Goal: Task Accomplishment & Management: Manage account settings

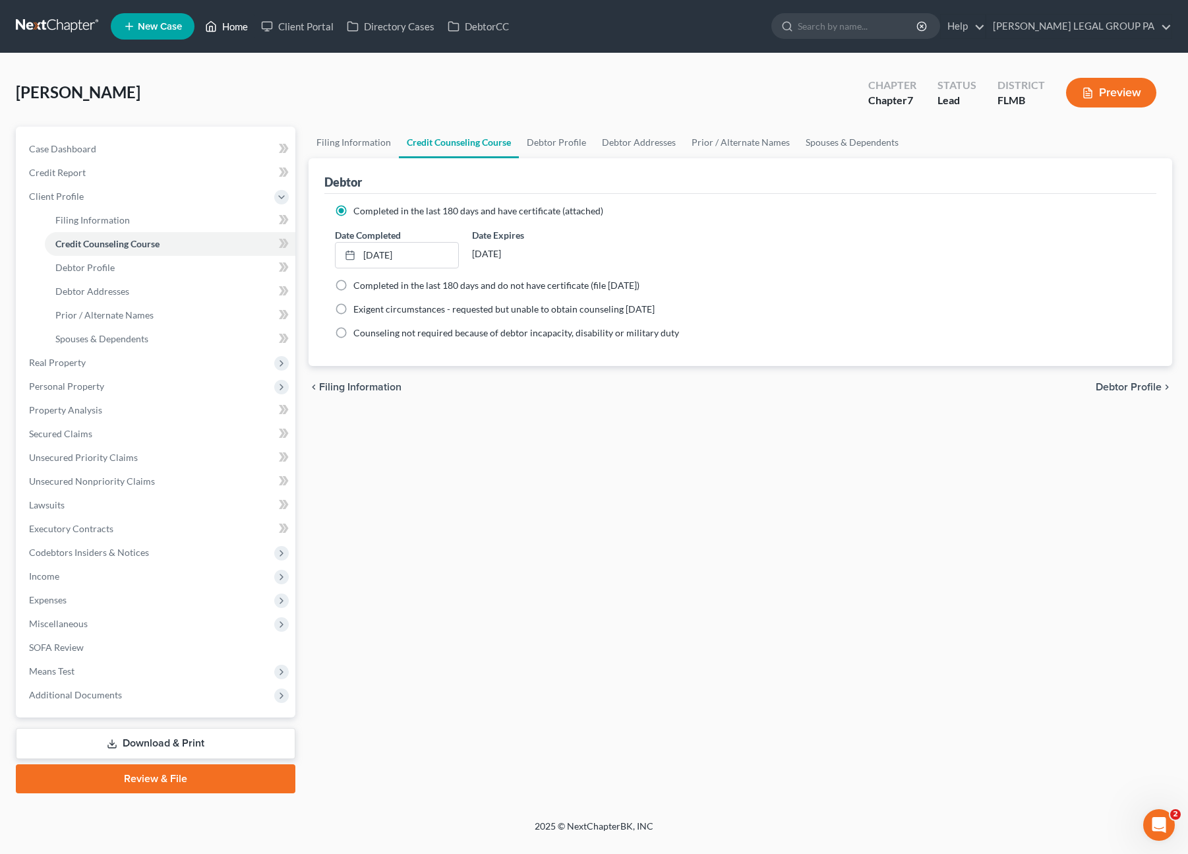
click at [237, 27] on link "Home" at bounding box center [226, 27] width 56 height 24
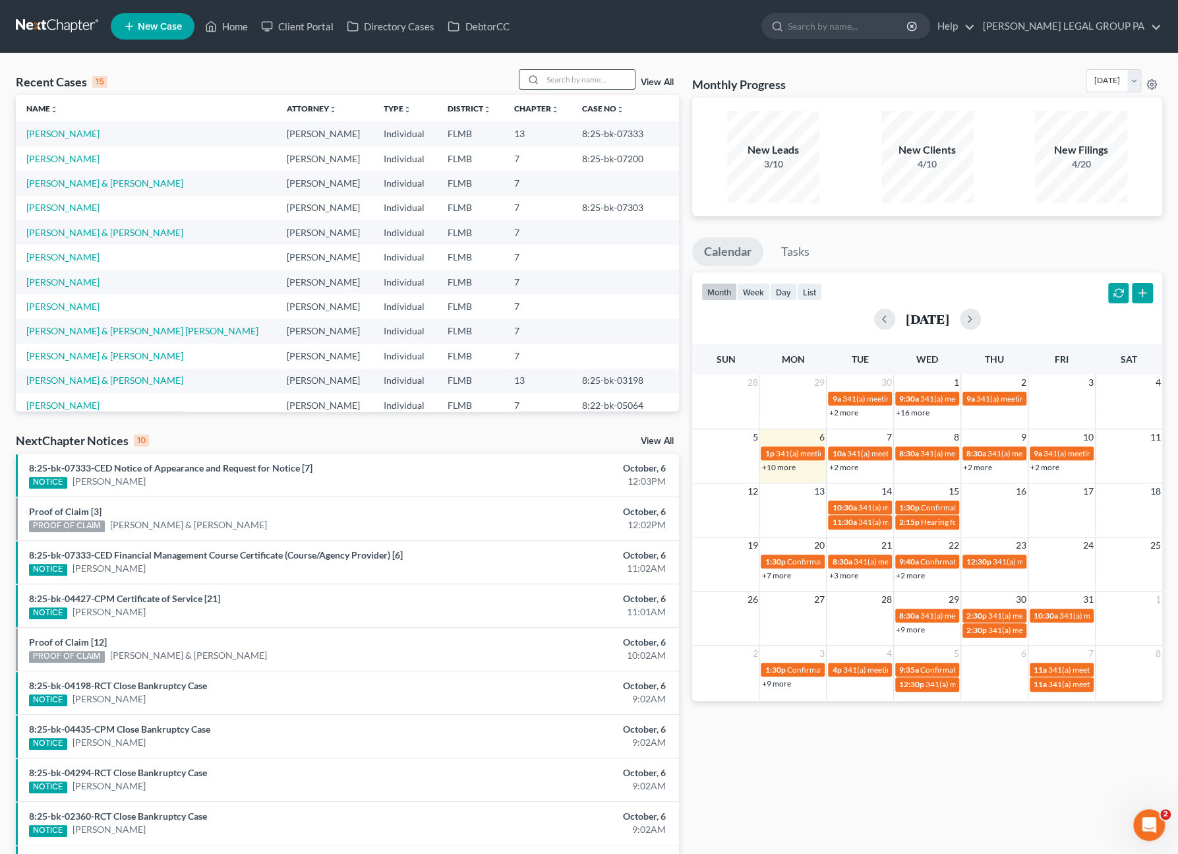
click at [583, 77] on input "search" at bounding box center [589, 79] width 92 height 19
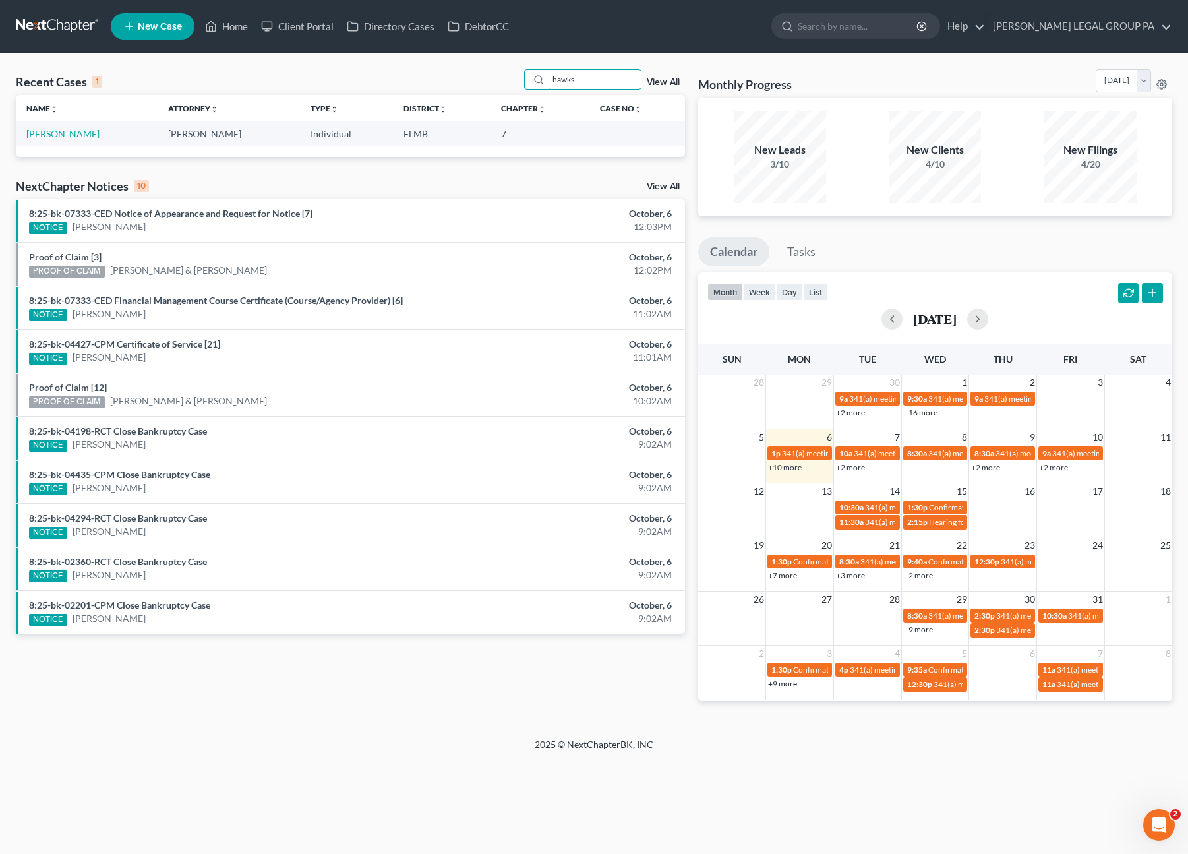
type input "hawks"
click at [61, 131] on link "Hawks, Hilary" at bounding box center [62, 133] width 73 height 11
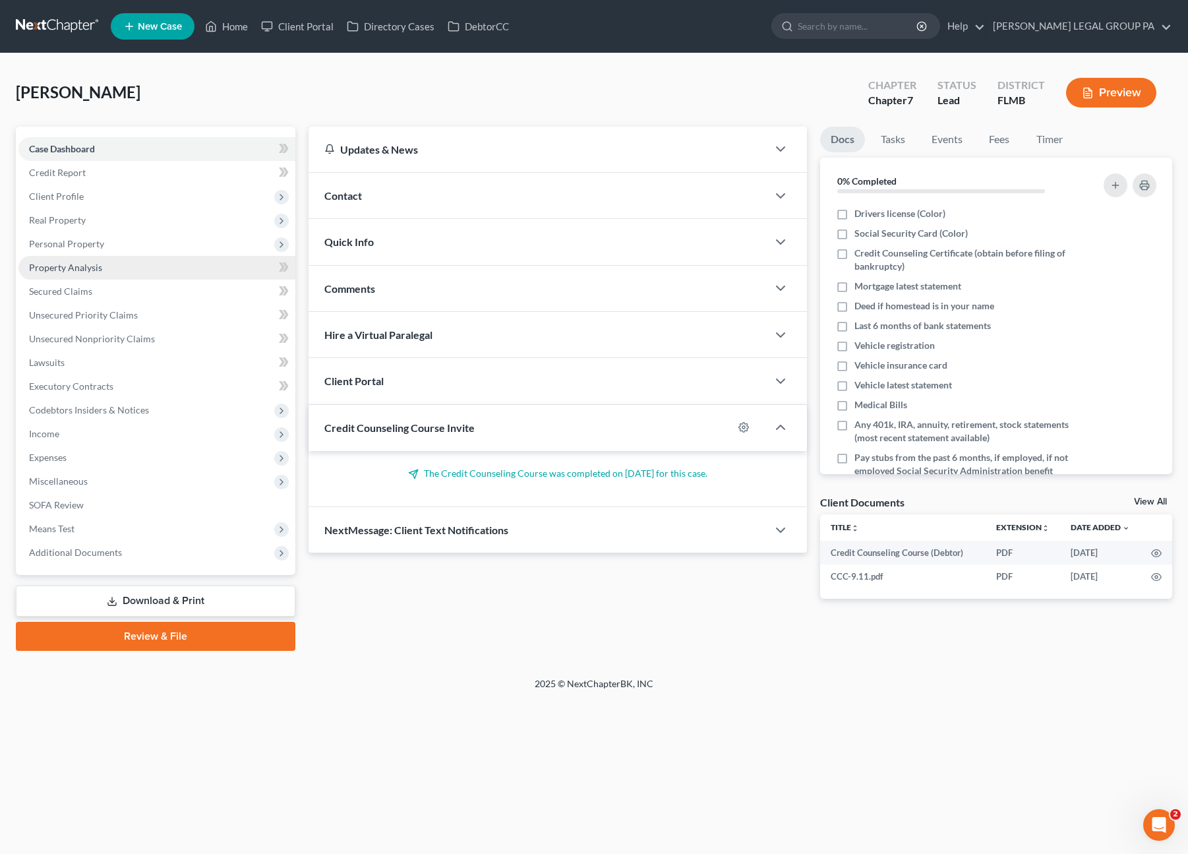
click at [90, 274] on link "Property Analysis" at bounding box center [156, 268] width 277 height 24
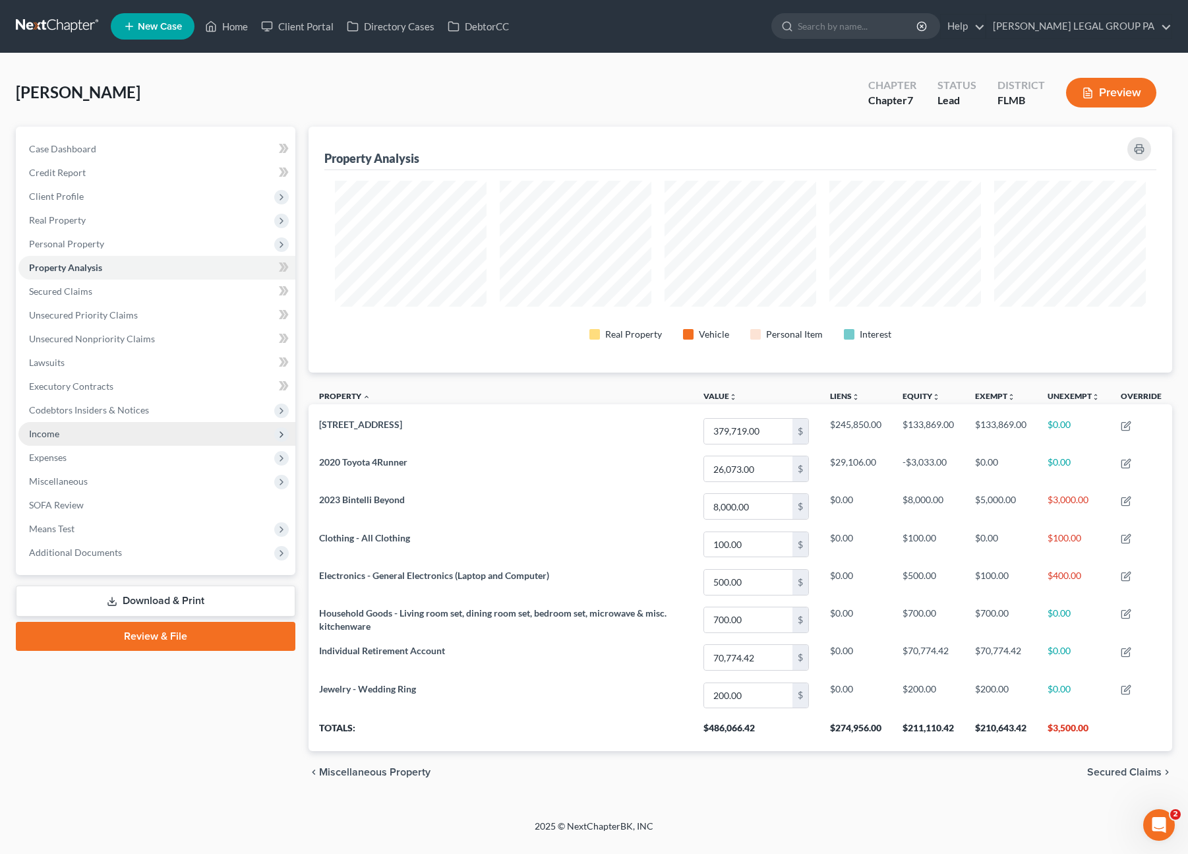
click at [57, 435] on span "Income" at bounding box center [44, 433] width 30 height 11
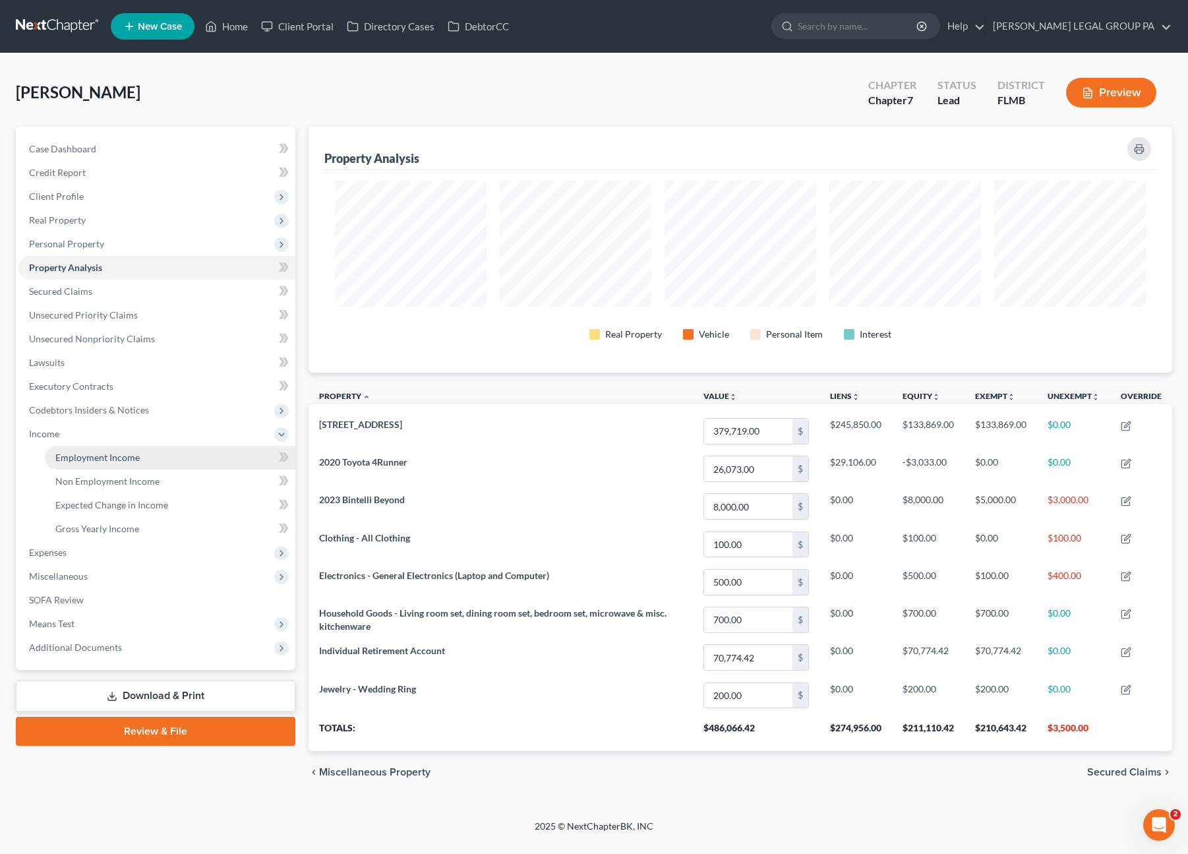
click at [97, 454] on span "Employment Income" at bounding box center [97, 457] width 84 height 11
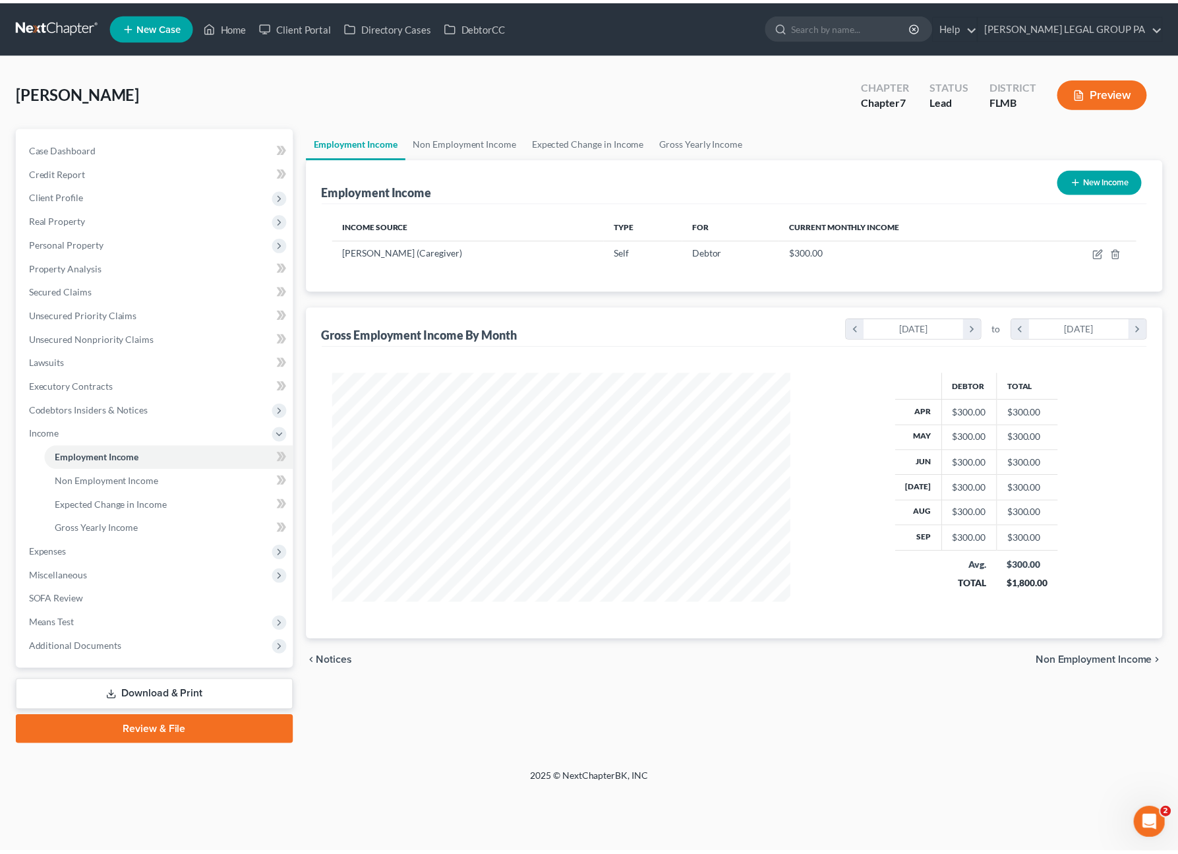
scroll to position [235, 488]
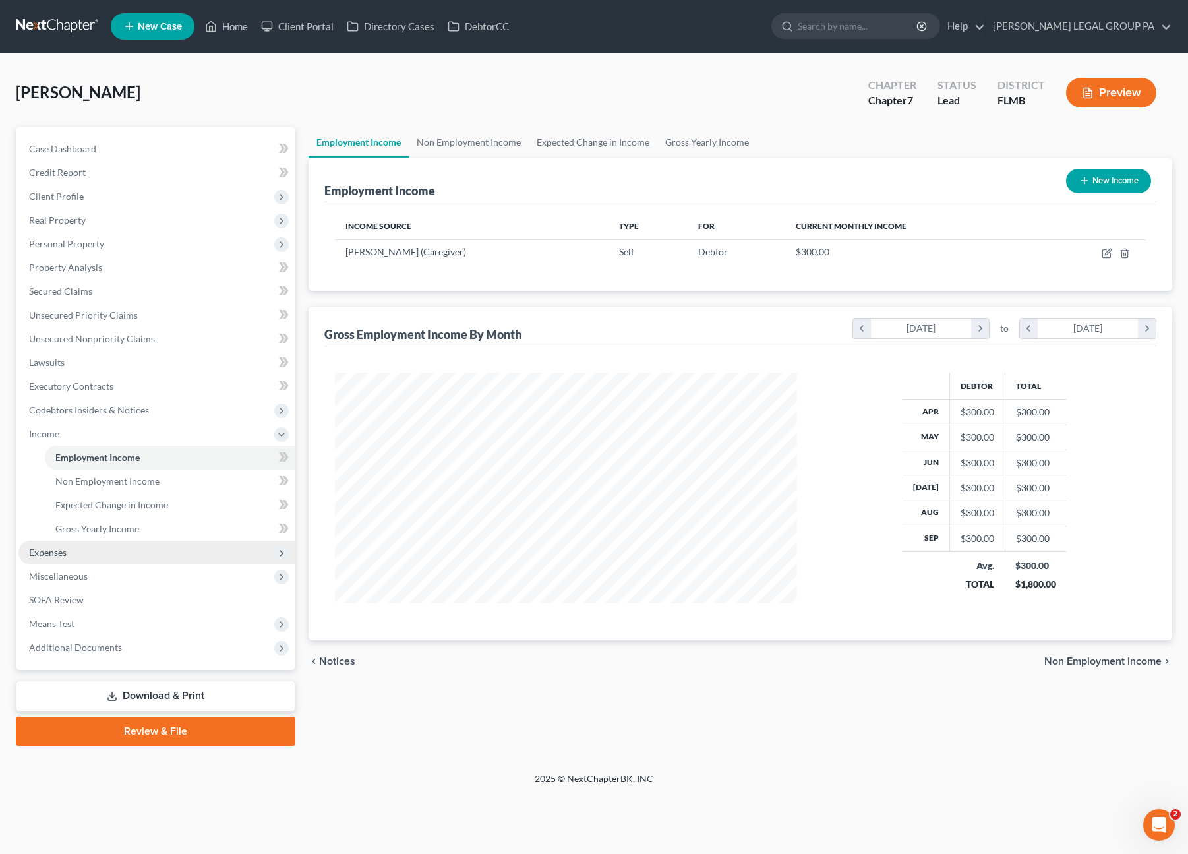
click at [49, 554] on span "Expenses" at bounding box center [48, 552] width 38 height 11
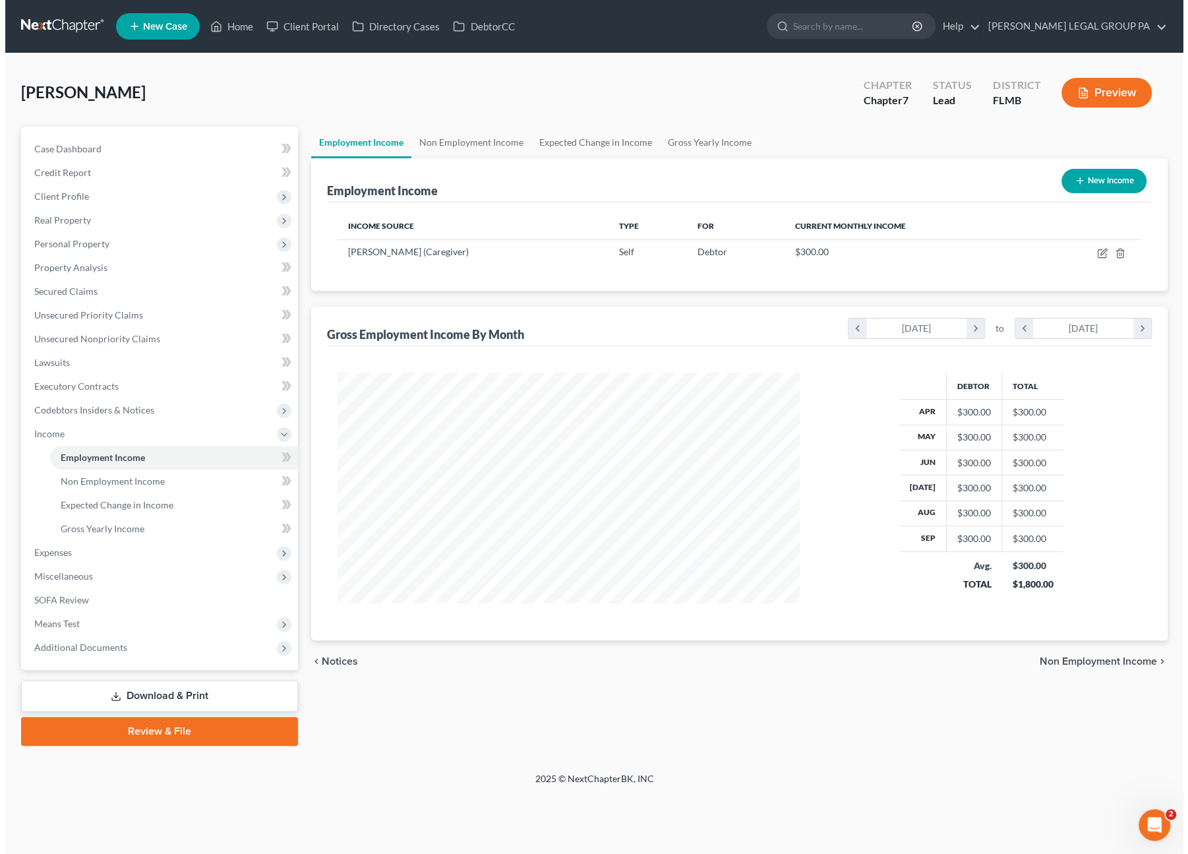
scroll to position [659002, 658753]
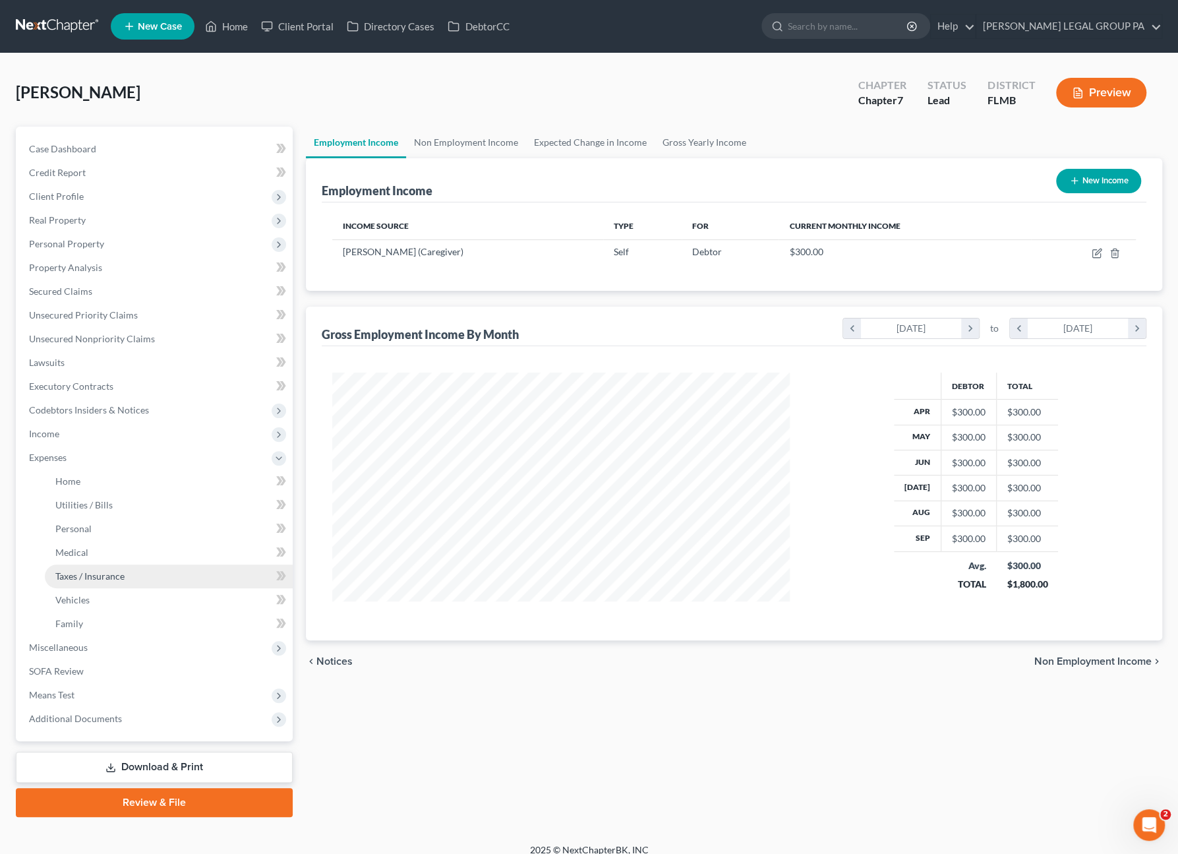
click at [67, 571] on span "Taxes / Insurance" at bounding box center [89, 575] width 69 height 11
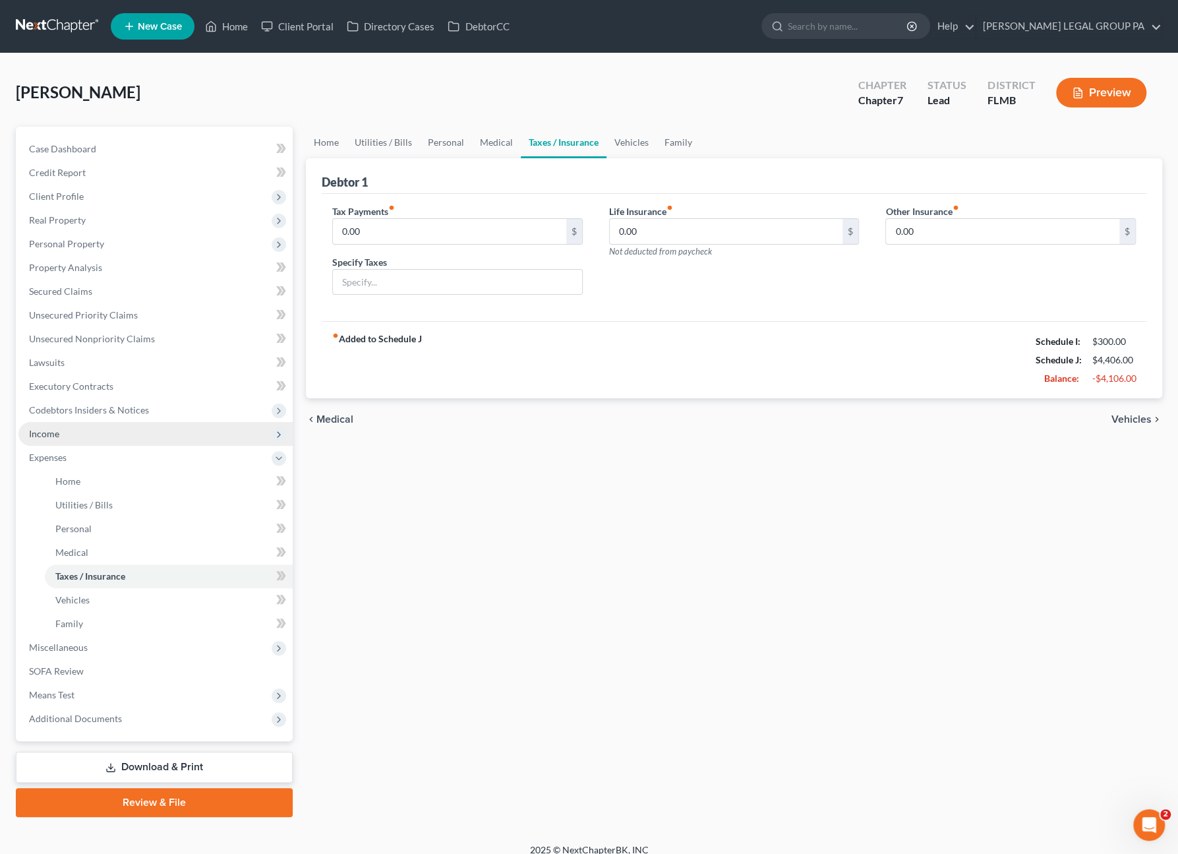
click at [80, 441] on span "Income" at bounding box center [155, 434] width 274 height 24
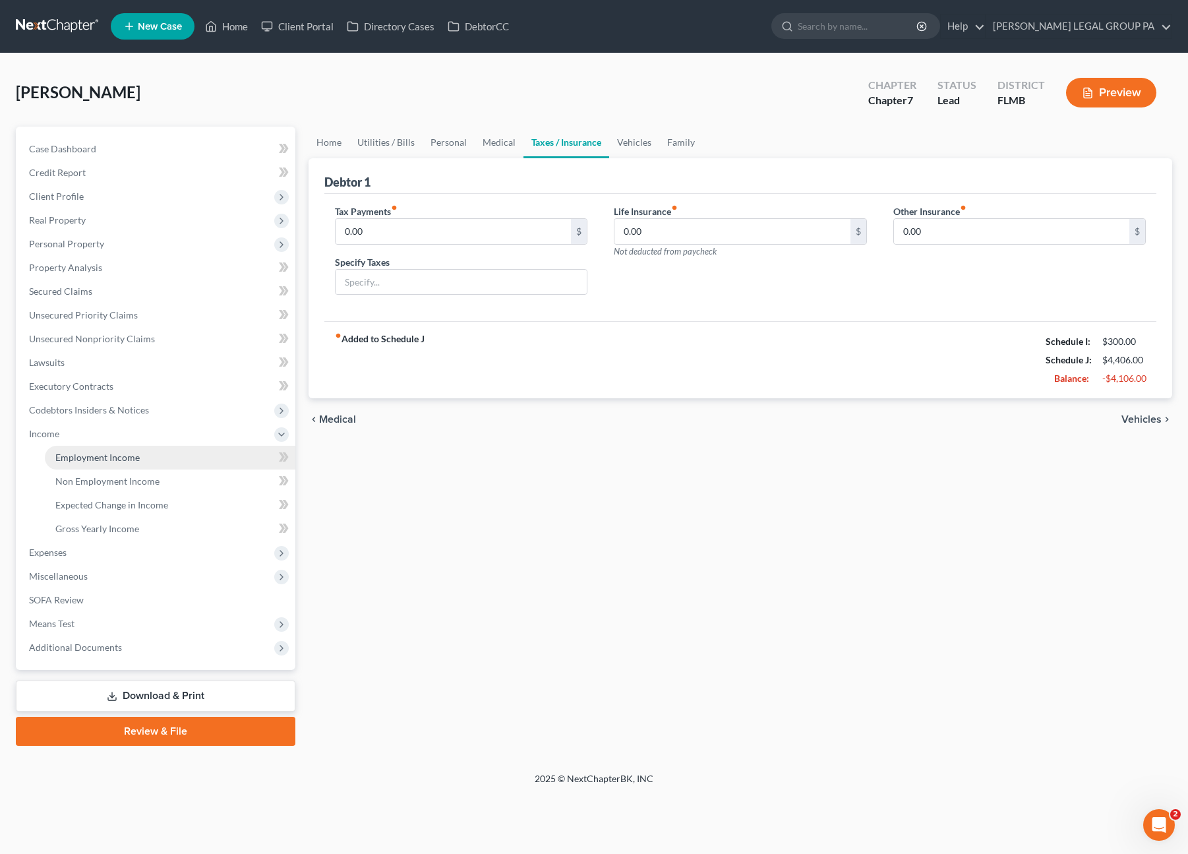
click at [94, 457] on span "Employment Income" at bounding box center [97, 457] width 84 height 11
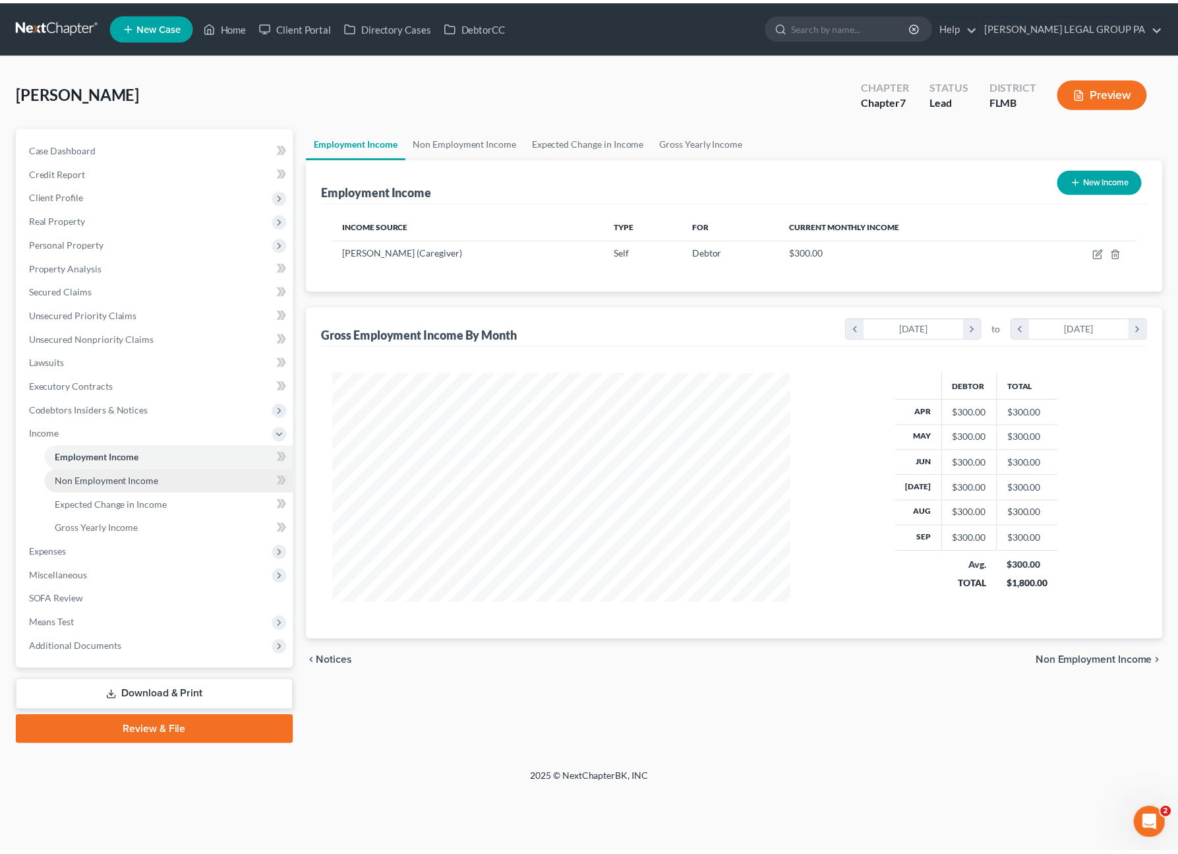
scroll to position [235, 488]
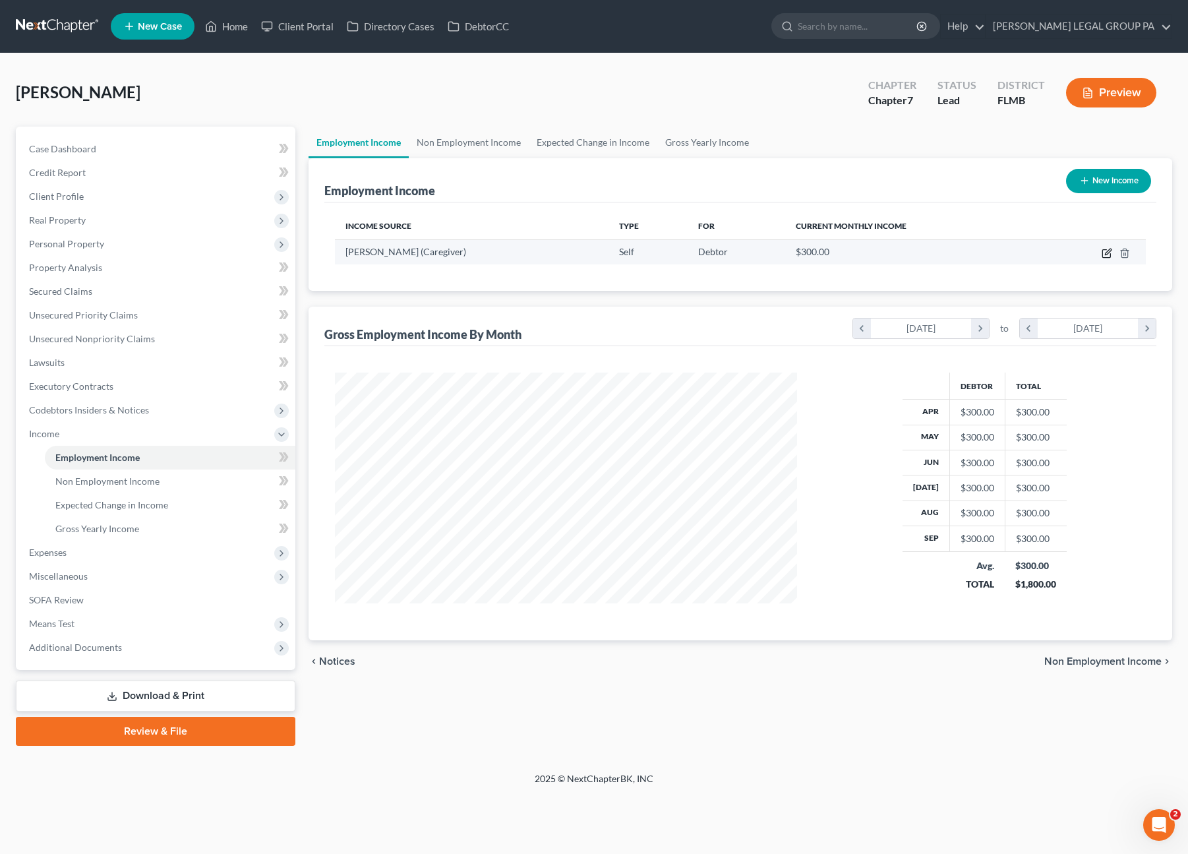
click at [1109, 251] on icon "button" at bounding box center [1108, 252] width 6 height 6
select select "1"
select select "9"
select select "0"
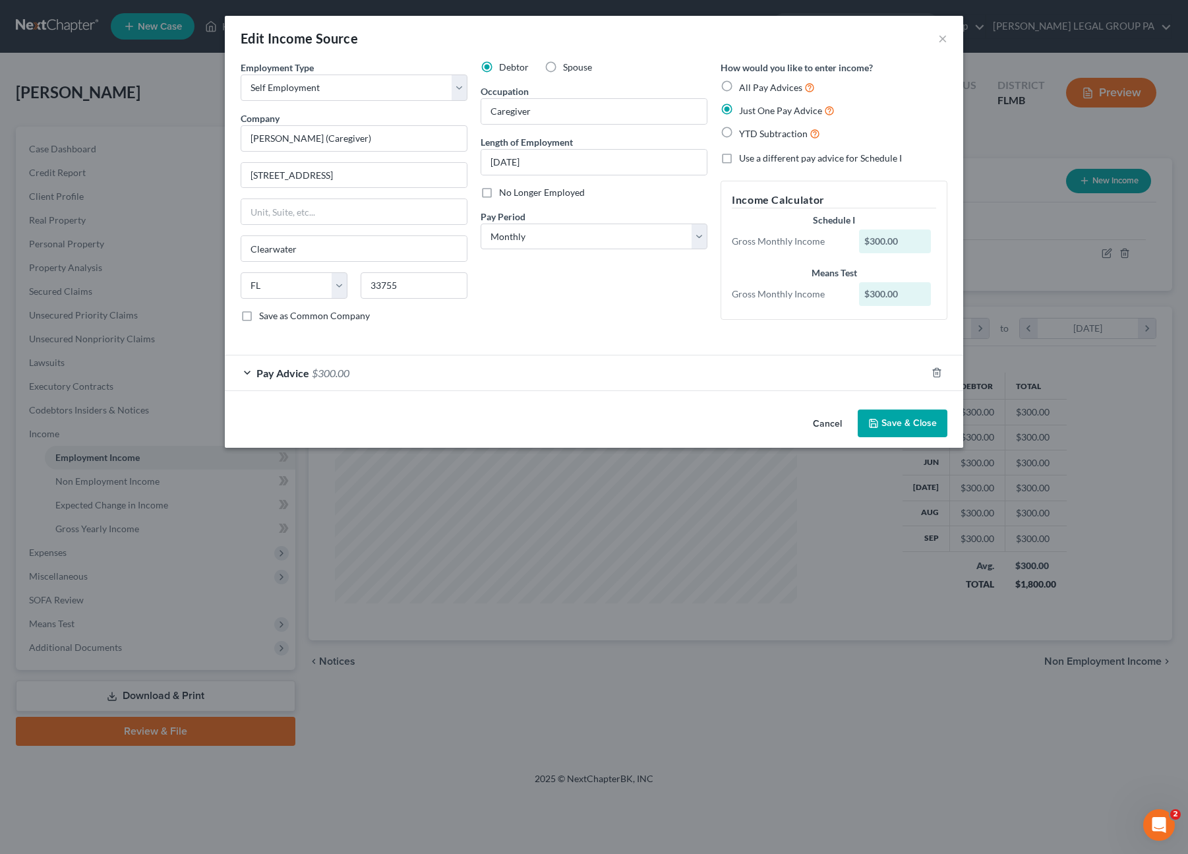
click at [920, 419] on button "Save & Close" at bounding box center [903, 423] width 90 height 28
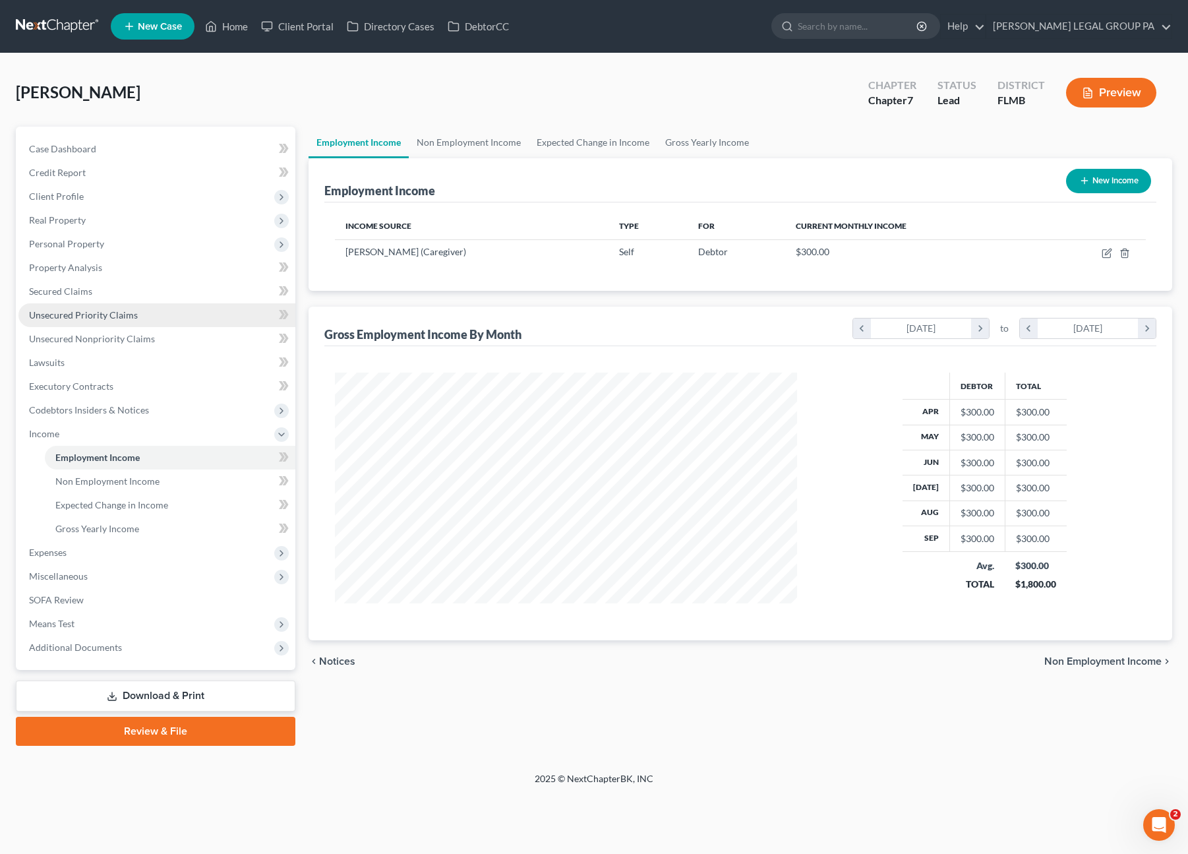
click at [64, 322] on link "Unsecured Priority Claims" at bounding box center [156, 315] width 277 height 24
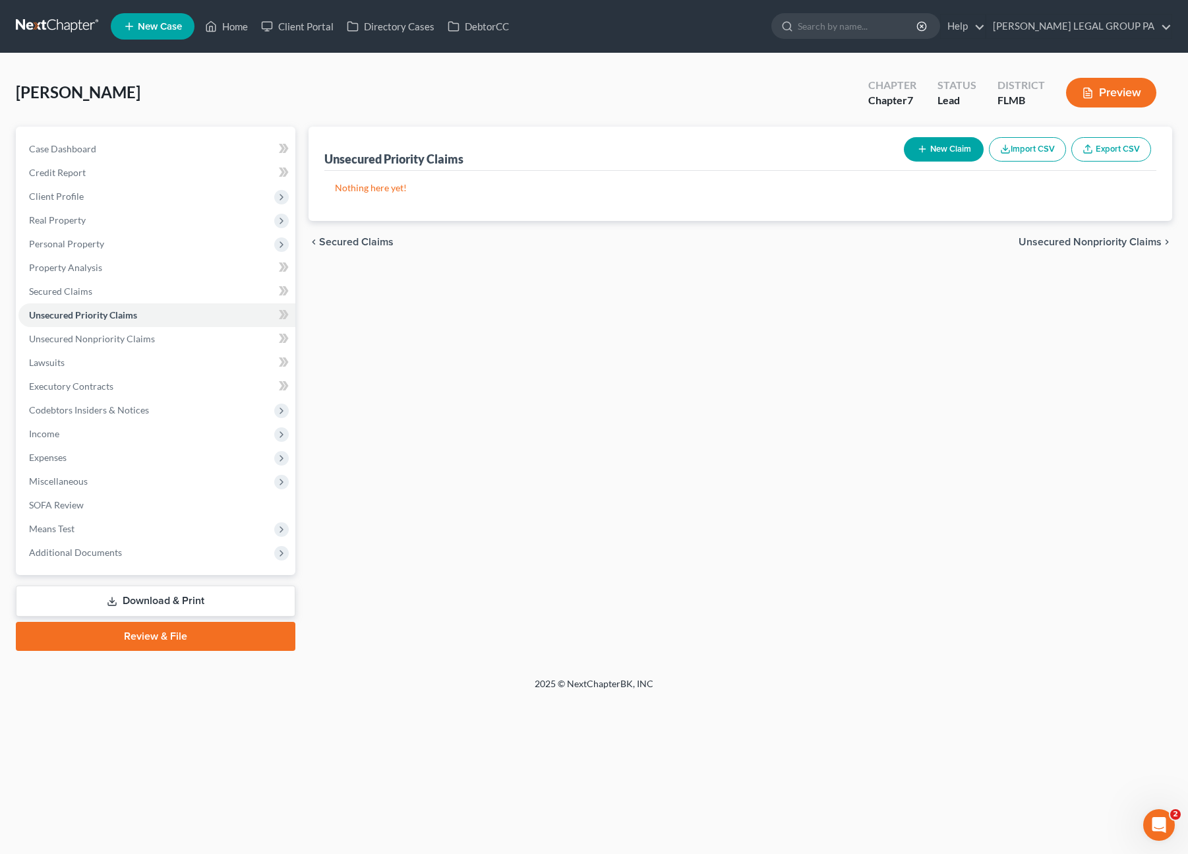
click at [936, 156] on button "New Claim" at bounding box center [944, 149] width 80 height 24
select select "0"
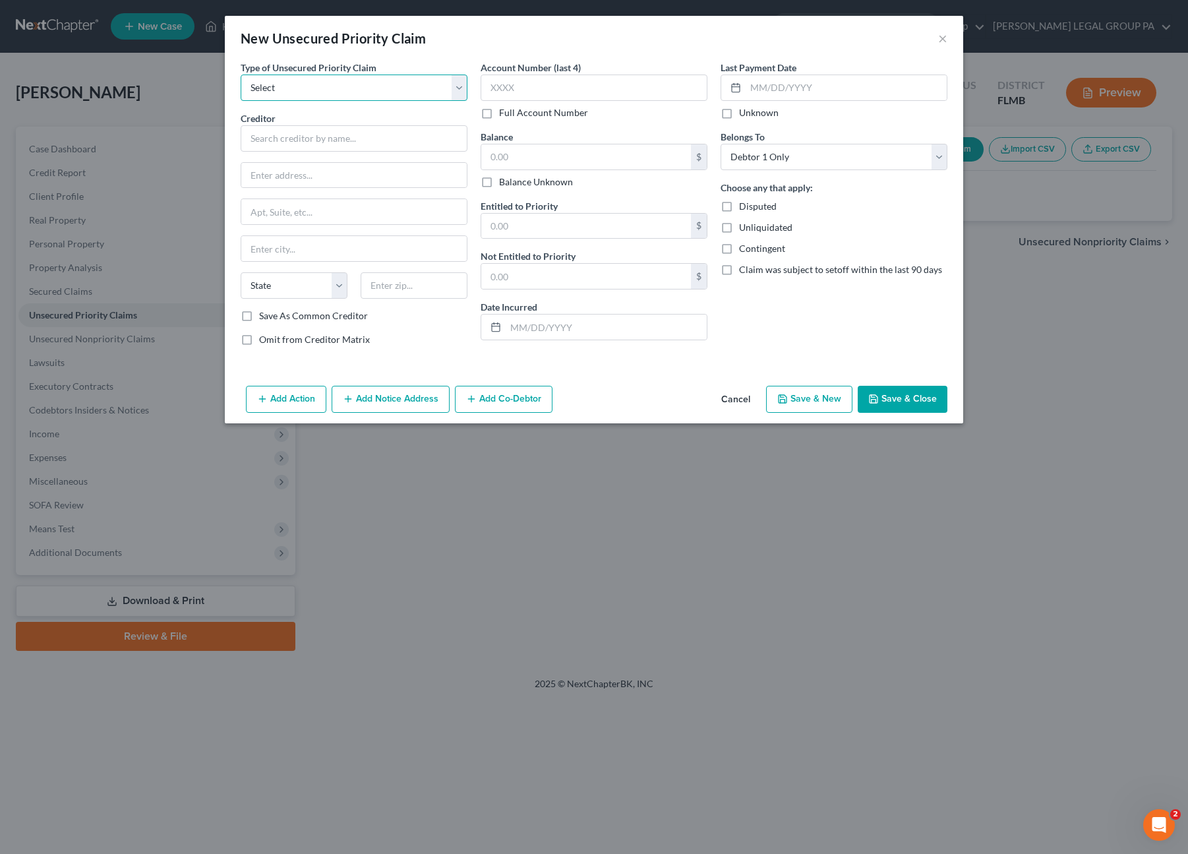
click at [310, 78] on select "Select Taxes & Other Government Units Domestic Support Obligations Extensions o…" at bounding box center [354, 87] width 227 height 26
click at [294, 89] on select "Select Taxes & Other Government Units Domestic Support Obligations Extensions o…" at bounding box center [354, 87] width 227 height 26
select select "0"
click at [241, 74] on select "Select Taxes & Other Government Units Domestic Support Obligations Extensions o…" at bounding box center [354, 87] width 227 height 26
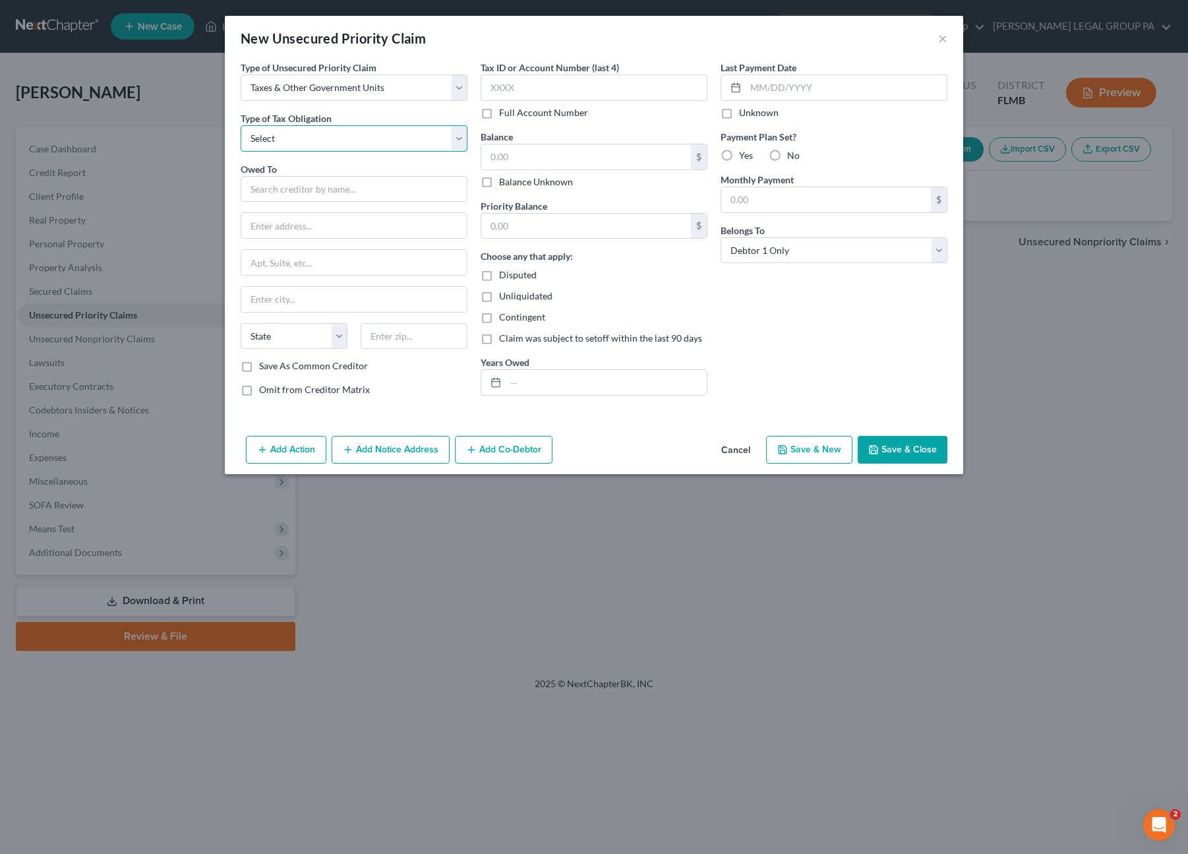
click at [299, 136] on select "Select Federal City State Franchise Tax Board Other" at bounding box center [354, 138] width 227 height 26
select select "2"
click at [241, 125] on select "Select Federal City State Franchise Tax Board Other" at bounding box center [354, 138] width 227 height 26
click at [276, 192] on input "text" at bounding box center [354, 189] width 227 height 26
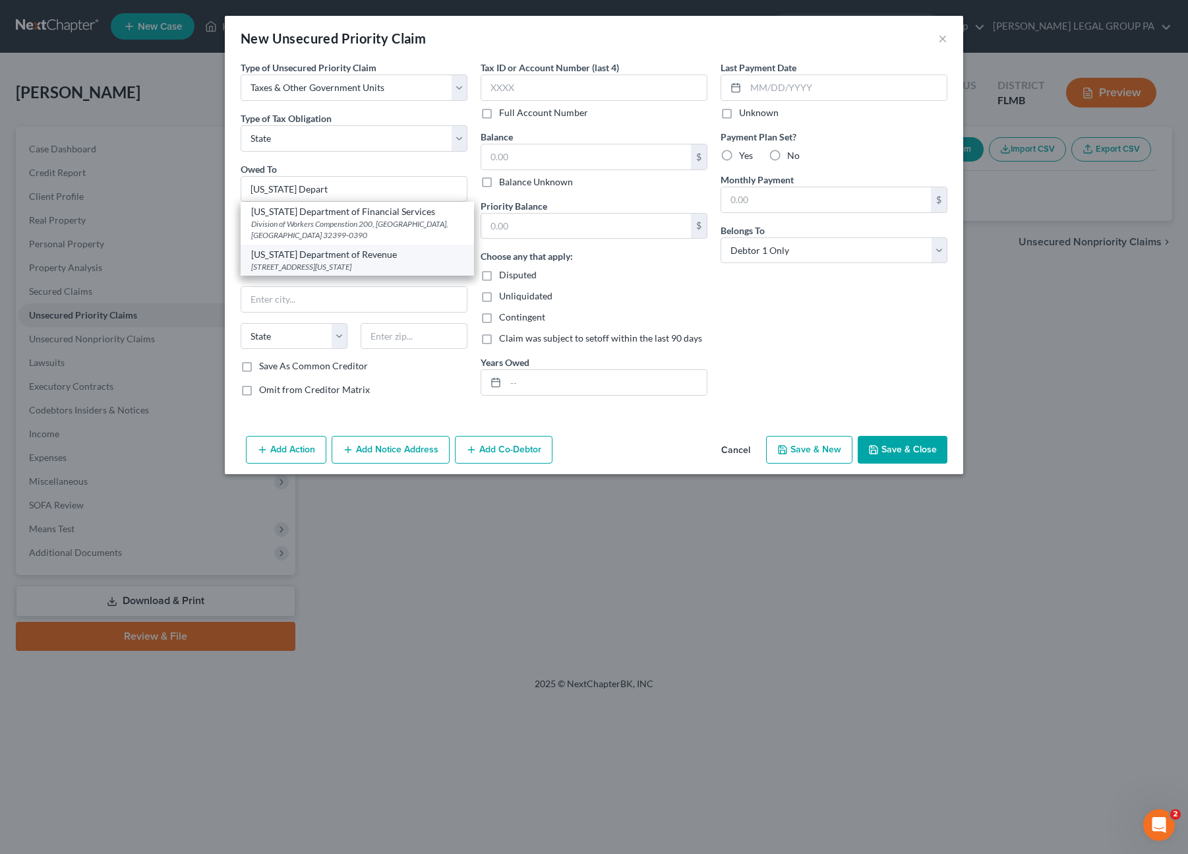
click at [340, 263] on div "5050 W Tennessee St, Tallahassee, FL 32399" at bounding box center [357, 266] width 212 height 11
type input "Florida Department of Revenue"
type input "5050 W Tennessee St"
type input "Tallahassee"
select select "9"
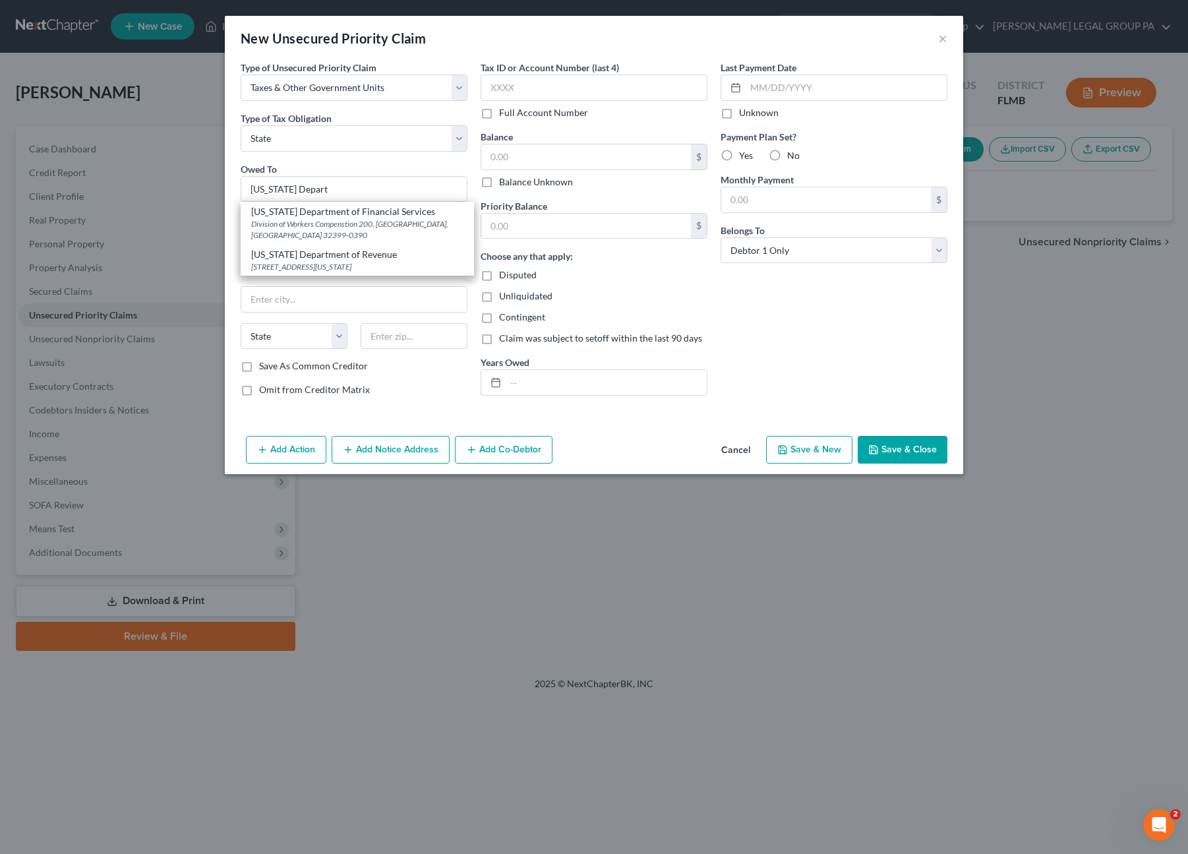
type input "32399"
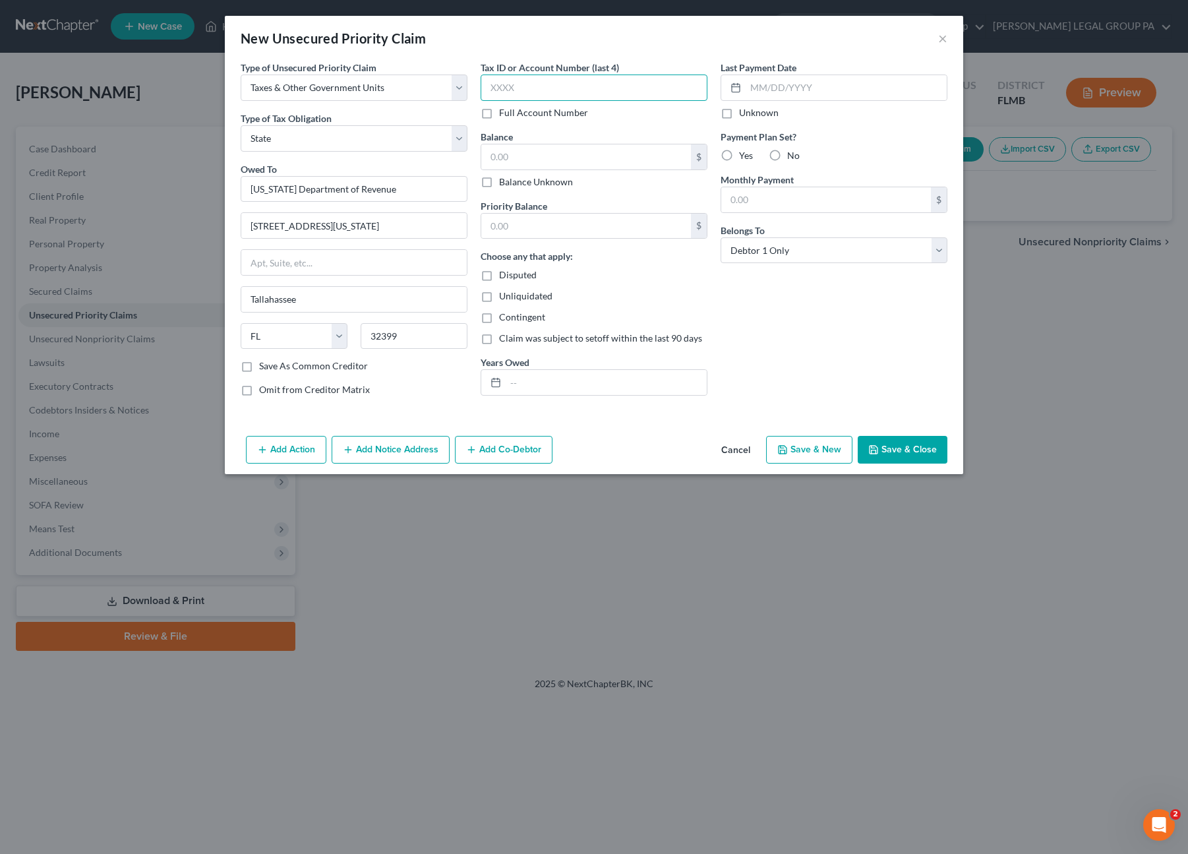
click at [530, 93] on input "text" at bounding box center [594, 87] width 227 height 26
click at [521, 86] on input "text" at bounding box center [594, 87] width 227 height 26
click at [512, 88] on input "text" at bounding box center [594, 87] width 227 height 26
type input "0494"
click at [537, 158] on input "text" at bounding box center [586, 156] width 210 height 25
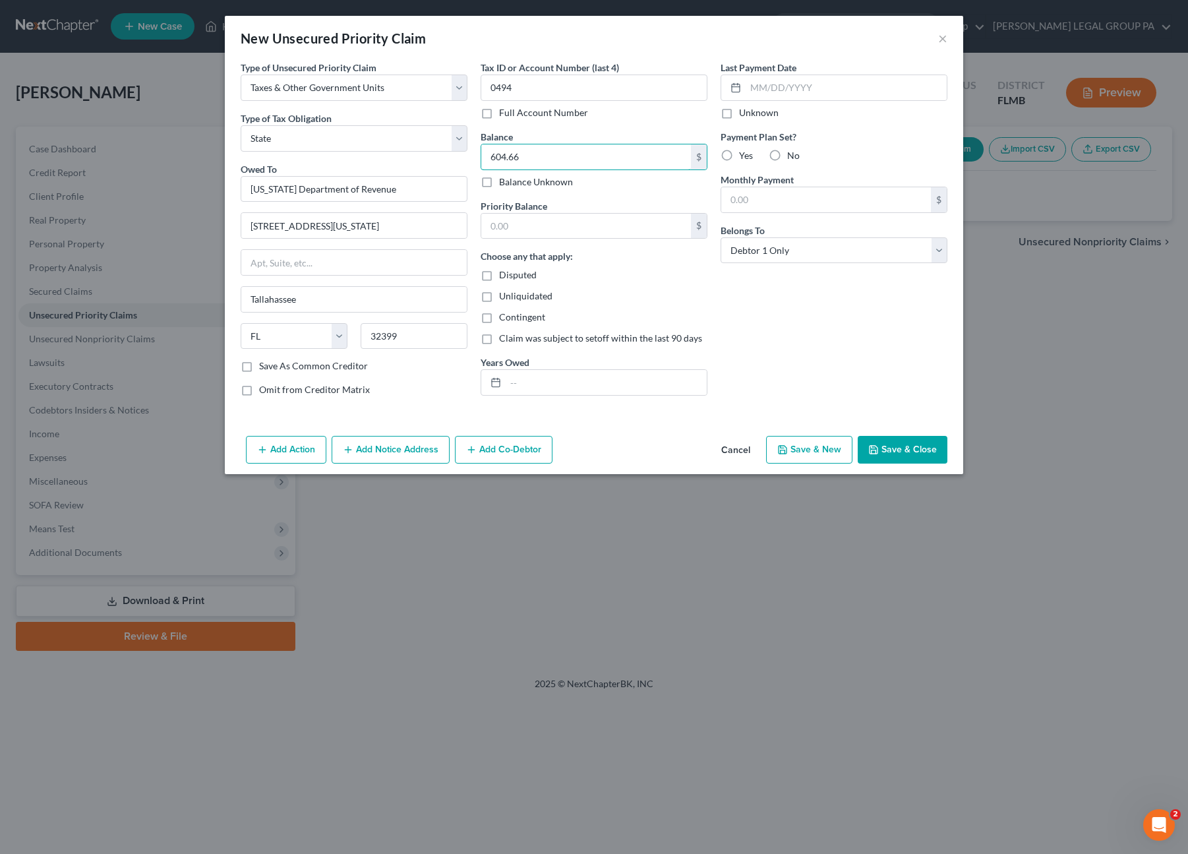
type input "604.66"
click at [918, 449] on button "Save & Close" at bounding box center [903, 450] width 90 height 28
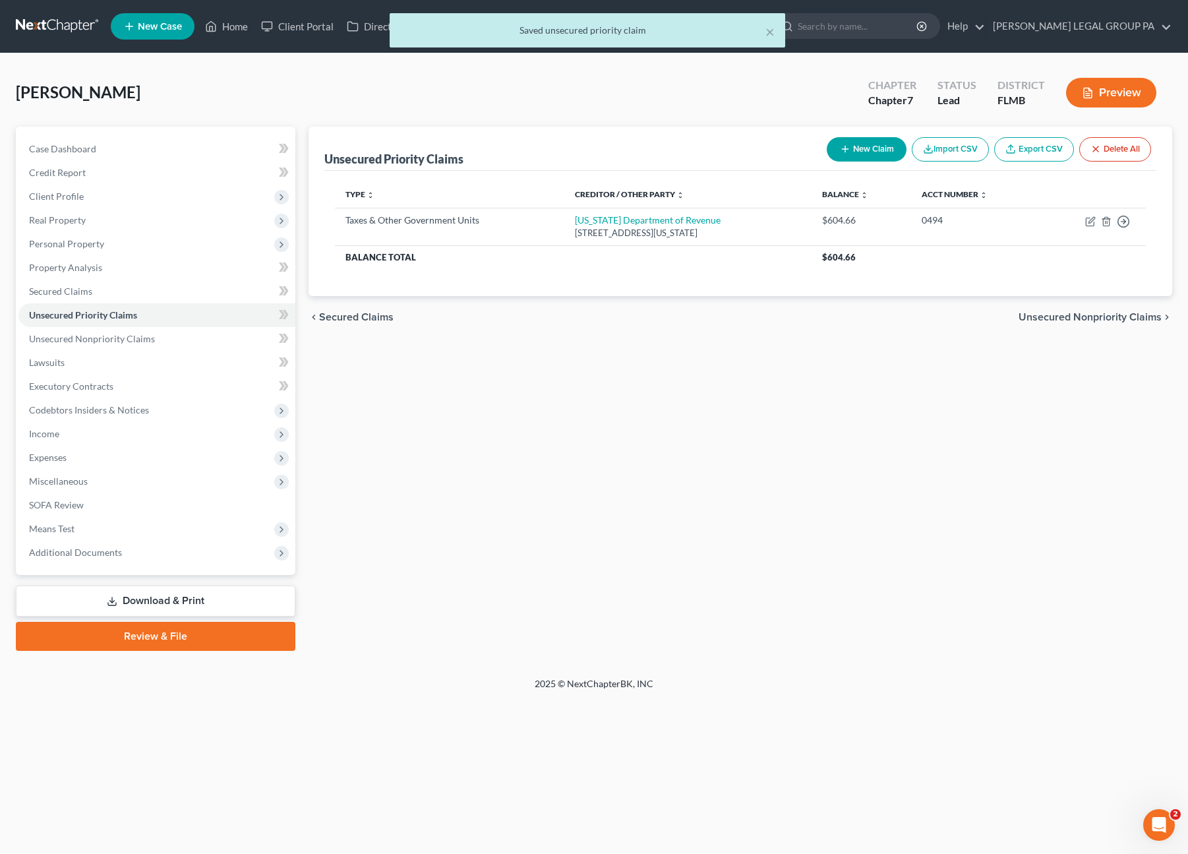
click at [864, 143] on button "New Claim" at bounding box center [867, 149] width 80 height 24
select select "0"
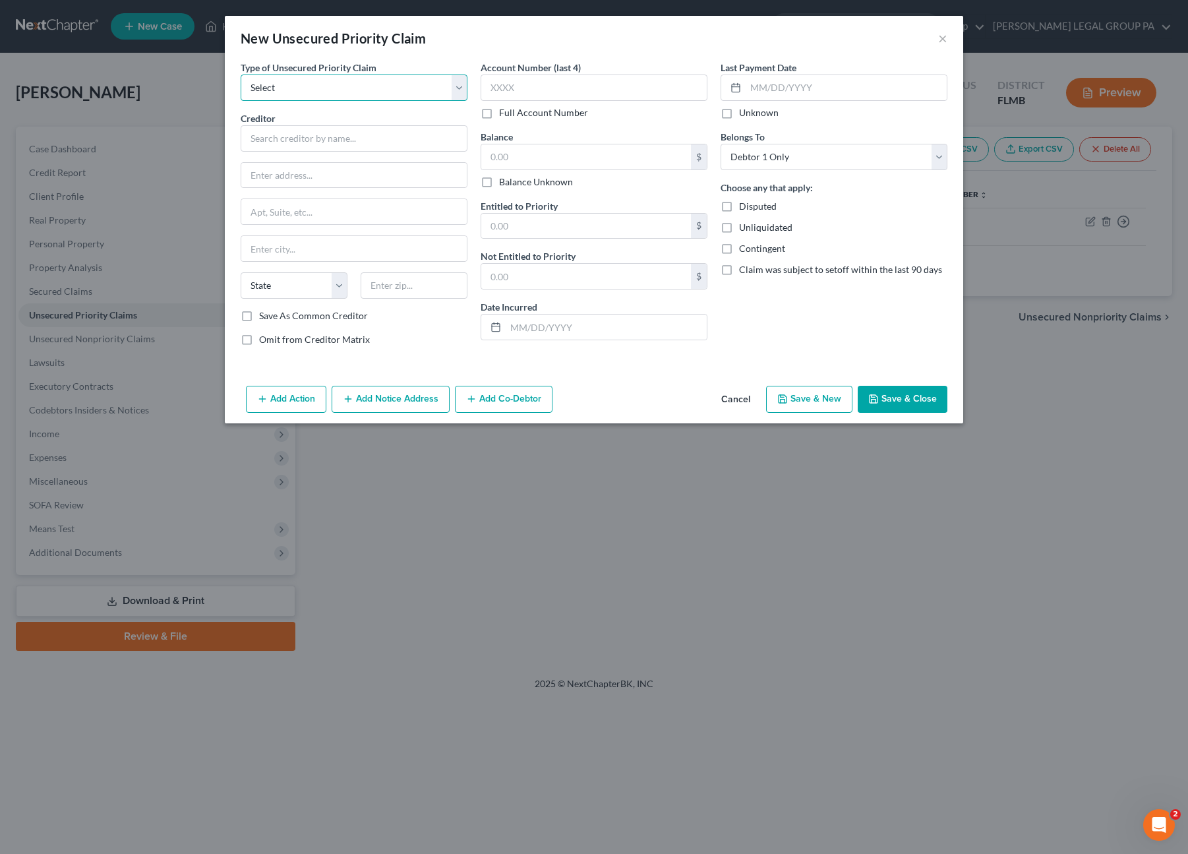
click at [276, 97] on select "Select Taxes & Other Government Units Domestic Support Obligations Extensions o…" at bounding box center [354, 87] width 227 height 26
select select "0"
click at [241, 74] on select "Select Taxes & Other Government Units Domestic Support Obligations Extensions o…" at bounding box center [354, 87] width 227 height 26
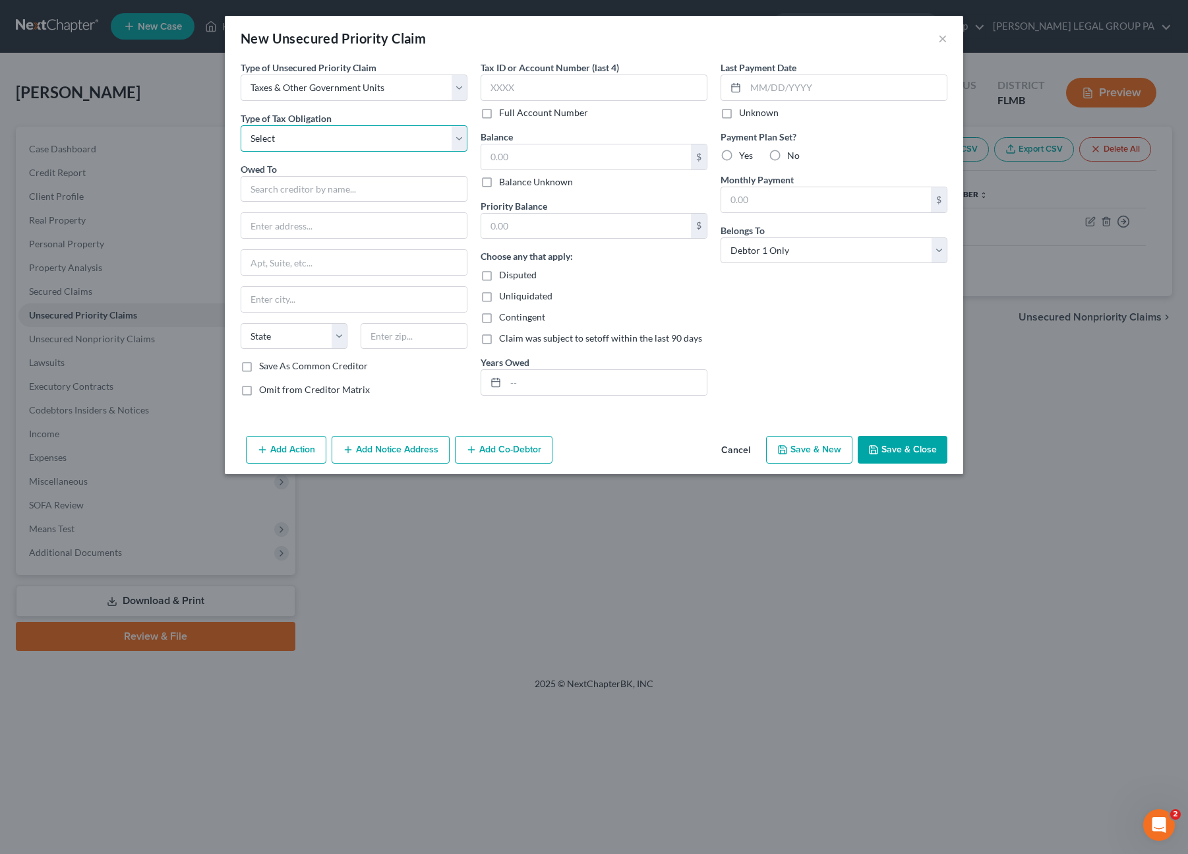
click at [291, 144] on select "Select Federal City State Franchise Tax Board Other" at bounding box center [354, 138] width 227 height 26
click at [287, 131] on select "Select Federal City State Franchise Tax Board Other" at bounding box center [354, 138] width 227 height 26
select select "0"
click at [241, 125] on select "Select Federal City State Franchise Tax Board Other" at bounding box center [354, 138] width 227 height 26
click at [272, 186] on input "text" at bounding box center [354, 189] width 227 height 26
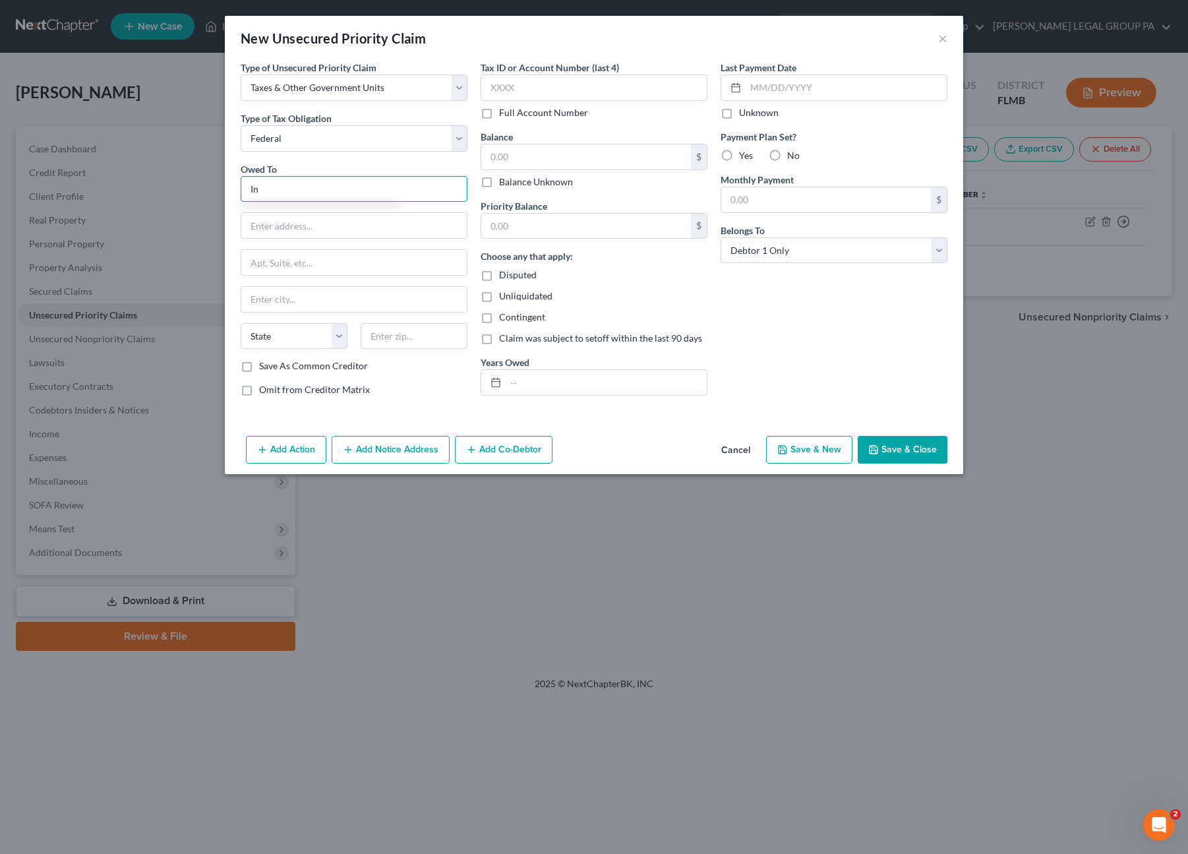
type input "I"
type input "F"
type input "D"
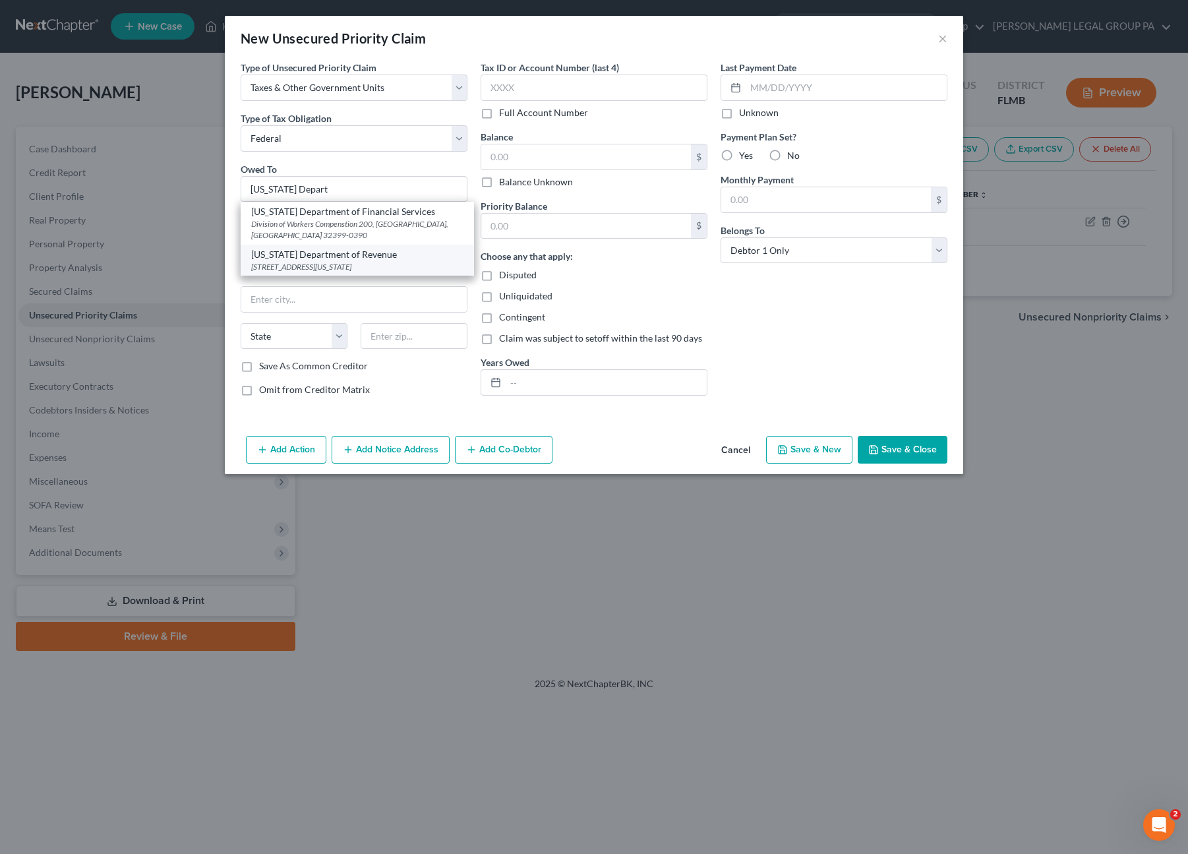
click at [345, 255] on div "Florida Department of Revenue" at bounding box center [357, 254] width 212 height 13
type input "Florida Department of Revenue"
type input "5050 W Tennessee St"
type input "Tallahassee"
select select "9"
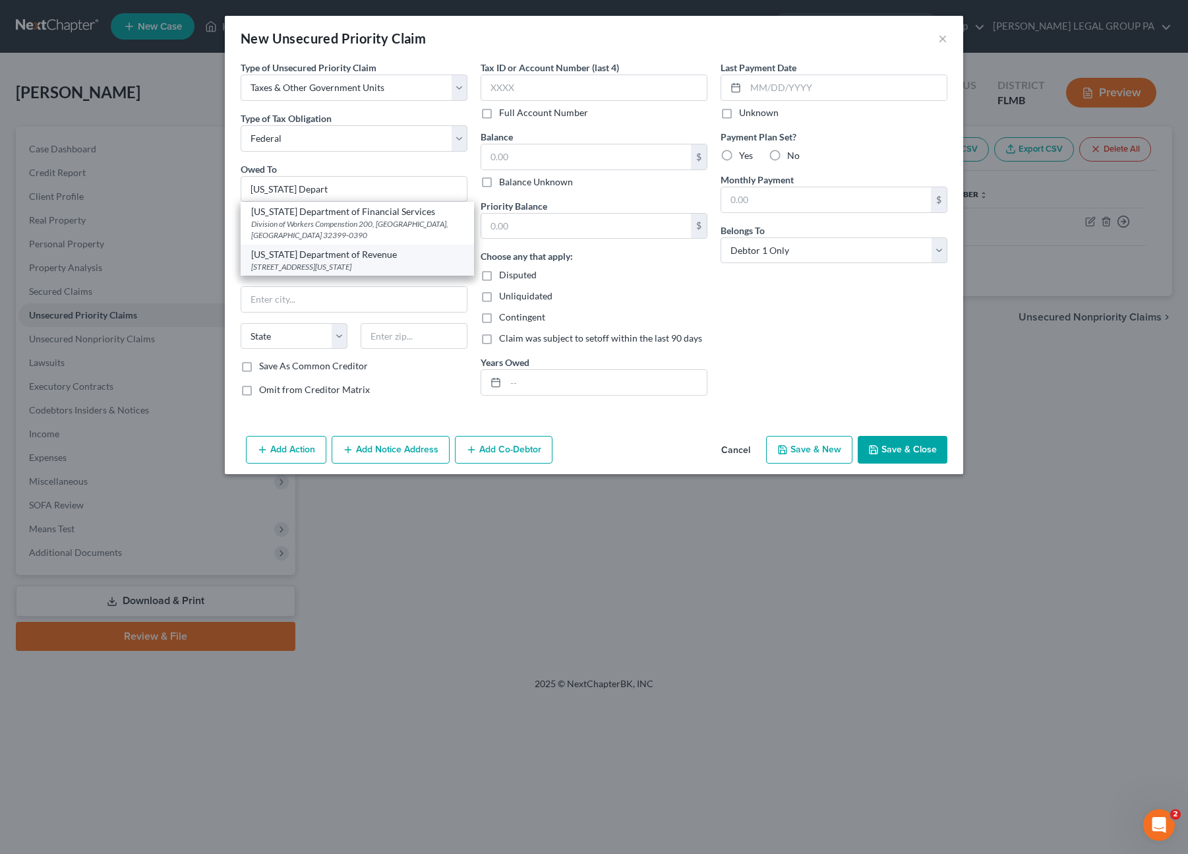
type input "32399"
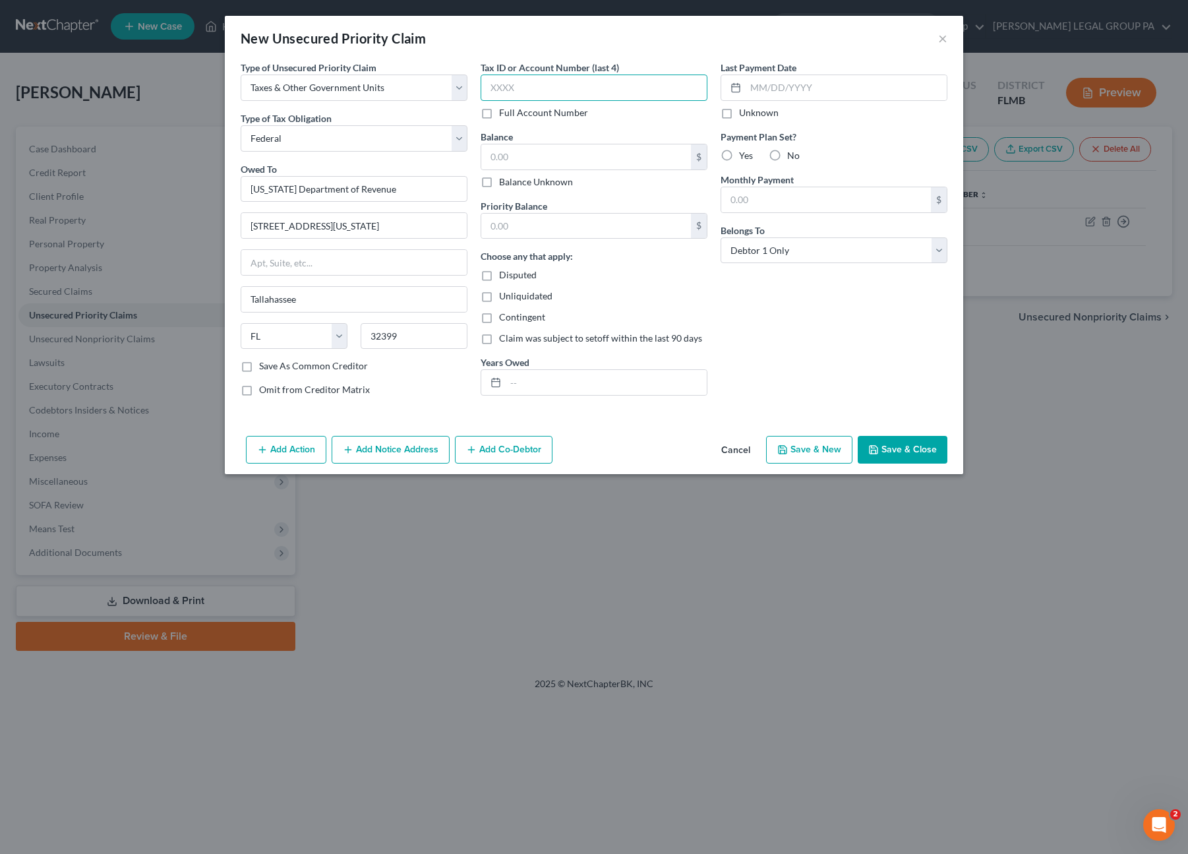
click at [502, 82] on input "text" at bounding box center [594, 87] width 227 height 26
type input "0494"
click at [504, 162] on input "text" at bounding box center [586, 156] width 210 height 25
type input "14,200.00"
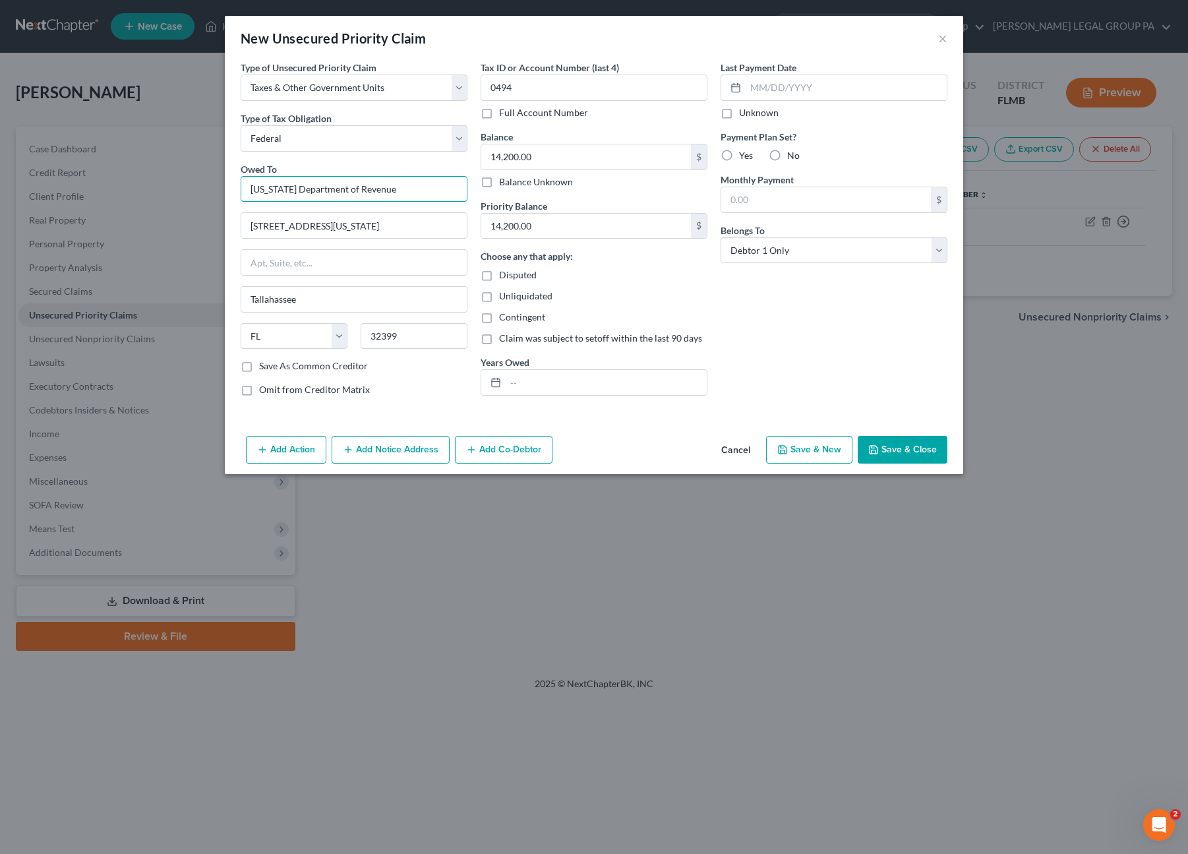
click at [427, 191] on input "Florida Department of Revenue" at bounding box center [354, 189] width 227 height 26
type input "Florida Department of Revenue (Payroll Tax)"
click at [902, 449] on button "Save & Close" at bounding box center [903, 450] width 90 height 28
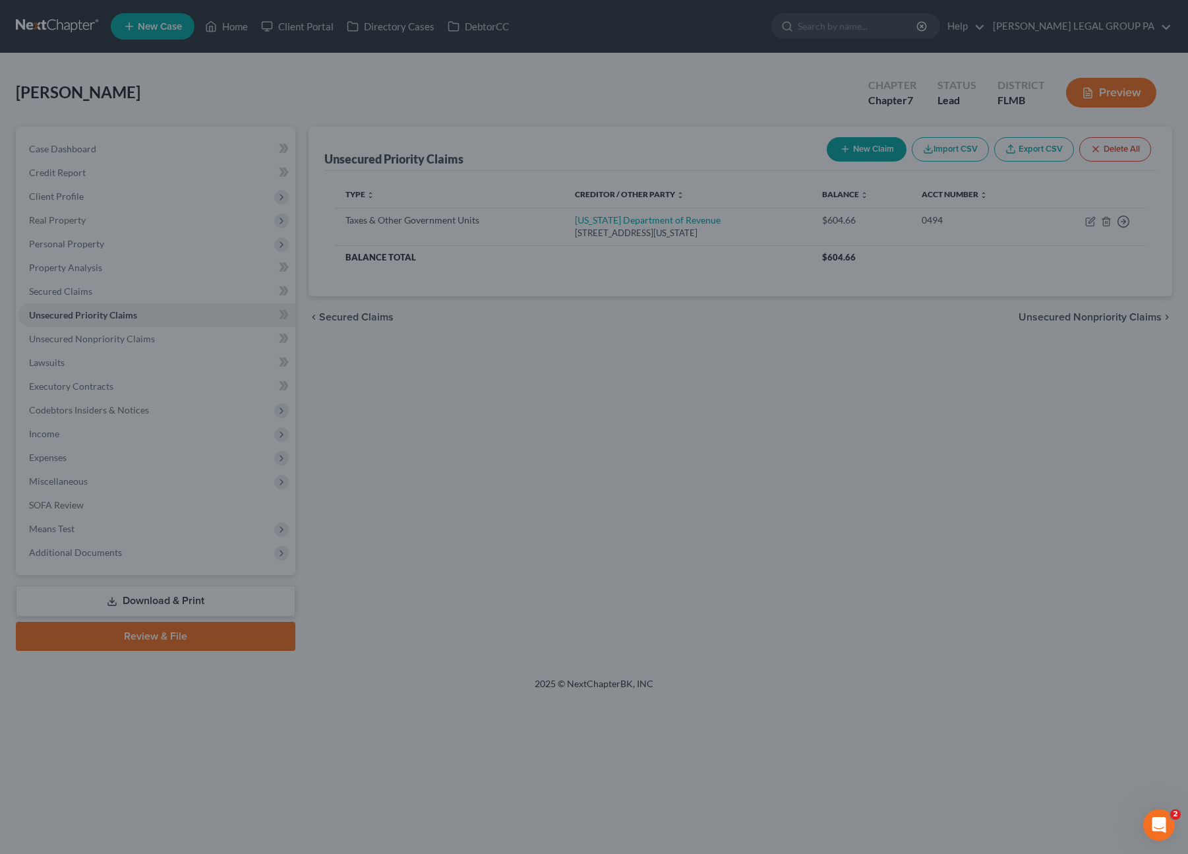
type input "0.00"
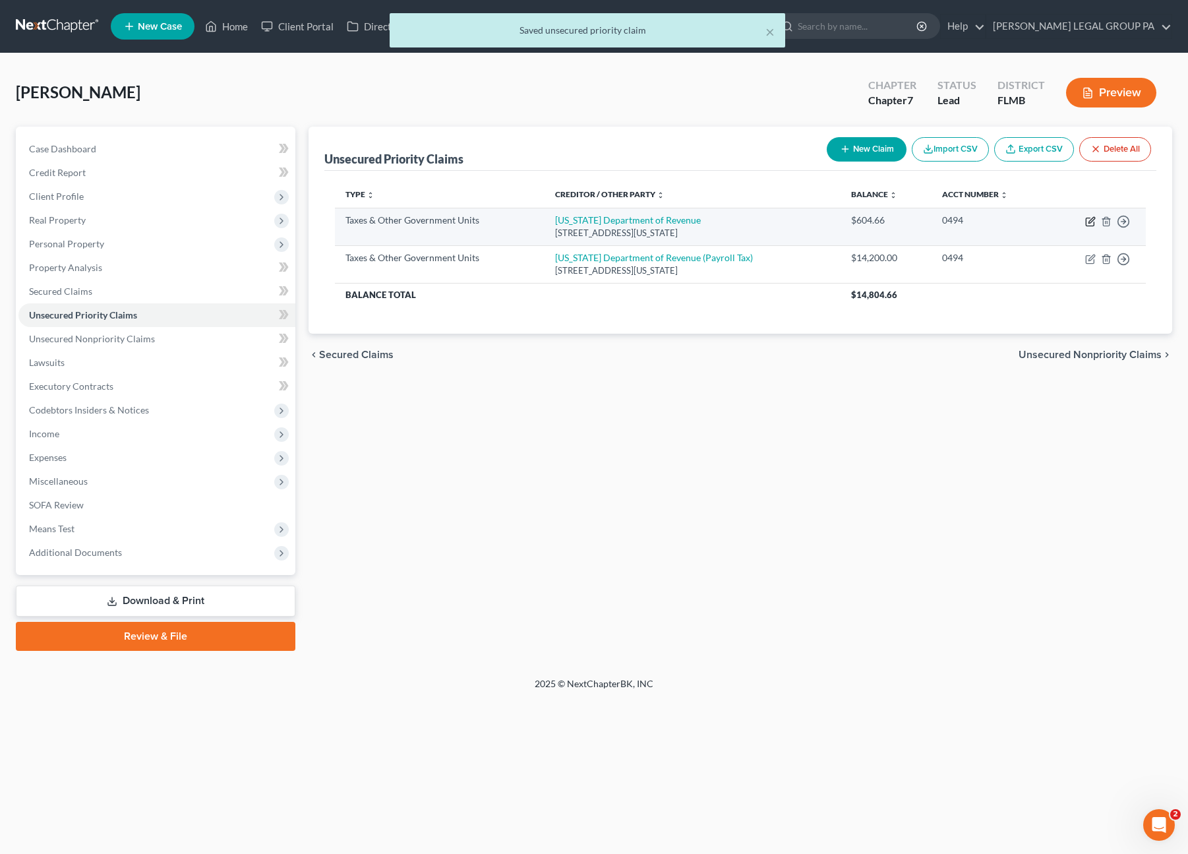
click at [1092, 220] on icon "button" at bounding box center [1091, 220] width 6 height 6
select select "2"
select select "9"
select select "0"
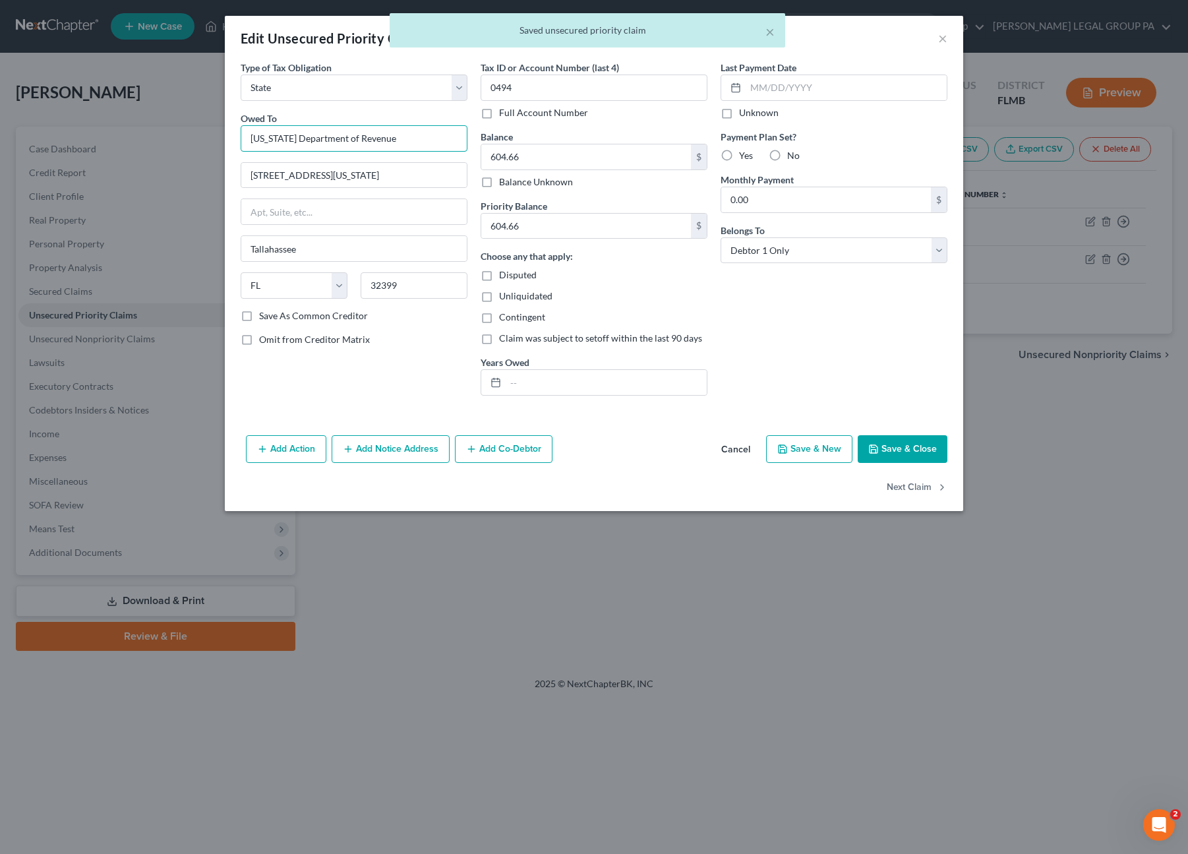
click at [406, 138] on input "Florida Department of Revenue" at bounding box center [354, 138] width 227 height 26
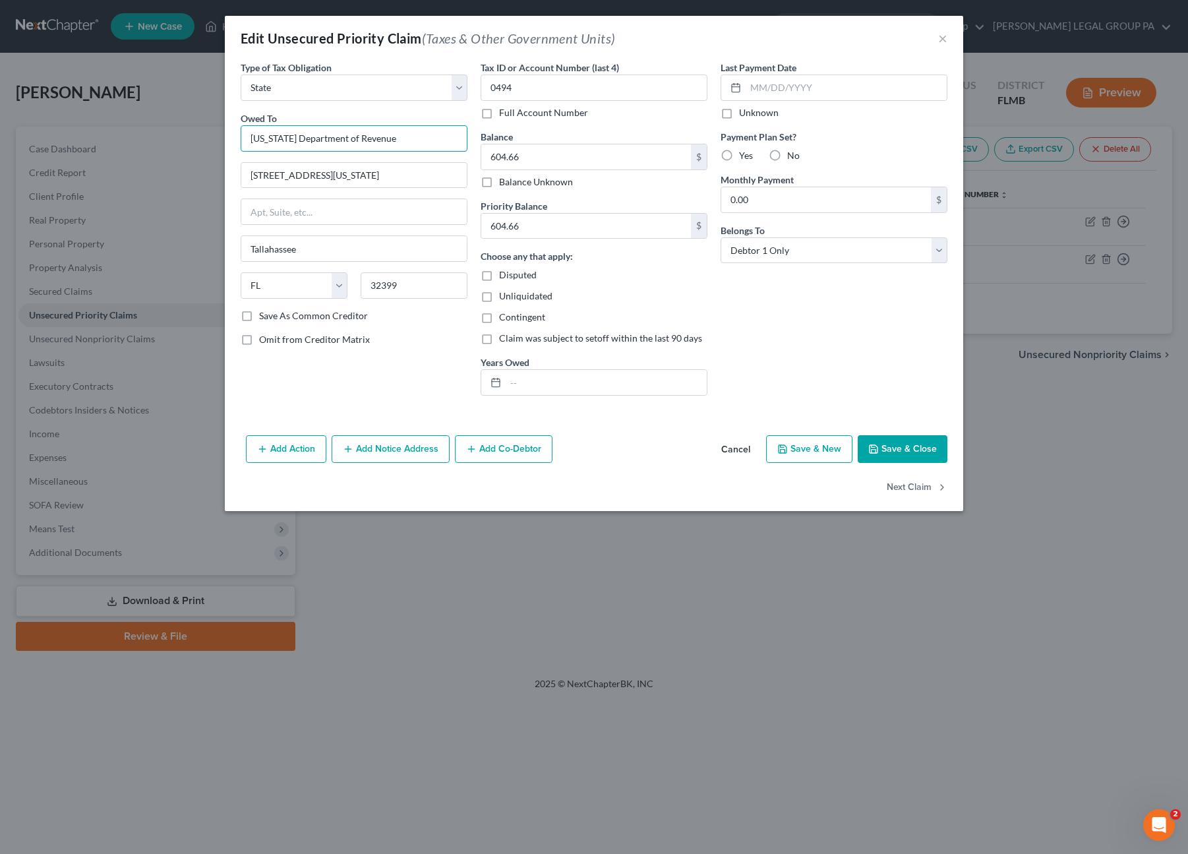
click at [423, 140] on input "Florida Department of Revenue" at bounding box center [354, 138] width 227 height 26
type input "Florida Department of Revenue (Sales Tax)"
click at [881, 442] on button "Save & Close" at bounding box center [903, 449] width 90 height 28
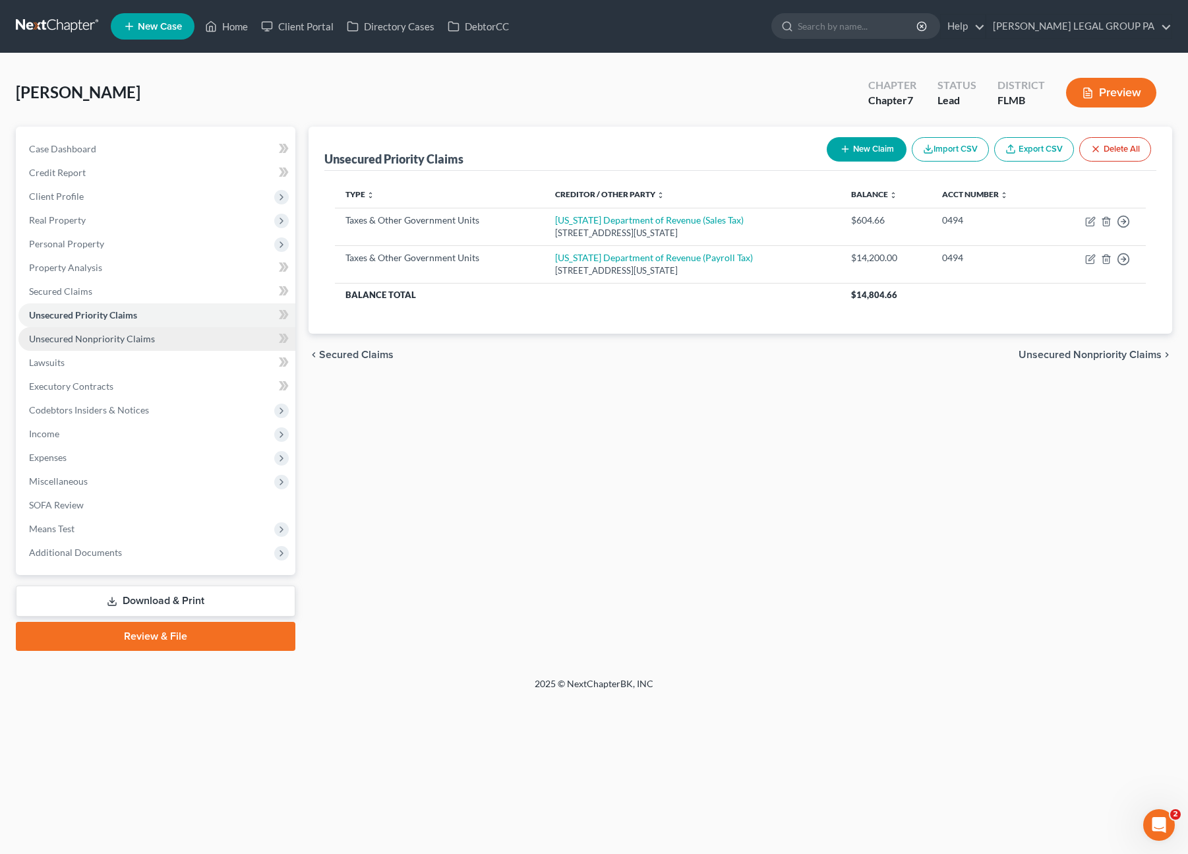
click at [91, 340] on span "Unsecured Nonpriority Claims" at bounding box center [92, 338] width 126 height 11
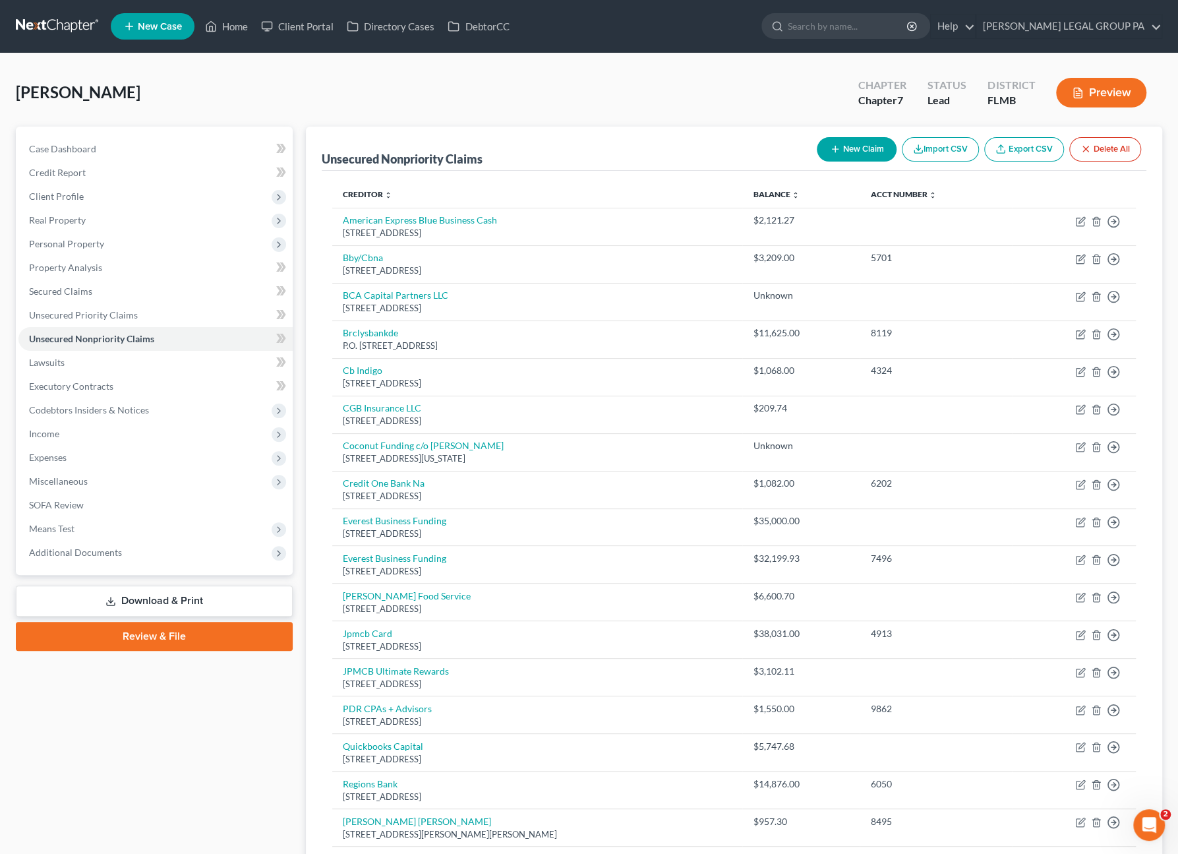
click at [506, 100] on div "Hawks, Hilary Upgraded Chapter Chapter 7 Status Lead District FLMB Preview" at bounding box center [589, 97] width 1146 height 57
click at [564, 96] on div "Hawks, Hilary Upgraded Chapter Chapter 7 Status Lead District FLMB Preview" at bounding box center [589, 97] width 1146 height 57
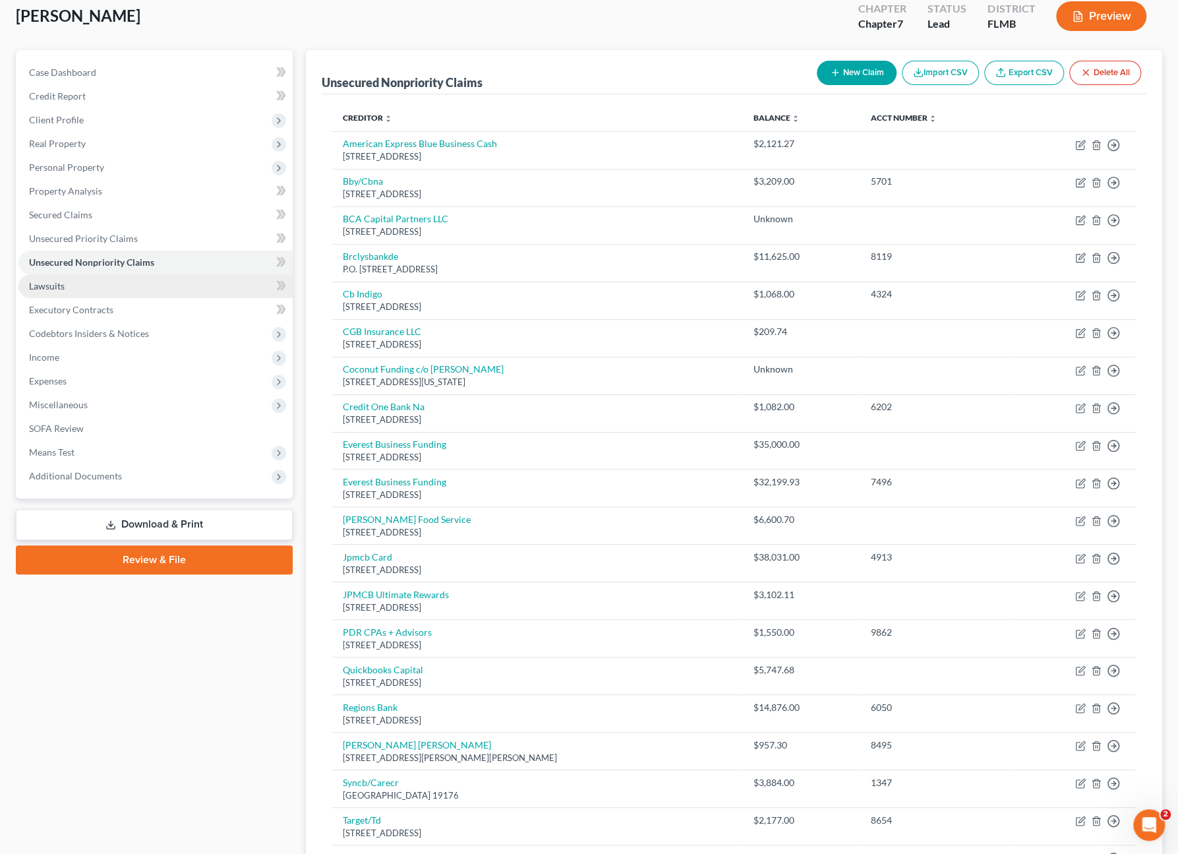
scroll to position [71, 0]
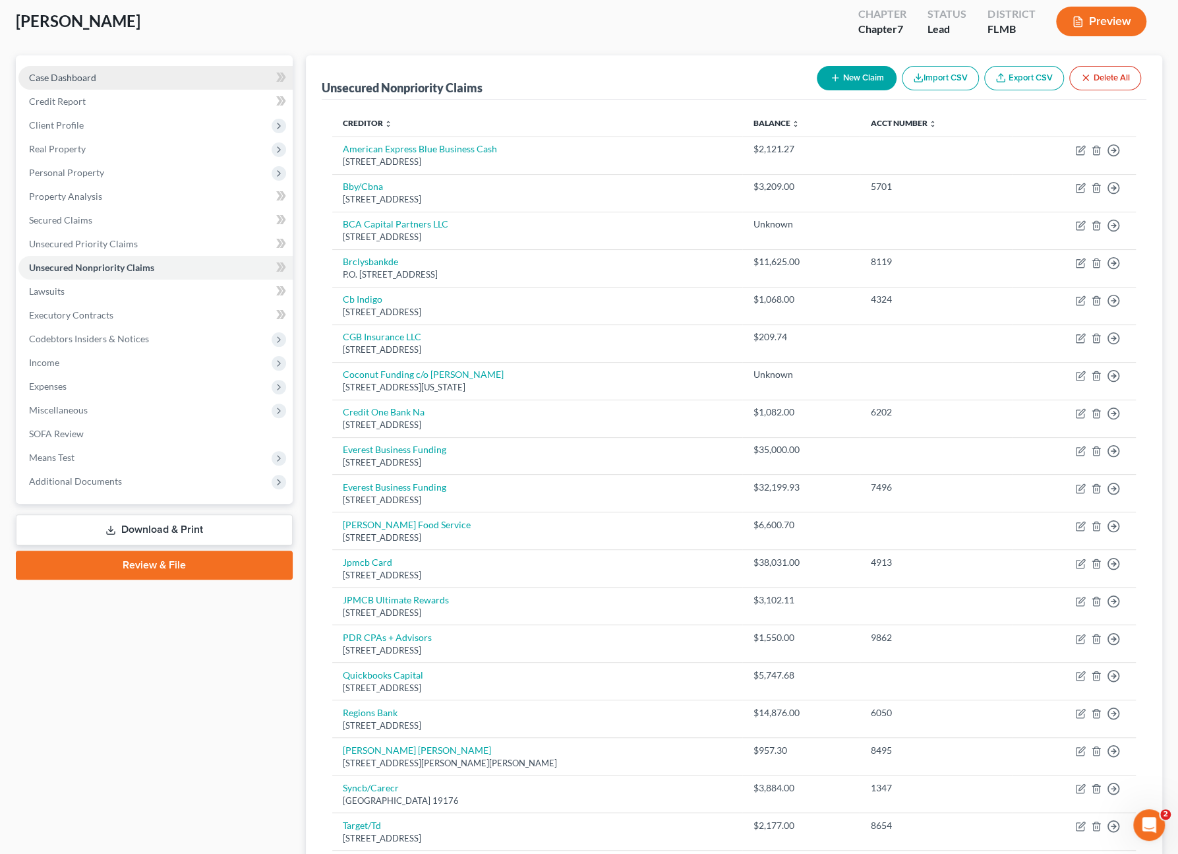
click at [74, 85] on link "Case Dashboard" at bounding box center [155, 78] width 274 height 24
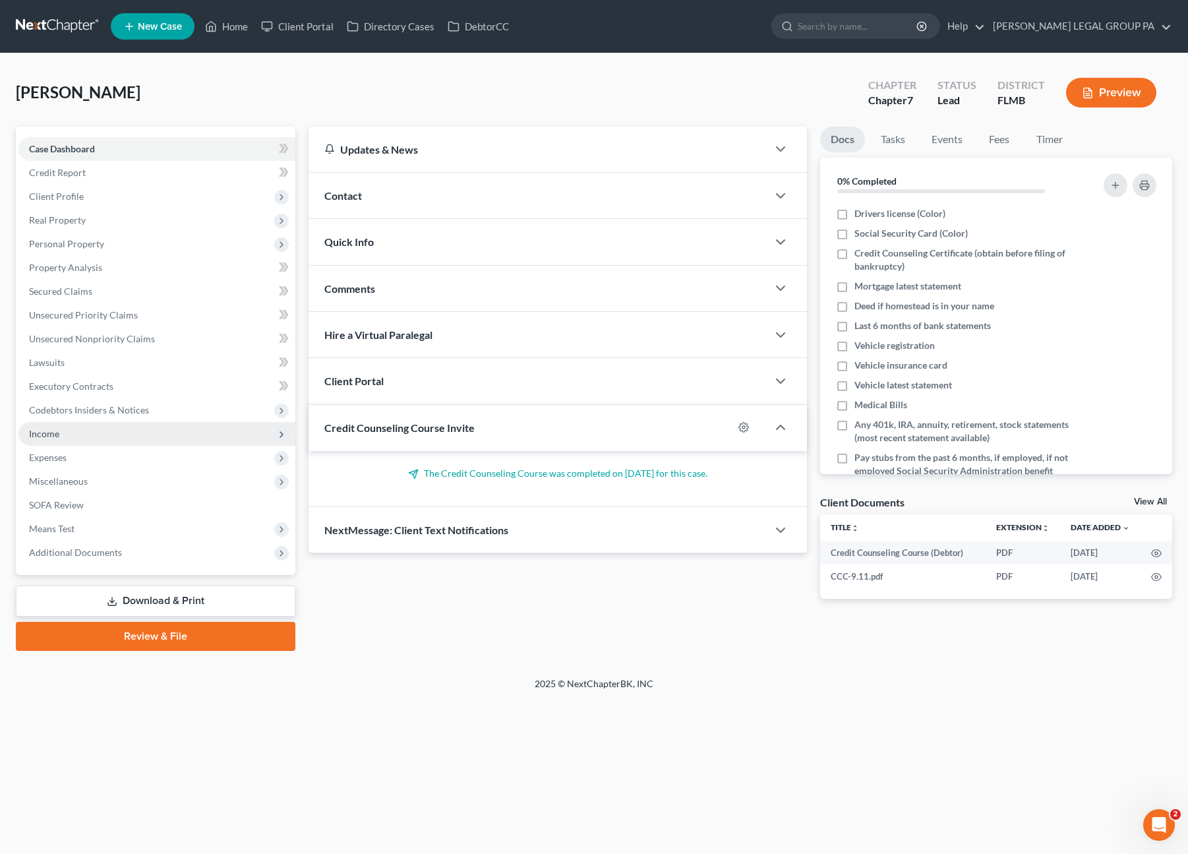
click at [57, 429] on span "Income" at bounding box center [44, 433] width 30 height 11
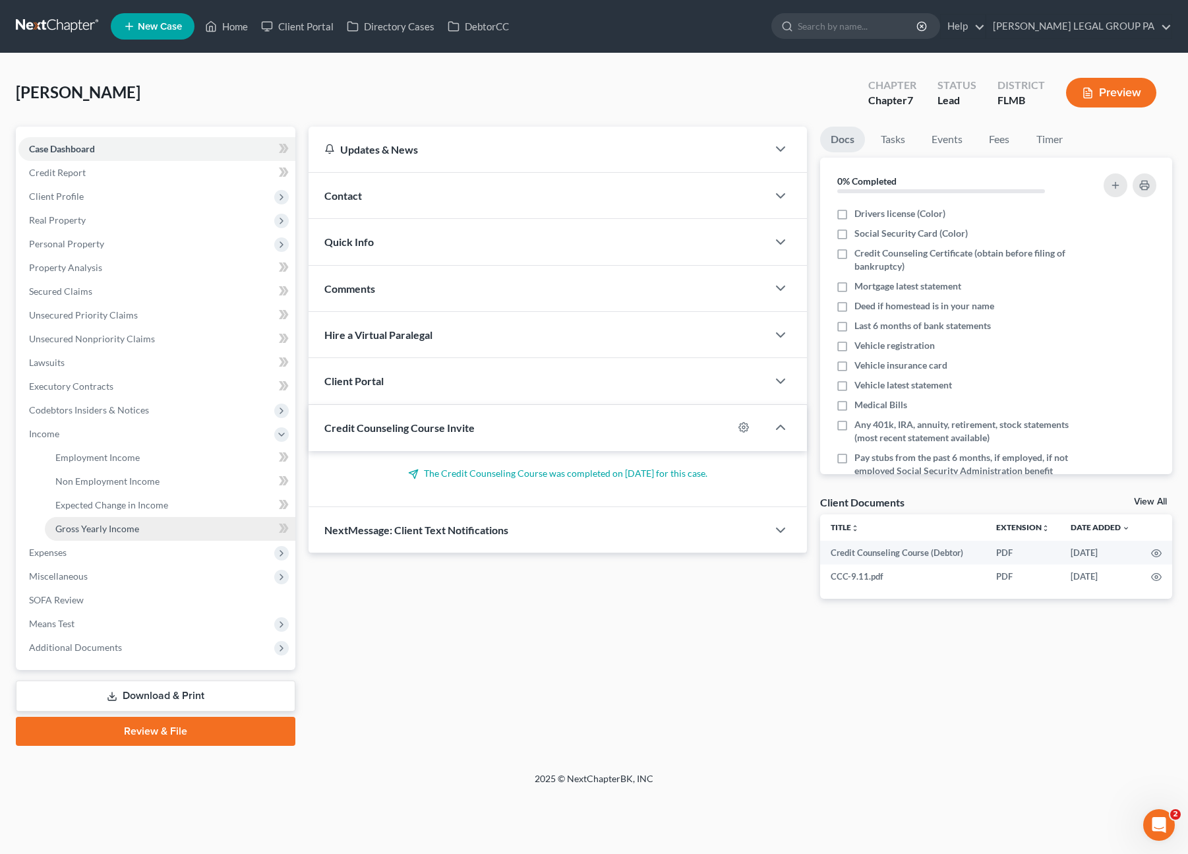
click at [95, 523] on span "Gross Yearly Income" at bounding box center [97, 528] width 84 height 11
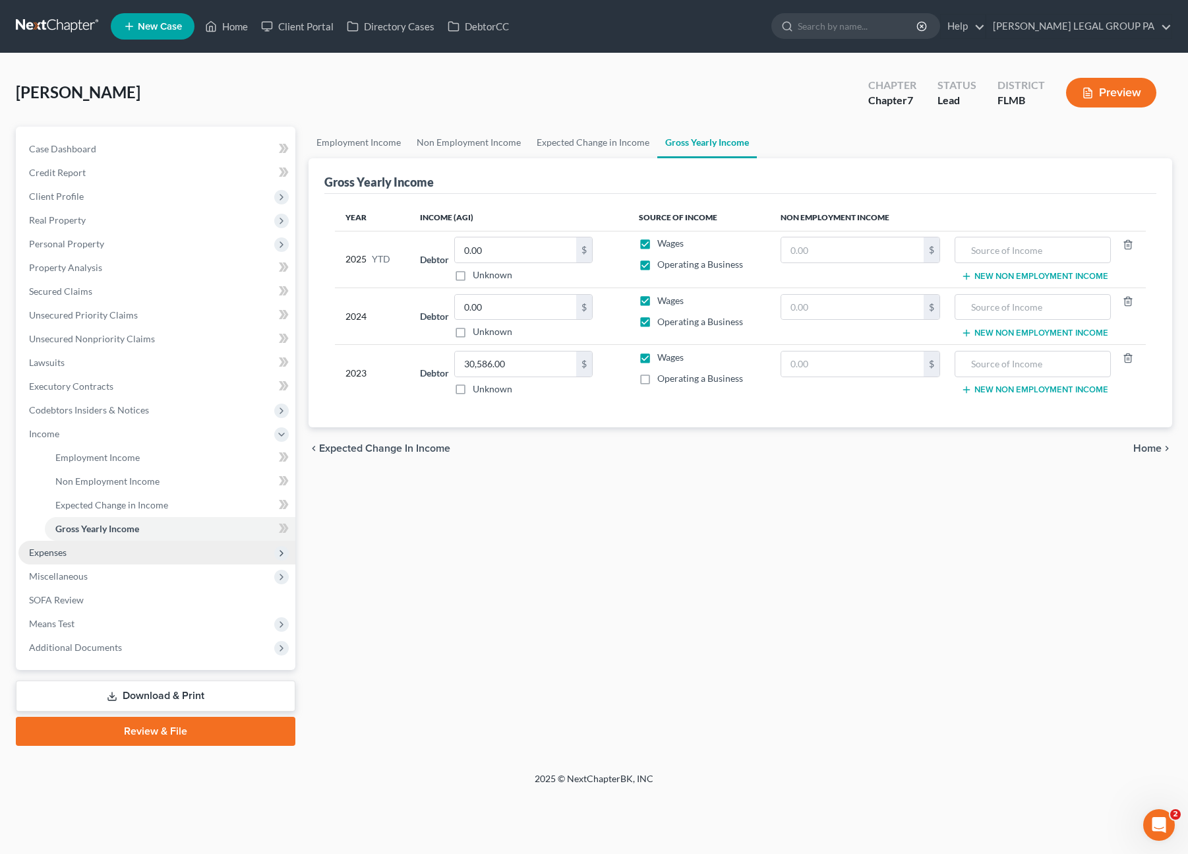
click at [70, 554] on span "Expenses" at bounding box center [156, 553] width 277 height 24
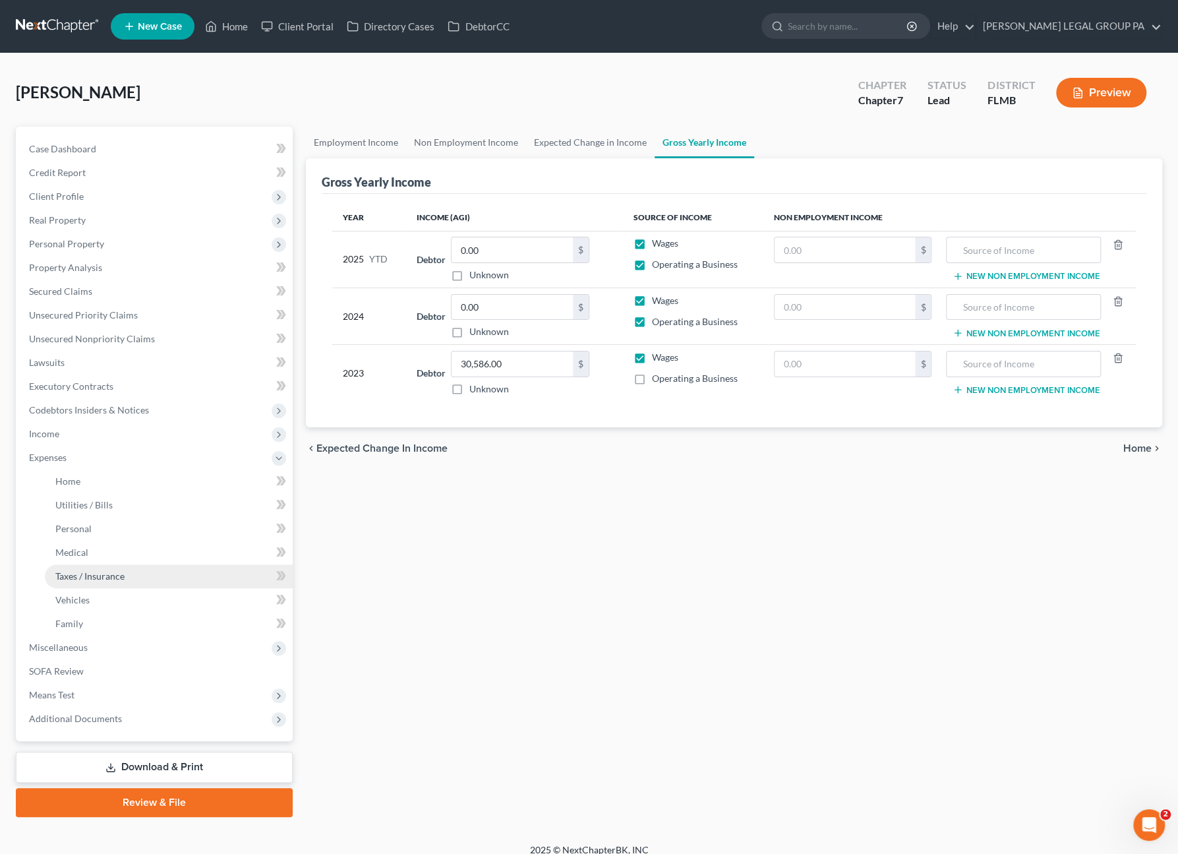
click at [82, 572] on span "Taxes / Insurance" at bounding box center [89, 575] width 69 height 11
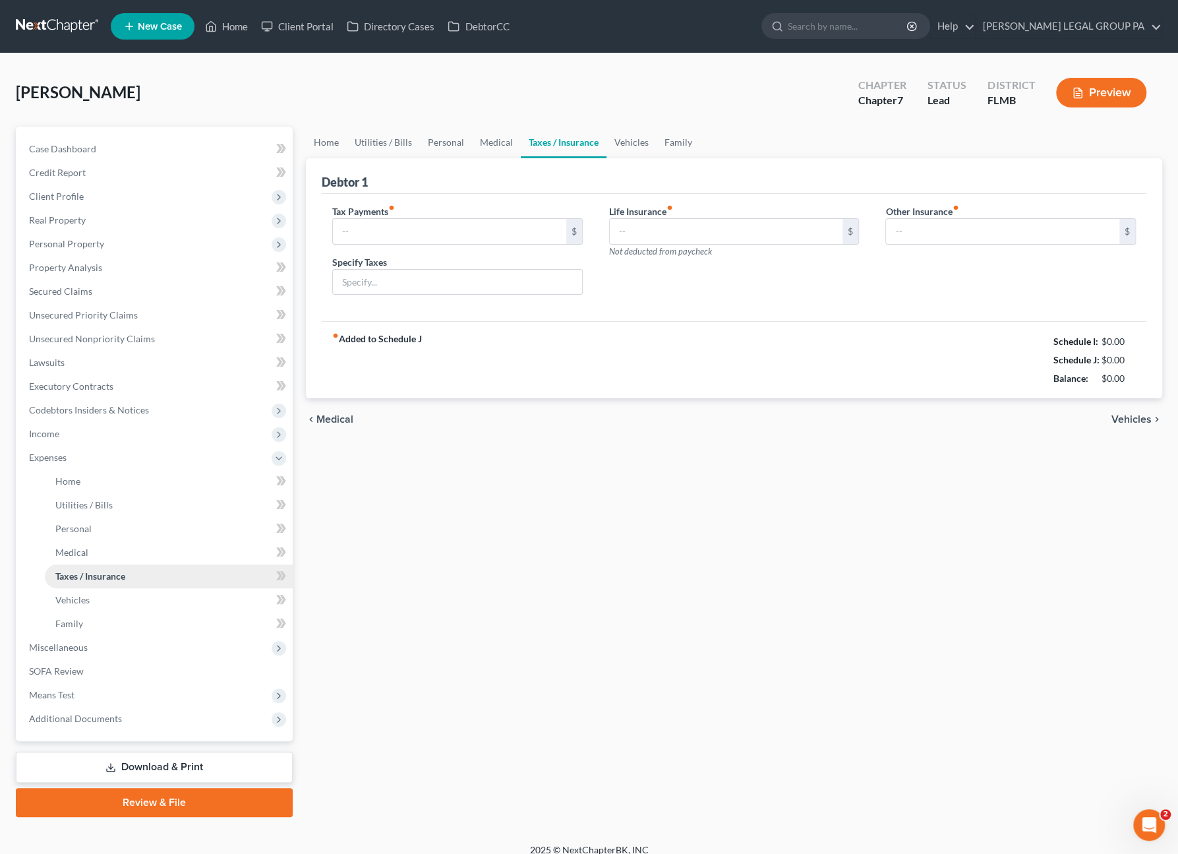
type input "0.00"
click at [47, 647] on span "Miscellaneous" at bounding box center [58, 646] width 59 height 11
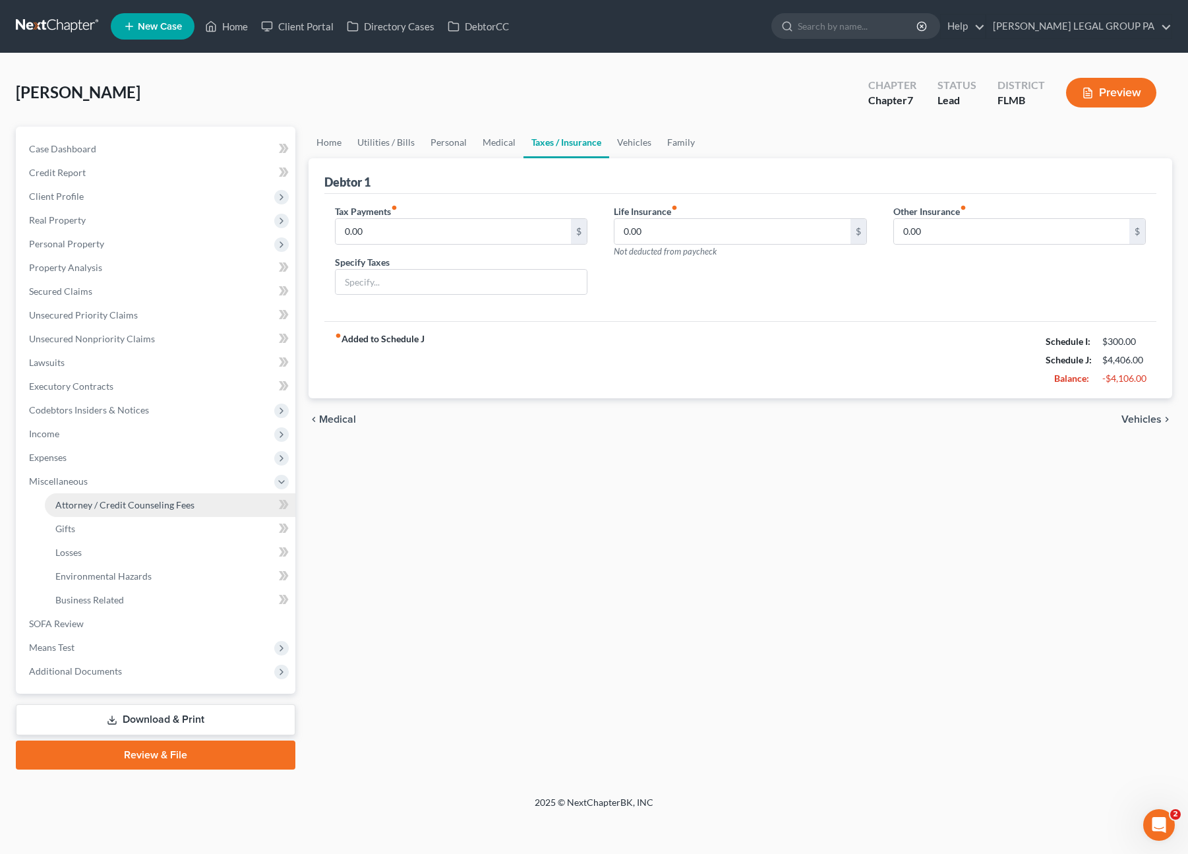
click at [94, 500] on span "Attorney / Credit Counseling Fees" at bounding box center [124, 504] width 139 height 11
select select "0"
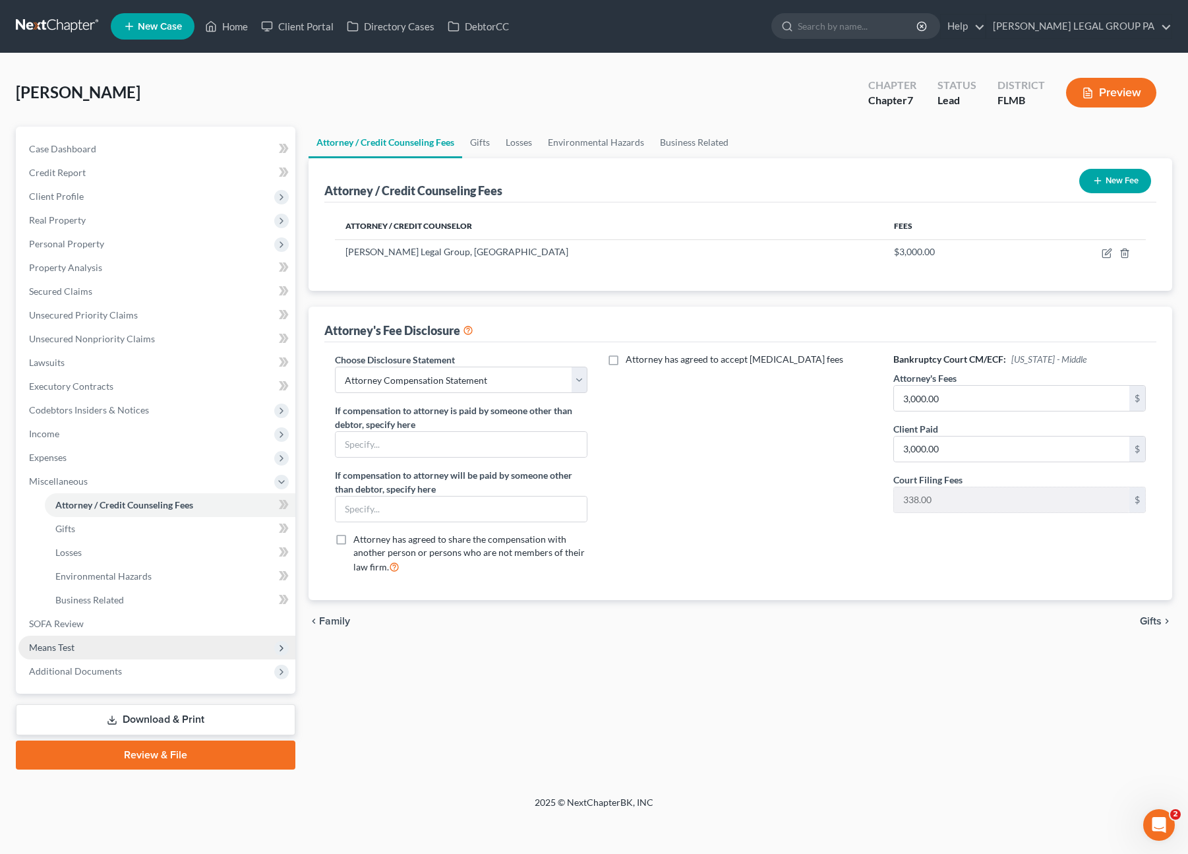
click at [72, 645] on span "Means Test" at bounding box center [51, 646] width 45 height 11
click at [96, 648] on span "Calculation and Presumption" at bounding box center [115, 646] width 120 height 11
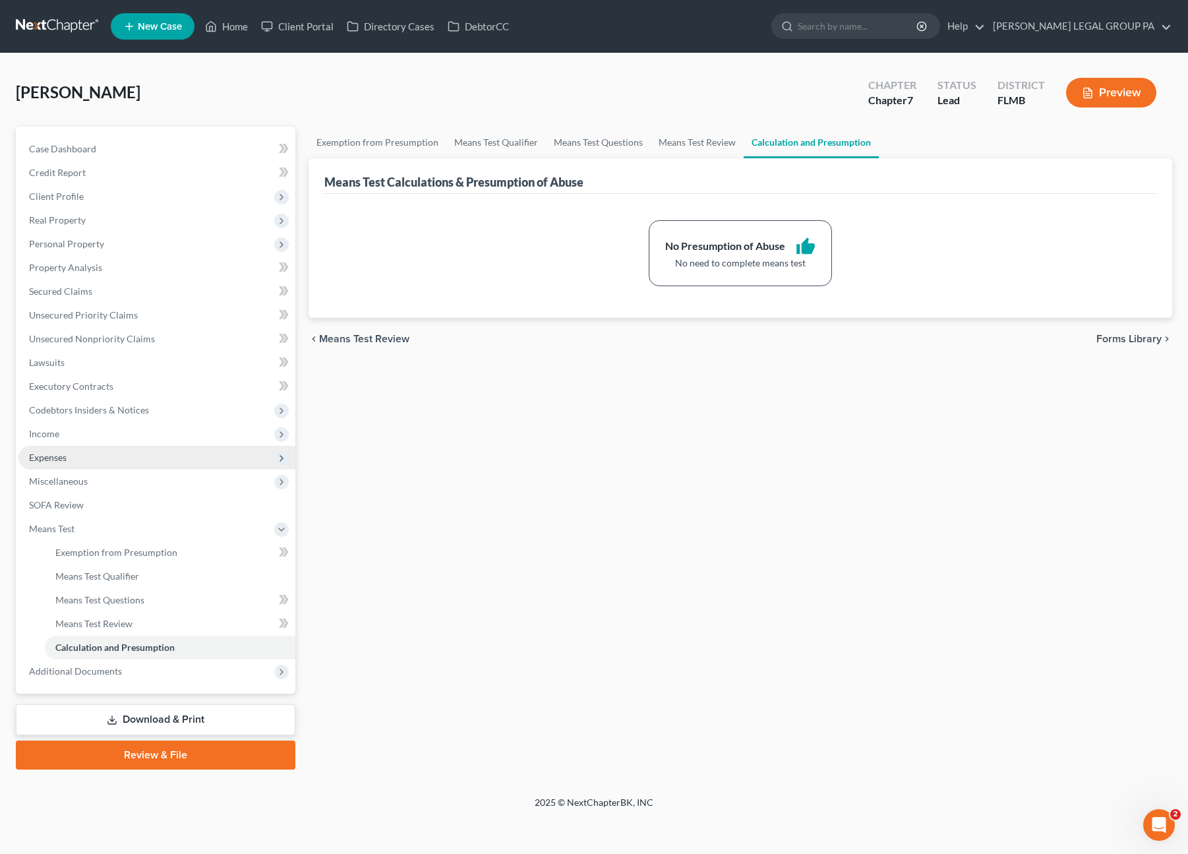
click at [47, 456] on span "Expenses" at bounding box center [48, 457] width 38 height 11
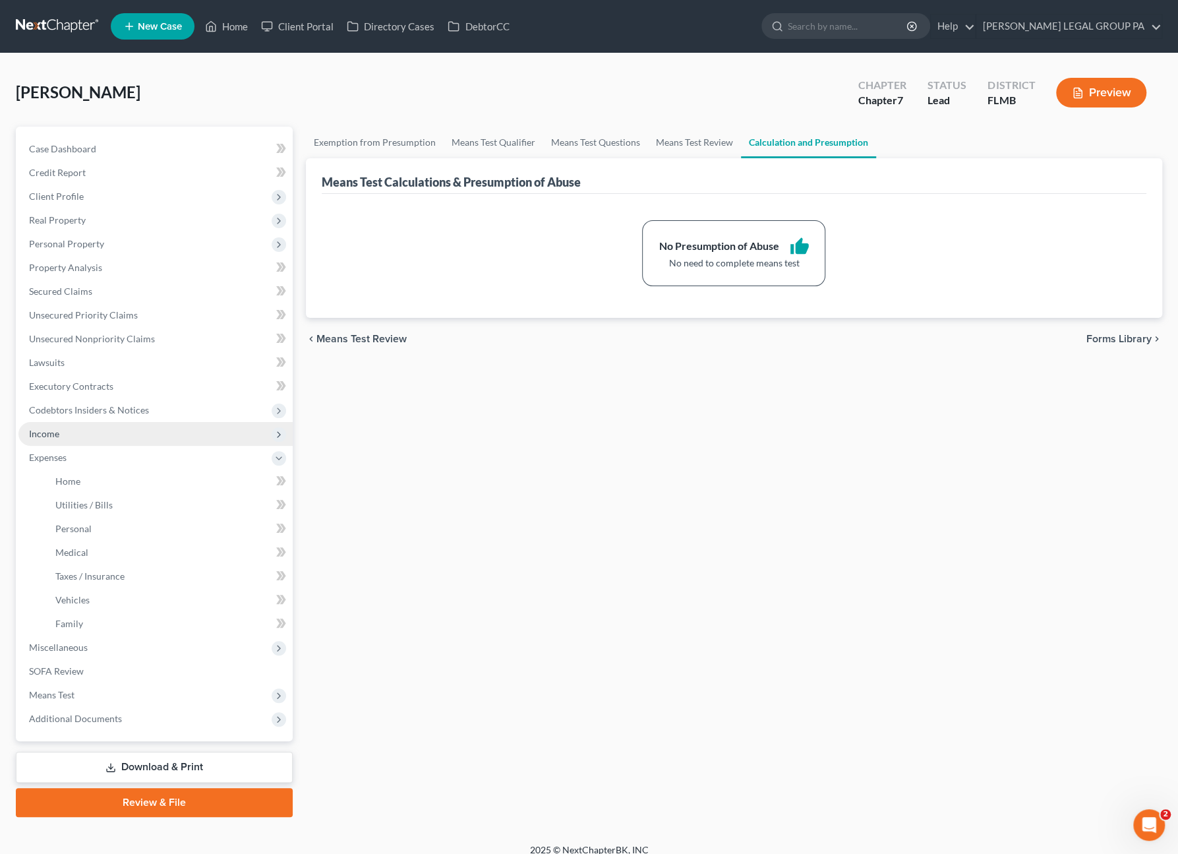
click at [49, 425] on span "Income" at bounding box center [155, 434] width 274 height 24
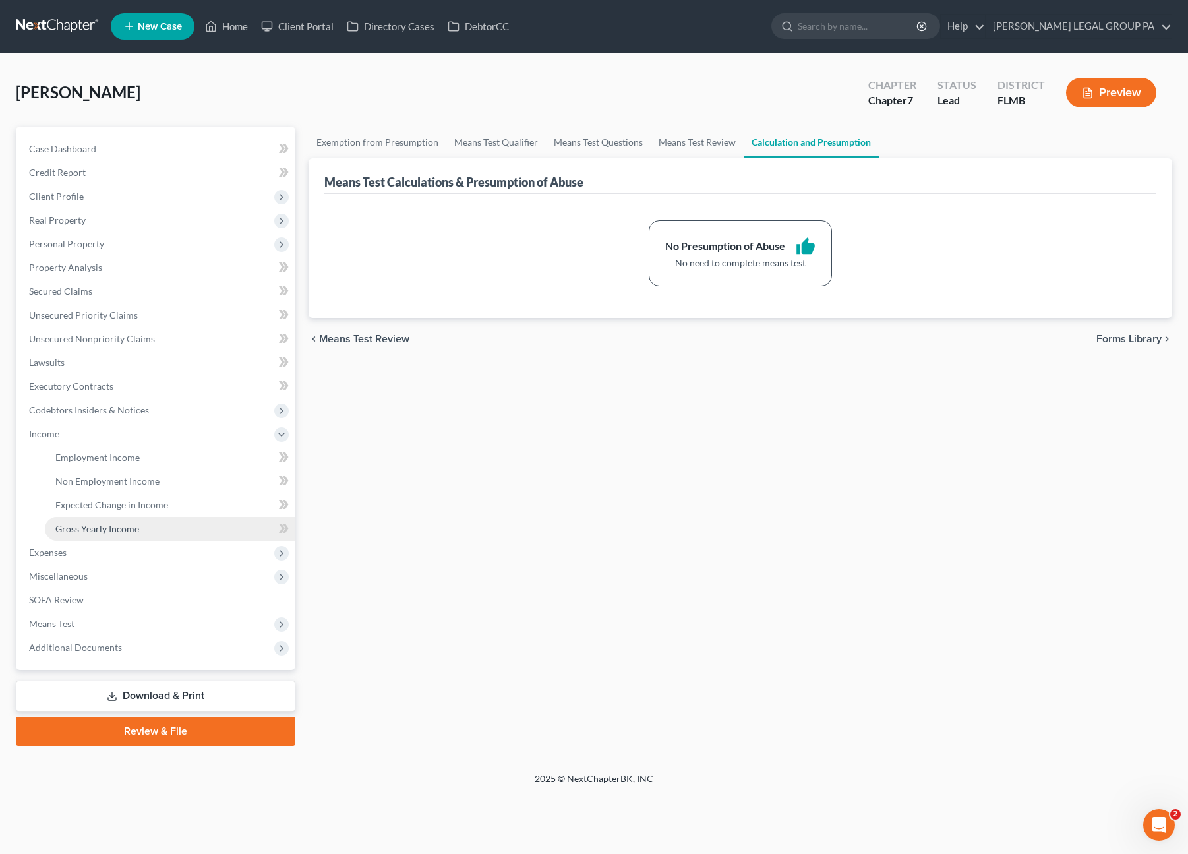
click at [90, 527] on span "Gross Yearly Income" at bounding box center [97, 528] width 84 height 11
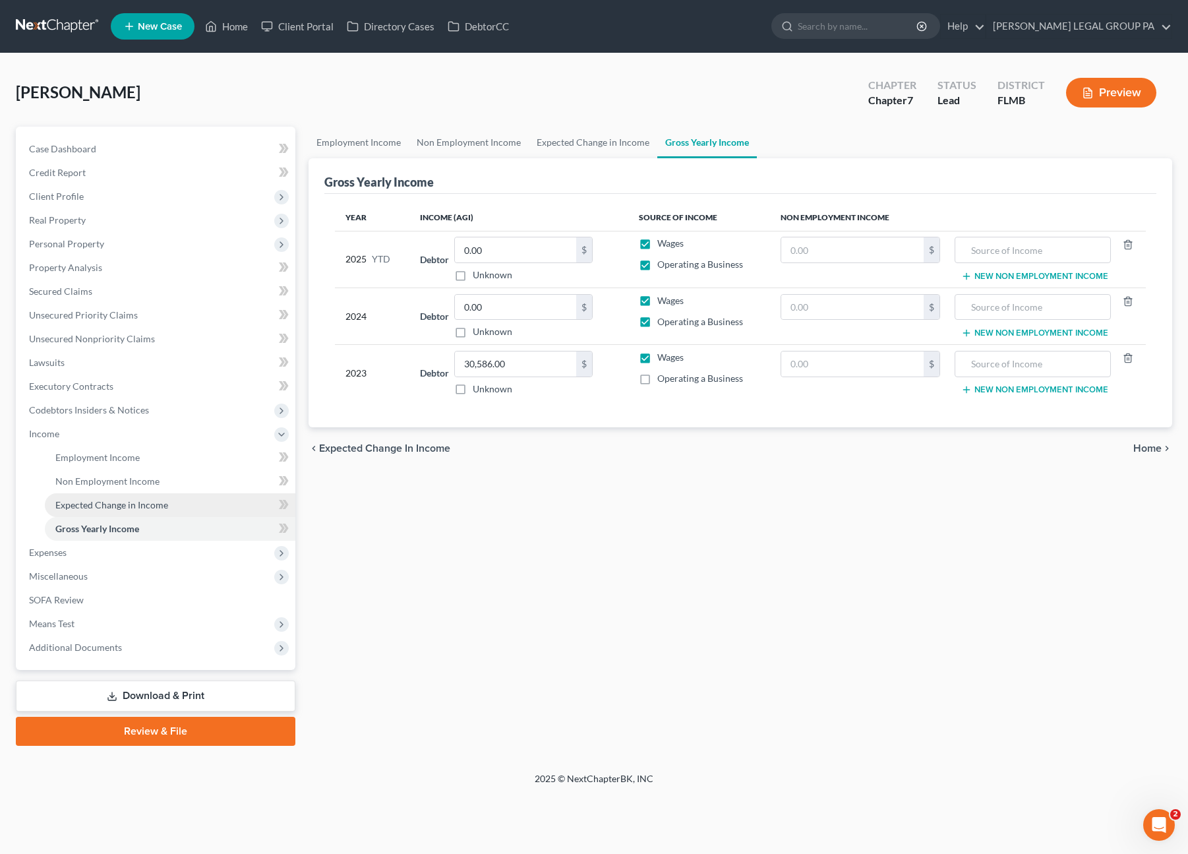
click at [155, 498] on link "Expected Change in Income" at bounding box center [170, 505] width 251 height 24
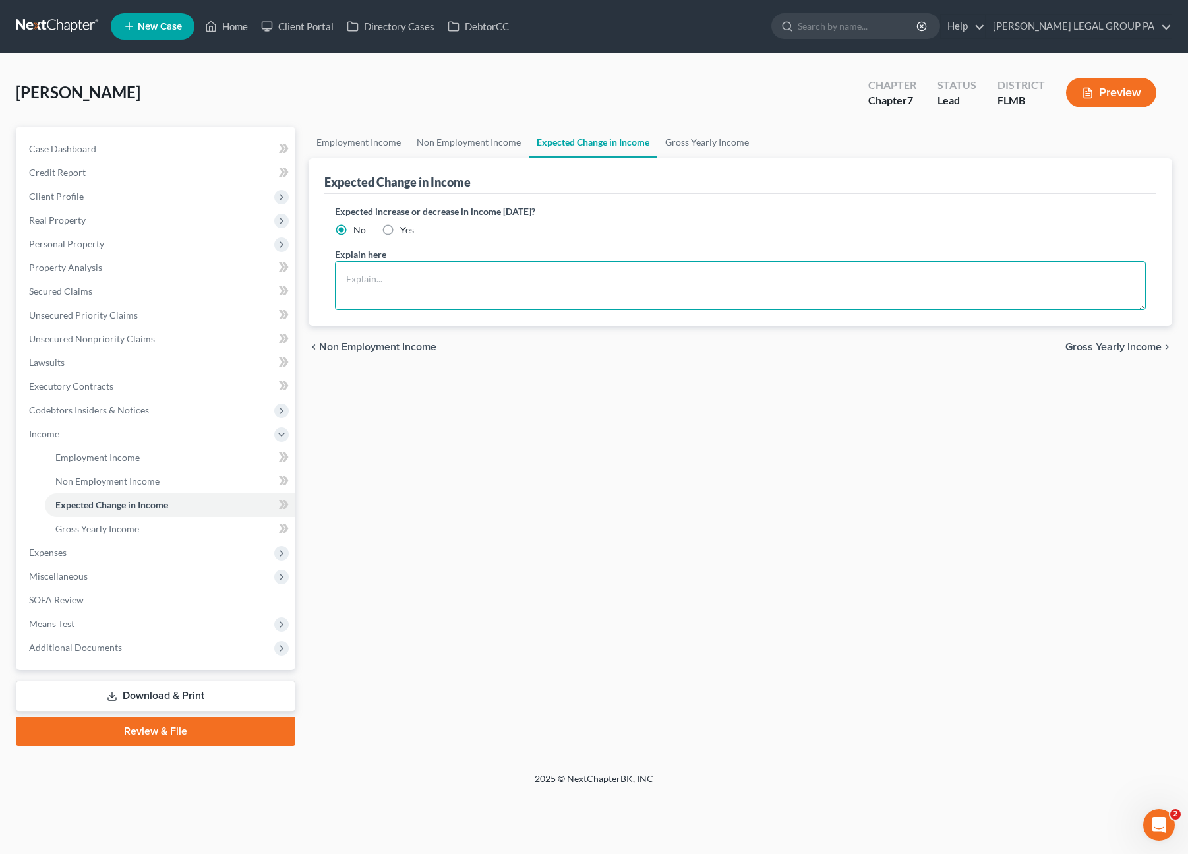
click at [390, 289] on textarea at bounding box center [741, 285] width 812 height 49
click at [400, 230] on label "Yes" at bounding box center [407, 229] width 14 height 13
click at [405, 230] on input "Yes" at bounding box center [409, 227] width 9 height 9
radio input "true"
click at [368, 281] on textarea at bounding box center [741, 285] width 812 height 49
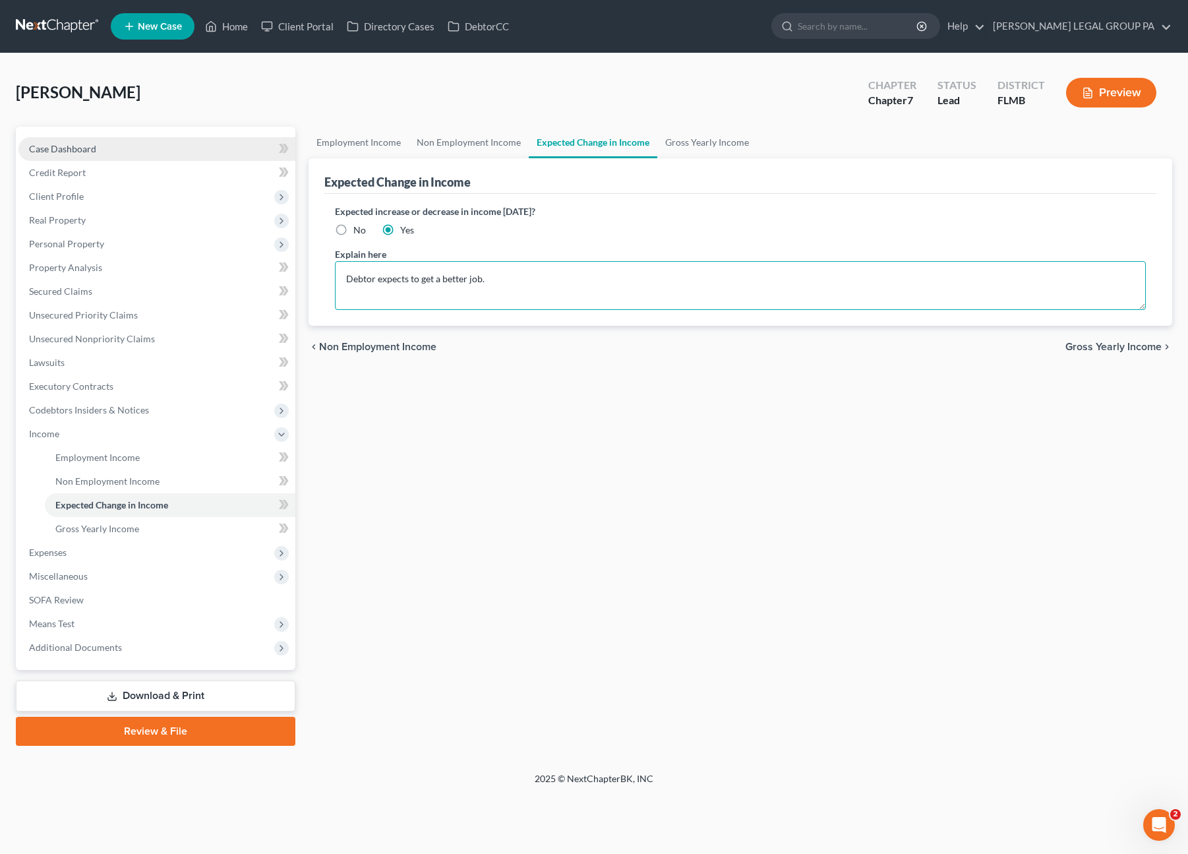
type textarea "Debtor expects to get a better job."
click at [137, 153] on link "Case Dashboard" at bounding box center [156, 149] width 277 height 24
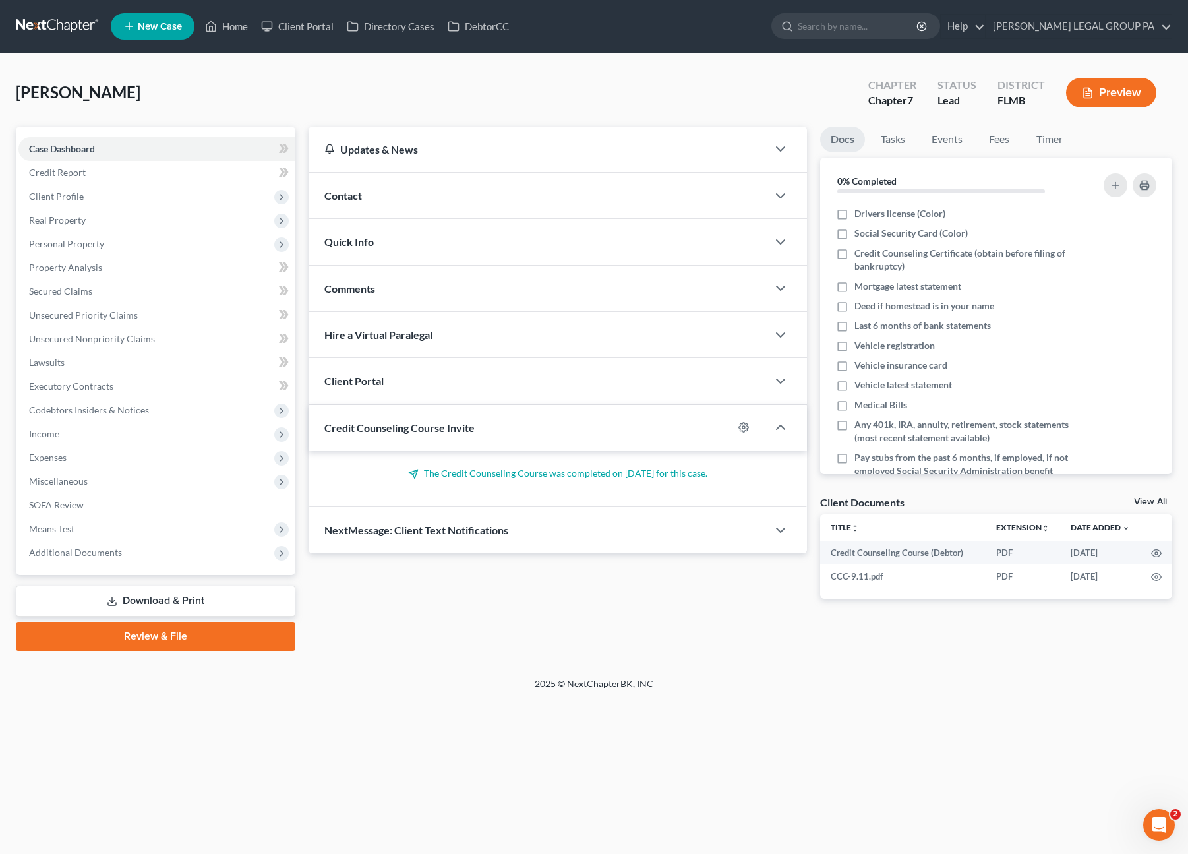
click at [1160, 502] on link "View All" at bounding box center [1150, 501] width 33 height 9
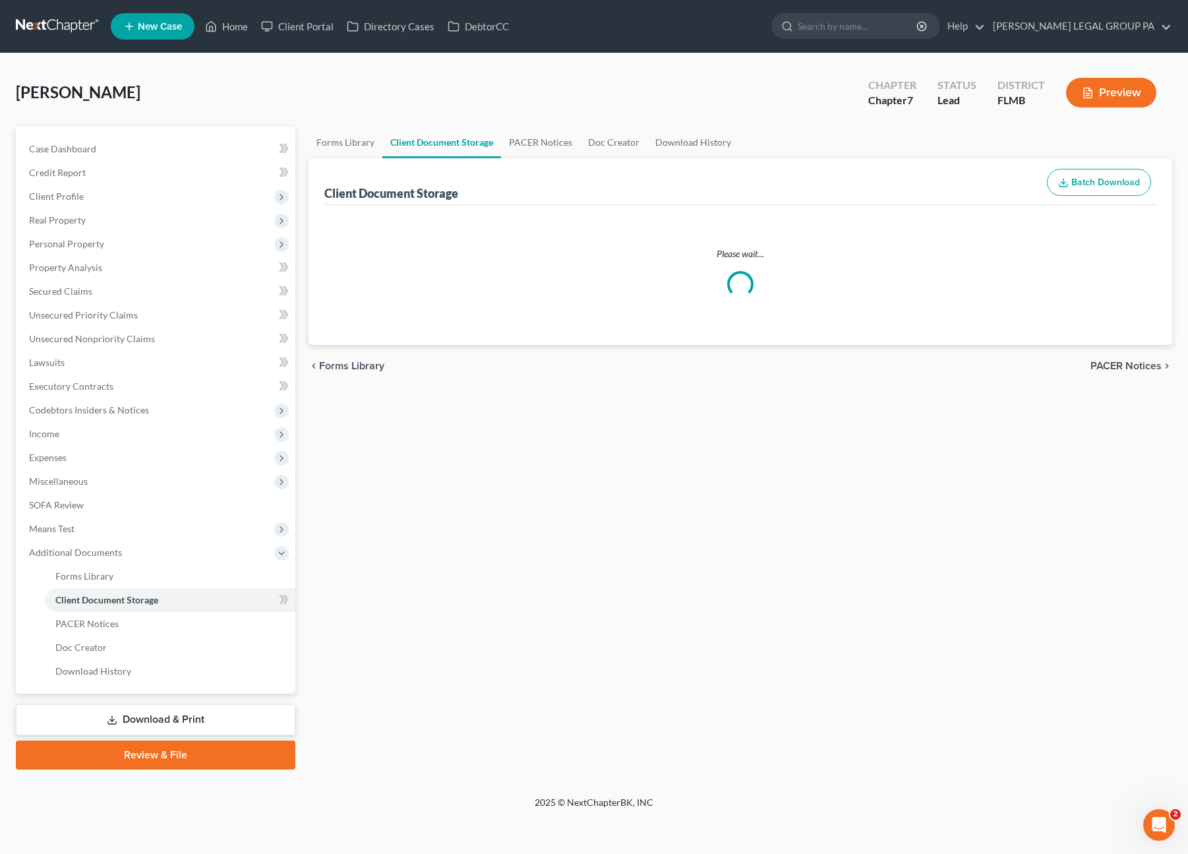
select select "9"
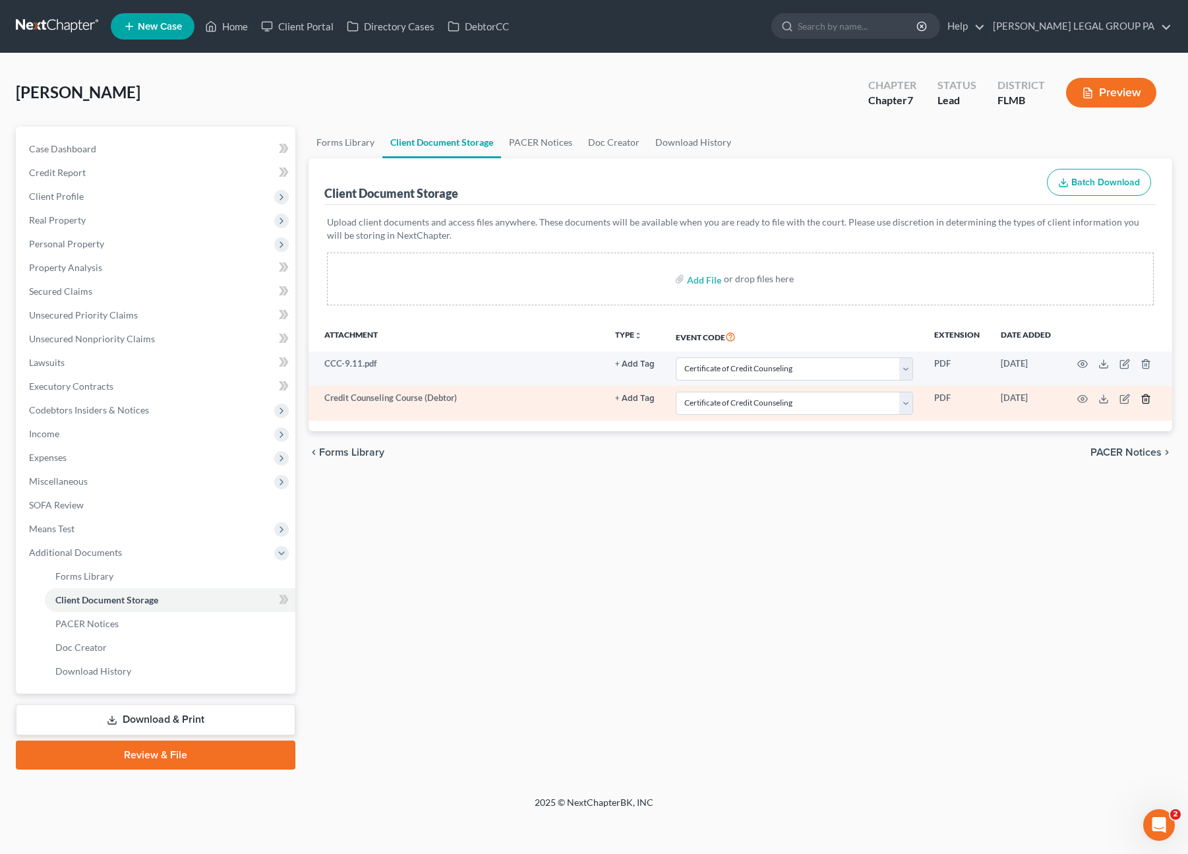
click at [1146, 396] on icon "button" at bounding box center [1145, 399] width 11 height 11
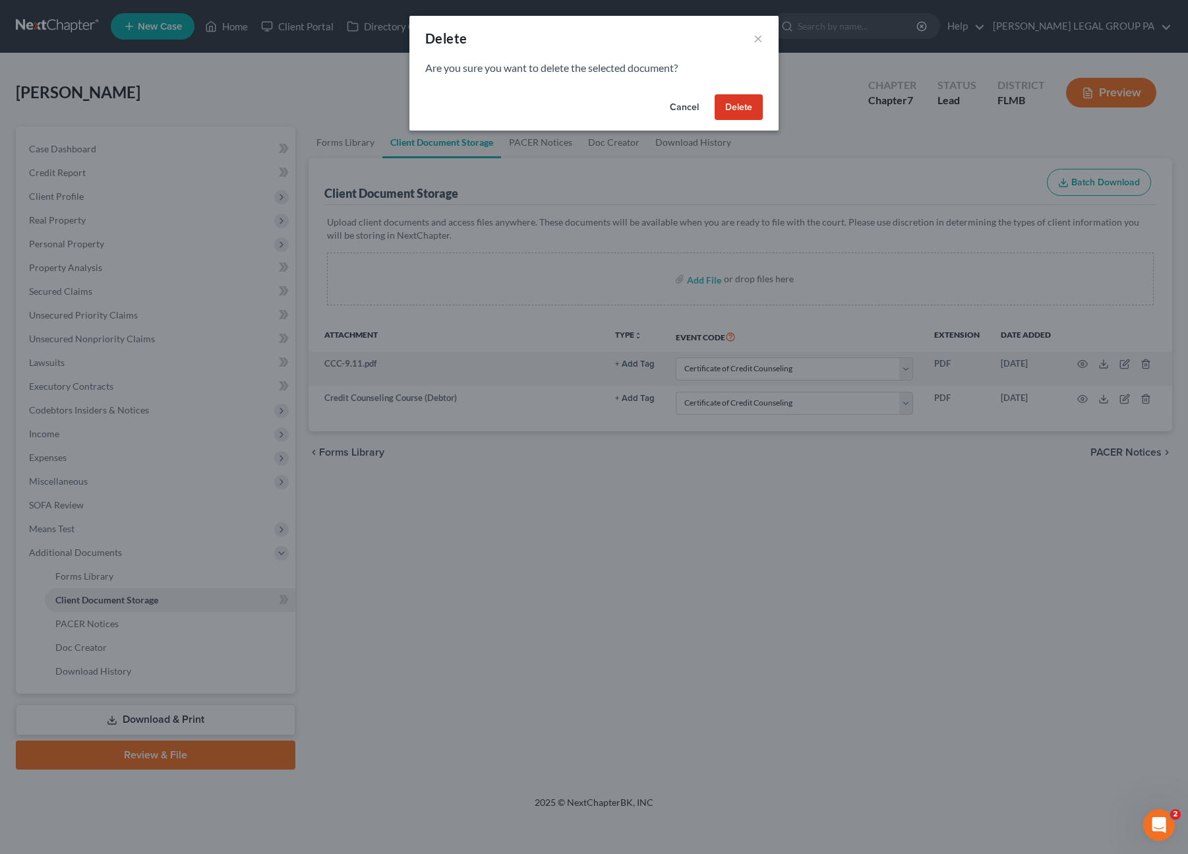
click at [734, 107] on button "Delete" at bounding box center [739, 107] width 48 height 26
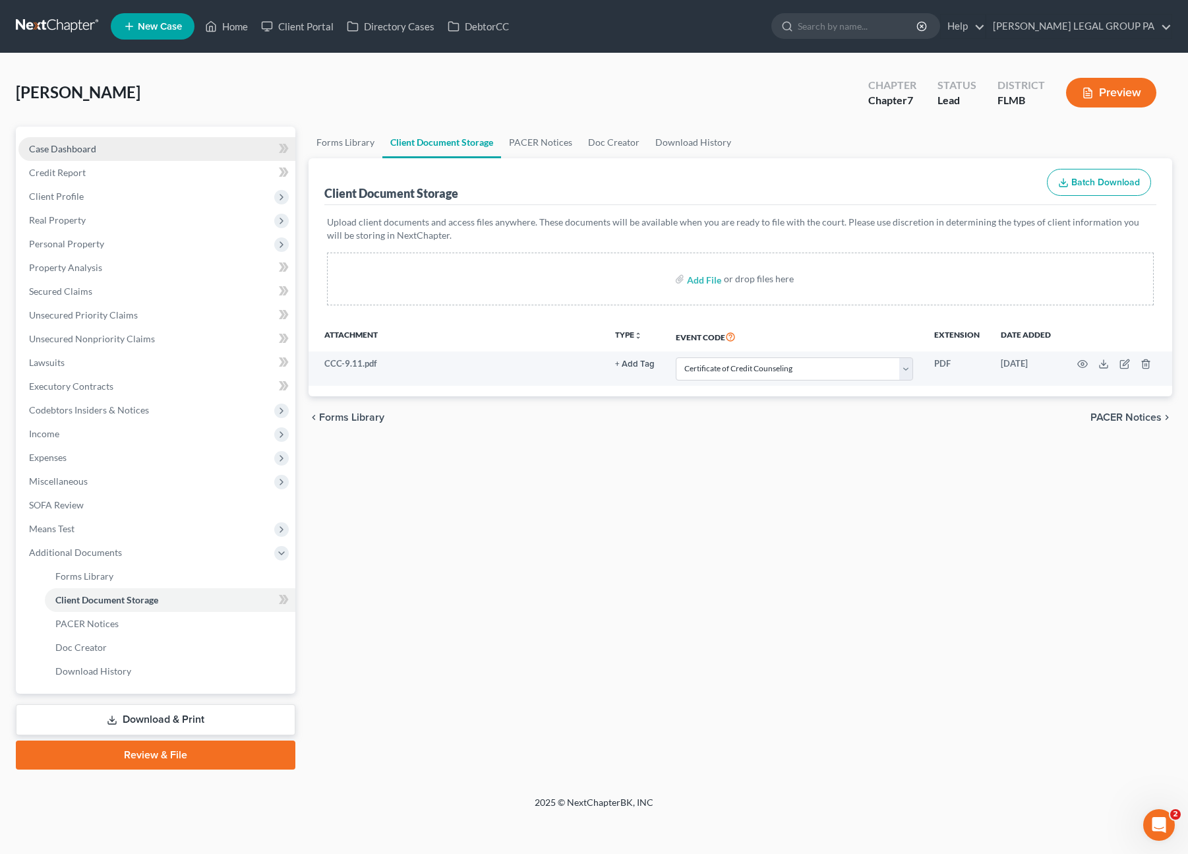
click at [61, 152] on span "Case Dashboard" at bounding box center [62, 148] width 67 height 11
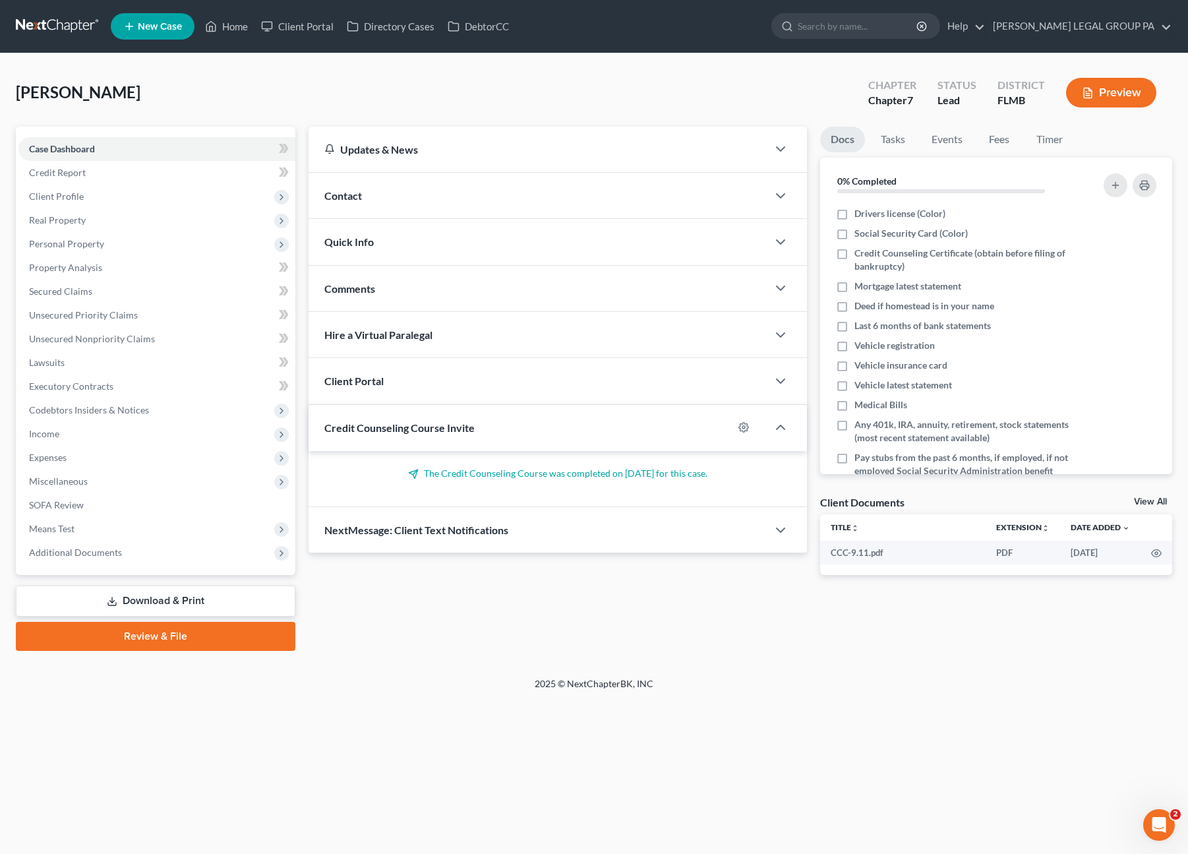
click at [179, 596] on link "Download & Print" at bounding box center [156, 600] width 280 height 31
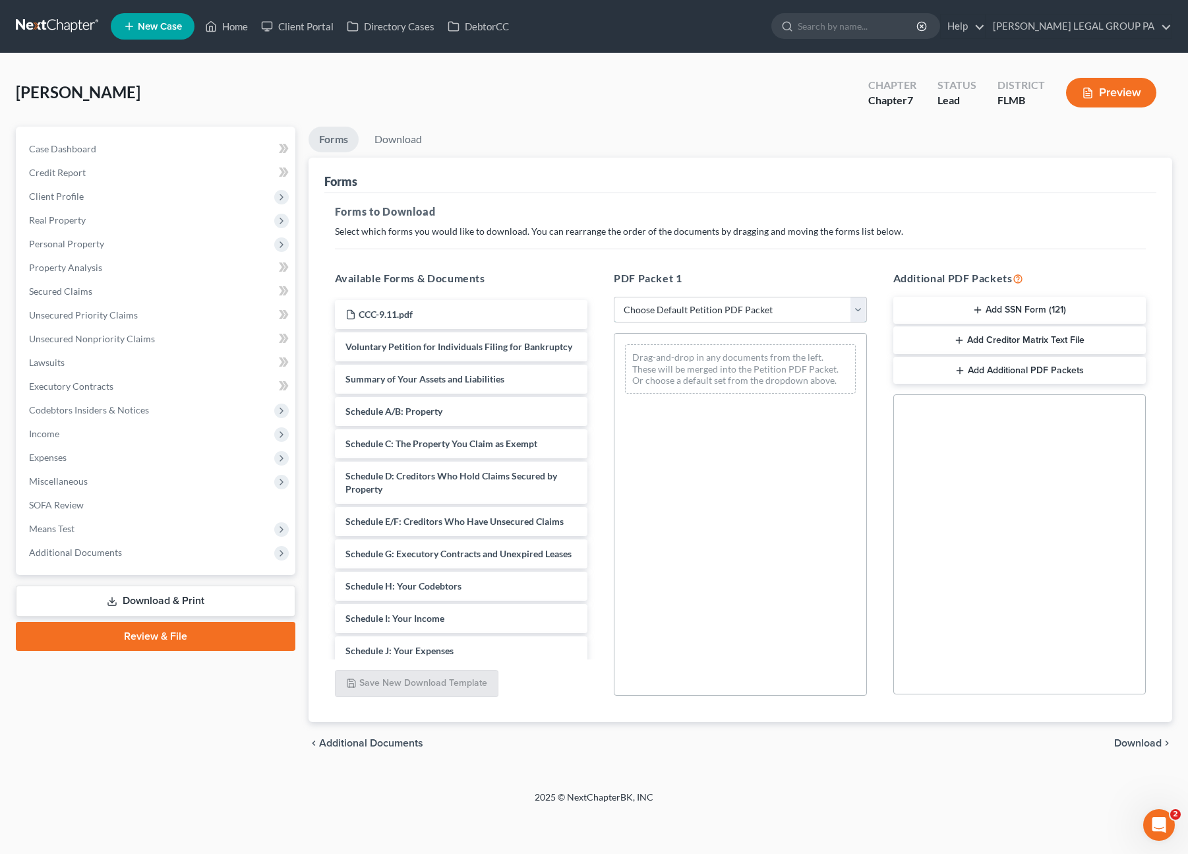
drag, startPoint x: 726, startPoint y: 310, endPoint x: 724, endPoint y: 320, distance: 10.1
click at [726, 310] on select "Choose Default Petition PDF Packet Complete Bankruptcy Petition (all forms and …" at bounding box center [740, 310] width 253 height 26
select select "0"
click at [614, 297] on select "Choose Default Petition PDF Packet Complete Bankruptcy Petition (all forms and …" at bounding box center [740, 310] width 253 height 26
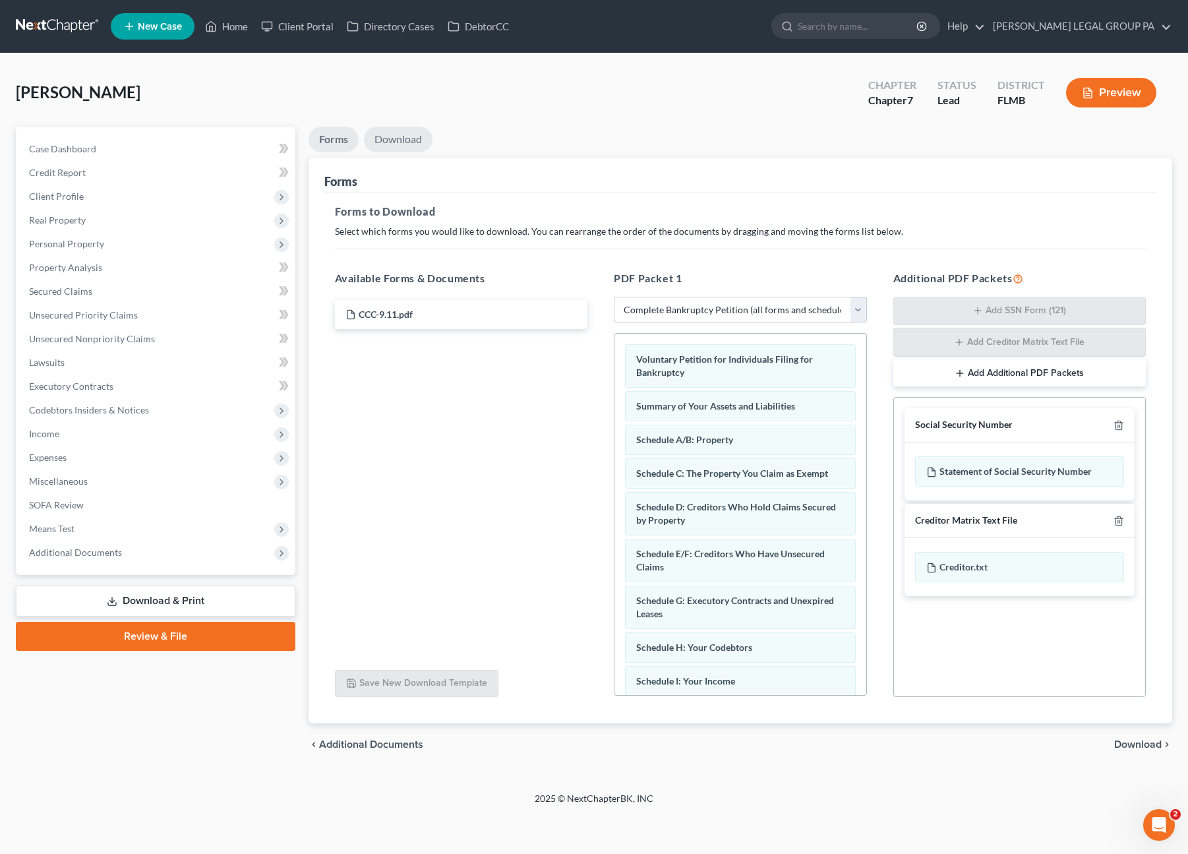
click at [403, 146] on link "Download" at bounding box center [398, 140] width 69 height 26
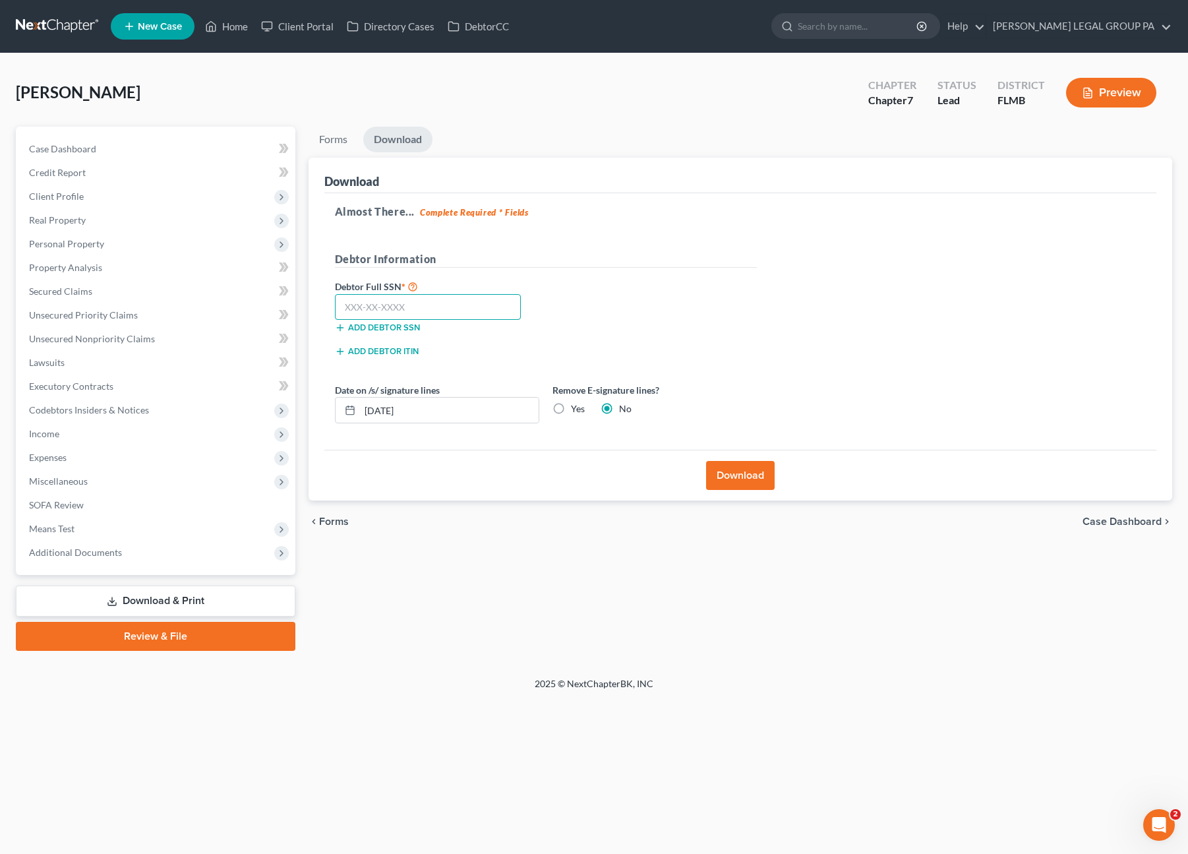
click at [398, 304] on input "text" at bounding box center [428, 307] width 187 height 26
type input "626-18-0494"
click at [745, 478] on button "Download" at bounding box center [740, 475] width 69 height 29
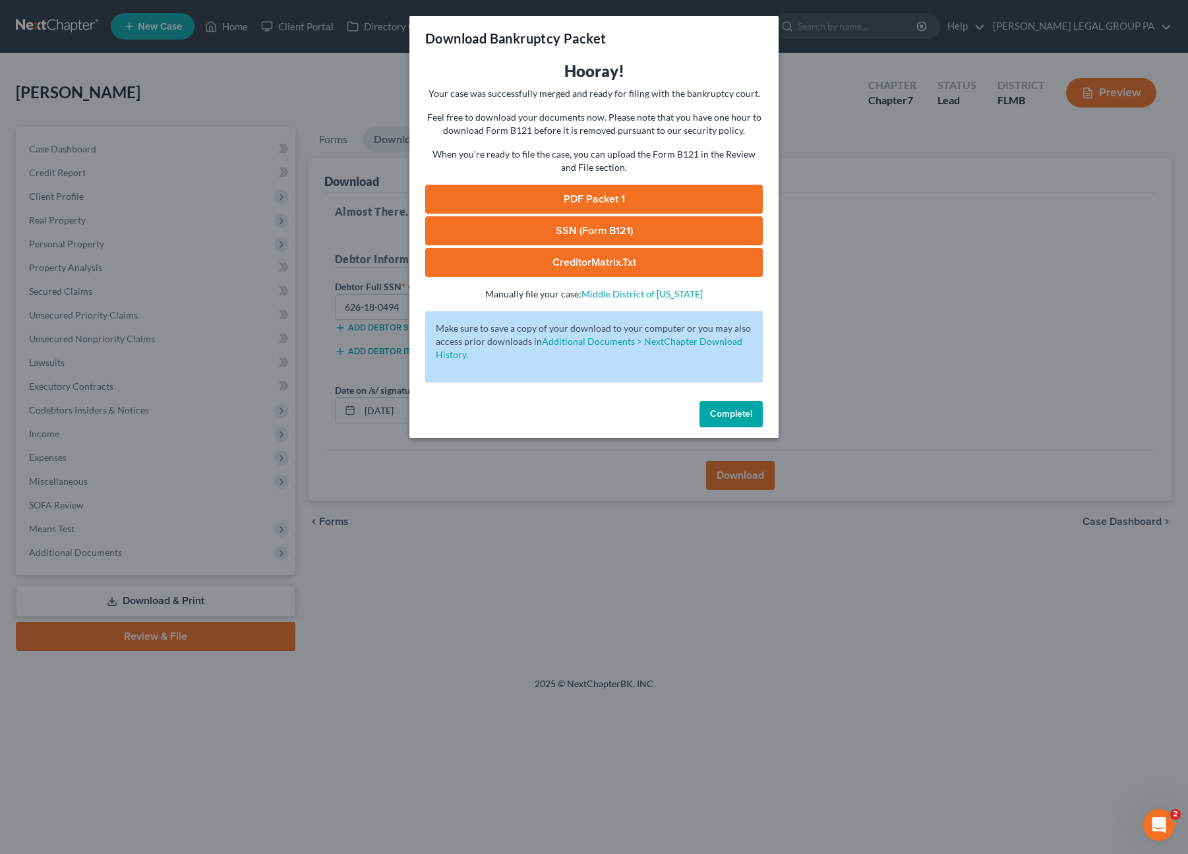
click at [614, 227] on link "SSN (Form B121)" at bounding box center [594, 230] width 338 height 29
click at [596, 198] on link "PDF Packet 1" at bounding box center [594, 199] width 338 height 29
drag, startPoint x: 726, startPoint y: 413, endPoint x: 601, endPoint y: 276, distance: 186.2
click at [726, 413] on span "Complete!" at bounding box center [731, 413] width 42 height 11
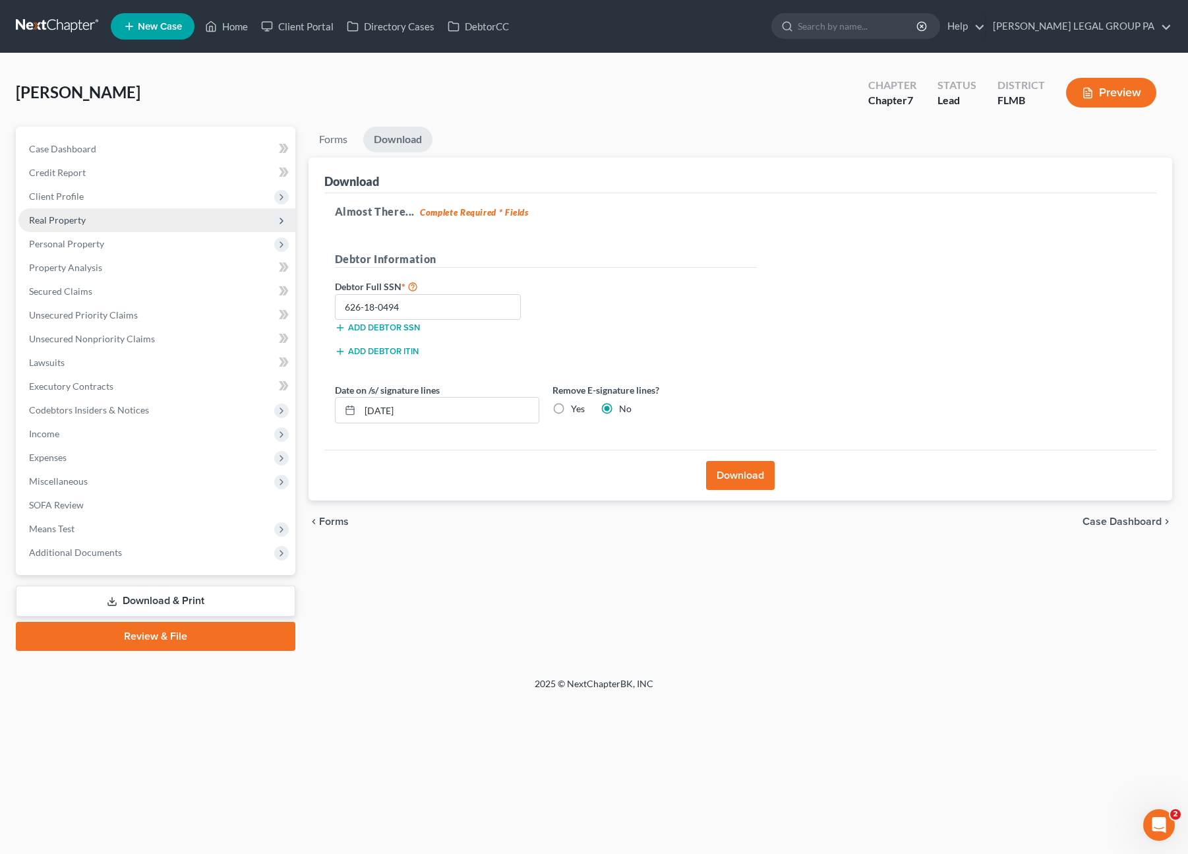
drag, startPoint x: 57, startPoint y: 220, endPoint x: 66, endPoint y: 226, distance: 11.3
click at [57, 219] on span "Real Property" at bounding box center [57, 219] width 57 height 11
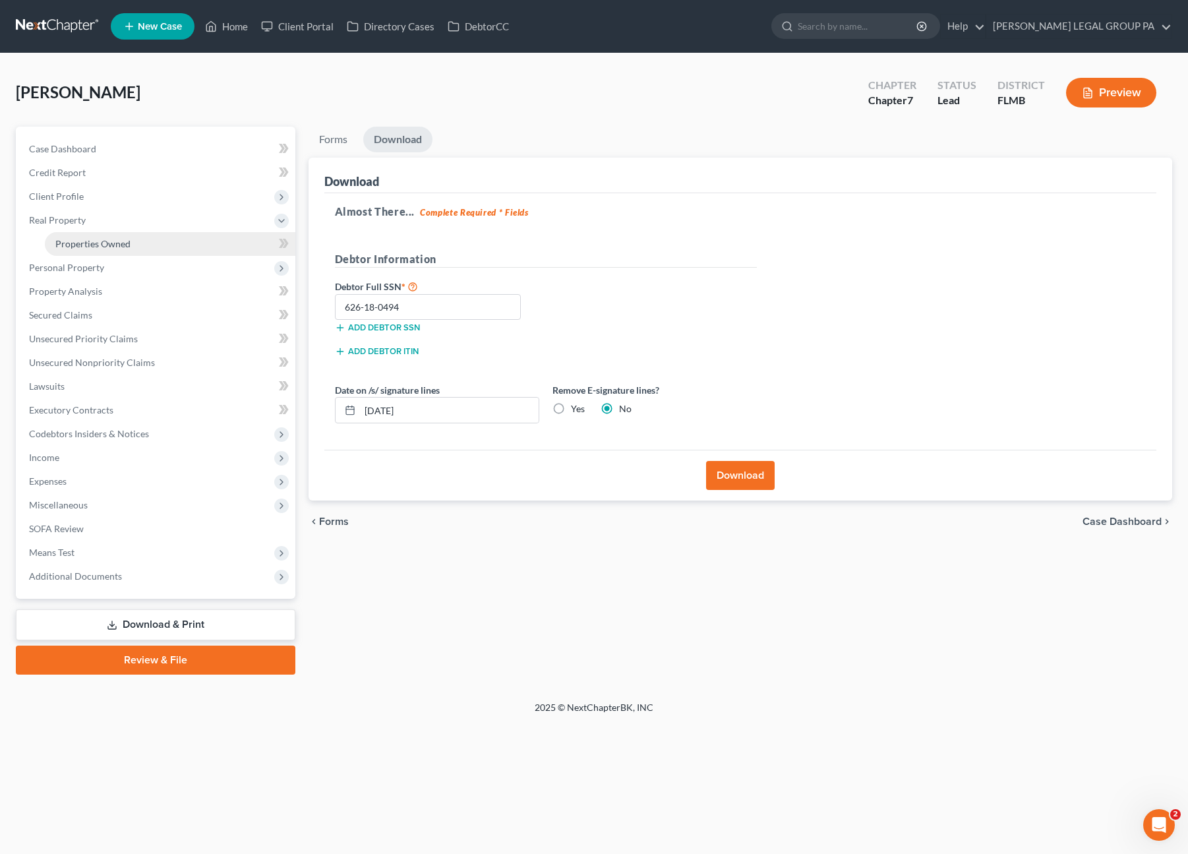
click at [83, 245] on span "Properties Owned" at bounding box center [92, 243] width 75 height 11
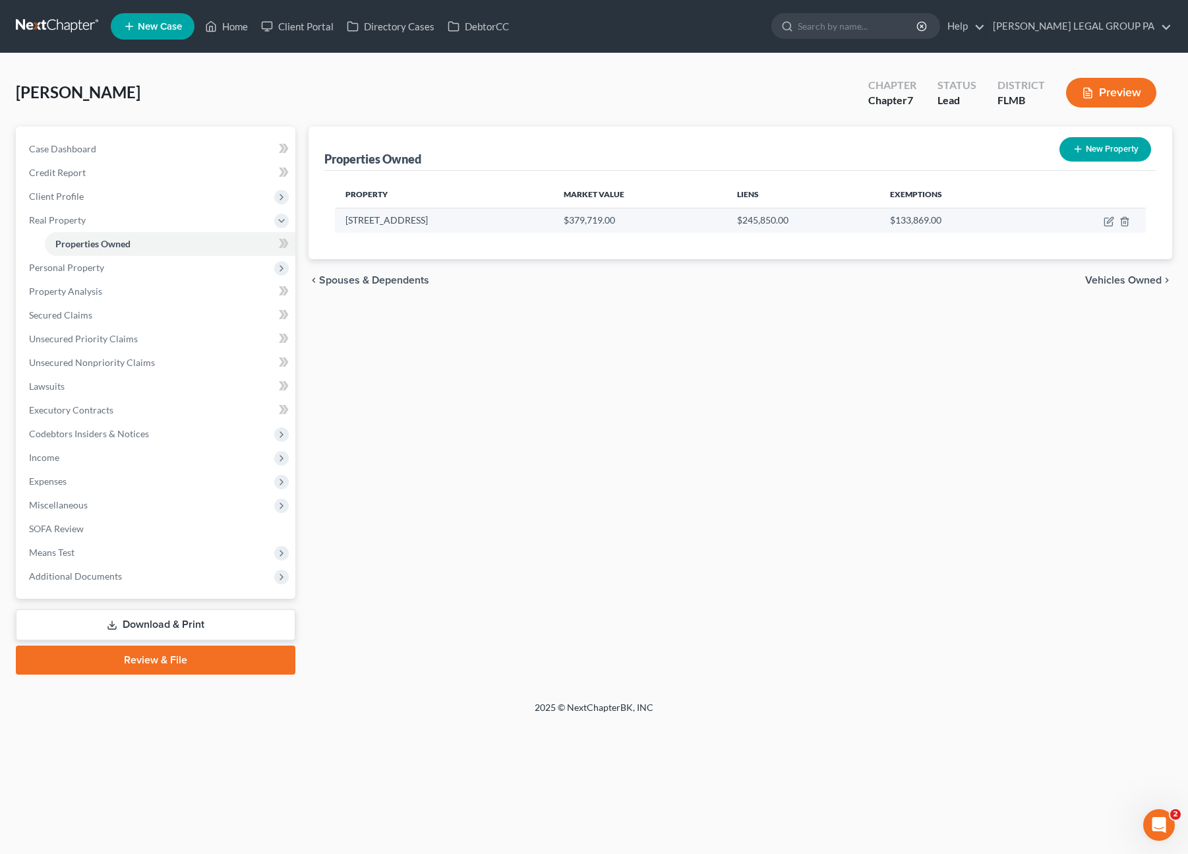
click at [1103, 220] on td at bounding box center [1089, 220] width 111 height 25
click at [1110, 221] on icon "button" at bounding box center [1110, 220] width 6 height 6
select select "9"
select select "51"
select select "0"
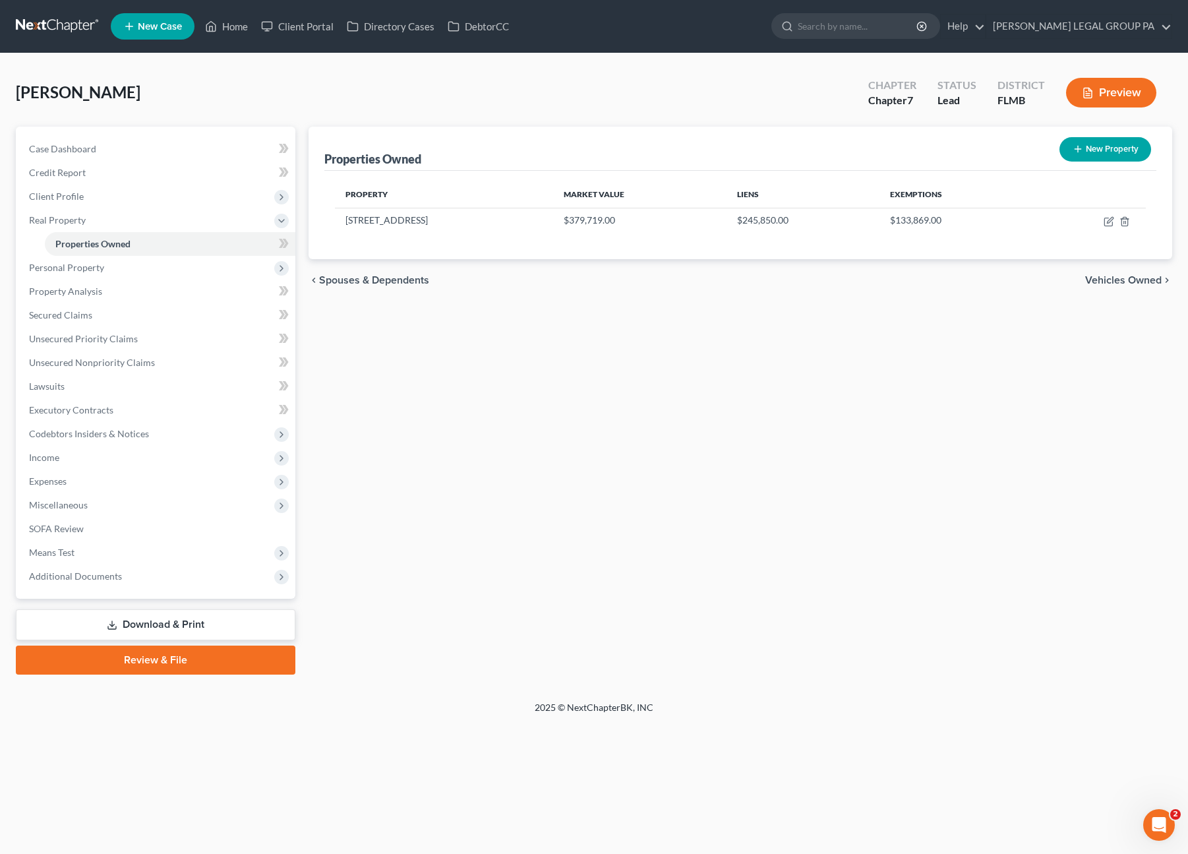
select select "0"
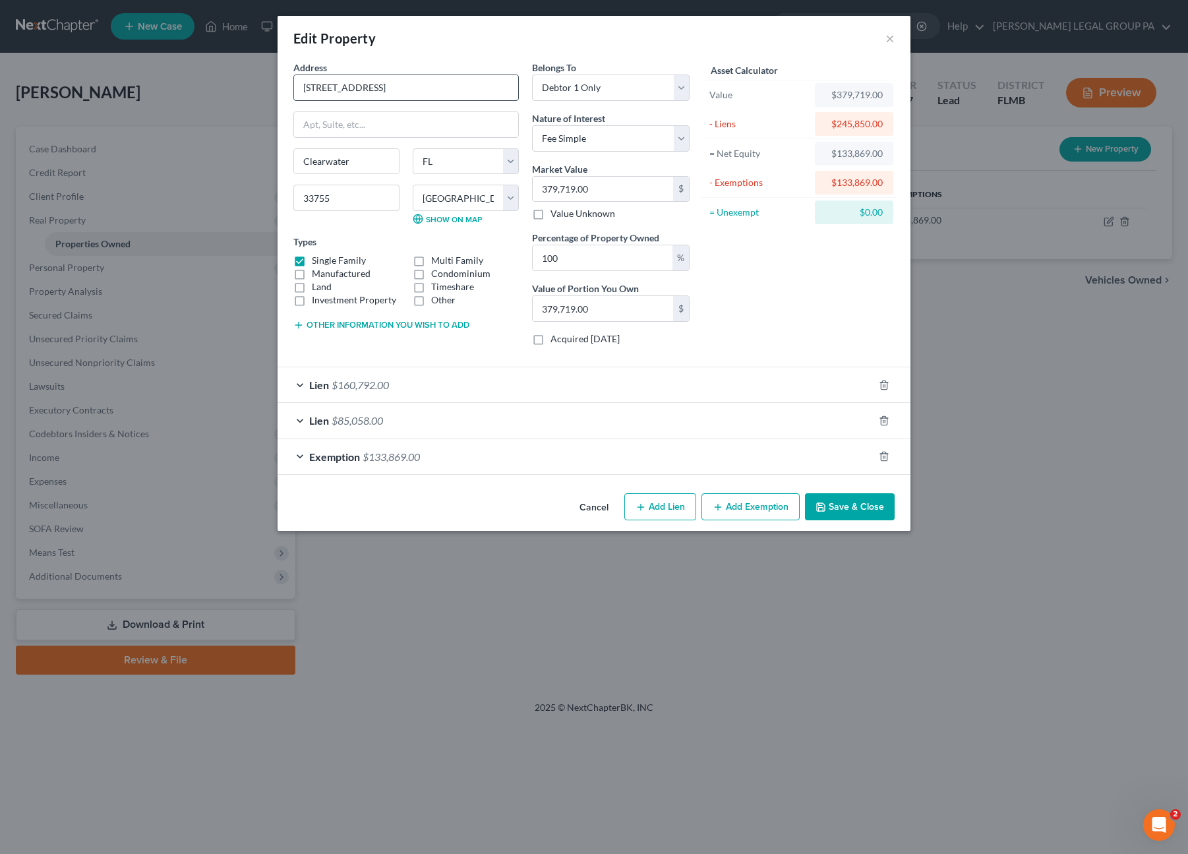
click at [421, 86] on input "1249 Woodlawn Ter" at bounding box center [406, 87] width 224 height 25
type input "1249 Woodlawn Ter(Homestead)"
click at [871, 506] on button "Save & Close" at bounding box center [850, 507] width 90 height 28
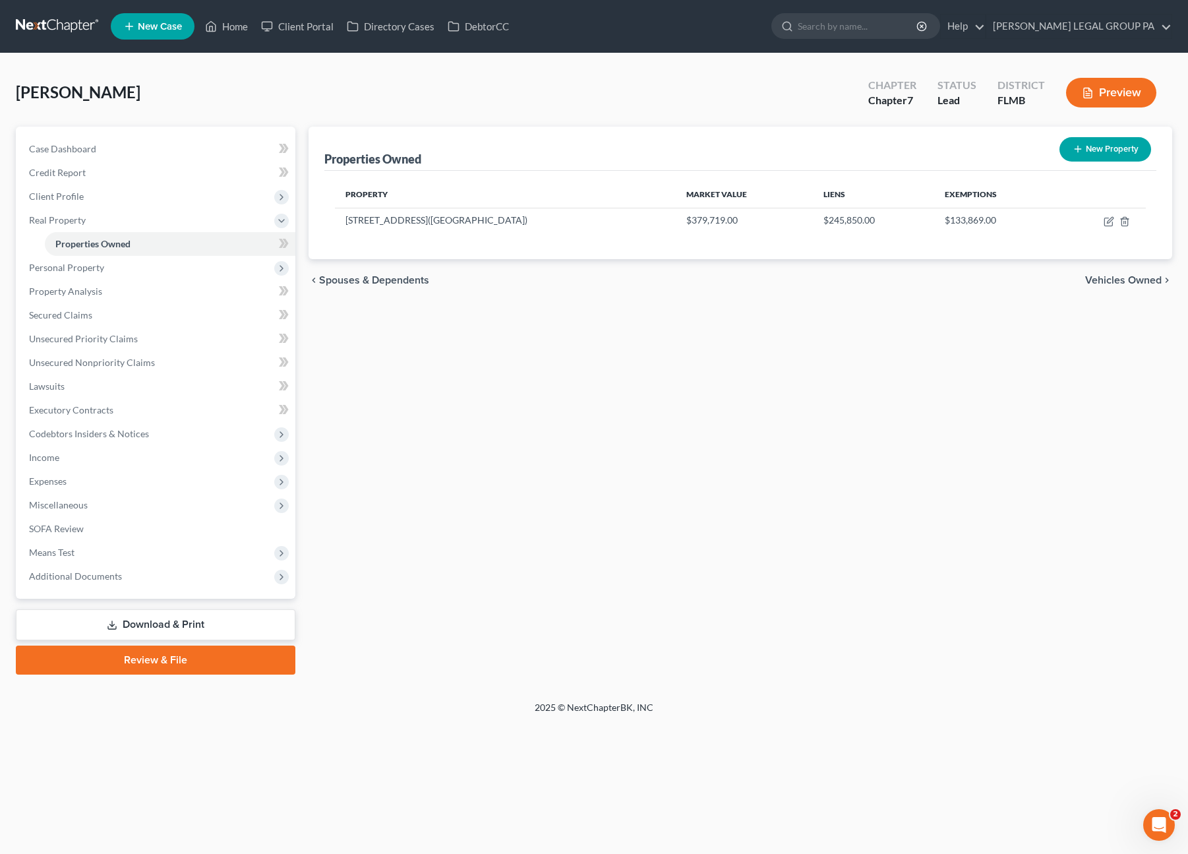
click at [166, 624] on link "Download & Print" at bounding box center [156, 624] width 280 height 31
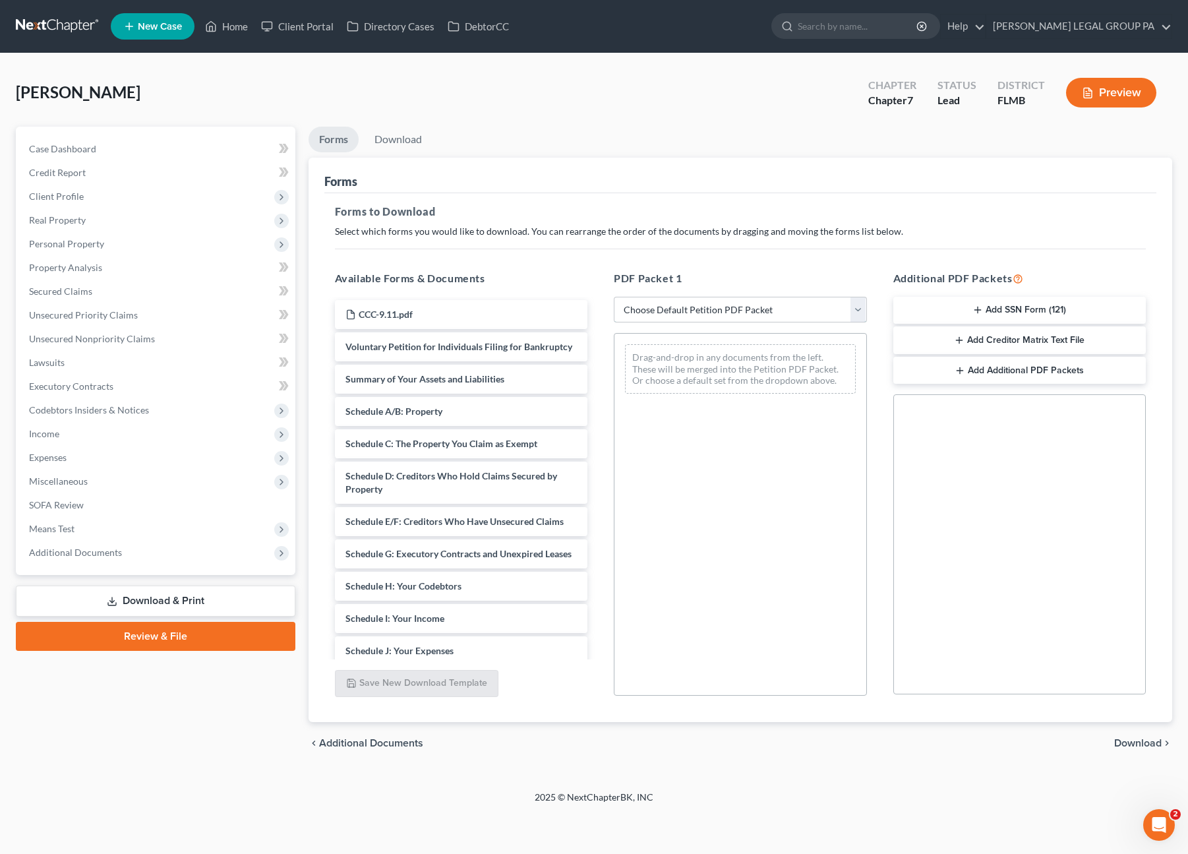
click at [706, 307] on select "Choose Default Petition PDF Packet Complete Bankruptcy Petition (all forms and …" at bounding box center [740, 310] width 253 height 26
click at [614, 297] on select "Choose Default Petition PDF Packet Complete Bankruptcy Petition (all forms and …" at bounding box center [740, 310] width 253 height 26
click at [651, 304] on select "Choose Default Petition PDF Packet Complete Bankruptcy Petition (all forms and …" at bounding box center [740, 310] width 253 height 26
select select "0"
click at [614, 297] on select "Choose Default Petition PDF Packet Complete Bankruptcy Petition (all forms and …" at bounding box center [740, 310] width 253 height 26
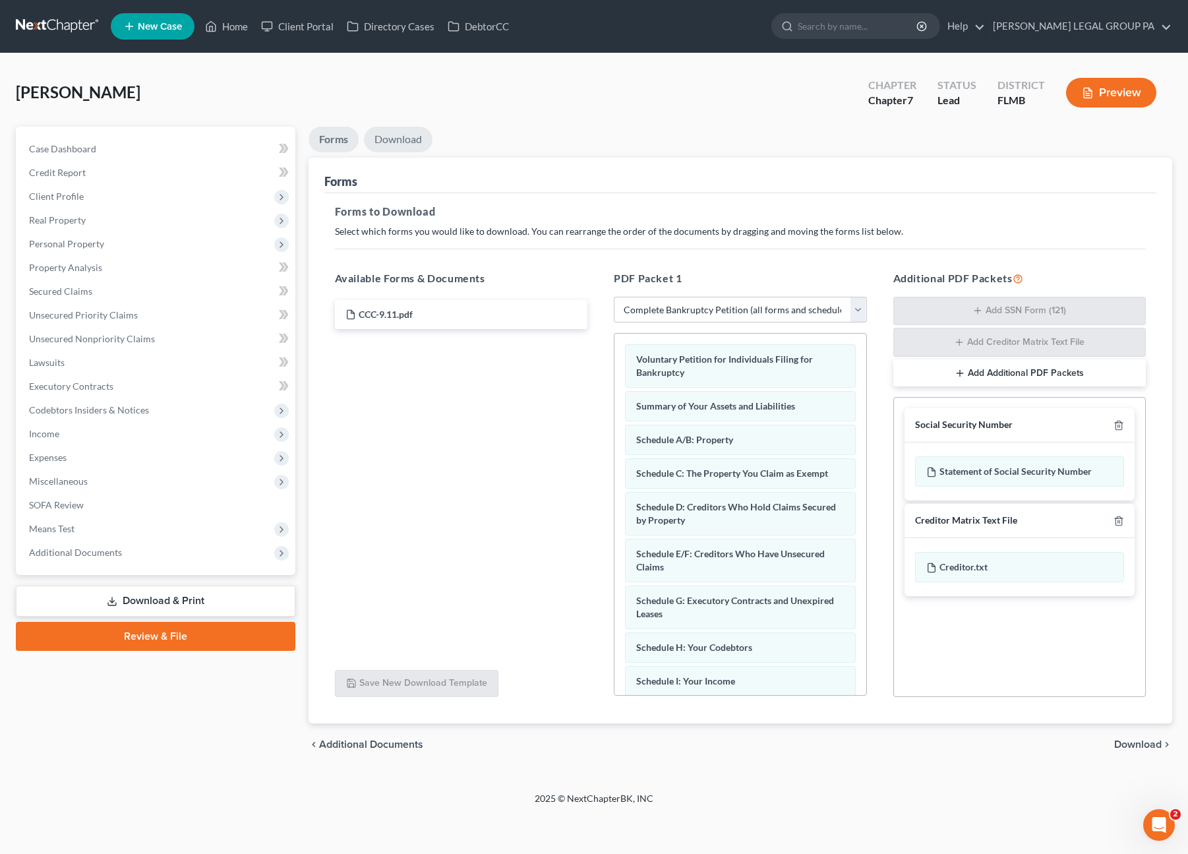
click at [401, 140] on link "Download" at bounding box center [398, 140] width 69 height 26
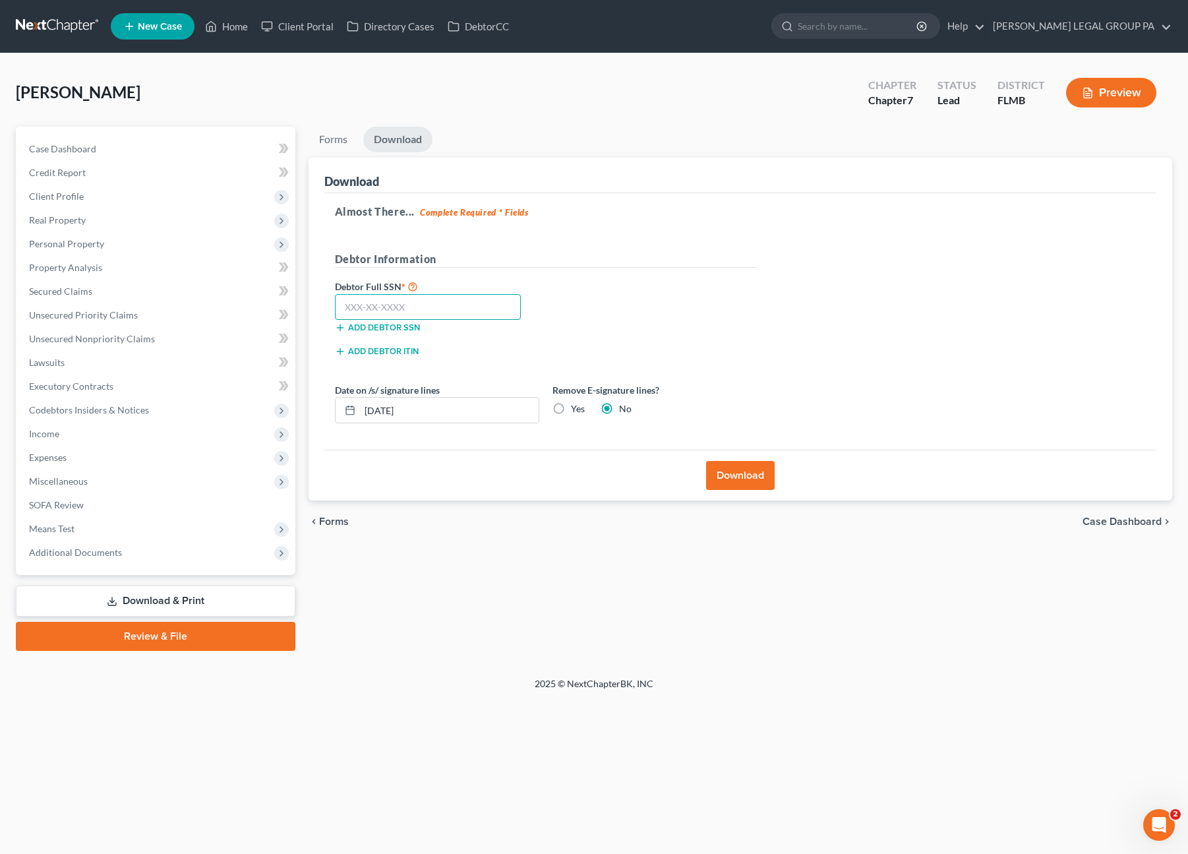
click at [387, 303] on input "text" at bounding box center [428, 307] width 187 height 26
type input "626-18-0494"
click at [728, 484] on button "Download" at bounding box center [740, 475] width 69 height 29
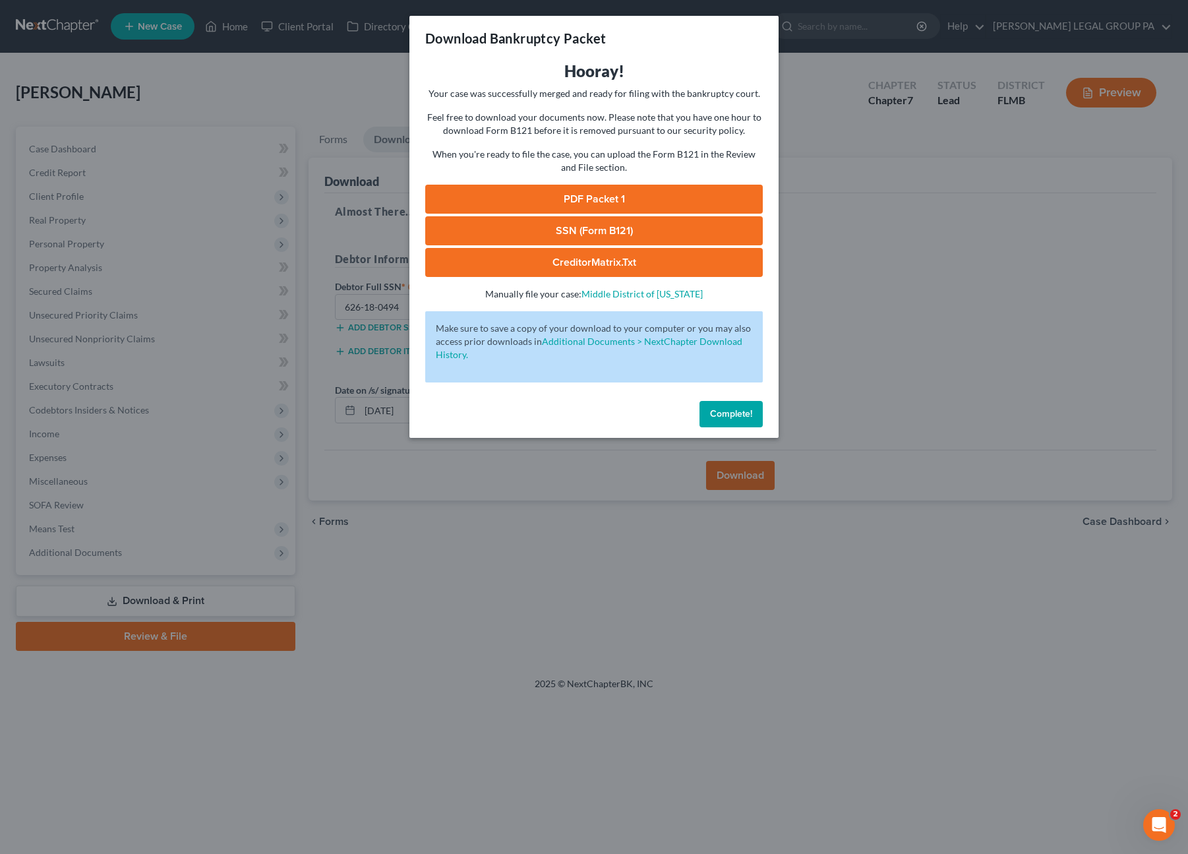
click at [586, 226] on link "SSN (Form B121)" at bounding box center [594, 230] width 338 height 29
click at [567, 204] on link "PDF Packet 1" at bounding box center [594, 199] width 338 height 29
click at [711, 415] on span "Complete!" at bounding box center [731, 413] width 42 height 11
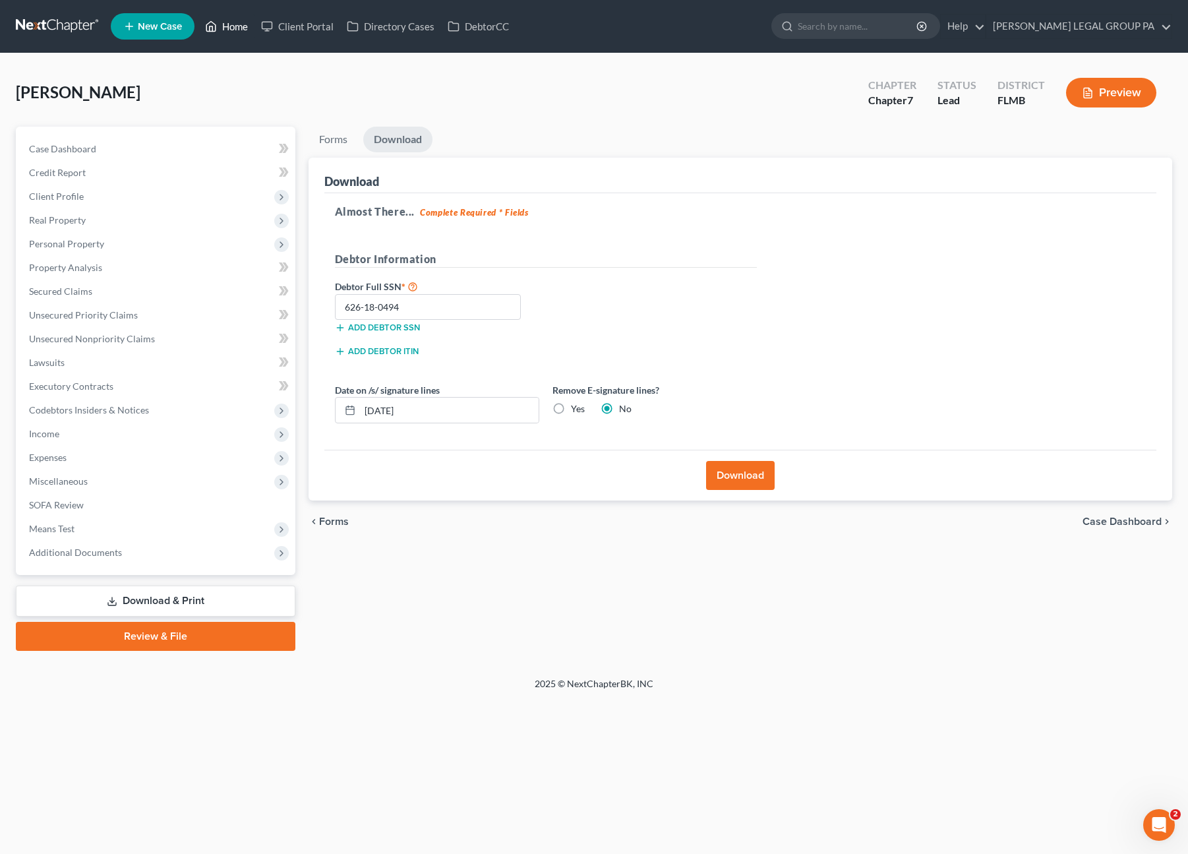
click at [212, 32] on icon at bounding box center [211, 26] width 12 height 16
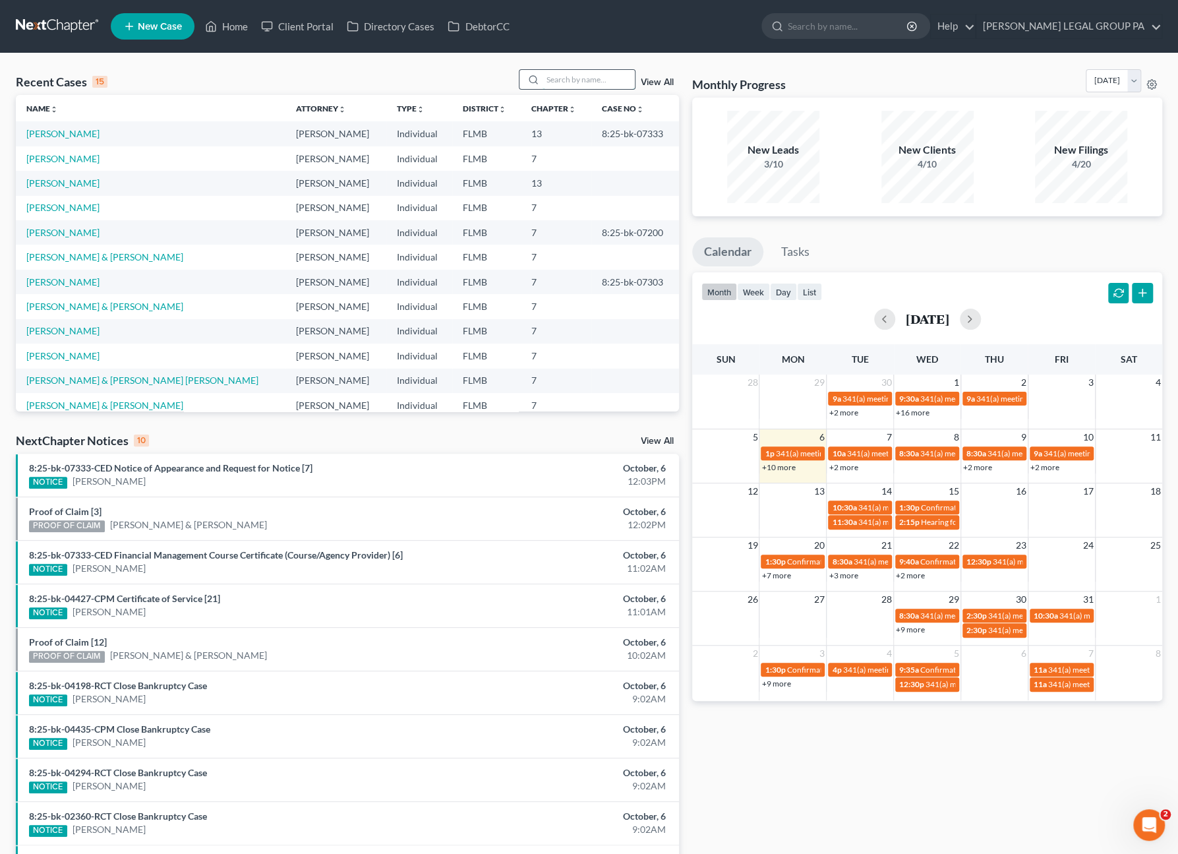
click at [564, 76] on input "search" at bounding box center [589, 79] width 92 height 19
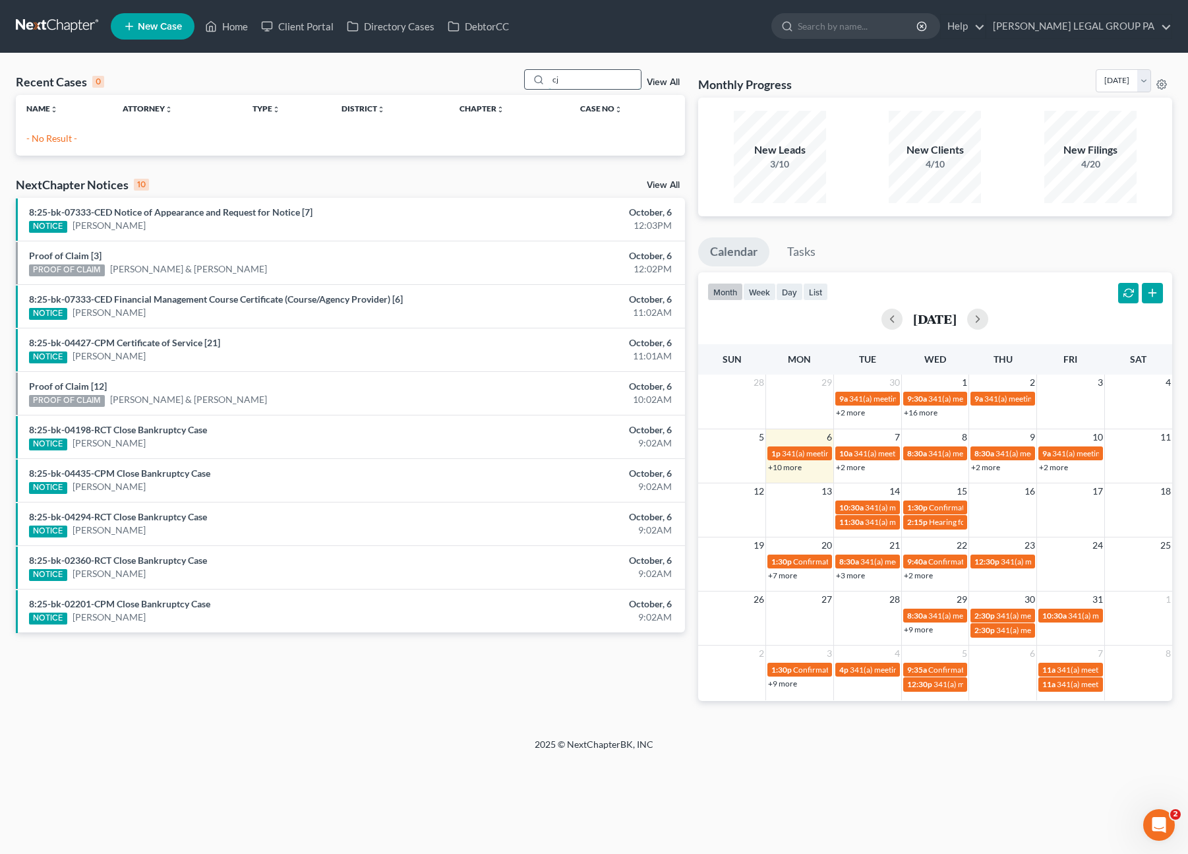
type input "c"
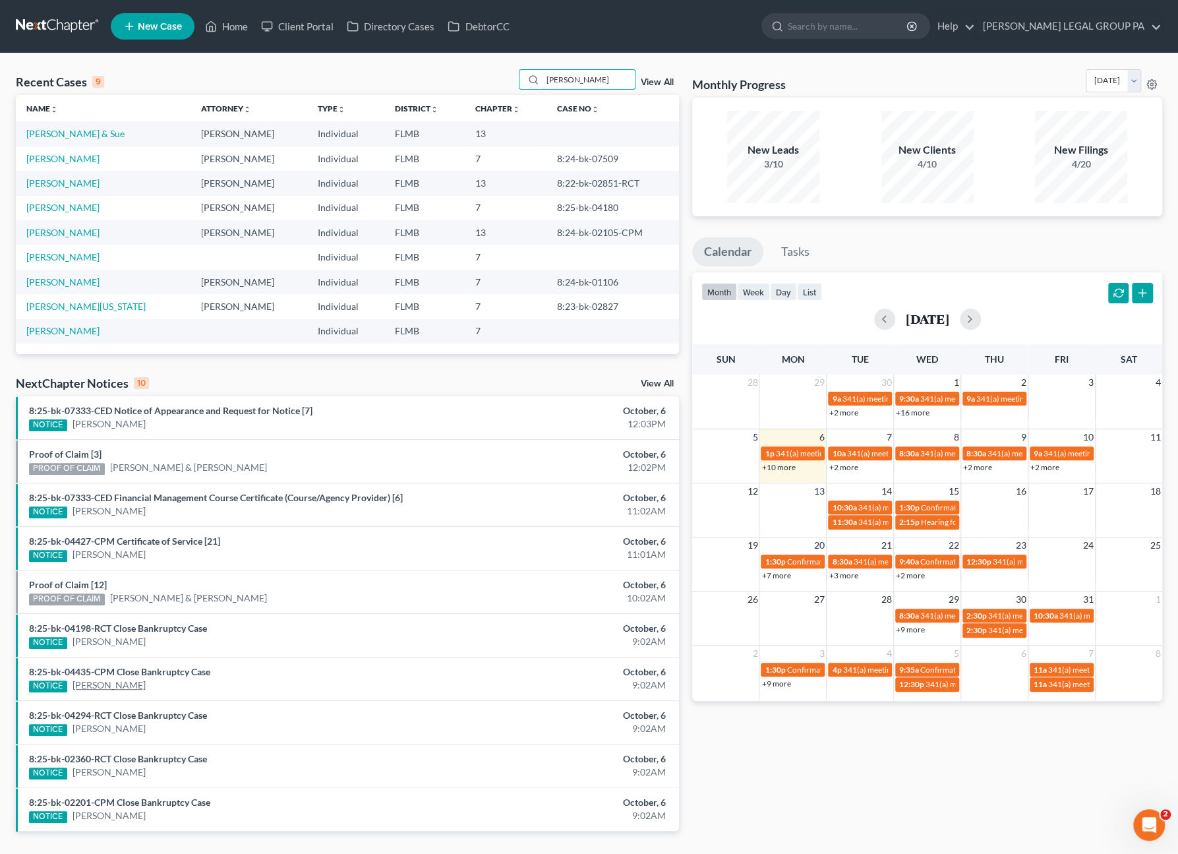
type input "wilson"
click at [45, 134] on link "Wilson, J. & Sue" at bounding box center [75, 133] width 98 height 11
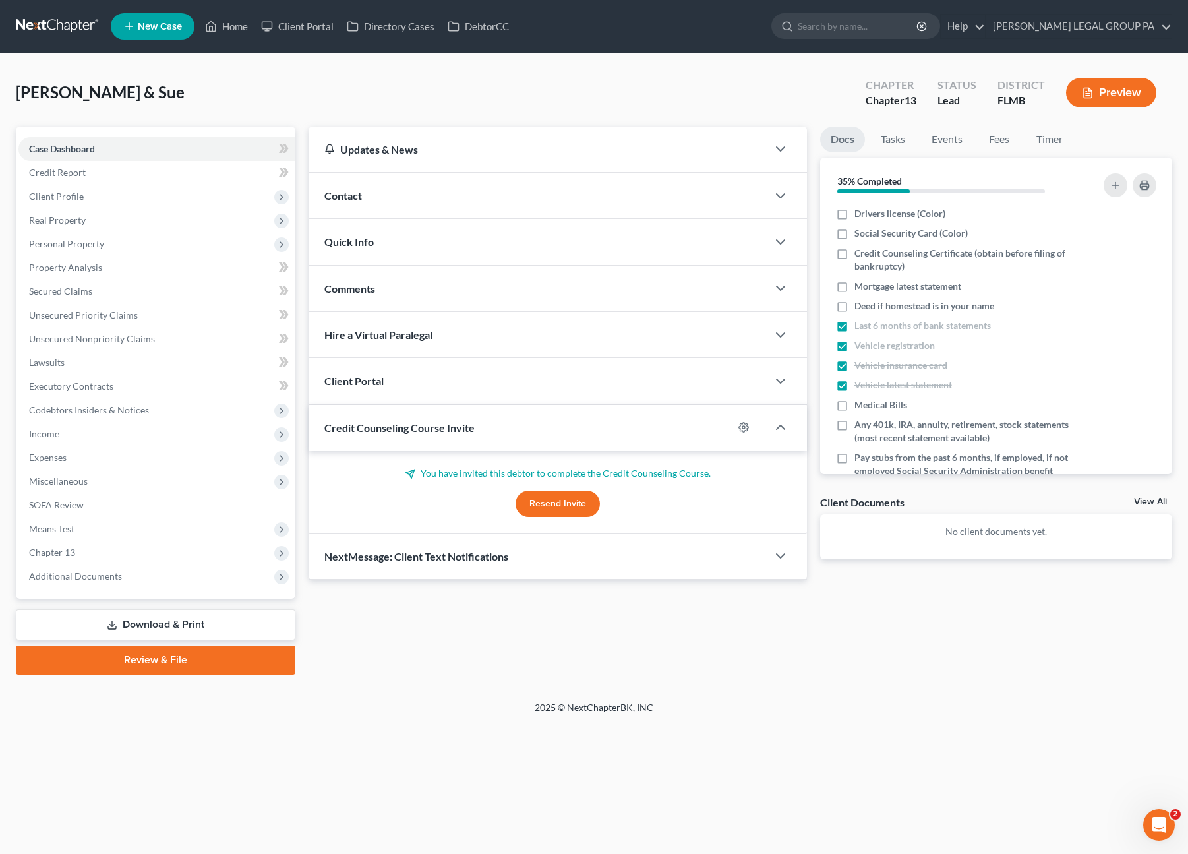
click at [224, 39] on ul "New Case Home Client Portal Directory Cases DebtorCC - No Result - See all resu…" at bounding box center [641, 26] width 1061 height 34
click at [216, 28] on icon at bounding box center [211, 26] width 12 height 16
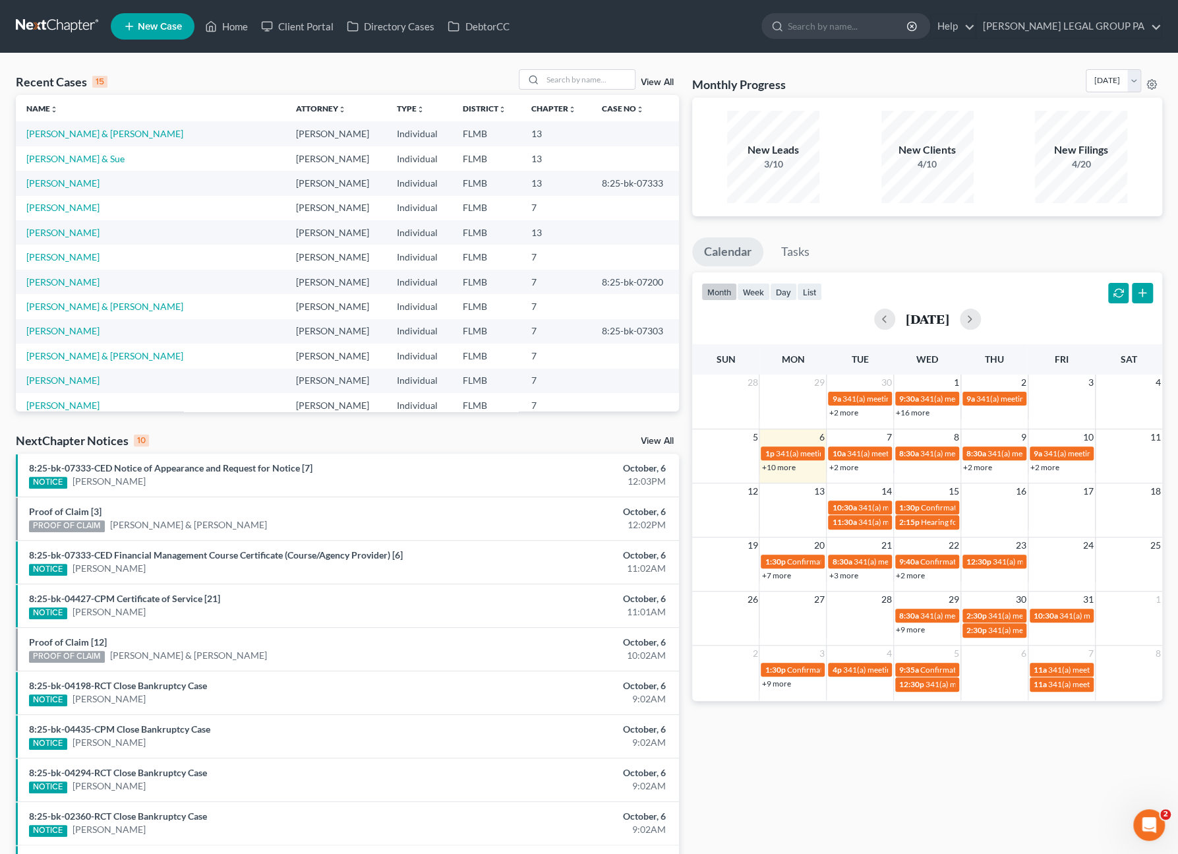
click at [71, 125] on td "Harrell, James & Kelly" at bounding box center [151, 133] width 270 height 24
click at [72, 135] on link "Harrell, James & Kelly" at bounding box center [104, 133] width 157 height 11
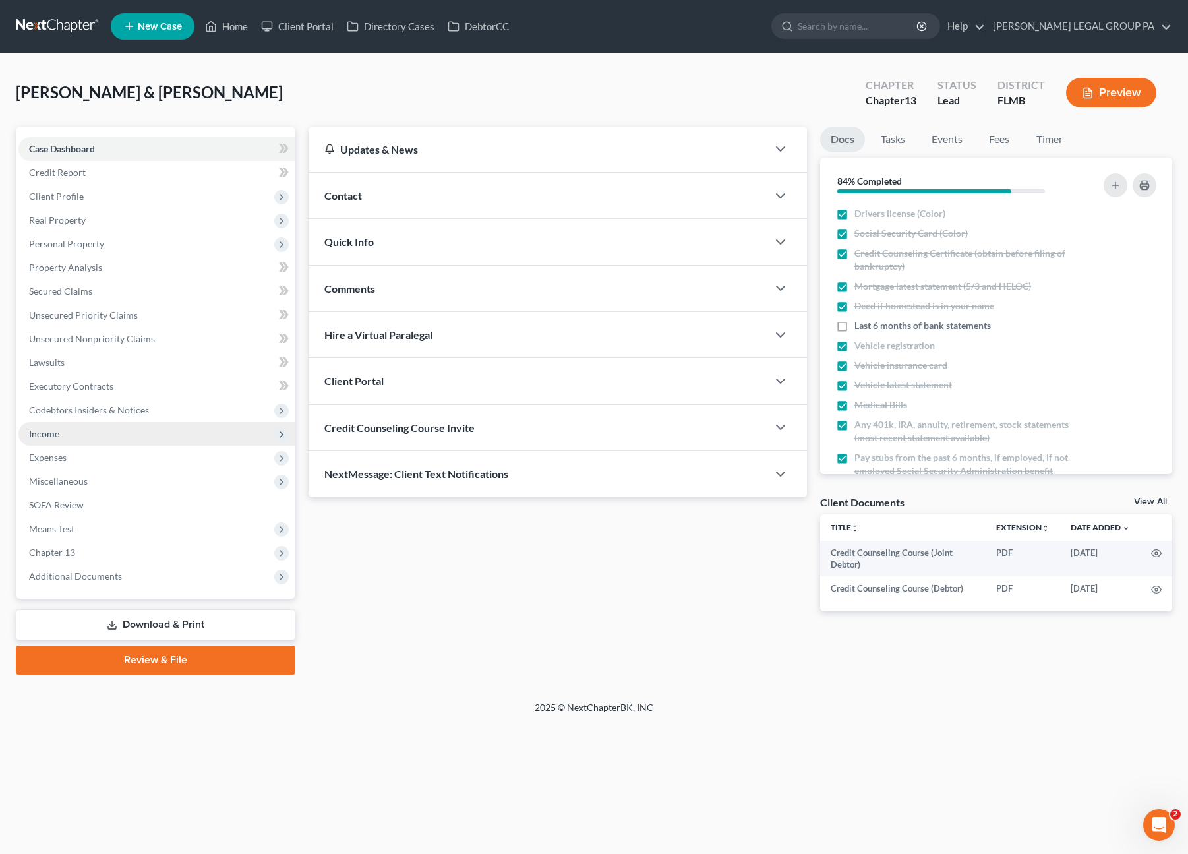
drag, startPoint x: 76, startPoint y: 436, endPoint x: 82, endPoint y: 444, distance: 9.9
click at [76, 429] on span "Income" at bounding box center [156, 434] width 277 height 24
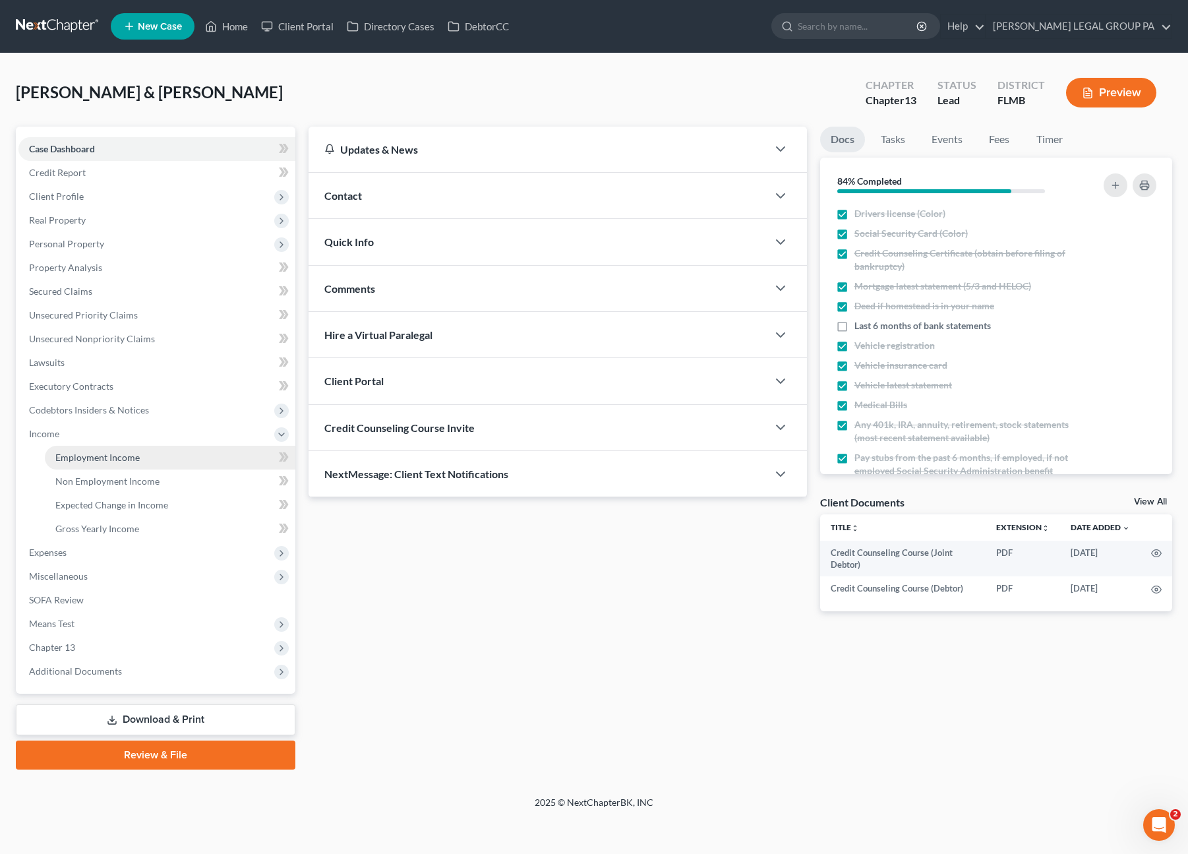
click at [109, 454] on span "Employment Income" at bounding box center [97, 457] width 84 height 11
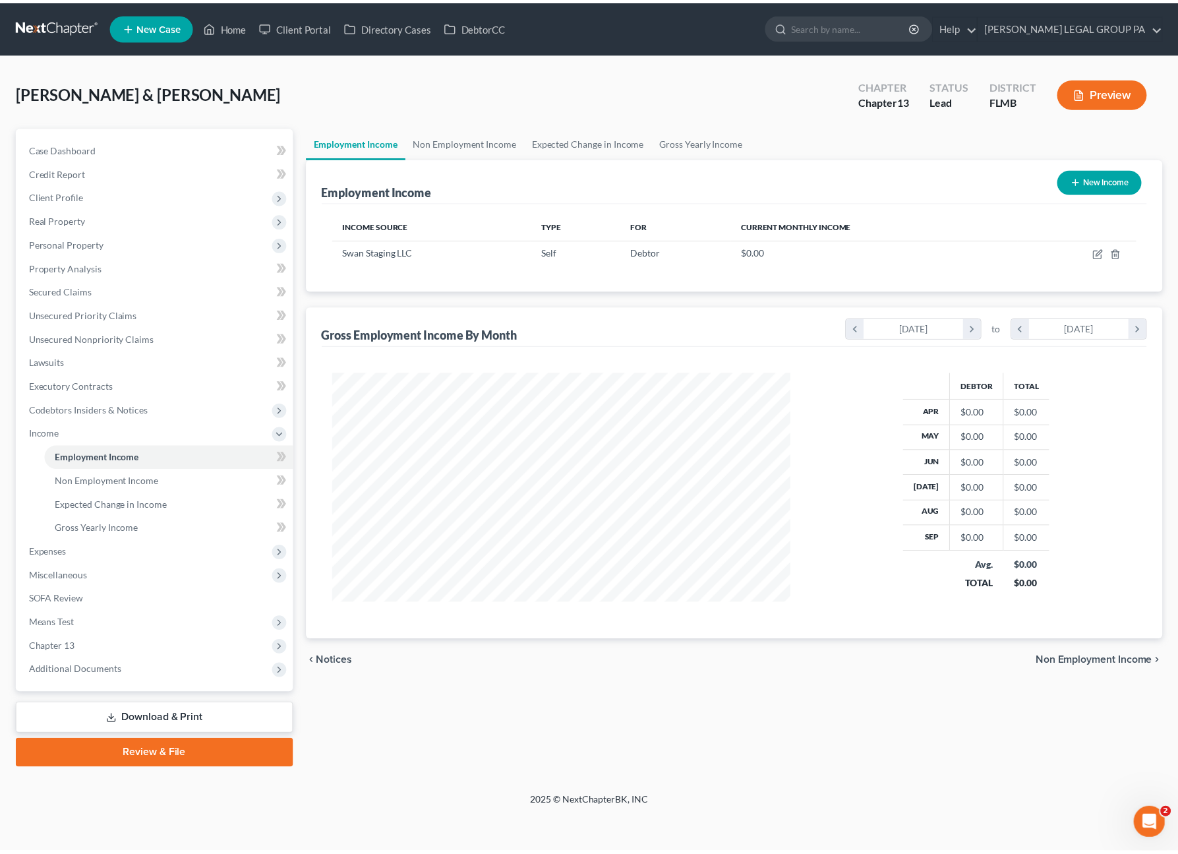
scroll to position [235, 488]
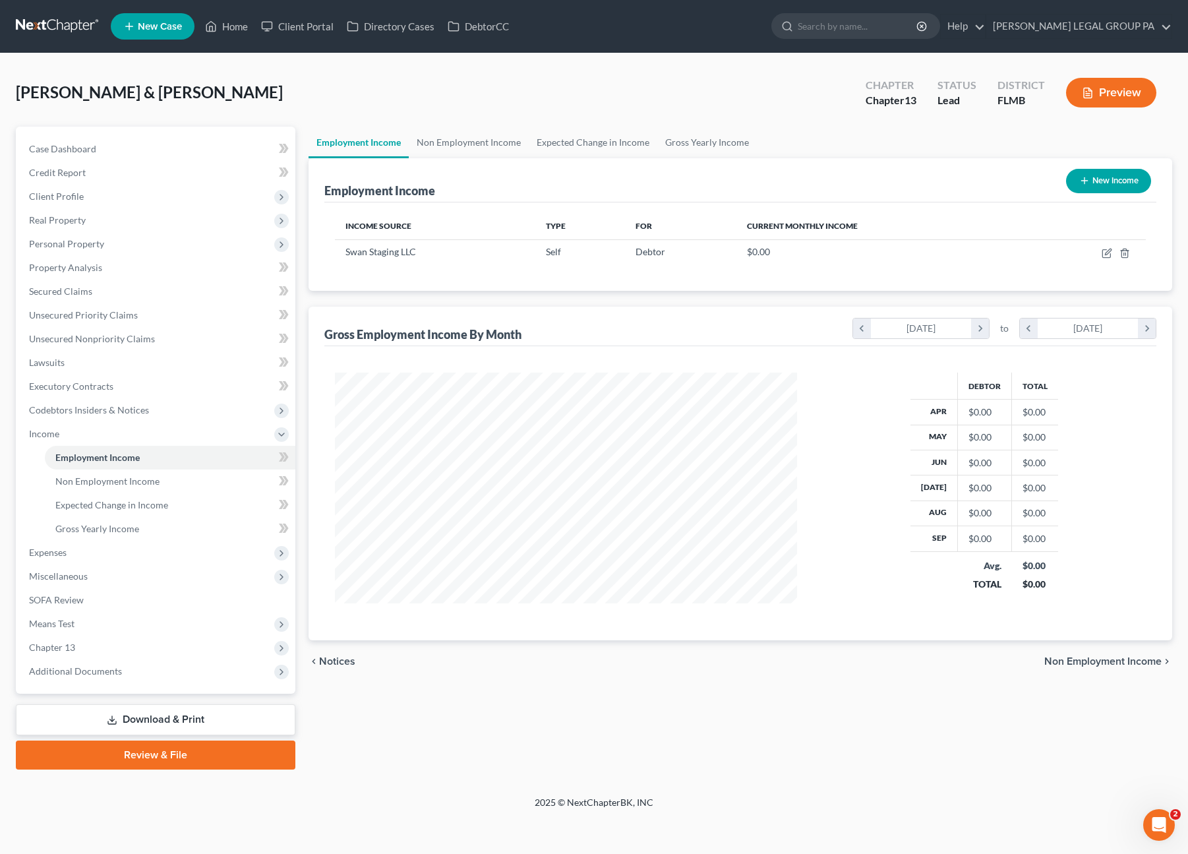
click at [1098, 170] on button "New Income" at bounding box center [1108, 181] width 85 height 24
select select "0"
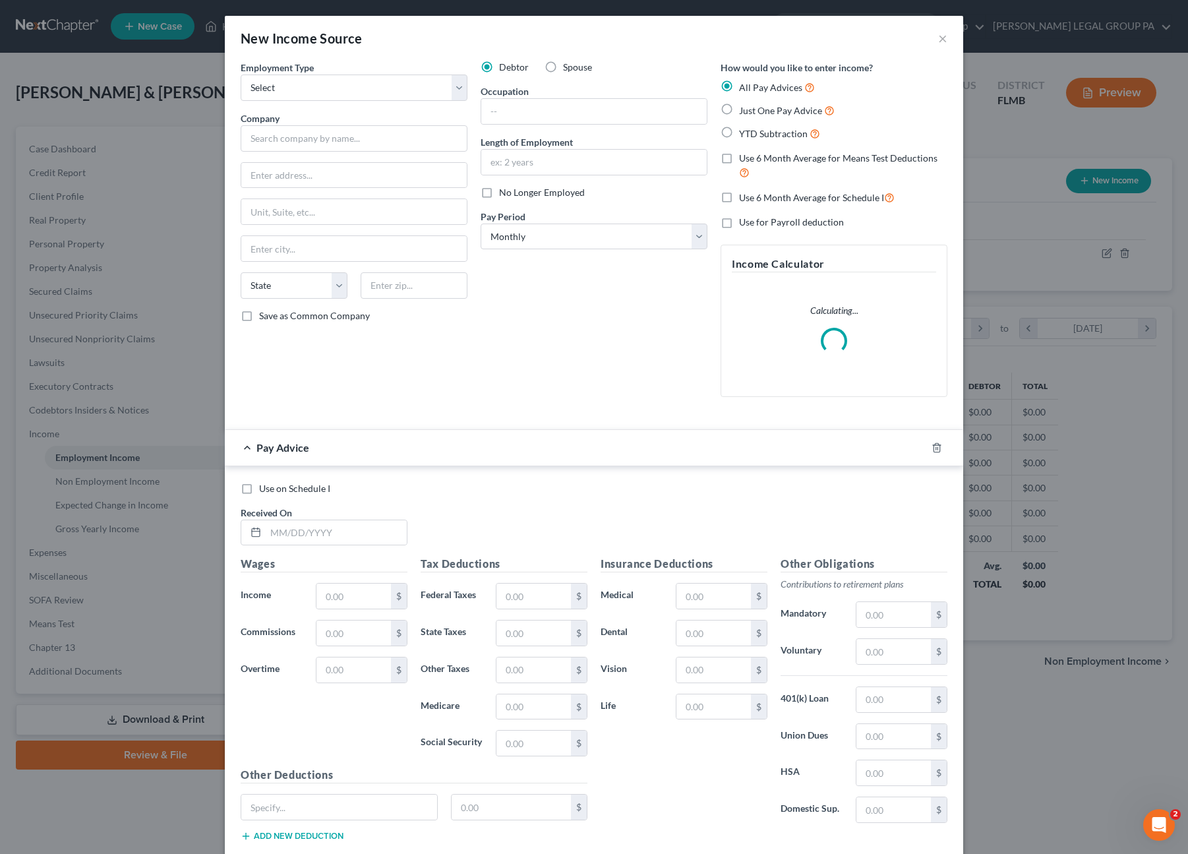
click at [563, 69] on label "Spouse" at bounding box center [577, 67] width 29 height 13
click at [568, 69] on input "Spouse" at bounding box center [572, 65] width 9 height 9
radio input "true"
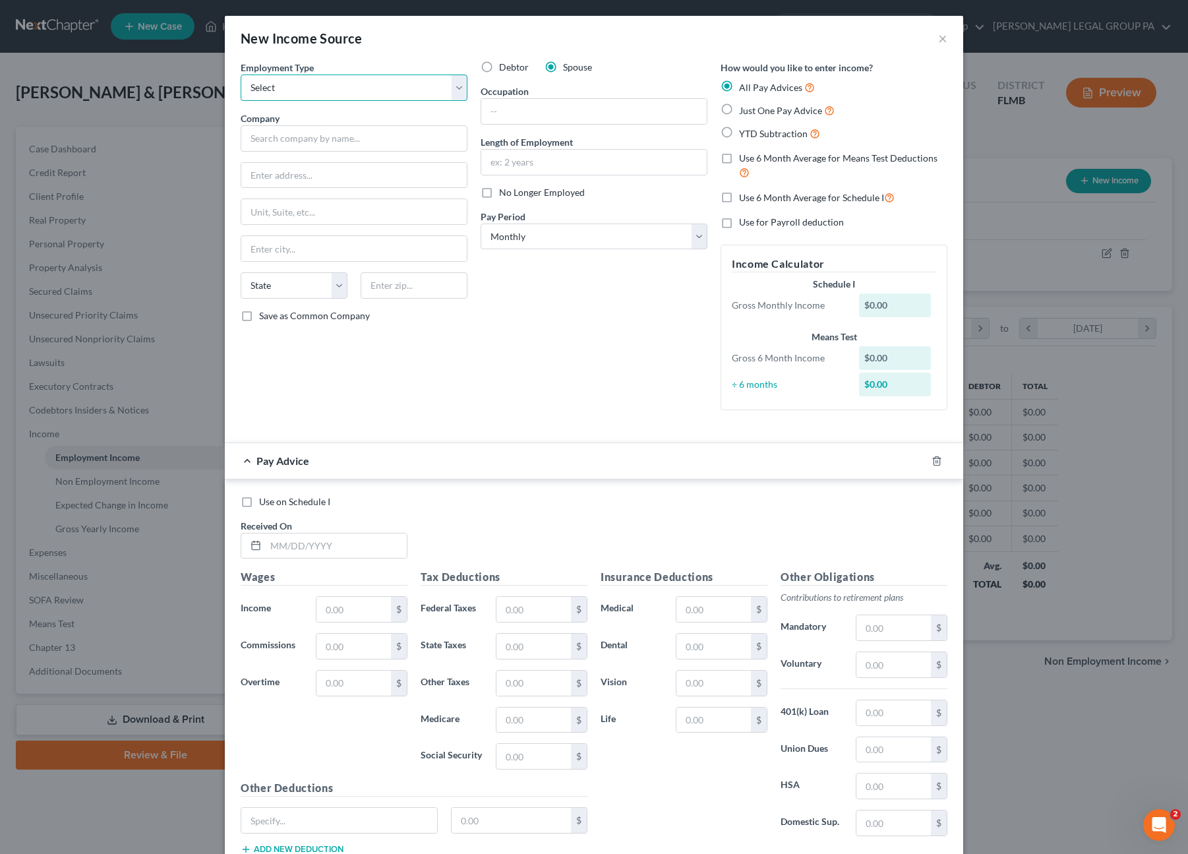
drag, startPoint x: 292, startPoint y: 84, endPoint x: 285, endPoint y: 98, distance: 16.2
click at [292, 84] on select "Select Full or Part Time Employment Self Employment" at bounding box center [354, 87] width 227 height 26
select select "0"
click at [241, 74] on select "Select Full or Part Time Employment Self Employment" at bounding box center [354, 87] width 227 height 26
click at [260, 142] on input "text" at bounding box center [354, 138] width 227 height 26
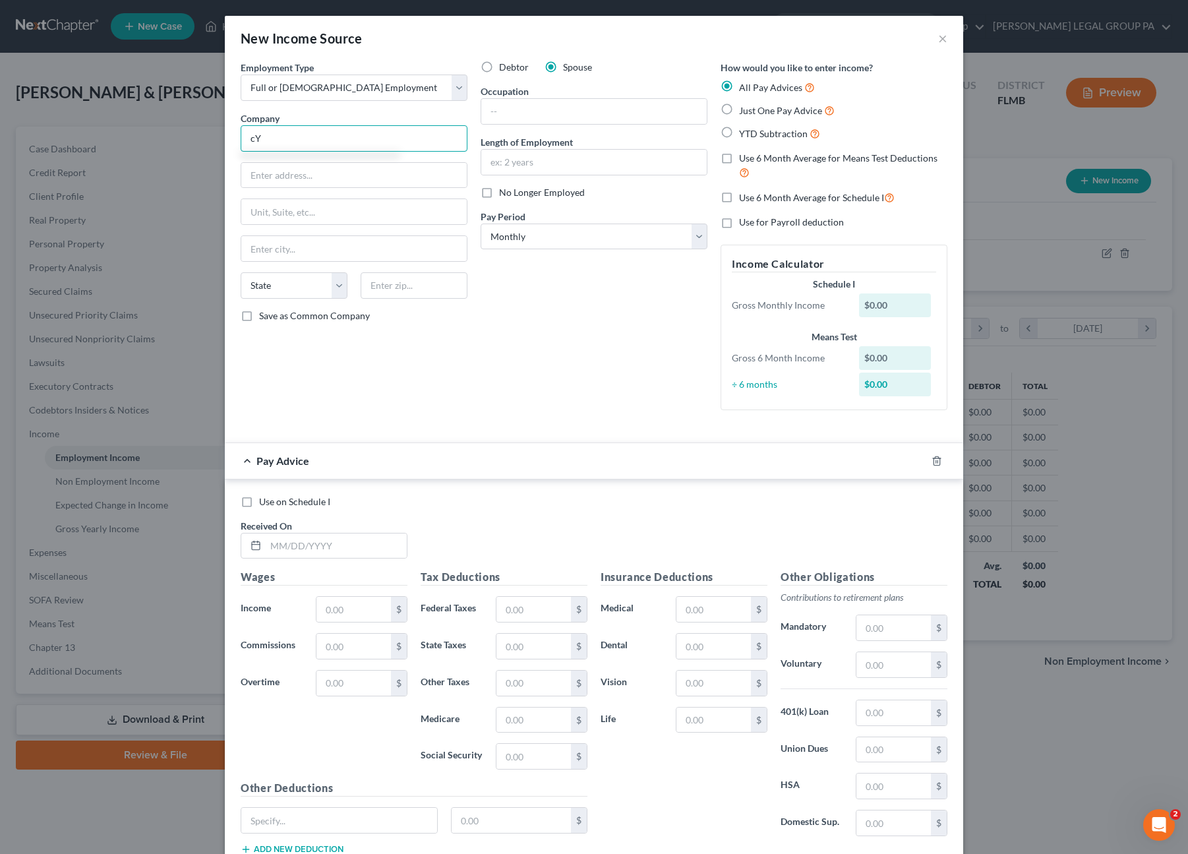
type input "c"
type input "Cyprexx Services LLC"
type input "525 Grand Regency Blvd"
type input "33510"
click at [545, 350] on div "Debtor Spouse Occupation Length of Employment No Longer Employed Pay Period * S…" at bounding box center [594, 241] width 240 height 360
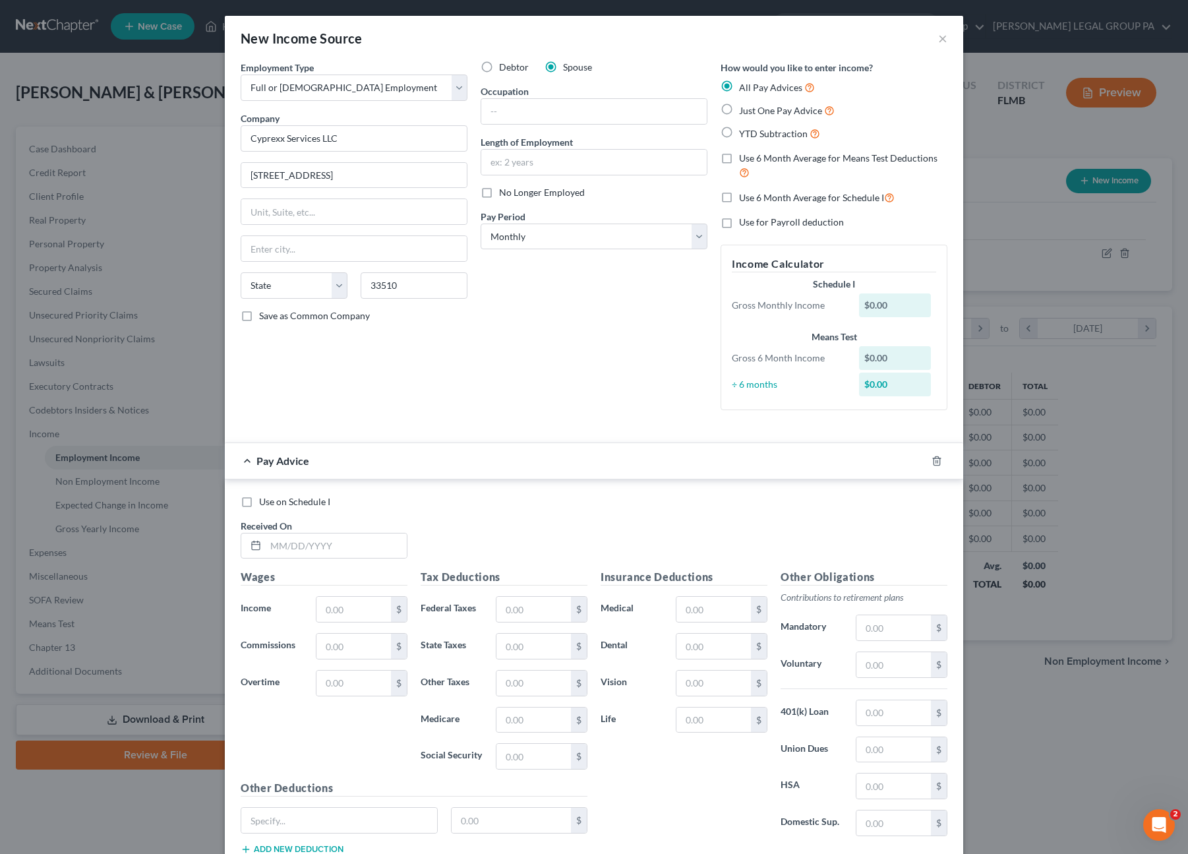
type input "Brandon"
select select "9"
click at [499, 191] on label "No Longer Employed" at bounding box center [542, 192] width 86 height 13
click at [504, 191] on input "No Longer Employed" at bounding box center [508, 190] width 9 height 9
checkbox input "true"
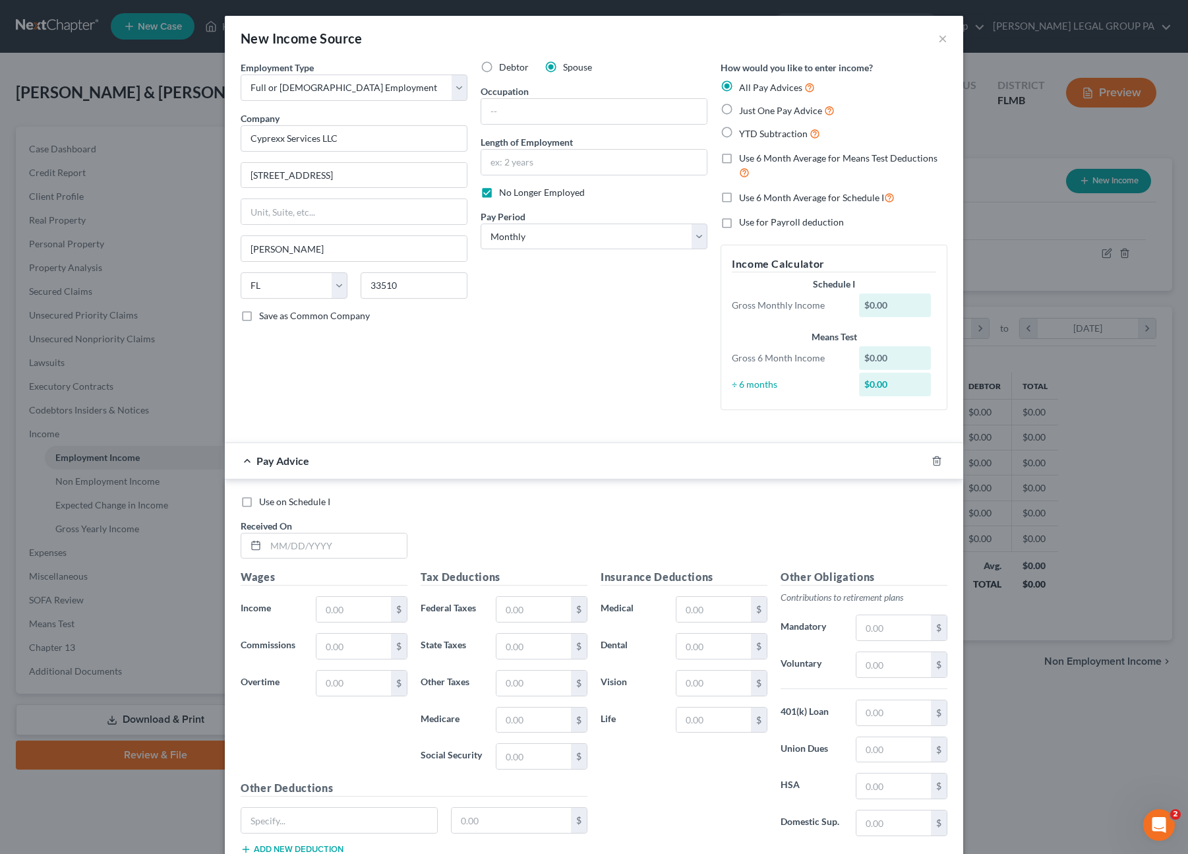
click at [739, 110] on label "Just One Pay Advice" at bounding box center [787, 110] width 96 height 15
click at [744, 110] on input "Just One Pay Advice" at bounding box center [748, 107] width 9 height 9
radio input "true"
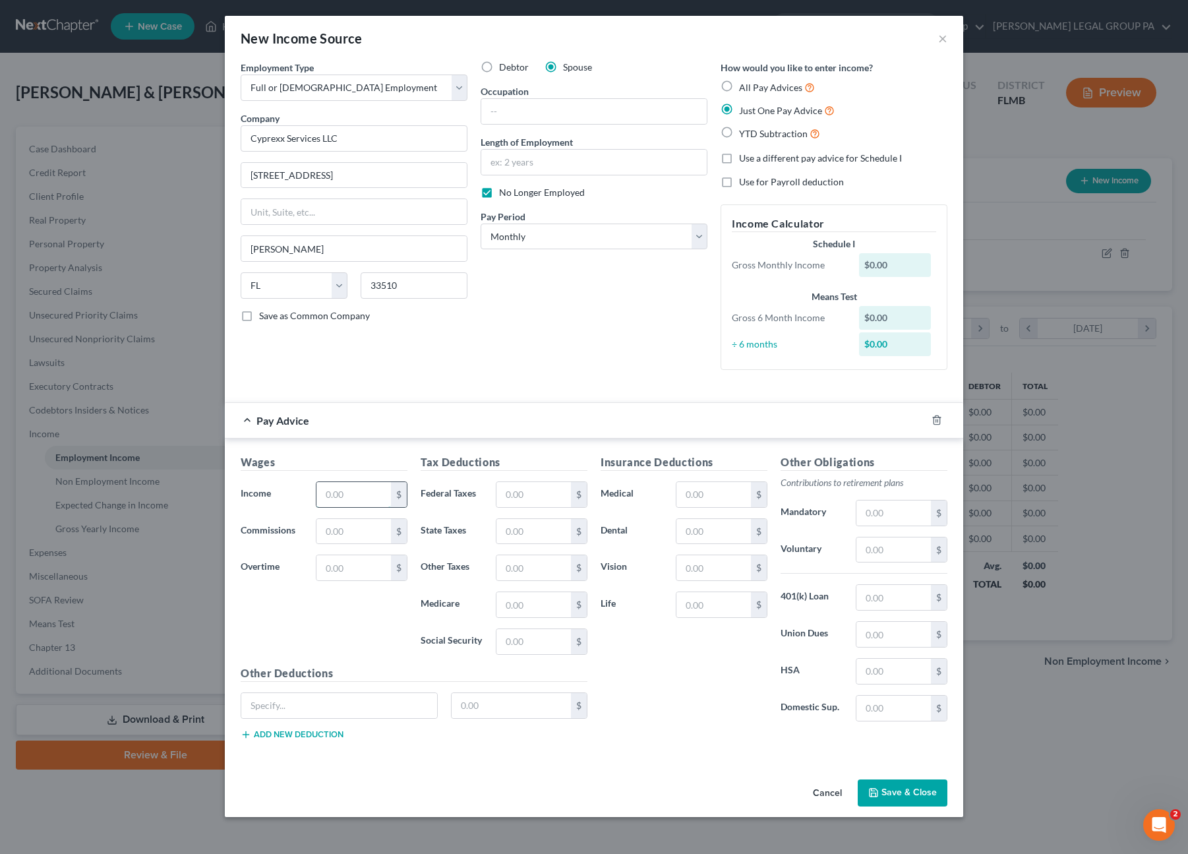
click at [357, 494] on input "text" at bounding box center [353, 494] width 74 height 25
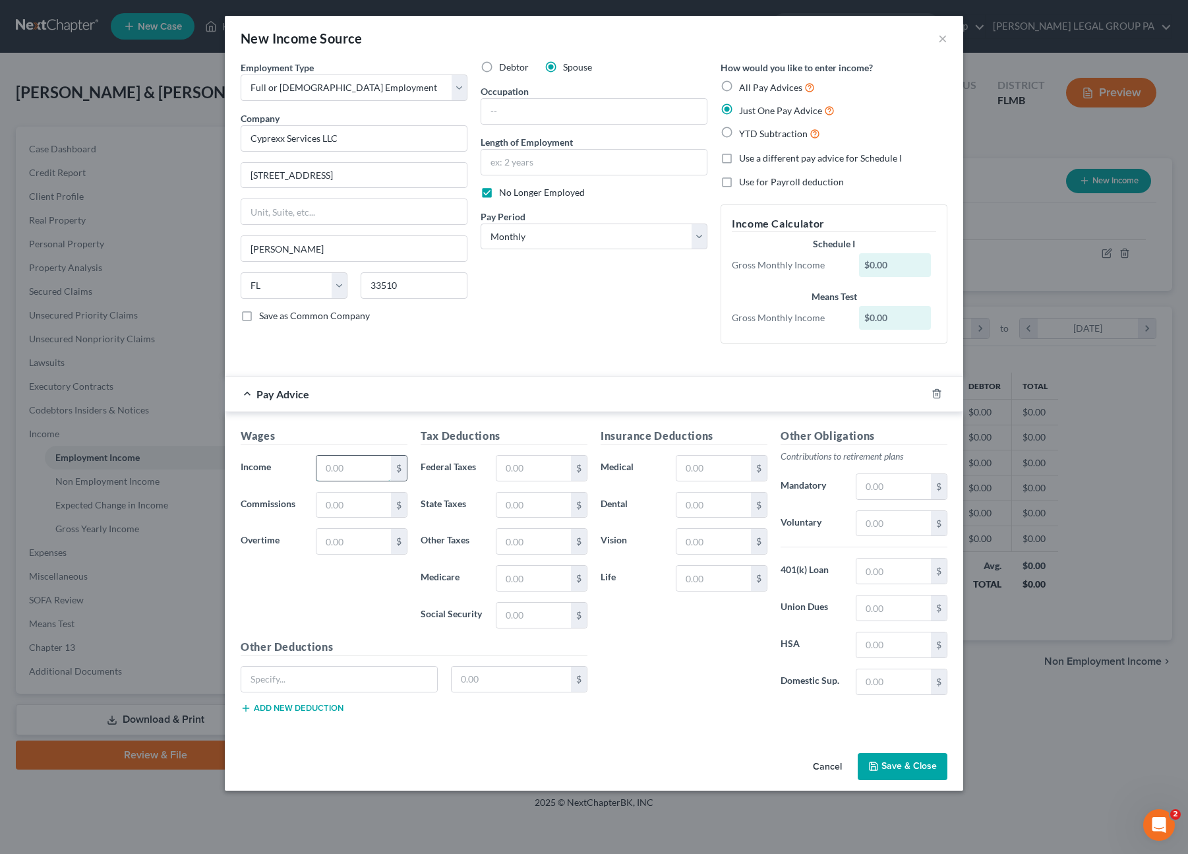
drag, startPoint x: 343, startPoint y: 473, endPoint x: 358, endPoint y: 466, distance: 15.9
click at [344, 473] on input "text" at bounding box center [353, 468] width 74 height 25
type input "2,839.82"
type input "11.20"
click at [534, 478] on input "text" at bounding box center [533, 468] width 74 height 25
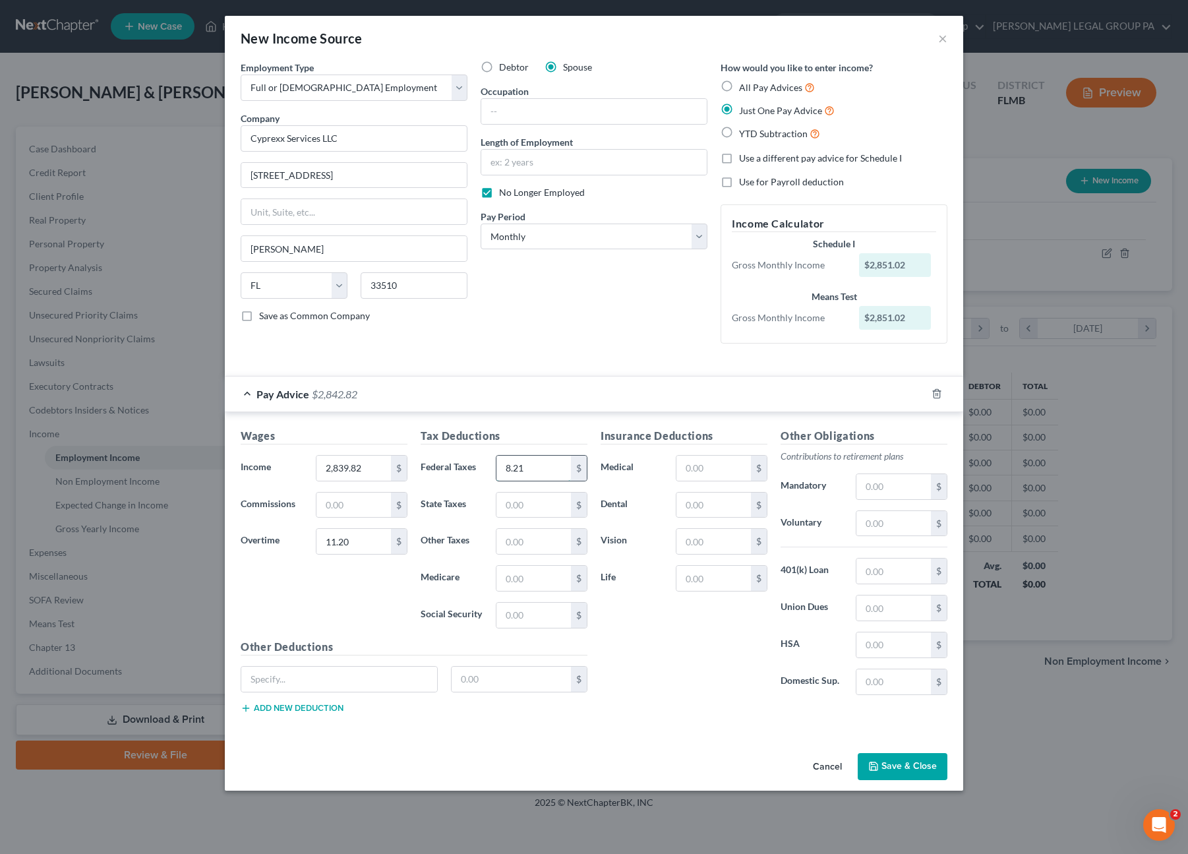
type input "8.21"
type input "38.38"
type input "164.12"
click at [692, 468] on input "text" at bounding box center [713, 468] width 74 height 25
click at [732, 463] on input "text" at bounding box center [713, 468] width 74 height 25
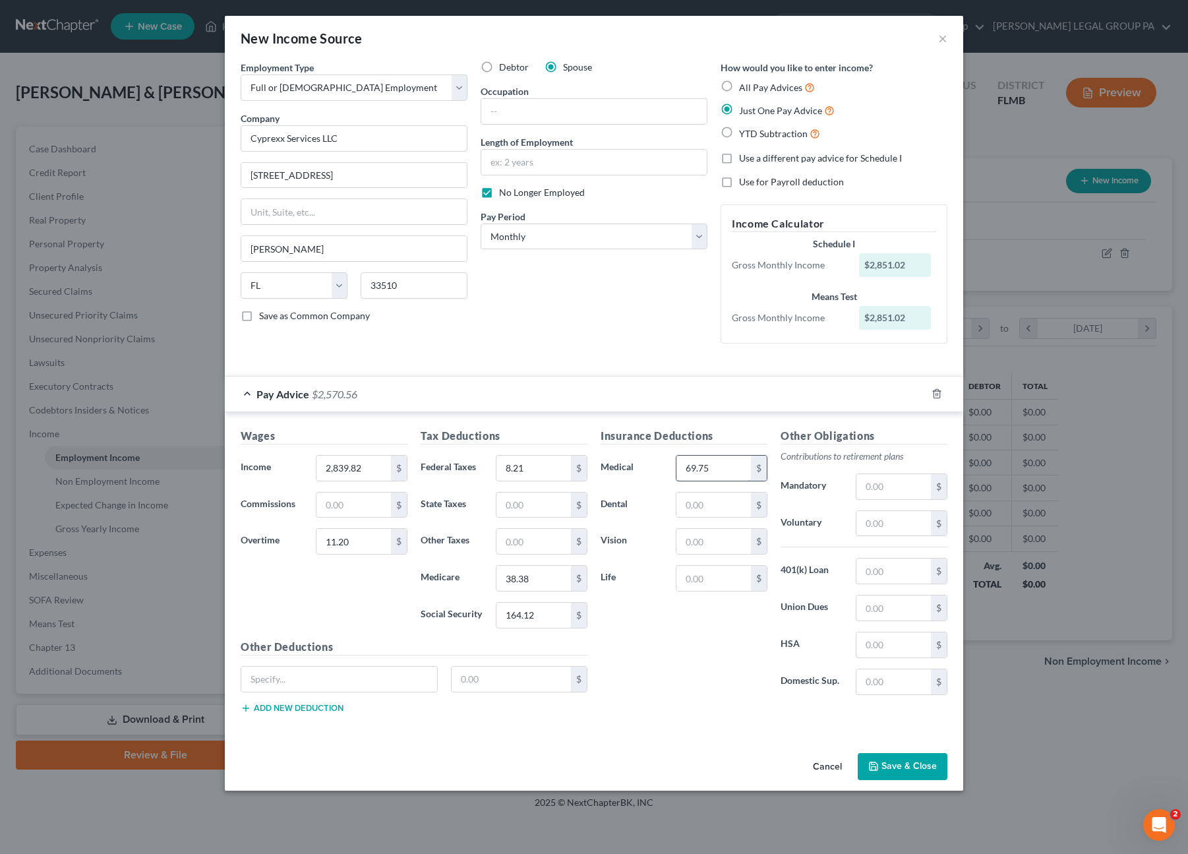
type input "69.75"
type input "93.80"
type input "4.33"
type input "12.83"
type input "183.92"
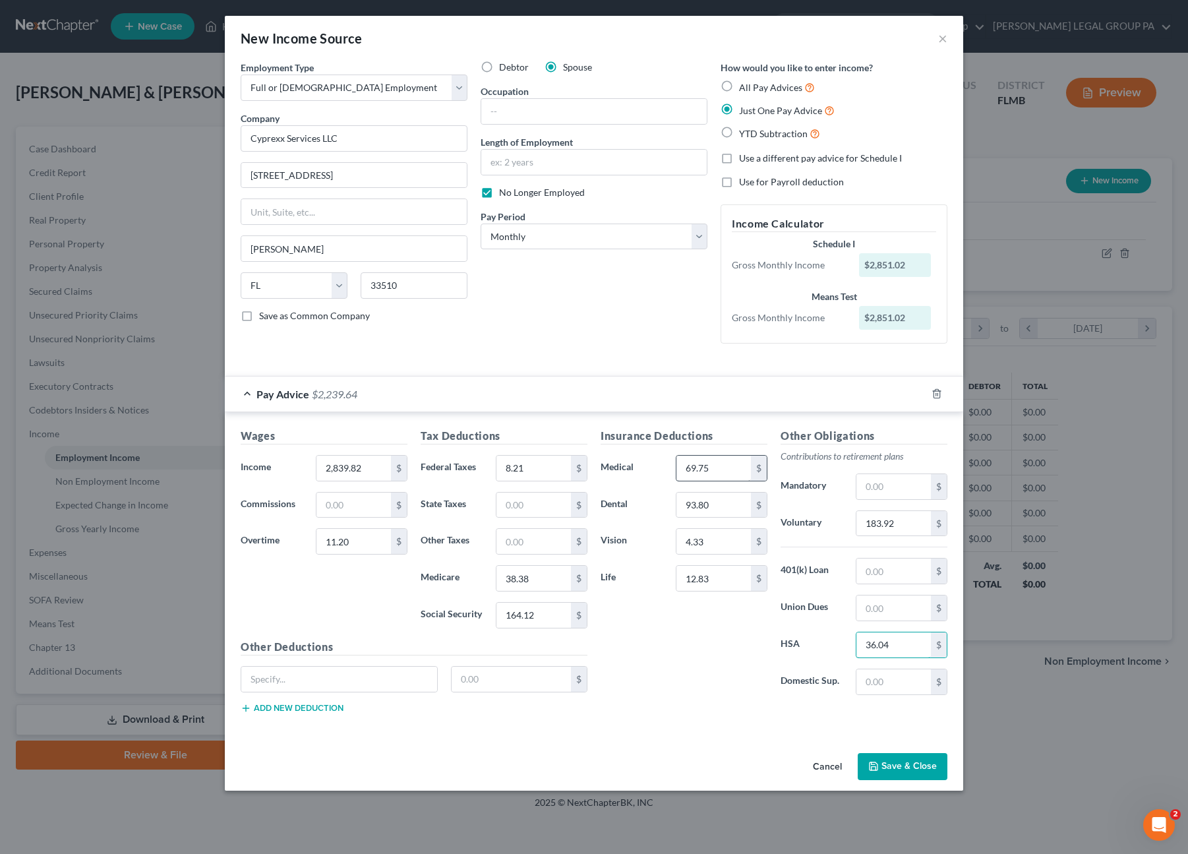
type input "36.04"
click at [297, 681] on input "text" at bounding box center [339, 678] width 196 height 25
type input "LTD, STD, ADD & Aflac Critical"
type input "61.25"
click at [299, 703] on button "Add new deduction" at bounding box center [292, 708] width 103 height 11
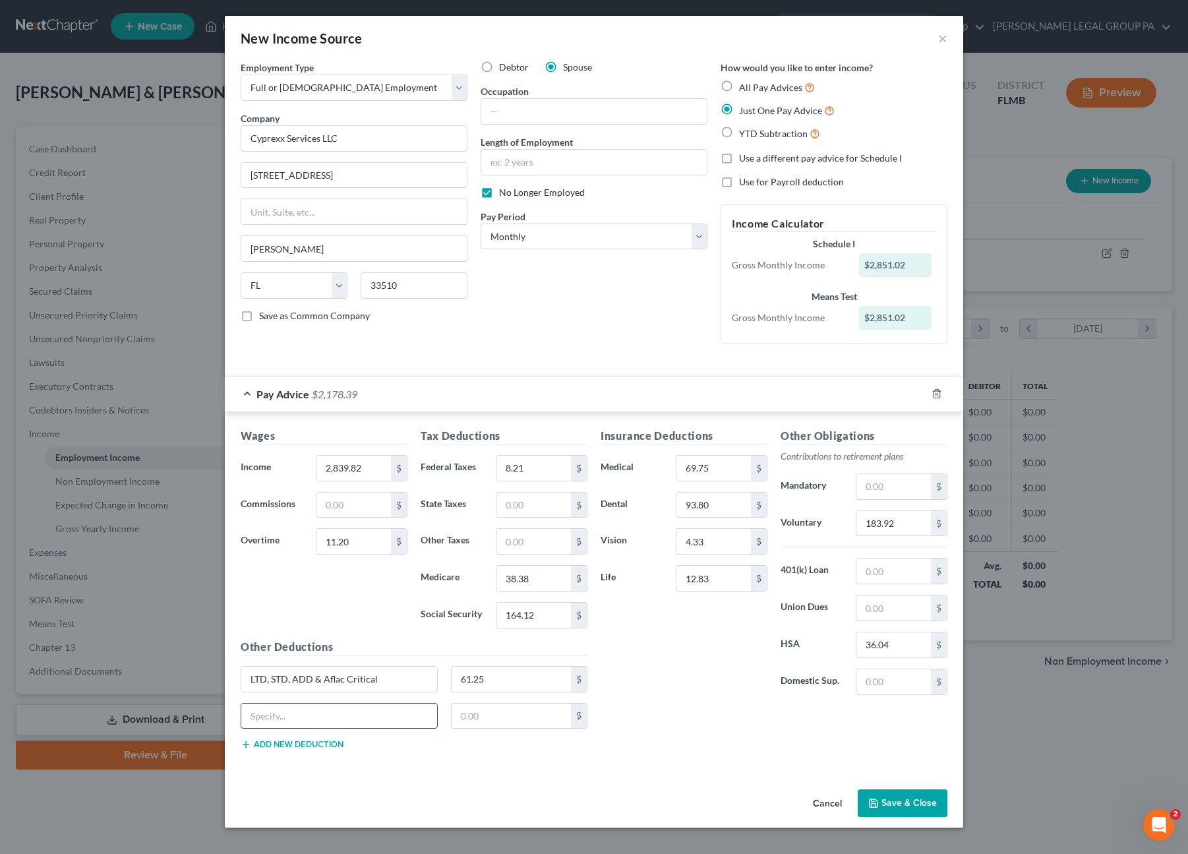
click at [300, 703] on input "text" at bounding box center [339, 715] width 196 height 25
type input "Legal"
type input "14.17"
click at [687, 713] on div "Insurance Deductions Medical 69.75 $ Dental 93.80 $ Vision 4.33 $ Life 12.83 $ …" at bounding box center [774, 594] width 360 height 332
click at [897, 798] on button "Save & Close" at bounding box center [903, 803] width 90 height 28
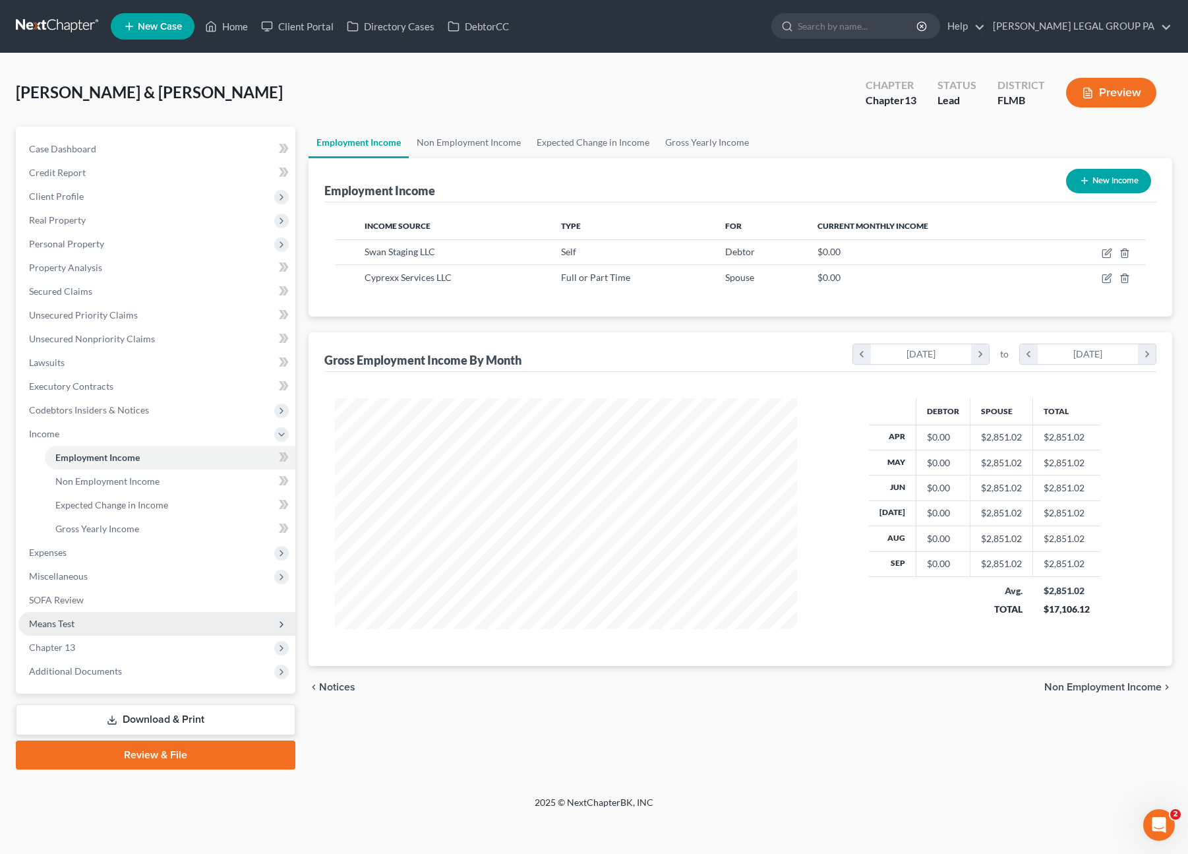
click at [88, 629] on span "Means Test" at bounding box center [156, 624] width 277 height 24
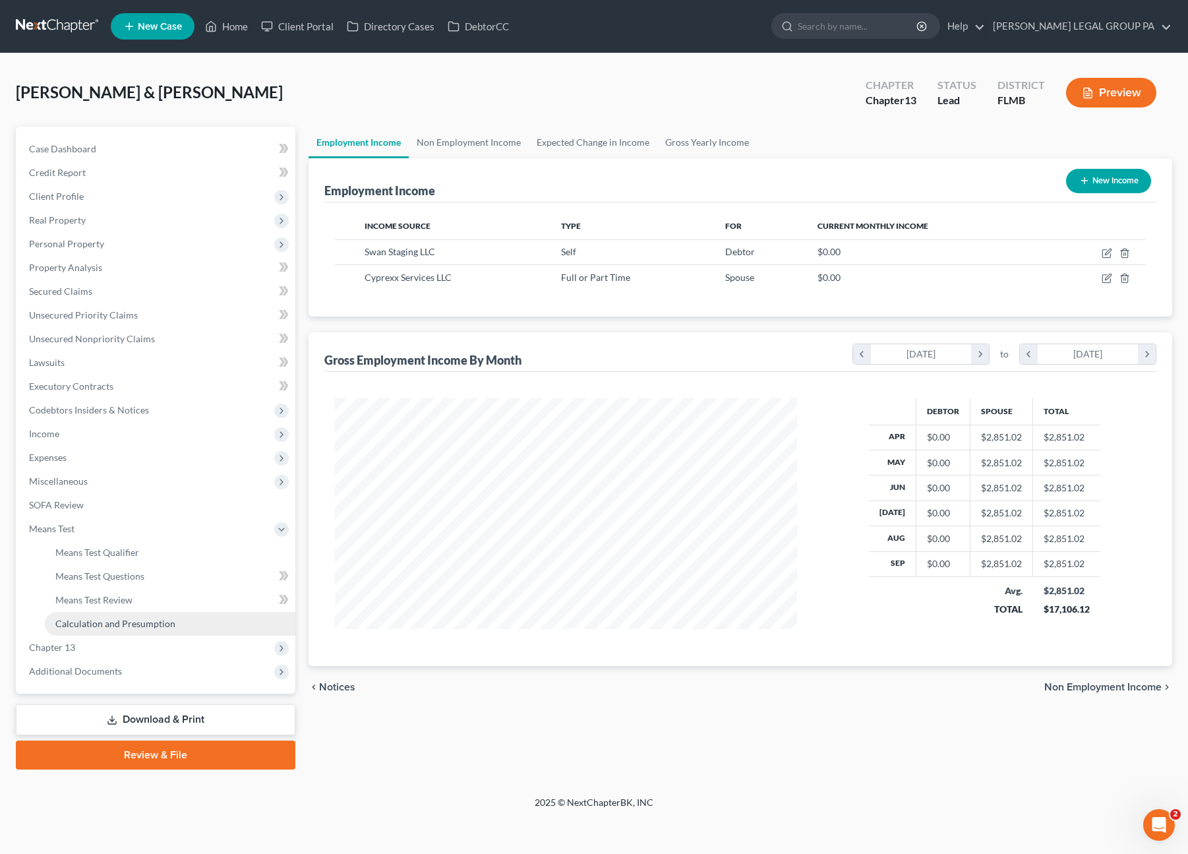
click at [101, 624] on span "Calculation and Presumption" at bounding box center [115, 623] width 120 height 11
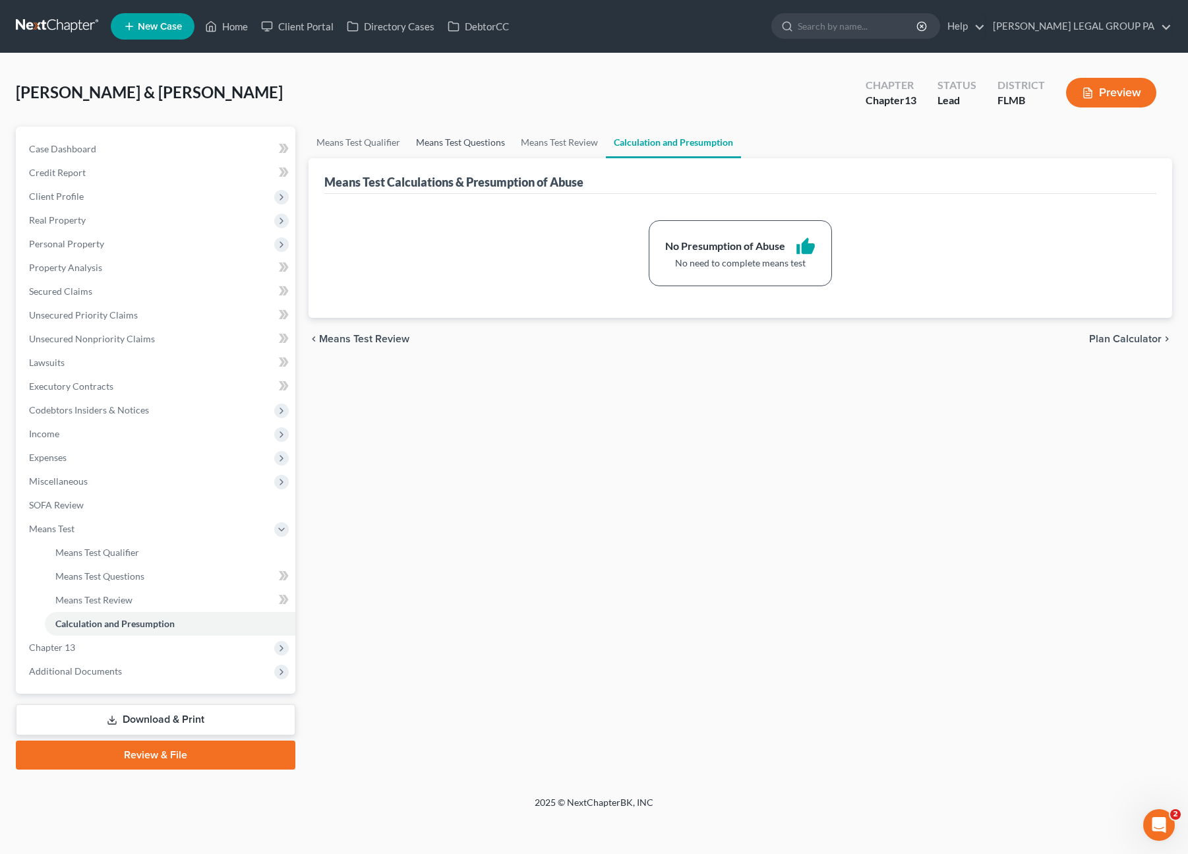
click at [477, 144] on link "Means Test Questions" at bounding box center [460, 143] width 105 height 32
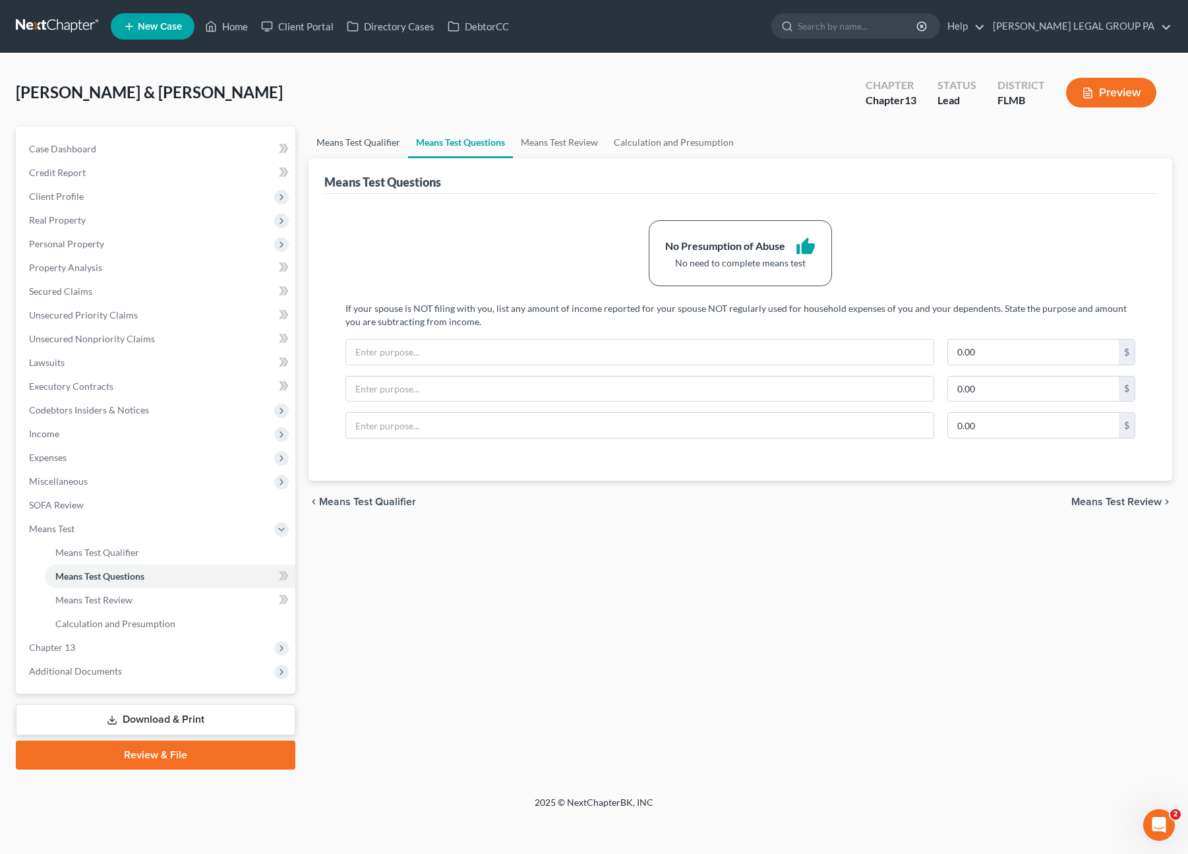
click at [367, 134] on link "Means Test Qualifier" at bounding box center [359, 143] width 100 height 32
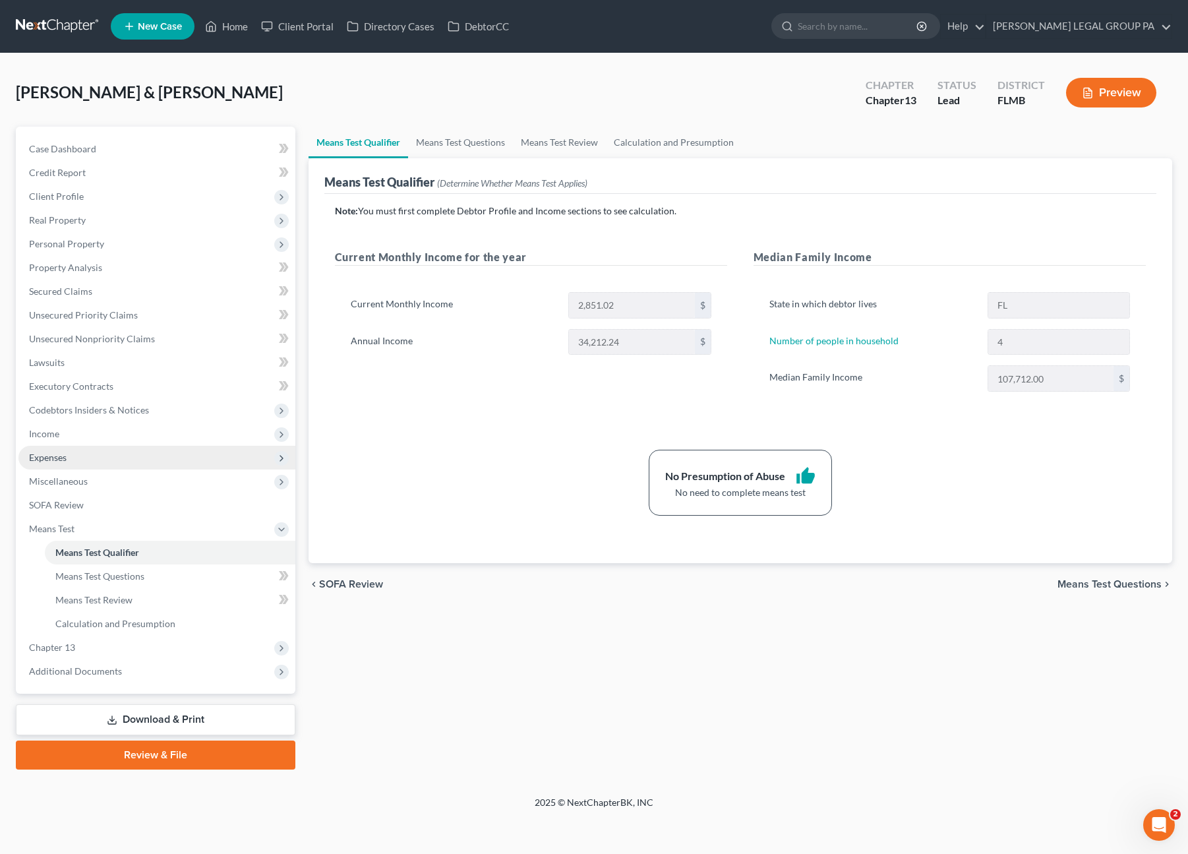
click at [38, 454] on span "Expenses" at bounding box center [48, 457] width 38 height 11
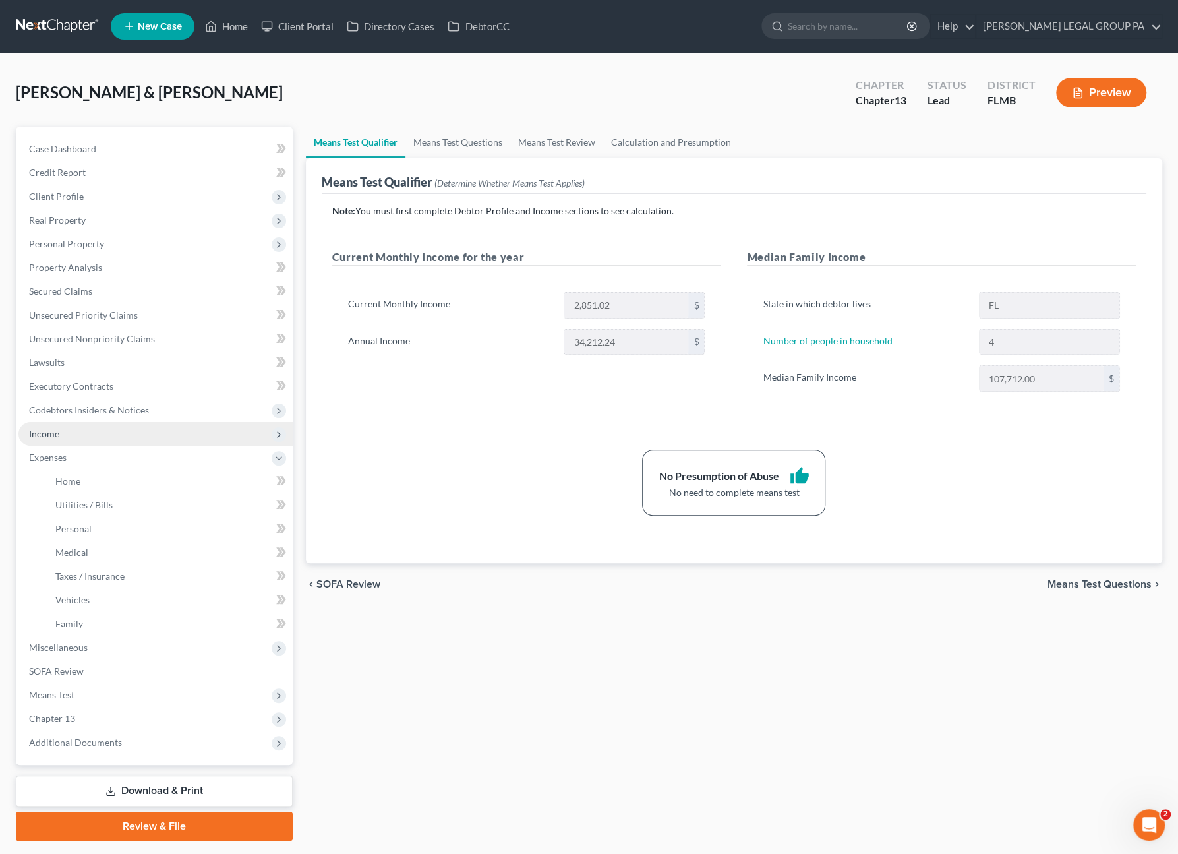
click at [53, 436] on span "Income" at bounding box center [44, 433] width 30 height 11
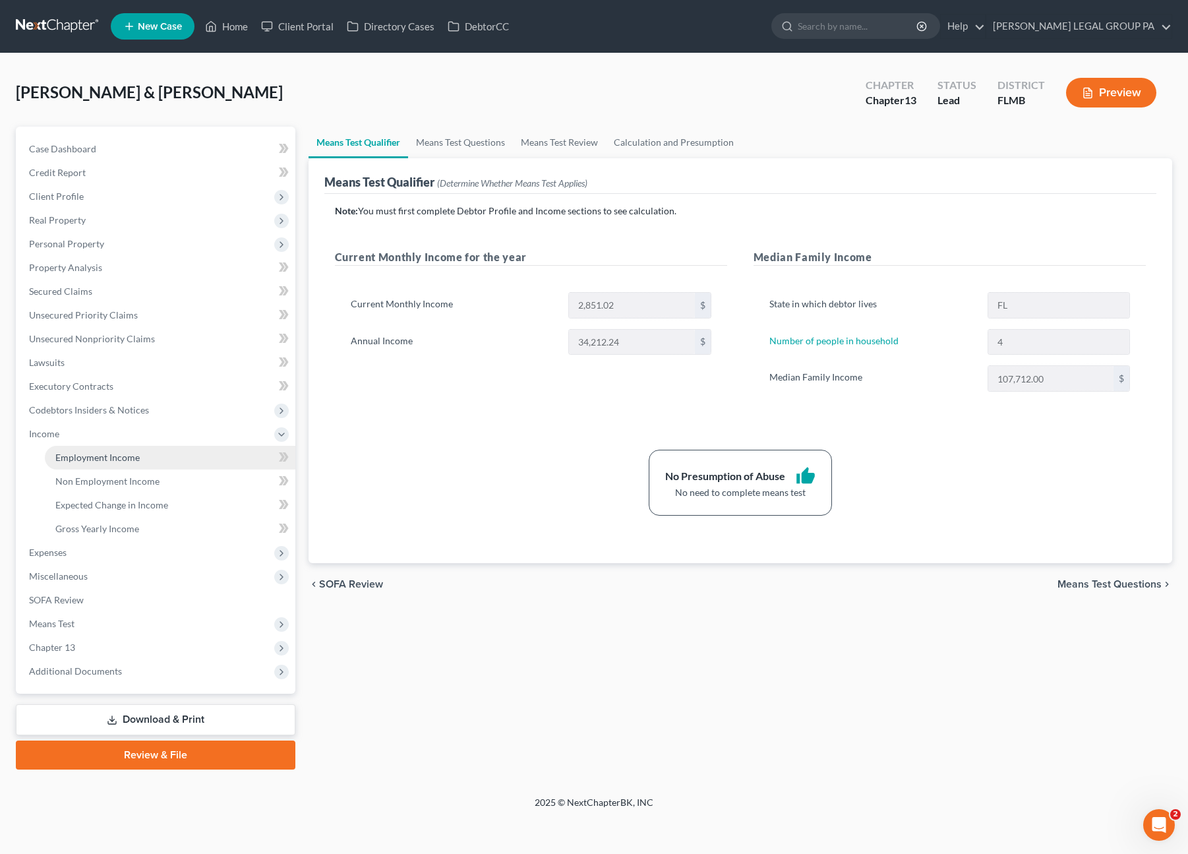
click at [73, 459] on span "Employment Income" at bounding box center [97, 457] width 84 height 11
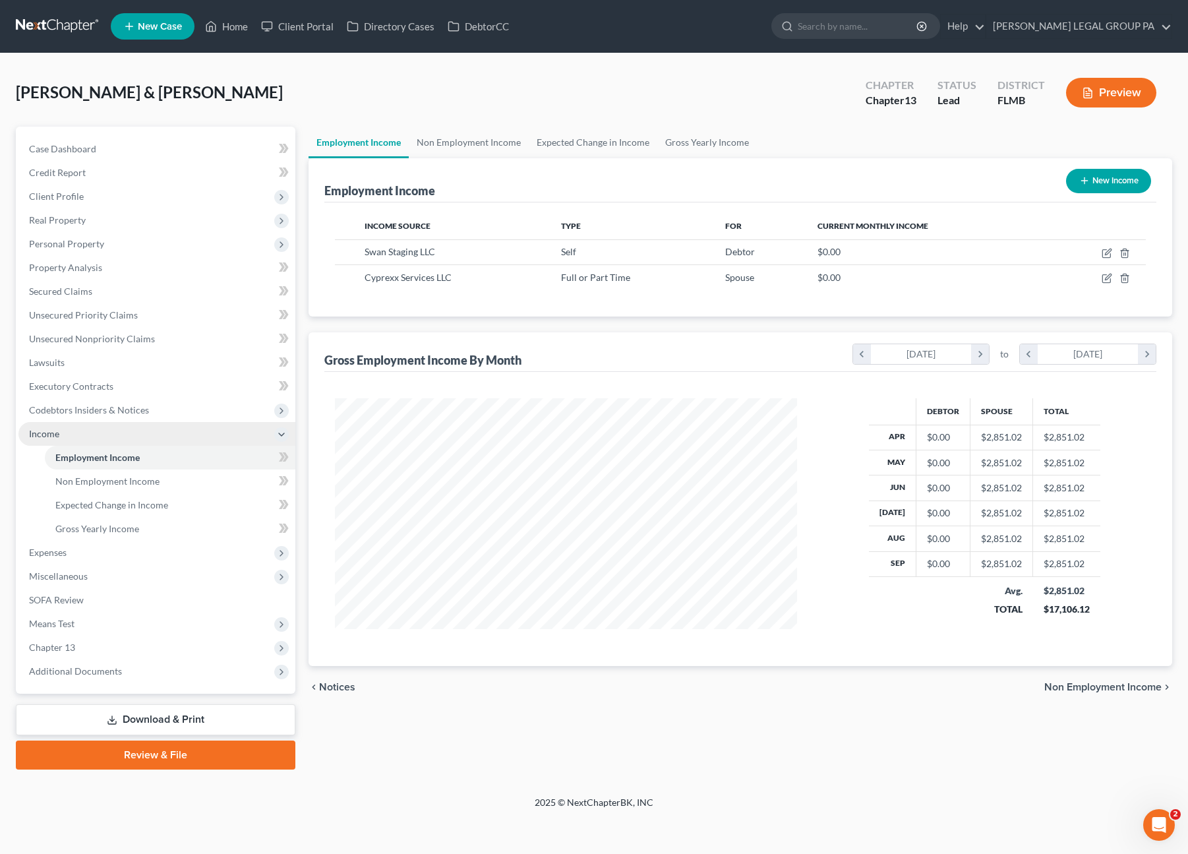
scroll to position [235, 488]
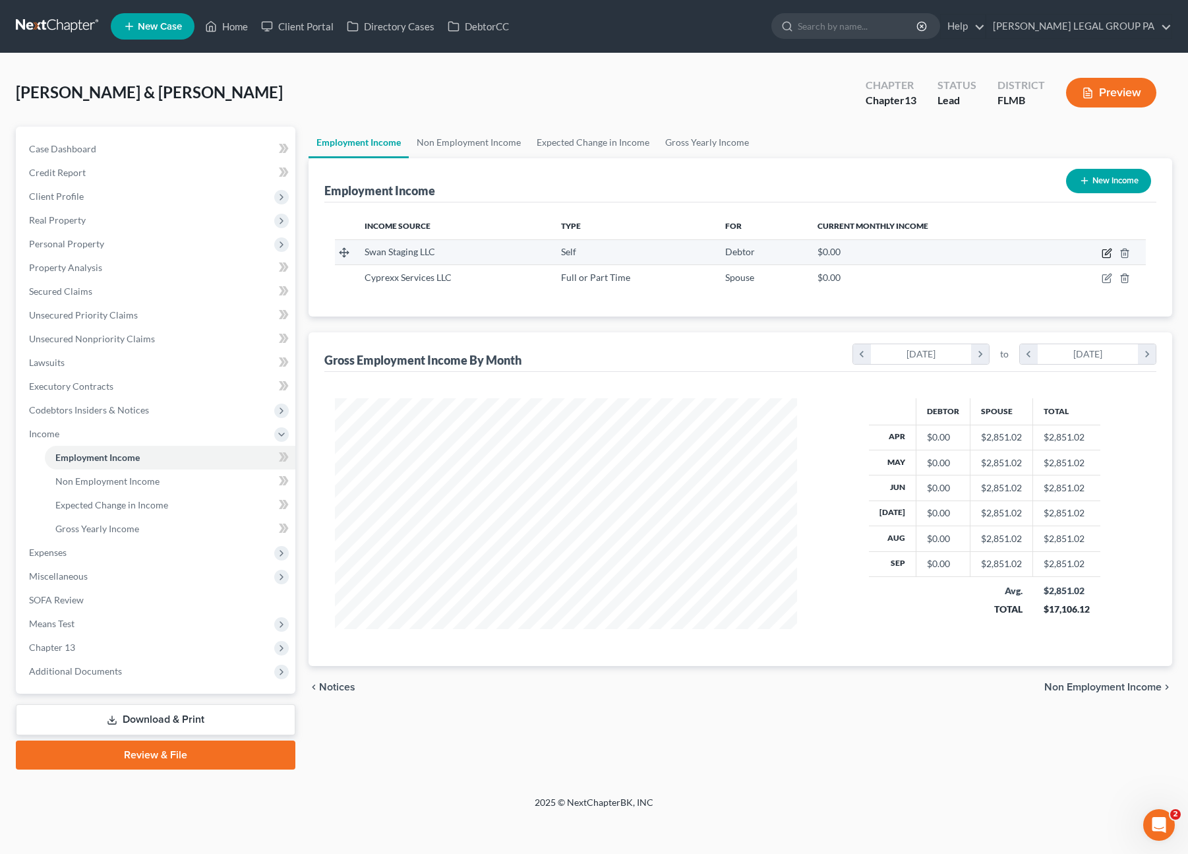
click at [1103, 250] on icon "button" at bounding box center [1106, 254] width 8 height 8
select select "1"
select select "9"
select select "0"
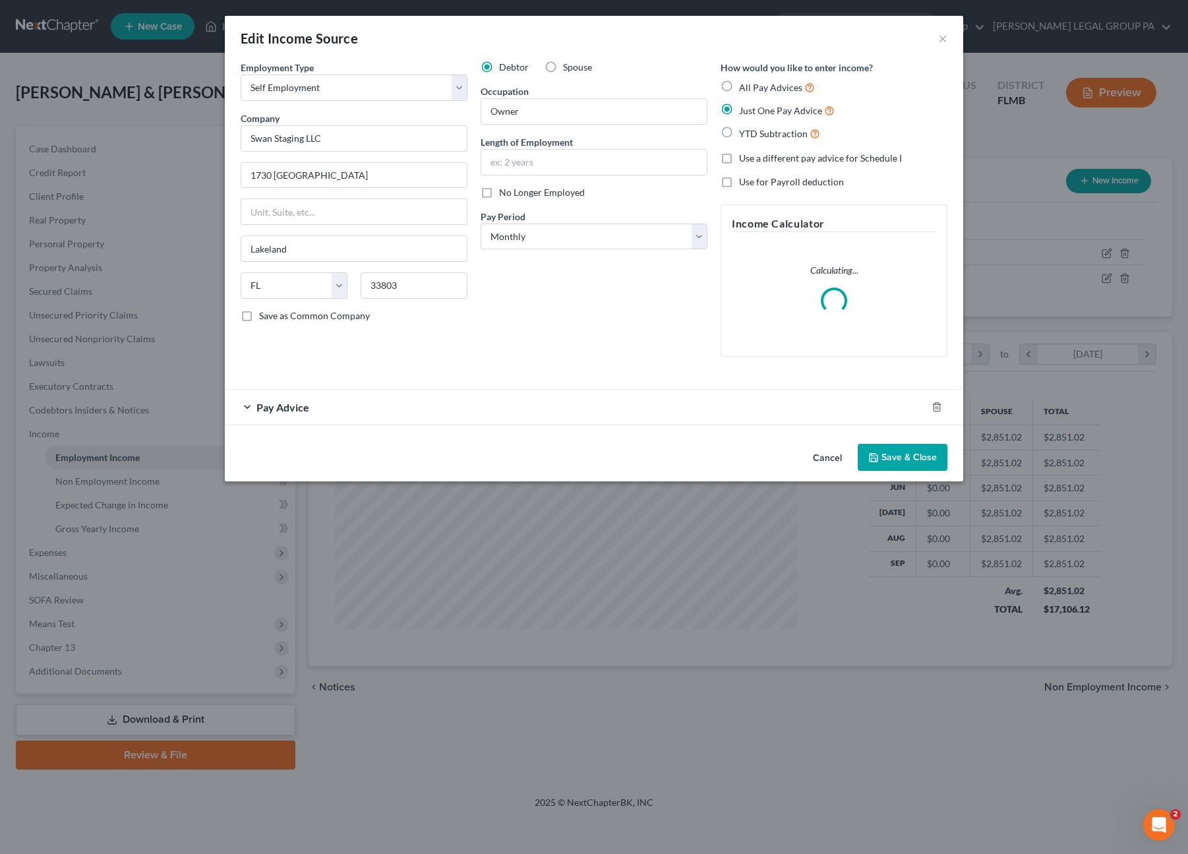
click at [351, 404] on div "Pay Advice" at bounding box center [575, 407] width 701 height 35
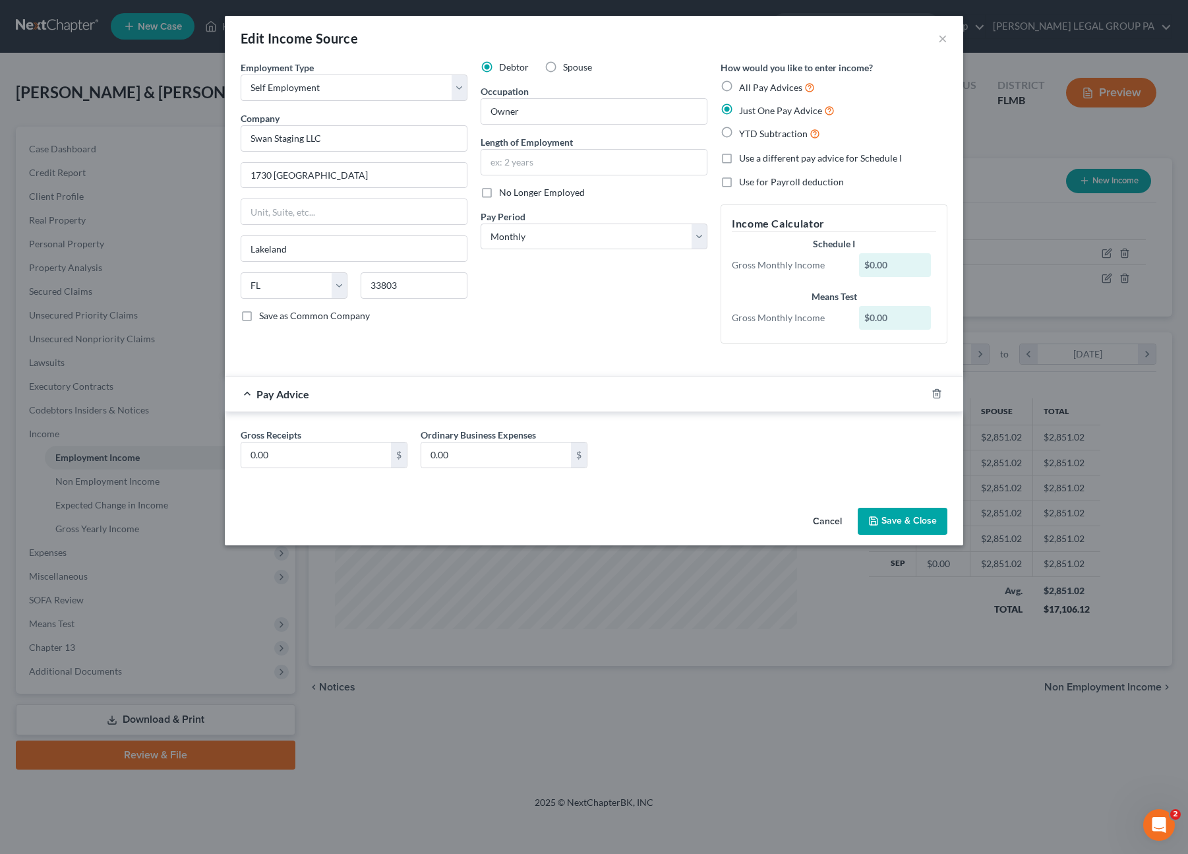
click at [291, 118] on div "Company * Swan Staging LLC" at bounding box center [354, 131] width 227 height 40
click at [821, 519] on button "Cancel" at bounding box center [827, 522] width 50 height 26
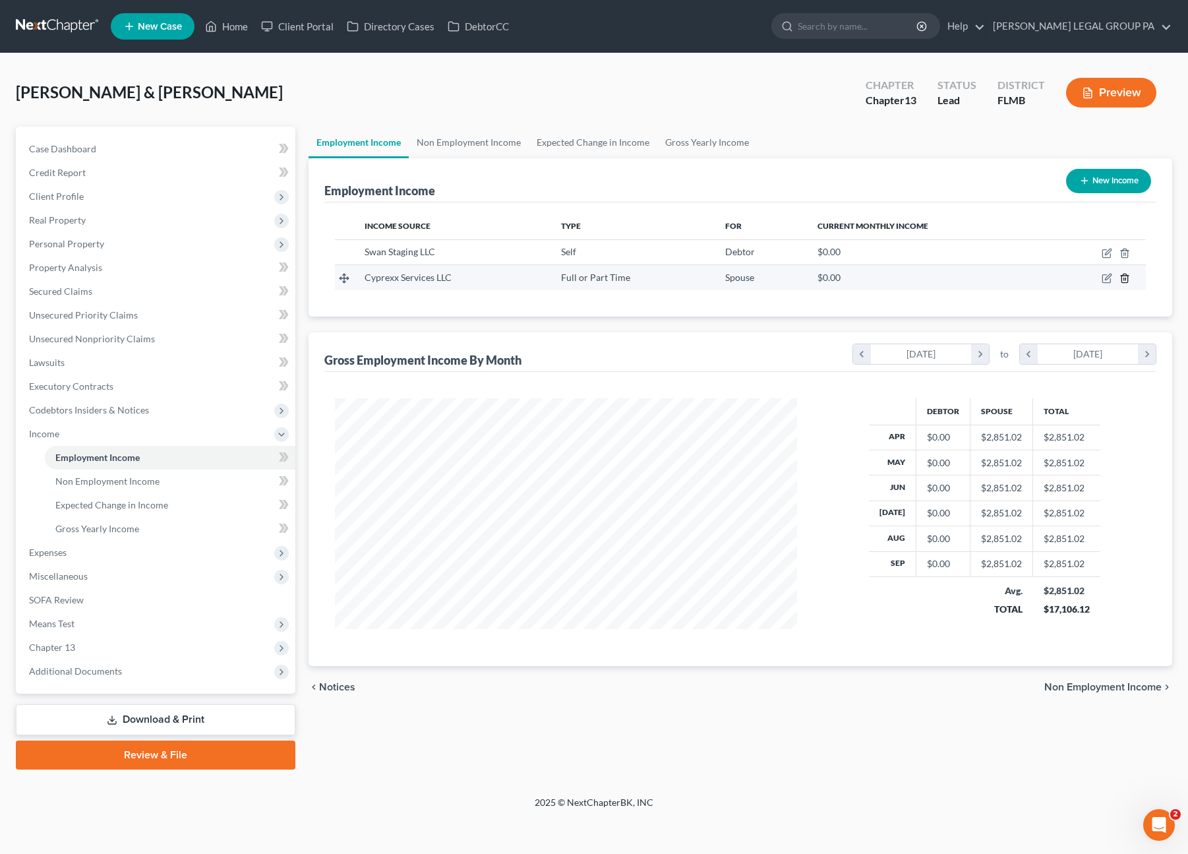
click at [1121, 278] on icon "button" at bounding box center [1124, 278] width 6 height 9
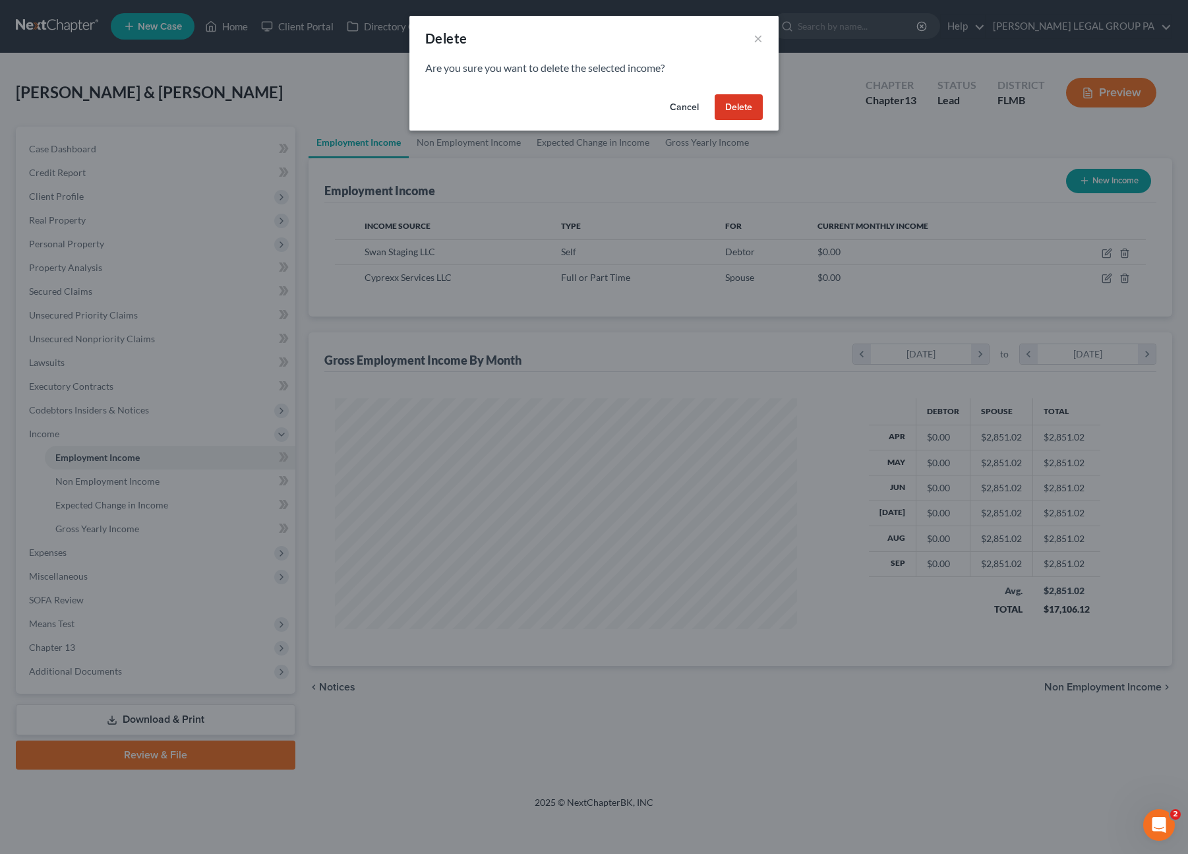
click at [736, 109] on button "Delete" at bounding box center [739, 107] width 48 height 26
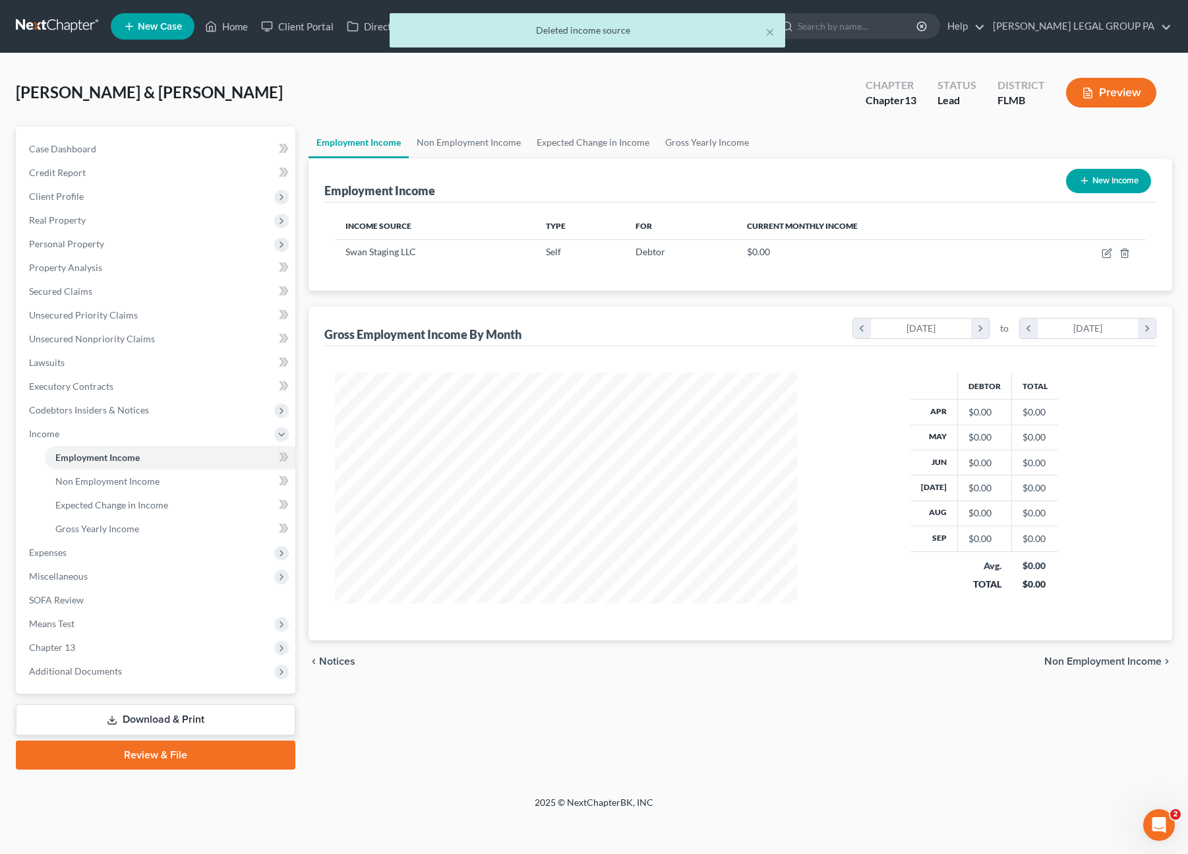
click at [222, 31] on div "× Deleted income source" at bounding box center [587, 33] width 1188 height 41
click at [224, 27] on div "× Deleted income source" at bounding box center [587, 33] width 1188 height 41
click at [771, 32] on button "×" at bounding box center [769, 32] width 9 height 16
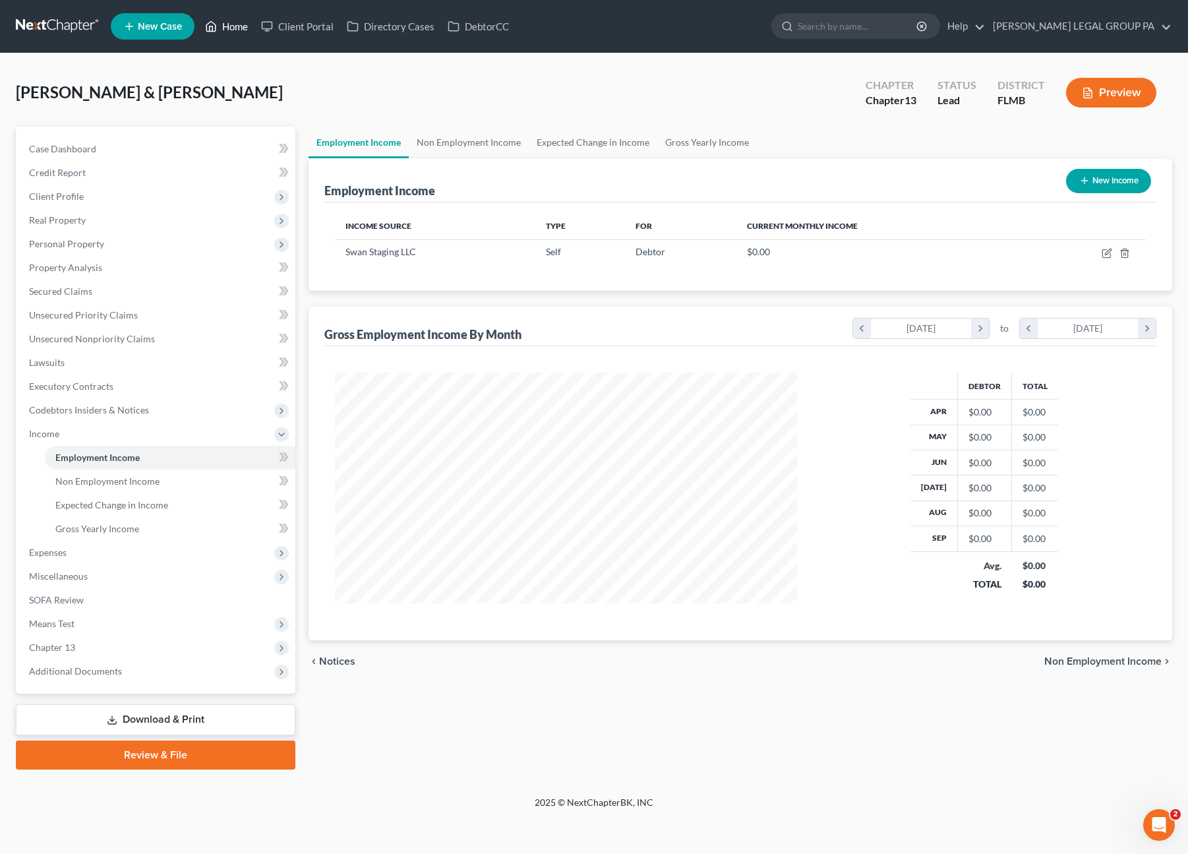
click at [222, 26] on link "Home" at bounding box center [226, 27] width 56 height 24
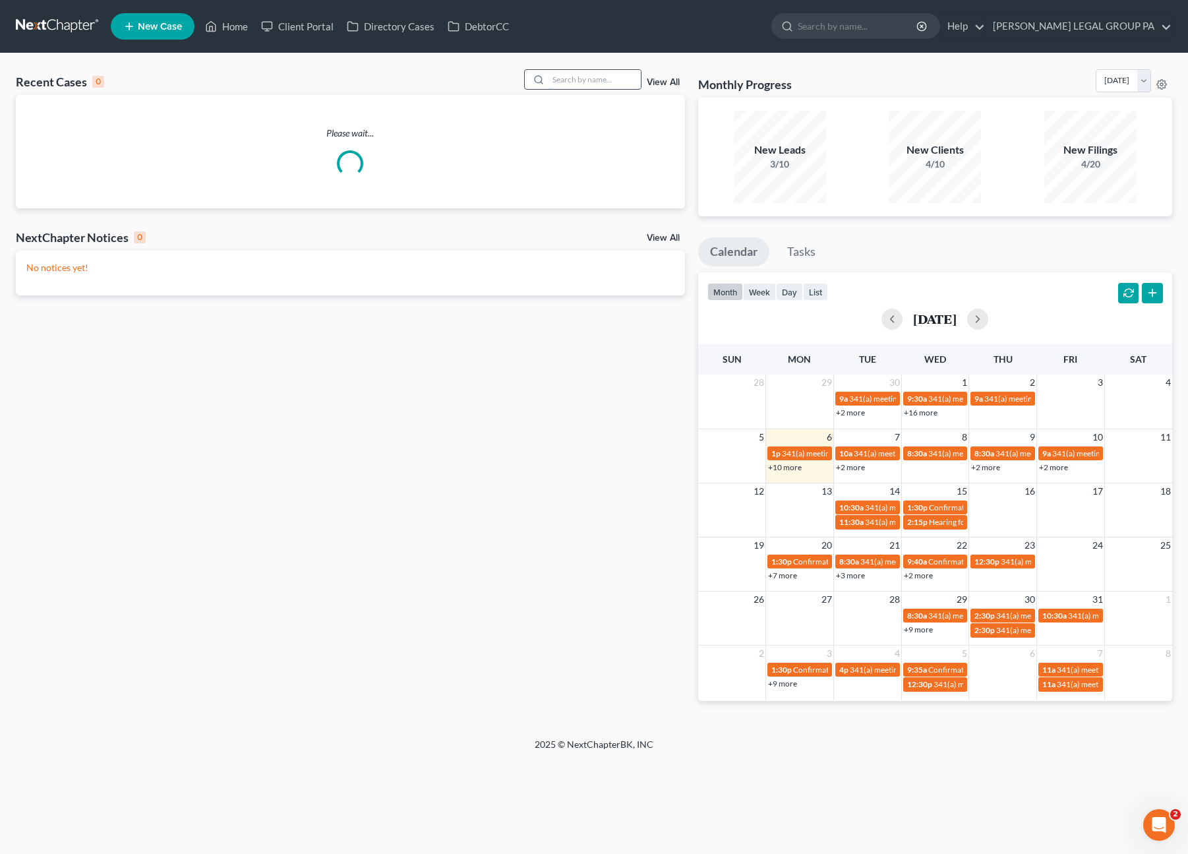
click at [614, 78] on input "search" at bounding box center [594, 79] width 92 height 19
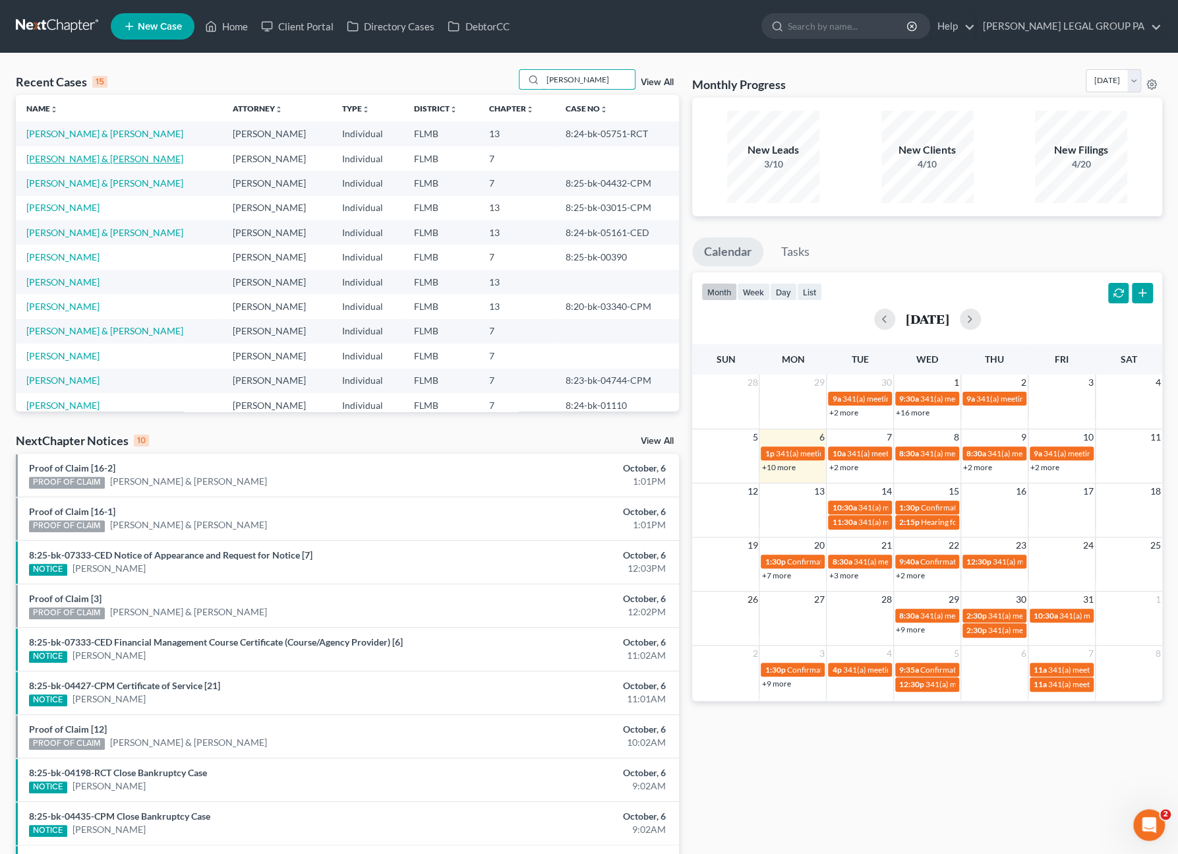
type input "joseph"
click at [99, 158] on link "Chauncey, Joseph & Howell, Kelly" at bounding box center [104, 158] width 157 height 11
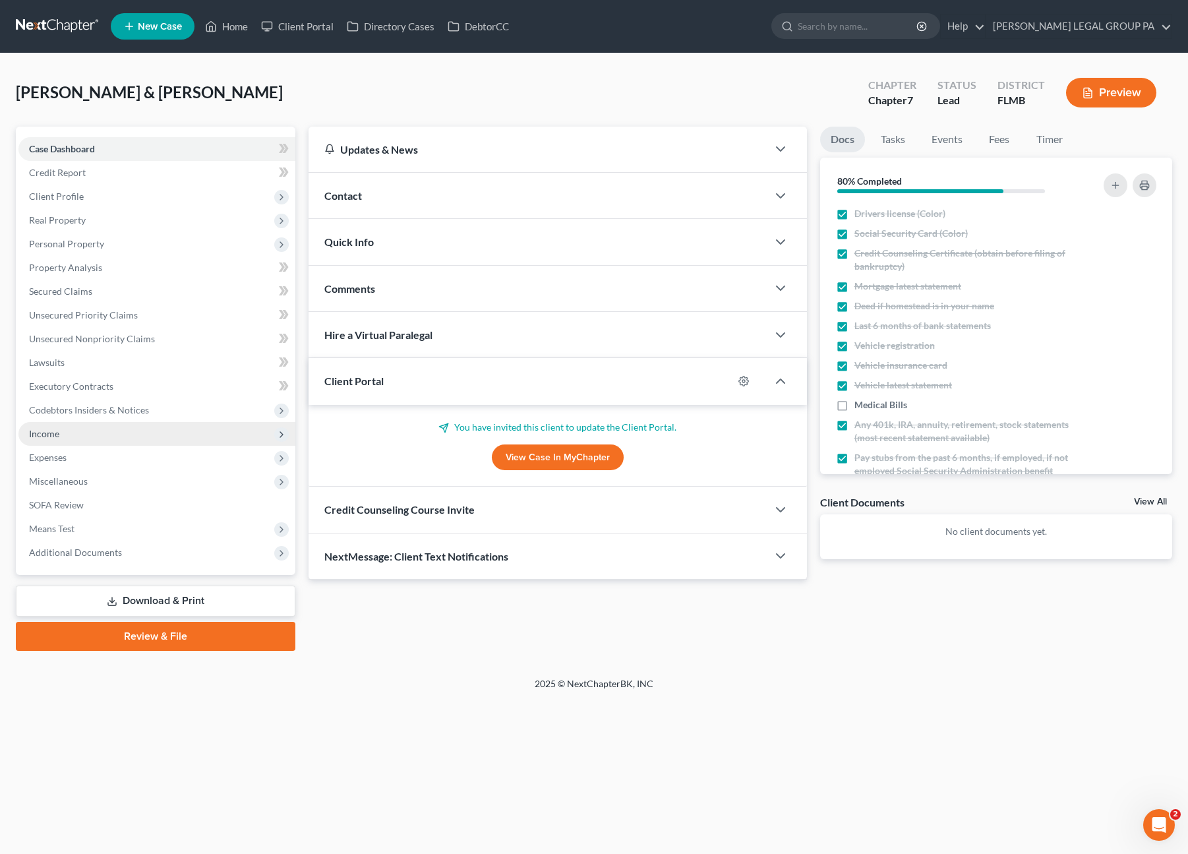
click at [74, 437] on span "Income" at bounding box center [156, 434] width 277 height 24
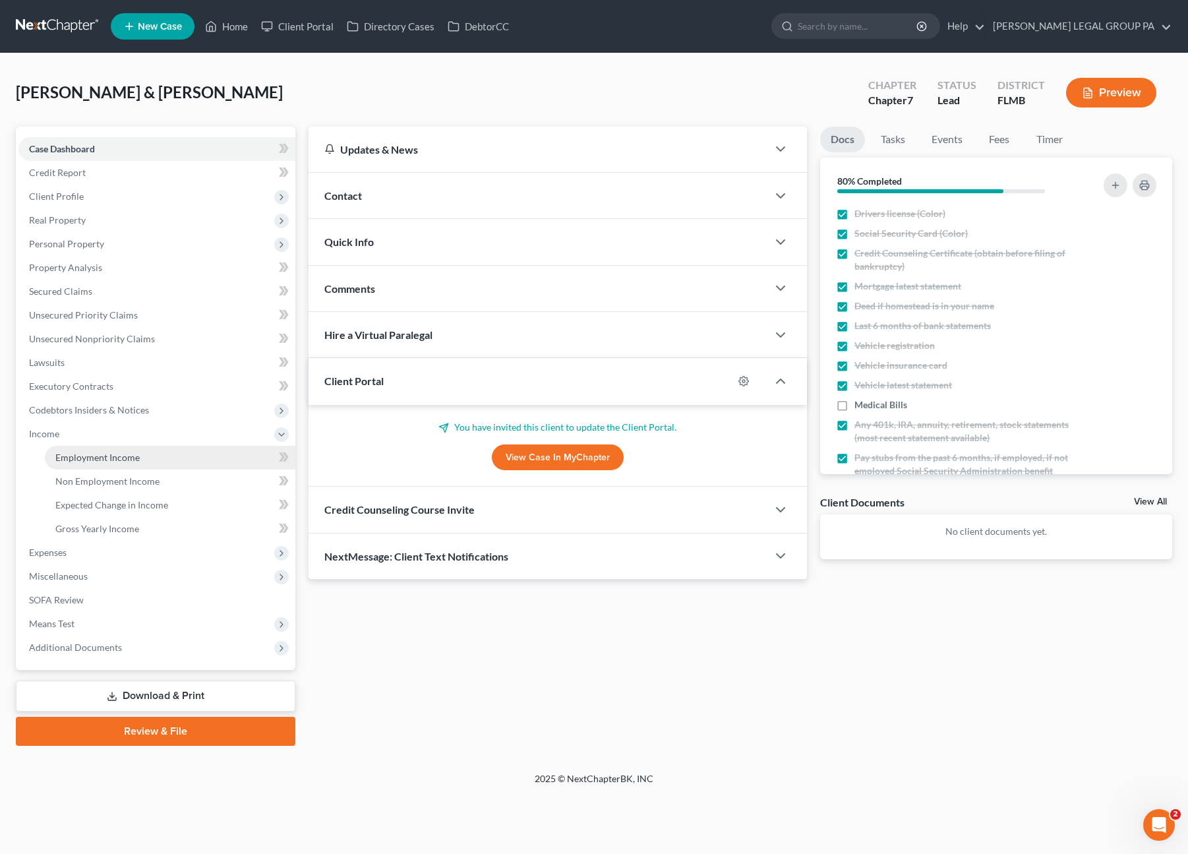
click at [86, 463] on link "Employment Income" at bounding box center [170, 458] width 251 height 24
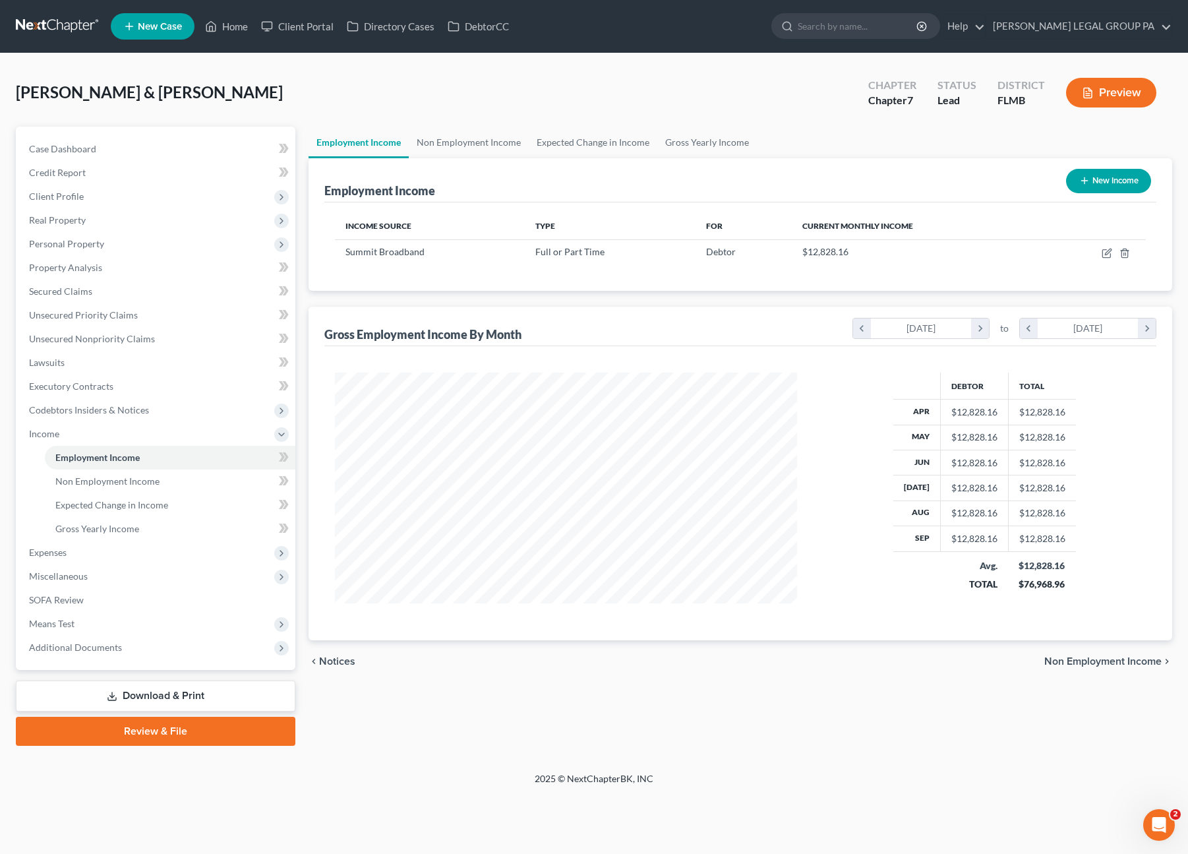
scroll to position [235, 488]
click at [1114, 185] on button "New Income" at bounding box center [1108, 181] width 85 height 24
select select "0"
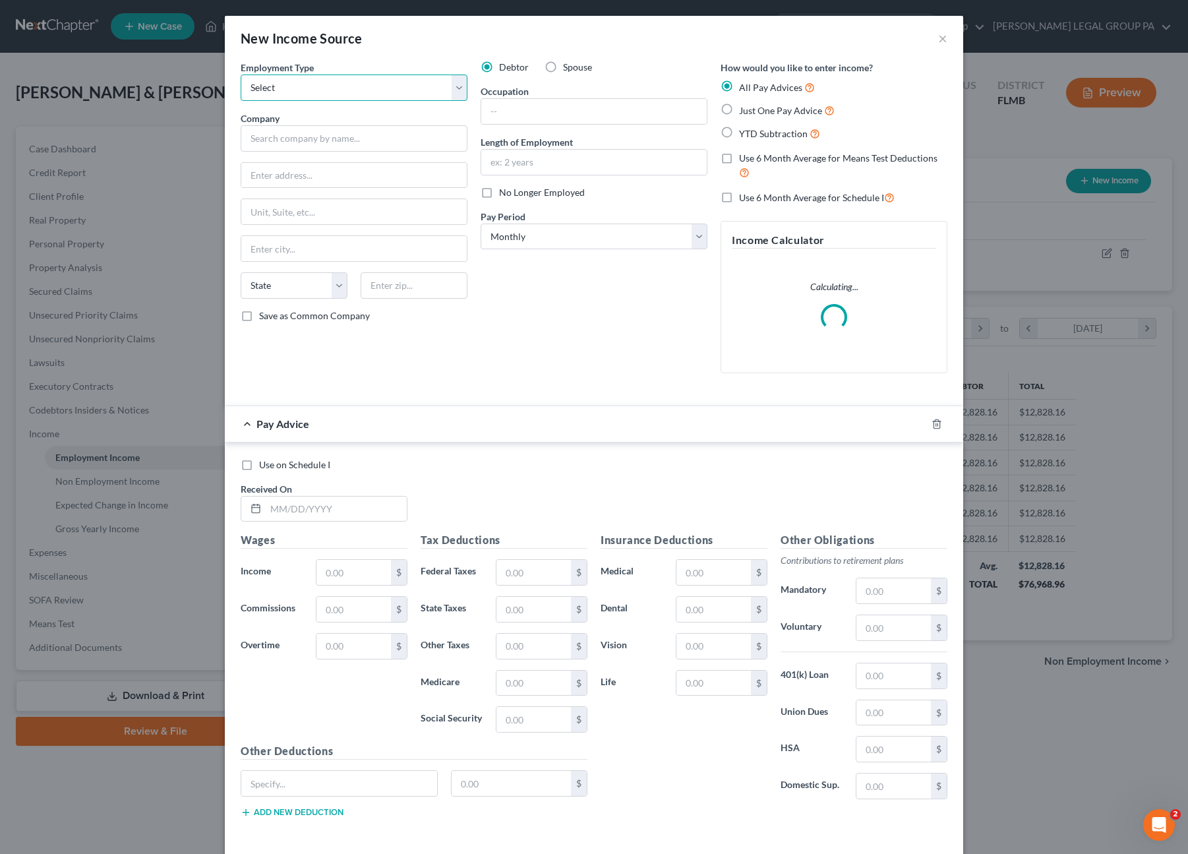
click at [270, 80] on select "Select Full or Part Time Employment Self Employment" at bounding box center [354, 87] width 227 height 26
click at [241, 74] on select "Select Full or Part Time Employment Self Employment" at bounding box center [354, 87] width 227 height 26
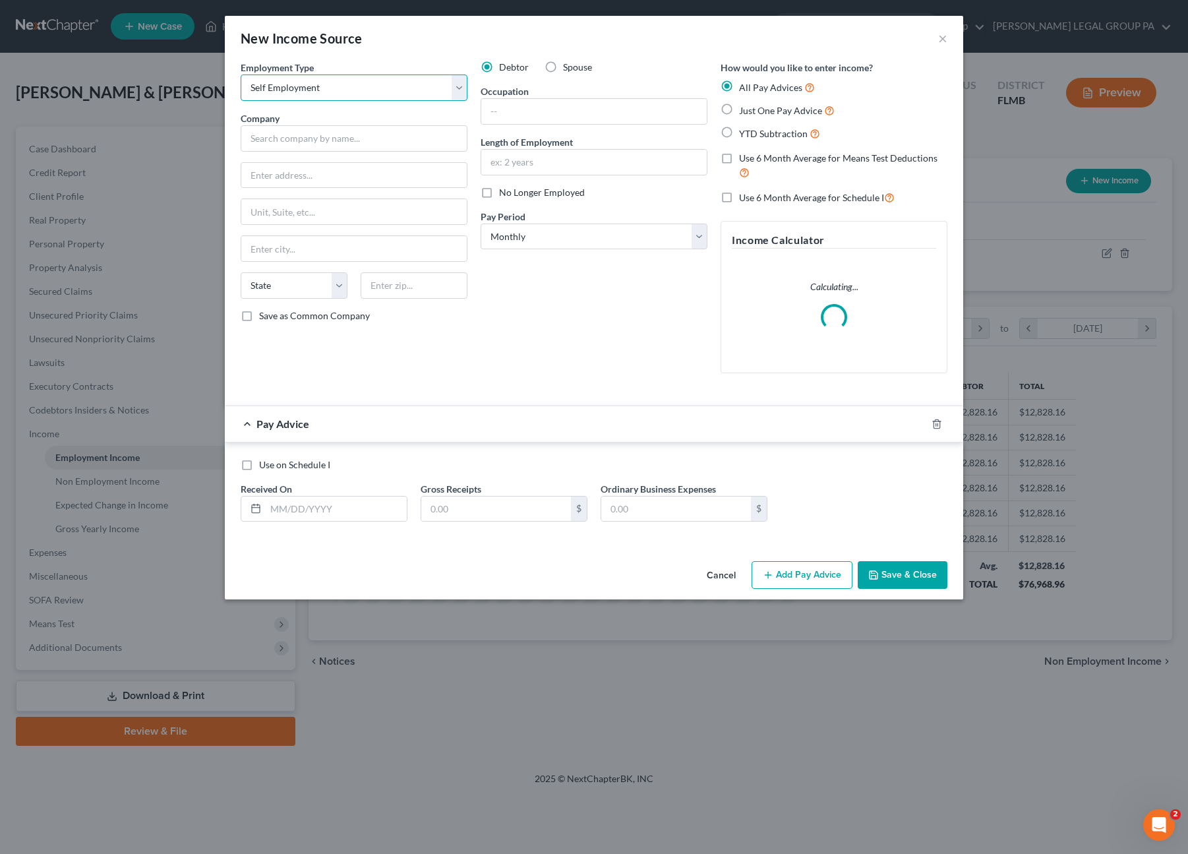
drag, startPoint x: 290, startPoint y: 88, endPoint x: 290, endPoint y: 98, distance: 9.9
click at [290, 88] on select "Select Full or Part Time Employment Self Employment" at bounding box center [354, 87] width 227 height 26
select select "0"
click at [241, 74] on select "Select Full or Part Time Employment Self Employment" at bounding box center [354, 87] width 227 height 26
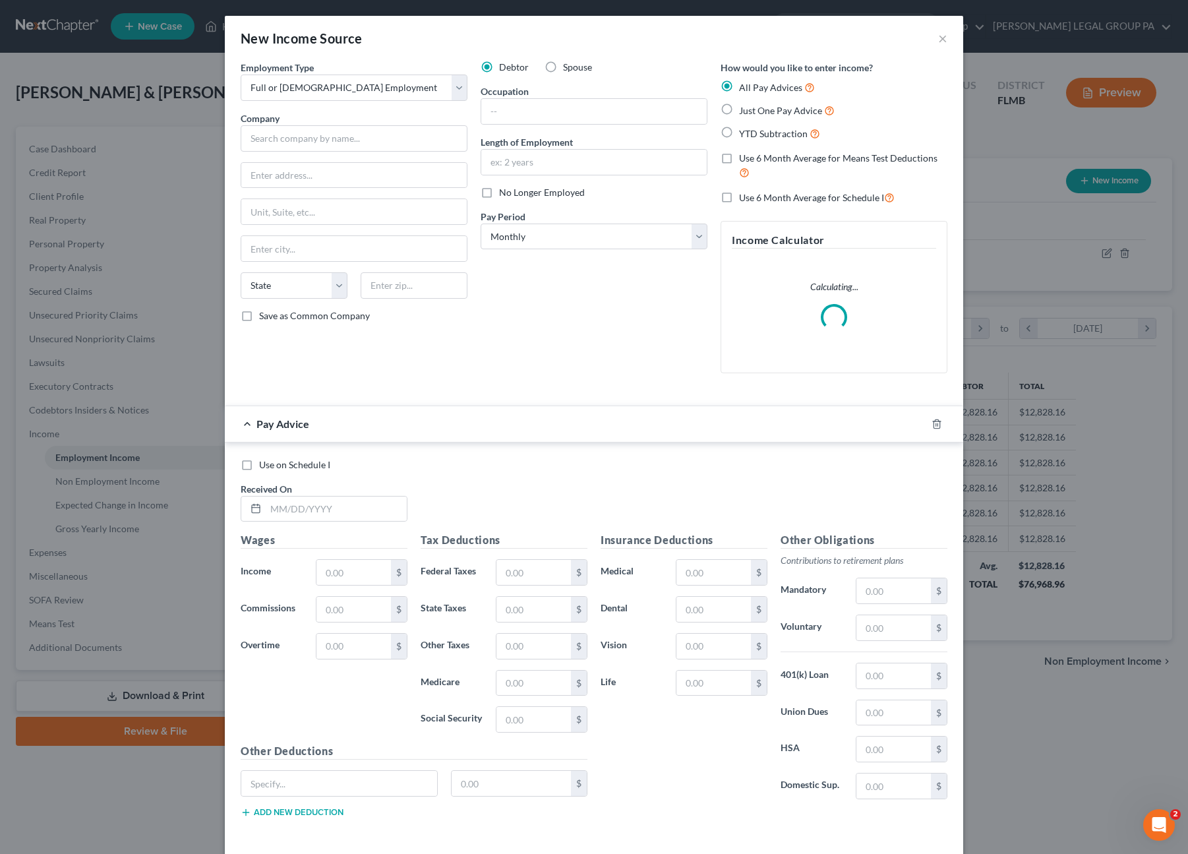
click at [563, 67] on label "Spouse" at bounding box center [577, 67] width 29 height 13
click at [568, 67] on input "Spouse" at bounding box center [572, 65] width 9 height 9
radio input "true"
click at [320, 137] on input "text" at bounding box center [354, 138] width 227 height 26
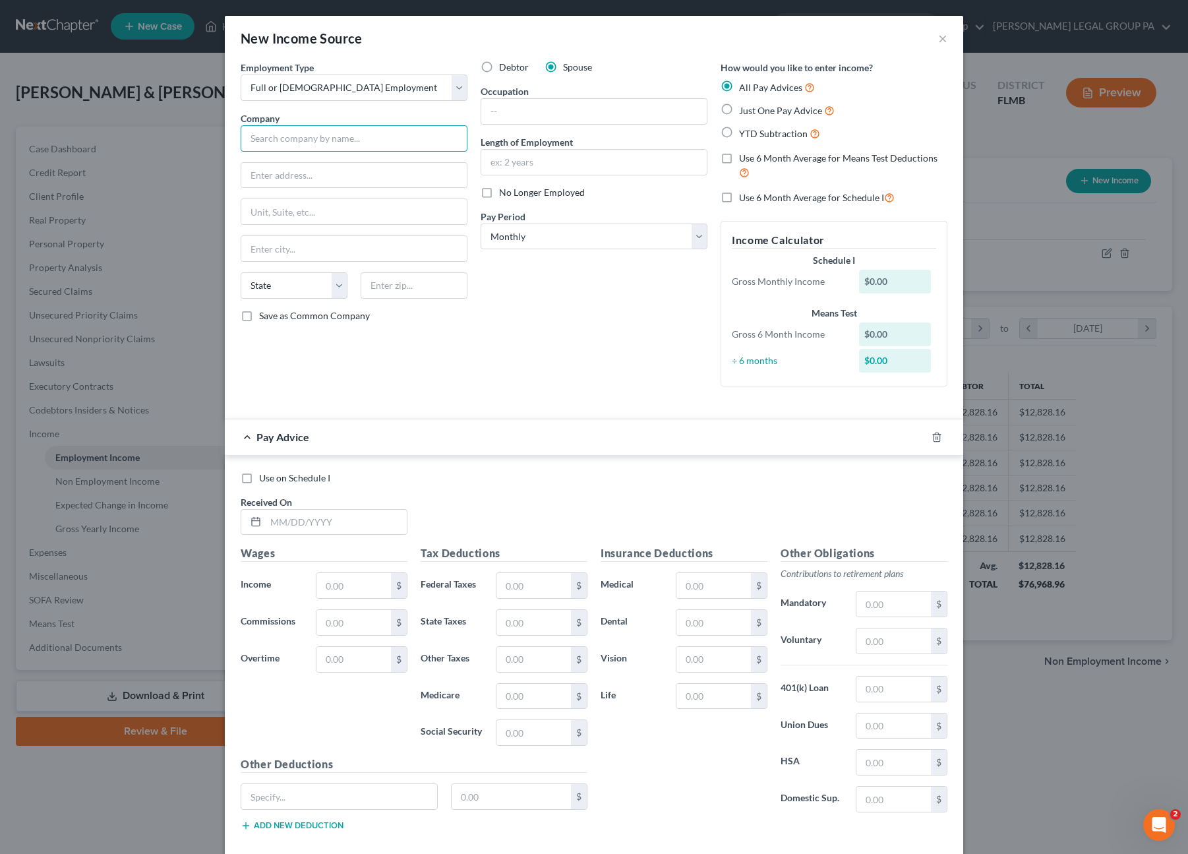
click at [322, 128] on input "text" at bounding box center [354, 138] width 227 height 26
type input "Cyprexx Services LLC"
type input "525 Grand Regency Blvd"
type input "33510"
click at [467, 374] on div "Employment Type * Select Full or Part Time Employment Self Employment Company *…" at bounding box center [354, 229] width 240 height 336
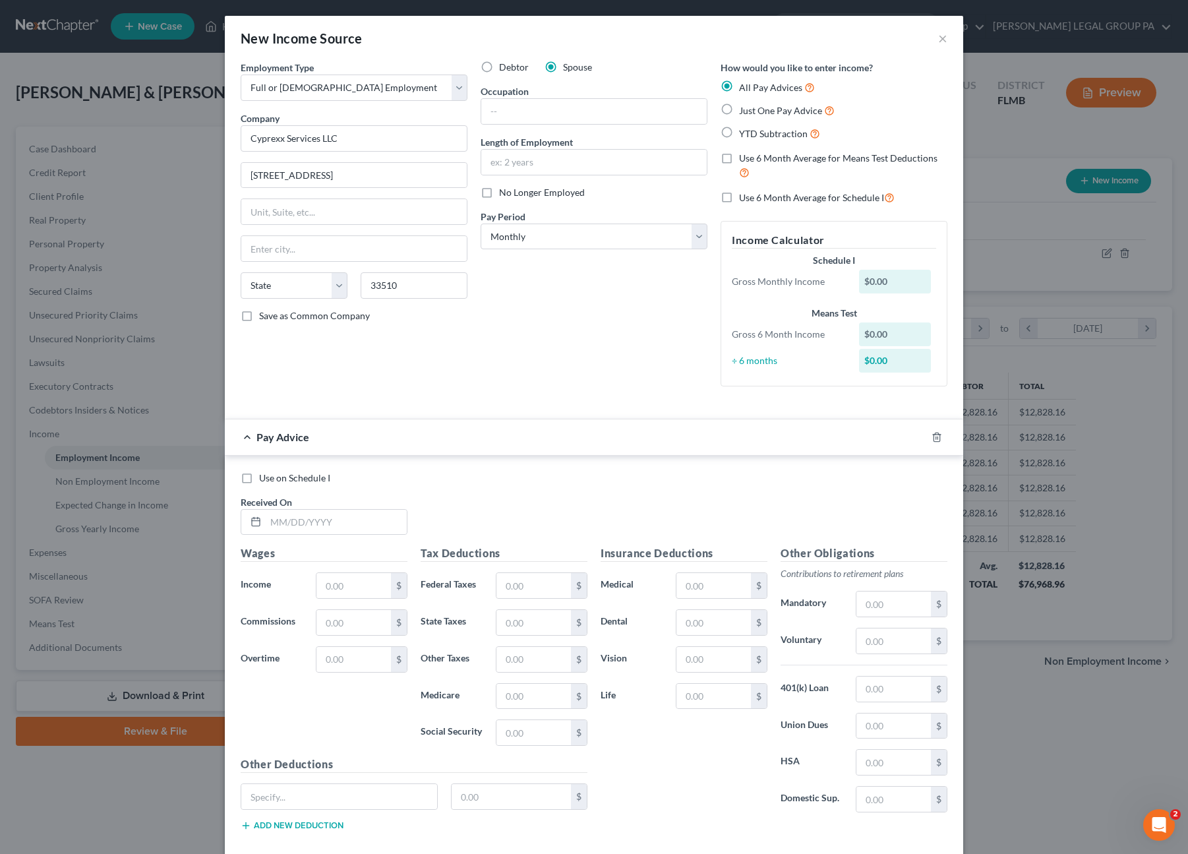
type input "Brandon"
select select "9"
click at [739, 109] on span "Just One Pay Advice" at bounding box center [780, 110] width 83 height 11
click at [744, 109] on input "Just One Pay Advice" at bounding box center [748, 107] width 9 height 9
radio input "true"
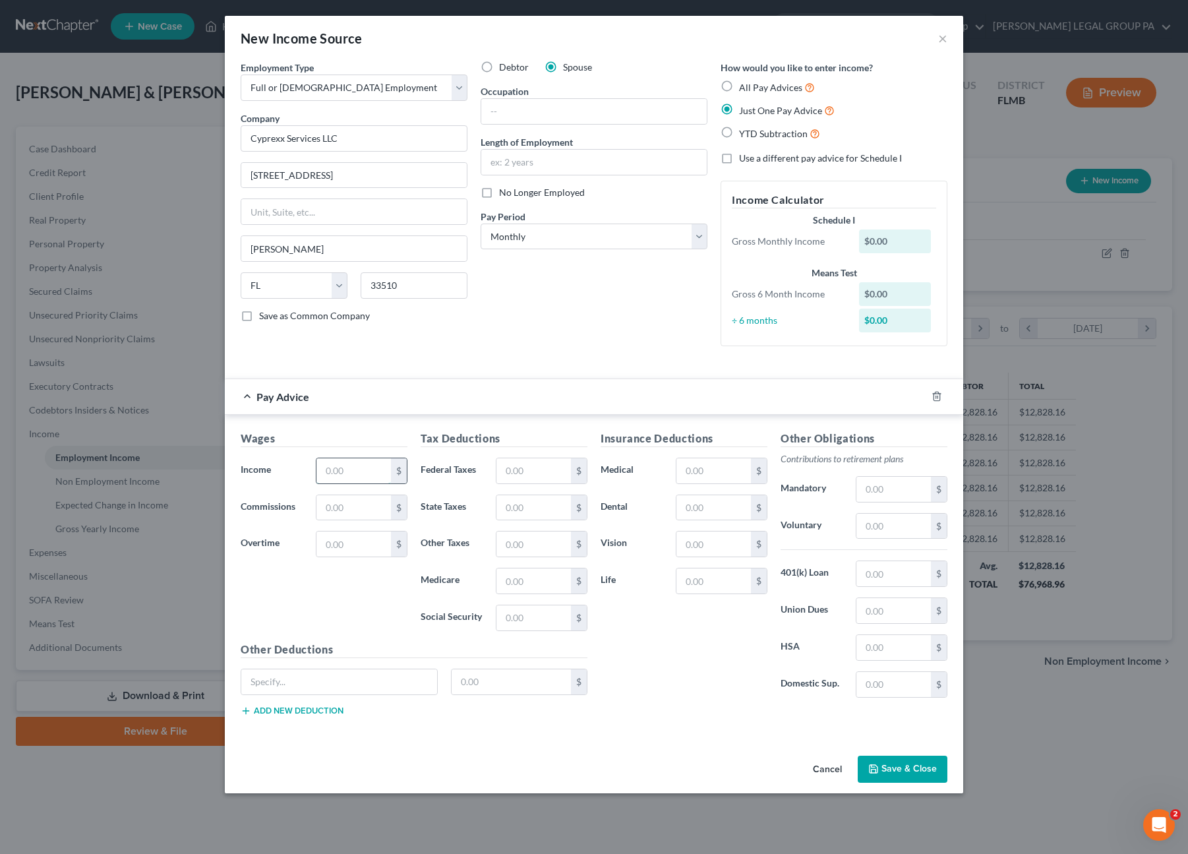
click at [333, 468] on input "text" at bounding box center [353, 470] width 74 height 25
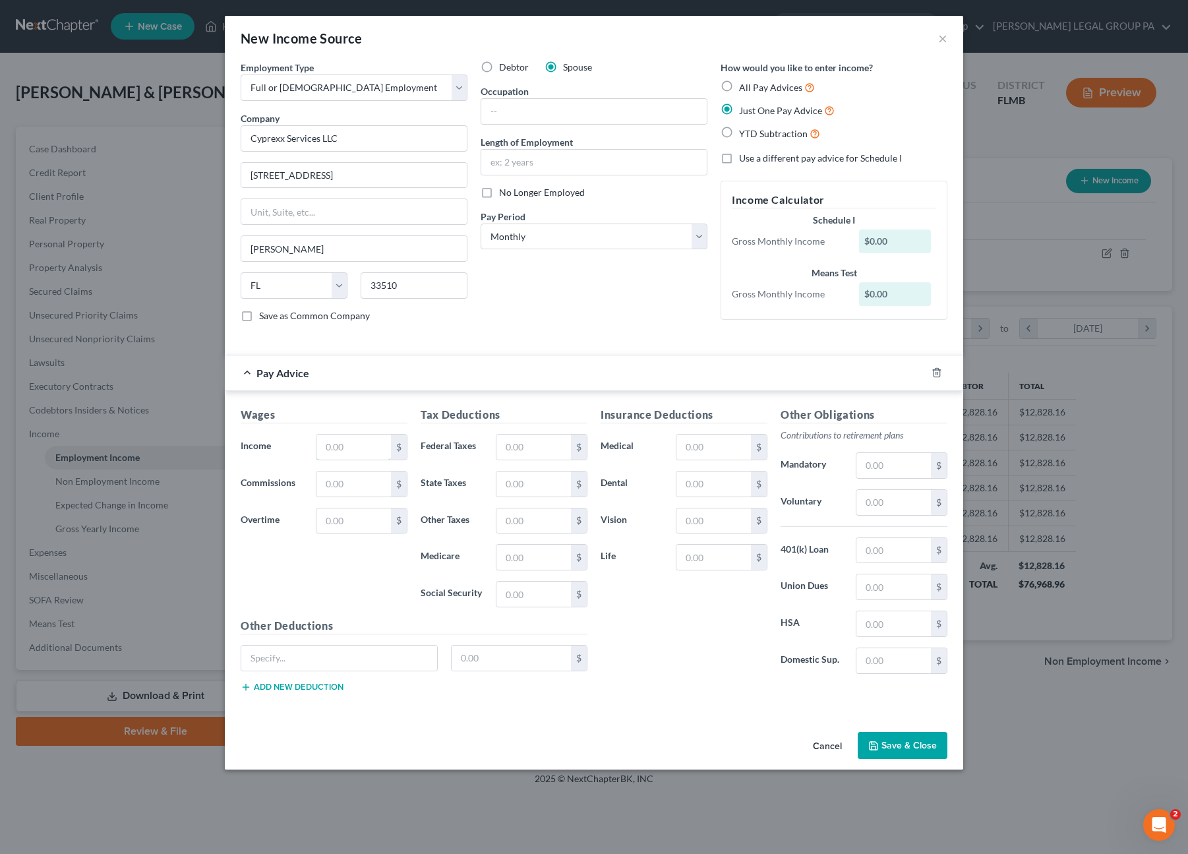
drag, startPoint x: 334, startPoint y: 446, endPoint x: 463, endPoint y: 396, distance: 138.3
click at [334, 443] on input "text" at bounding box center [353, 446] width 74 height 25
click at [357, 434] on input "text" at bounding box center [353, 446] width 74 height 25
type input "2,839.82"
type input "11.20"
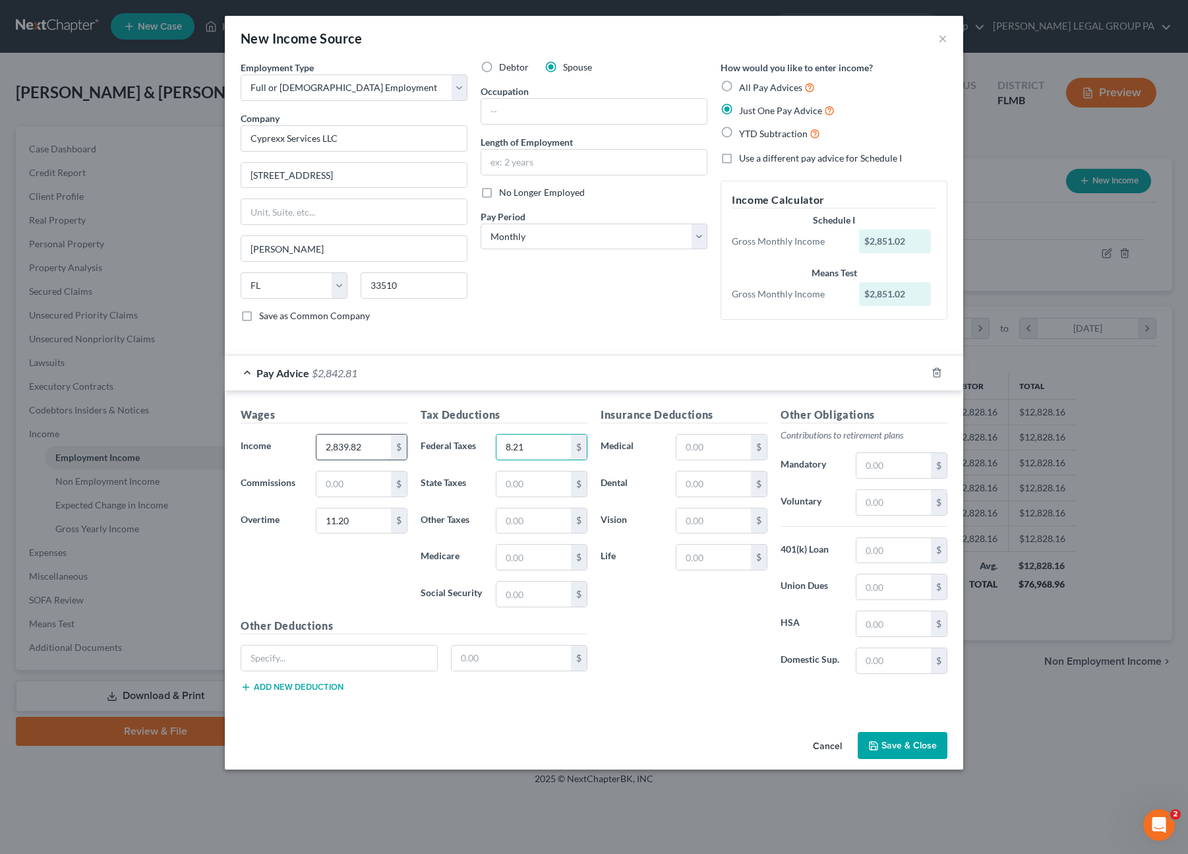
type input "8.21"
type input "38.38"
type input "164.12"
type input "69.75"
type input "93.80"
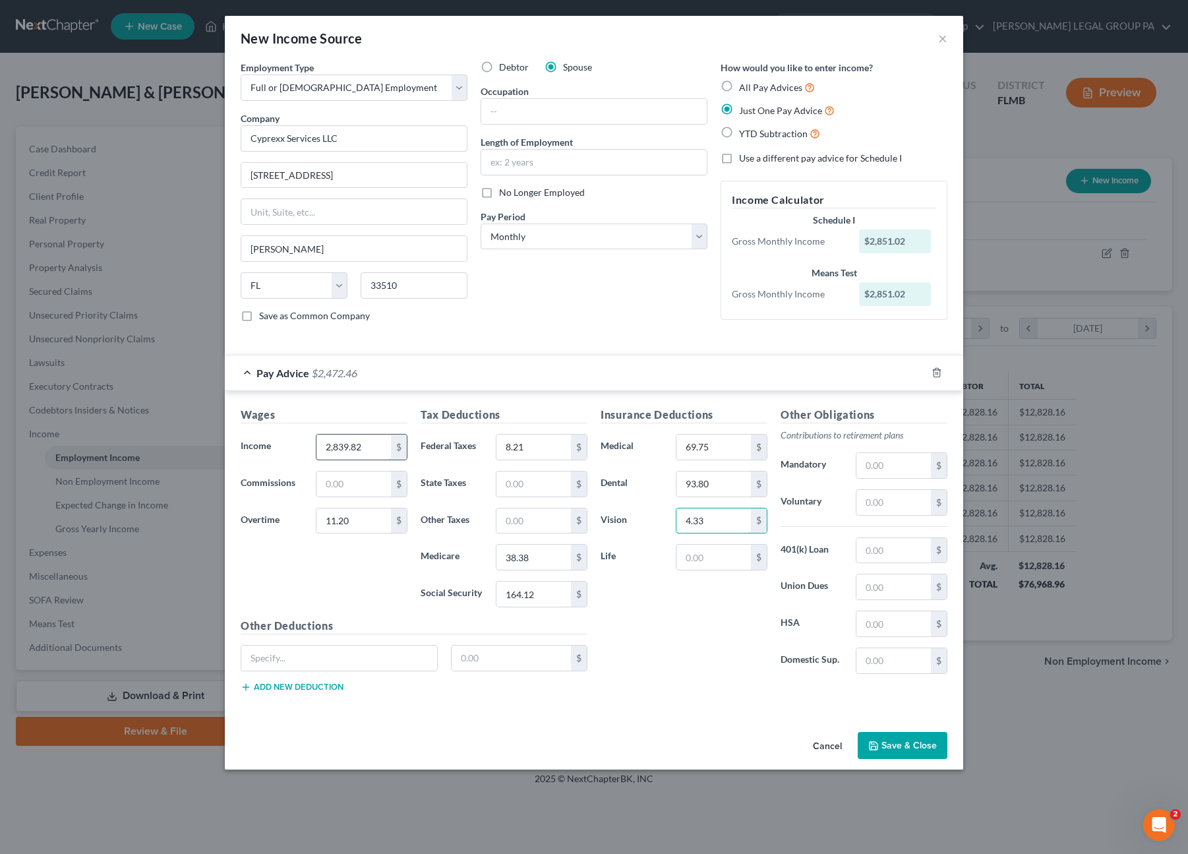
type input "4.33"
type input "12.83"
type input "183.92"
click at [887, 622] on input "text" at bounding box center [893, 623] width 74 height 25
type input "36.04"
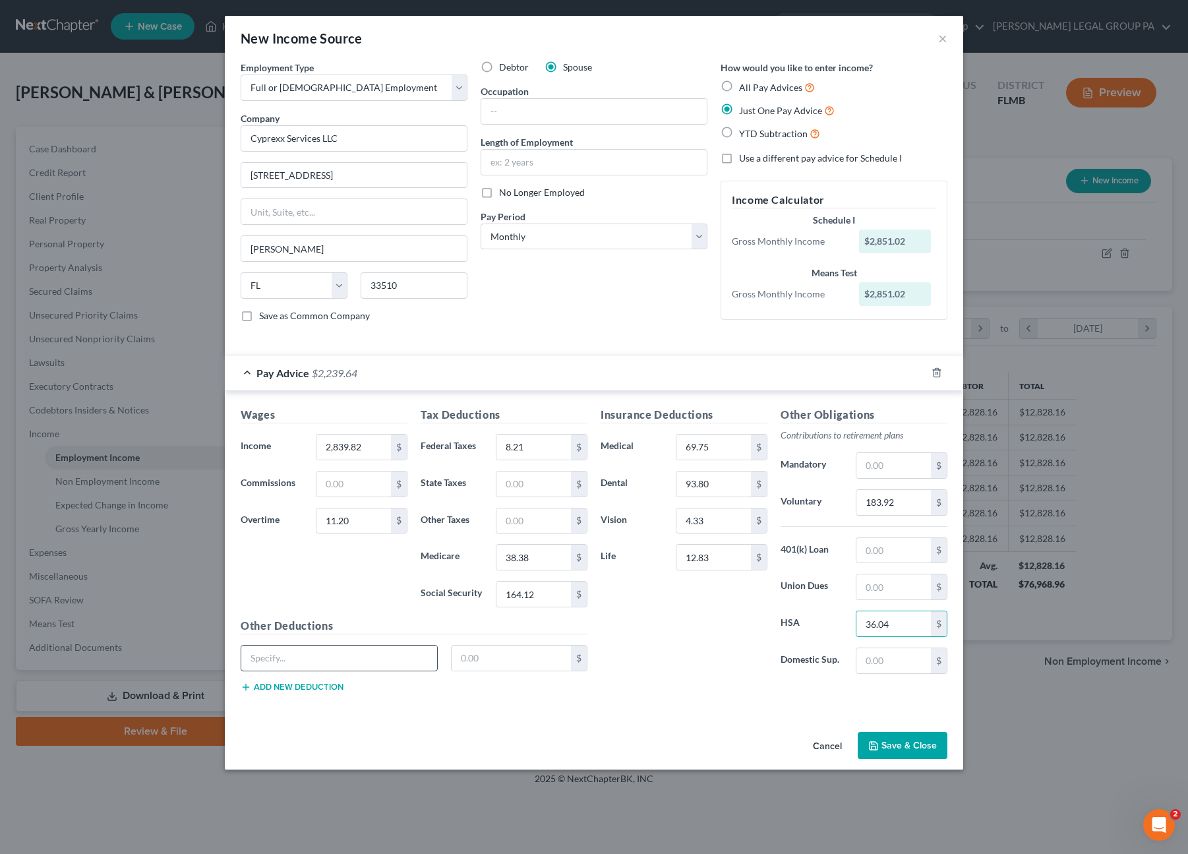
click at [318, 650] on input "text" at bounding box center [339, 657] width 196 height 25
type input "LTD, STD, ADD & Aflac Critical"
click at [467, 651] on input "text" at bounding box center [512, 657] width 120 height 25
type input "61.25"
click at [520, 666] on div "LTD, STD, ADD & Aflac Critical 61.25 $" at bounding box center [414, 663] width 360 height 37
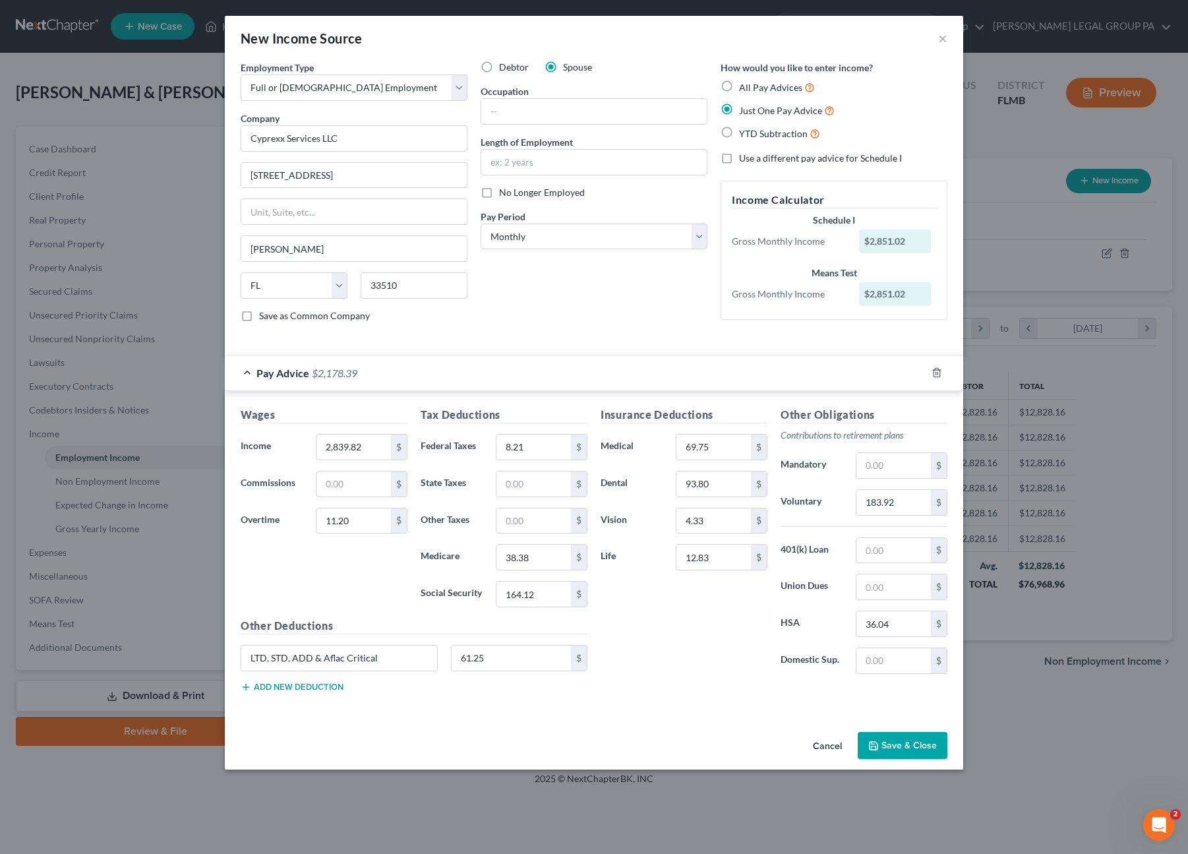
click at [537, 686] on div "Other Deductions LTD, STD, ADD & Aflac Critical 61.25 $ Add new deduction" at bounding box center [414, 660] width 360 height 85
click at [285, 682] on button "Add new deduction" at bounding box center [292, 687] width 103 height 11
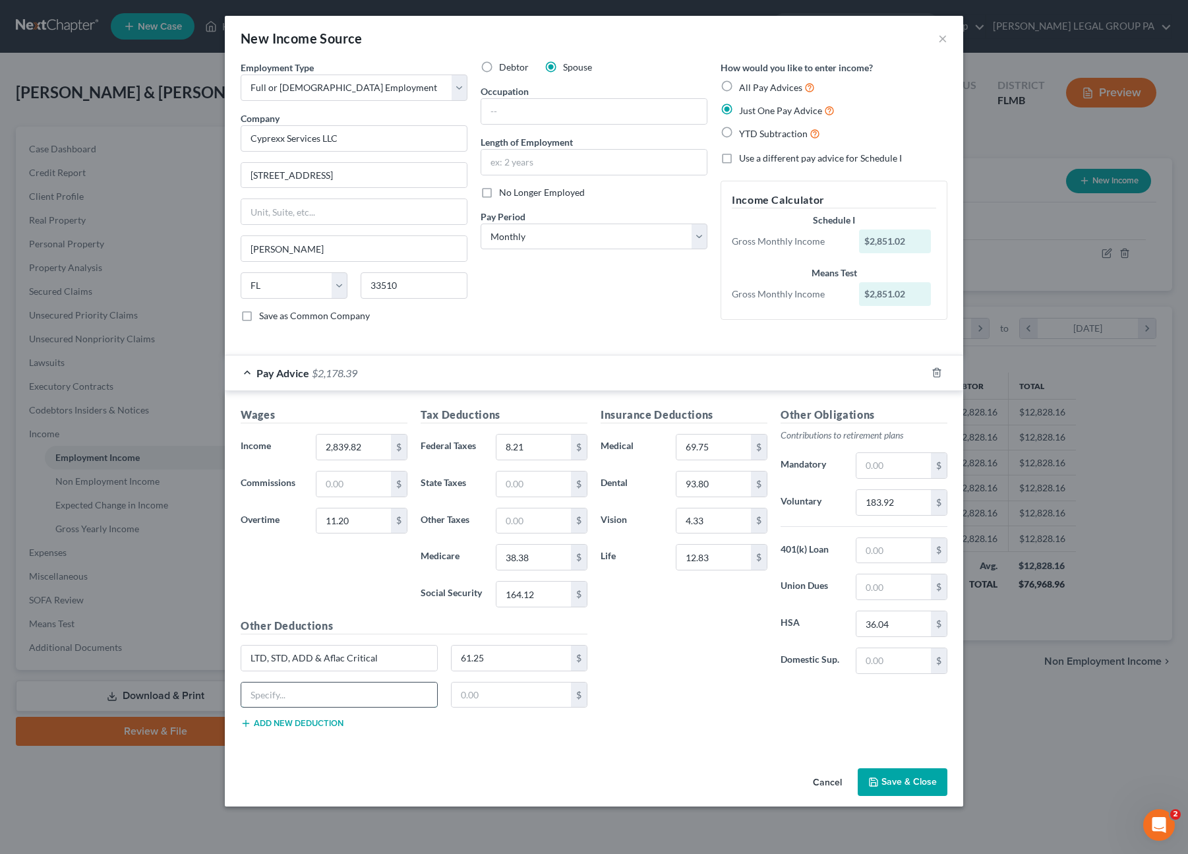
click at [287, 690] on input "text" at bounding box center [339, 694] width 196 height 25
type input "Legal"
type input "14.17"
click at [769, 709] on div "Insurance Deductions Medical 69.75 $ Dental 93.80 $ Vision 4.33 $ Life 12.83 $ …" at bounding box center [774, 573] width 360 height 332
click at [909, 768] on button "Save & Close" at bounding box center [903, 782] width 90 height 28
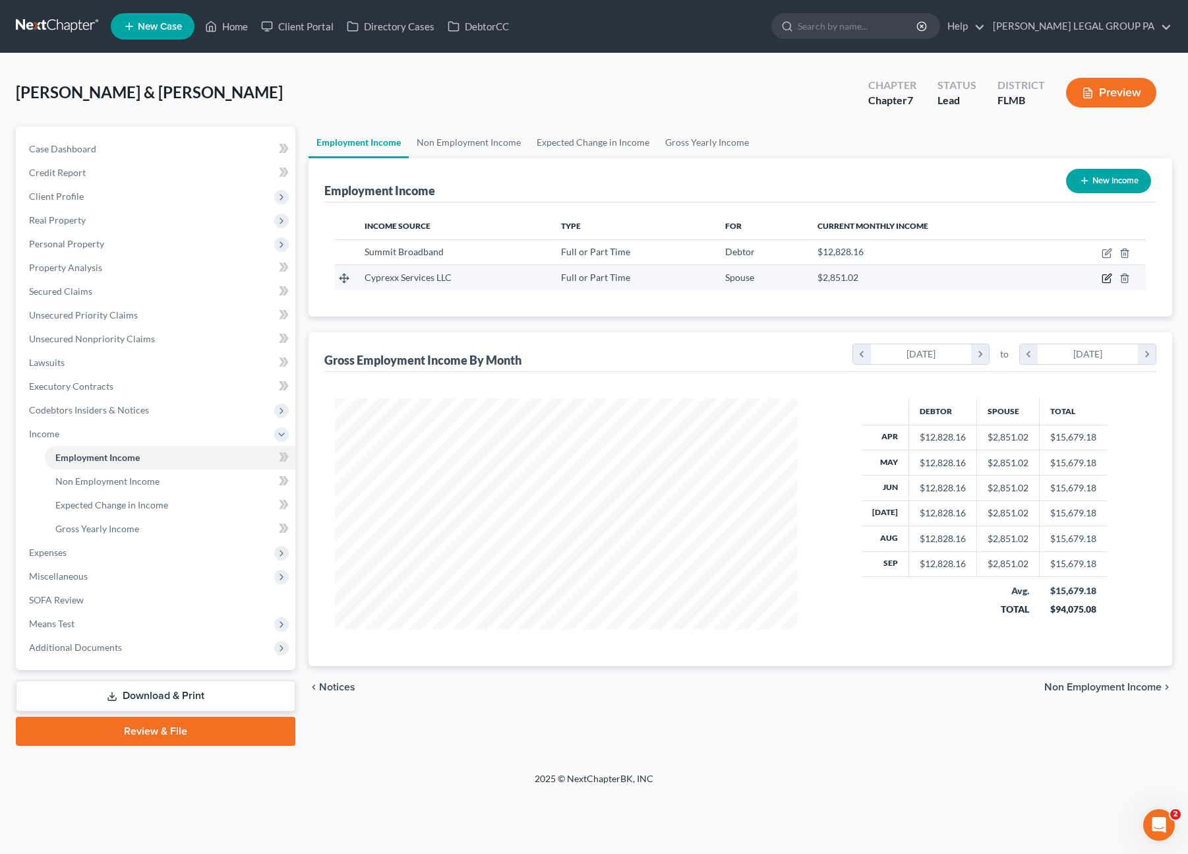
click at [1102, 280] on icon "button" at bounding box center [1107, 278] width 11 height 11
select select "0"
select select "9"
select select "0"
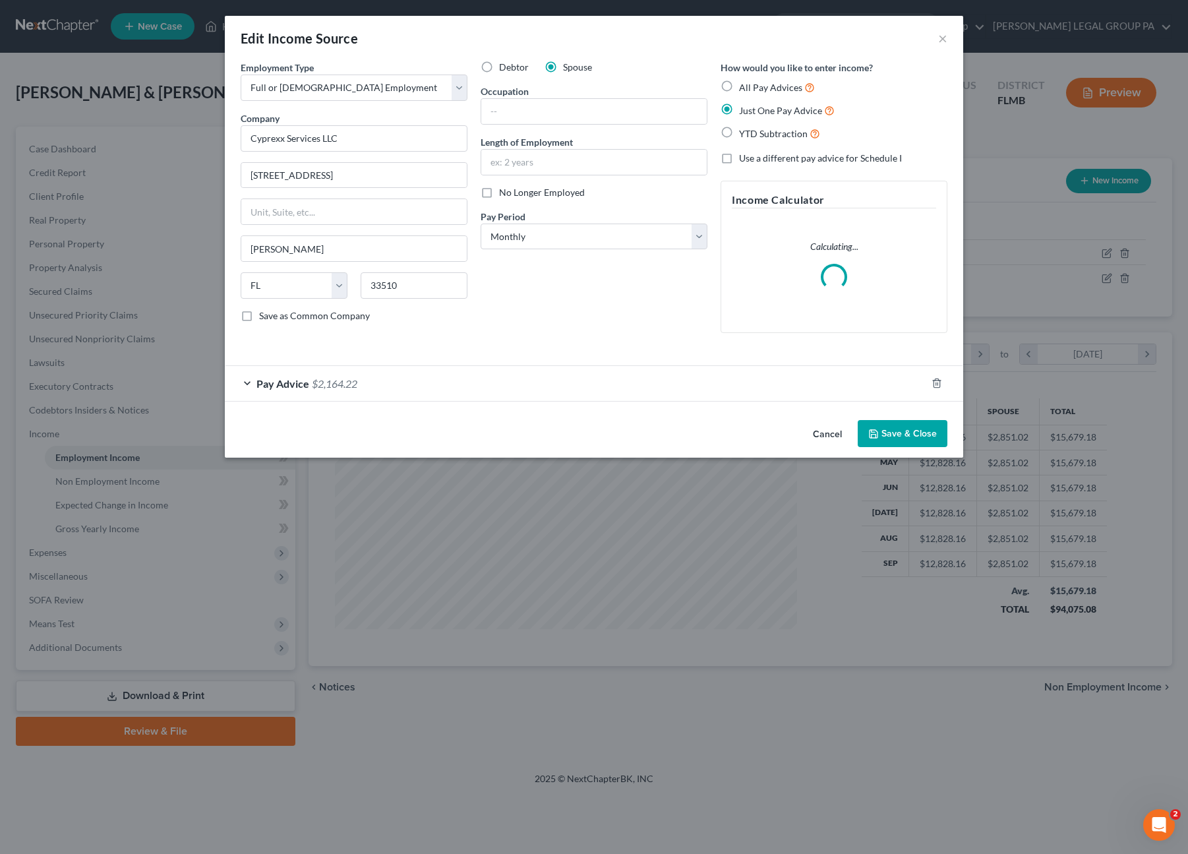
click at [499, 192] on label "No Longer Employed" at bounding box center [542, 192] width 86 height 13
click at [504, 192] on input "No Longer Employed" at bounding box center [508, 190] width 9 height 9
checkbox input "true"
click at [878, 420] on button "Save & Close" at bounding box center [903, 434] width 90 height 28
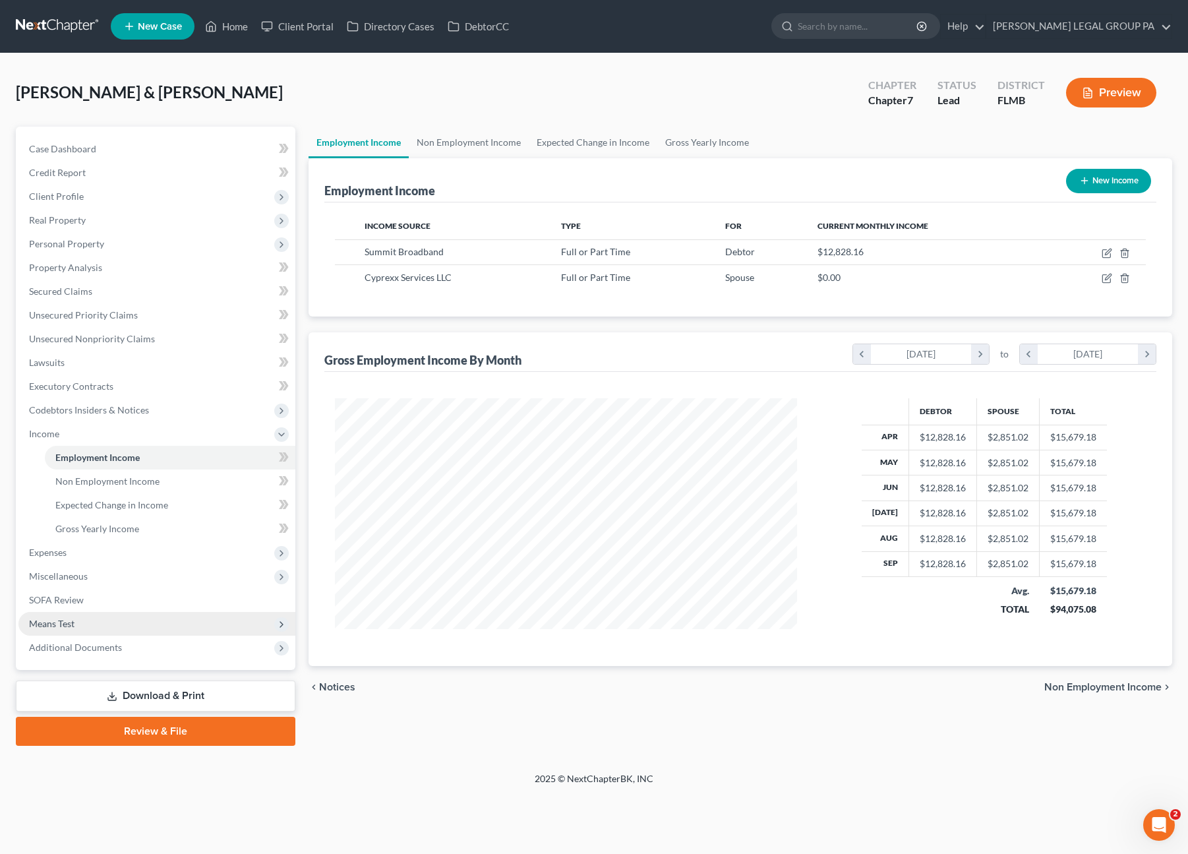
drag, startPoint x: 67, startPoint y: 620, endPoint x: 77, endPoint y: 632, distance: 15.4
click at [67, 620] on span "Means Test" at bounding box center [51, 623] width 45 height 11
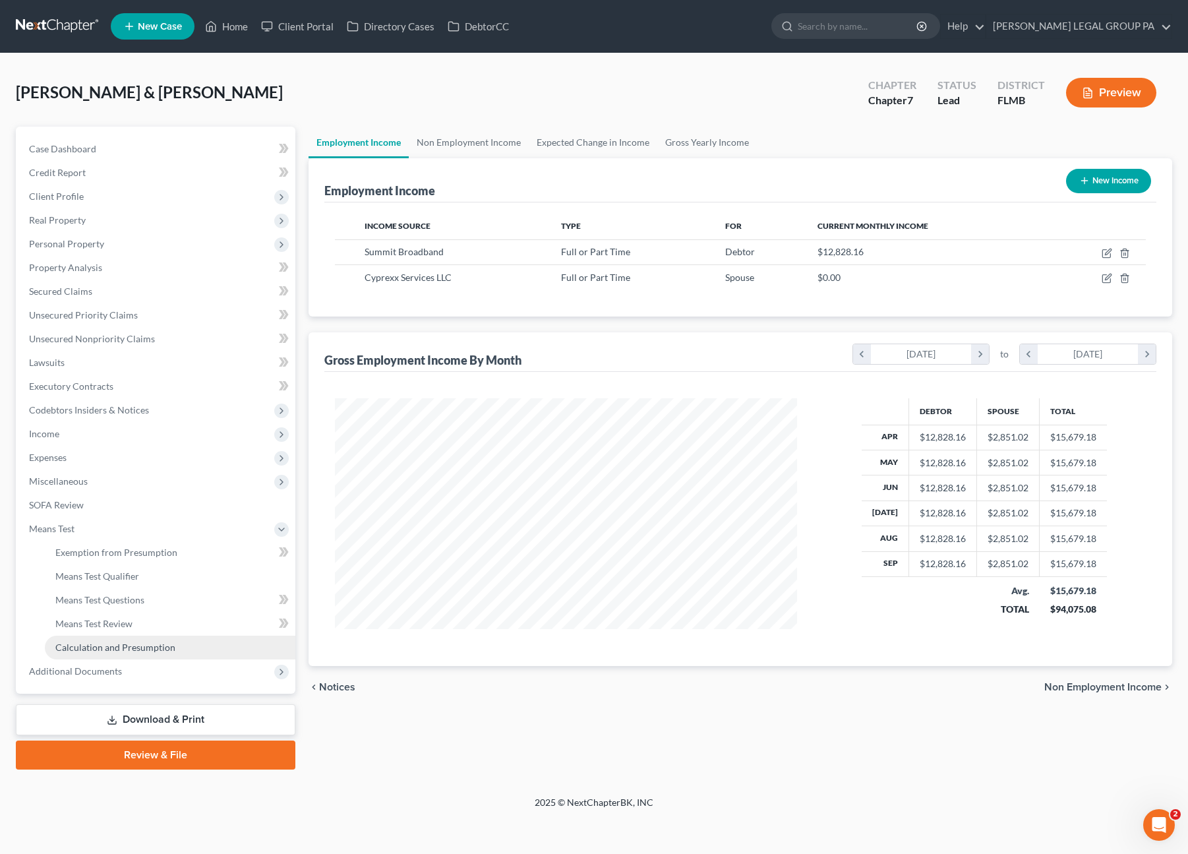
click at [110, 655] on link "Calculation and Presumption" at bounding box center [170, 648] width 251 height 24
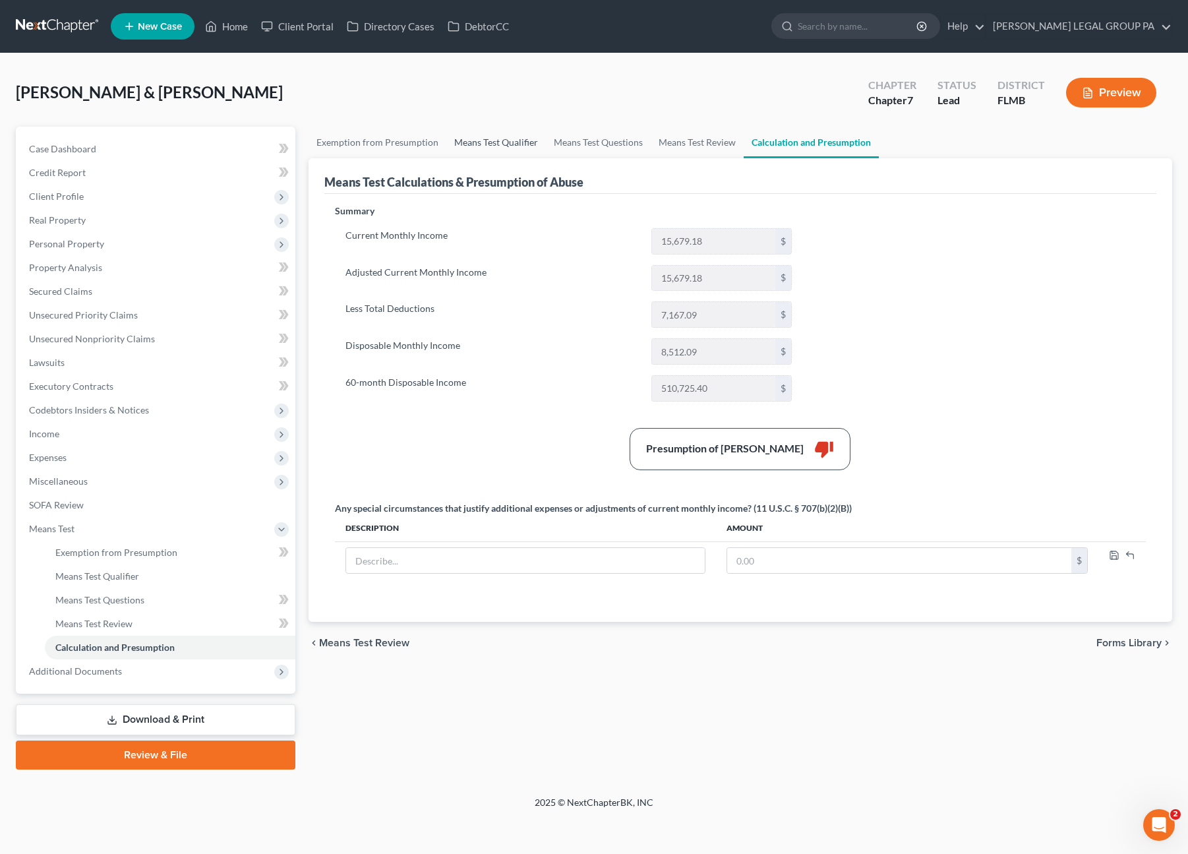
click at [493, 136] on link "Means Test Qualifier" at bounding box center [496, 143] width 100 height 32
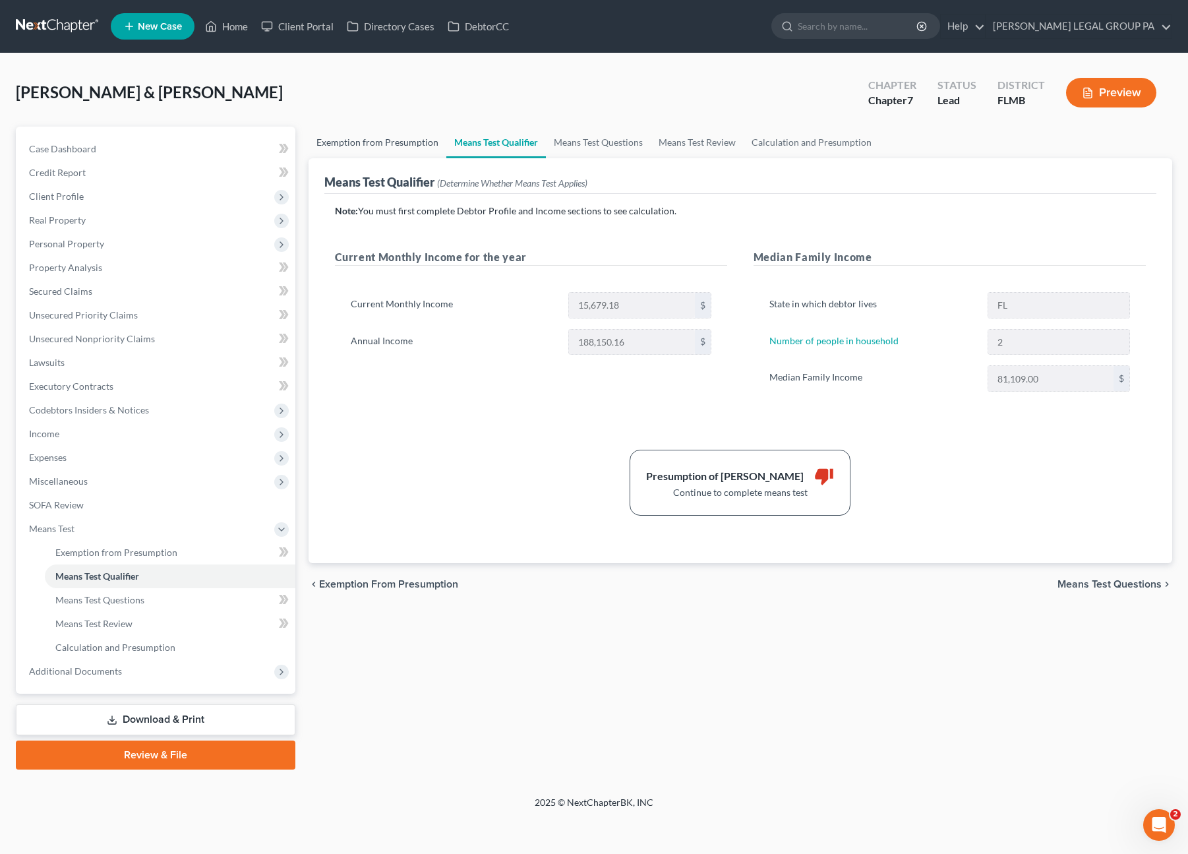
click at [386, 148] on link "Exemption from Presumption" at bounding box center [378, 143] width 138 height 32
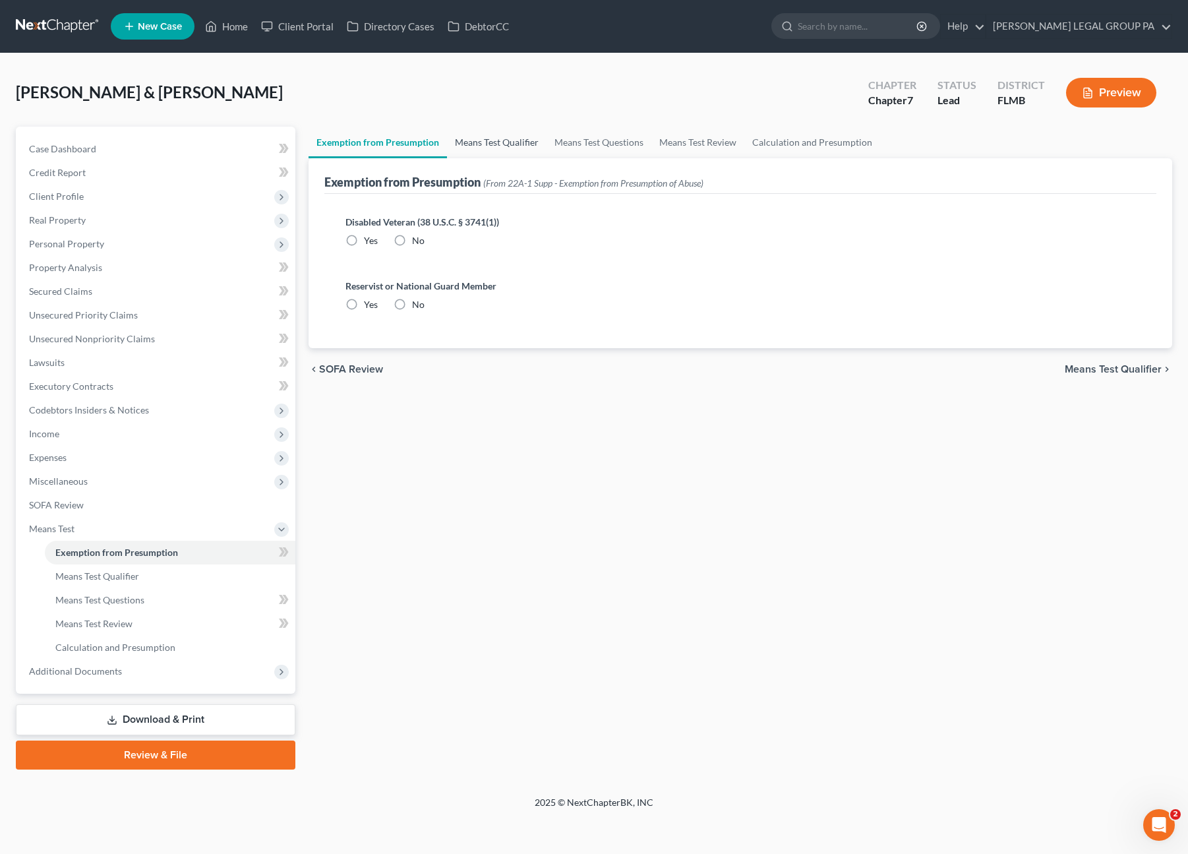
click at [471, 148] on link "Means Test Qualifier" at bounding box center [497, 143] width 100 height 32
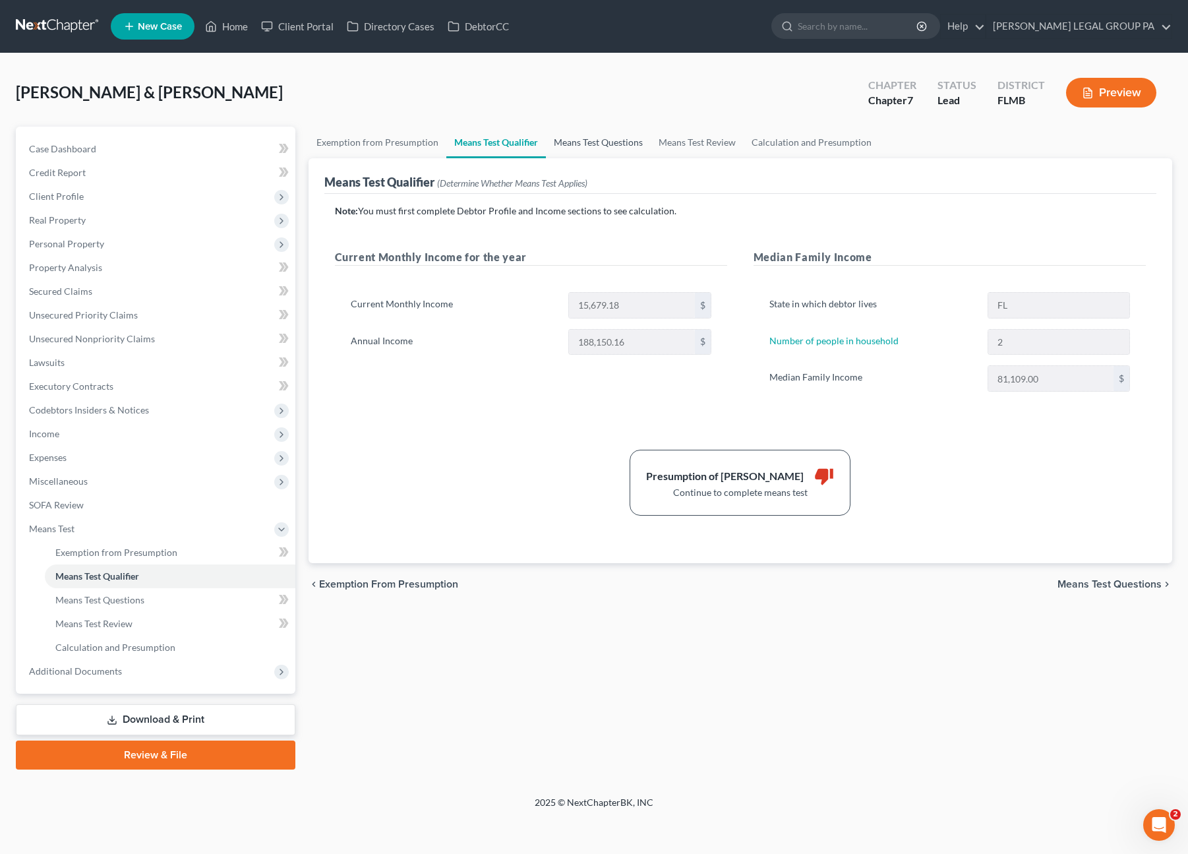
click at [587, 149] on link "Means Test Questions" at bounding box center [598, 143] width 105 height 32
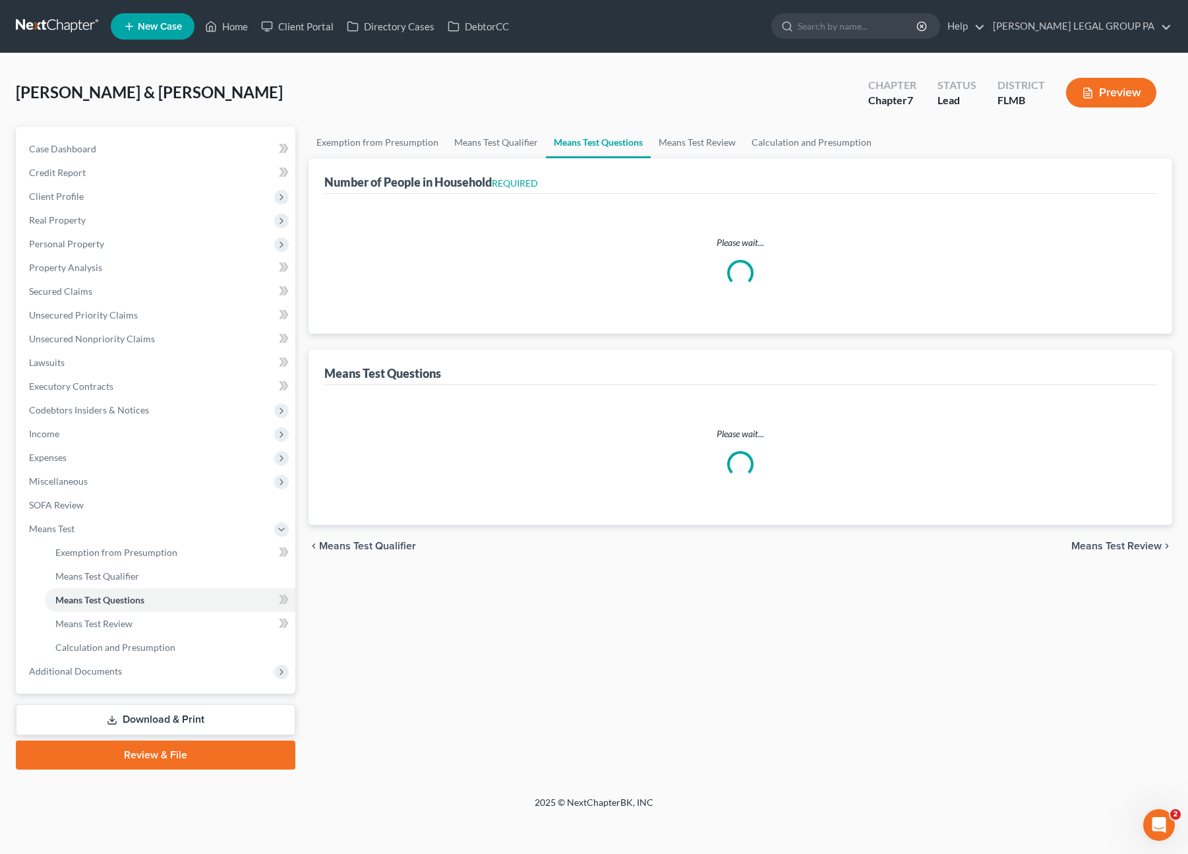
select select "0"
select select "60"
select select "0"
select select "60"
select select "1"
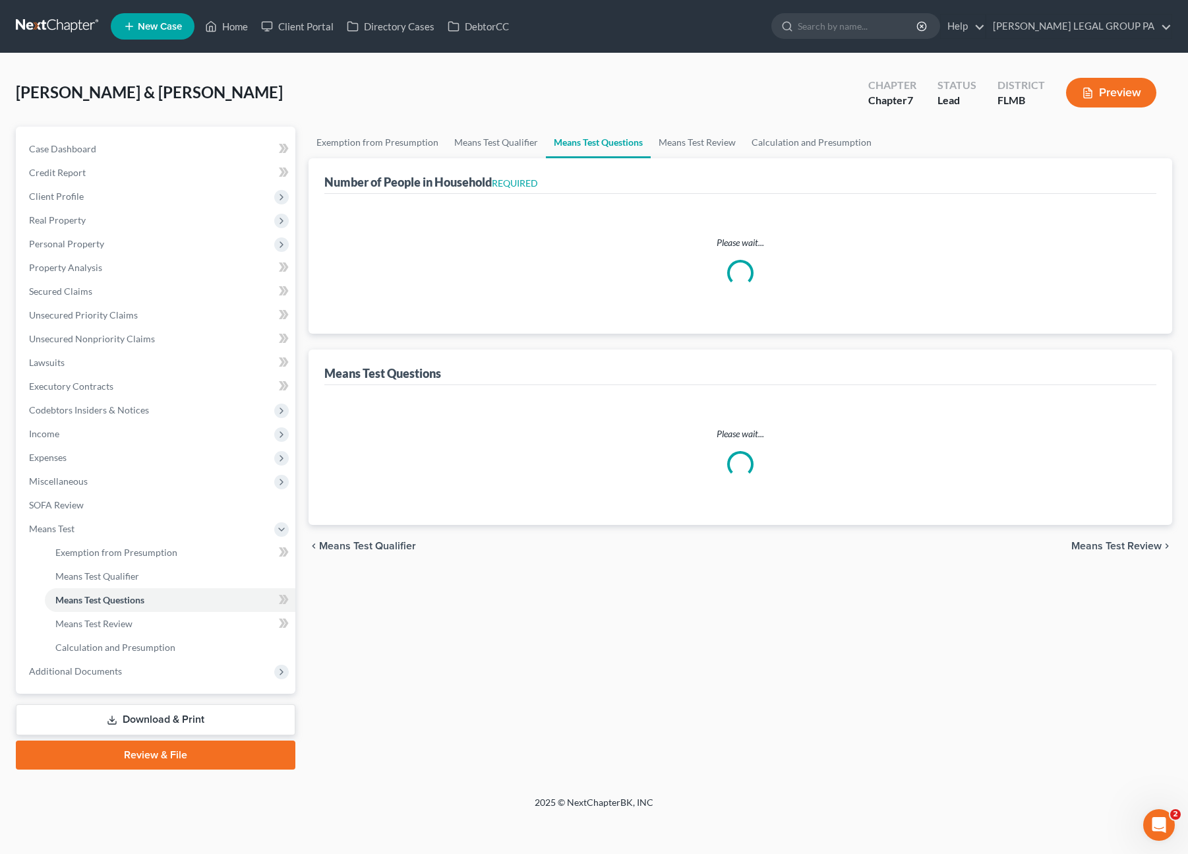
select select "60"
select select "1"
select select "60"
select select "2"
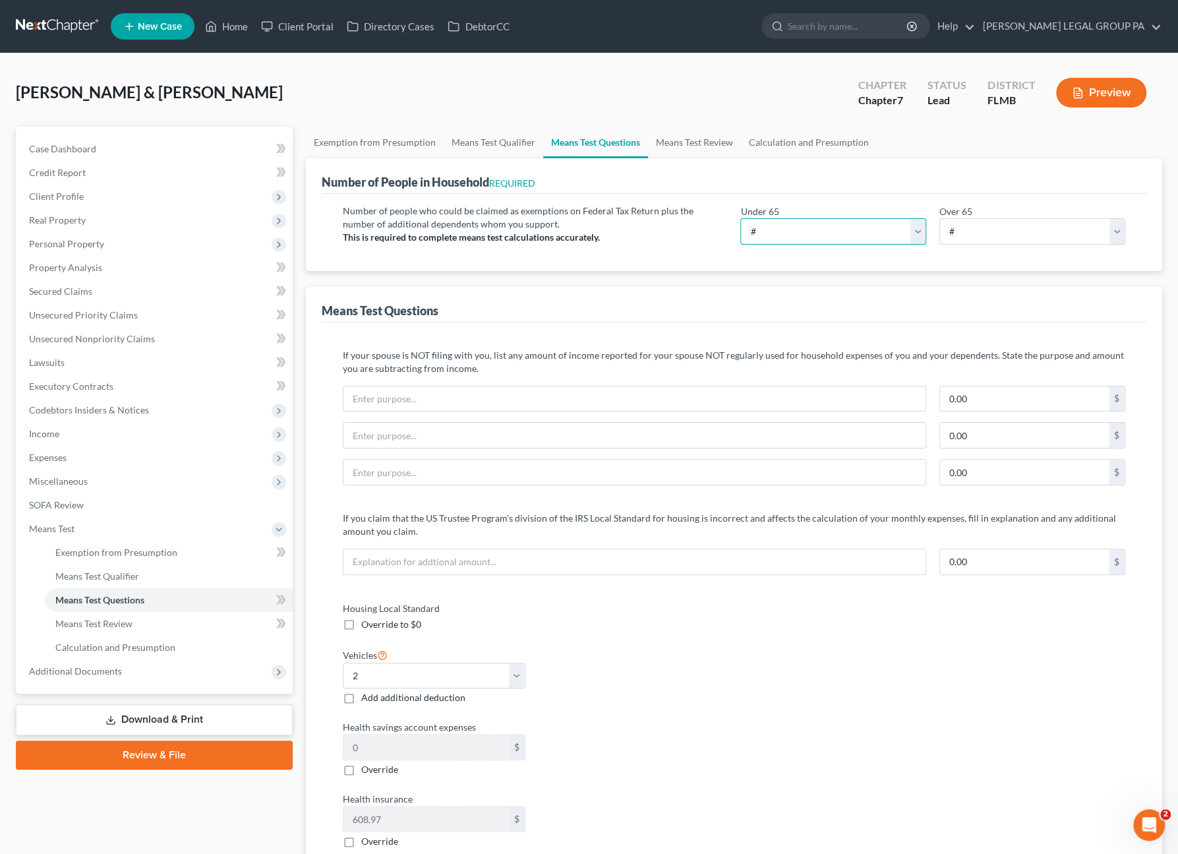
click at [783, 233] on select "# 0 1 2 3 4 5 6 7 8 9 10" at bounding box center [833, 231] width 186 height 26
select select "3"
click at [740, 218] on select "# 0 1 2 3 4 5 6 7 8 9 10" at bounding box center [833, 231] width 186 height 26
click at [982, 237] on select "# 0 1 2 3 4 5 6 7 8 9 10" at bounding box center [1032, 231] width 186 height 26
select select "0"
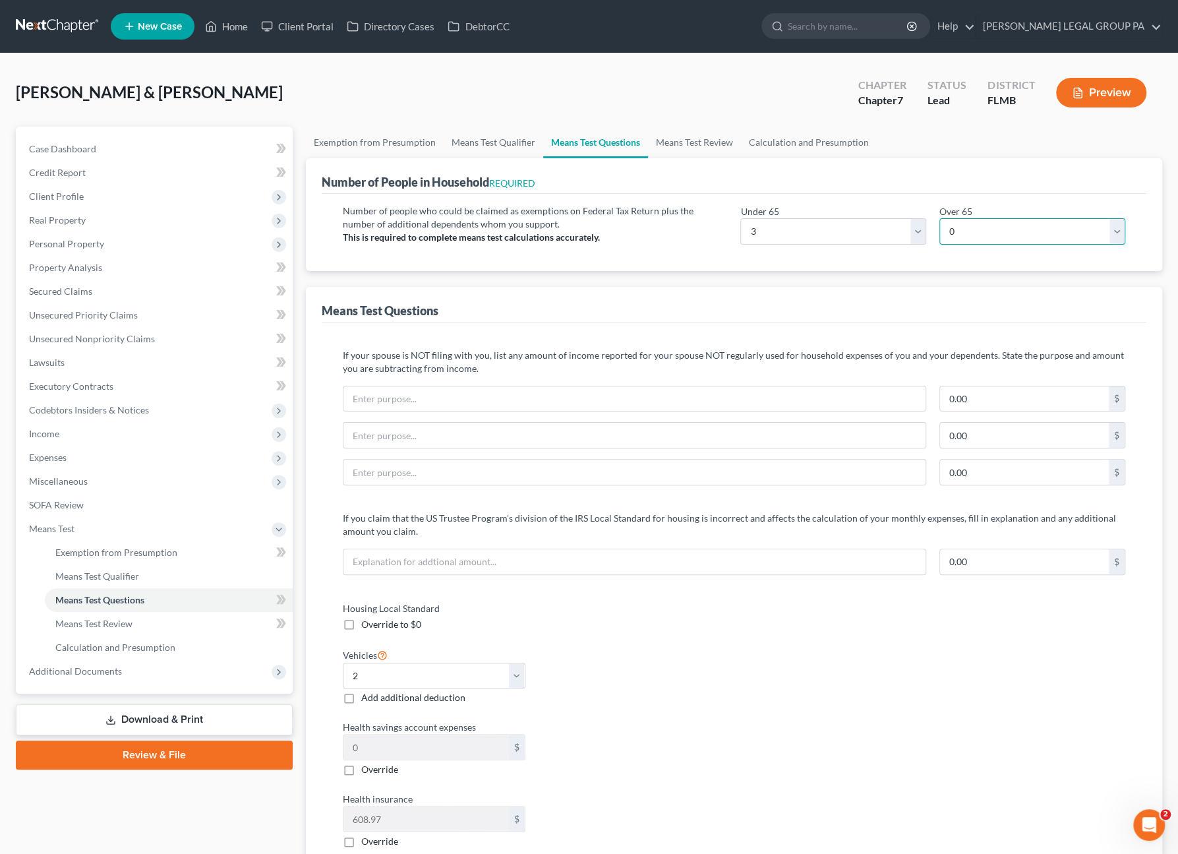
click at [939, 218] on select "# 0 1 2 3 4 5 6 7 8 9 10" at bounding box center [1032, 231] width 186 height 26
click at [792, 300] on div "Means Test Questions" at bounding box center [734, 305] width 825 height 36
click at [691, 142] on link "Means Test Review" at bounding box center [694, 143] width 93 height 32
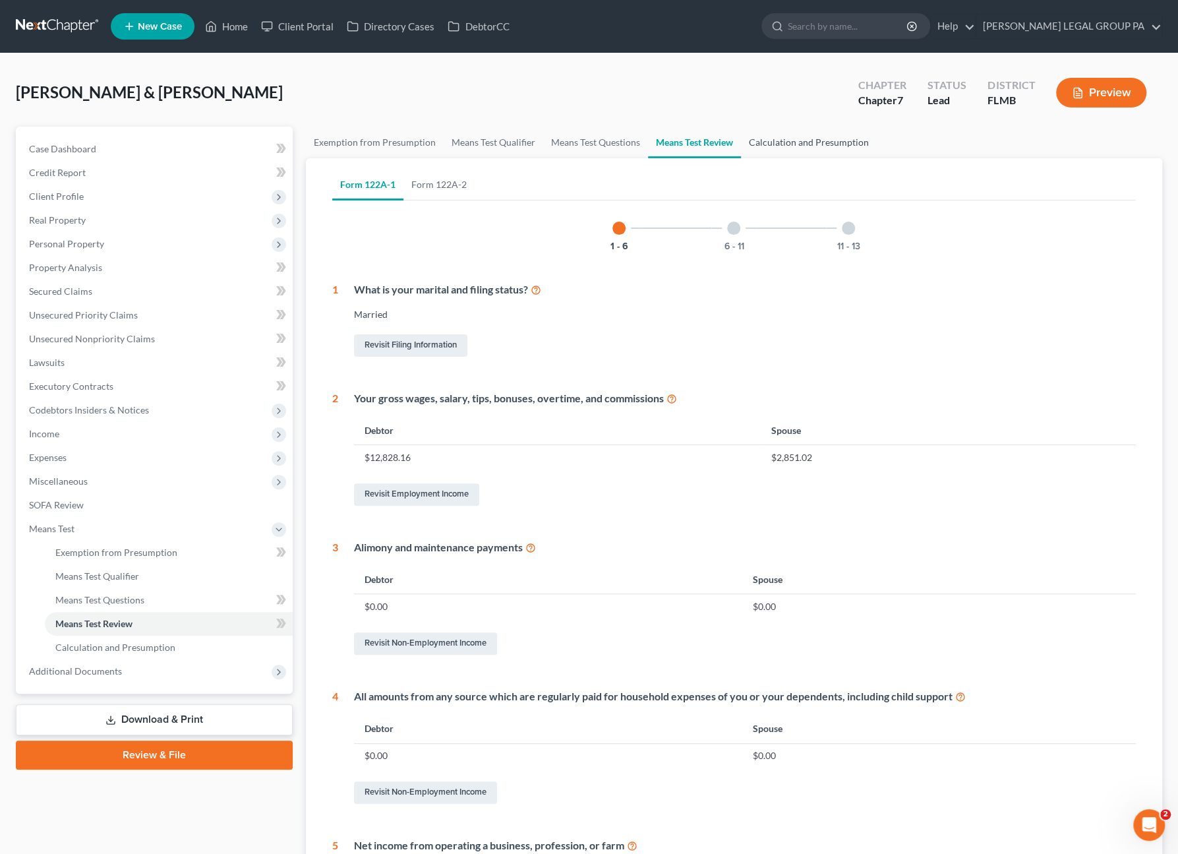
click at [839, 139] on link "Calculation and Presumption" at bounding box center [809, 143] width 136 height 32
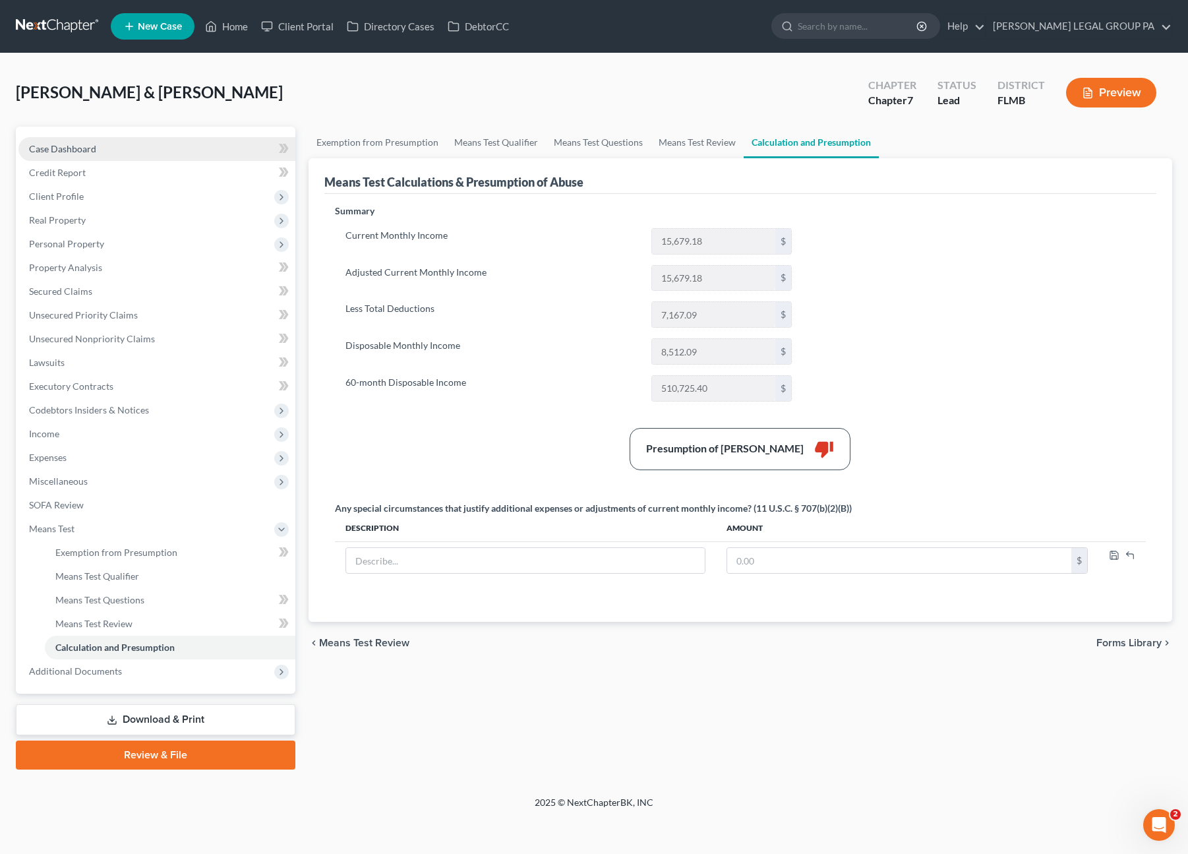
click at [74, 146] on span "Case Dashboard" at bounding box center [62, 148] width 67 height 11
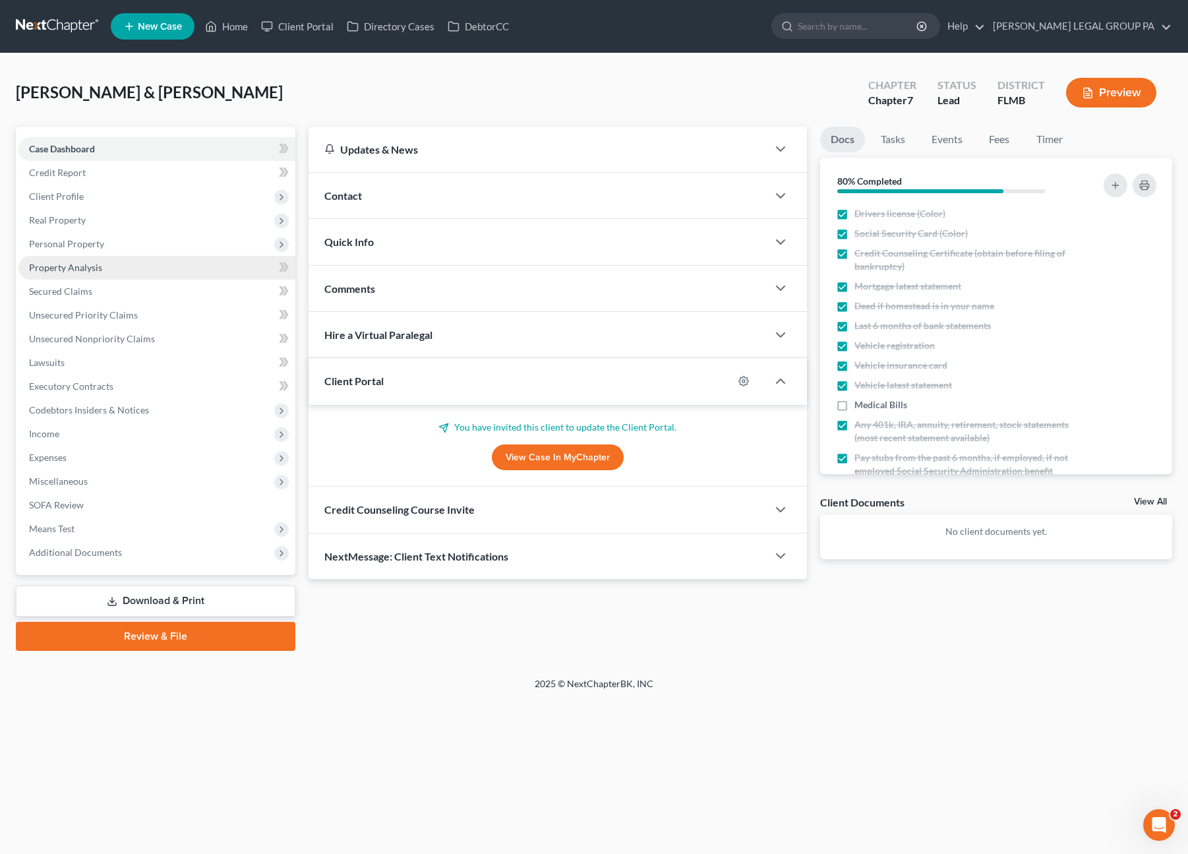
click at [71, 266] on span "Property Analysis" at bounding box center [65, 267] width 73 height 11
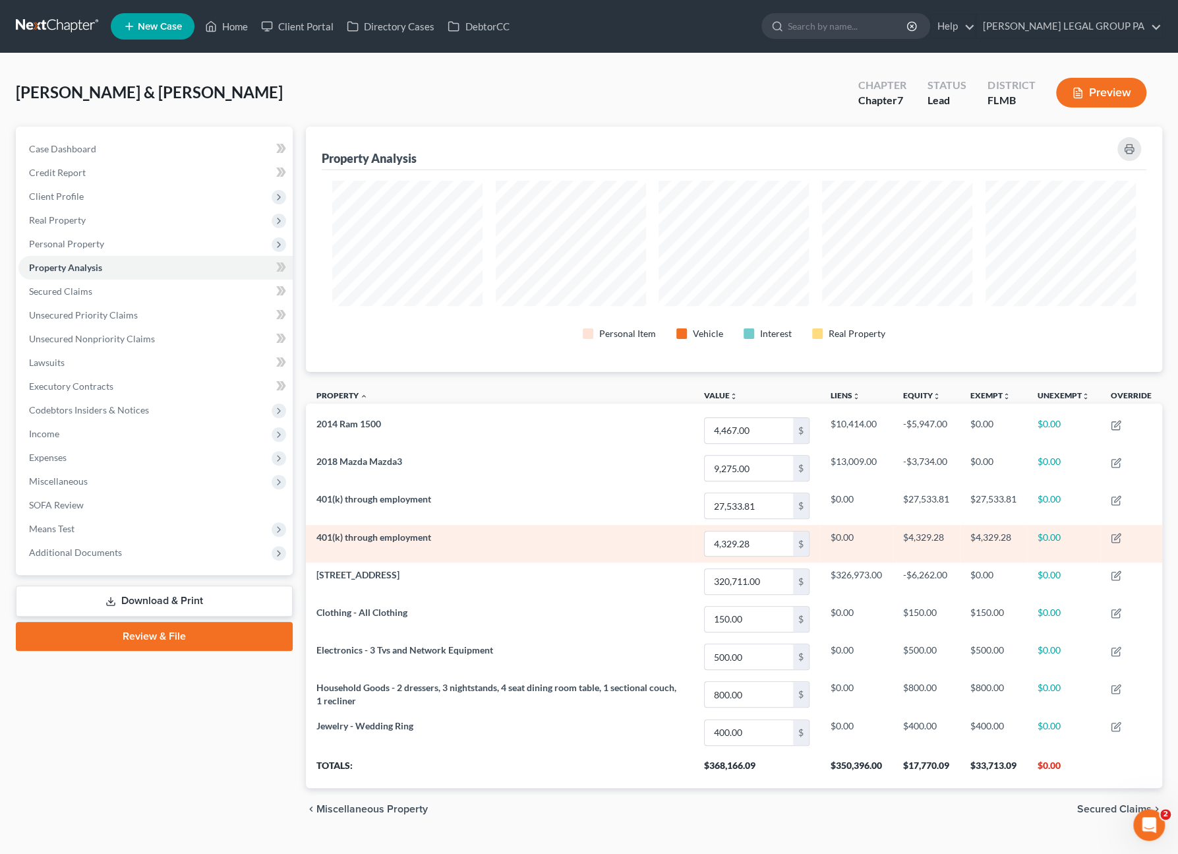
scroll to position [245, 856]
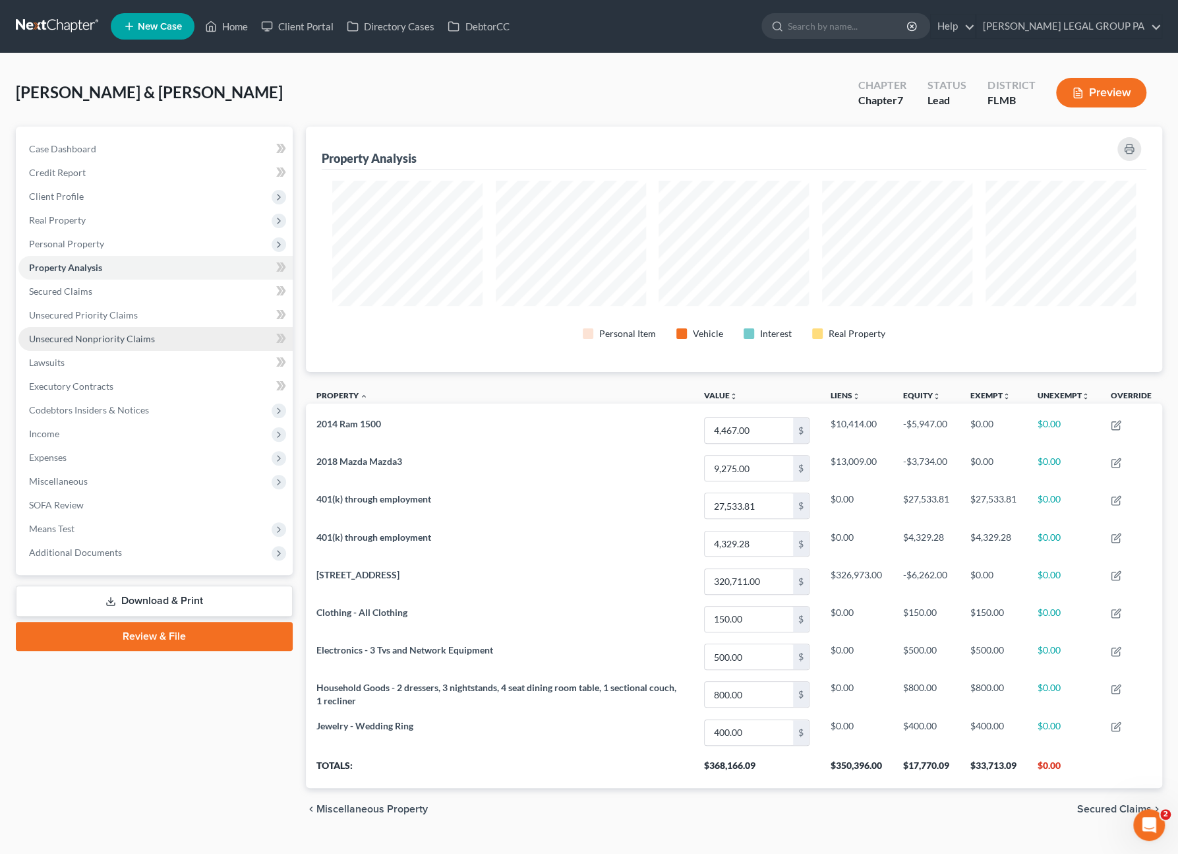
click at [74, 334] on span "Unsecured Nonpriority Claims" at bounding box center [92, 338] width 126 height 11
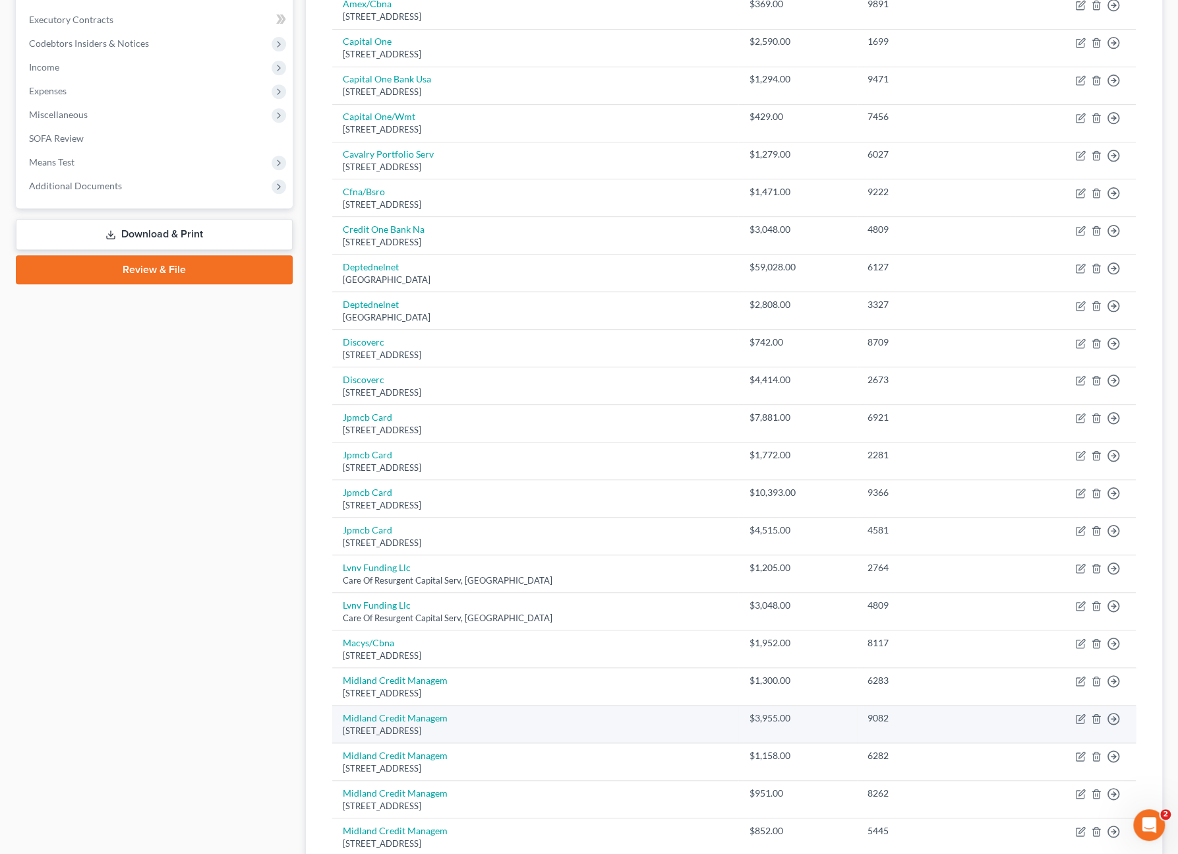
scroll to position [199, 0]
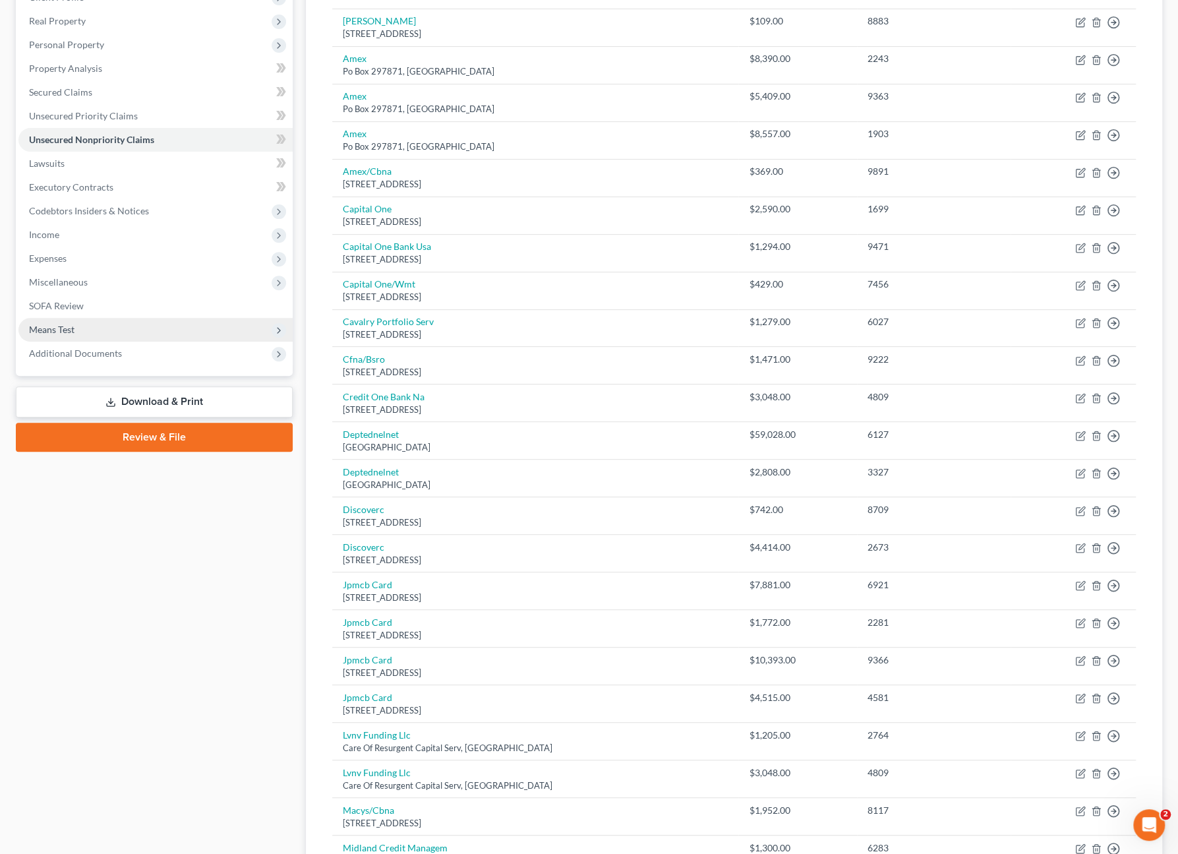
click at [55, 335] on span "Means Test" at bounding box center [155, 330] width 274 height 24
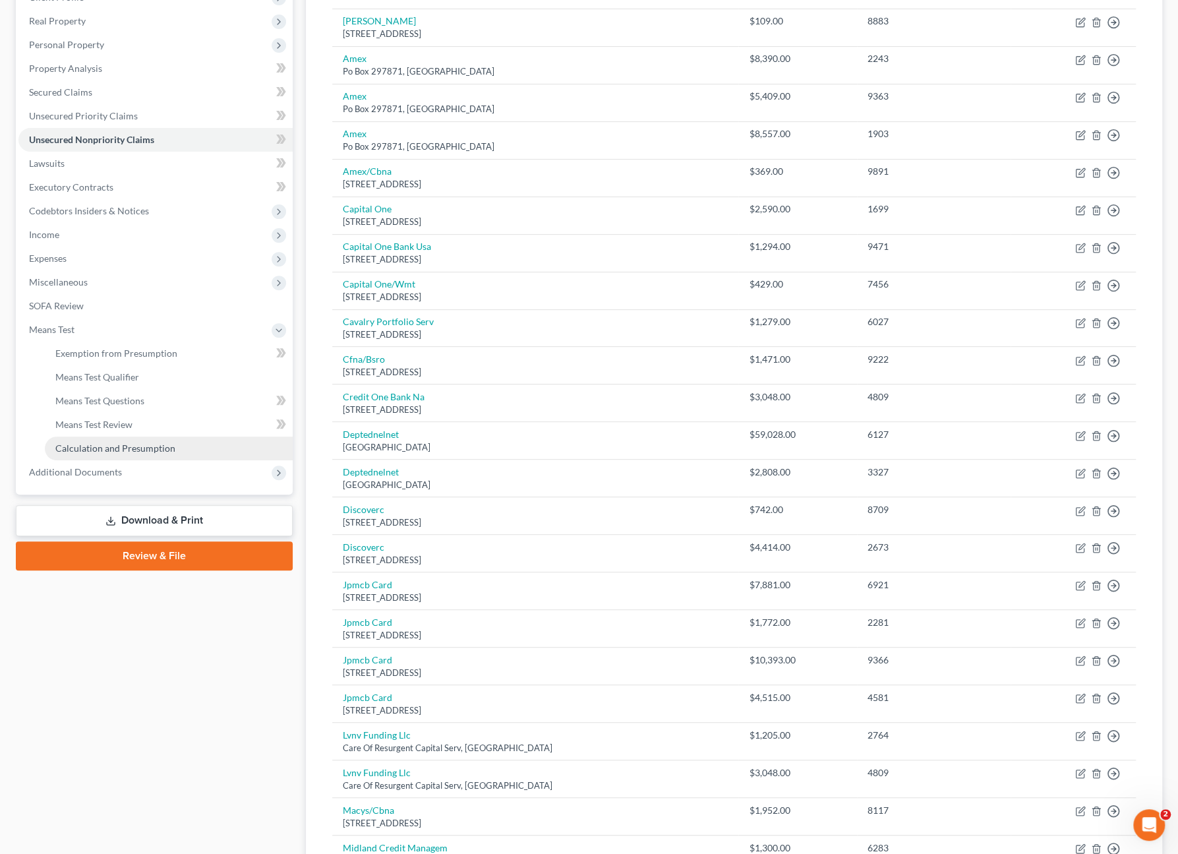
click at [97, 444] on span "Calculation and Presumption" at bounding box center [115, 447] width 120 height 11
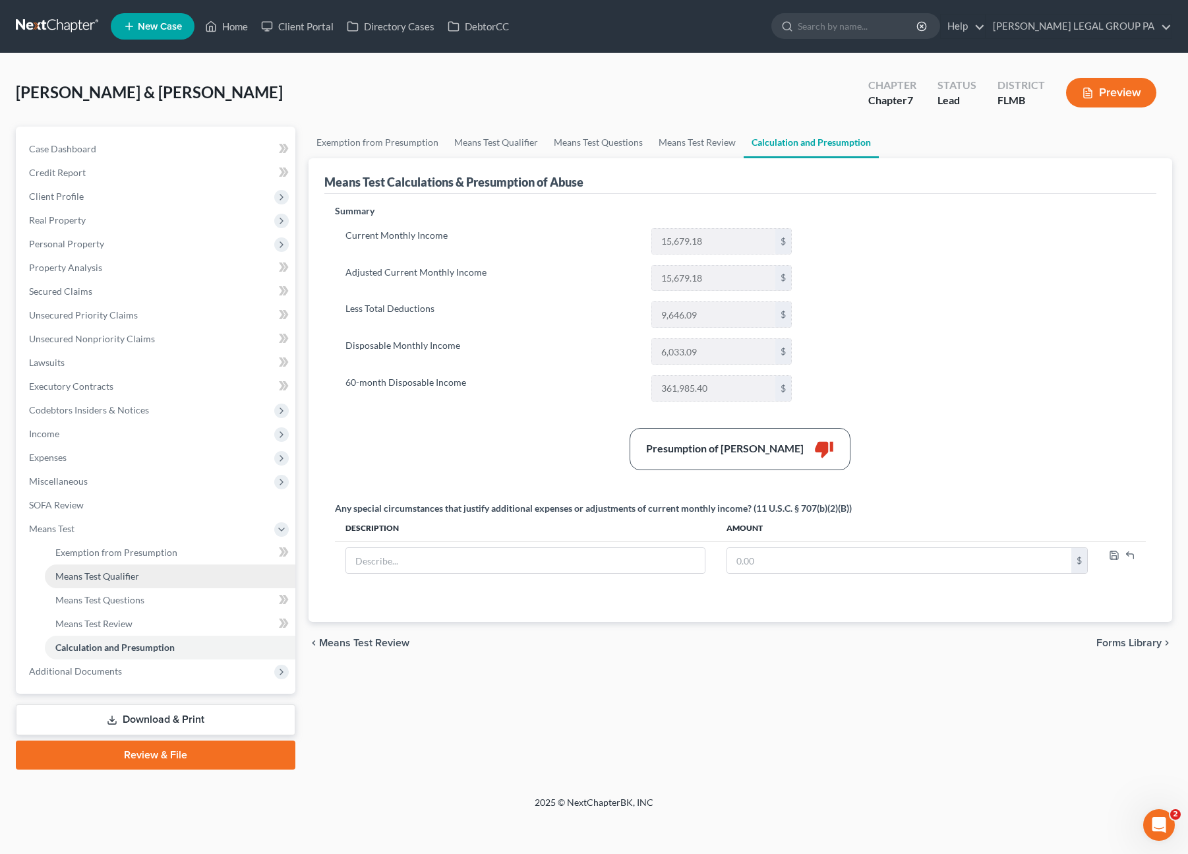
click at [103, 581] on link "Means Test Qualifier" at bounding box center [170, 576] width 251 height 24
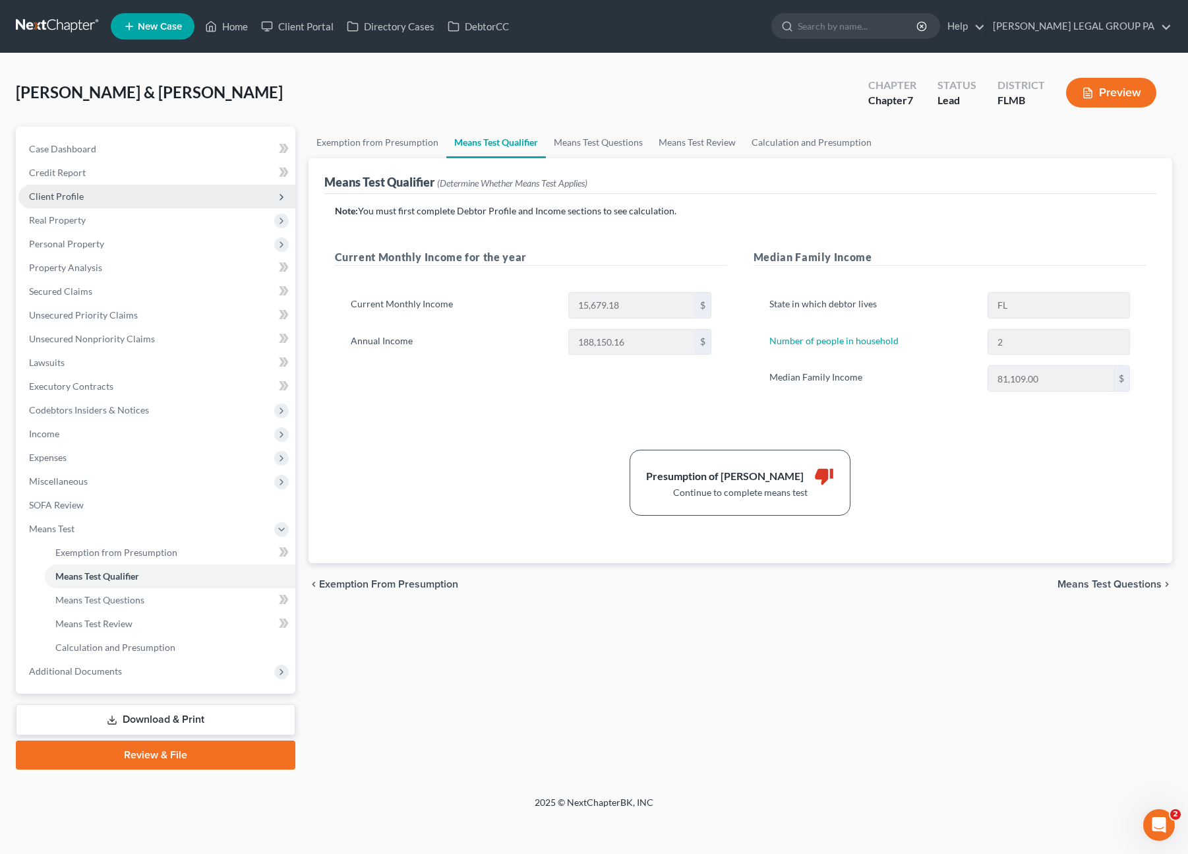
click at [84, 203] on span "Client Profile" at bounding box center [156, 197] width 277 height 24
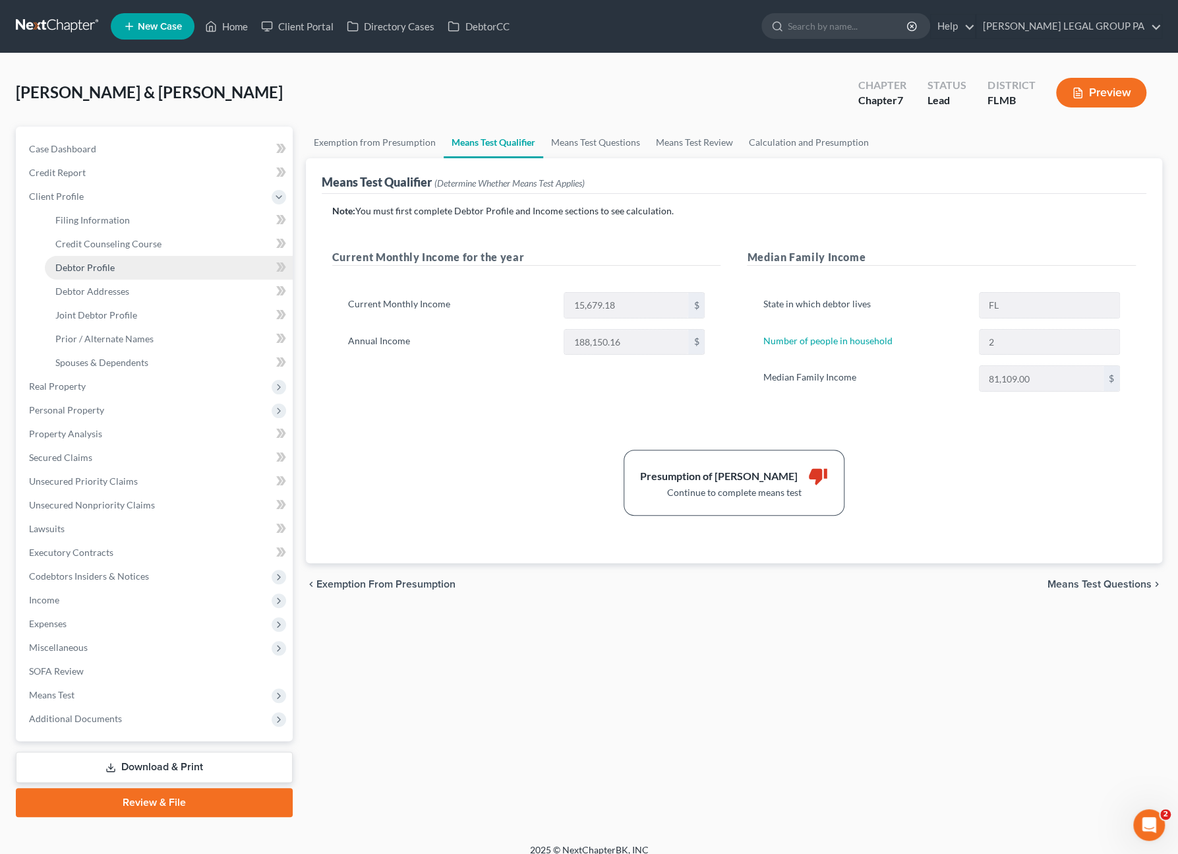
click at [92, 270] on span "Debtor Profile" at bounding box center [84, 267] width 59 height 11
select select "1"
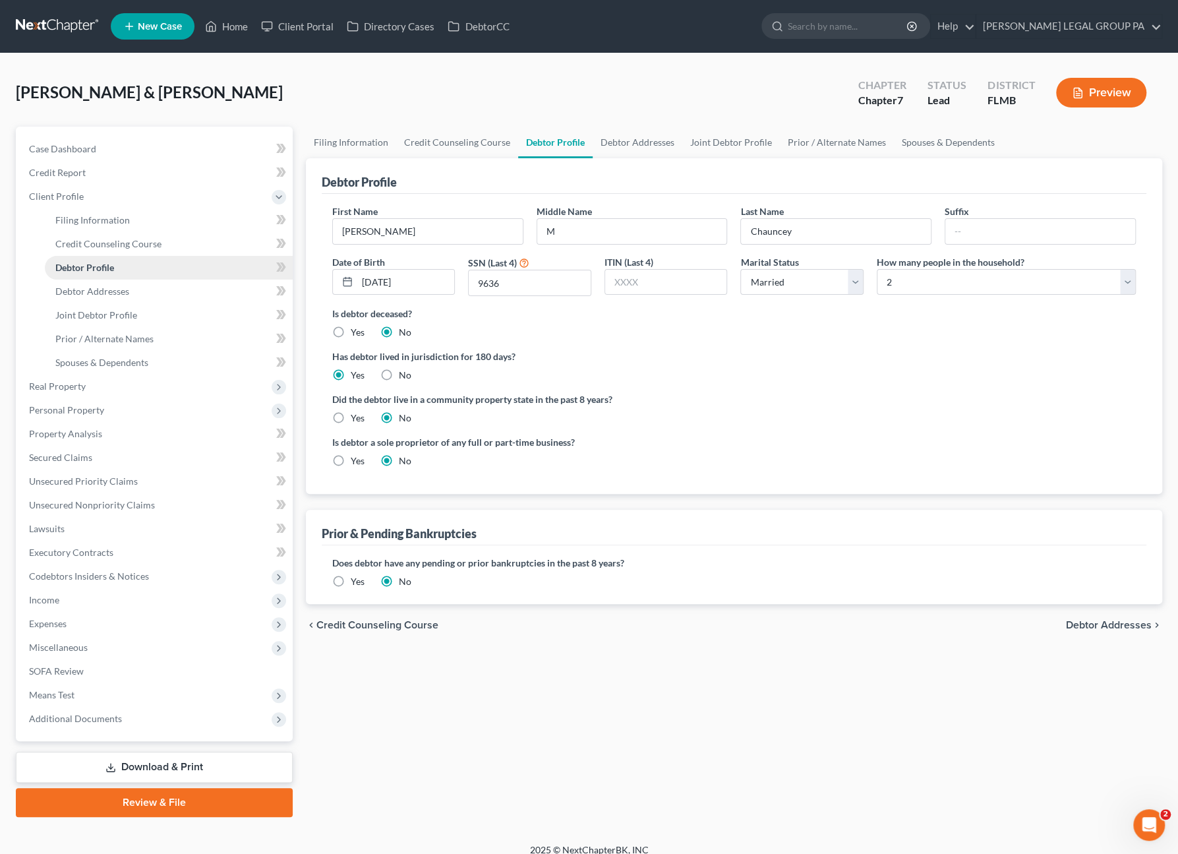
radio input "true"
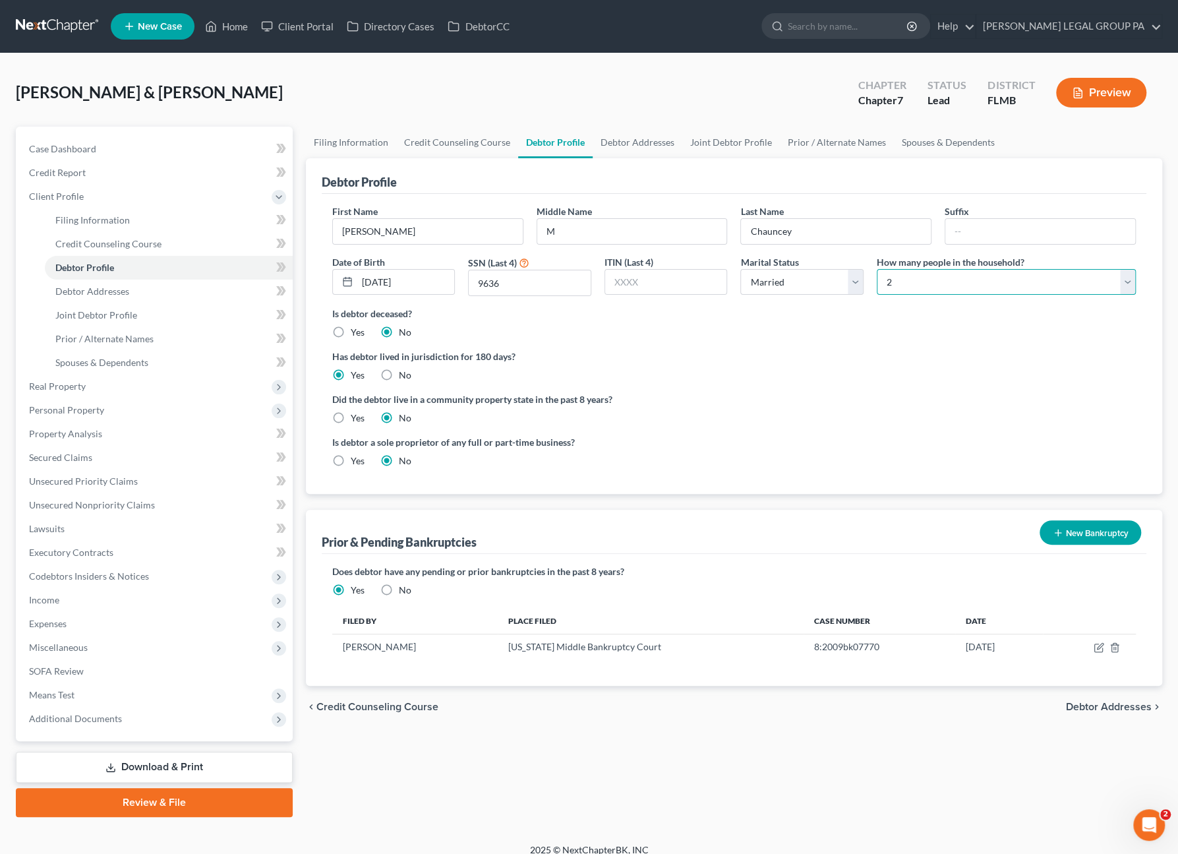
drag, startPoint x: 943, startPoint y: 281, endPoint x: 926, endPoint y: 292, distance: 21.0
click at [943, 281] on select "Select 1 2 3 4 5 6 7 8 9 10 11 12 13 14 15 16 17 18 19 20" at bounding box center [1006, 282] width 259 height 26
select select "2"
click at [877, 269] on select "Select 1 2 3 4 5 6 7 8 9 10 11 12 13 14 15 16 17 18 19 20" at bounding box center [1006, 282] width 259 height 26
click at [70, 148] on span "Case Dashboard" at bounding box center [62, 148] width 67 height 11
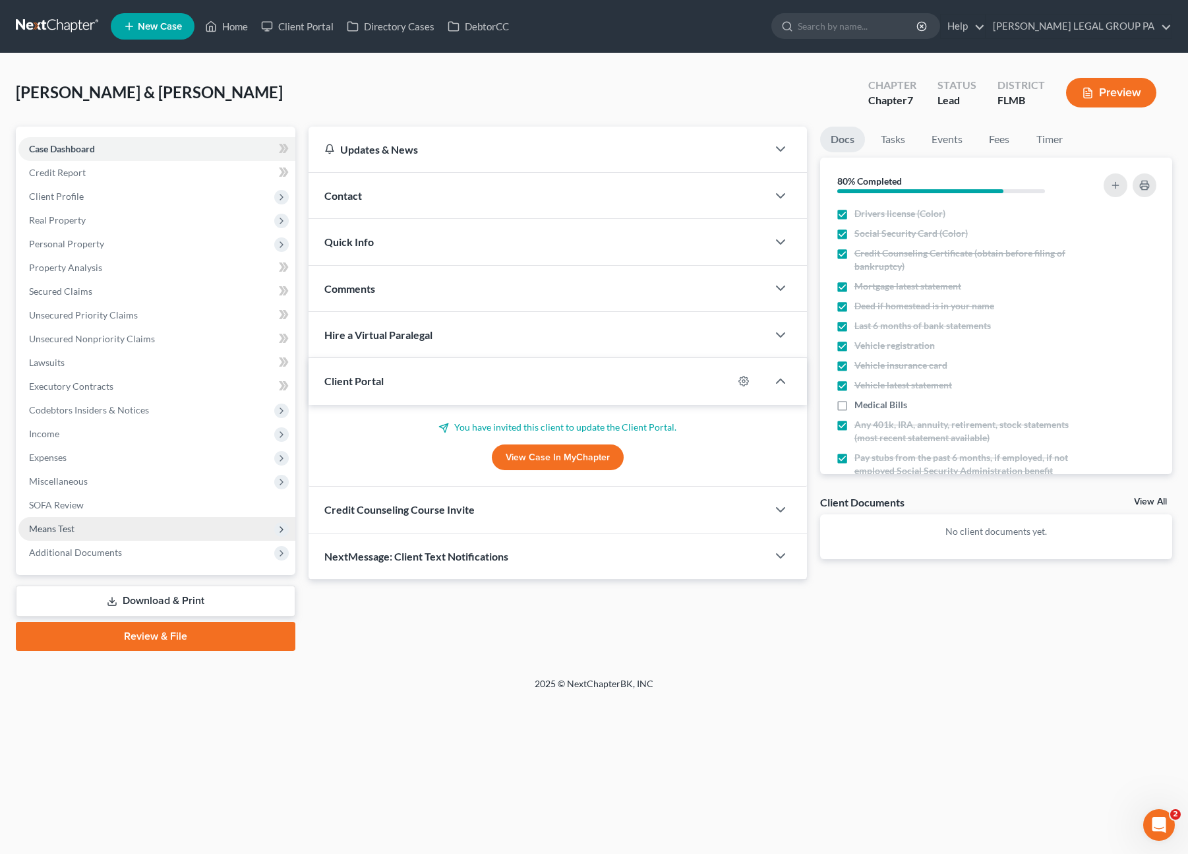
click at [61, 527] on span "Means Test" at bounding box center [51, 528] width 45 height 11
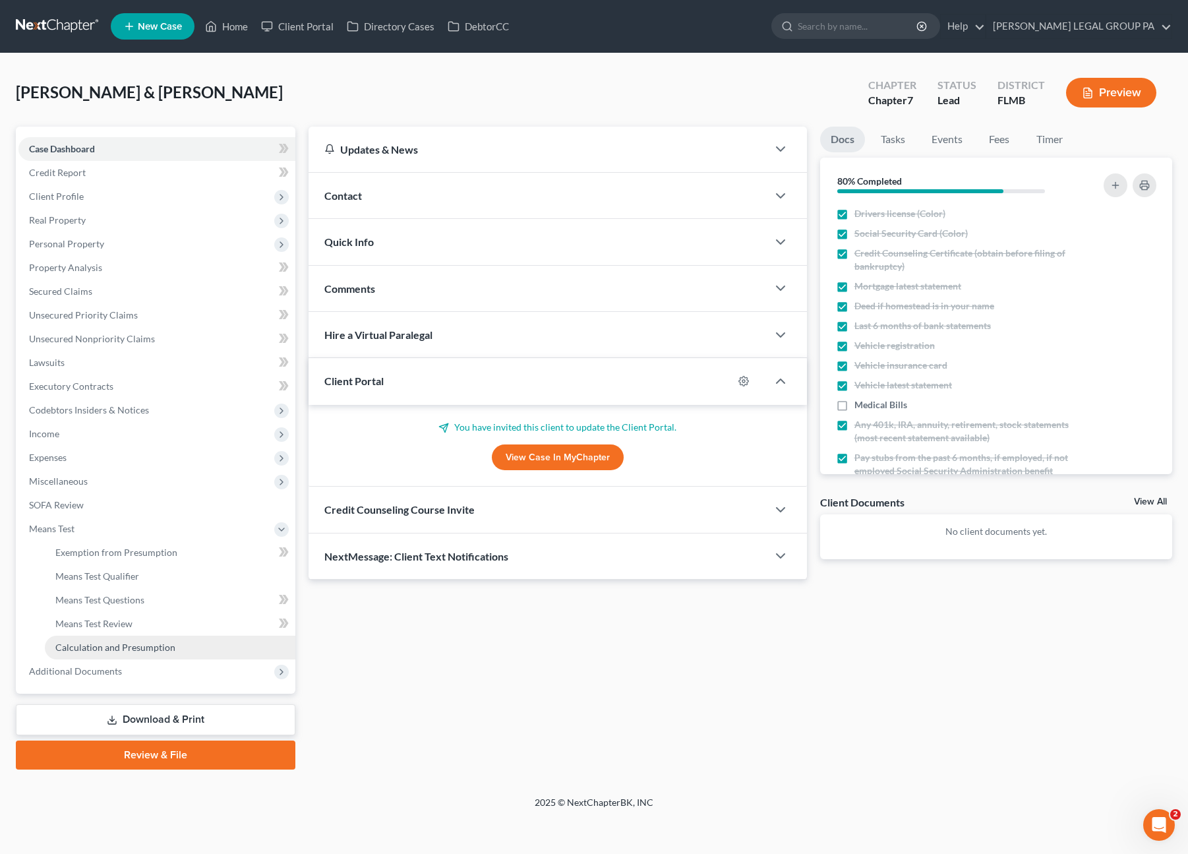
click at [90, 651] on span "Calculation and Presumption" at bounding box center [115, 646] width 120 height 11
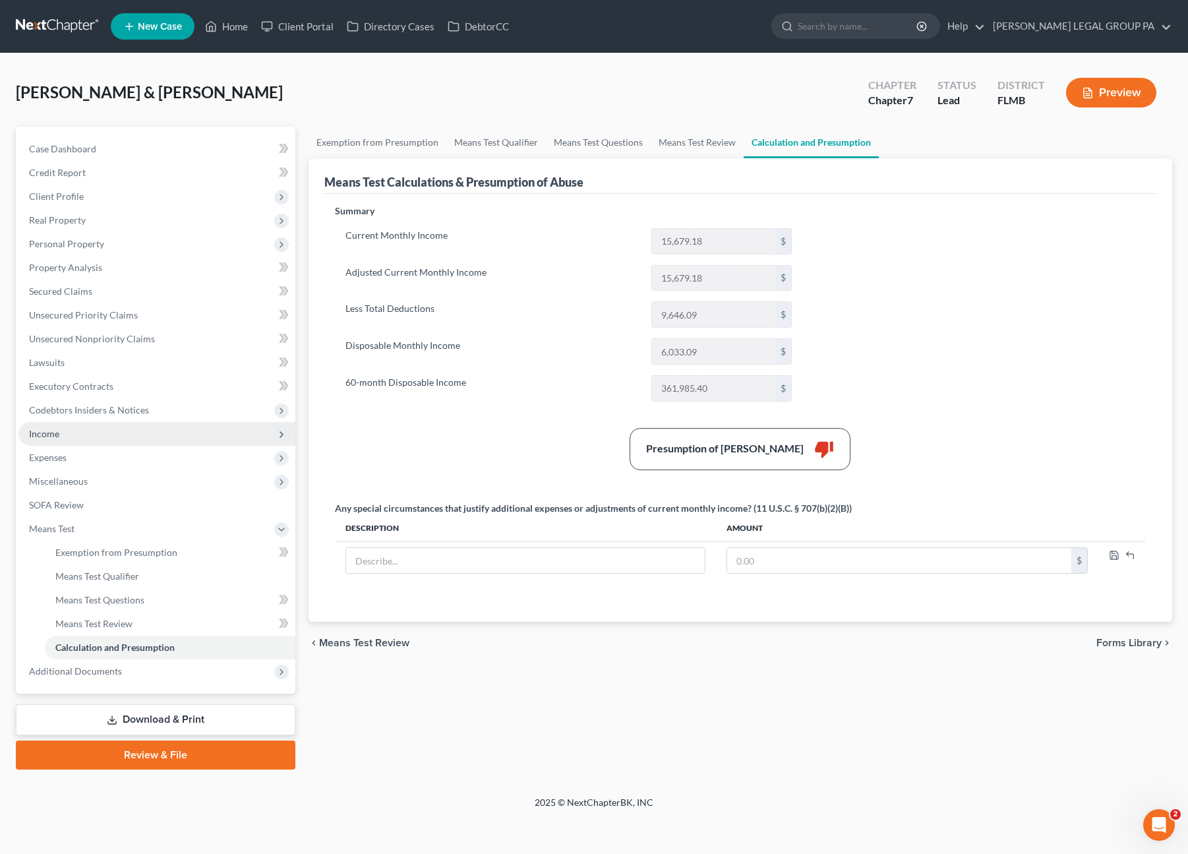
click at [70, 442] on span "Income" at bounding box center [156, 434] width 277 height 24
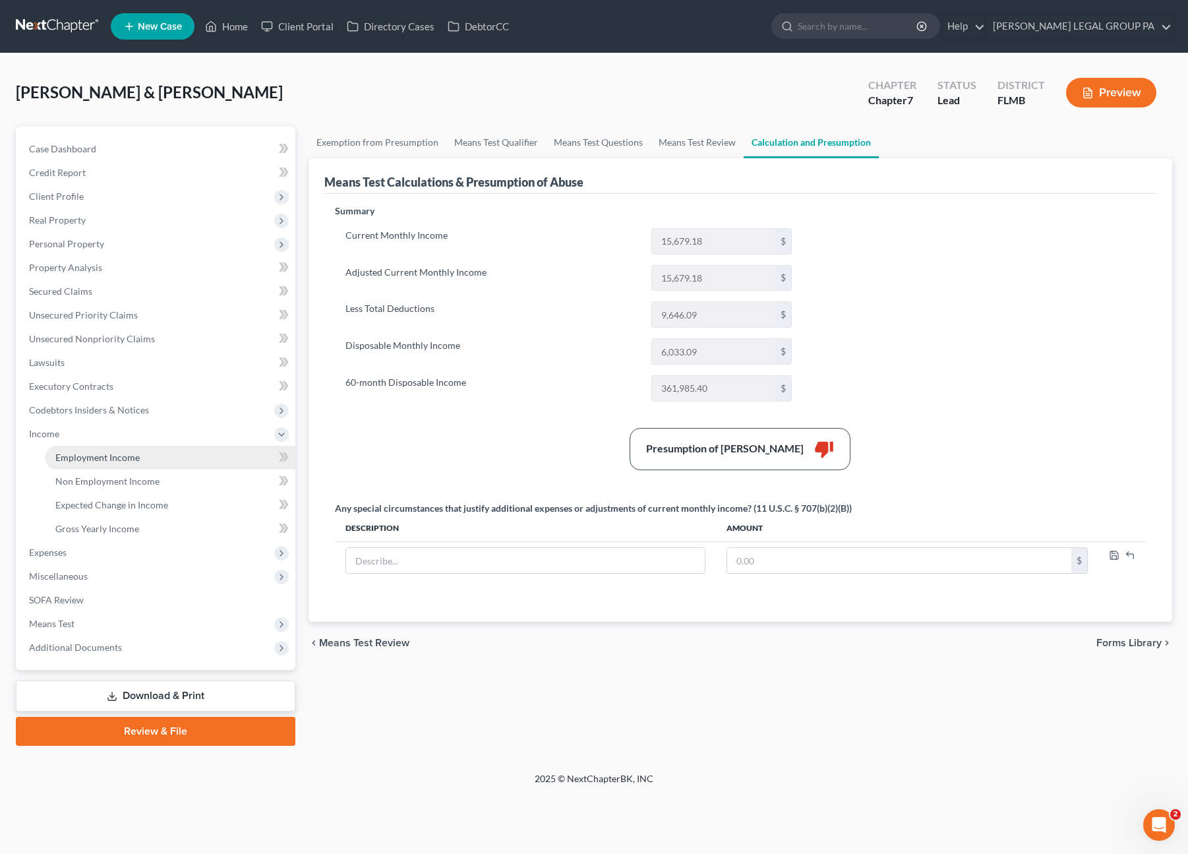
drag, startPoint x: 76, startPoint y: 457, endPoint x: 160, endPoint y: 482, distance: 86.8
click at [76, 457] on span "Employment Income" at bounding box center [97, 457] width 84 height 11
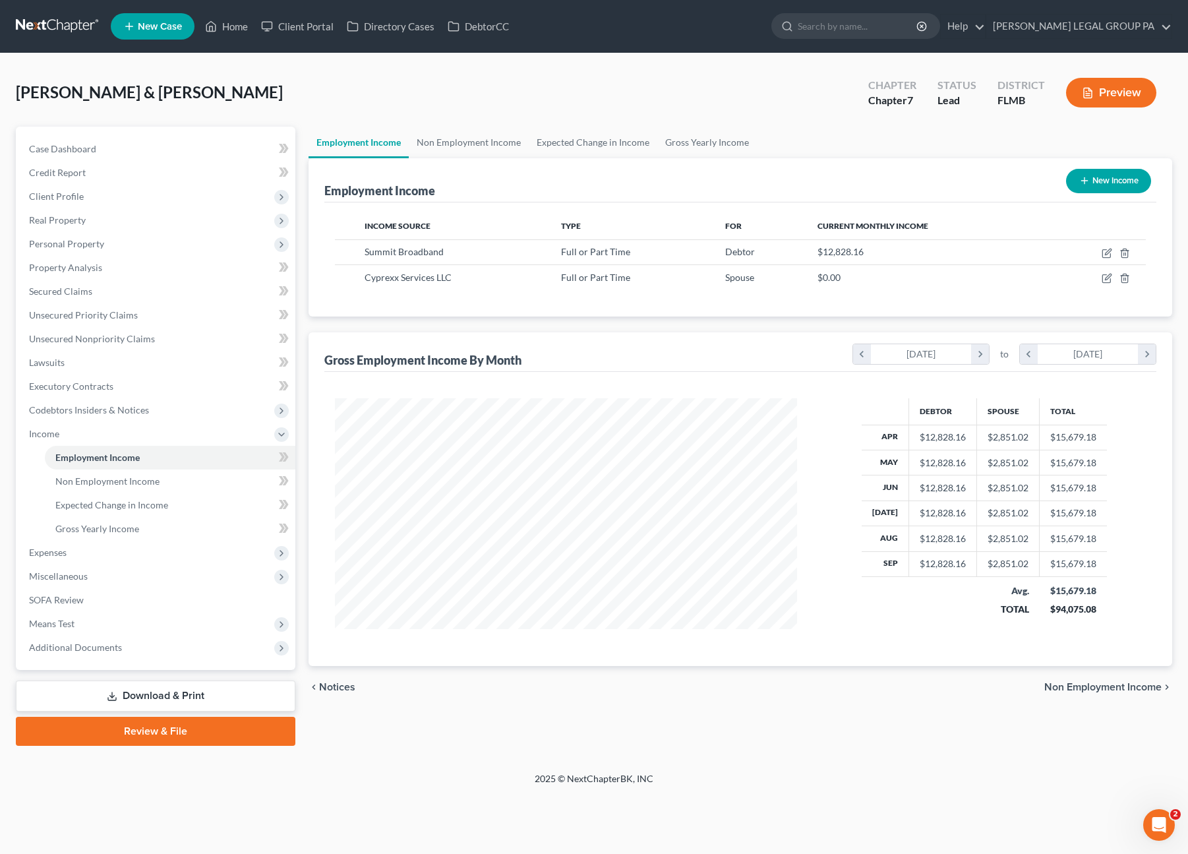
scroll to position [235, 488]
click at [223, 32] on link "Home" at bounding box center [226, 27] width 56 height 24
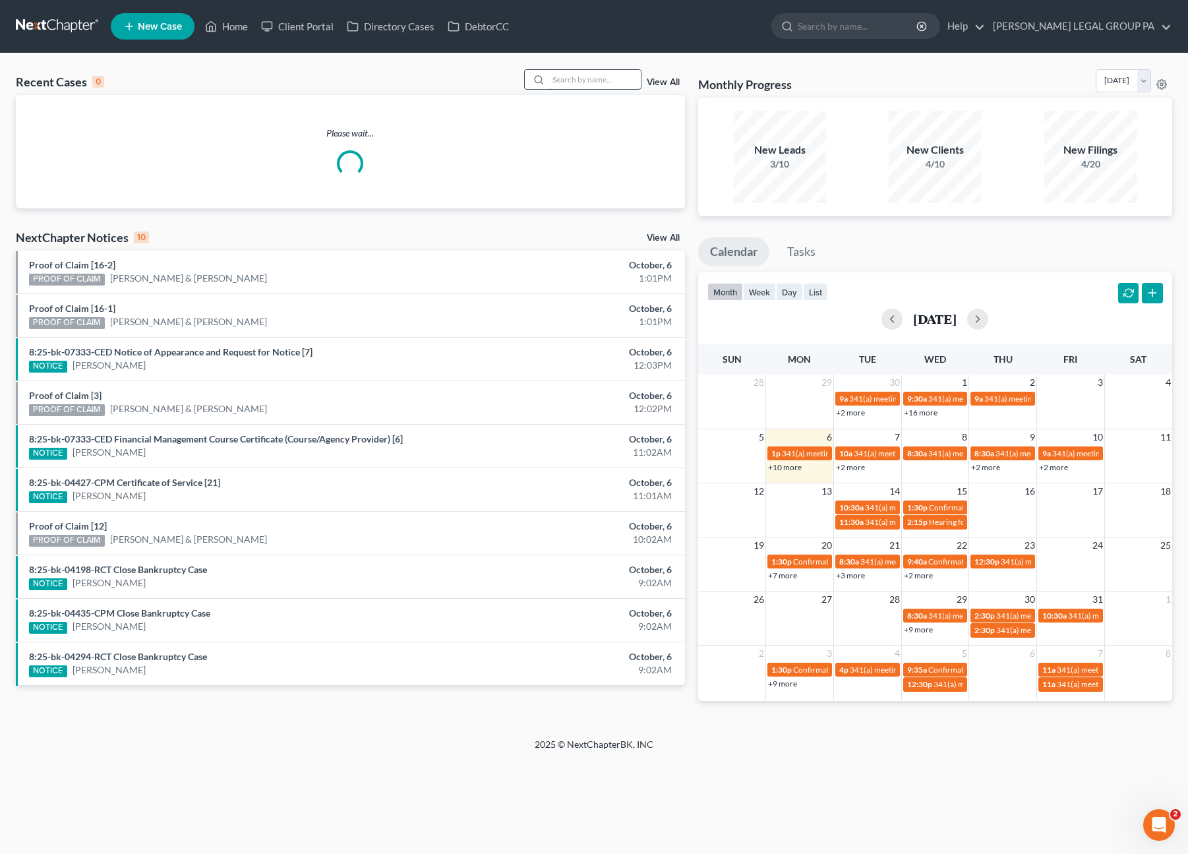
click at [587, 78] on input "search" at bounding box center [594, 79] width 92 height 19
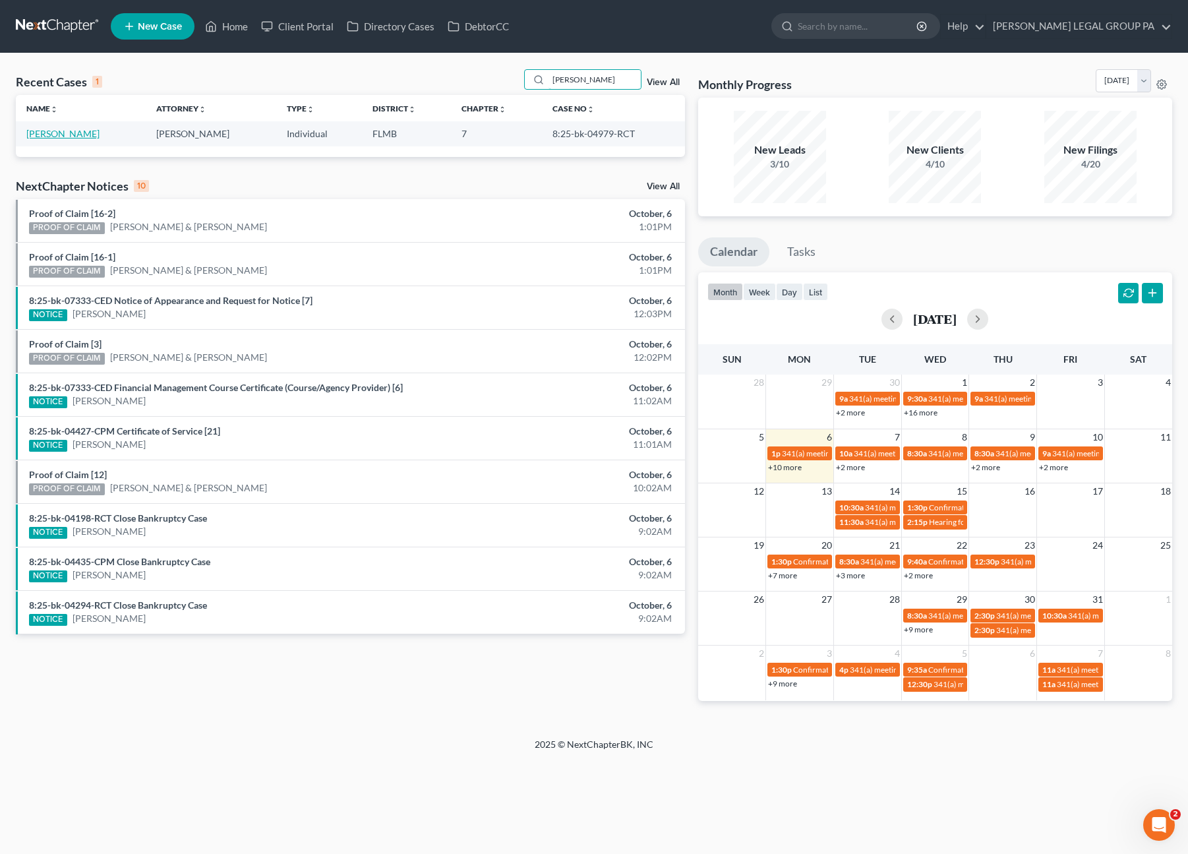
type input "detrick"
click at [56, 129] on link "Detrick, Michelle" at bounding box center [62, 133] width 73 height 11
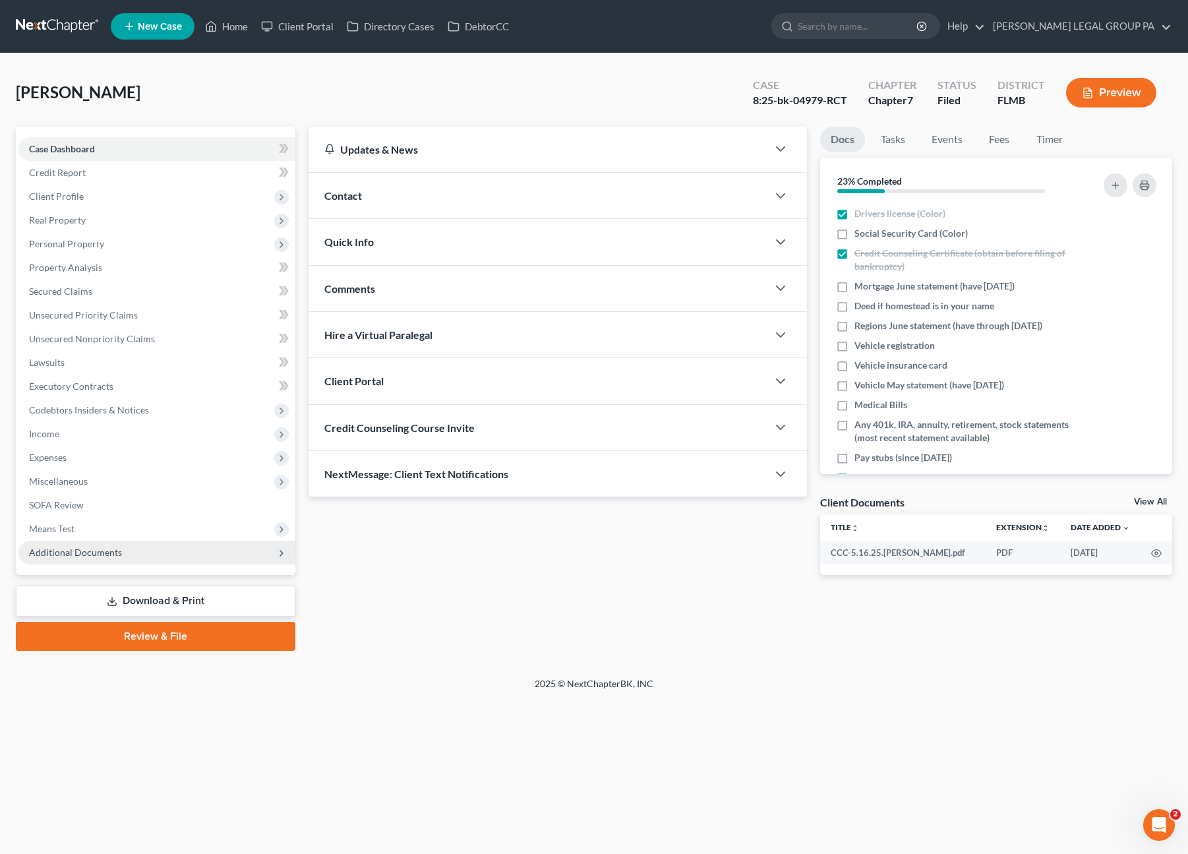
click at [61, 545] on span "Additional Documents" at bounding box center [156, 553] width 277 height 24
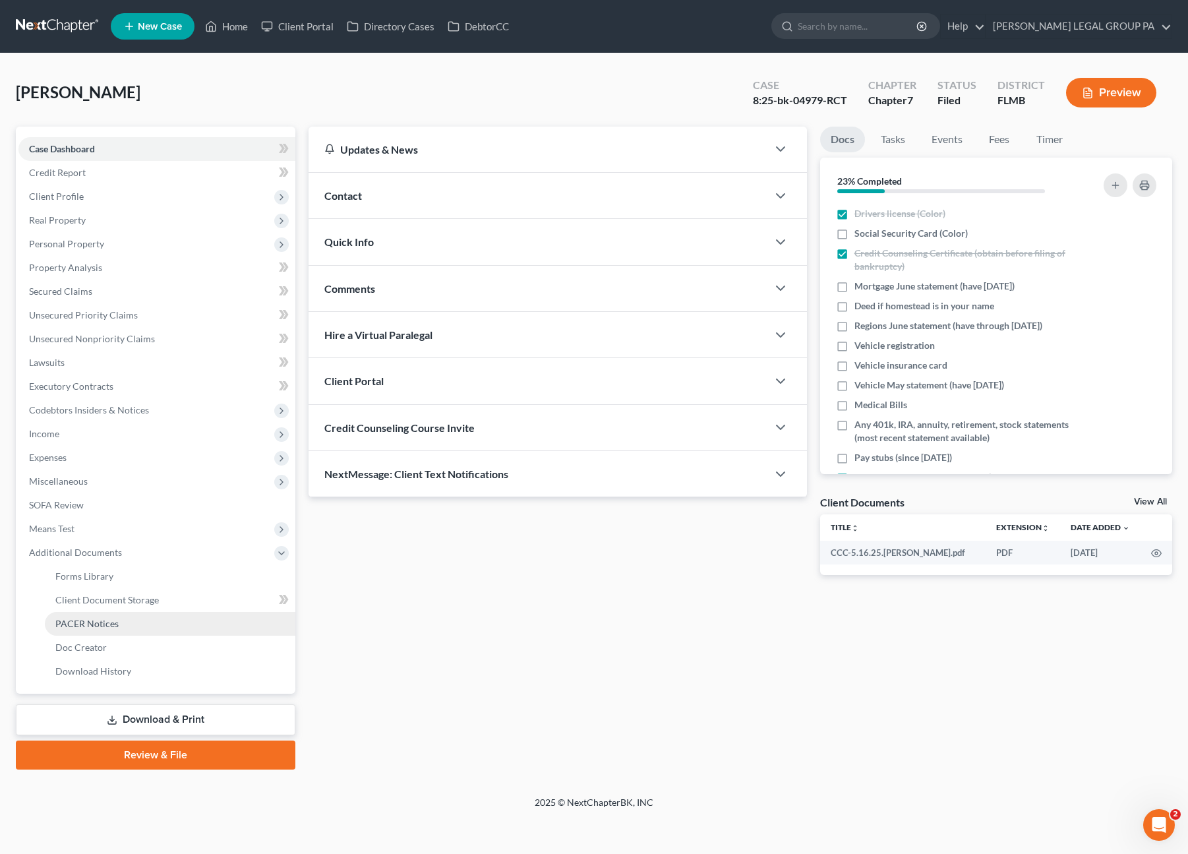
click at [91, 627] on span "PACER Notices" at bounding box center [86, 623] width 63 height 11
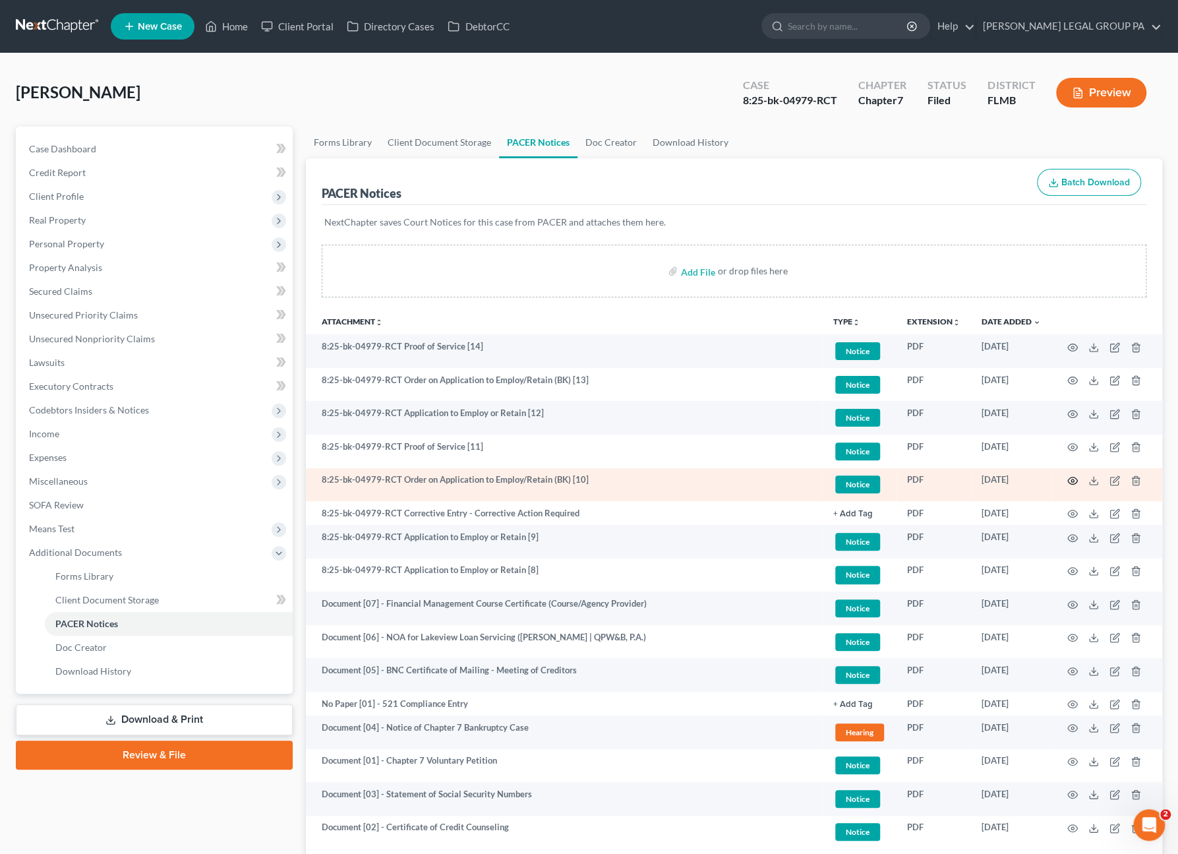
click at [1072, 479] on icon "button" at bounding box center [1072, 480] width 11 height 11
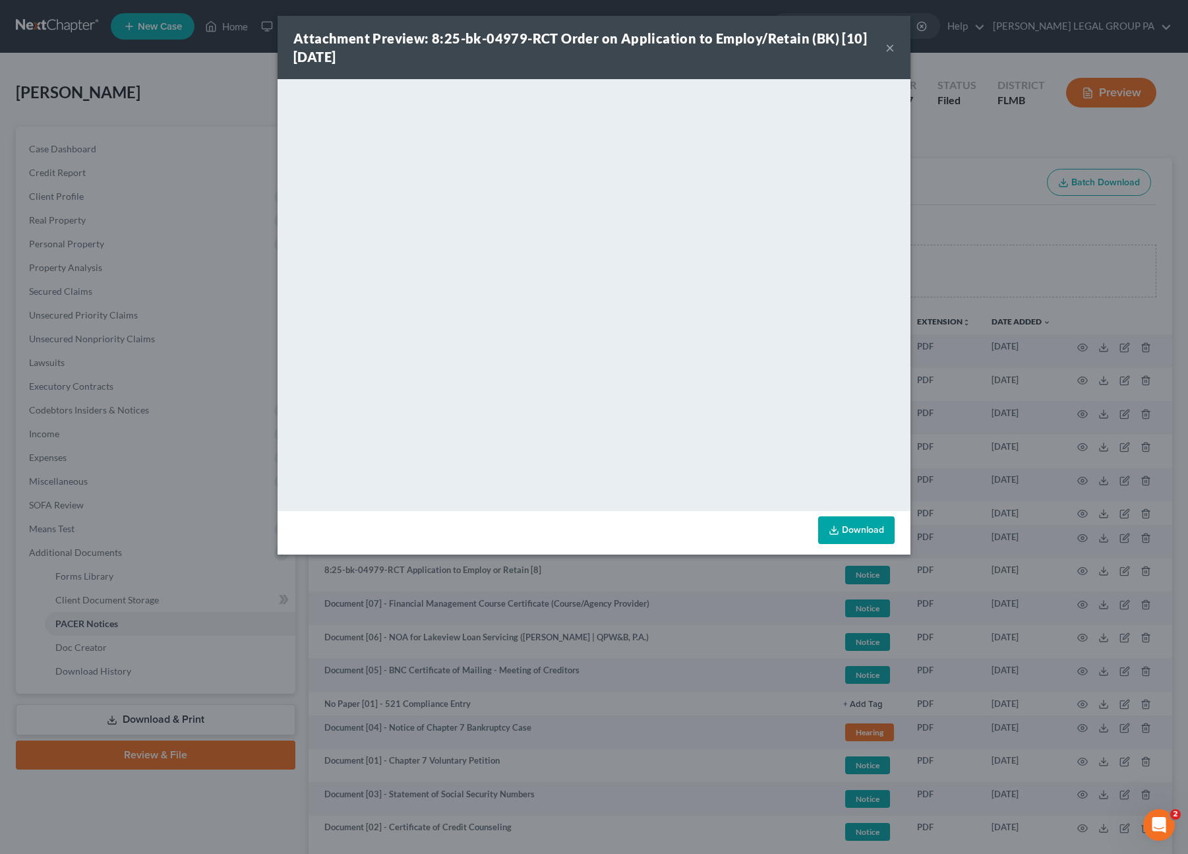
click at [889, 51] on button "×" at bounding box center [889, 48] width 9 height 16
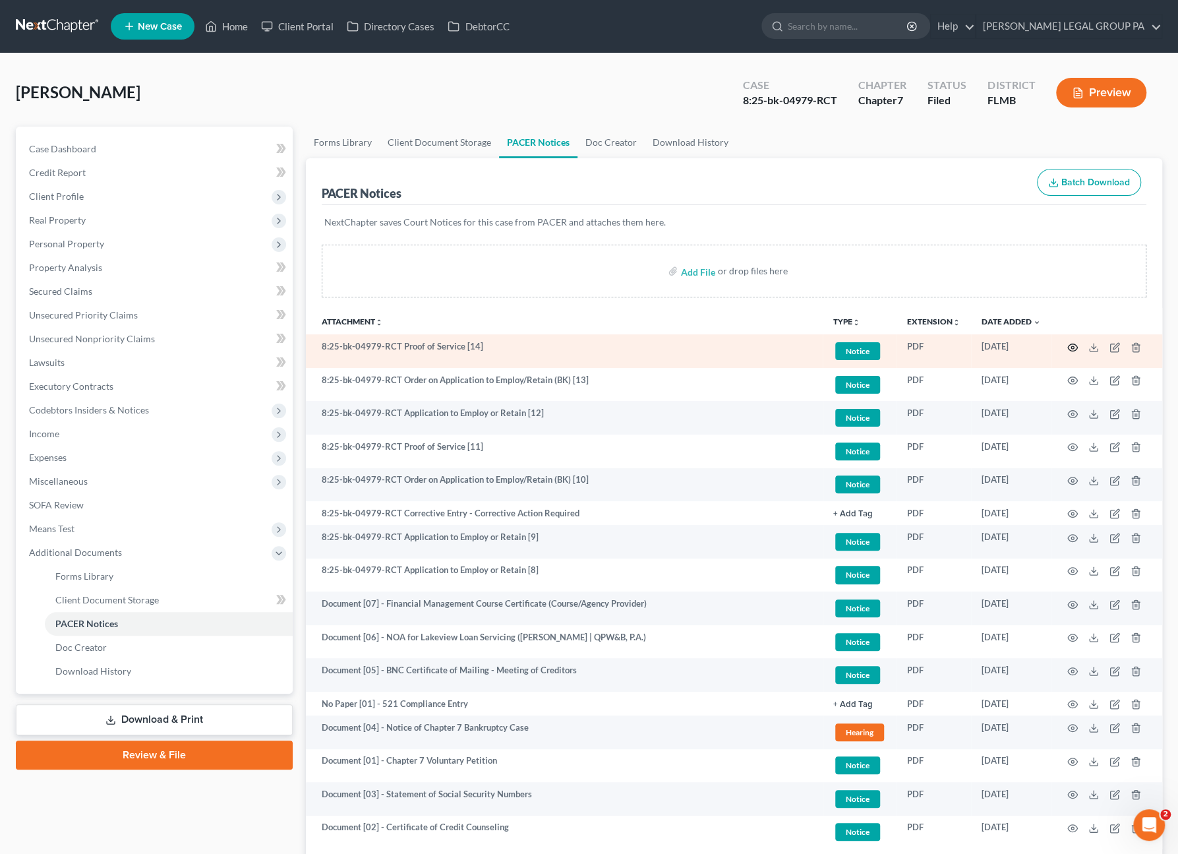
click at [1069, 345] on icon "button" at bounding box center [1072, 347] width 11 height 11
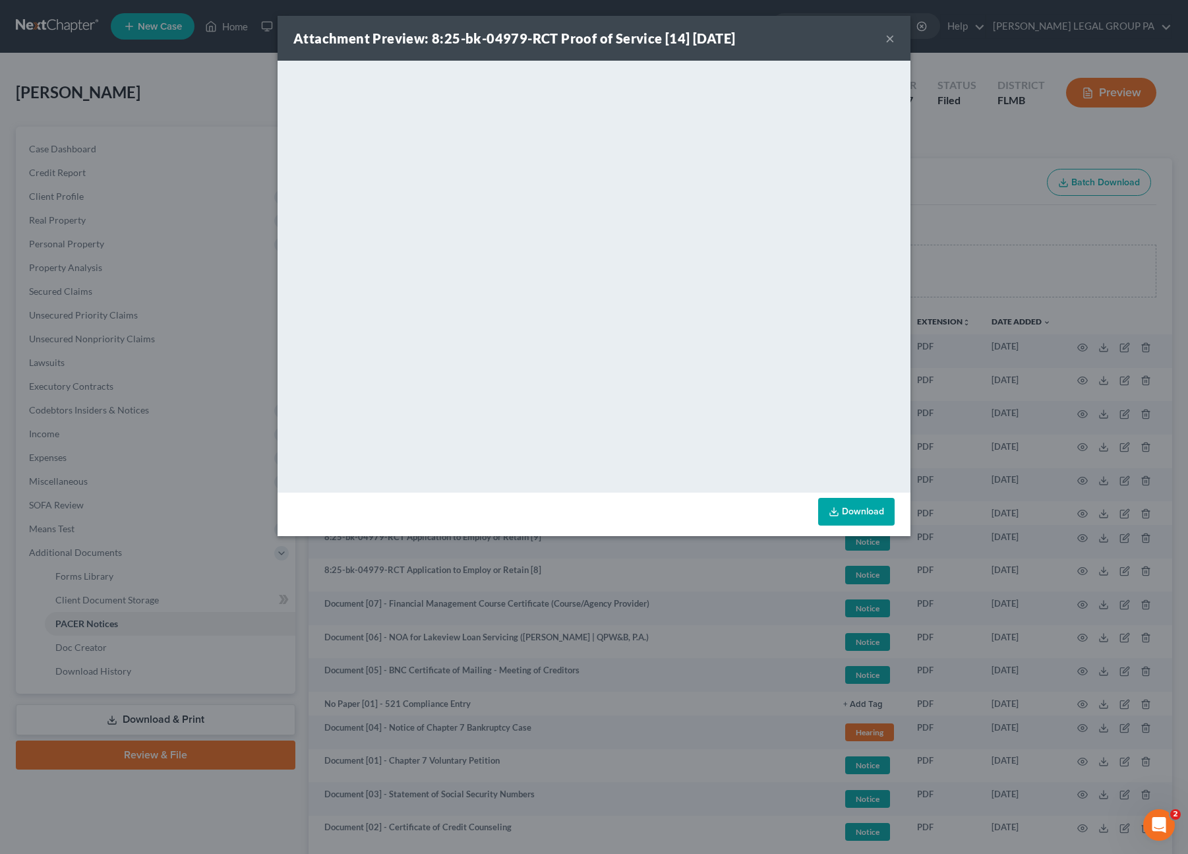
click at [885, 35] on div "Attachment Preview: 8:25-bk-04979-RCT Proof of Service [14] 09/05/2025 ×" at bounding box center [594, 38] width 633 height 45
click at [889, 38] on button "×" at bounding box center [889, 38] width 9 height 16
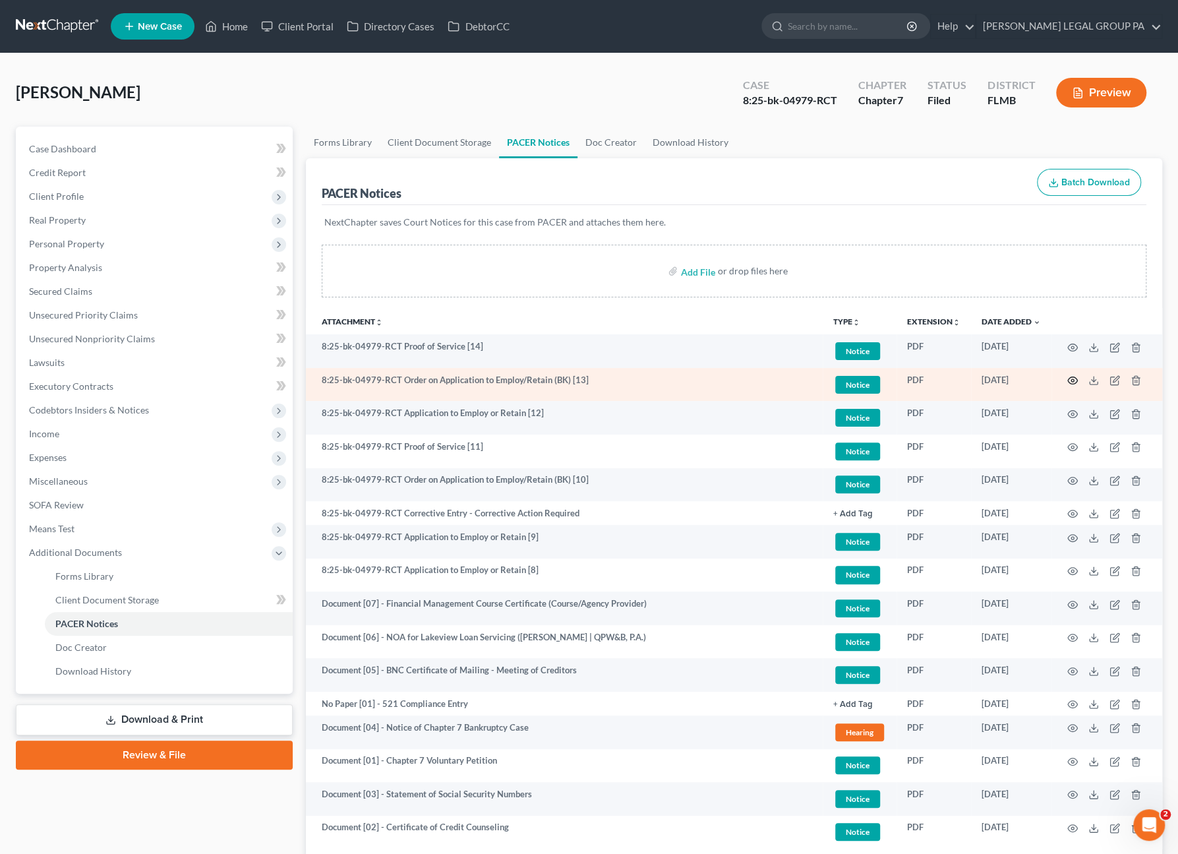
click at [1076, 370] on td at bounding box center [1106, 385] width 111 height 34
click at [1076, 376] on icon "button" at bounding box center [1072, 380] width 11 height 11
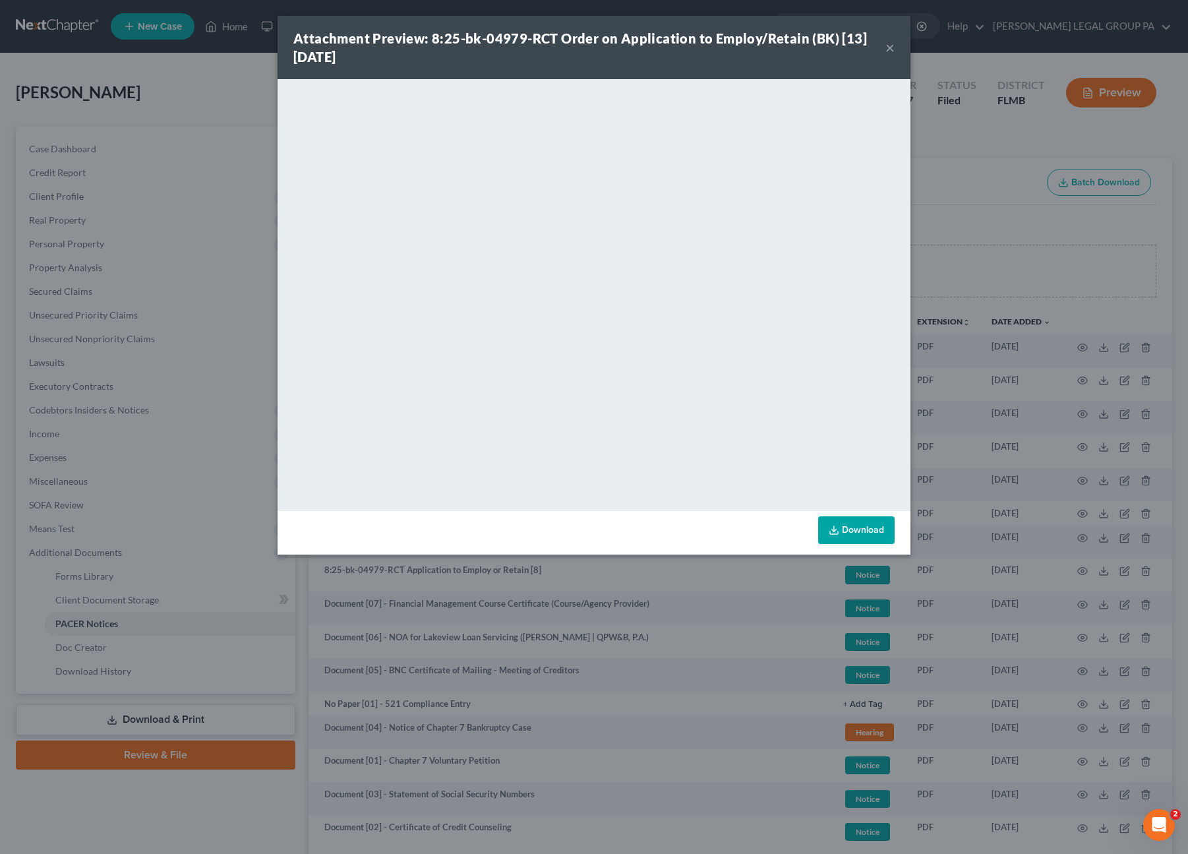
click at [891, 48] on button "×" at bounding box center [889, 48] width 9 height 16
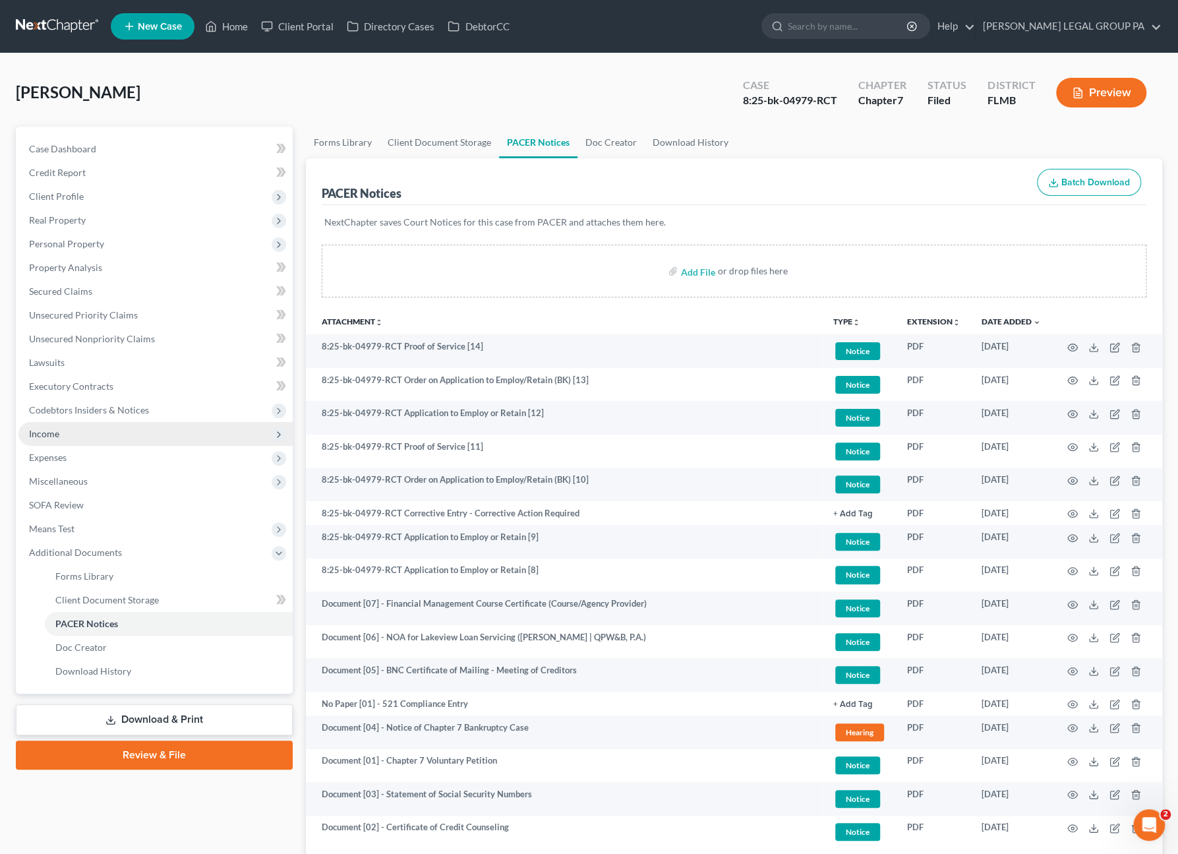
click at [62, 436] on span "Income" at bounding box center [155, 434] width 274 height 24
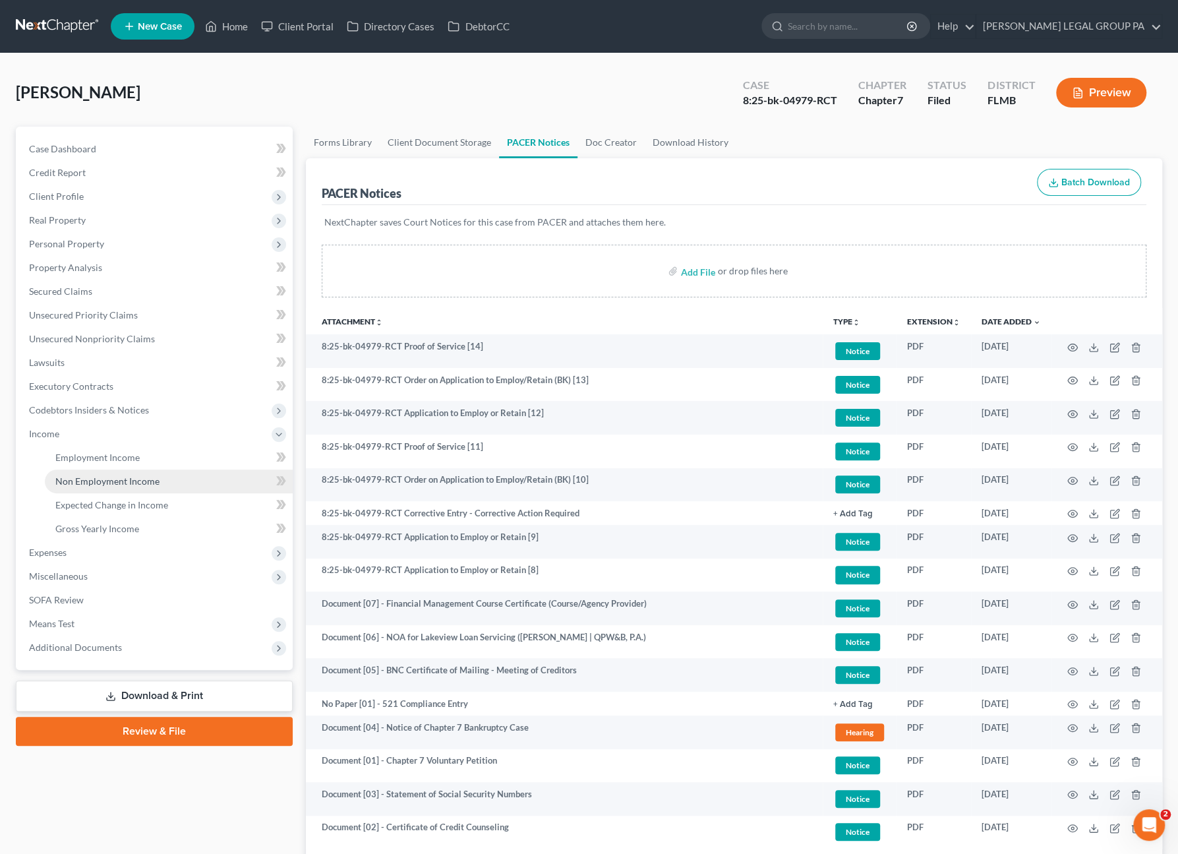
click at [87, 479] on span "Non Employment Income" at bounding box center [107, 480] width 104 height 11
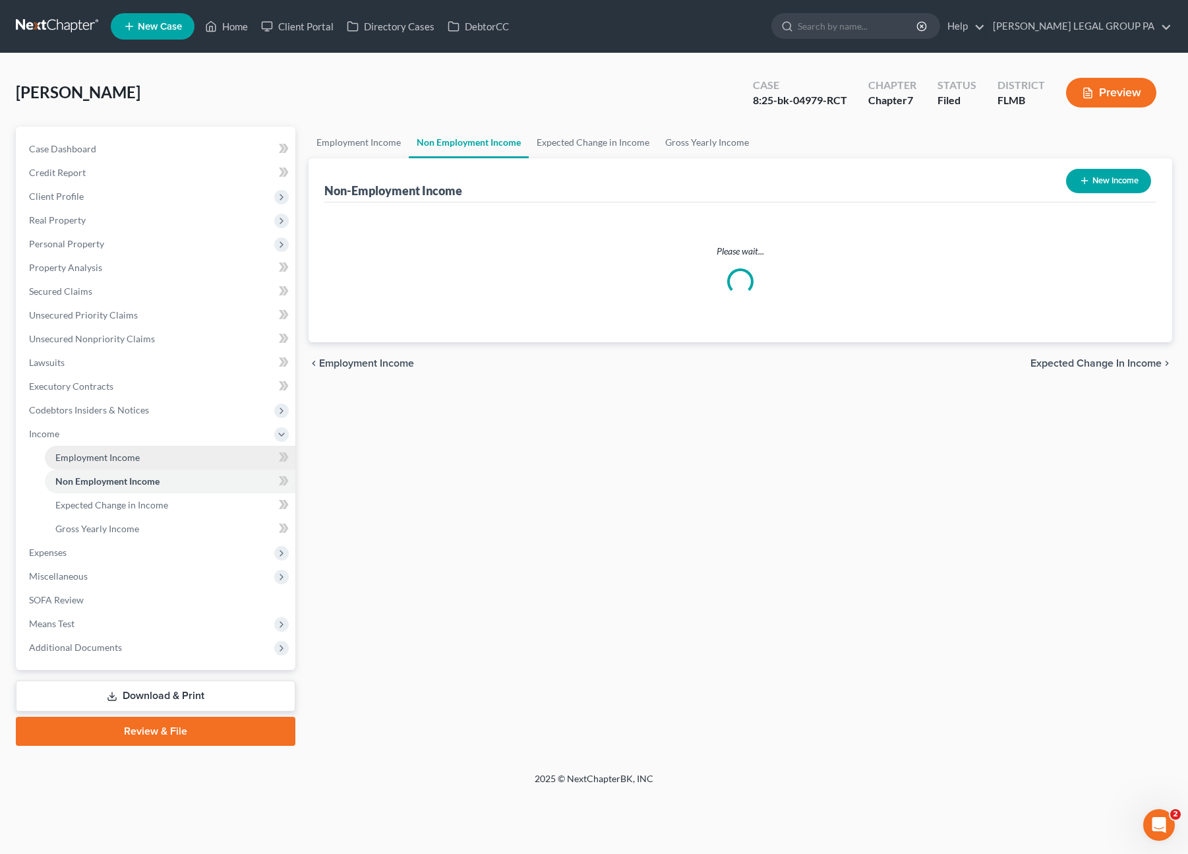
click at [94, 458] on span "Employment Income" at bounding box center [97, 457] width 84 height 11
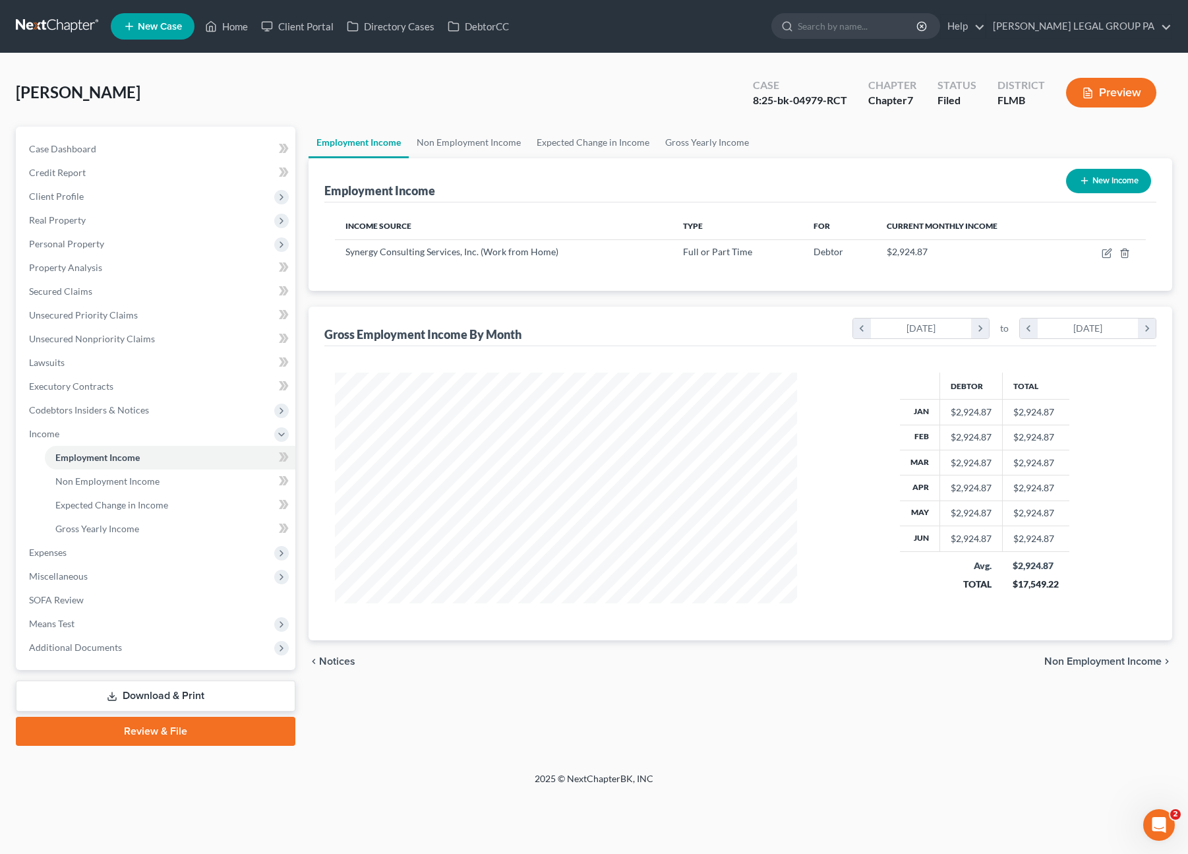
scroll to position [235, 488]
click at [235, 27] on link "Home" at bounding box center [226, 27] width 56 height 24
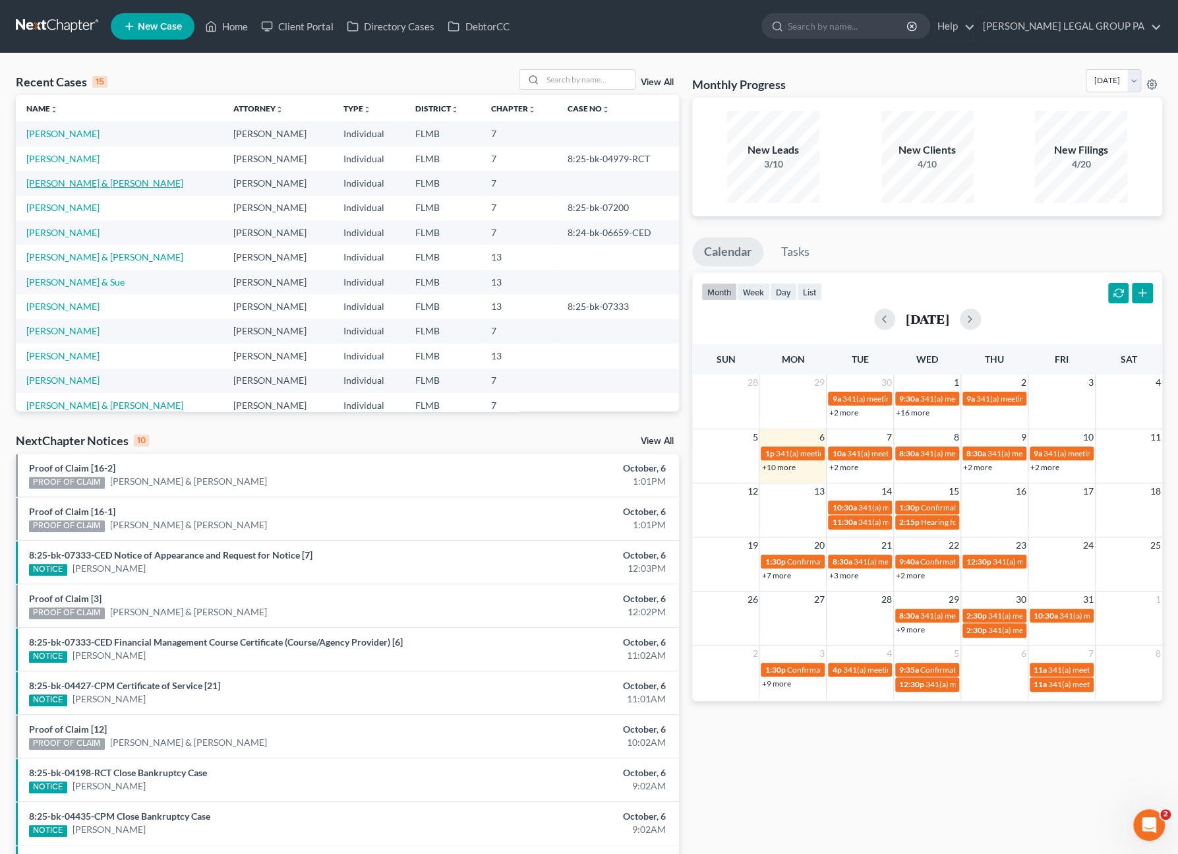
click at [67, 182] on link "Chauncey, Joseph & Howell, Kelly" at bounding box center [104, 182] width 157 height 11
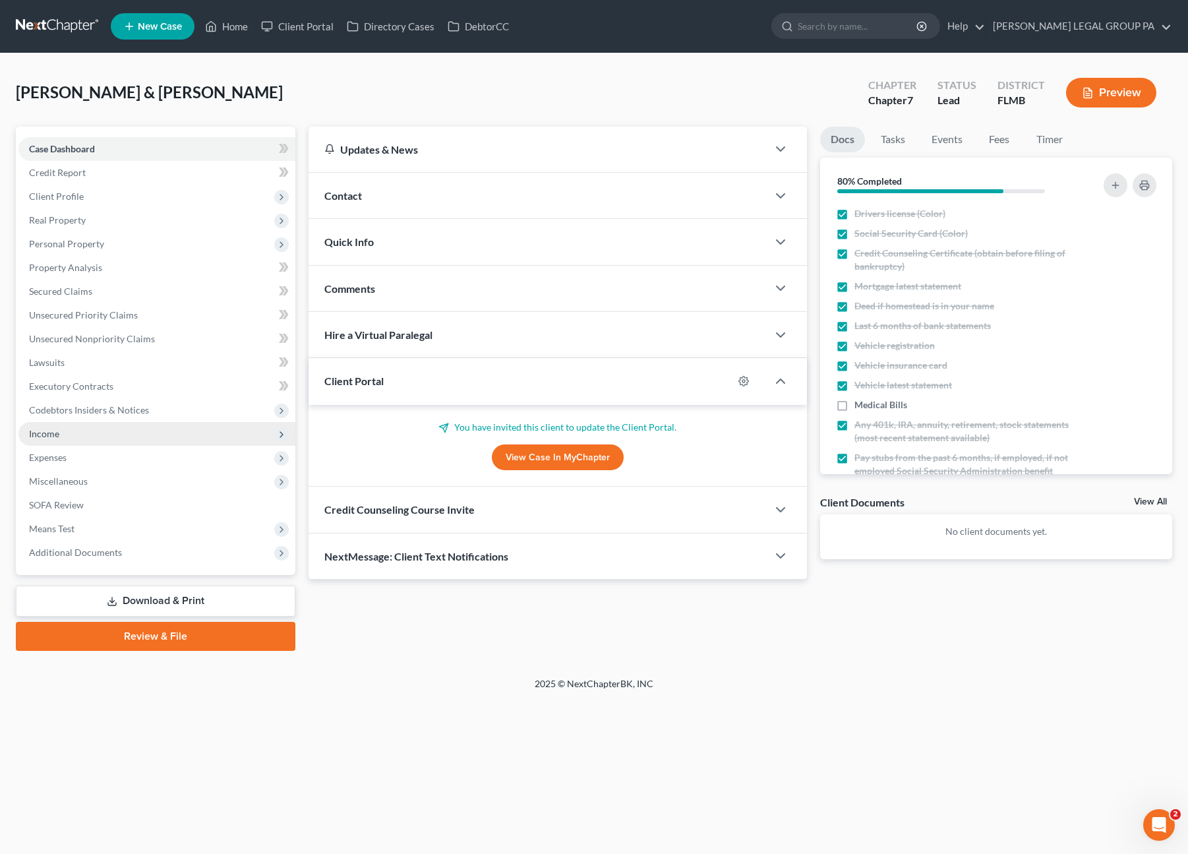
click at [69, 437] on span "Income" at bounding box center [156, 434] width 277 height 24
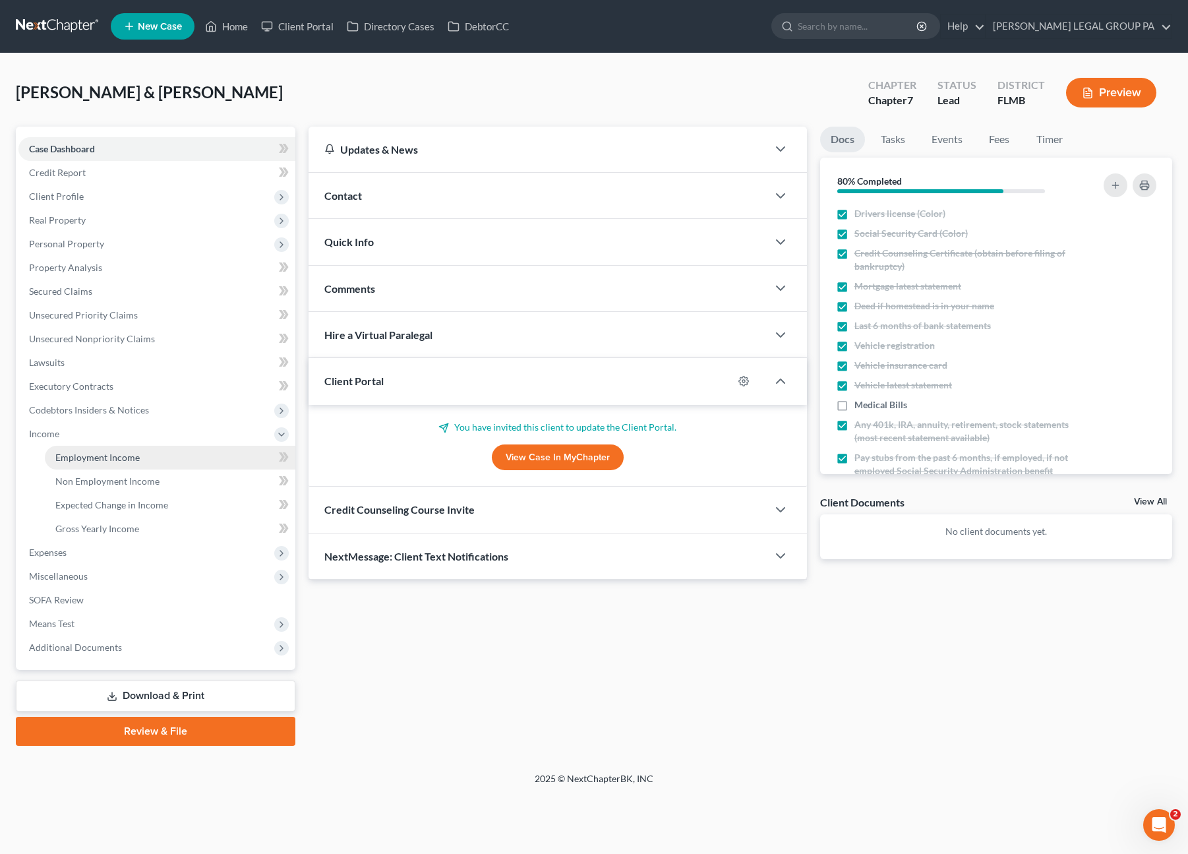
click at [67, 459] on span "Employment Income" at bounding box center [97, 457] width 84 height 11
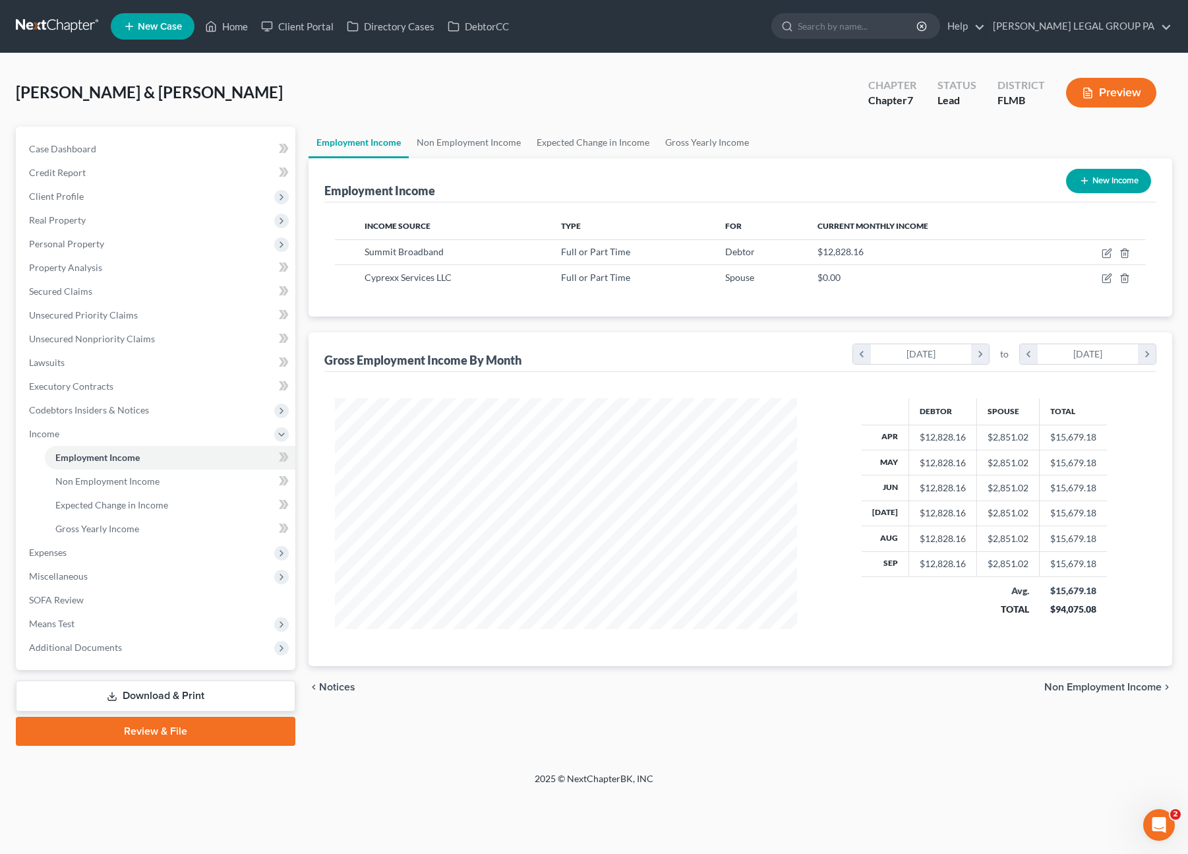
scroll to position [235, 488]
click at [1108, 276] on icon "button" at bounding box center [1107, 278] width 11 height 11
select select "0"
select select "9"
select select "0"
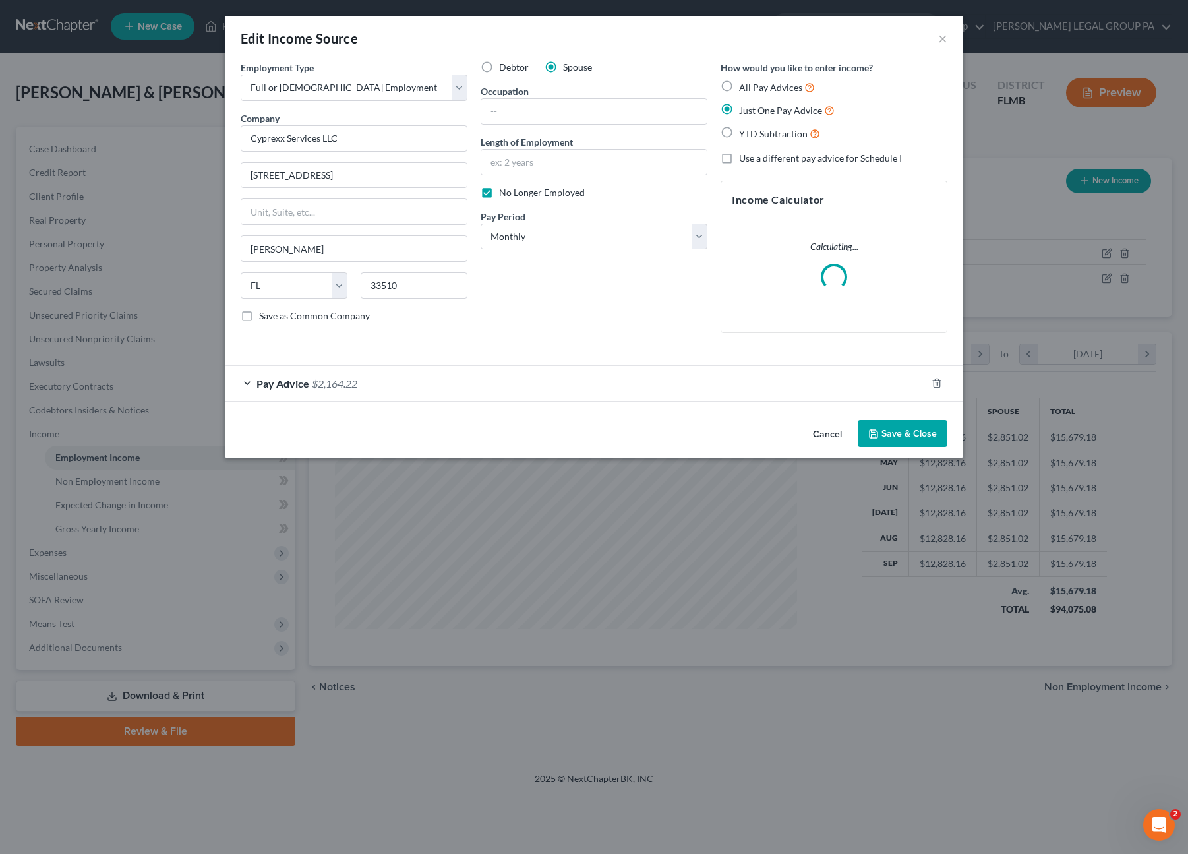
click at [311, 384] on div "Pay Advice $2,164.22" at bounding box center [575, 383] width 701 height 35
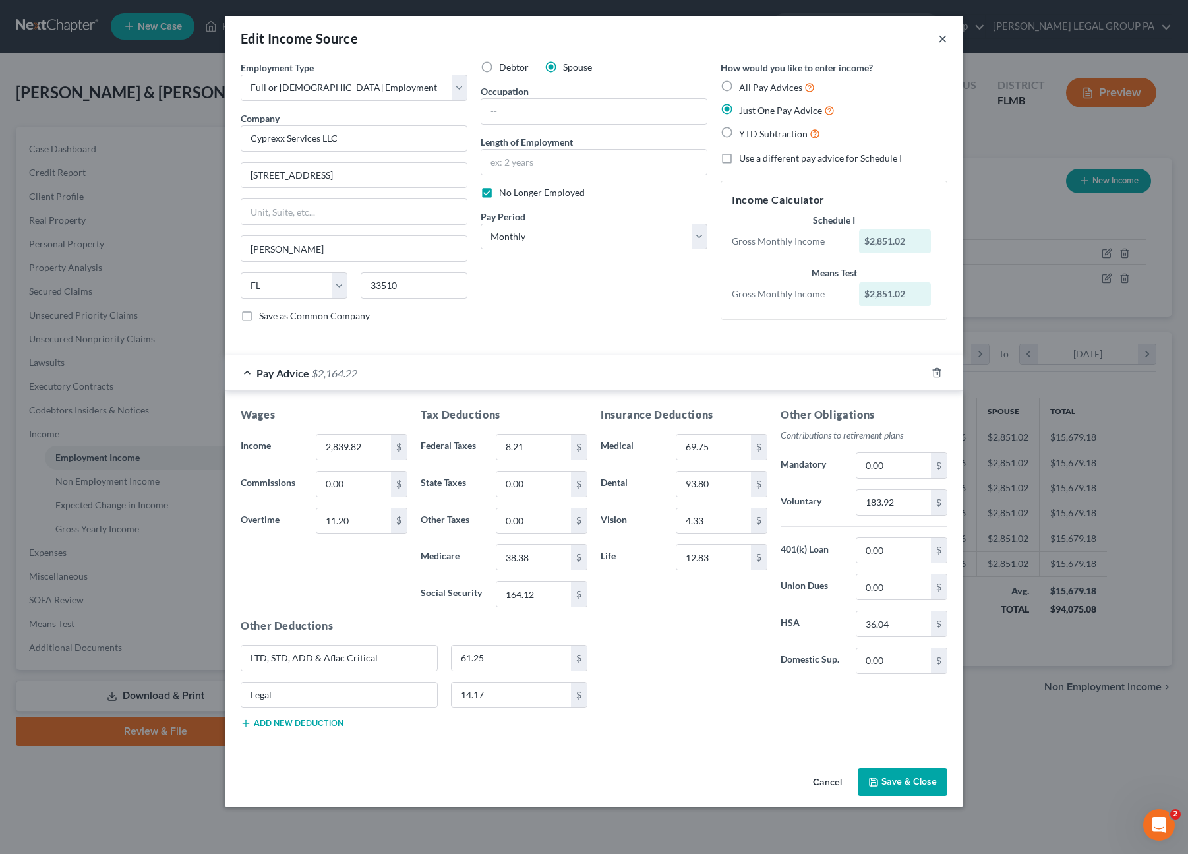
drag, startPoint x: 939, startPoint y: 33, endPoint x: 962, endPoint y: 84, distance: 55.8
click at [939, 33] on button "×" at bounding box center [942, 38] width 9 height 16
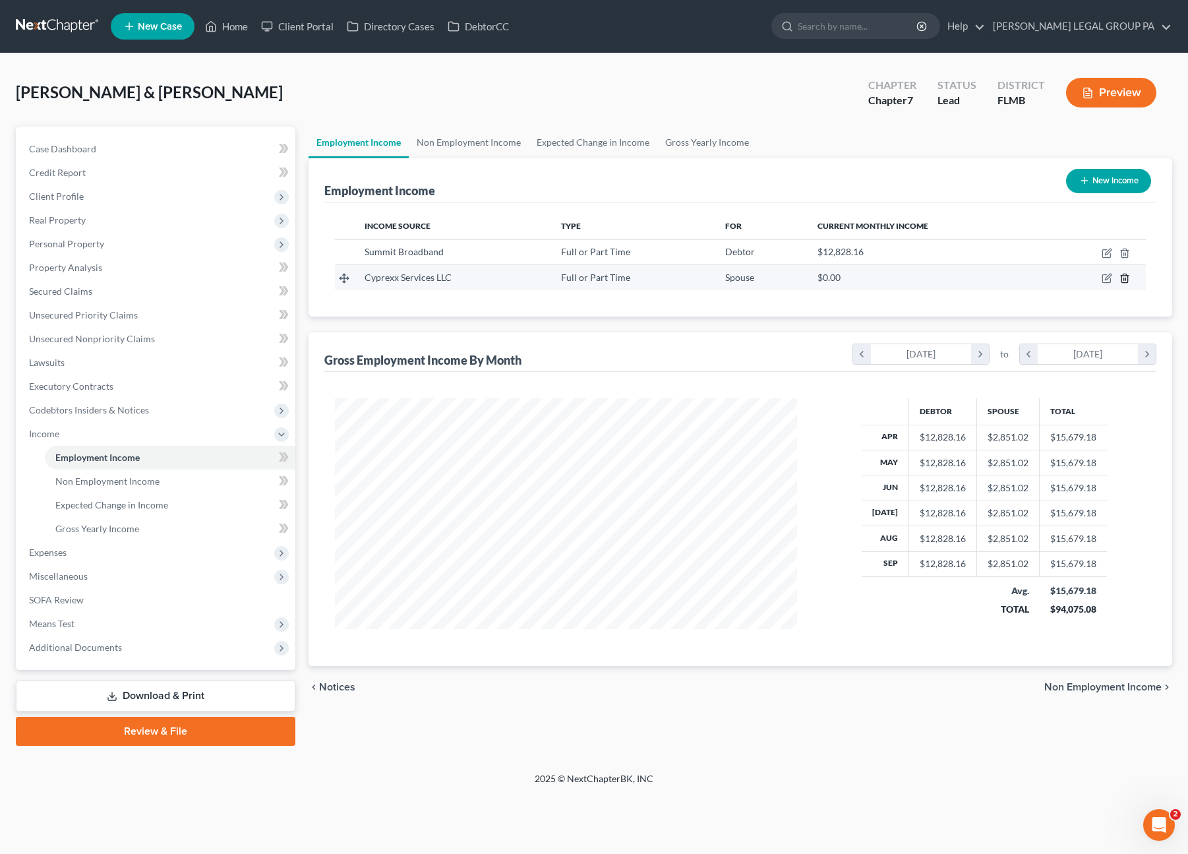
click at [1123, 277] on icon "button" at bounding box center [1124, 278] width 11 height 11
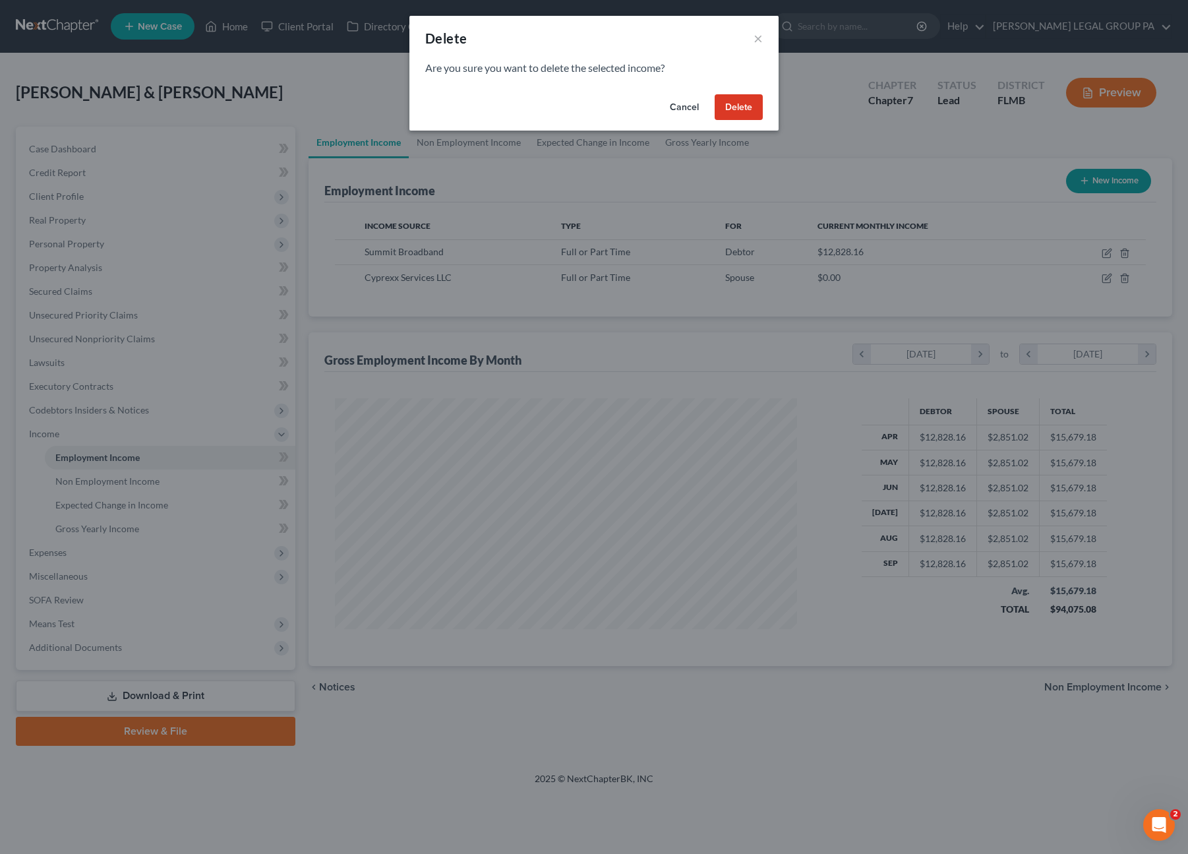
click at [742, 114] on button "Delete" at bounding box center [739, 107] width 48 height 26
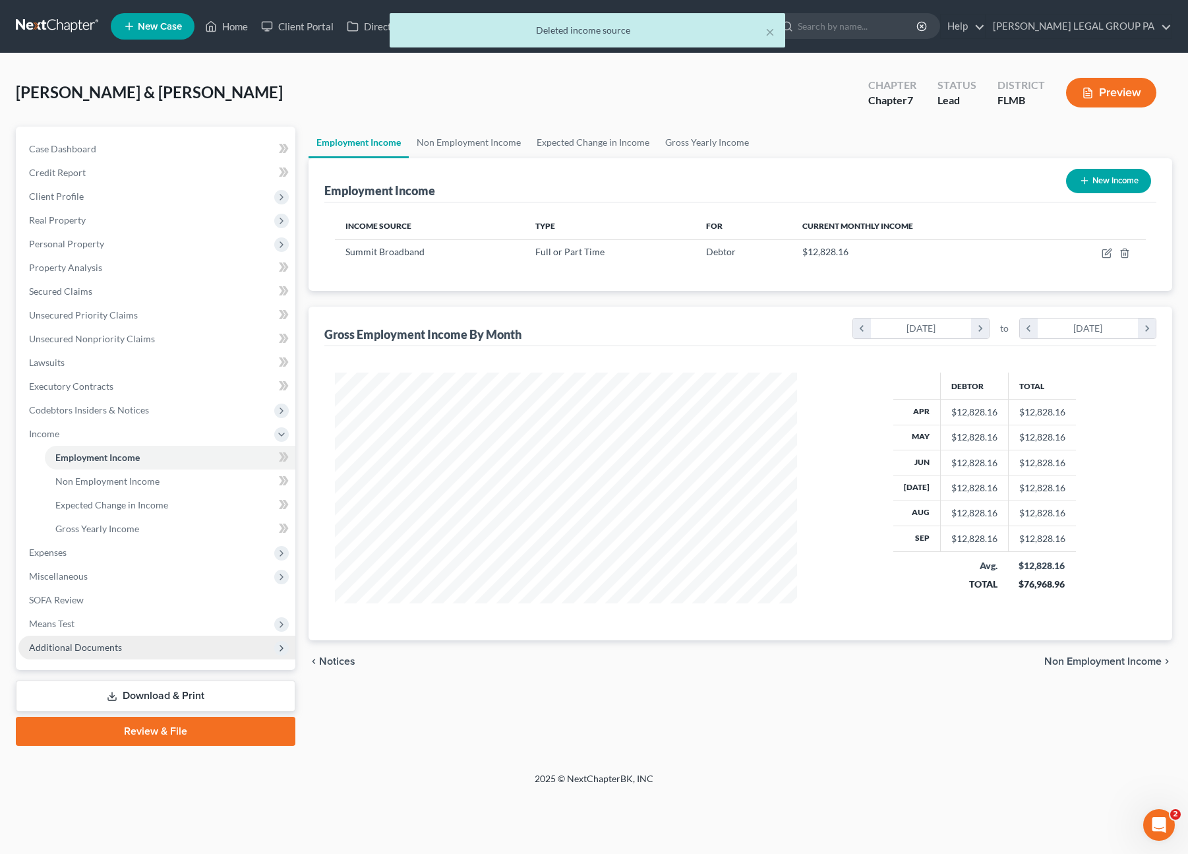
drag, startPoint x: 71, startPoint y: 622, endPoint x: 87, endPoint y: 637, distance: 22.4
click at [71, 622] on span "Means Test" at bounding box center [51, 623] width 45 height 11
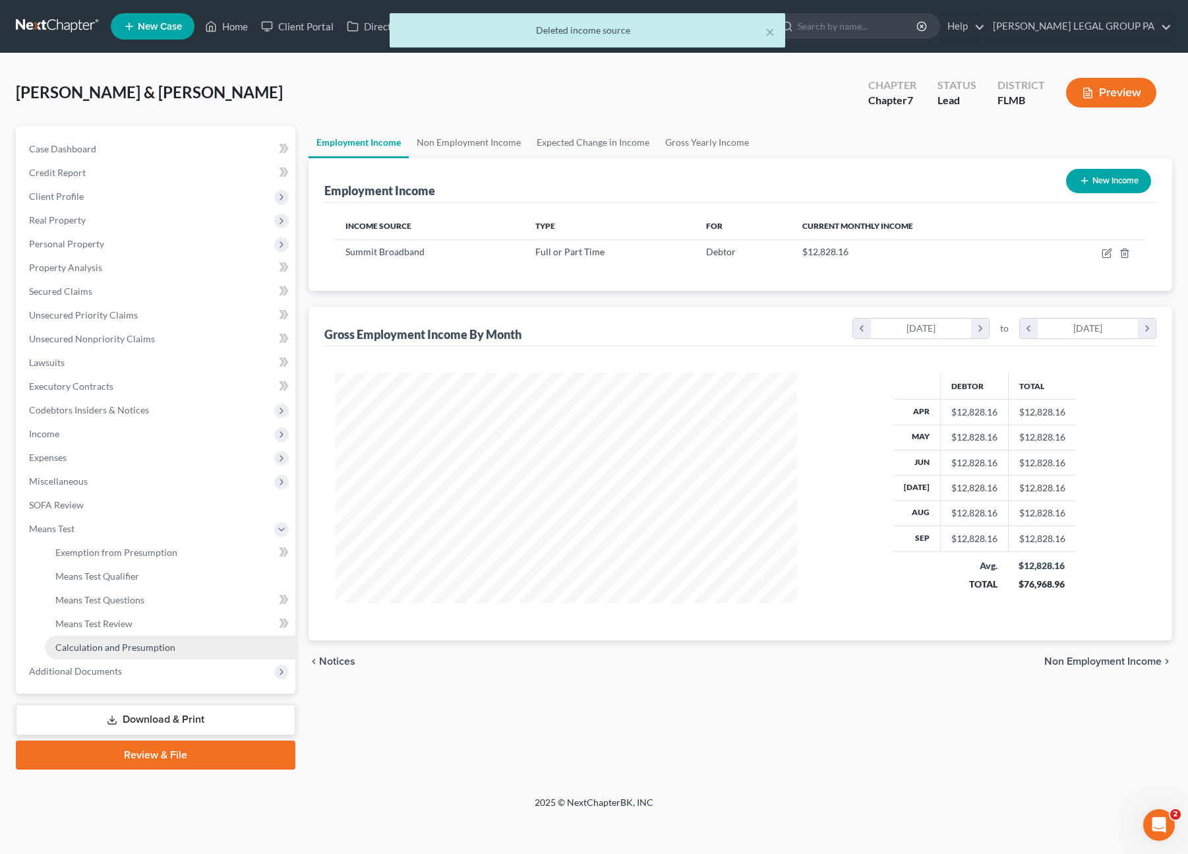
click at [108, 651] on span "Calculation and Presumption" at bounding box center [115, 646] width 120 height 11
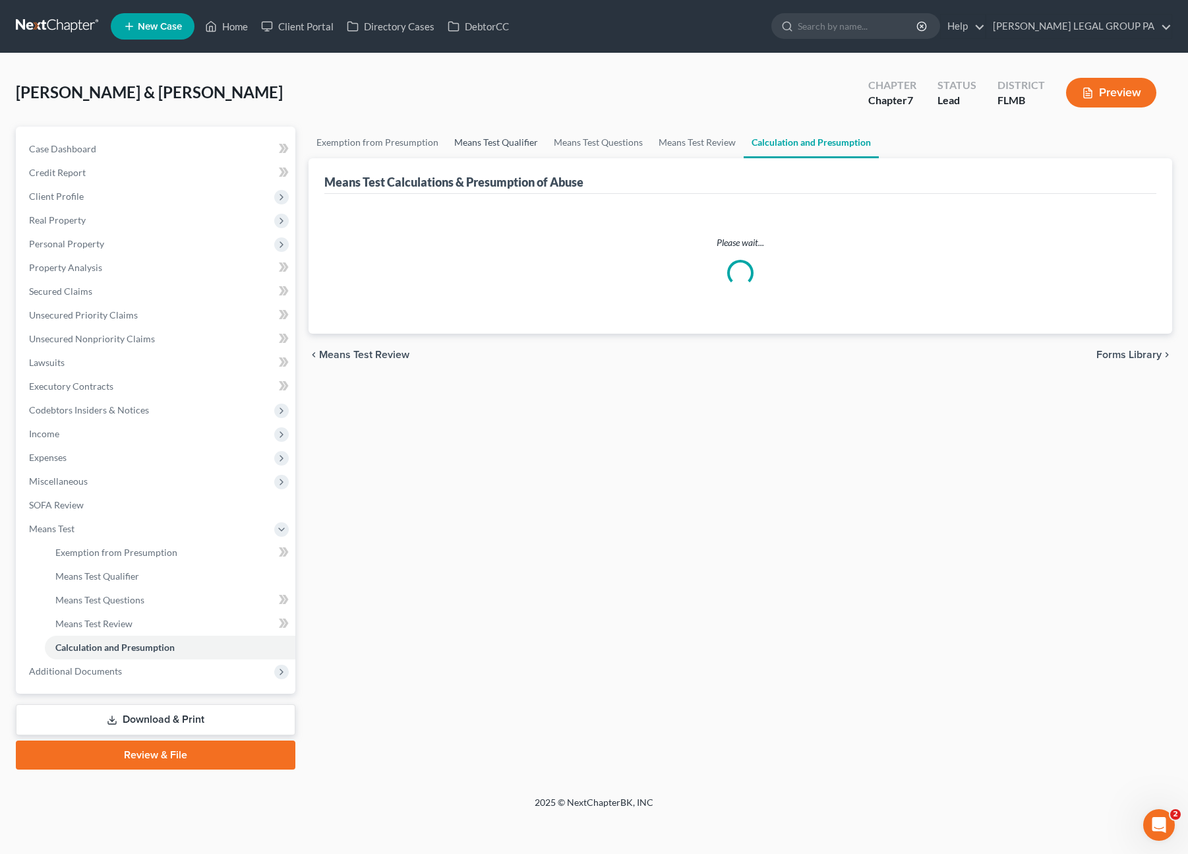
click at [487, 140] on link "Means Test Qualifier" at bounding box center [496, 143] width 100 height 32
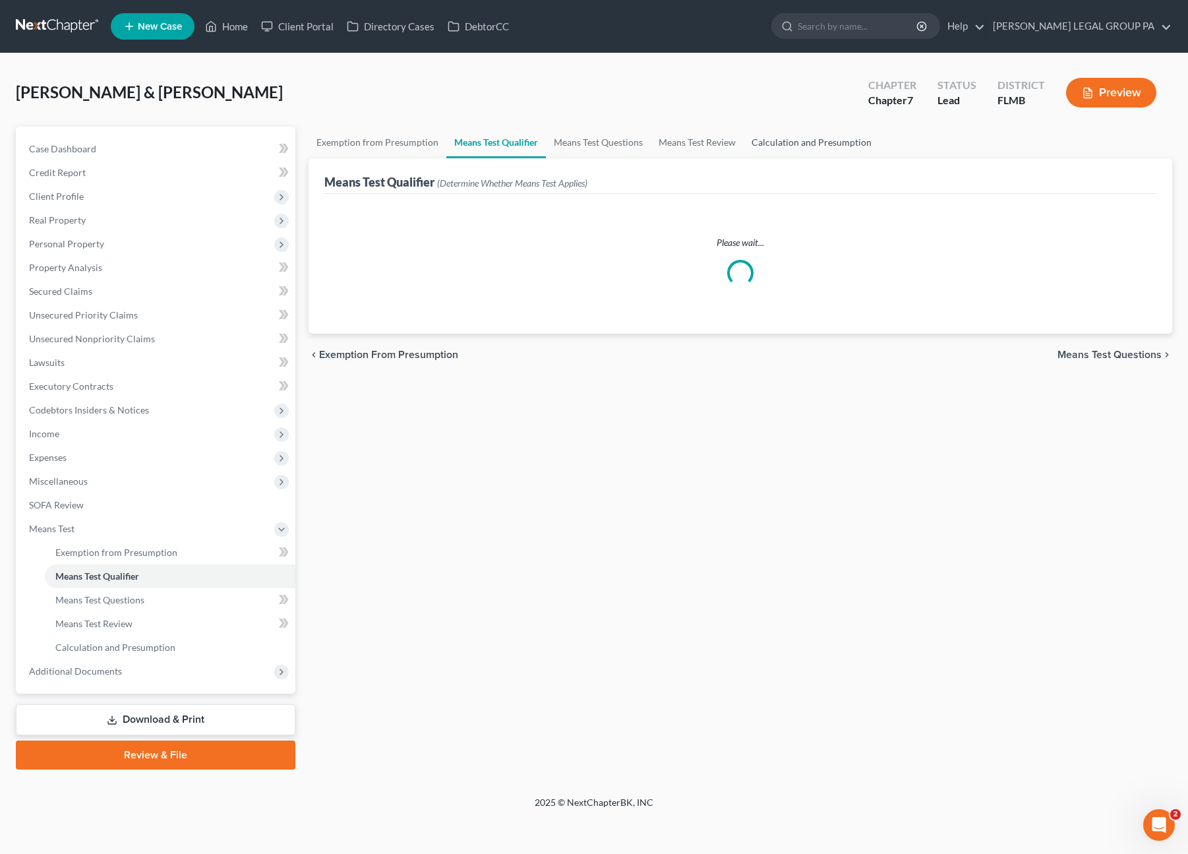
click at [835, 135] on link "Calculation and Presumption" at bounding box center [812, 143] width 136 height 32
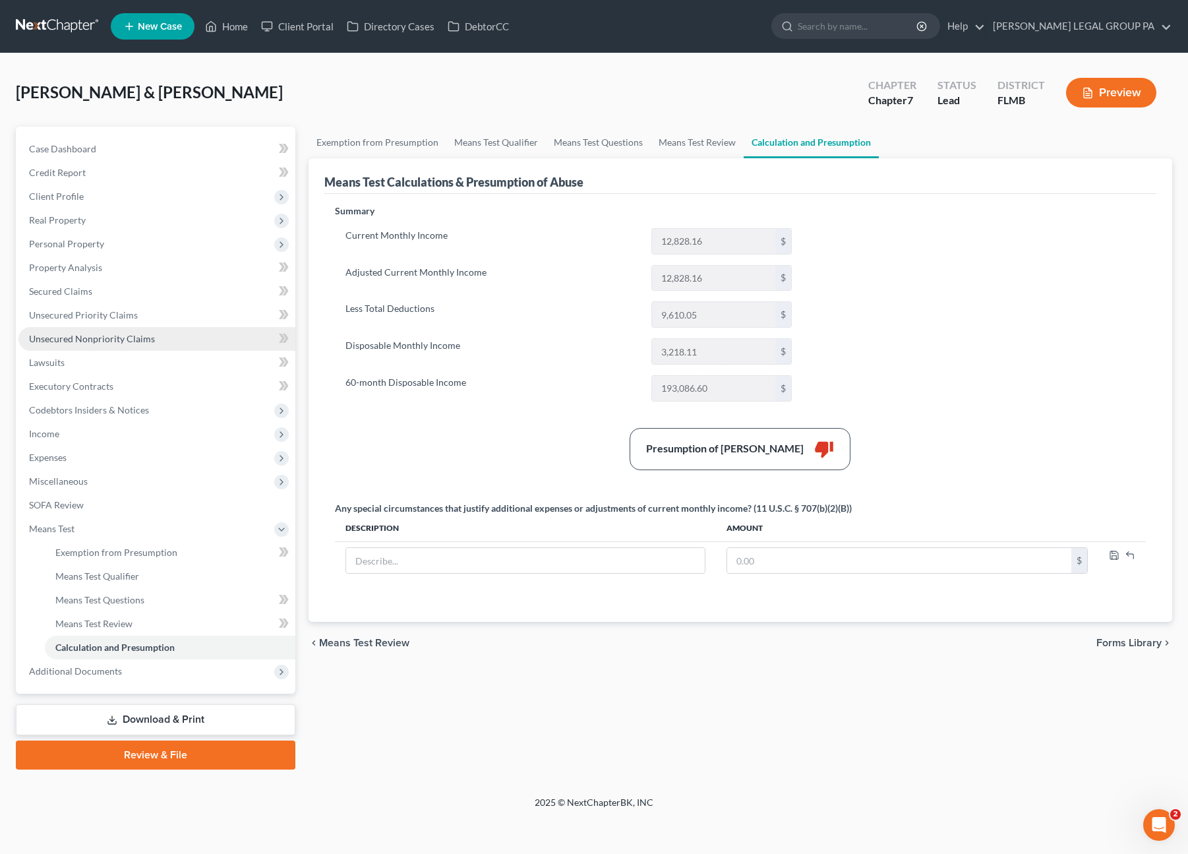
click at [98, 337] on span "Unsecured Nonpriority Claims" at bounding box center [92, 338] width 126 height 11
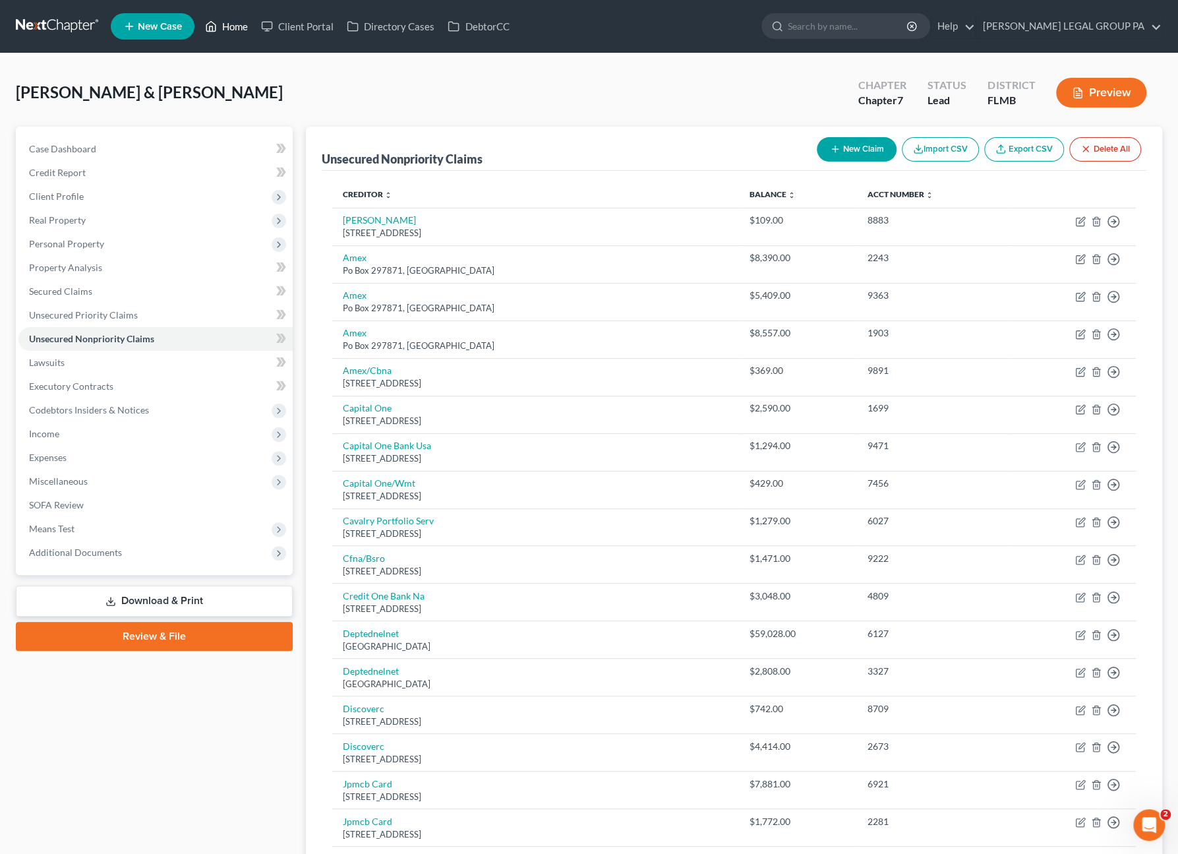
click at [233, 24] on link "Home" at bounding box center [226, 27] width 56 height 24
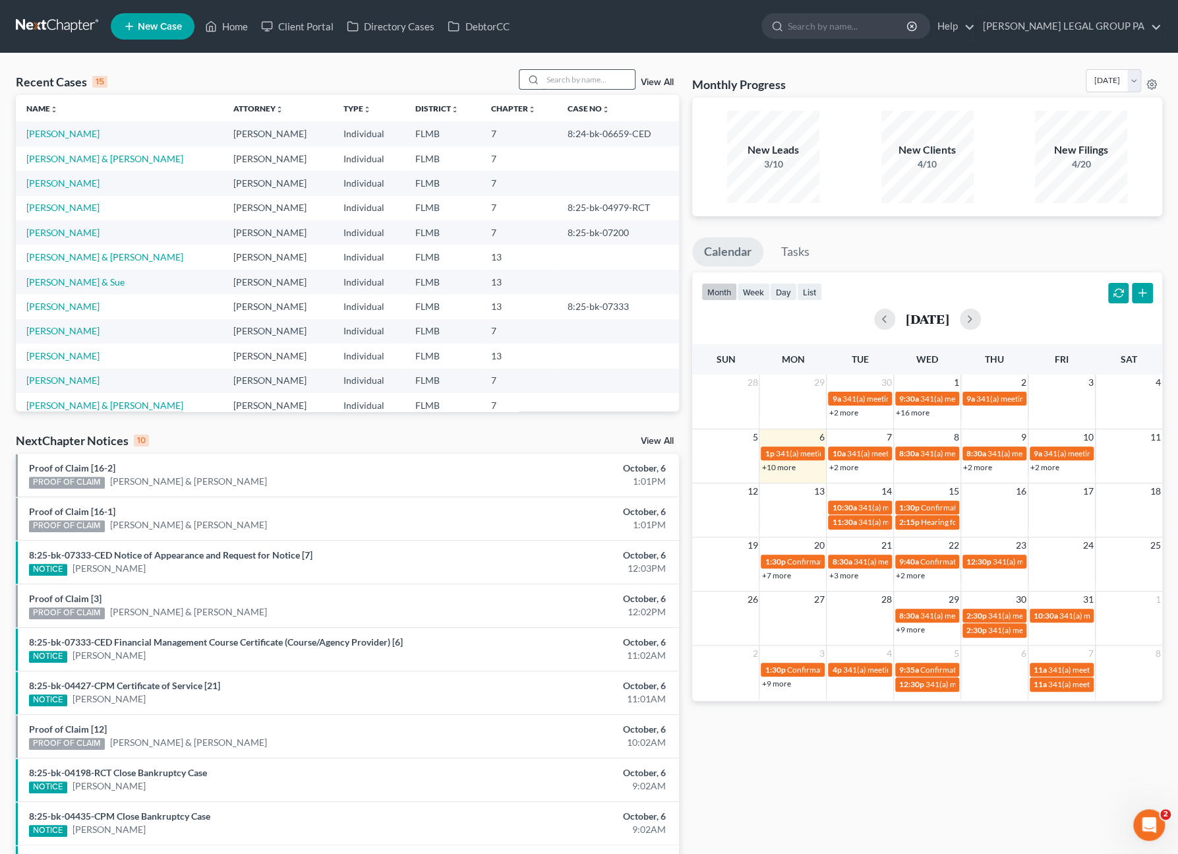
click at [576, 79] on input "search" at bounding box center [589, 79] width 92 height 19
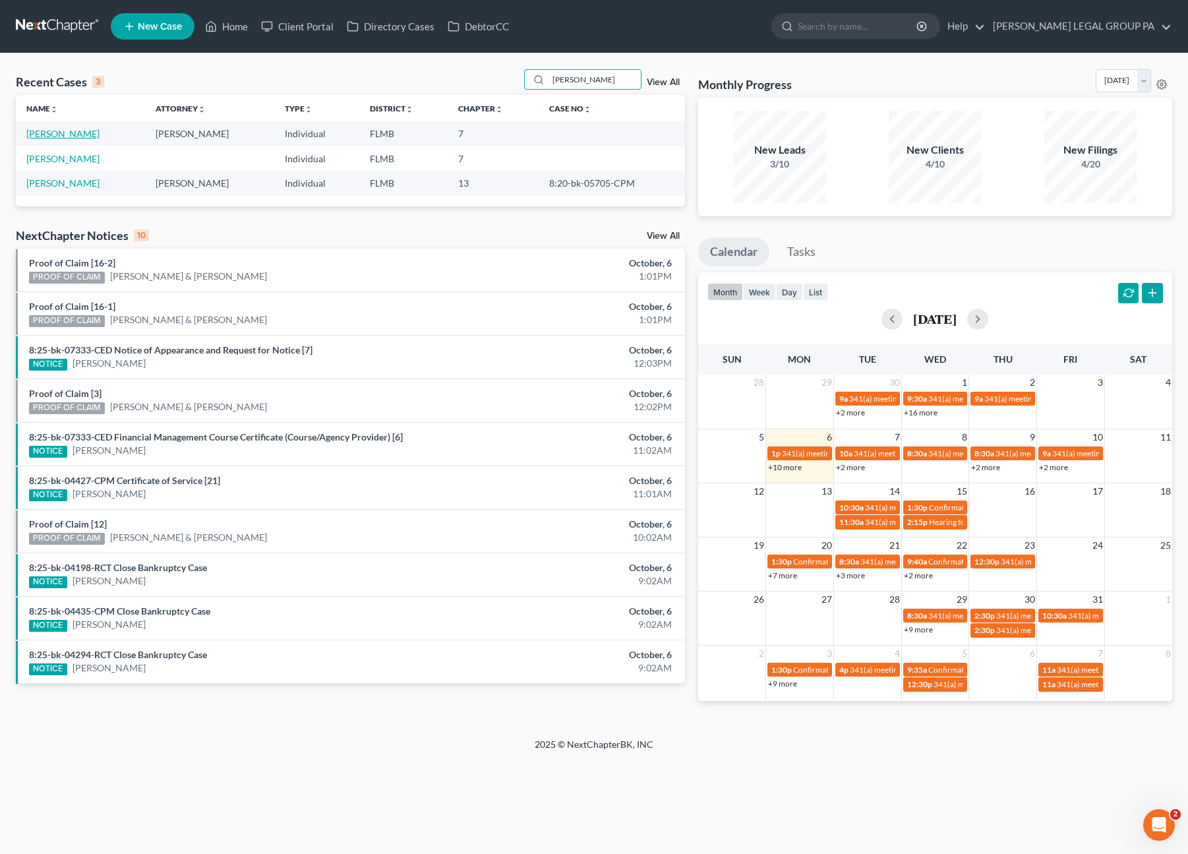
type input "mckee"
click at [77, 131] on link "McKee, Michael" at bounding box center [62, 133] width 73 height 11
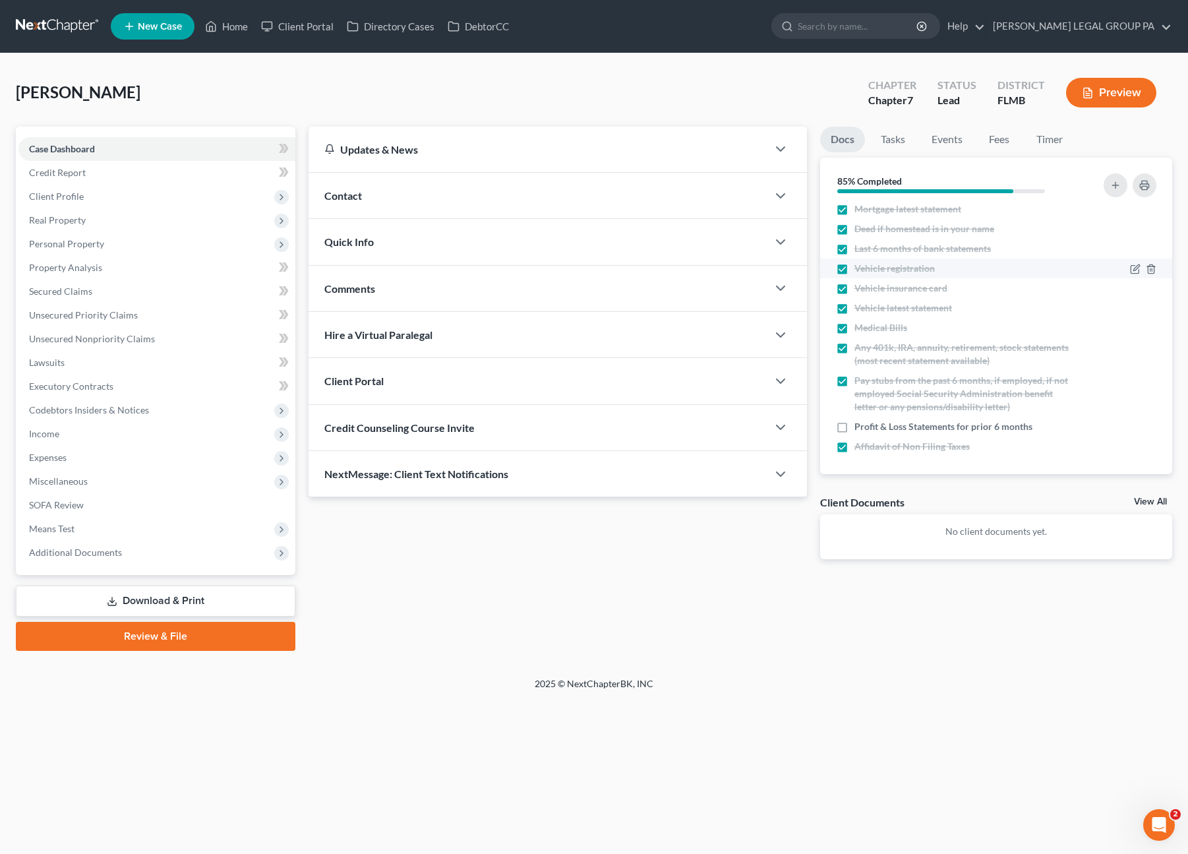
scroll to position [80, 0]
click at [228, 44] on nav "Home New Case Client Portal Directory Cases DebtorCC WELLER LEGAL GROUP PA salv…" at bounding box center [594, 26] width 1188 height 53
click at [234, 34] on link "Home" at bounding box center [226, 27] width 56 height 24
click at [233, 30] on link "Home" at bounding box center [226, 27] width 56 height 24
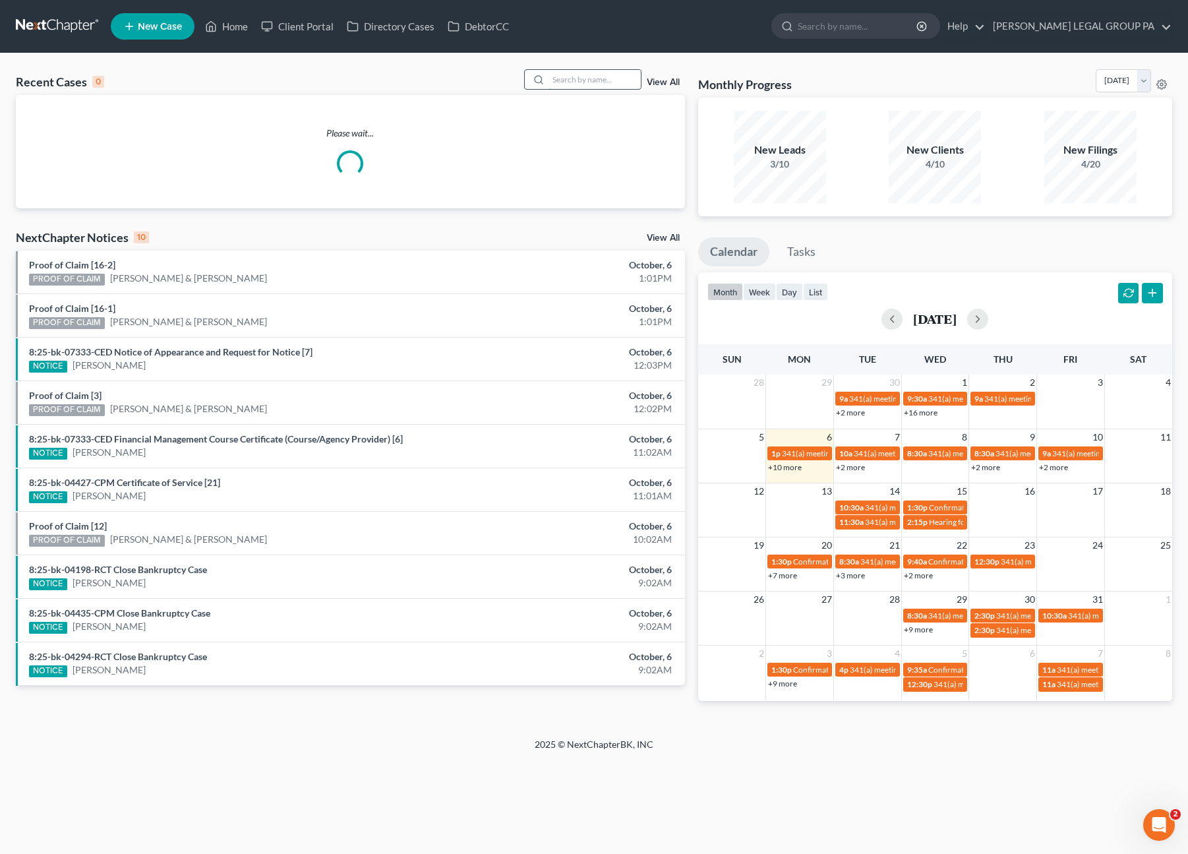
click at [562, 74] on input "search" at bounding box center [594, 79] width 92 height 19
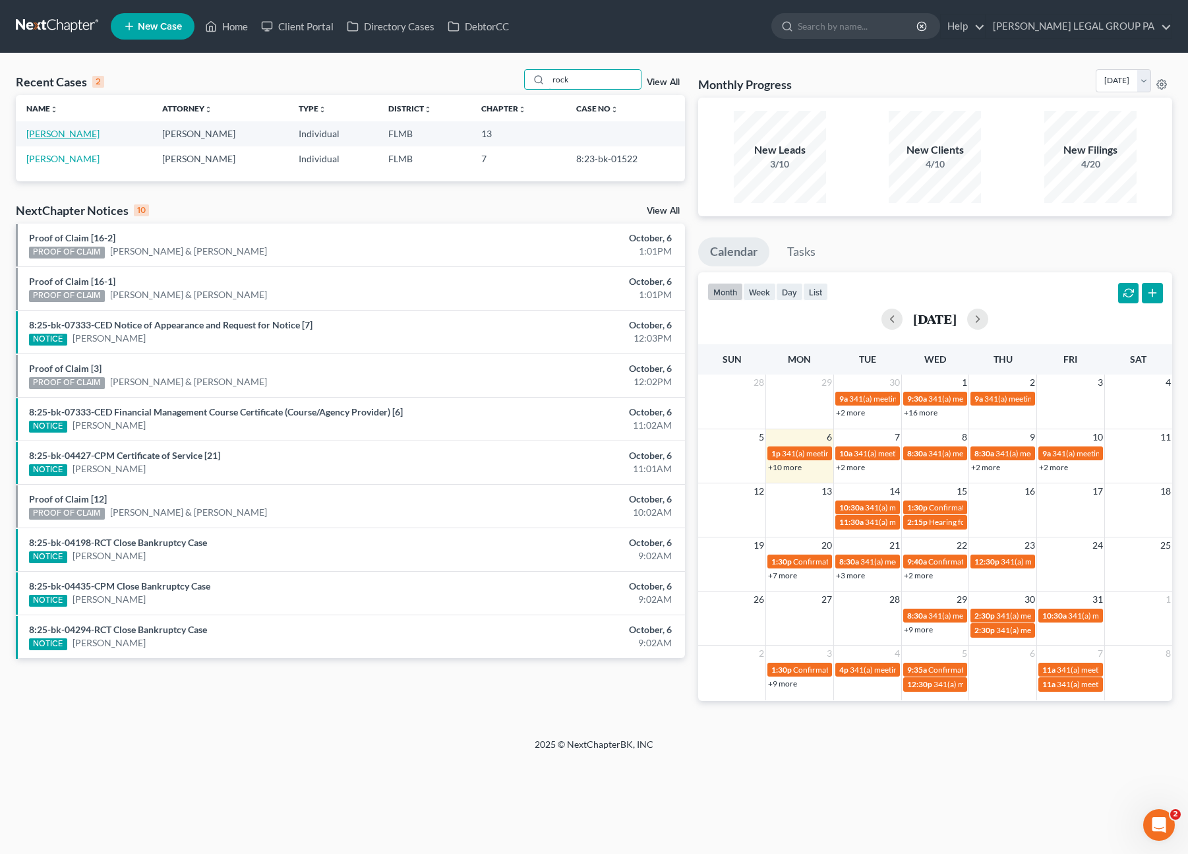
type input "rock"
click at [36, 133] on link "[PERSON_NAME]" at bounding box center [62, 133] width 73 height 11
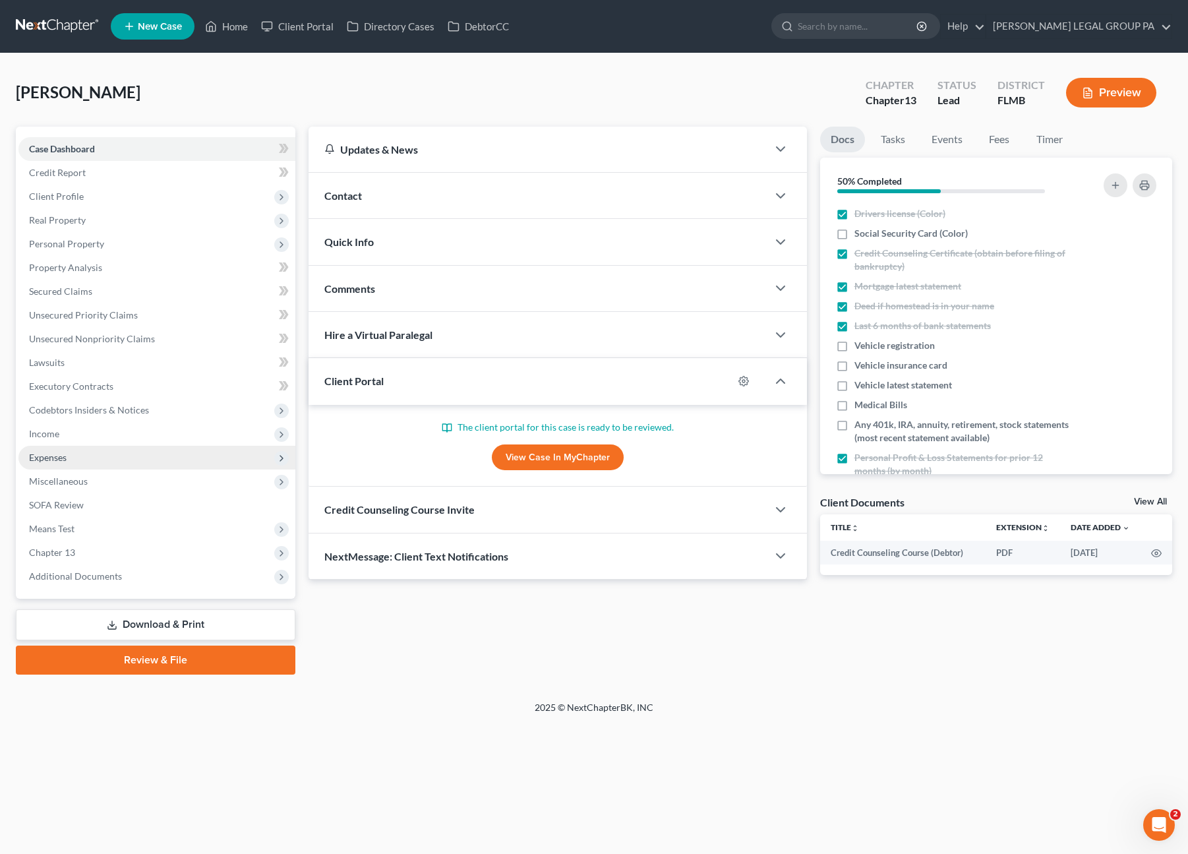
drag, startPoint x: 57, startPoint y: 434, endPoint x: 67, endPoint y: 454, distance: 21.8
click at [57, 434] on span "Income" at bounding box center [44, 433] width 30 height 11
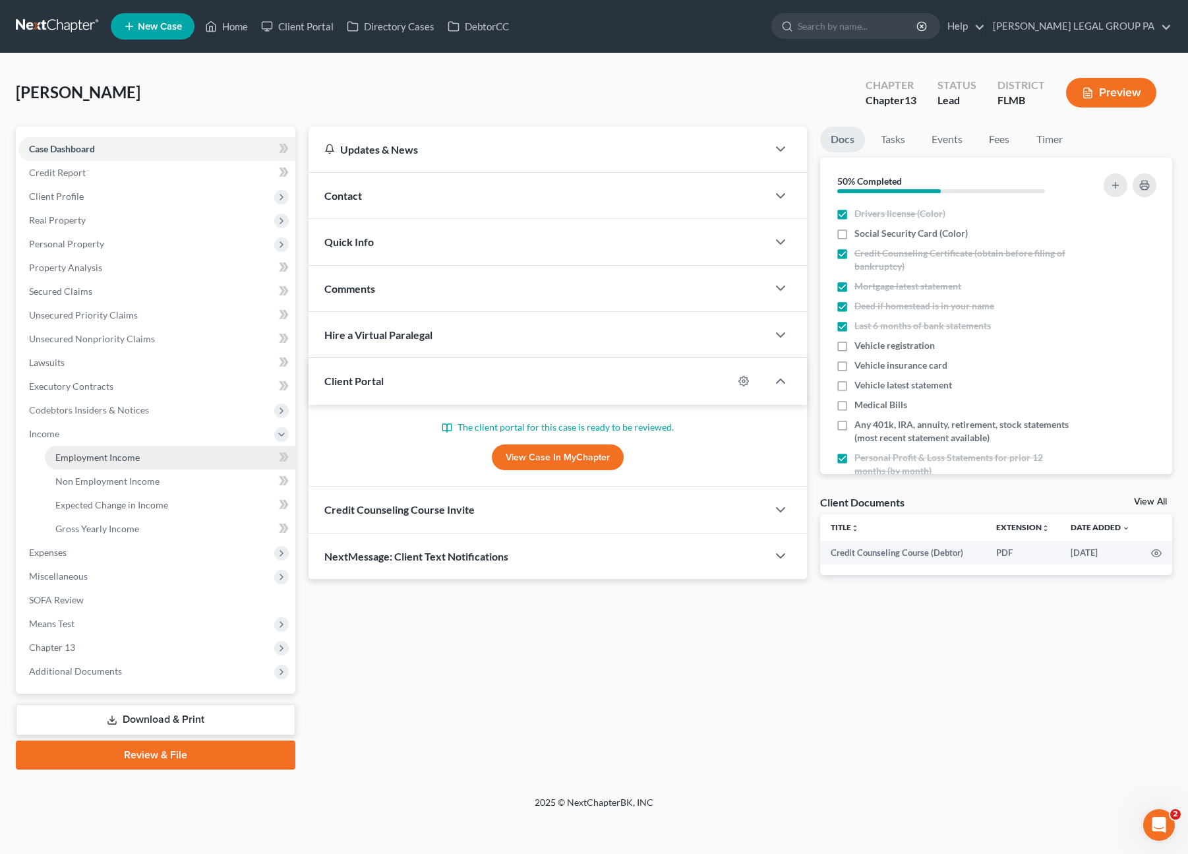
click at [76, 454] on span "Employment Income" at bounding box center [97, 457] width 84 height 11
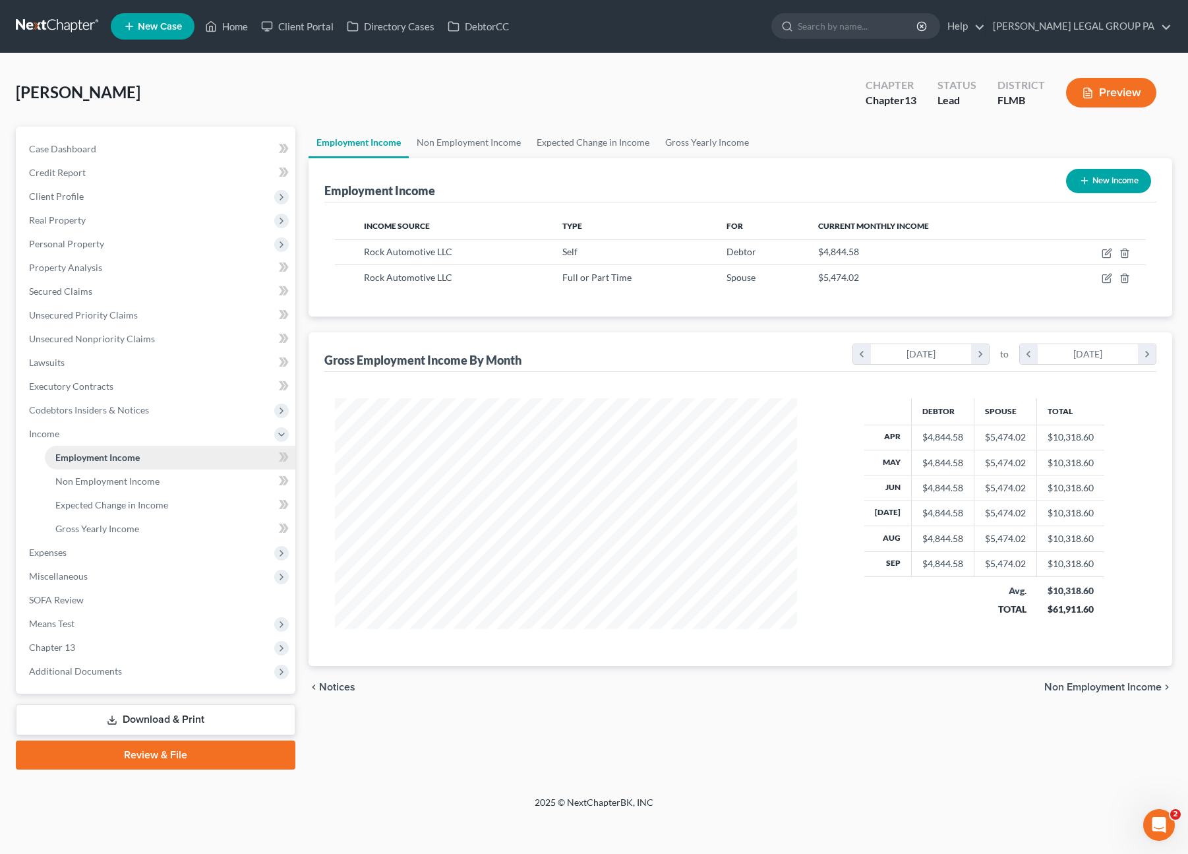
scroll to position [235, 488]
click at [59, 648] on span "Chapter 13" at bounding box center [52, 646] width 46 height 11
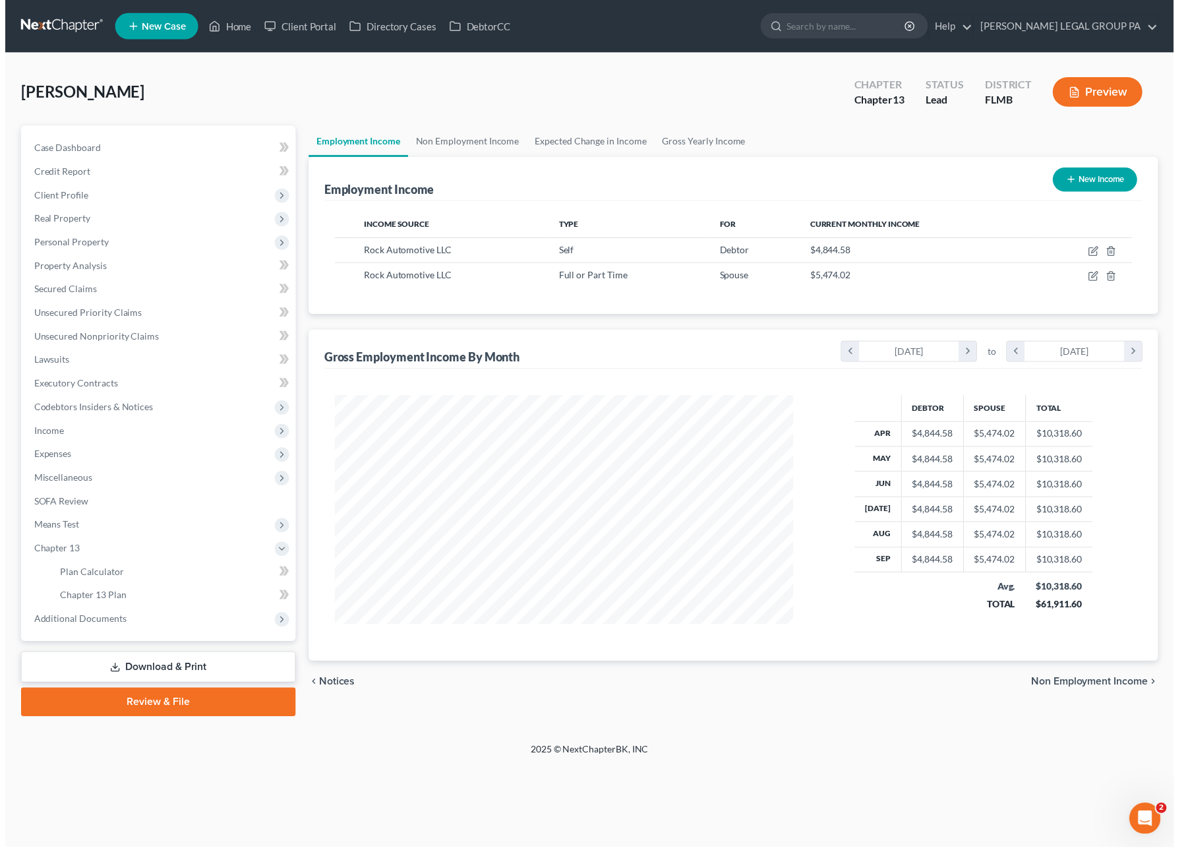
scroll to position [659002, 658748]
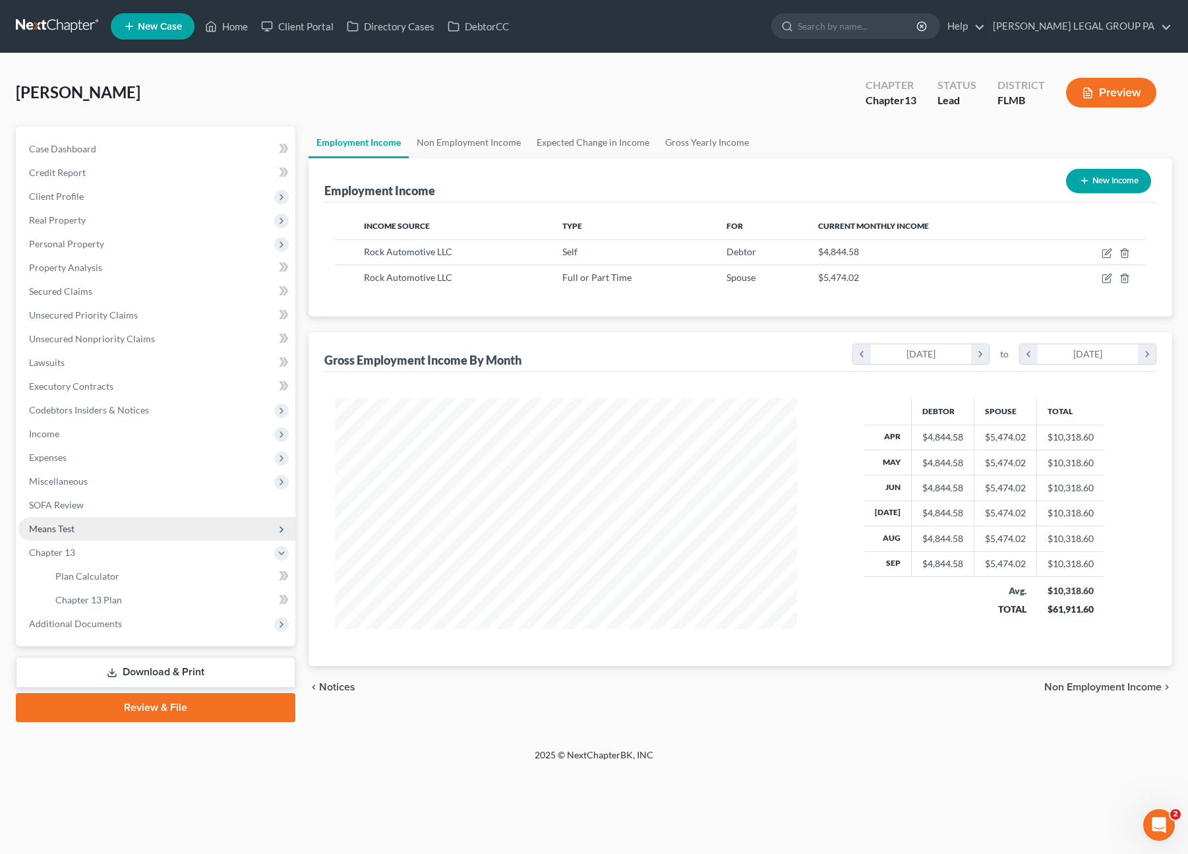
click at [63, 529] on span "Means Test" at bounding box center [51, 528] width 45 height 11
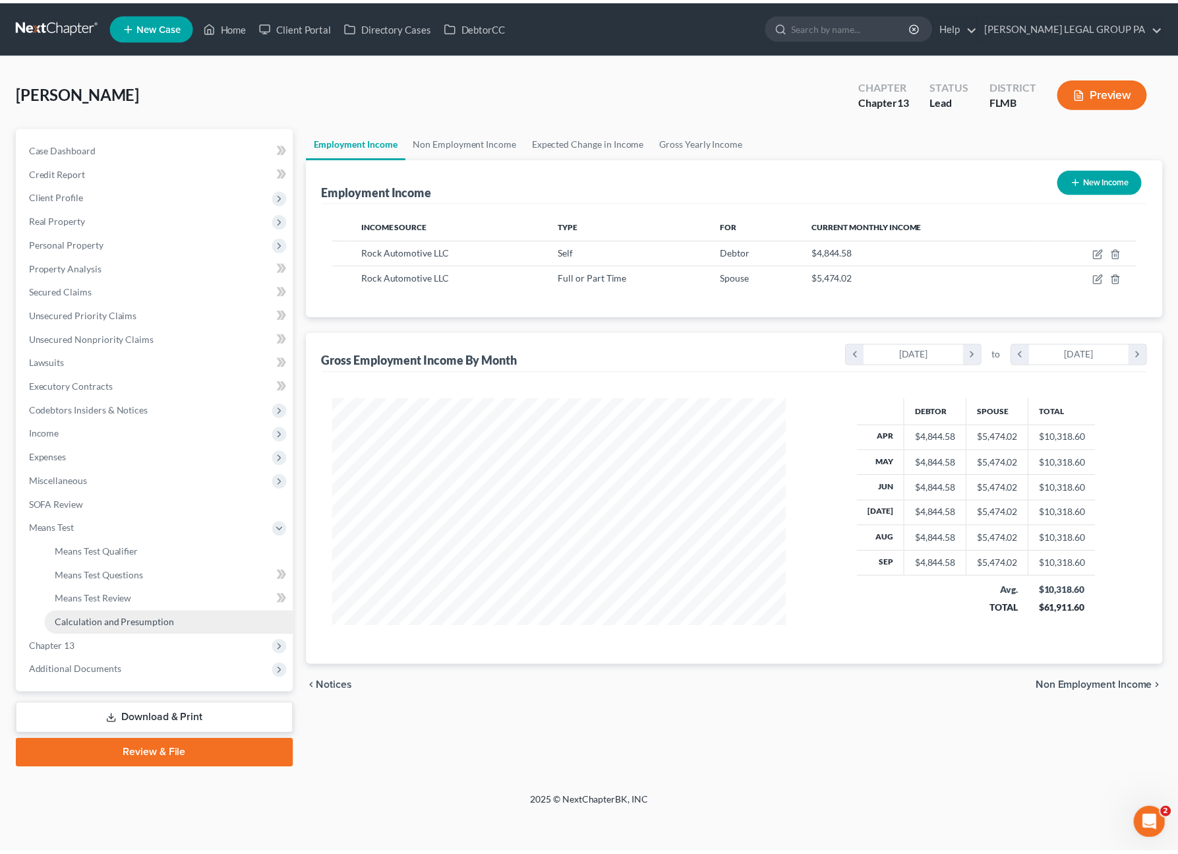
scroll to position [235, 488]
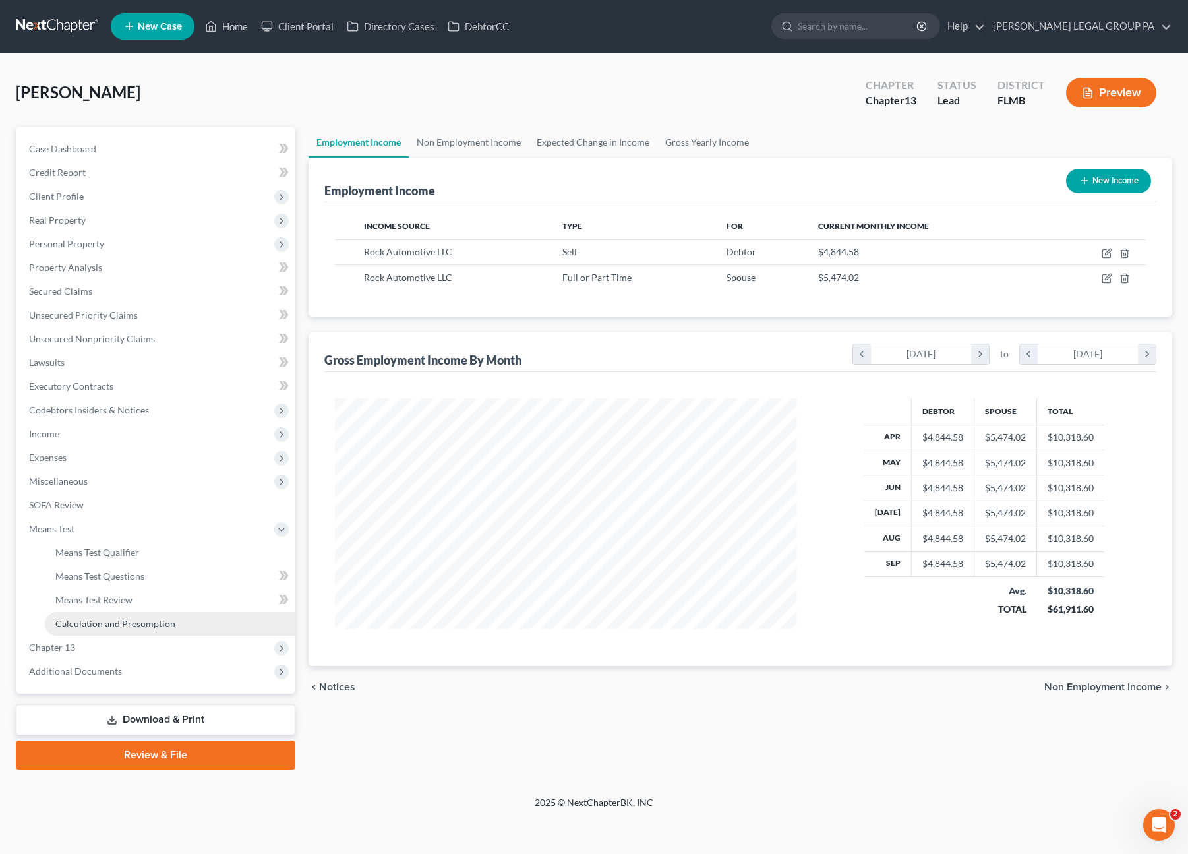
click at [105, 622] on span "Calculation and Presumption" at bounding box center [115, 623] width 120 height 11
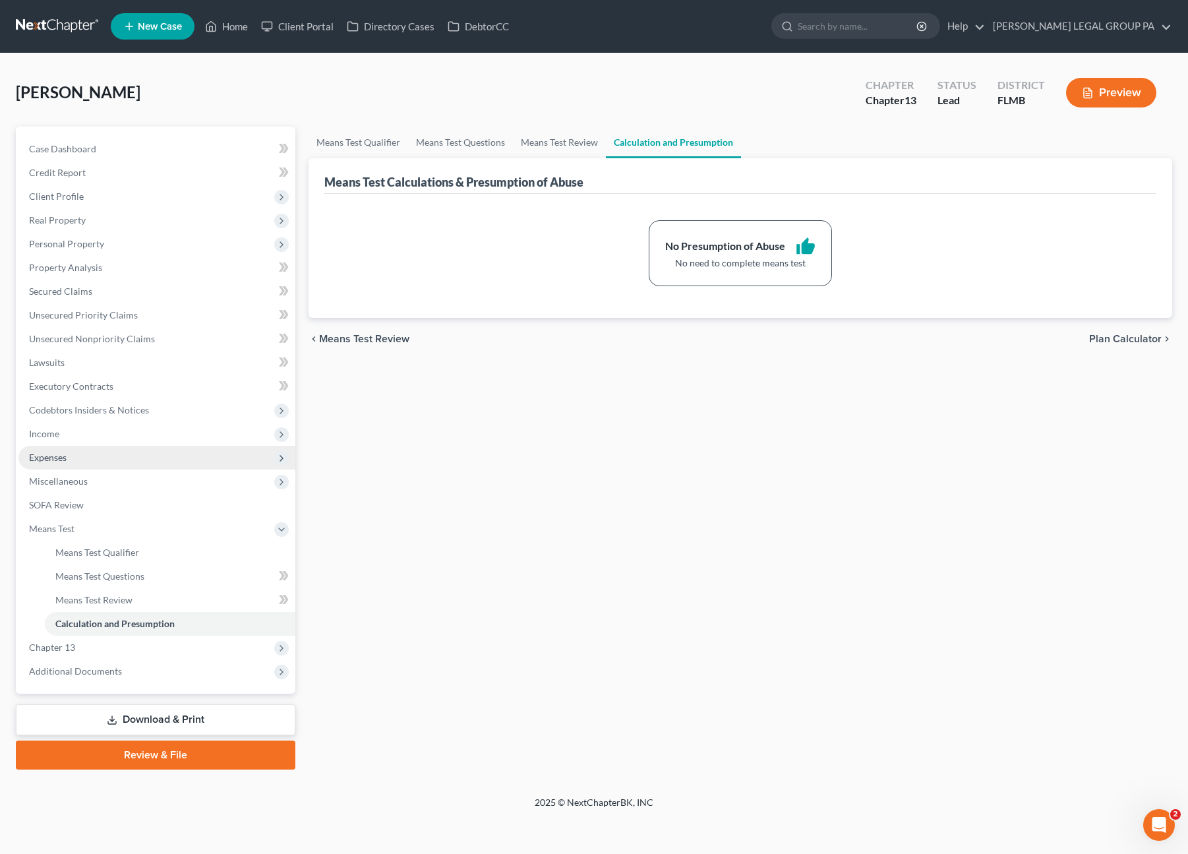
click at [62, 463] on span "Expenses" at bounding box center [156, 458] width 277 height 24
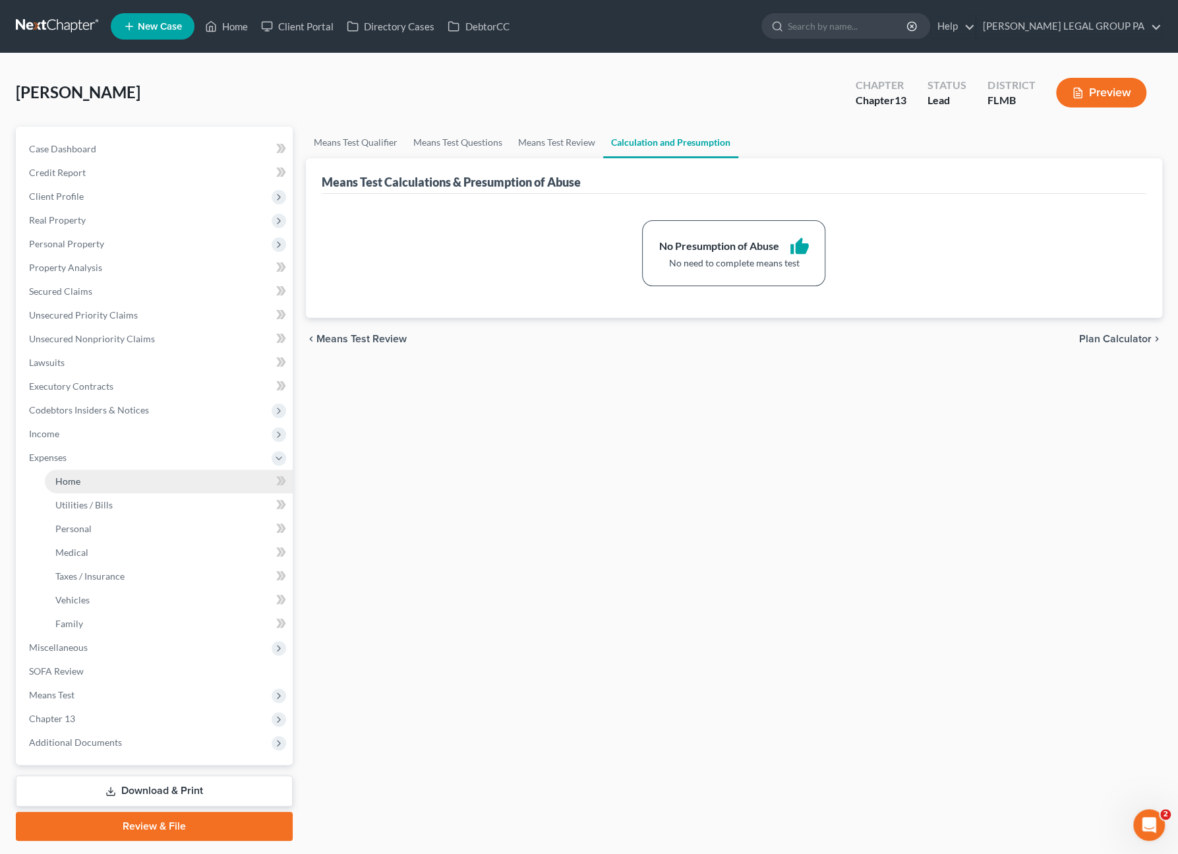
click at [63, 484] on span "Home" at bounding box center [67, 480] width 25 height 11
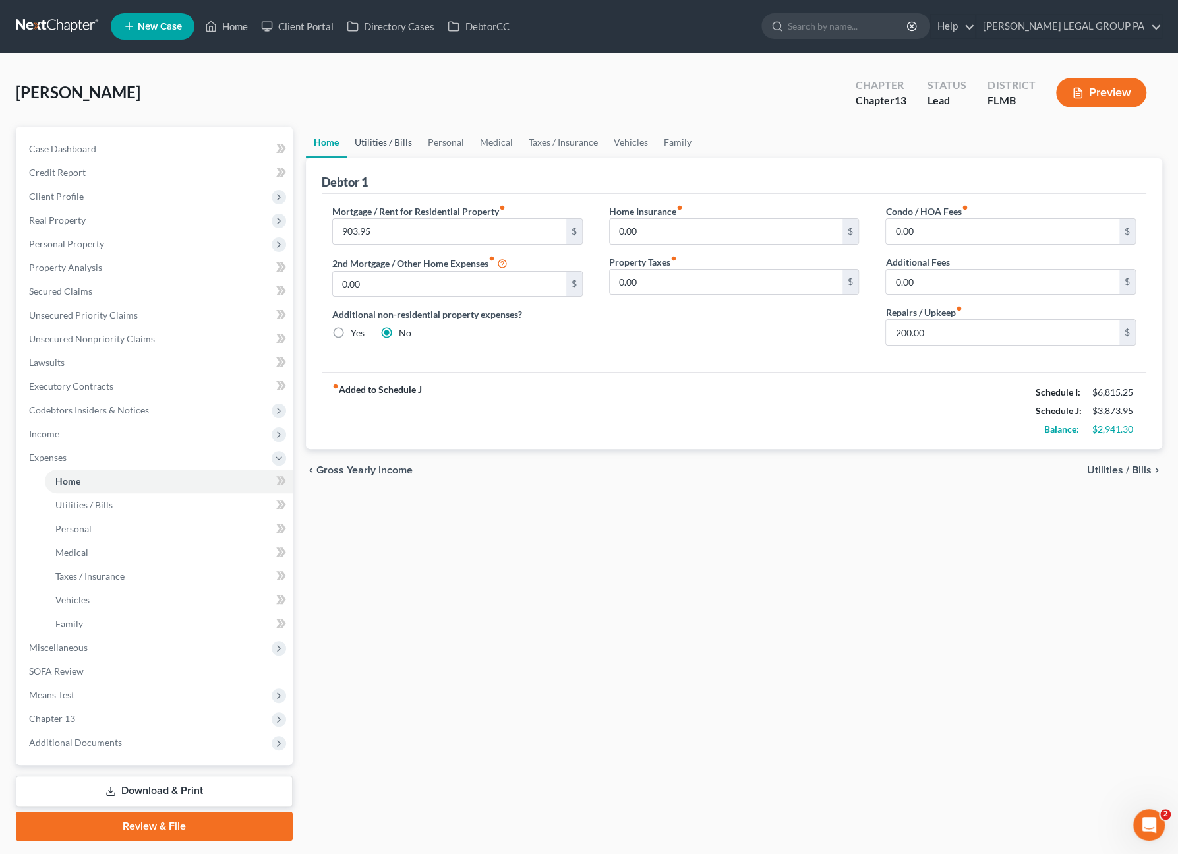
drag, startPoint x: 395, startPoint y: 142, endPoint x: 381, endPoint y: 168, distance: 29.8
click at [395, 142] on link "Utilities / Bills" at bounding box center [383, 143] width 73 height 32
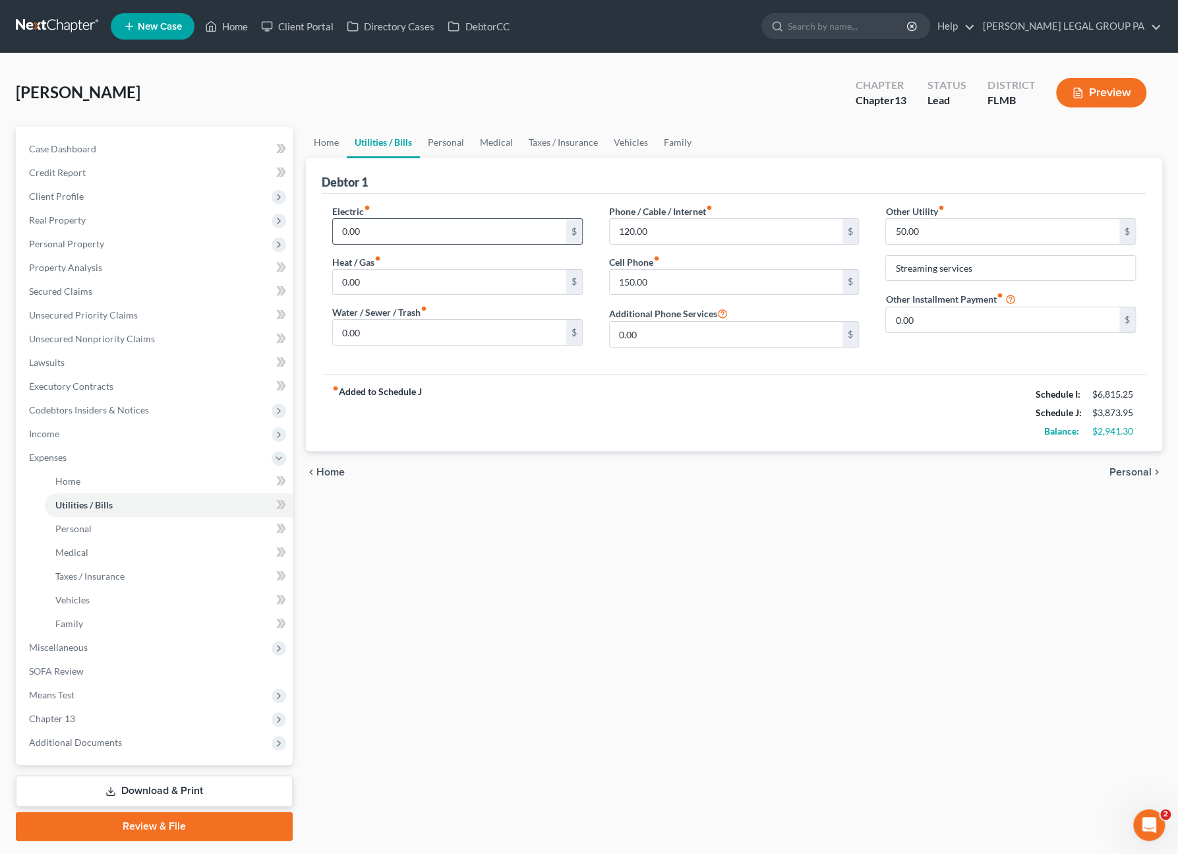
click at [372, 229] on input "0.00" at bounding box center [449, 231] width 233 height 25
type input "180.00"
type input "100.00"
click at [444, 146] on link "Personal" at bounding box center [446, 143] width 52 height 32
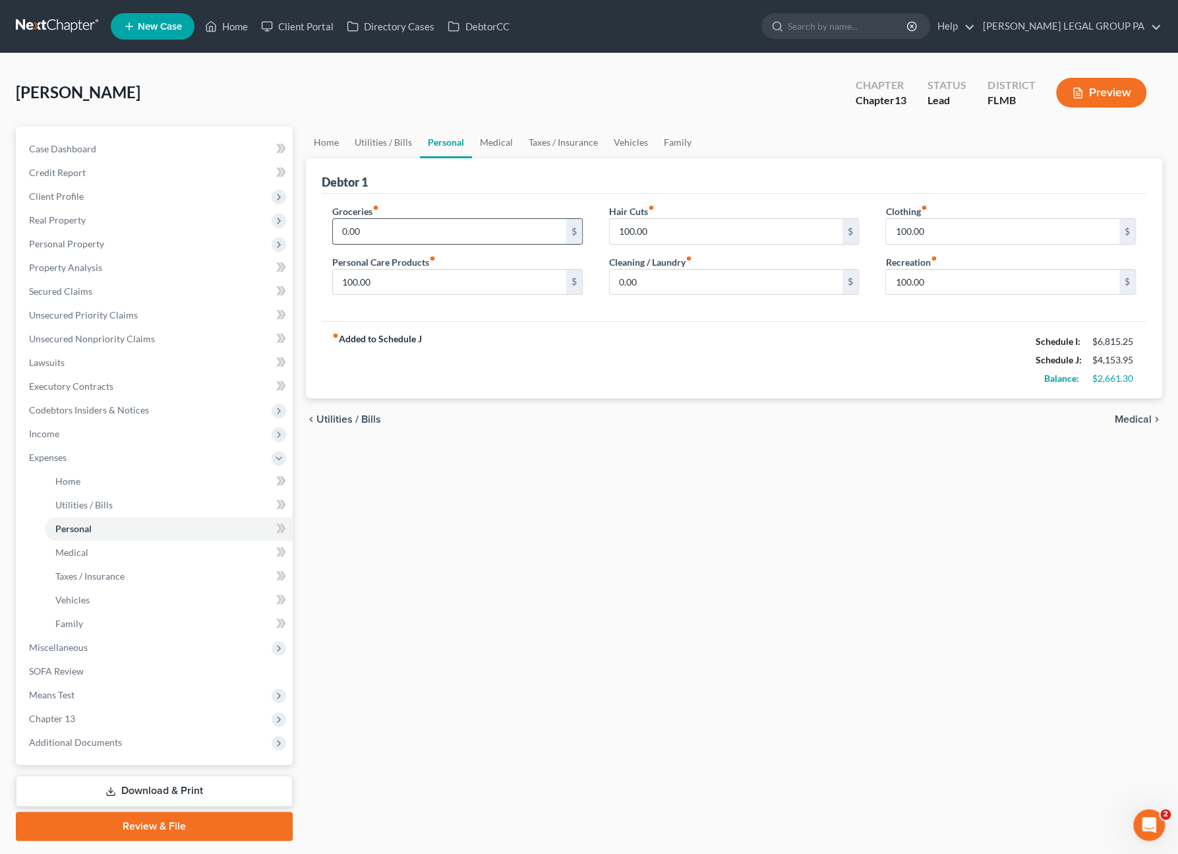
click at [407, 230] on input "0.00" at bounding box center [449, 231] width 233 height 25
type input "800.00"
type input "60.00"
type input "50.00"
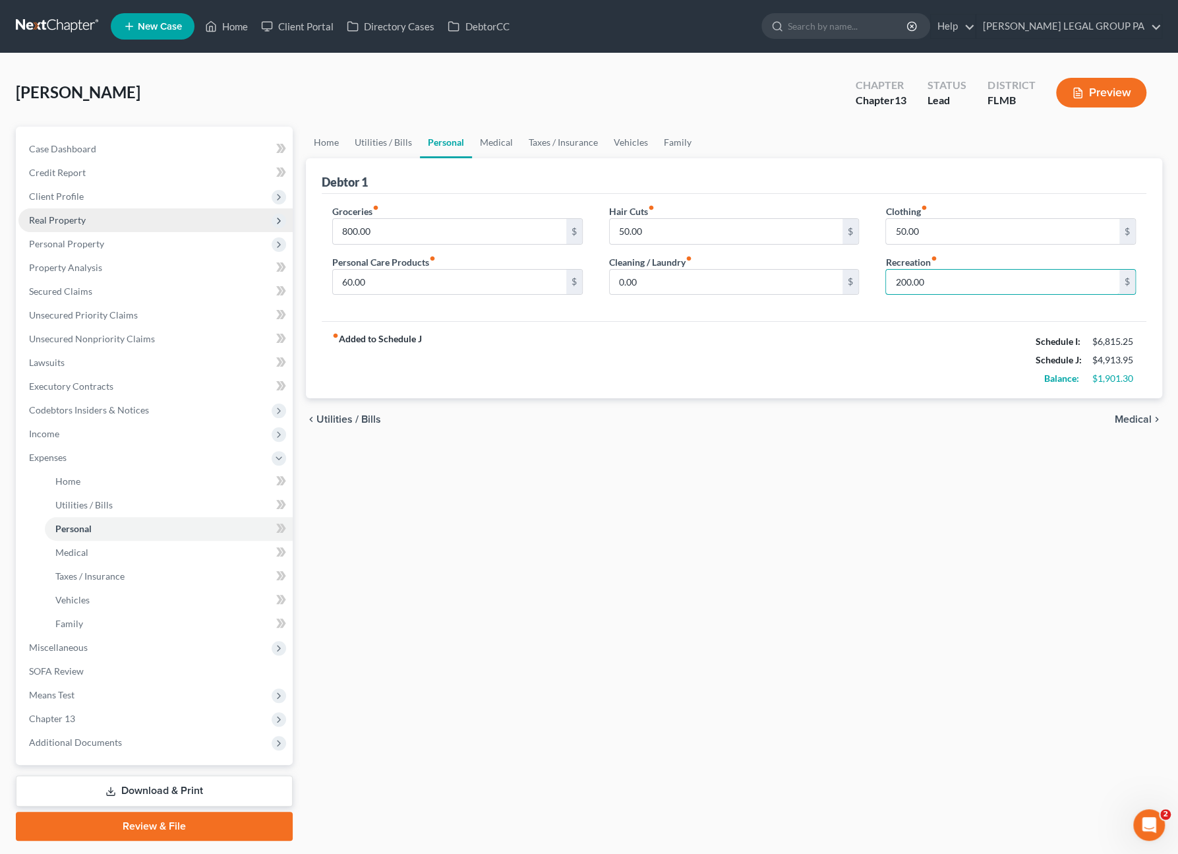
type input "200.00"
drag, startPoint x: 624, startPoint y: 138, endPoint x: 575, endPoint y: 158, distance: 53.0
click at [624, 138] on link "Vehicles" at bounding box center [631, 143] width 50 height 32
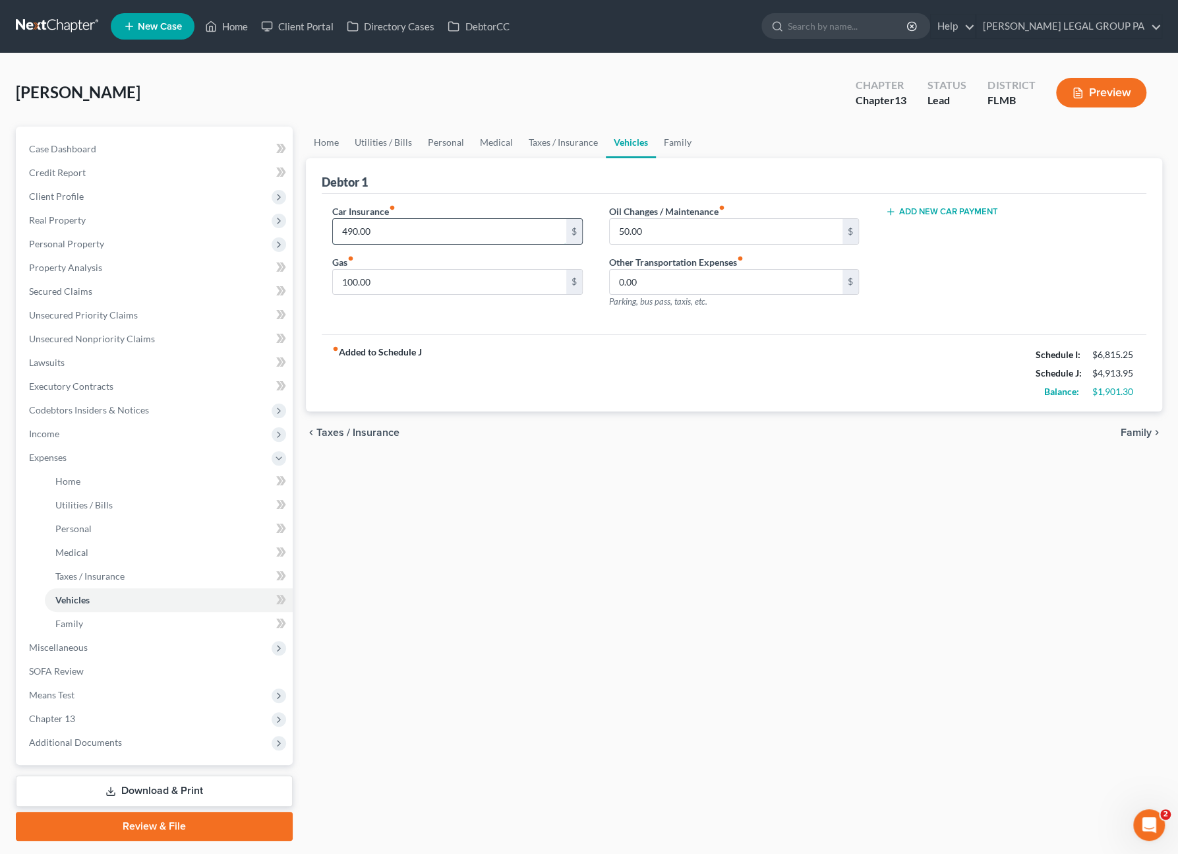
click at [395, 235] on input "490.00" at bounding box center [449, 231] width 233 height 25
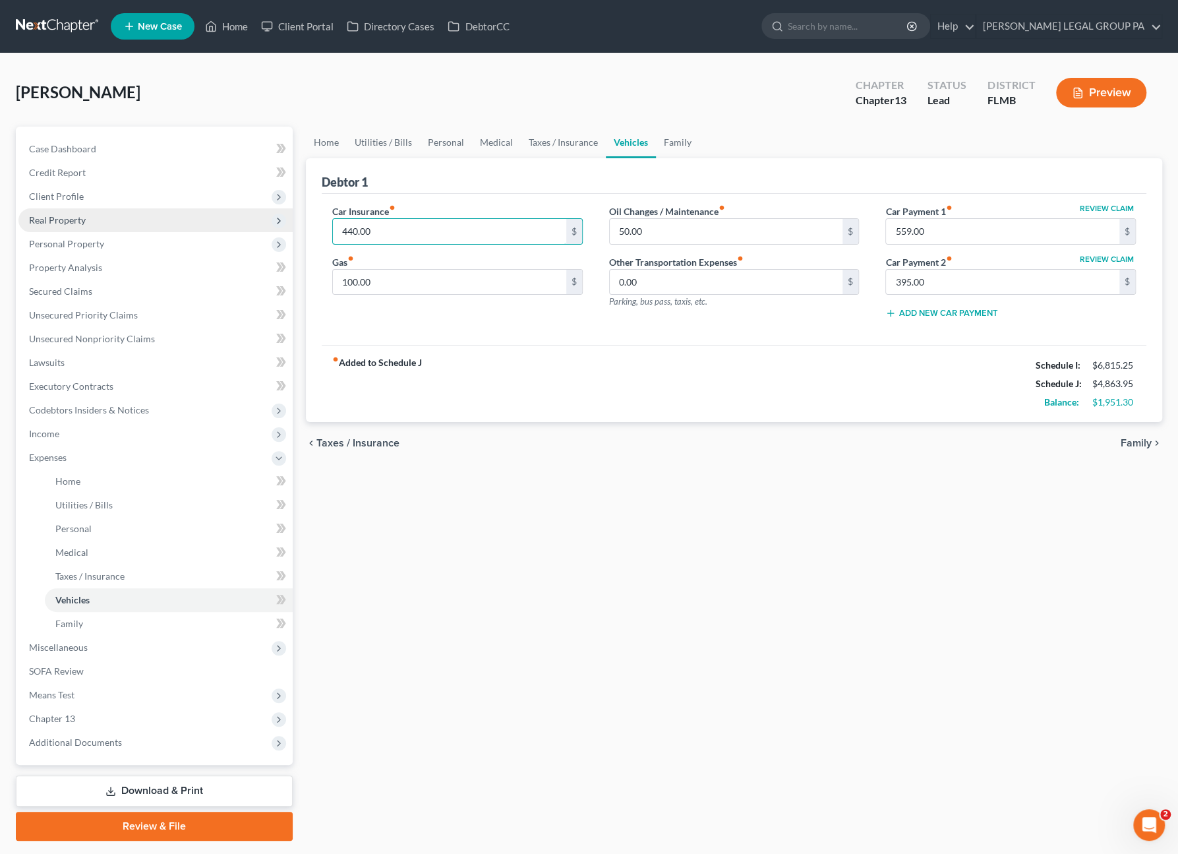
type input "440.00"
drag, startPoint x: 80, startPoint y: 254, endPoint x: 92, endPoint y: 293, distance: 40.5
click at [80, 254] on span "Personal Property" at bounding box center [155, 244] width 274 height 24
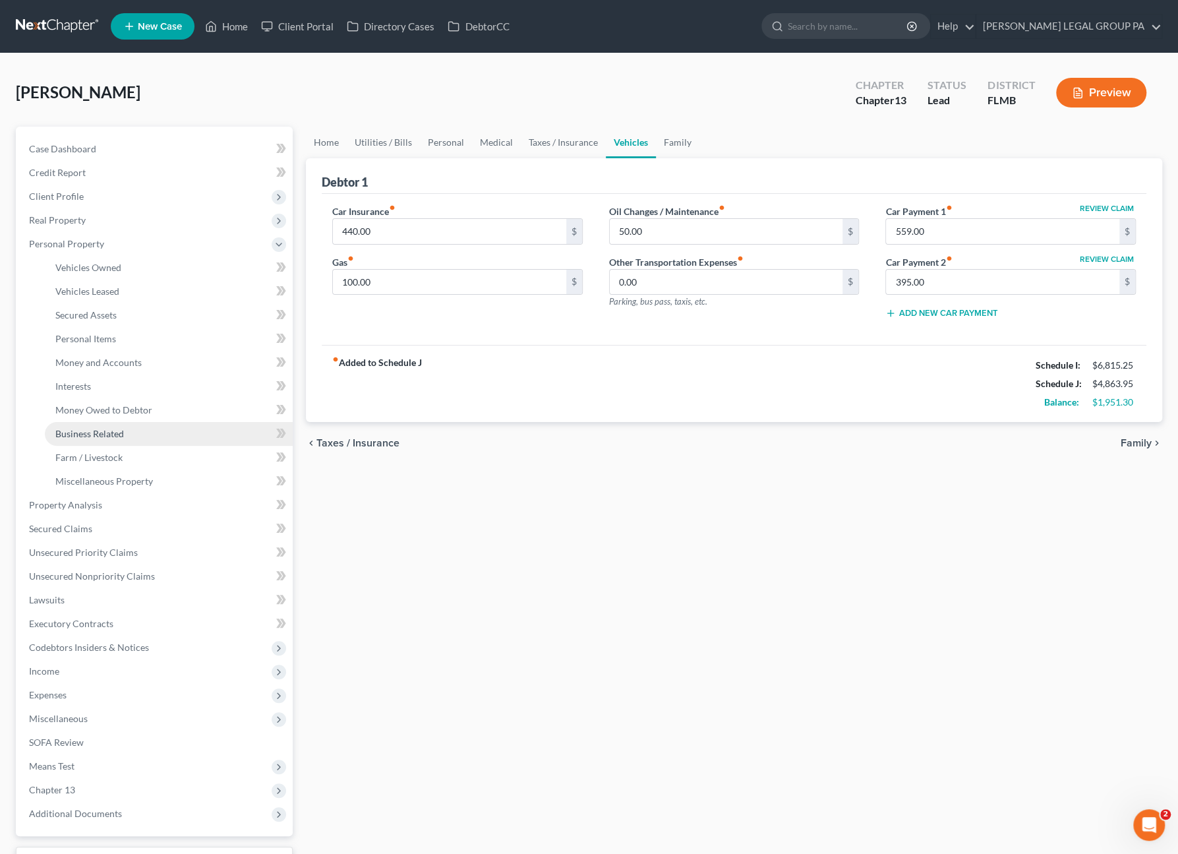
click at [100, 442] on link "Business Related" at bounding box center [169, 434] width 248 height 24
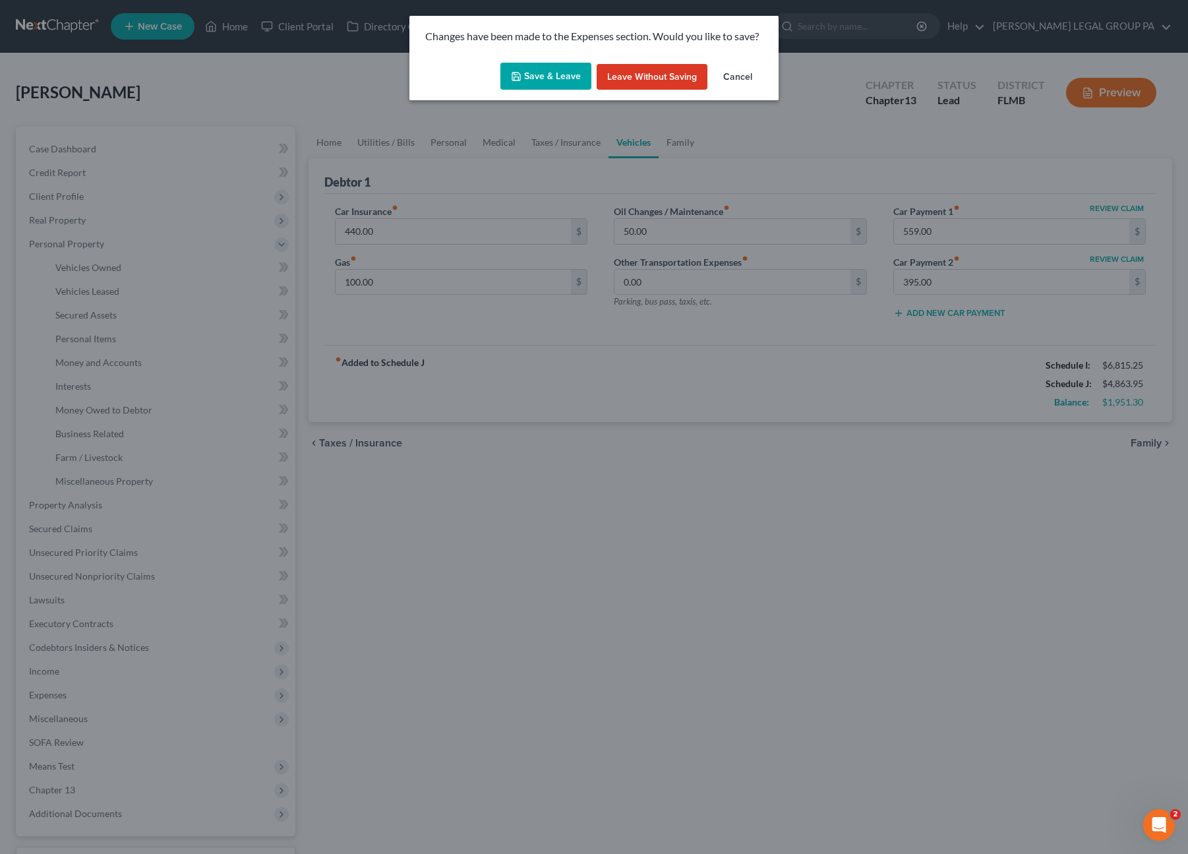
click at [527, 80] on button "Save & Leave" at bounding box center [545, 77] width 91 height 28
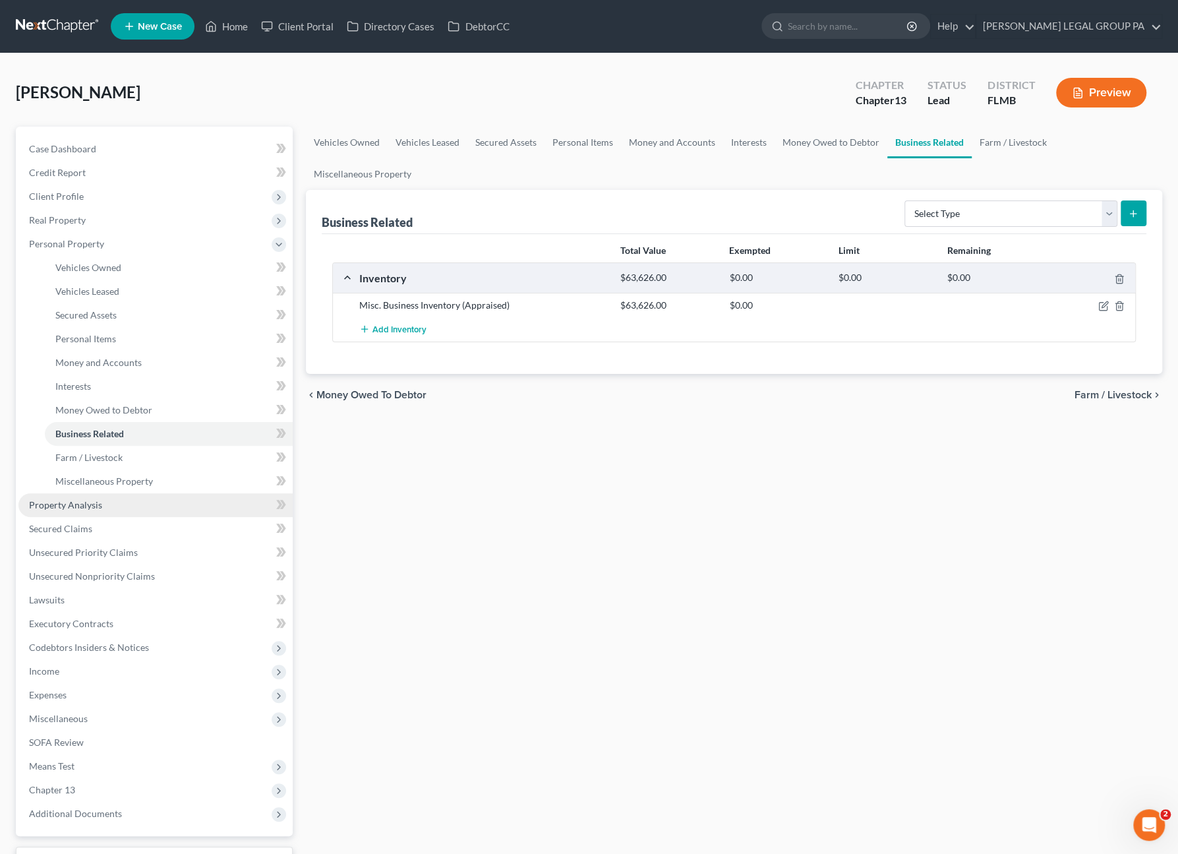
click at [88, 506] on span "Property Analysis" at bounding box center [65, 504] width 73 height 11
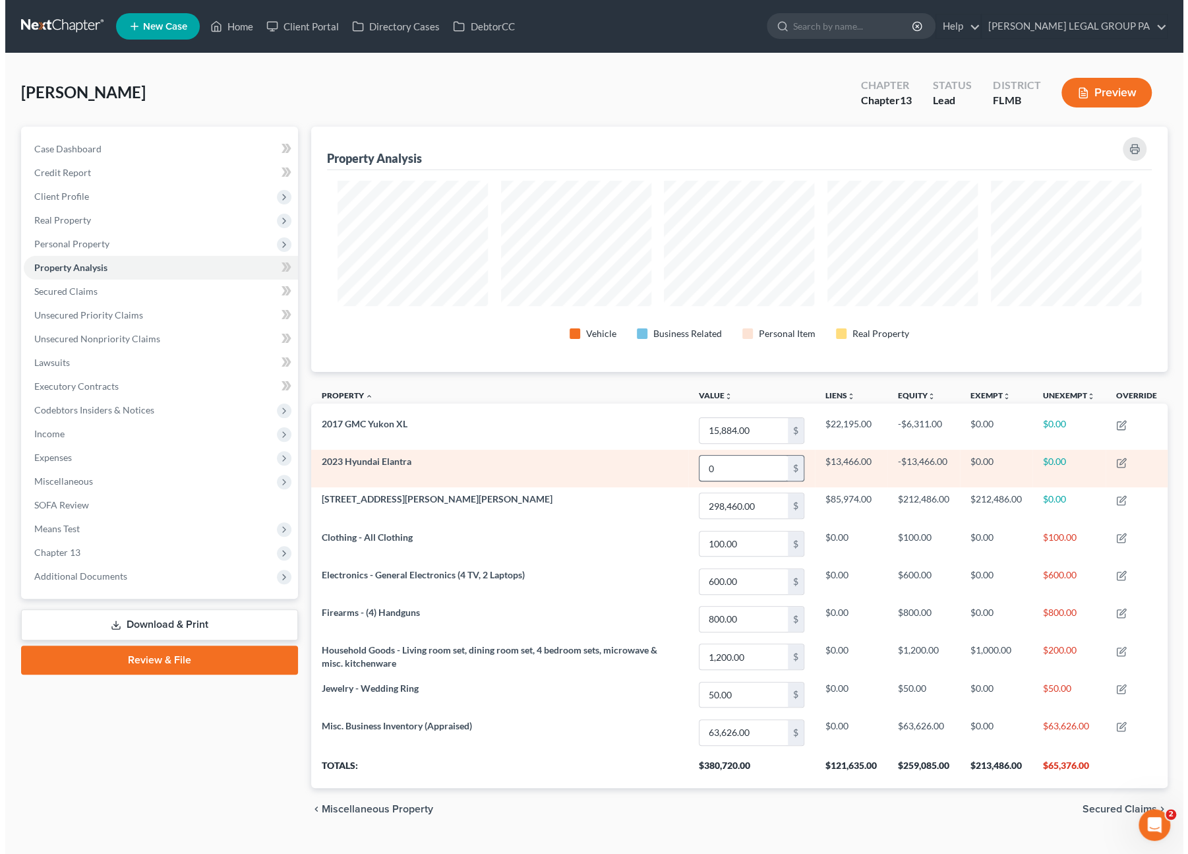
scroll to position [245, 856]
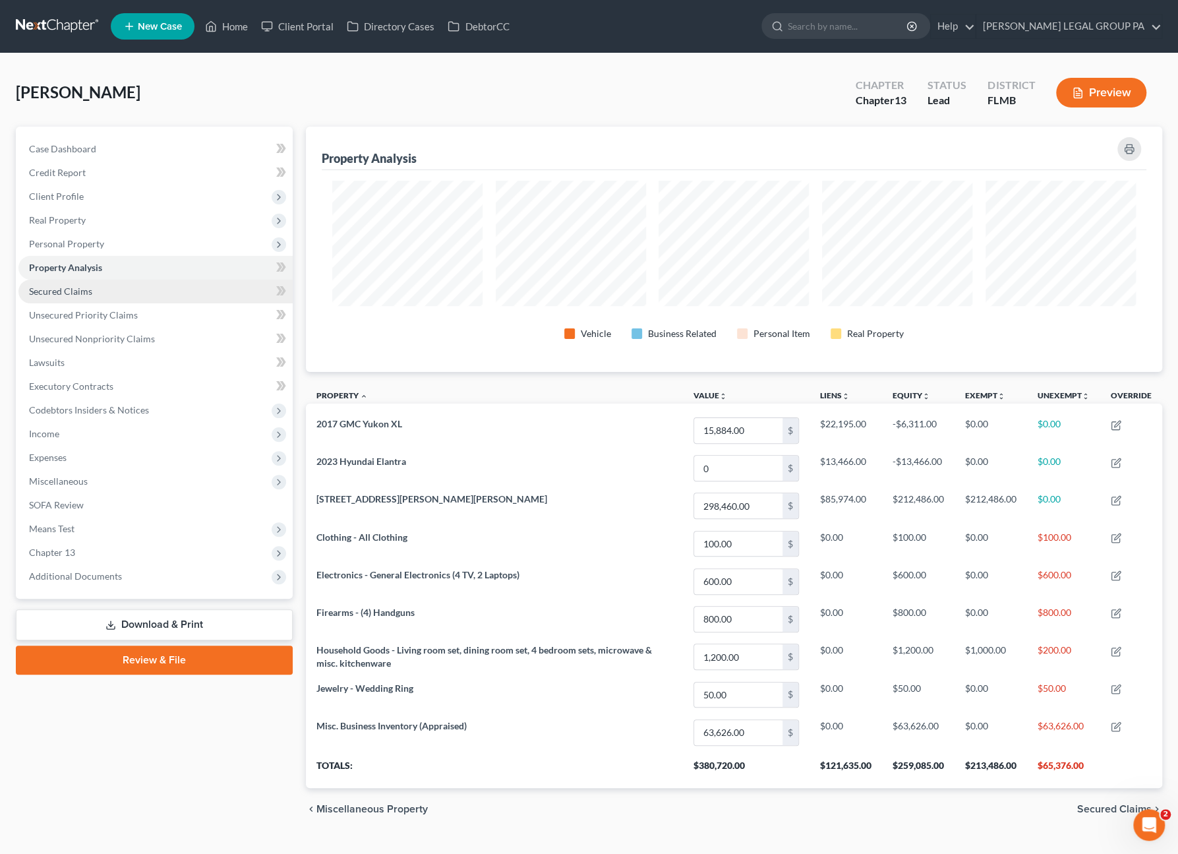
click at [79, 297] on link "Secured Claims" at bounding box center [155, 292] width 274 height 24
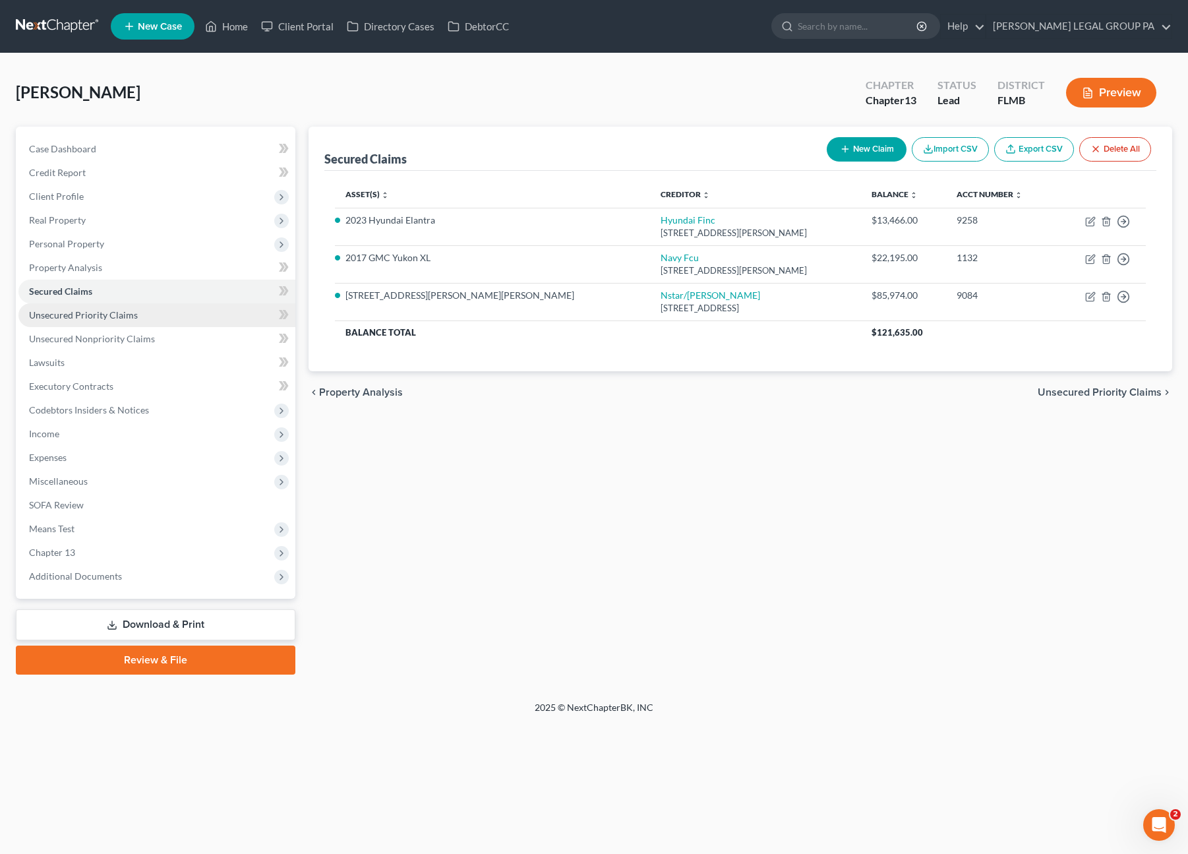
click at [69, 322] on link "Unsecured Priority Claims" at bounding box center [156, 315] width 277 height 24
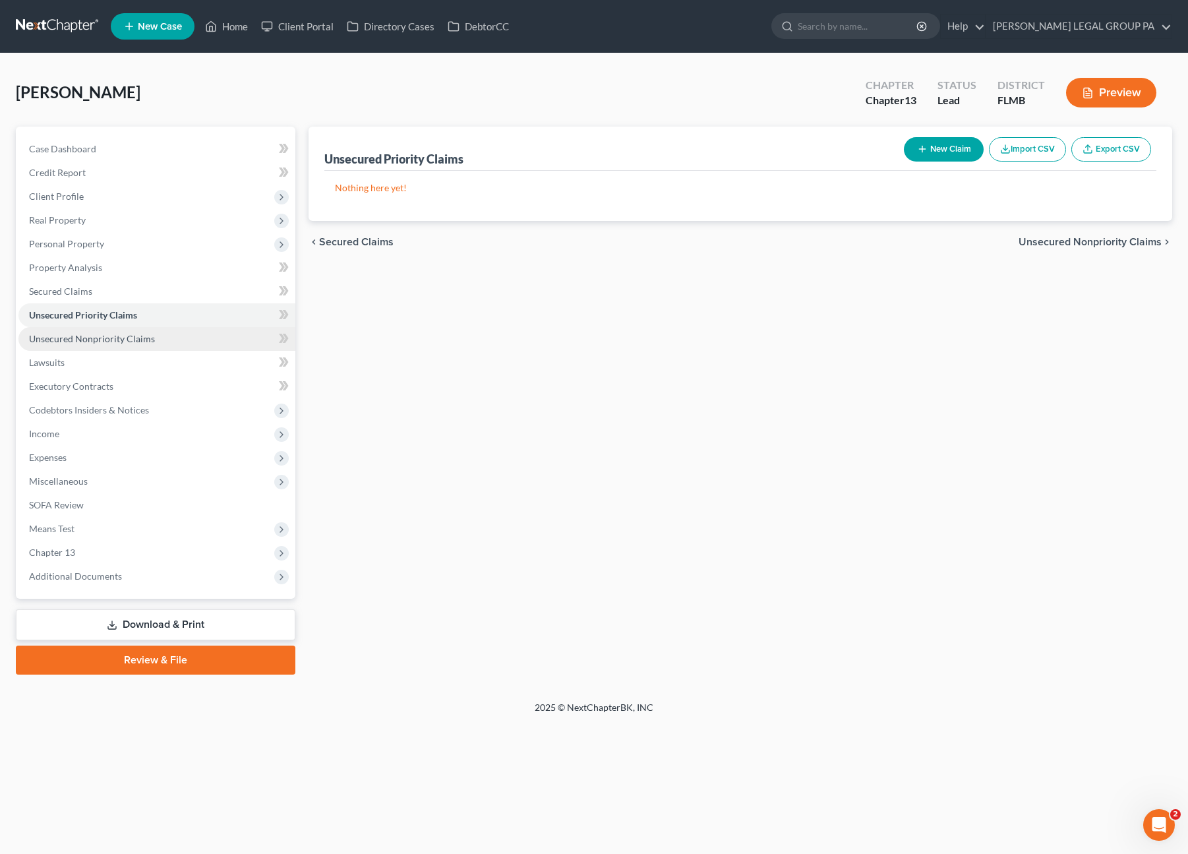
click at [76, 337] on span "Unsecured Nonpriority Claims" at bounding box center [92, 338] width 126 height 11
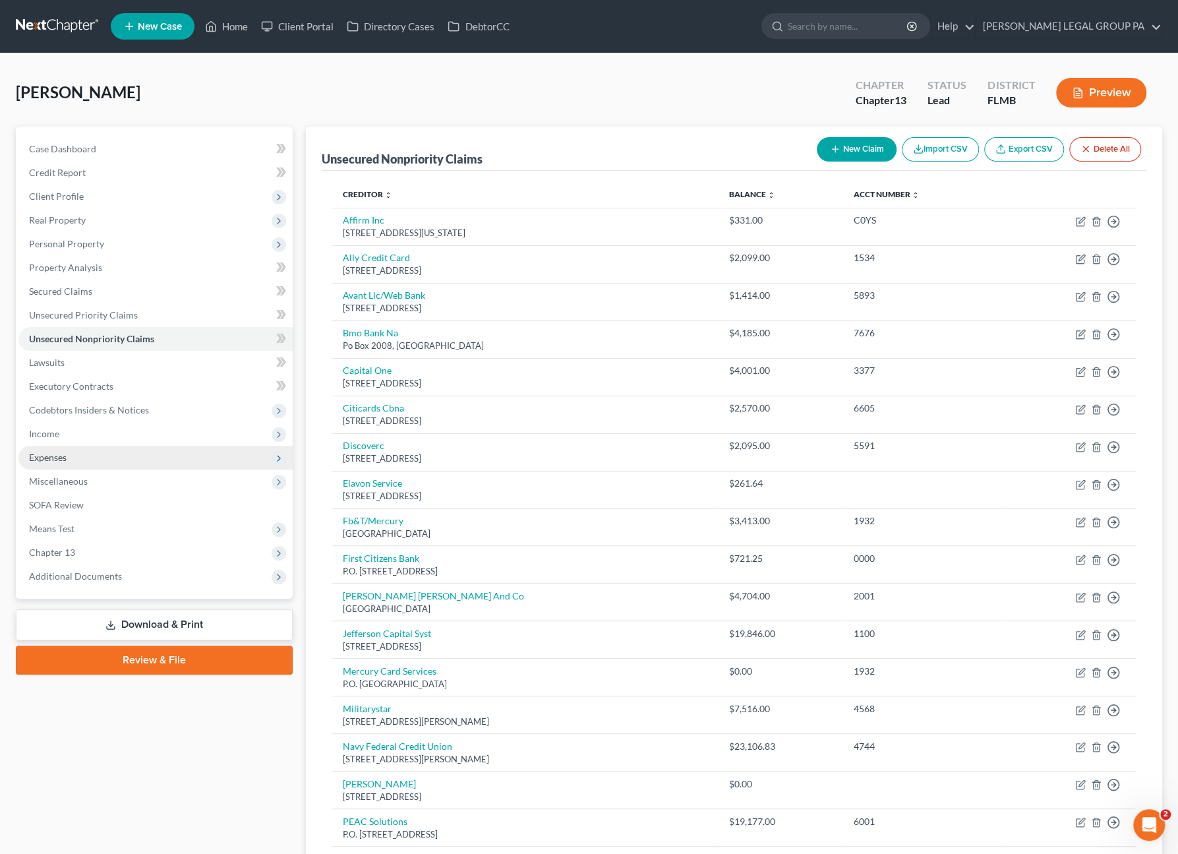
drag, startPoint x: 59, startPoint y: 434, endPoint x: 59, endPoint y: 464, distance: 30.3
click at [59, 434] on span "Income" at bounding box center [155, 434] width 274 height 24
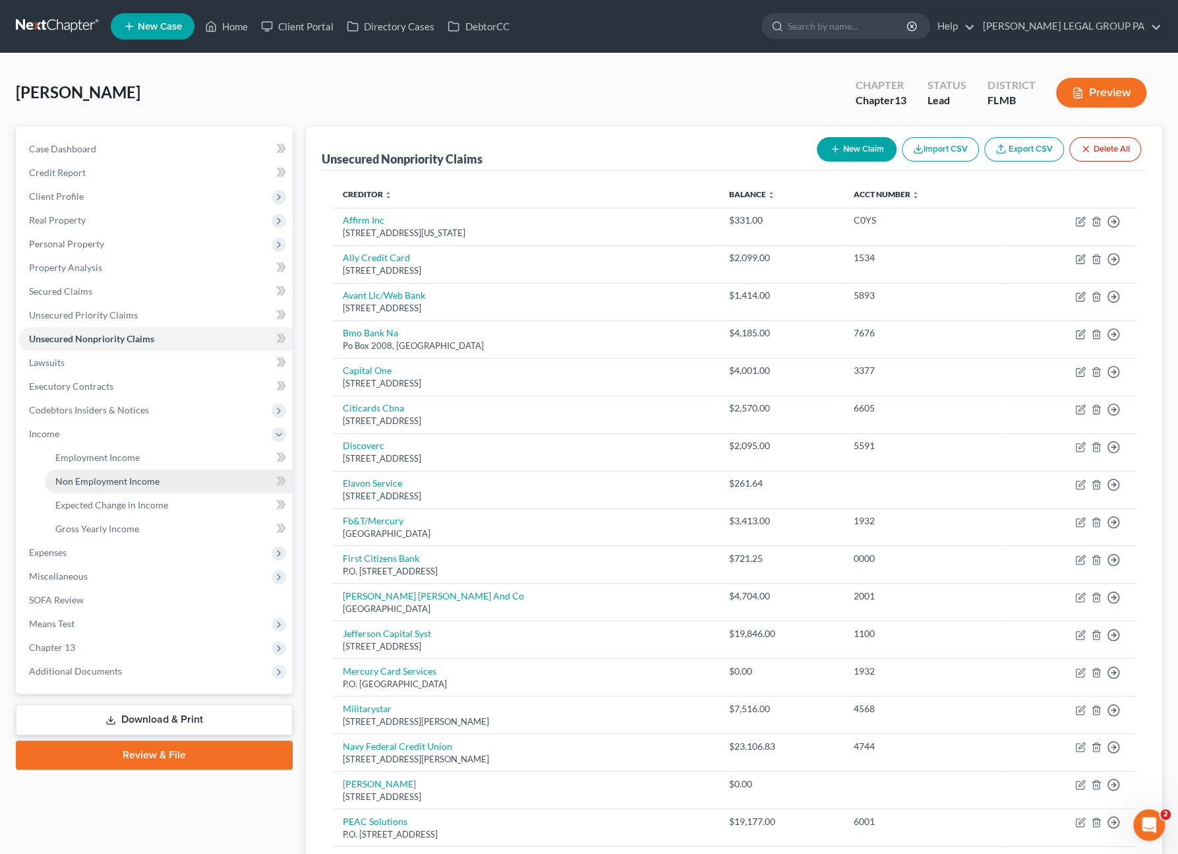
click at [59, 470] on link "Non Employment Income" at bounding box center [169, 481] width 248 height 24
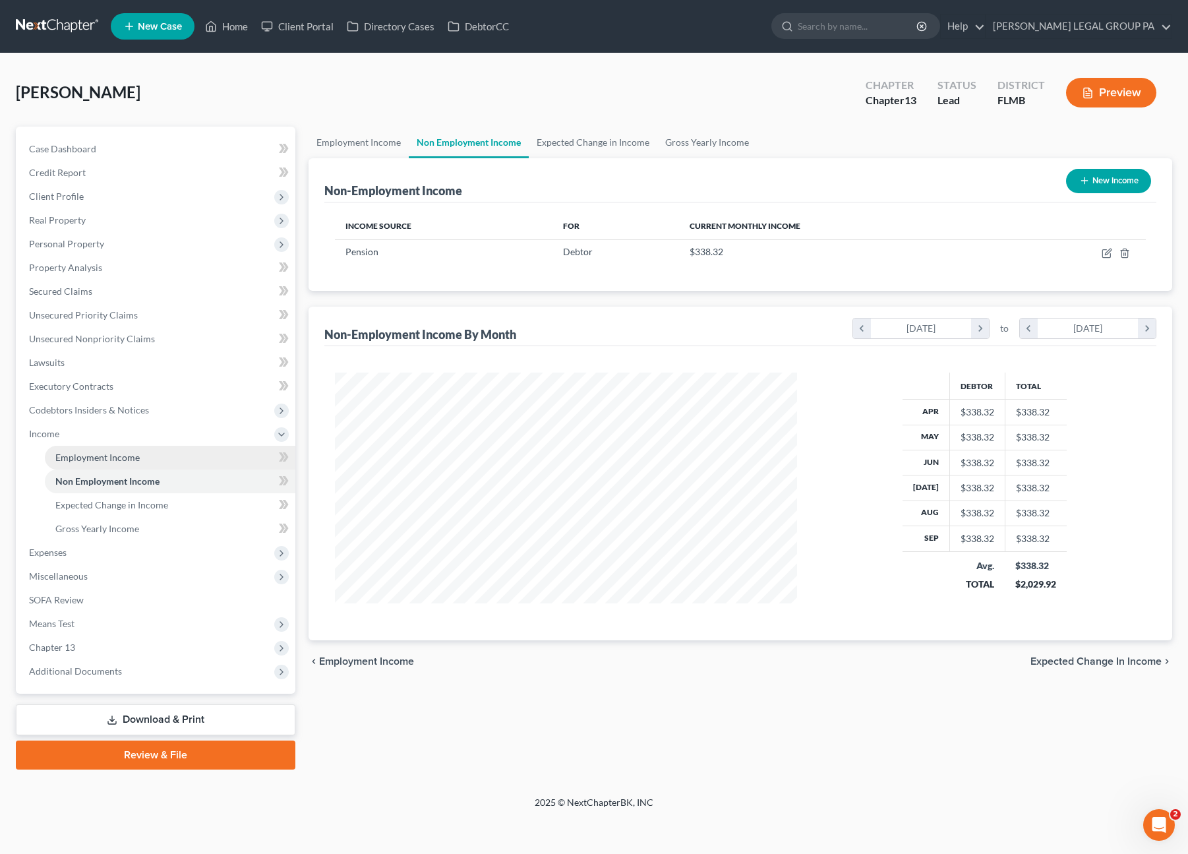
scroll to position [235, 488]
click at [94, 455] on span "Employment Income" at bounding box center [97, 457] width 84 height 11
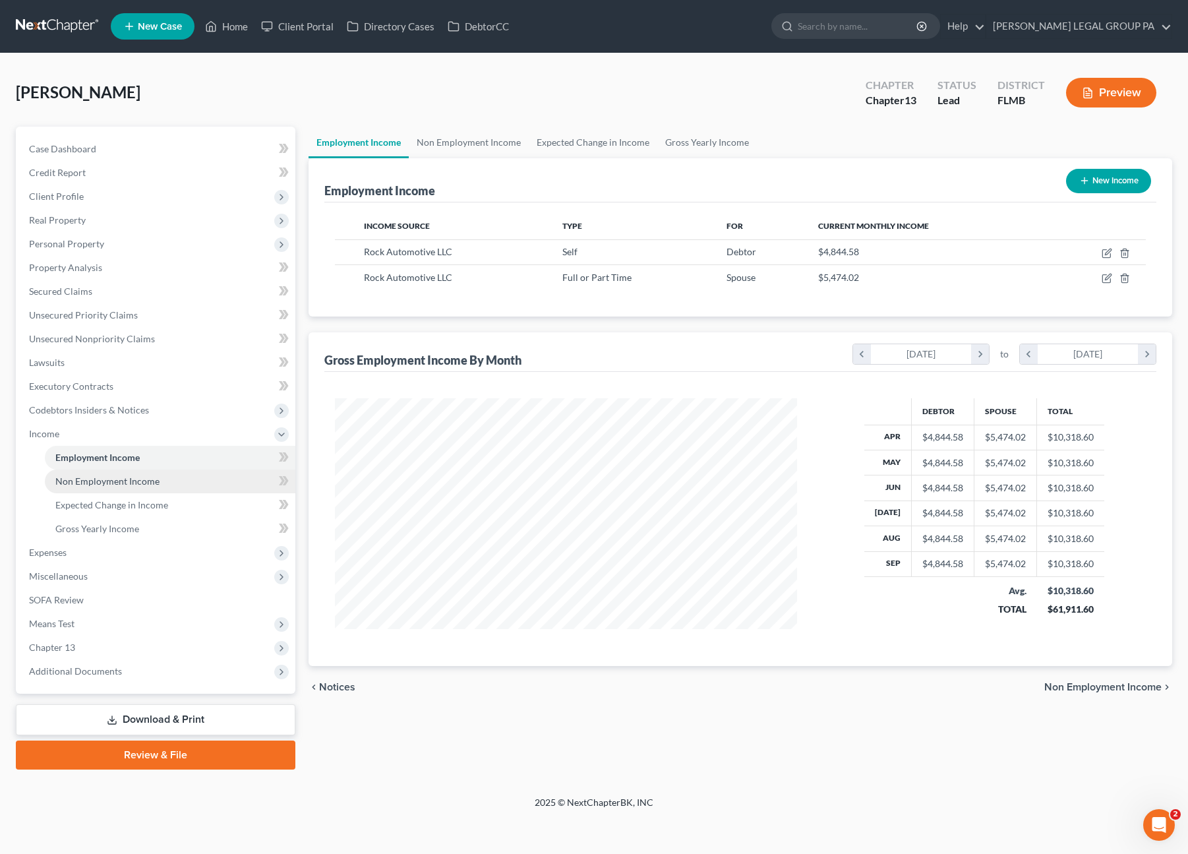
scroll to position [235, 488]
click at [121, 483] on span "Non Employment Income" at bounding box center [107, 480] width 104 height 11
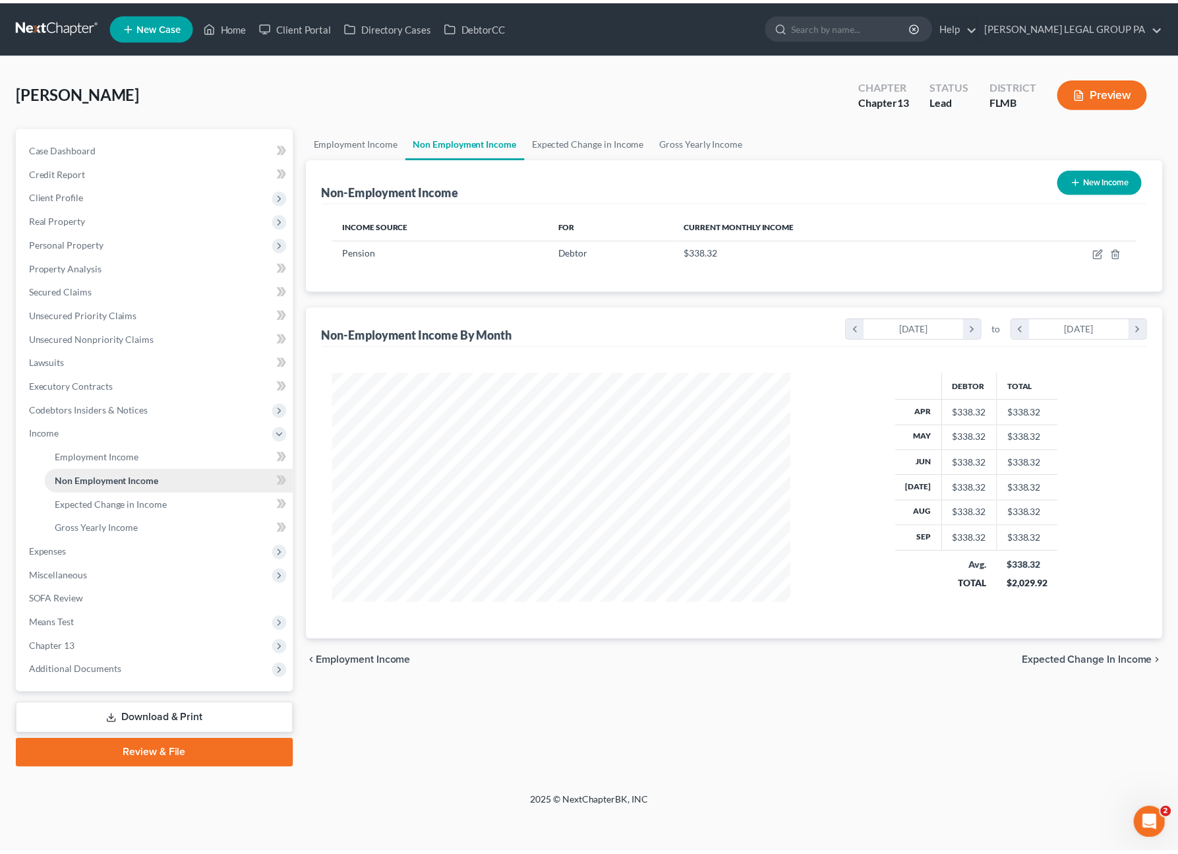
scroll to position [235, 488]
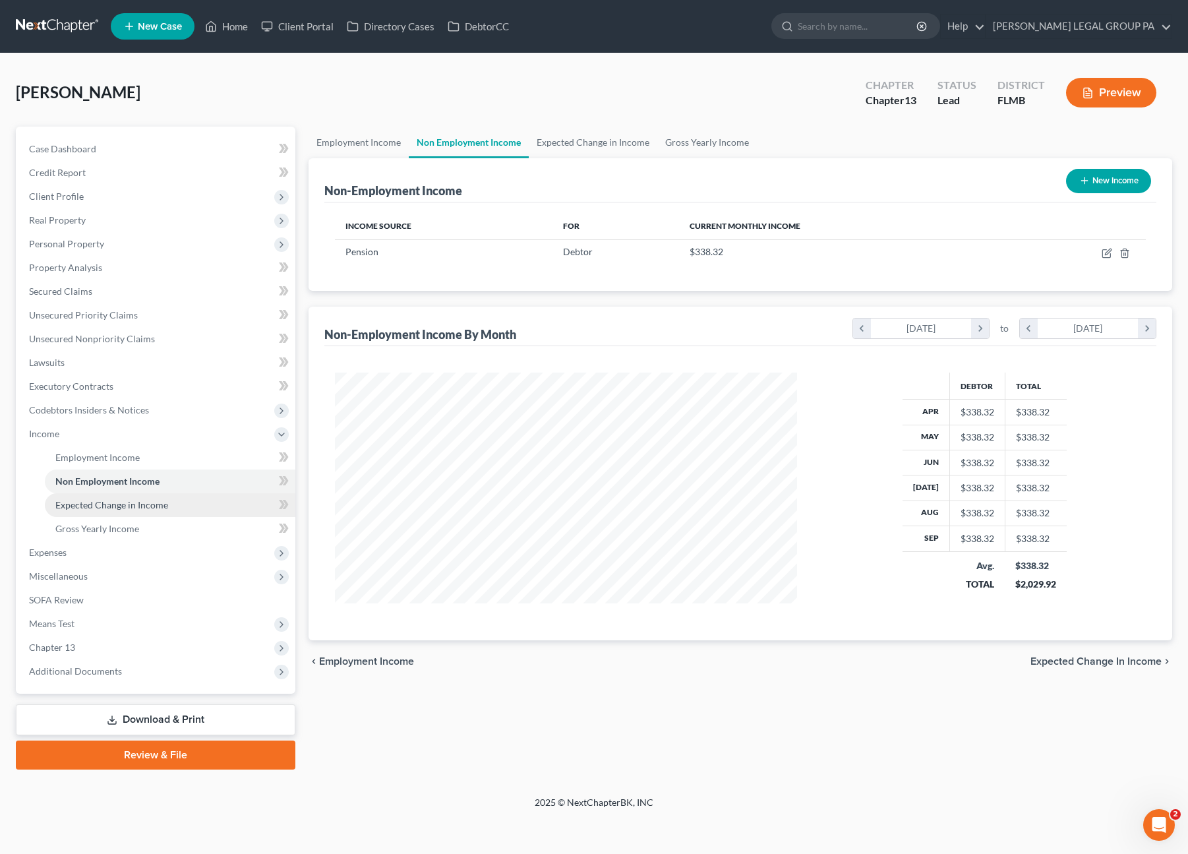
click at [132, 508] on span "Expected Change in Income" at bounding box center [111, 504] width 113 height 11
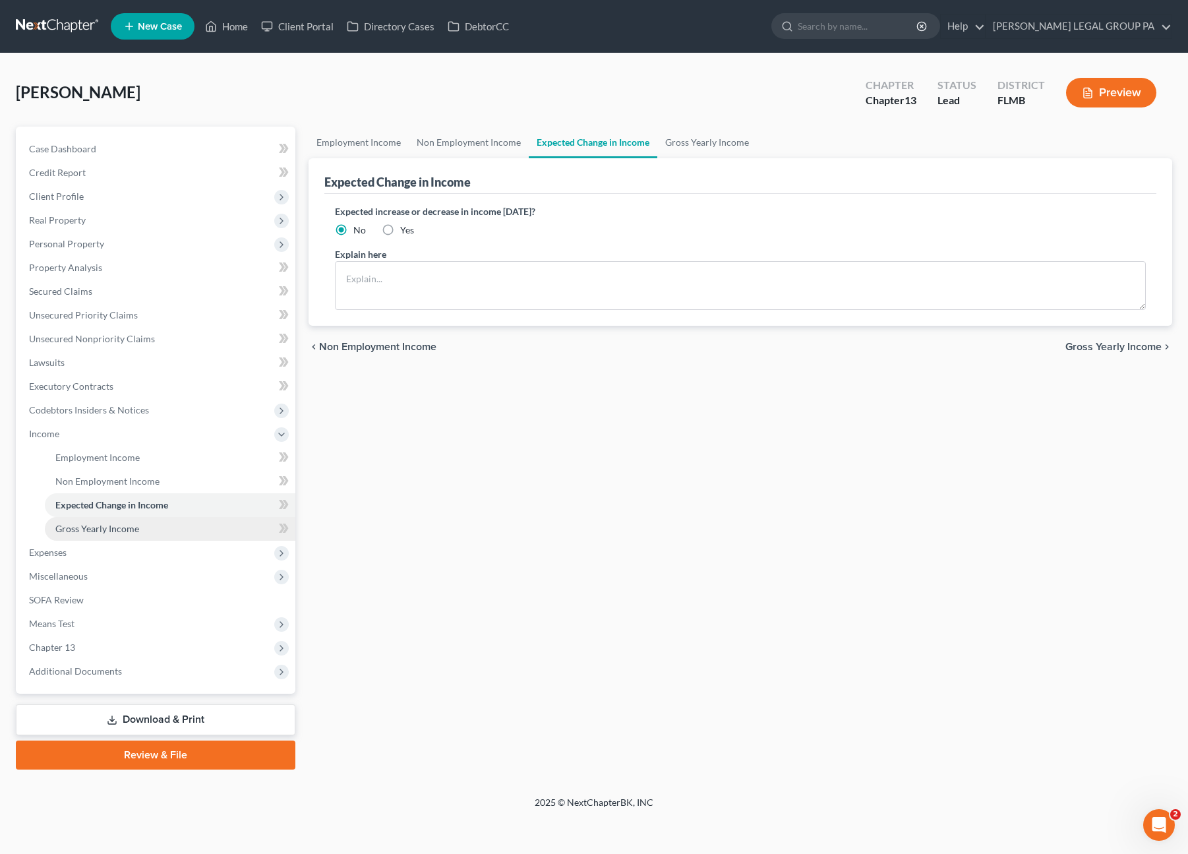
click at [136, 529] on span "Gross Yearly Income" at bounding box center [97, 528] width 84 height 11
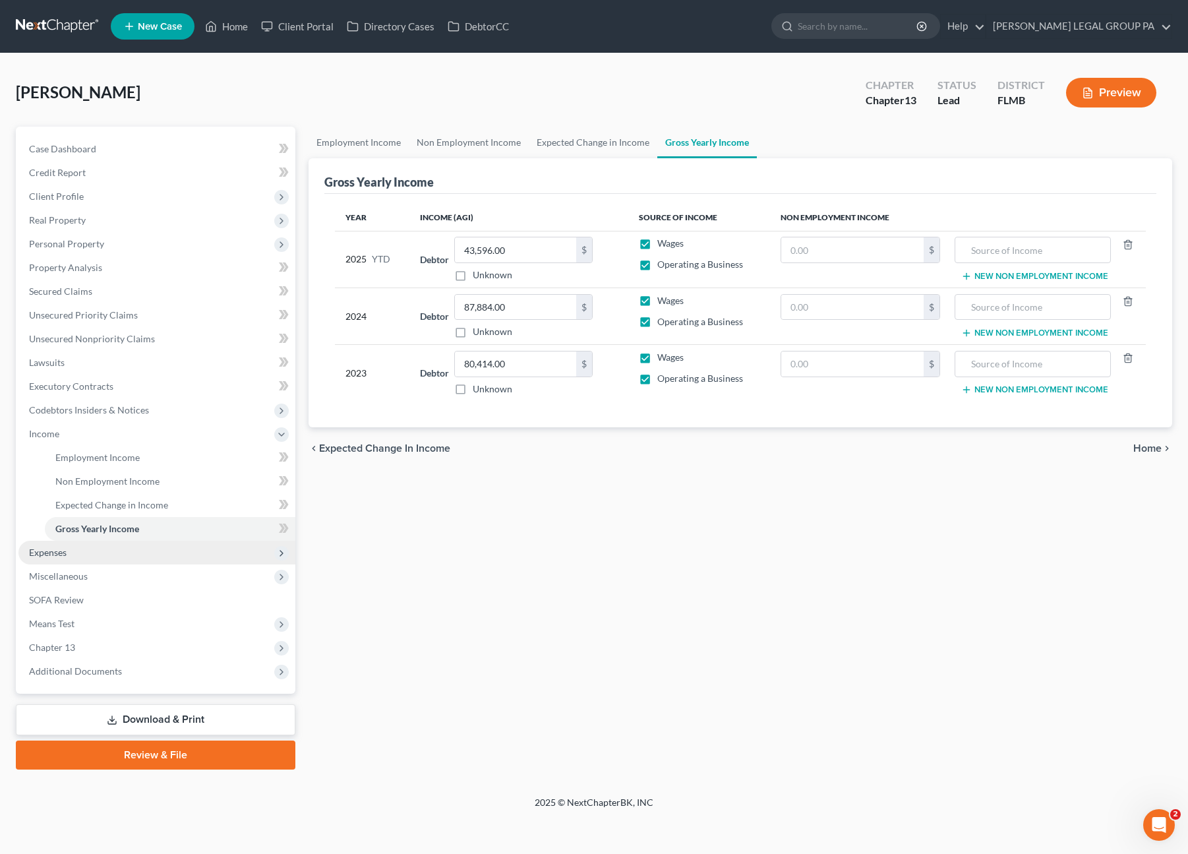
click at [59, 554] on span "Expenses" at bounding box center [48, 552] width 38 height 11
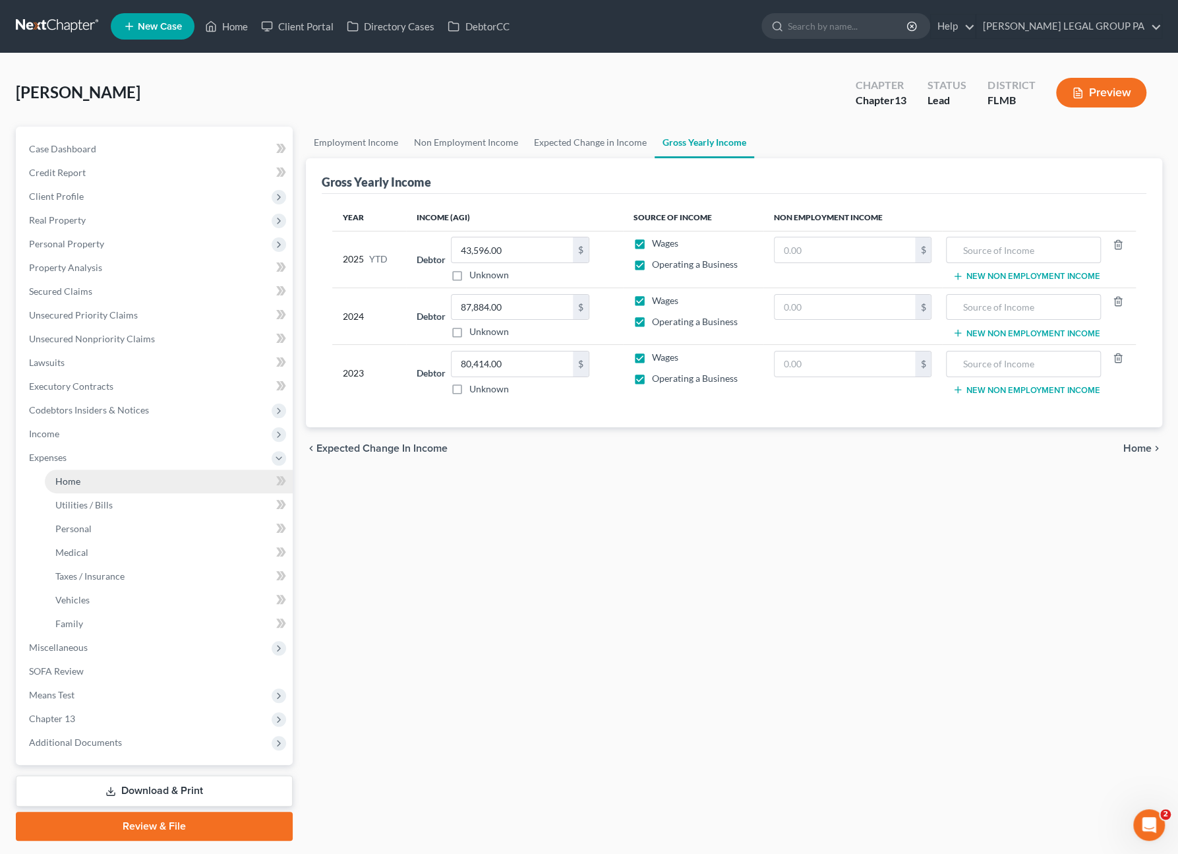
click at [76, 478] on span "Home" at bounding box center [67, 480] width 25 height 11
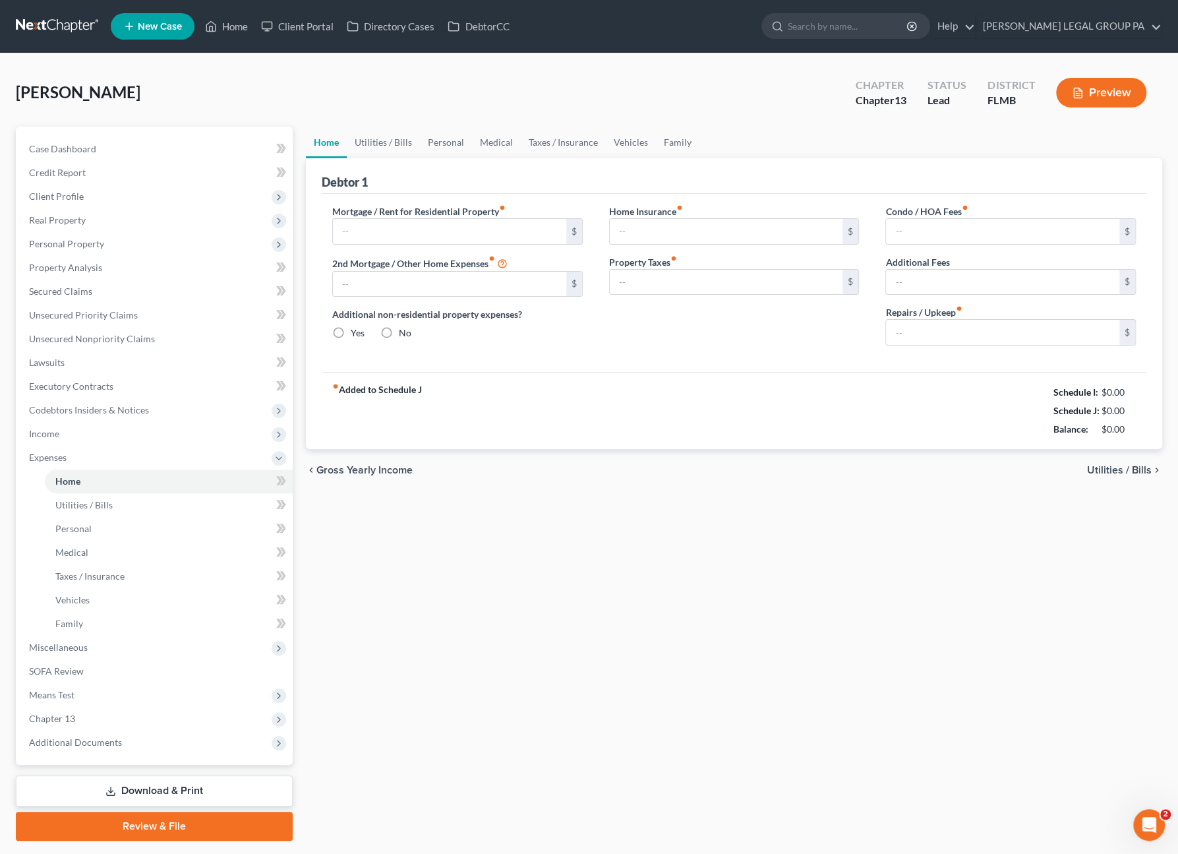
type input "903.95"
type input "0.00"
radio input "true"
type input "0.00"
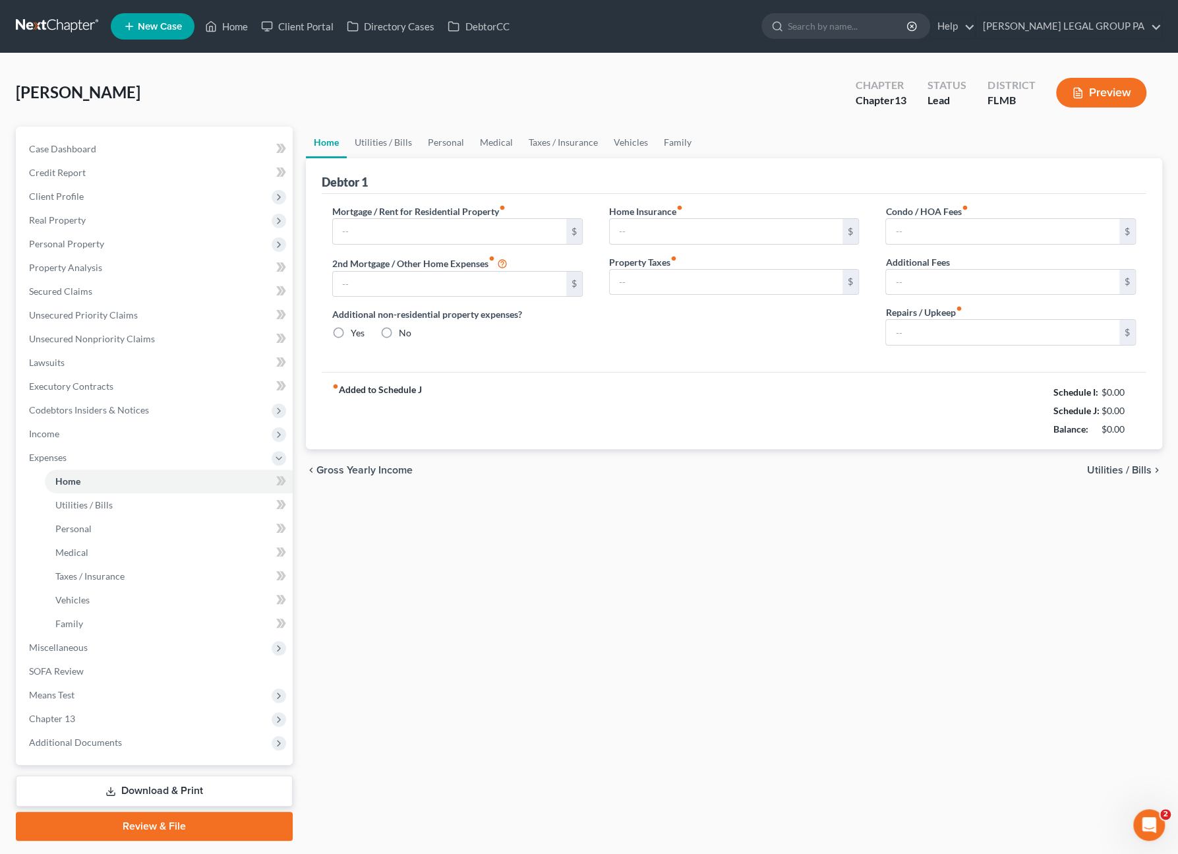
type input "0.00"
type input "200.00"
click at [81, 639] on span "Miscellaneous" at bounding box center [155, 648] width 274 height 24
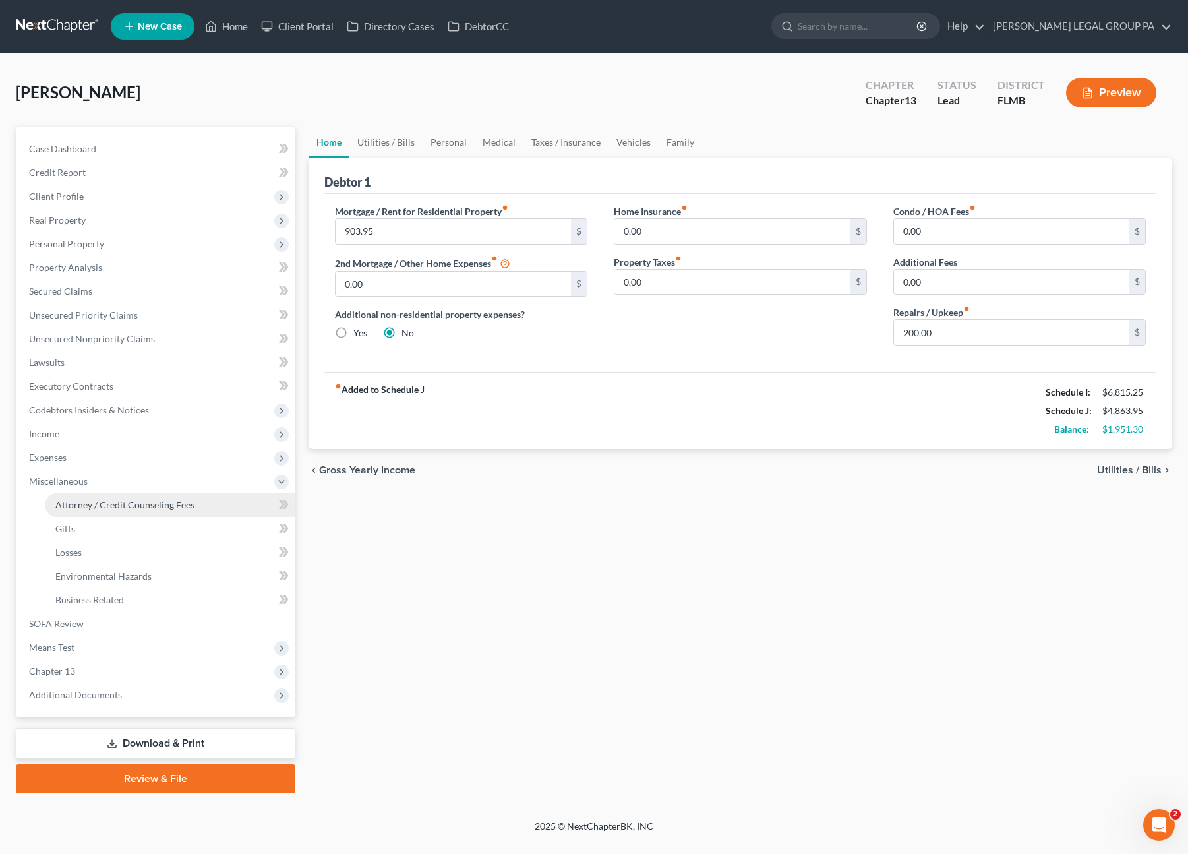
click at [105, 505] on span "Attorney / Credit Counseling Fees" at bounding box center [124, 504] width 139 height 11
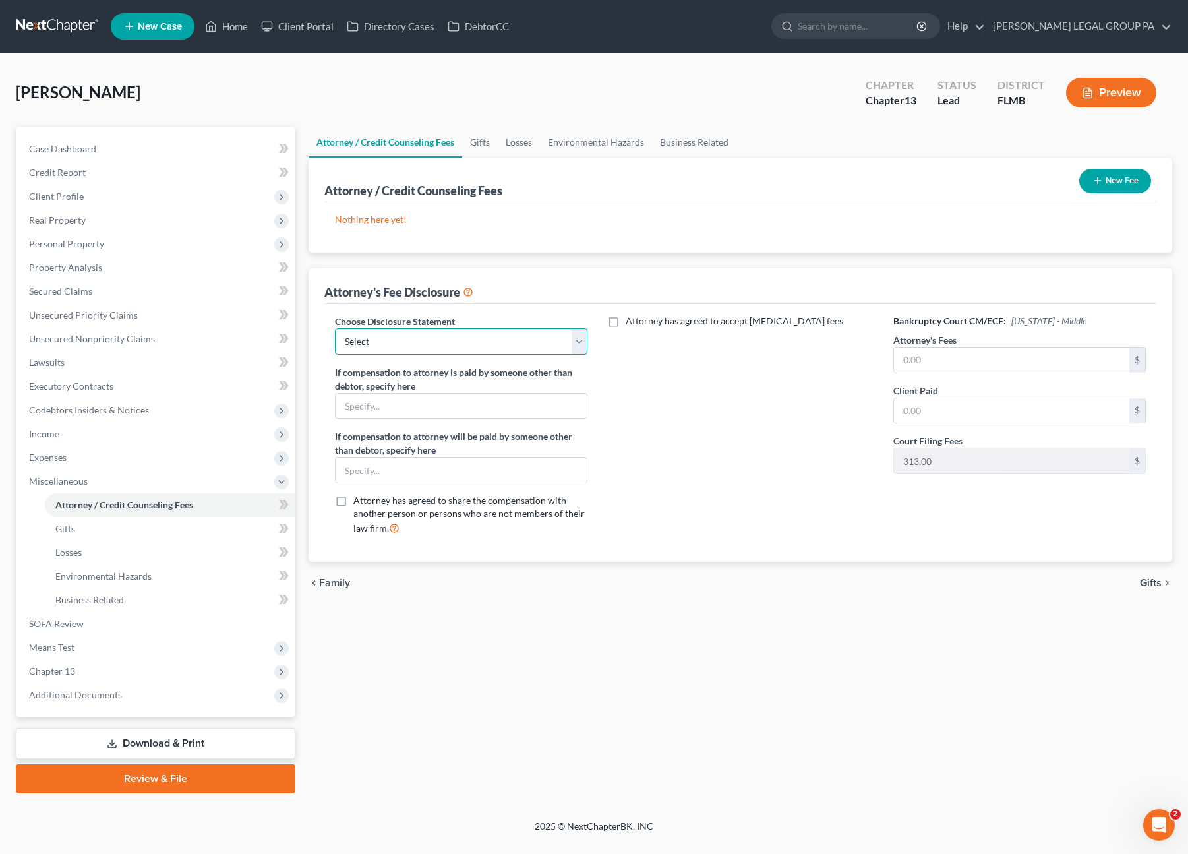
click at [354, 335] on select "Select Attorney Compensation Statement" at bounding box center [461, 341] width 253 height 26
select select "0"
click at [335, 328] on select "Select Attorney Compensation Statement" at bounding box center [461, 341] width 253 height 26
click at [999, 365] on input "text" at bounding box center [1012, 359] width 236 height 25
type input "5,000.00"
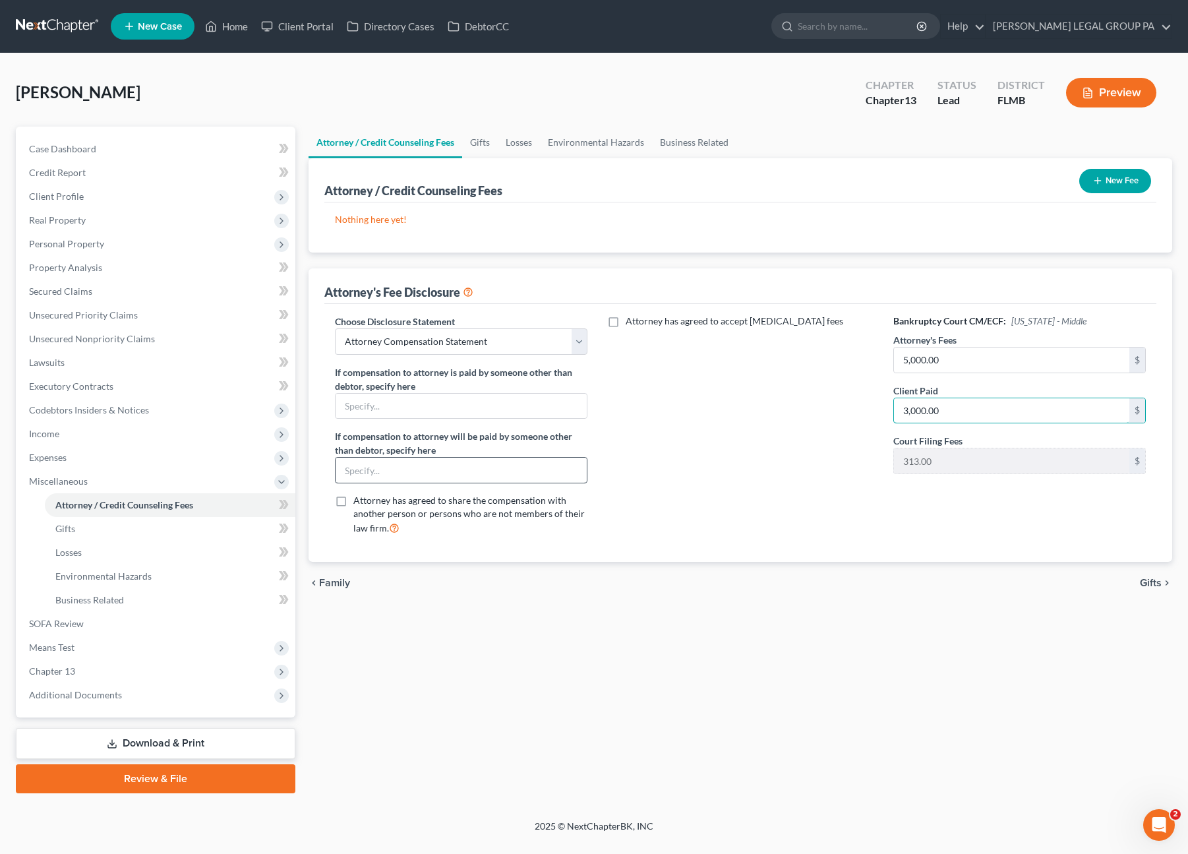
type input "3,000.00"
drag, startPoint x: 438, startPoint y: 471, endPoint x: 440, endPoint y: 480, distance: 8.7
click at [438, 471] on input "text" at bounding box center [462, 470] width 252 height 25
type input "$50 Monthly Monitoring Fee payable upon Confirmation"
click at [1138, 178] on button "New Fee" at bounding box center [1115, 181] width 72 height 24
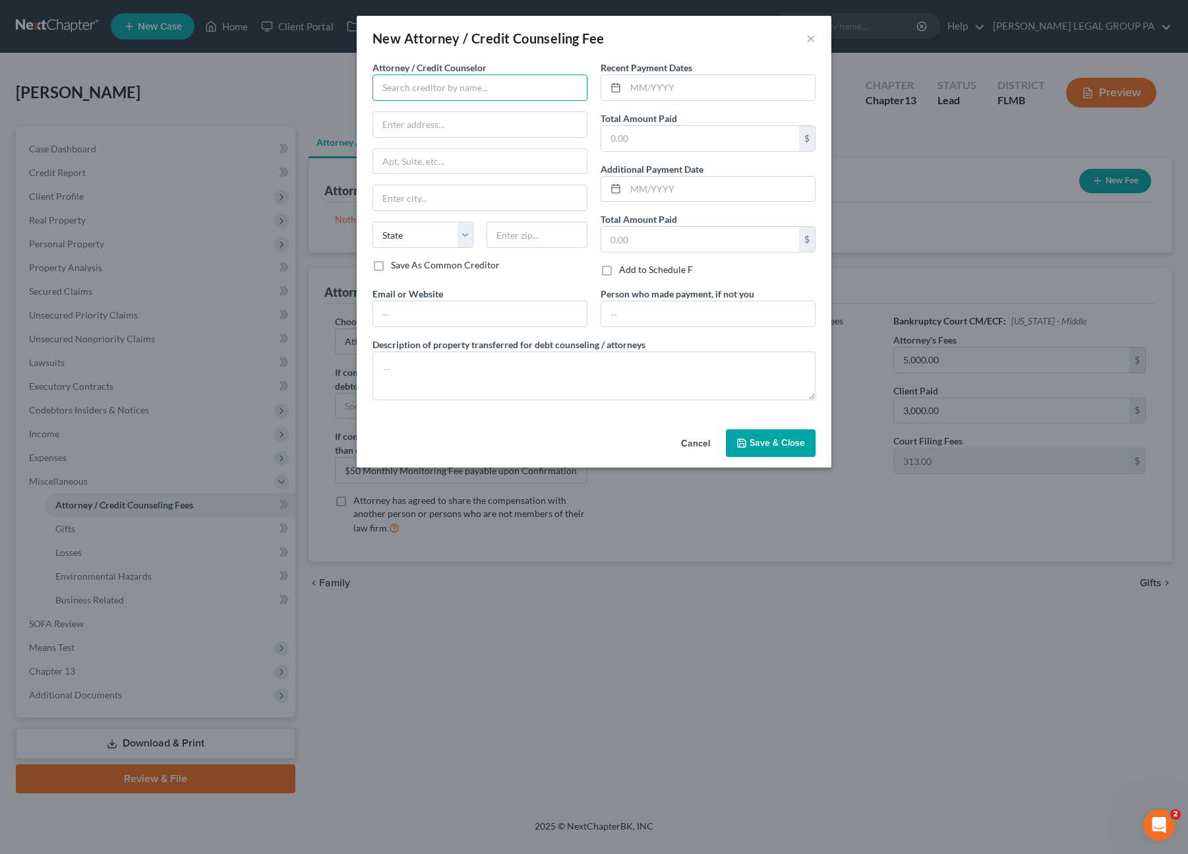
click at [512, 92] on input "text" at bounding box center [479, 87] width 215 height 26
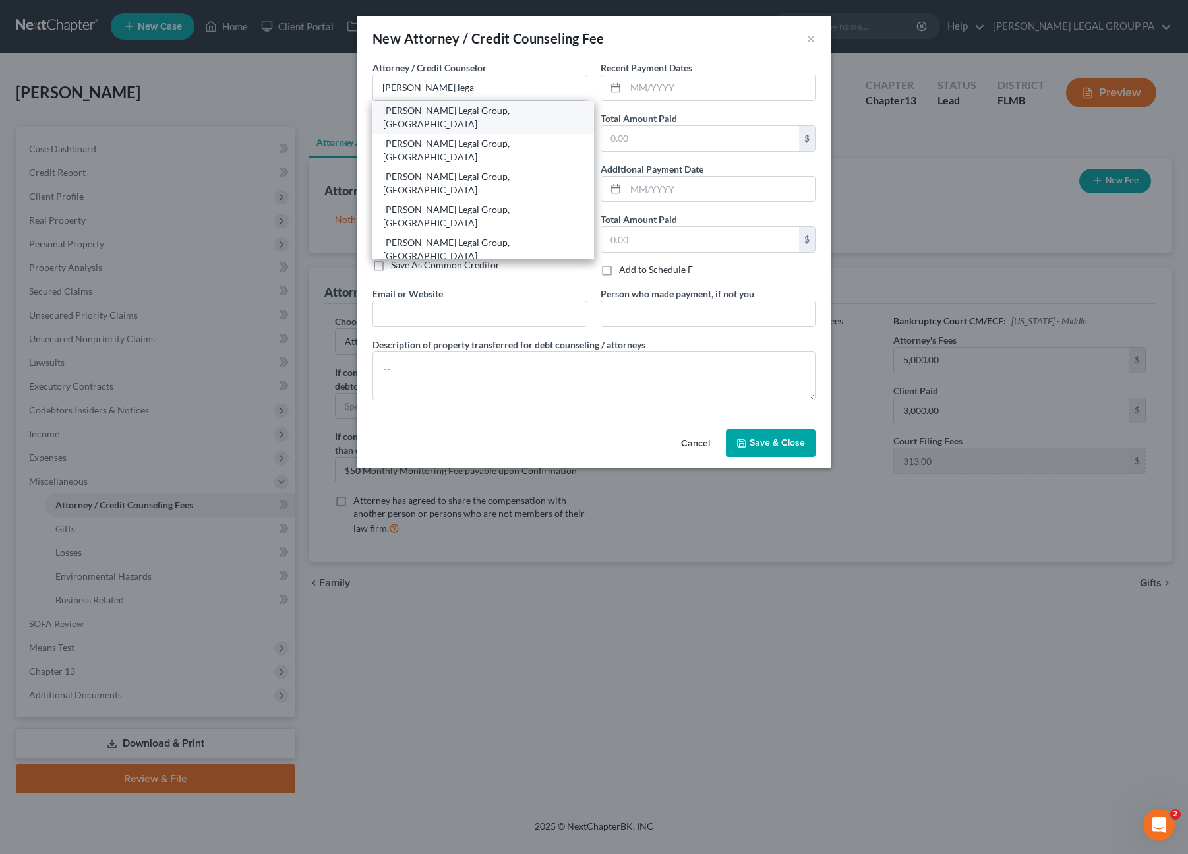
click at [426, 113] on div "[PERSON_NAME] Legal Group, [GEOGRAPHIC_DATA]" at bounding box center [483, 117] width 200 height 26
type input "[PERSON_NAME] Legal Group, [GEOGRAPHIC_DATA]"
type input "[STREET_ADDRESS]"
type input "Clearwater"
select select "9"
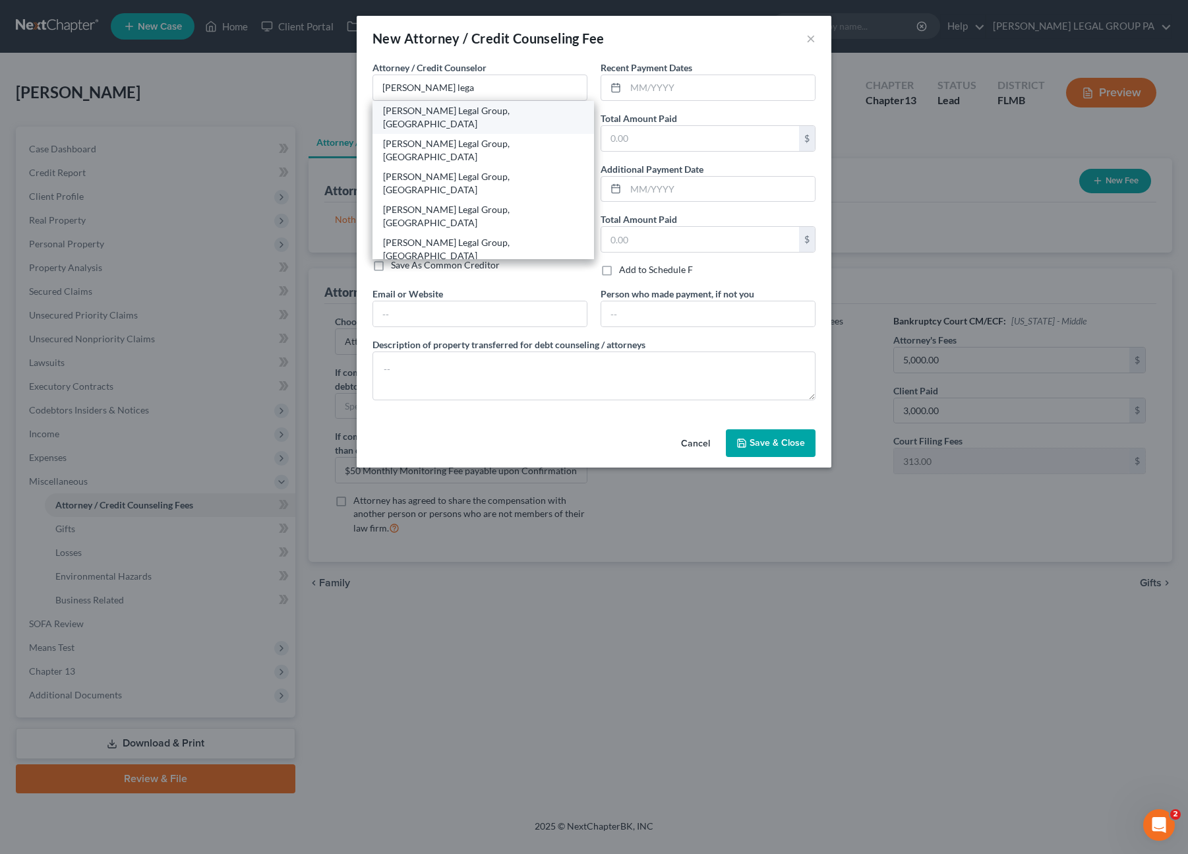
type input "33763"
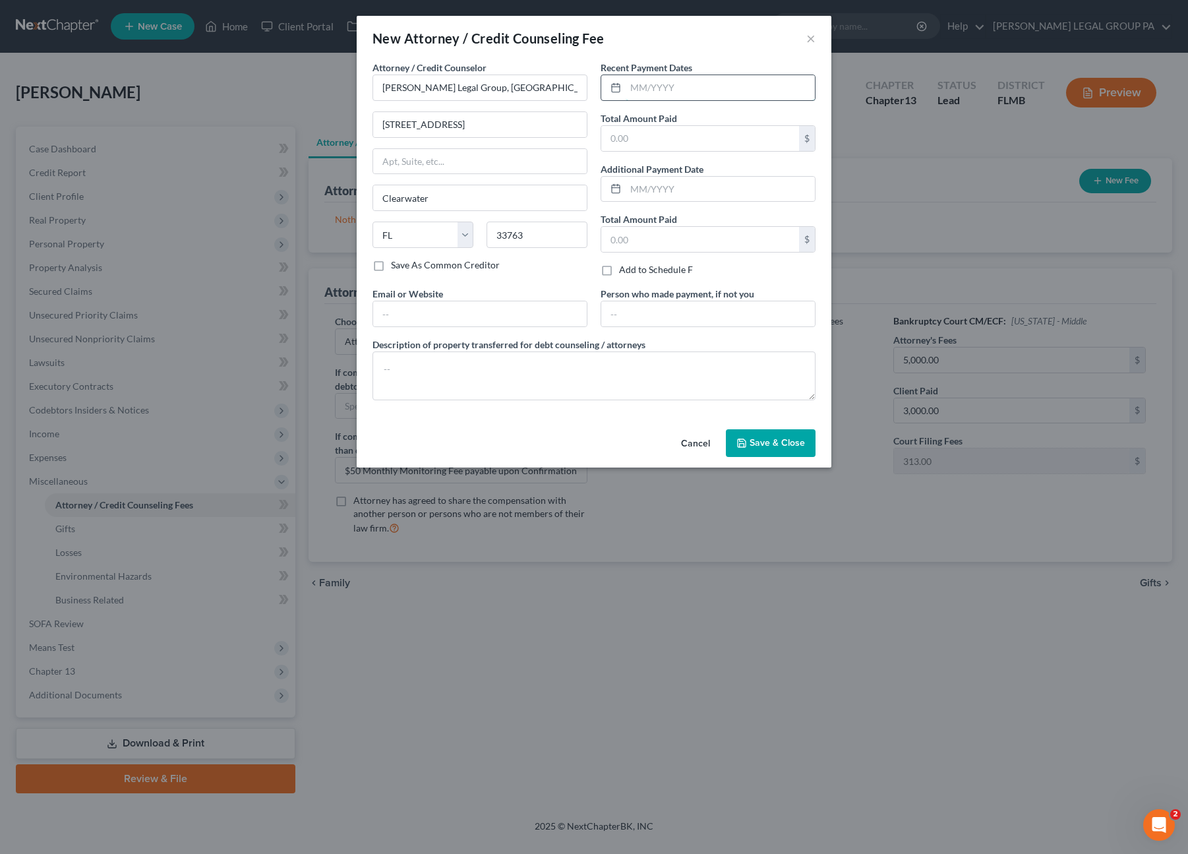
click at [666, 88] on input "text" at bounding box center [720, 87] width 189 height 25
type input "09/23/2025"
type input "3,000.00"
type input "[EMAIL_ADDRESS][DOMAIN_NAME]"
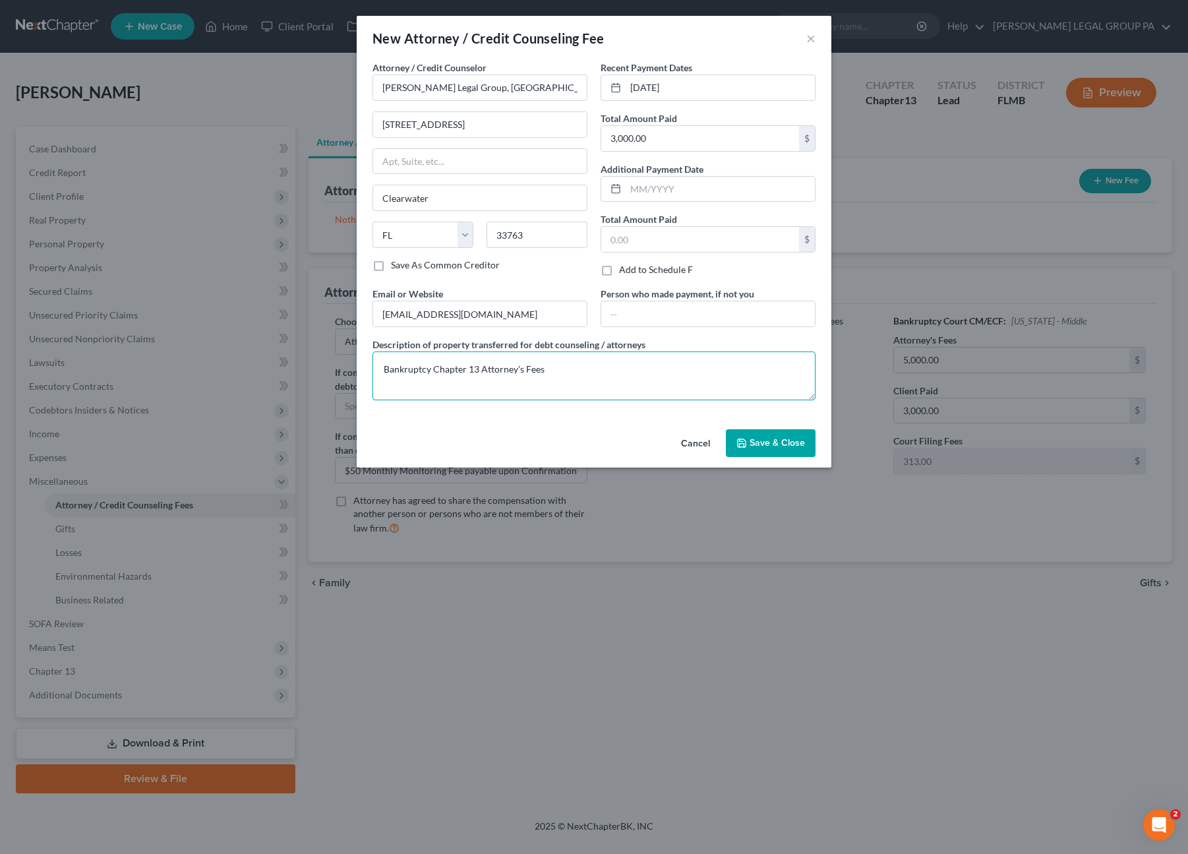
type textarea "Bankruptcy Chapter 13 Attorney's Fees"
click at [774, 444] on span "Save & Close" at bounding box center [777, 442] width 55 height 11
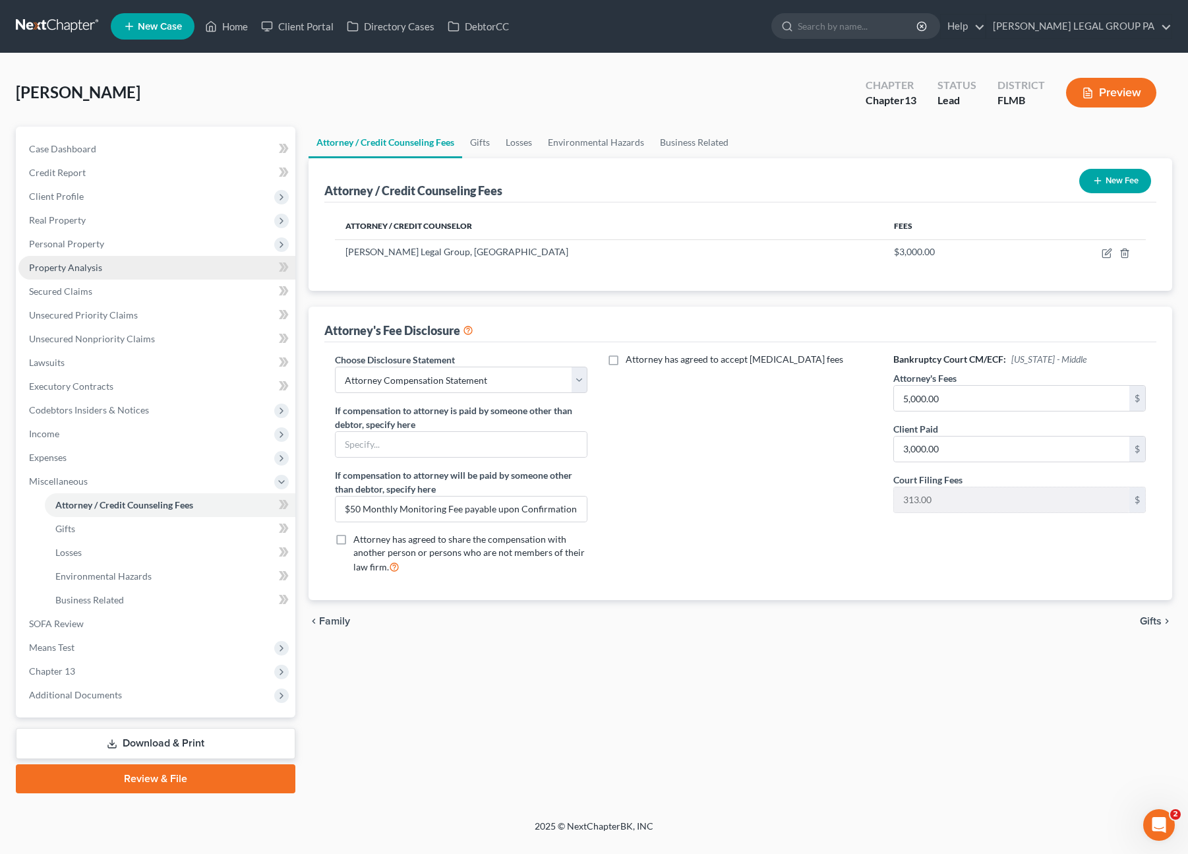
click at [67, 275] on link "Property Analysis" at bounding box center [156, 268] width 277 height 24
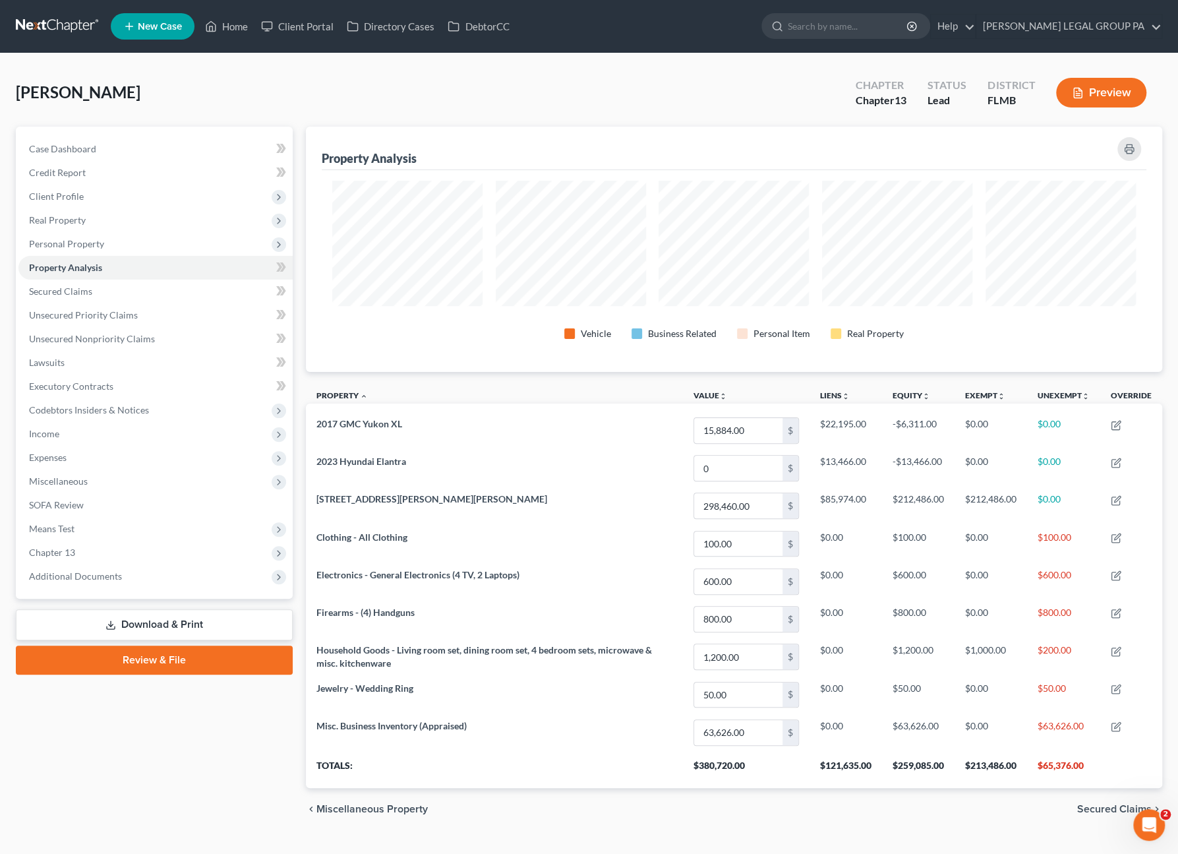
scroll to position [245, 856]
click at [59, 248] on span "Personal Property" at bounding box center [66, 243] width 75 height 11
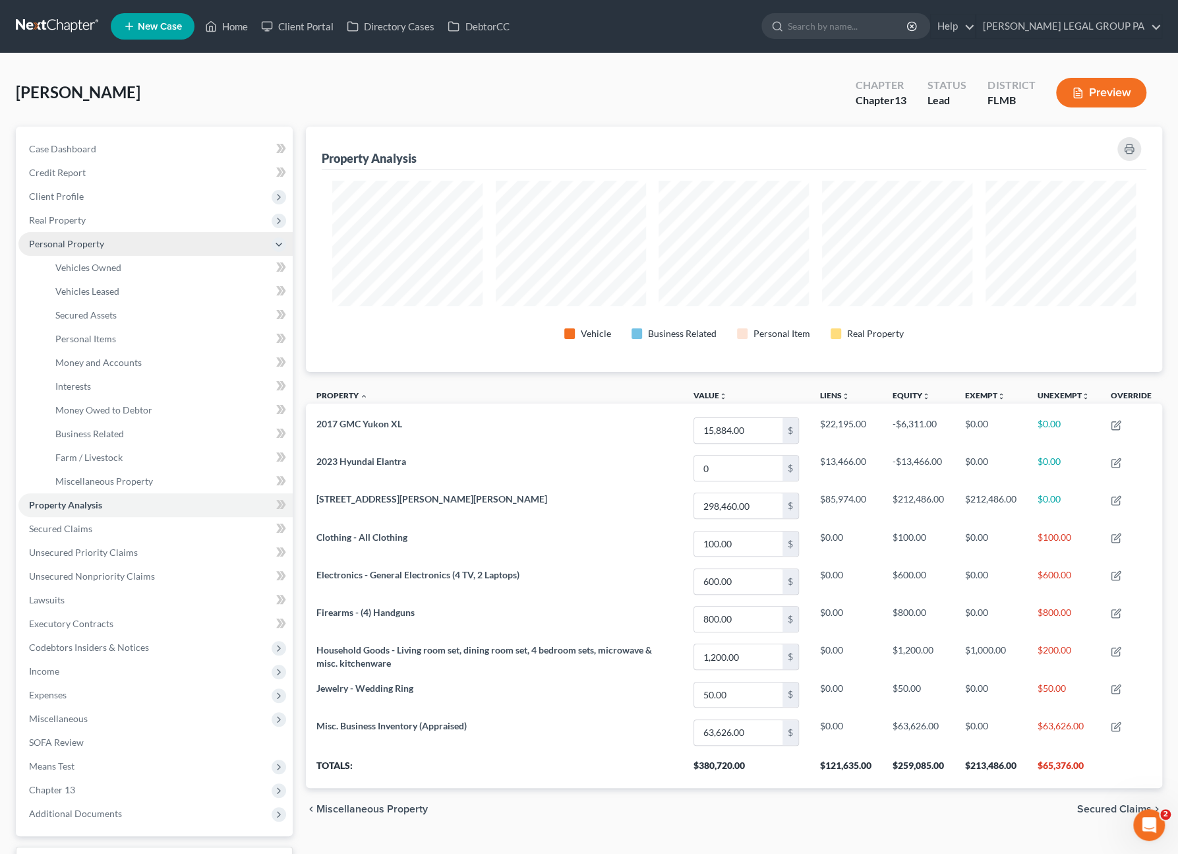
click at [94, 243] on span "Personal Property" at bounding box center [66, 243] width 75 height 11
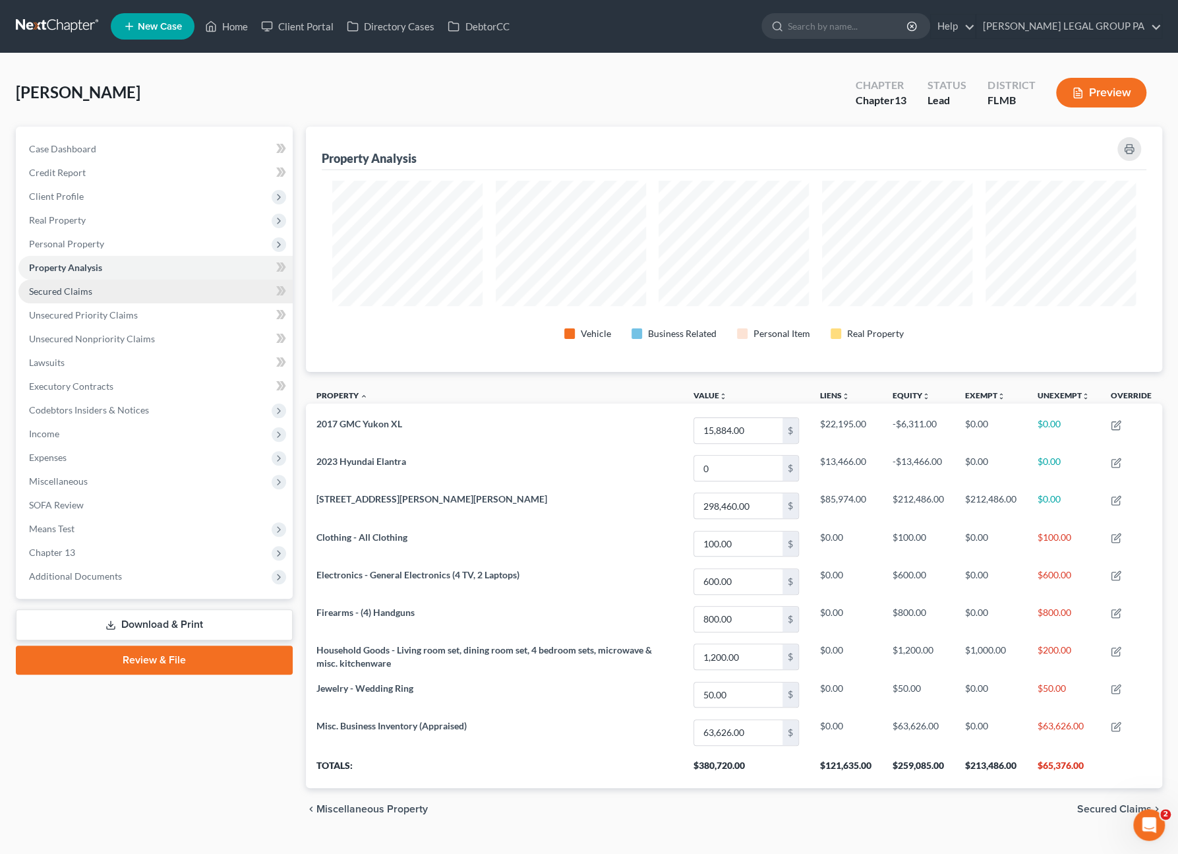
click at [67, 288] on span "Secured Claims" at bounding box center [60, 290] width 63 height 11
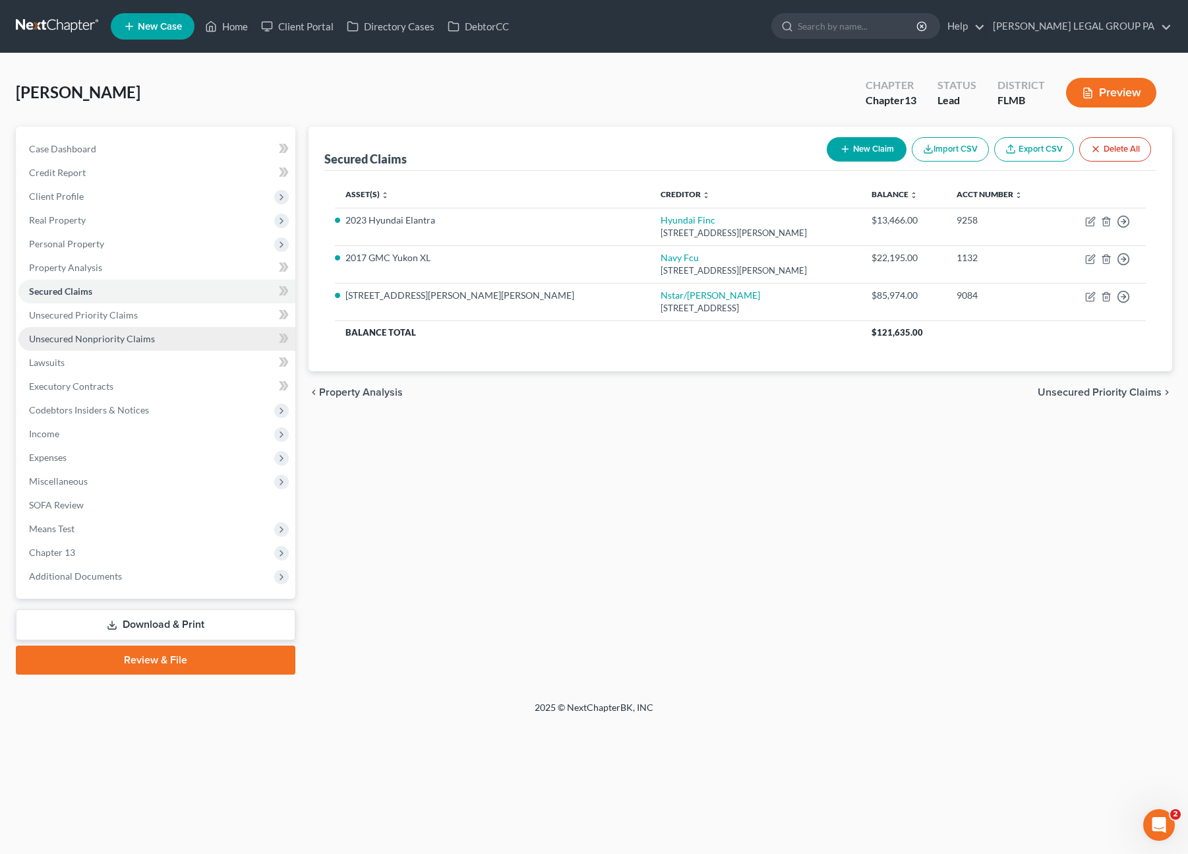
click at [49, 341] on span "Unsecured Nonpriority Claims" at bounding box center [92, 338] width 126 height 11
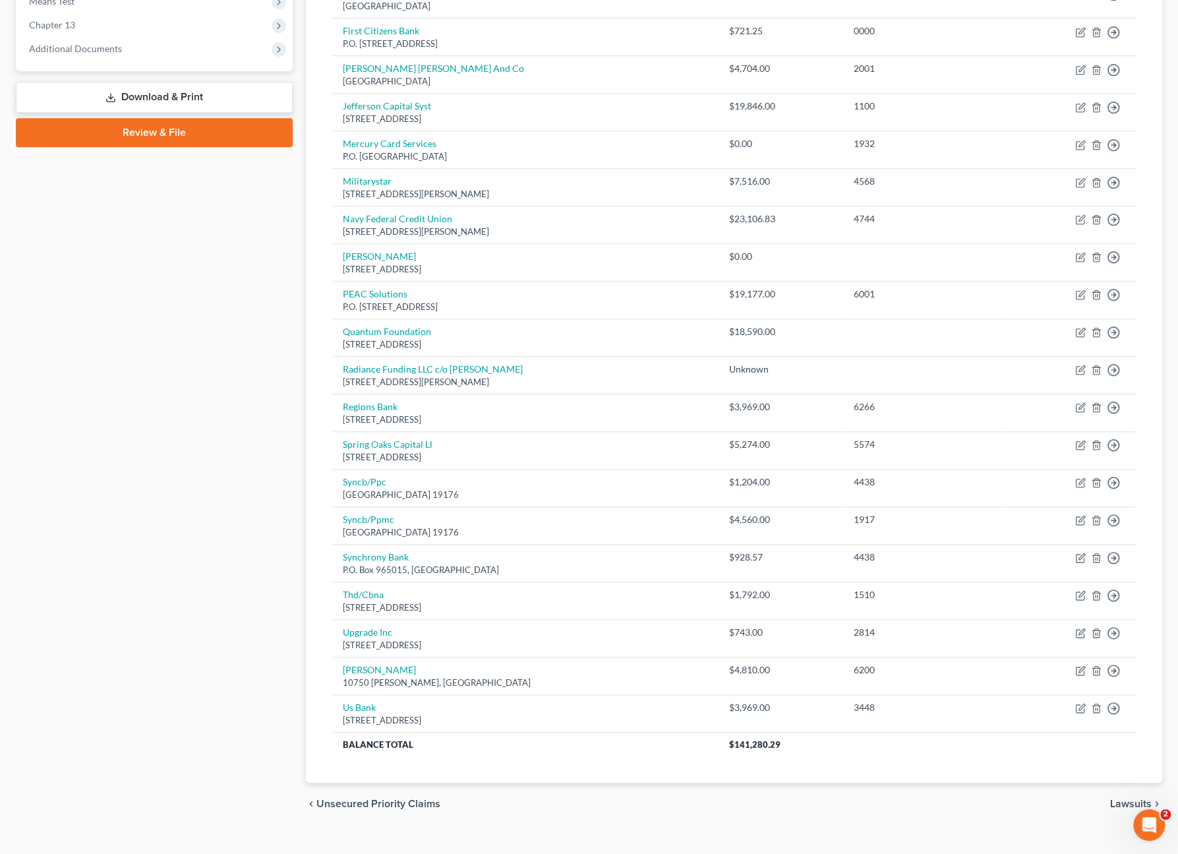
scroll to position [132, 0]
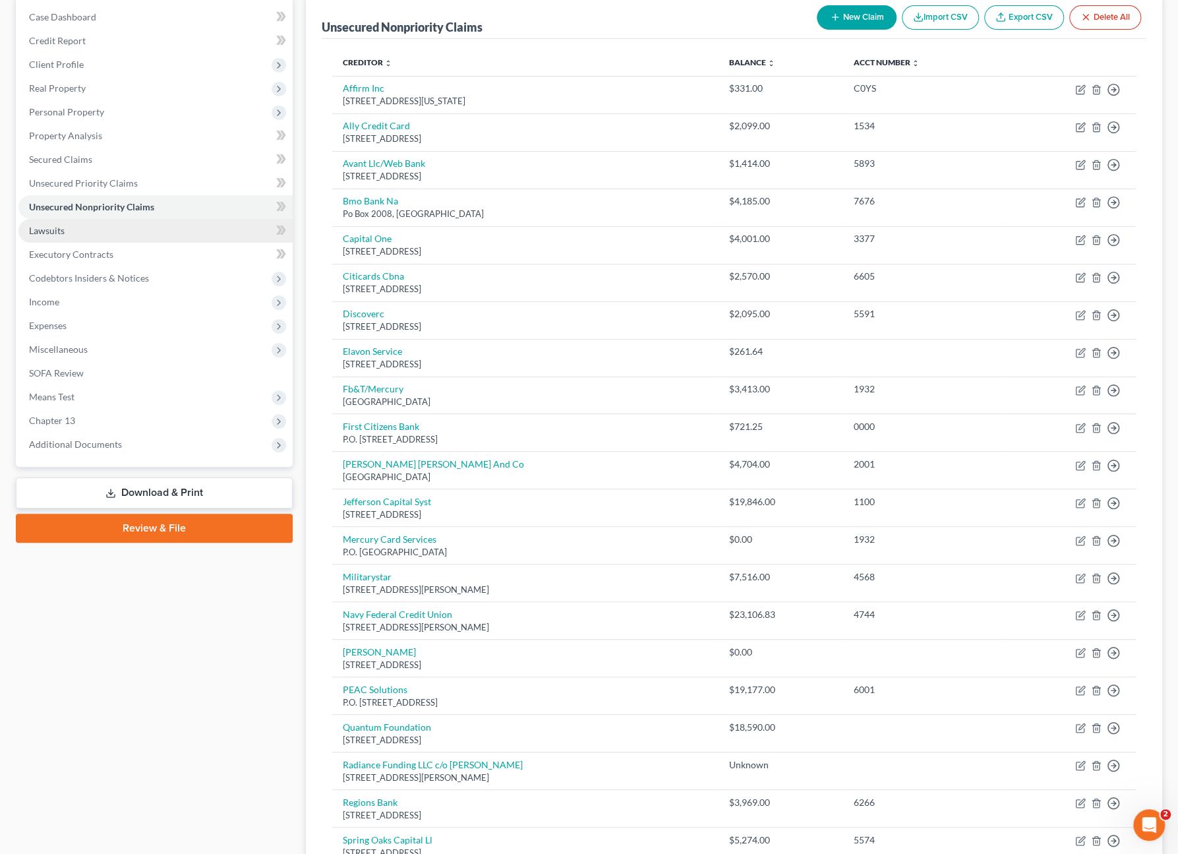
click at [66, 227] on link "Lawsuits" at bounding box center [155, 231] width 274 height 24
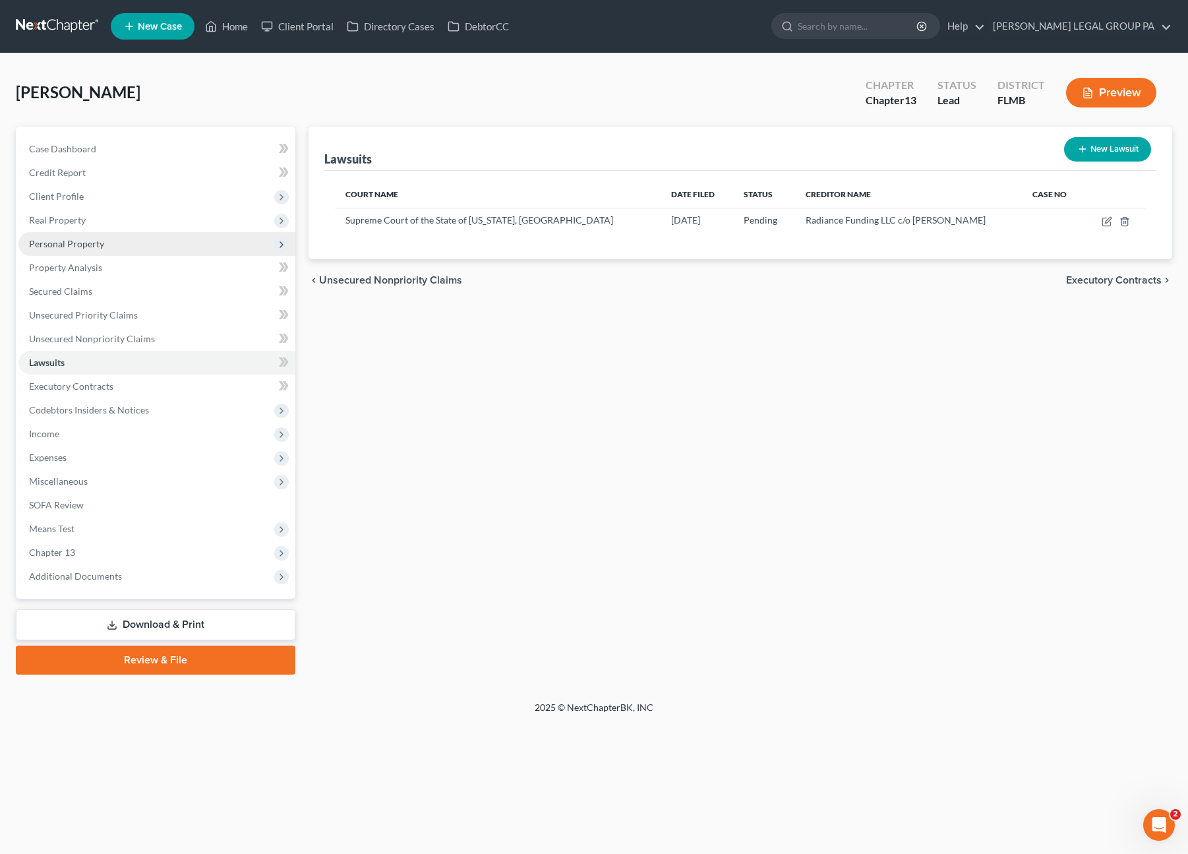
click at [63, 246] on span "Personal Property" at bounding box center [66, 243] width 75 height 11
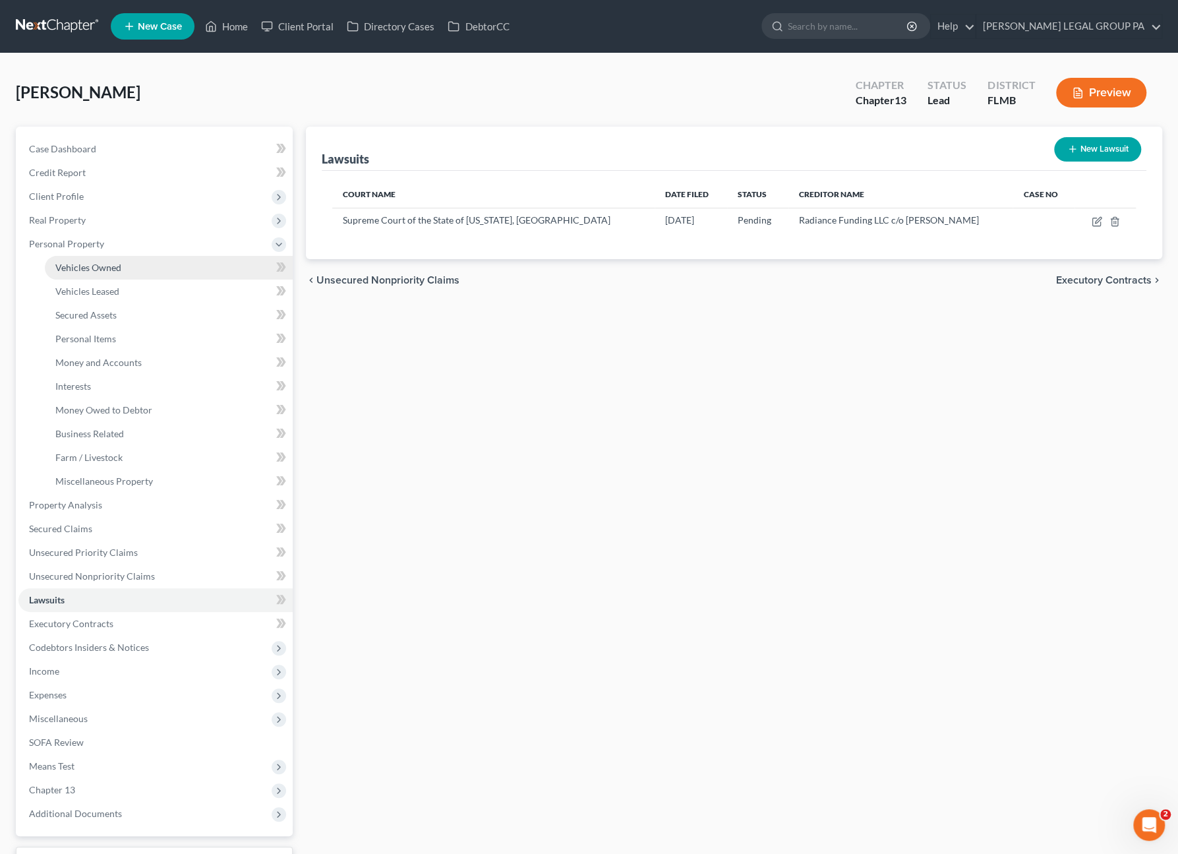
click at [78, 278] on link "Vehicles Owned" at bounding box center [169, 268] width 248 height 24
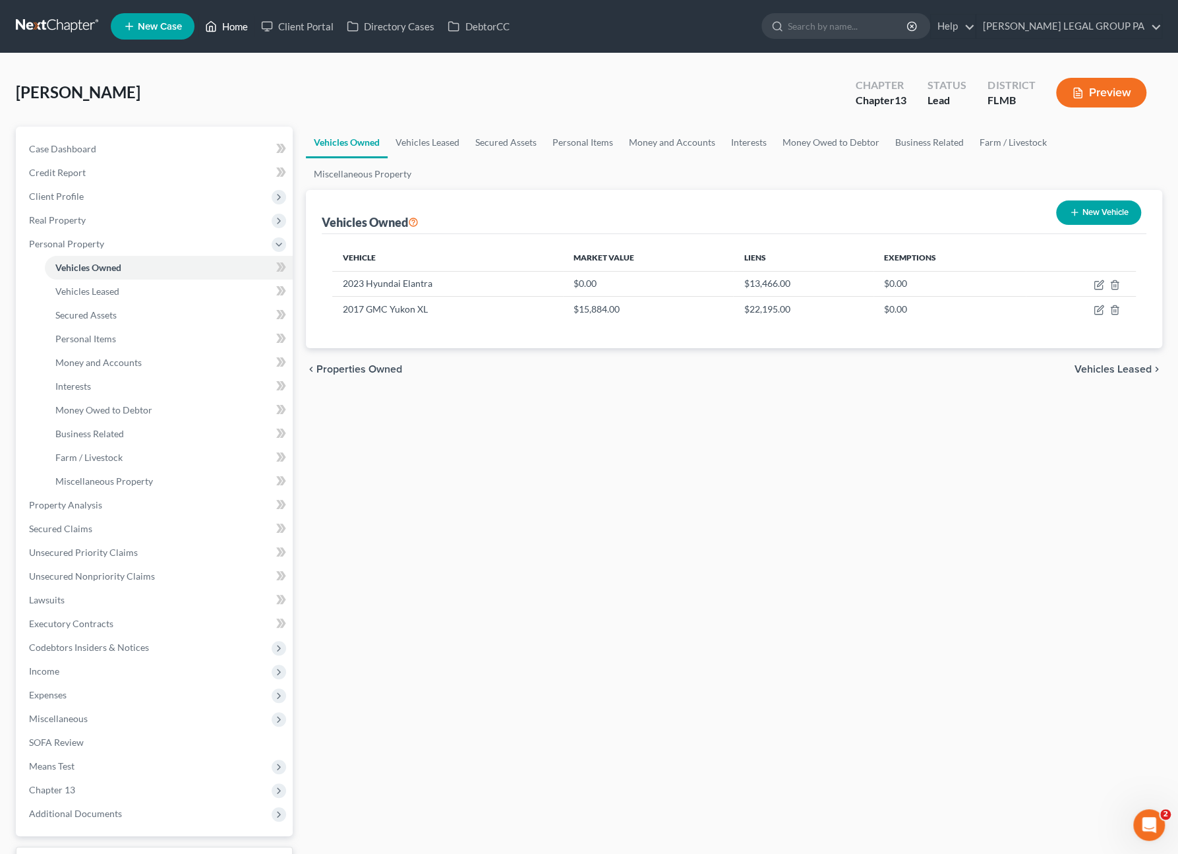
drag, startPoint x: 228, startPoint y: 27, endPoint x: 534, endPoint y: 113, distance: 317.8
click at [228, 27] on link "Home" at bounding box center [226, 27] width 56 height 24
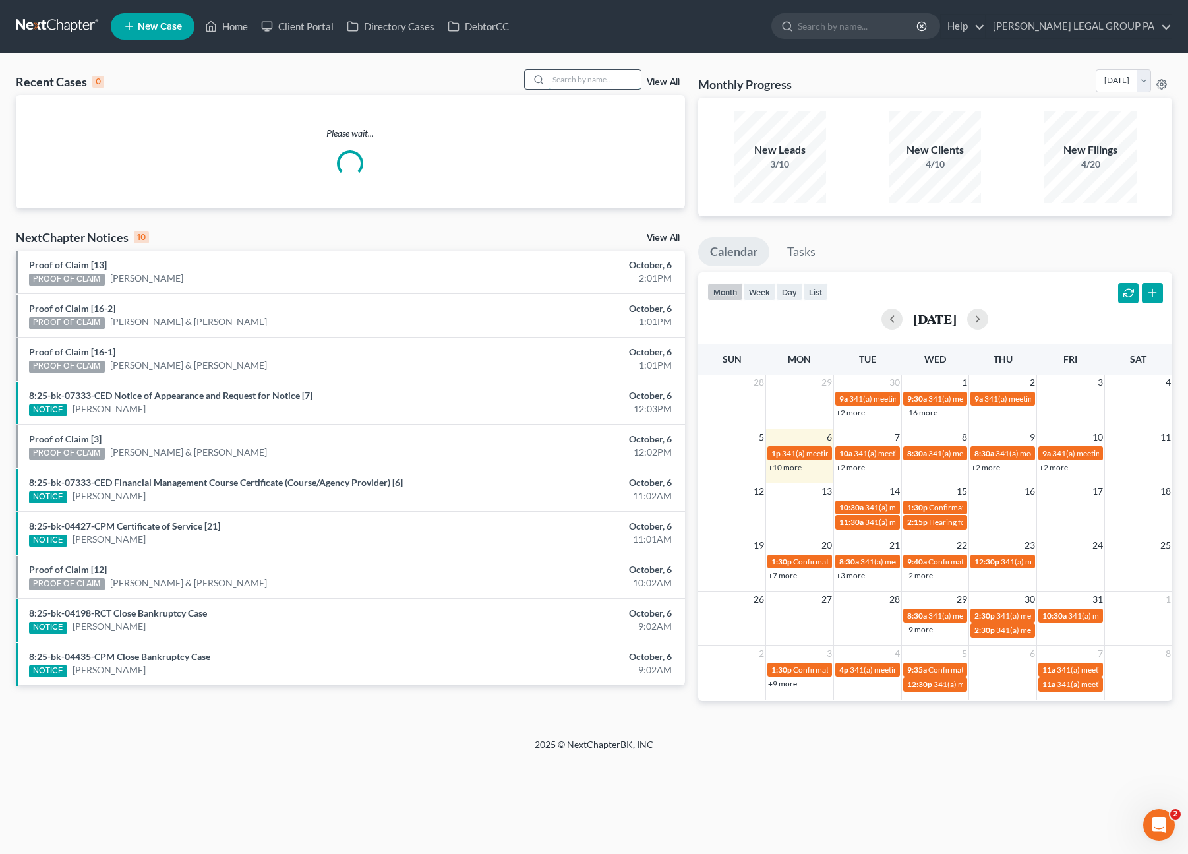
click at [587, 78] on input "search" at bounding box center [594, 79] width 92 height 19
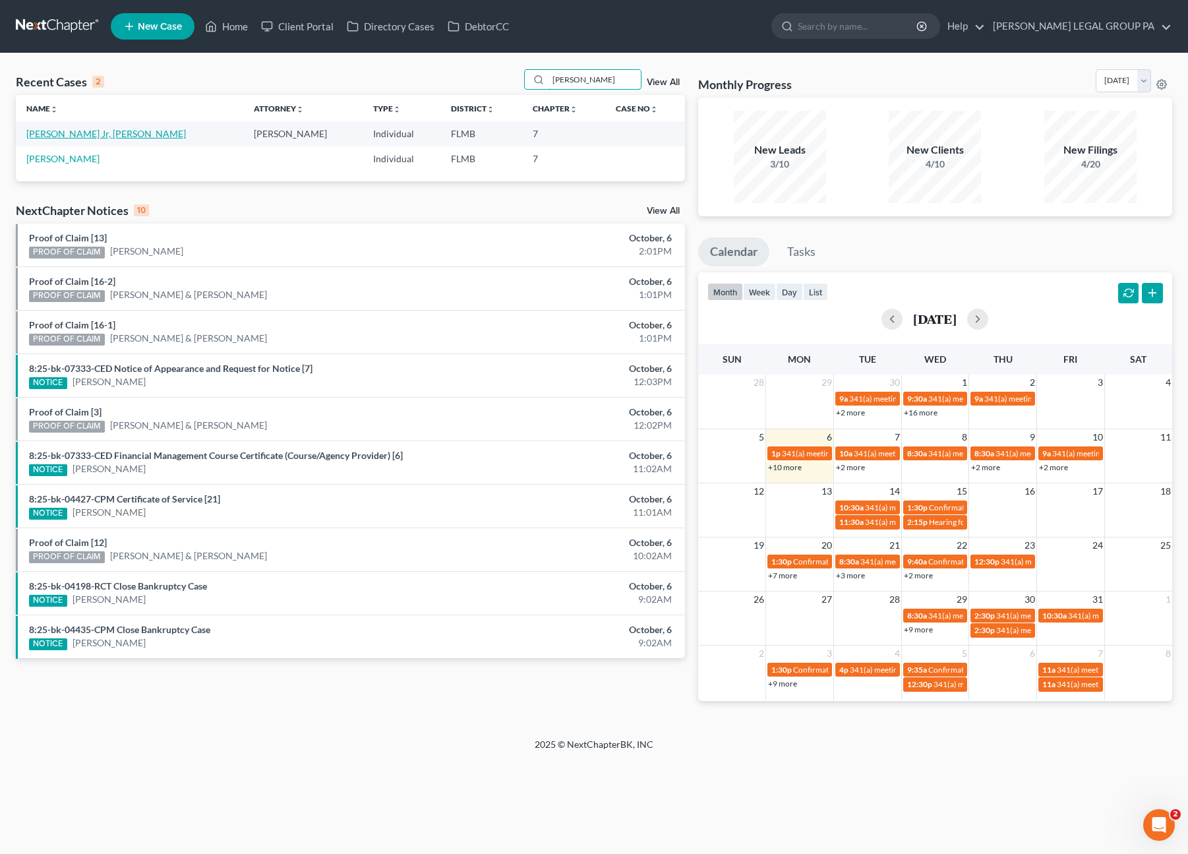
type input "burrage"
click at [69, 136] on link "[PERSON_NAME] Jr, [PERSON_NAME]" at bounding box center [106, 133] width 160 height 11
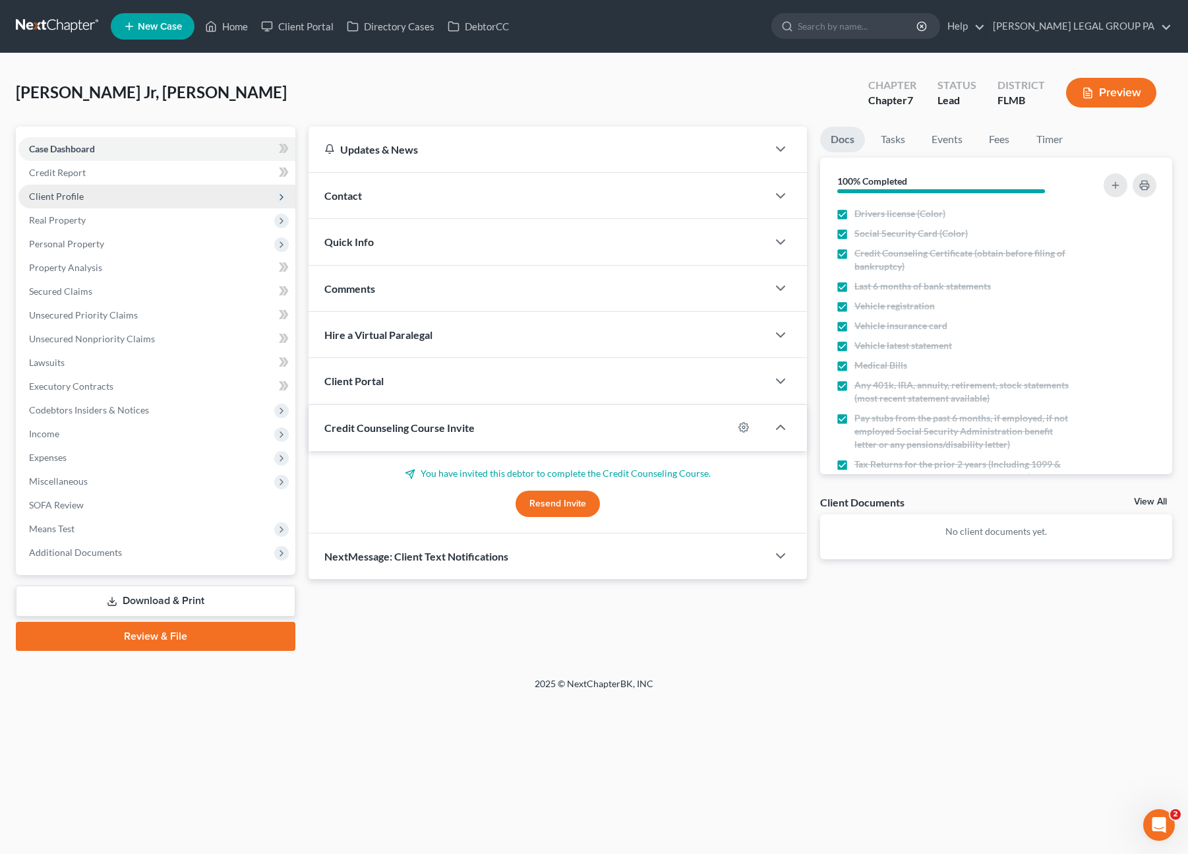
drag, startPoint x: 229, startPoint y: 121, endPoint x: 54, endPoint y: 194, distance: 189.4
click at [229, 121] on div "Burrage Jr, Kenneth Upgraded Chapter Chapter 7 Status Lead District FLMB Preview" at bounding box center [594, 97] width 1156 height 57
click at [76, 201] on span "Client Profile" at bounding box center [156, 197] width 277 height 24
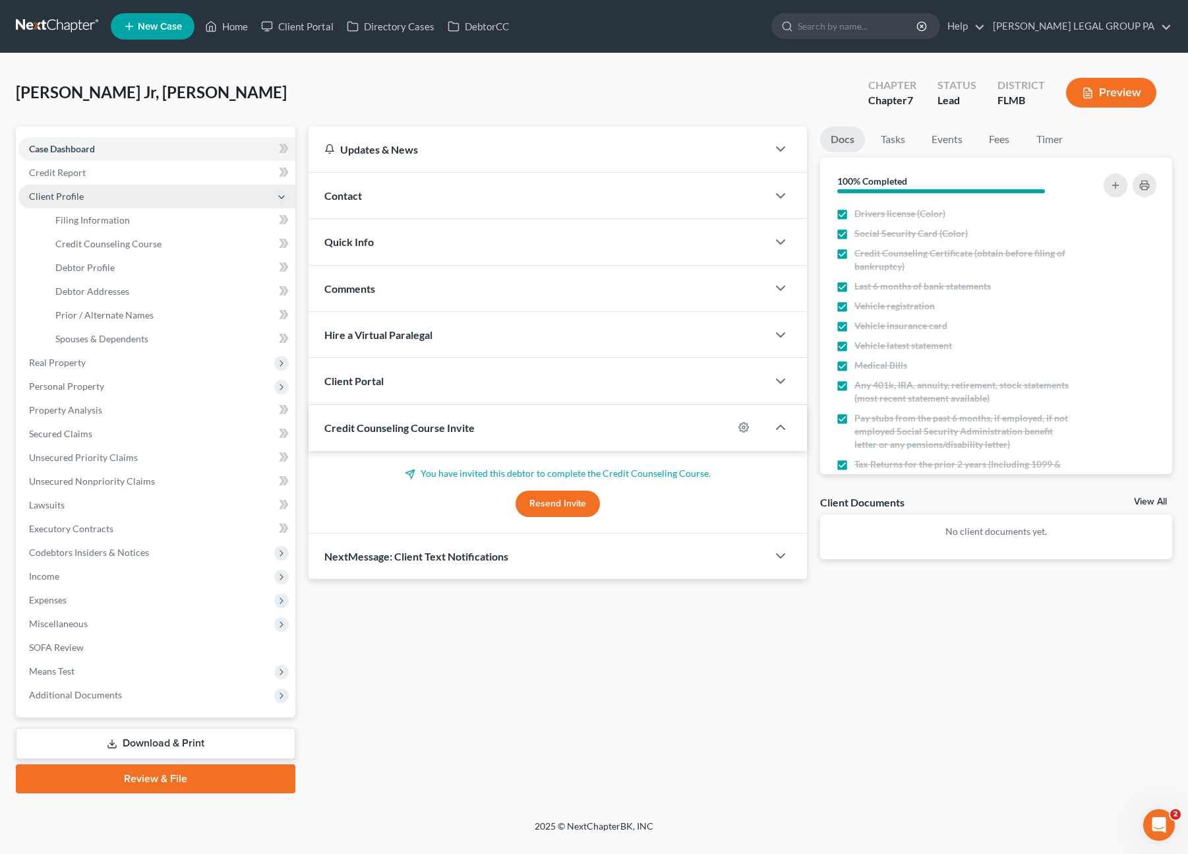
click at [54, 194] on span "Client Profile" at bounding box center [56, 196] width 55 height 11
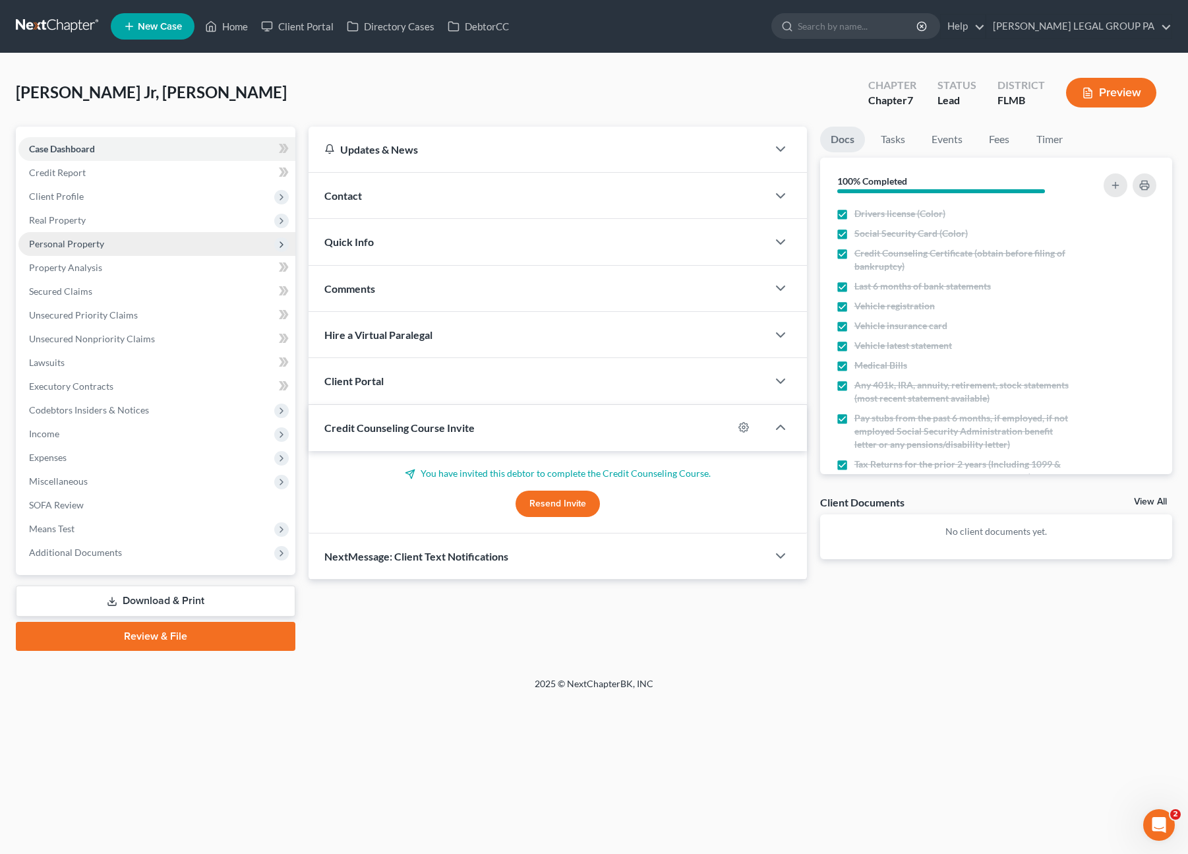
drag, startPoint x: 46, startPoint y: 194, endPoint x: 74, endPoint y: 252, distance: 64.6
click at [46, 194] on span "Client Profile" at bounding box center [56, 196] width 55 height 11
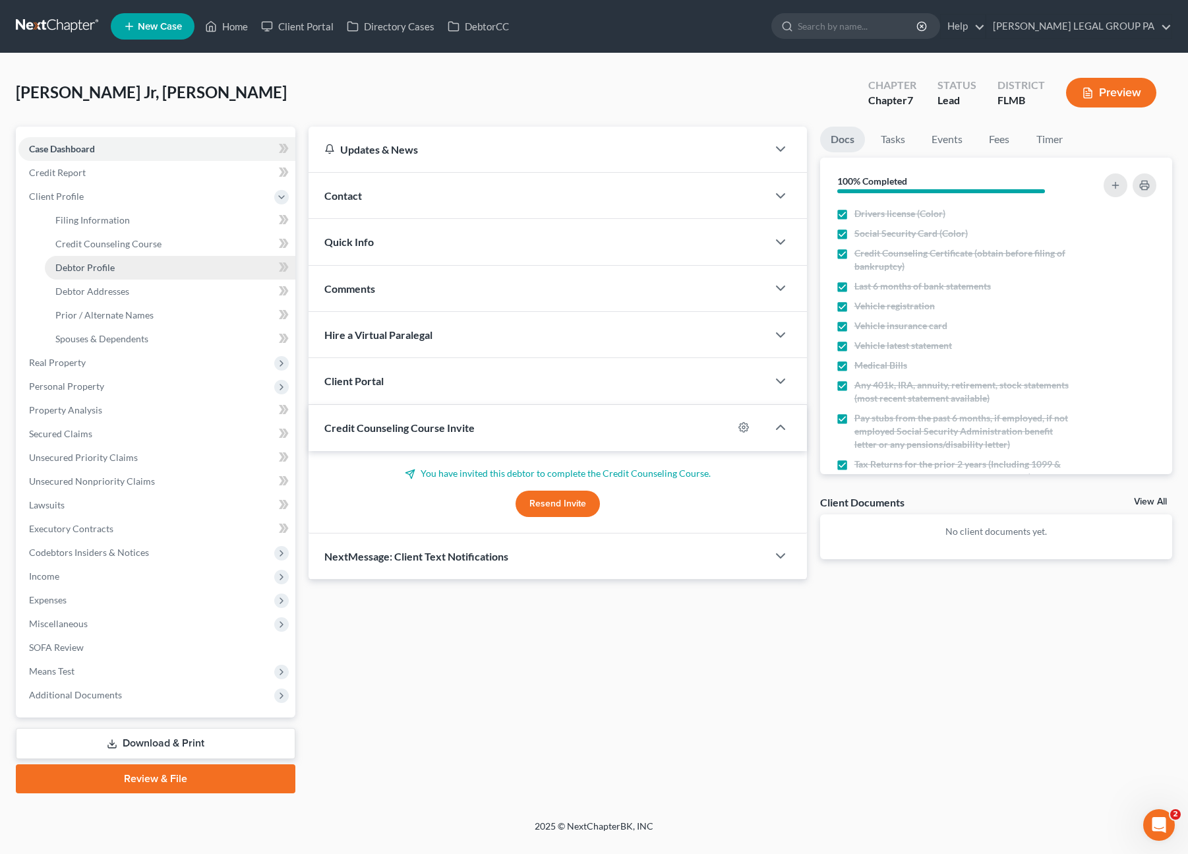
click at [100, 262] on span "Debtor Profile" at bounding box center [84, 267] width 59 height 11
select select "0"
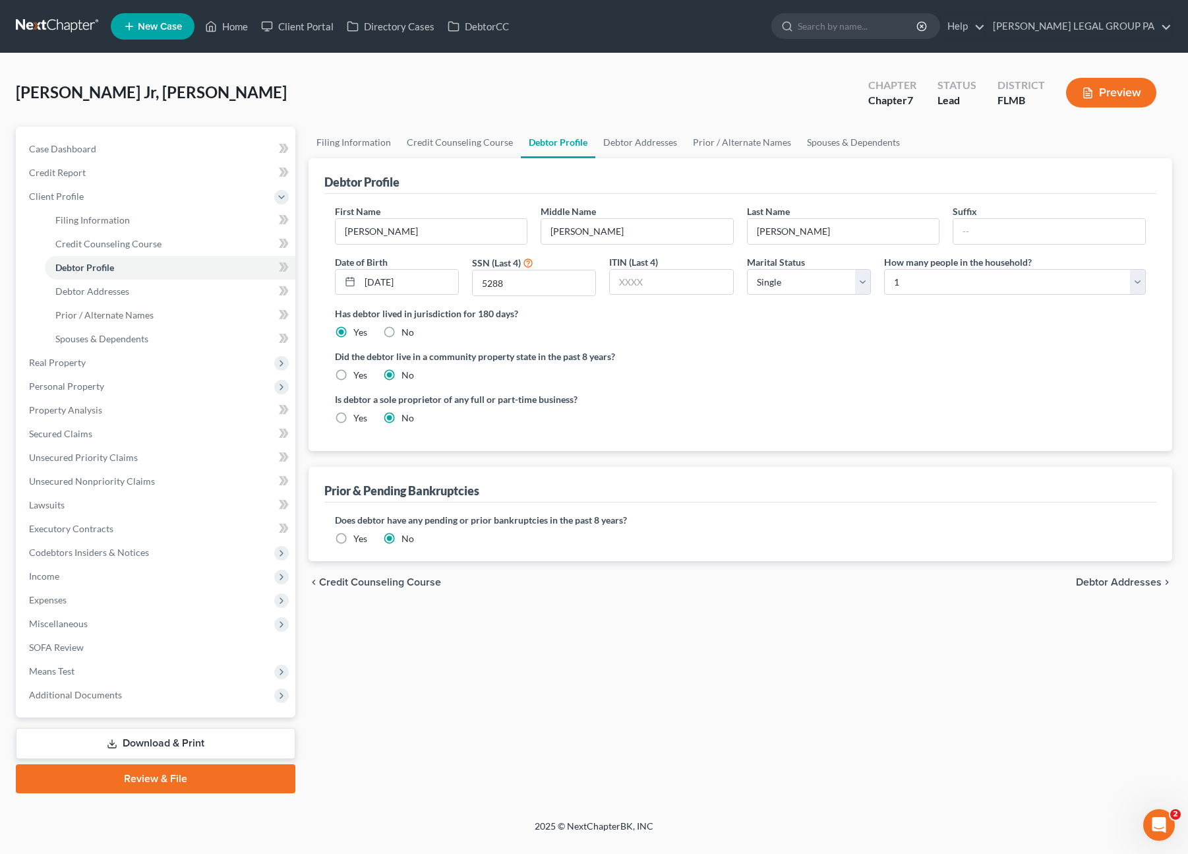
click at [353, 537] on label "Yes" at bounding box center [360, 538] width 14 height 13
click at [359, 537] on input "Yes" at bounding box center [363, 536] width 9 height 9
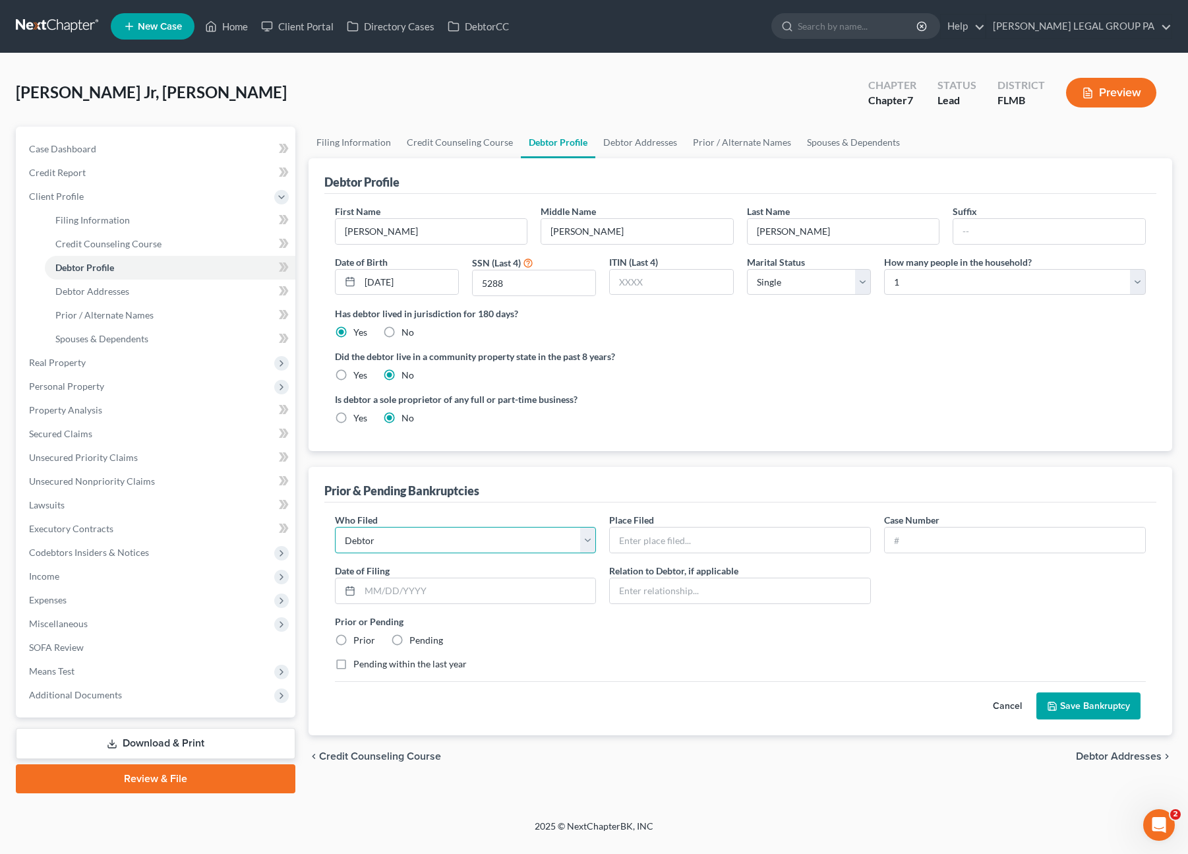
click at [340, 534] on select "Debtor Other" at bounding box center [466, 540] width 262 height 26
click at [604, 490] on div "Prior & Pending Bankruptcies" at bounding box center [740, 485] width 833 height 36
click at [639, 550] on input "text" at bounding box center [740, 539] width 260 height 25
type input "New York Western Bankruptcy Court"
drag, startPoint x: 944, startPoint y: 546, endPoint x: 672, endPoint y: 554, distance: 271.7
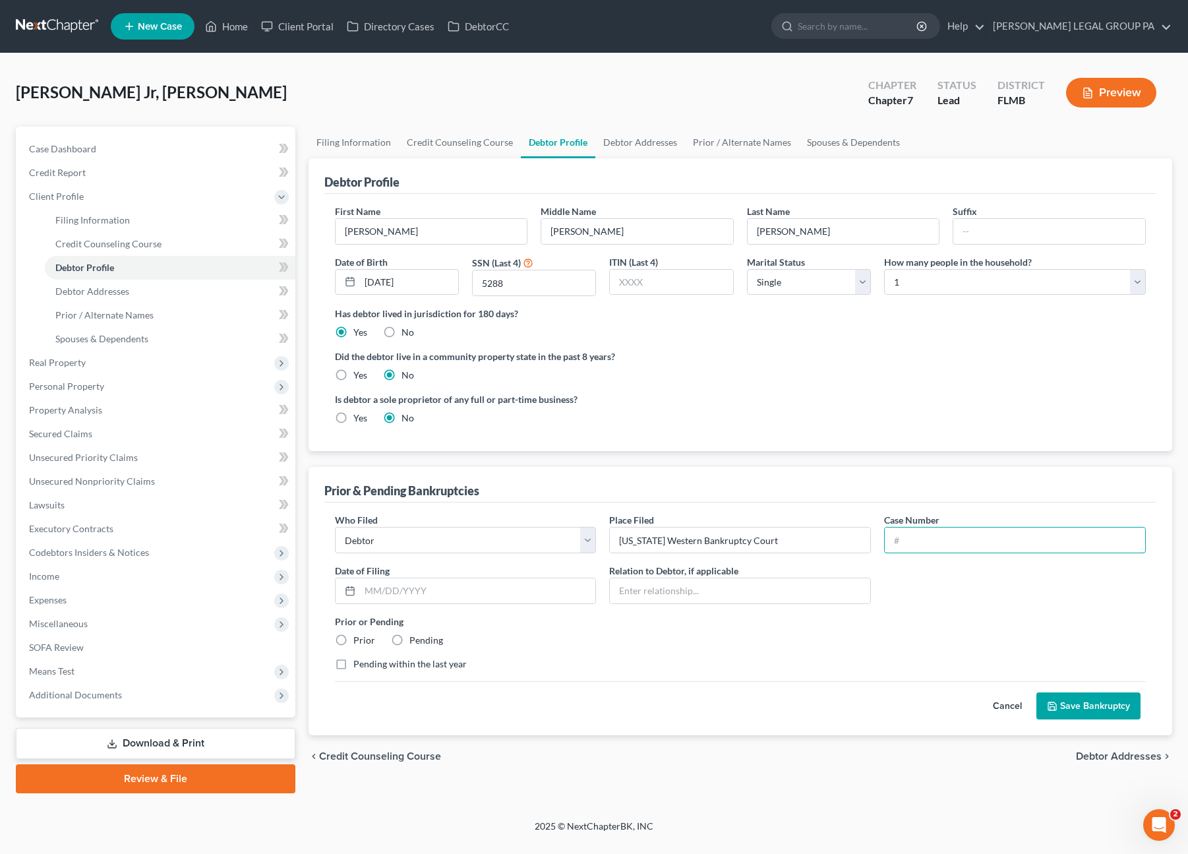
click at [944, 546] on input "text" at bounding box center [1015, 539] width 260 height 25
paste input "2:2001bk24656"
type input "2:2001bk24656"
click at [410, 593] on input "text" at bounding box center [478, 590] width 236 height 25
type input "12/06/2001"
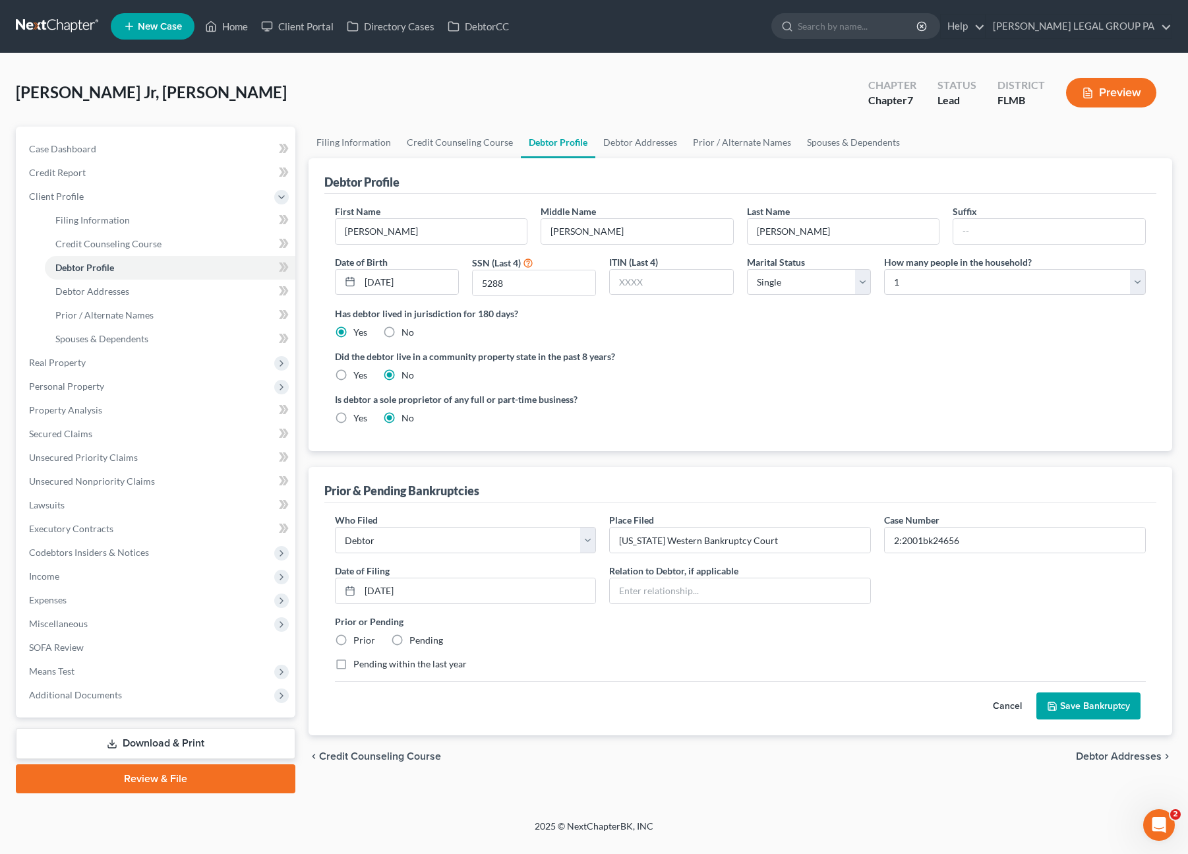
click at [353, 636] on label "Prior" at bounding box center [364, 640] width 22 height 13
click at [359, 636] on input "Prior" at bounding box center [363, 638] width 9 height 9
radio input "true"
click at [1111, 702] on button "Save Bankruptcy" at bounding box center [1088, 706] width 104 height 28
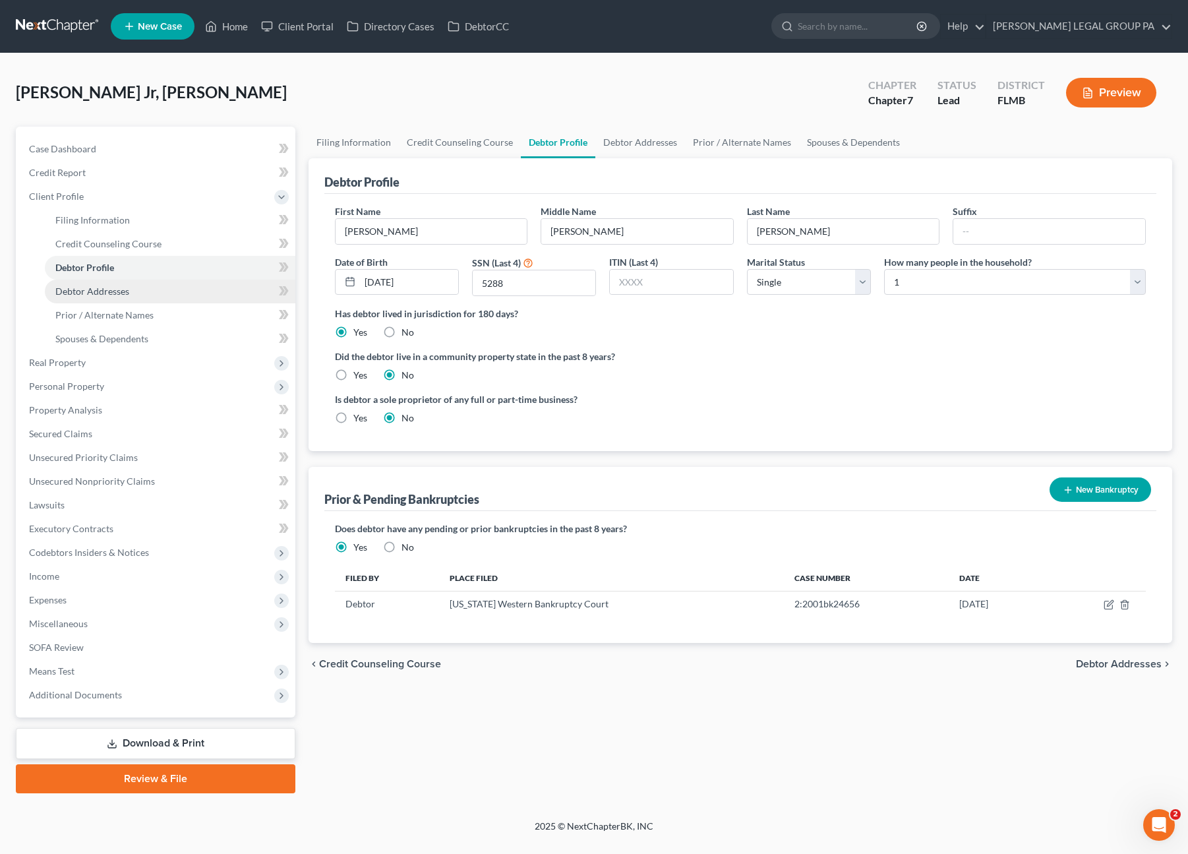
click at [112, 289] on span "Debtor Addresses" at bounding box center [92, 290] width 74 height 11
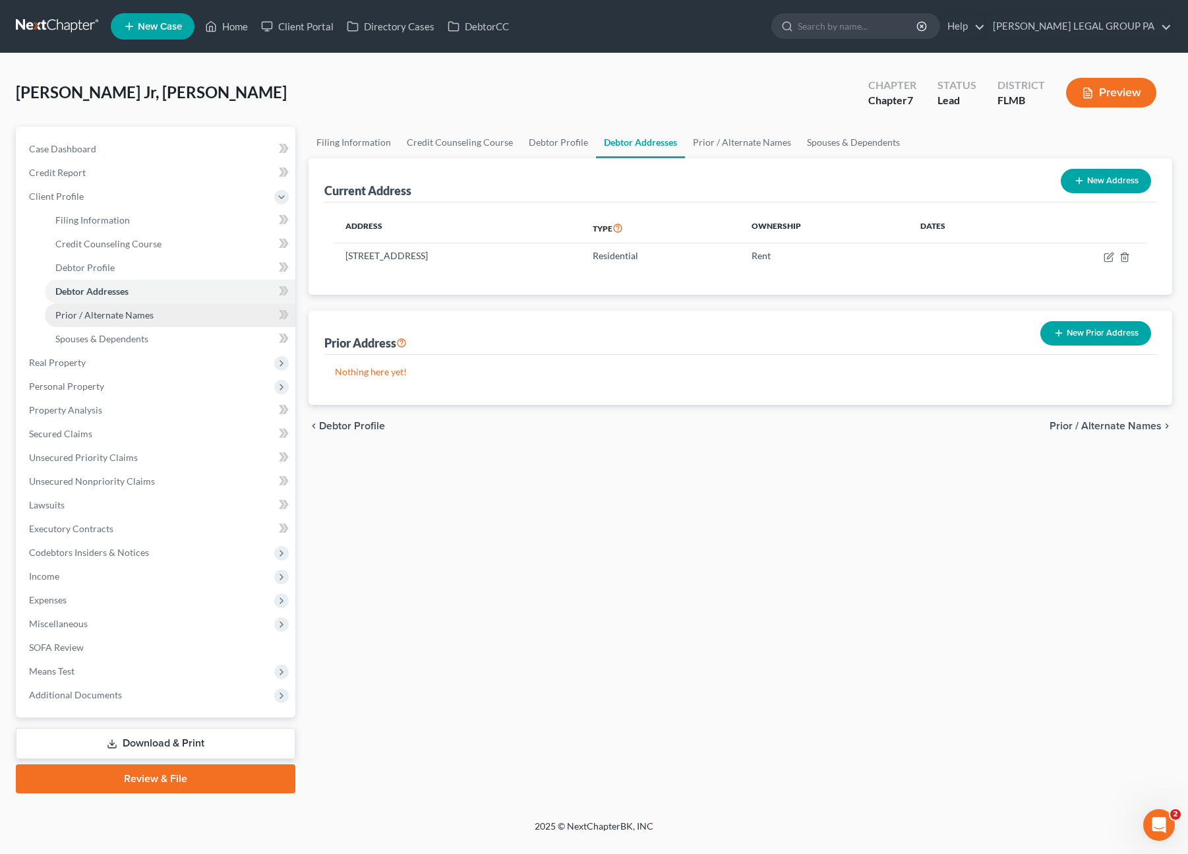
click at [107, 319] on span "Prior / Alternate Names" at bounding box center [104, 314] width 98 height 11
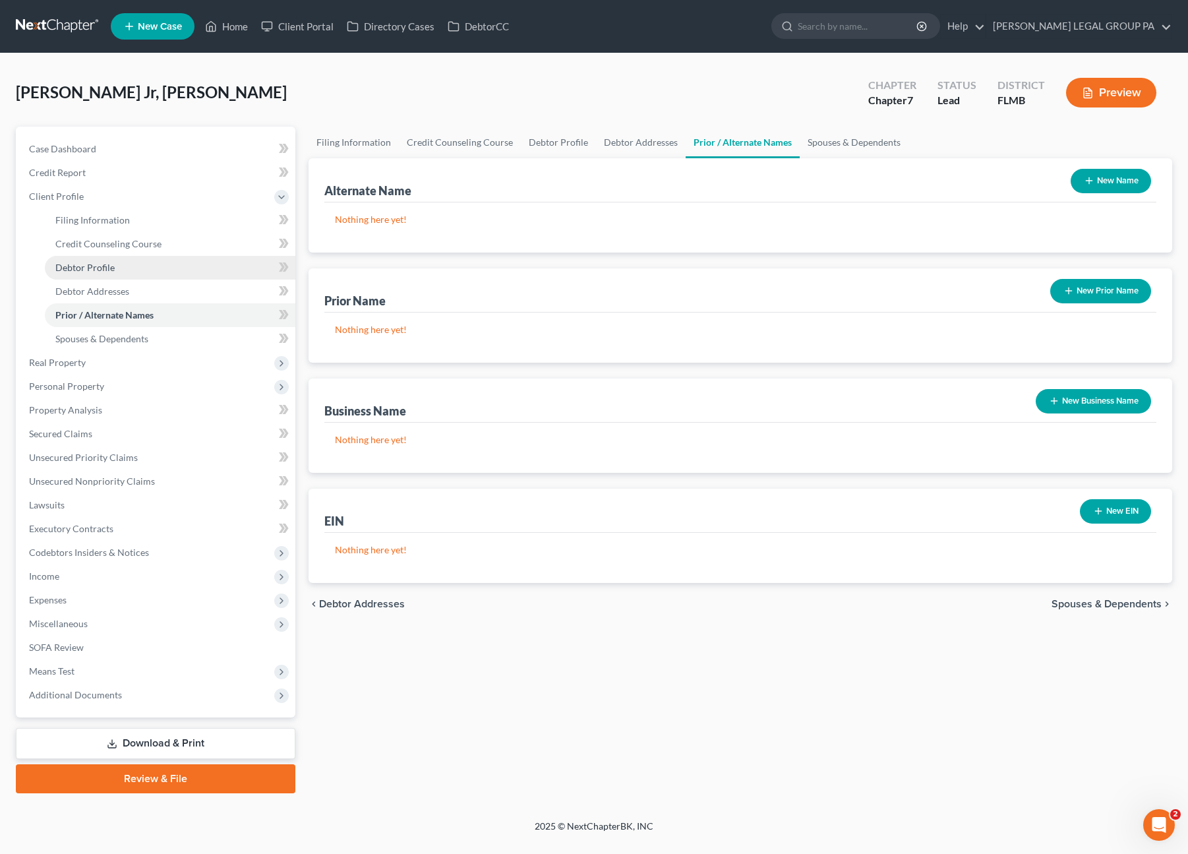
click at [73, 267] on span "Debtor Profile" at bounding box center [84, 267] width 59 height 11
select select "0"
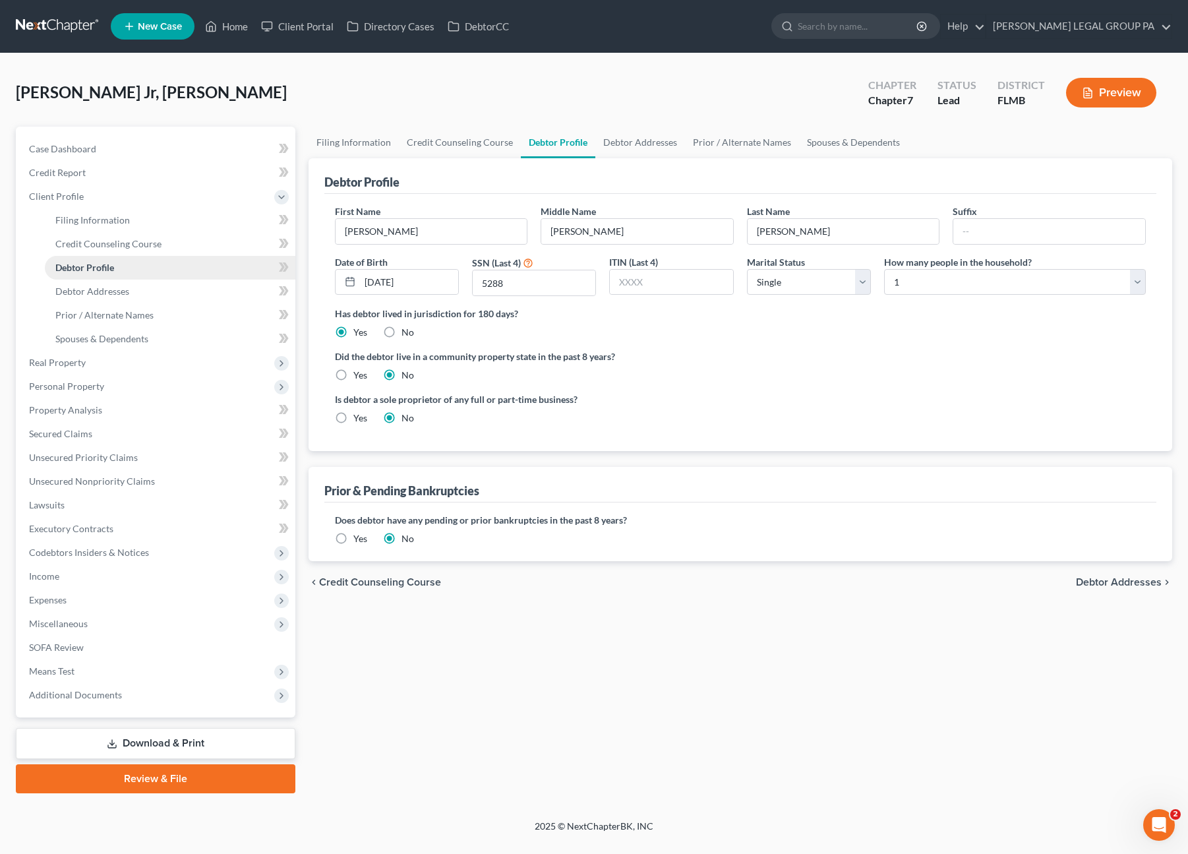
radio input "true"
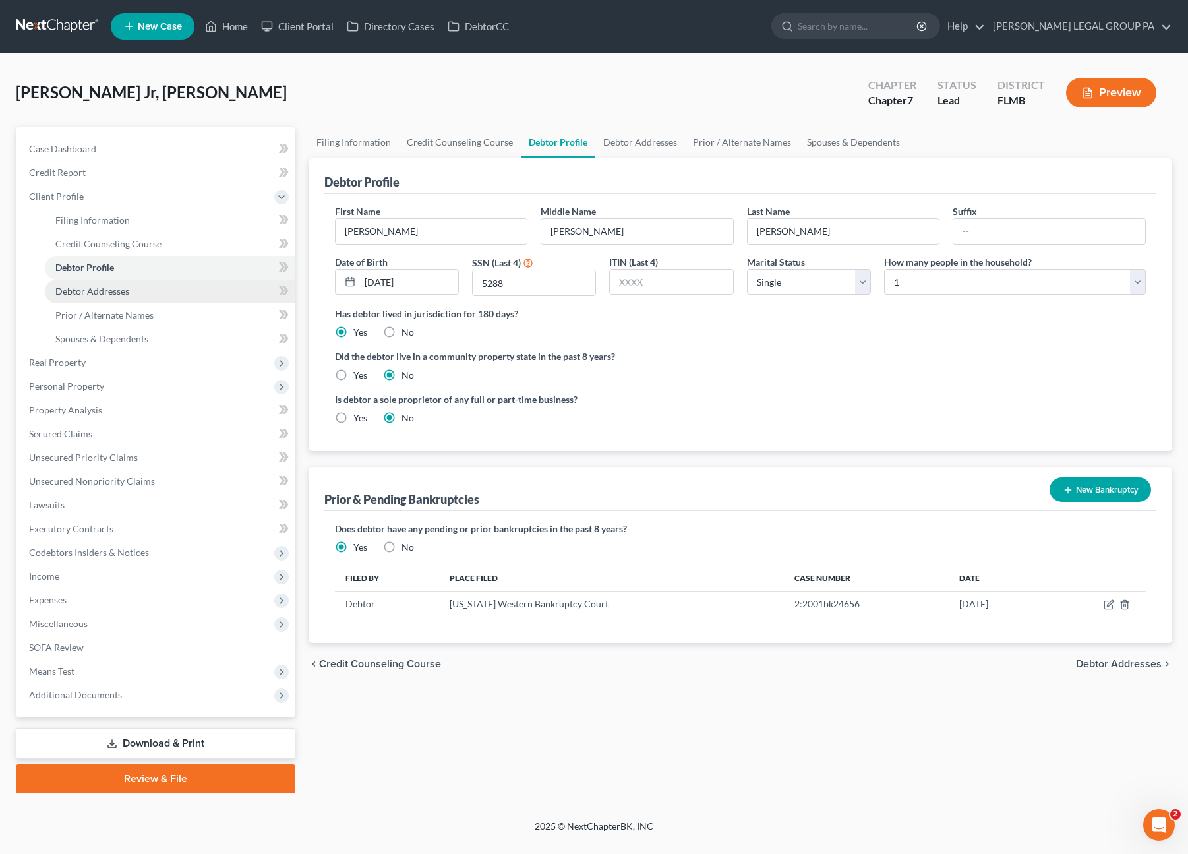
click at [120, 293] on span "Debtor Addresses" at bounding box center [92, 290] width 74 height 11
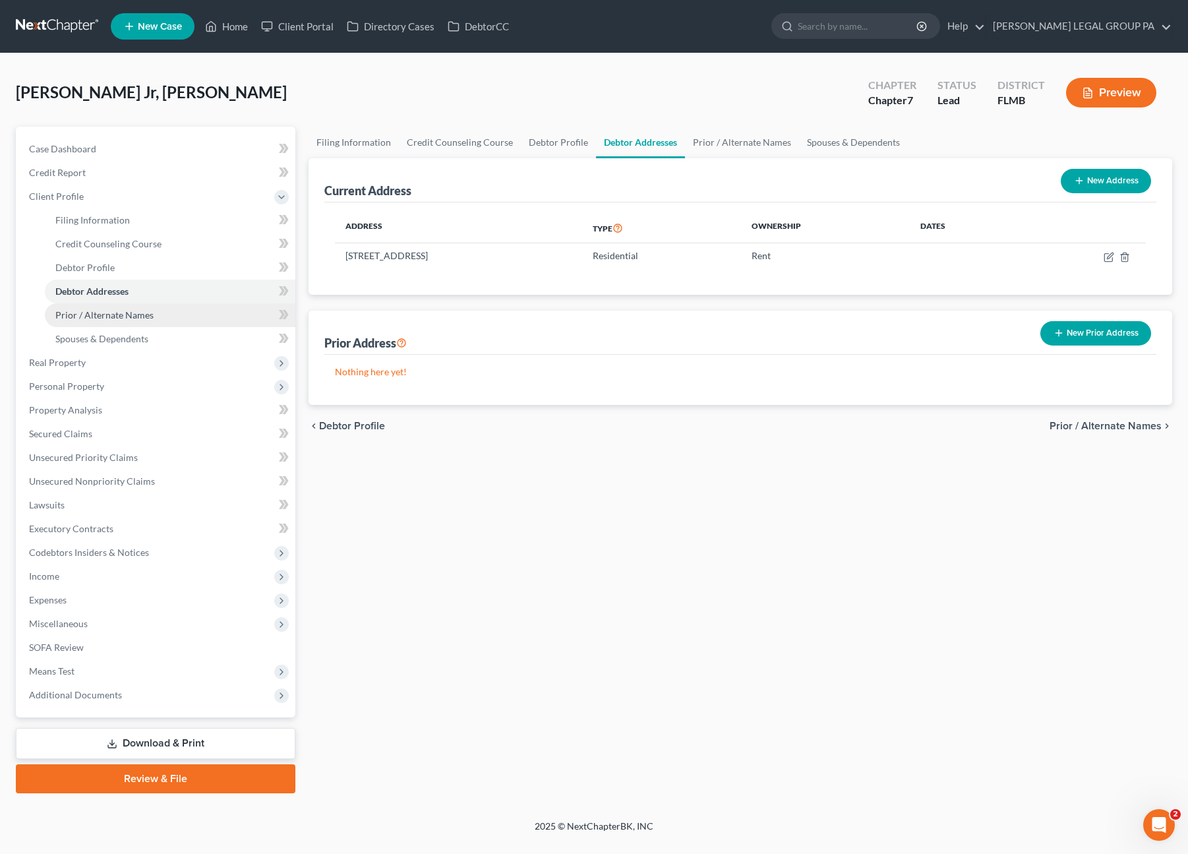
click at [105, 317] on span "Prior / Alternate Names" at bounding box center [104, 314] width 98 height 11
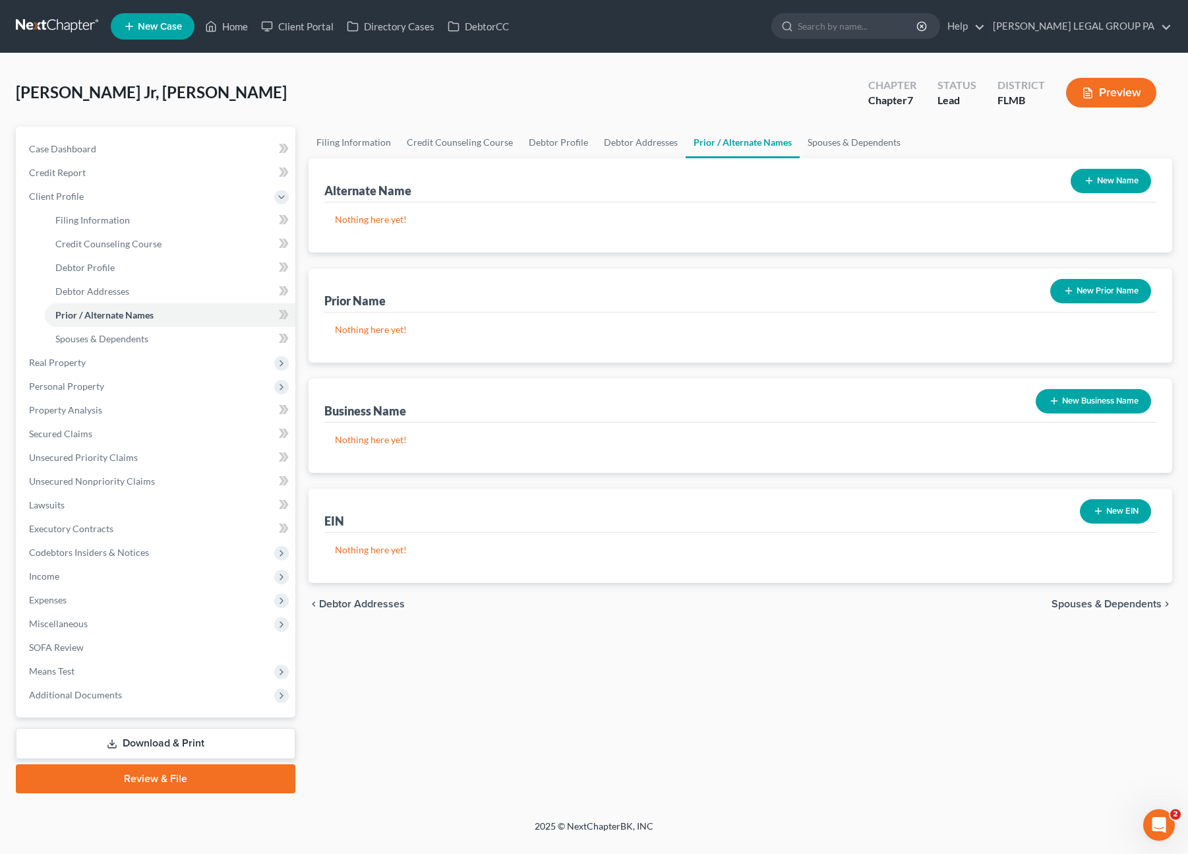
click at [1111, 181] on button "New Name" at bounding box center [1111, 181] width 80 height 24
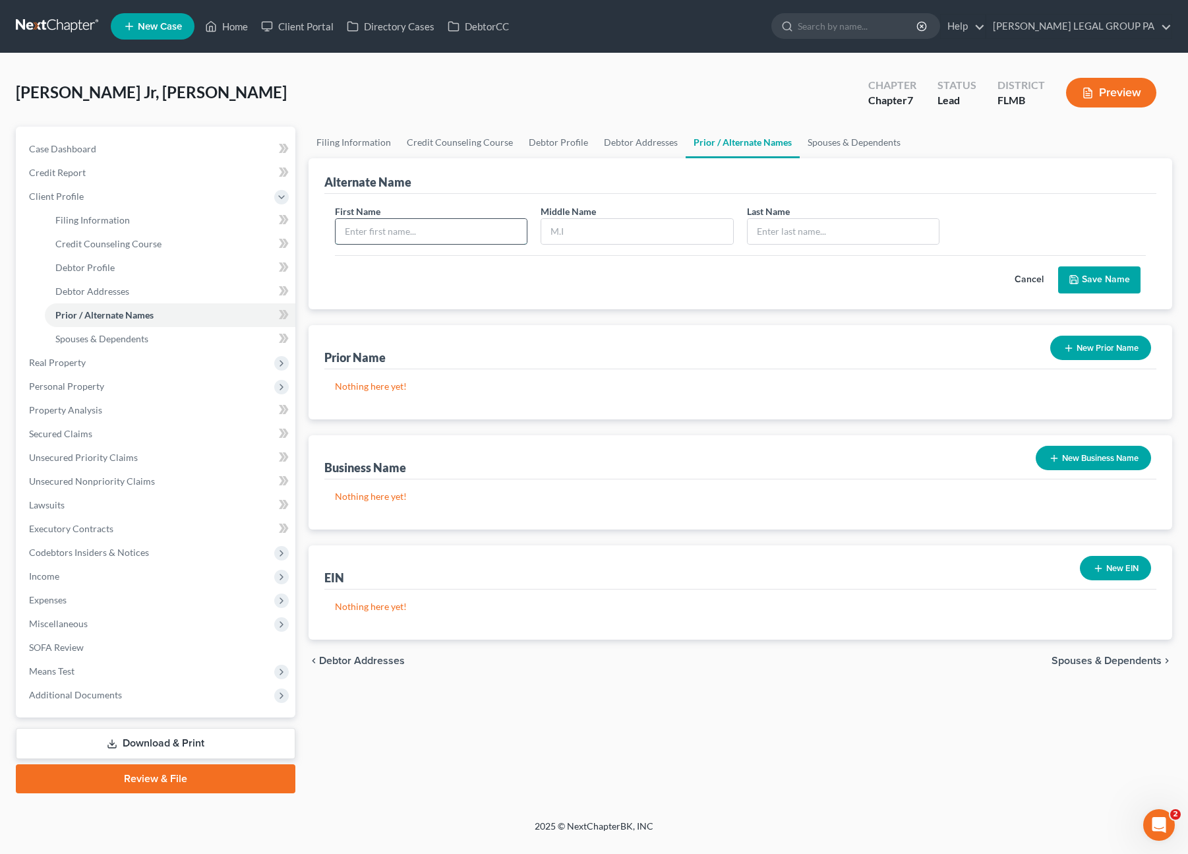
click at [348, 228] on input "text" at bounding box center [432, 231] width 192 height 25
type input "k"
type input "Kenneth"
type input "l"
type input "Lee"
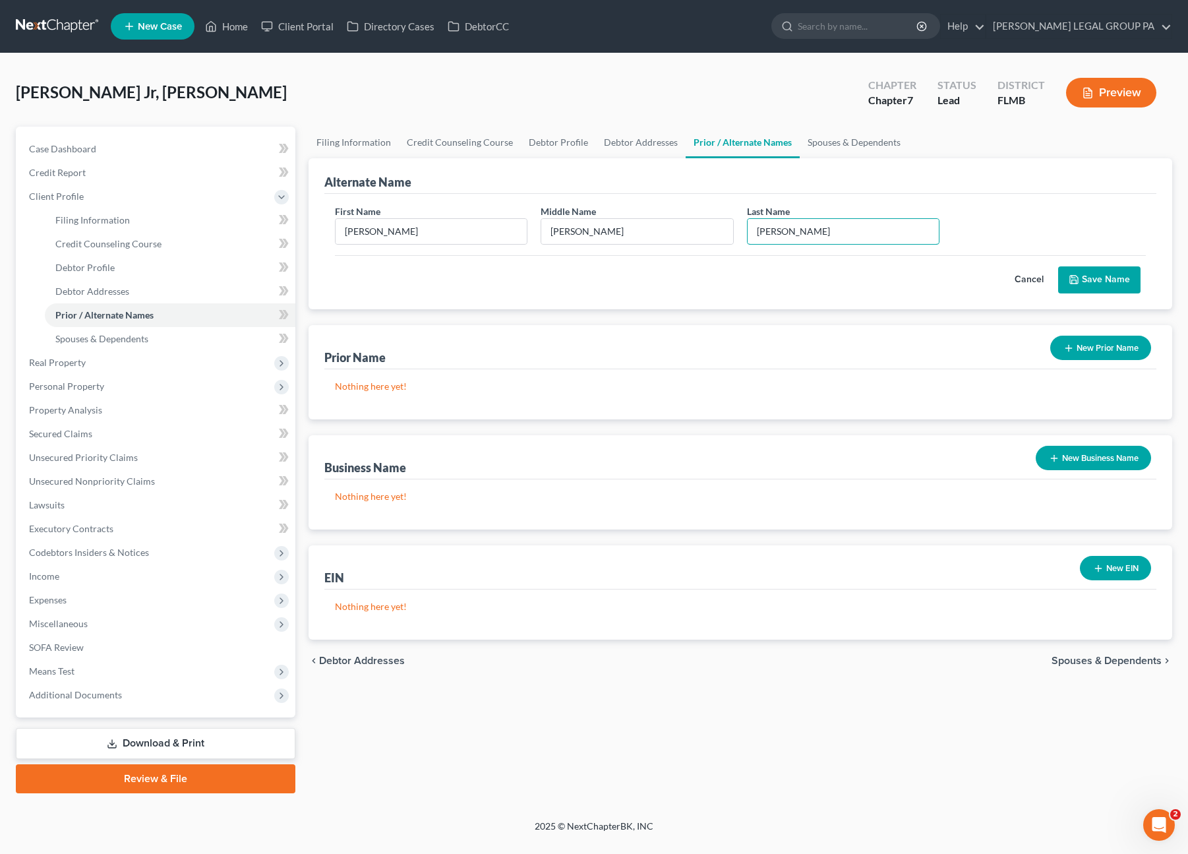
type input "Burrage"
click at [1084, 285] on button "Save Name" at bounding box center [1099, 280] width 82 height 28
click at [58, 363] on span "Real Property" at bounding box center [57, 362] width 57 height 11
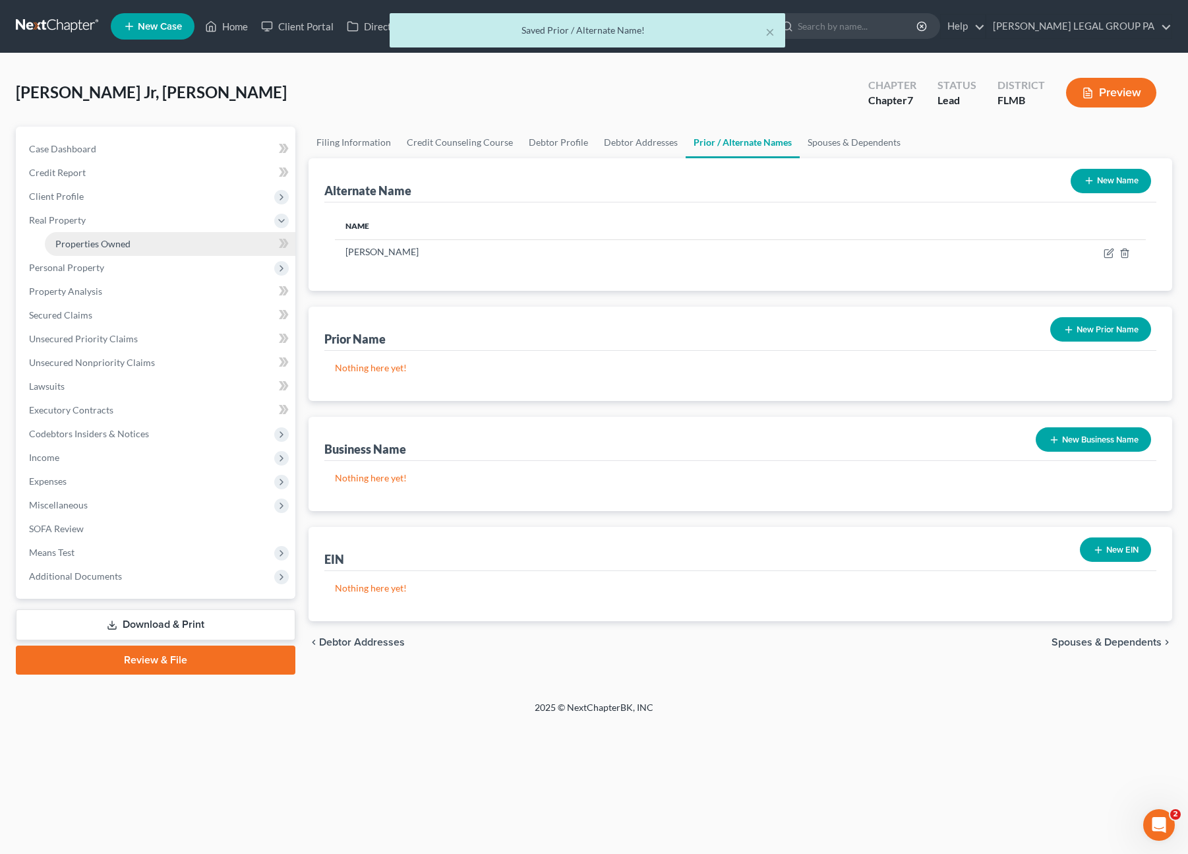
click at [122, 248] on span "Properties Owned" at bounding box center [92, 243] width 75 height 11
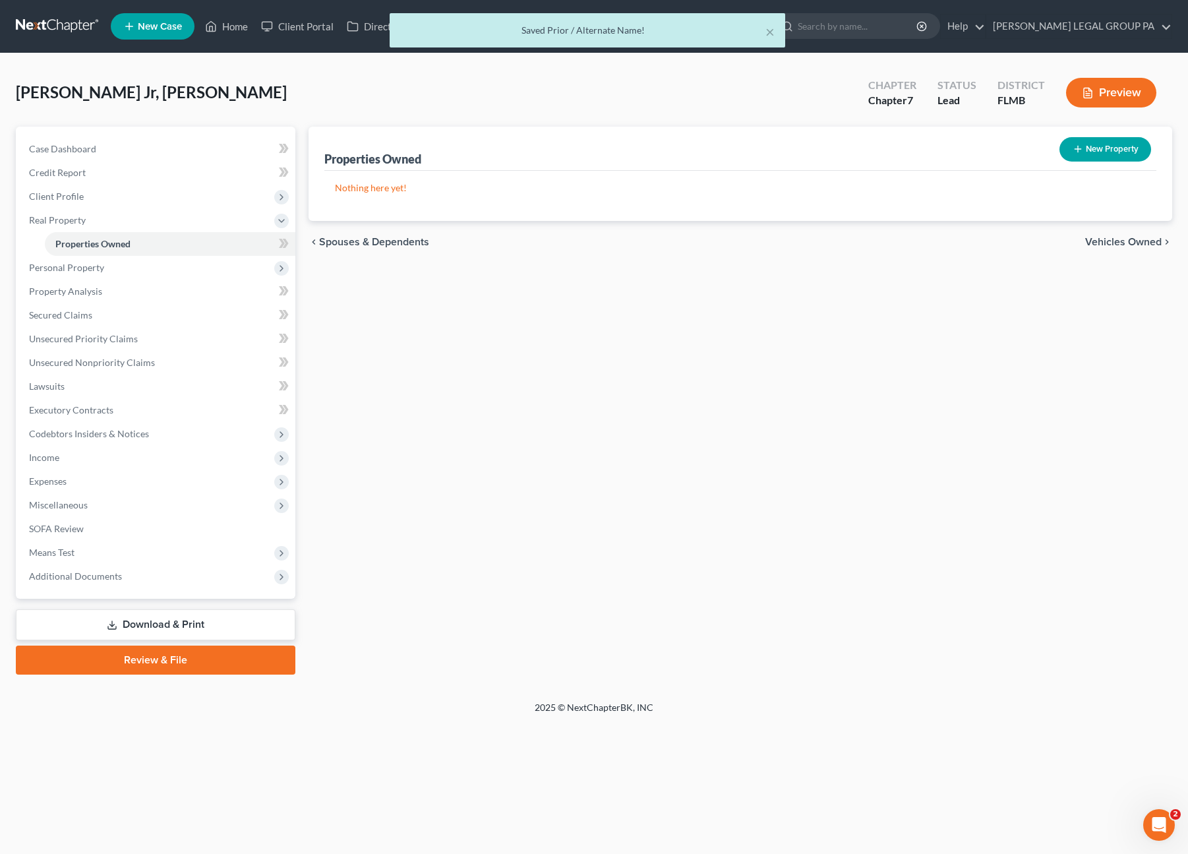
click at [368, 86] on div "Burrage Jr, Kenneth Upgraded Chapter Chapter 7 Status Lead District FLMB Preview" at bounding box center [594, 97] width 1156 height 57
click at [90, 270] on span "Personal Property" at bounding box center [66, 267] width 75 height 11
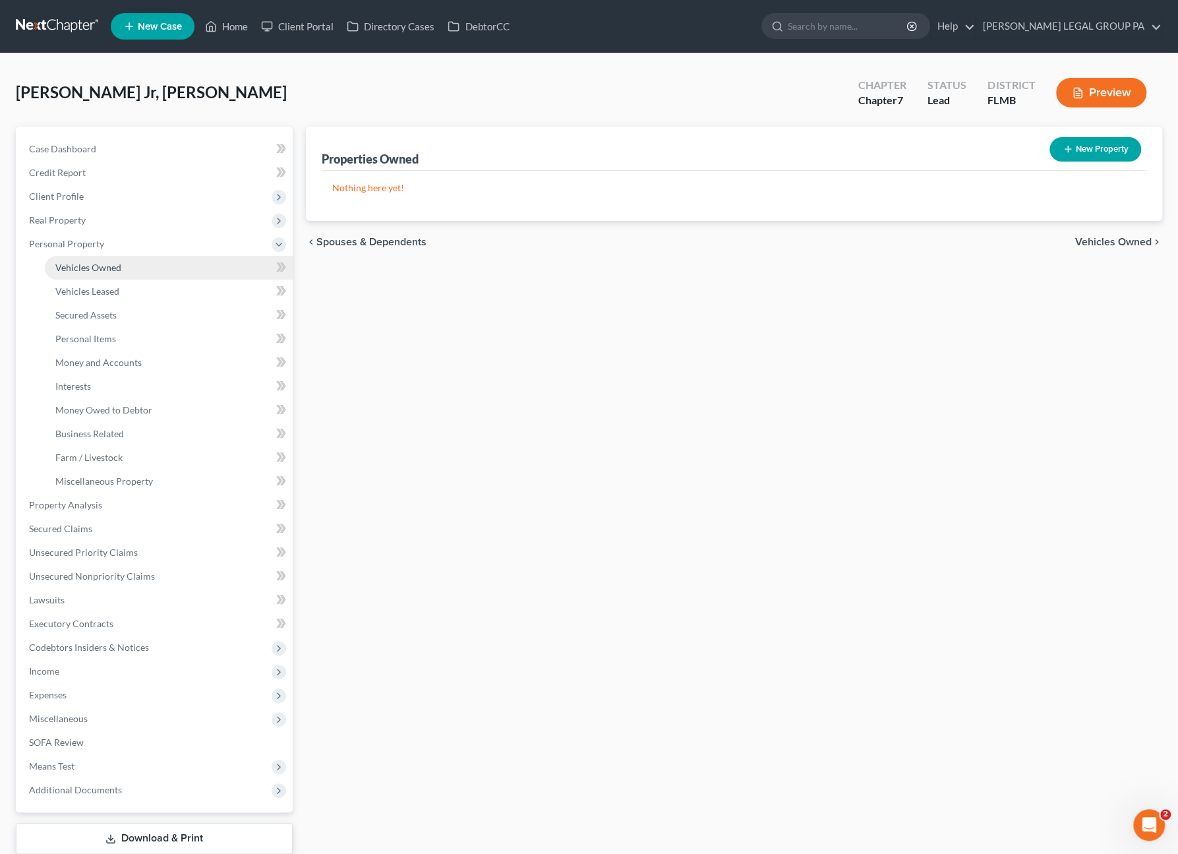
click at [80, 268] on span "Vehicles Owned" at bounding box center [88, 267] width 66 height 11
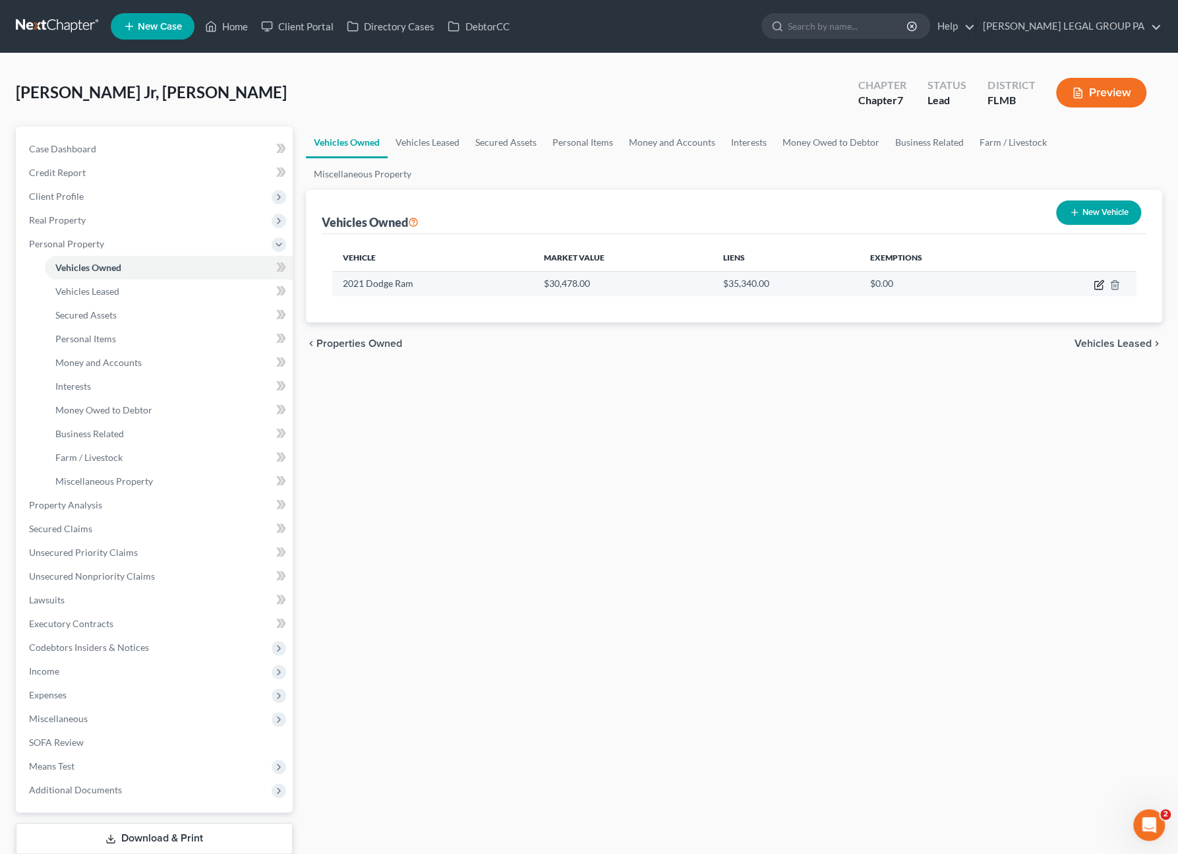
click at [1097, 281] on icon "button" at bounding box center [1099, 285] width 11 height 11
select select "0"
select select "5"
select select "1"
select select "0"
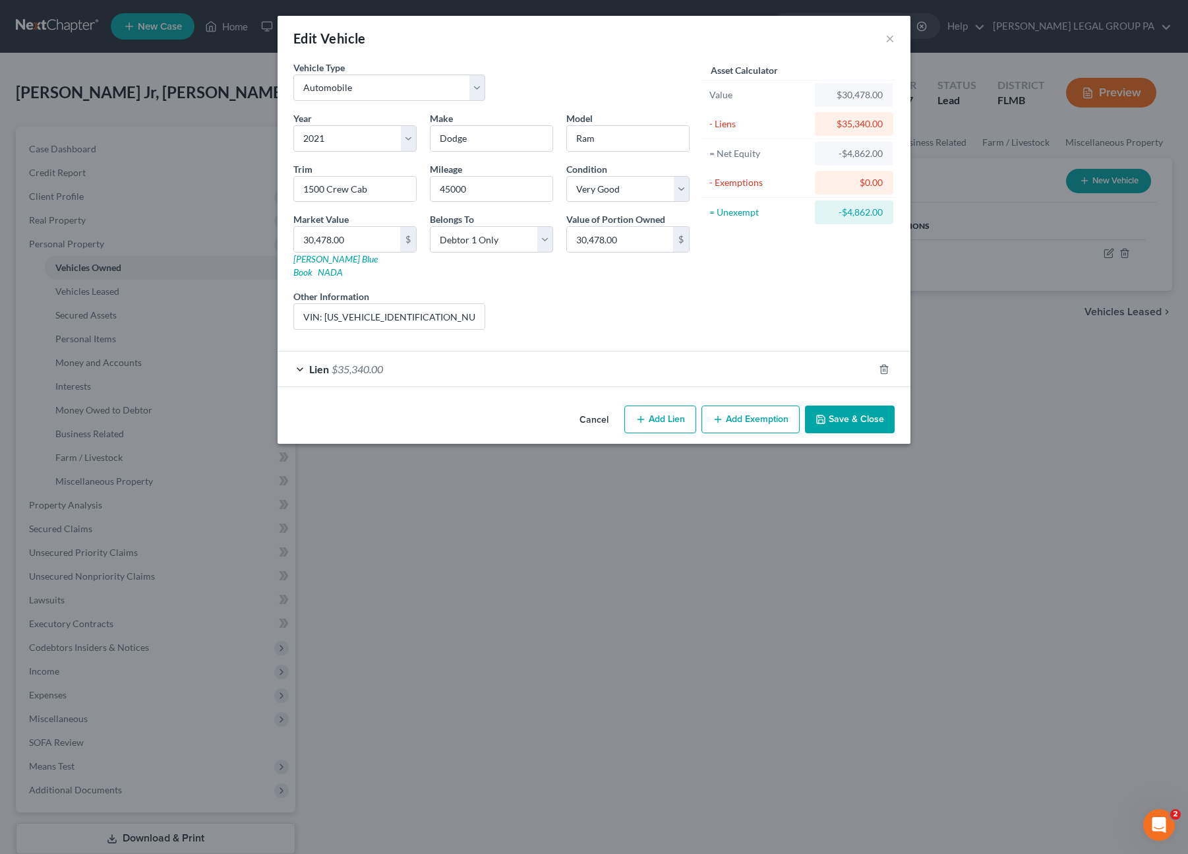
click at [869, 407] on button "Save & Close" at bounding box center [850, 419] width 90 height 28
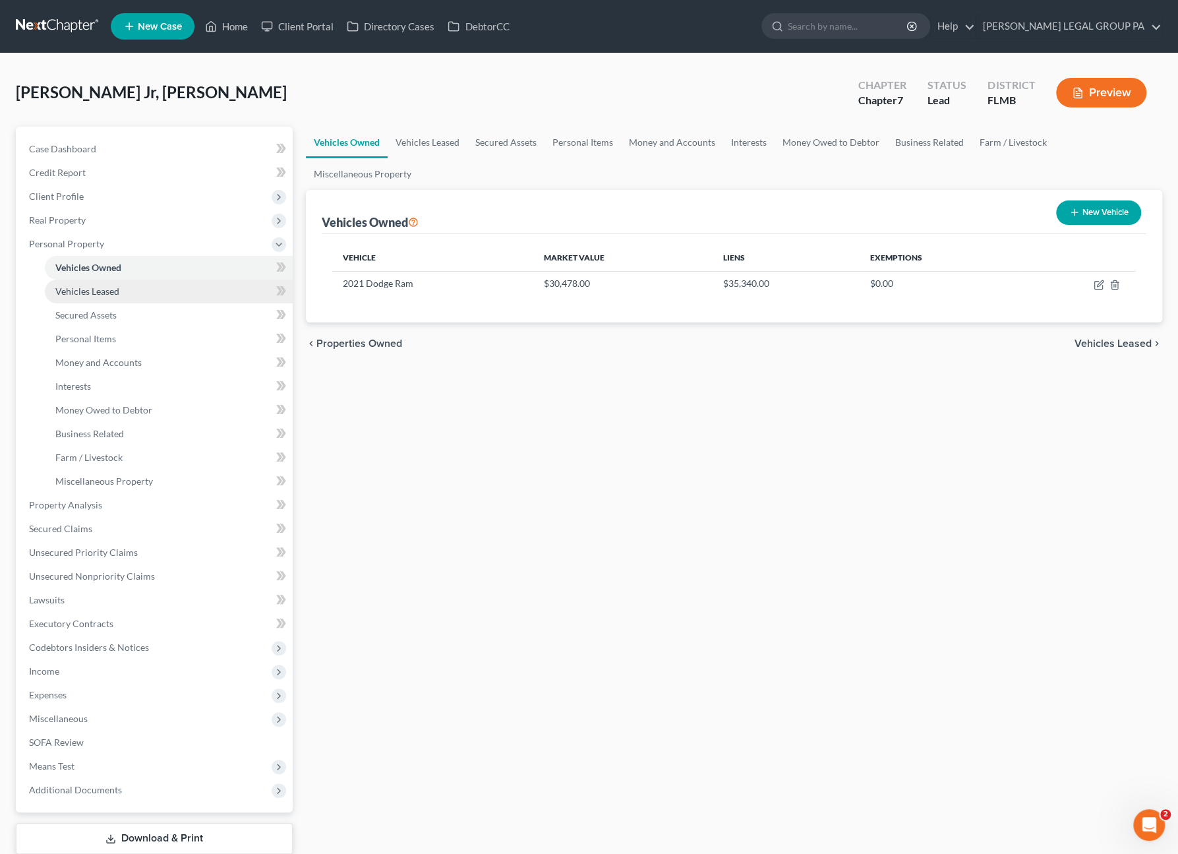
click at [86, 289] on span "Vehicles Leased" at bounding box center [87, 290] width 64 height 11
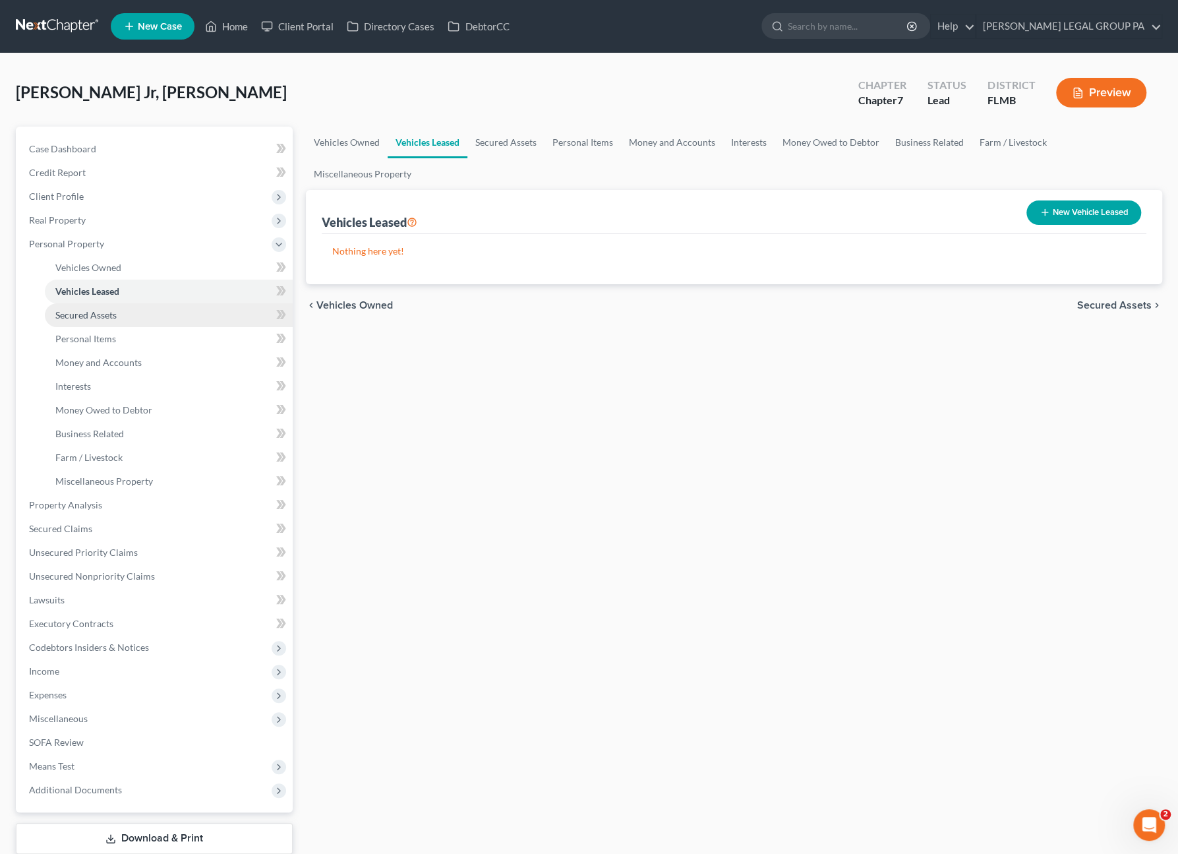
click at [86, 314] on span "Secured Assets" at bounding box center [85, 314] width 61 height 11
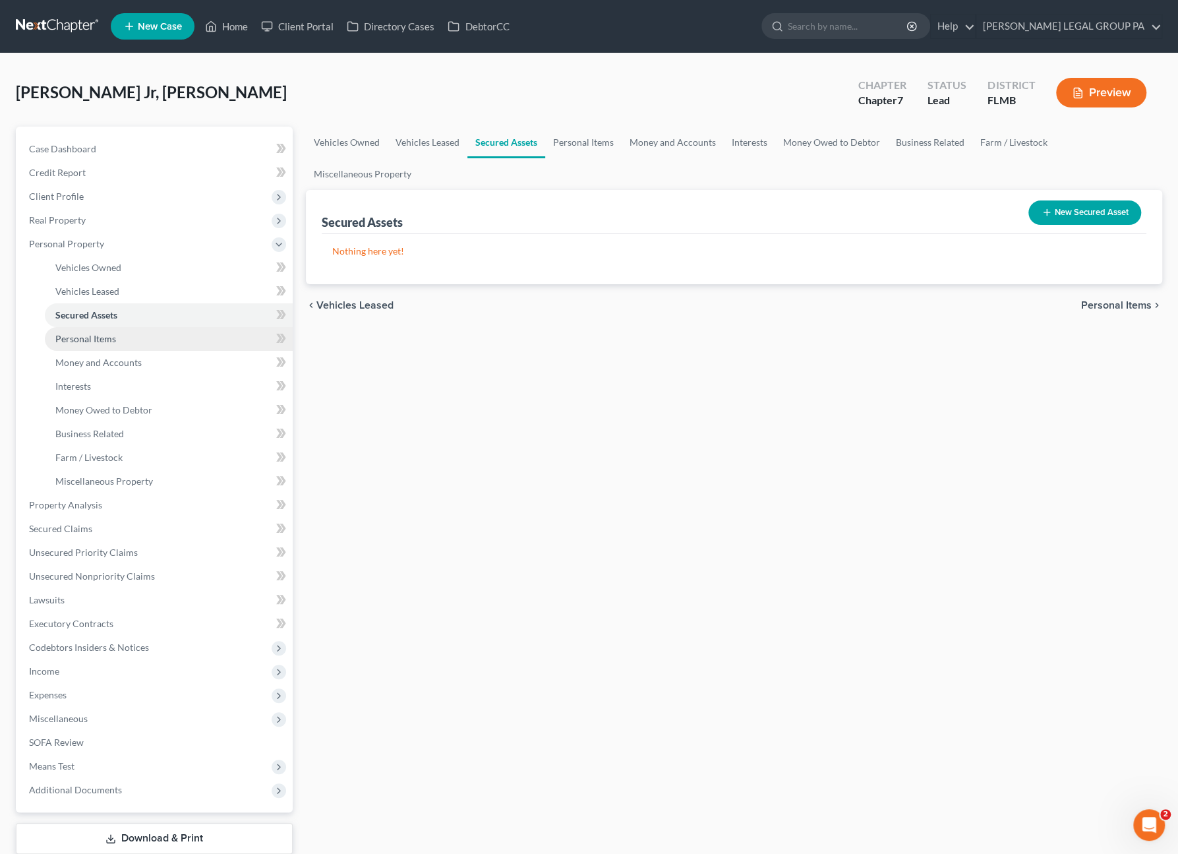
click at [88, 340] on span "Personal Items" at bounding box center [85, 338] width 61 height 11
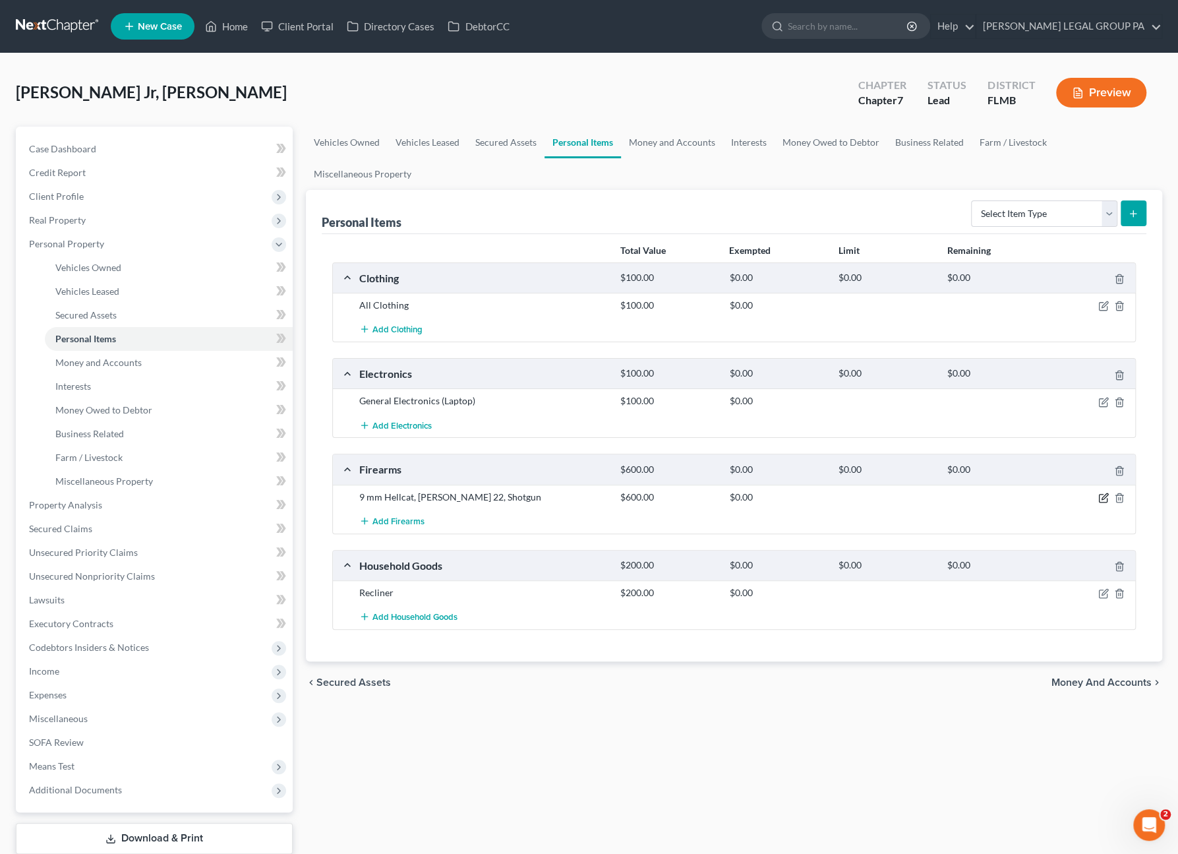
click at [1102, 493] on icon "button" at bounding box center [1105, 496] width 6 height 6
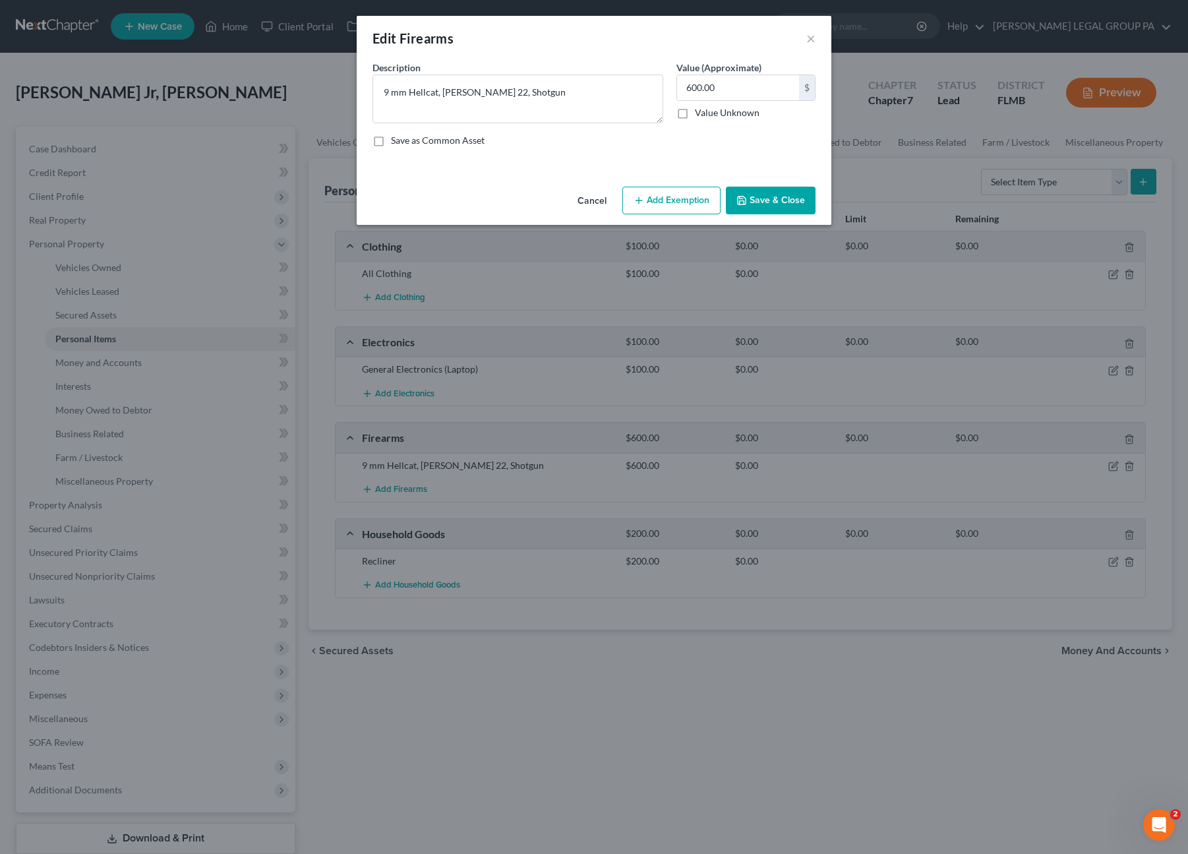
click at [634, 197] on icon "button" at bounding box center [639, 200] width 11 height 11
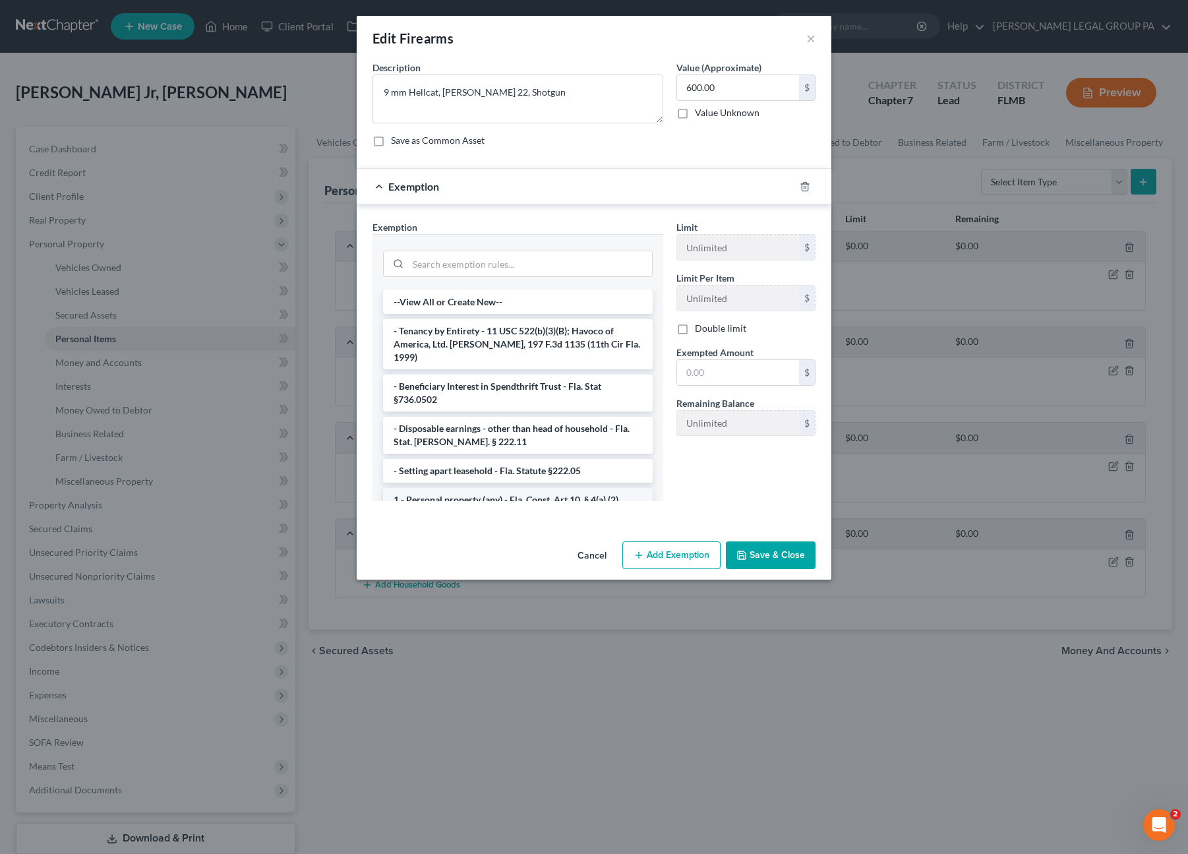
click at [440, 488] on li "1 - Personal property (any) - Fla. Const. Art.10, § 4(a) (2)" at bounding box center [518, 500] width 270 height 24
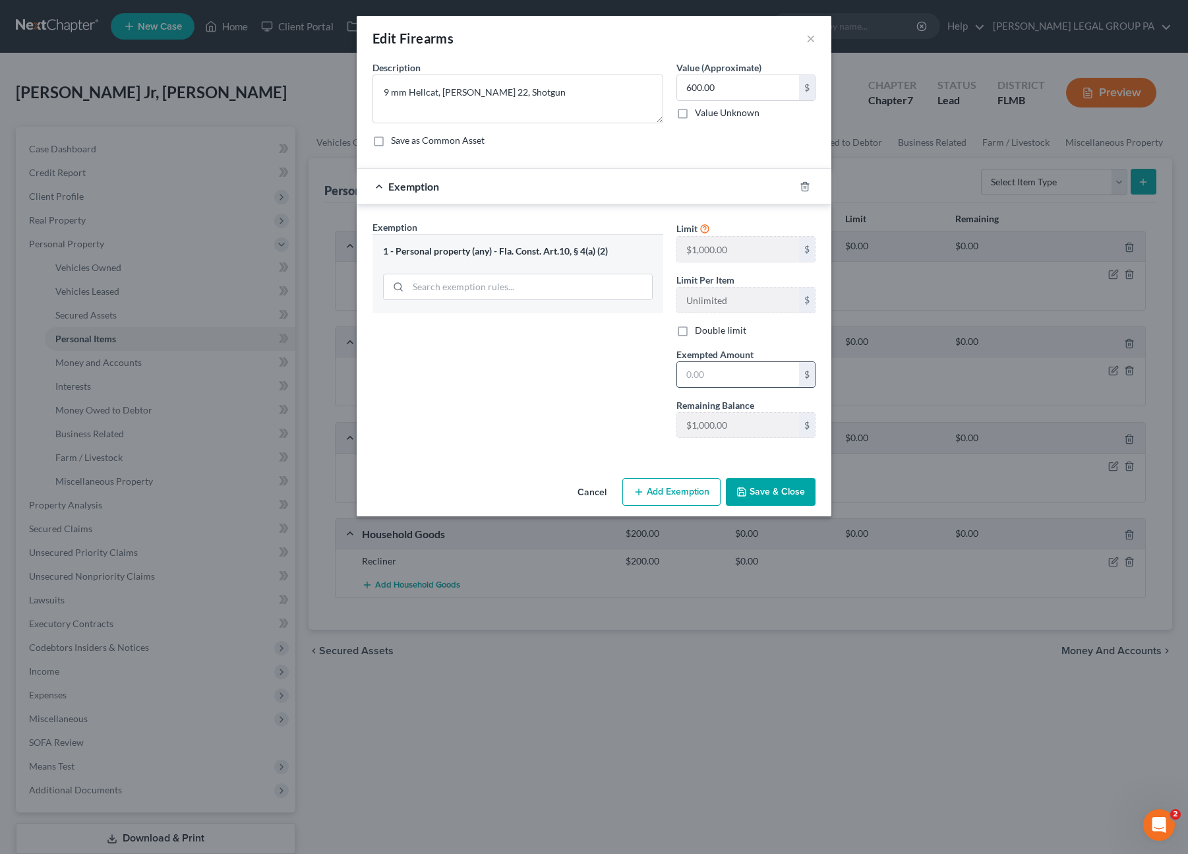
click at [711, 369] on input "text" at bounding box center [738, 374] width 122 height 25
type input "600.00"
click at [754, 488] on button "Save & Close" at bounding box center [771, 492] width 90 height 28
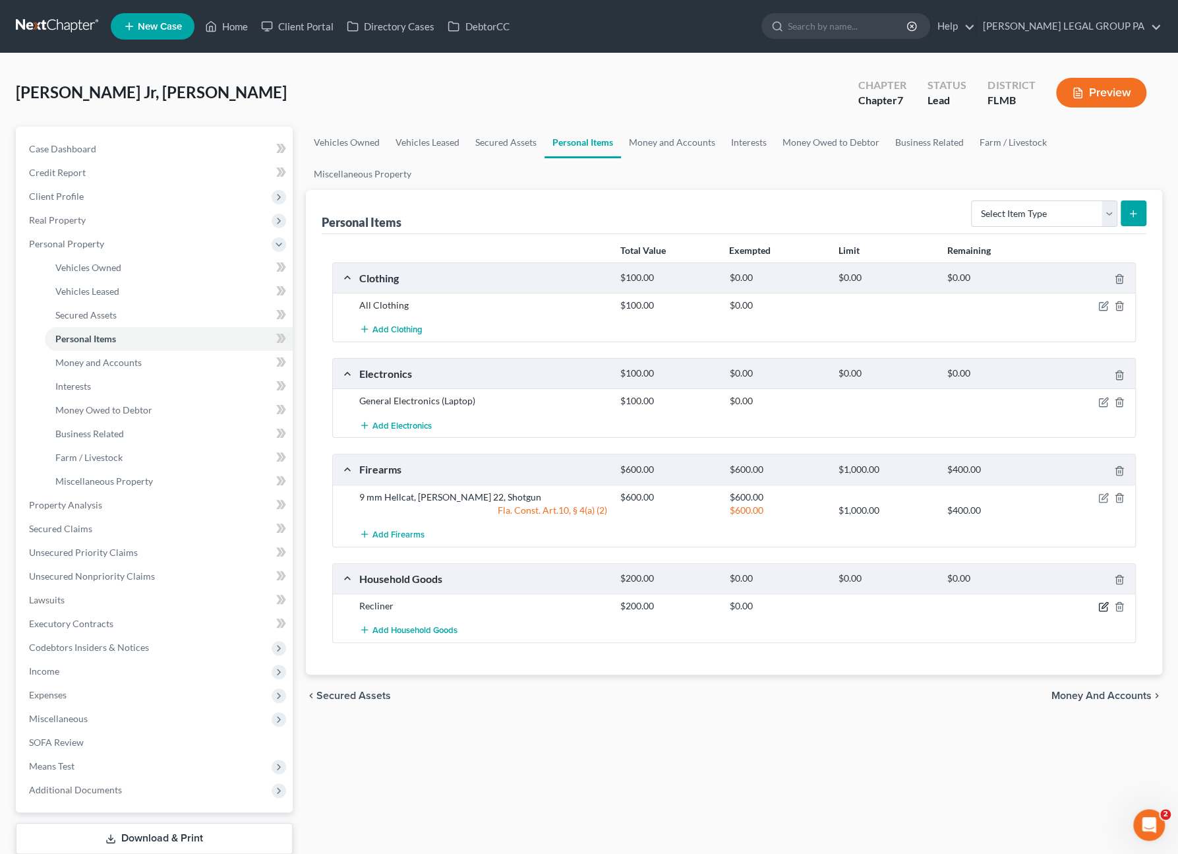
click at [1106, 601] on icon "button" at bounding box center [1103, 606] width 11 height 11
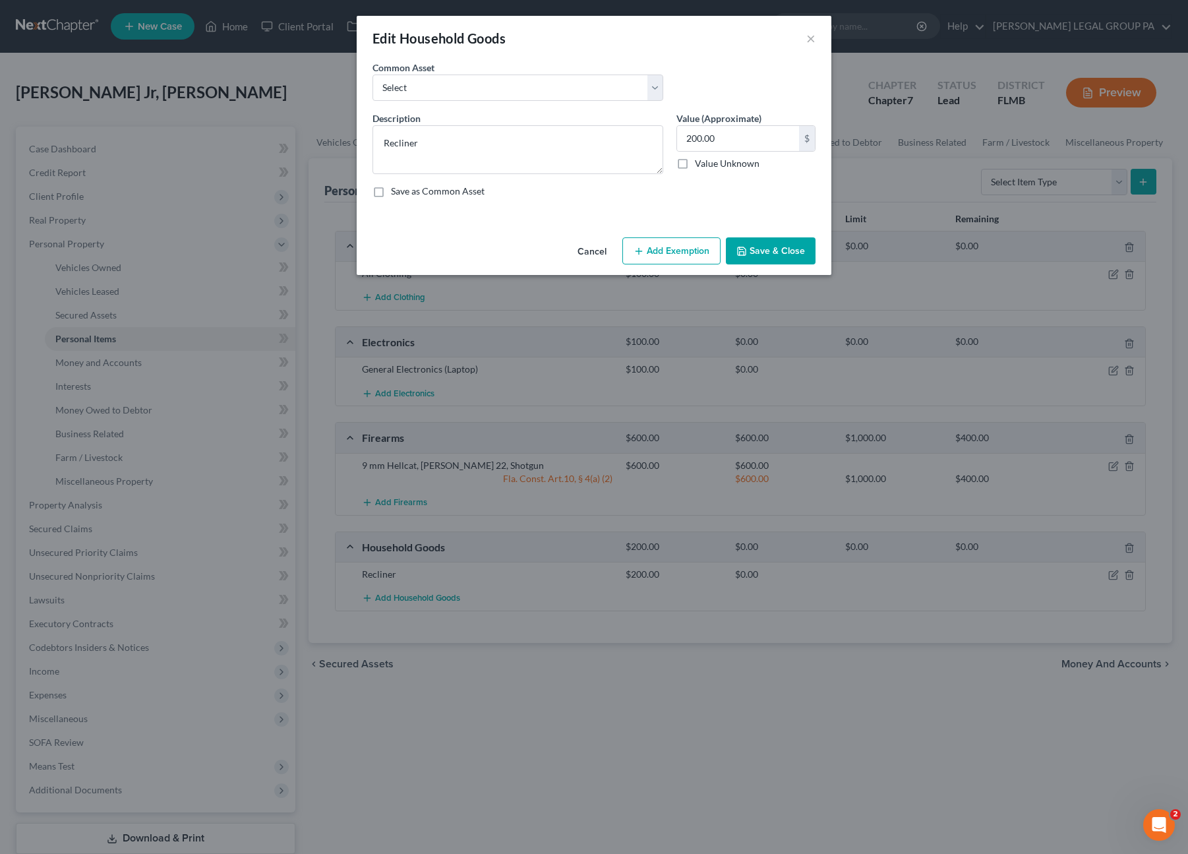
drag, startPoint x: 663, startPoint y: 247, endPoint x: 660, endPoint y: 261, distance: 14.7
click at [663, 247] on button "Add Exemption" at bounding box center [671, 251] width 98 height 28
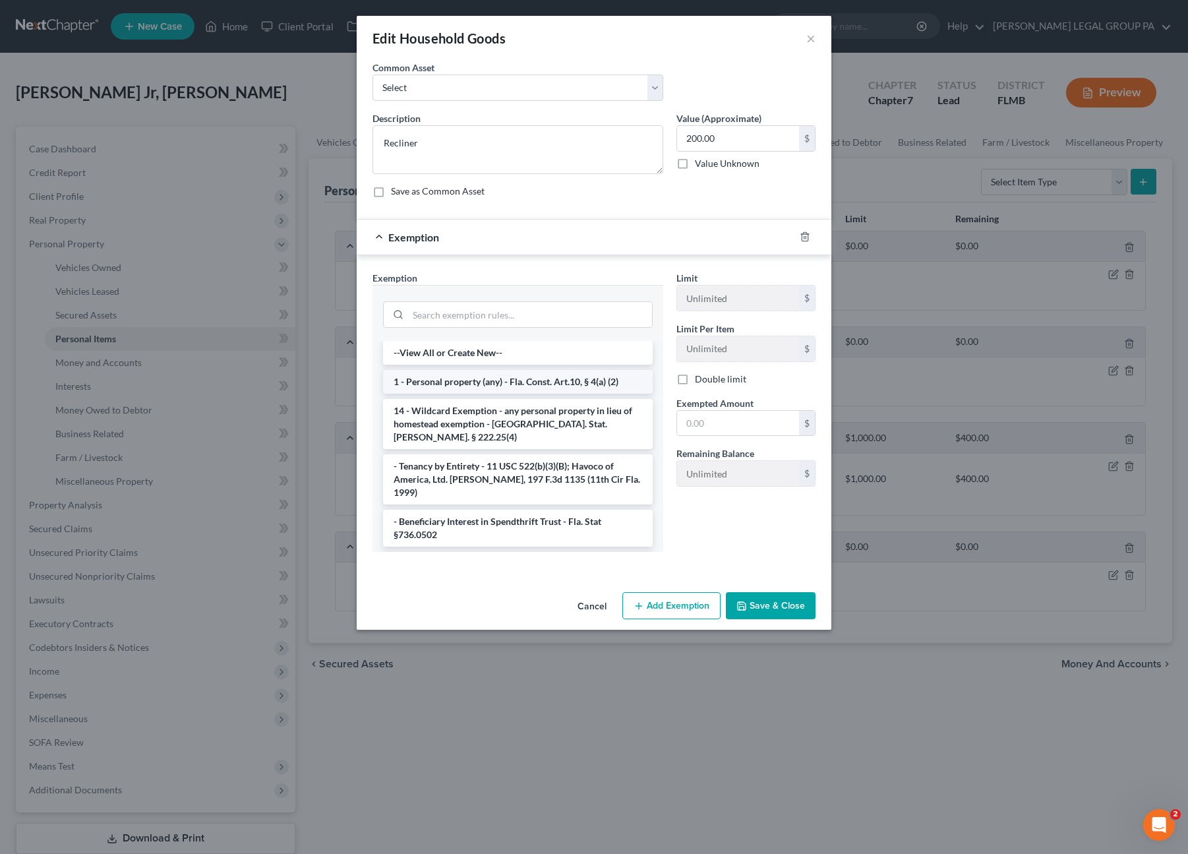
click at [443, 379] on li "1 - Personal property (any) - Fla. Const. Art.10, § 4(a) (2)" at bounding box center [518, 382] width 270 height 24
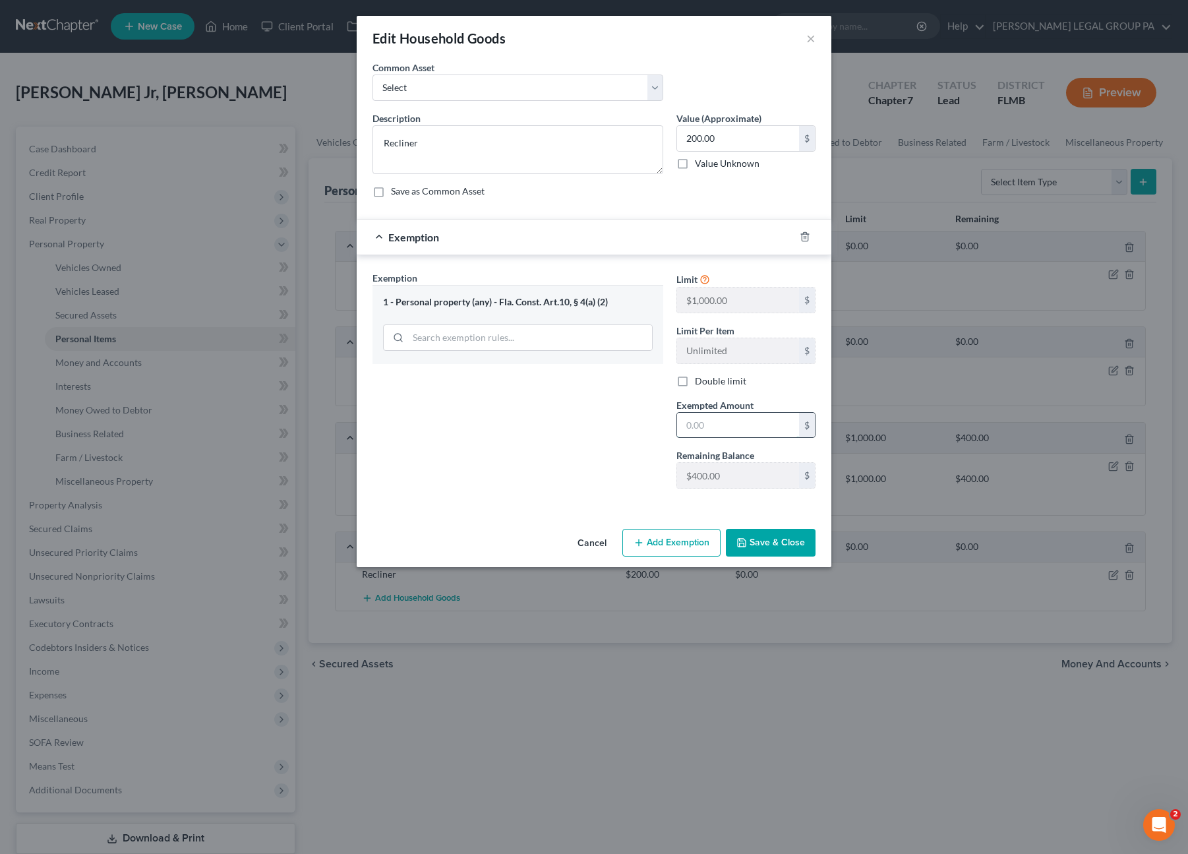
click at [731, 420] on input "text" at bounding box center [738, 425] width 122 height 25
type input "200.00"
click at [783, 537] on button "Save & Close" at bounding box center [771, 543] width 90 height 28
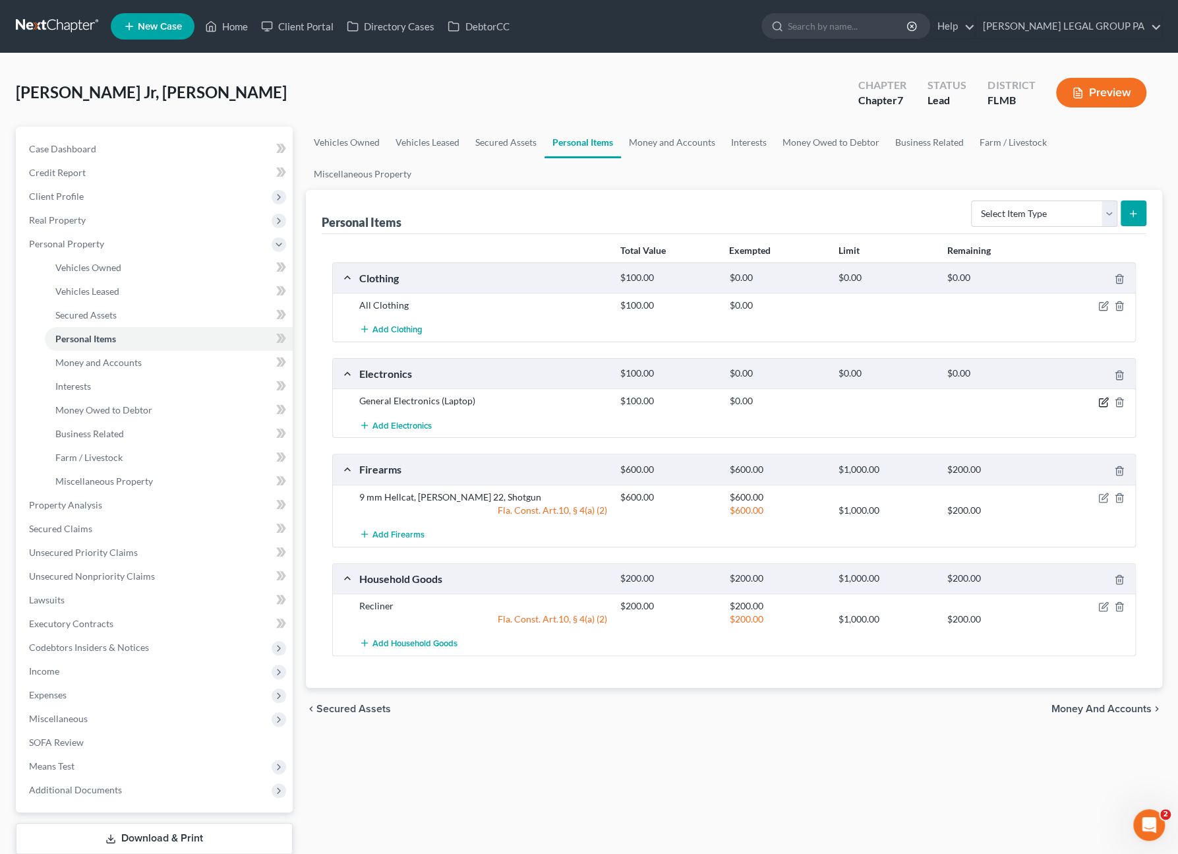
click at [1100, 397] on icon "button" at bounding box center [1103, 402] width 11 height 11
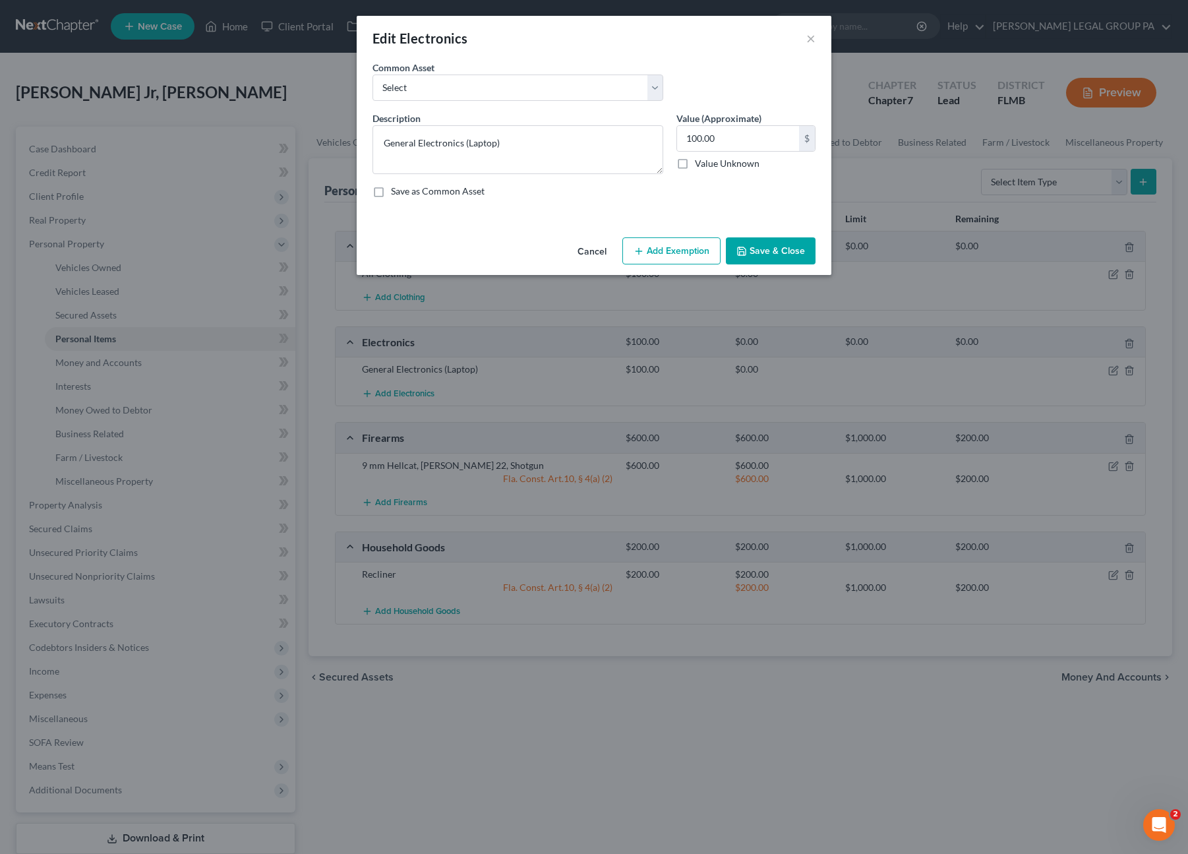
click at [667, 243] on button "Add Exemption" at bounding box center [671, 251] width 98 height 28
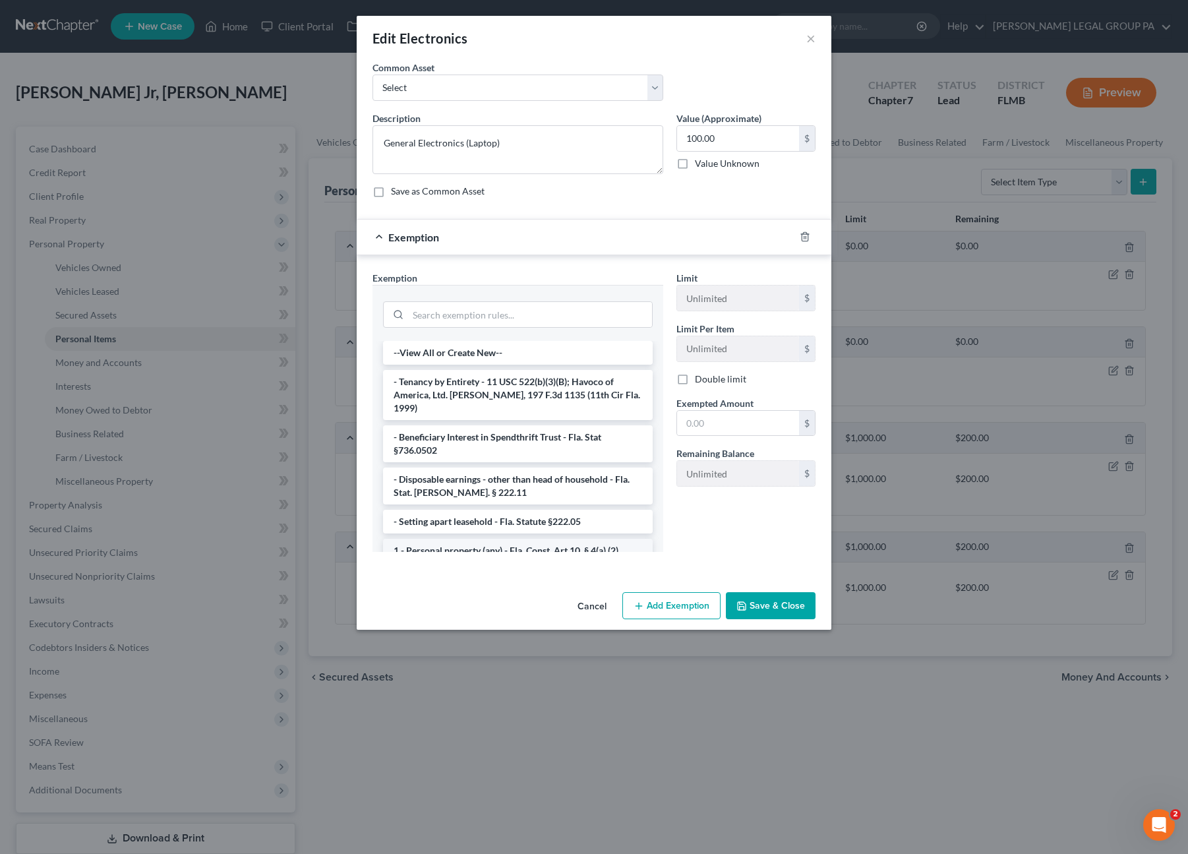
click at [432, 539] on li "1 - Personal property (any) - Fla. Const. Art.10, § 4(a) (2)" at bounding box center [518, 551] width 270 height 24
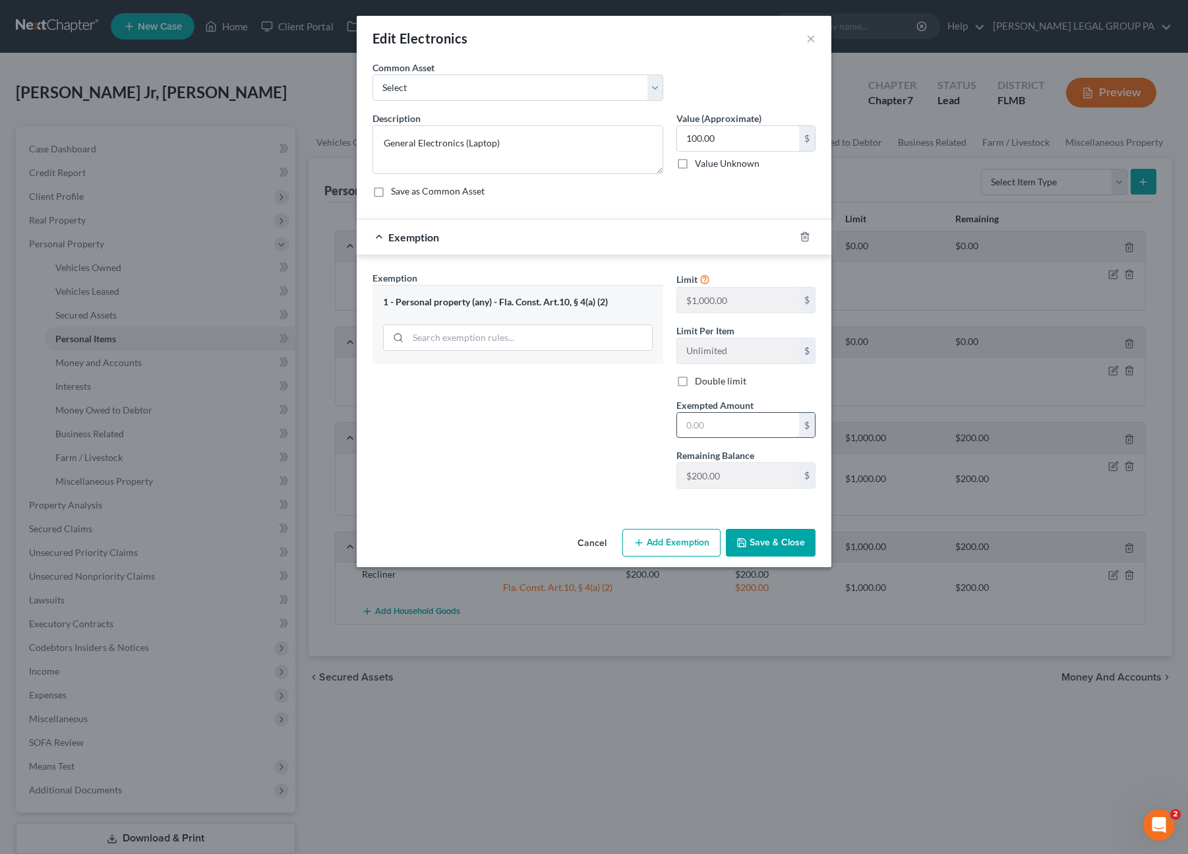
click at [692, 417] on input "text" at bounding box center [738, 425] width 122 height 25
type input "100.00"
click at [769, 535] on button "Save & Close" at bounding box center [771, 543] width 90 height 28
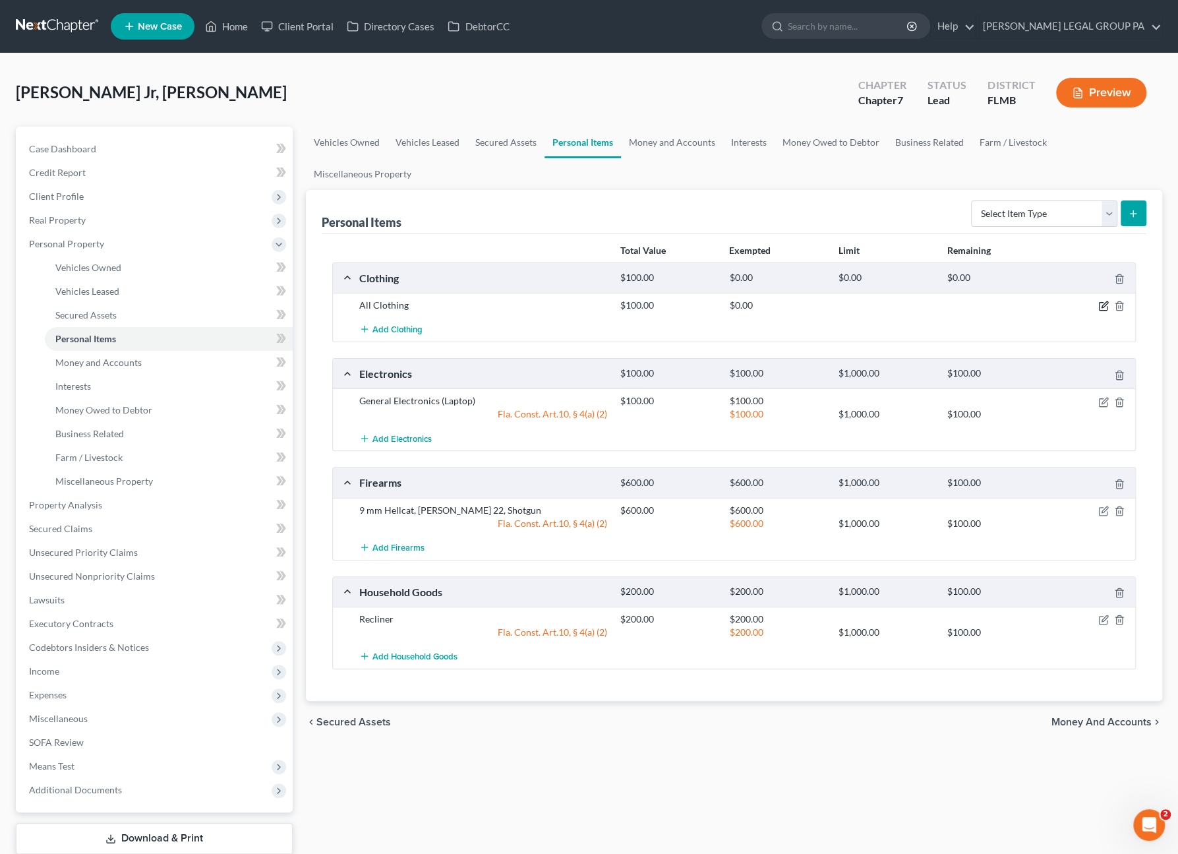
click at [1102, 301] on icon "button" at bounding box center [1103, 306] width 11 height 11
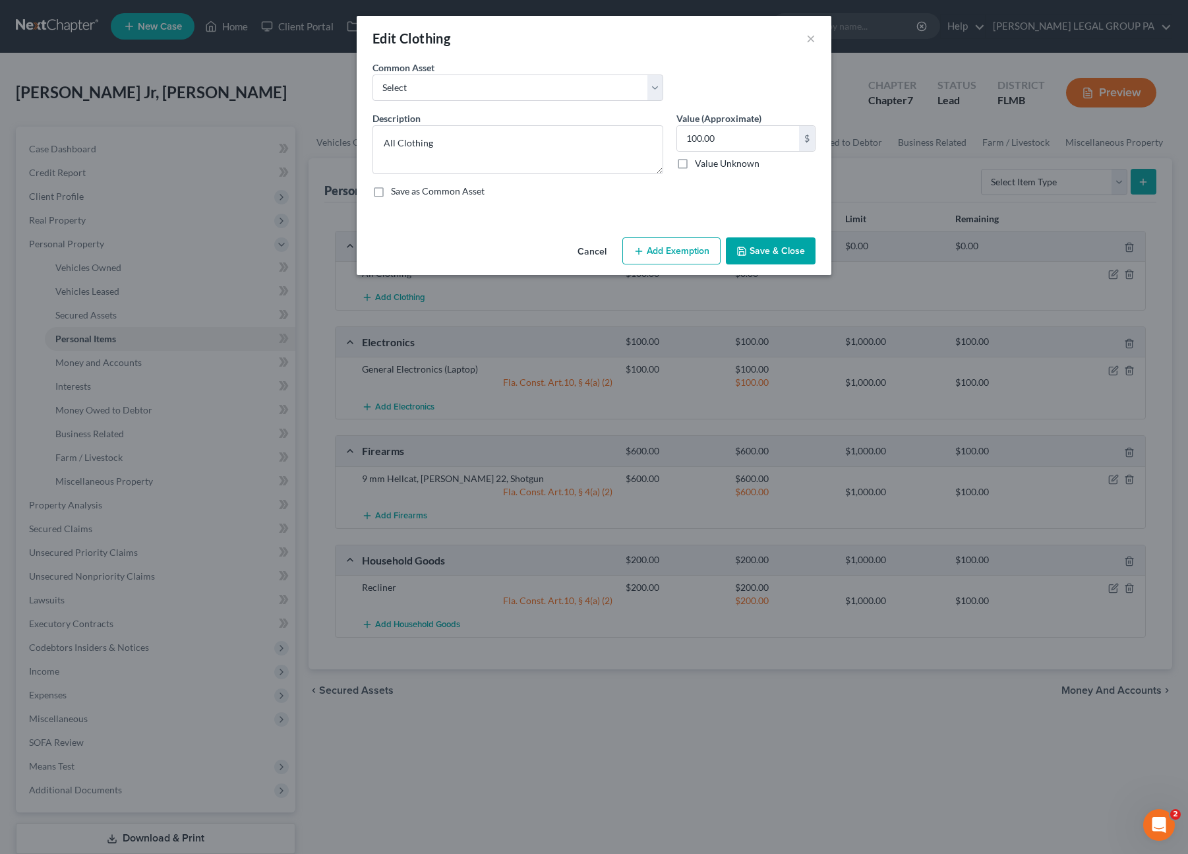
click at [654, 244] on button "Add Exemption" at bounding box center [671, 251] width 98 height 28
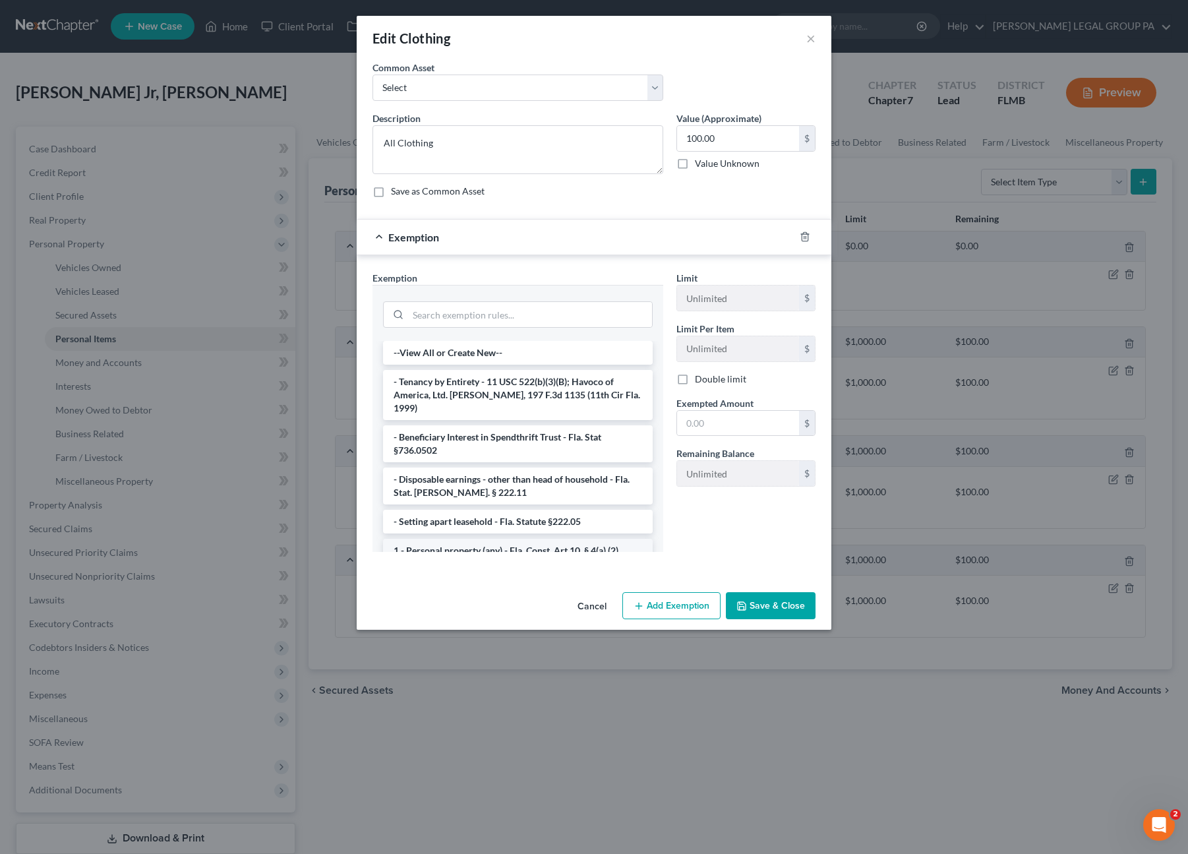
click at [422, 539] on li "1 - Personal property (any) - Fla. Const. Art.10, § 4(a) (2)" at bounding box center [518, 551] width 270 height 24
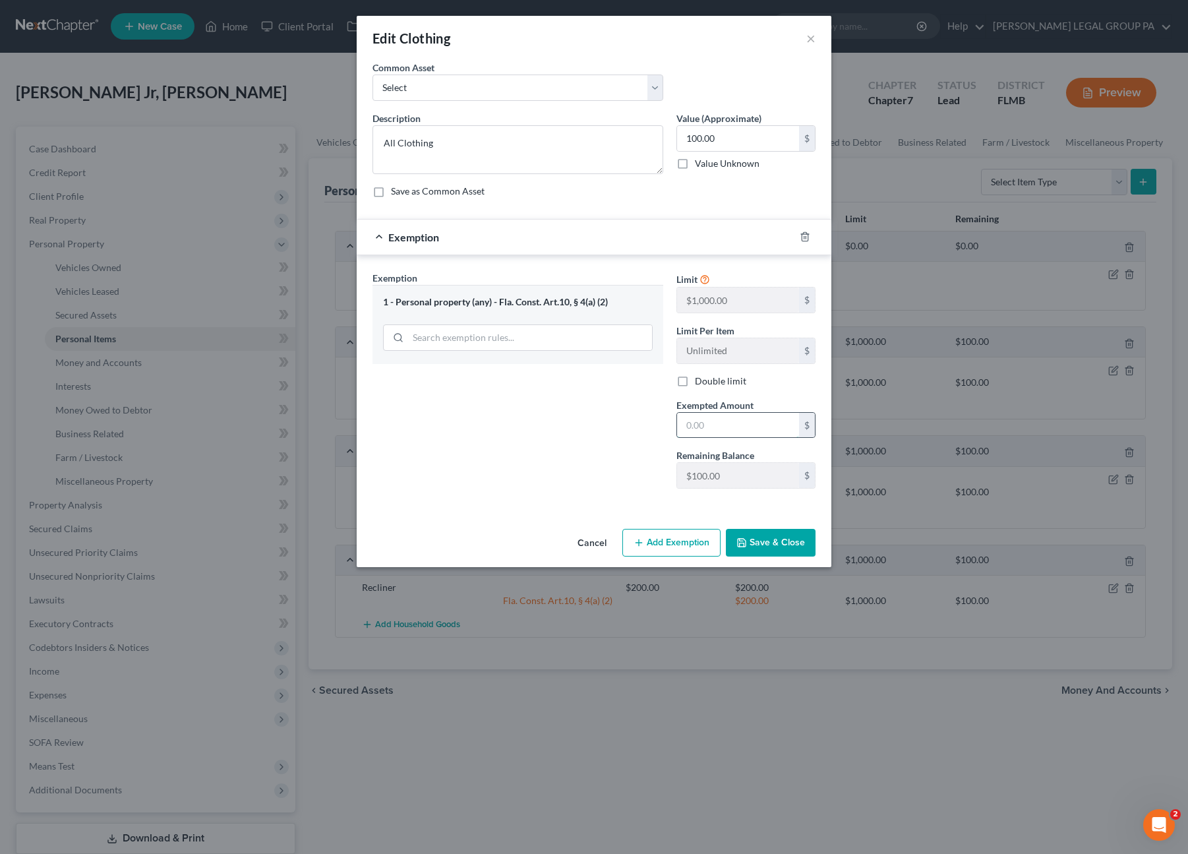
click at [692, 418] on input "text" at bounding box center [738, 425] width 122 height 25
type input "100.00"
click at [764, 537] on button "Save & Close" at bounding box center [771, 543] width 90 height 28
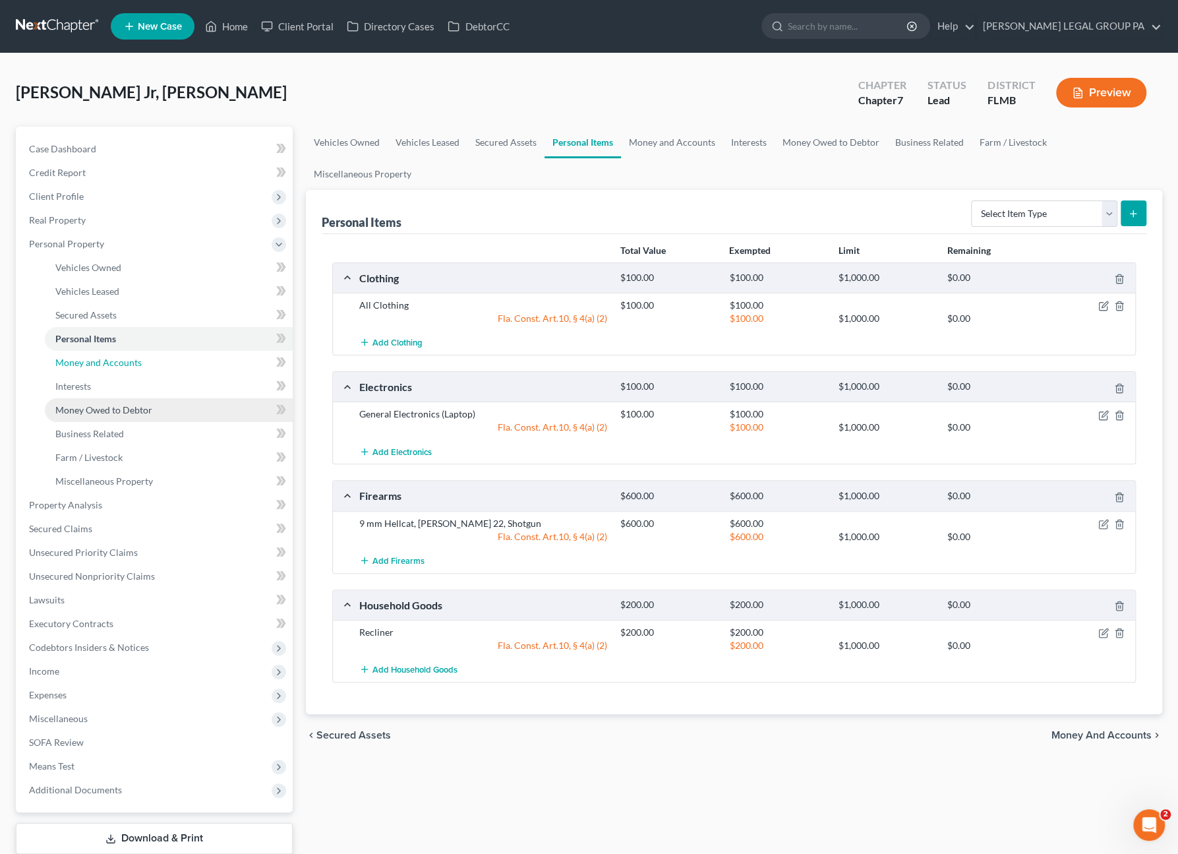
drag, startPoint x: 117, startPoint y: 369, endPoint x: 136, endPoint y: 415, distance: 50.2
click at [117, 367] on link "Money and Accounts" at bounding box center [169, 363] width 248 height 24
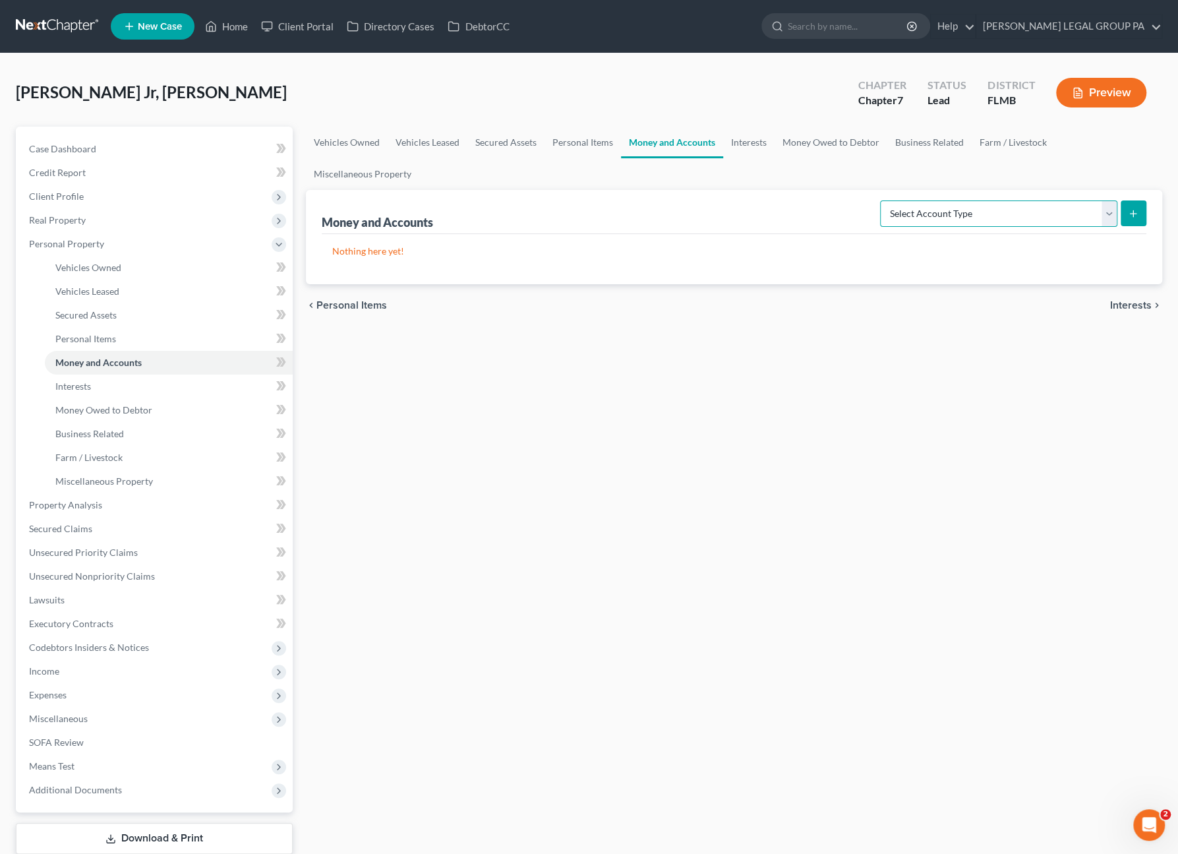
drag, startPoint x: 915, startPoint y: 216, endPoint x: 918, endPoint y: 223, distance: 8.3
click at [915, 216] on select "Select Account Type Brokerage Cash on Hand Certificates of Deposit Checking Acc…" at bounding box center [998, 213] width 237 height 26
select select "checking"
click at [883, 200] on select "Select Account Type Brokerage Cash on Hand Certificates of Deposit Checking Acc…" at bounding box center [998, 213] width 237 height 26
click at [1132, 216] on icon "submit" at bounding box center [1133, 213] width 11 height 11
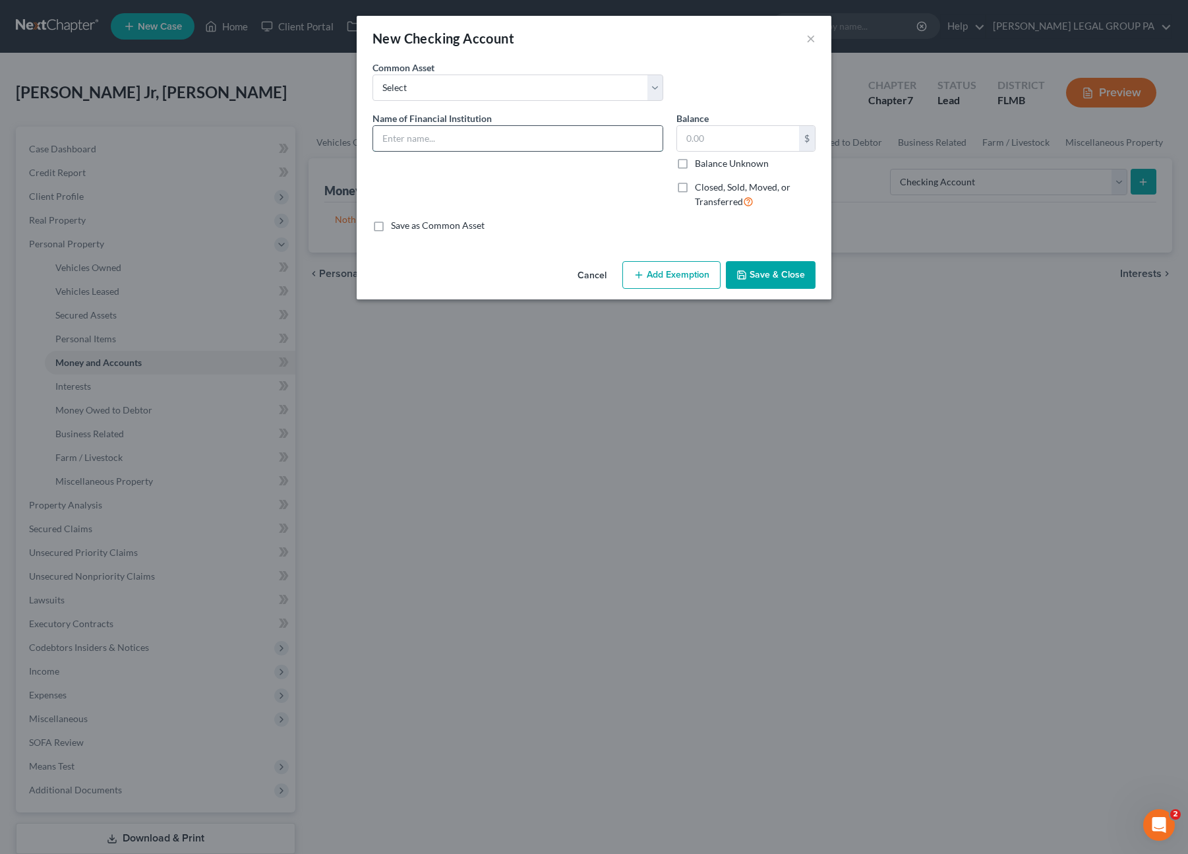
click at [440, 140] on input "text" at bounding box center [517, 138] width 289 height 25
type input "Truist account ending 1020"
click at [751, 269] on button "Save & Close" at bounding box center [771, 275] width 90 height 28
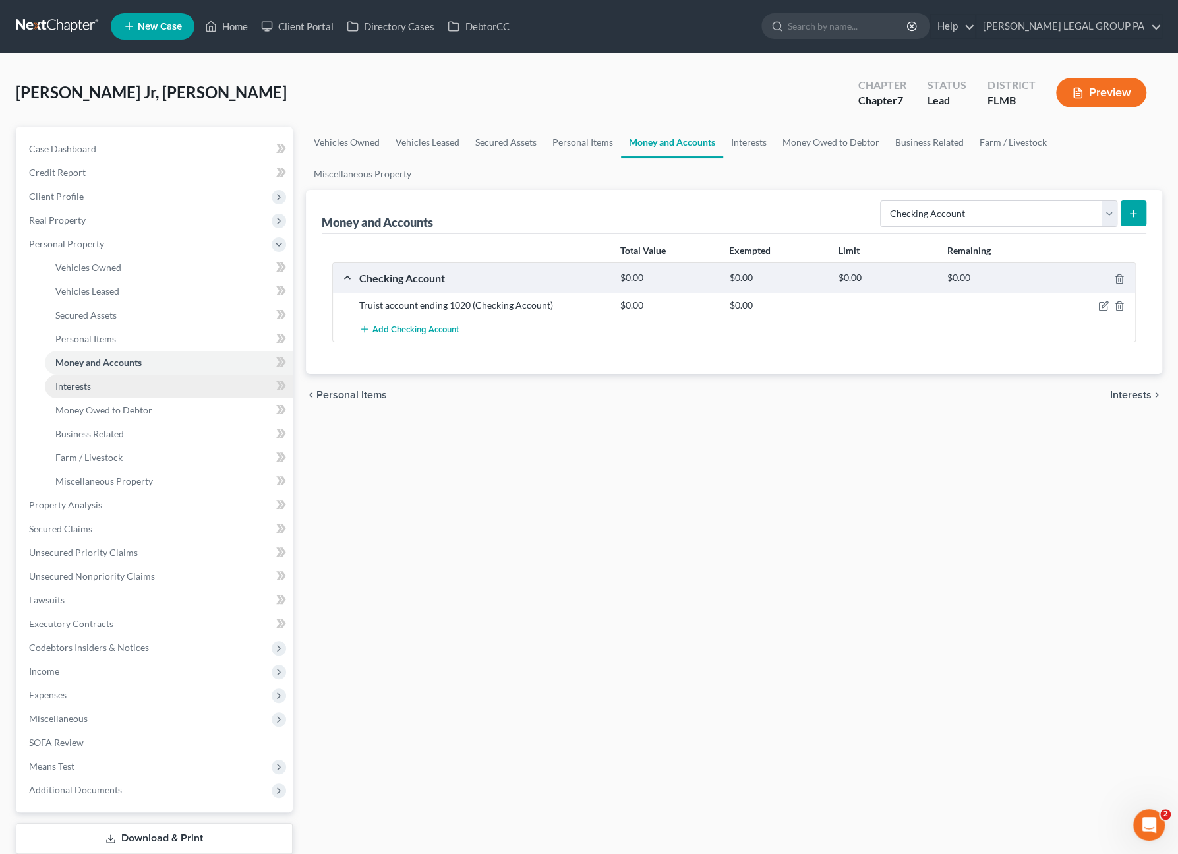
click at [87, 390] on span "Interests" at bounding box center [73, 385] width 36 height 11
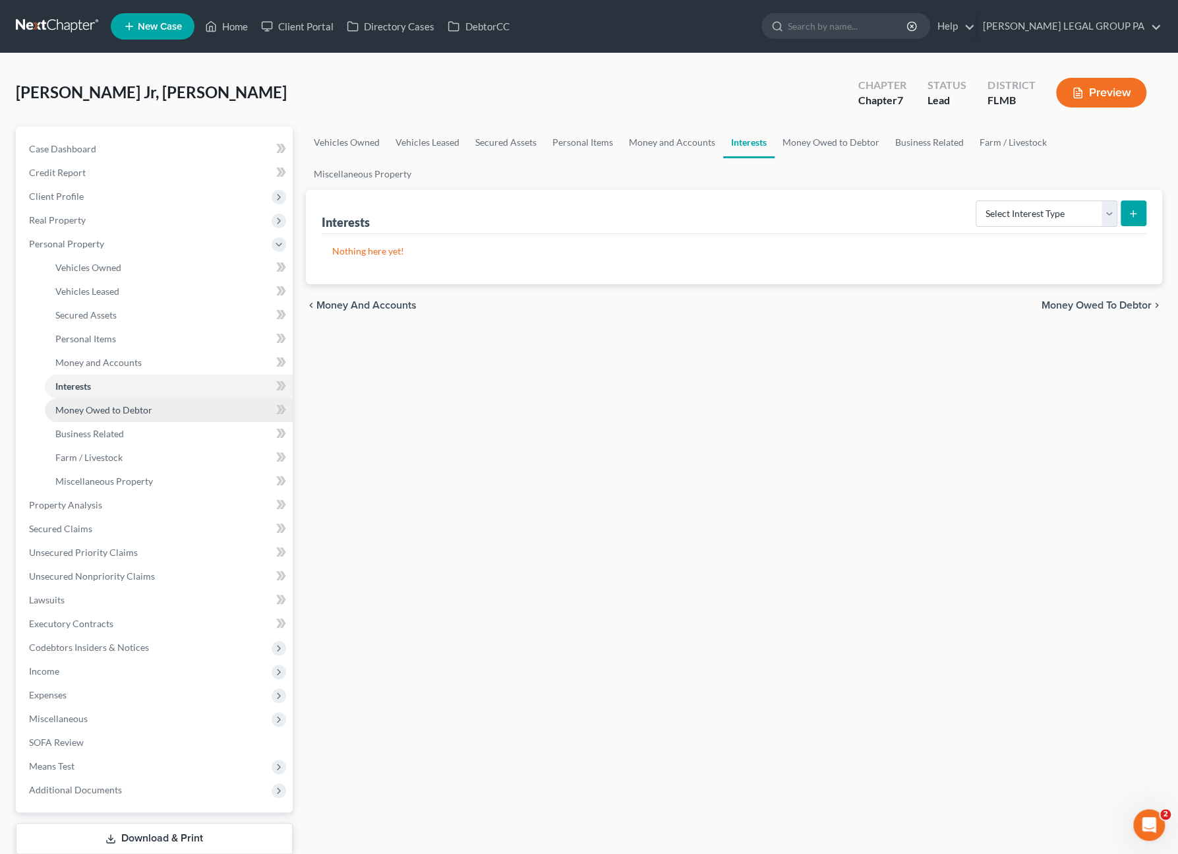
drag, startPoint x: 91, startPoint y: 406, endPoint x: 92, endPoint y: 419, distance: 12.6
click at [91, 406] on span "Money Owed to Debtor" at bounding box center [103, 409] width 97 height 11
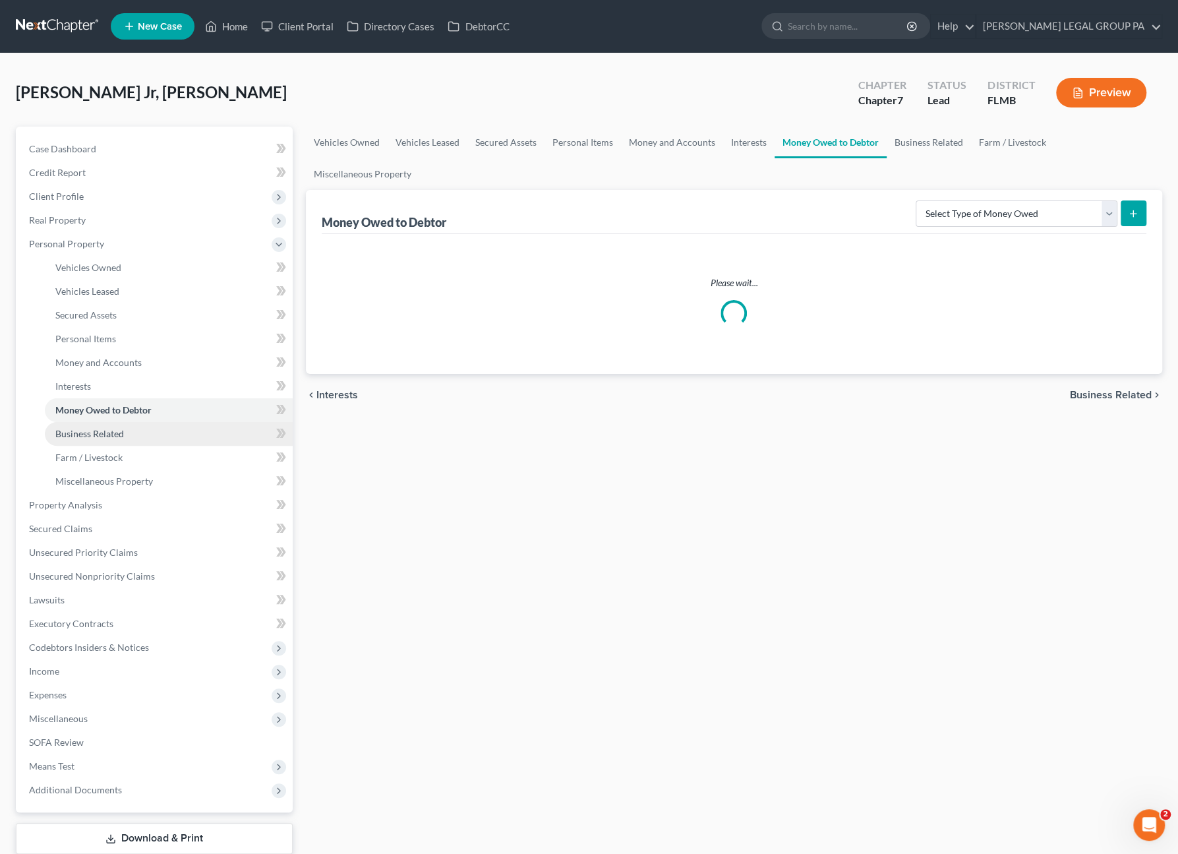
click at [95, 436] on span "Business Related" at bounding box center [89, 433] width 69 height 11
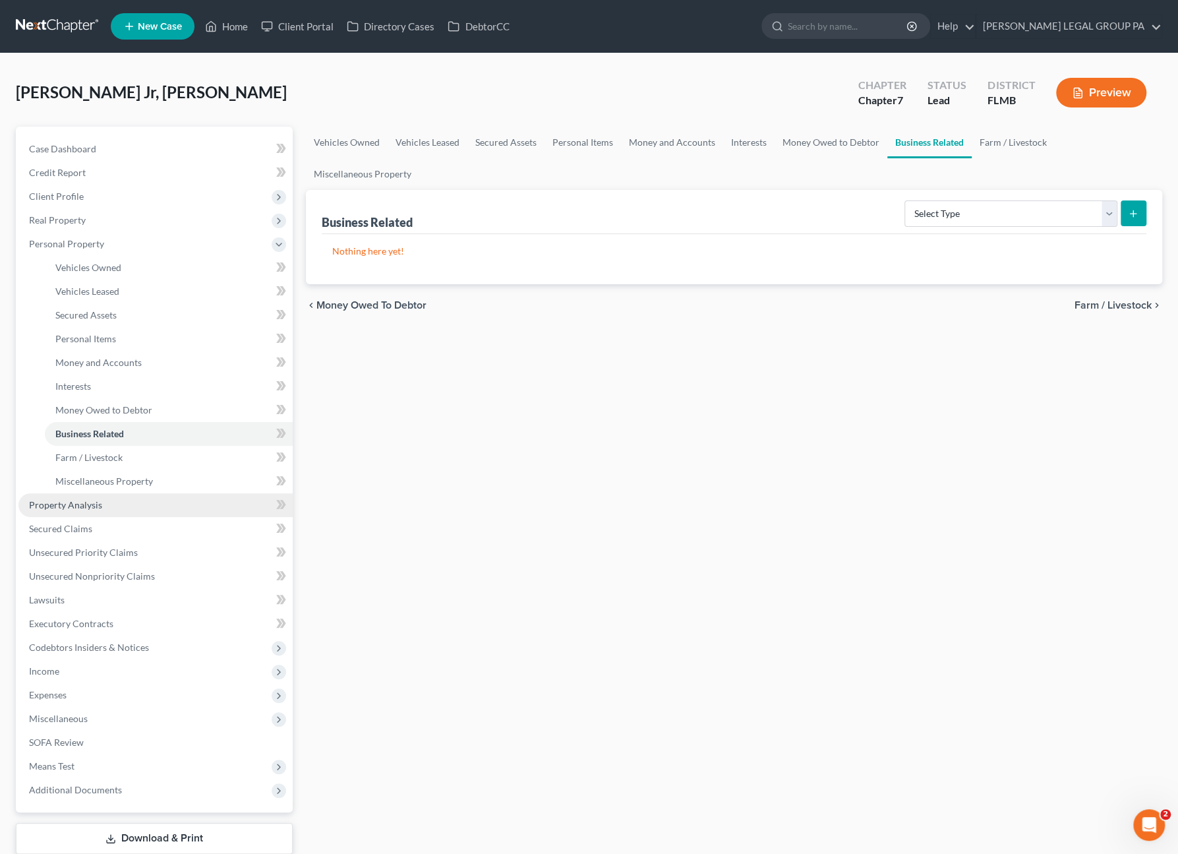
click at [94, 500] on span "Property Analysis" at bounding box center [65, 504] width 73 height 11
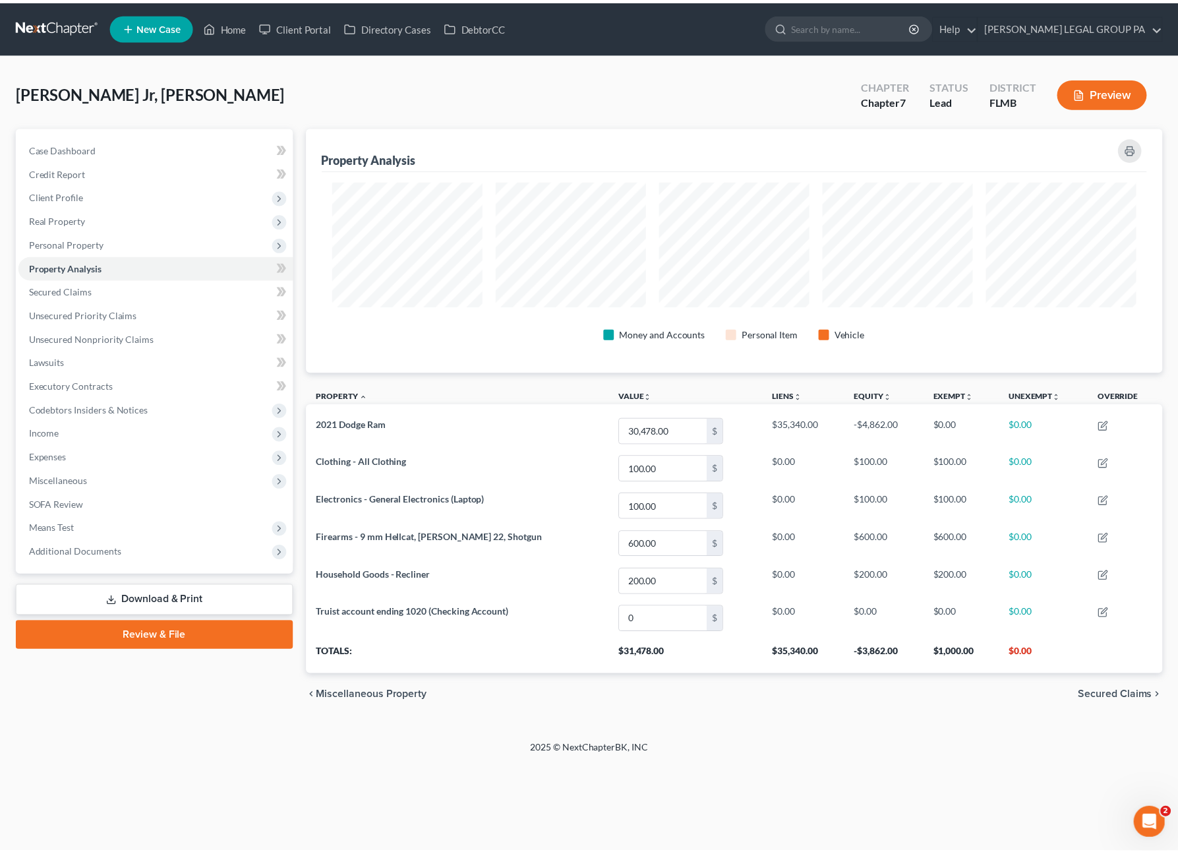
scroll to position [245, 864]
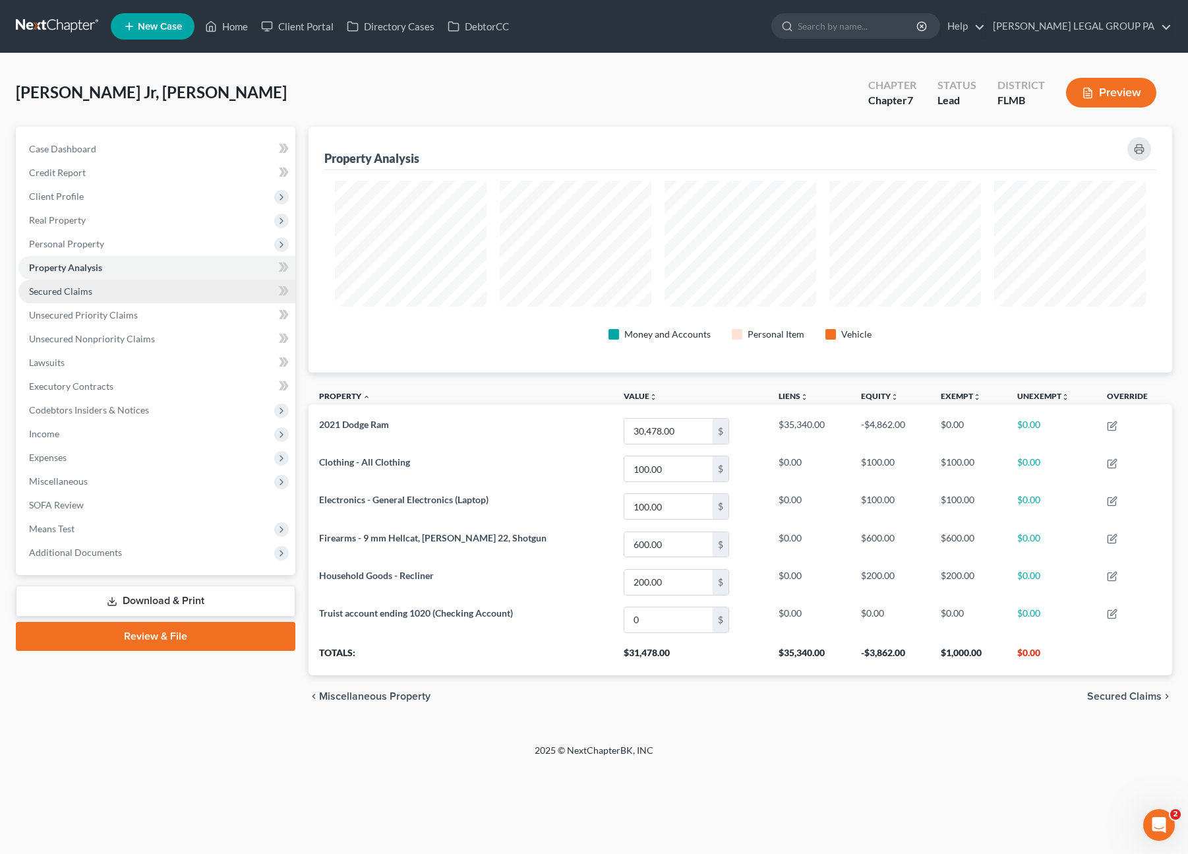
click at [70, 289] on span "Secured Claims" at bounding box center [60, 290] width 63 height 11
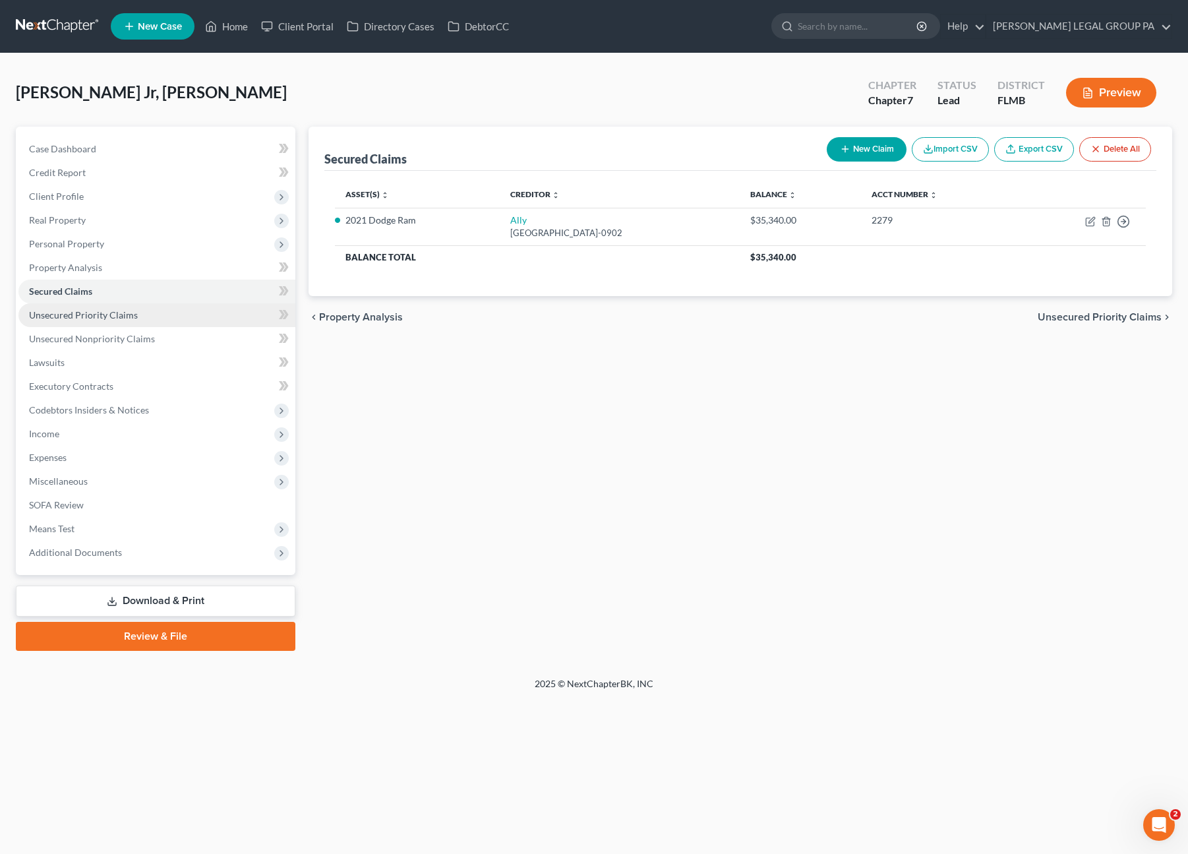
click at [78, 318] on span "Unsecured Priority Claims" at bounding box center [83, 314] width 109 height 11
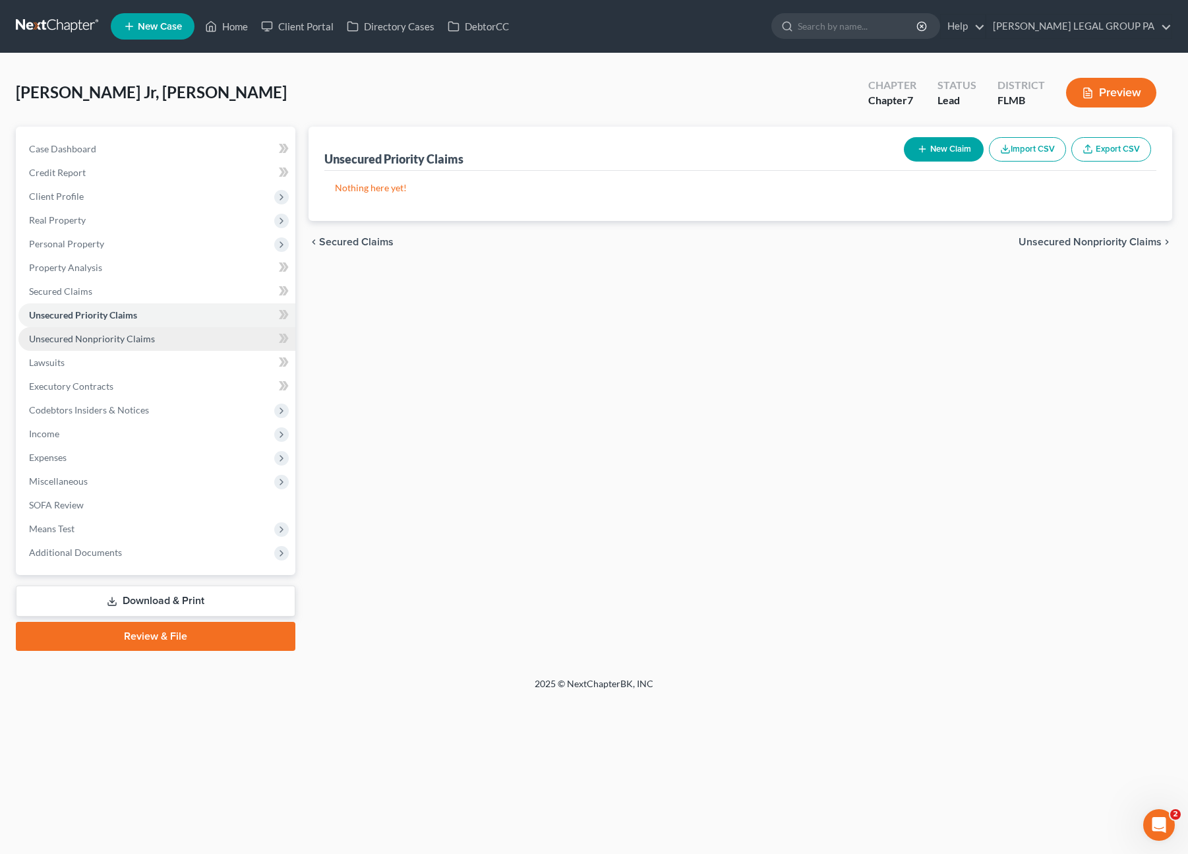
click at [80, 333] on span "Unsecured Nonpriority Claims" at bounding box center [92, 338] width 126 height 11
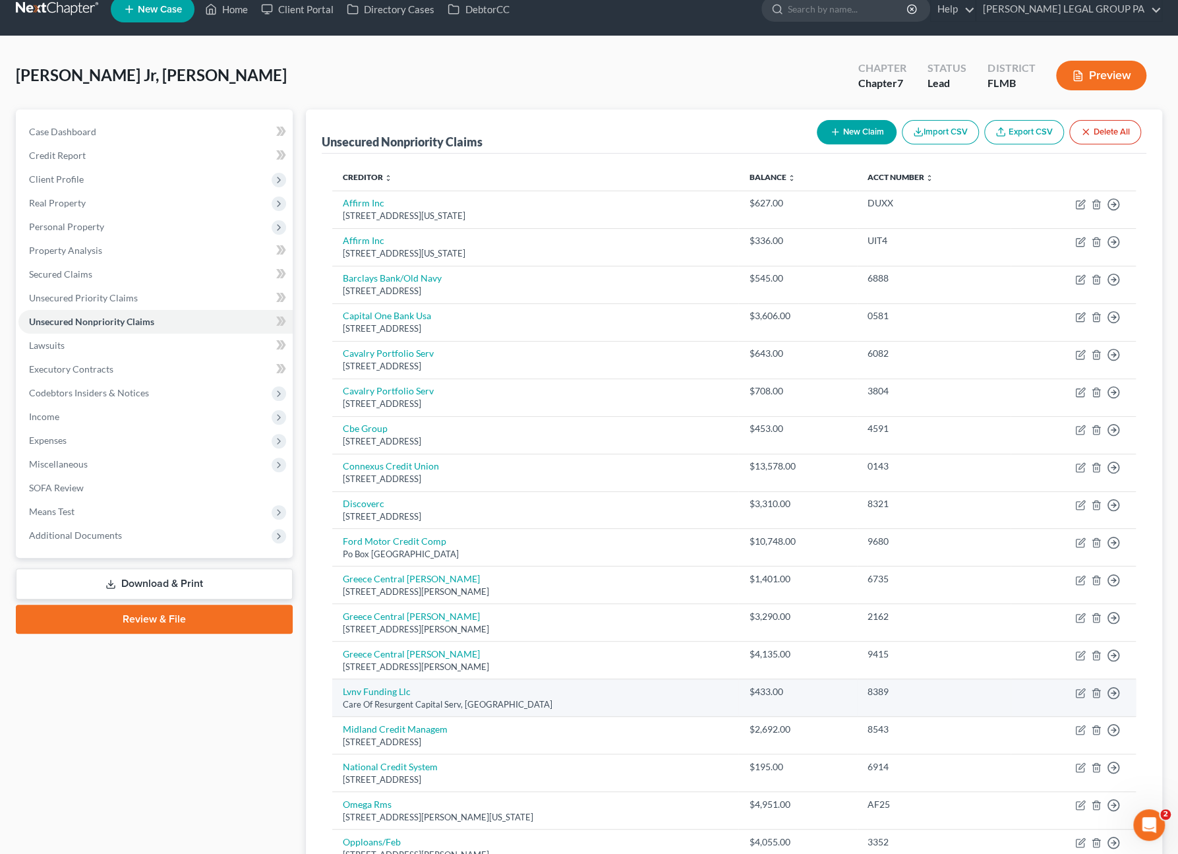
scroll to position [16, 0]
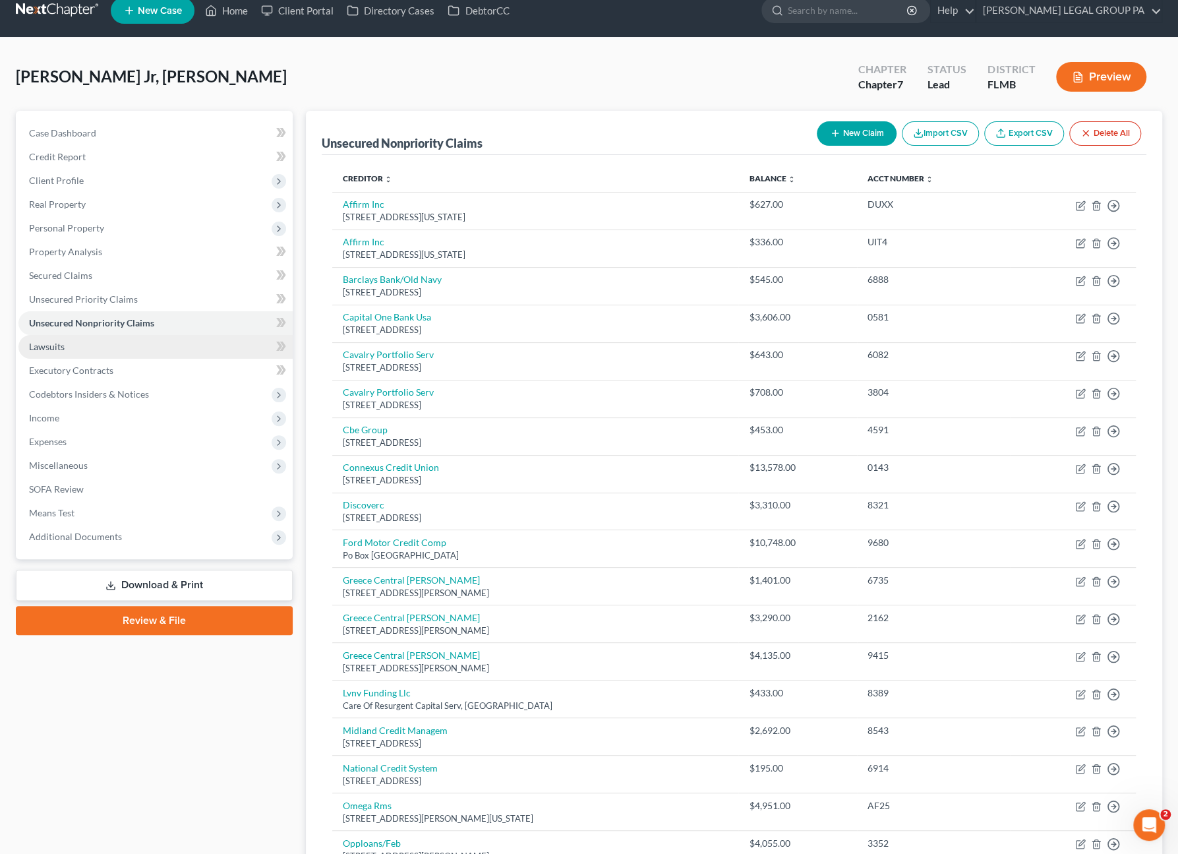
click at [62, 353] on link "Lawsuits" at bounding box center [155, 347] width 274 height 24
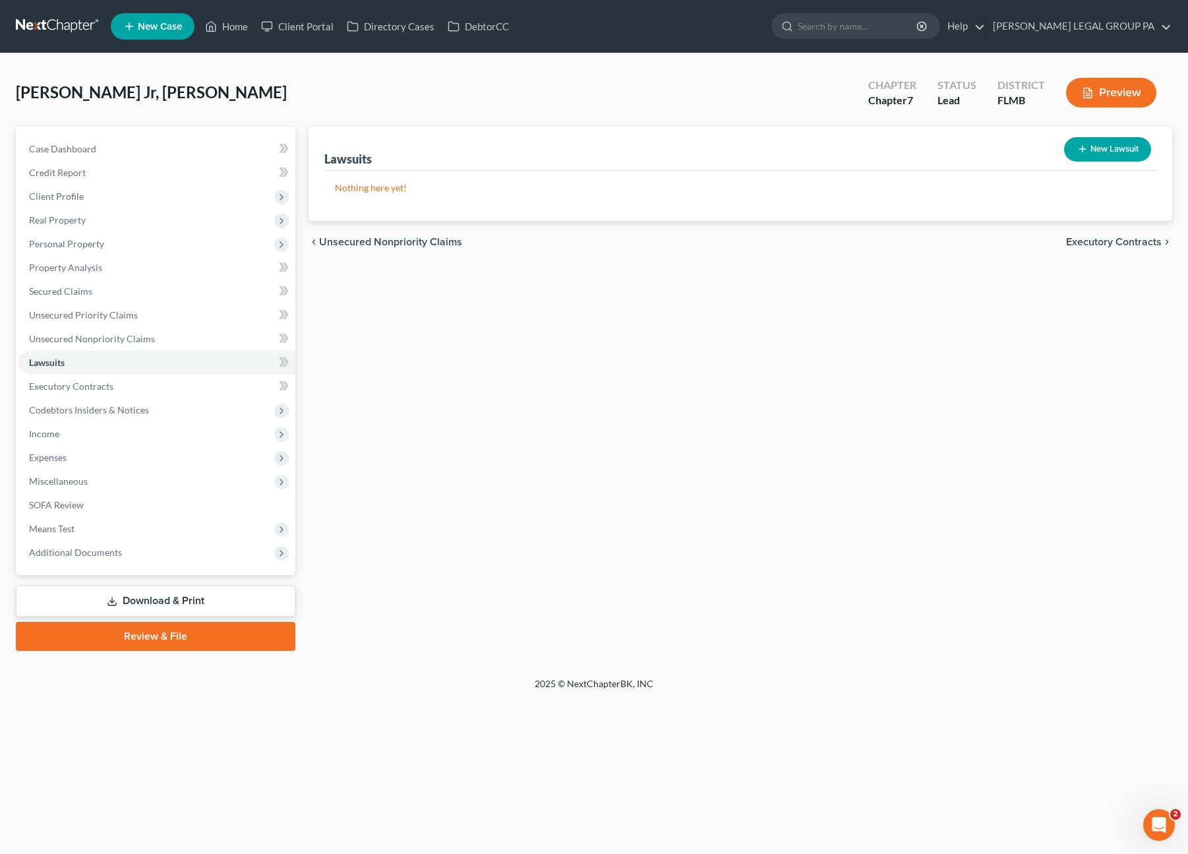
click at [1114, 149] on button "New Lawsuit" at bounding box center [1107, 149] width 87 height 24
select select "0"
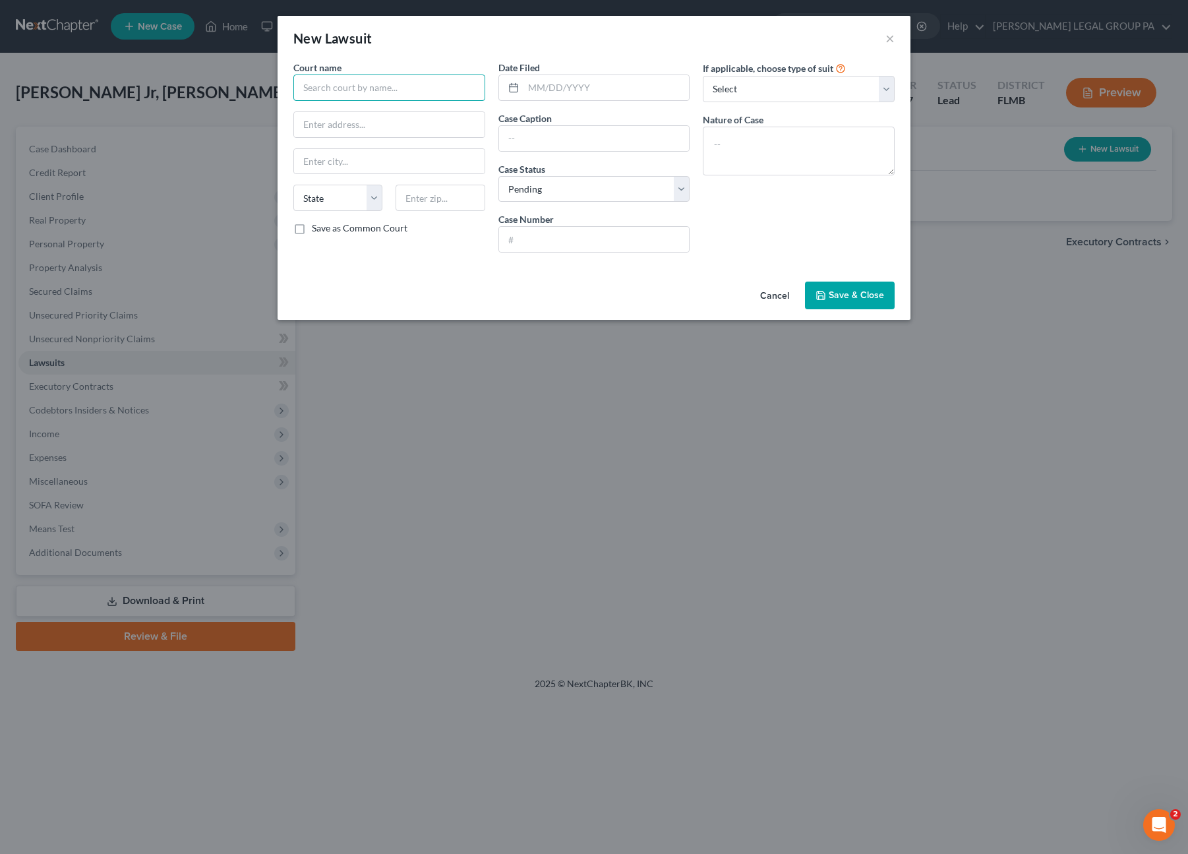
click at [322, 84] on input "text" at bounding box center [389, 87] width 192 height 26
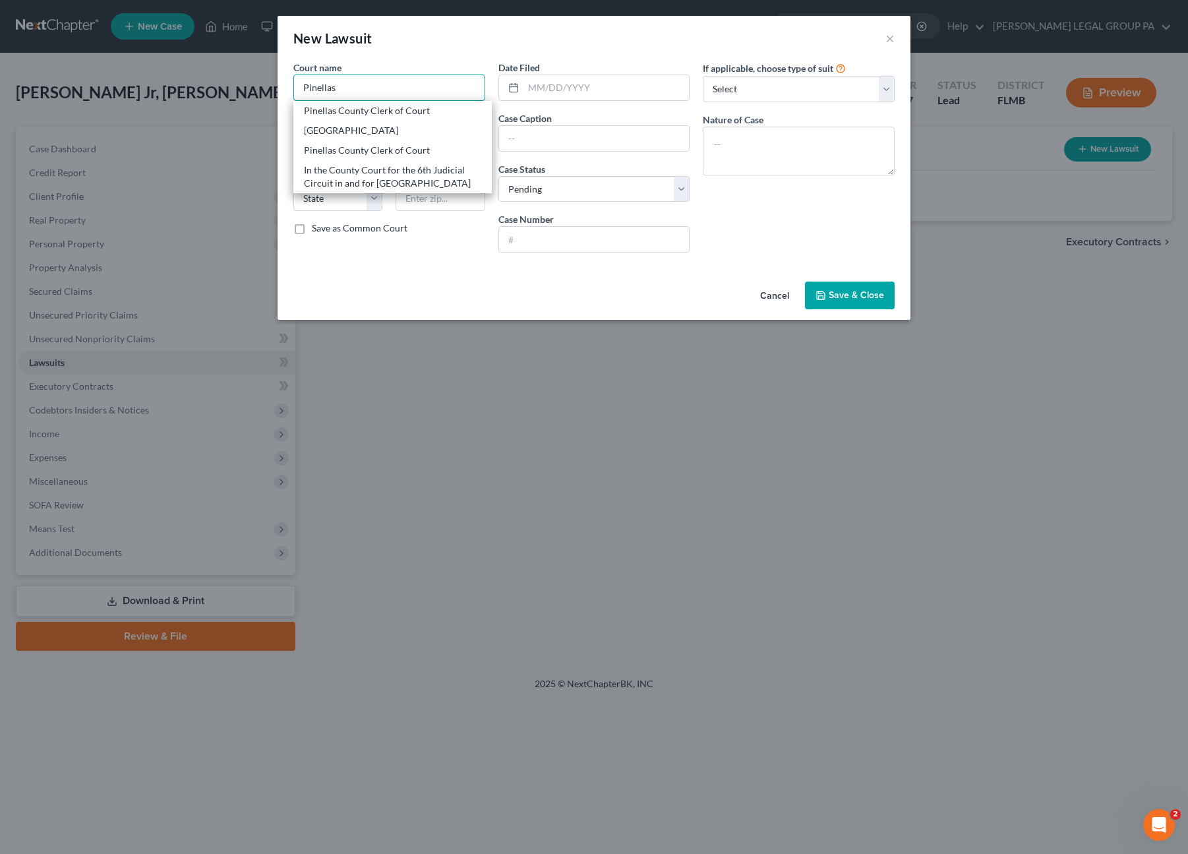
type input "Pinellas County Clerk of Court"
type input "29582 US Highway 19 North"
type input "Clearwater"
select select "9"
type input "33761"
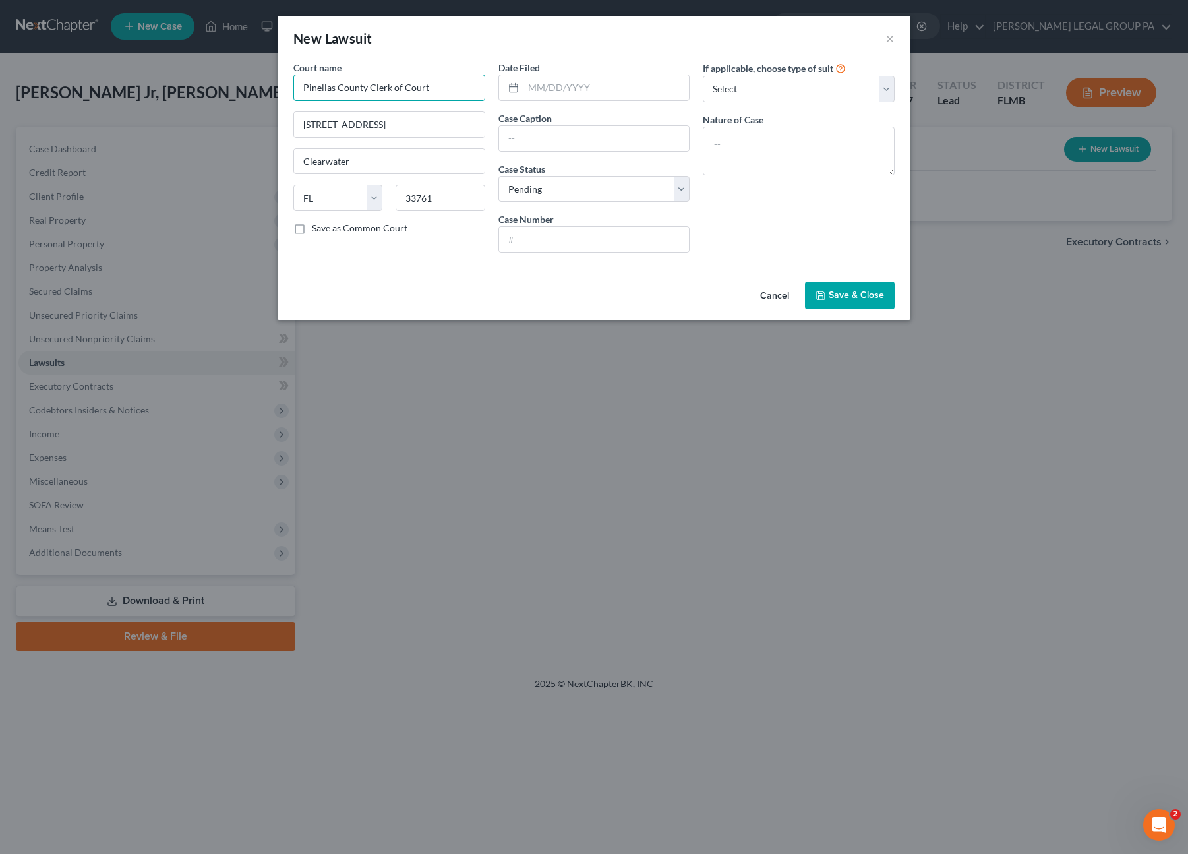
type input "Pinellas County Clerk of Court"
type input "09/11/2025"
type input "Crown Asset Management v. Kenneth Burrage"
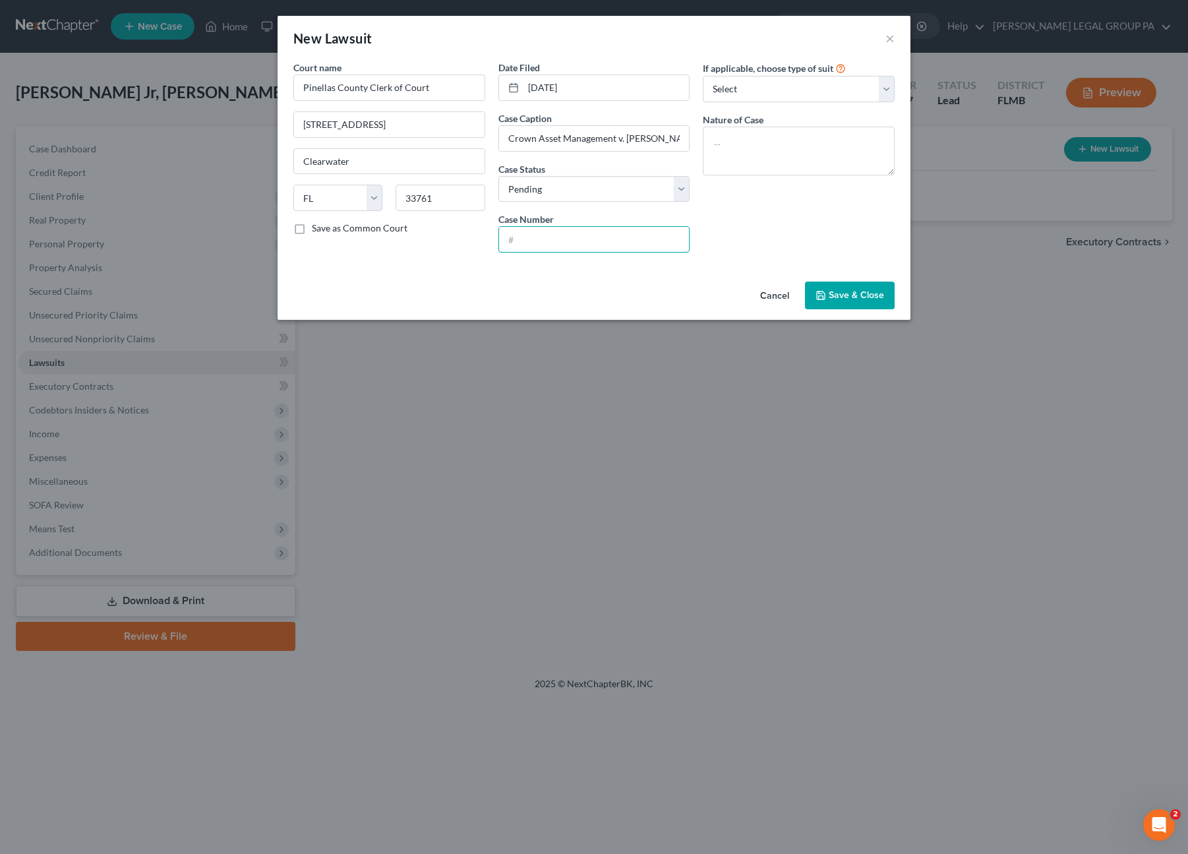
paste input "522025CC008413XXCOCO"
type input "522025CC008413XXCOCO"
drag, startPoint x: 746, startPoint y: 88, endPoint x: 744, endPoint y: 100, distance: 11.4
click at [746, 88] on select "Select Repossession Garnishment Foreclosure Attached, Seized, Or Levied Other" at bounding box center [799, 89] width 192 height 26
click at [703, 76] on select "Select Repossession Garnishment Foreclosure Attached, Seized, Or Levied Other" at bounding box center [799, 89] width 192 height 26
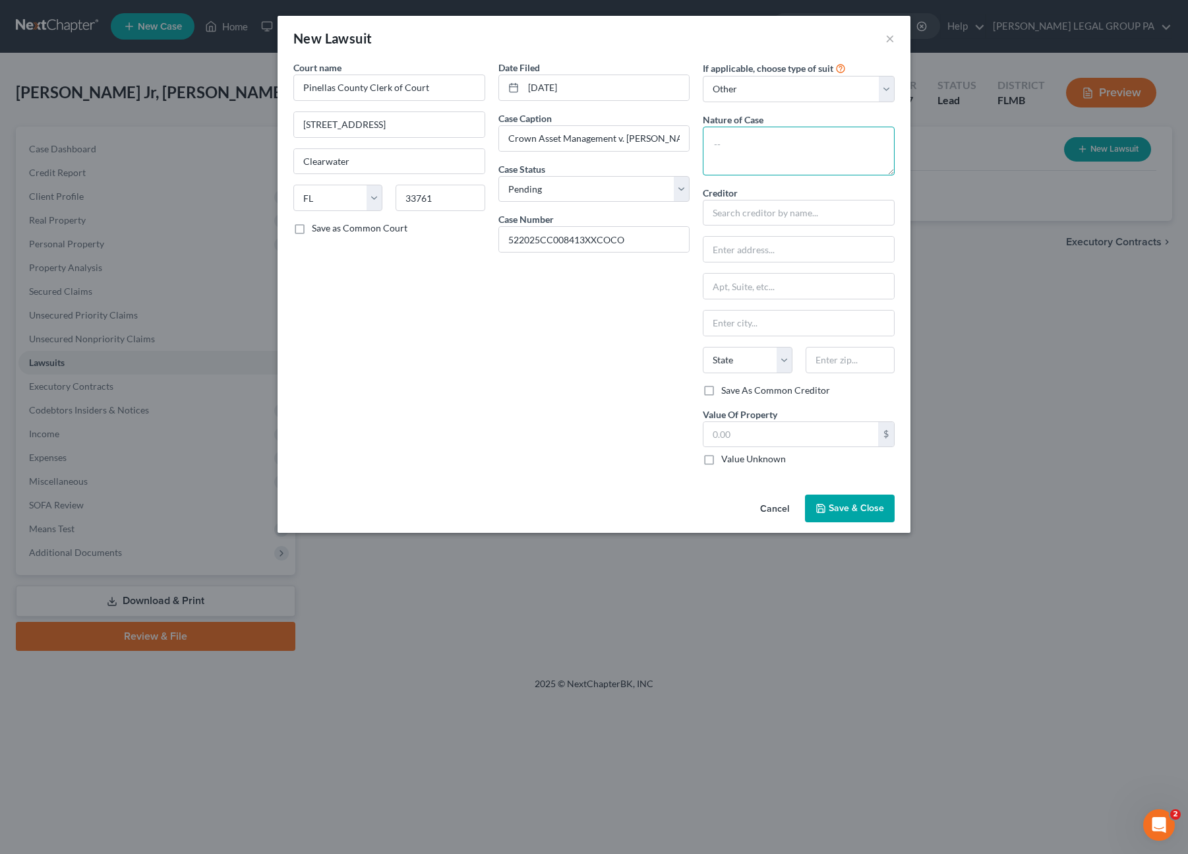
click at [759, 143] on textarea at bounding box center [799, 151] width 192 height 49
paste textarea "CONTRACTS AND INDEBTEDNESS - COUNTY $8,001 - $15,000"
click at [748, 213] on input "text" at bounding box center [799, 213] width 192 height 26
click at [878, 508] on span "Save & Close" at bounding box center [856, 507] width 55 height 11
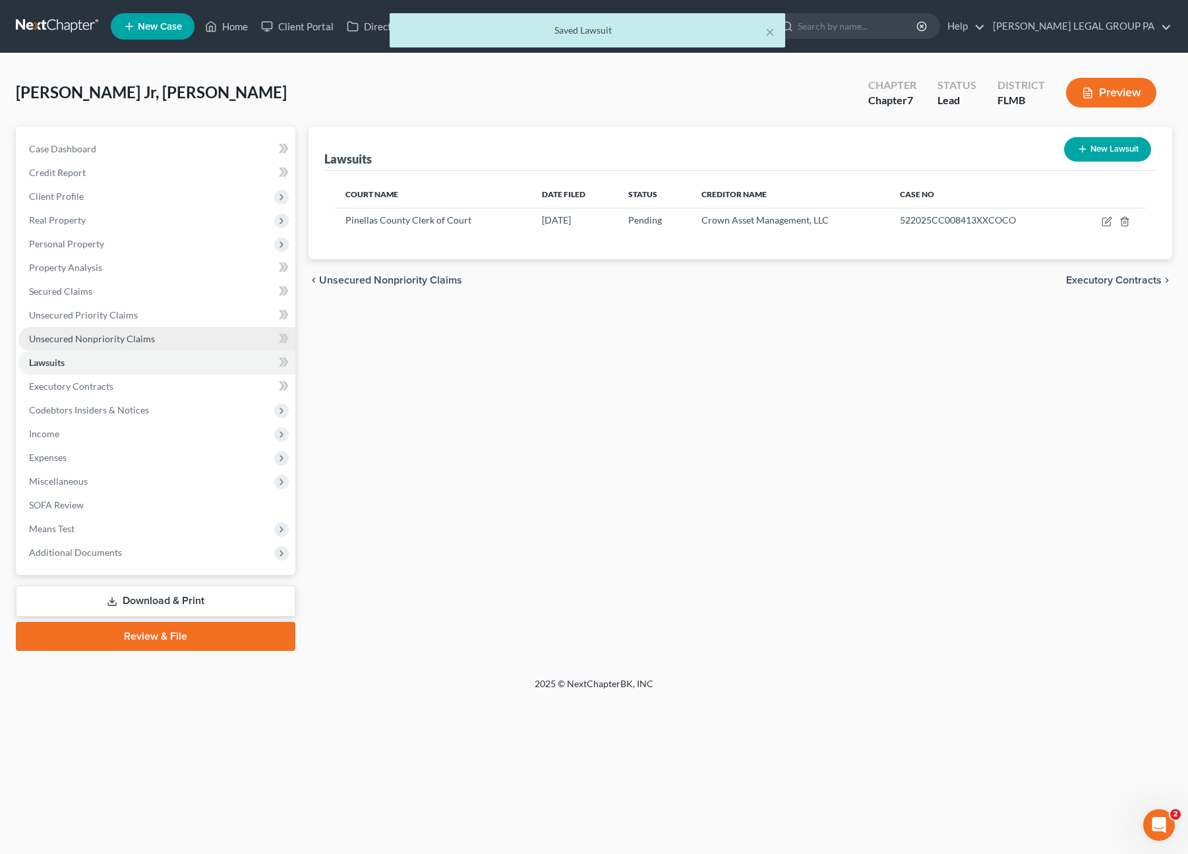
click at [88, 333] on span "Unsecured Nonpriority Claims" at bounding box center [92, 338] width 126 height 11
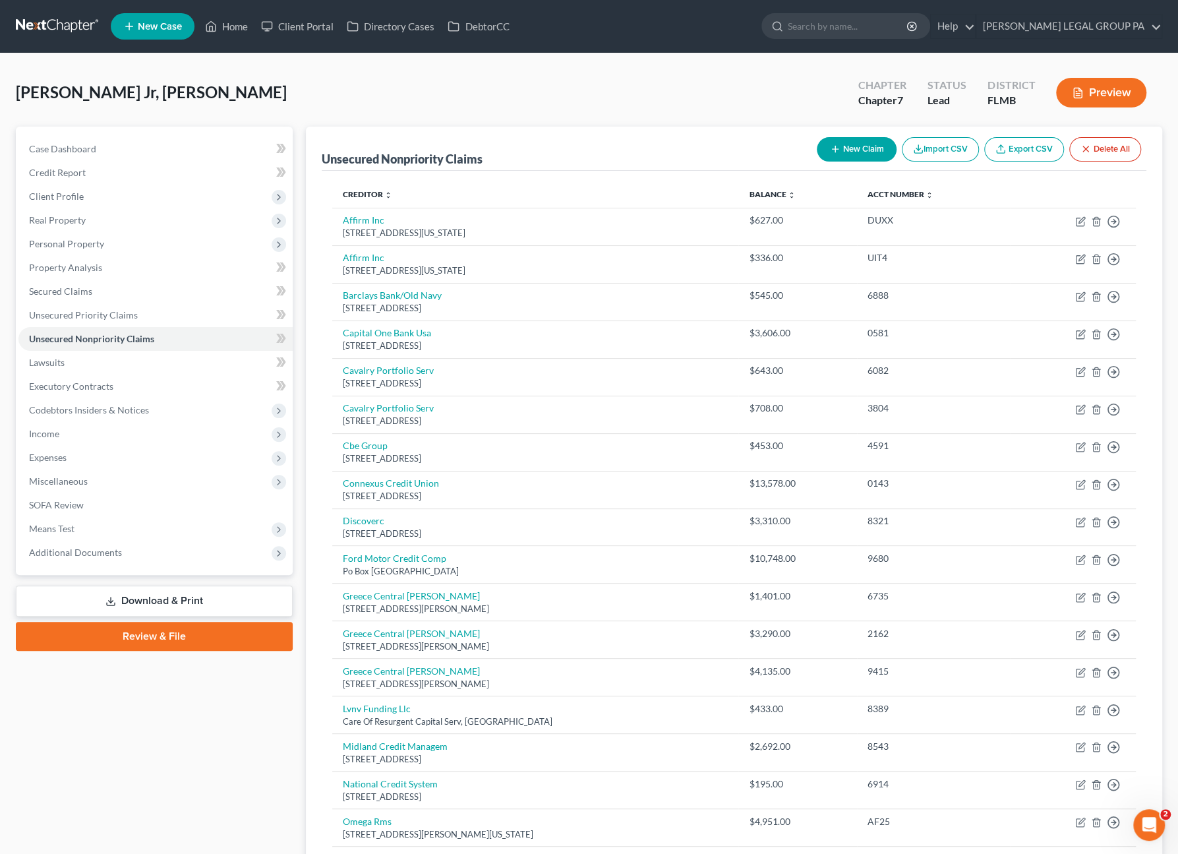
click at [836, 150] on icon "button" at bounding box center [835, 149] width 11 height 11
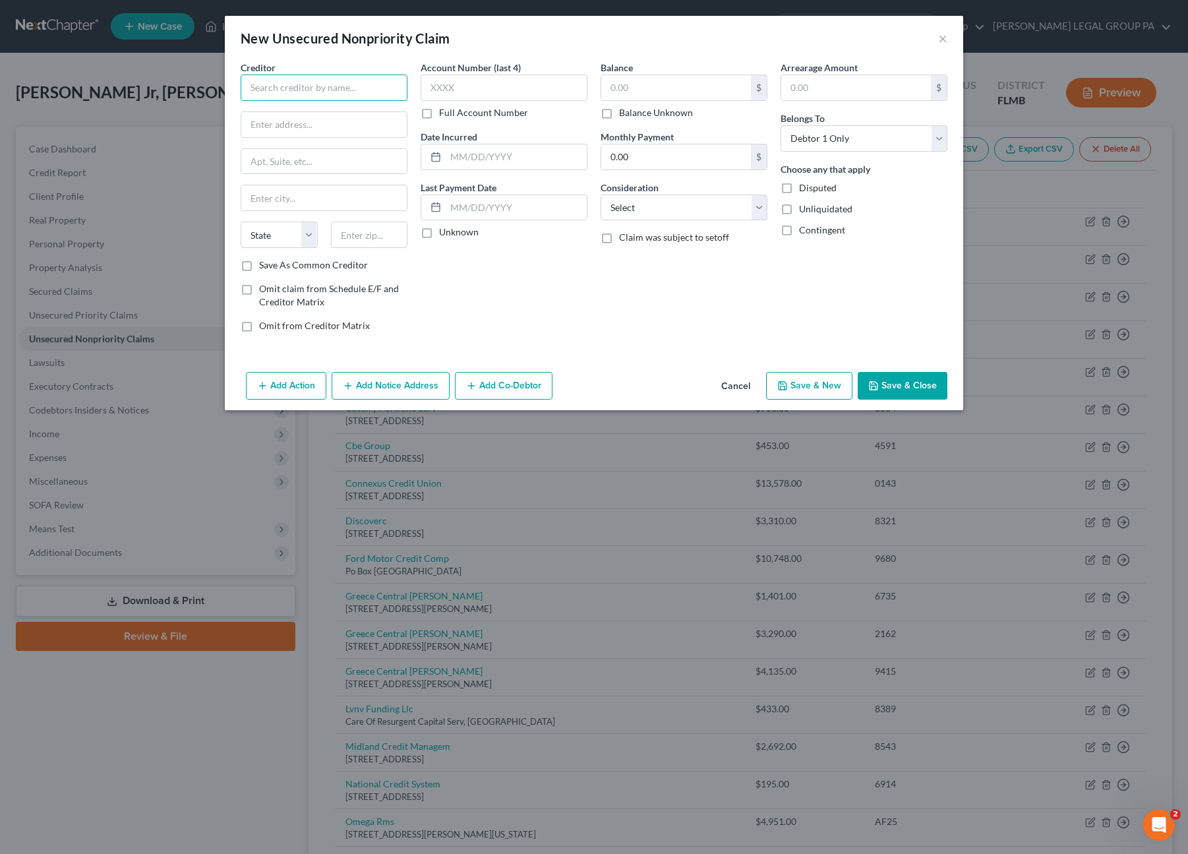
click at [299, 98] on input "text" at bounding box center [324, 87] width 167 height 26
click at [295, 115] on div "Crown Asset Management, LLC" at bounding box center [319, 110] width 137 height 13
drag, startPoint x: 426, startPoint y: 113, endPoint x: 83, endPoint y: 143, distance: 344.1
click at [439, 113] on label "Full Account Number" at bounding box center [483, 112] width 89 height 13
click at [444, 113] on input "Full Account Number" at bounding box center [448, 110] width 9 height 9
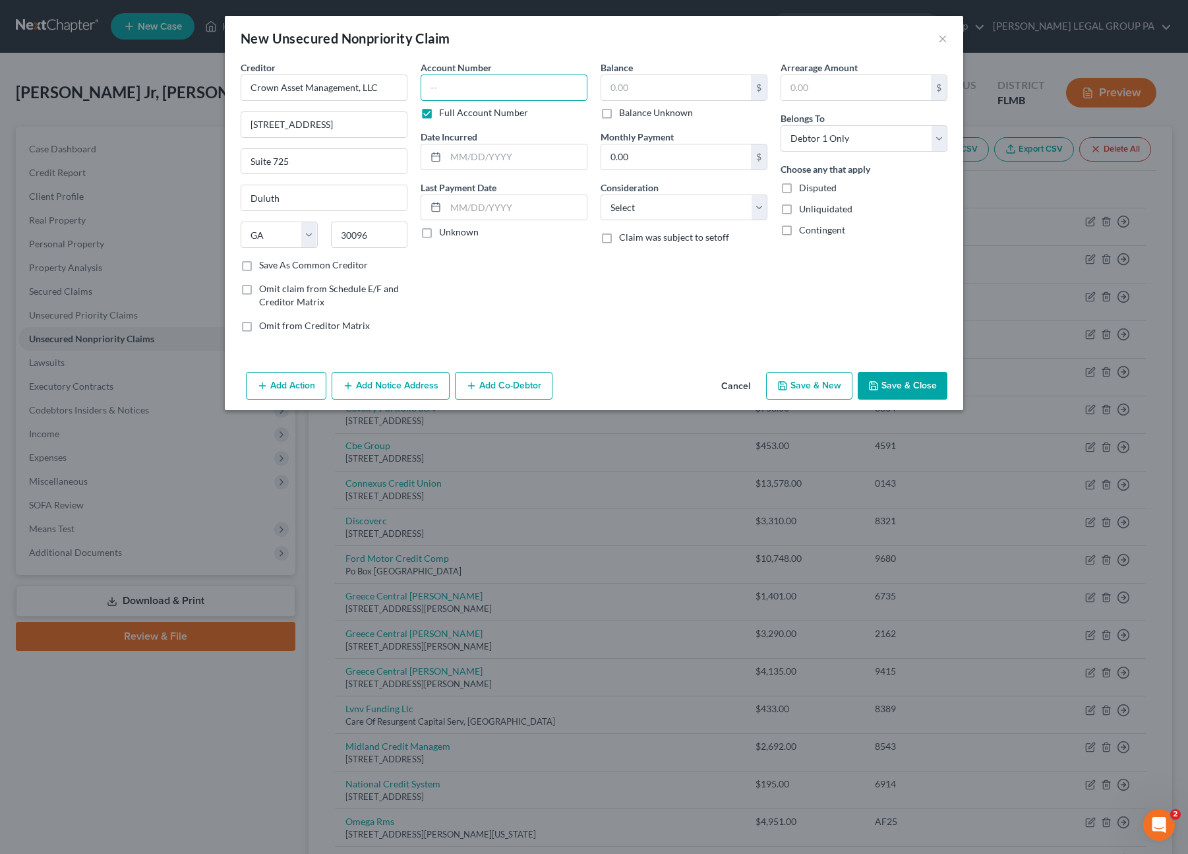
click at [460, 82] on input "text" at bounding box center [504, 87] width 167 height 26
click at [625, 88] on input "text" at bounding box center [676, 87] width 150 height 25
click at [728, 196] on select "Select Cable / Satellite Services Collection Agency Credit Card Debt Debt Couns…" at bounding box center [684, 207] width 167 height 26
click at [601, 194] on select "Select Cable / Satellite Services Collection Agency Credit Card Debt Debt Couns…" at bounding box center [684, 207] width 167 height 26
click at [668, 207] on select "Select Cable / Satellite Services Collection Agency Credit Card Debt Debt Couns…" at bounding box center [684, 207] width 167 height 26
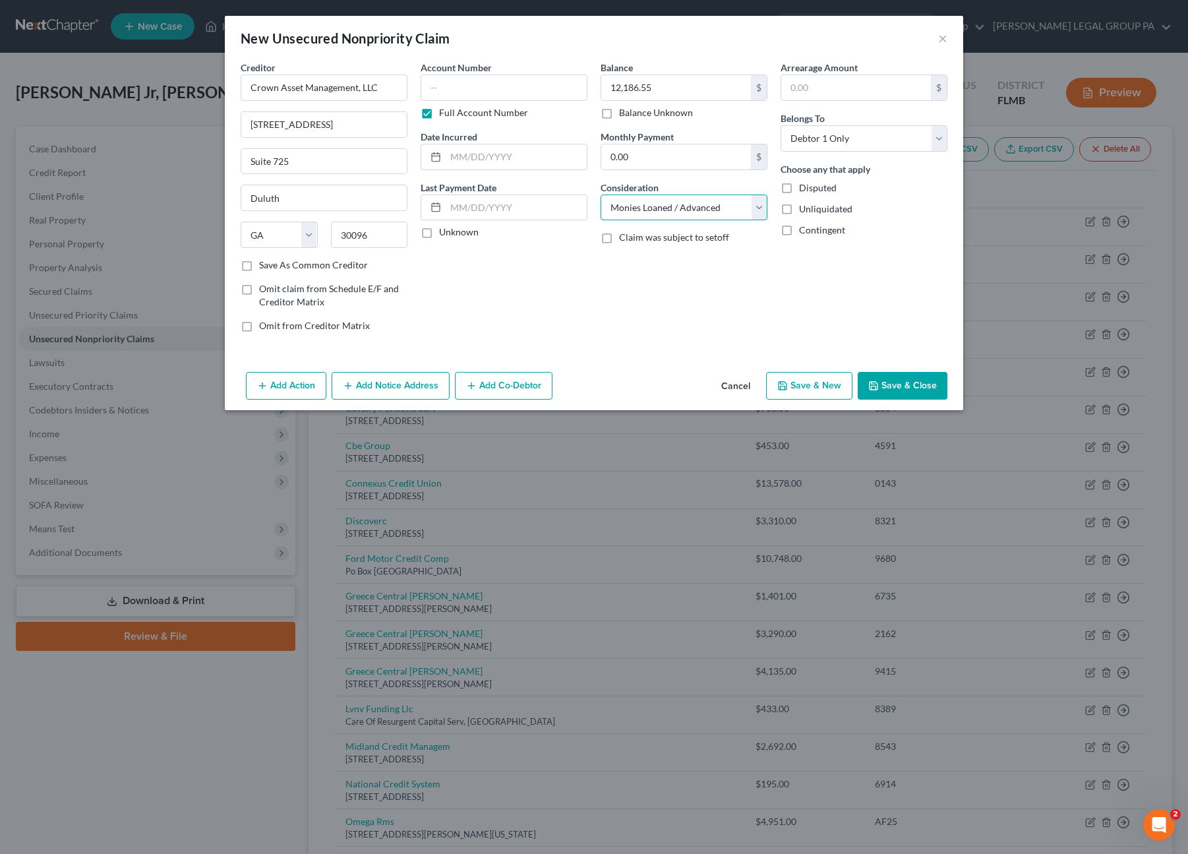
click at [601, 194] on select "Select Cable / Satellite Services Collection Agency Credit Card Debt Debt Couns…" at bounding box center [684, 207] width 167 height 26
click at [926, 386] on button "Save & Close" at bounding box center [903, 386] width 90 height 28
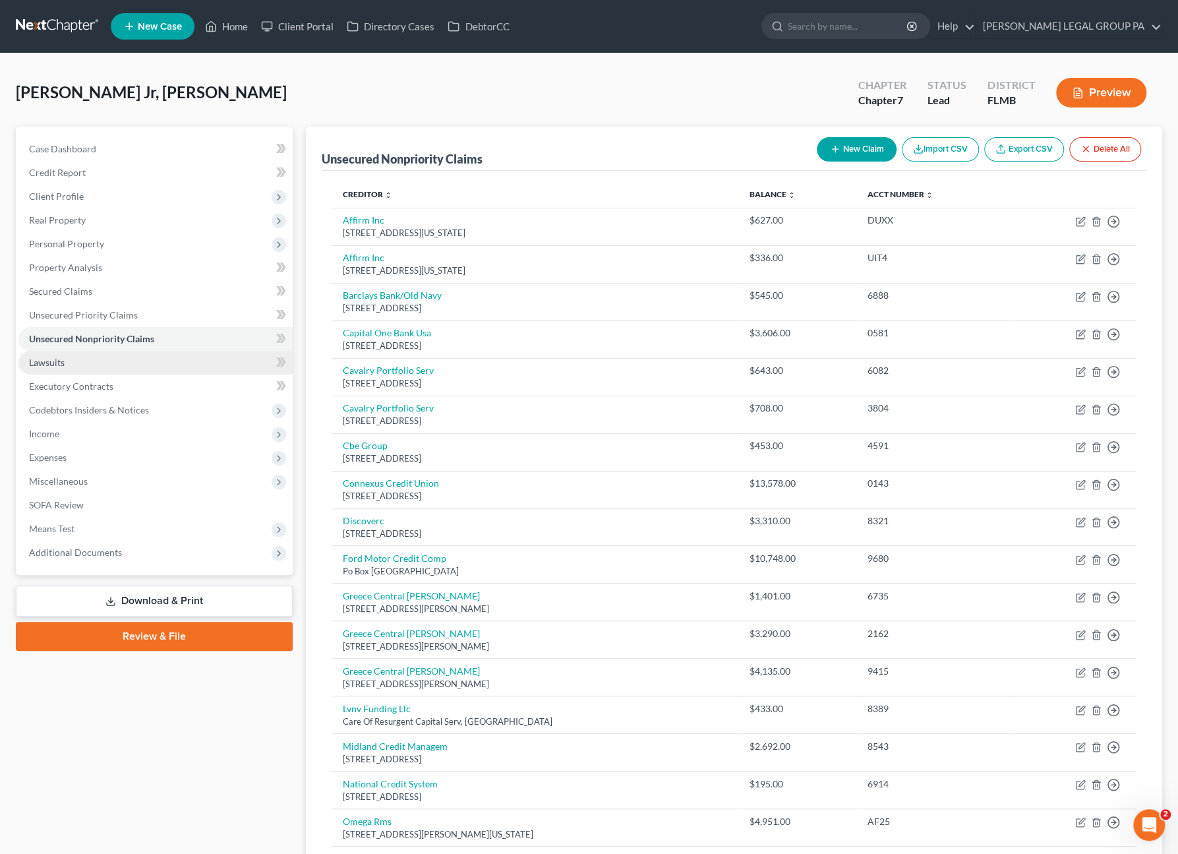
drag, startPoint x: 76, startPoint y: 372, endPoint x: 87, endPoint y: 366, distance: 12.4
click at [76, 372] on link "Lawsuits" at bounding box center [155, 363] width 274 height 24
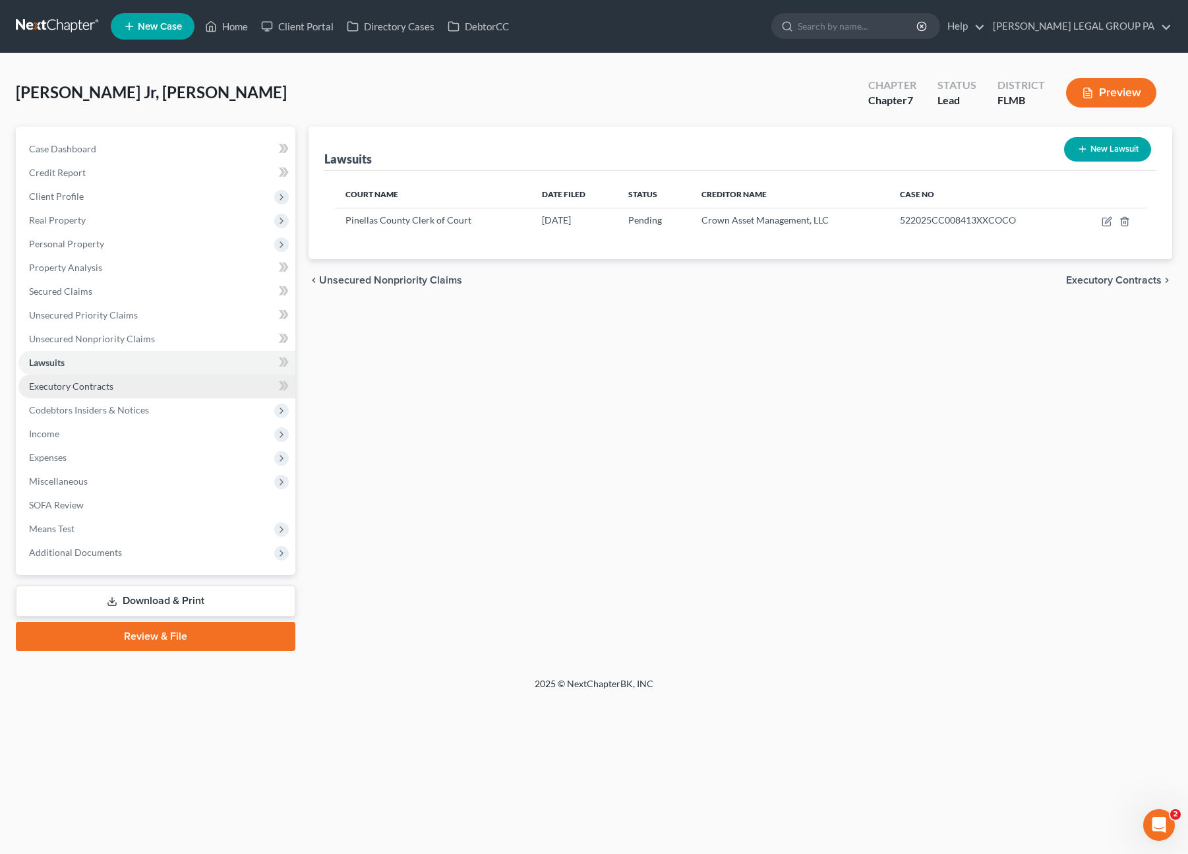
click at [96, 390] on span "Executory Contracts" at bounding box center [71, 385] width 84 height 11
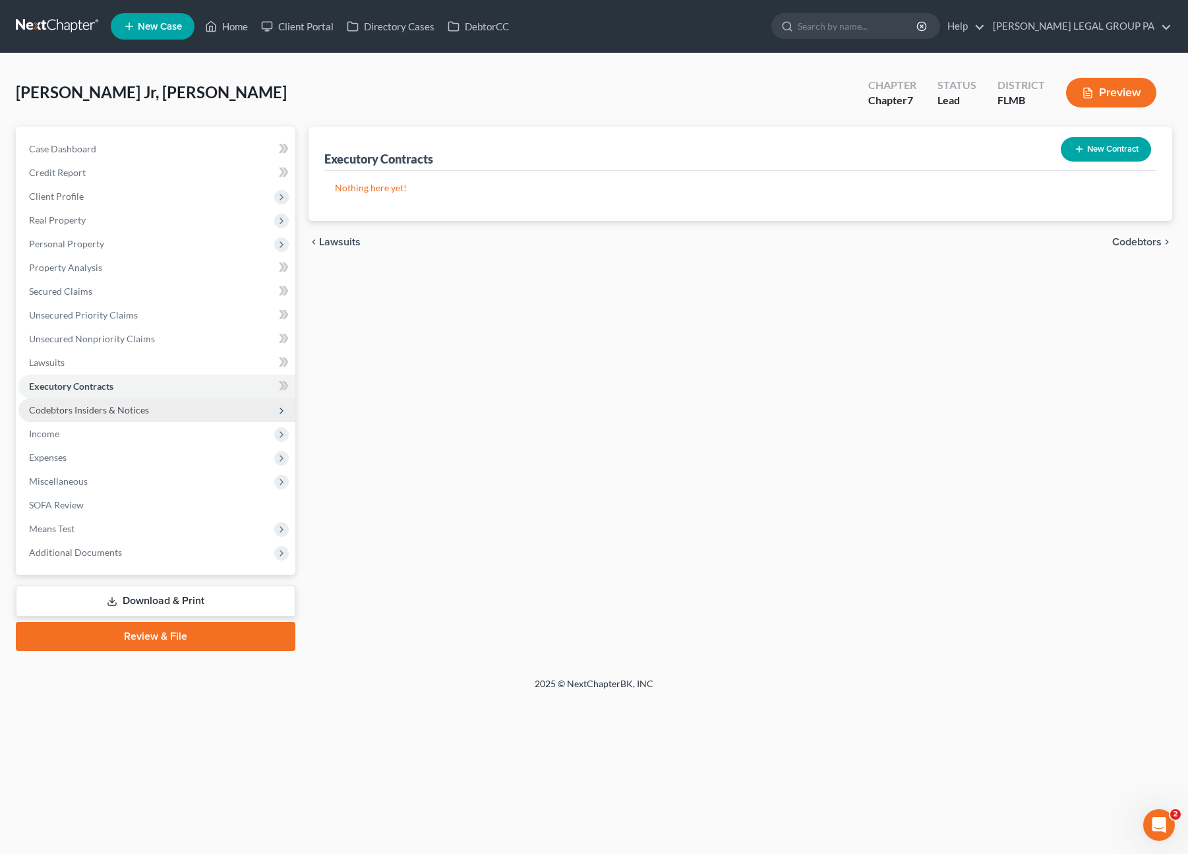
click at [113, 401] on span "Codebtors Insiders & Notices" at bounding box center [156, 410] width 277 height 24
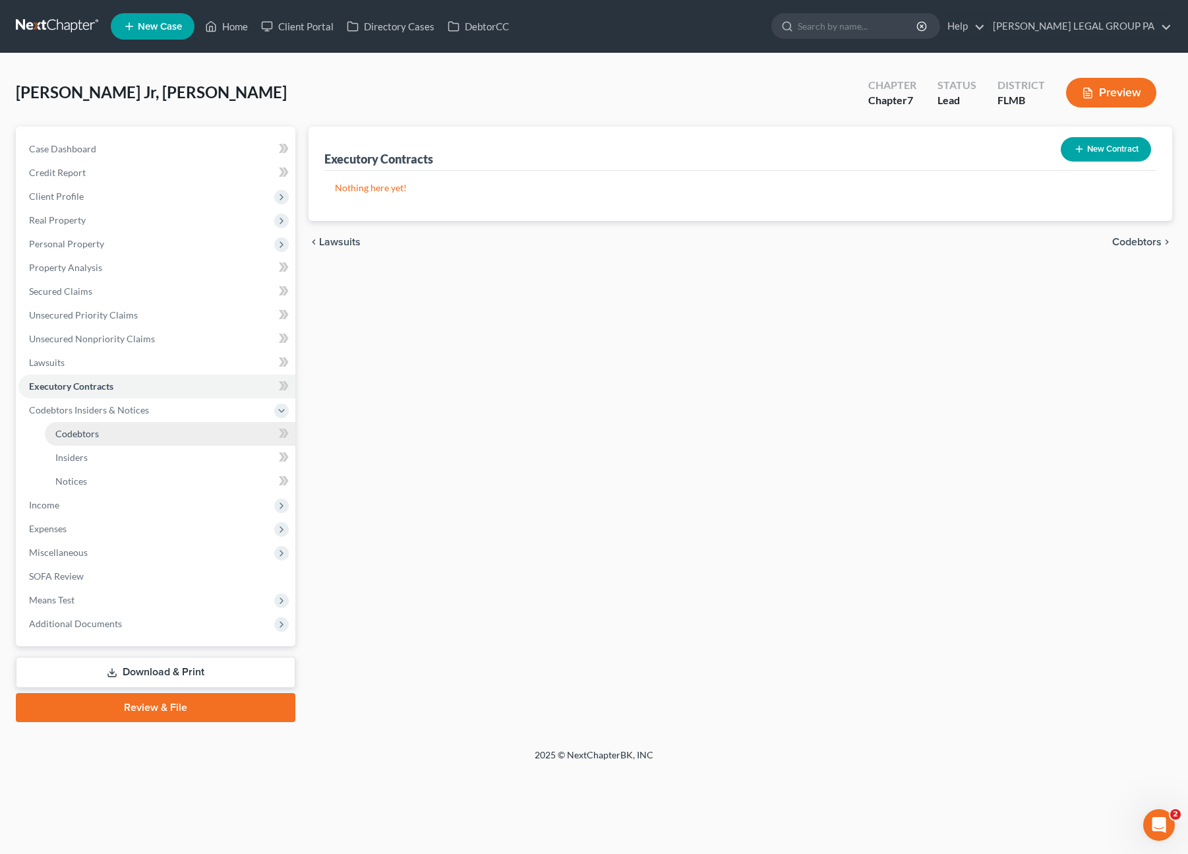
click at [96, 435] on span "Codebtors" at bounding box center [77, 433] width 44 height 11
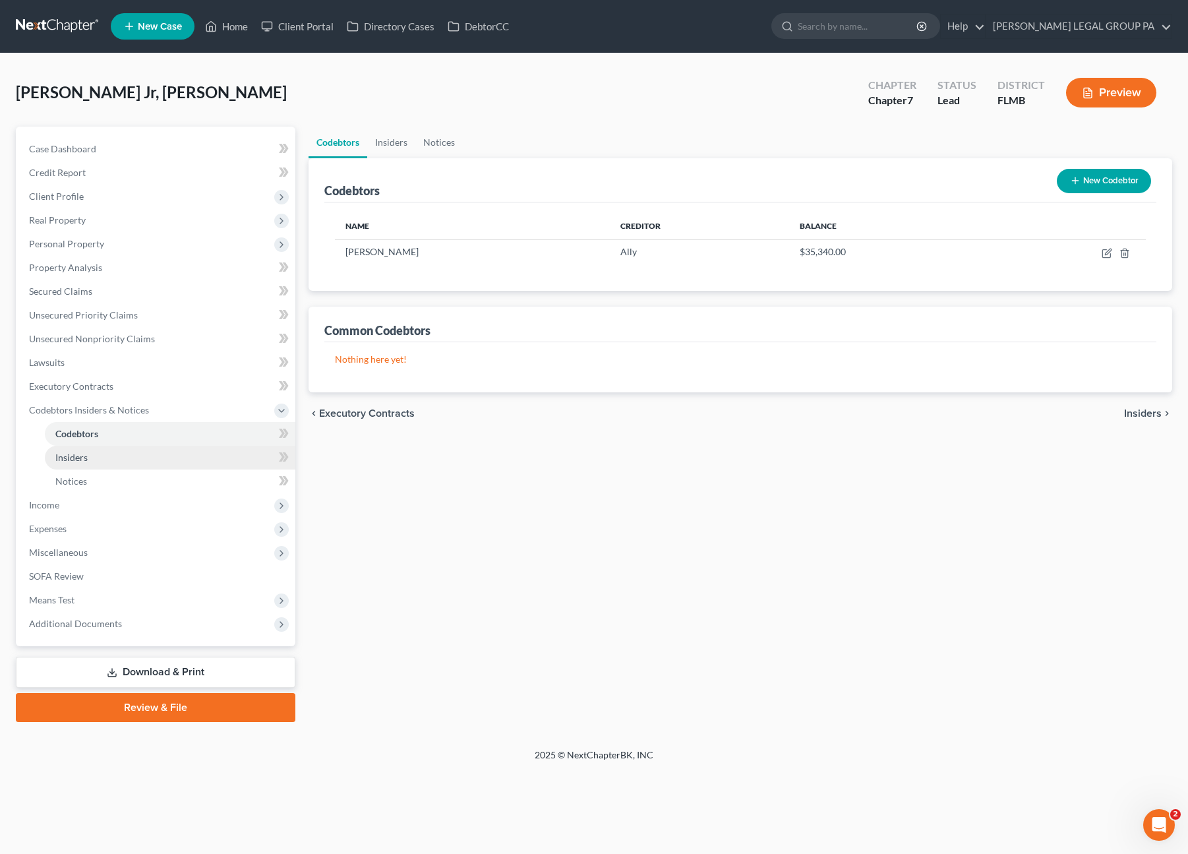
click at [92, 456] on link "Insiders" at bounding box center [170, 458] width 251 height 24
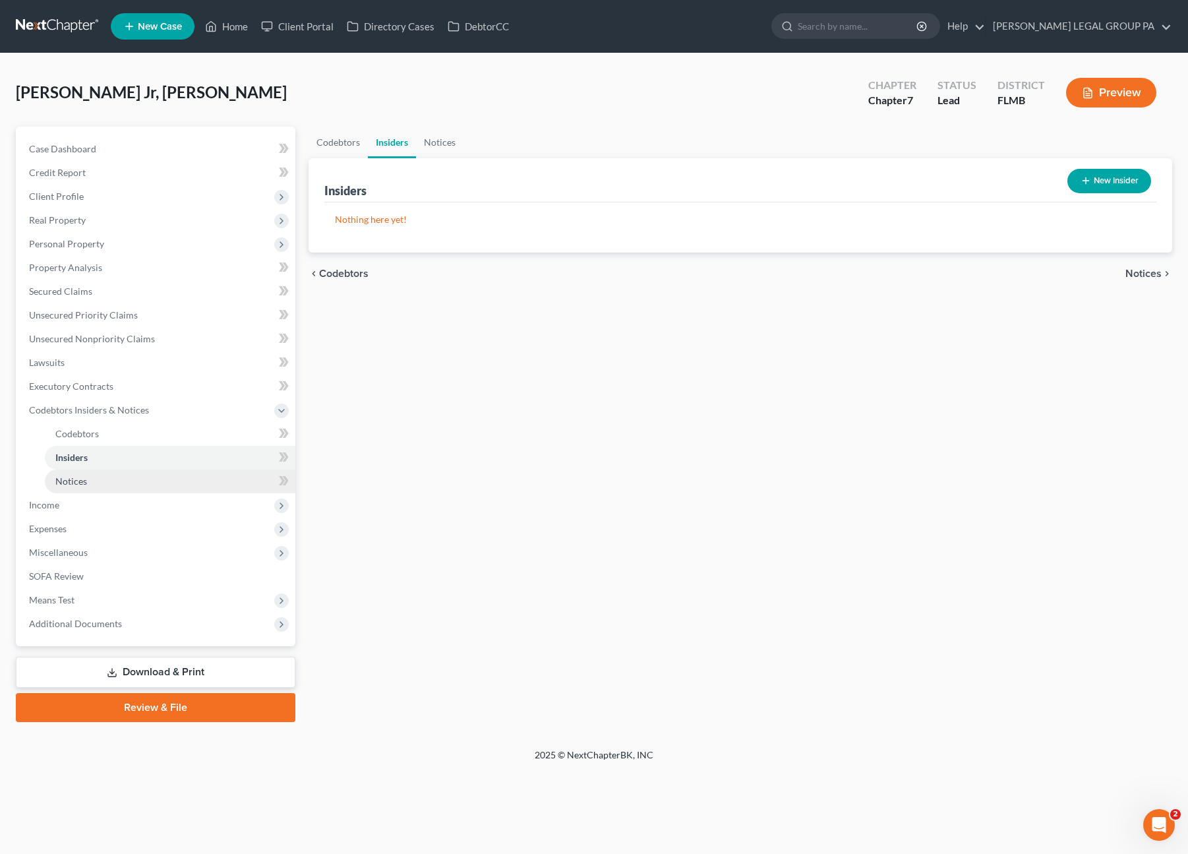
click at [94, 484] on link "Notices" at bounding box center [170, 481] width 251 height 24
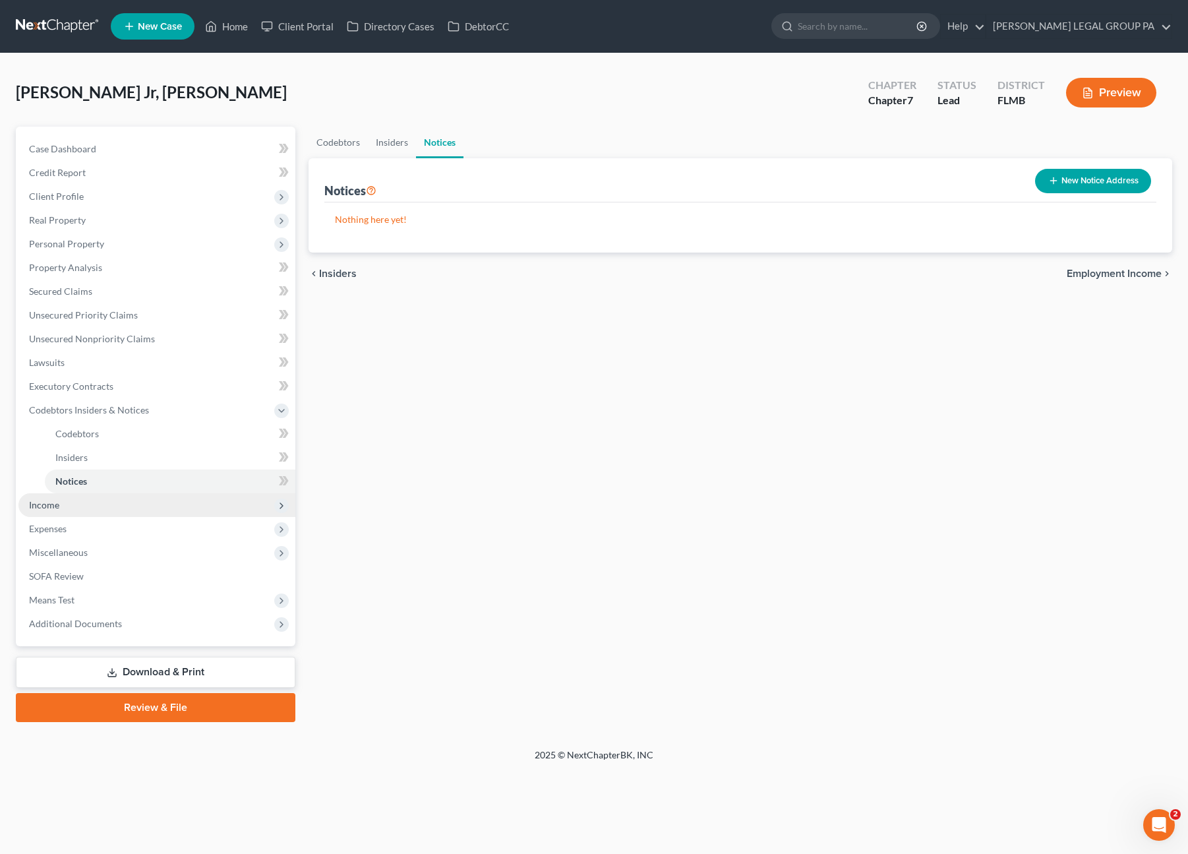
click at [79, 502] on span "Income" at bounding box center [156, 505] width 277 height 24
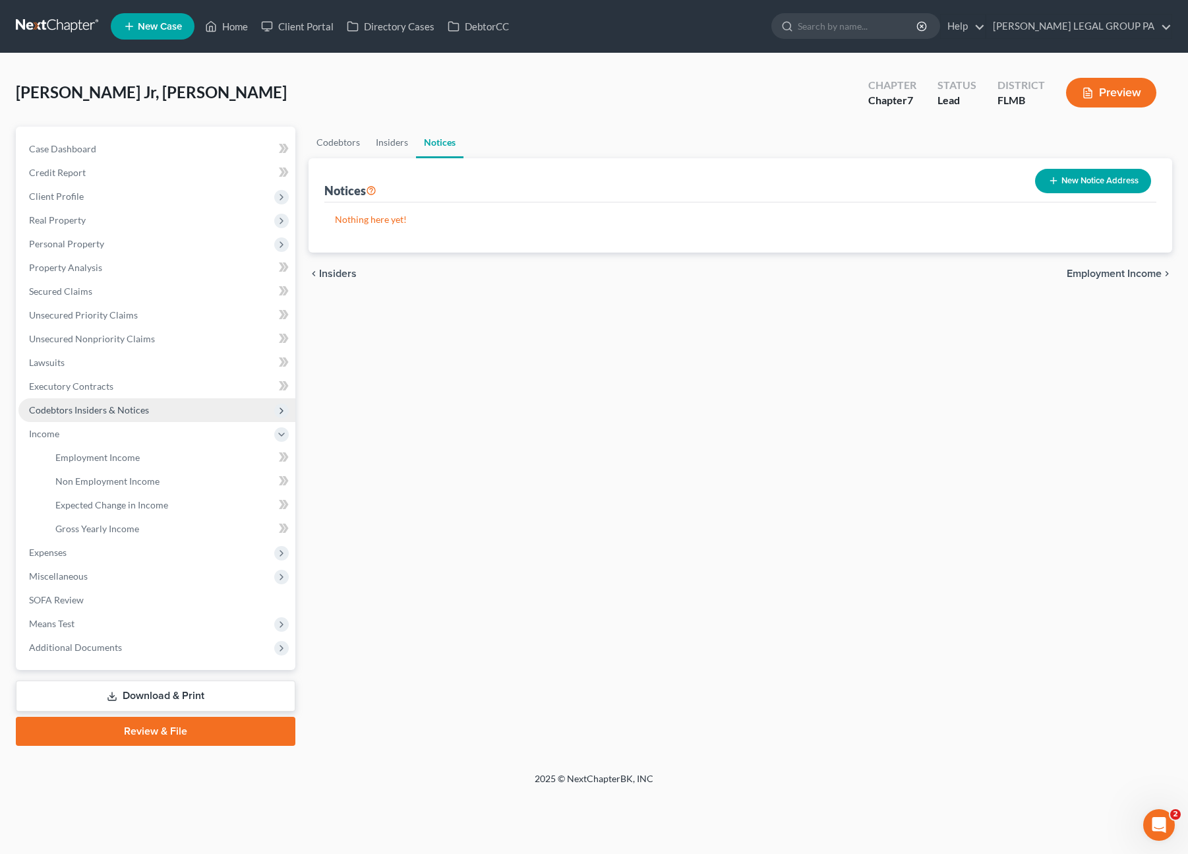
click at [77, 412] on span "Codebtors Insiders & Notices" at bounding box center [89, 409] width 120 height 11
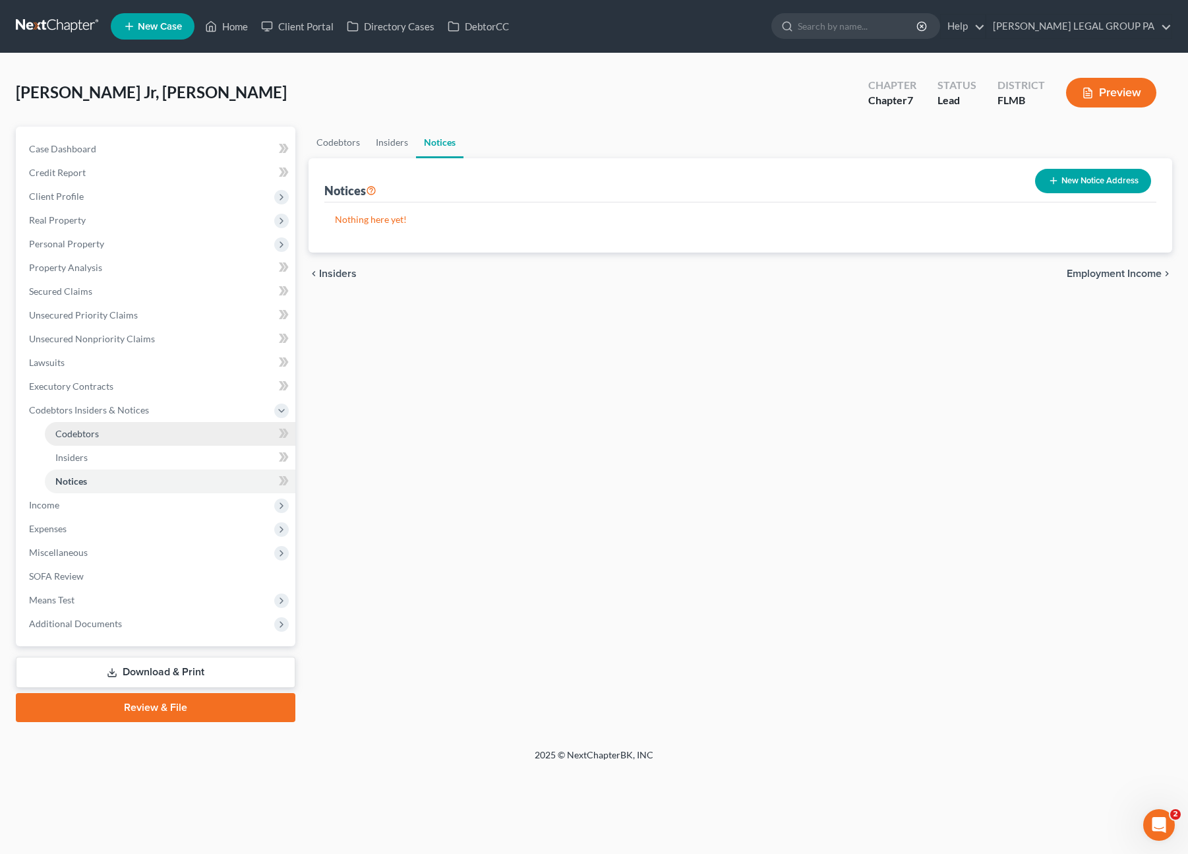
click at [78, 430] on span "Codebtors" at bounding box center [77, 433] width 44 height 11
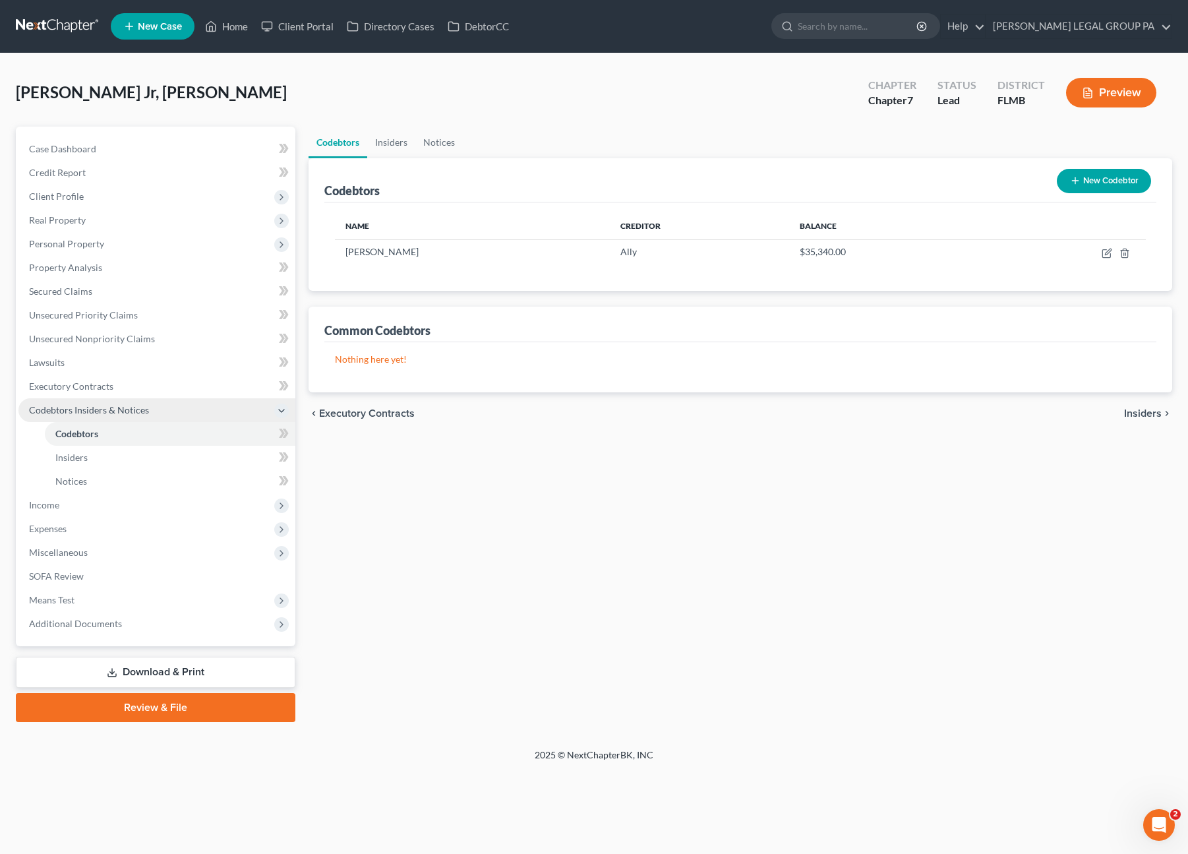
click at [79, 407] on span "Codebtors Insiders & Notices" at bounding box center [89, 409] width 120 height 11
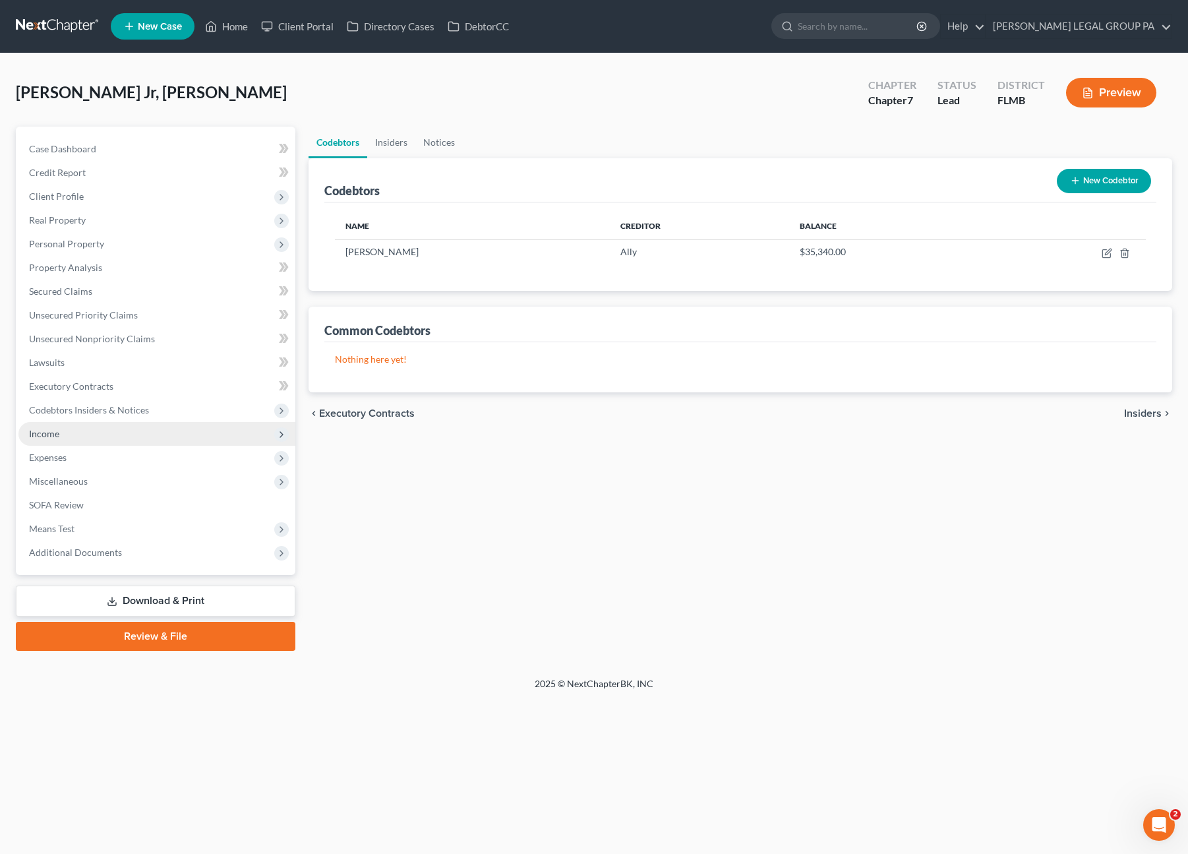
click at [65, 434] on span "Income" at bounding box center [156, 434] width 277 height 24
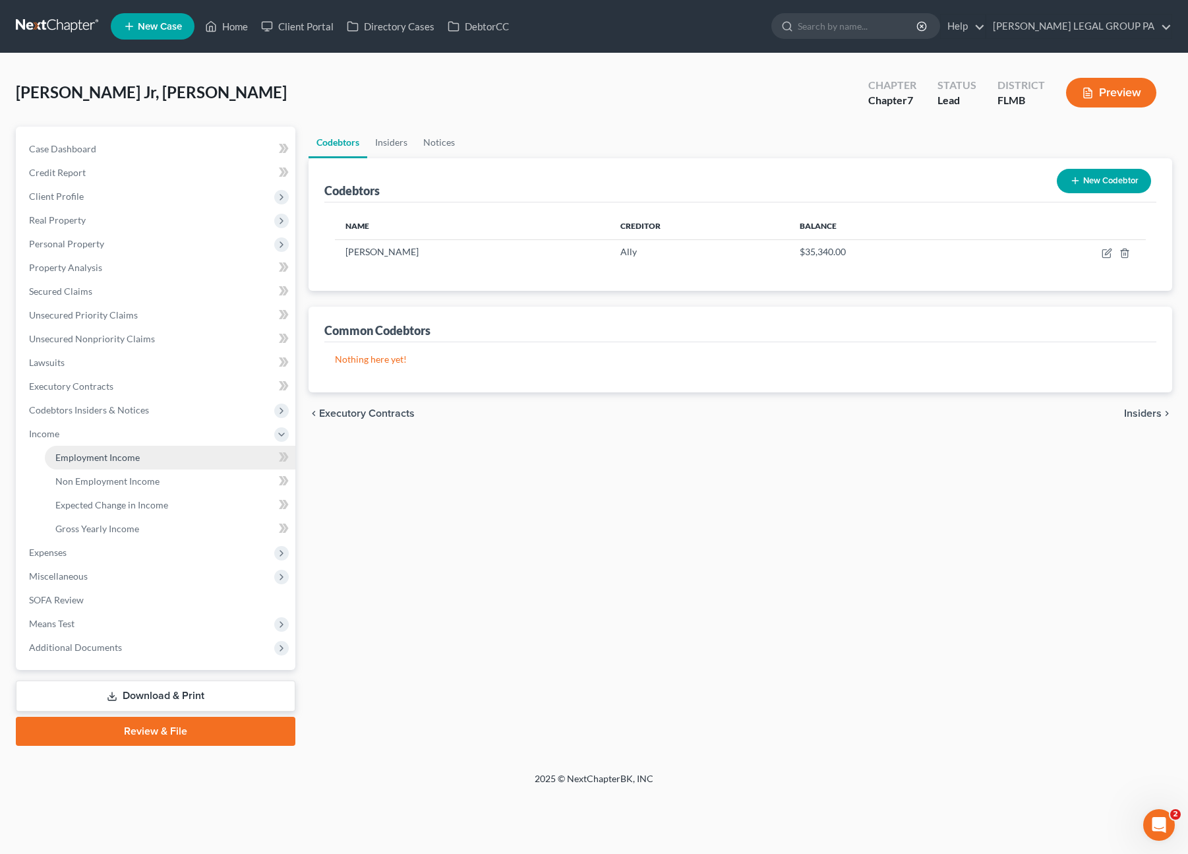
click at [84, 454] on span "Employment Income" at bounding box center [97, 457] width 84 height 11
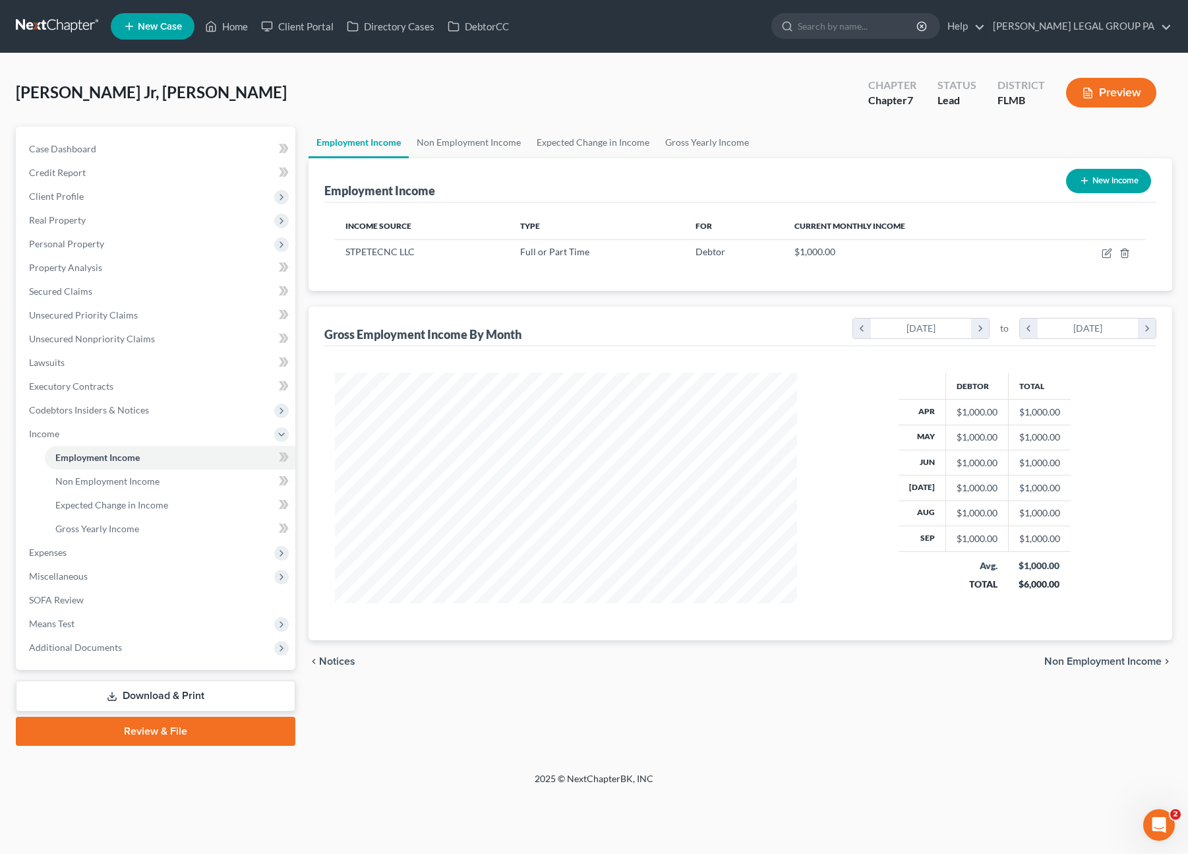
scroll to position [235, 488]
drag, startPoint x: 245, startPoint y: 109, endPoint x: 239, endPoint y: 113, distance: 7.1
click at [245, 109] on div "Burrage Jr, Kenneth Upgraded Chapter Chapter 7 Status Lead District FLMB Preview" at bounding box center [594, 97] width 1156 height 57
click at [1109, 249] on icon "button" at bounding box center [1107, 253] width 11 height 11
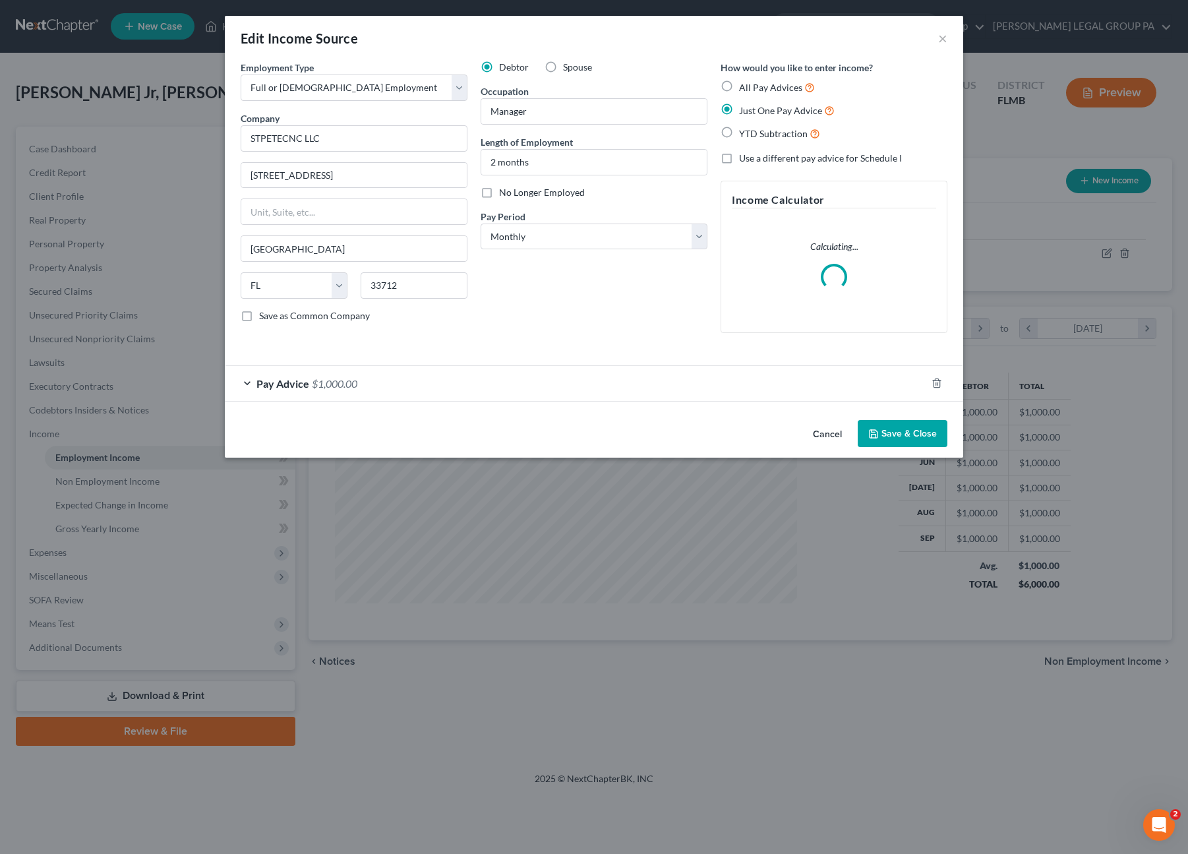
click at [901, 429] on button "Save & Close" at bounding box center [903, 434] width 90 height 28
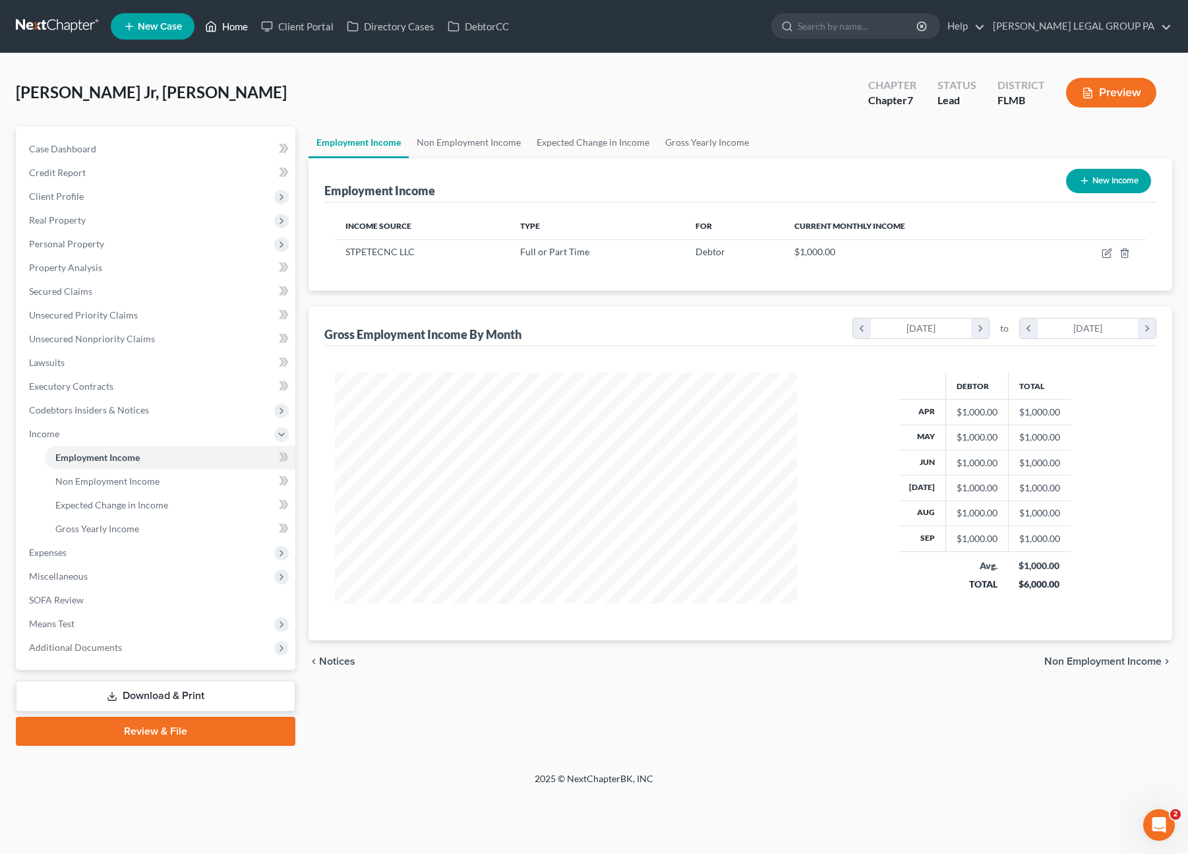
drag, startPoint x: 245, startPoint y: 32, endPoint x: 305, endPoint y: 74, distance: 73.9
click at [245, 32] on link "Home" at bounding box center [226, 27] width 56 height 24
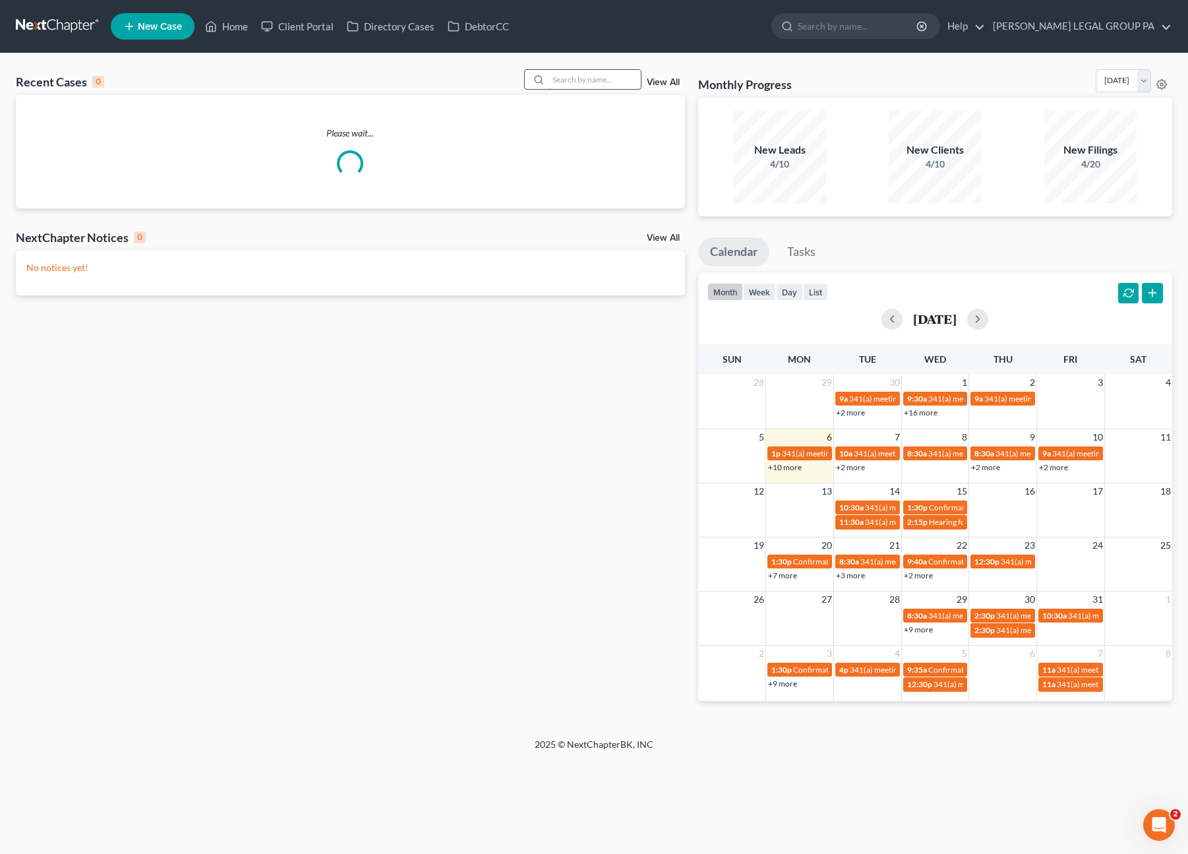
click at [610, 74] on input "search" at bounding box center [594, 79] width 92 height 19
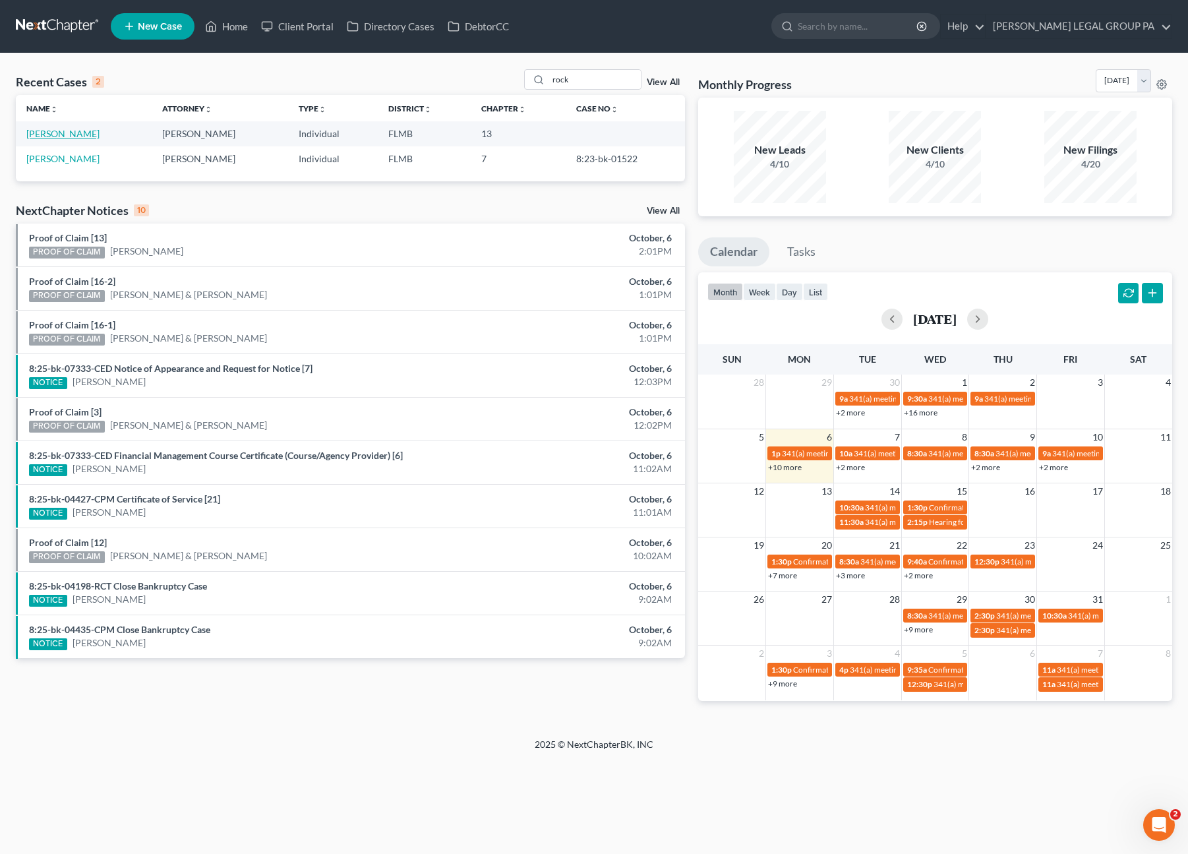
click at [44, 134] on link "[PERSON_NAME]" at bounding box center [62, 133] width 73 height 11
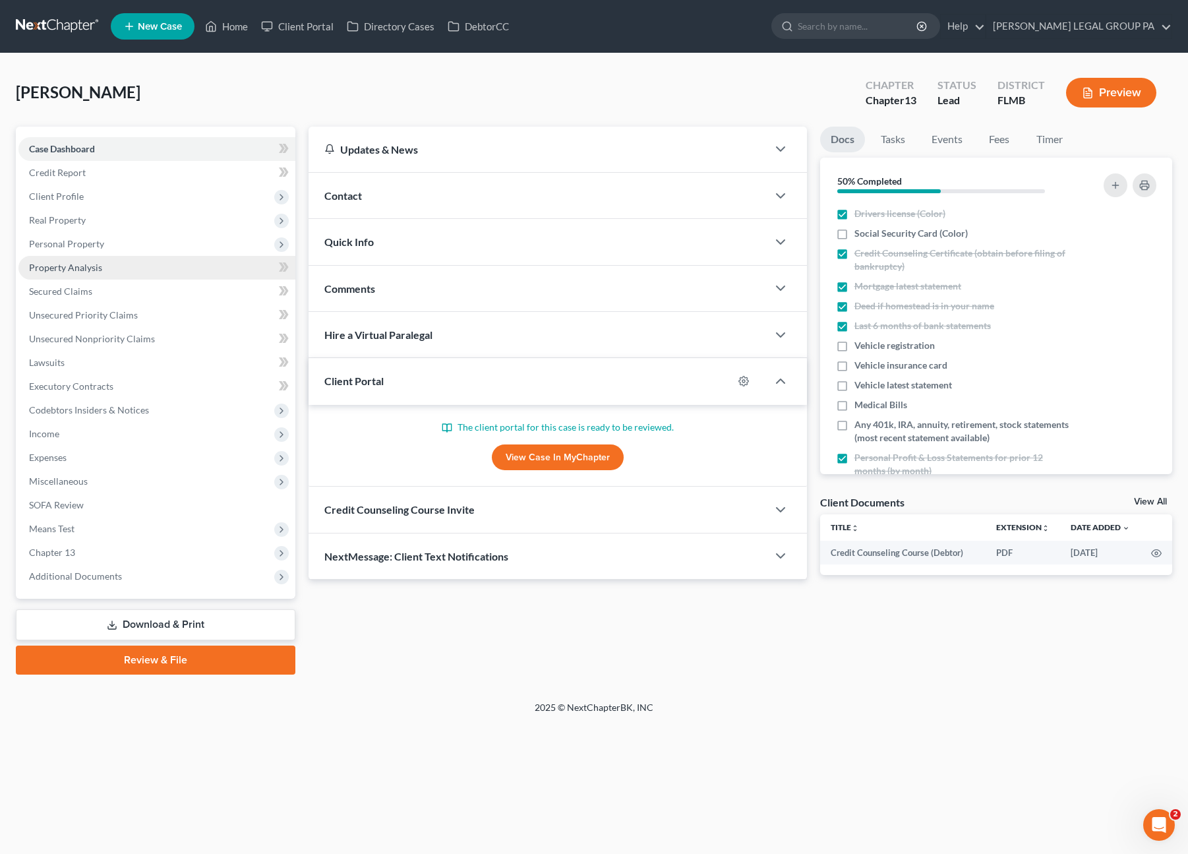
click at [65, 256] on link "Property Analysis" at bounding box center [156, 268] width 277 height 24
click at [69, 243] on span "Personal Property" at bounding box center [66, 243] width 75 height 11
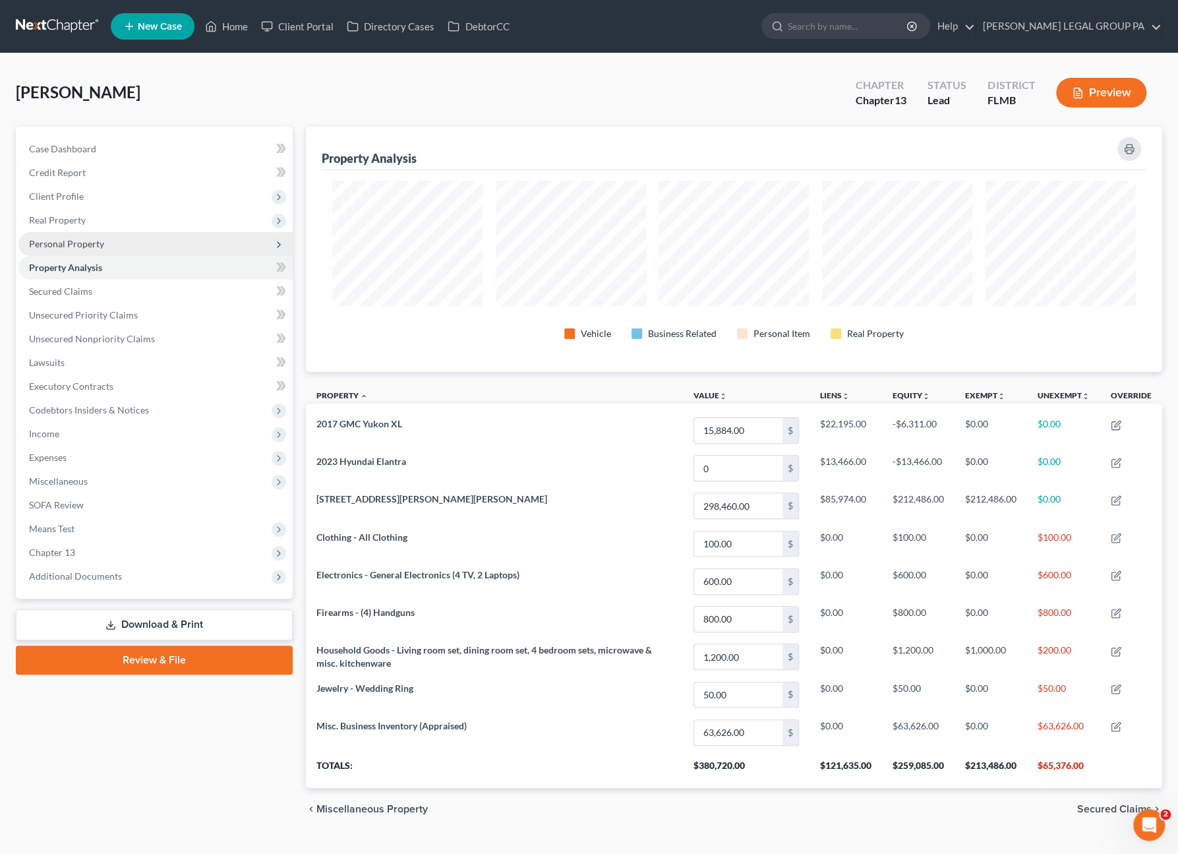
scroll to position [245, 856]
click at [65, 241] on span "Personal Property" at bounding box center [66, 243] width 75 height 11
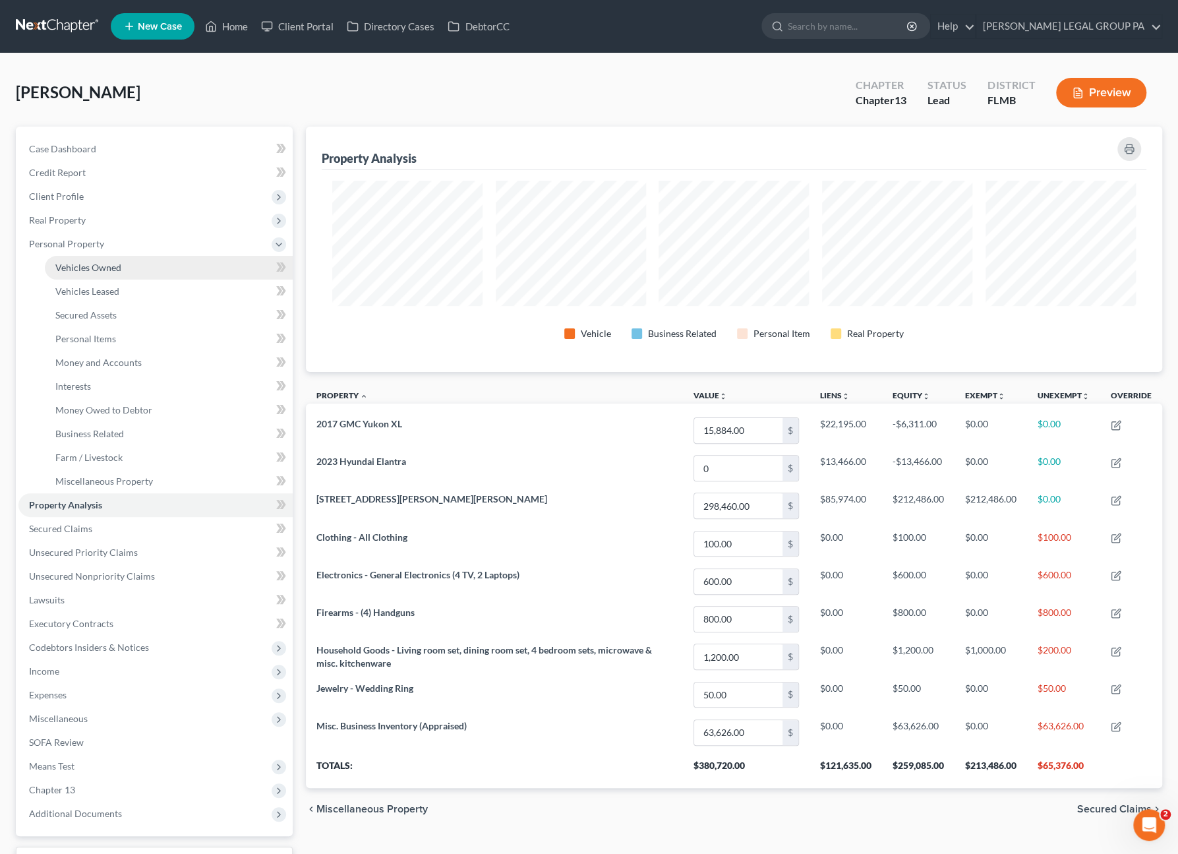
click at [68, 260] on link "Vehicles Owned" at bounding box center [169, 268] width 248 height 24
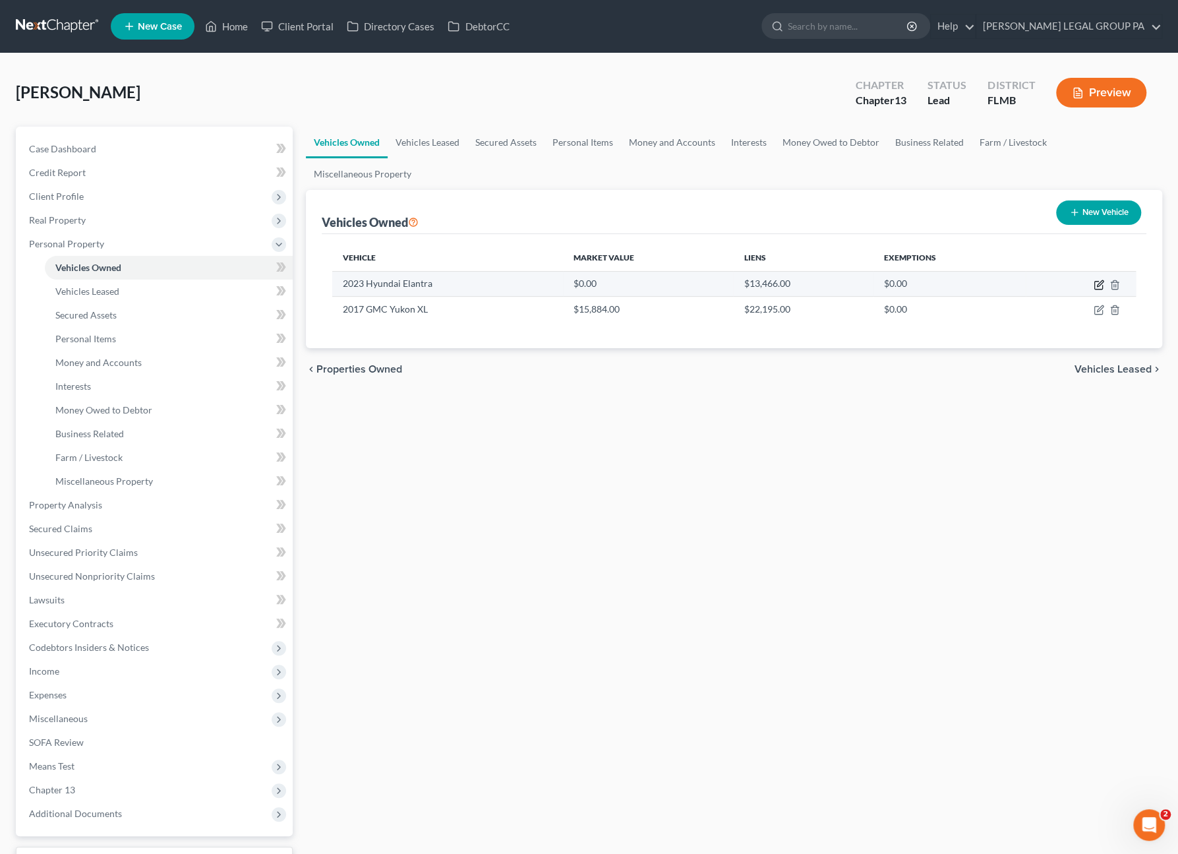
click at [1096, 283] on icon "button" at bounding box center [1099, 285] width 11 height 11
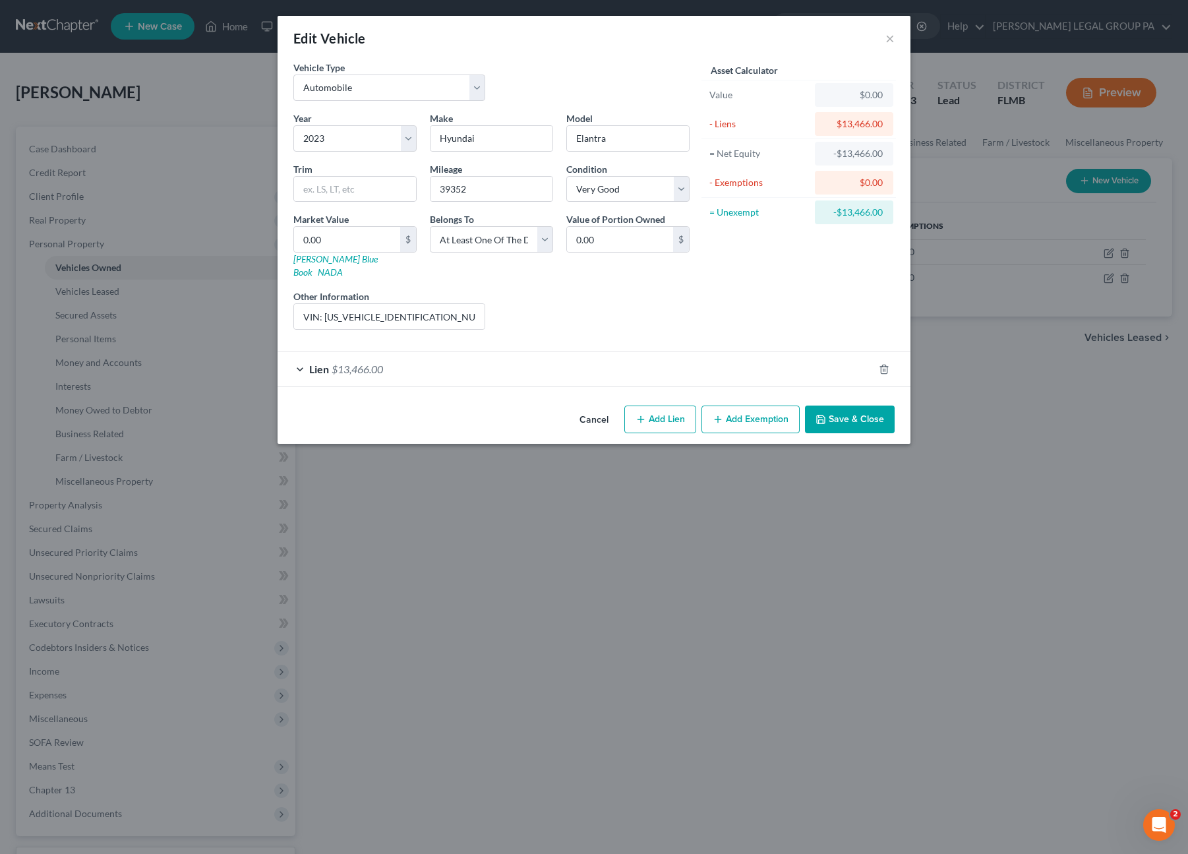
click at [406, 364] on div "Lien $13,466.00" at bounding box center [576, 368] width 596 height 35
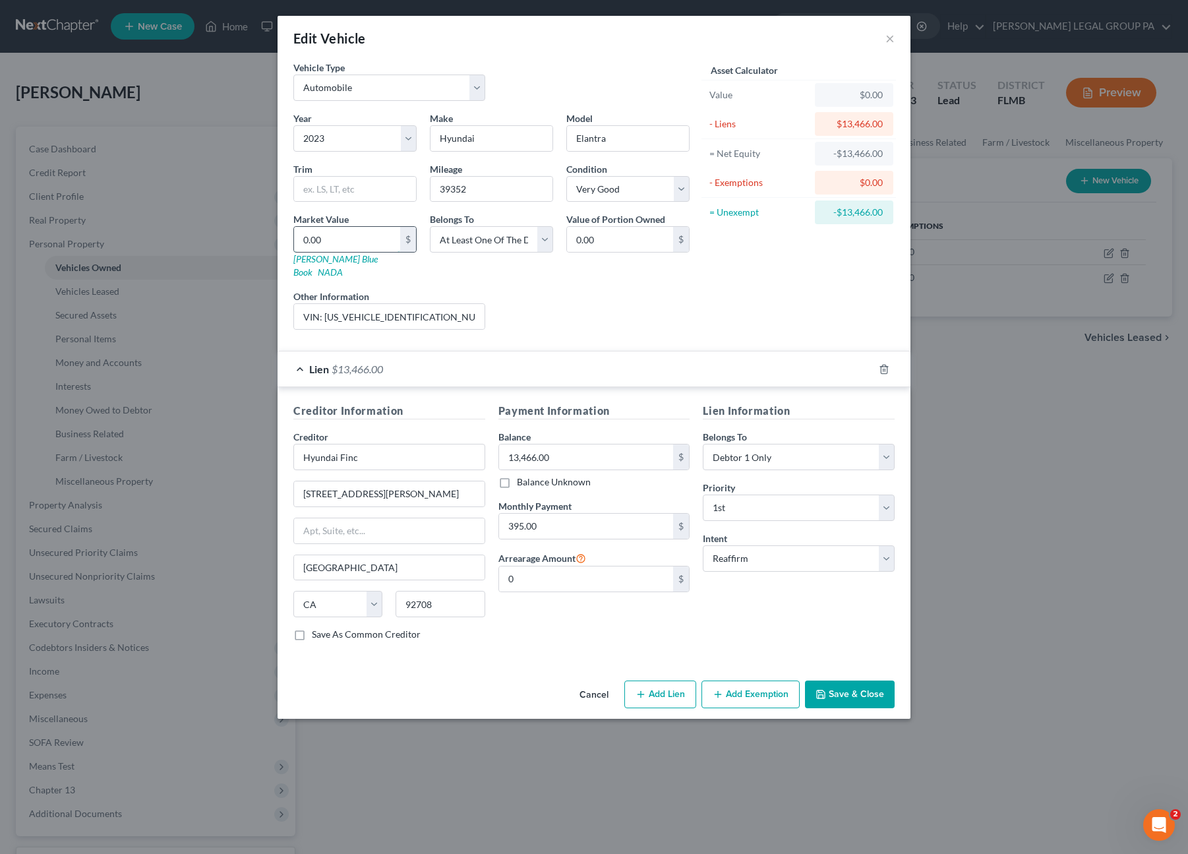
click at [334, 235] on input "0.00" at bounding box center [347, 239] width 106 height 25
click at [862, 680] on button "Save & Close" at bounding box center [850, 694] width 90 height 28
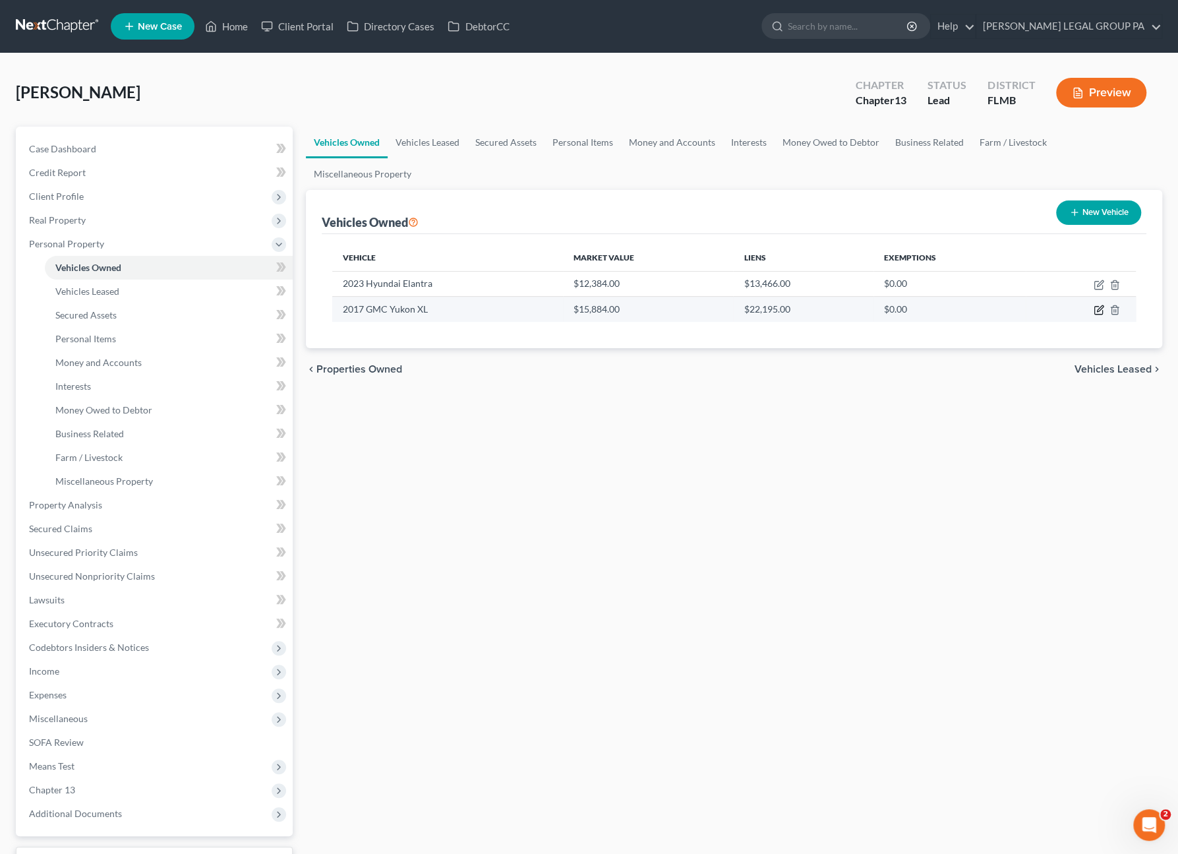
click at [1098, 311] on icon "button" at bounding box center [1100, 309] width 6 height 6
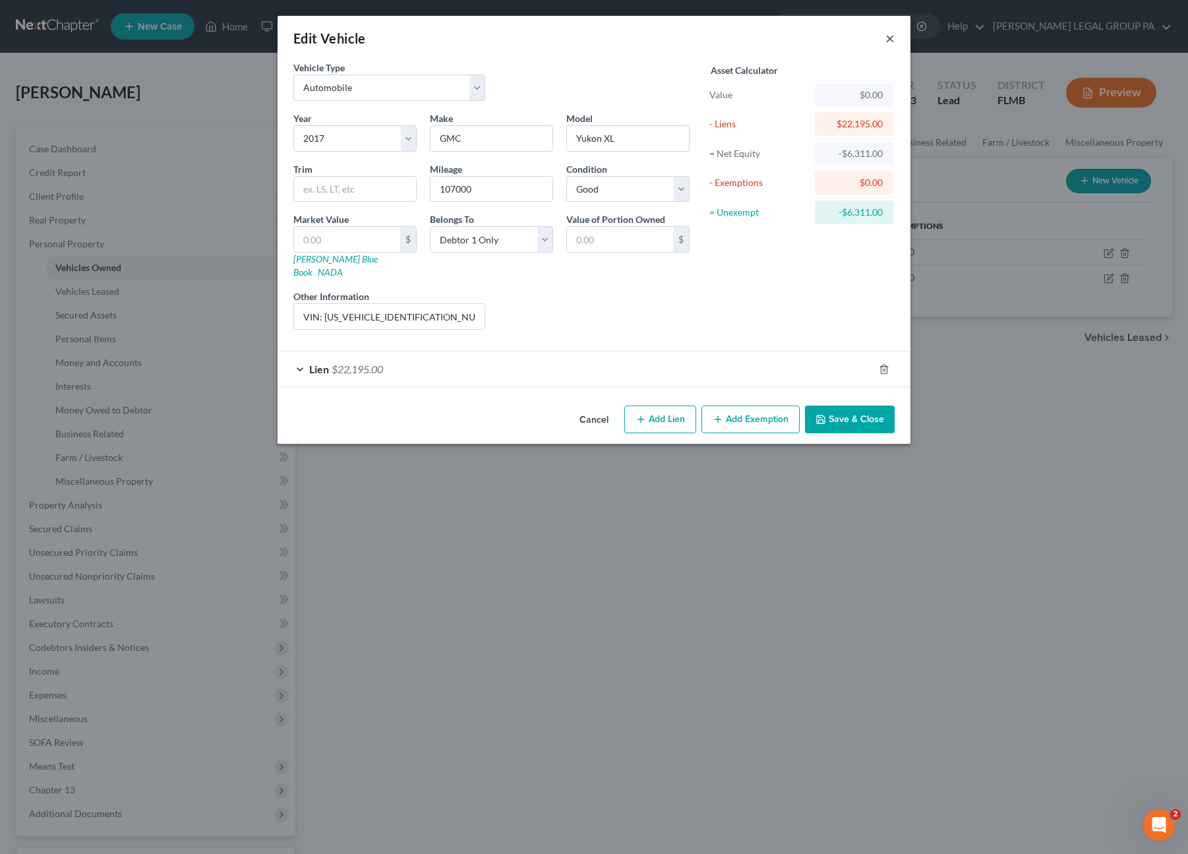
click at [894, 39] on button "×" at bounding box center [889, 38] width 9 height 16
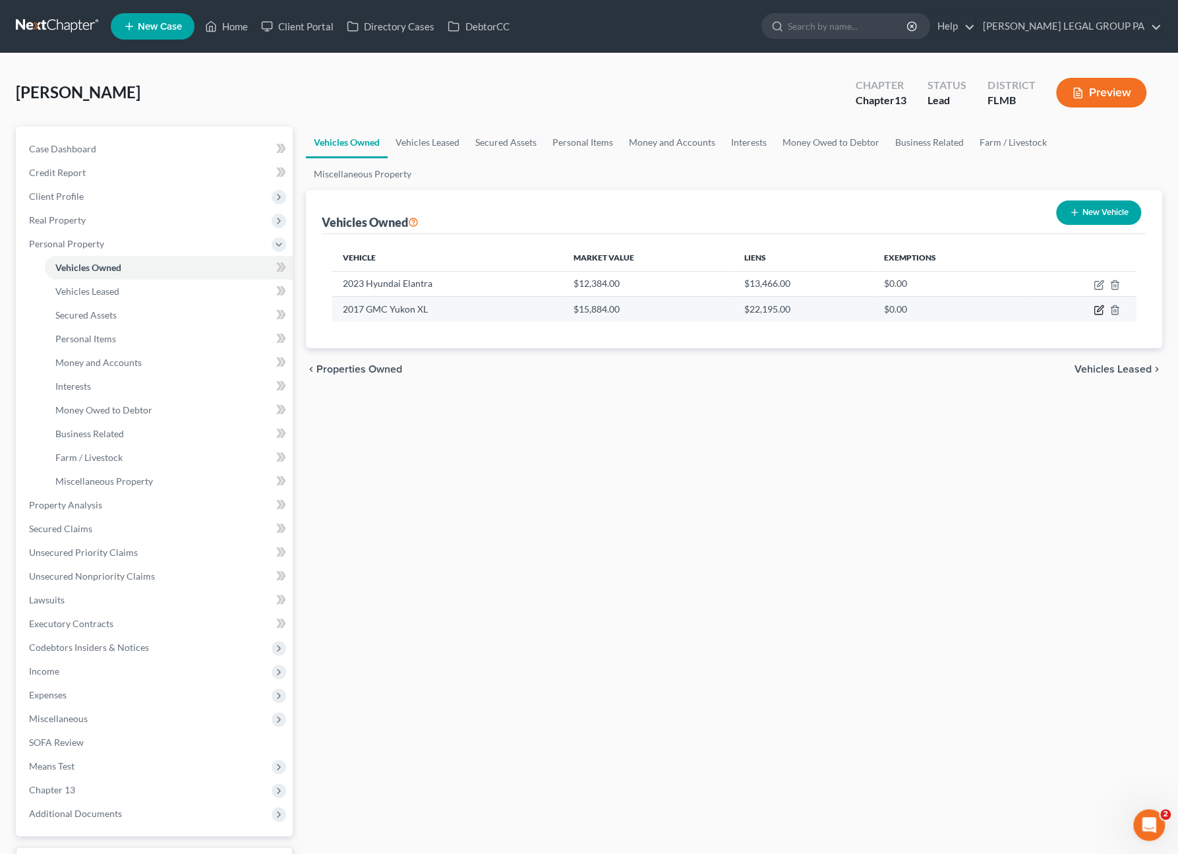
click at [1096, 308] on icon "button" at bounding box center [1099, 310] width 11 height 11
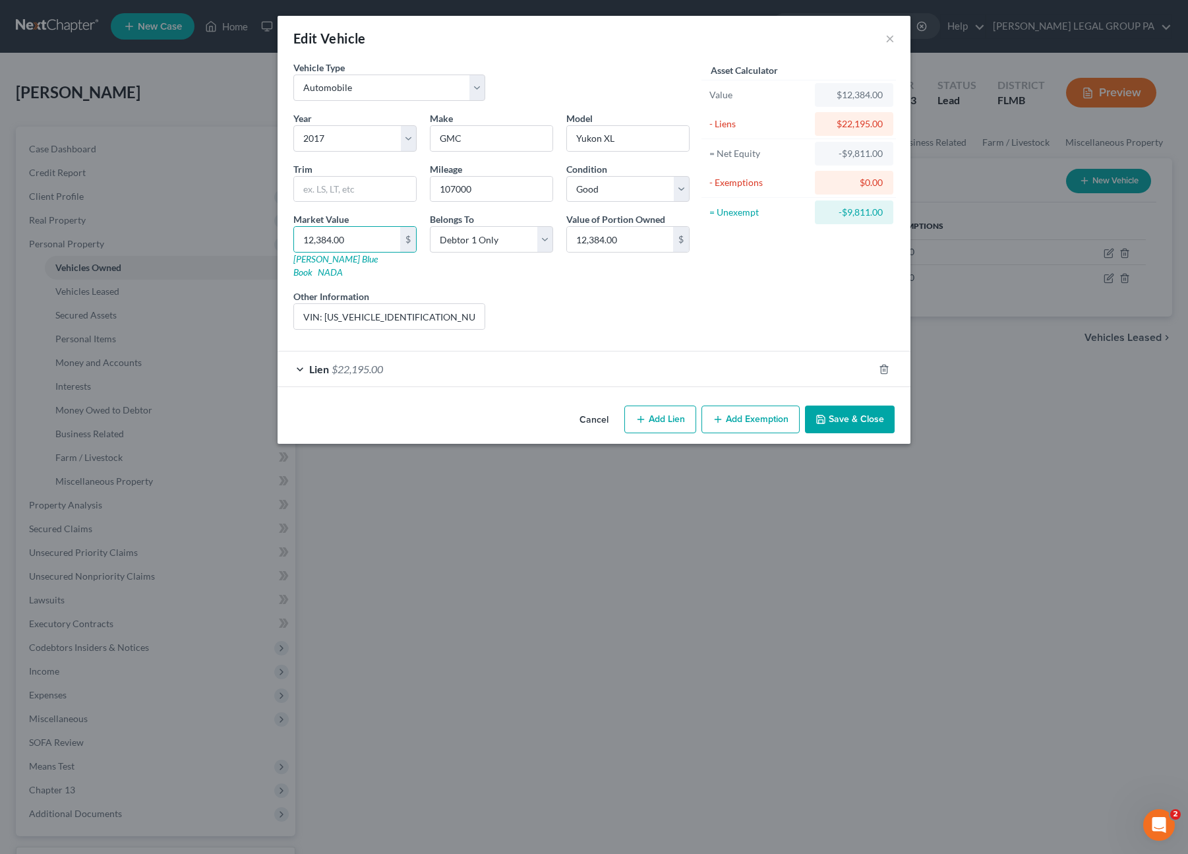
click at [574, 311] on div "Liens Select" at bounding box center [594, 309] width 205 height 40
click at [843, 405] on button "Save & Close" at bounding box center [850, 419] width 90 height 28
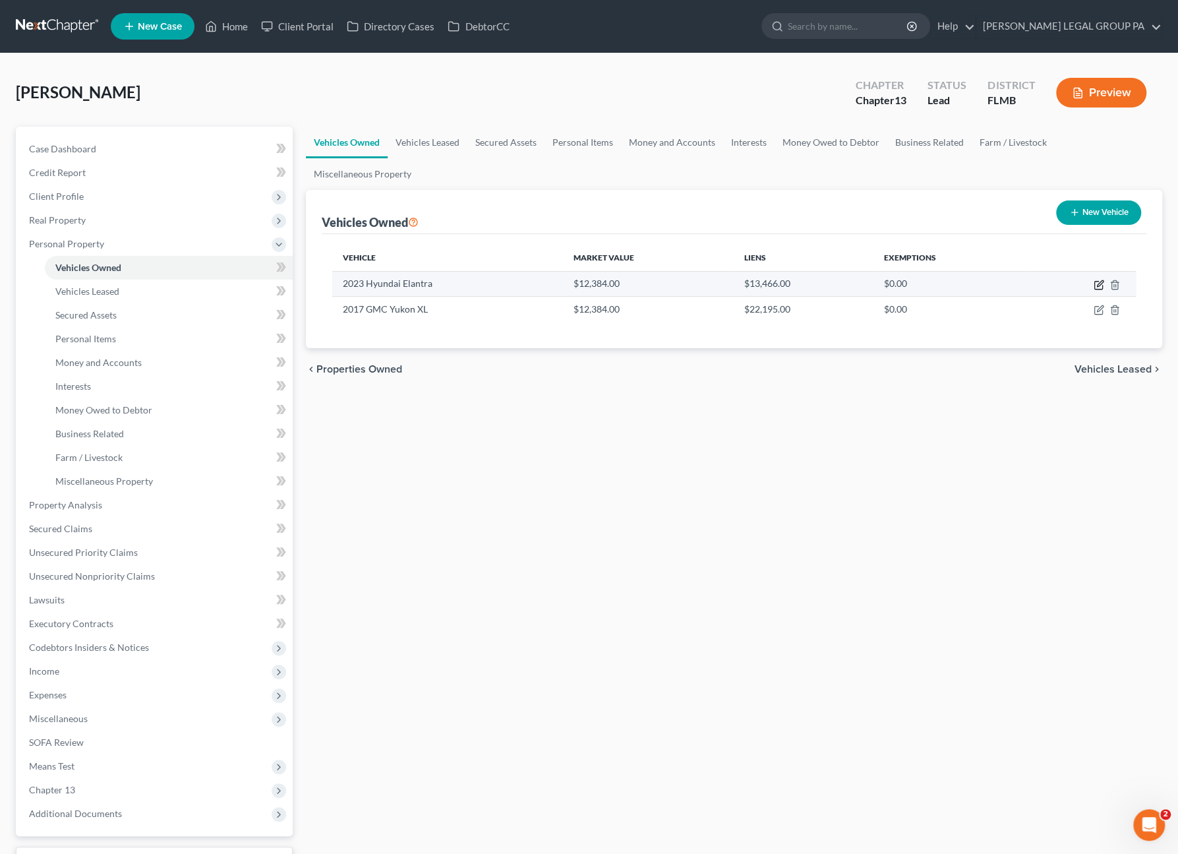
click at [1096, 281] on icon "button" at bounding box center [1099, 285] width 11 height 11
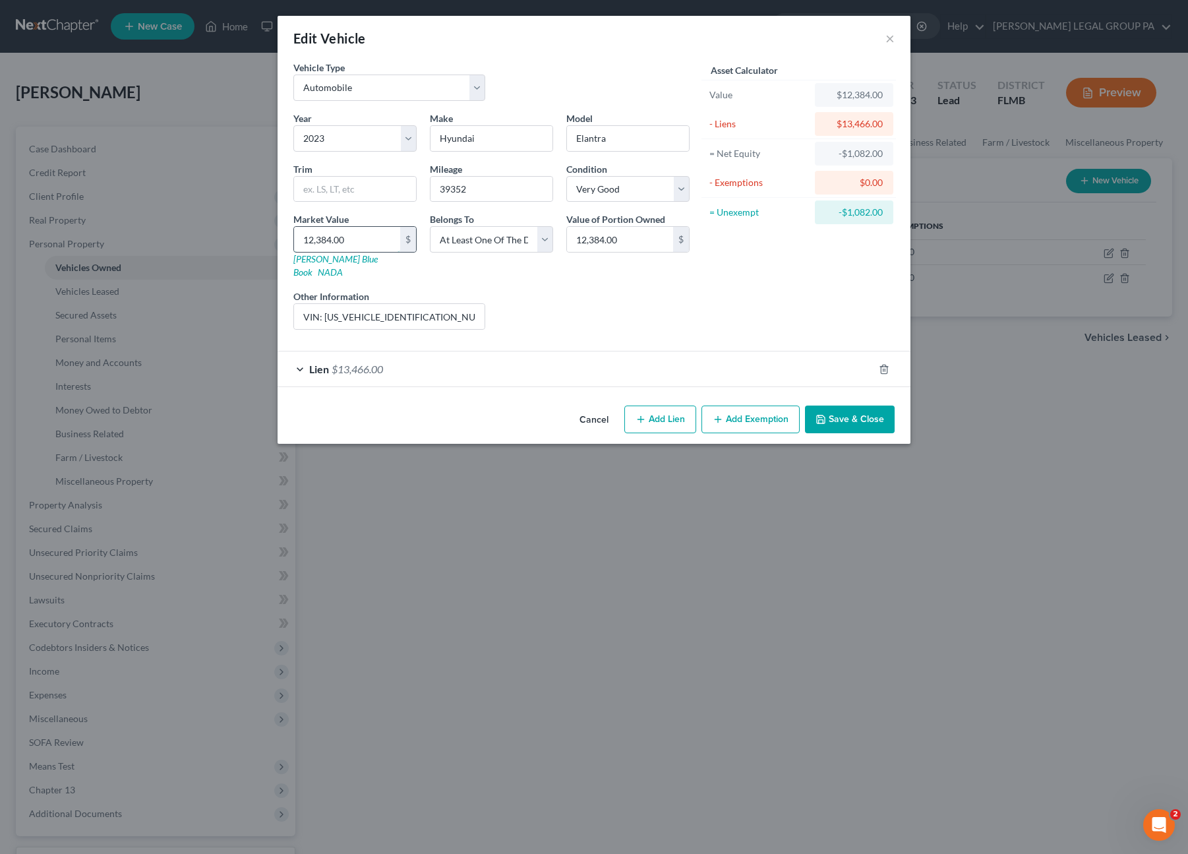
click at [357, 241] on input "12,384.00" at bounding box center [347, 239] width 106 height 25
drag, startPoint x: 856, startPoint y: 400, endPoint x: 848, endPoint y: 398, distance: 7.5
click at [856, 405] on button "Save & Close" at bounding box center [850, 419] width 90 height 28
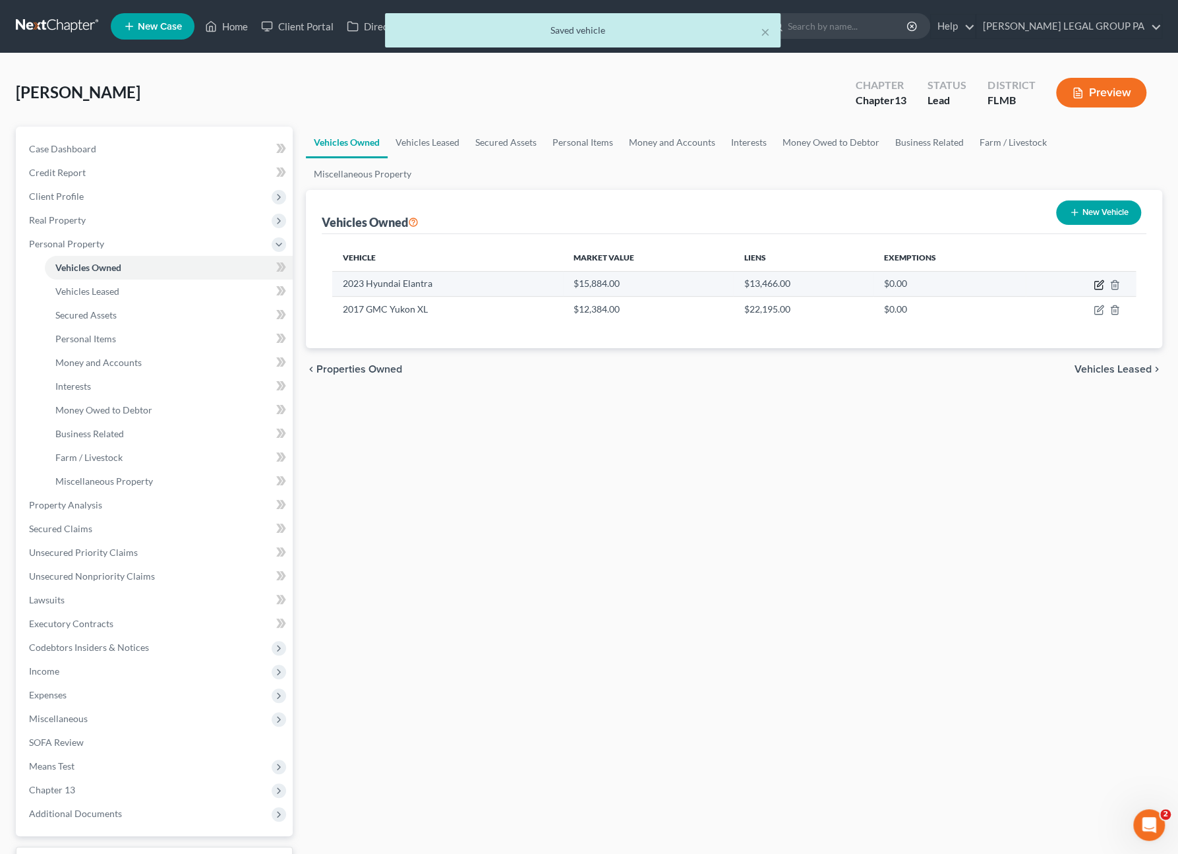
click at [1098, 280] on icon "button" at bounding box center [1099, 285] width 11 height 11
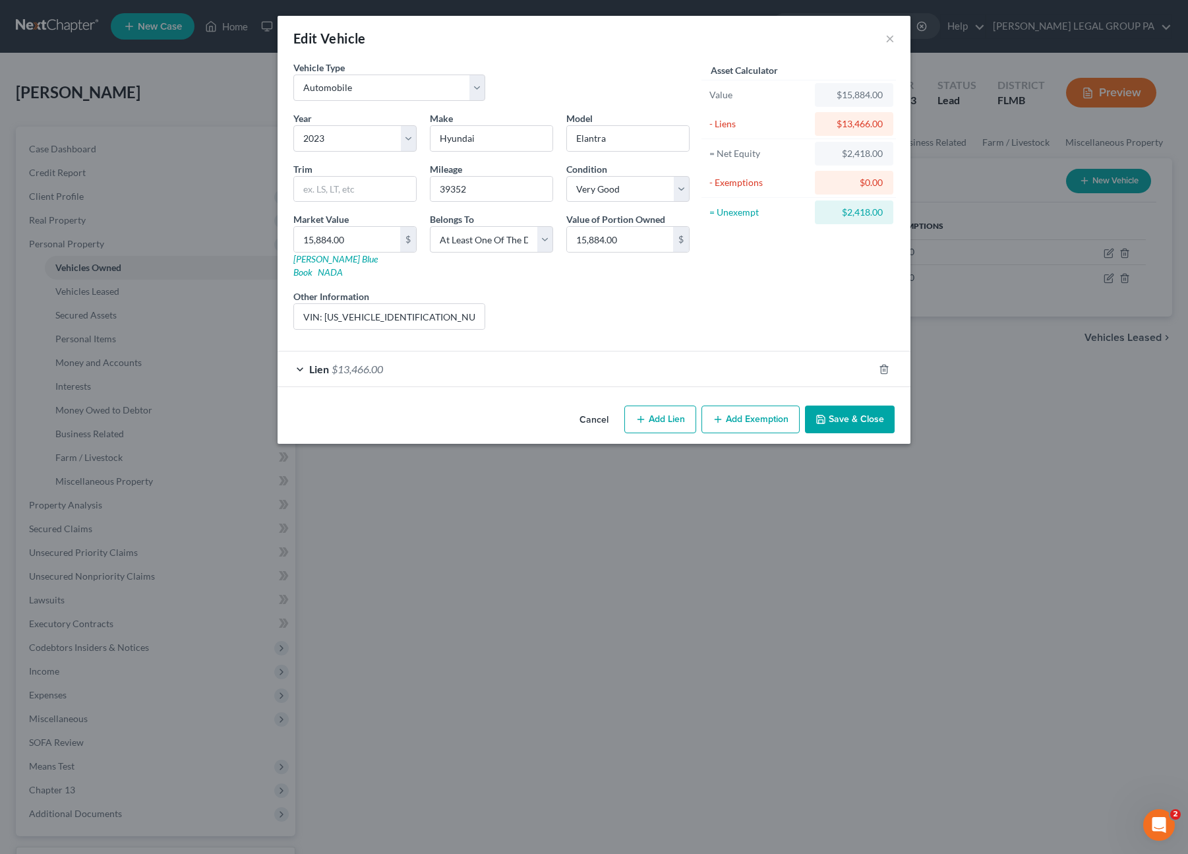
click at [742, 407] on button "Add Exemption" at bounding box center [750, 419] width 98 height 28
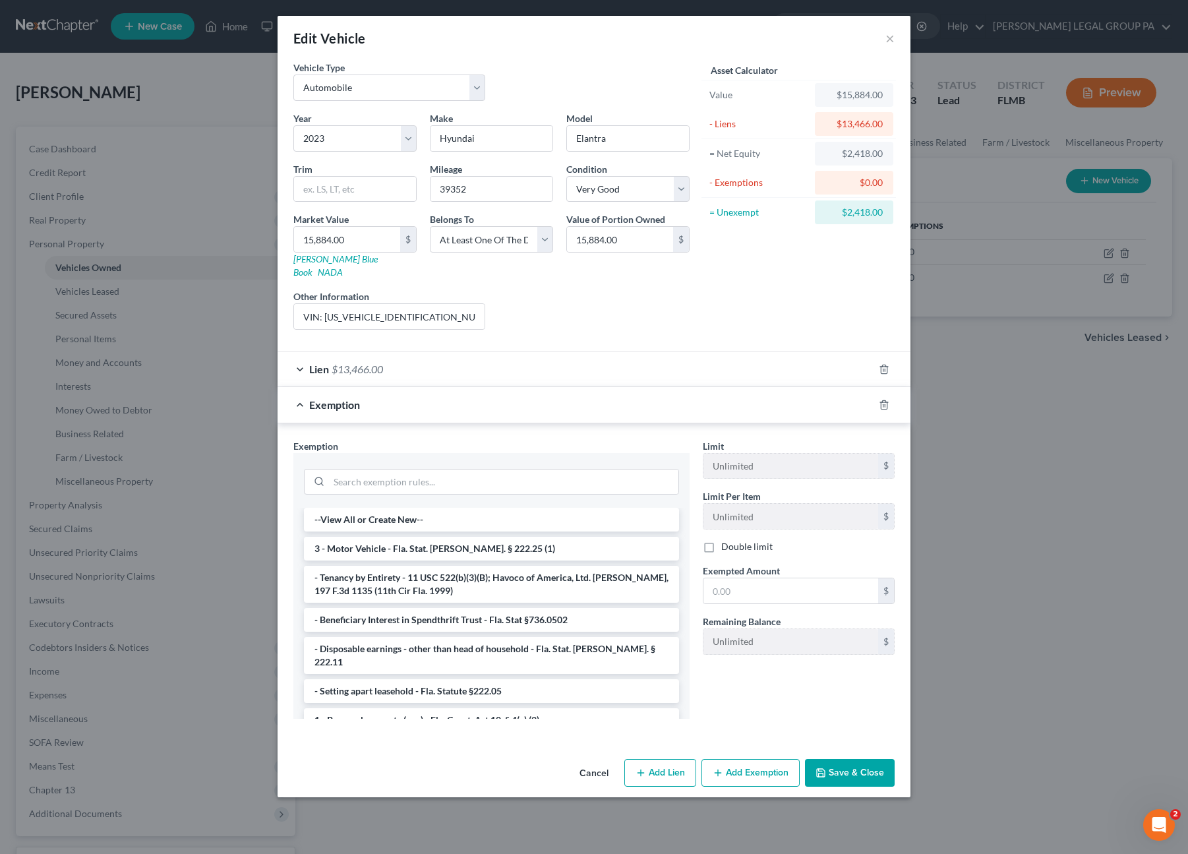
click at [360, 537] on li "3 - Motor Vehicle - Fla. Stat. Ann. § 222.25 (1)" at bounding box center [491, 549] width 375 height 24
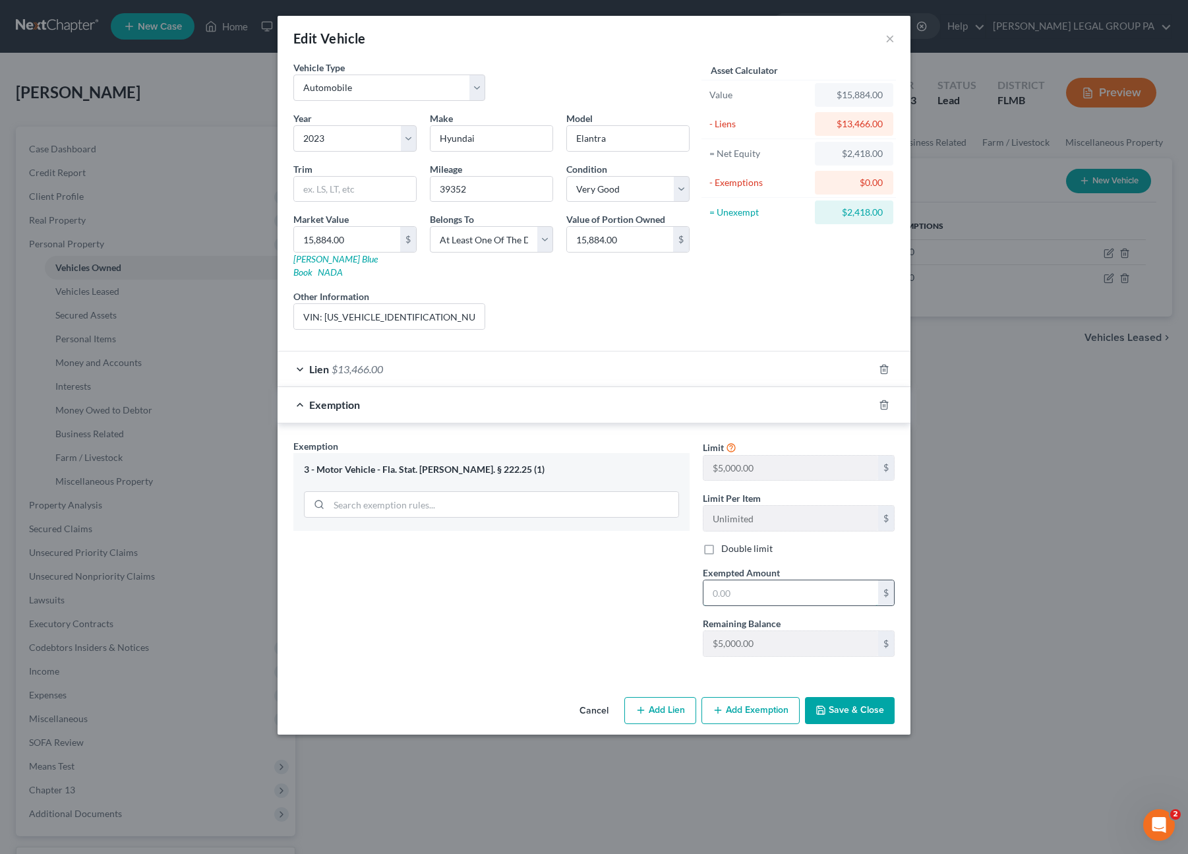
click at [738, 580] on input "text" at bounding box center [790, 592] width 175 height 25
click at [861, 697] on button "Save & Close" at bounding box center [850, 711] width 90 height 28
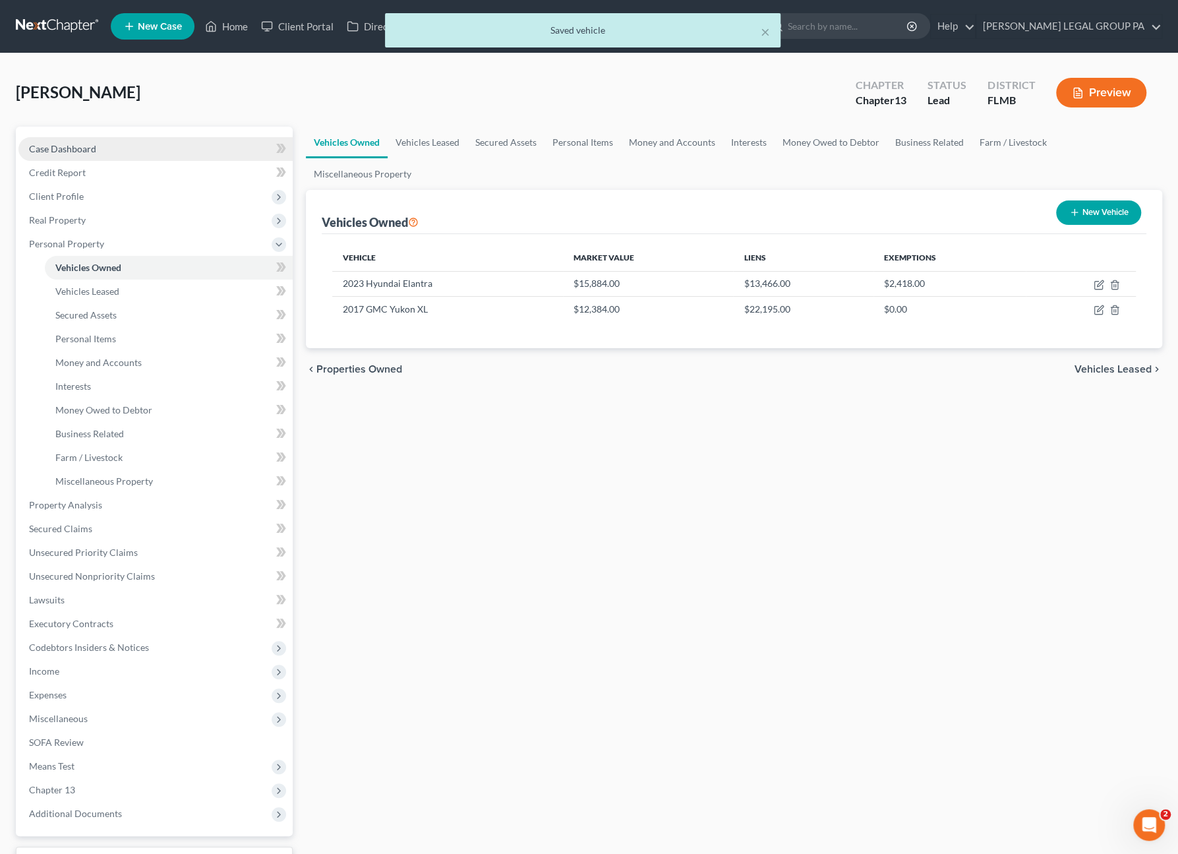
click at [86, 151] on span "Case Dashboard" at bounding box center [62, 148] width 67 height 11
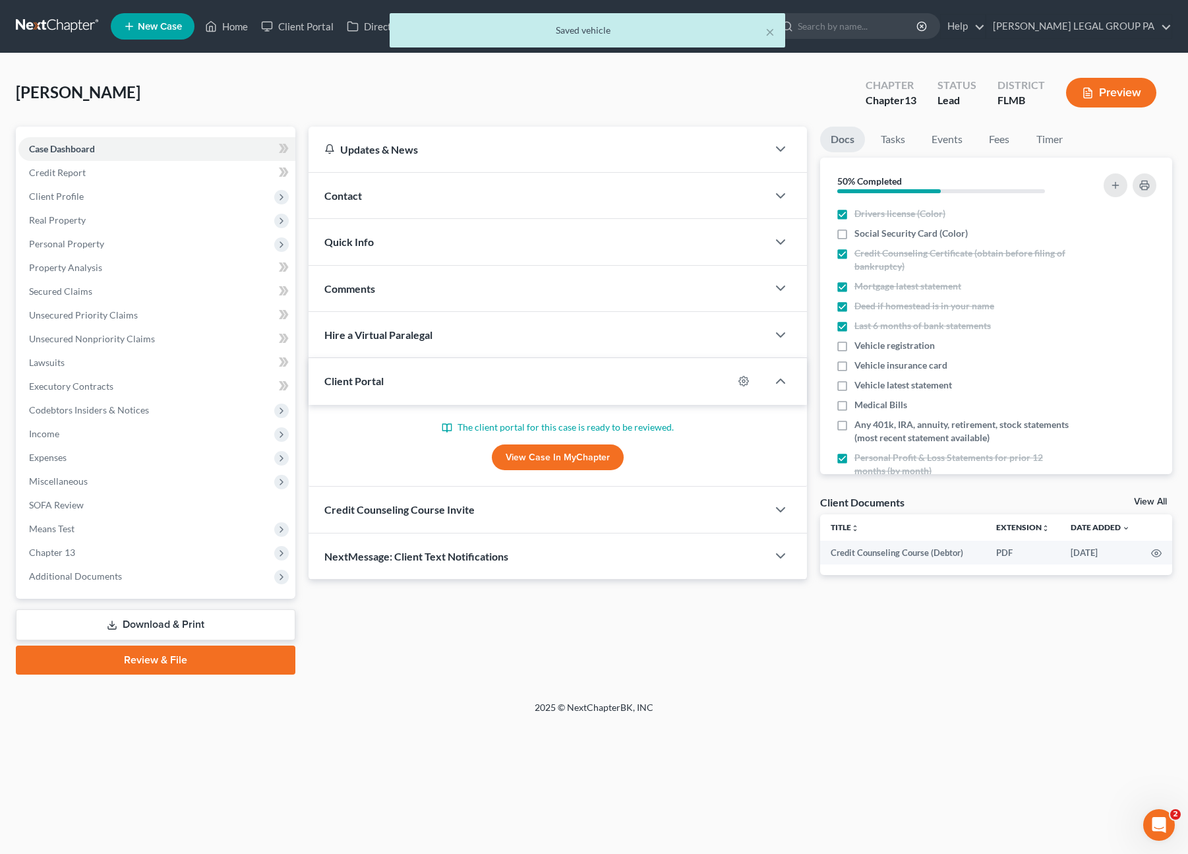
click at [464, 370] on div "Client Portal" at bounding box center [521, 380] width 425 height 45
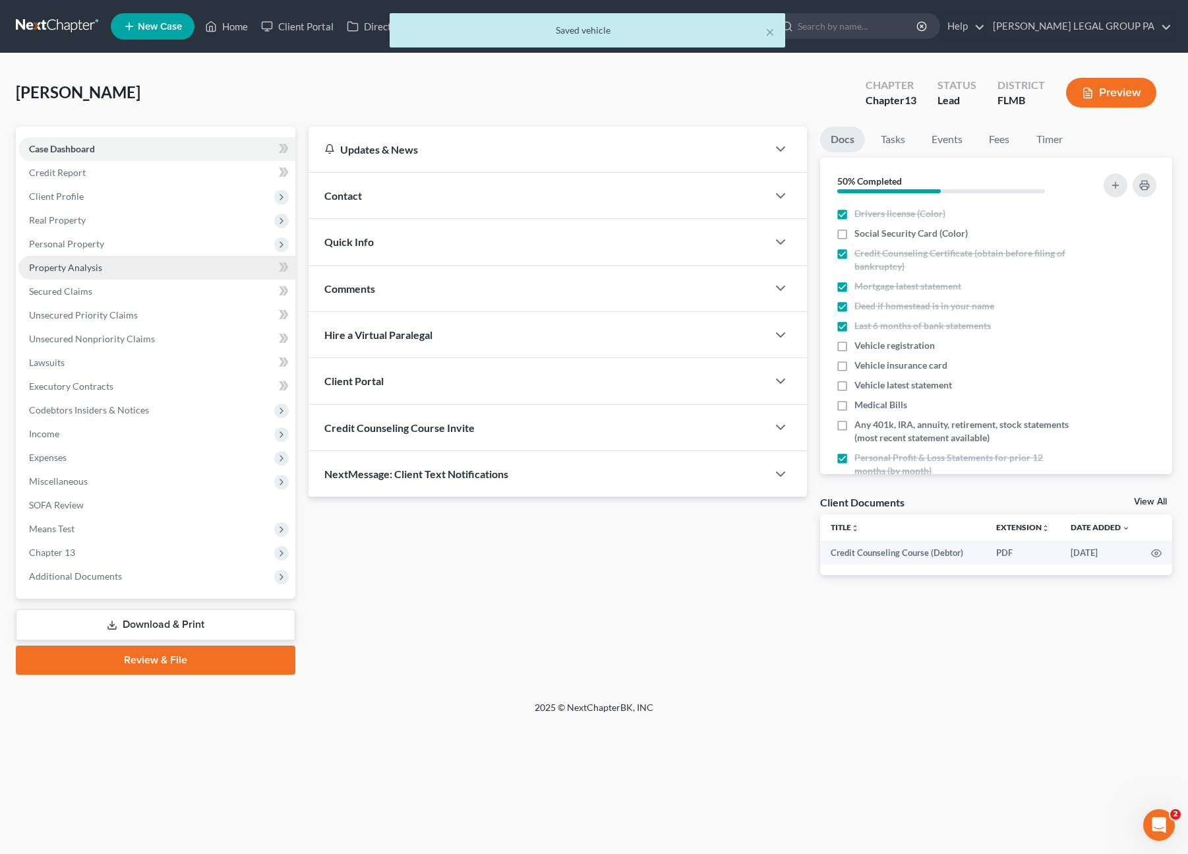
click at [61, 272] on link "Property Analysis" at bounding box center [156, 268] width 277 height 24
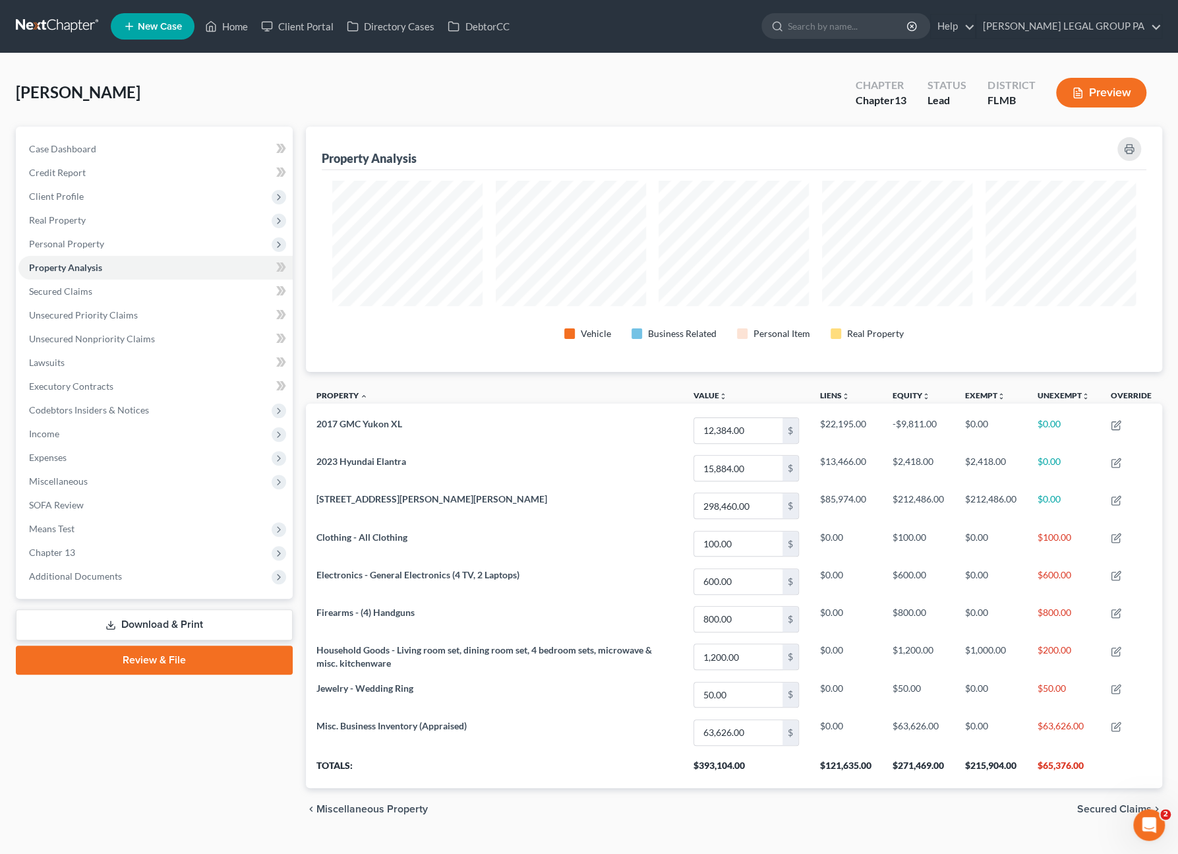
scroll to position [245, 856]
click at [71, 245] on span "Personal Property" at bounding box center [66, 243] width 75 height 11
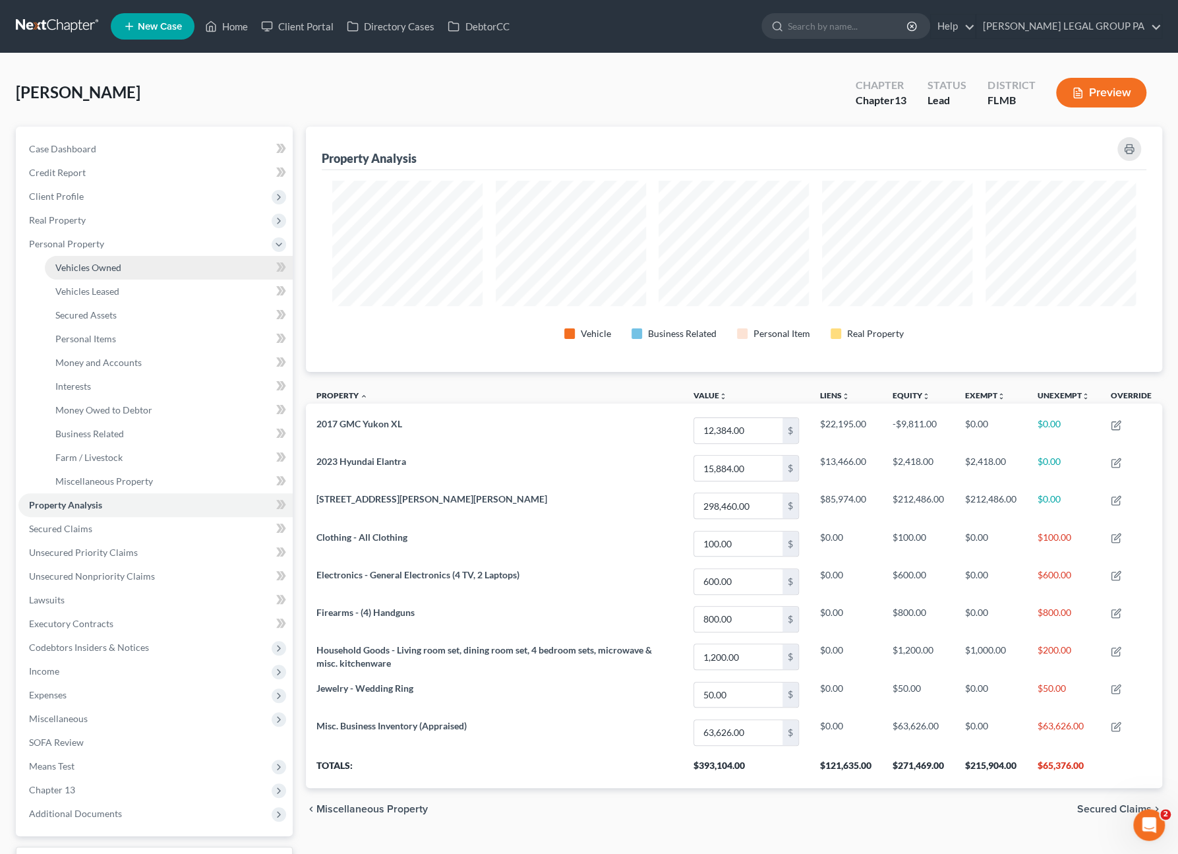
click at [98, 262] on span "Vehicles Owned" at bounding box center [88, 267] width 66 height 11
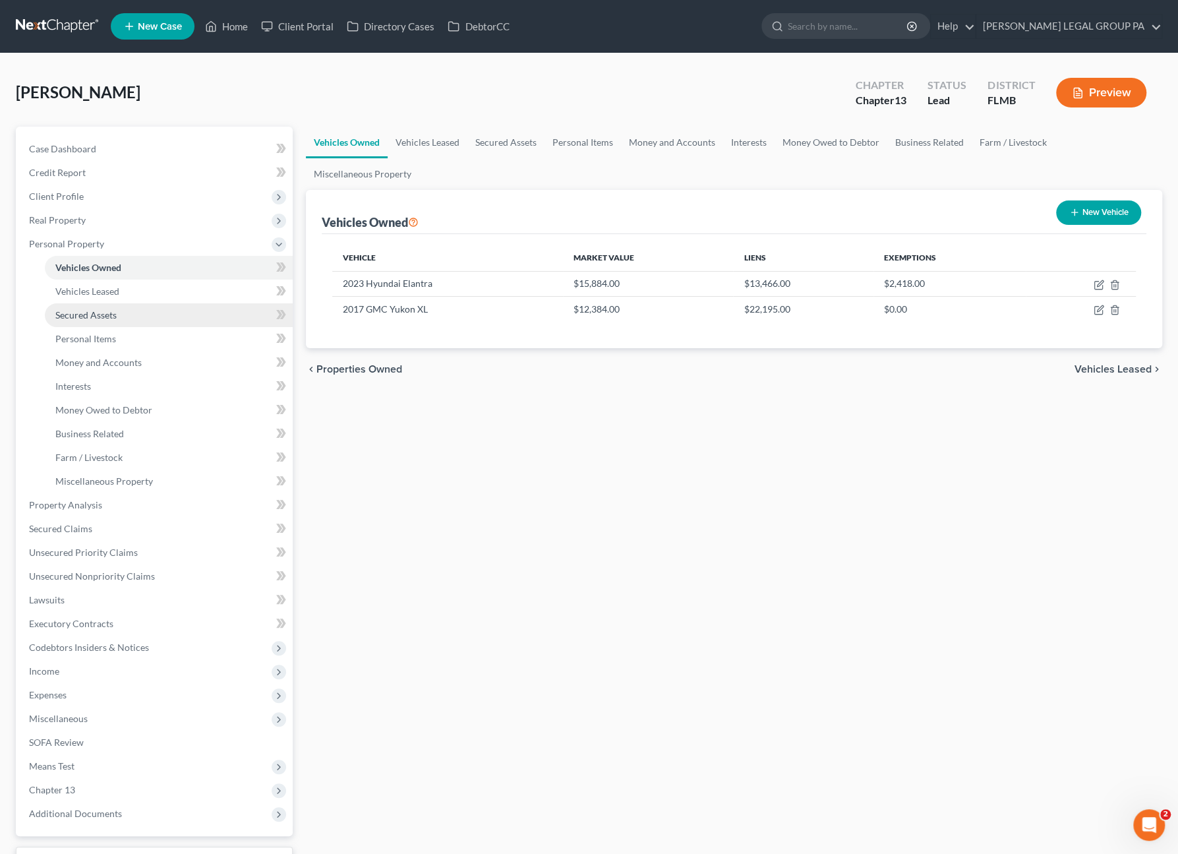
click at [100, 322] on link "Secured Assets" at bounding box center [169, 315] width 248 height 24
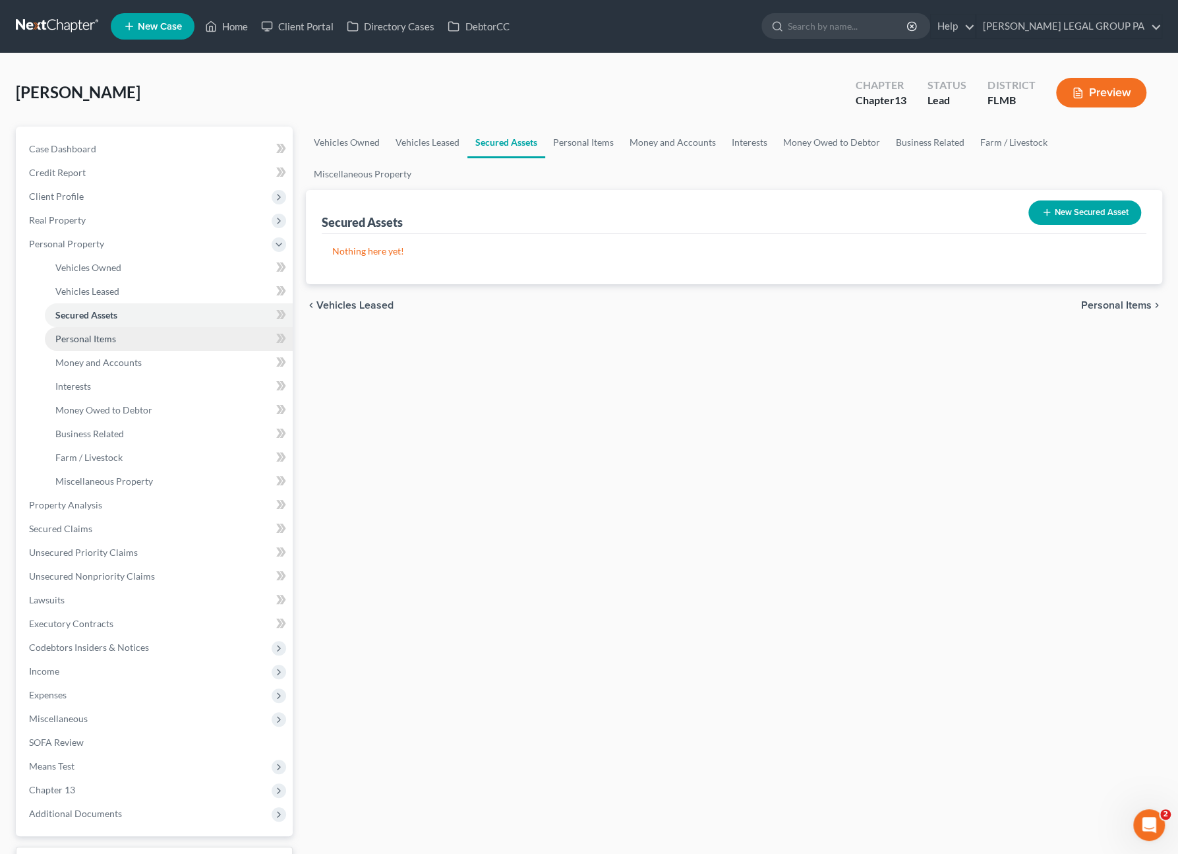
click at [92, 343] on span "Personal Items" at bounding box center [85, 338] width 61 height 11
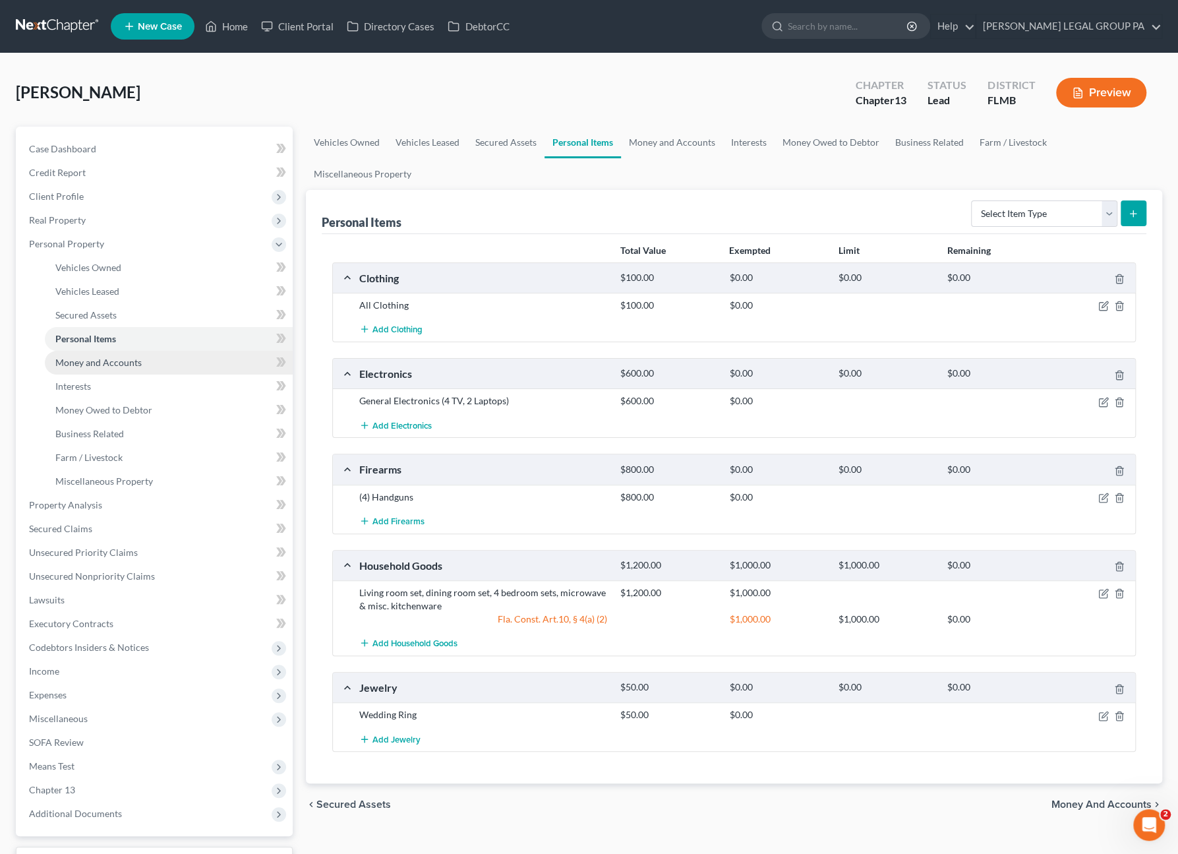
click at [90, 366] on span "Money and Accounts" at bounding box center [98, 362] width 86 height 11
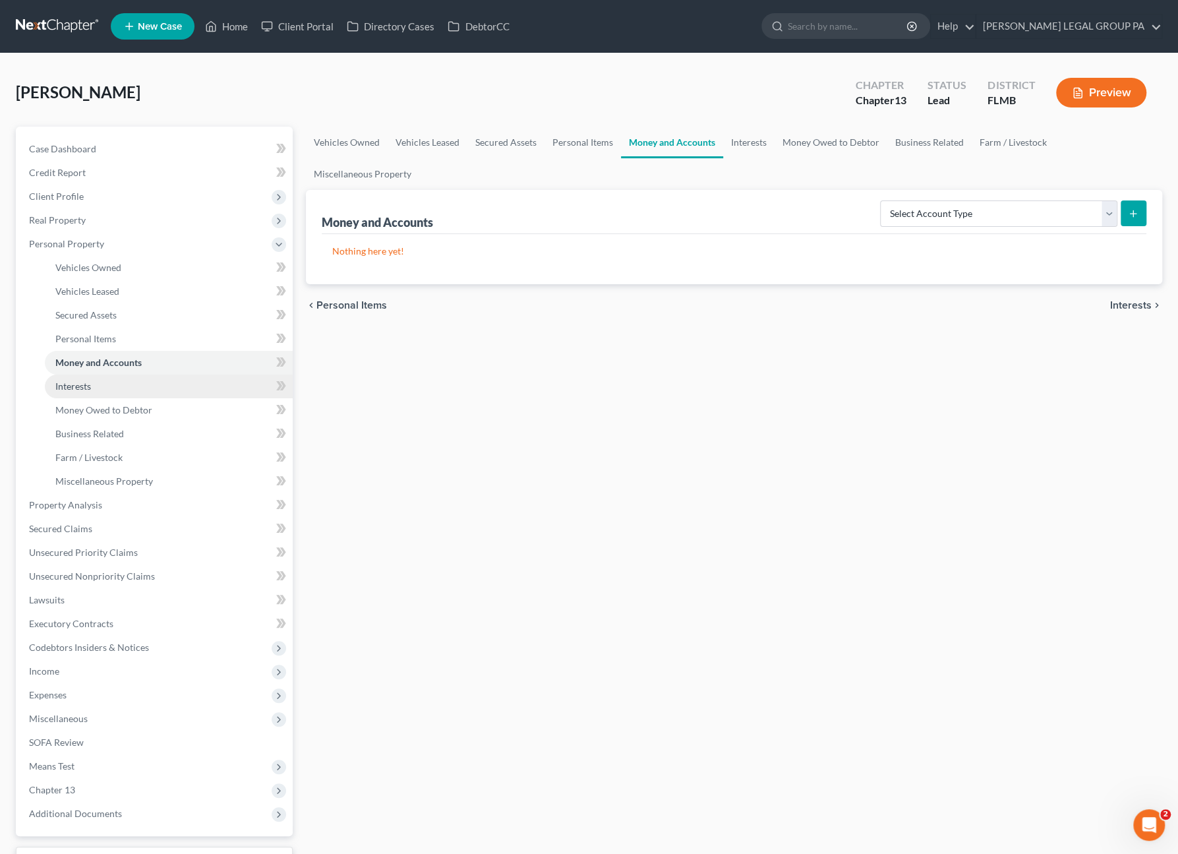
click at [87, 389] on span "Interests" at bounding box center [73, 385] width 36 height 11
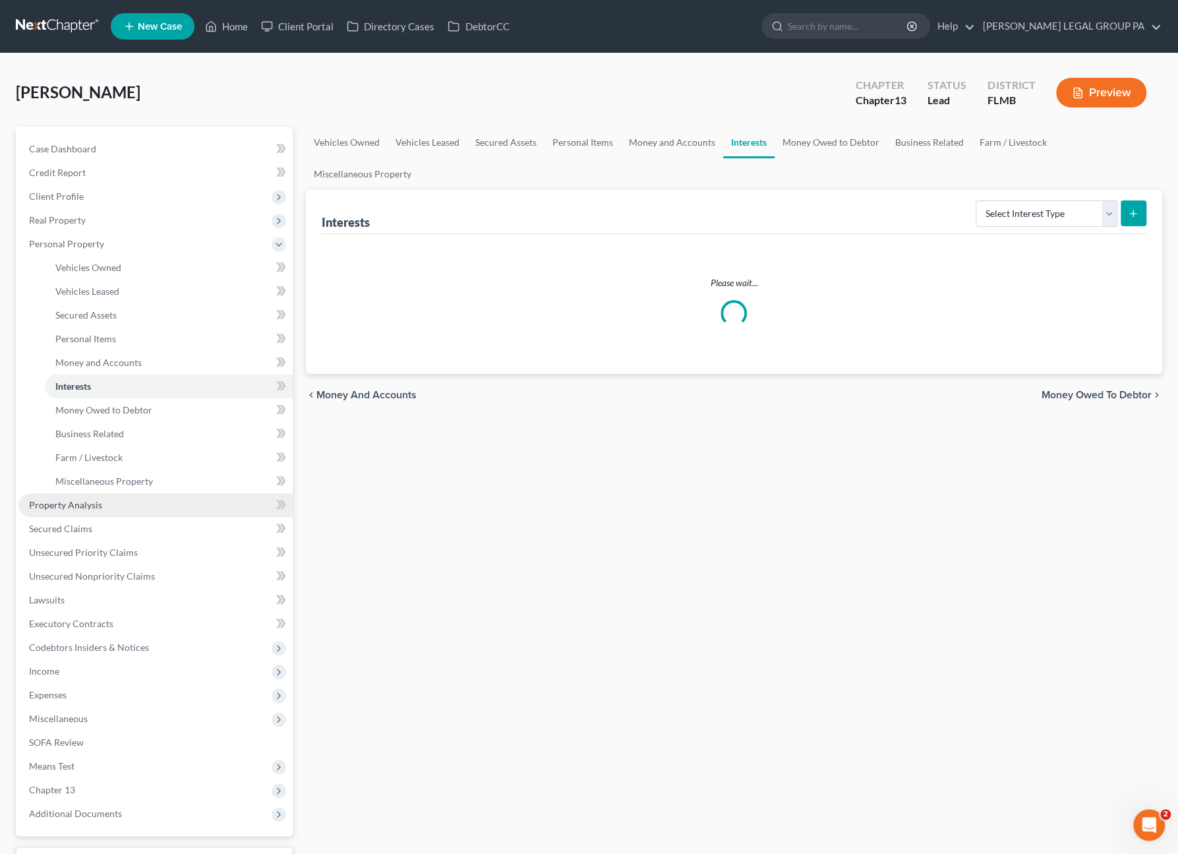
click at [76, 504] on span "Property Analysis" at bounding box center [65, 504] width 73 height 11
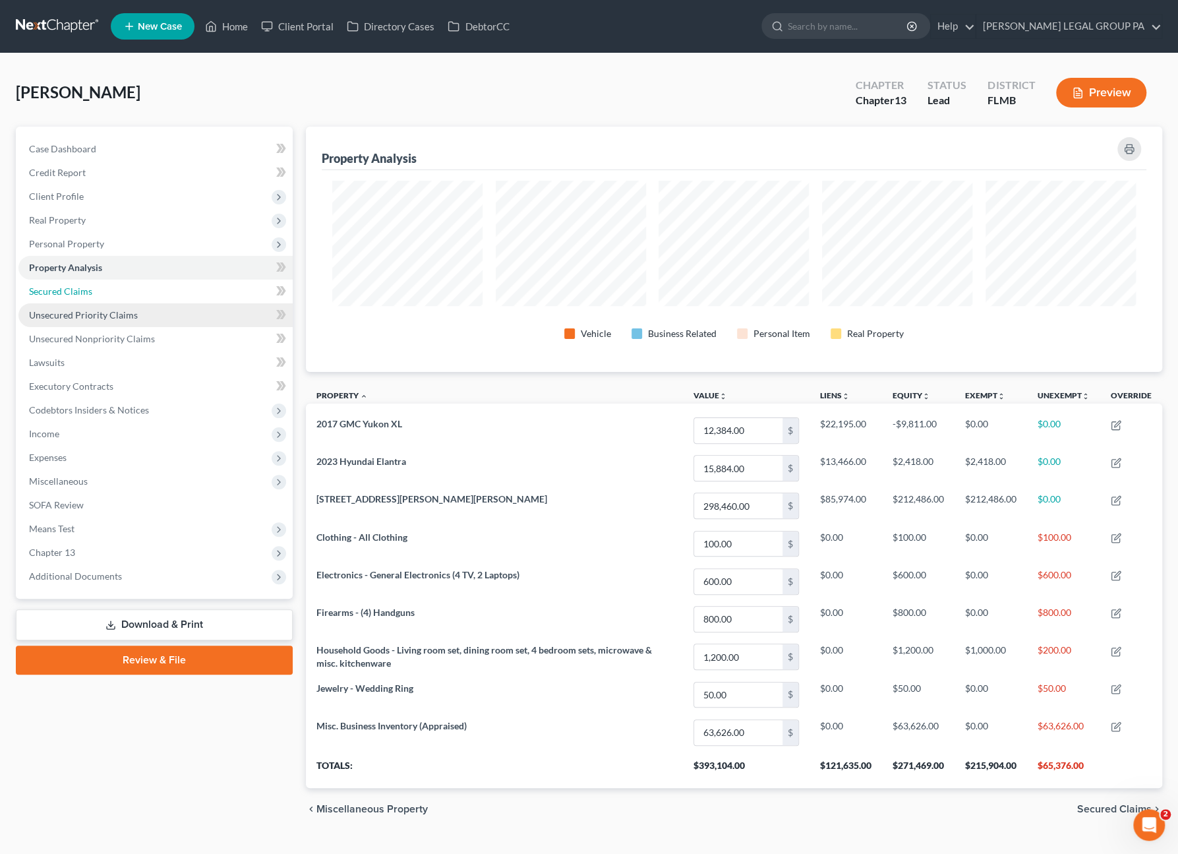
drag, startPoint x: 69, startPoint y: 291, endPoint x: 256, endPoint y: 320, distance: 189.5
click at [69, 291] on span "Secured Claims" at bounding box center [60, 290] width 63 height 11
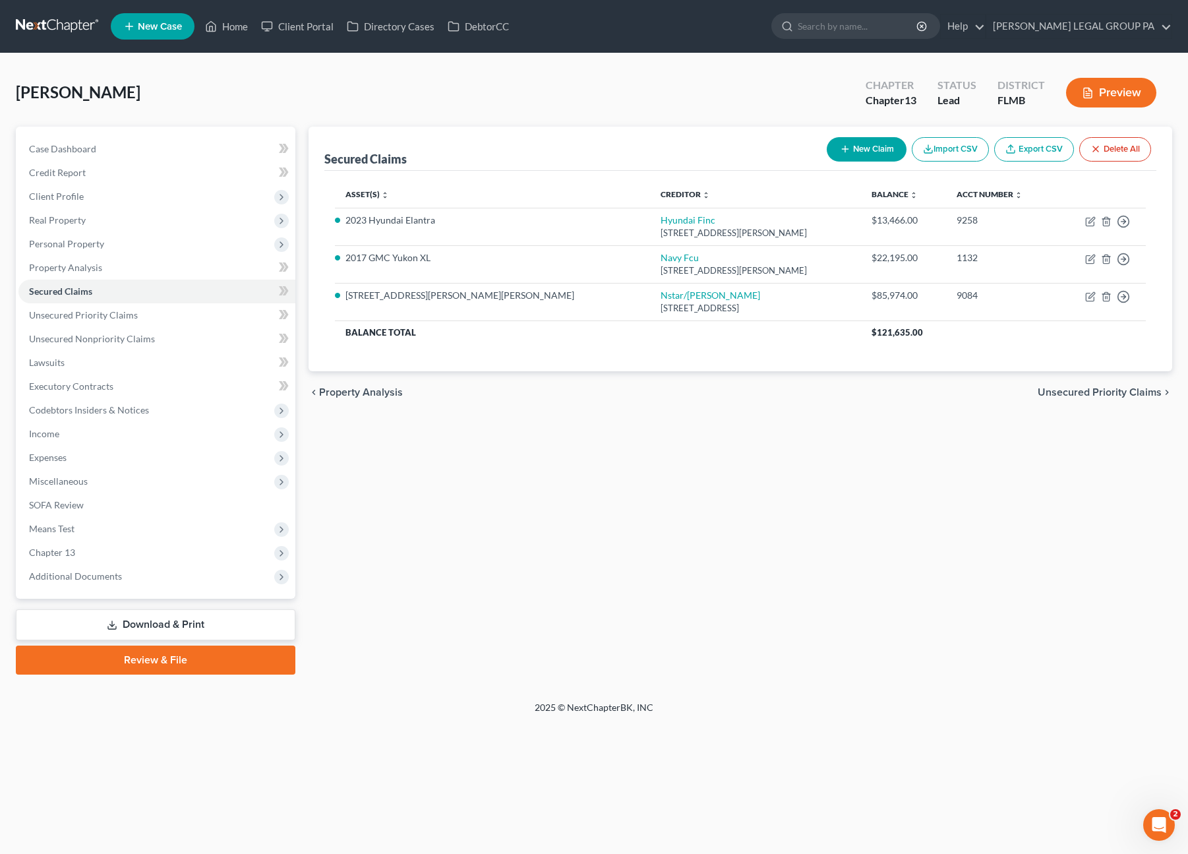
drag, startPoint x: 390, startPoint y: 418, endPoint x: 661, endPoint y: 436, distance: 270.9
click at [390, 419] on div "Secured Claims New Claim Import CSV Export CSV Delete All Asset(s) expand_more …" at bounding box center [740, 401] width 877 height 548
click at [55, 238] on span "Personal Property" at bounding box center [66, 243] width 75 height 11
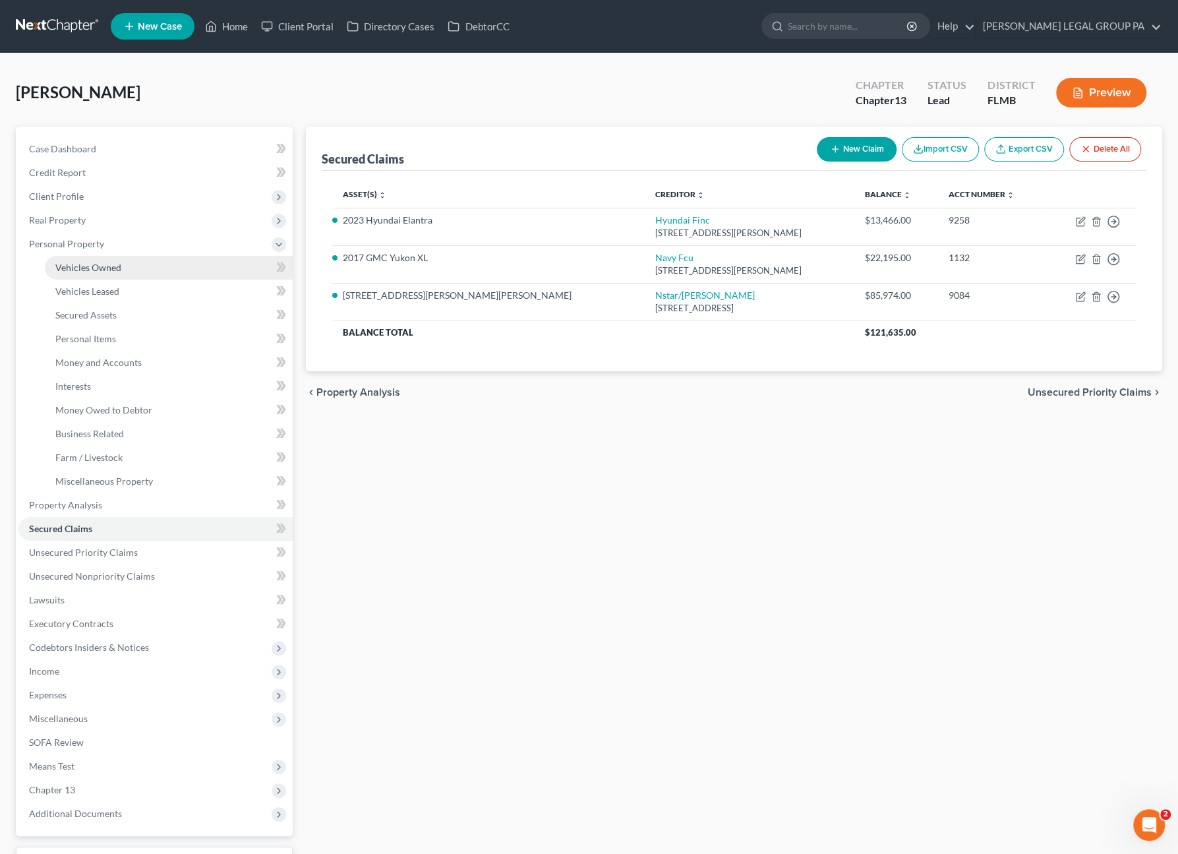
click at [62, 264] on span "Vehicles Owned" at bounding box center [88, 267] width 66 height 11
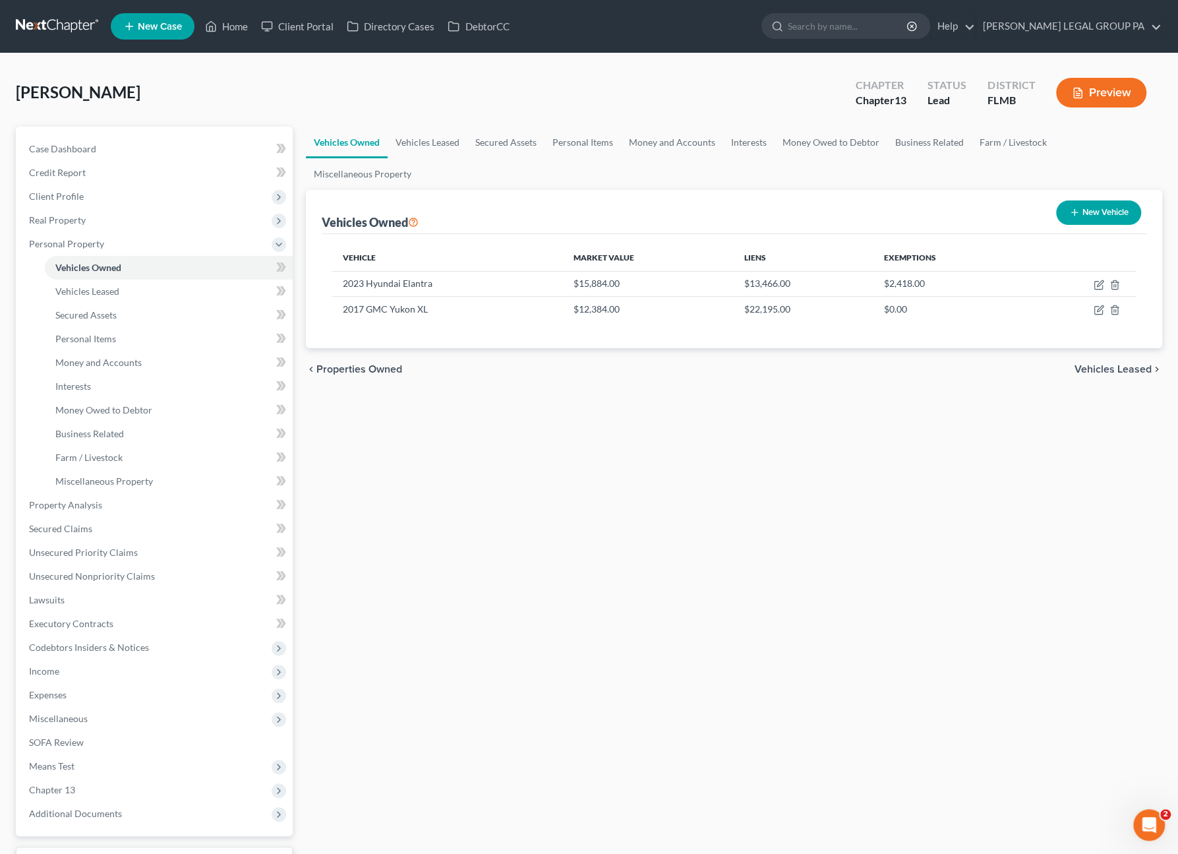
drag, startPoint x: 364, startPoint y: 556, endPoint x: 372, endPoint y: 549, distance: 10.7
click at [365, 556] on div "Vehicles Owned Vehicles Leased Secured Assets Personal Items Money and Accounts…" at bounding box center [734, 519] width 870 height 785
drag, startPoint x: 343, startPoint y: 94, endPoint x: 156, endPoint y: 506, distance: 452.0
click at [343, 94] on div "Rock, Ian Upgraded Chapter Chapter 13 Status Lead District FLMB Preview" at bounding box center [589, 97] width 1146 height 57
click at [73, 786] on span "Chapter 13" at bounding box center [52, 789] width 46 height 11
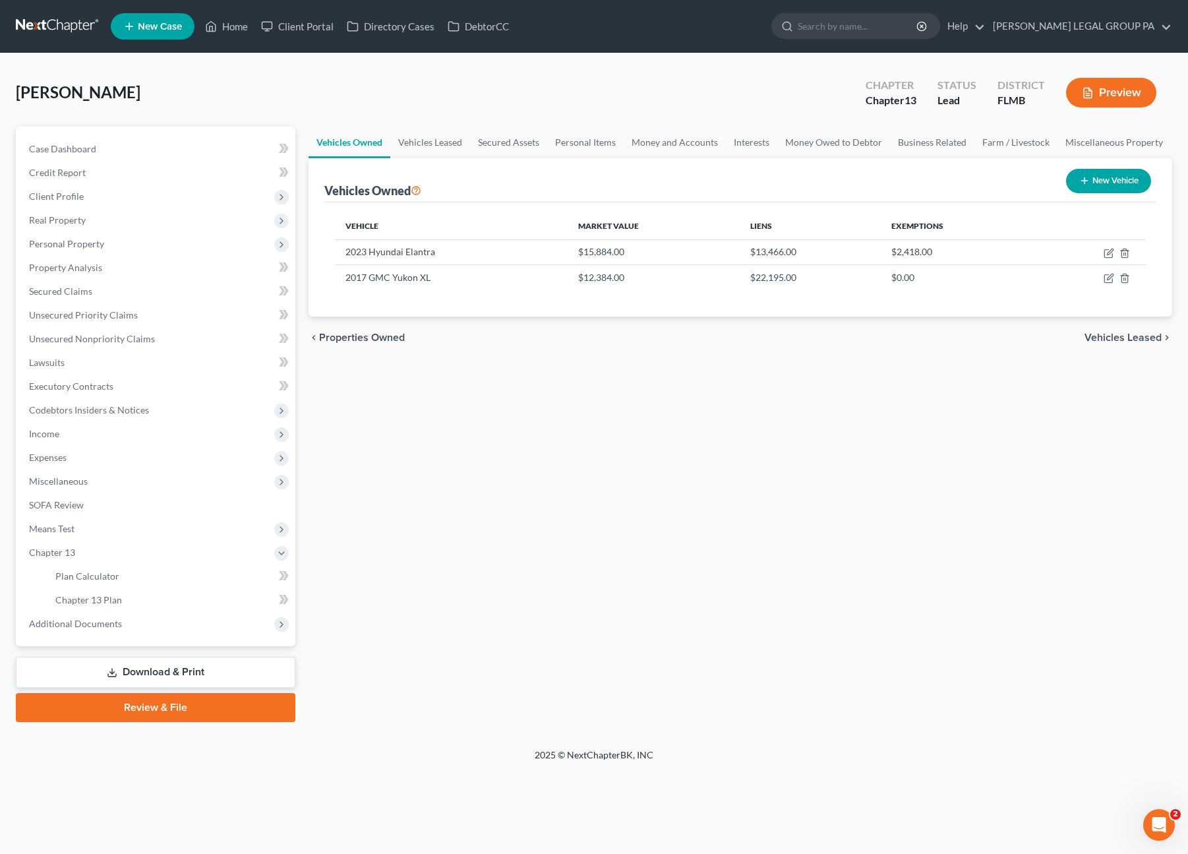
drag, startPoint x: 413, startPoint y: 427, endPoint x: 412, endPoint y: 437, distance: 10.0
click at [413, 427] on div "Vehicles Owned Vehicles Leased Secured Assets Personal Items Money and Accounts…" at bounding box center [740, 424] width 877 height 595
drag, startPoint x: 82, startPoint y: 598, endPoint x: 99, endPoint y: 595, distance: 17.3
click at [82, 598] on span "Chapter 13 Plan" at bounding box center [88, 599] width 67 height 11
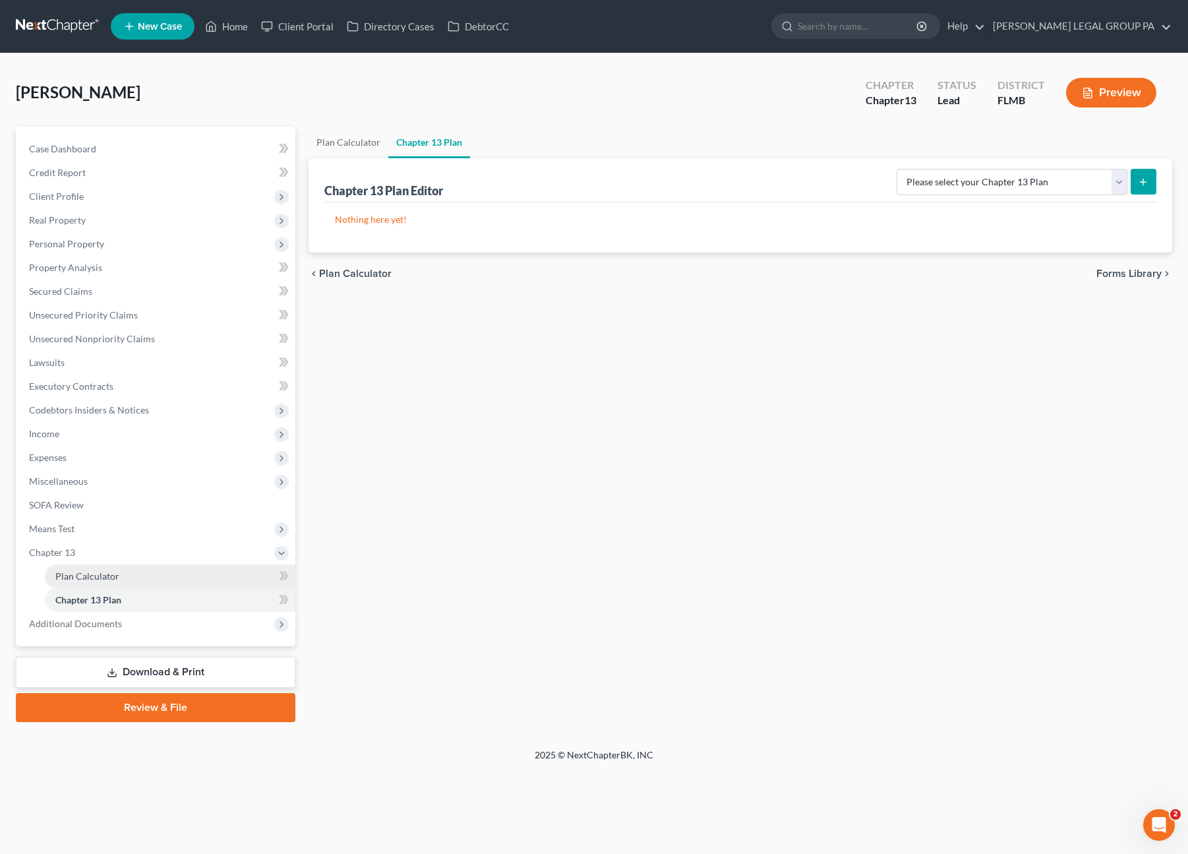
click at [84, 572] on span "Plan Calculator" at bounding box center [87, 575] width 64 height 11
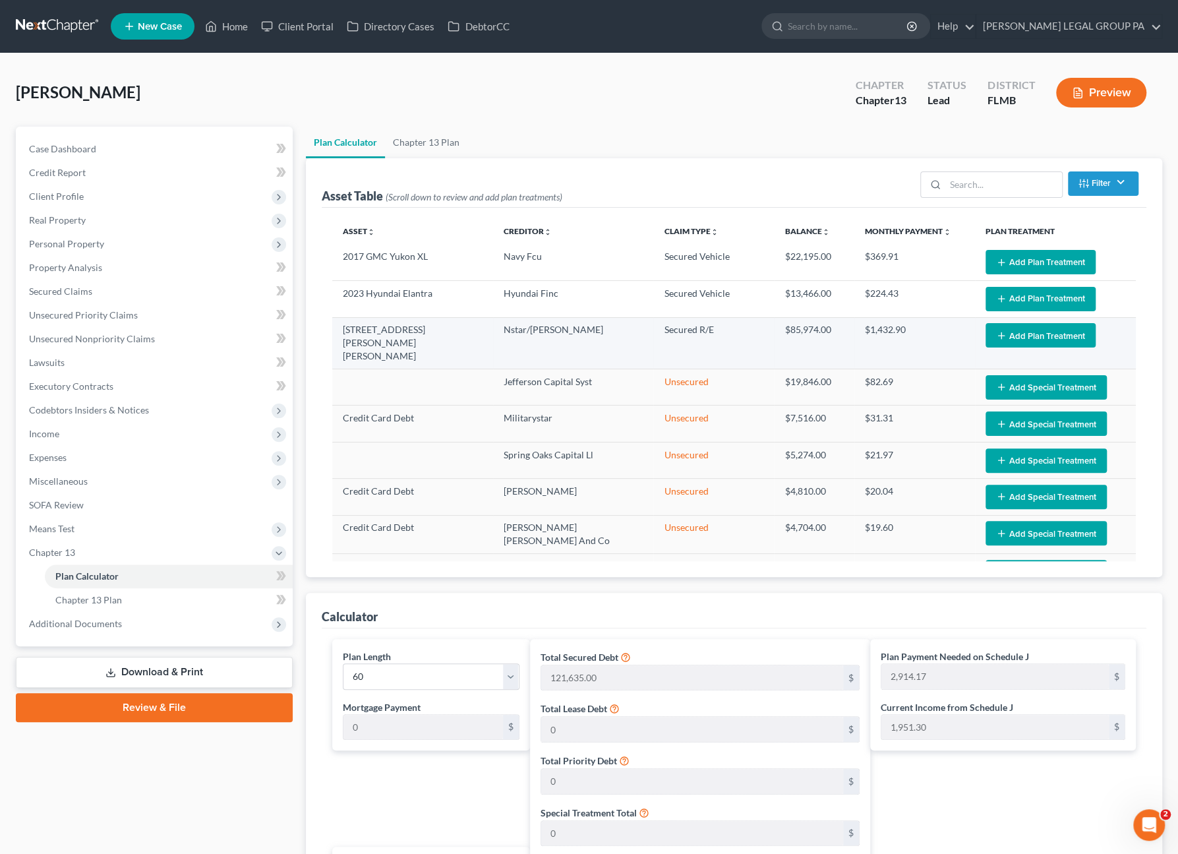
drag, startPoint x: 376, startPoint y: 73, endPoint x: 608, endPoint y: 342, distance: 354.8
click at [376, 73] on div "Rock, Ian Upgraded Chapter Chapter 13 Status Lead District FLMB Preview" at bounding box center [589, 97] width 1146 height 57
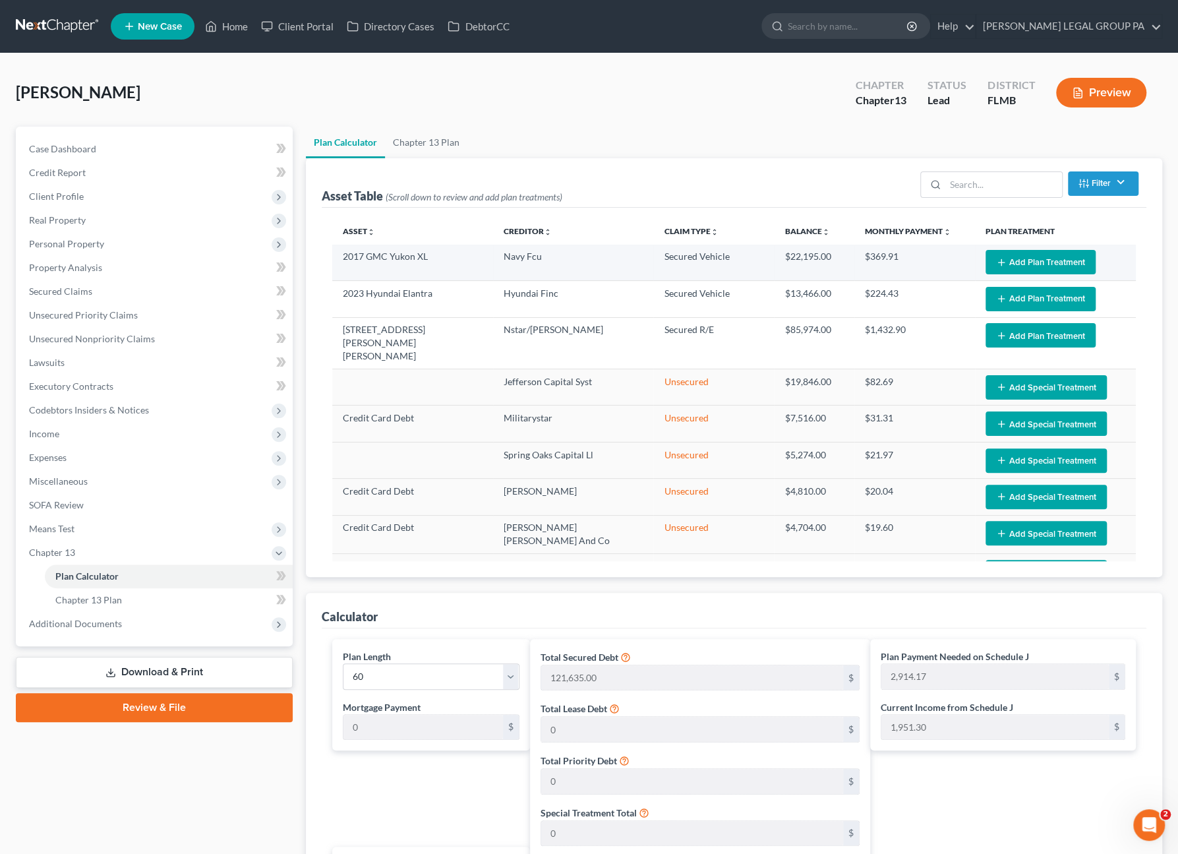
click at [1046, 259] on button "Add Plan Treatment" at bounding box center [1041, 262] width 110 height 24
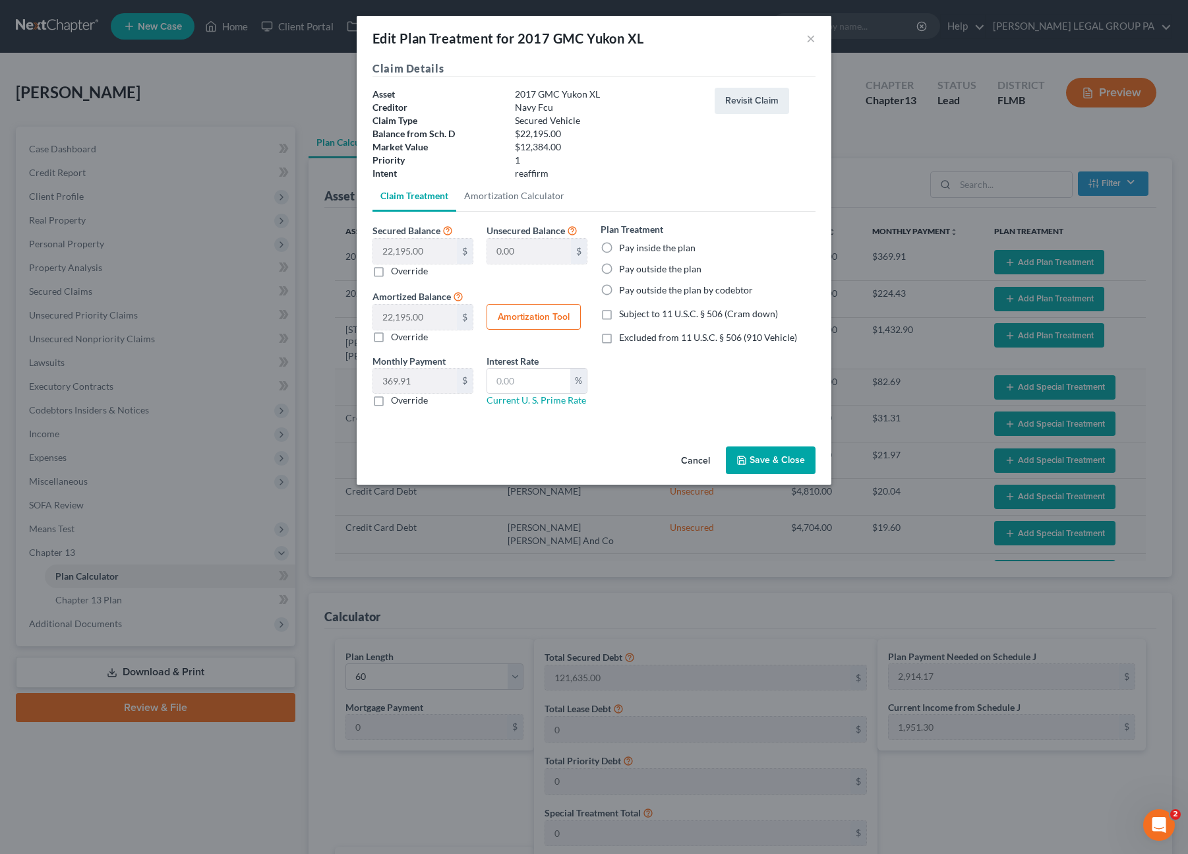
click at [619, 241] on label "Pay inside the plan" at bounding box center [657, 247] width 76 height 13
click at [624, 241] on input "Pay inside the plan" at bounding box center [628, 245] width 9 height 9
click at [619, 316] on label "Subject to 11 U.S.C. § 506 (Cram down)" at bounding box center [698, 313] width 159 height 13
click at [624, 316] on input "Subject to 11 U.S.C. § 506 (Cram down)" at bounding box center [628, 311] width 9 height 9
drag, startPoint x: 454, startPoint y: 341, endPoint x: 432, endPoint y: 339, distance: 21.8
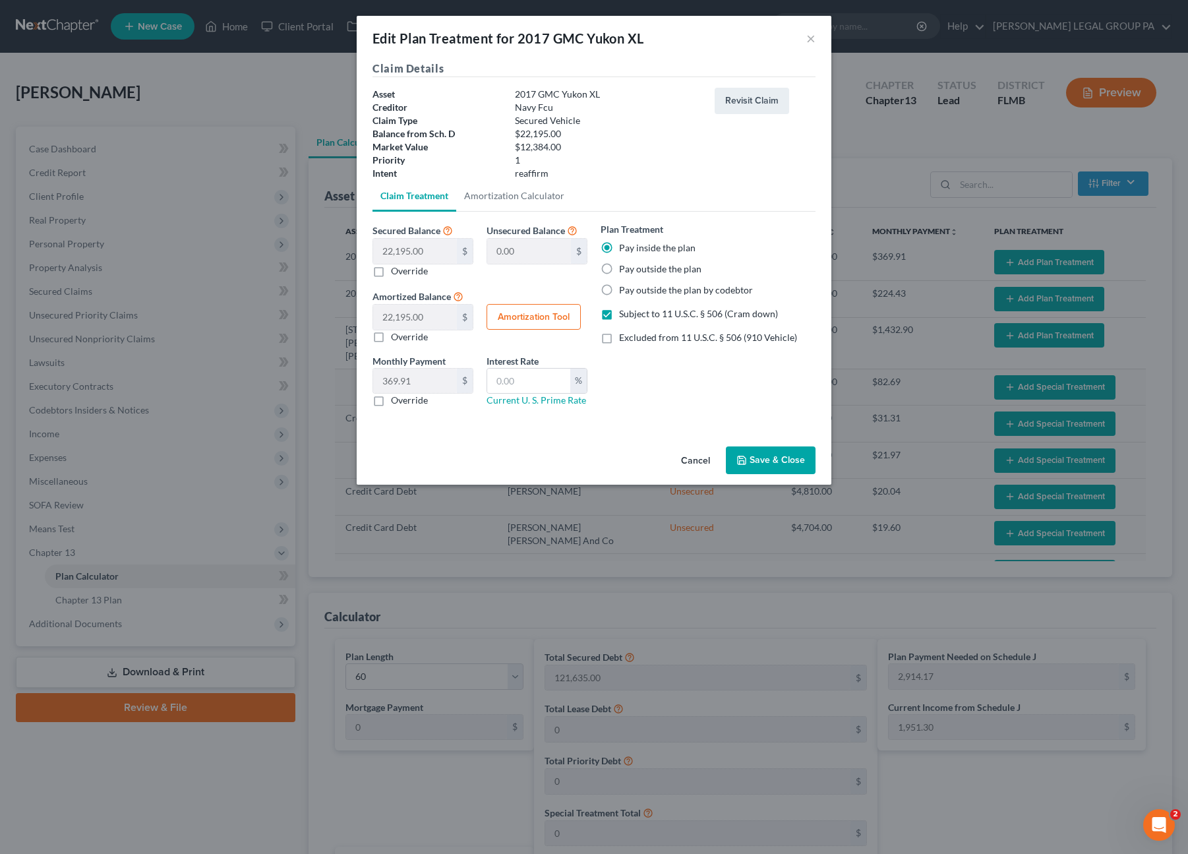
click at [454, 341] on div "Override" at bounding box center [422, 336] width 101 height 13
click at [391, 398] on label "Override" at bounding box center [409, 400] width 37 height 13
click at [396, 398] on input "Override" at bounding box center [400, 398] width 9 height 9
click at [411, 382] on input "text" at bounding box center [415, 381] width 84 height 25
click at [523, 382] on input "text" at bounding box center [528, 381] width 83 height 25
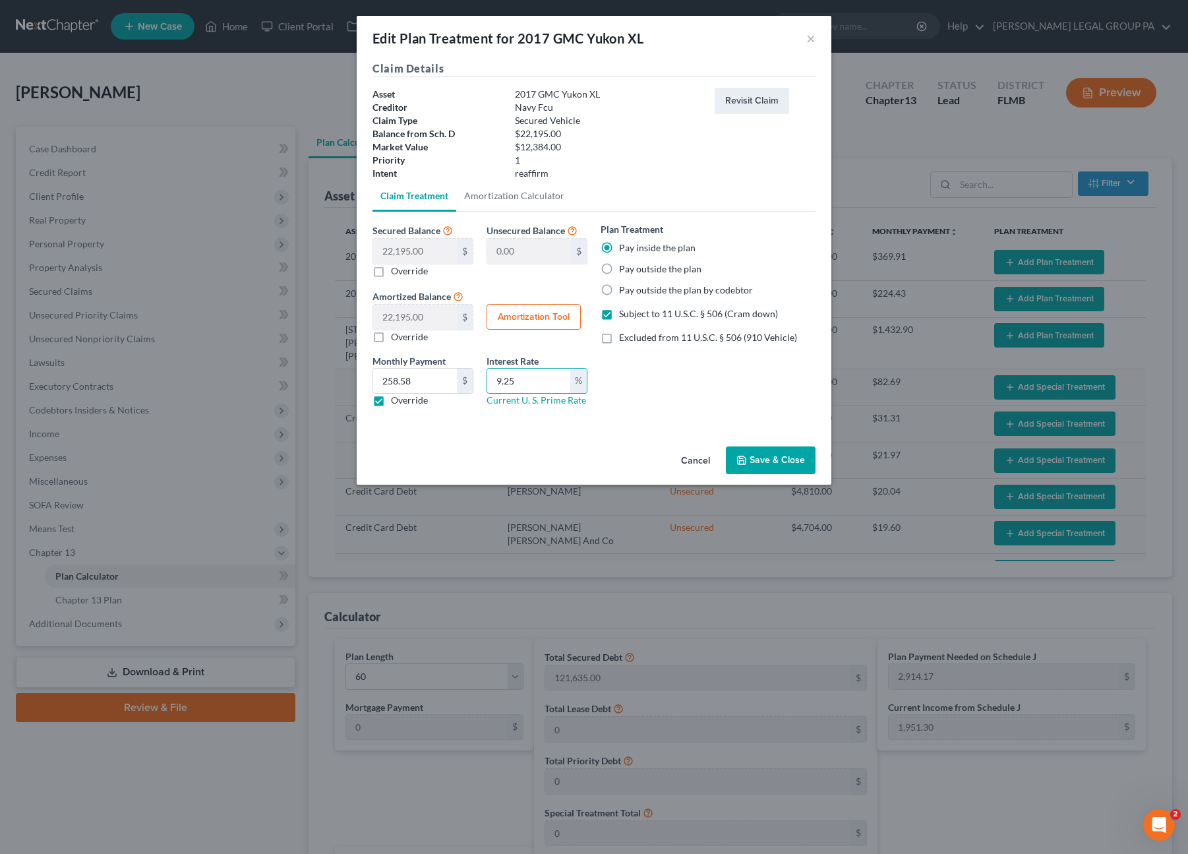
click at [728, 411] on div "Plan Treatment Pay inside the plan Pay outside the plan Pay outside the plan by…" at bounding box center [708, 319] width 228 height 195
click at [758, 456] on button "Save & Close" at bounding box center [771, 460] width 90 height 28
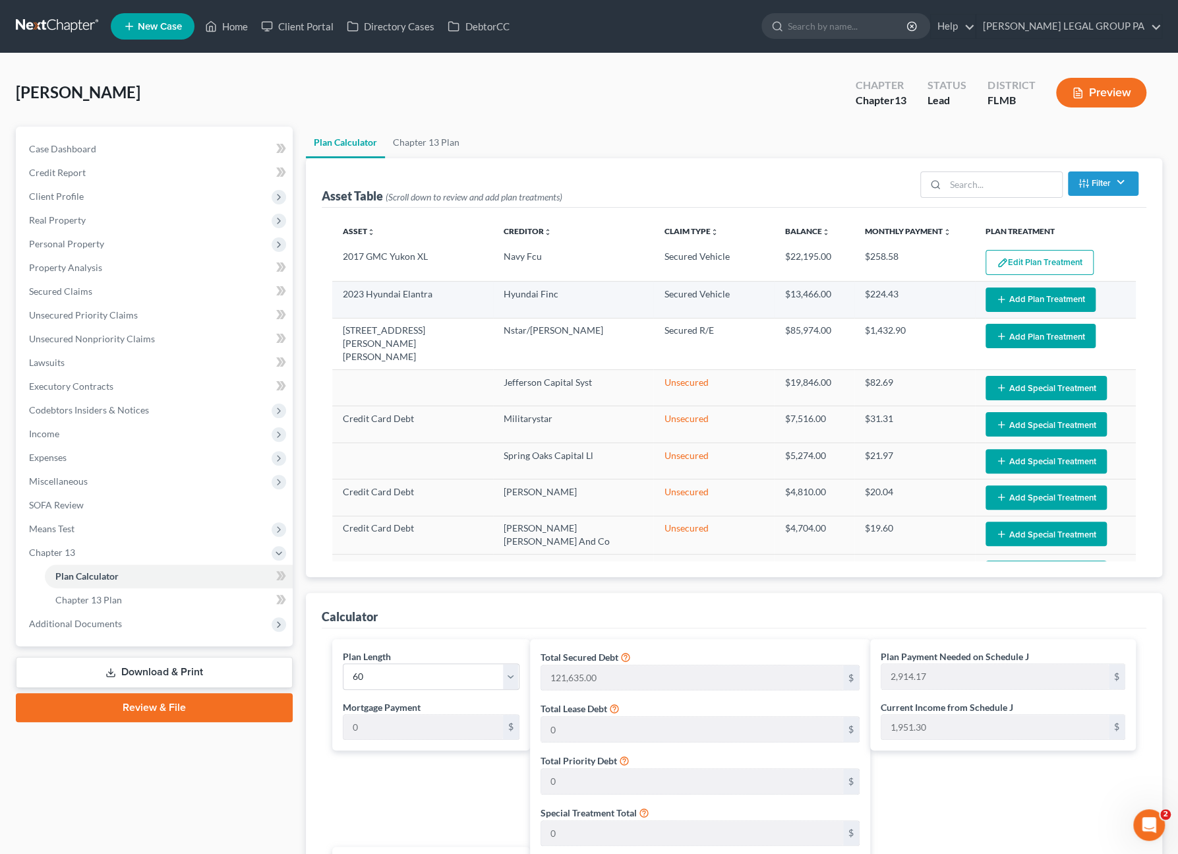
click at [1019, 304] on button "Add Plan Treatment" at bounding box center [1041, 299] width 110 height 24
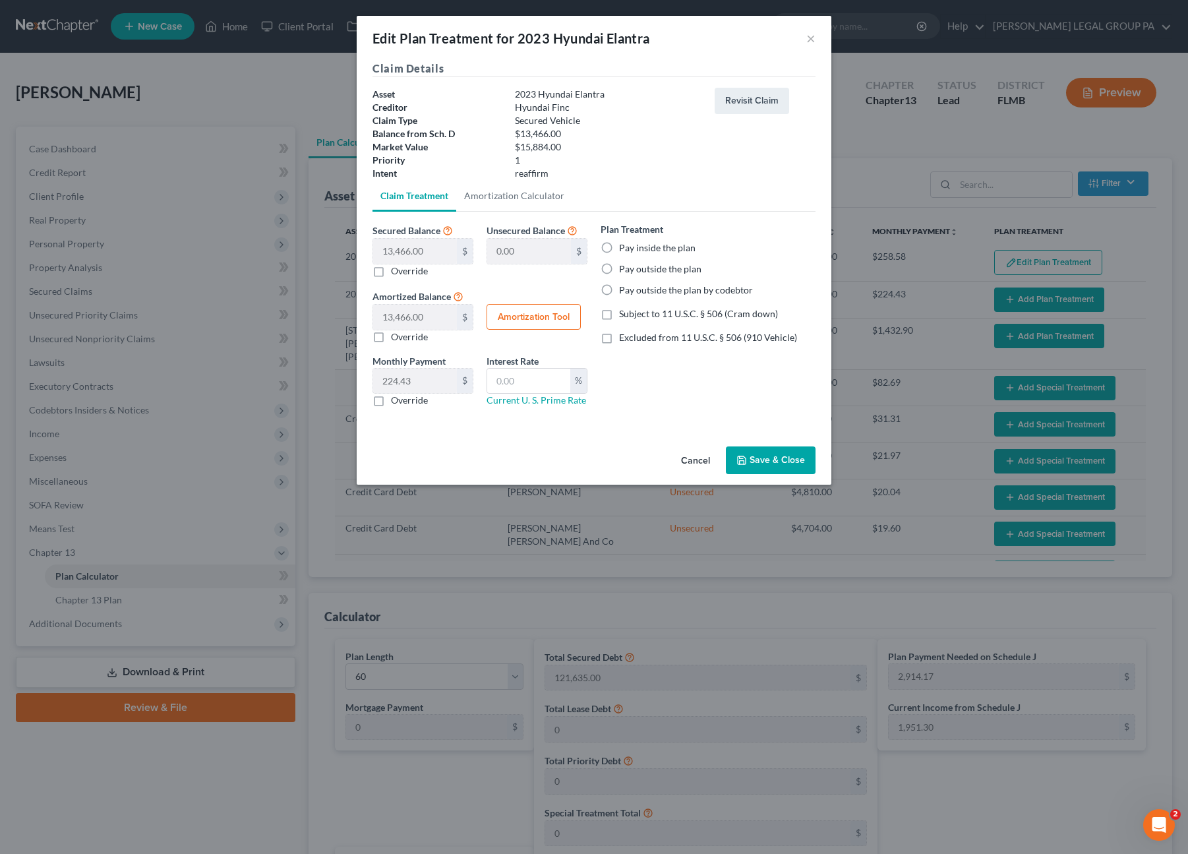
click at [619, 266] on label "Pay outside the plan" at bounding box center [660, 268] width 82 height 13
click at [624, 266] on input "Pay outside the plan" at bounding box center [628, 266] width 9 height 9
click at [761, 458] on button "Save & Close" at bounding box center [771, 460] width 90 height 28
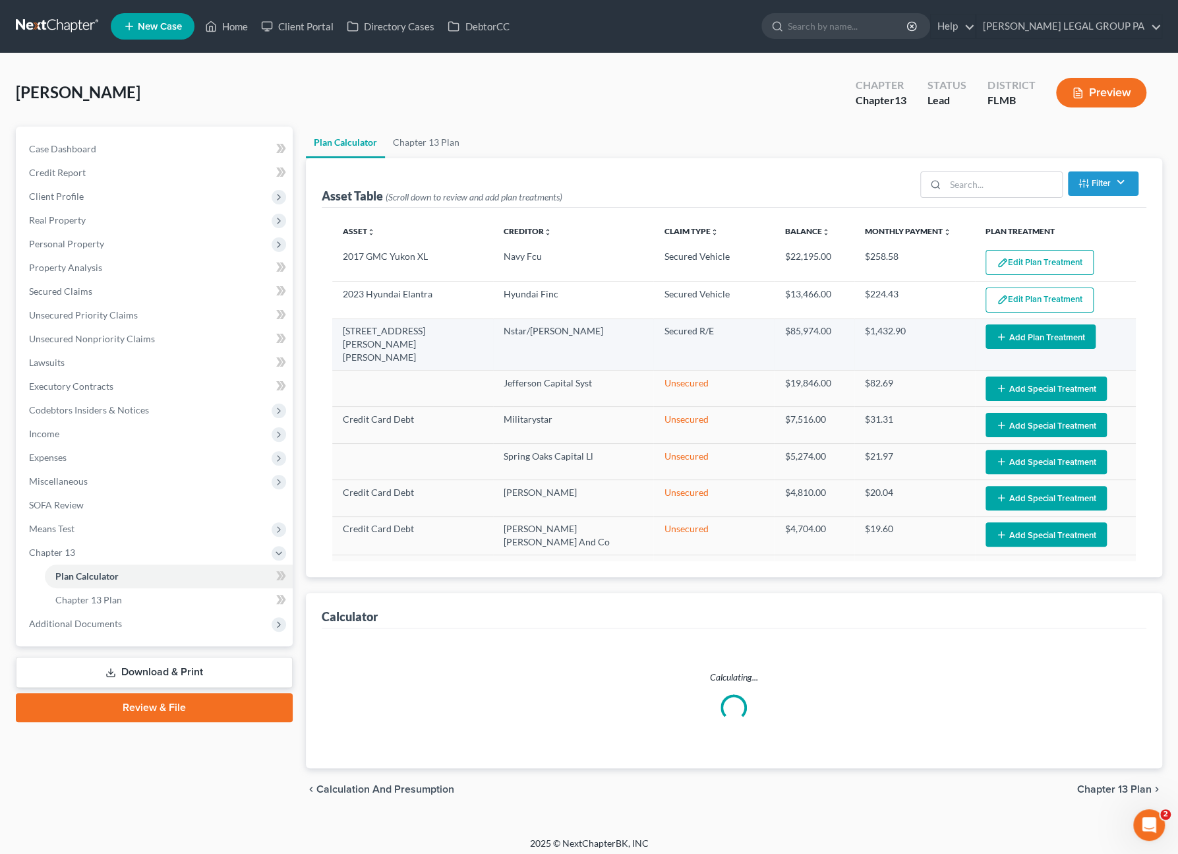
click at [1005, 333] on button "Add Plan Treatment" at bounding box center [1041, 336] width 110 height 24
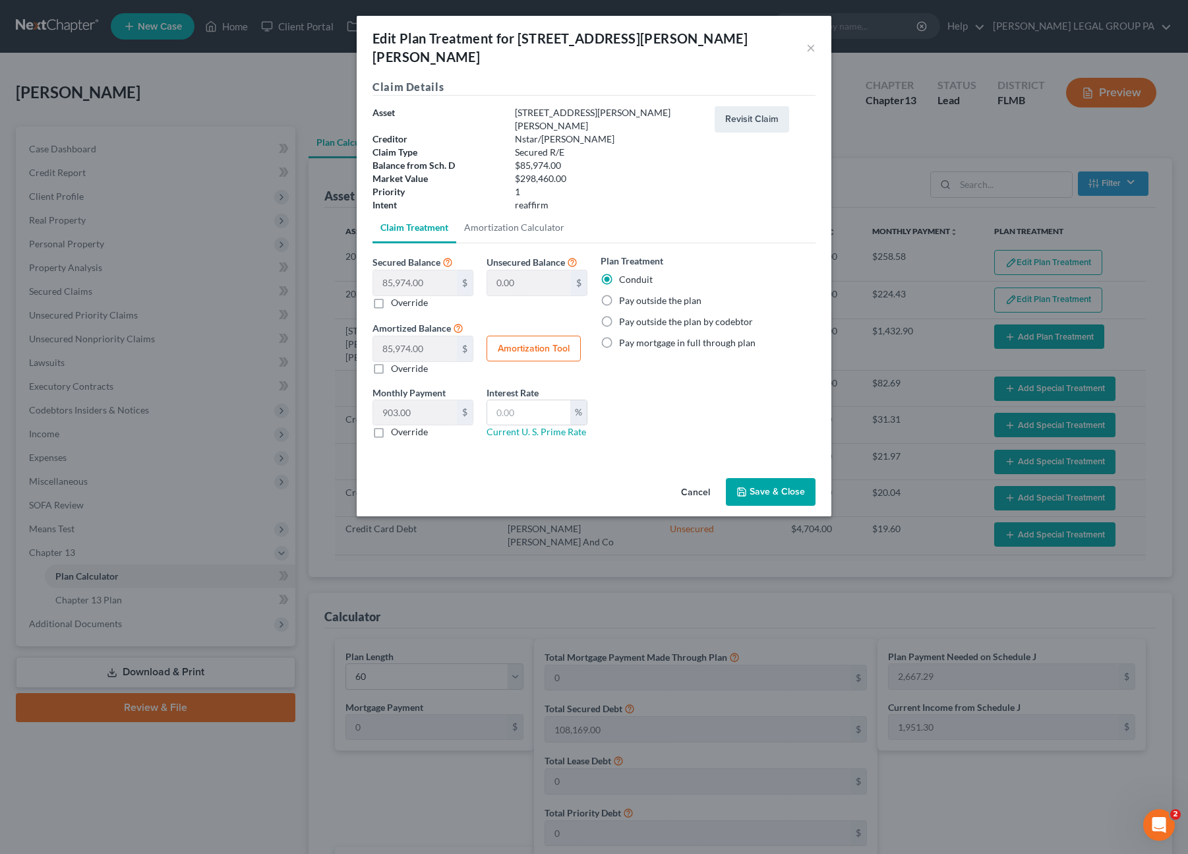
click at [619, 294] on label "Pay outside the plan" at bounding box center [660, 300] width 82 height 13
click at [624, 294] on input "Pay outside the plan" at bounding box center [628, 298] width 9 height 9
click at [762, 478] on button "Save & Close" at bounding box center [771, 492] width 90 height 28
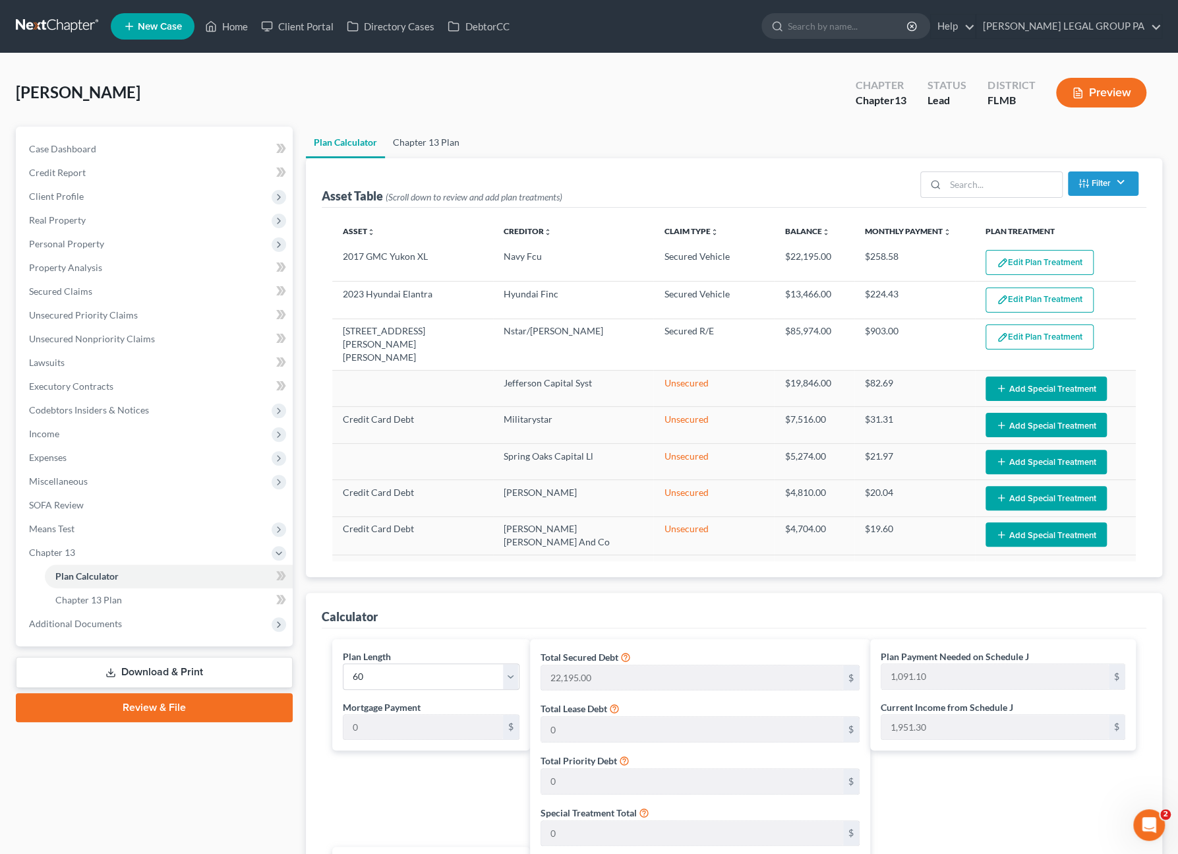
click at [429, 142] on link "Chapter 13 Plan" at bounding box center [426, 143] width 82 height 32
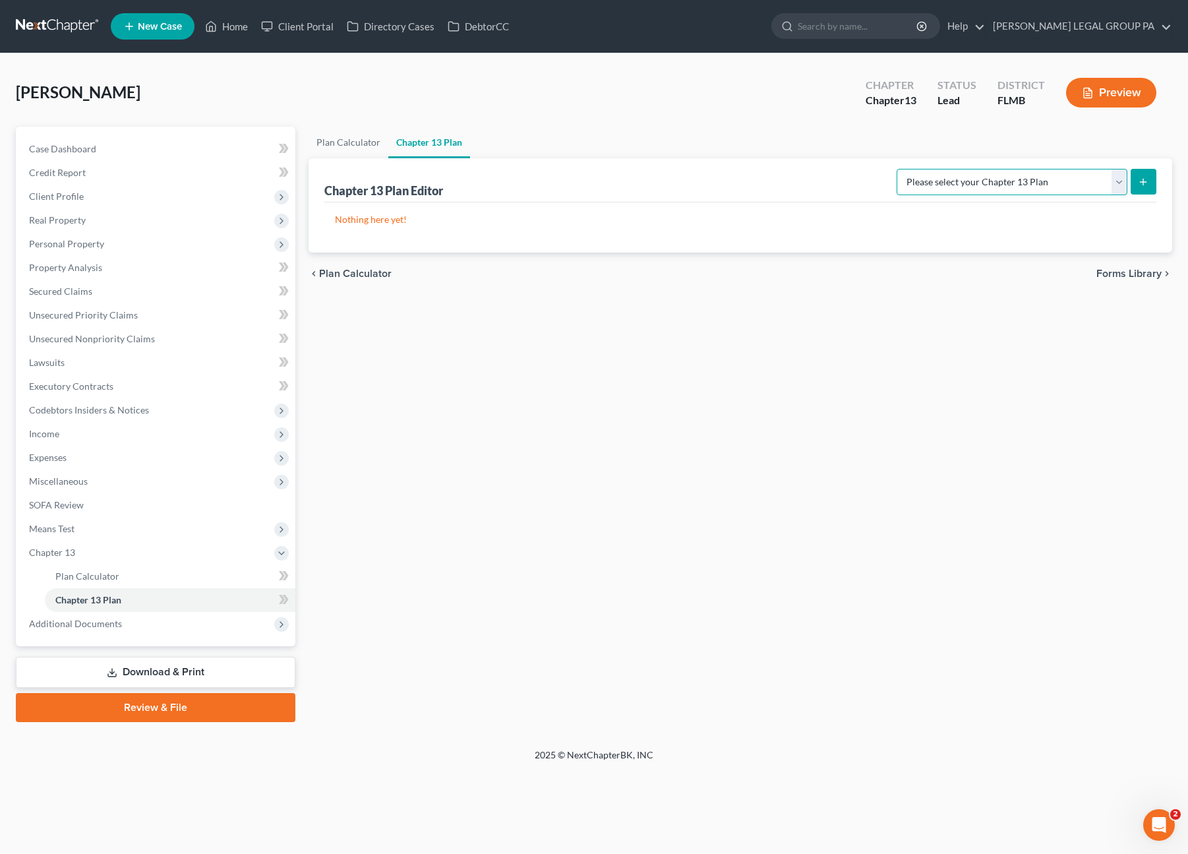
click at [997, 189] on select "Please select your Chapter 13 Plan Middle District of Florida Middle District o…" at bounding box center [1012, 182] width 231 height 26
click at [912, 169] on select "Please select your Chapter 13 Plan Middle District of Florida Middle District o…" at bounding box center [1012, 182] width 231 height 26
click at [1143, 179] on line "submit" at bounding box center [1143, 182] width 0 height 6
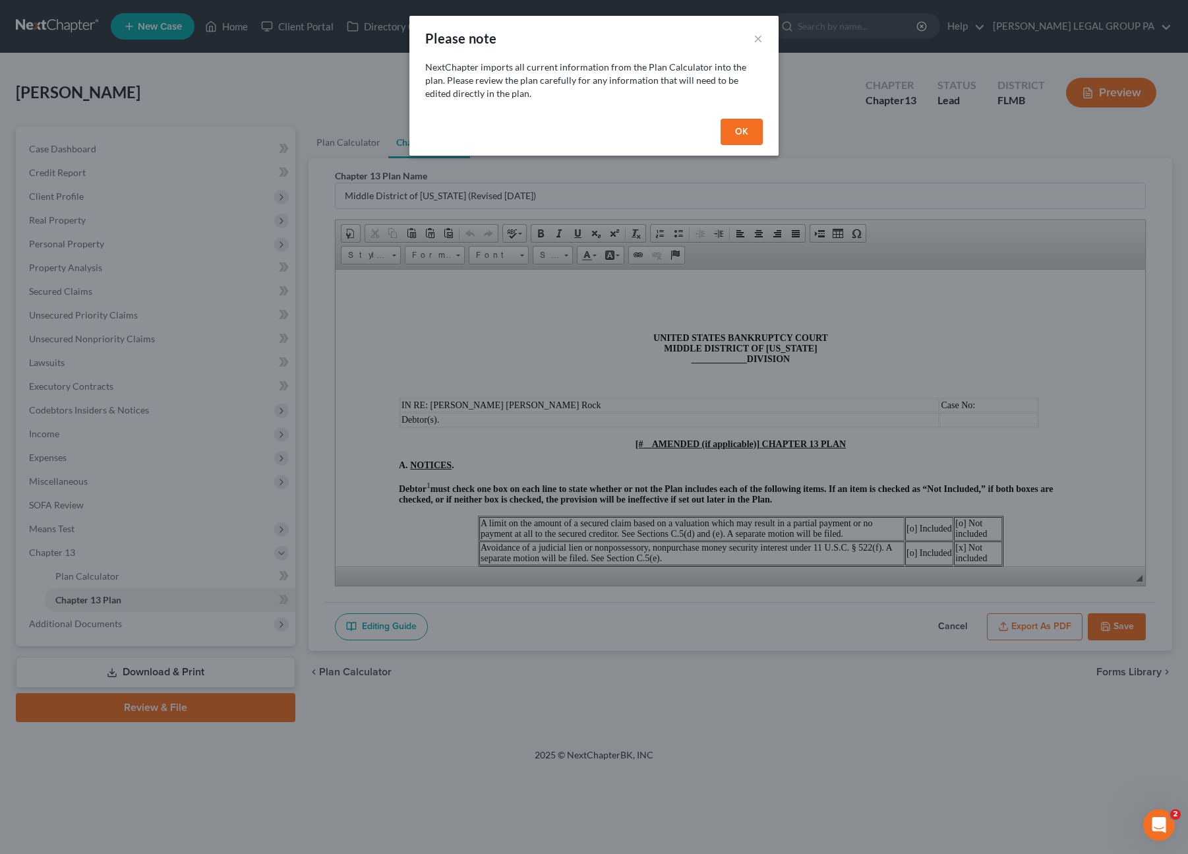
drag, startPoint x: 745, startPoint y: 129, endPoint x: 713, endPoint y: 337, distance: 210.7
click at [745, 129] on button "OK" at bounding box center [742, 132] width 42 height 26
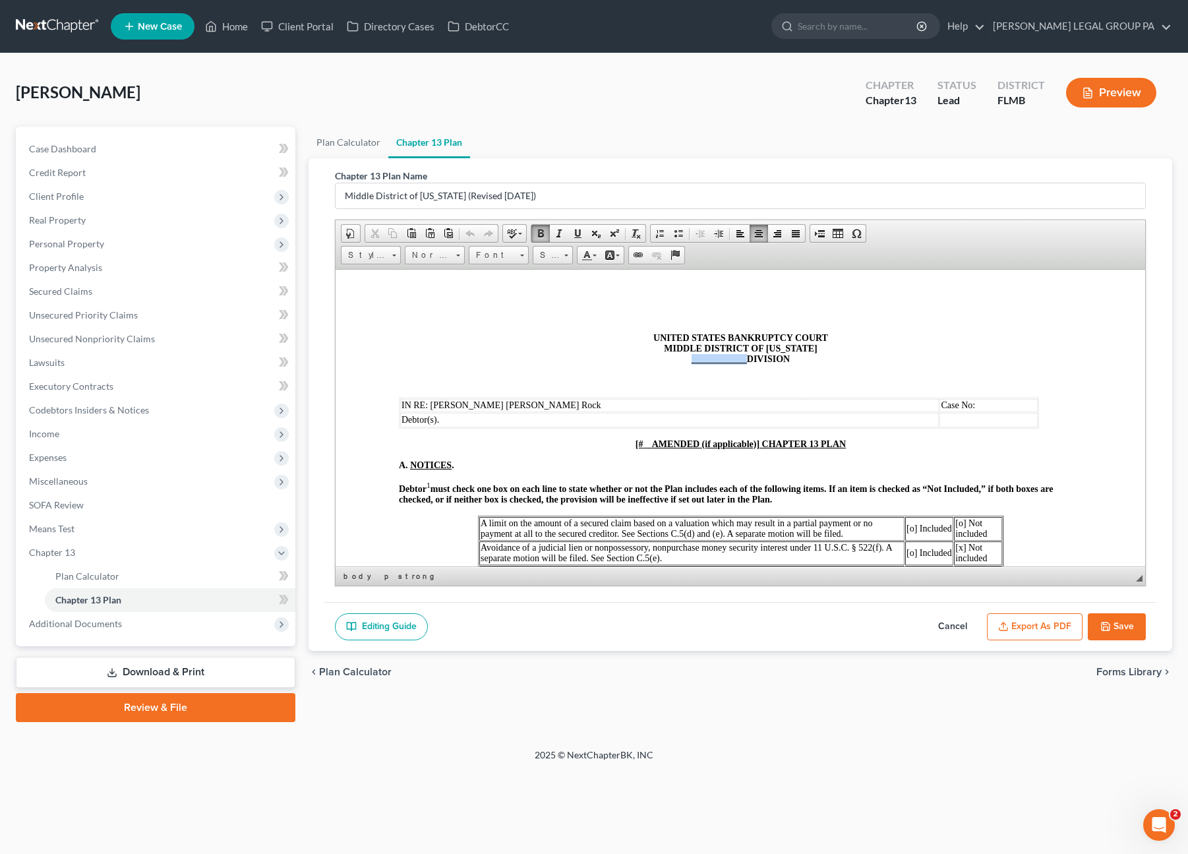
drag, startPoint x: 740, startPoint y: 363, endPoint x: 681, endPoint y: 362, distance: 59.3
click at [681, 362] on p "UNITED STATES BANKRUPTCY COURT MIDDLE DISTRICT OF FLORIDA ____________ DIVISION" at bounding box center [740, 348] width 684 height 32
drag, startPoint x: 620, startPoint y: 444, endPoint x: 760, endPoint y: 445, distance: 140.4
click at [760, 445] on p "[# AMENDED (if applicable)] CHAPTER 13 PLAN" at bounding box center [740, 443] width 684 height 11
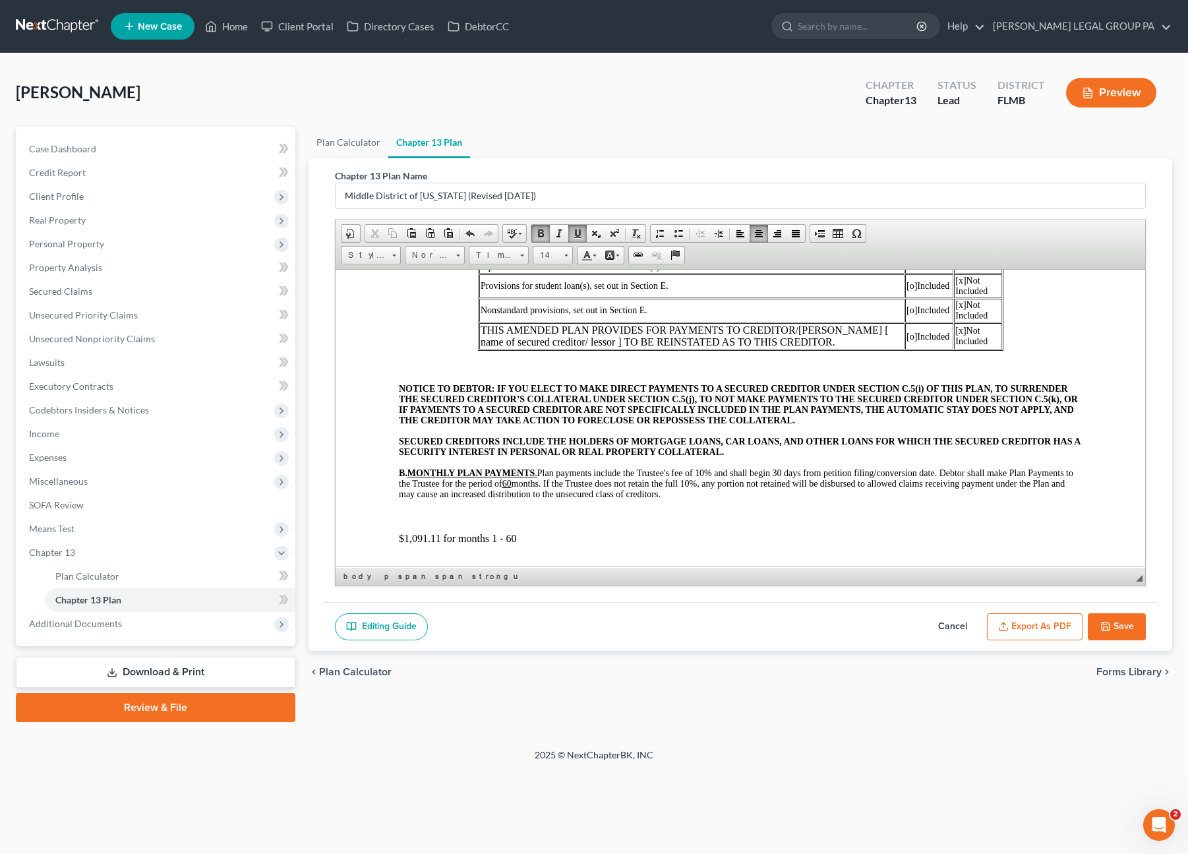
scroll to position [330, 0]
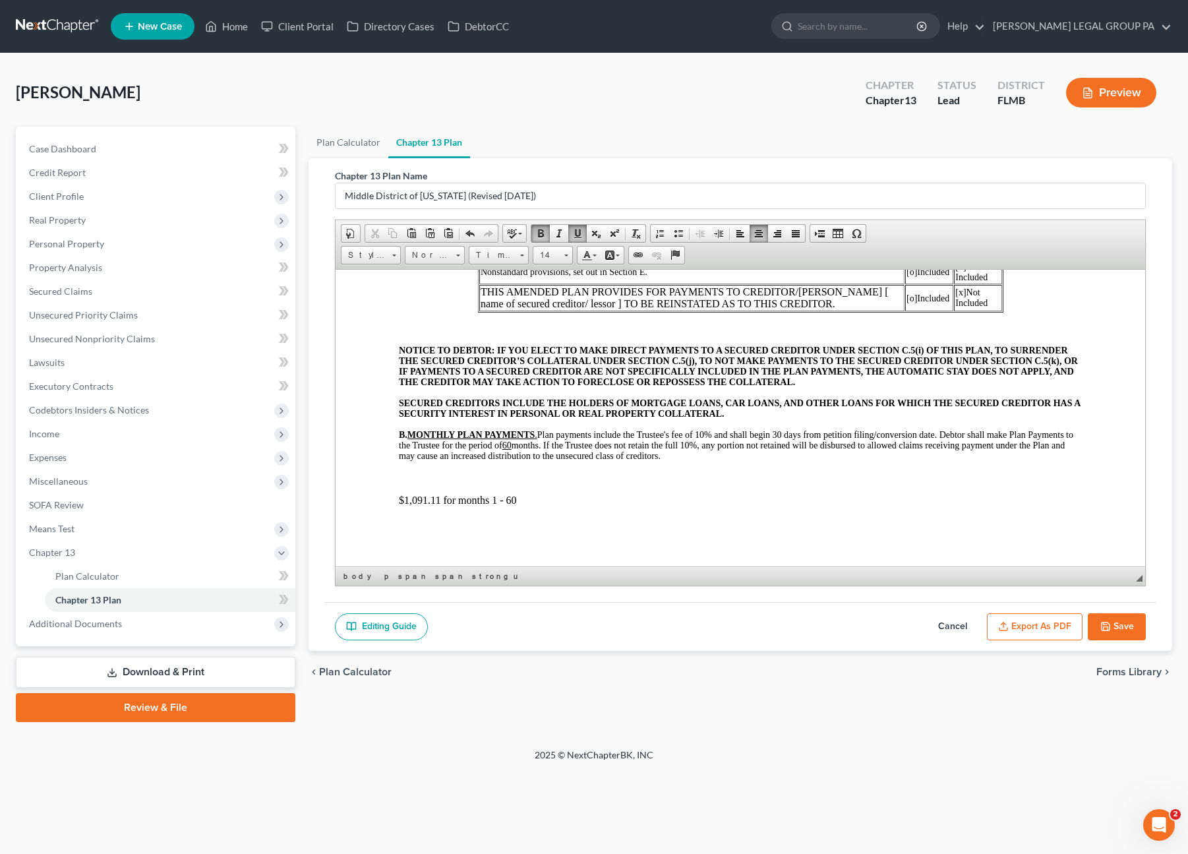
click at [427, 503] on p "$1,091.11 for months 1 - 60" at bounding box center [740, 500] width 684 height 12
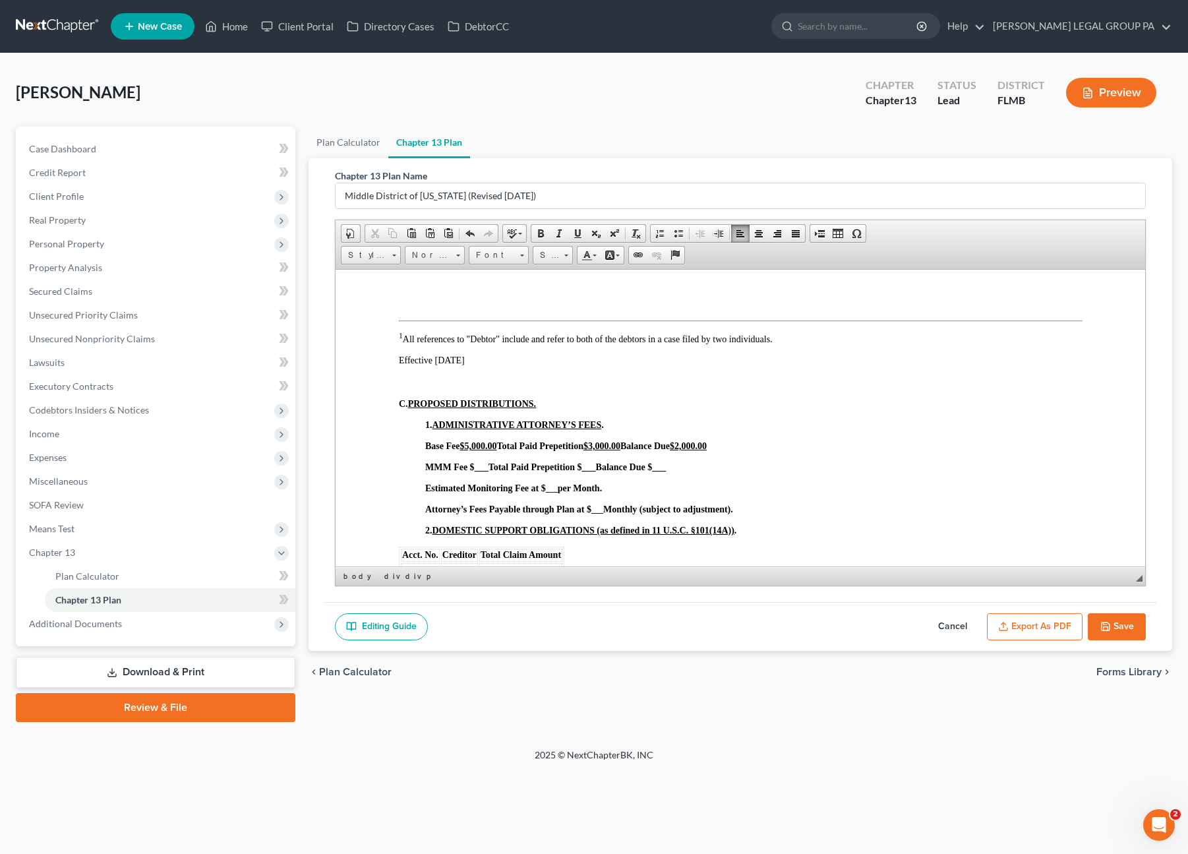
scroll to position [593, 0]
click at [557, 491] on strong "per Month." at bounding box center [579, 486] width 44 height 10
click at [603, 512] on strong "Monthly (subject to adjustment)." at bounding box center [668, 507] width 130 height 10
click at [1001, 466] on div "Base Fee $5,000.00 Total Paid Prepetition $3,000.00 Balance Due $2,000.00 MMM F…" at bounding box center [740, 465] width 684 height 53
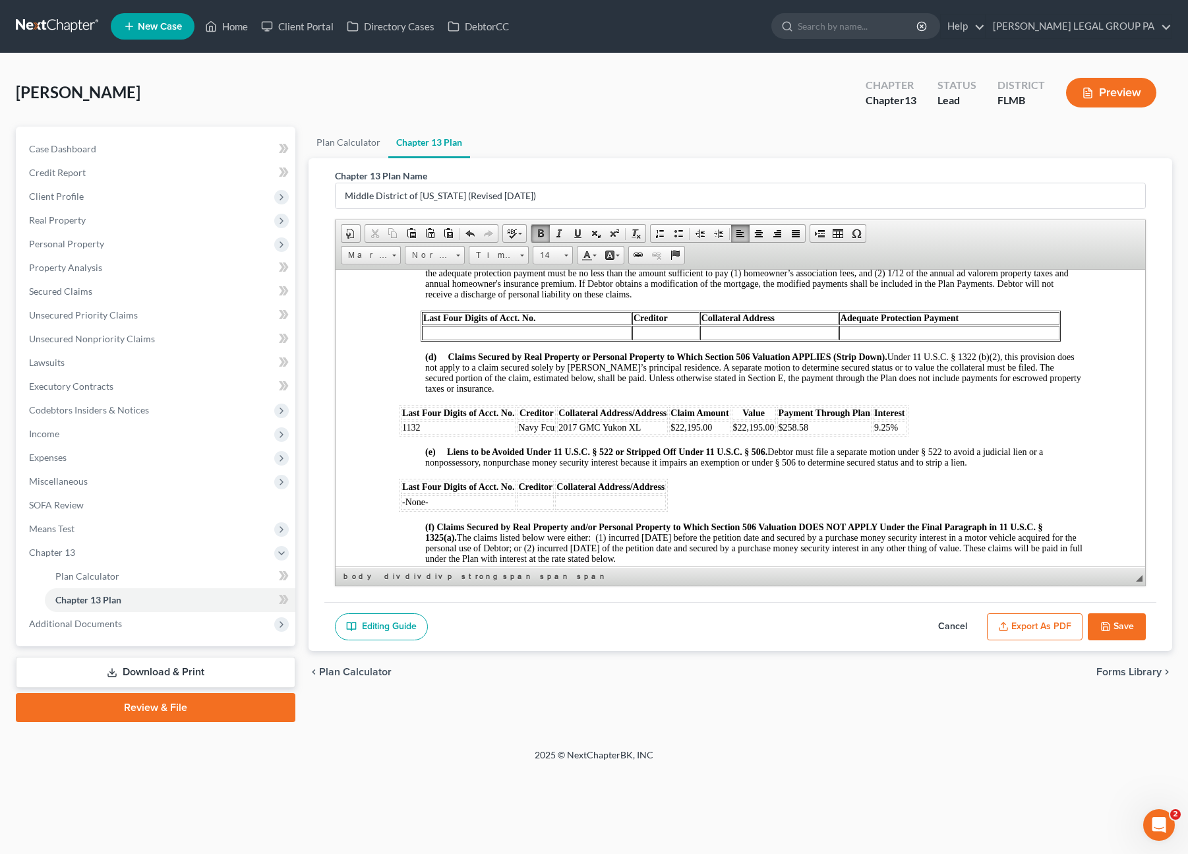
scroll to position [1450, 0]
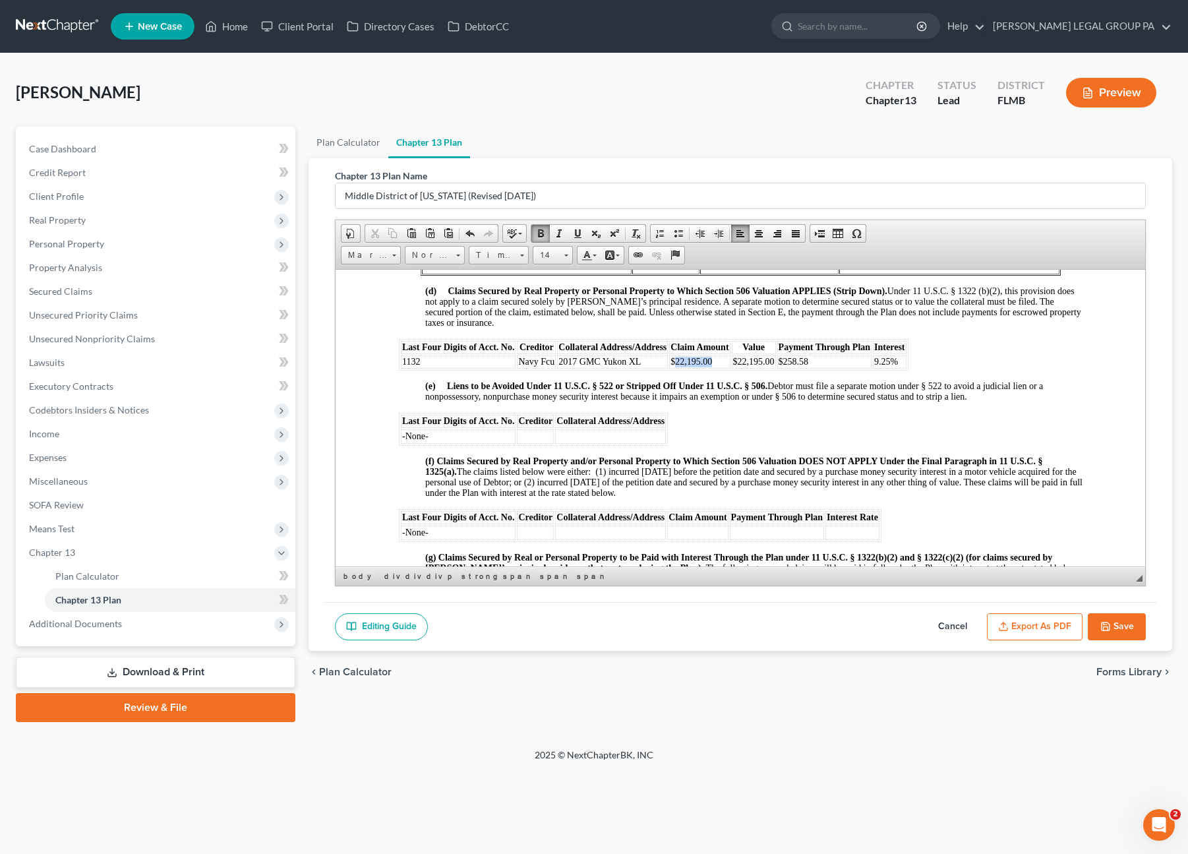
drag, startPoint x: 710, startPoint y: 391, endPoint x: 674, endPoint y: 388, distance: 36.4
click at [674, 368] on td "$22,195.00" at bounding box center [698, 361] width 61 height 13
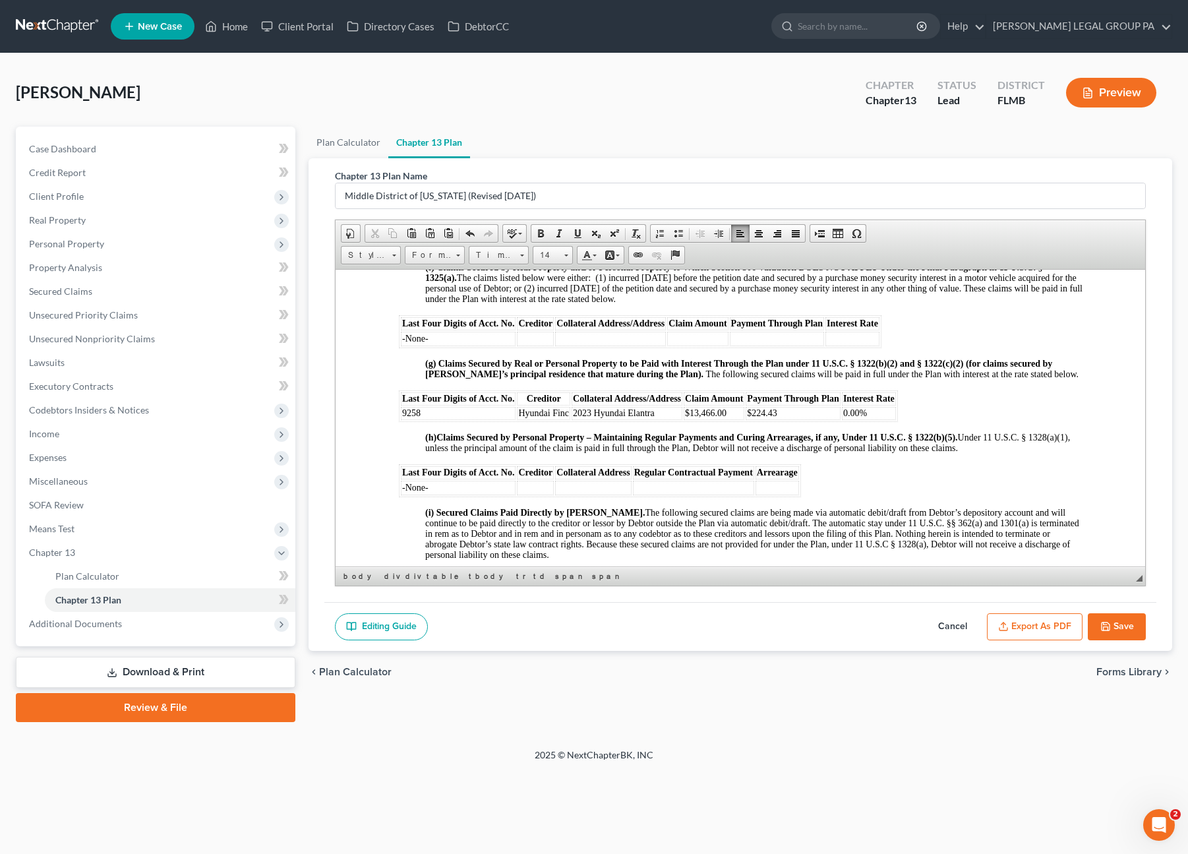
scroll to position [1648, 0]
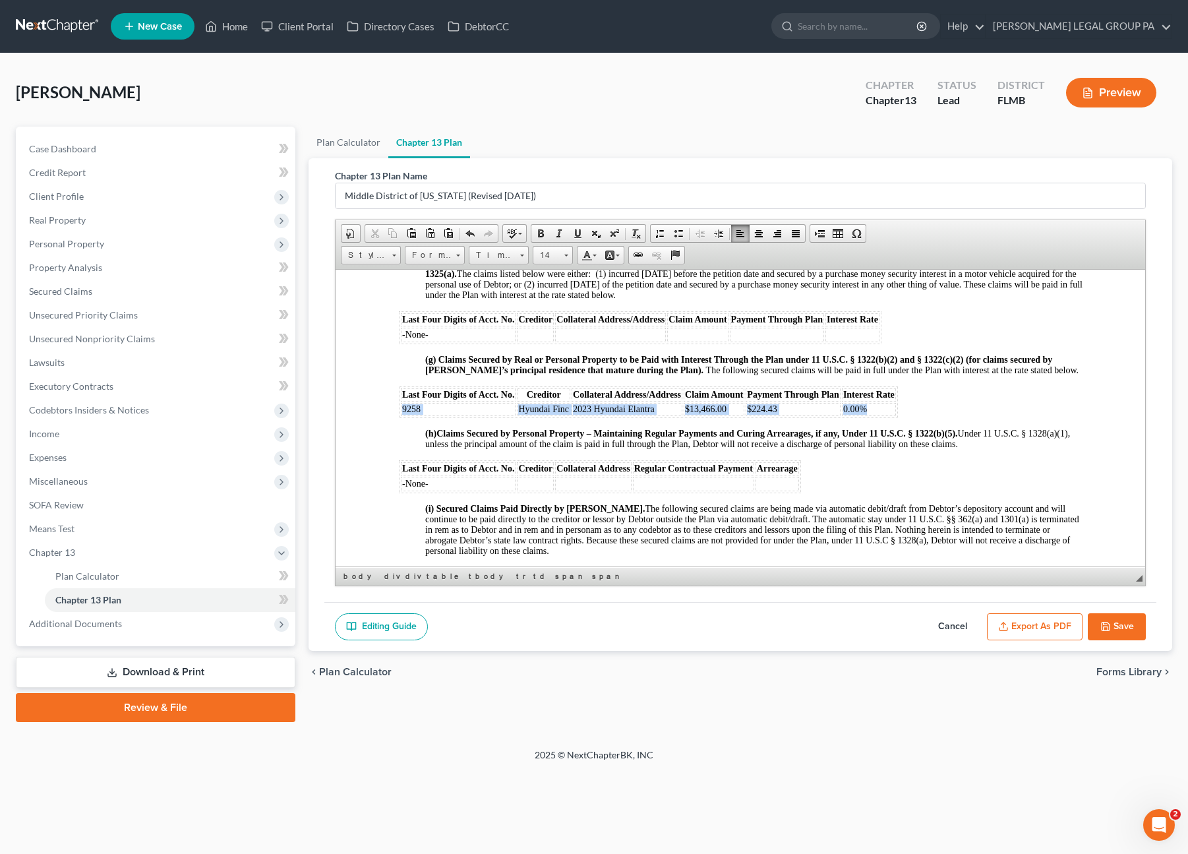
drag, startPoint x: 401, startPoint y: 437, endPoint x: 883, endPoint y: 442, distance: 481.9
click at [883, 415] on tr "9258 Hyundai Finc 2023 Hyundai Elantra $13,466.00 $224.43 0.00%" at bounding box center [647, 408] width 495 height 13
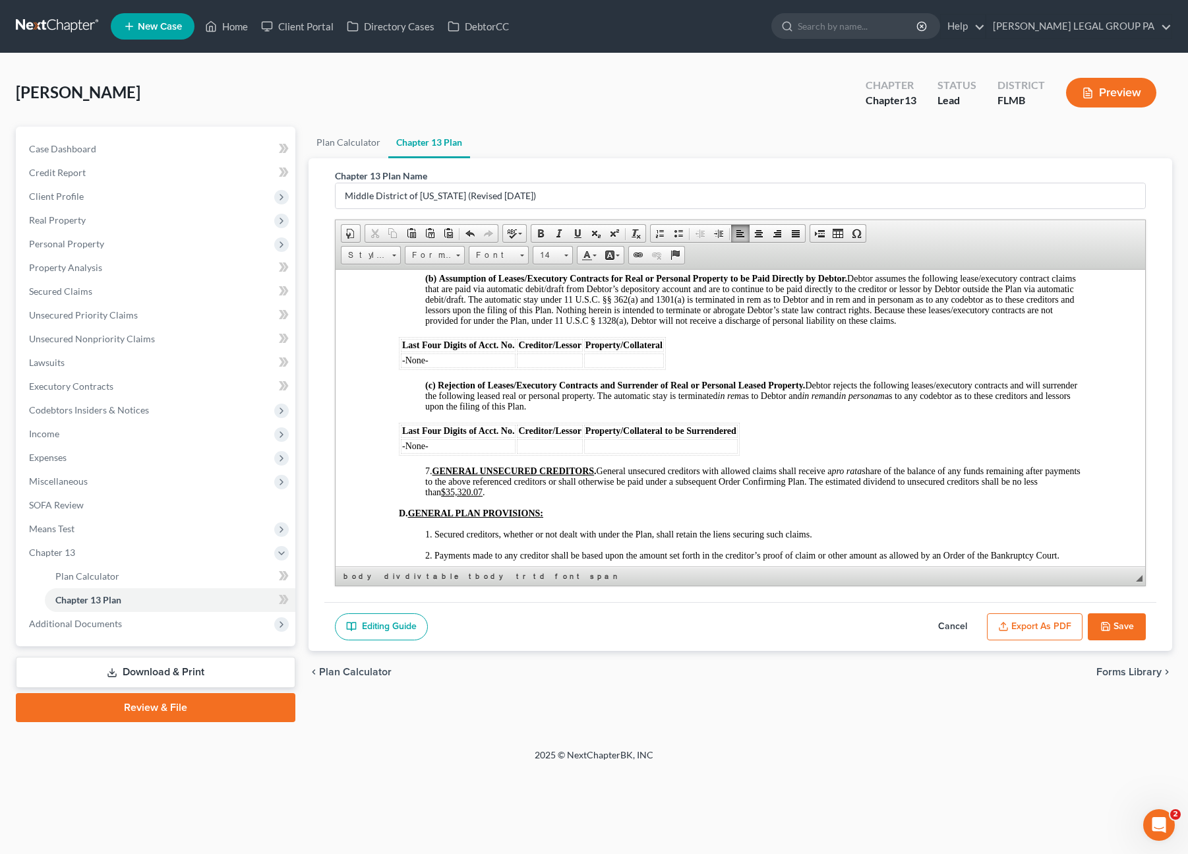
scroll to position [2373, 0]
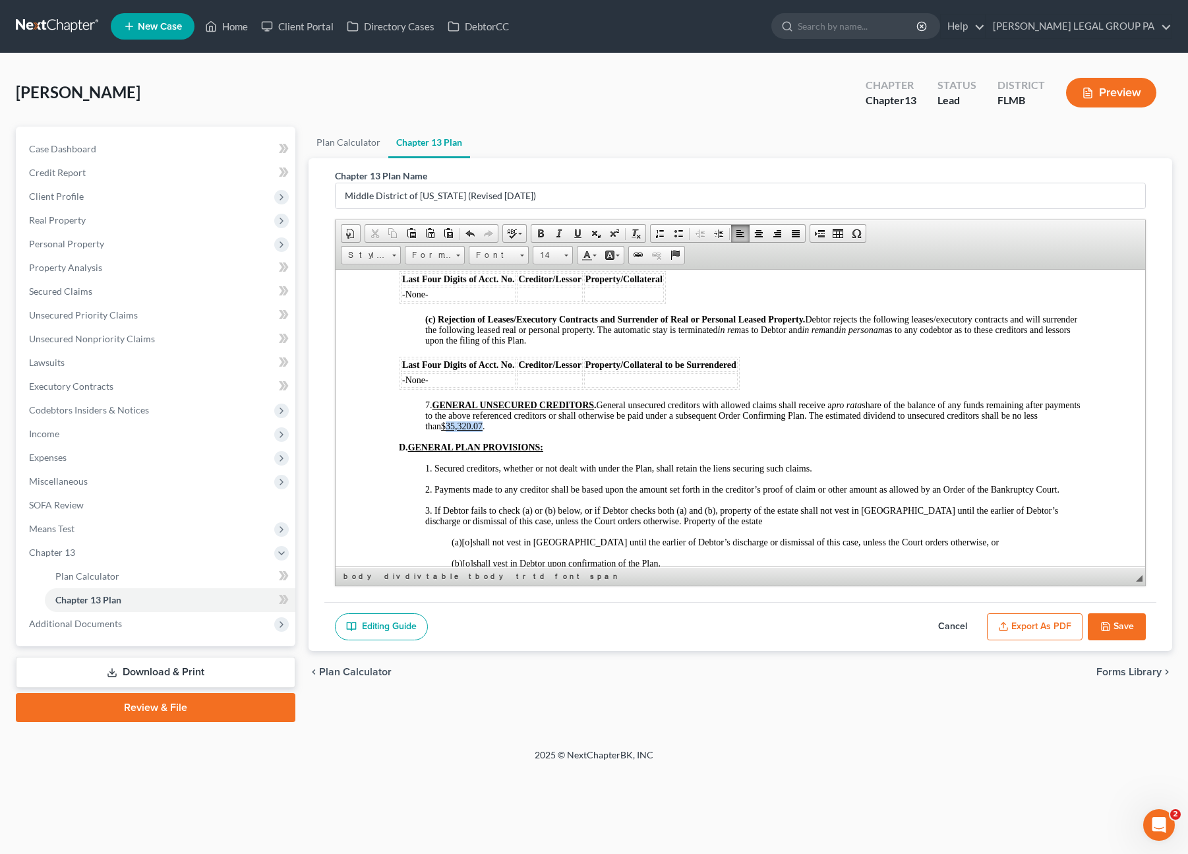
drag, startPoint x: 499, startPoint y: 459, endPoint x: 465, endPoint y: 463, distance: 34.6
click at [465, 430] on u "$35,320.07" at bounding box center [461, 426] width 42 height 10
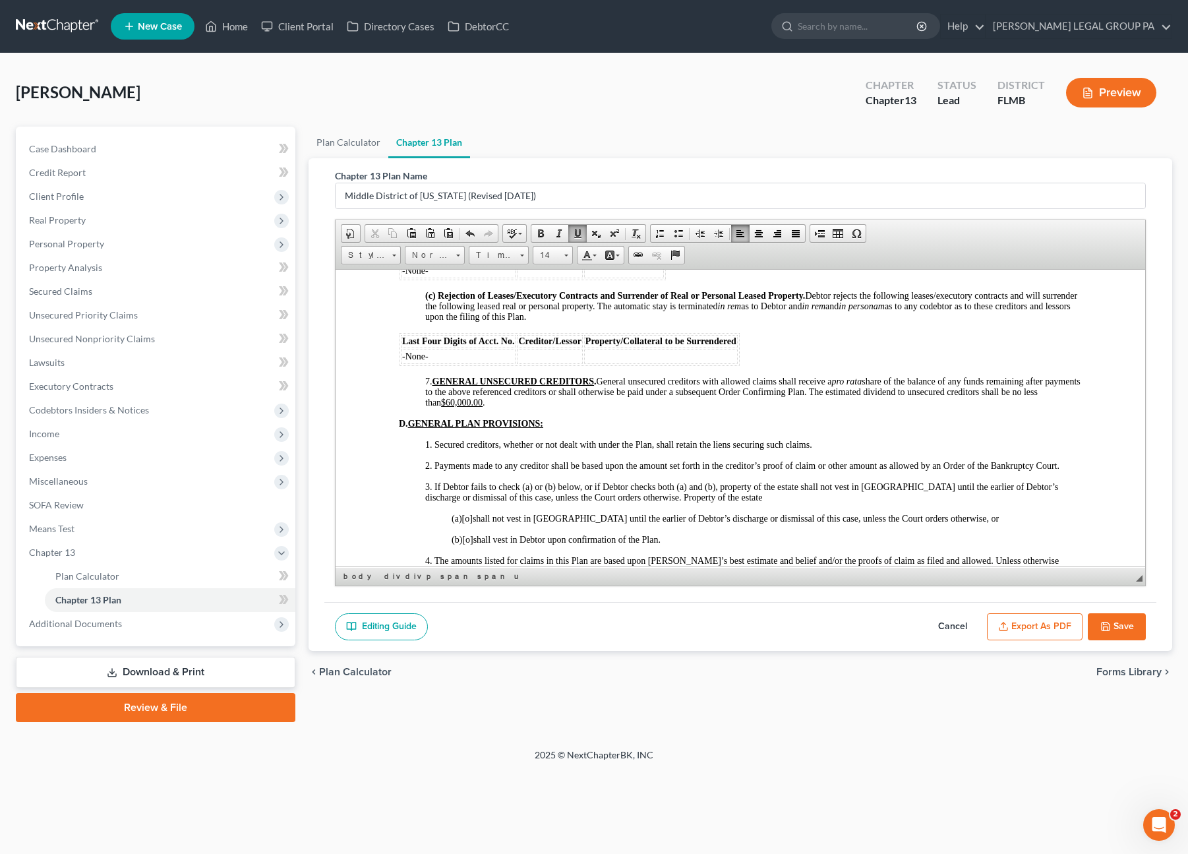
scroll to position [2505, 0]
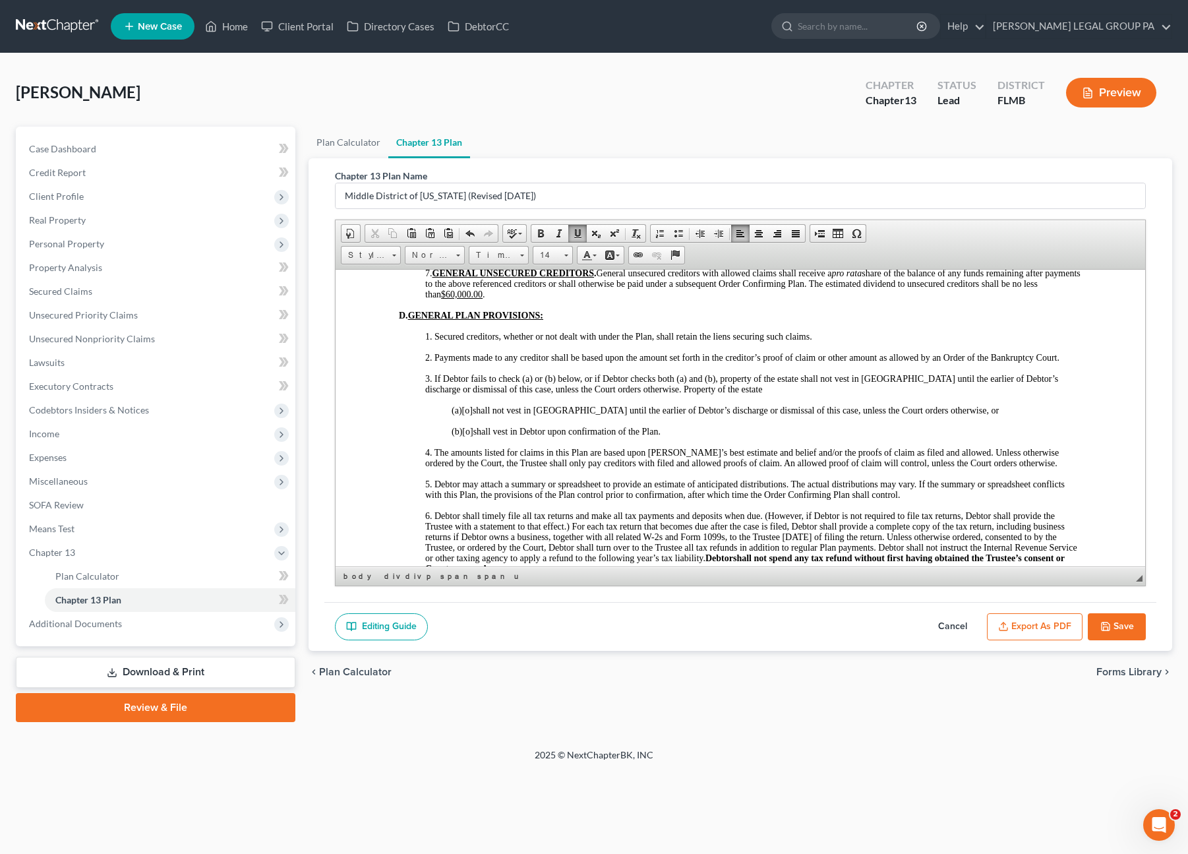
click at [472, 436] on span "[o]" at bounding box center [466, 431] width 11 height 10
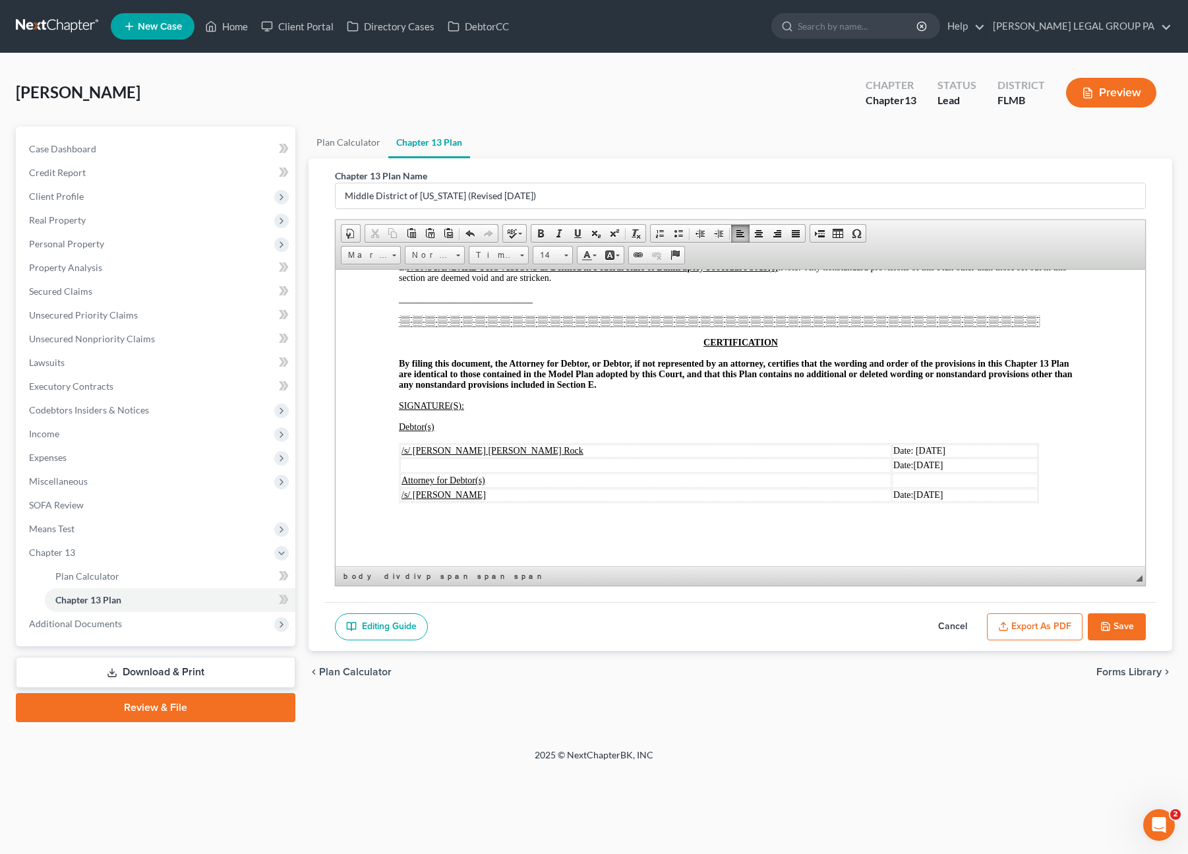
scroll to position [2872, 0]
click at [1131, 627] on button "Save" at bounding box center [1117, 627] width 58 height 28
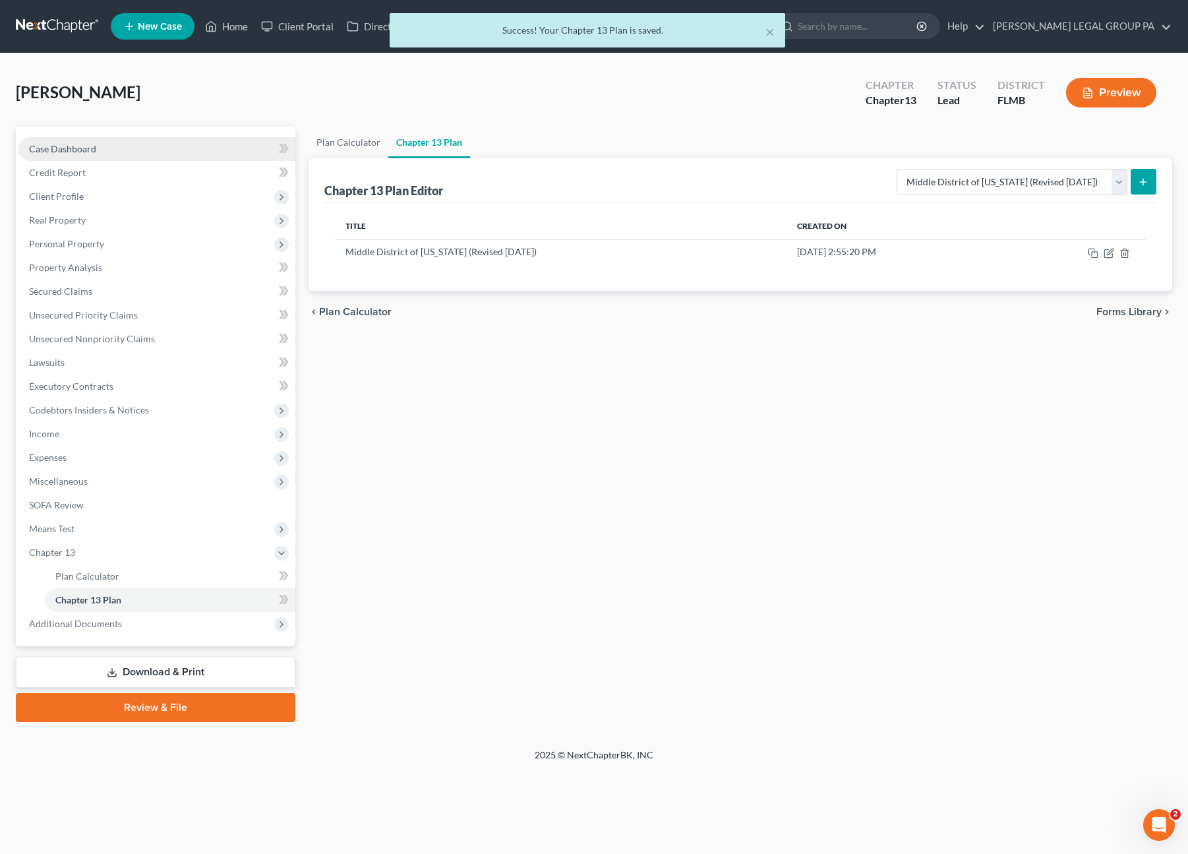
drag, startPoint x: 63, startPoint y: 146, endPoint x: 67, endPoint y: 151, distance: 7.0
click at [63, 146] on span "Case Dashboard" at bounding box center [62, 148] width 67 height 11
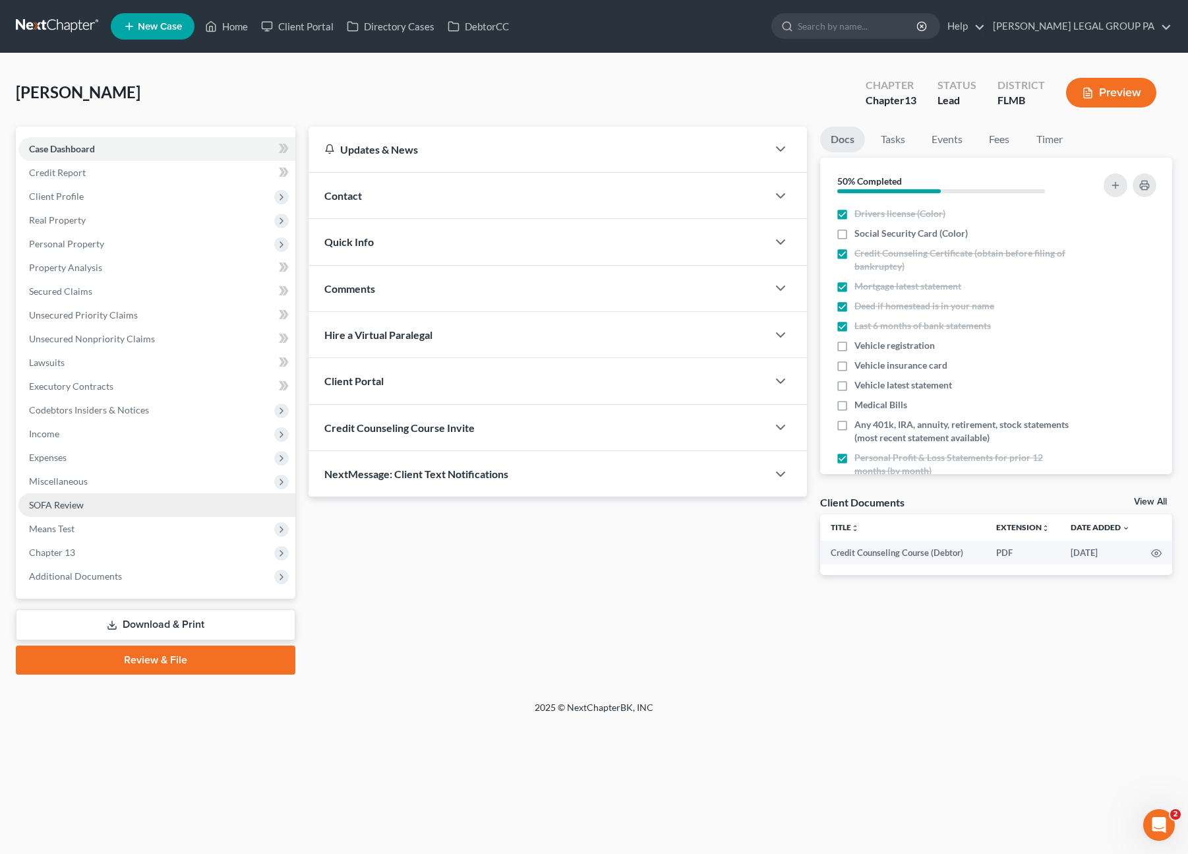
drag, startPoint x: 140, startPoint y: 627, endPoint x: 294, endPoint y: 500, distance: 199.5
click at [140, 627] on link "Download & Print" at bounding box center [156, 624] width 280 height 31
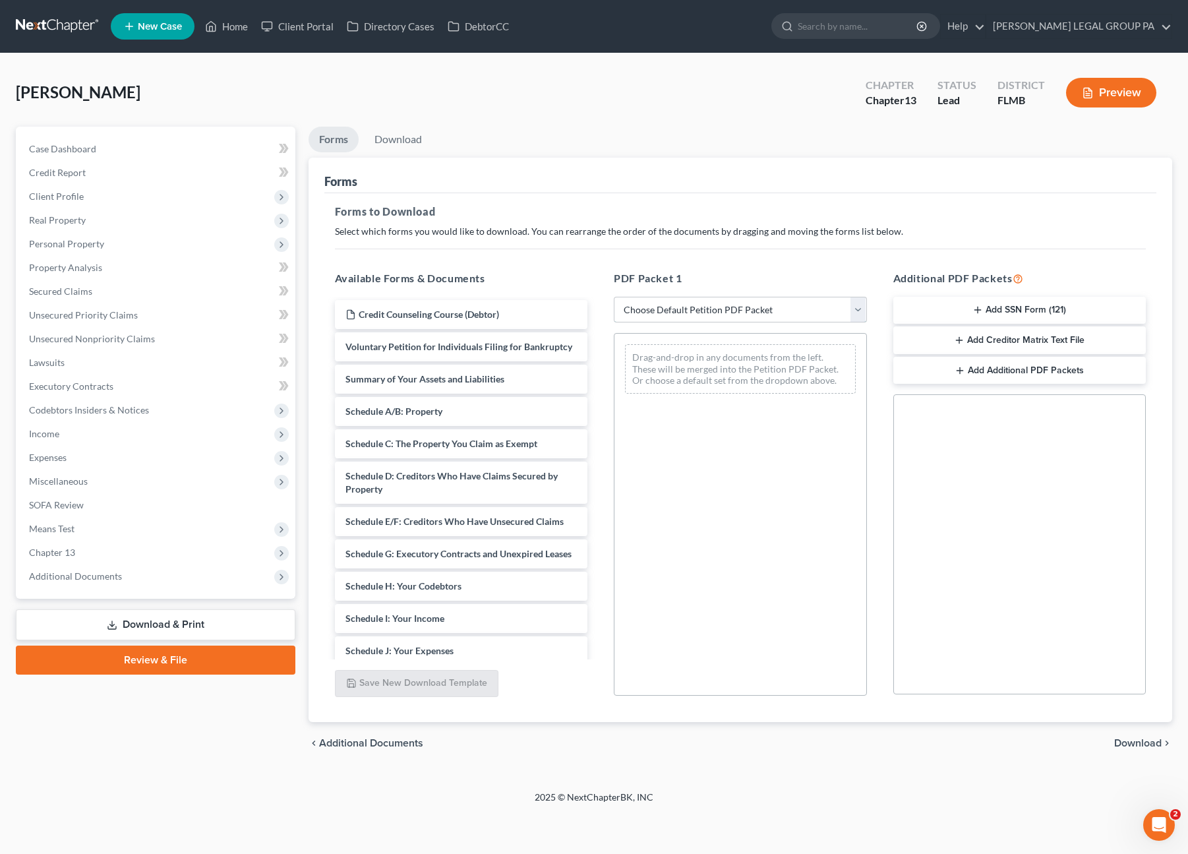
drag, startPoint x: 691, startPoint y: 297, endPoint x: 683, endPoint y: 318, distance: 23.1
click at [691, 297] on select "Choose Default Petition PDF Packet Complete Bankruptcy Petition (all forms and …" at bounding box center [740, 310] width 253 height 26
click at [614, 297] on select "Choose Default Petition PDF Packet Complete Bankruptcy Petition (all forms and …" at bounding box center [740, 310] width 253 height 26
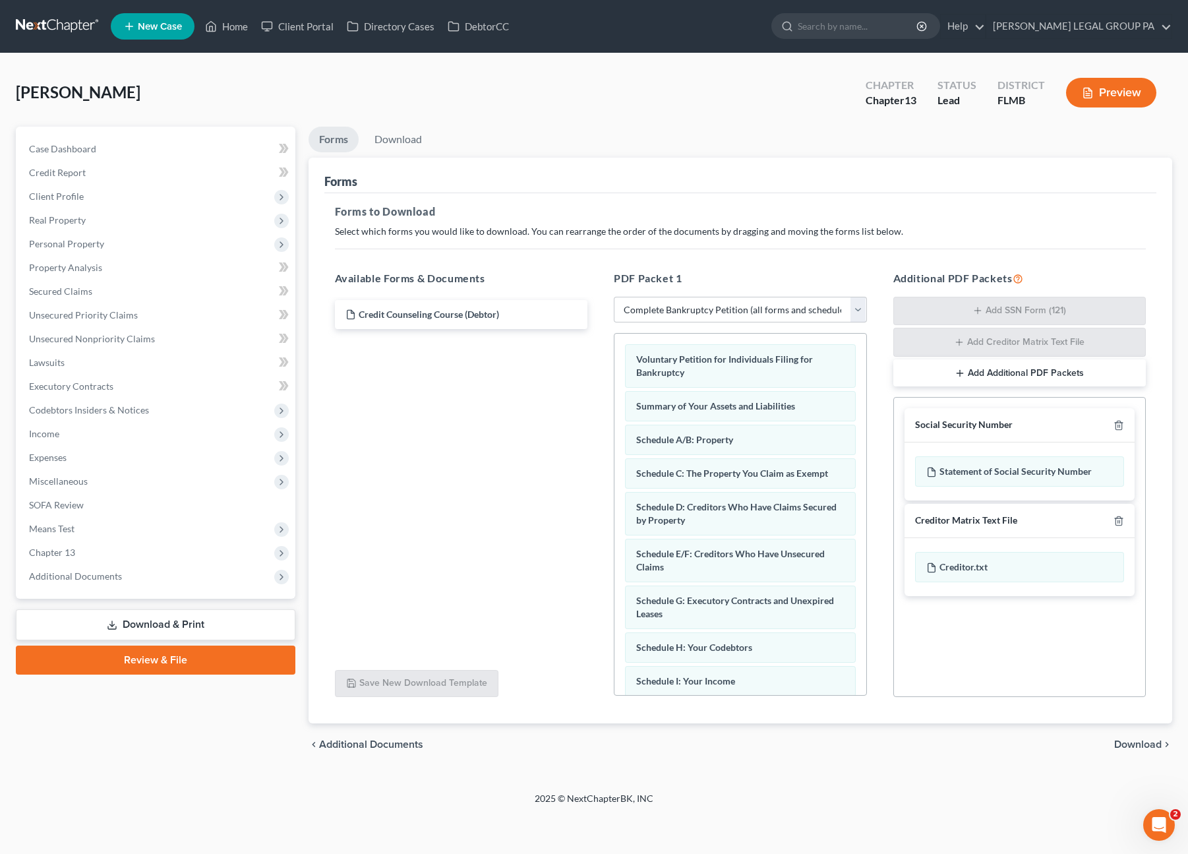
click at [1006, 373] on button "Add Additional PDF Packets" at bounding box center [1019, 373] width 253 height 28
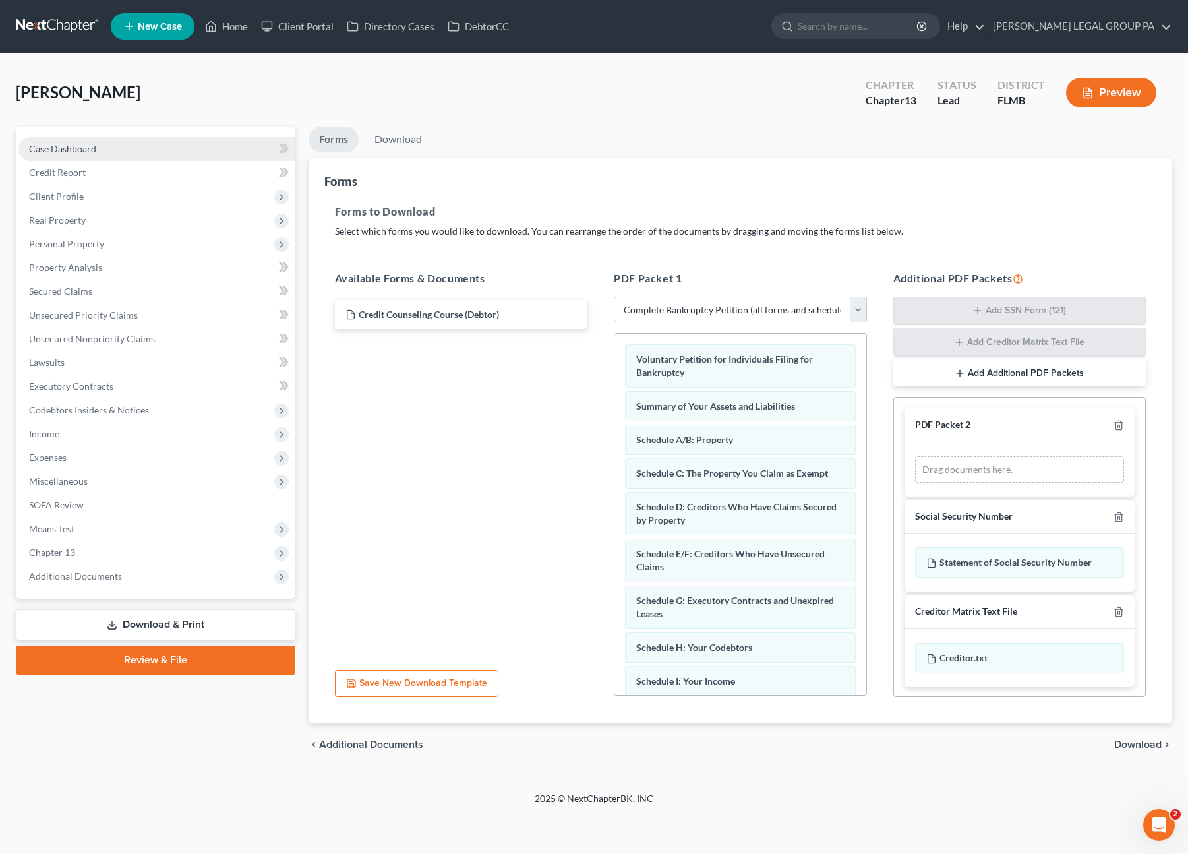
click at [53, 140] on link "Case Dashboard" at bounding box center [156, 149] width 277 height 24
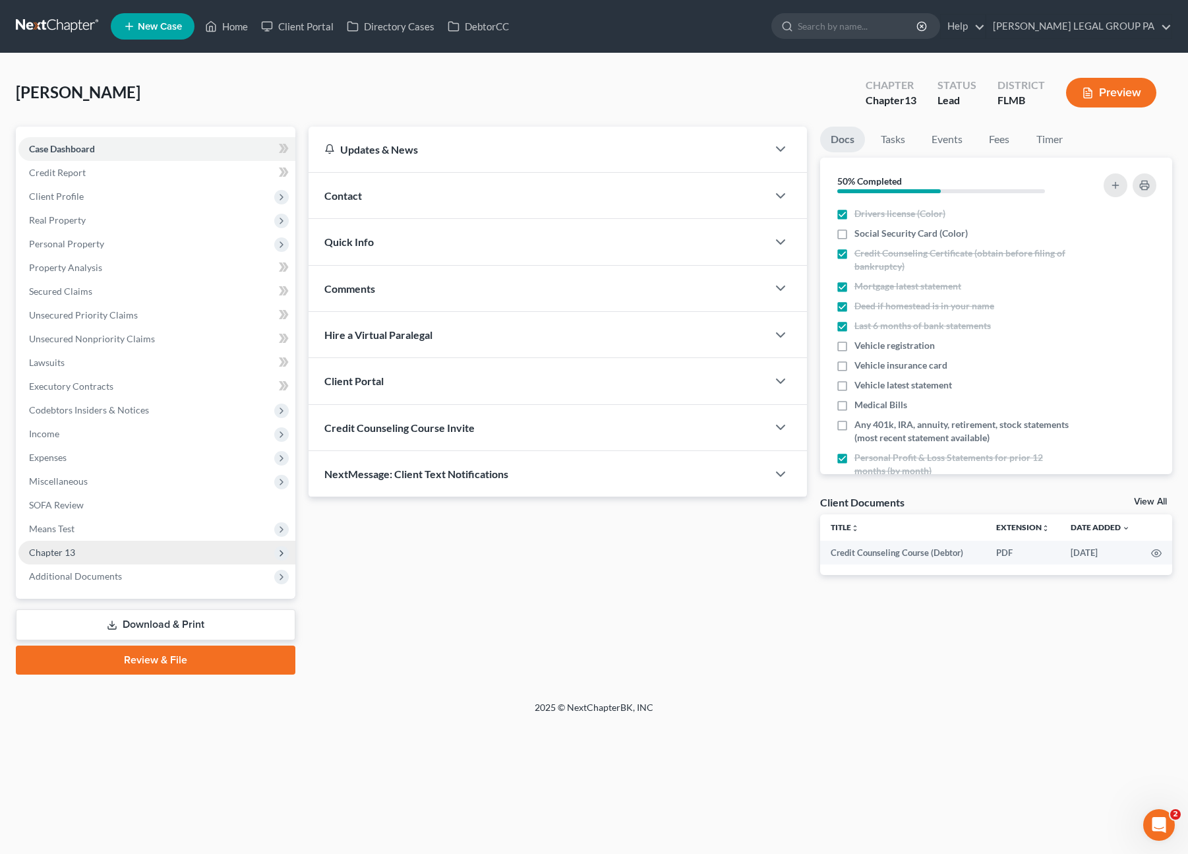
click at [61, 547] on span "Chapter 13" at bounding box center [52, 552] width 46 height 11
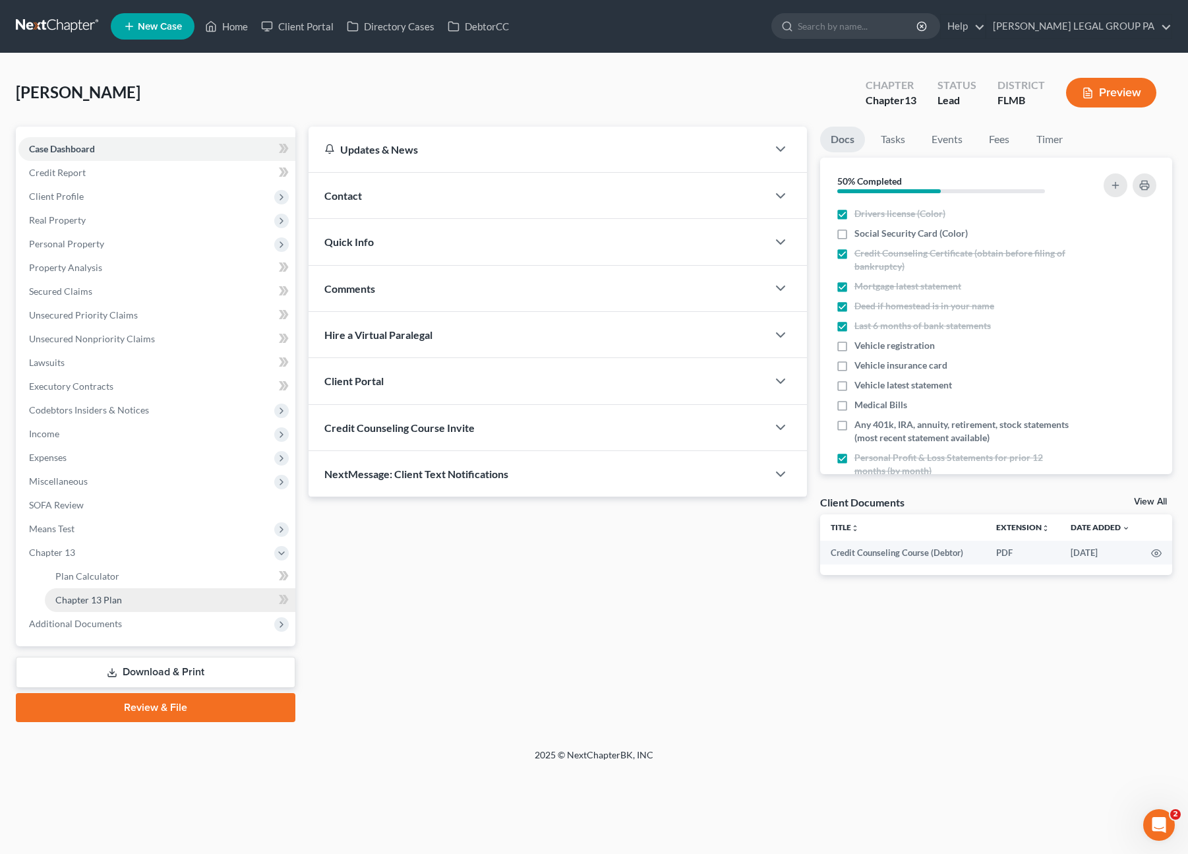
click at [97, 601] on span "Chapter 13 Plan" at bounding box center [88, 599] width 67 height 11
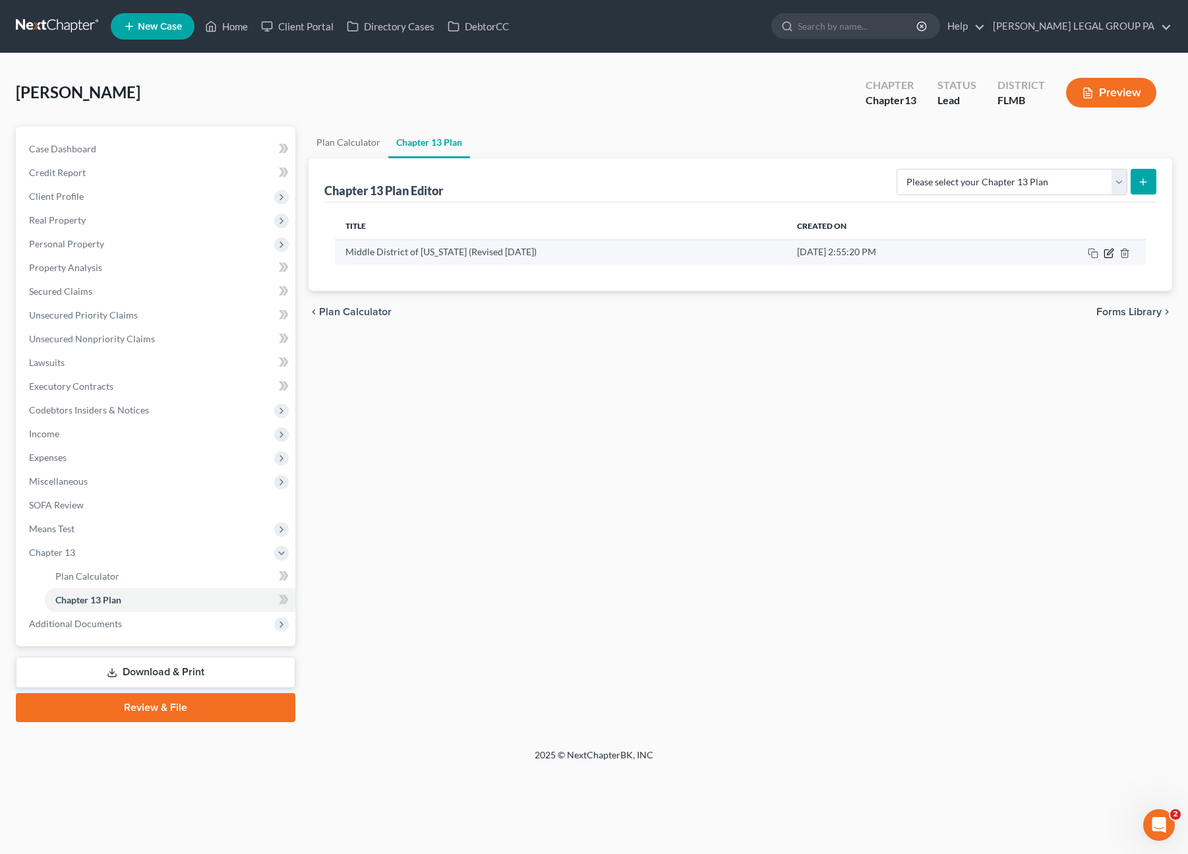
click at [1107, 248] on icon "button" at bounding box center [1109, 253] width 11 height 11
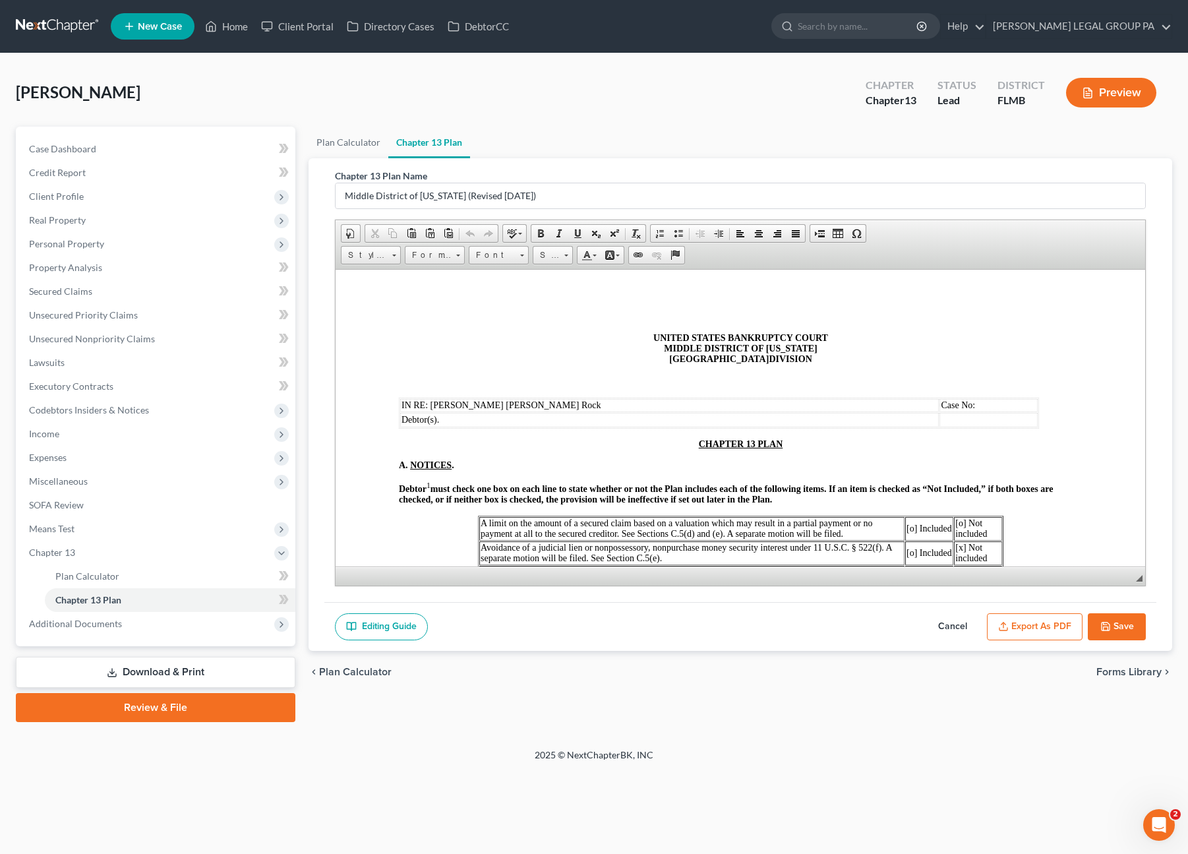
click at [1038, 618] on button "Export as PDF" at bounding box center [1035, 627] width 96 height 28
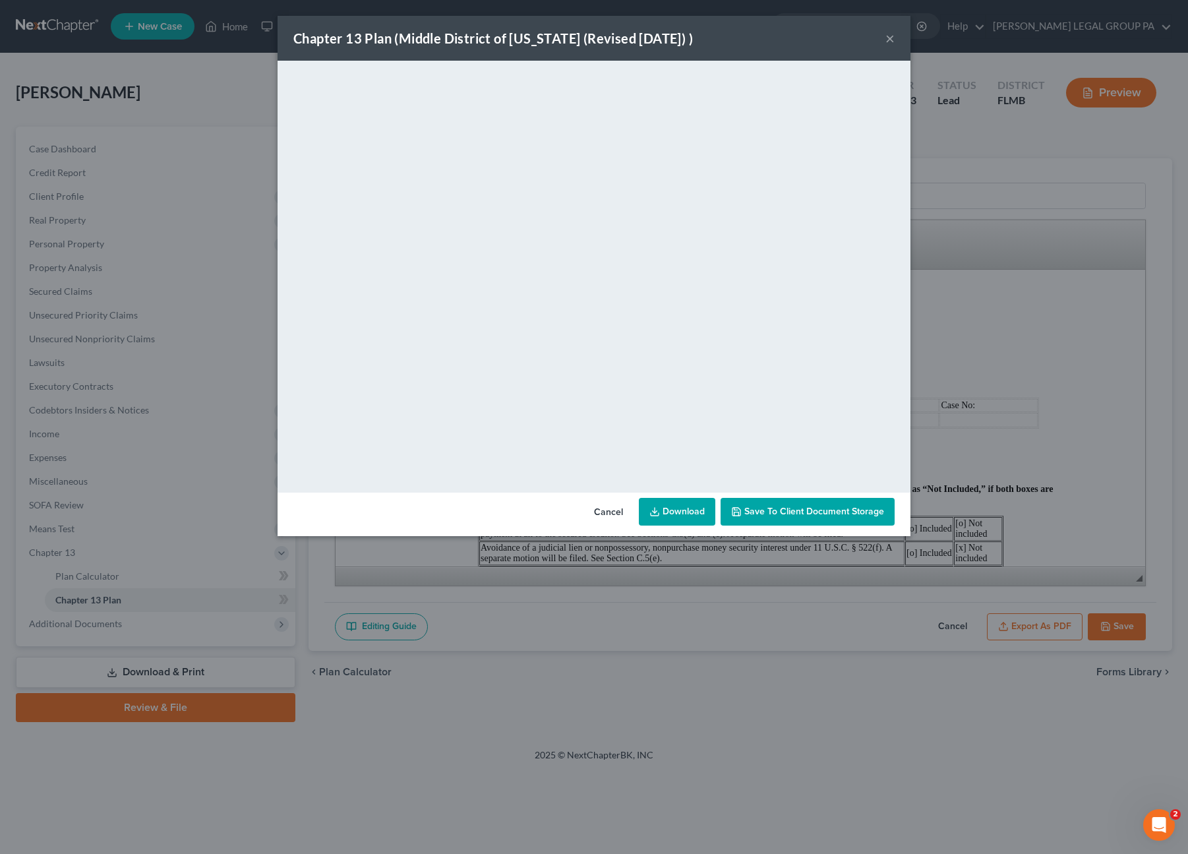
click at [786, 509] on span "Save to Client Document Storage" at bounding box center [814, 511] width 140 height 11
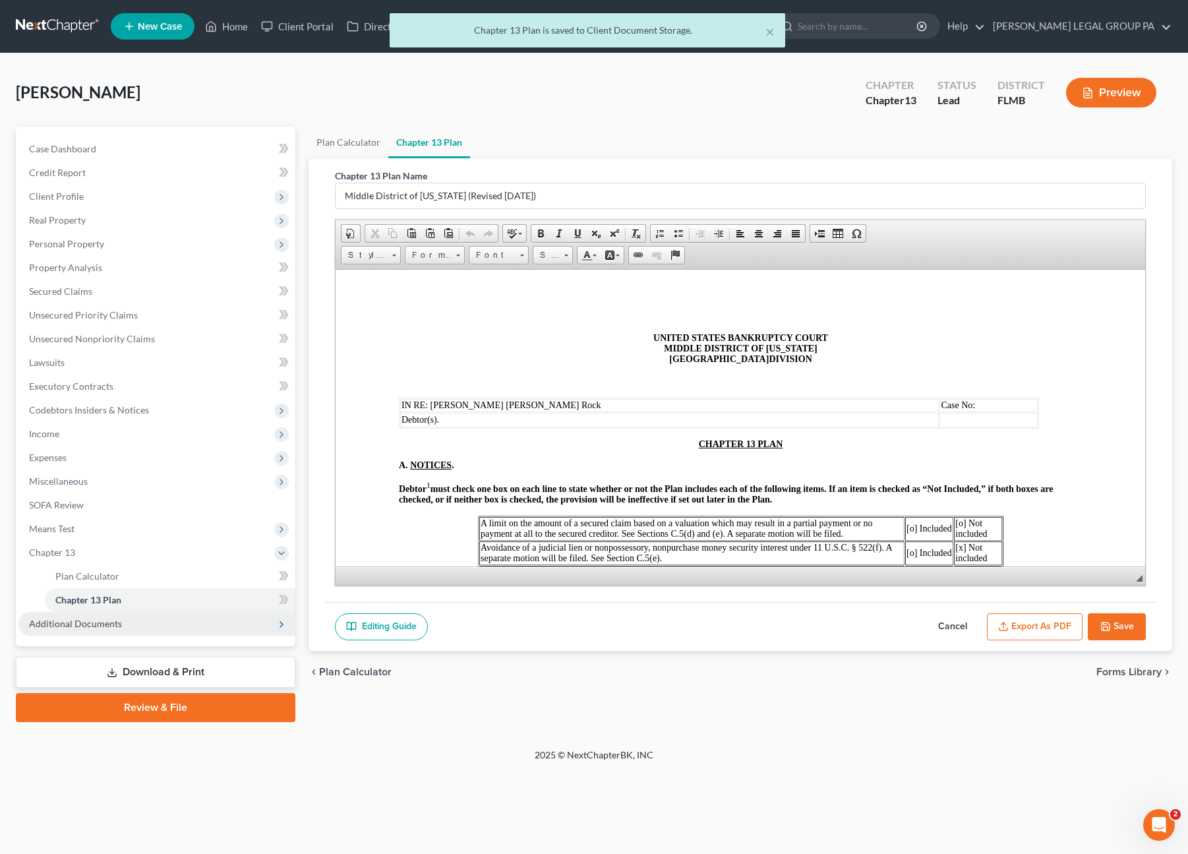
click at [70, 622] on span "Additional Documents" at bounding box center [75, 623] width 93 height 11
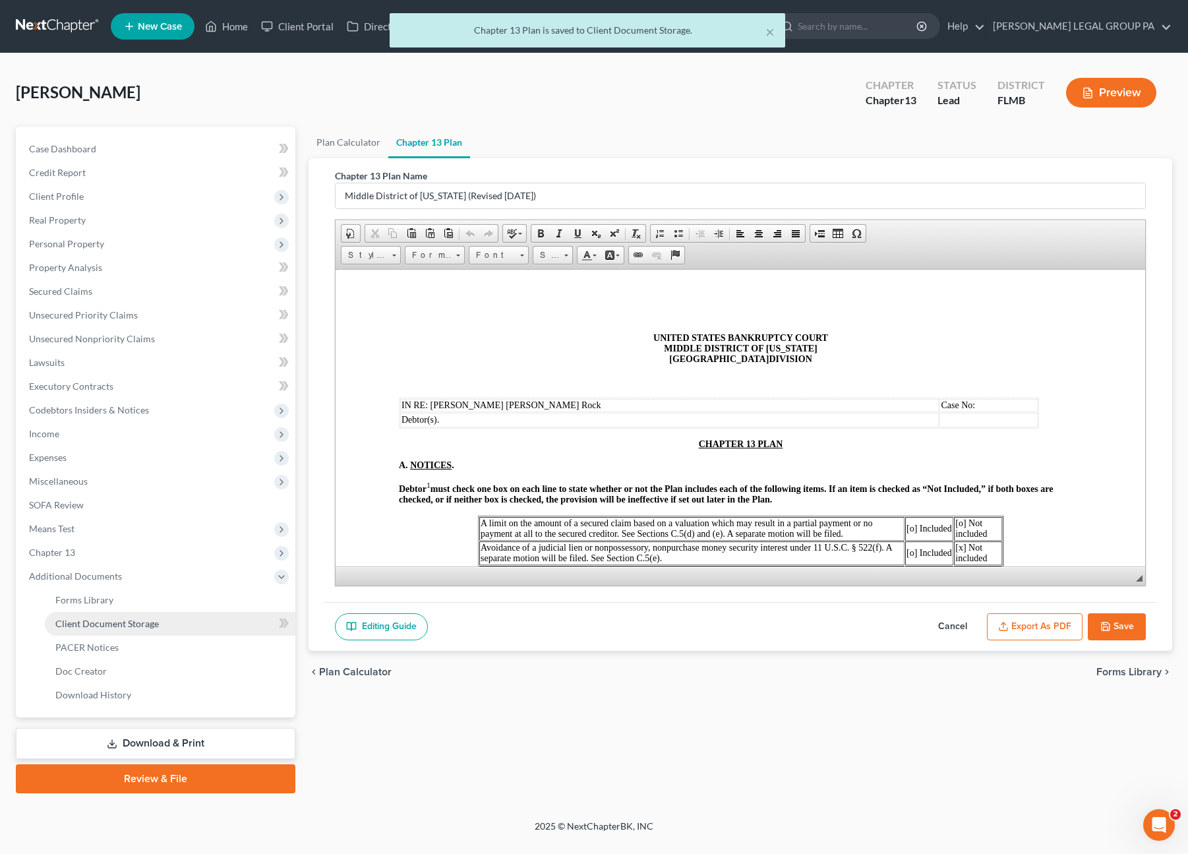
click at [96, 626] on span "Client Document Storage" at bounding box center [107, 623] width 104 height 11
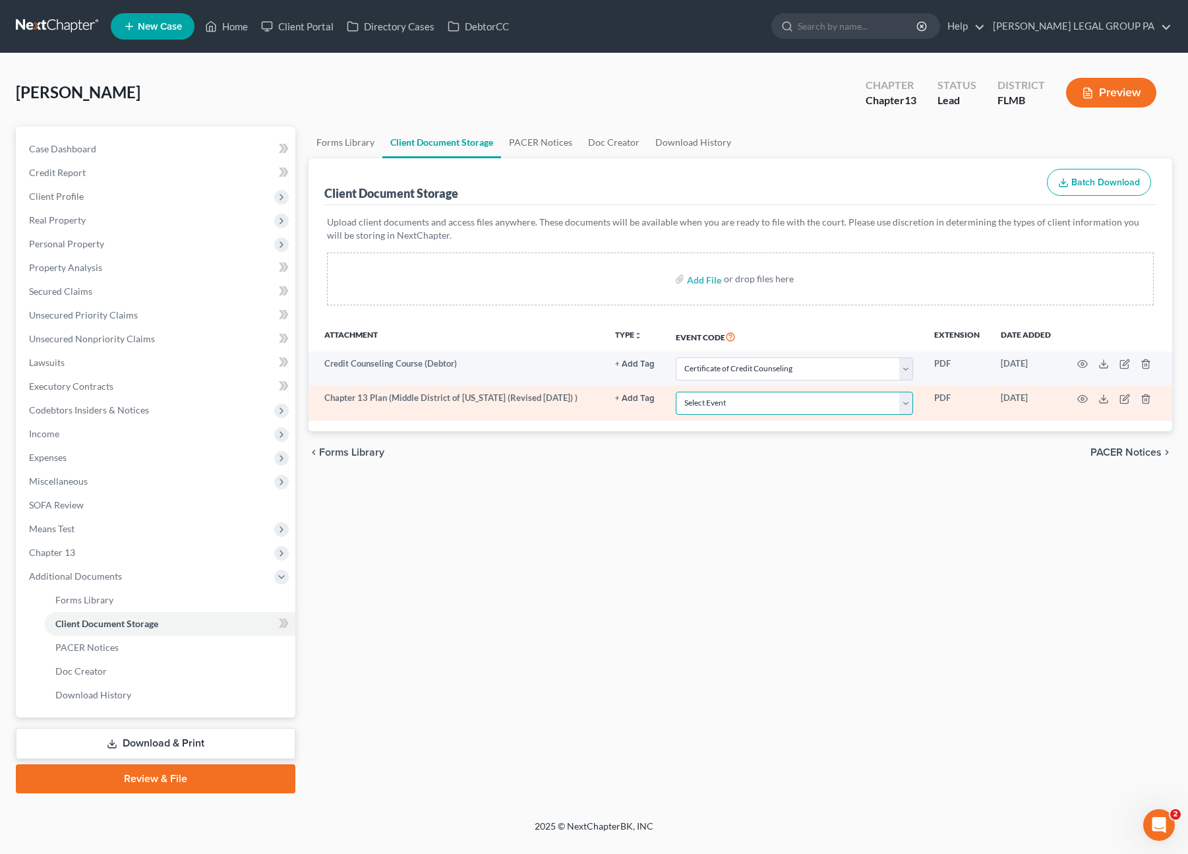
drag, startPoint x: 753, startPoint y: 398, endPoint x: 737, endPoint y: 411, distance: 20.2
click at [753, 398] on select "Select Event 20 Largest Unsecured Creditors Amended Chapter 13 Plan Amended Cre…" at bounding box center [794, 403] width 237 height 23
click at [677, 392] on select "Select Event 20 Largest Unsecured Creditors Amended Chapter 13 Plan Amended Cre…" at bounding box center [794, 403] width 237 height 23
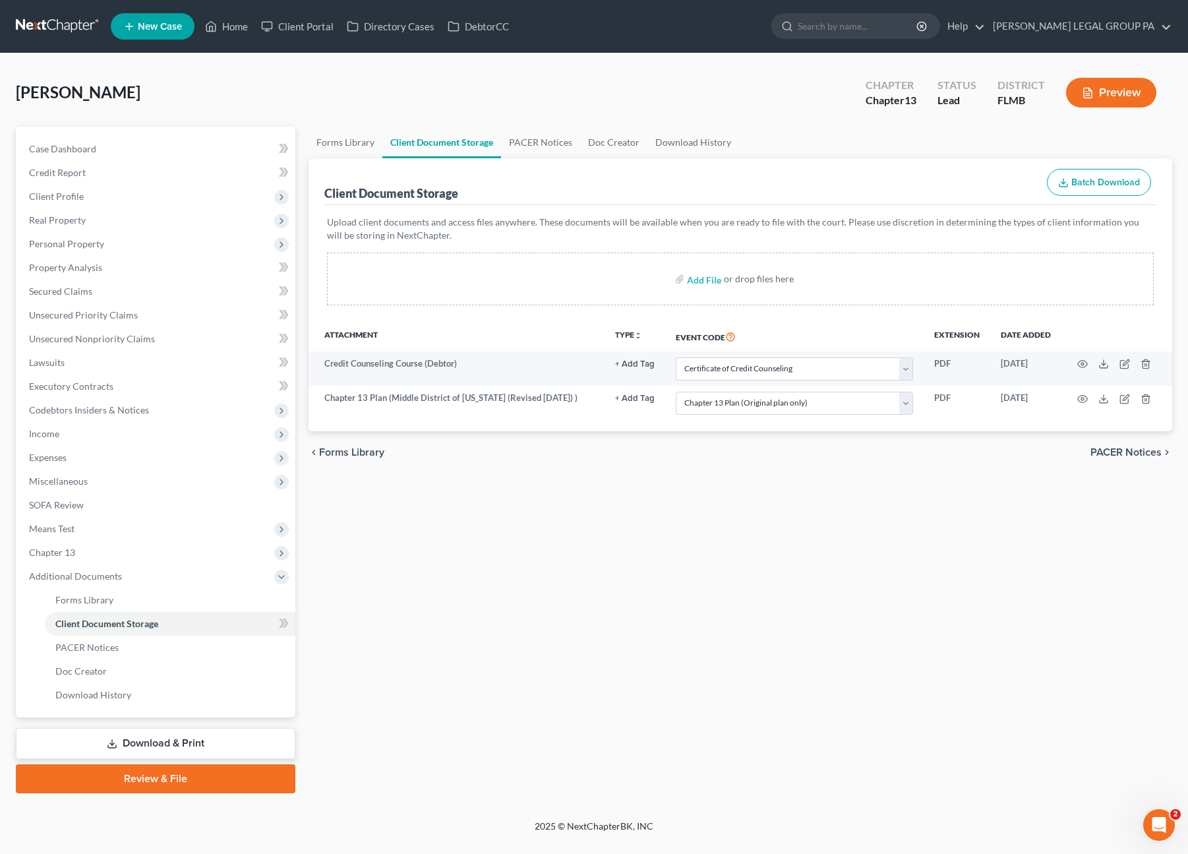
click at [133, 740] on link "Download & Print" at bounding box center [156, 743] width 280 height 31
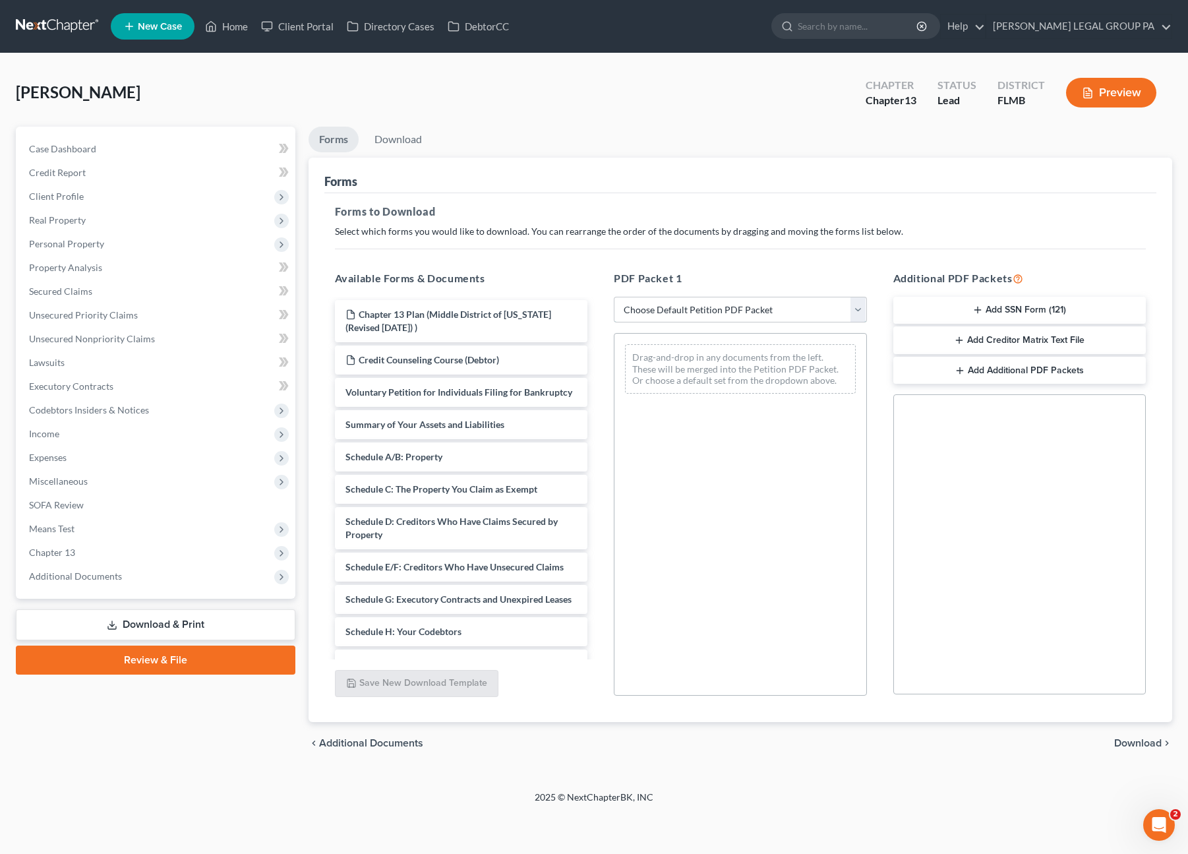
click at [679, 309] on select "Choose Default Petition PDF Packet Complete Bankruptcy Petition (all forms and …" at bounding box center [740, 310] width 253 height 26
click at [614, 297] on select "Choose Default Petition PDF Packet Complete Bankruptcy Petition (all forms and …" at bounding box center [740, 310] width 253 height 26
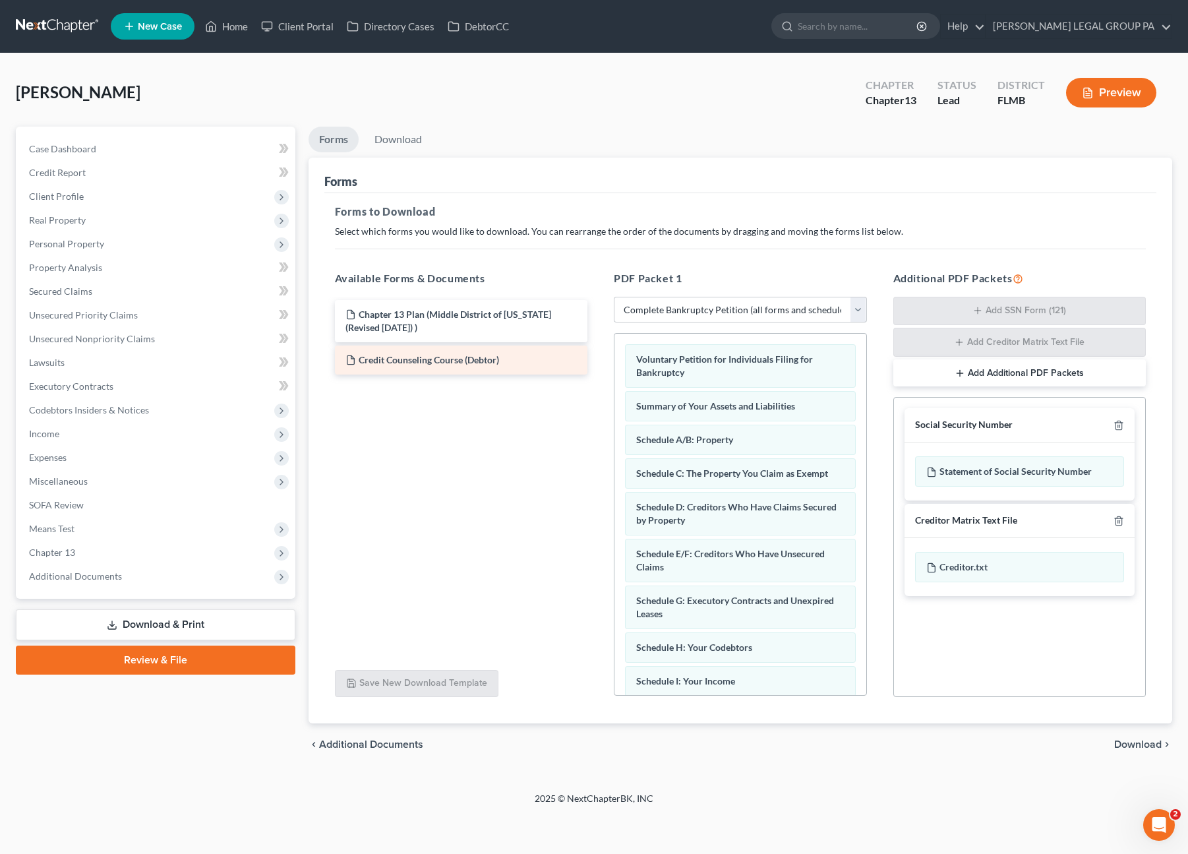
drag, startPoint x: 944, startPoint y: 374, endPoint x: 460, endPoint y: 347, distance: 484.6
click at [943, 374] on button "Add Additional PDF Packets" at bounding box center [1019, 373] width 253 height 28
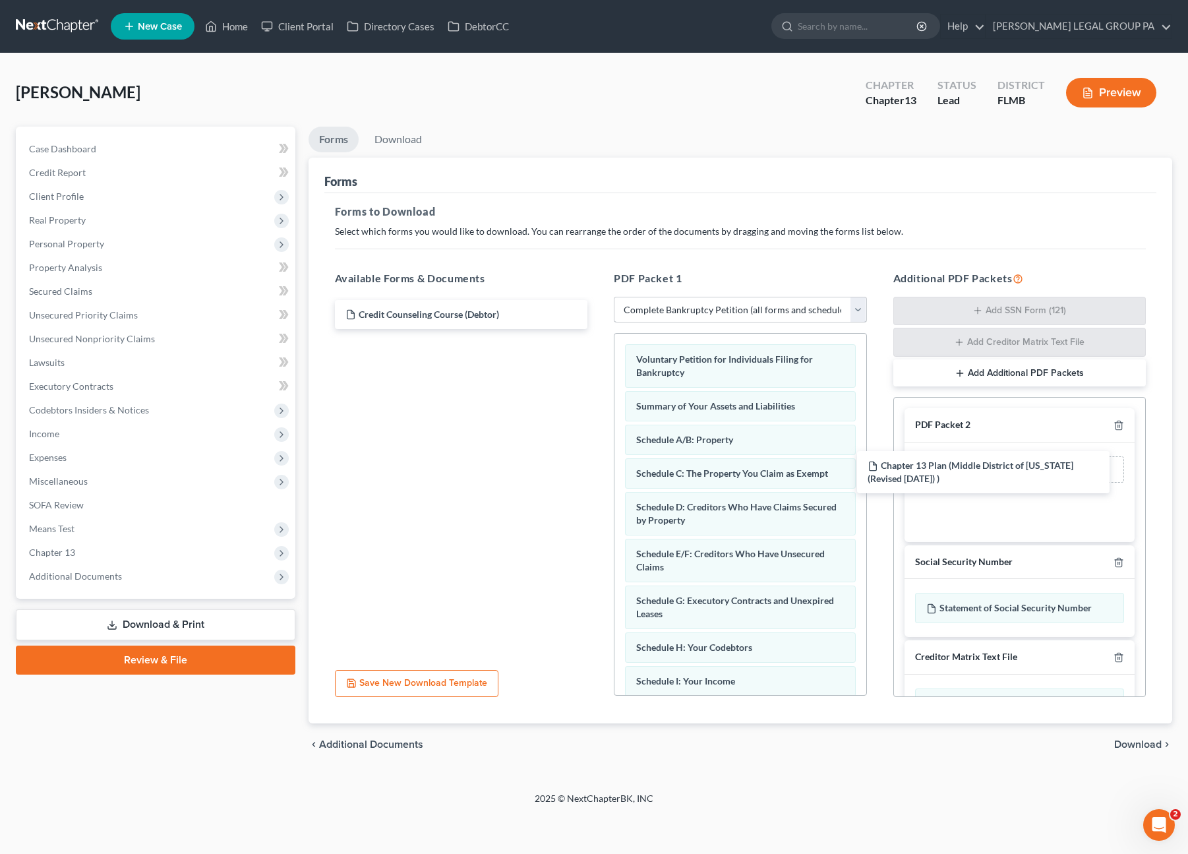
drag, startPoint x: 442, startPoint y: 313, endPoint x: 704, endPoint y: 318, distance: 262.4
click at [599, 329] on div "Chapter 13 Plan (Middle District of Florida (Revised 12/4/23) ) Chapter 13 Plan…" at bounding box center [461, 314] width 274 height 29
click at [402, 138] on link "Download" at bounding box center [398, 140] width 69 height 26
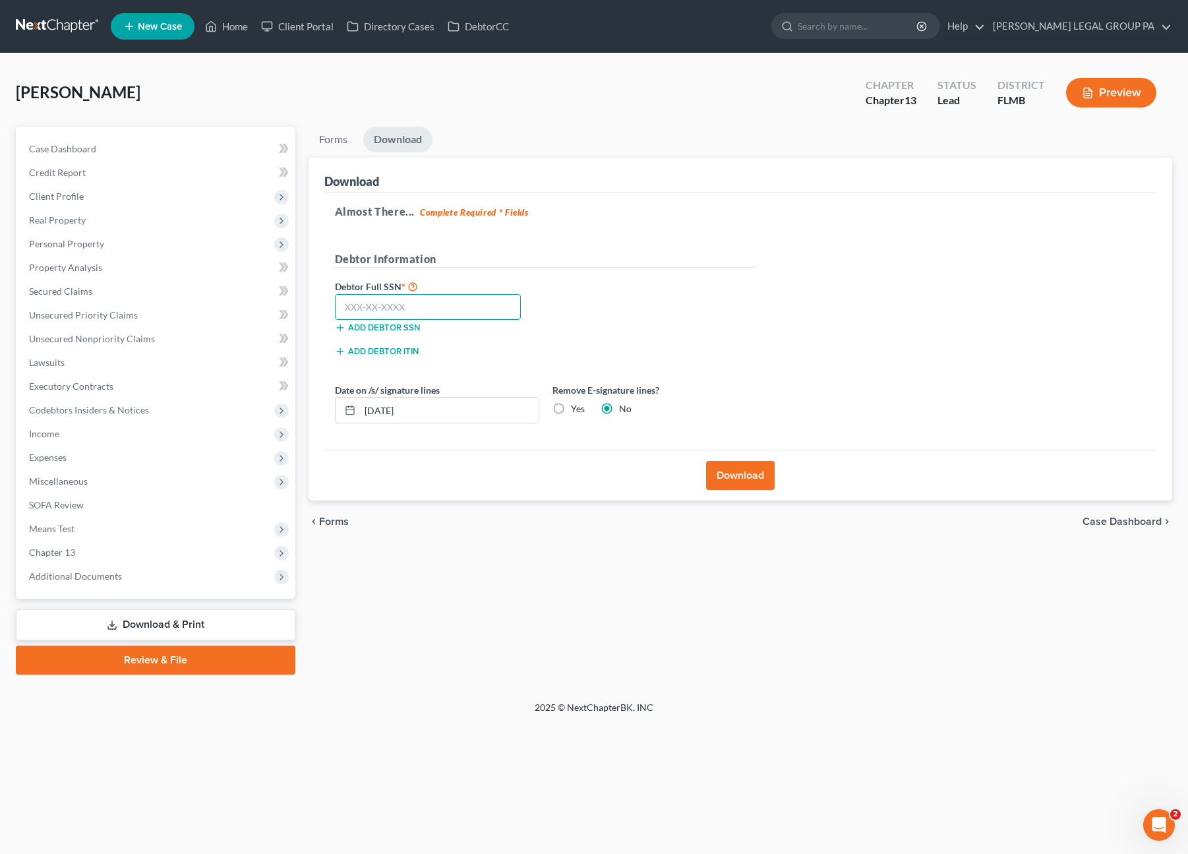
click at [405, 312] on input "text" at bounding box center [428, 307] width 187 height 26
click at [746, 476] on button "Download" at bounding box center [740, 475] width 69 height 29
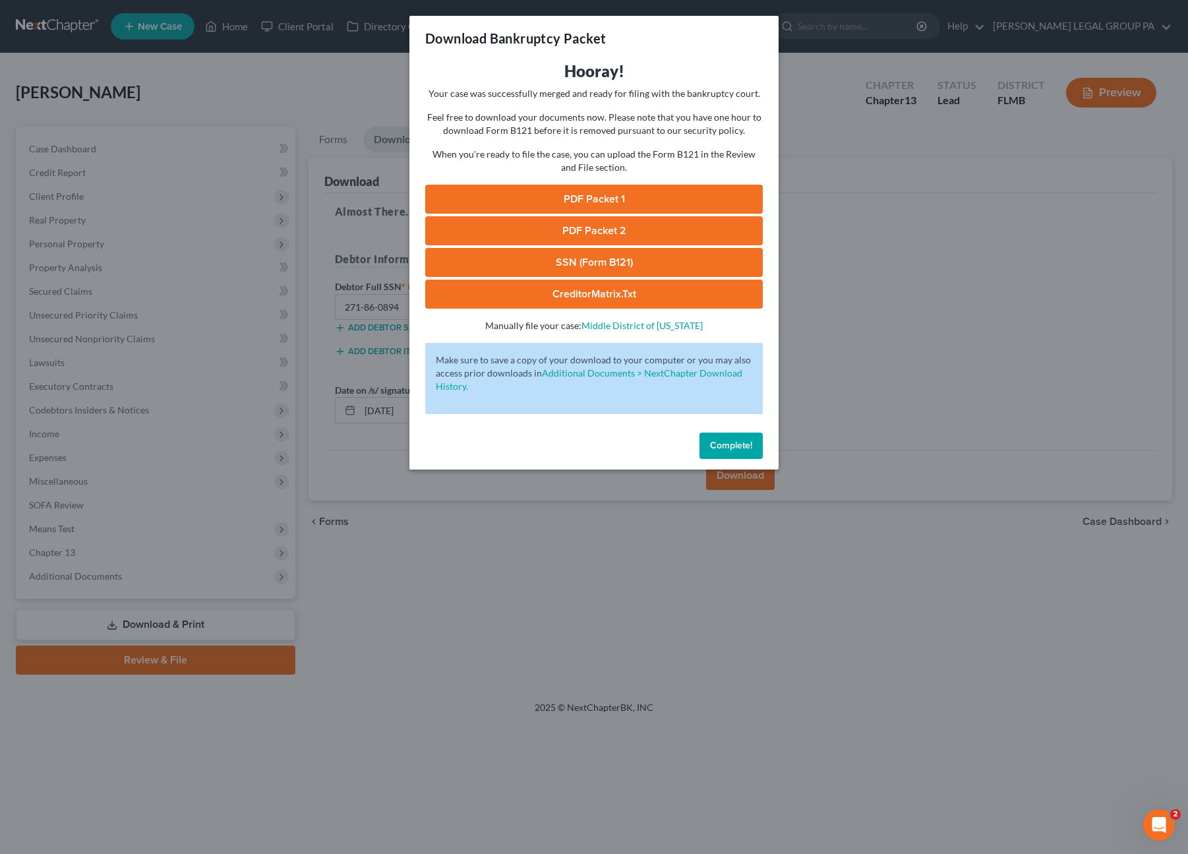
drag, startPoint x: 574, startPoint y: 263, endPoint x: 584, endPoint y: 246, distance: 20.1
click at [574, 263] on link "SSN (Form B121)" at bounding box center [594, 262] width 338 height 29
click at [600, 199] on link "PDF Packet 1" at bounding box center [594, 199] width 338 height 29
click at [563, 225] on link "PDF Packet 2" at bounding box center [594, 230] width 338 height 29
click at [734, 445] on span "Complete!" at bounding box center [731, 445] width 42 height 11
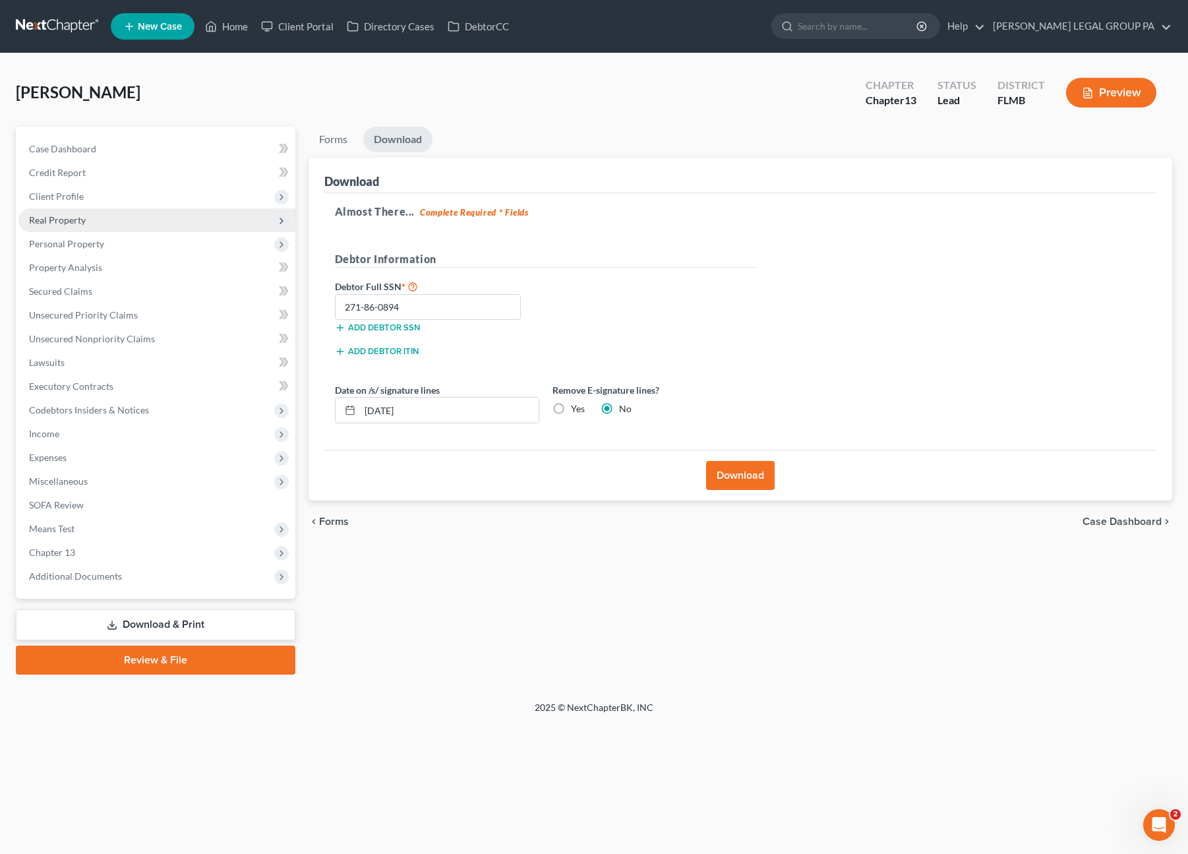
click at [67, 220] on span "Real Property" at bounding box center [57, 219] width 57 height 11
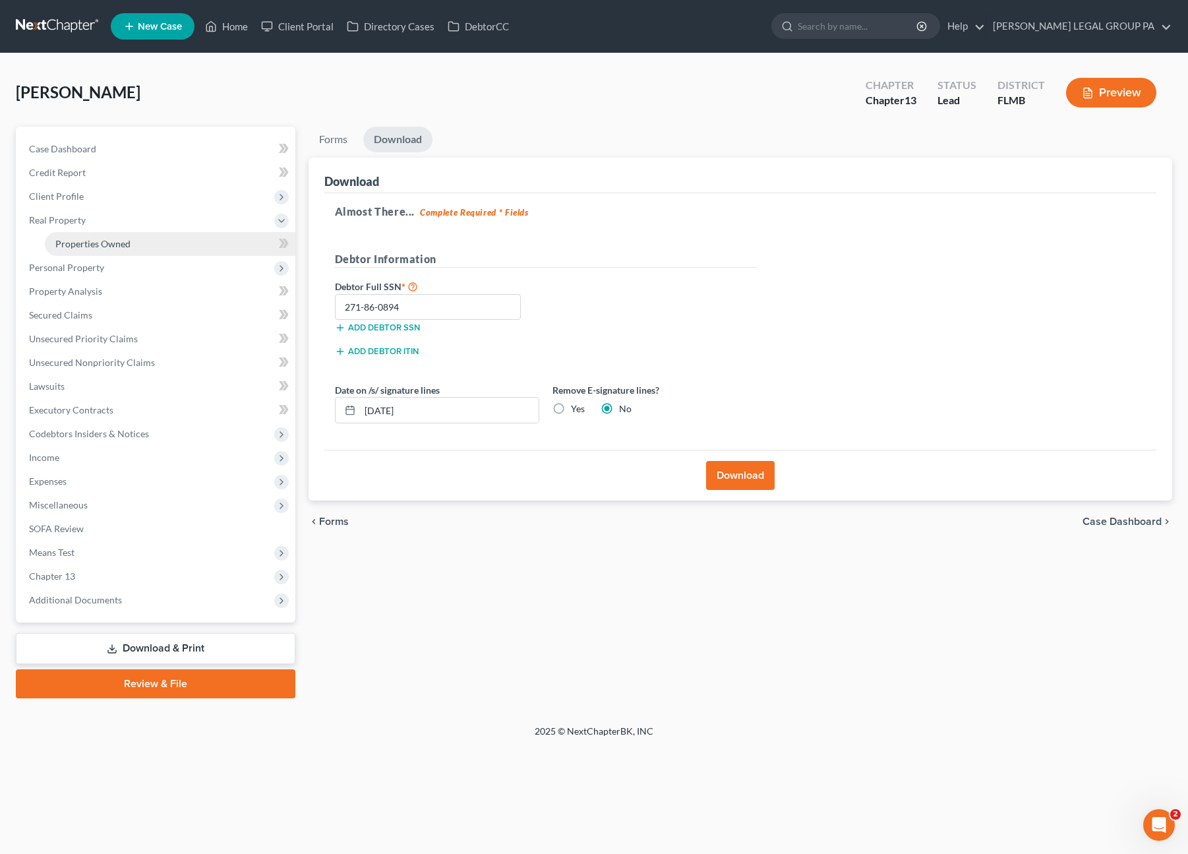
click at [78, 251] on link "Properties Owned" at bounding box center [170, 244] width 251 height 24
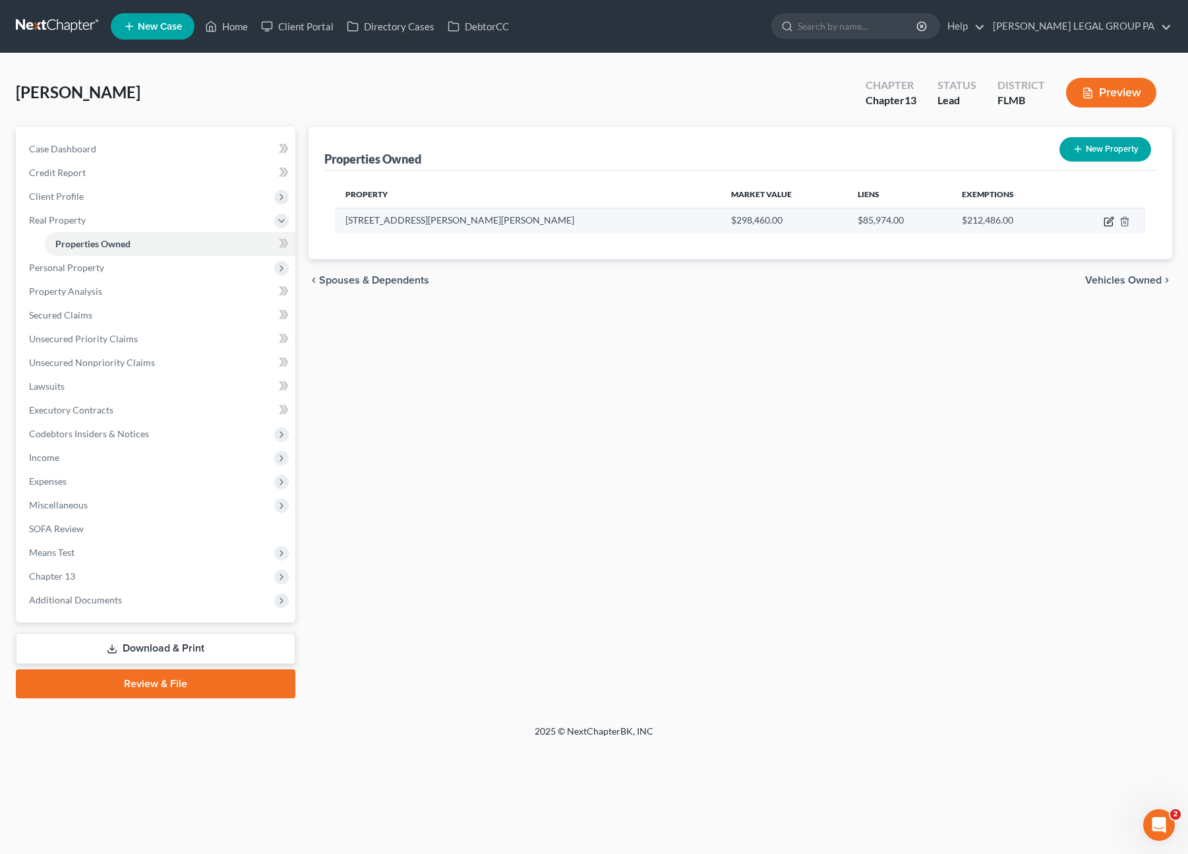
click at [1111, 224] on icon "button" at bounding box center [1108, 222] width 8 height 8
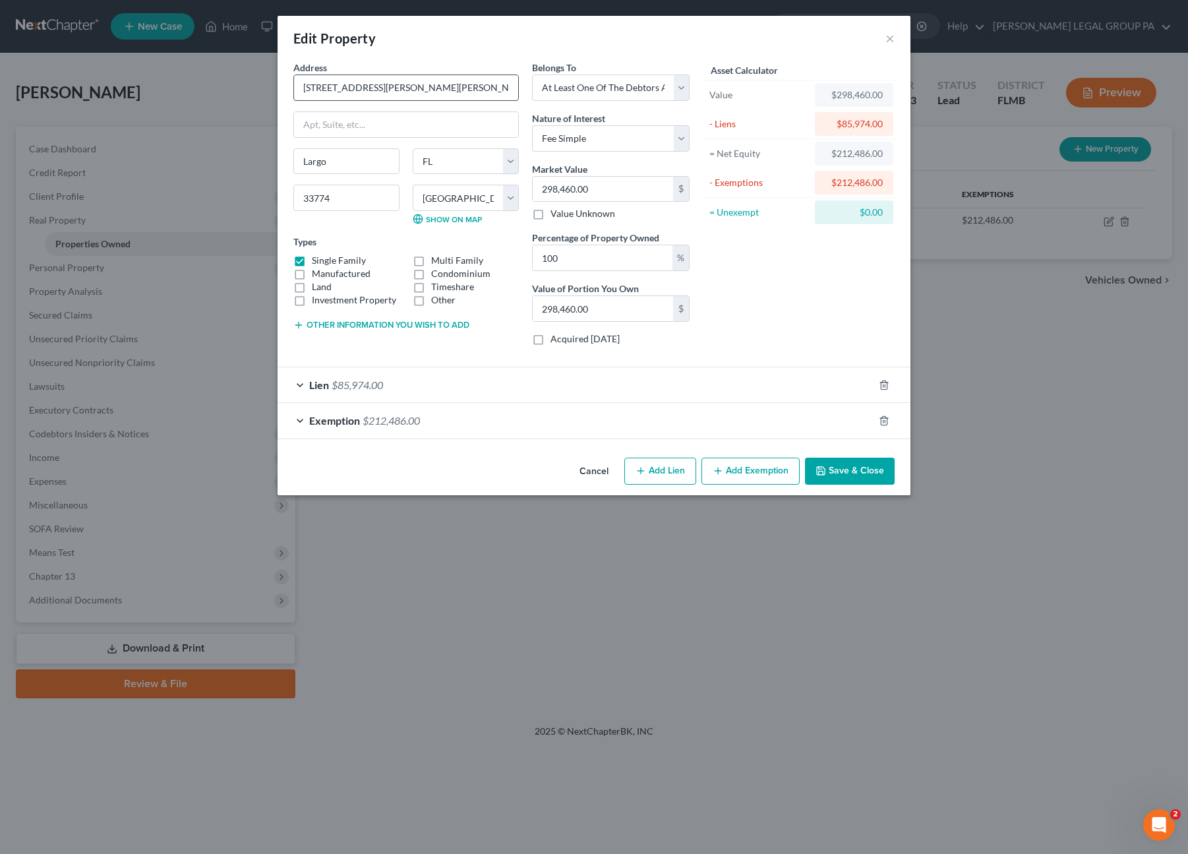
click at [419, 76] on input "2220 Mary Sue St" at bounding box center [406, 87] width 224 height 25
click at [845, 479] on button "Save & Close" at bounding box center [850, 472] width 90 height 28
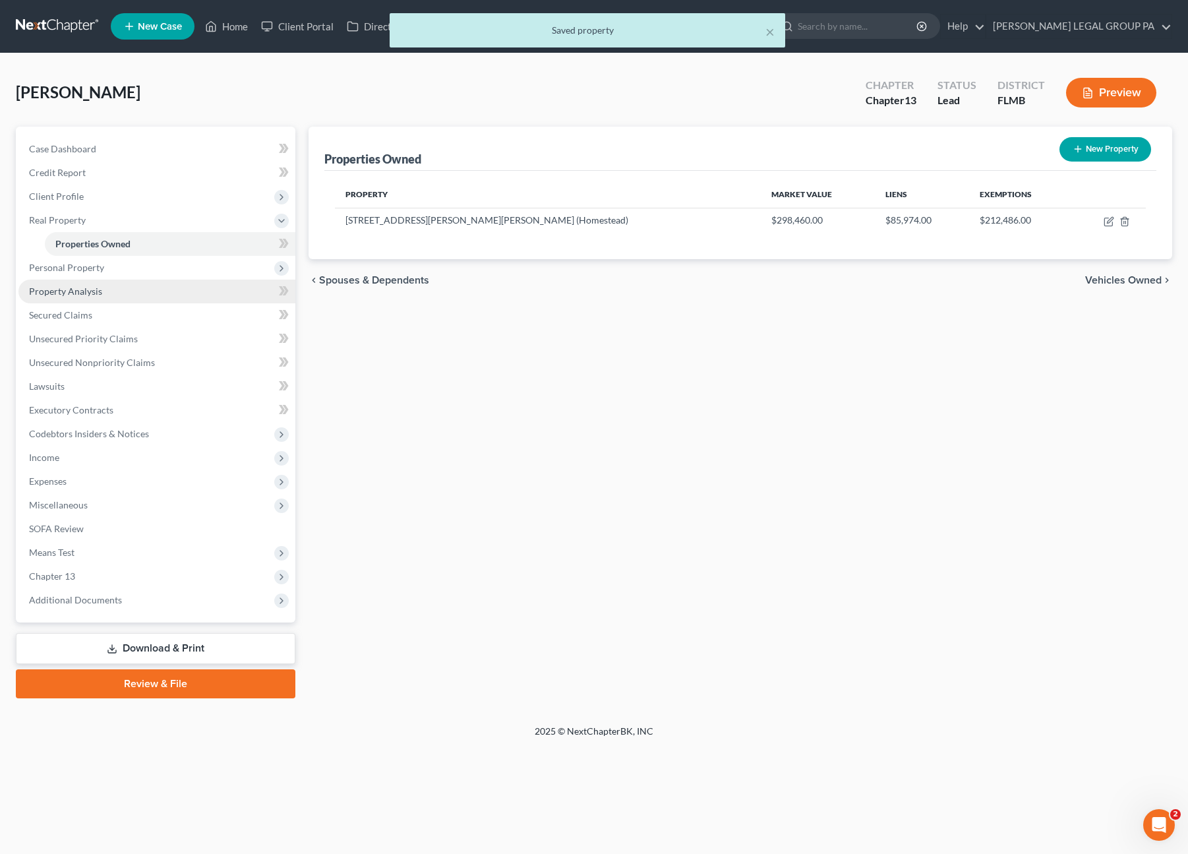
click at [72, 284] on link "Property Analysis" at bounding box center [156, 292] width 277 height 24
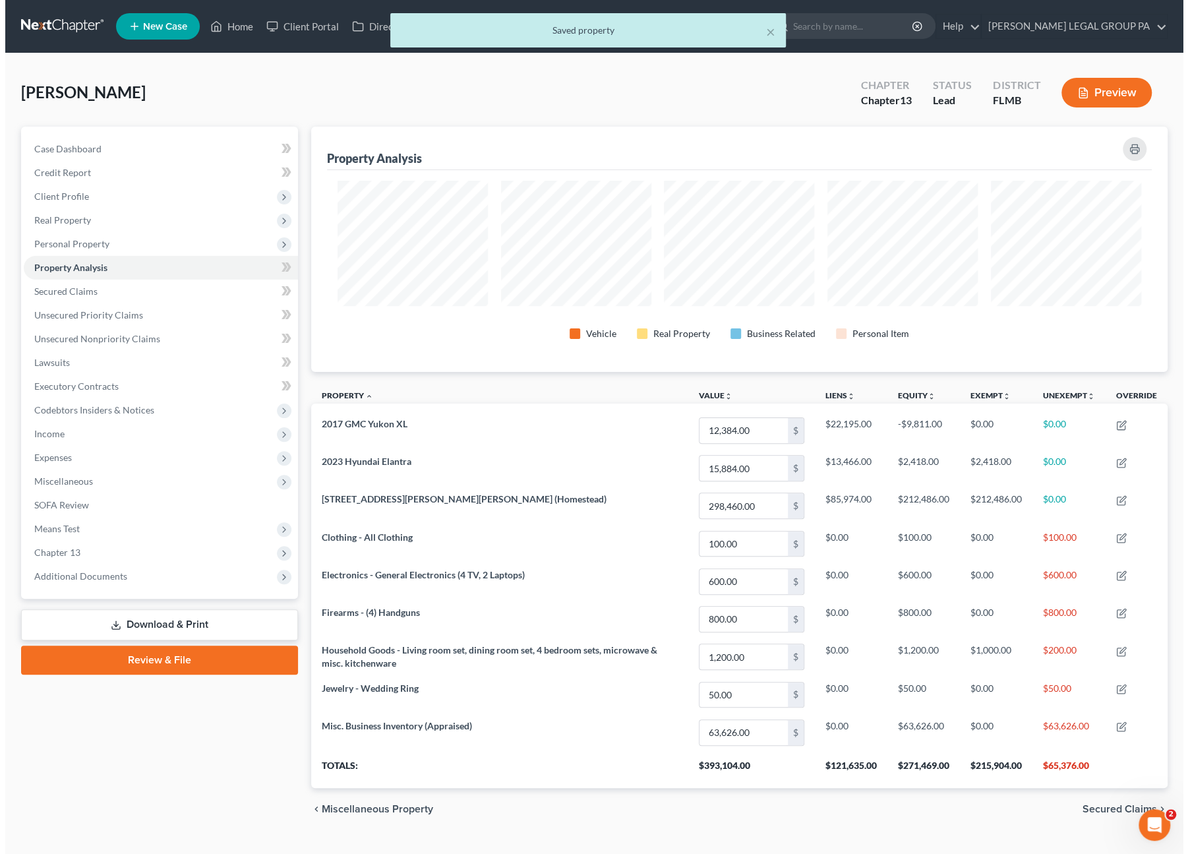
scroll to position [245, 856]
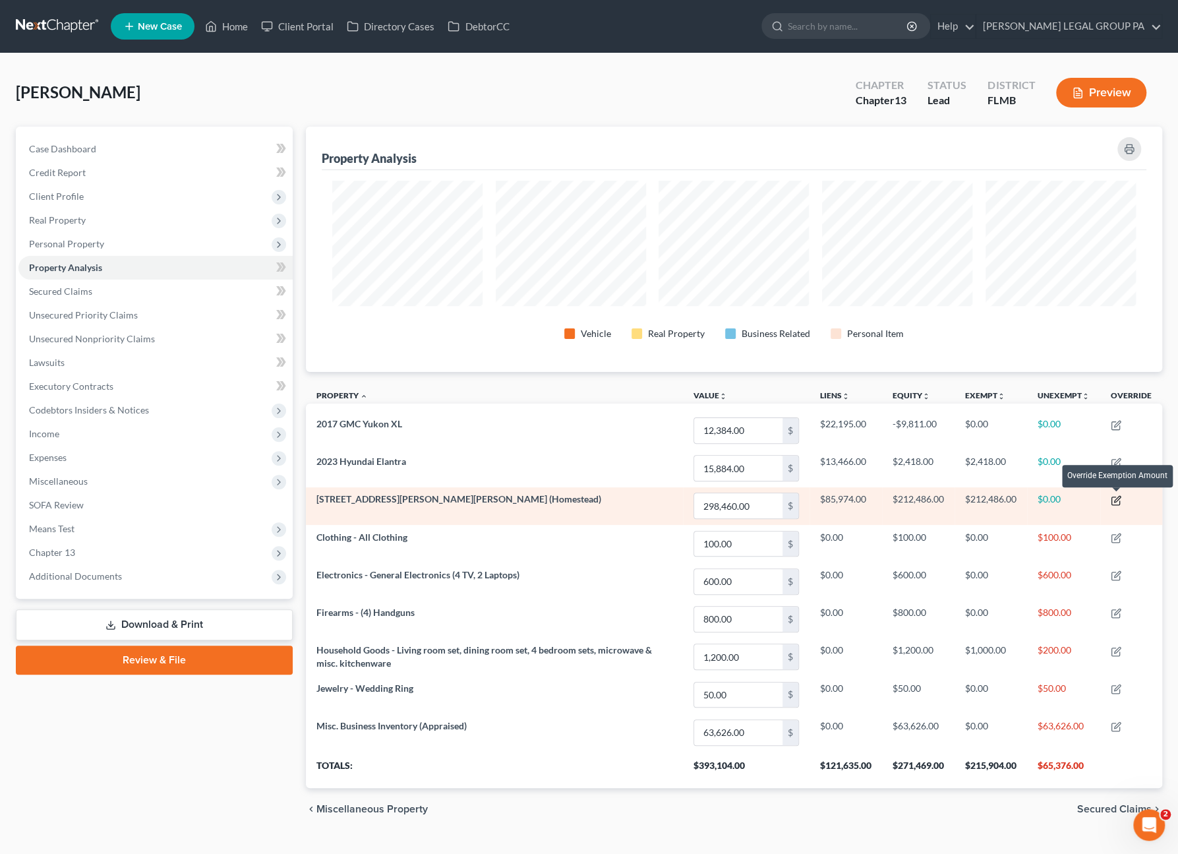
click at [1114, 498] on icon "button" at bounding box center [1116, 500] width 11 height 11
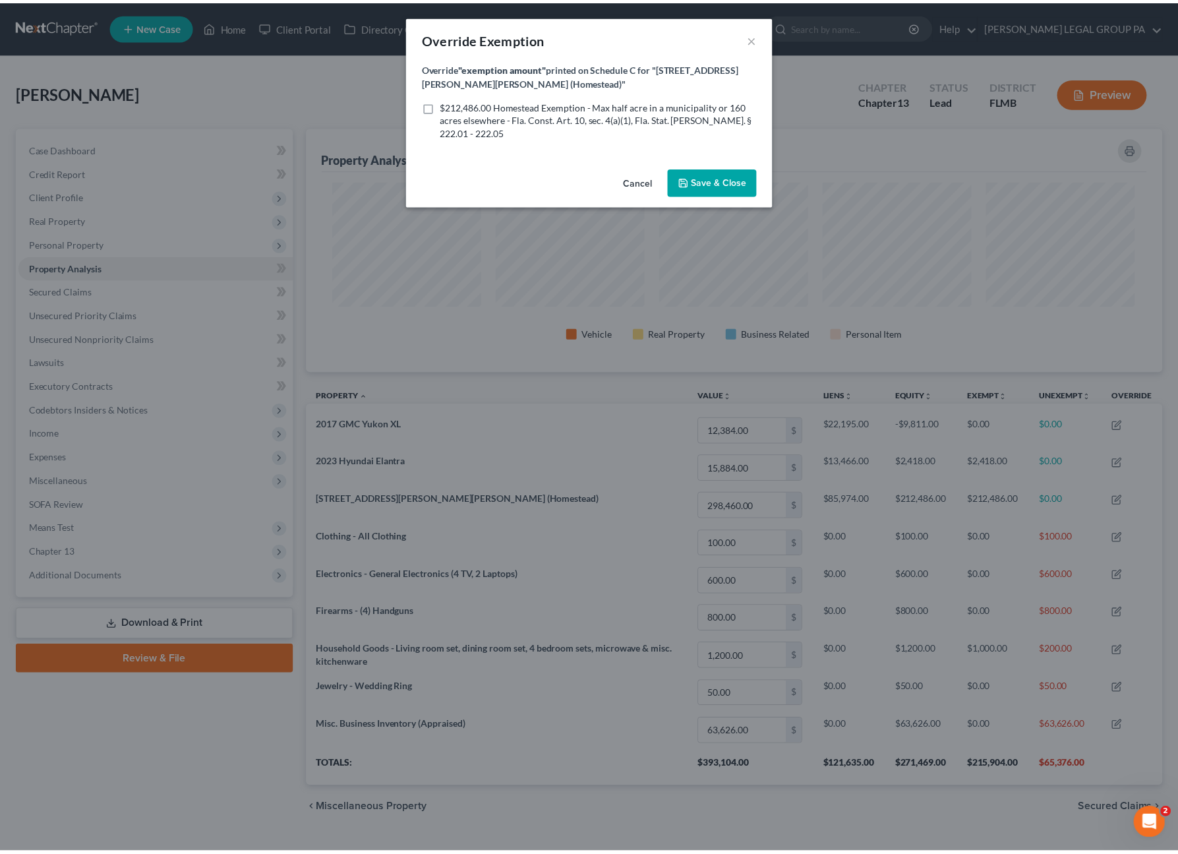
scroll to position [245, 864]
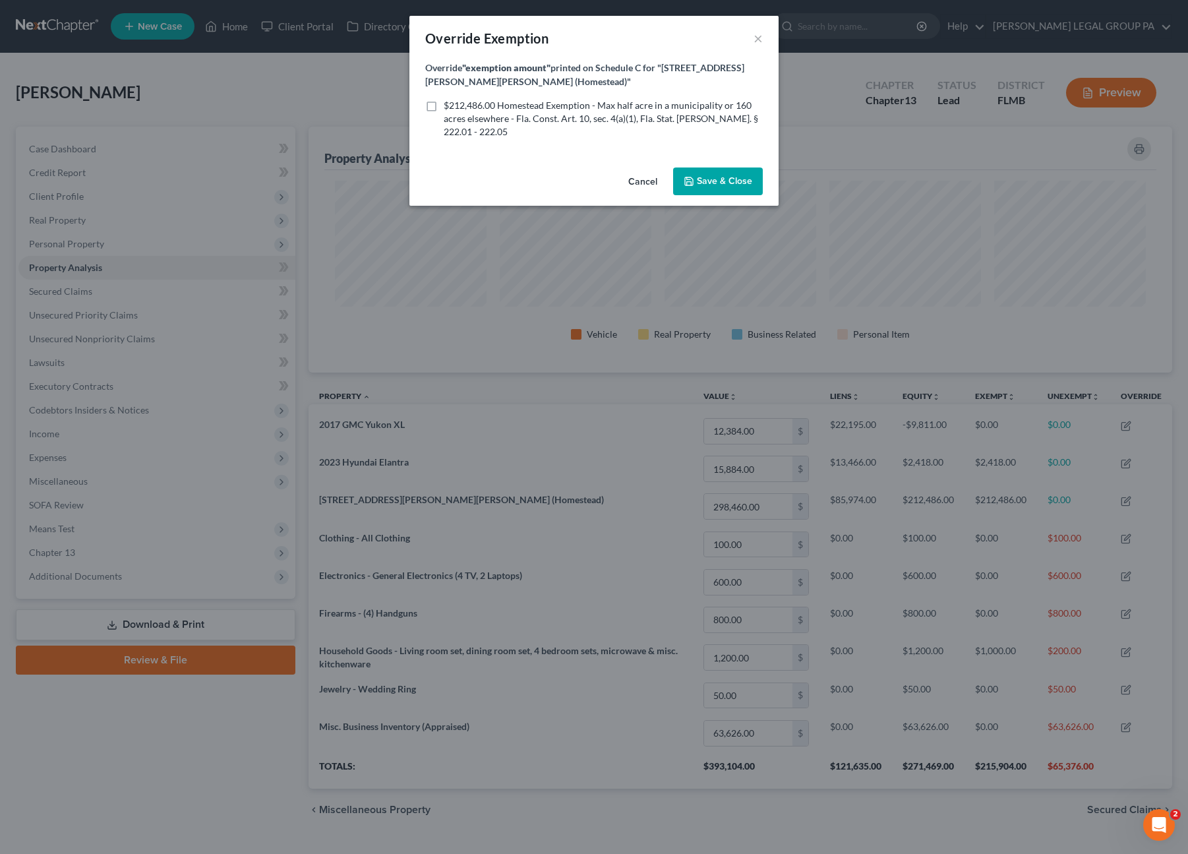
click at [444, 102] on label "$212,486.00 Homestead Exemption - Max half acre in a municipality or 160 acres …" at bounding box center [603, 119] width 319 height 40
click at [449, 102] on input "$212,486.00 Homestead Exemption - Max half acre in a municipality or 160 acres …" at bounding box center [453, 103] width 9 height 9
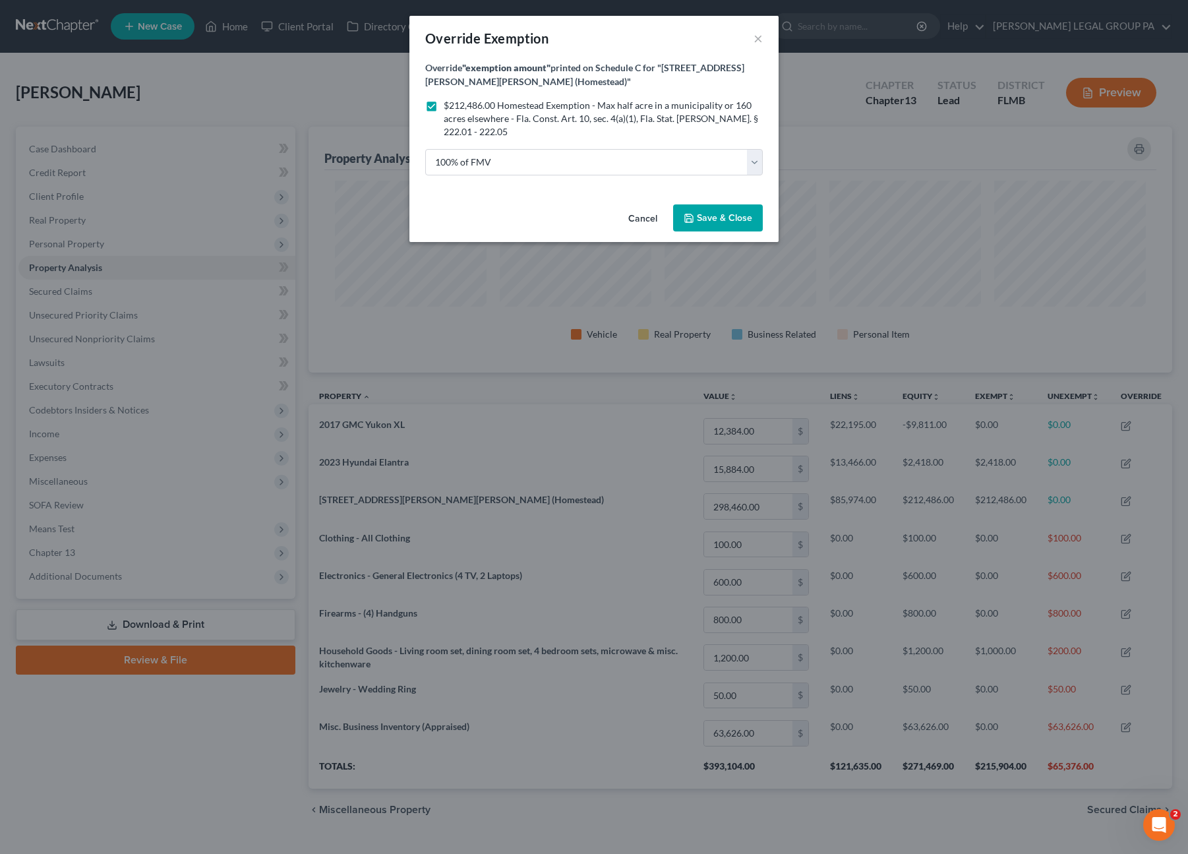
click at [716, 220] on span "Save & Close" at bounding box center [724, 217] width 55 height 11
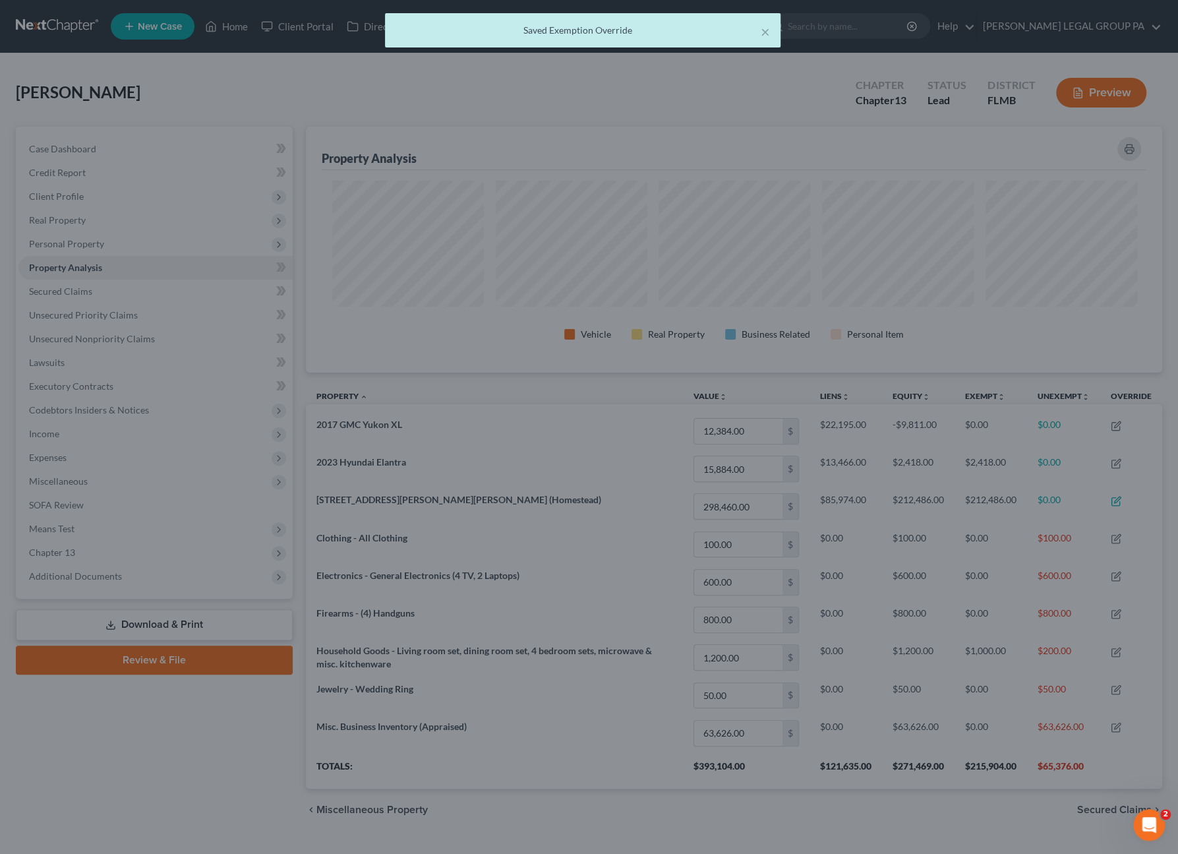
scroll to position [658992, 658380]
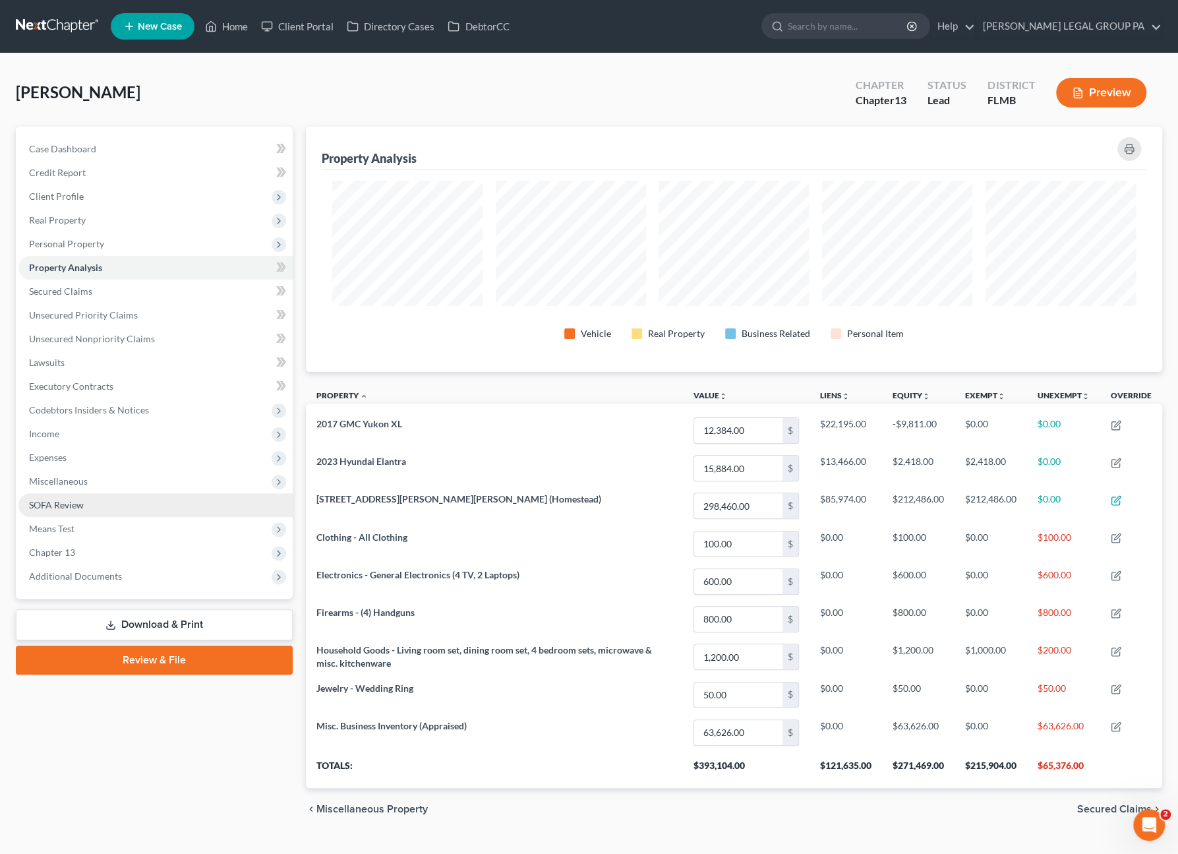
drag, startPoint x: 80, startPoint y: 482, endPoint x: 85, endPoint y: 506, distance: 24.3
click at [80, 482] on span "Miscellaneous" at bounding box center [58, 480] width 59 height 11
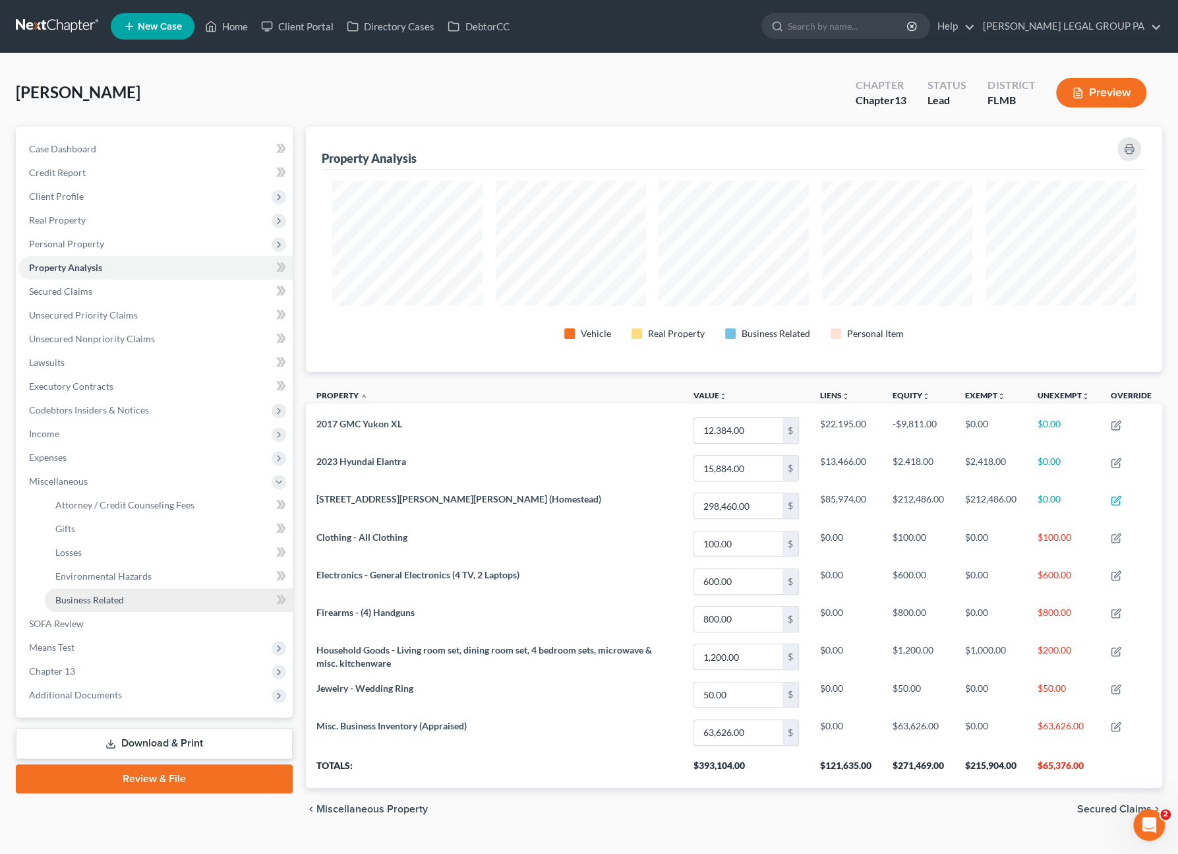
click at [105, 593] on link "Business Related" at bounding box center [169, 600] width 248 height 24
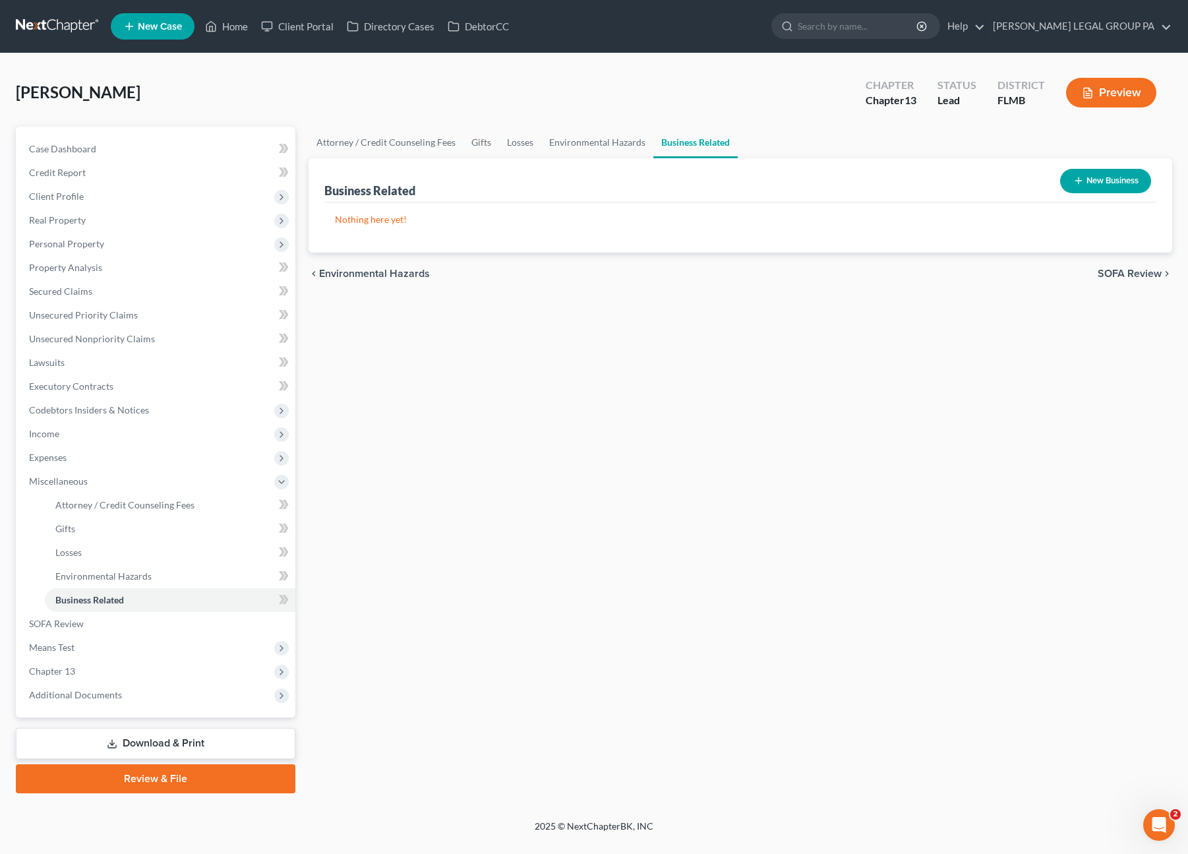
click at [1118, 173] on button "New Business" at bounding box center [1105, 181] width 91 height 24
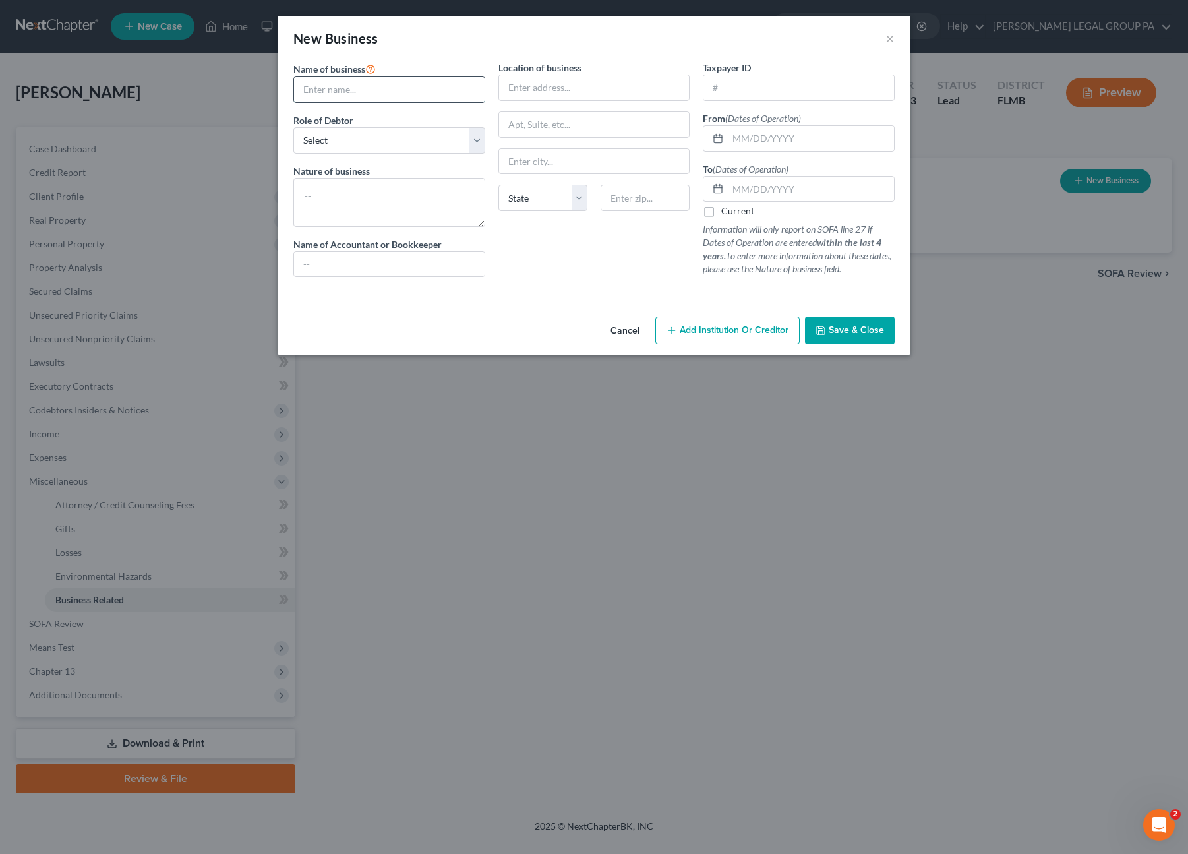
click at [380, 100] on input "text" at bounding box center [389, 89] width 191 height 25
drag, startPoint x: 353, startPoint y: 89, endPoint x: 386, endPoint y: 82, distance: 33.6
click at [353, 89] on input "Rock Automative LLC" at bounding box center [389, 89] width 191 height 25
drag, startPoint x: 448, startPoint y: 136, endPoint x: 465, endPoint y: 150, distance: 22.5
click at [448, 136] on select "Select A member of a limited liability company (LLC) or limited liability partn…" at bounding box center [389, 140] width 192 height 26
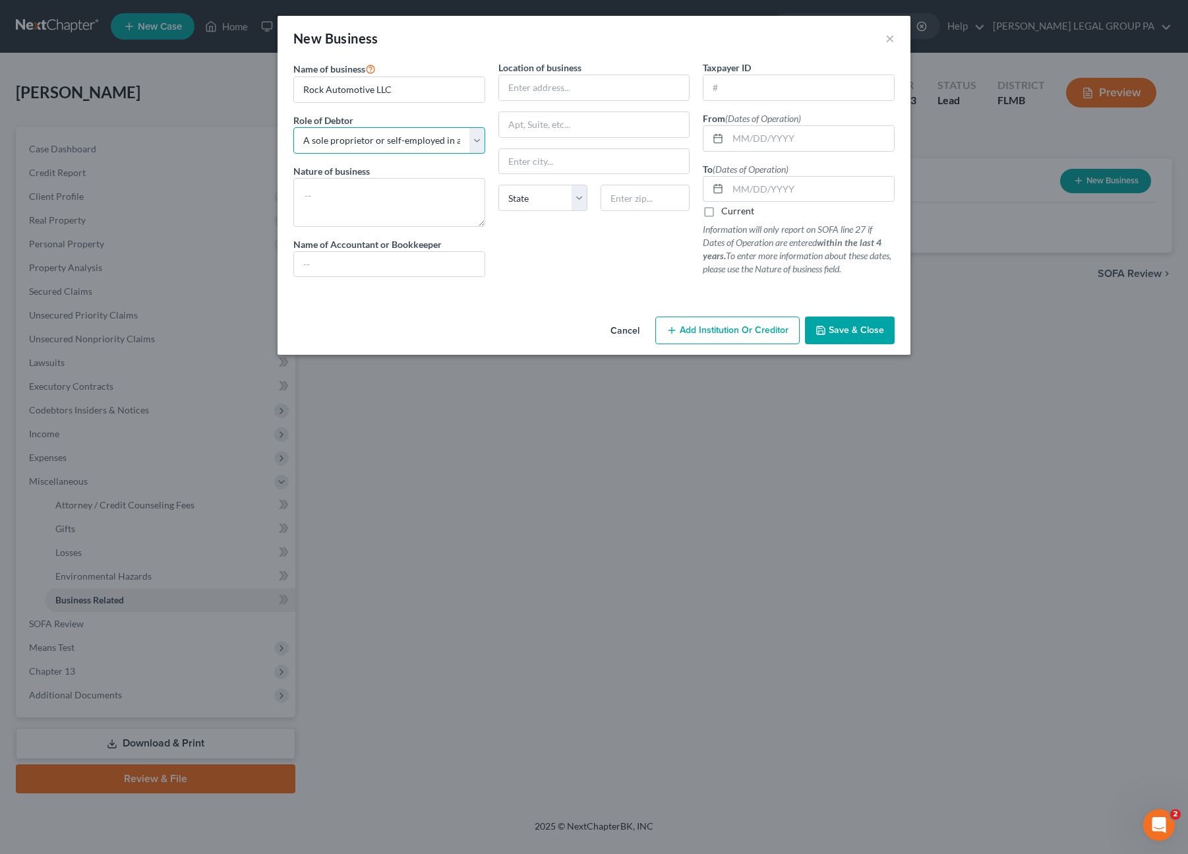
click at [293, 127] on select "Select A member of a limited liability company (LLC) or limited liability partn…" at bounding box center [389, 140] width 192 height 26
click at [373, 217] on textarea at bounding box center [389, 202] width 192 height 49
click at [572, 249] on div "Location of business 11520 68th St Largo State AL AK AR AZ CA CO CT DE DC FL GA…" at bounding box center [594, 174] width 205 height 227
click at [740, 94] on input "text" at bounding box center [798, 87] width 191 height 25
drag, startPoint x: 400, startPoint y: 91, endPoint x: 376, endPoint y: 89, distance: 24.5
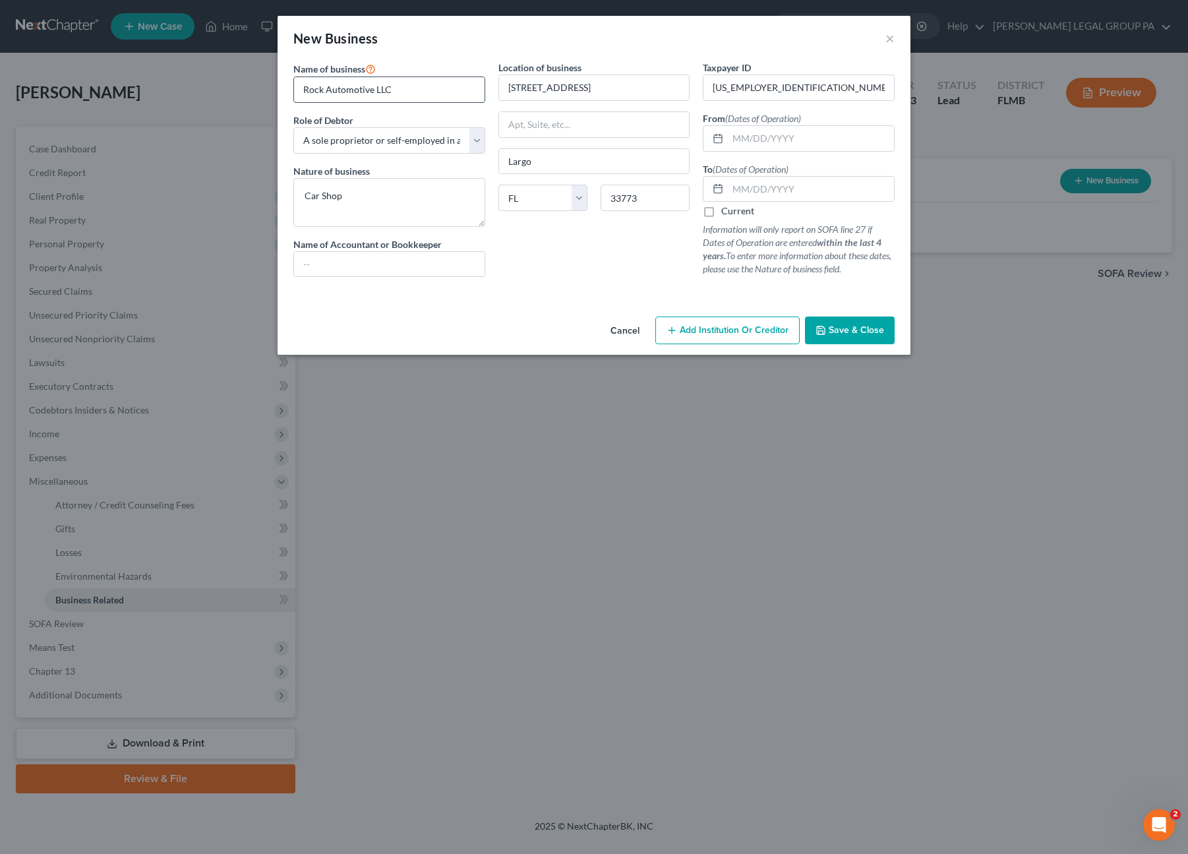
click at [376, 89] on input "Rock Automotive LLC" at bounding box center [389, 89] width 191 height 25
drag, startPoint x: 773, startPoint y: 88, endPoint x: 703, endPoint y: 90, distance: 69.9
click at [703, 90] on div "87-2976438" at bounding box center [799, 87] width 192 height 26
click at [753, 135] on input "text" at bounding box center [811, 138] width 166 height 25
click at [721, 209] on label "Current" at bounding box center [737, 210] width 33 height 13
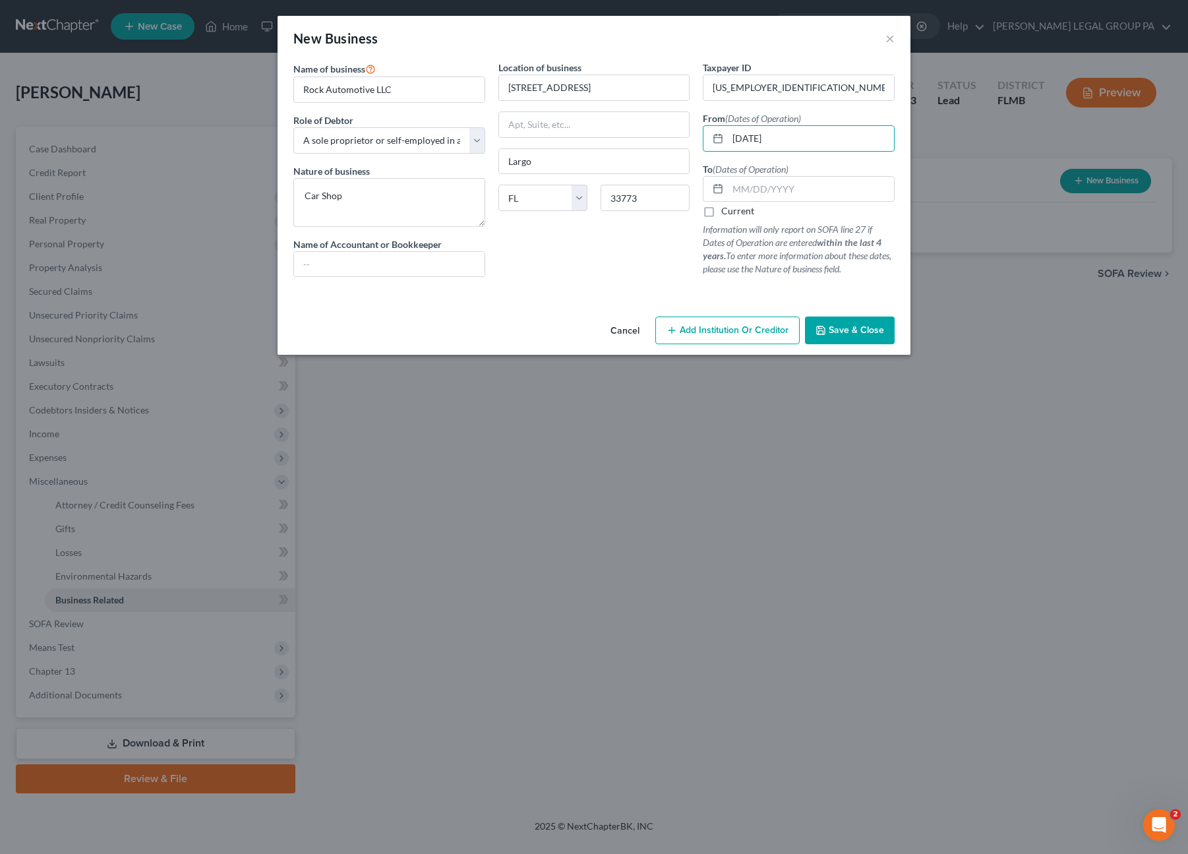
click at [726, 209] on input "Current" at bounding box center [730, 208] width 9 height 9
click at [434, 138] on select "Select A member of a limited liability company (LLC) or limited liability partn…" at bounding box center [389, 140] width 192 height 26
click at [293, 127] on select "Select A member of a limited liability company (LLC) or limited liability partn…" at bounding box center [389, 140] width 192 height 26
click at [846, 336] on button "Save & Close" at bounding box center [850, 330] width 90 height 28
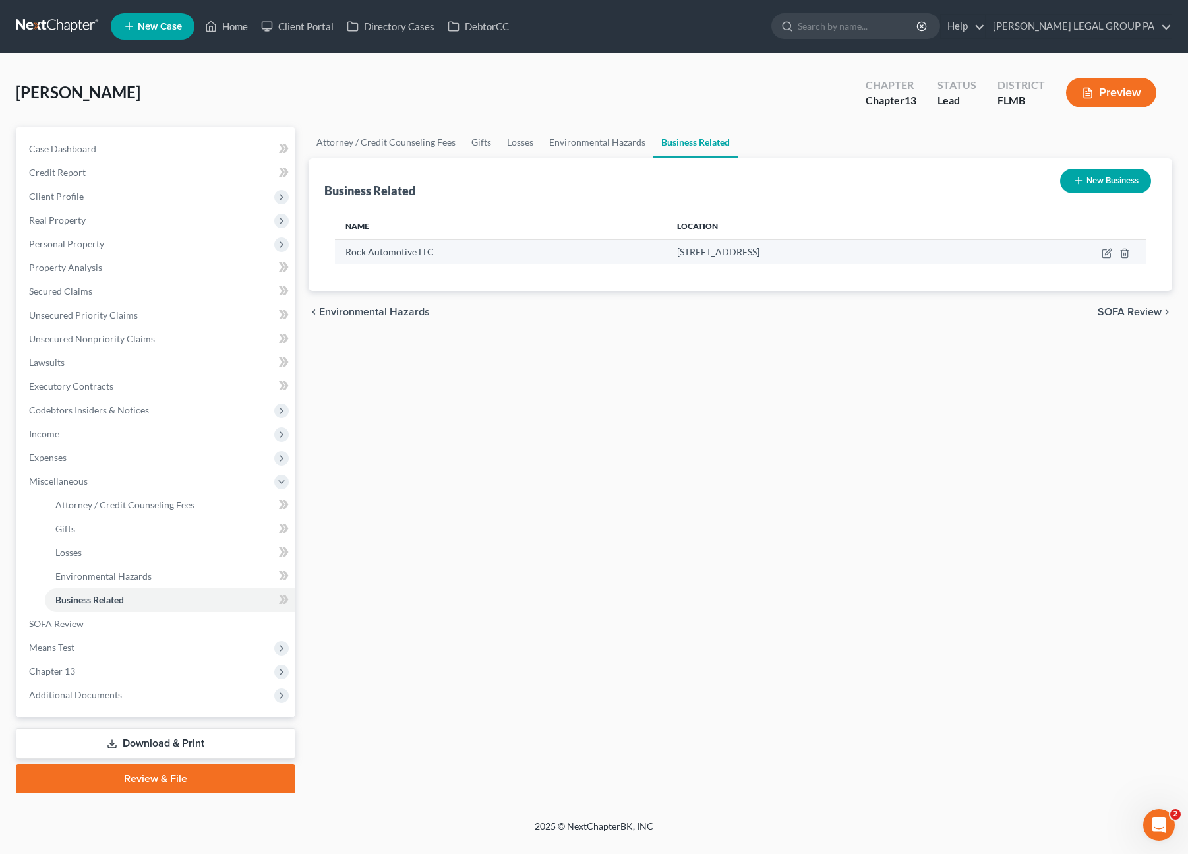
click at [1105, 242] on td at bounding box center [1063, 251] width 166 height 25
click at [1106, 254] on icon "button" at bounding box center [1108, 252] width 6 height 6
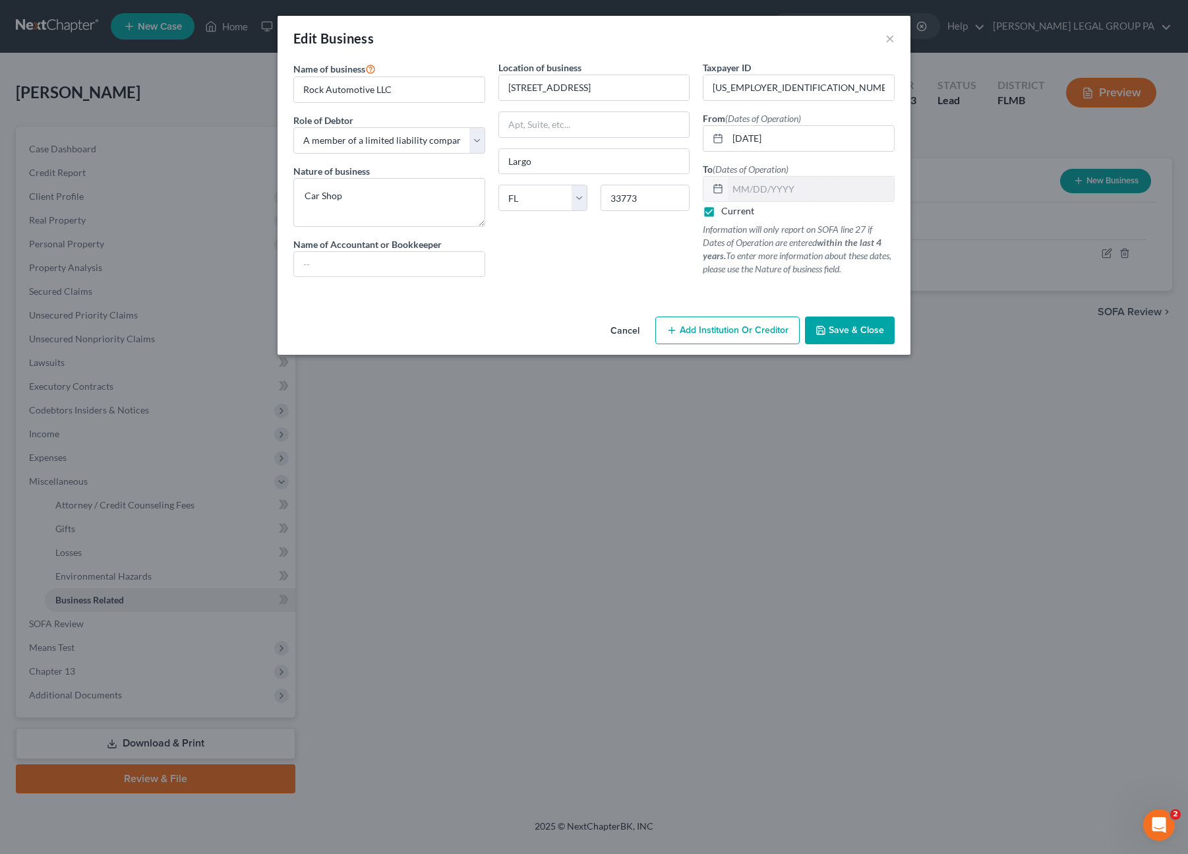
click at [817, 330] on icon "button" at bounding box center [820, 330] width 11 height 11
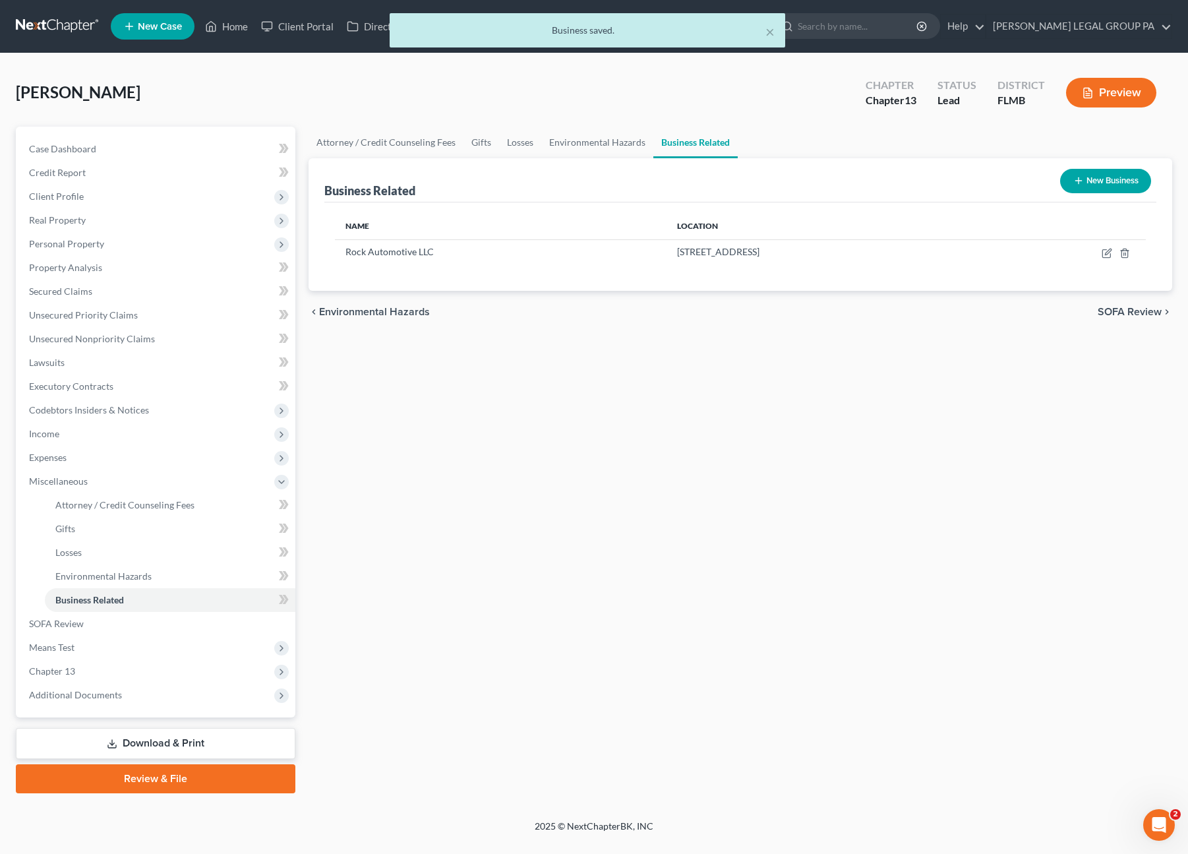
click at [1136, 184] on button "New Business" at bounding box center [1105, 181] width 91 height 24
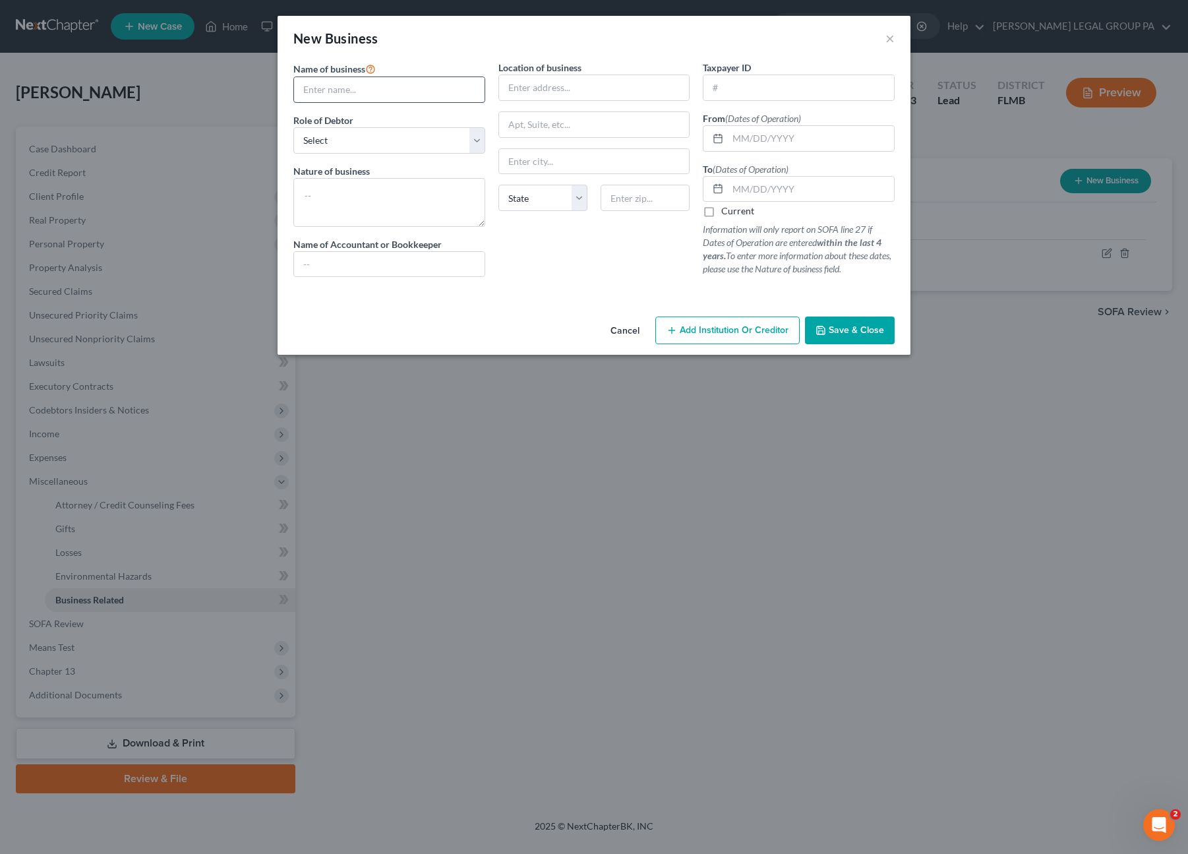
click at [399, 91] on input "text" at bounding box center [389, 89] width 191 height 25
click at [432, 135] on select "Select A member of a limited liability company (LLC) or limited liability partn…" at bounding box center [389, 140] width 192 height 26
click at [293, 127] on select "Select A member of a limited liability company (LLC) or limited liability partn…" at bounding box center [389, 140] width 192 height 26
click at [371, 208] on textarea at bounding box center [389, 202] width 192 height 49
click at [630, 246] on div "Location of business 2220 Mary Sue St State AL AK AR AZ CA CO CT DE DC FL GA GU…" at bounding box center [594, 174] width 205 height 227
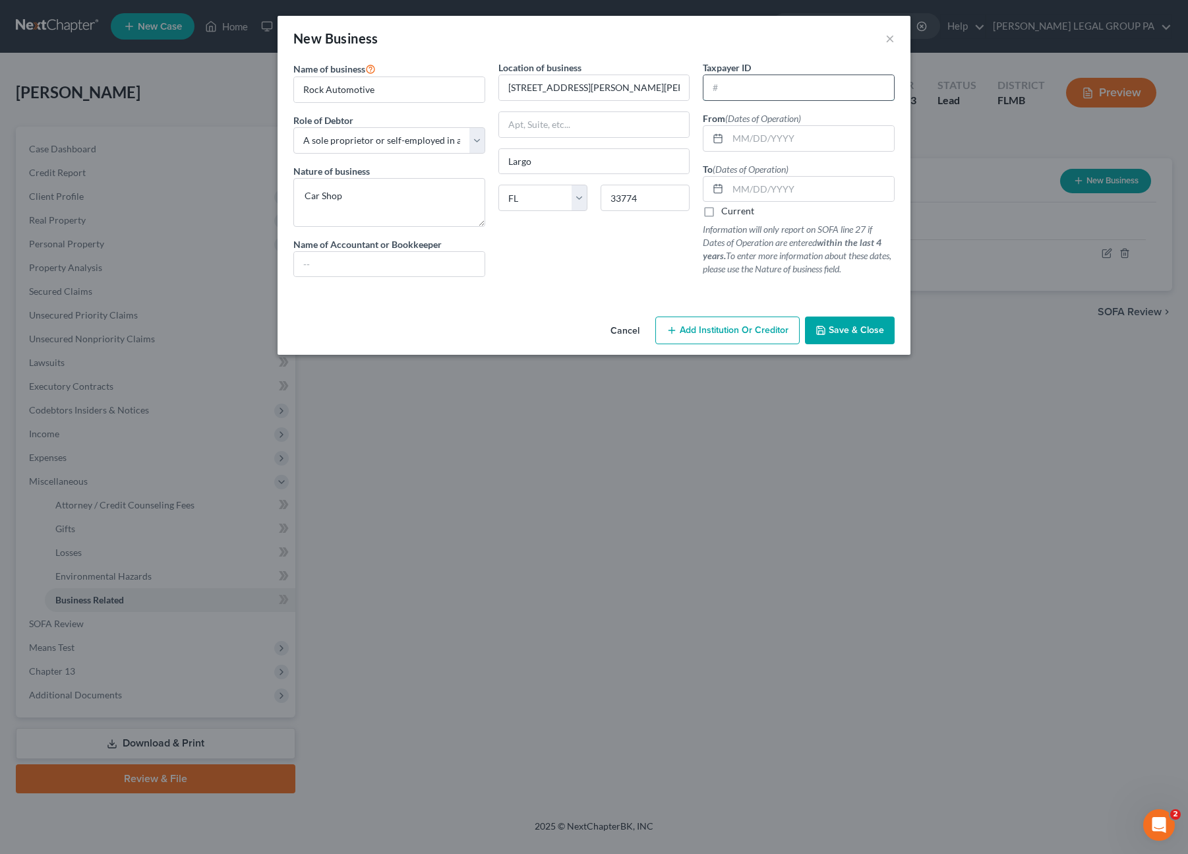
click at [753, 84] on input "text" at bounding box center [798, 87] width 191 height 25
click at [755, 137] on input "text" at bounding box center [811, 138] width 166 height 25
click at [721, 210] on label "Current" at bounding box center [737, 210] width 33 height 13
click at [726, 210] on input "Current" at bounding box center [730, 208] width 9 height 9
click at [860, 334] on span "Save & Close" at bounding box center [856, 329] width 55 height 11
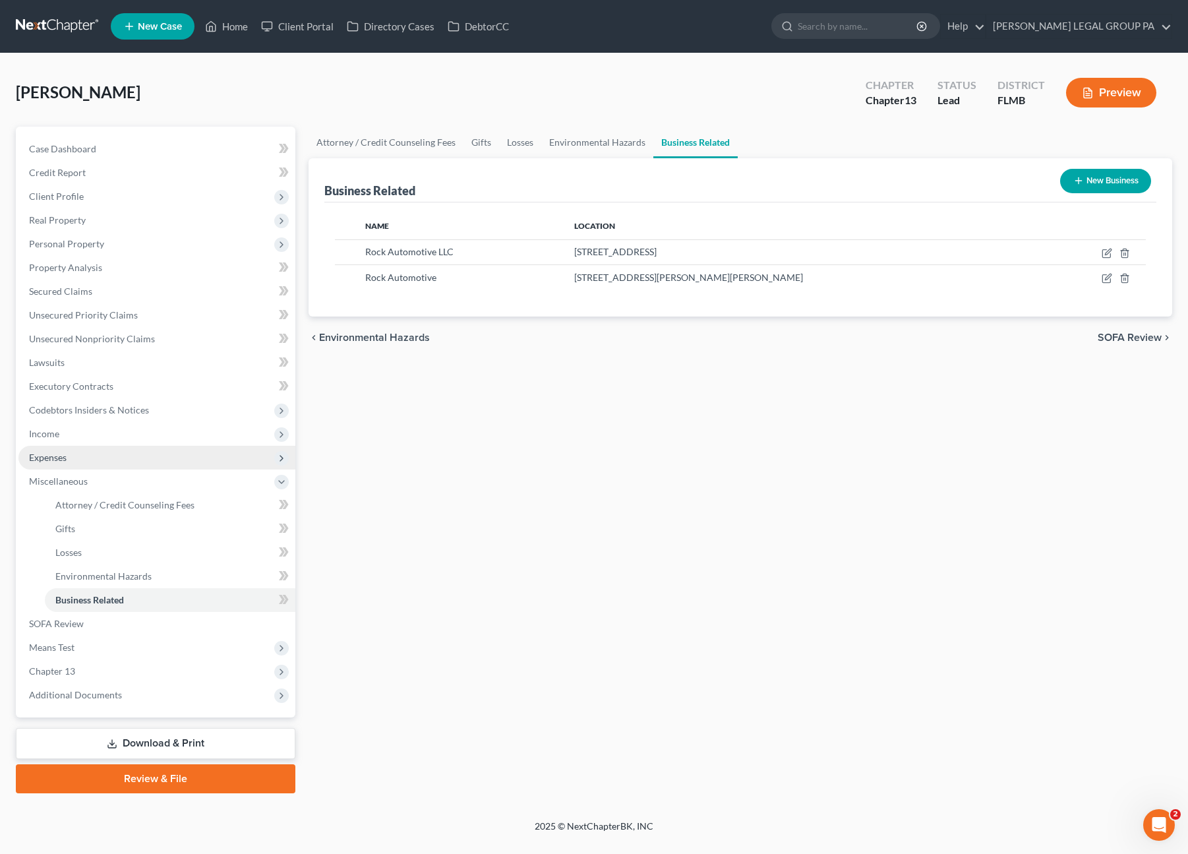
click at [74, 453] on span "Expenses" at bounding box center [156, 458] width 277 height 24
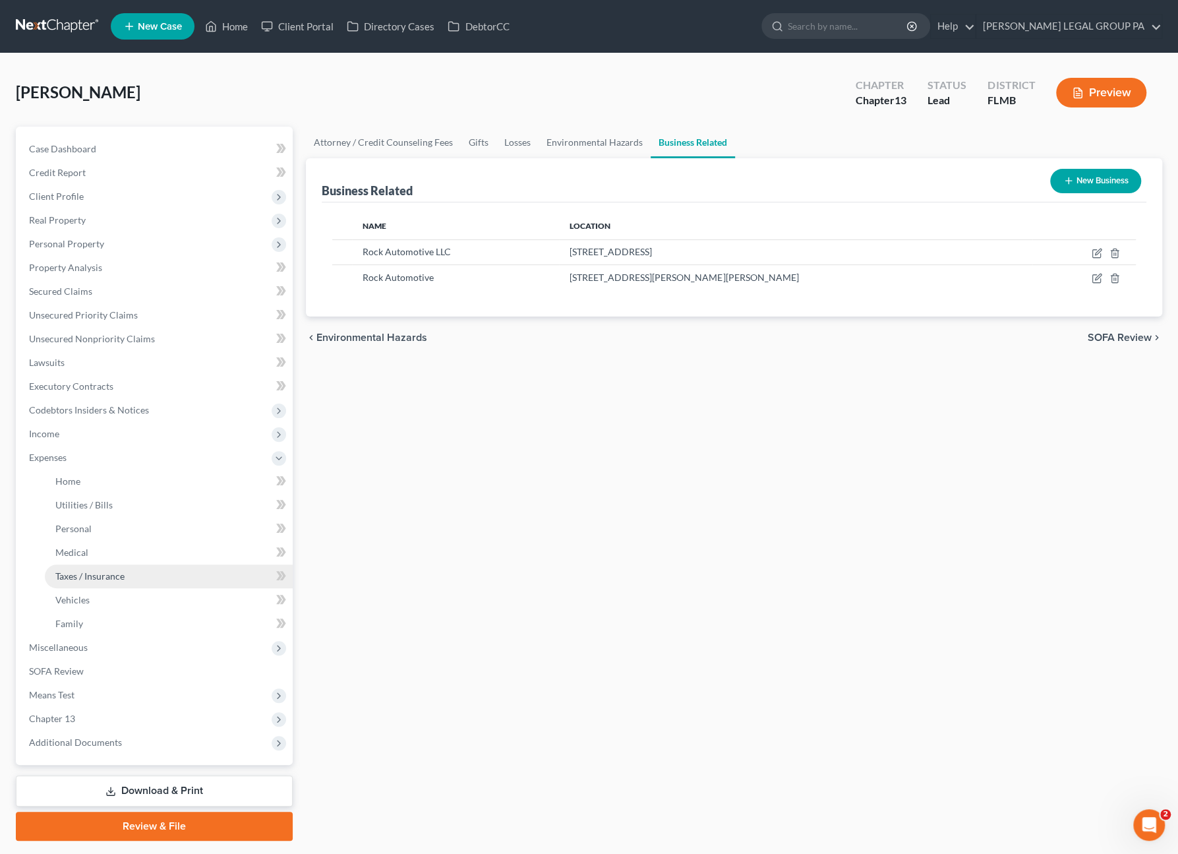
click at [68, 577] on span "Taxes / Insurance" at bounding box center [89, 575] width 69 height 11
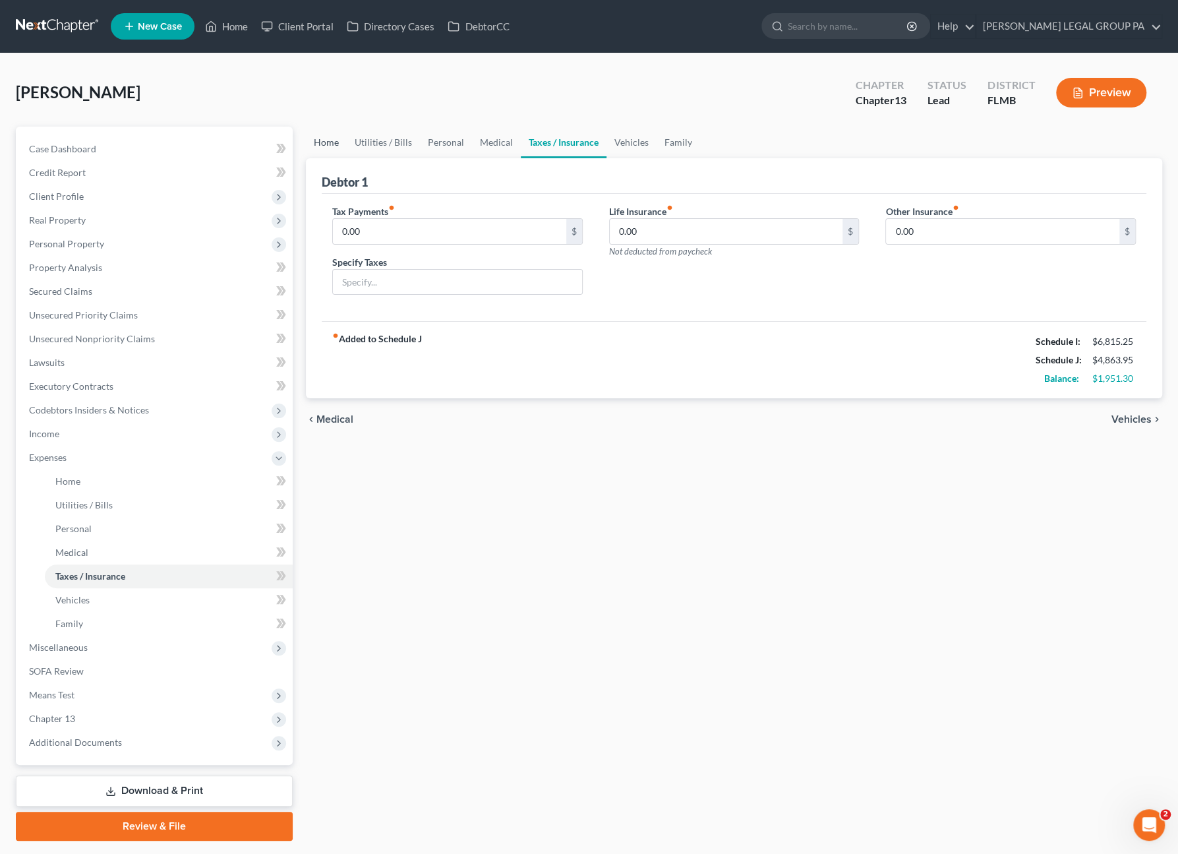
click at [326, 146] on link "Home" at bounding box center [326, 143] width 41 height 32
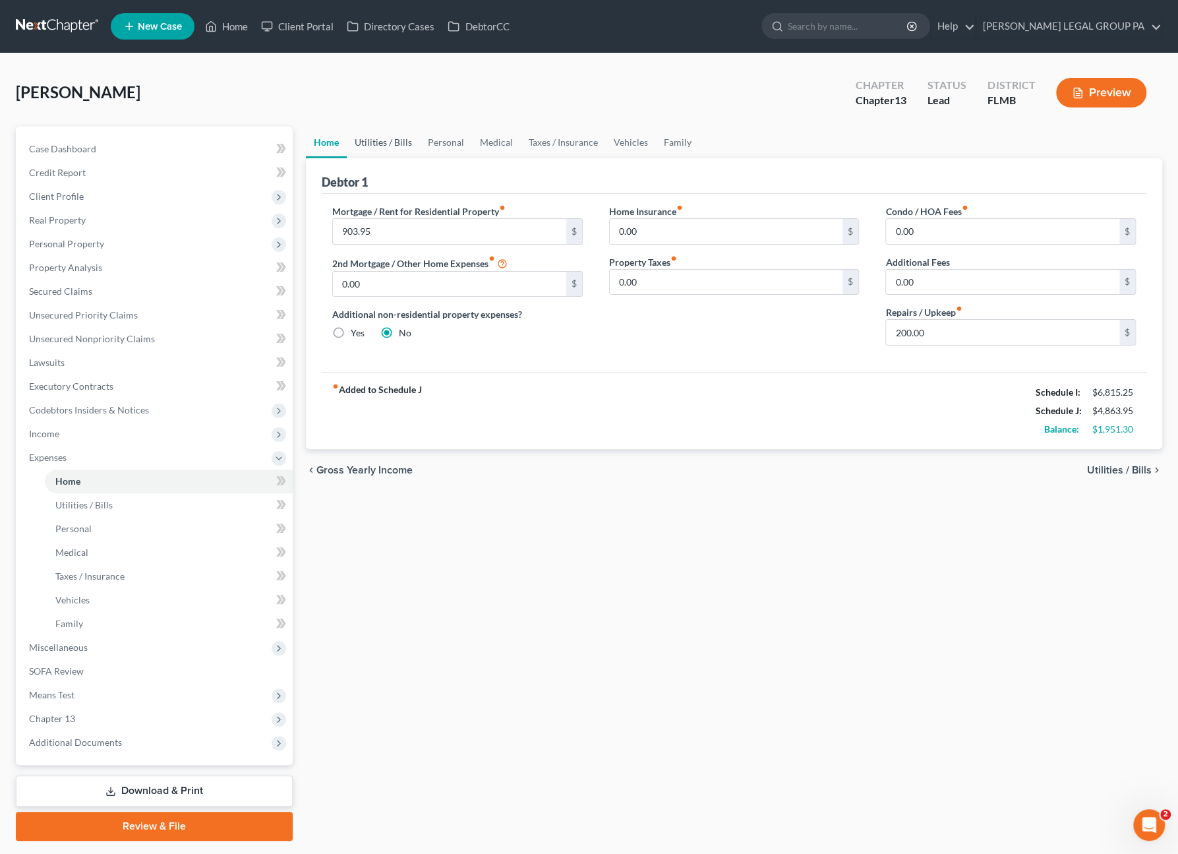
click at [389, 145] on link "Utilities / Bills" at bounding box center [383, 143] width 73 height 32
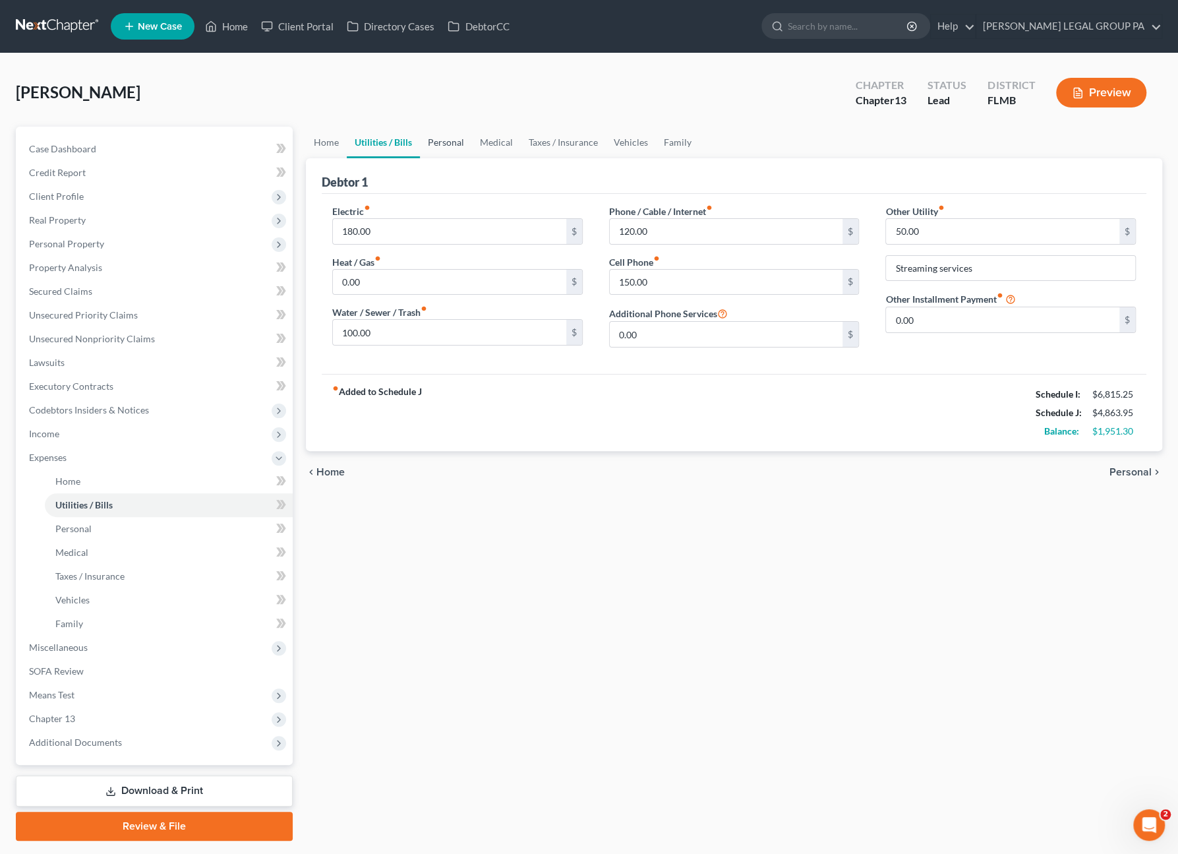
click at [463, 147] on link "Personal" at bounding box center [446, 143] width 52 height 32
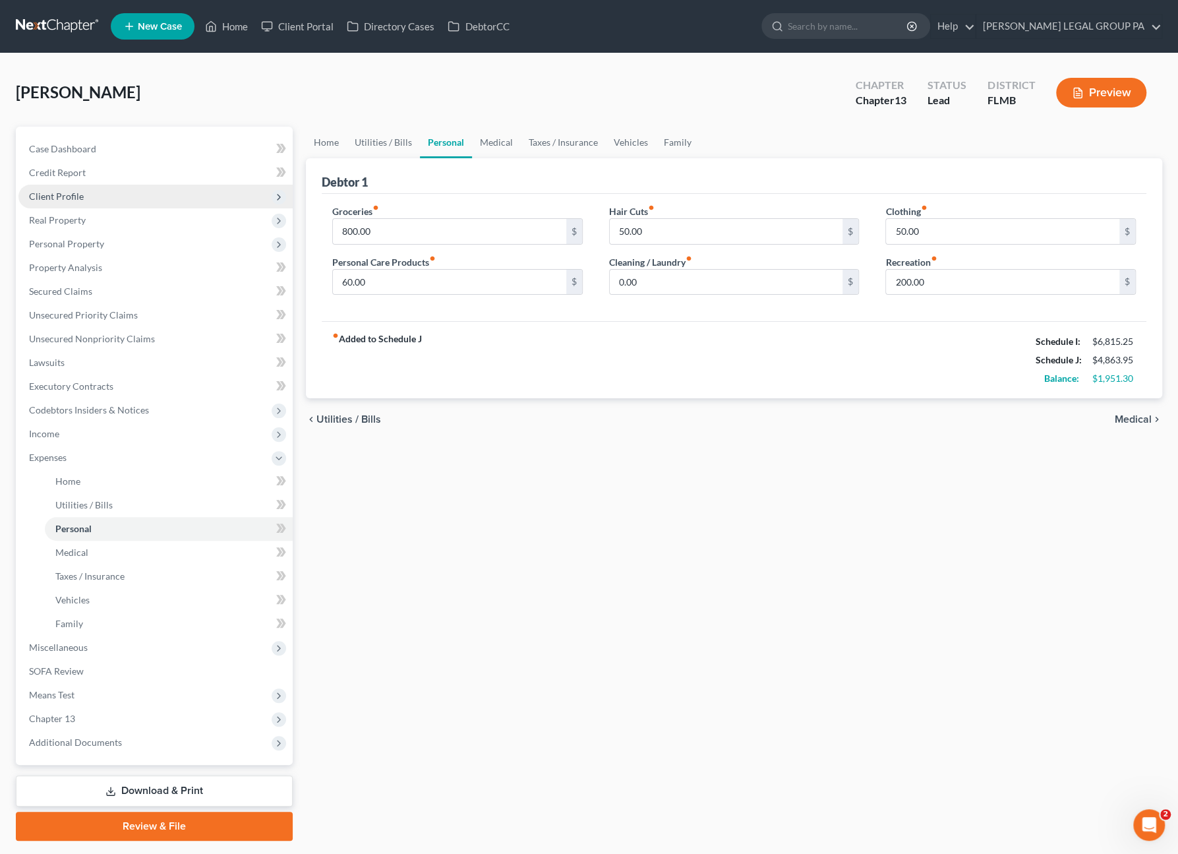
click at [56, 195] on span "Client Profile" at bounding box center [56, 196] width 55 height 11
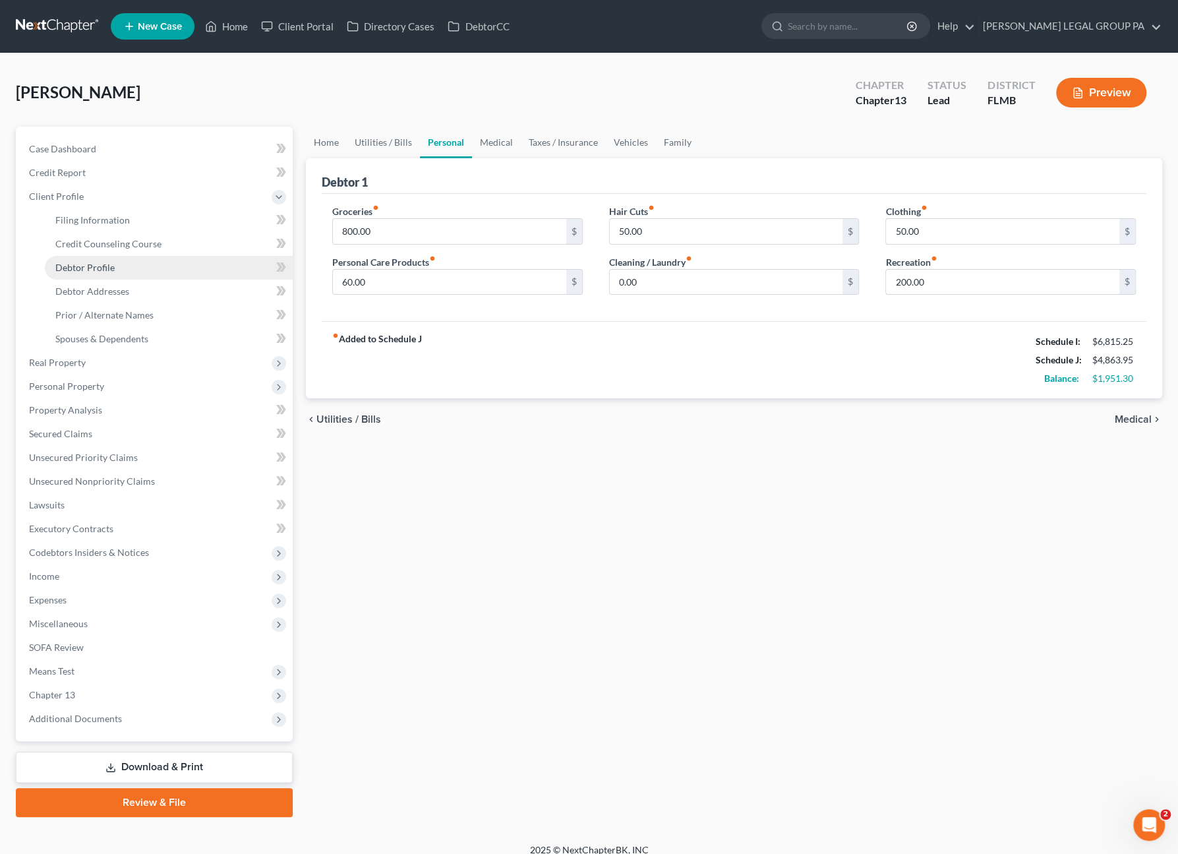
click at [121, 262] on link "Debtor Profile" at bounding box center [169, 268] width 248 height 24
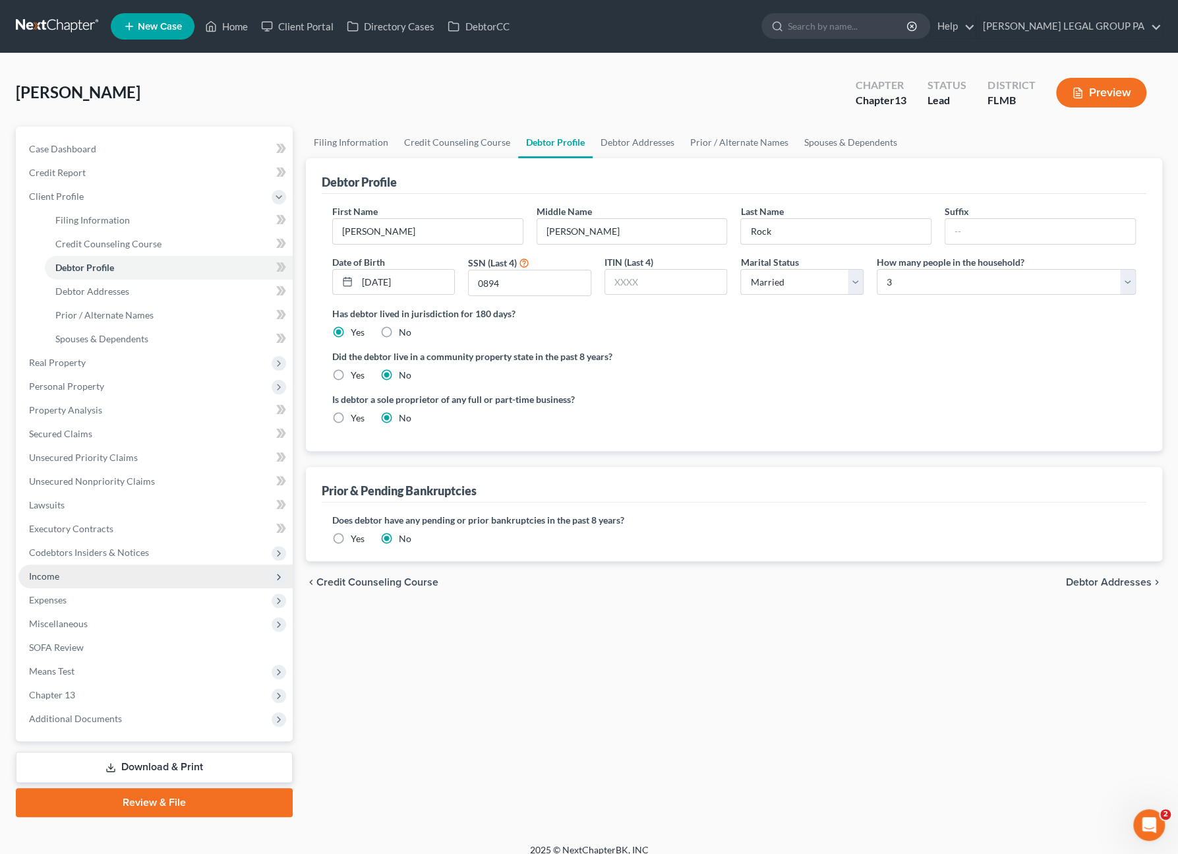
click at [50, 587] on span "Income" at bounding box center [155, 576] width 274 height 24
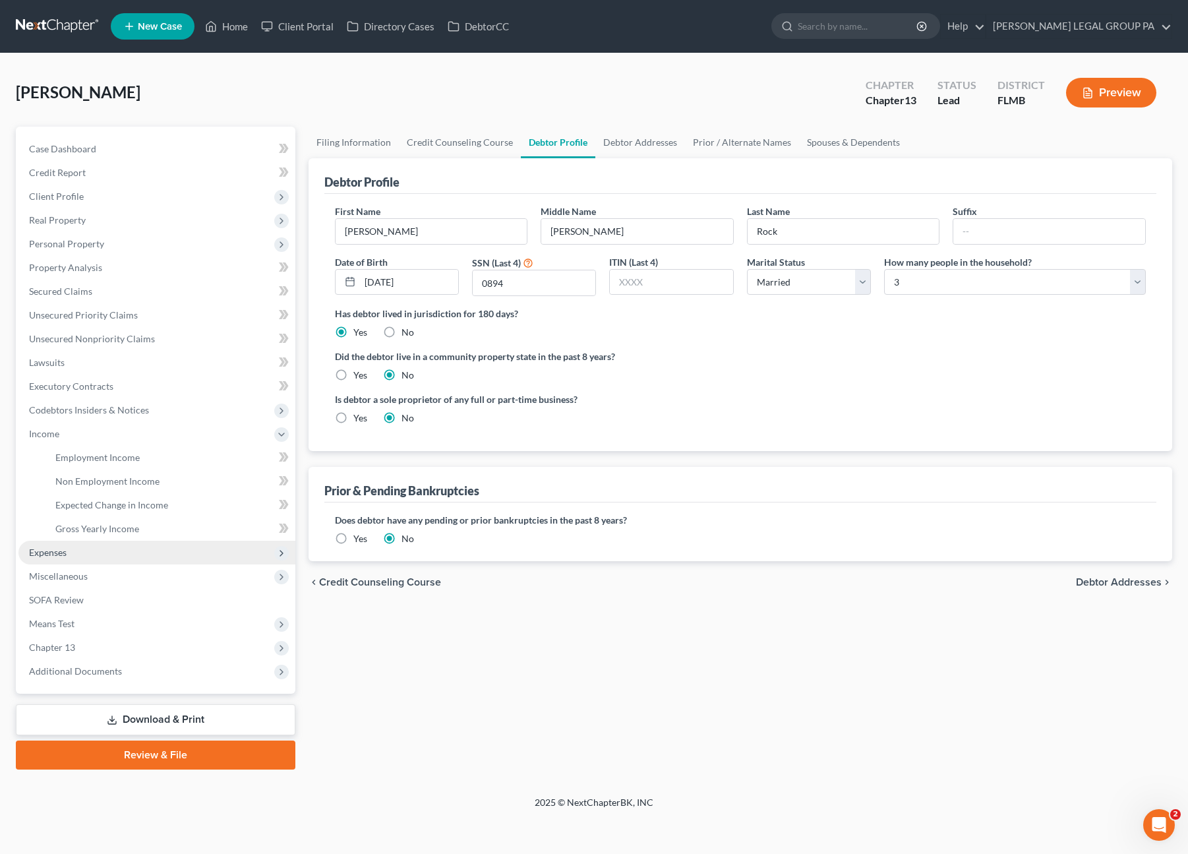
click at [59, 553] on span "Expenses" at bounding box center [48, 552] width 38 height 11
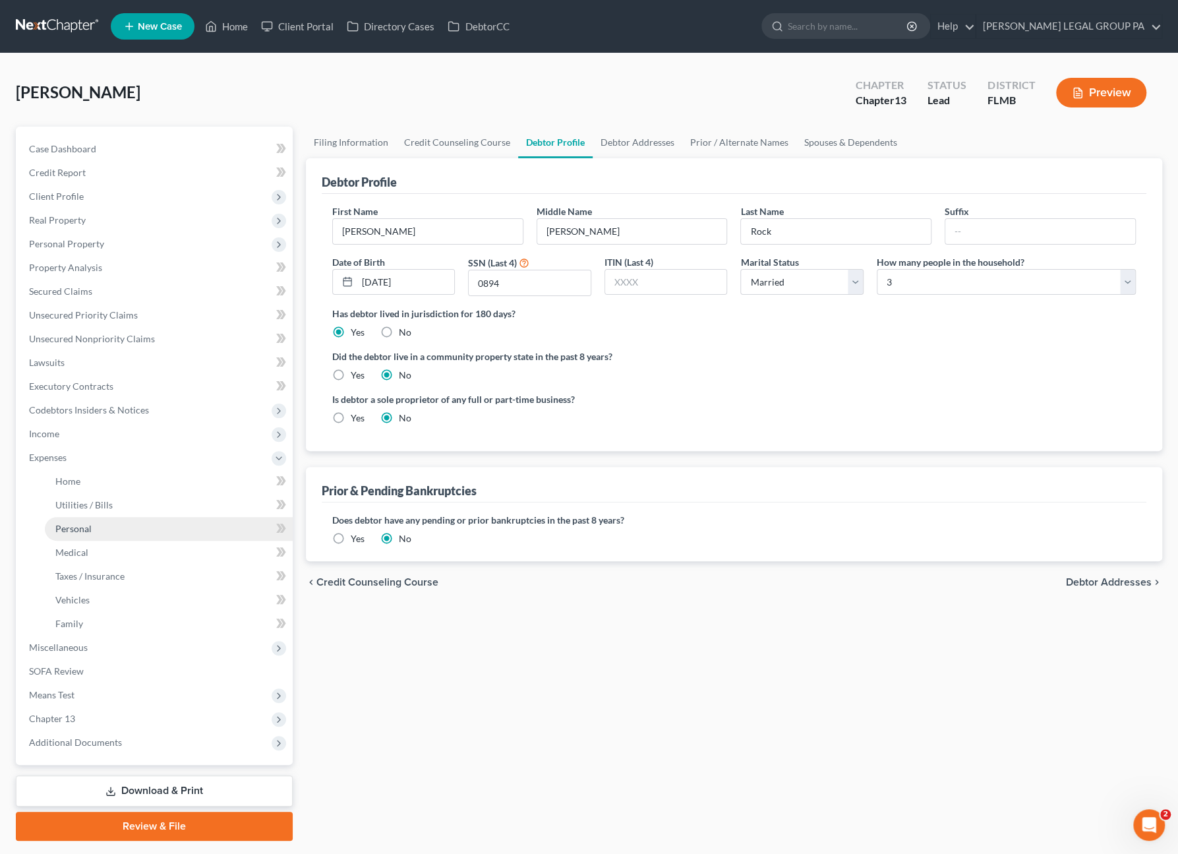
click at [84, 537] on link "Personal" at bounding box center [169, 529] width 248 height 24
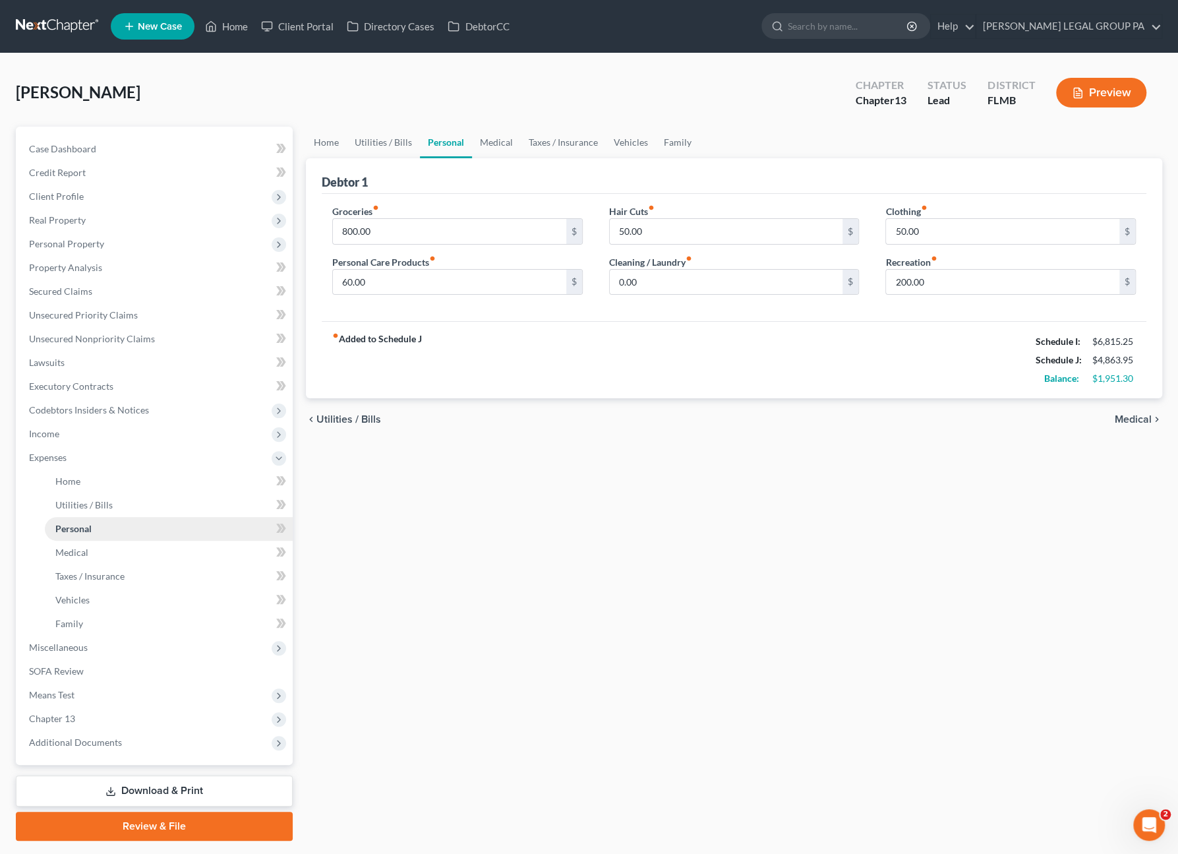
click at [90, 527] on span "Personal" at bounding box center [73, 528] width 36 height 11
click at [97, 503] on span "Utilities / Bills" at bounding box center [83, 504] width 57 height 11
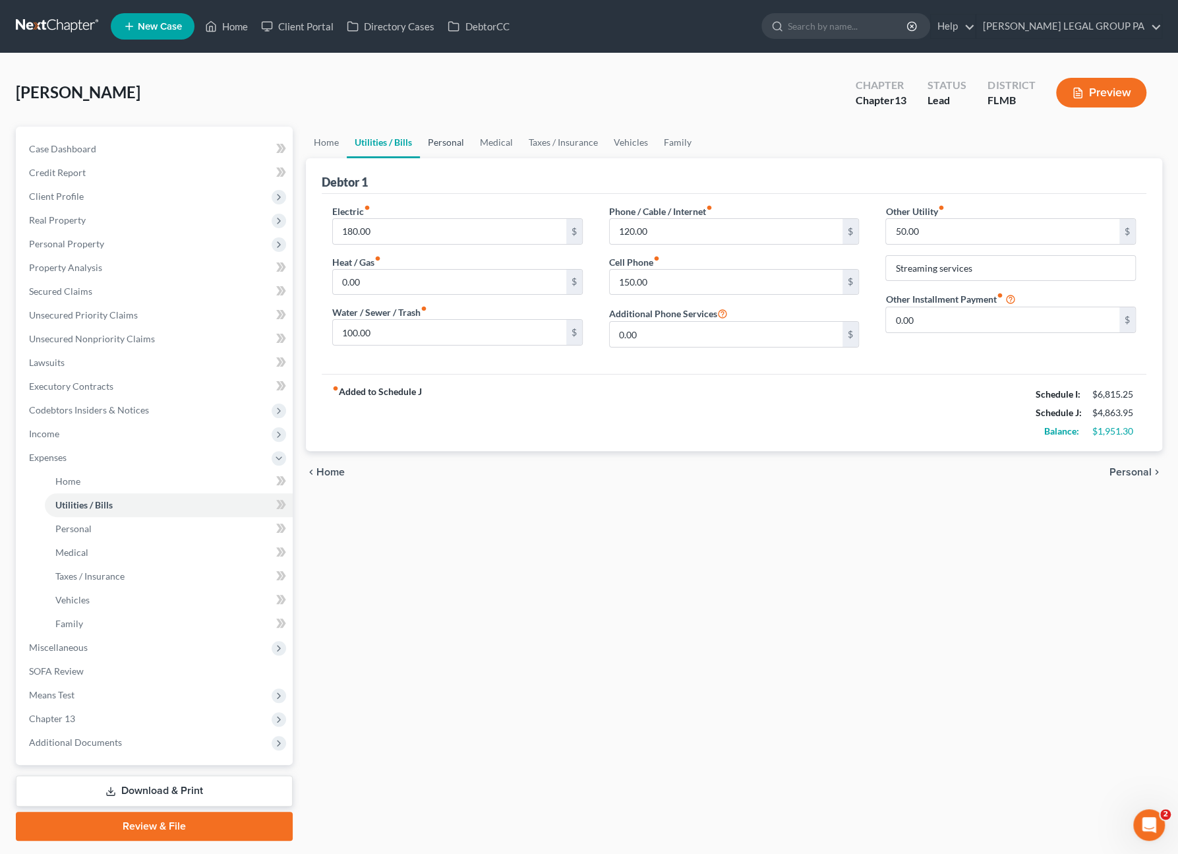
click at [446, 136] on link "Personal" at bounding box center [446, 143] width 52 height 32
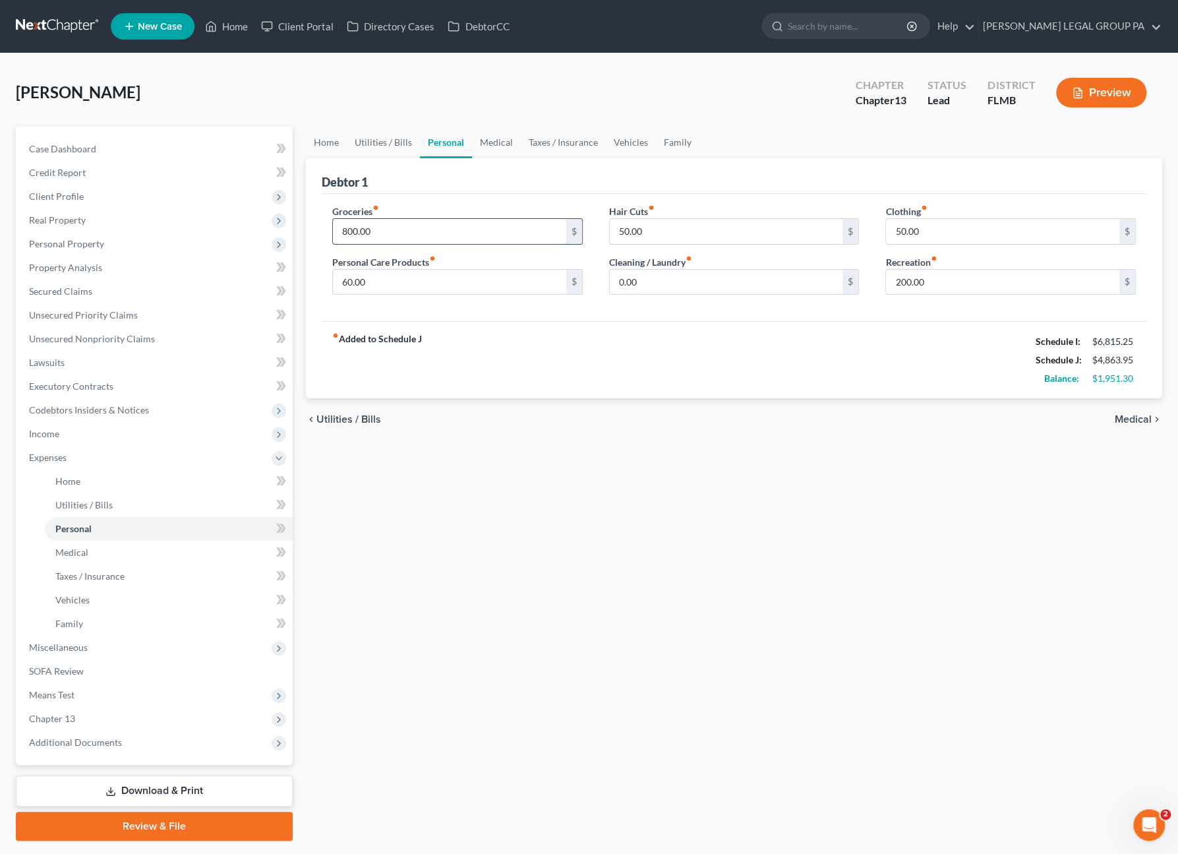
click at [384, 226] on input "800.00" at bounding box center [449, 231] width 233 height 25
click at [951, 230] on input "50.00" at bounding box center [1002, 231] width 233 height 25
click at [309, 140] on link "Home" at bounding box center [326, 143] width 41 height 32
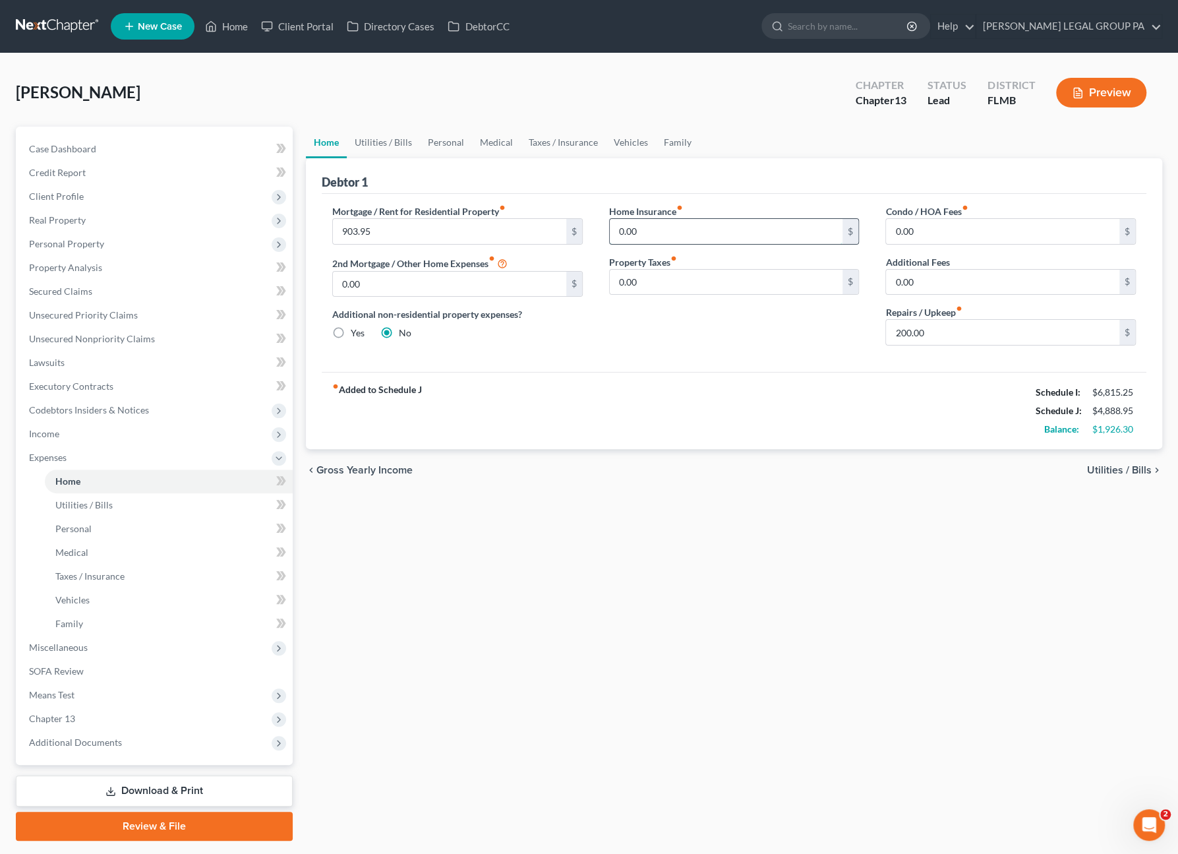
click at [646, 234] on input "0.00" at bounding box center [726, 231] width 233 height 25
click at [88, 150] on span "Case Dashboard" at bounding box center [62, 148] width 67 height 11
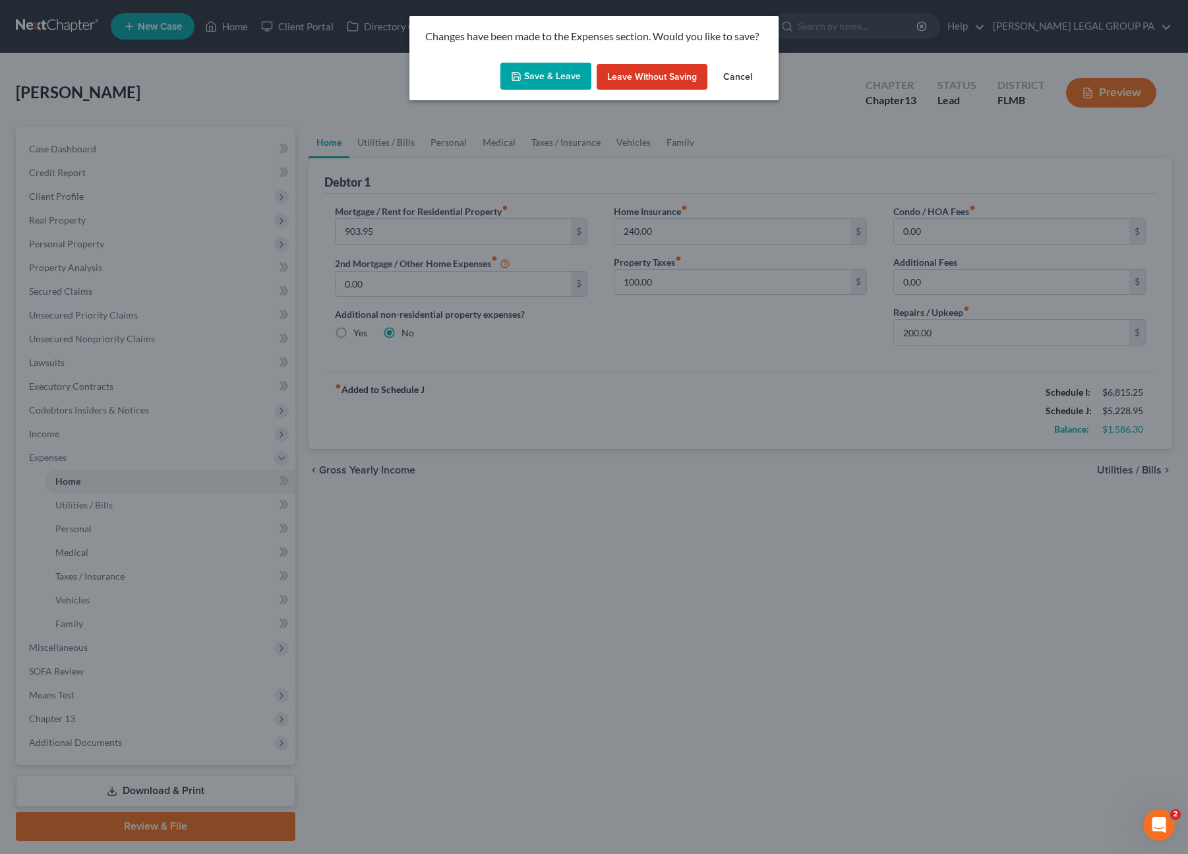
click at [527, 74] on button "Save & Leave" at bounding box center [545, 77] width 91 height 28
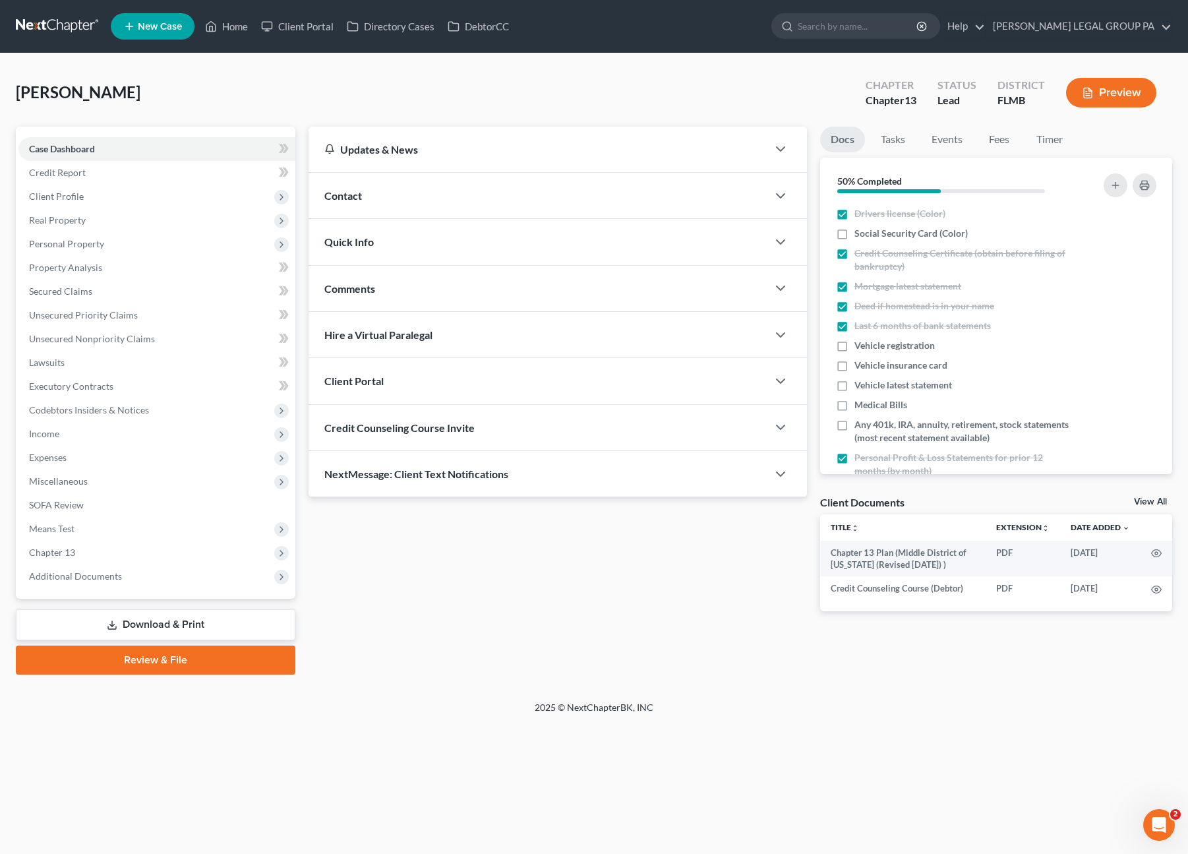
click at [165, 617] on link "Download & Print" at bounding box center [156, 624] width 280 height 31
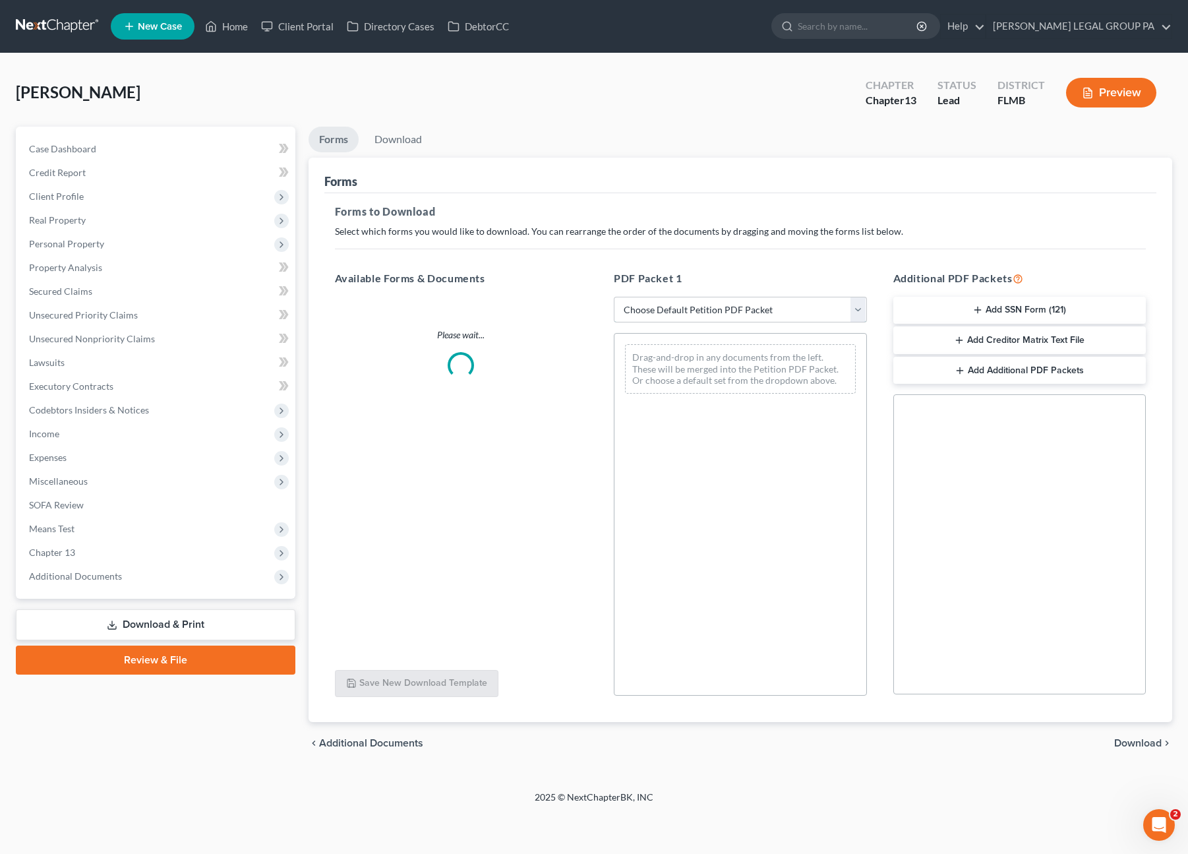
drag, startPoint x: 703, startPoint y: 312, endPoint x: 700, endPoint y: 320, distance: 8.3
click at [703, 312] on select "Choose Default Petition PDF Packet Complete Bankruptcy Petition (all forms and …" at bounding box center [740, 310] width 253 height 26
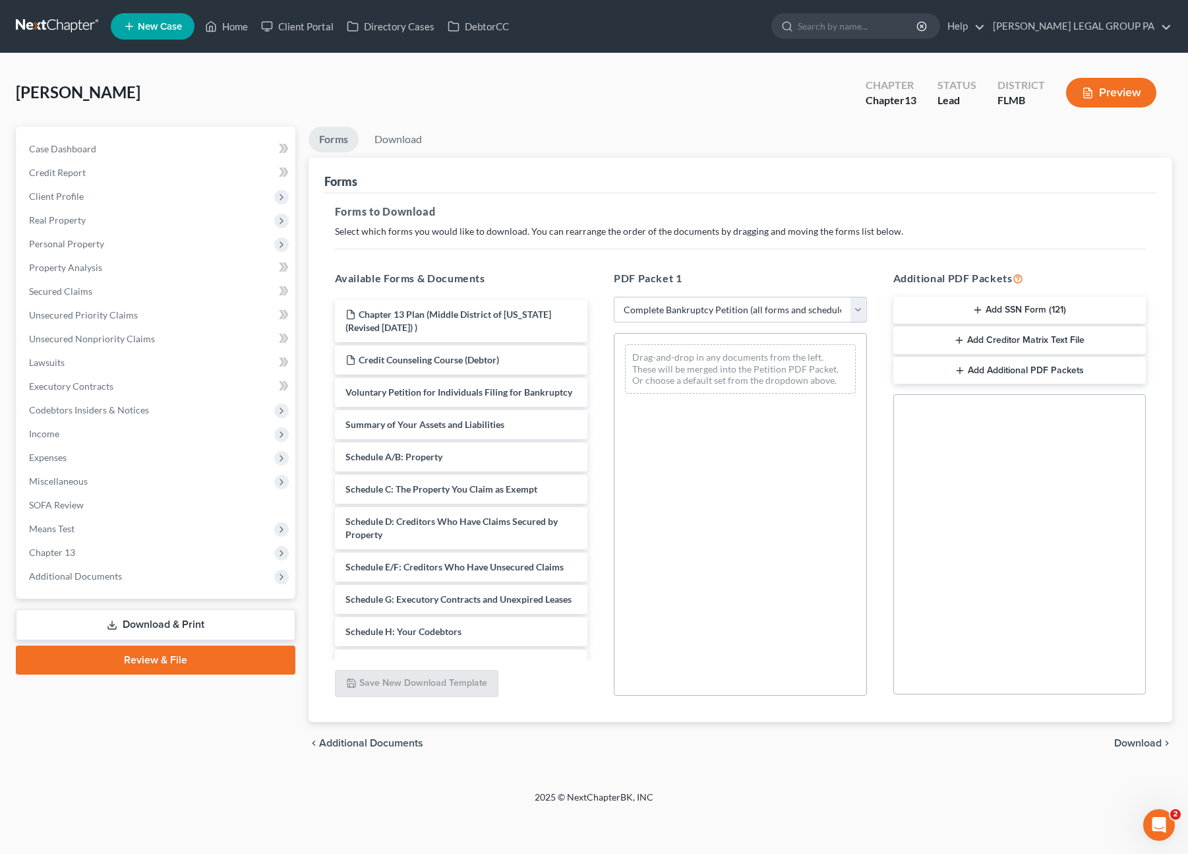
click at [614, 297] on select "Choose Default Petition PDF Packet Complete Bankruptcy Petition (all forms and …" at bounding box center [740, 310] width 253 height 26
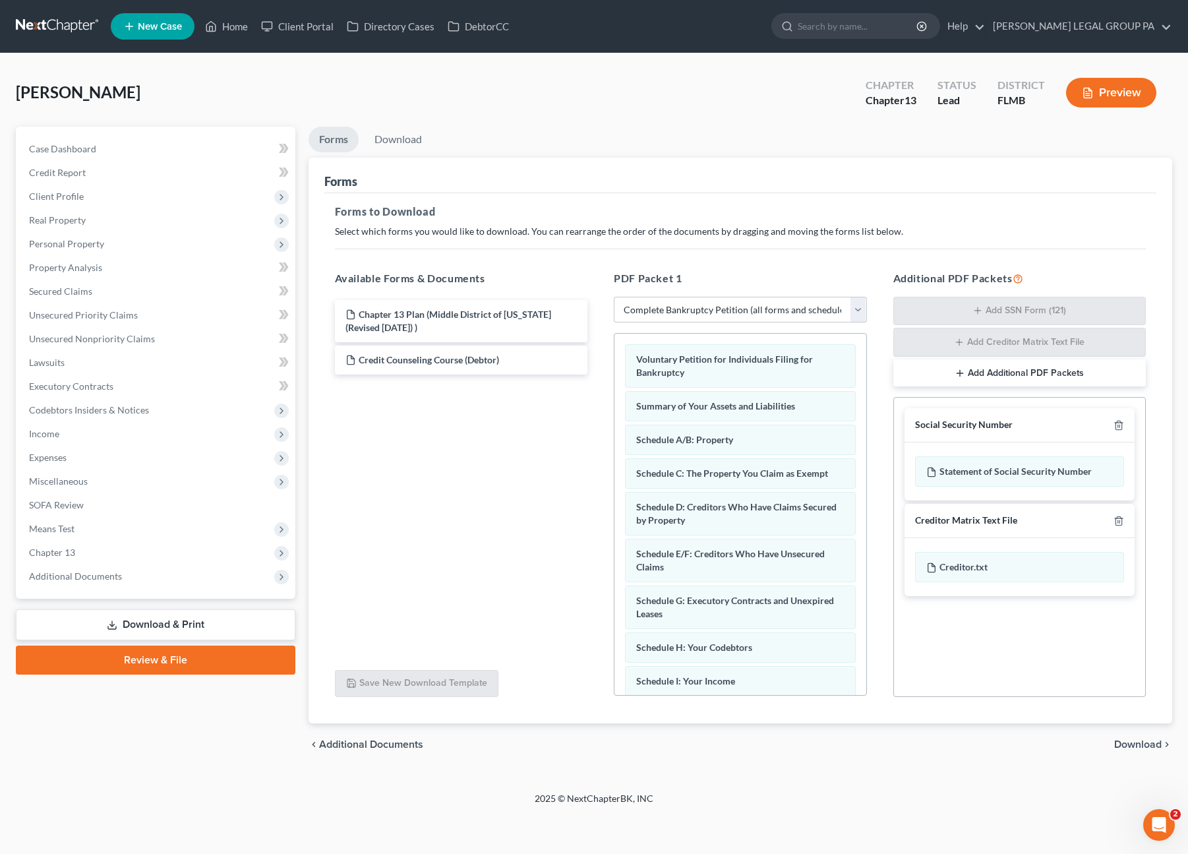
click at [970, 372] on button "Add Additional PDF Packets" at bounding box center [1019, 373] width 253 height 28
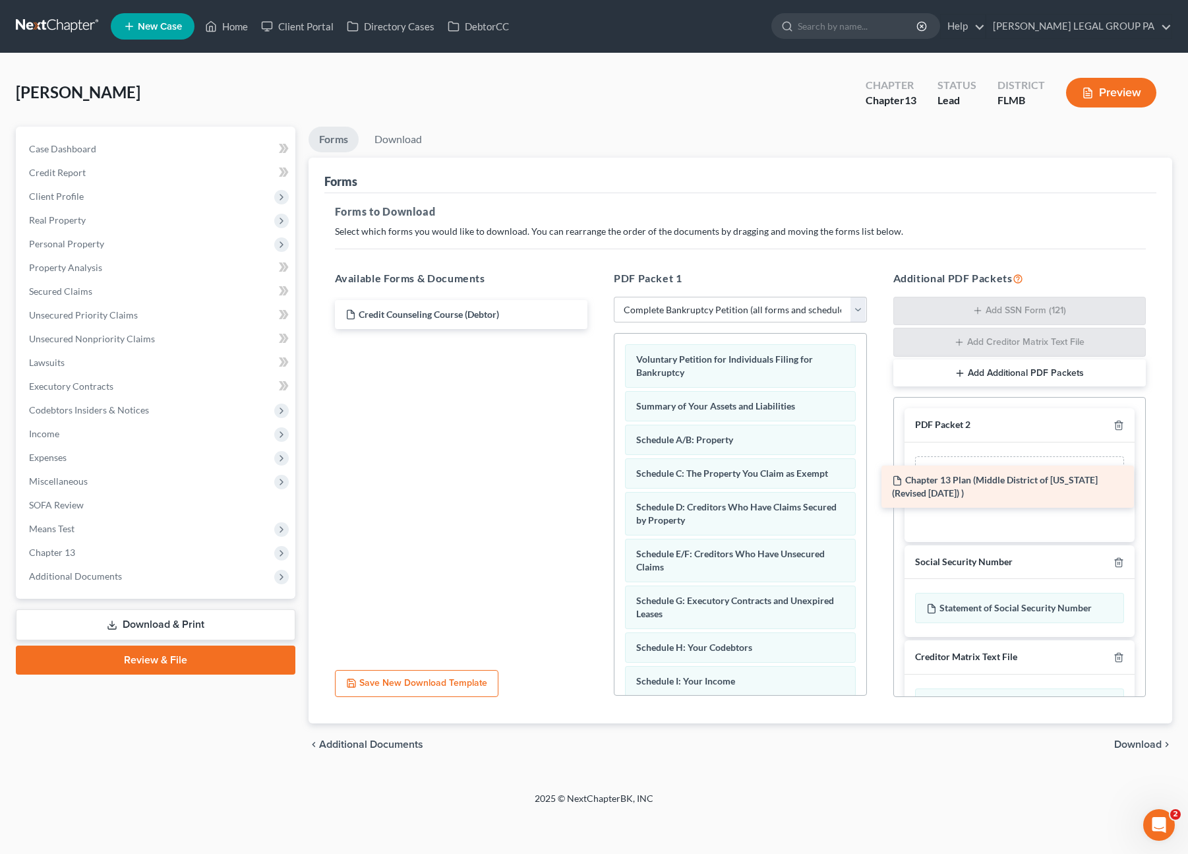
drag, startPoint x: 433, startPoint y: 322, endPoint x: 977, endPoint y: 481, distance: 566.6
click at [599, 329] on div "Chapter 13 Plan (Middle District of Florida (Revised 12/4/23) ) Chapter 13 Plan…" at bounding box center [461, 314] width 274 height 29
click at [410, 138] on link "Download" at bounding box center [398, 140] width 69 height 26
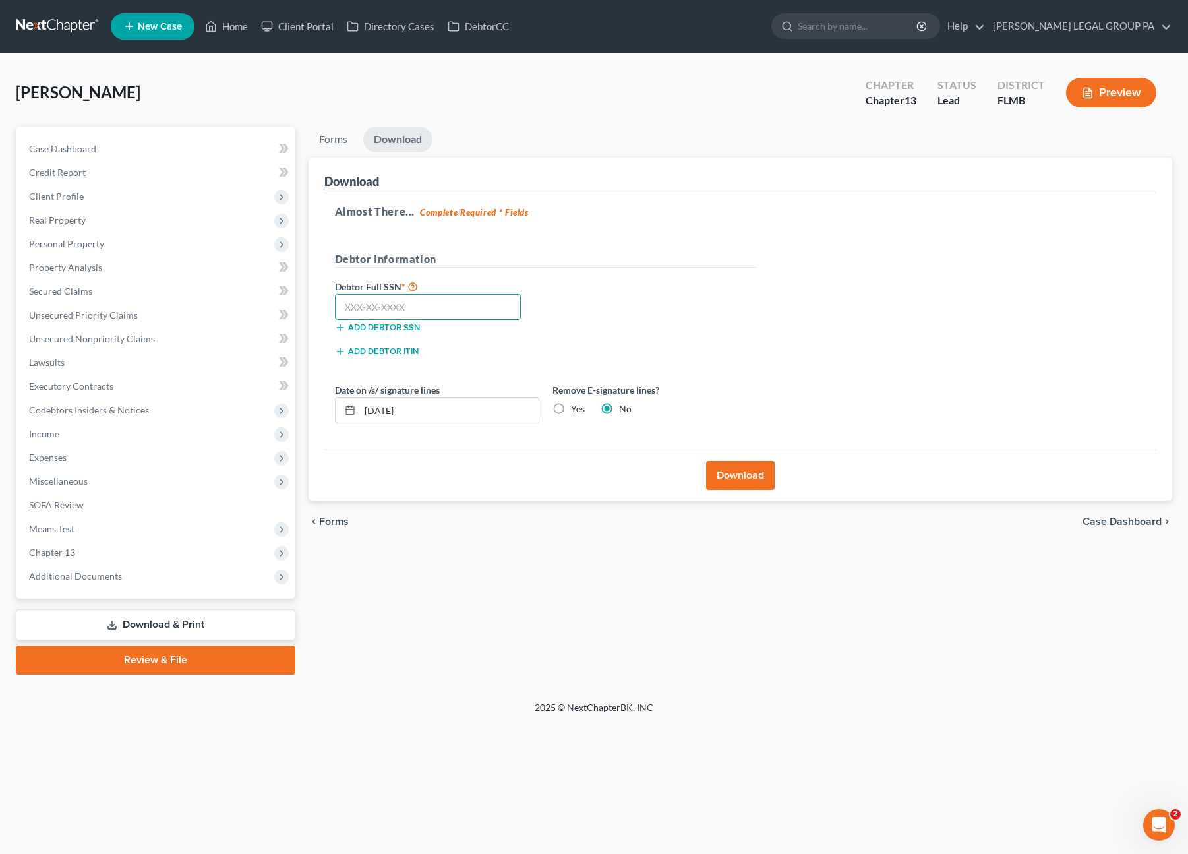
click at [419, 308] on input "text" at bounding box center [428, 307] width 187 height 26
click at [764, 477] on button "Download" at bounding box center [740, 475] width 69 height 29
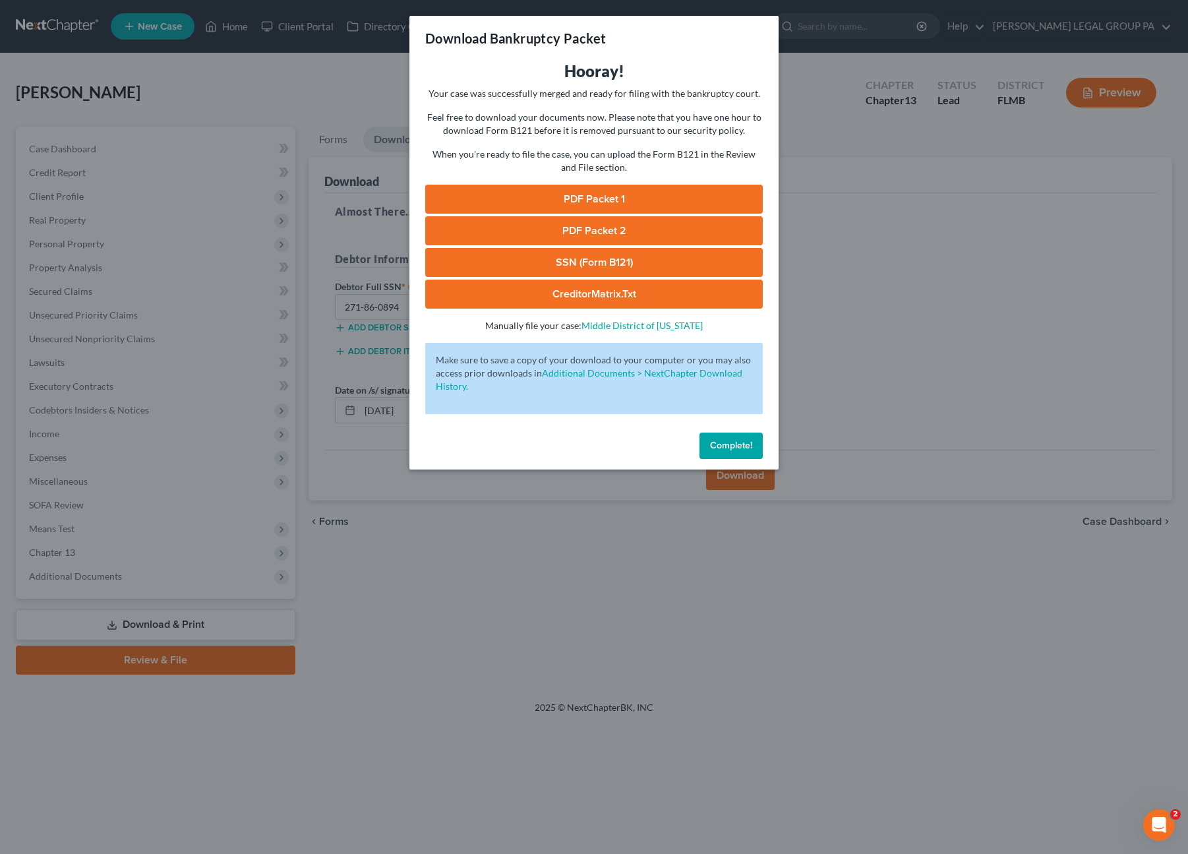
click at [638, 264] on link "SSN (Form B121)" at bounding box center [594, 262] width 338 height 29
drag, startPoint x: 593, startPoint y: 204, endPoint x: 596, endPoint y: 223, distance: 18.8
click at [593, 204] on link "PDF Packet 1" at bounding box center [594, 199] width 338 height 29
click at [576, 225] on link "PDF Packet 2" at bounding box center [594, 230] width 338 height 29
click at [742, 438] on button "Complete!" at bounding box center [730, 445] width 63 height 26
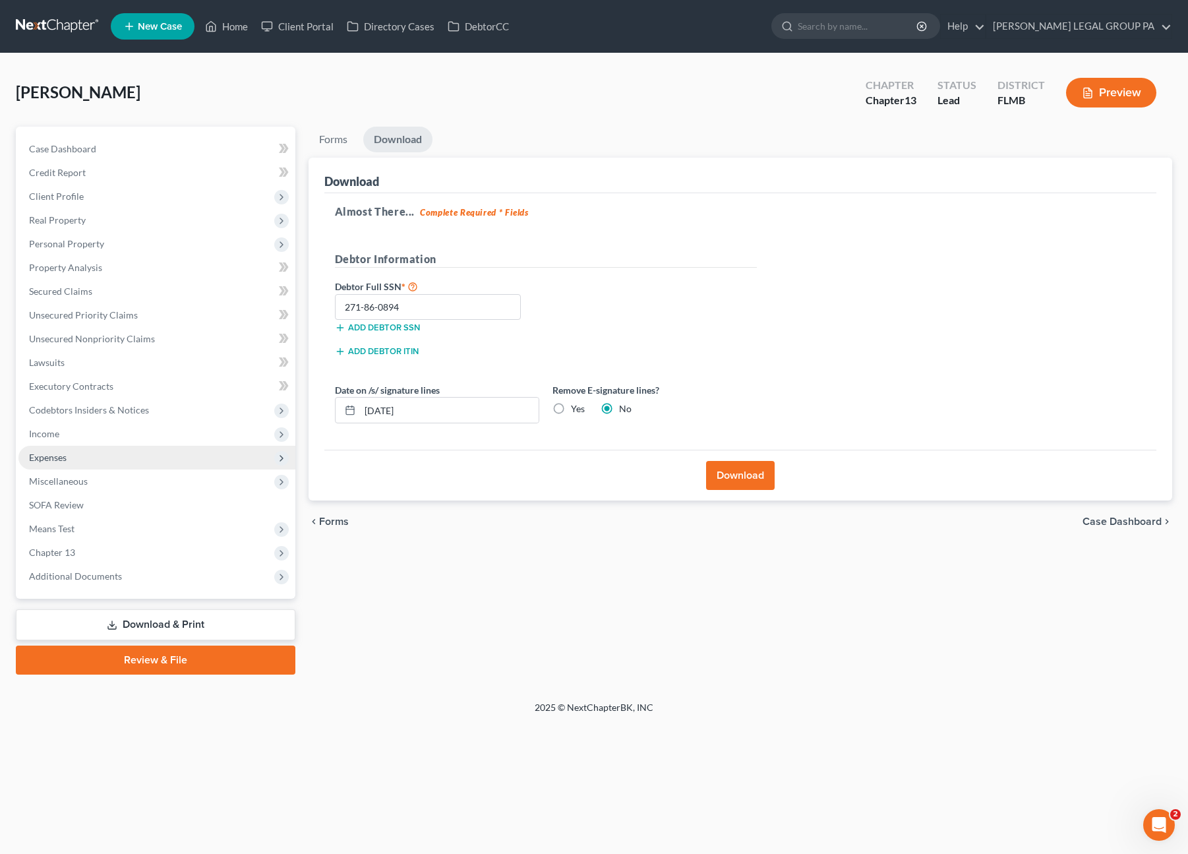
click at [44, 454] on span "Expenses" at bounding box center [48, 457] width 38 height 11
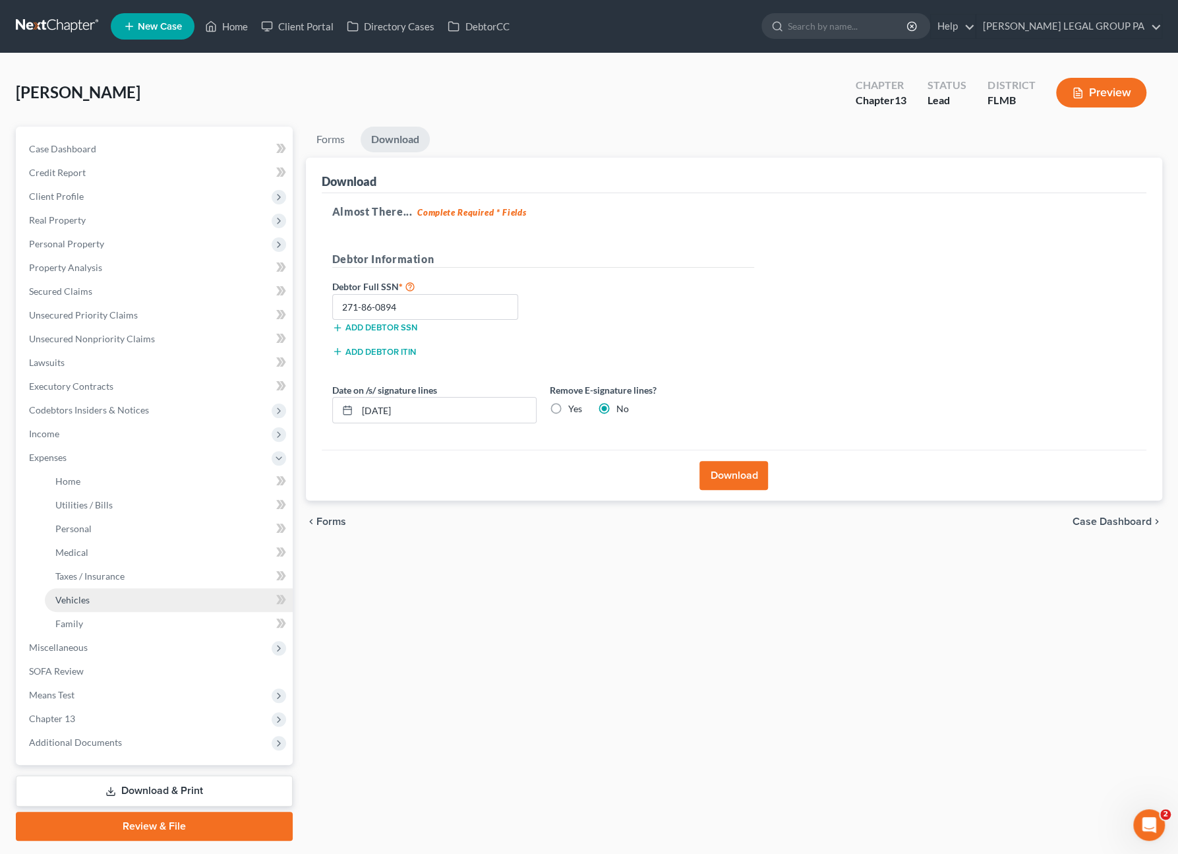
click at [88, 598] on span "Vehicles" at bounding box center [72, 599] width 34 height 11
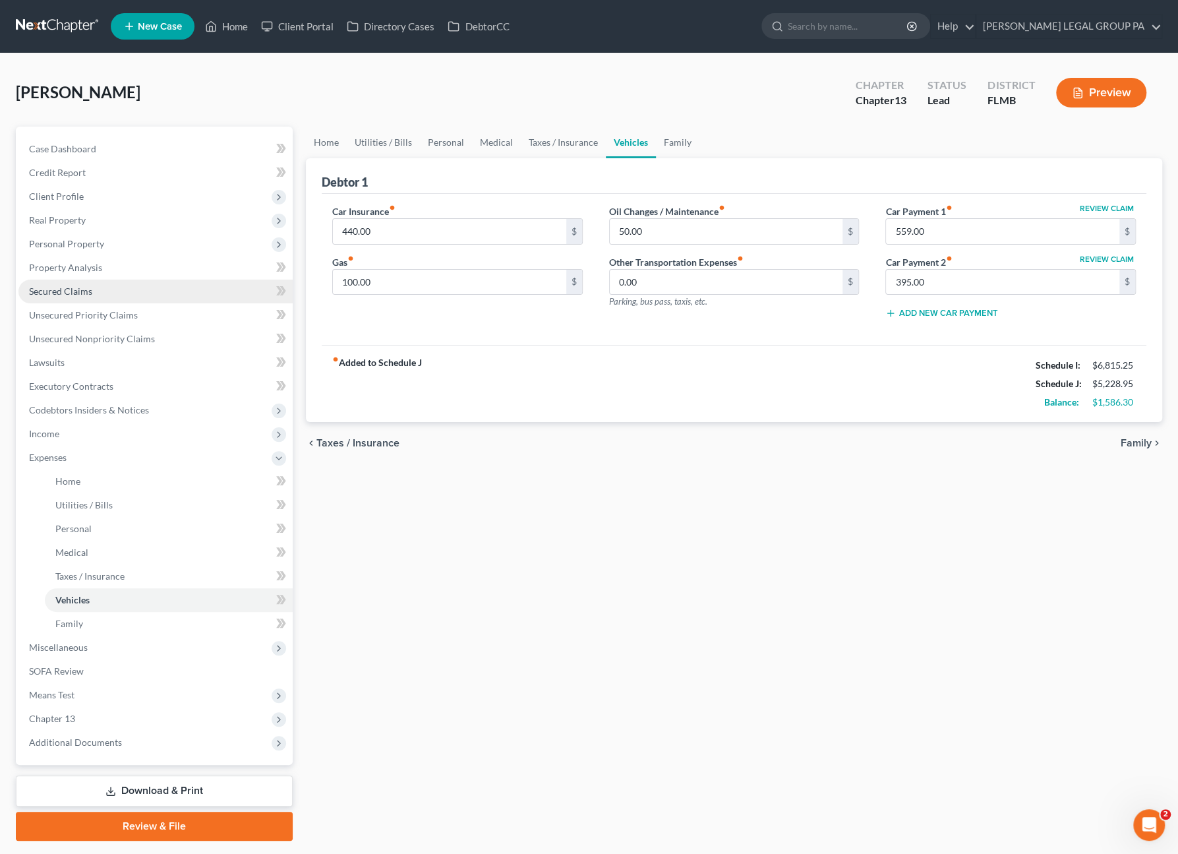
click at [76, 287] on span "Secured Claims" at bounding box center [60, 290] width 63 height 11
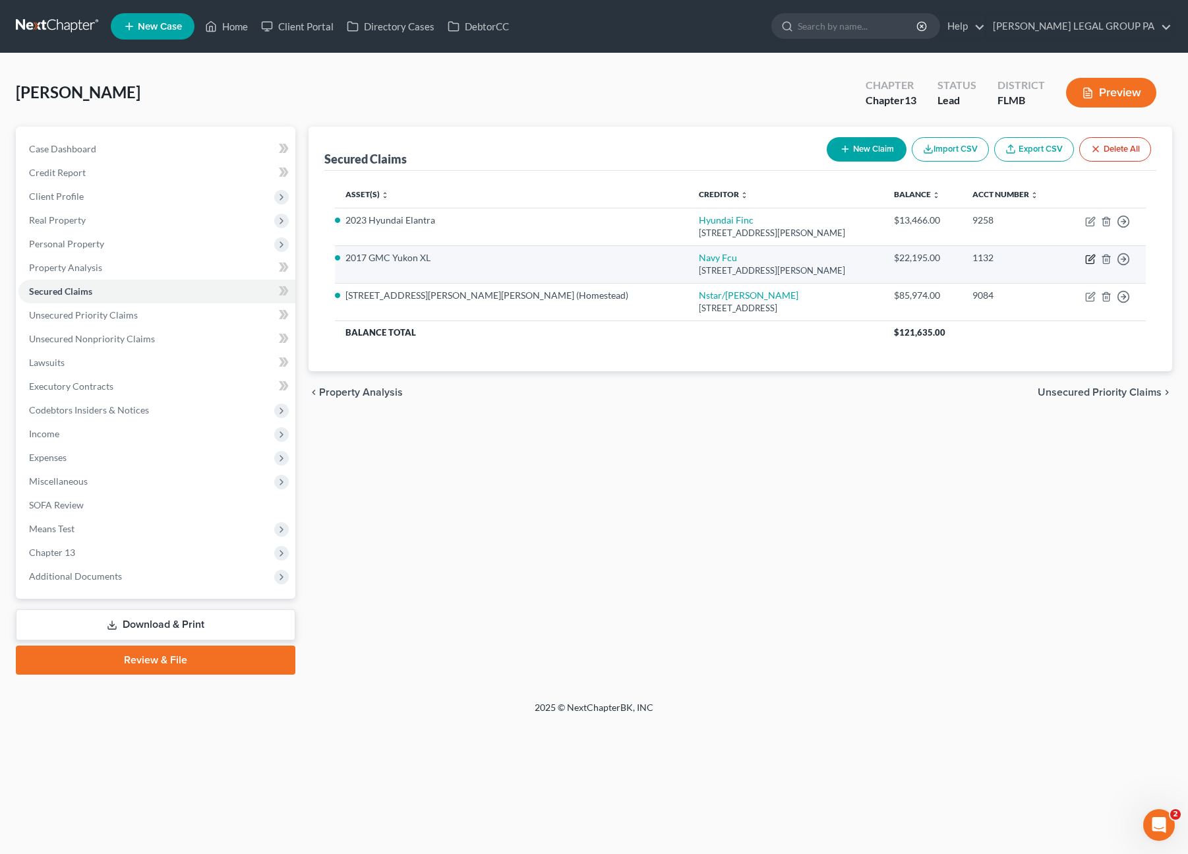
click at [1090, 254] on icon "button" at bounding box center [1090, 259] width 11 height 11
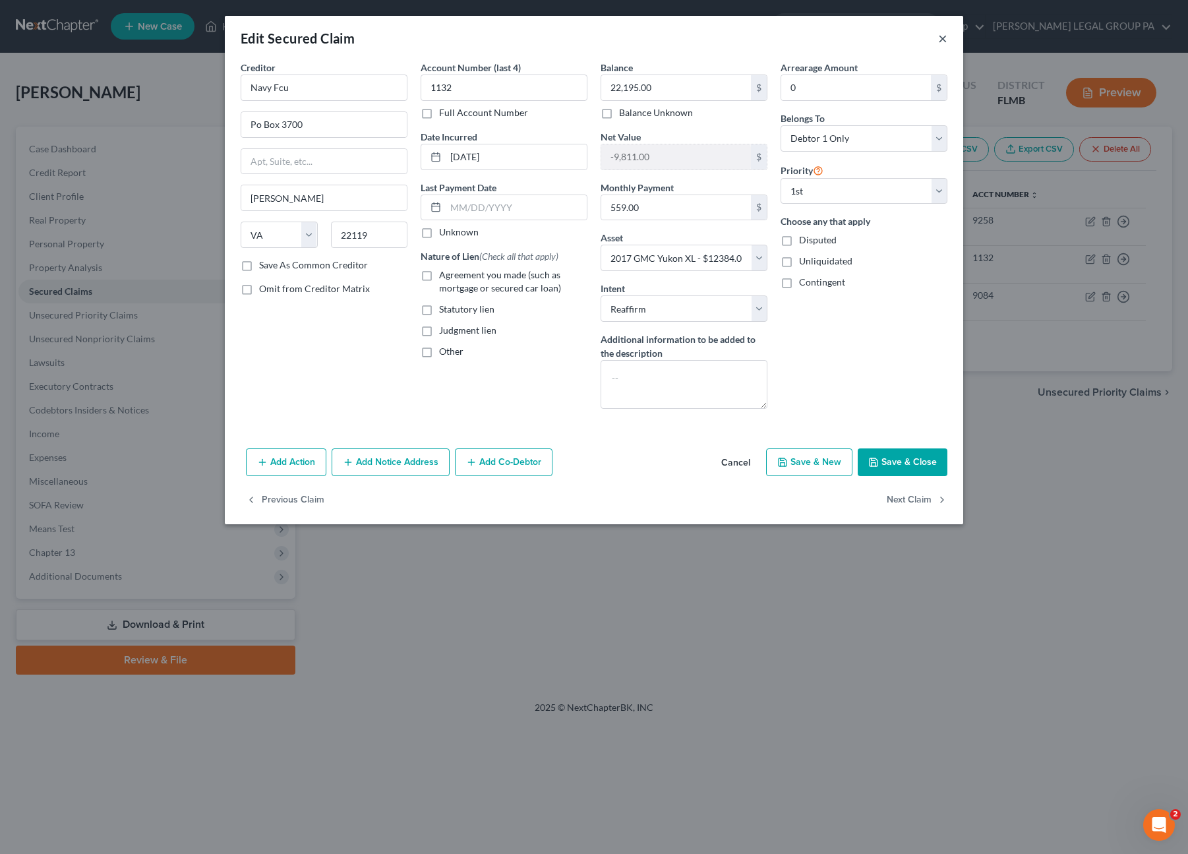
click at [941, 38] on button "×" at bounding box center [942, 38] width 9 height 16
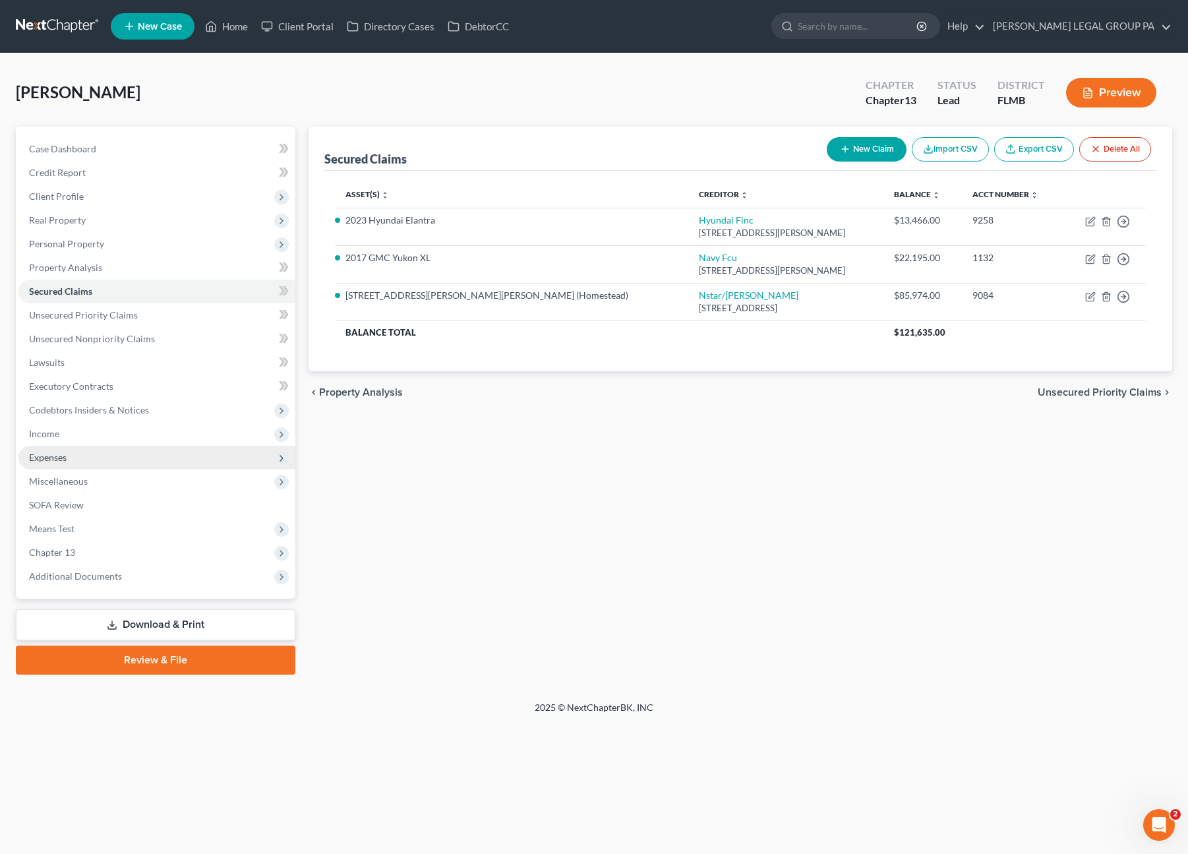
click at [52, 454] on span "Expenses" at bounding box center [48, 457] width 38 height 11
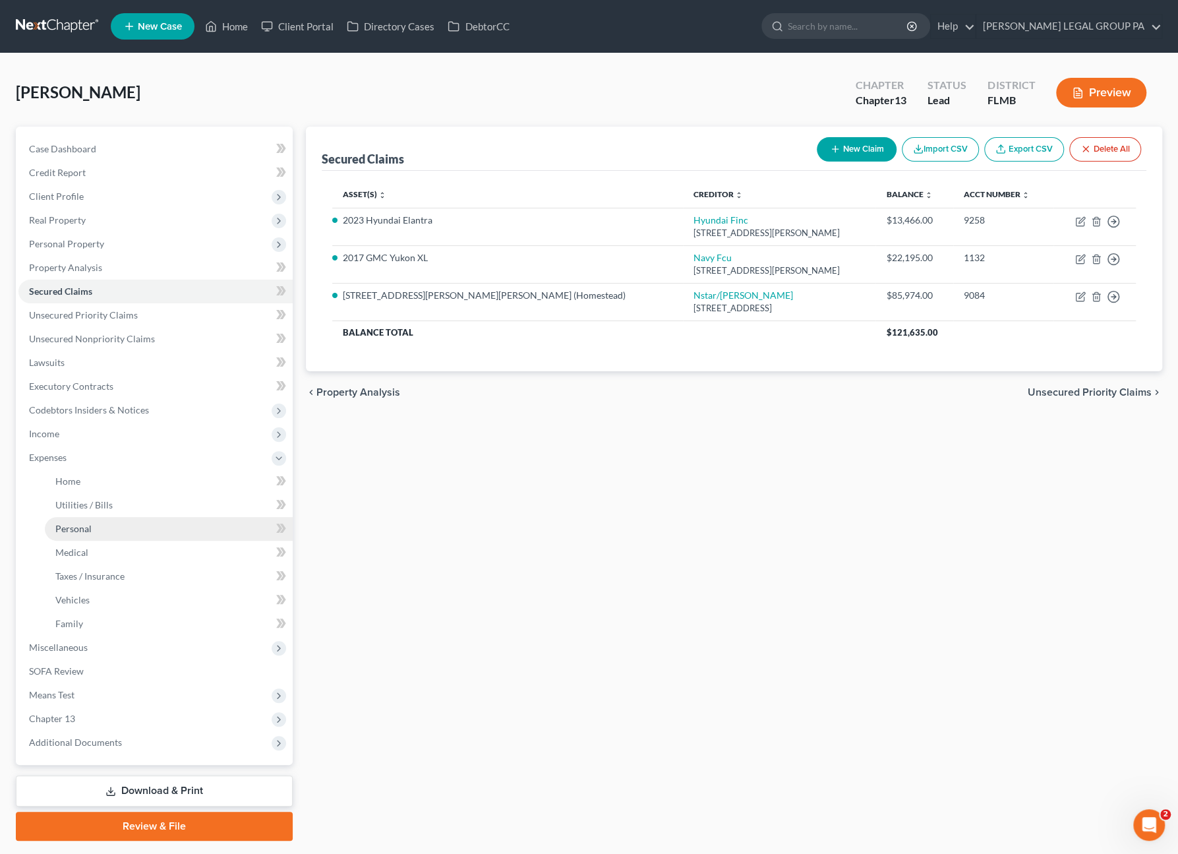
click at [74, 523] on span "Personal" at bounding box center [73, 528] width 36 height 11
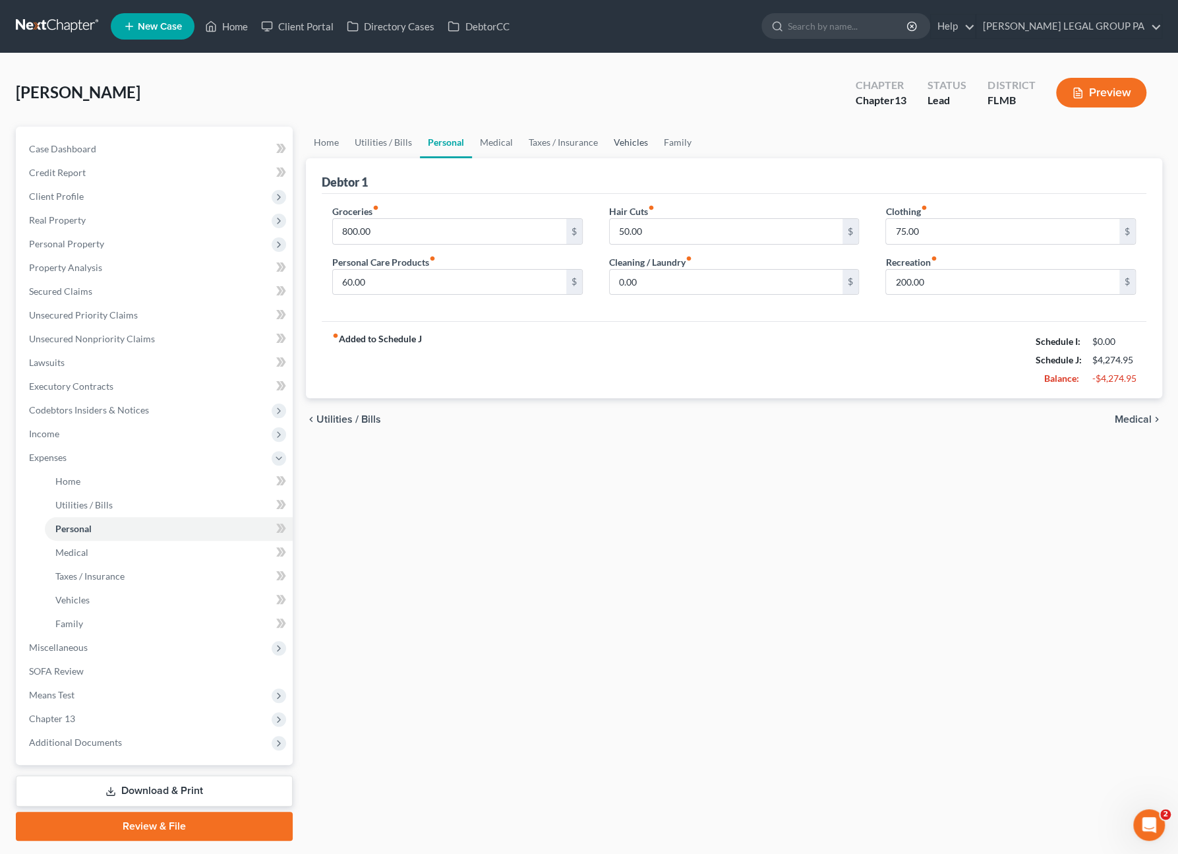
click at [616, 140] on link "Vehicles" at bounding box center [631, 143] width 50 height 32
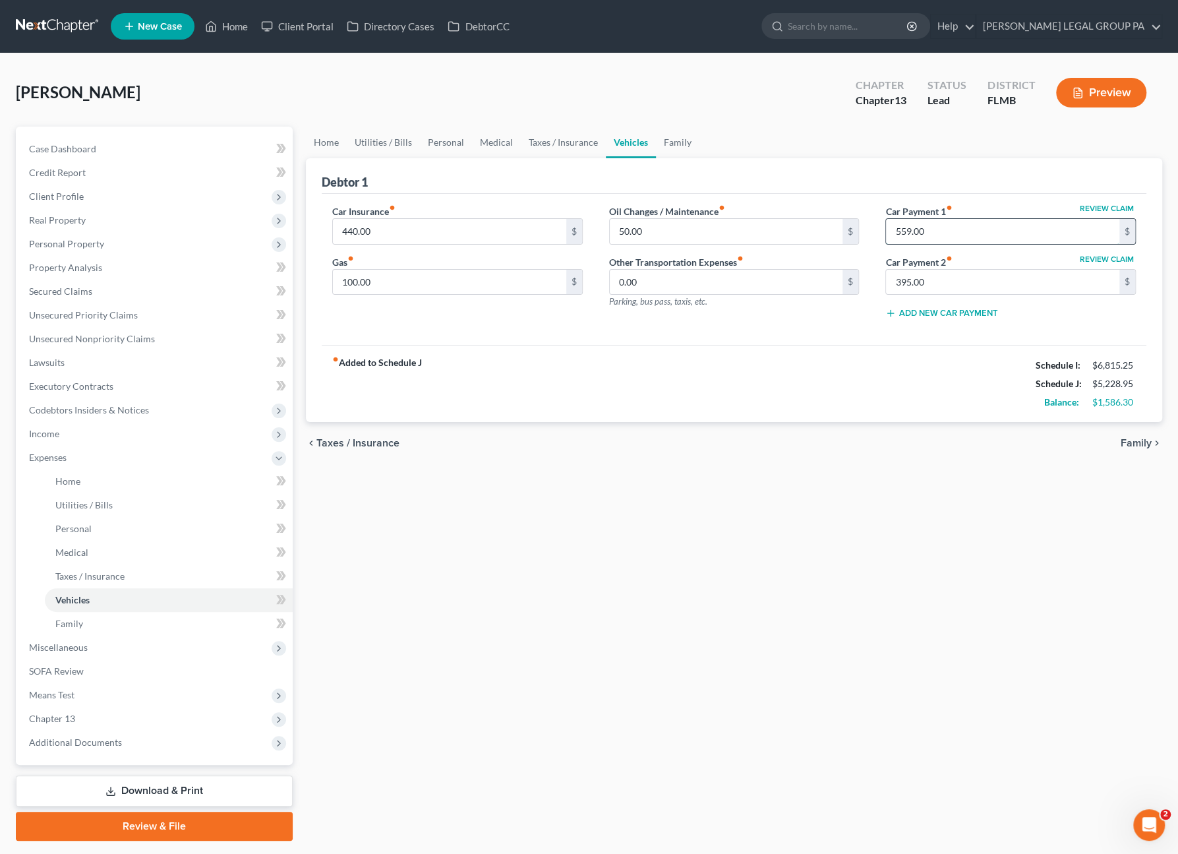
click at [930, 225] on input "559.00" at bounding box center [1002, 231] width 233 height 25
click at [487, 134] on link "Medical" at bounding box center [496, 143] width 49 height 32
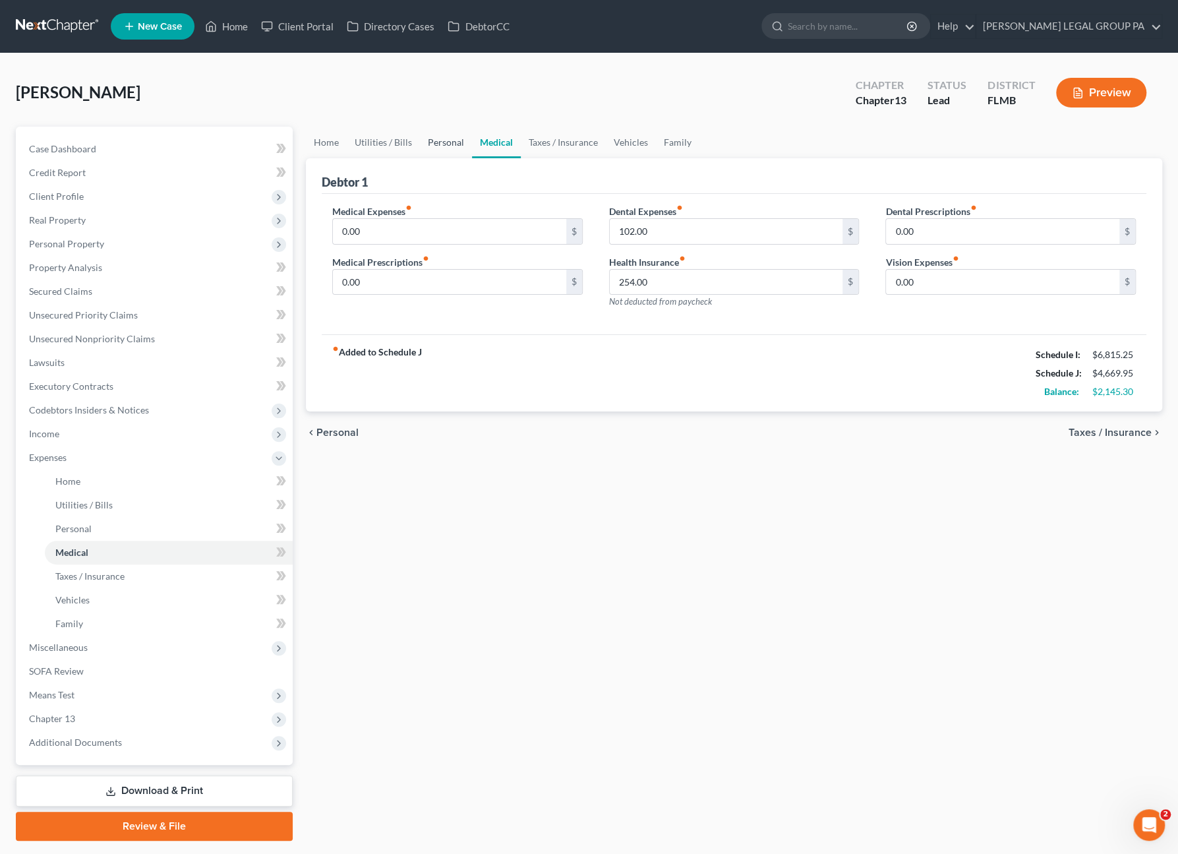
click at [448, 142] on link "Personal" at bounding box center [446, 143] width 52 height 32
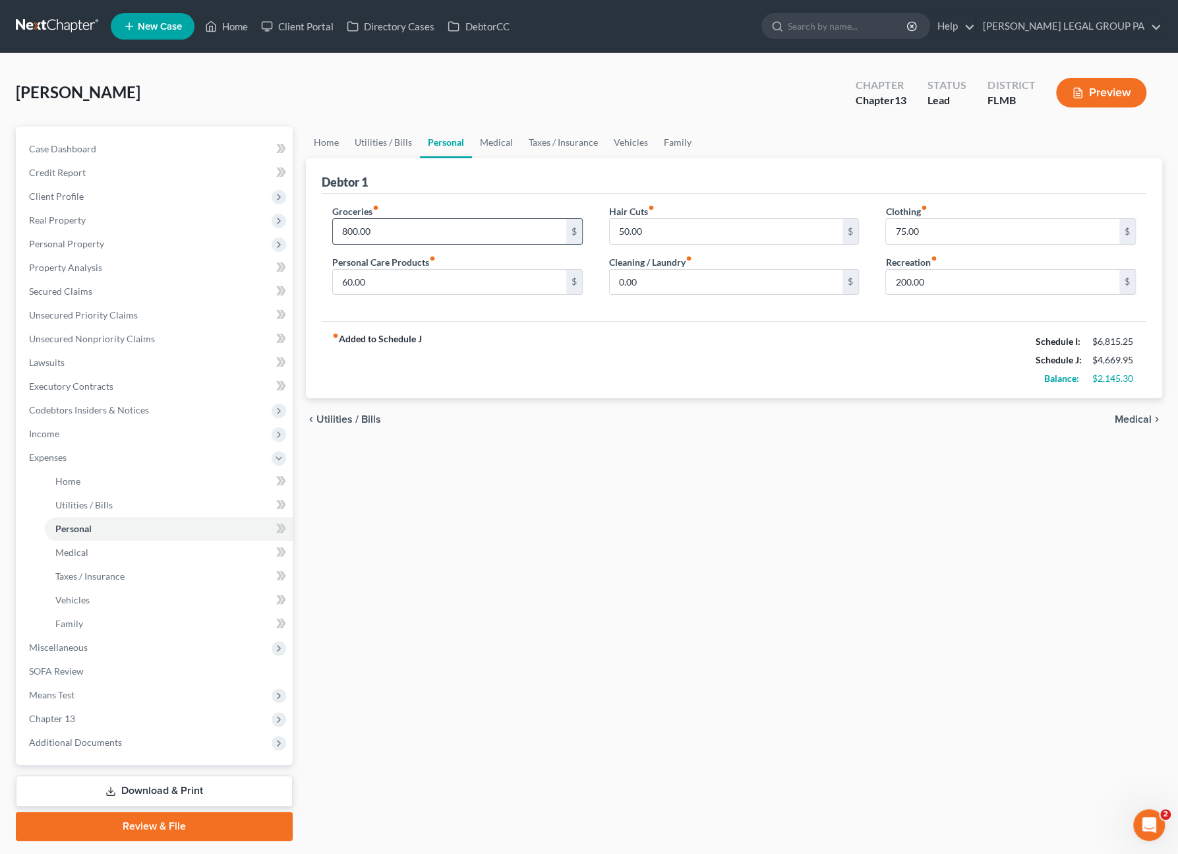
click at [382, 231] on input "800.00" at bounding box center [449, 231] width 233 height 25
click at [559, 194] on div "Groceries fiber_manual_record 1,000.00 $ Personal Care Products fiber_manual_re…" at bounding box center [734, 258] width 825 height 128
drag, startPoint x: 382, startPoint y: 147, endPoint x: 384, endPoint y: 154, distance: 6.9
click at [382, 147] on link "Utilities / Bills" at bounding box center [383, 143] width 73 height 32
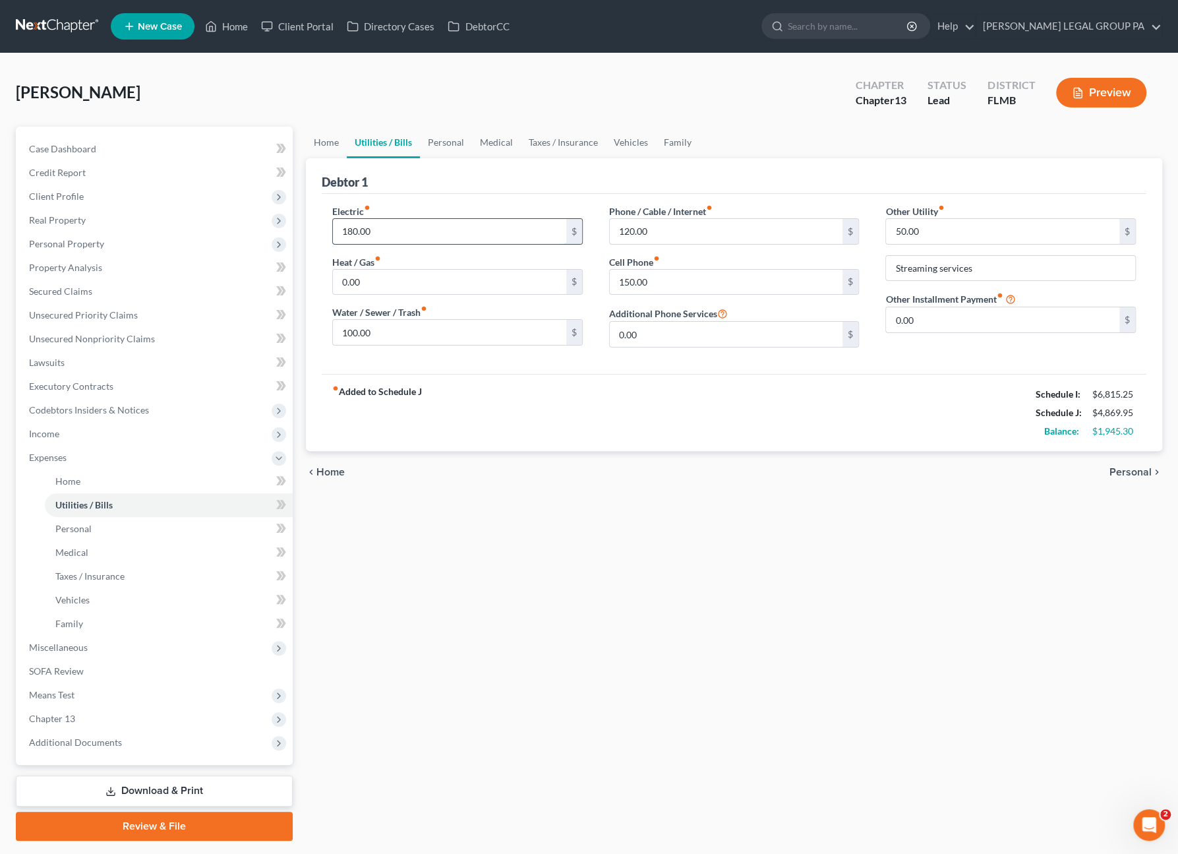
click at [407, 227] on input "180.00" at bounding box center [449, 231] width 233 height 25
drag, startPoint x: 656, startPoint y: 240, endPoint x: 668, endPoint y: 239, distance: 12.5
click at [656, 239] on input "120.00" at bounding box center [726, 231] width 233 height 25
click at [336, 135] on link "Home" at bounding box center [326, 143] width 41 height 32
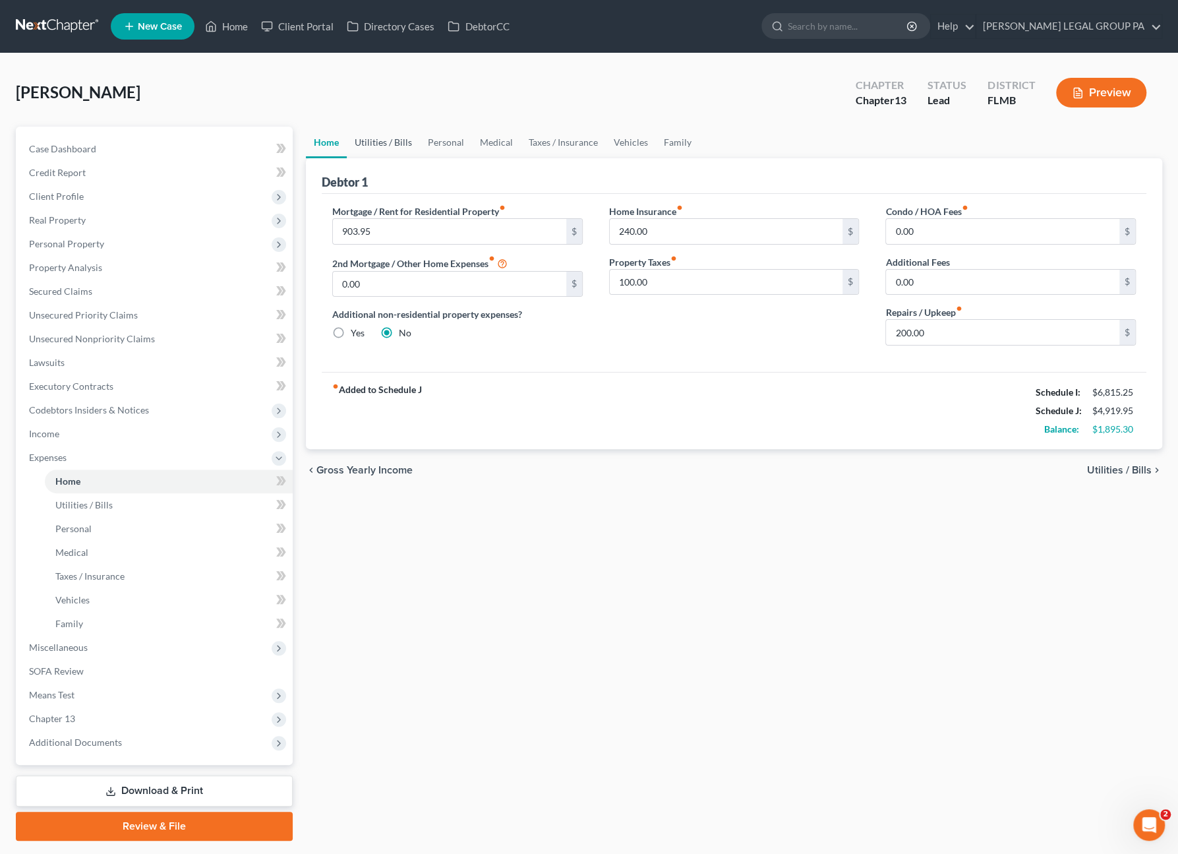
click at [394, 136] on link "Utilities / Bills" at bounding box center [383, 143] width 73 height 32
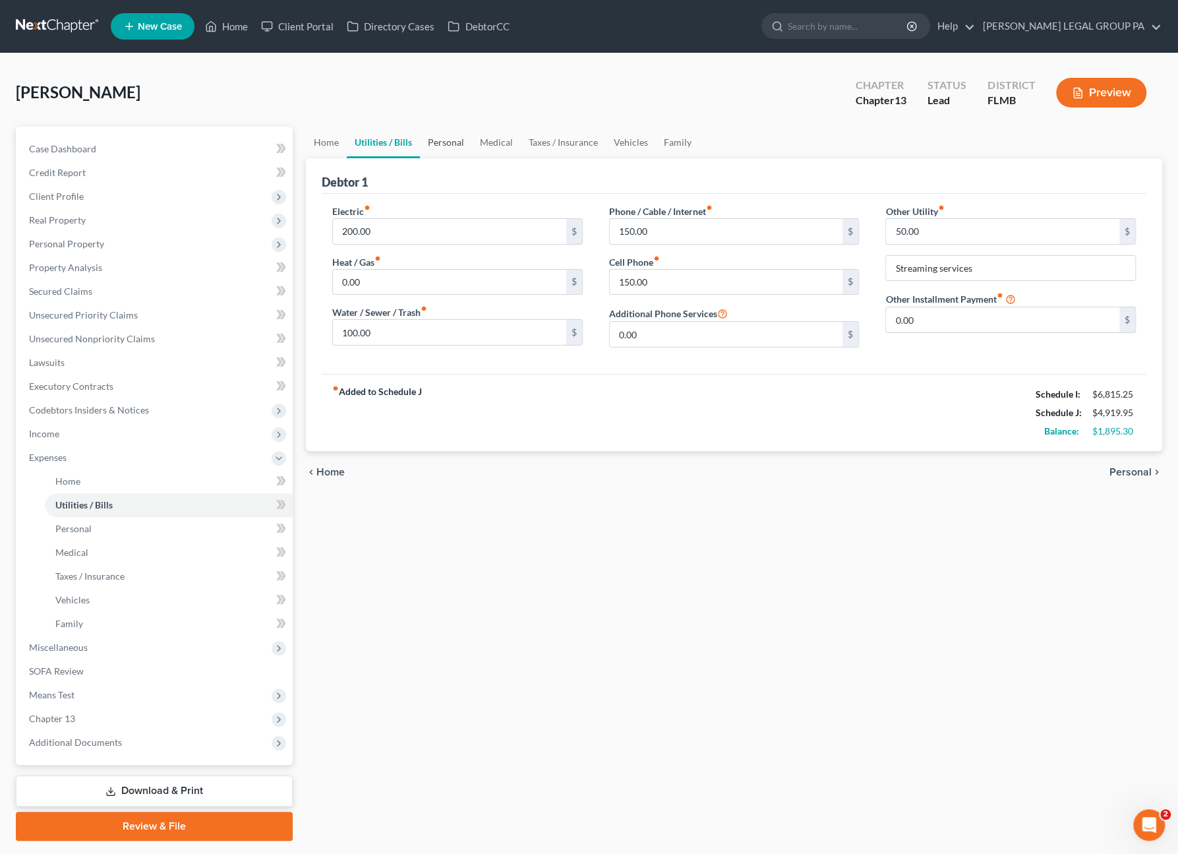
click at [463, 143] on link "Personal" at bounding box center [446, 143] width 52 height 32
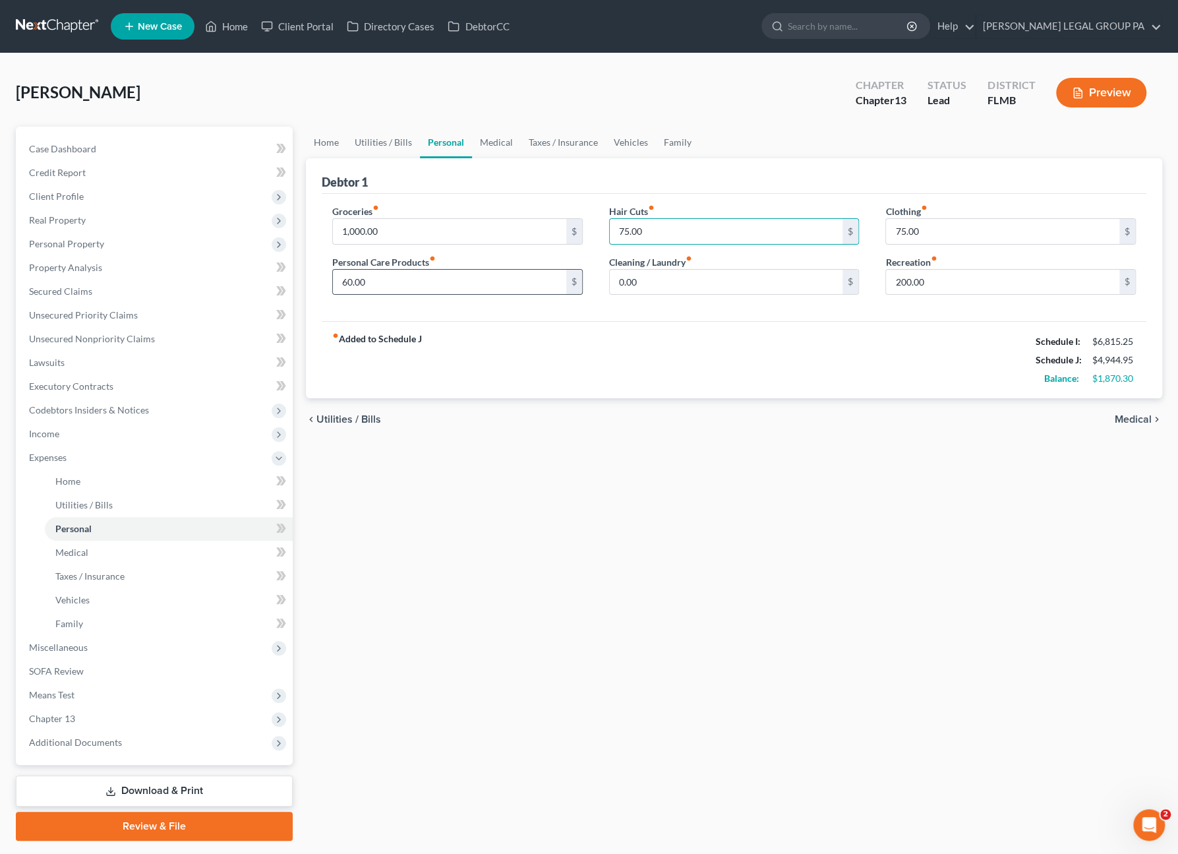
click at [427, 269] on div "60.00 $" at bounding box center [457, 282] width 251 height 26
click at [431, 291] on input "60.00" at bounding box center [449, 282] width 233 height 25
click at [670, 282] on input "0.00" at bounding box center [726, 282] width 233 height 25
click at [494, 138] on link "Medical" at bounding box center [496, 143] width 49 height 32
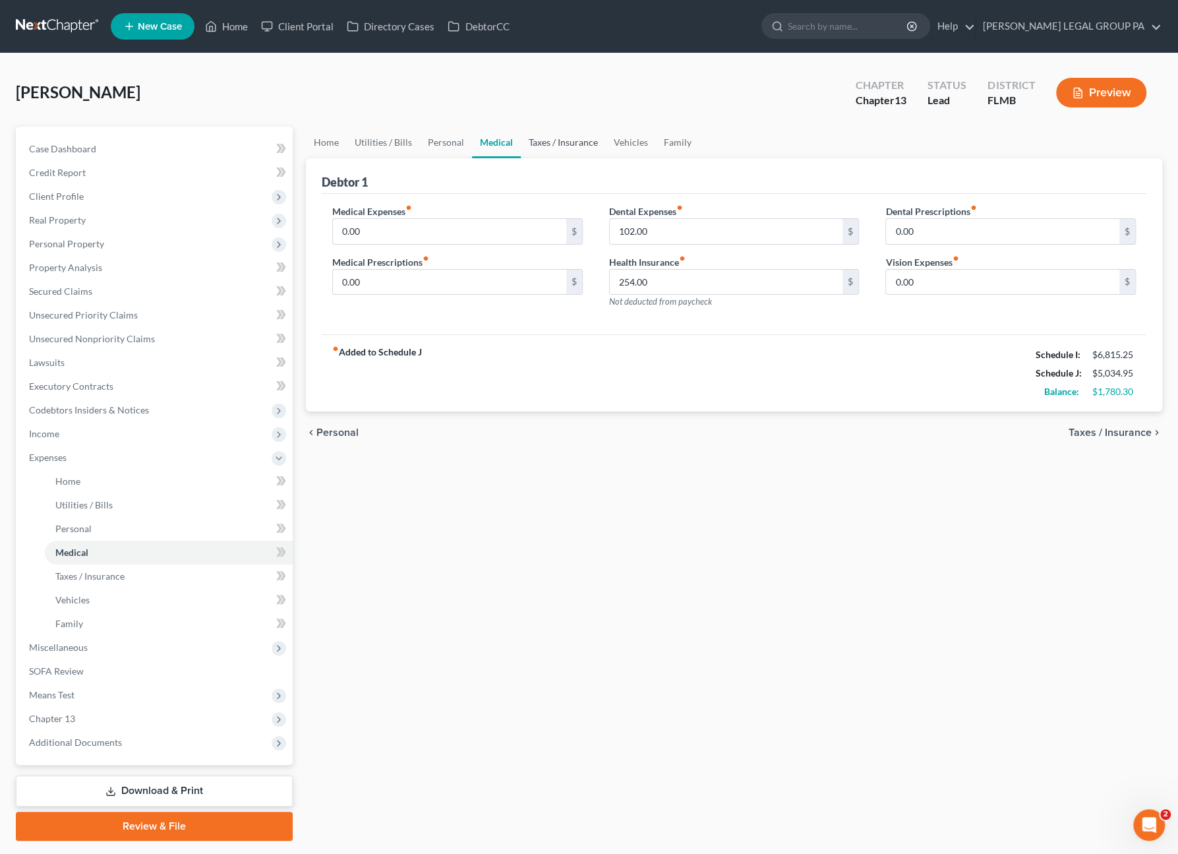
click at [550, 150] on link "Taxes / Insurance" at bounding box center [563, 143] width 85 height 32
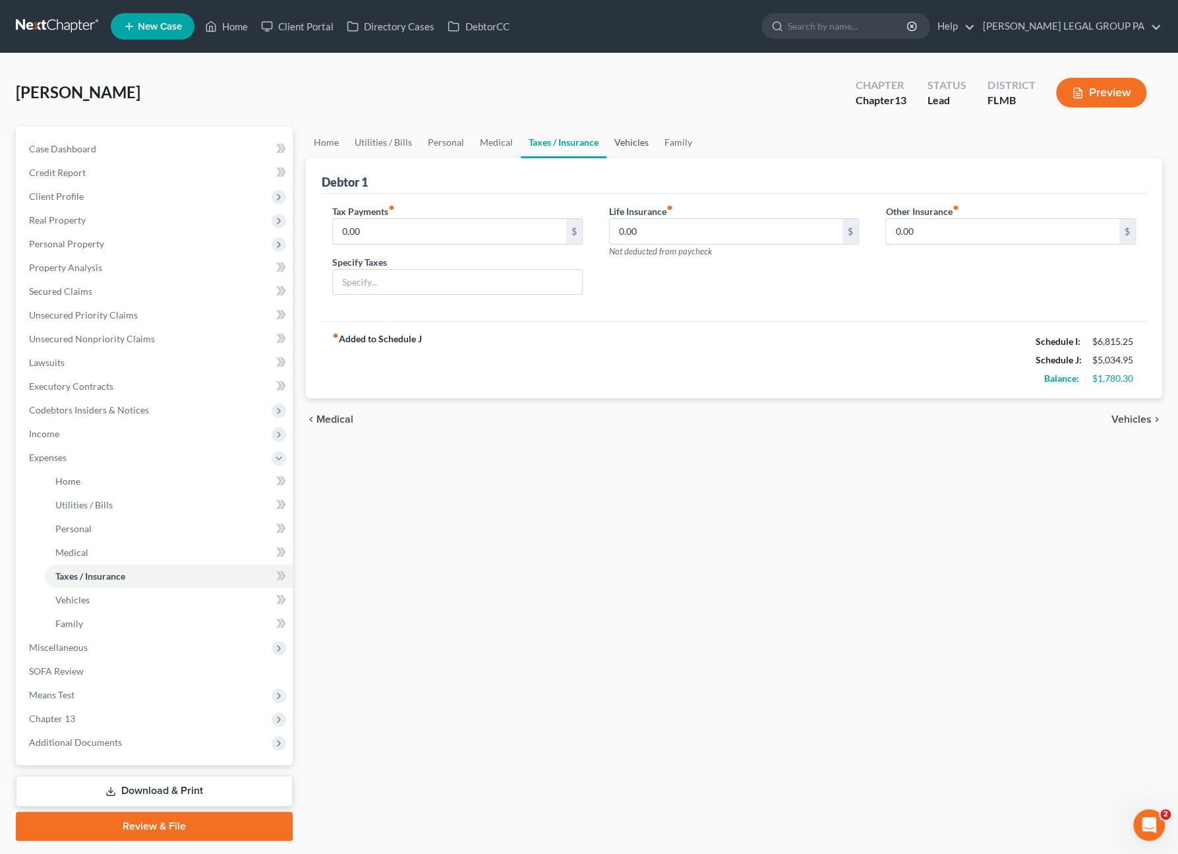
click at [630, 144] on link "Vehicles" at bounding box center [631, 143] width 50 height 32
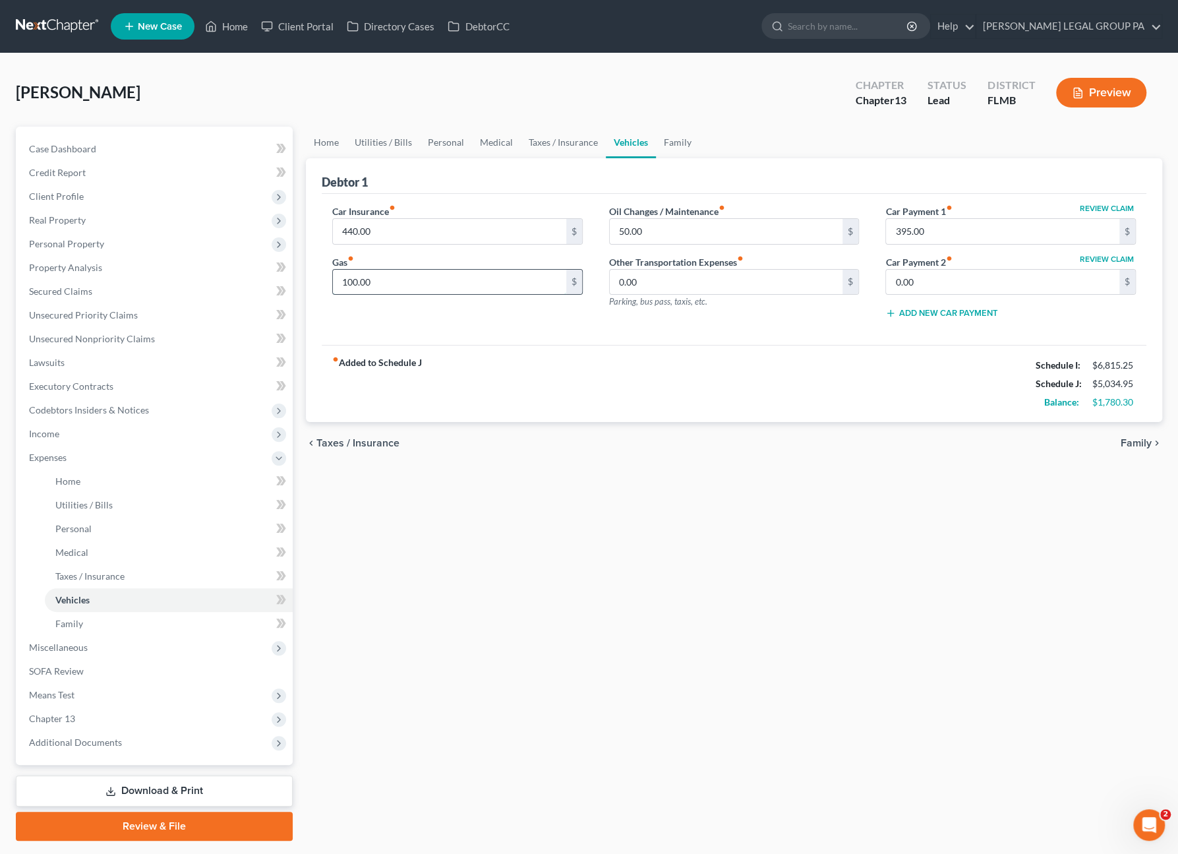
click at [393, 280] on input "100.00" at bounding box center [449, 282] width 233 height 25
drag, startPoint x: 664, startPoint y: 231, endPoint x: 680, endPoint y: 223, distance: 18.3
click at [664, 231] on input "50.00" at bounding box center [726, 231] width 233 height 25
drag, startPoint x: 662, startPoint y: 143, endPoint x: 783, endPoint y: 169, distance: 124.0
click at [662, 143] on link "Family" at bounding box center [678, 143] width 44 height 32
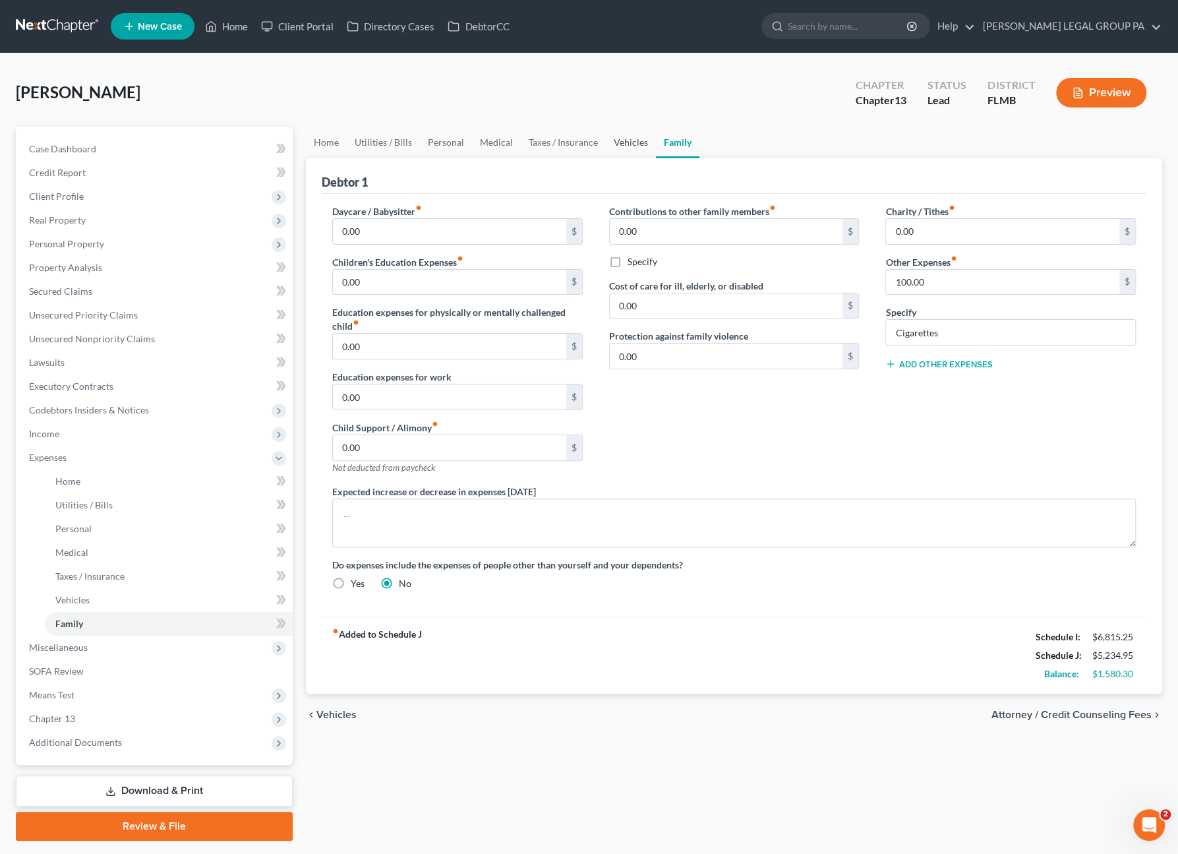
click at [621, 137] on link "Vehicles" at bounding box center [631, 143] width 50 height 32
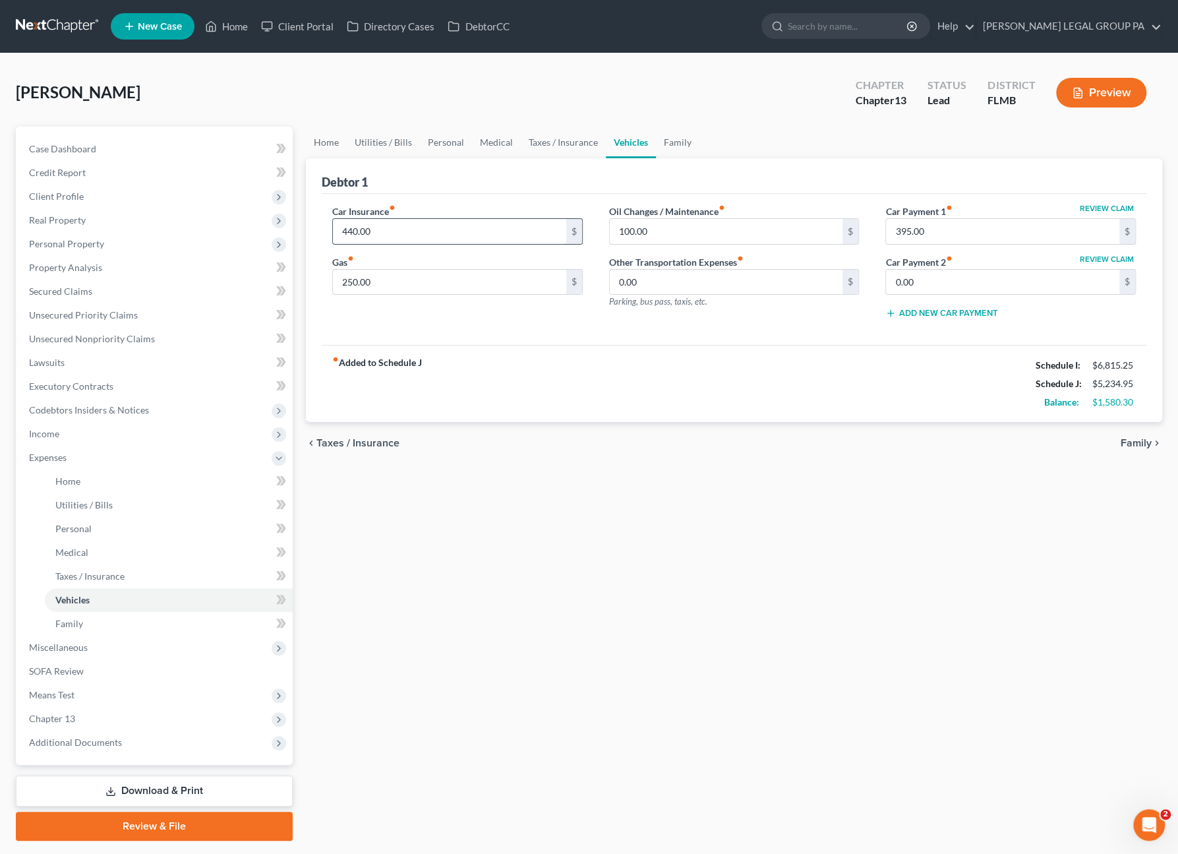
click at [394, 231] on input "440.00" at bounding box center [449, 231] width 233 height 25
drag, startPoint x: 419, startPoint y: 142, endPoint x: 448, endPoint y: 141, distance: 29.7
click at [420, 141] on link "Personal" at bounding box center [446, 143] width 52 height 32
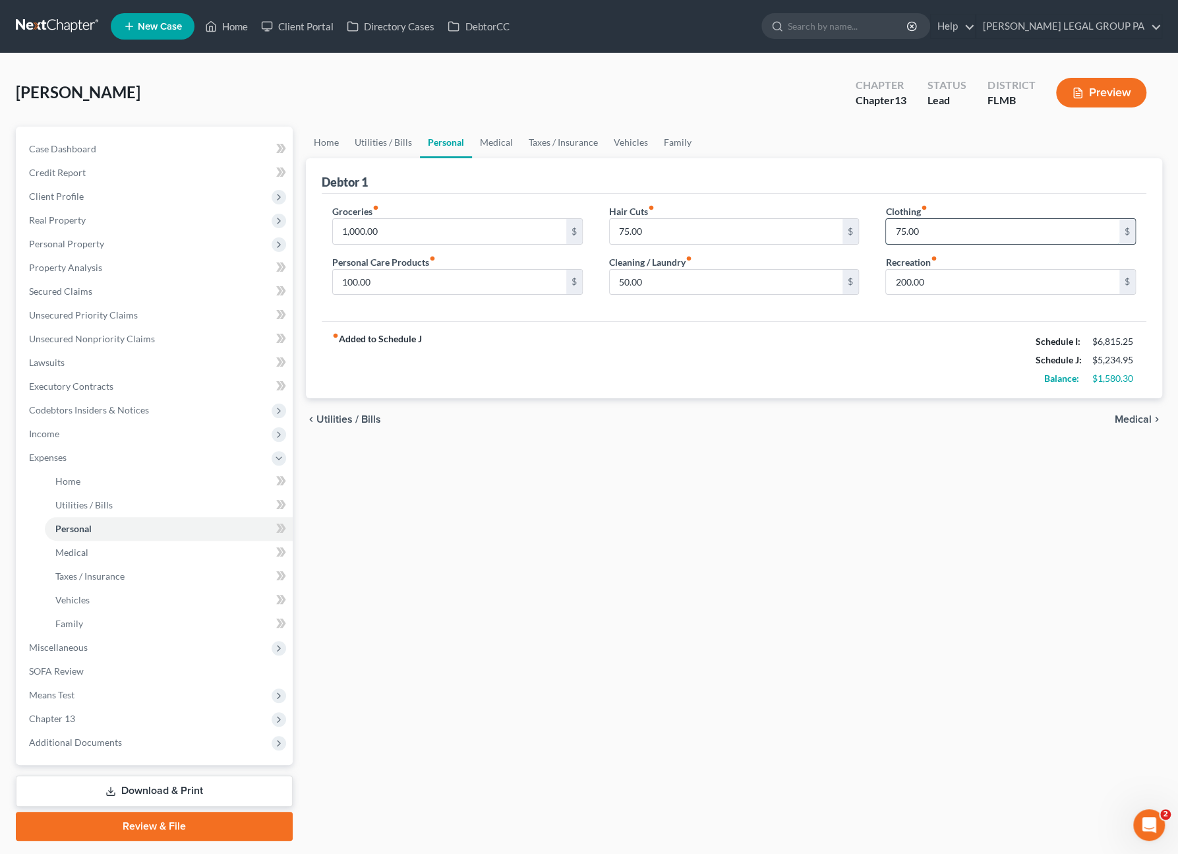
drag, startPoint x: 928, startPoint y: 232, endPoint x: 943, endPoint y: 226, distance: 15.7
click at [929, 231] on input "75.00" at bounding box center [1002, 231] width 233 height 25
click at [682, 223] on input "75.00" at bounding box center [726, 231] width 233 height 25
click at [686, 146] on link "Family" at bounding box center [678, 143] width 44 height 32
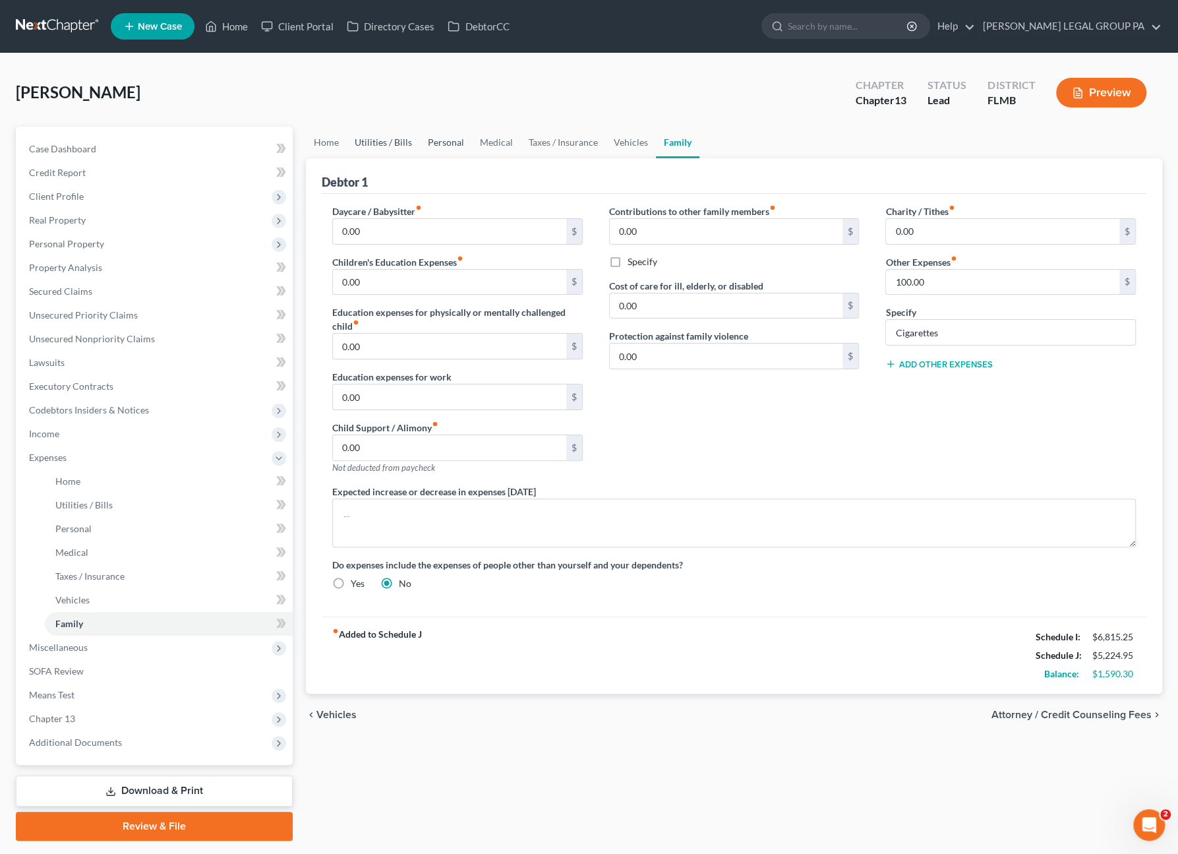
click at [409, 144] on link "Utilities / Bills" at bounding box center [383, 143] width 73 height 32
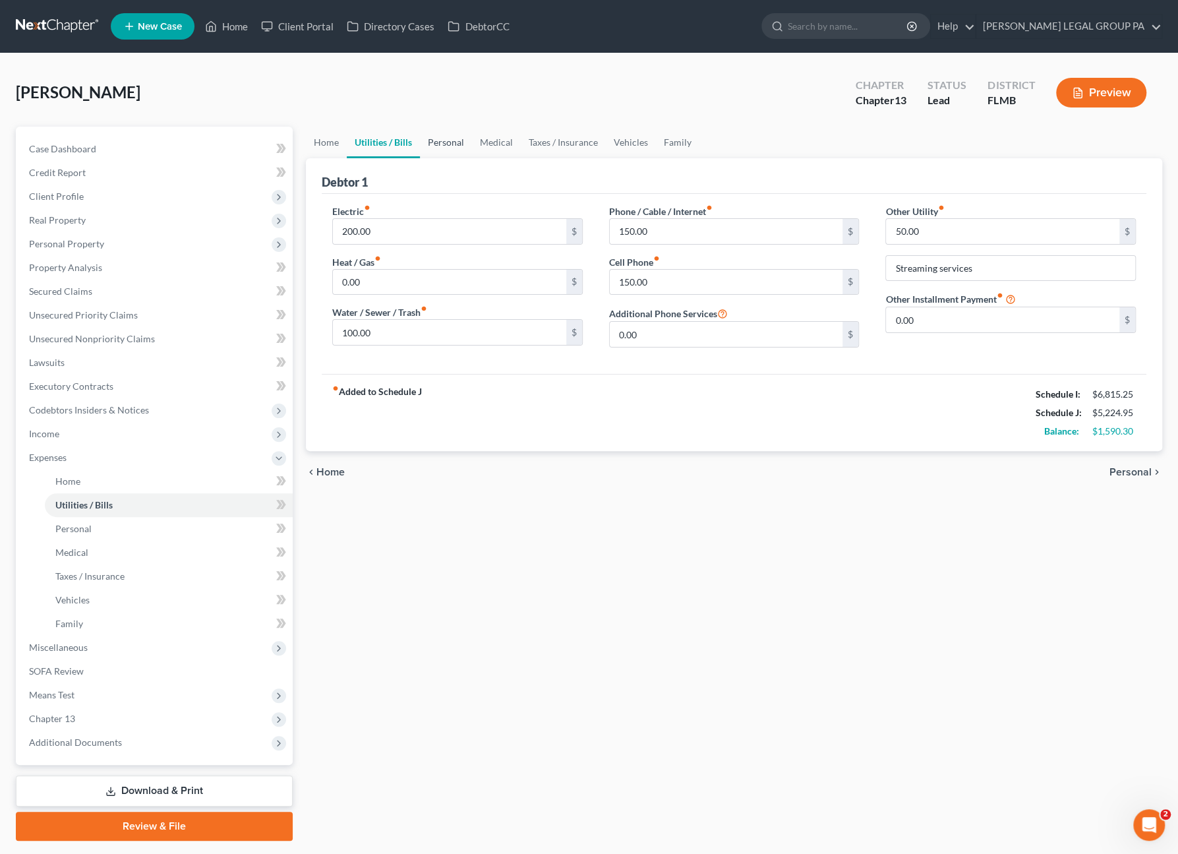
click at [461, 144] on link "Personal" at bounding box center [446, 143] width 52 height 32
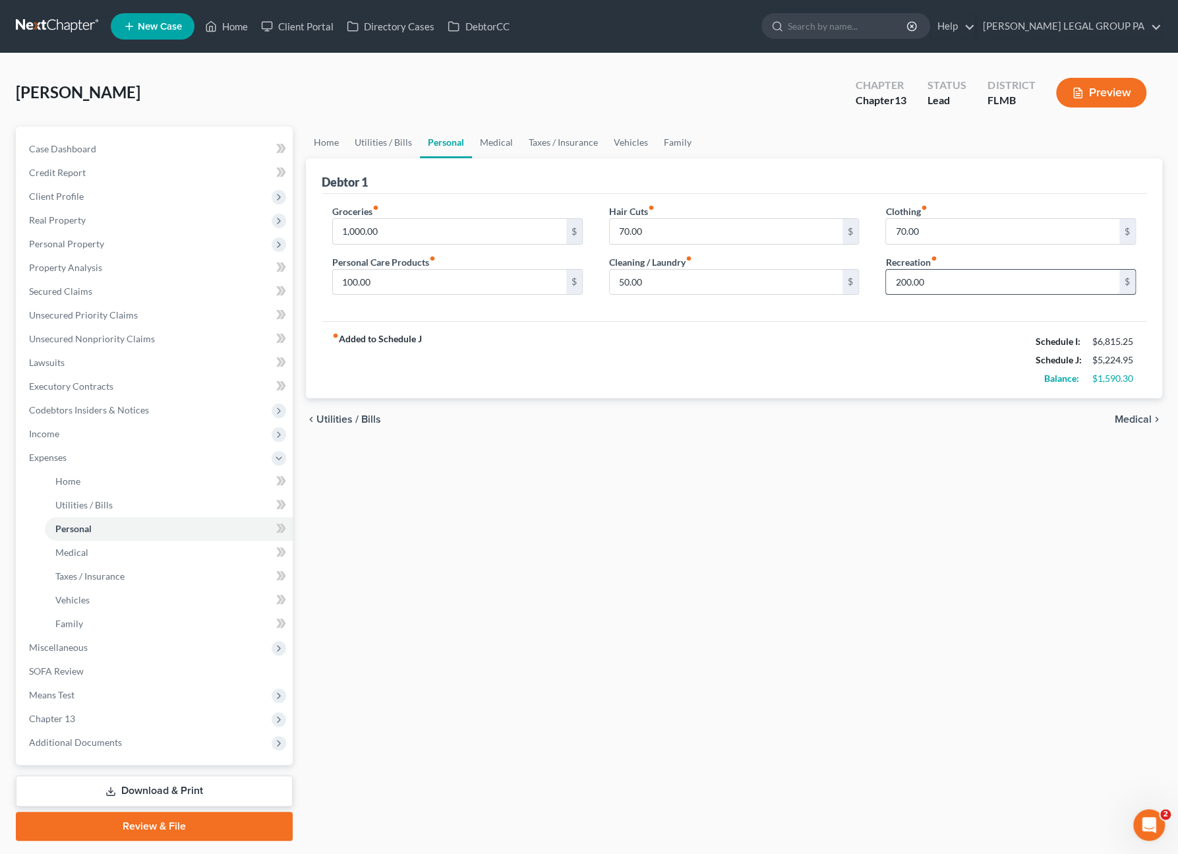
click at [953, 285] on input "200.00" at bounding box center [1002, 282] width 233 height 25
click at [675, 140] on link "Family" at bounding box center [678, 143] width 44 height 32
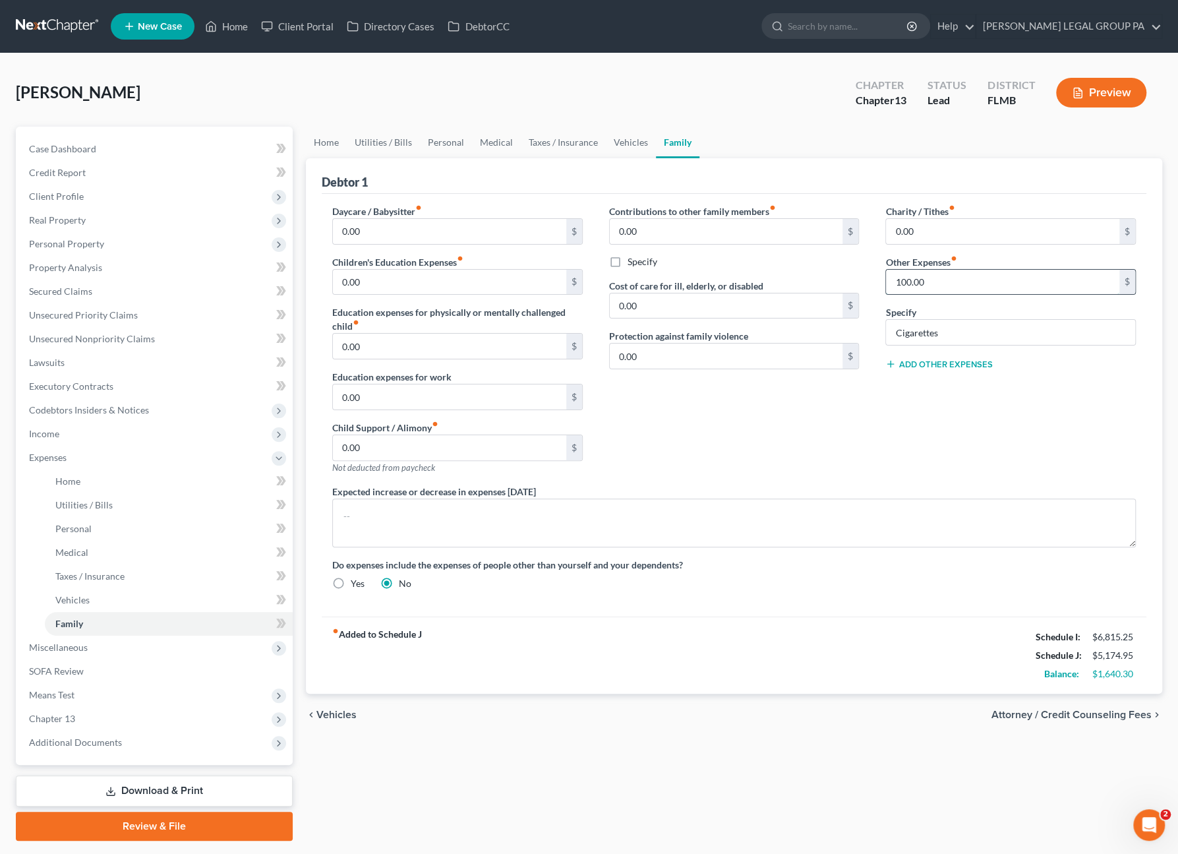
drag, startPoint x: 935, startPoint y: 279, endPoint x: 941, endPoint y: 277, distance: 6.9
click at [936, 278] on input "100.00" at bounding box center [1002, 282] width 233 height 25
drag, startPoint x: 765, startPoint y: 417, endPoint x: 725, endPoint y: 418, distance: 39.6
click at [761, 372] on div "Contributions to other family members fiber_manual_record 0.00 $ Specify Cost o…" at bounding box center [734, 344] width 277 height 280
click at [82, 150] on span "Case Dashboard" at bounding box center [62, 148] width 67 height 11
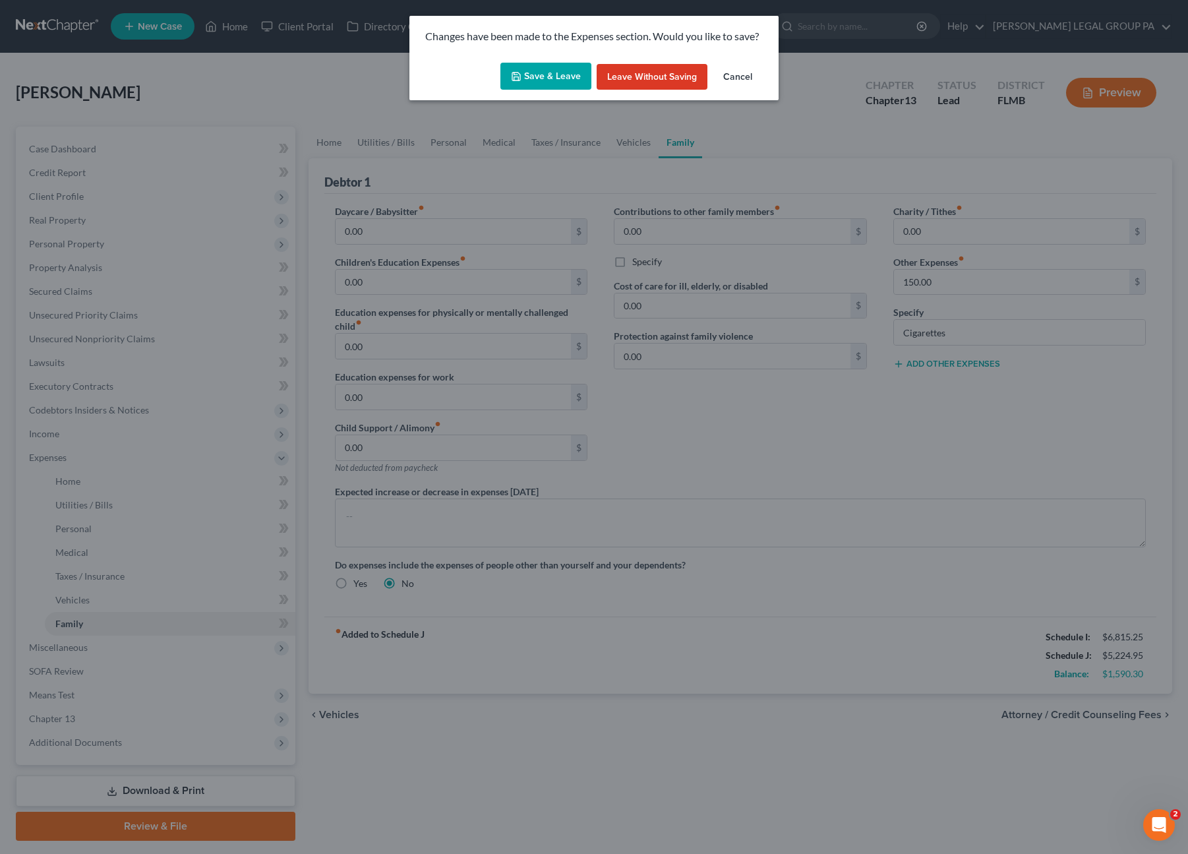
click at [553, 87] on button "Save & Leave" at bounding box center [545, 77] width 91 height 28
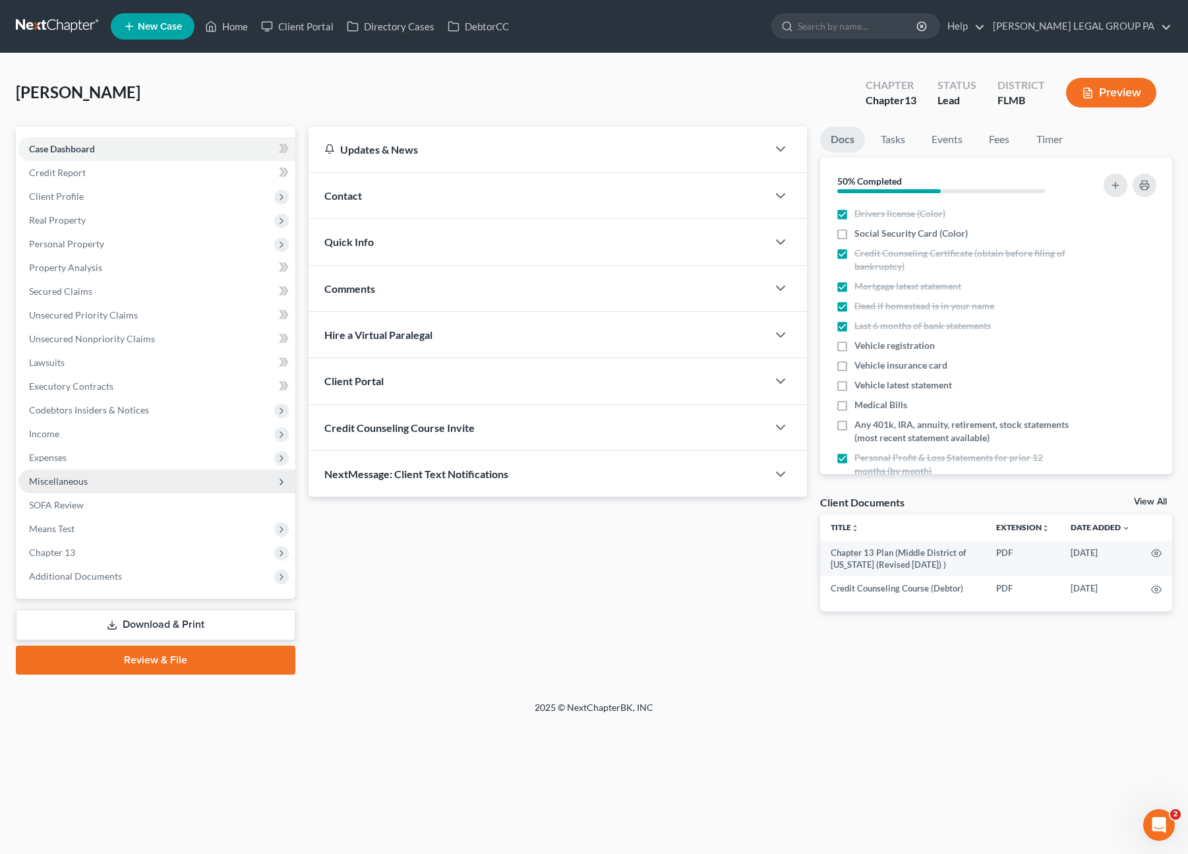
drag, startPoint x: 53, startPoint y: 463, endPoint x: 63, endPoint y: 474, distance: 14.5
click at [53, 463] on span "Expenses" at bounding box center [156, 458] width 277 height 24
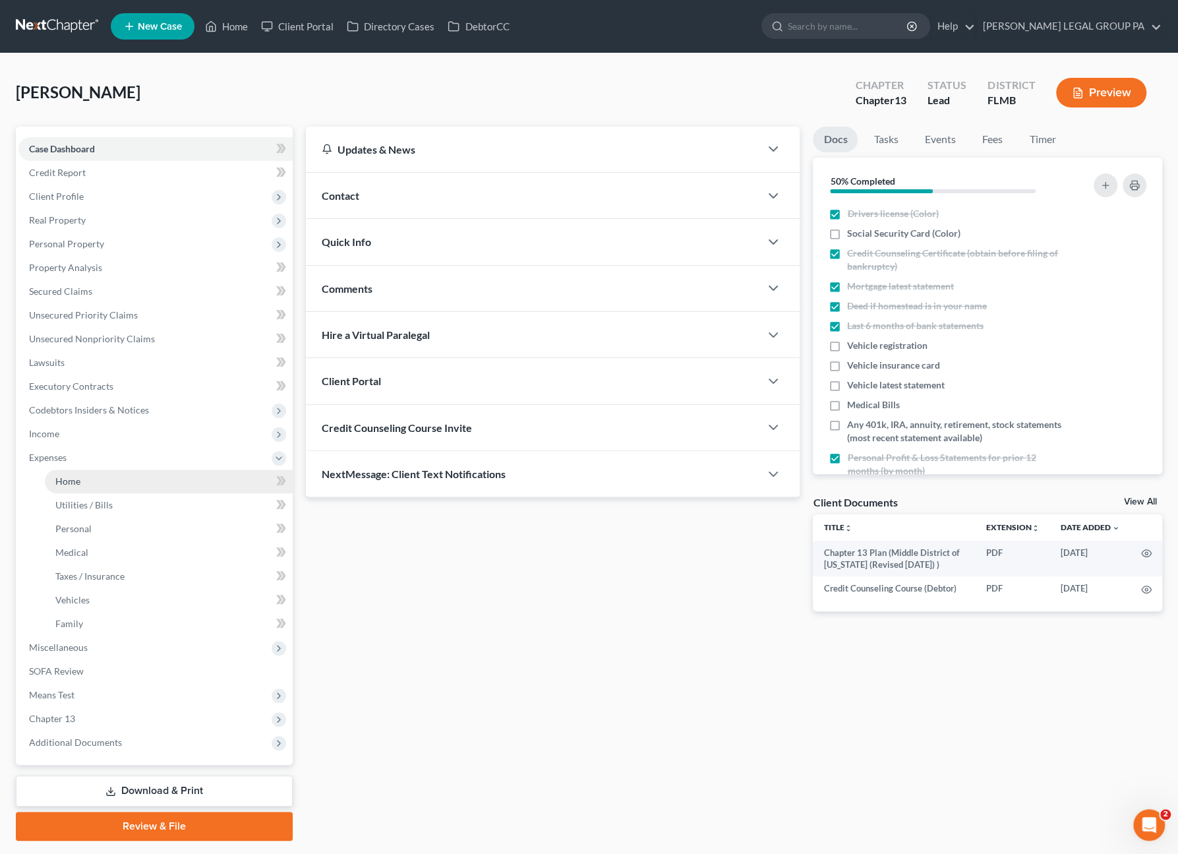
click at [68, 489] on link "Home" at bounding box center [169, 481] width 248 height 24
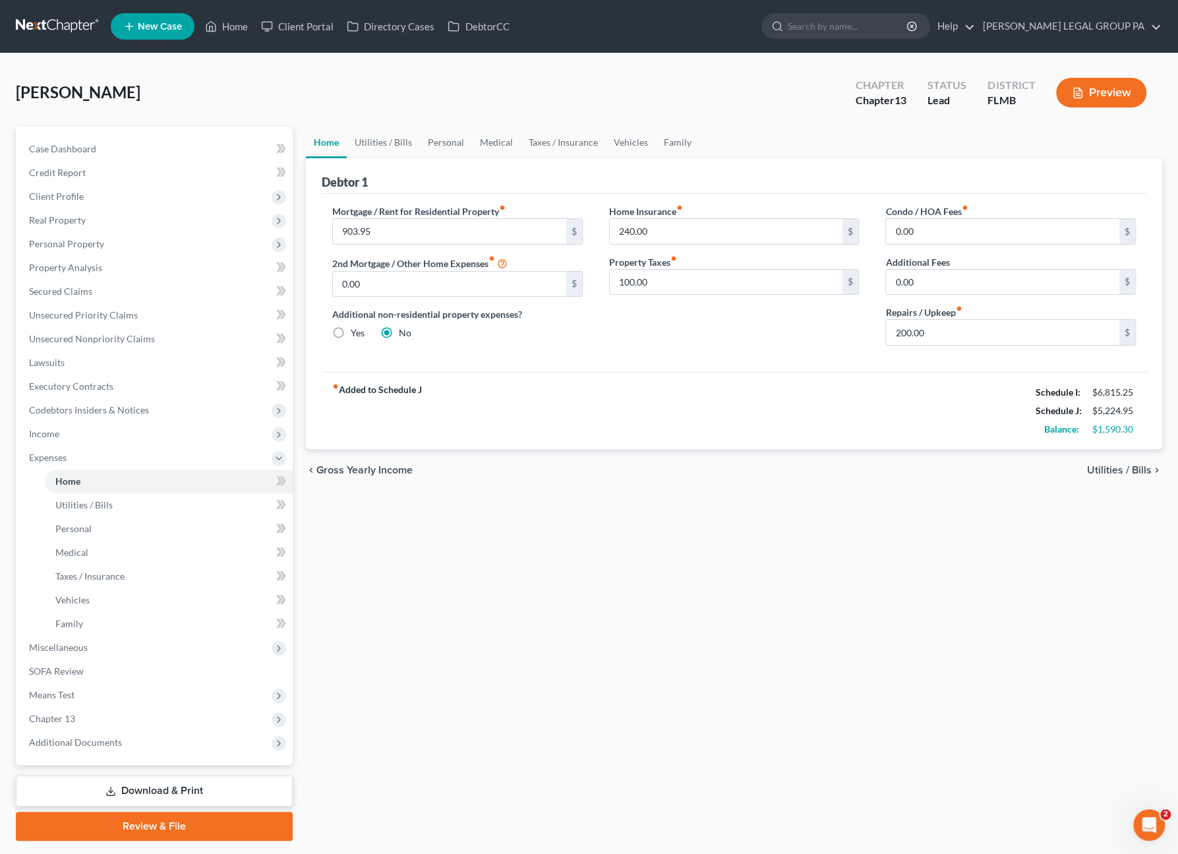
click at [133, 791] on link "Download & Print" at bounding box center [154, 790] width 277 height 31
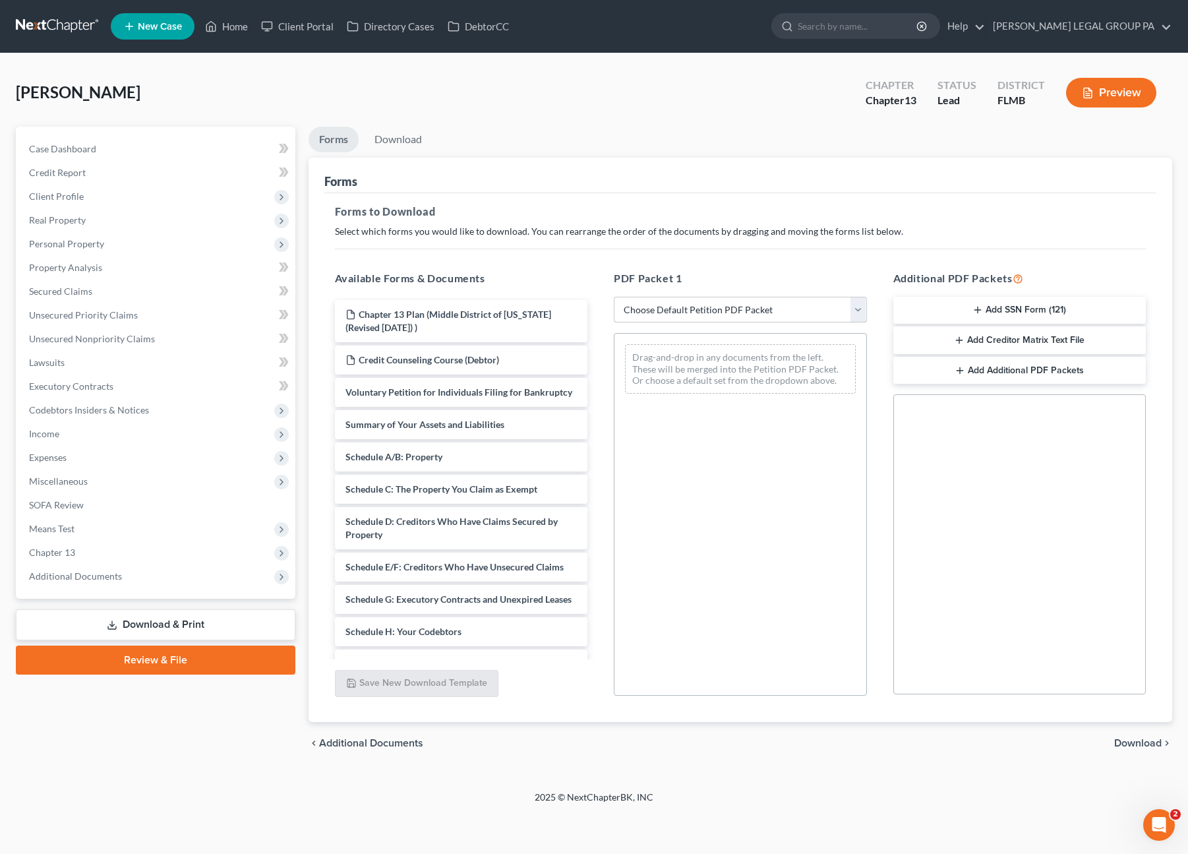
click at [713, 303] on select "Choose Default Petition PDF Packet Complete Bankruptcy Petition (all forms and …" at bounding box center [740, 310] width 253 height 26
click at [614, 297] on select "Choose Default Petition PDF Packet Complete Bankruptcy Petition (all forms and …" at bounding box center [740, 310] width 253 height 26
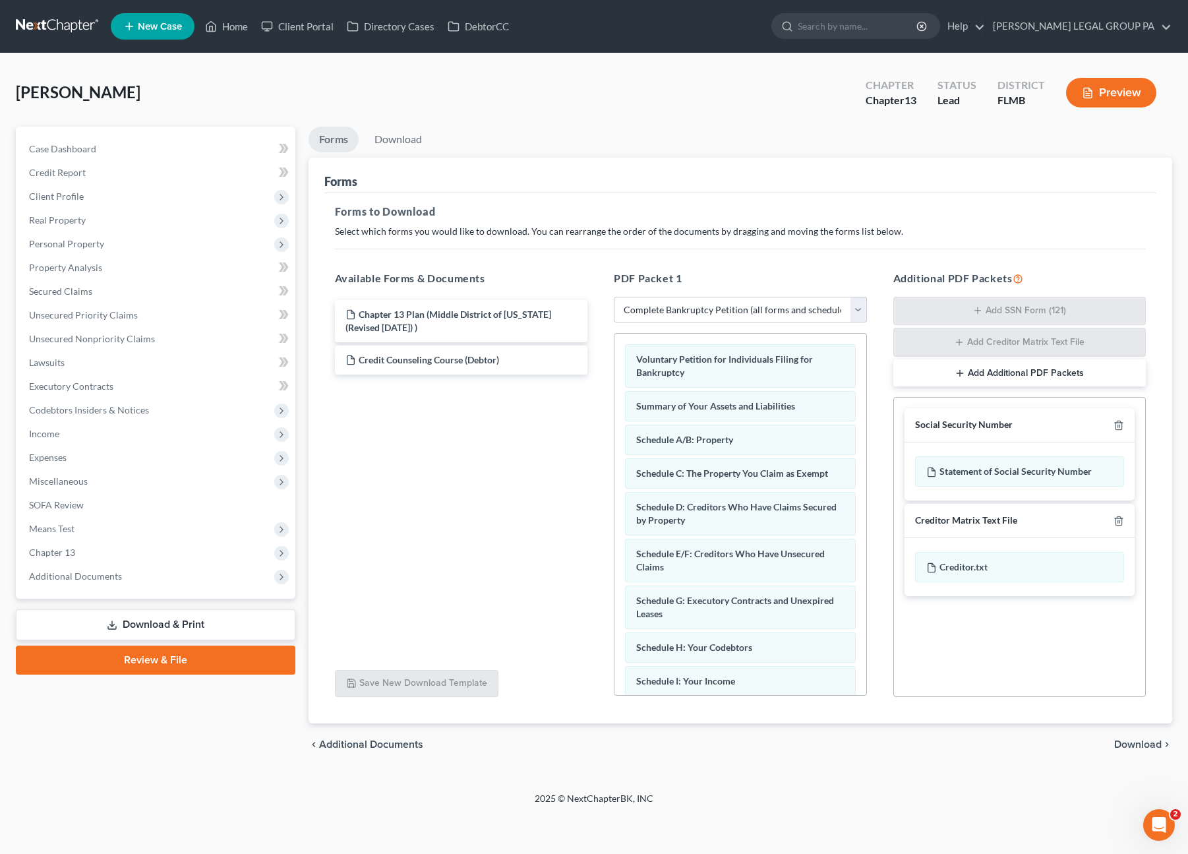
click at [935, 376] on button "Add Additional PDF Packets" at bounding box center [1019, 373] width 253 height 28
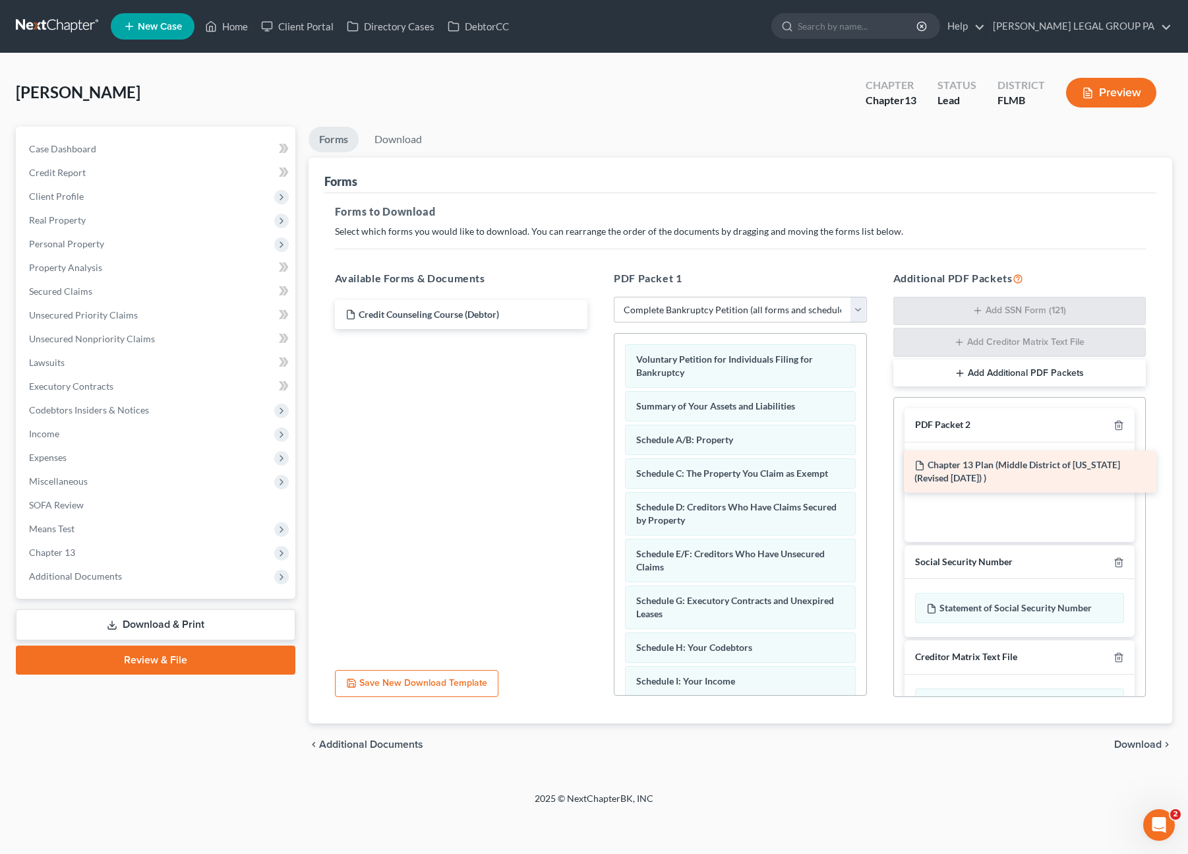
drag, startPoint x: 388, startPoint y: 322, endPoint x: 957, endPoint y: 473, distance: 588.8
click at [599, 329] on div "Chapter 13 Plan (Middle District of Florida (Revised 12/4/23) ) Chapter 13 Plan…" at bounding box center [461, 314] width 274 height 29
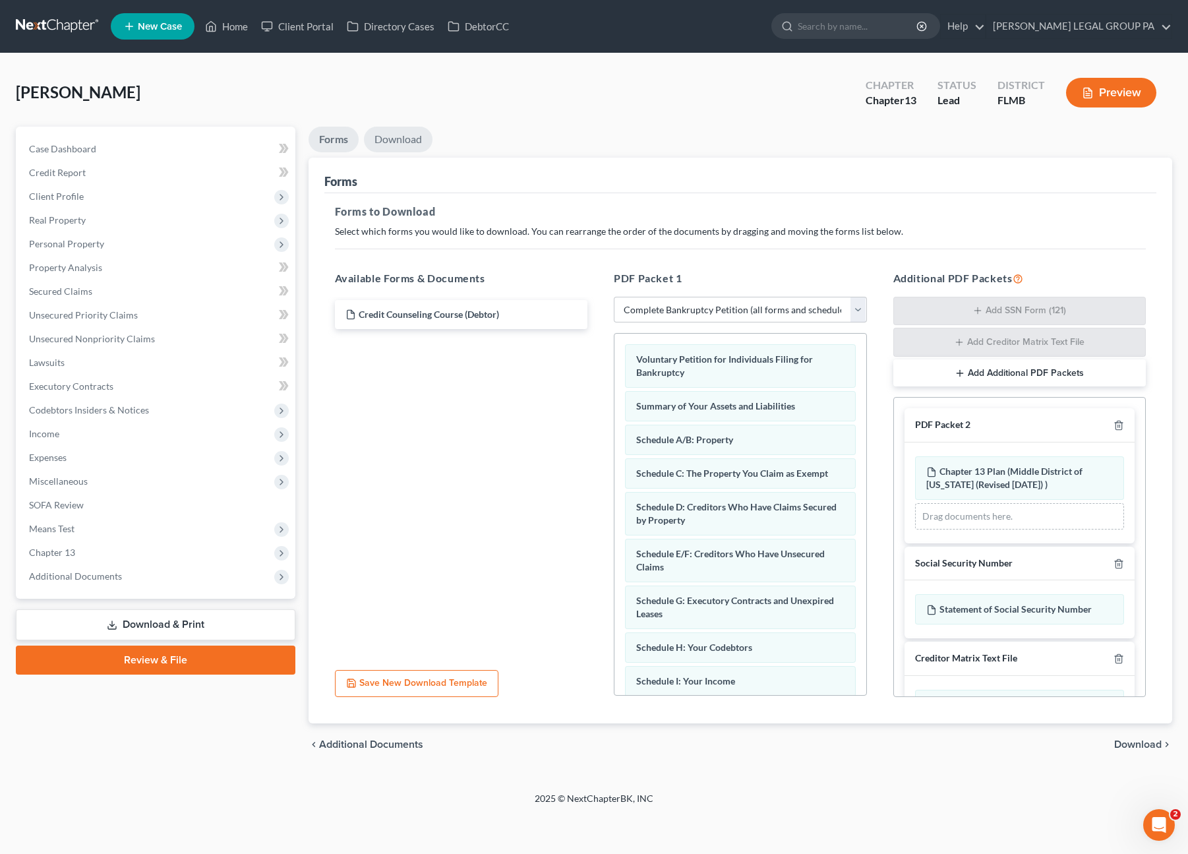
click at [381, 141] on link "Download" at bounding box center [398, 140] width 69 height 26
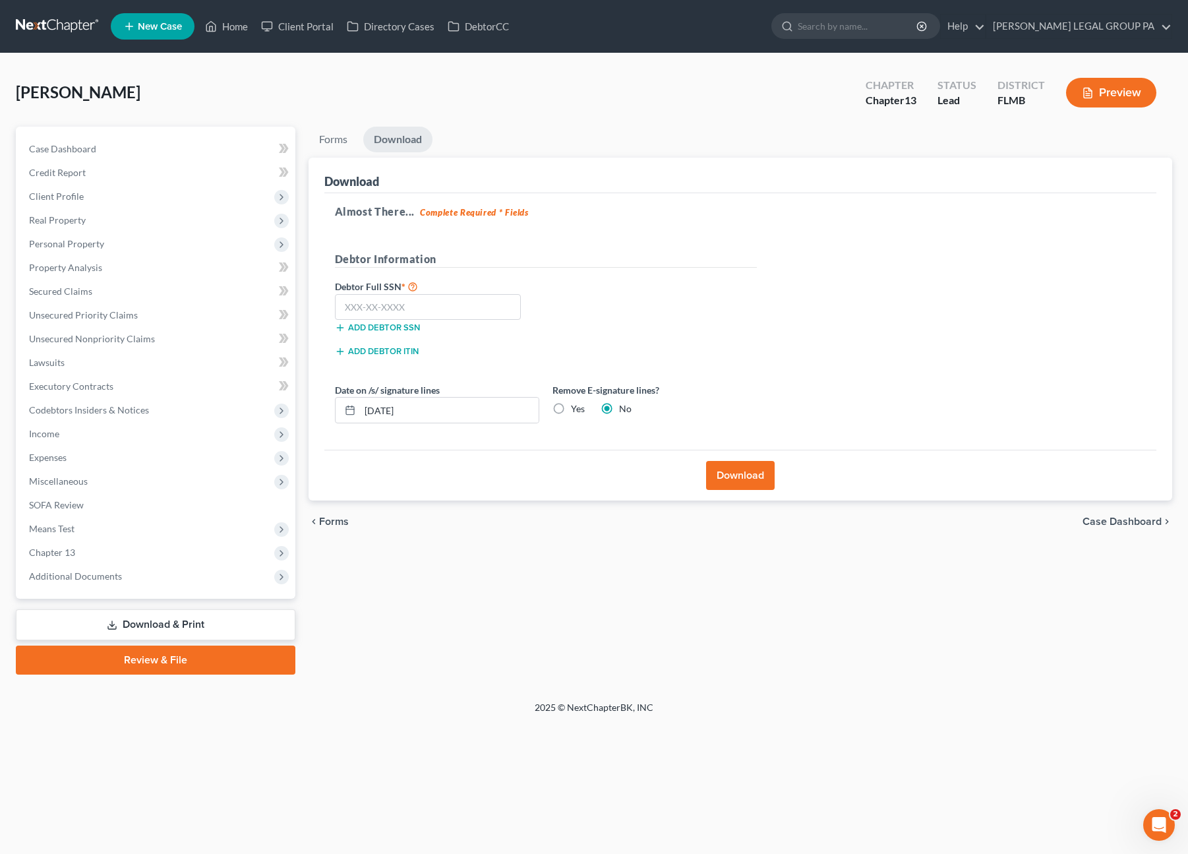
click at [326, 295] on div "Almost There... Complete Required * Fields Debtor Information Debtor Full SSN *…" at bounding box center [740, 321] width 833 height 257
click at [353, 301] on input "text" at bounding box center [428, 307] width 187 height 26
click at [396, 311] on input "text" at bounding box center [428, 307] width 187 height 26
drag, startPoint x: 744, startPoint y: 471, endPoint x: 748, endPoint y: 465, distance: 7.7
click at [744, 471] on button "Download" at bounding box center [740, 475] width 69 height 29
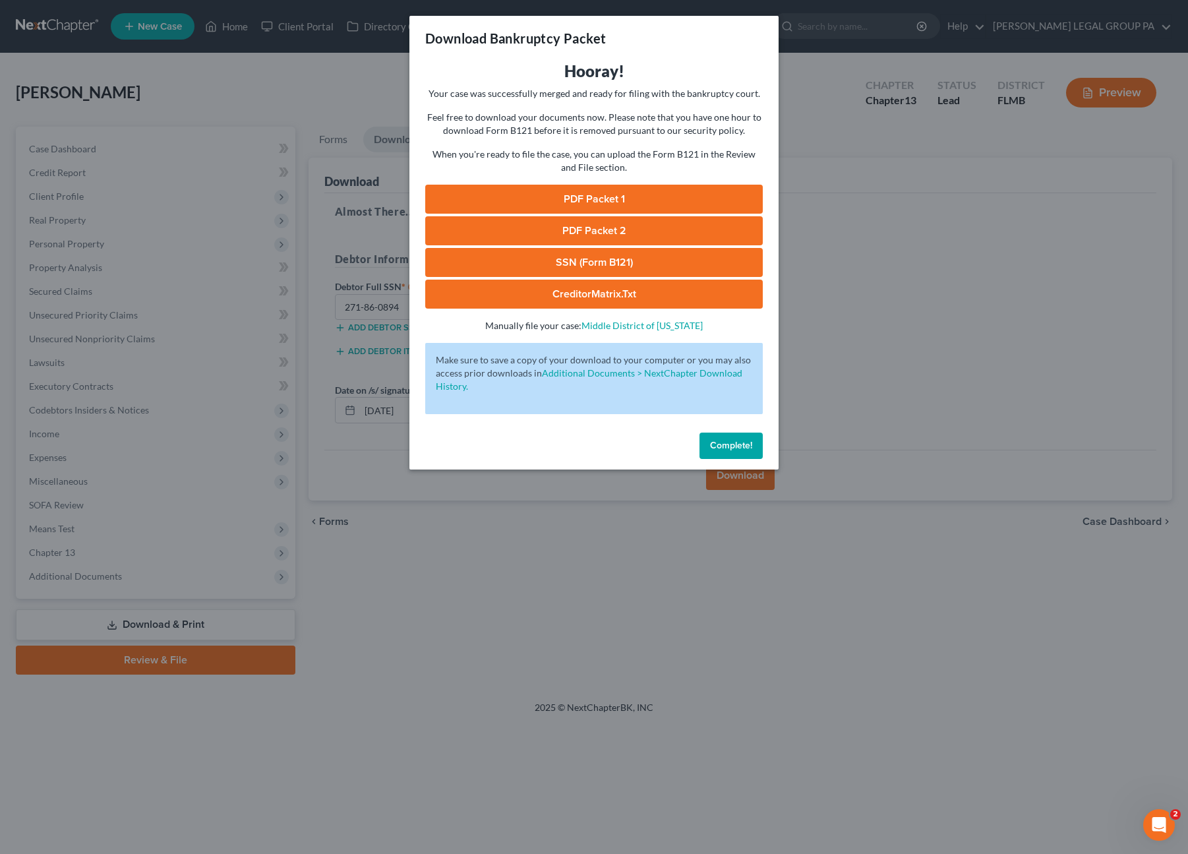
click at [592, 261] on link "SSN (Form B121)" at bounding box center [594, 262] width 338 height 29
drag, startPoint x: 579, startPoint y: 202, endPoint x: 579, endPoint y: 232, distance: 29.7
click at [579, 202] on link "PDF Packet 1" at bounding box center [594, 199] width 338 height 29
click at [622, 220] on link "PDF Packet 2" at bounding box center [594, 230] width 338 height 29
click at [738, 449] on span "Complete!" at bounding box center [731, 445] width 42 height 11
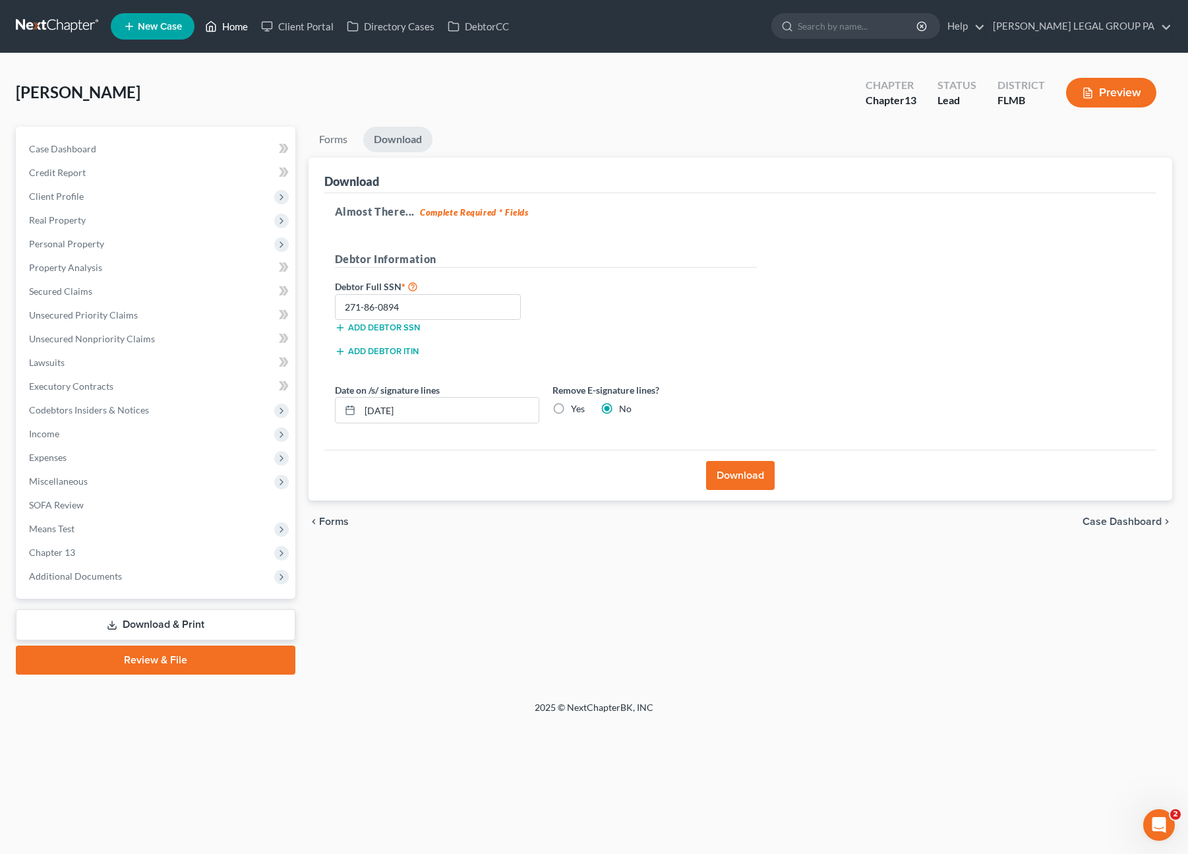
drag, startPoint x: 242, startPoint y: 30, endPoint x: 249, endPoint y: 28, distance: 7.7
click at [242, 30] on link "Home" at bounding box center [226, 27] width 56 height 24
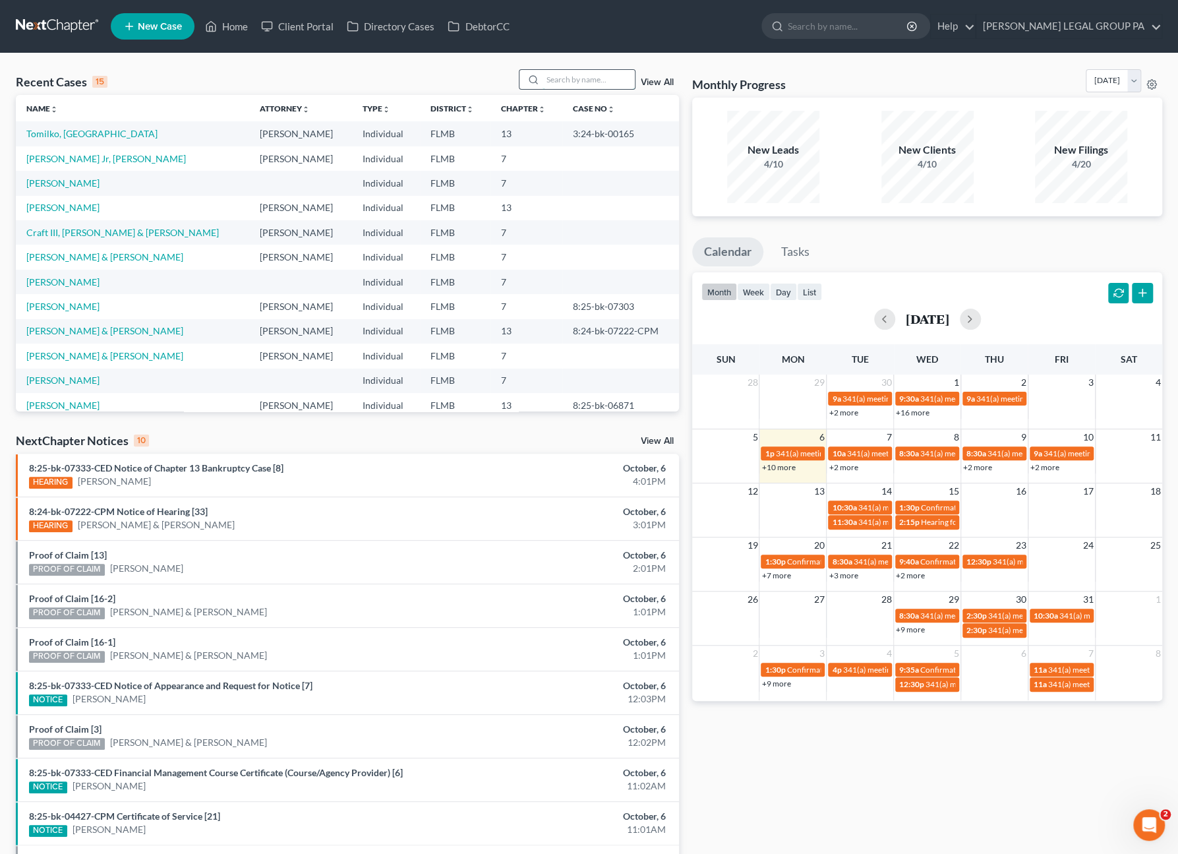
click at [597, 84] on input "search" at bounding box center [589, 79] width 92 height 19
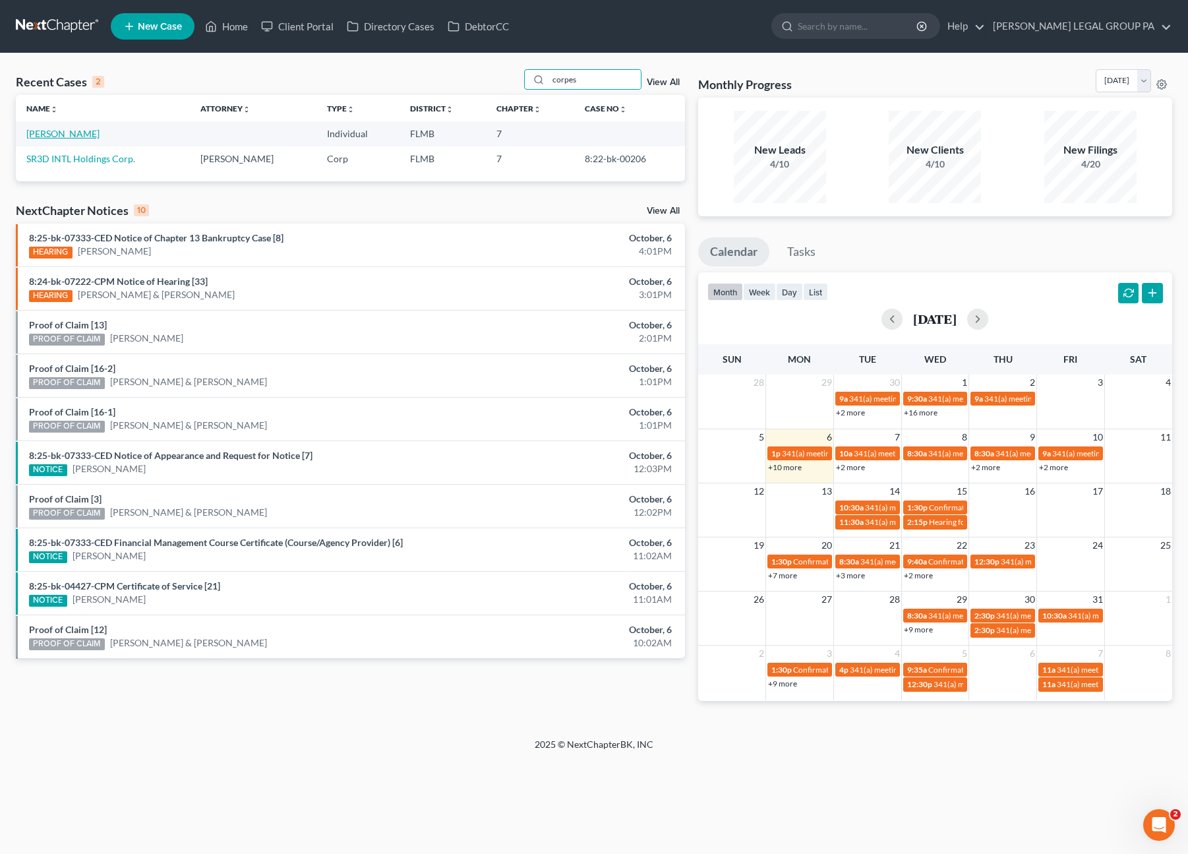
click at [88, 136] on link "[PERSON_NAME]" at bounding box center [62, 133] width 73 height 11
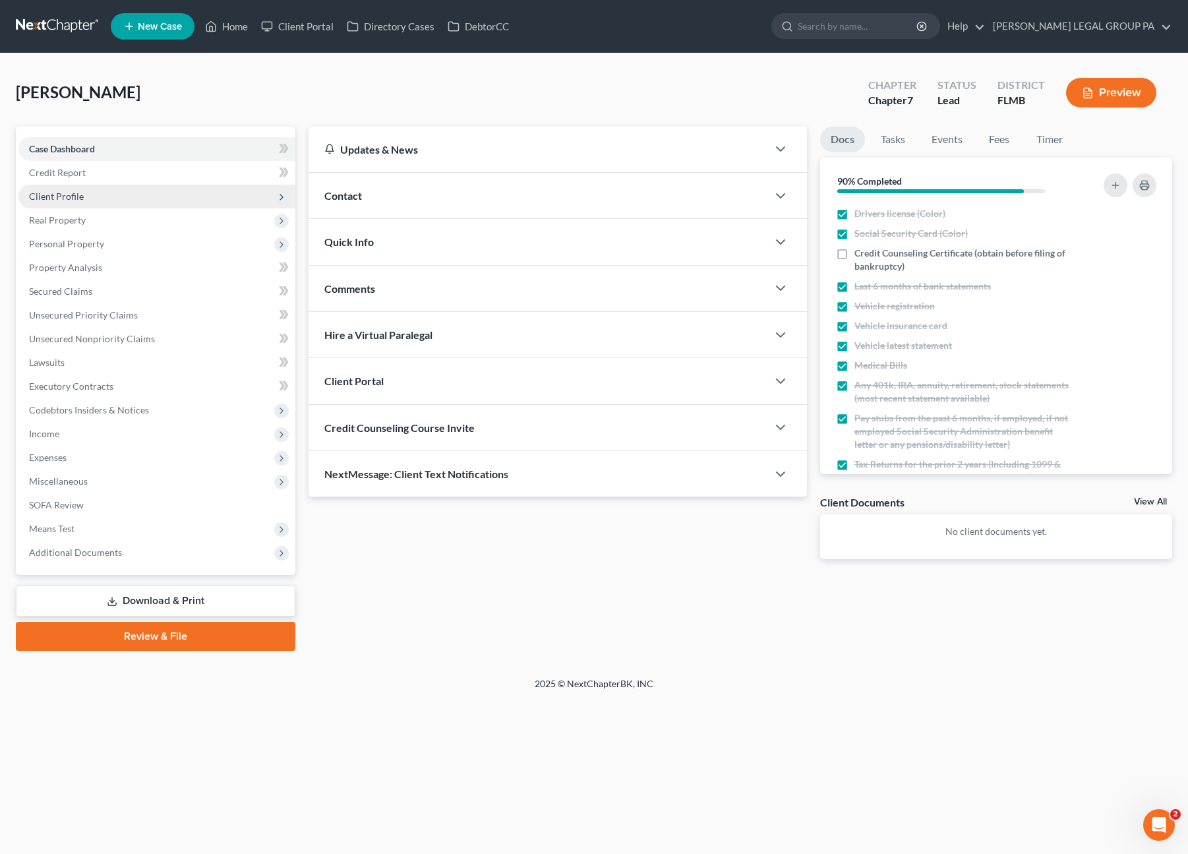
click at [61, 201] on span "Client Profile" at bounding box center [156, 197] width 277 height 24
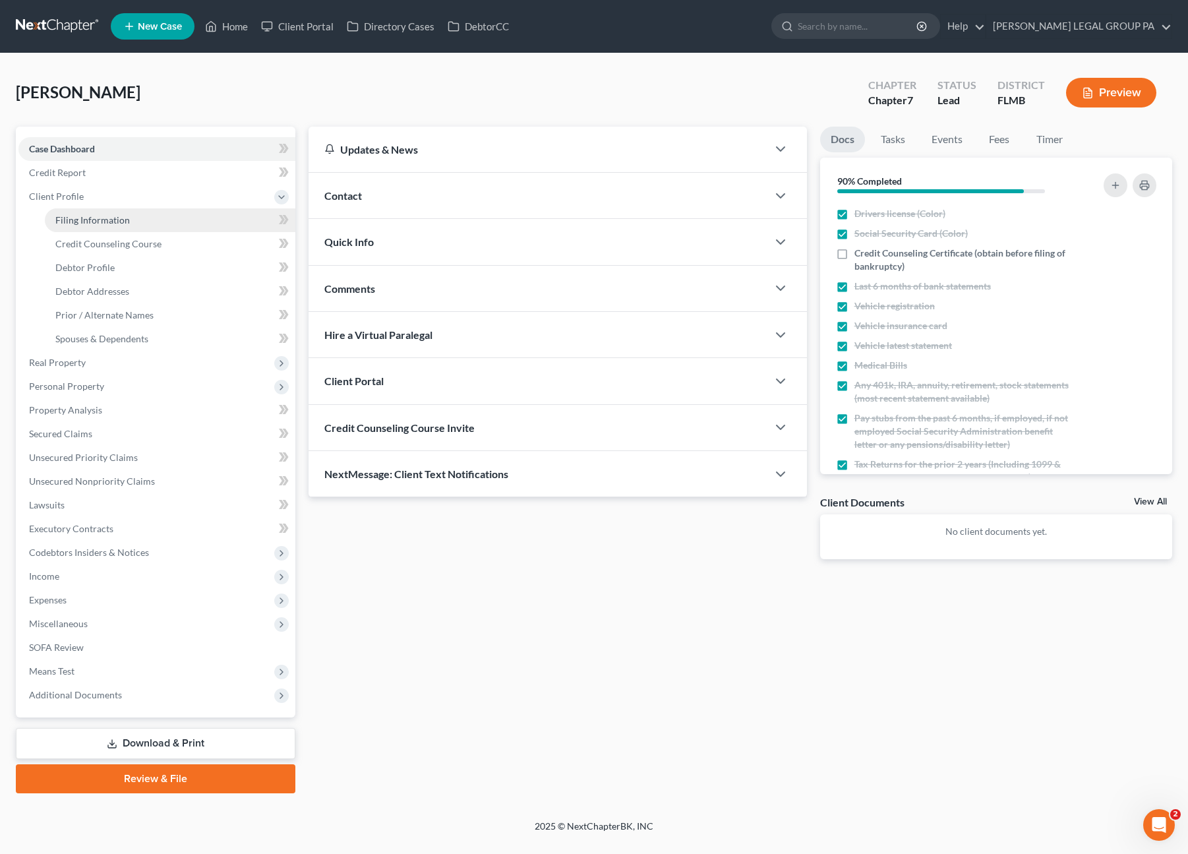
click at [82, 222] on span "Filing Information" at bounding box center [92, 219] width 74 height 11
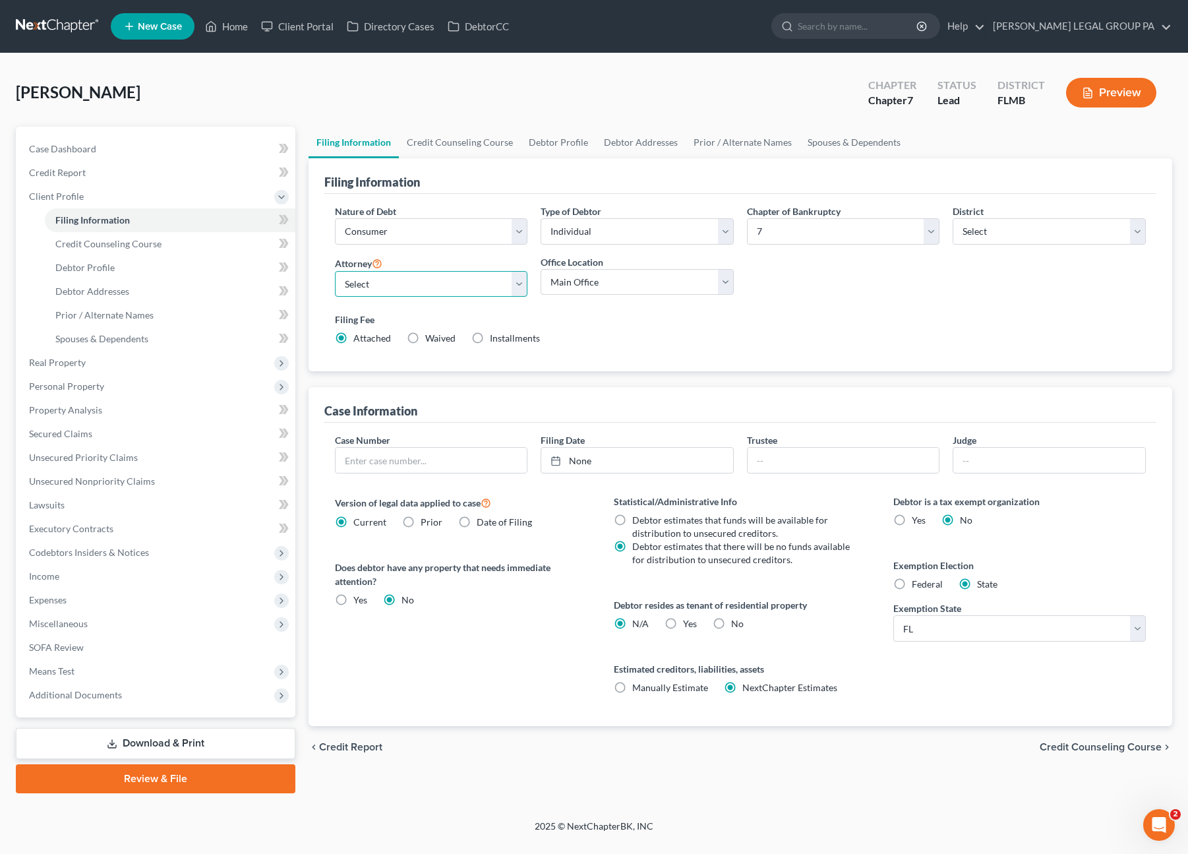
click at [404, 289] on select "Select JAY WELLER - FLMB JAY WELLER - FLMB" at bounding box center [431, 284] width 193 height 26
click at [335, 271] on select "Select JAY WELLER - FLMB JAY WELLER - FLMB" at bounding box center [431, 284] width 193 height 26
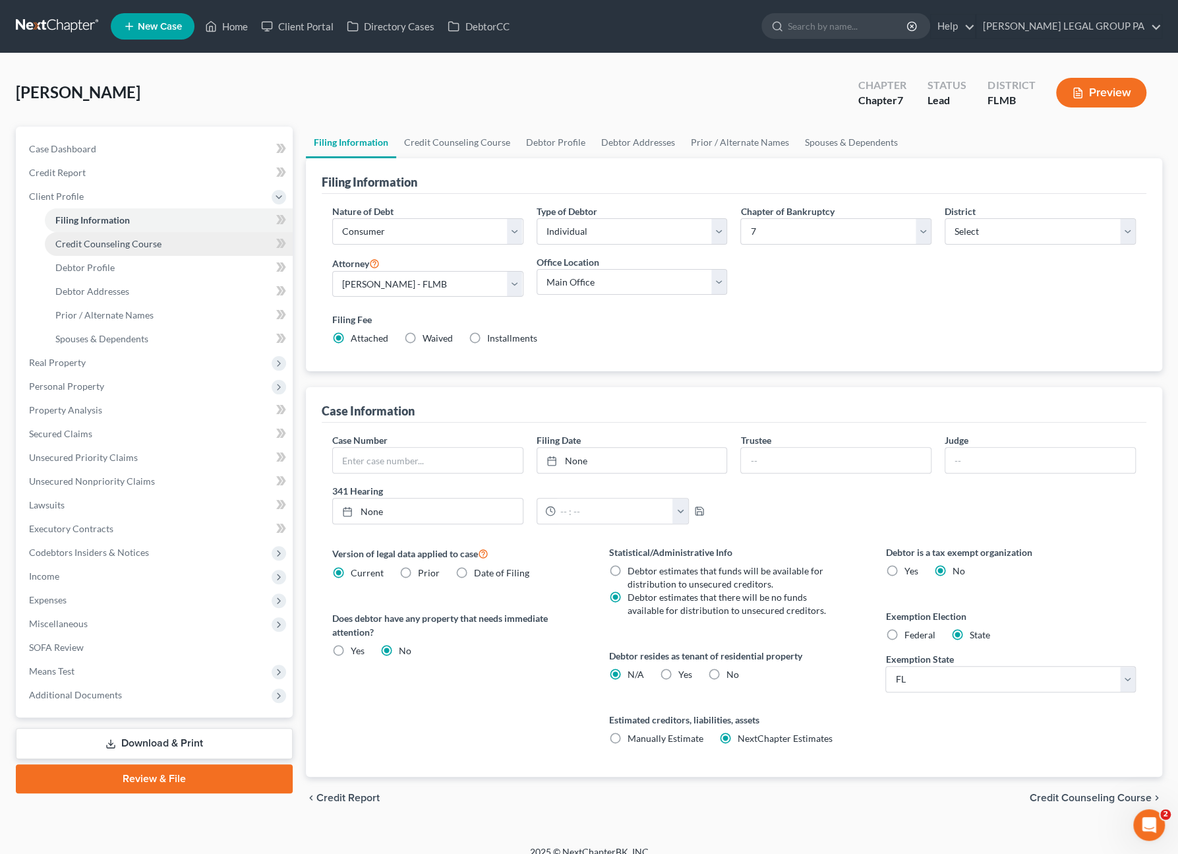
click at [106, 245] on span "Credit Counseling Course" at bounding box center [108, 243] width 106 height 11
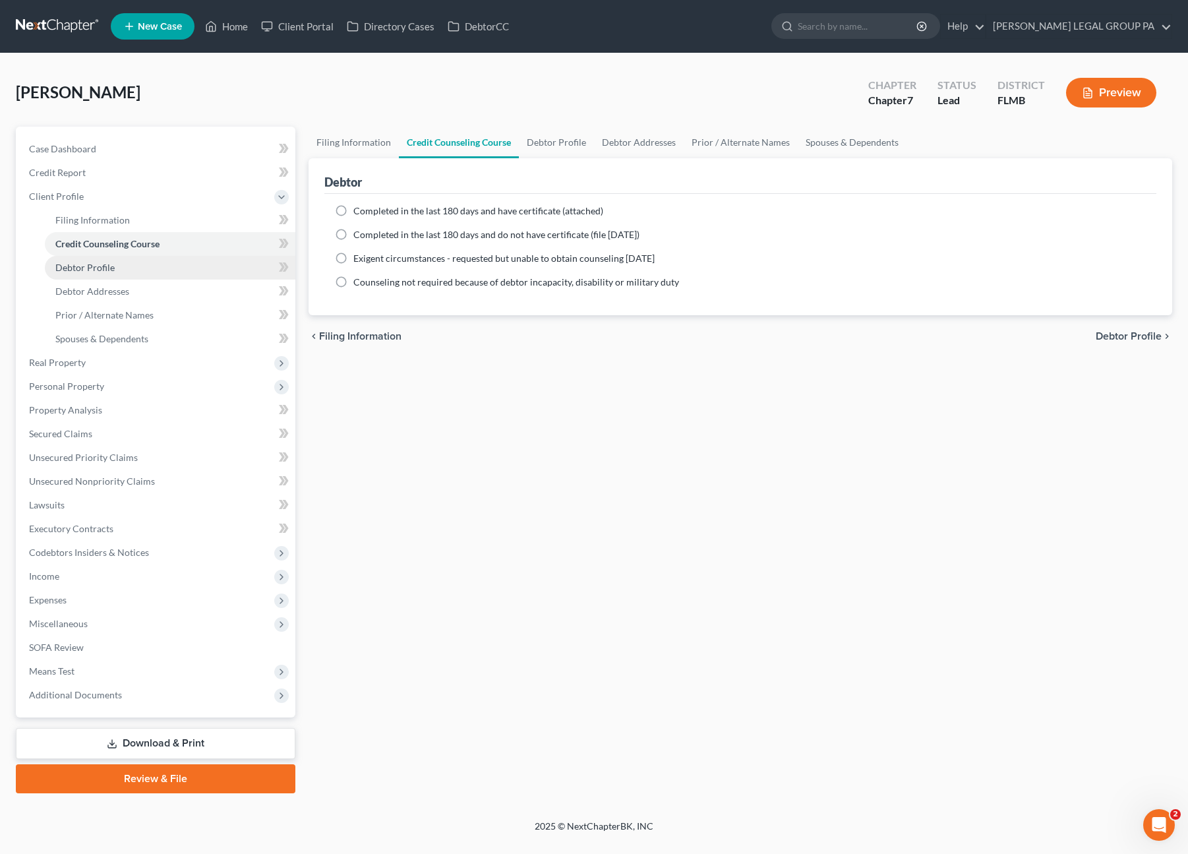
drag, startPoint x: 104, startPoint y: 270, endPoint x: 142, endPoint y: 270, distance: 38.2
click at [104, 270] on span "Debtor Profile" at bounding box center [84, 267] width 59 height 11
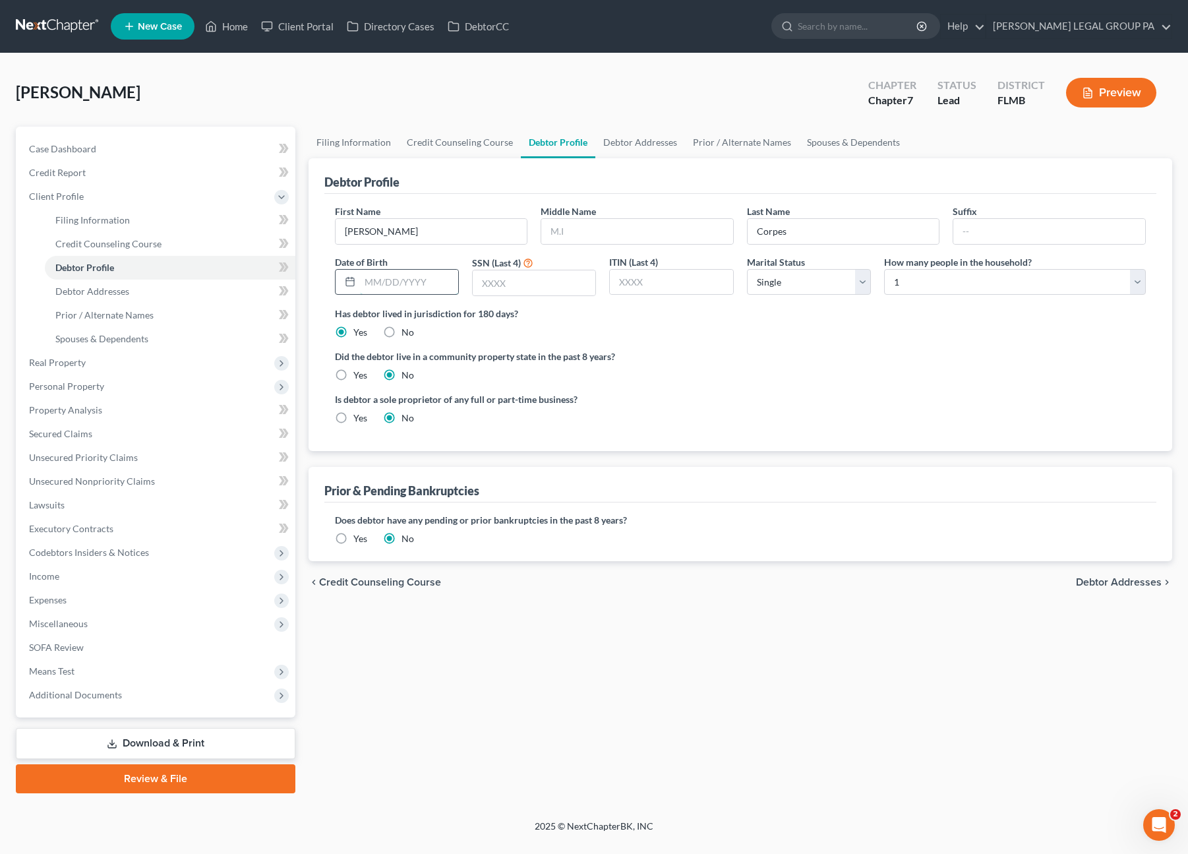
click at [376, 280] on input "text" at bounding box center [409, 282] width 98 height 25
click at [796, 287] on select "Select Single Married Separated Divorced Widowed" at bounding box center [809, 282] width 124 height 26
click at [1039, 369] on div "Did the debtor live in a community property state in the past 8 years? Yes No" at bounding box center [741, 365] width 812 height 32
click at [972, 284] on select "Select 1 2 3 4 5 6 7 8 9 10 11 12 13 14 15 16 17 18 19 20" at bounding box center [1015, 282] width 262 height 26
click at [884, 269] on select "Select 1 2 3 4 5 6 7 8 9 10 11 12 13 14 15 16 17 18 19 20" at bounding box center [1015, 282] width 262 height 26
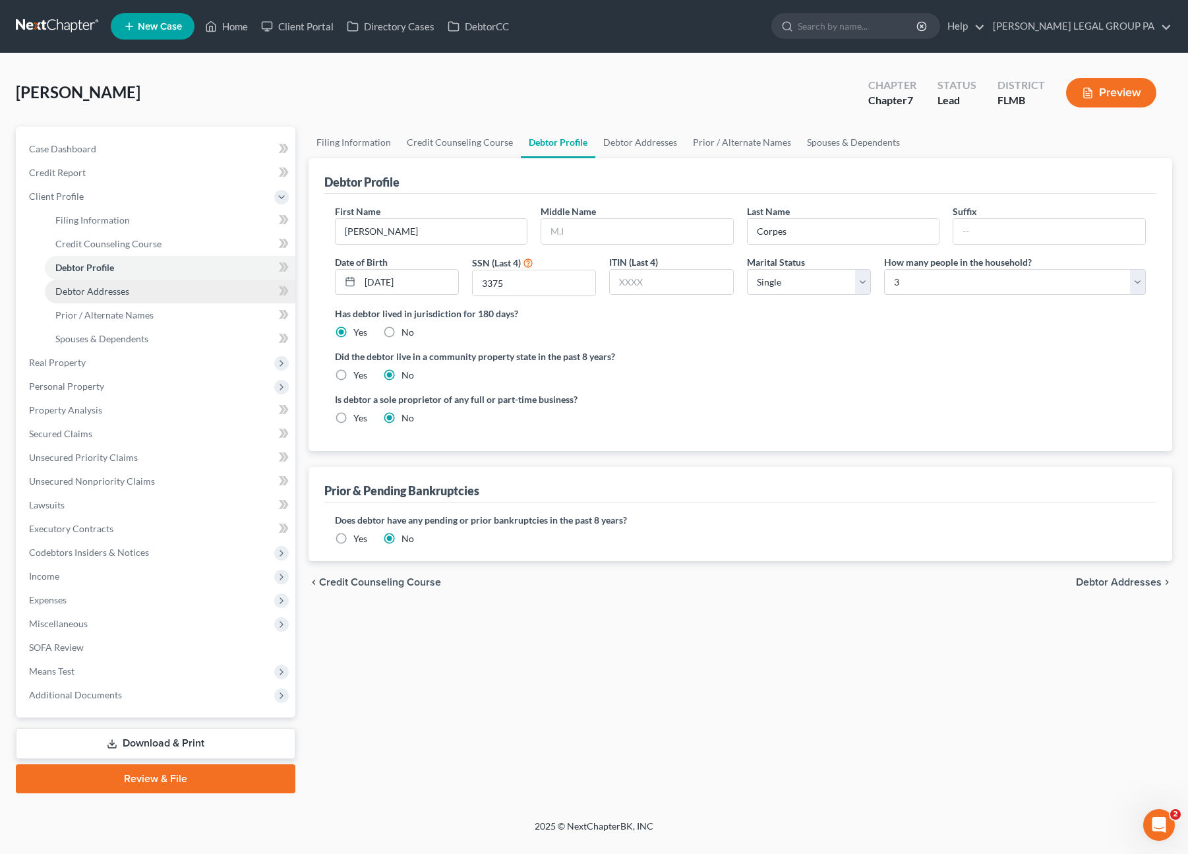
click at [71, 299] on link "Debtor Addresses" at bounding box center [170, 292] width 251 height 24
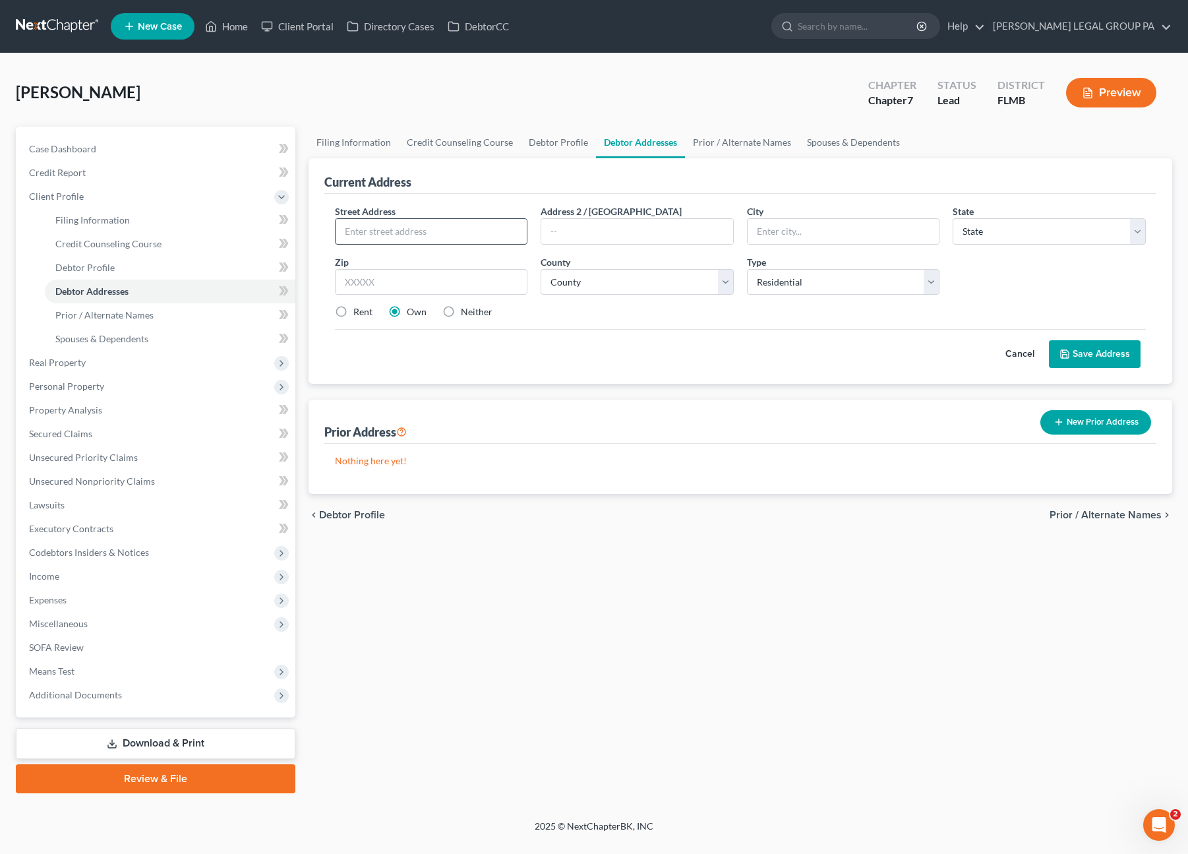
drag, startPoint x: 382, startPoint y: 229, endPoint x: 365, endPoint y: 227, distance: 17.8
click at [382, 228] on input "text" at bounding box center [432, 231] width 192 height 25
click at [519, 334] on div "Cancel Save Address" at bounding box center [741, 348] width 812 height 39
drag, startPoint x: 626, startPoint y: 291, endPoint x: 554, endPoint y: 270, distance: 75.7
click at [626, 291] on select "County" at bounding box center [637, 282] width 193 height 26
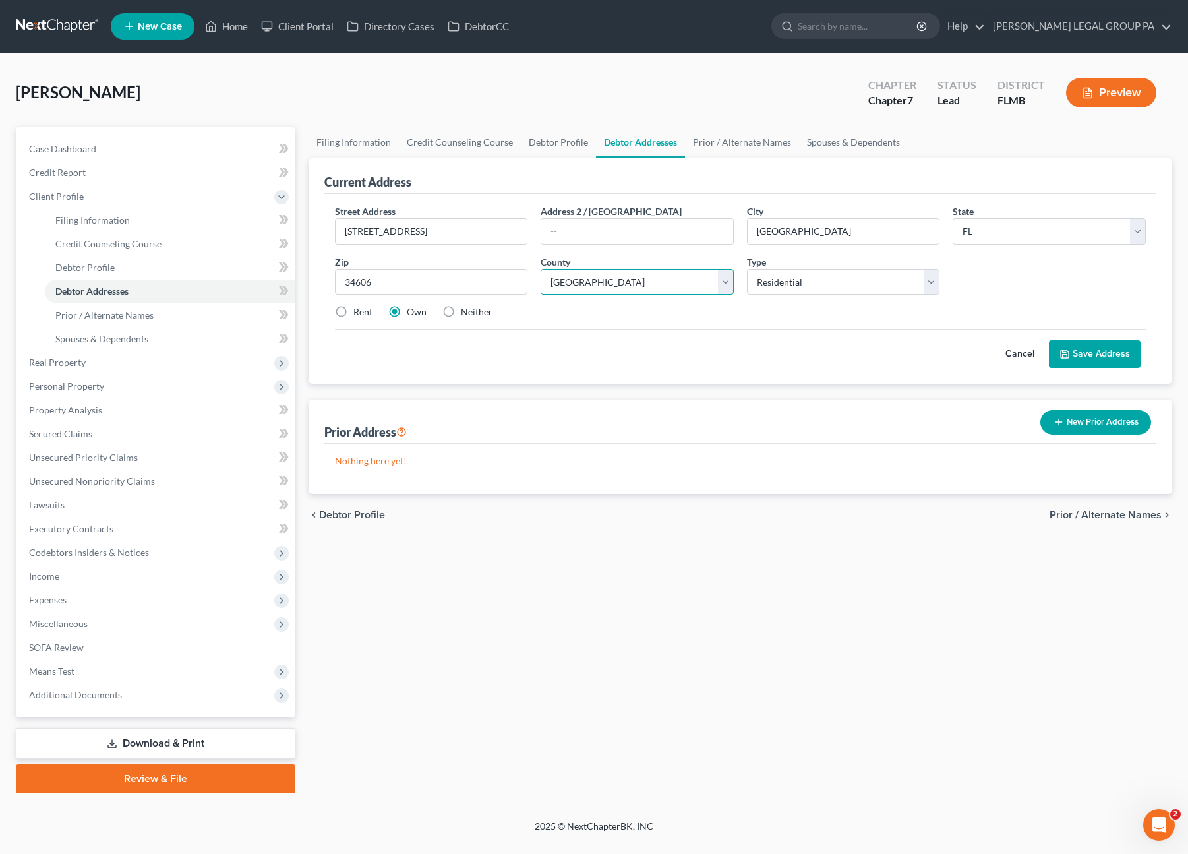
click at [541, 269] on select "County Alachua County Baker County Bay County Bradford County Brevard County Br…" at bounding box center [637, 282] width 193 height 26
drag, startPoint x: 365, startPoint y: 317, endPoint x: 329, endPoint y: 309, distance: 37.1
click at [361, 316] on div "Street Address * 1229 Pilgrim Rd Address 2 / PO Box City * Spring Hill State * …" at bounding box center [740, 266] width 825 height 125
click at [329, 309] on div "Rent Own Neither" at bounding box center [740, 311] width 825 height 13
click at [353, 311] on label "Rent" at bounding box center [362, 311] width 19 height 13
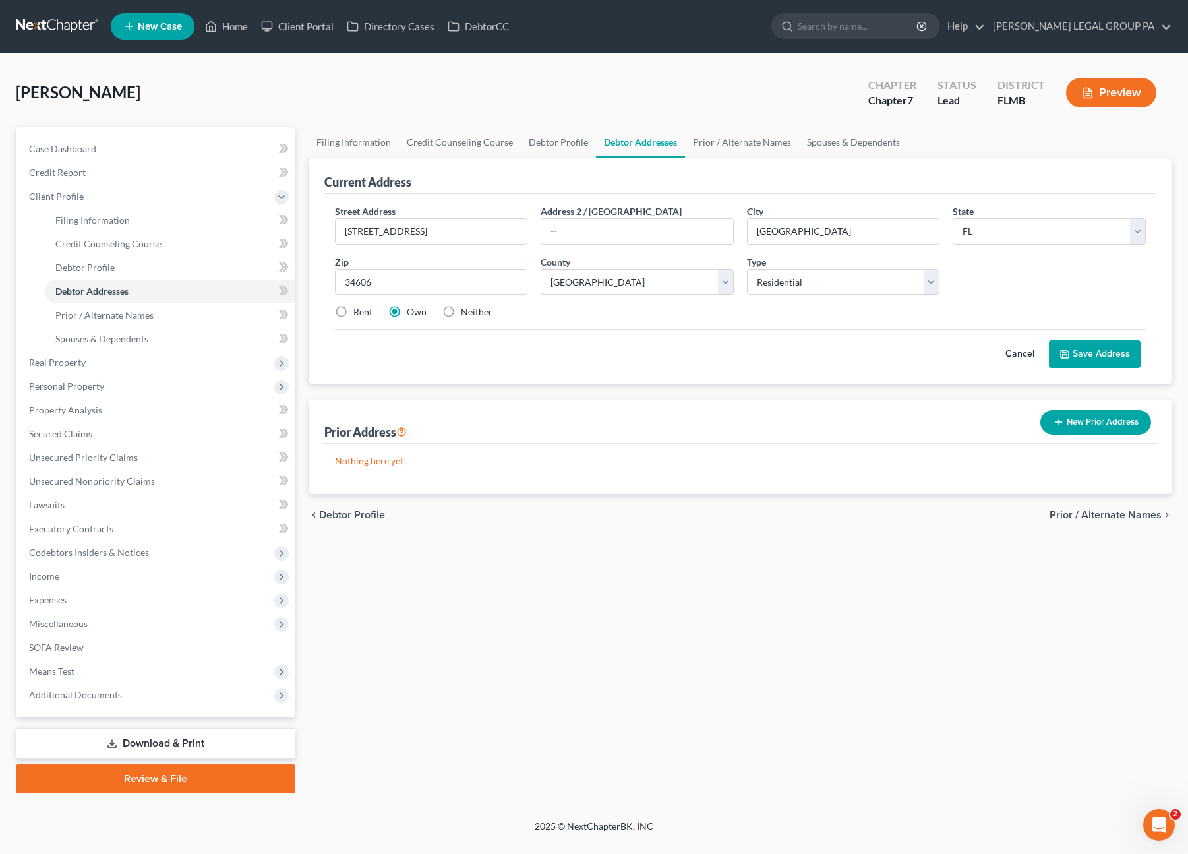
click at [359, 311] on input "Rent" at bounding box center [363, 309] width 9 height 9
click at [1106, 361] on button "Save Address" at bounding box center [1095, 354] width 92 height 28
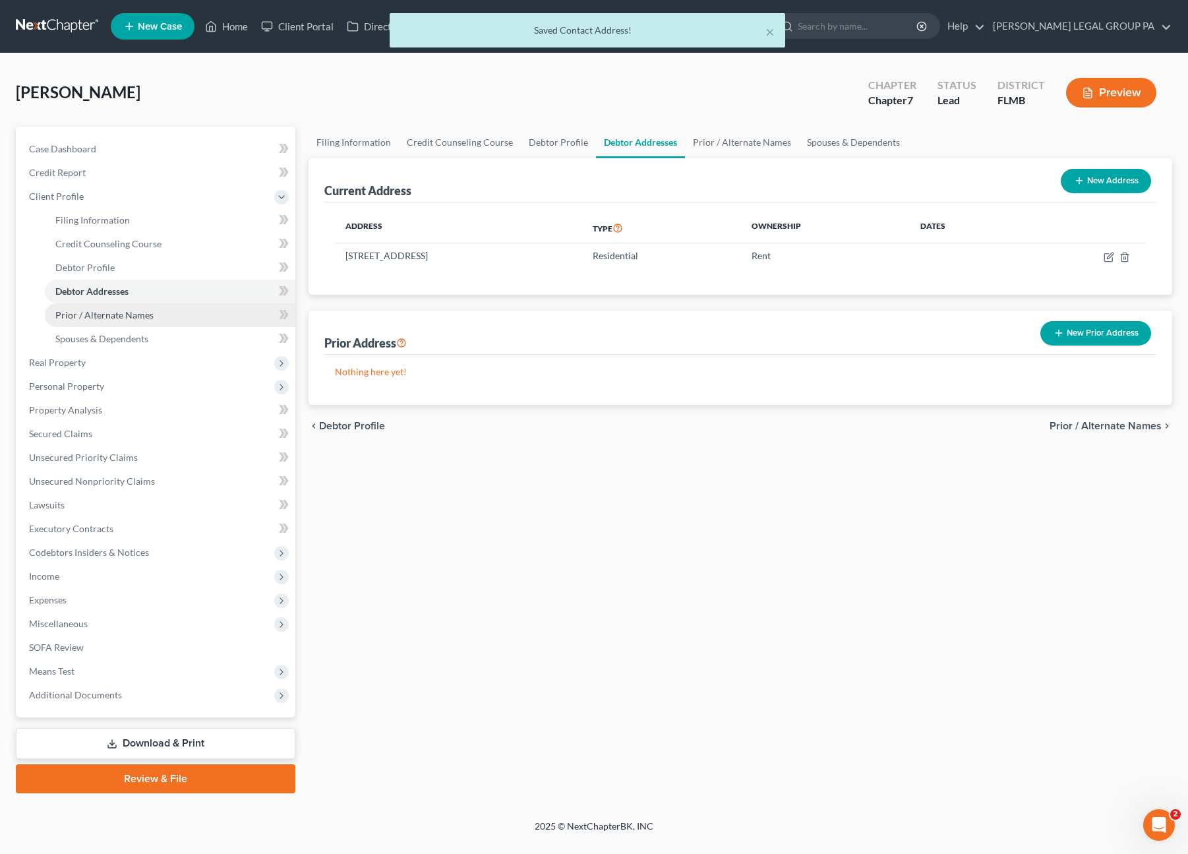
click at [117, 311] on span "Prior / Alternate Names" at bounding box center [104, 314] width 98 height 11
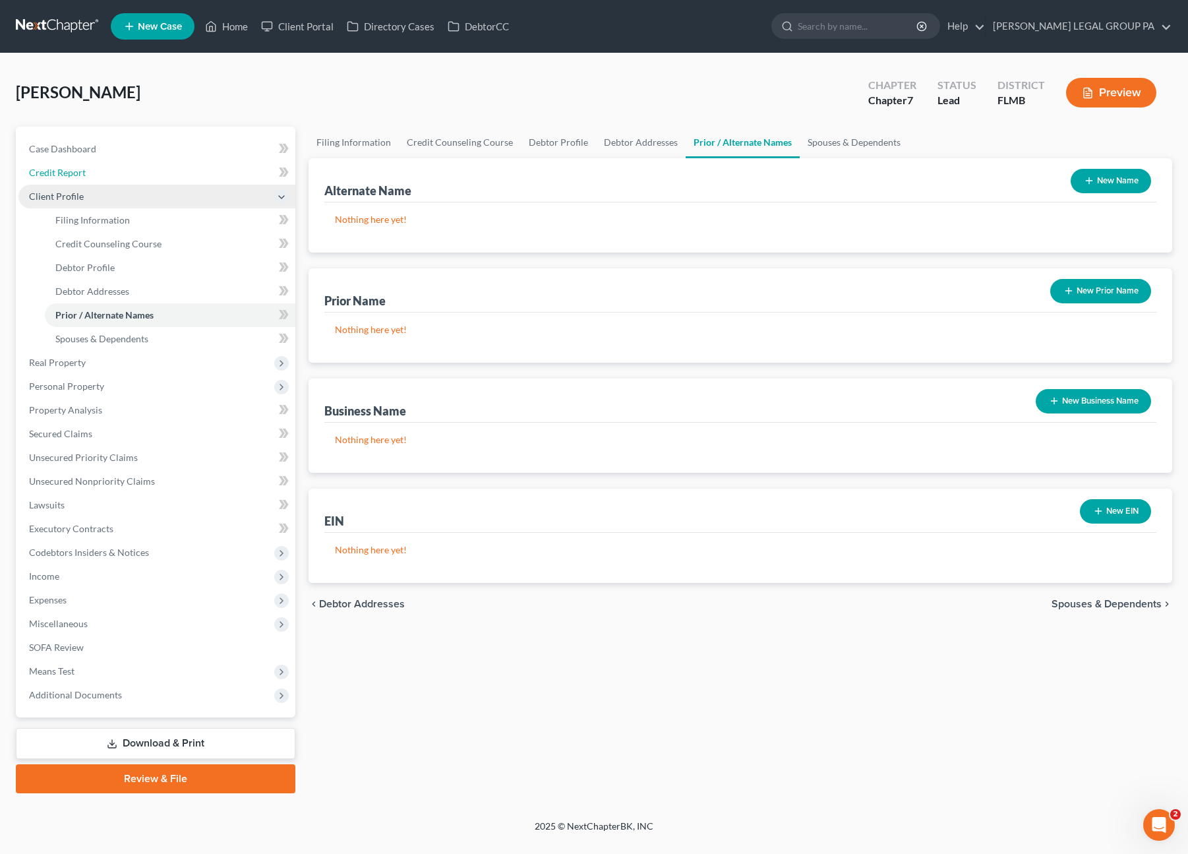
drag, startPoint x: 82, startPoint y: 180, endPoint x: 145, endPoint y: 189, distance: 63.3
click at [82, 180] on link "Credit Report" at bounding box center [156, 173] width 277 height 24
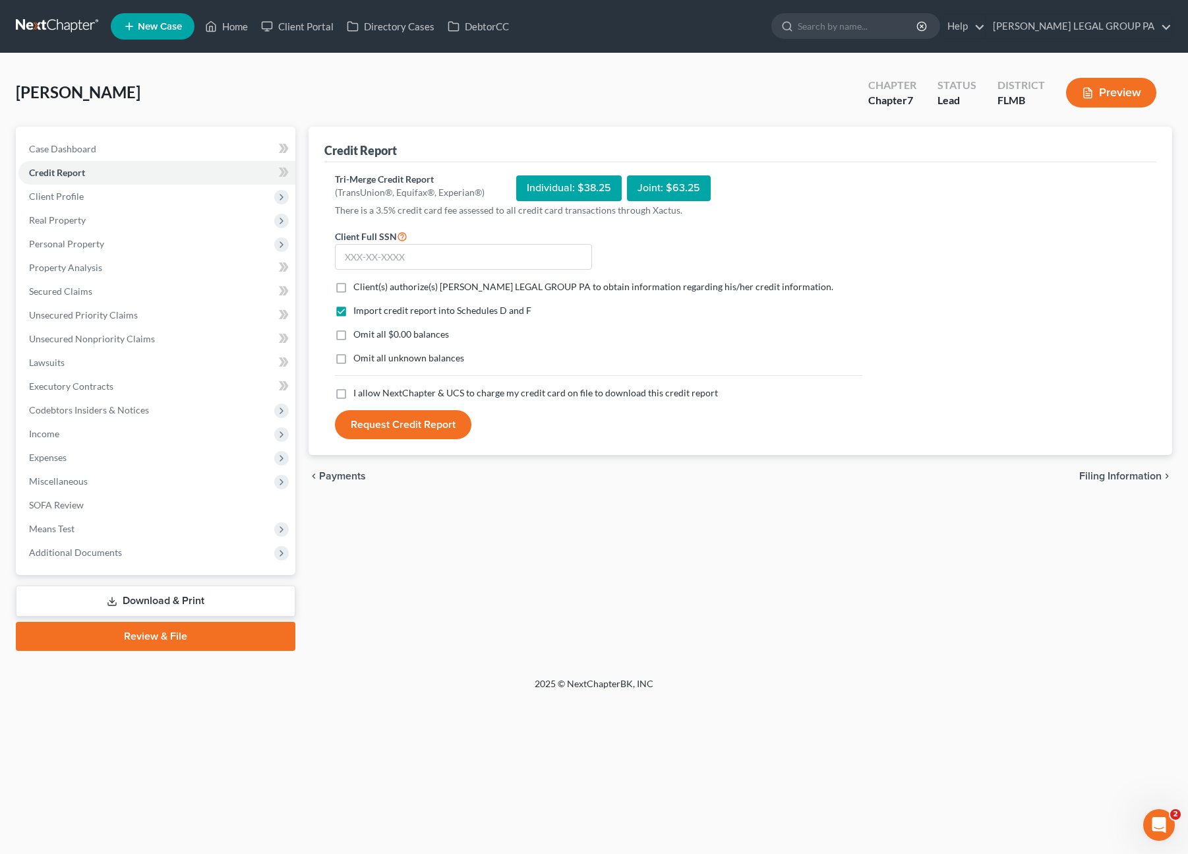
click at [353, 283] on label "Client(s) authorize(s) WELLER LEGAL GROUP PA to obtain information regarding hi…" at bounding box center [593, 286] width 480 height 13
click at [359, 283] on input "Client(s) authorize(s) WELLER LEGAL GROUP PA to obtain information regarding hi…" at bounding box center [363, 284] width 9 height 9
click at [353, 333] on label "Omit all $0.00 balances" at bounding box center [401, 334] width 96 height 13
click at [359, 333] on input "Omit all $0.00 balances" at bounding box center [363, 332] width 9 height 9
click at [353, 359] on label "Omit all unknown balances" at bounding box center [408, 357] width 111 height 13
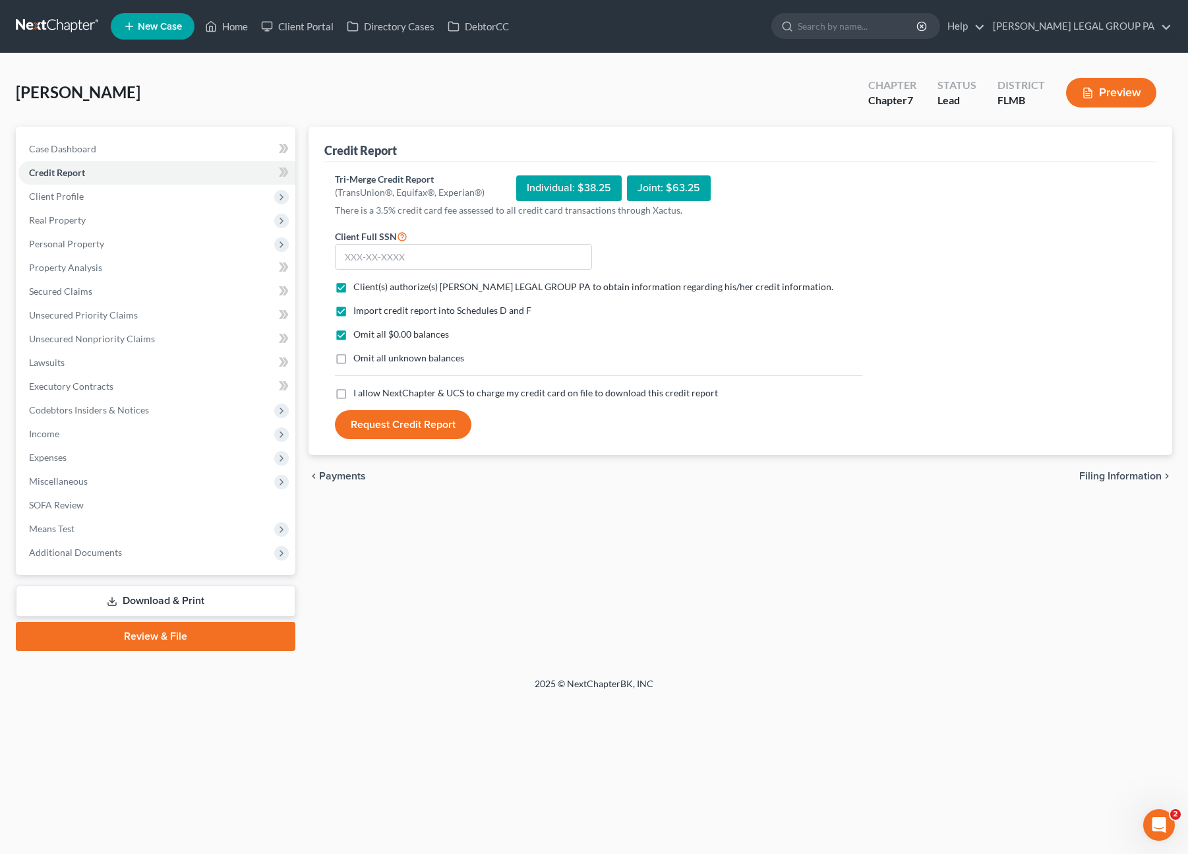
click at [359, 359] on input "Omit all unknown balances" at bounding box center [363, 355] width 9 height 9
click at [353, 390] on label "I allow NextChapter & UCS to charge my credit card on file to download this cre…" at bounding box center [535, 392] width 365 height 13
click at [359, 390] on input "I allow NextChapter & UCS to charge my credit card on file to download this cre…" at bounding box center [363, 390] width 9 height 9
click at [385, 260] on input "text" at bounding box center [463, 257] width 257 height 26
click at [423, 432] on button "Request Credit Report" at bounding box center [403, 424] width 136 height 29
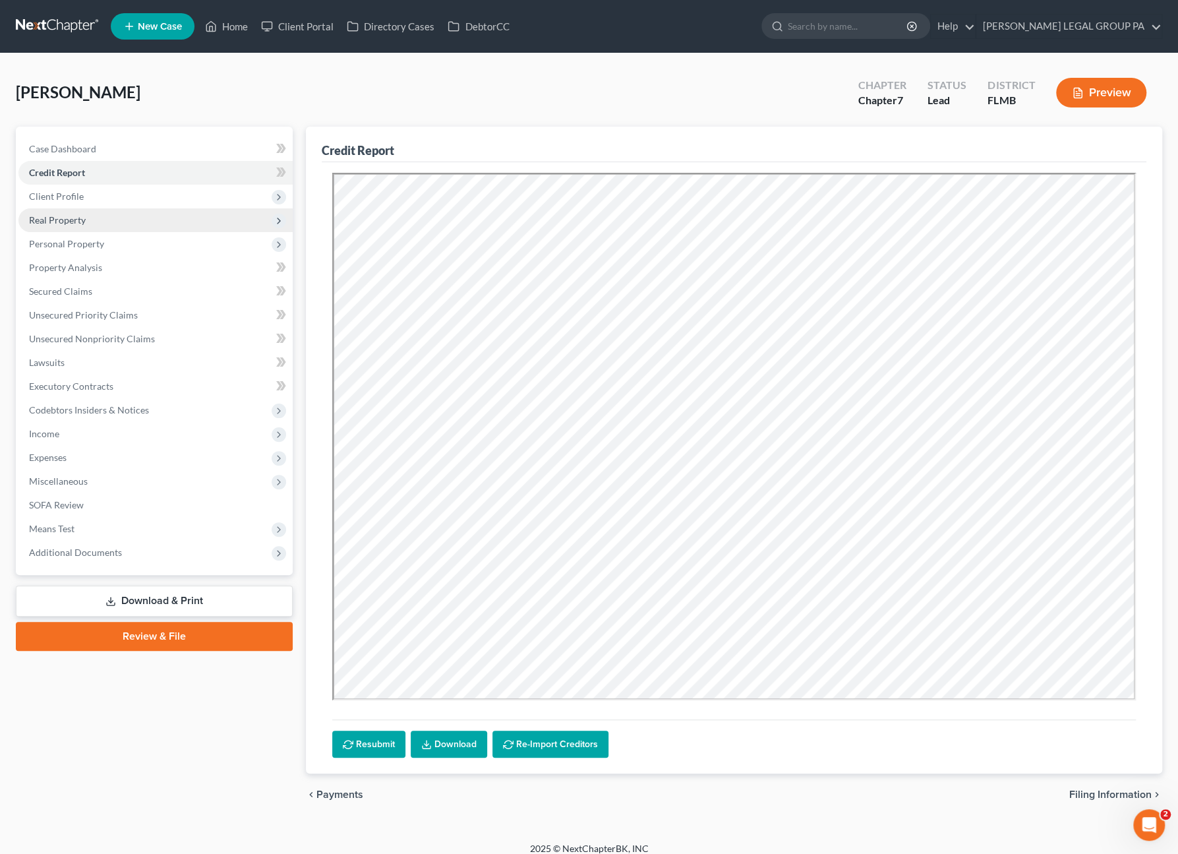
click at [79, 220] on span "Real Property" at bounding box center [57, 219] width 57 height 11
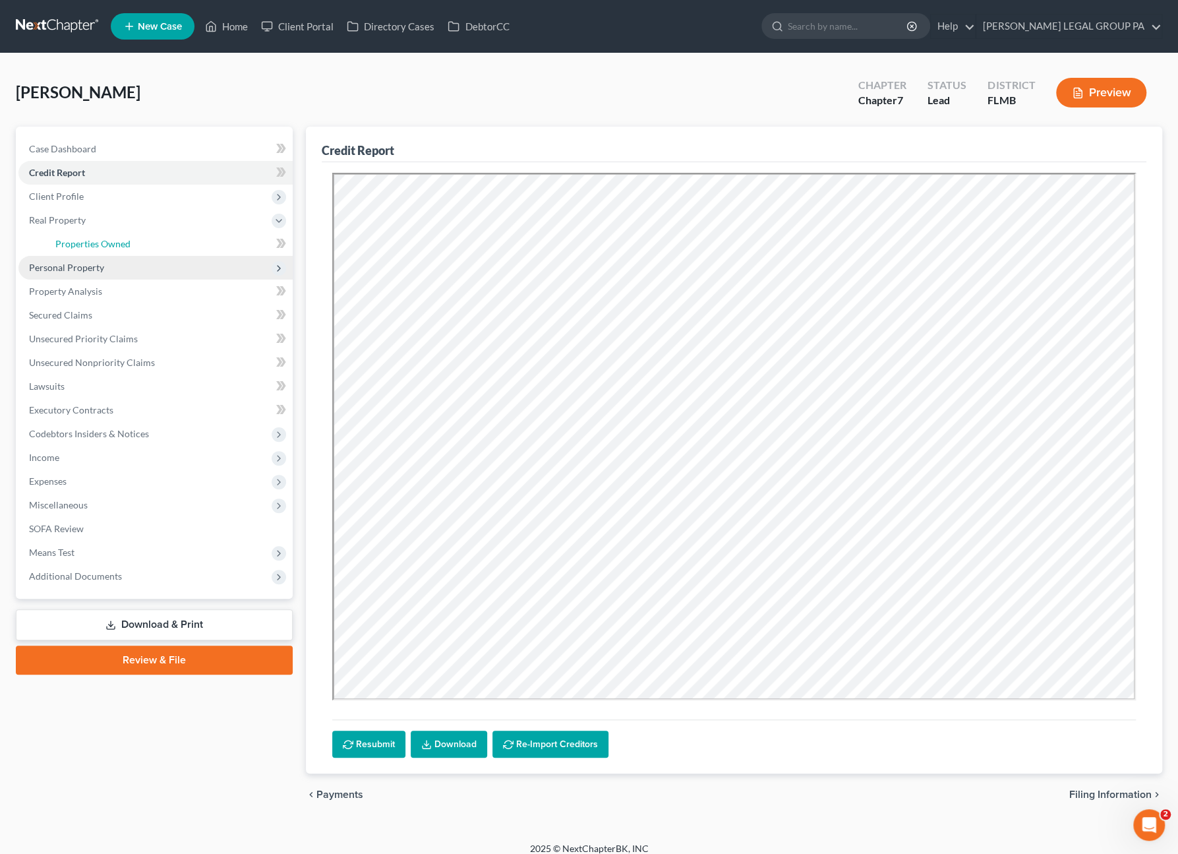
drag, startPoint x: 71, startPoint y: 240, endPoint x: 98, endPoint y: 261, distance: 34.3
click at [71, 240] on span "Properties Owned" at bounding box center [92, 243] width 75 height 11
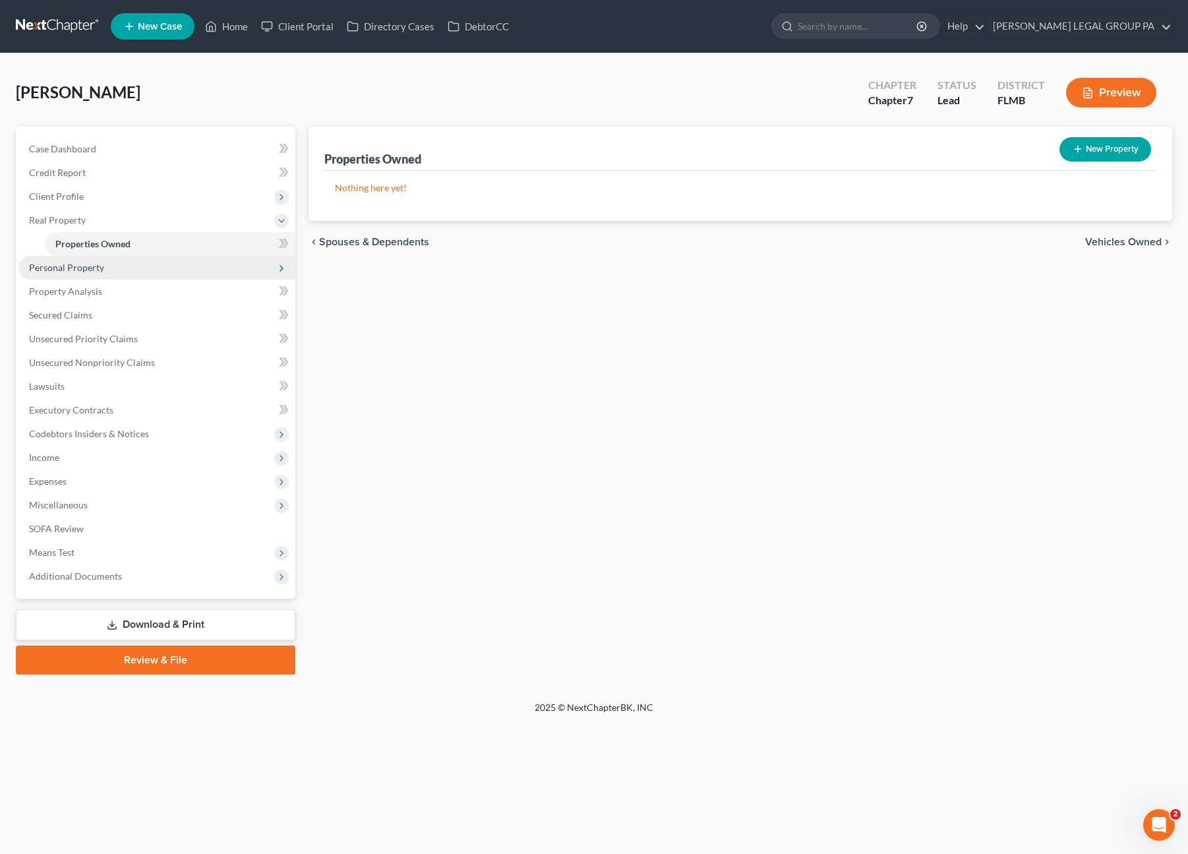
click at [66, 267] on span "Personal Property" at bounding box center [66, 267] width 75 height 11
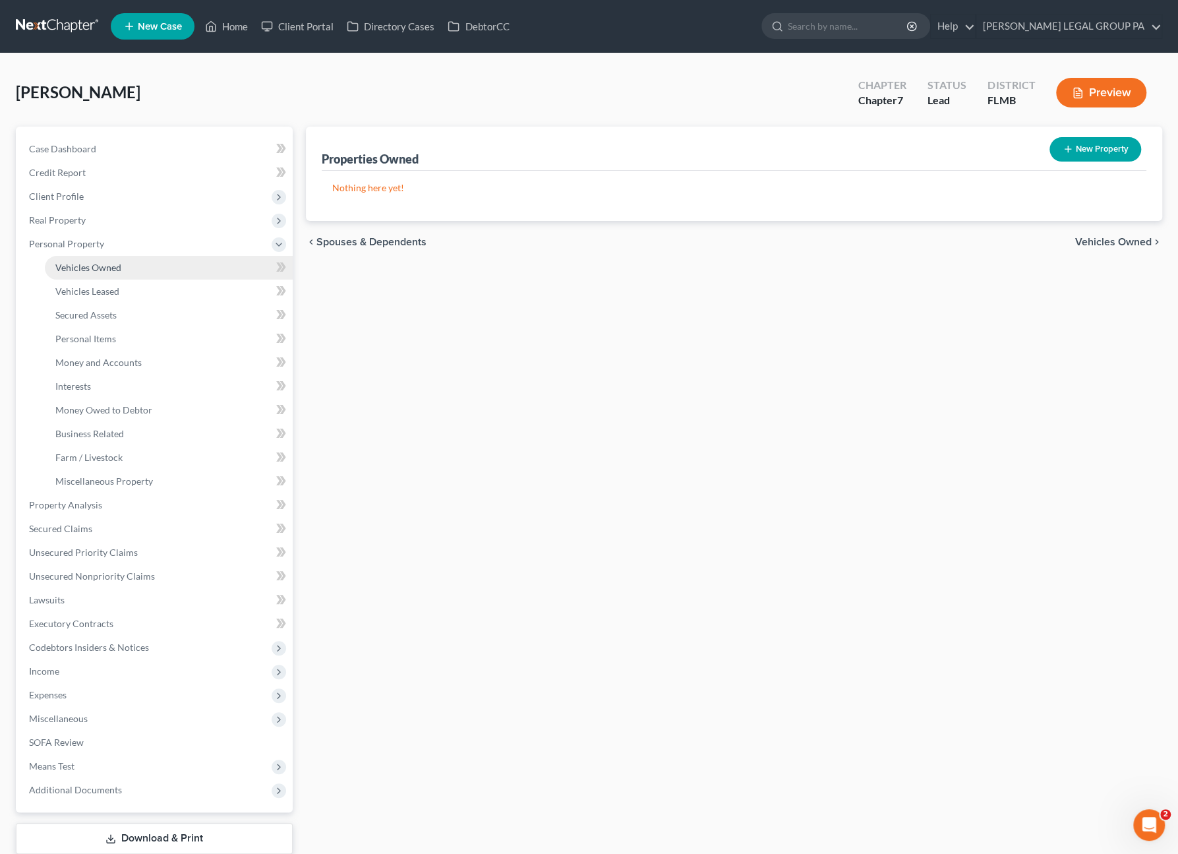
click at [97, 270] on span "Vehicles Owned" at bounding box center [88, 267] width 66 height 11
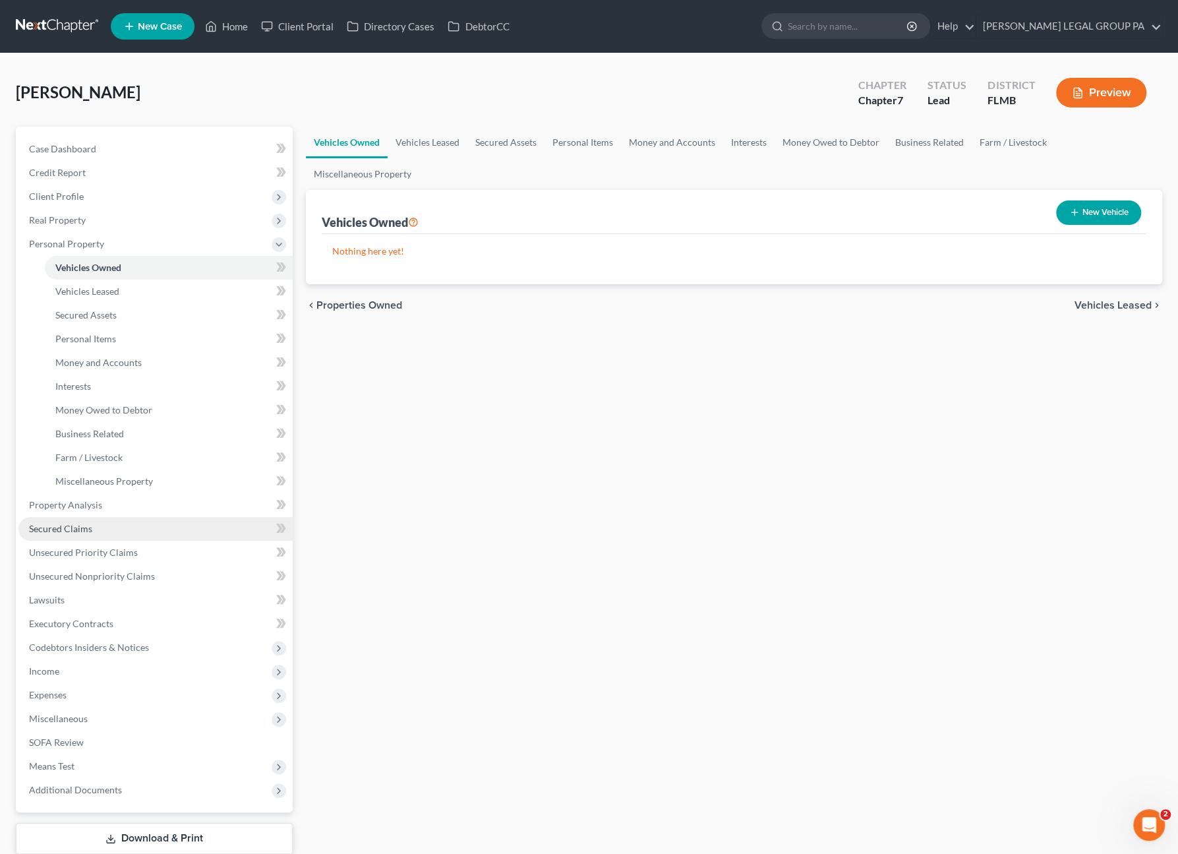
click at [88, 524] on span "Secured Claims" at bounding box center [60, 528] width 63 height 11
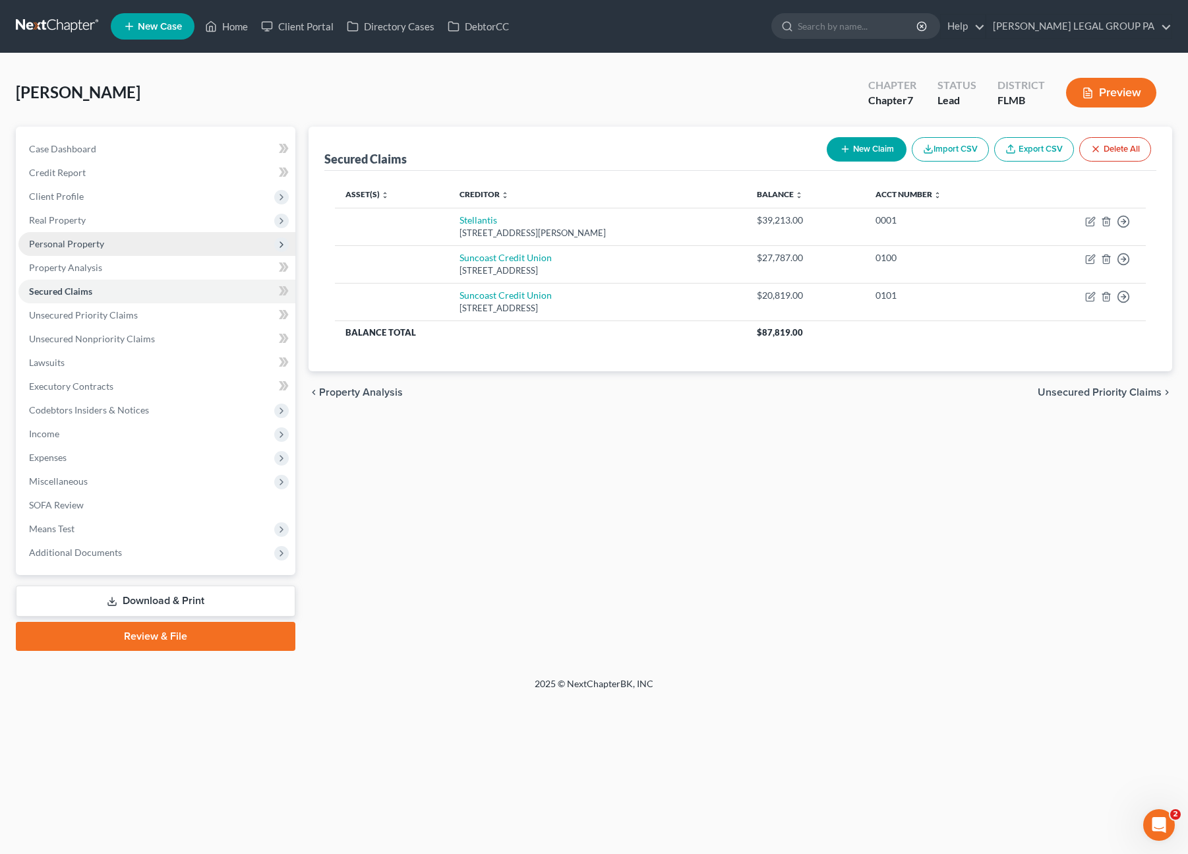
click at [38, 246] on span "Personal Property" at bounding box center [66, 243] width 75 height 11
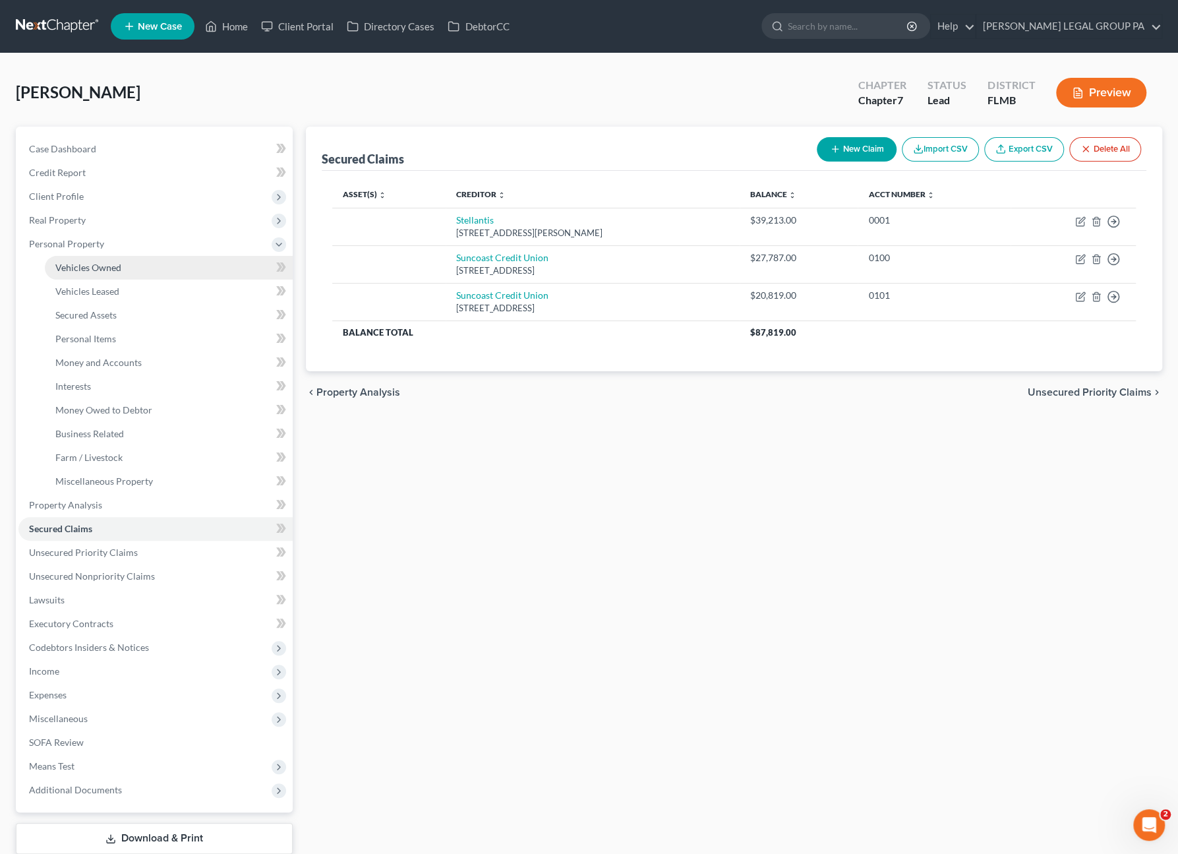
click at [61, 268] on span "Vehicles Owned" at bounding box center [88, 267] width 66 height 11
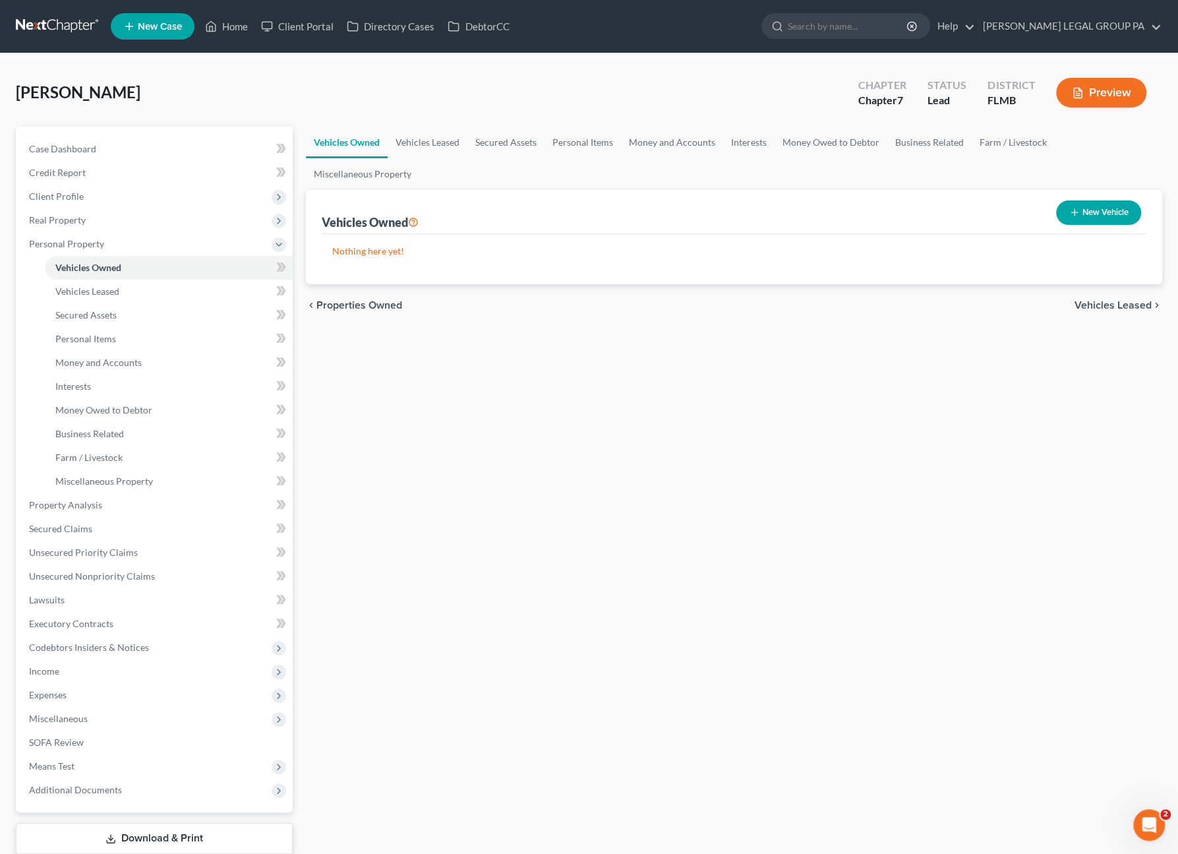
click at [1063, 218] on button "New Vehicle" at bounding box center [1098, 212] width 85 height 24
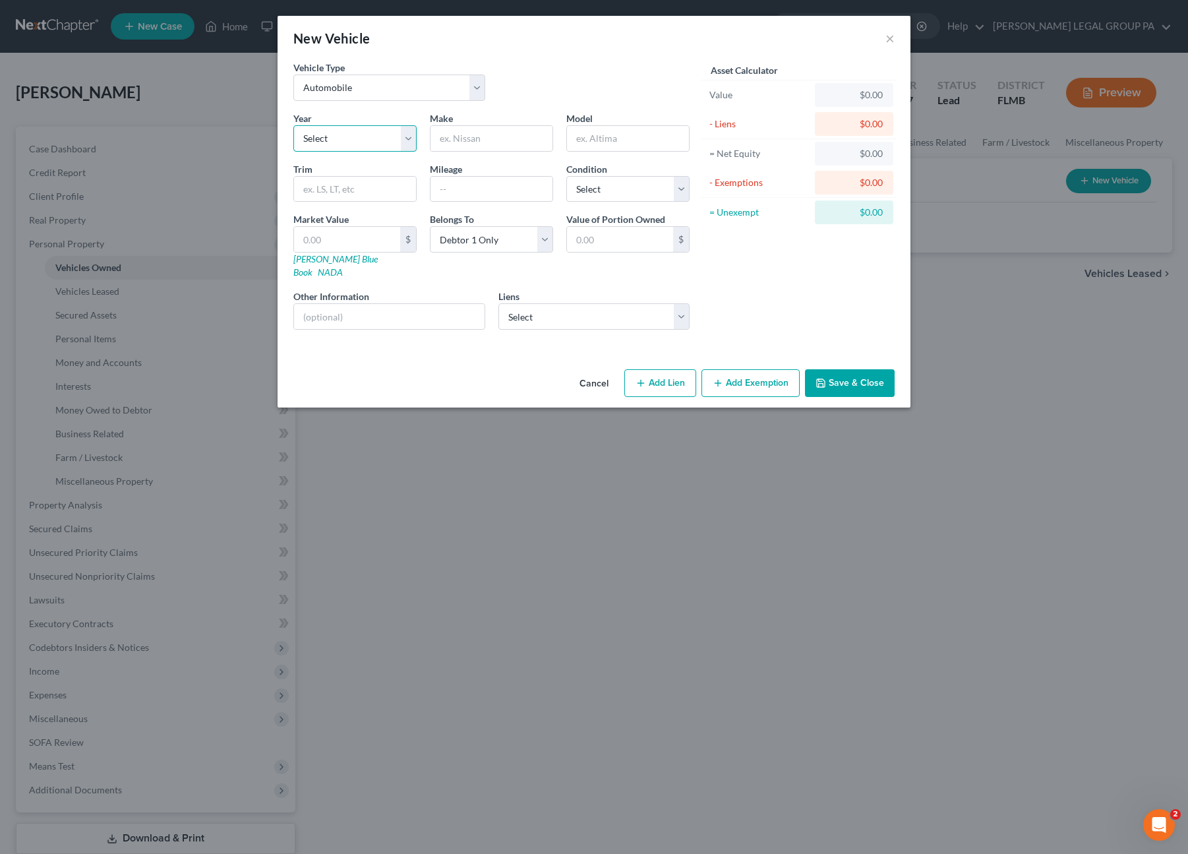
click at [345, 145] on select "Select 2026 2025 2024 2023 2022 2021 2020 2019 2018 2017 2016 2015 2014 2013 20…" at bounding box center [354, 138] width 123 height 26
click at [293, 125] on select "Select 2026 2025 2024 2023 2022 2021 2020 2019 2018 2017 2016 2015 2014 2013 20…" at bounding box center [354, 138] width 123 height 26
click at [459, 132] on input "text" at bounding box center [491, 138] width 122 height 25
click at [577, 303] on select "Select Stellantis - $39,213.00 Suncoast Credit Union - $27,787.00 Suncoast Cred…" at bounding box center [594, 316] width 192 height 26
click at [498, 303] on select "Select Stellantis - $39,213.00 Suncoast Credit Union - $27,787.00 Suncoast Cred…" at bounding box center [594, 316] width 192 height 26
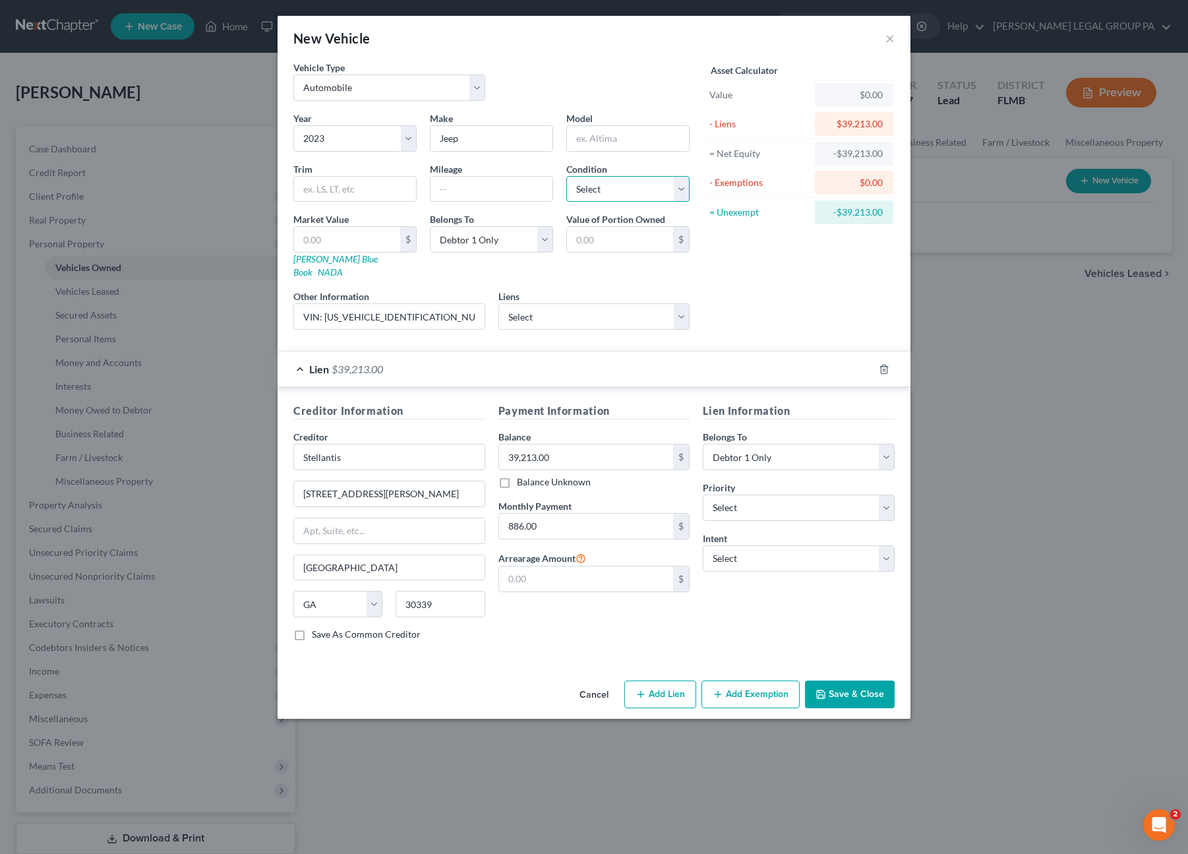
click at [604, 187] on select "Select Excellent Very Good Good Fair Poor" at bounding box center [627, 189] width 123 height 26
click at [566, 176] on select "Select Excellent Very Good Good Fair Poor" at bounding box center [627, 189] width 123 height 26
click at [759, 274] on div "Asset Calculator Value $0.00 - Liens $39,213.00 = Net Equity -$39,213.00 - Exem…" at bounding box center [798, 201] width 205 height 280
click at [750, 494] on select "Select 1st 2nd 3rd 4th 5th 6th 7th 8th 9th 10th 11th 12th 13th 14th 15th 16th 1…" at bounding box center [799, 507] width 192 height 26
click at [703, 494] on select "Select 1st 2nd 3rd 4th 5th 6th 7th 8th 9th 10th 11th 12th 13th 14th 15th 16th 1…" at bounding box center [799, 507] width 192 height 26
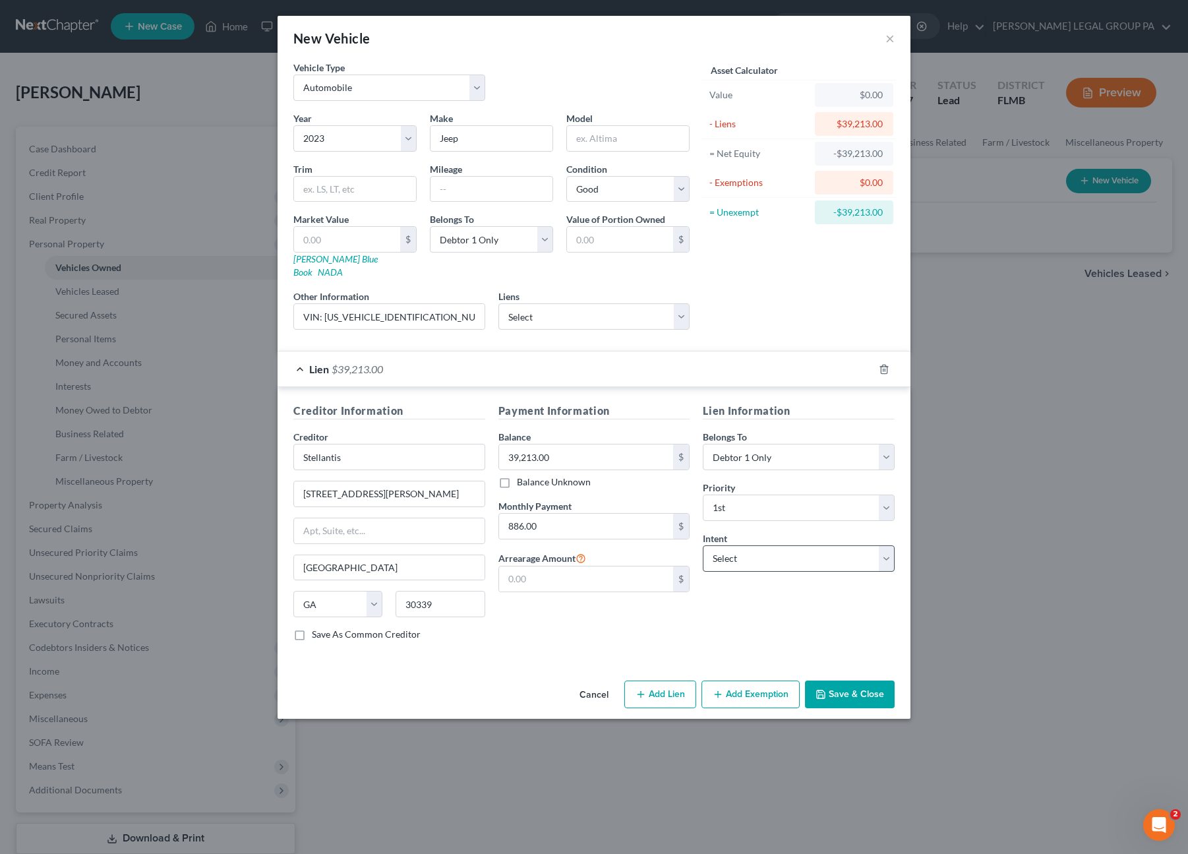
click at [738, 504] on div "Lien Information Belongs To * Select Debtor 1 Only Debtor 2 Only Debtor 1 And D…" at bounding box center [798, 527] width 205 height 249
drag, startPoint x: 736, startPoint y: 535, endPoint x: 737, endPoint y: 552, distance: 17.2
click at [736, 545] on select "Select Surrender Redeem Reaffirm Avoid Other" at bounding box center [799, 558] width 192 height 26
click at [703, 545] on select "Select Surrender Redeem Reaffirm Avoid Other" at bounding box center [799, 558] width 192 height 26
click at [845, 680] on button "Save & Close" at bounding box center [850, 694] width 90 height 28
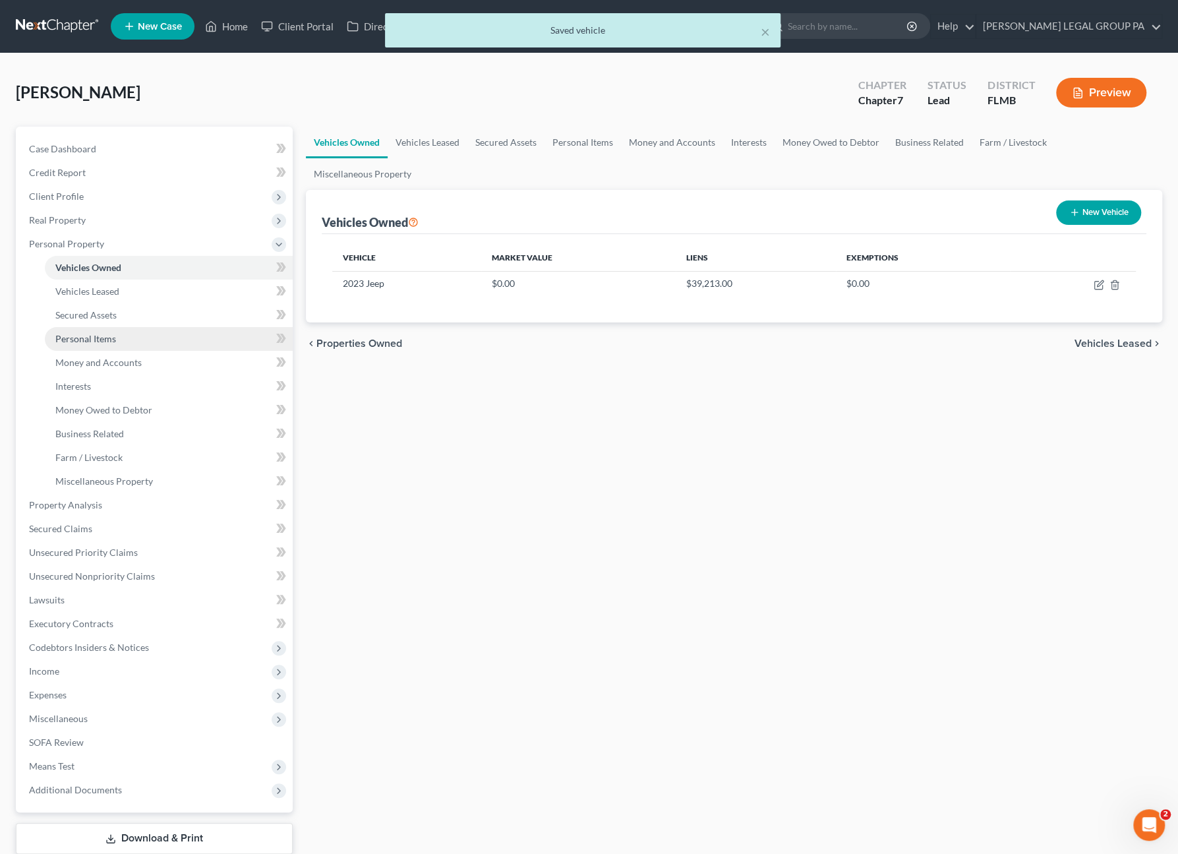
click at [103, 342] on span "Personal Items" at bounding box center [85, 338] width 61 height 11
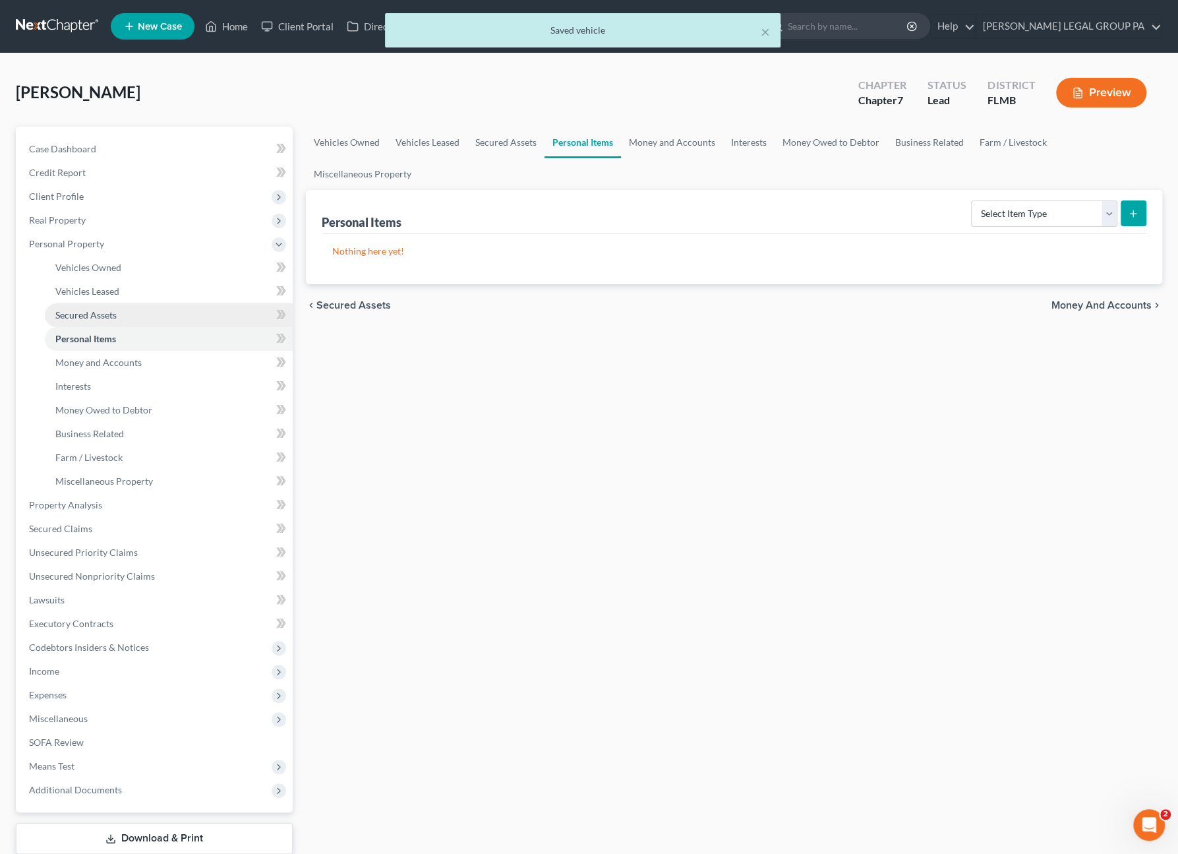
click at [84, 307] on link "Secured Assets" at bounding box center [169, 315] width 248 height 24
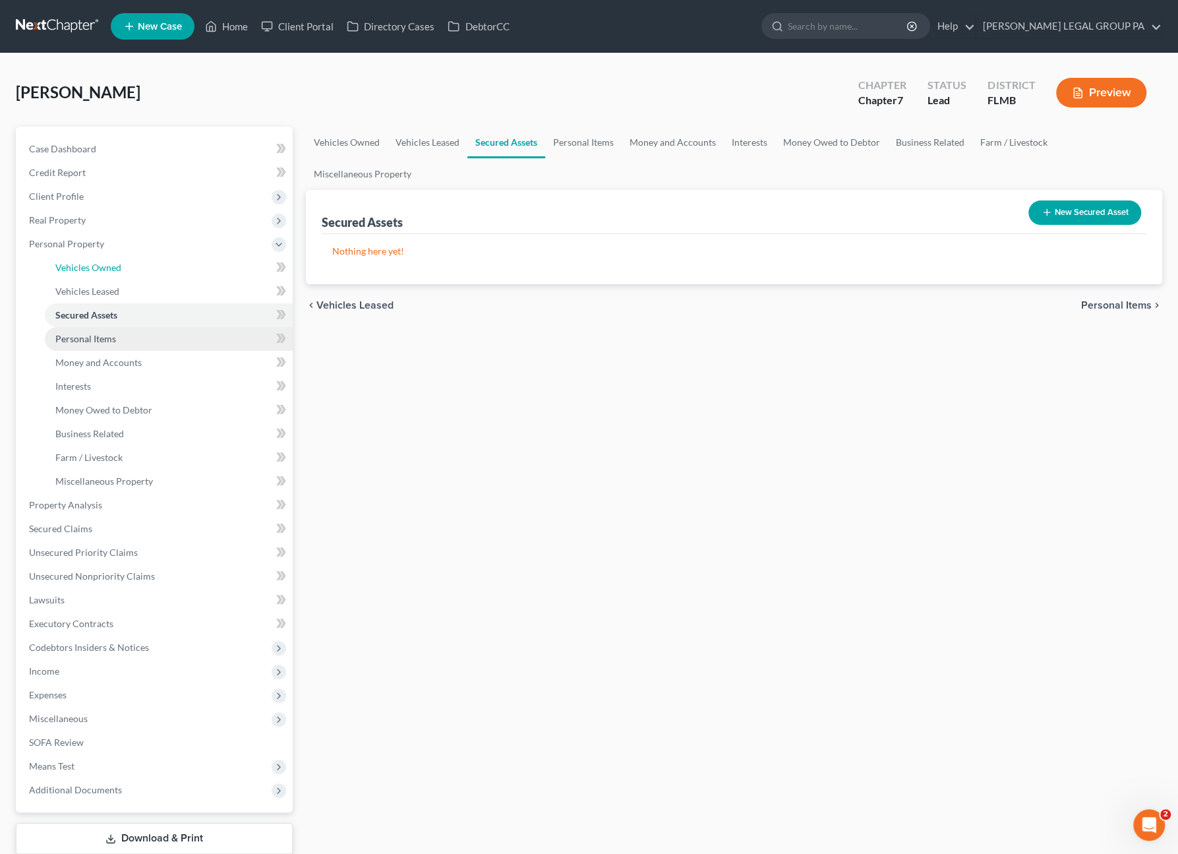
click at [88, 266] on span "Vehicles Owned" at bounding box center [88, 267] width 66 height 11
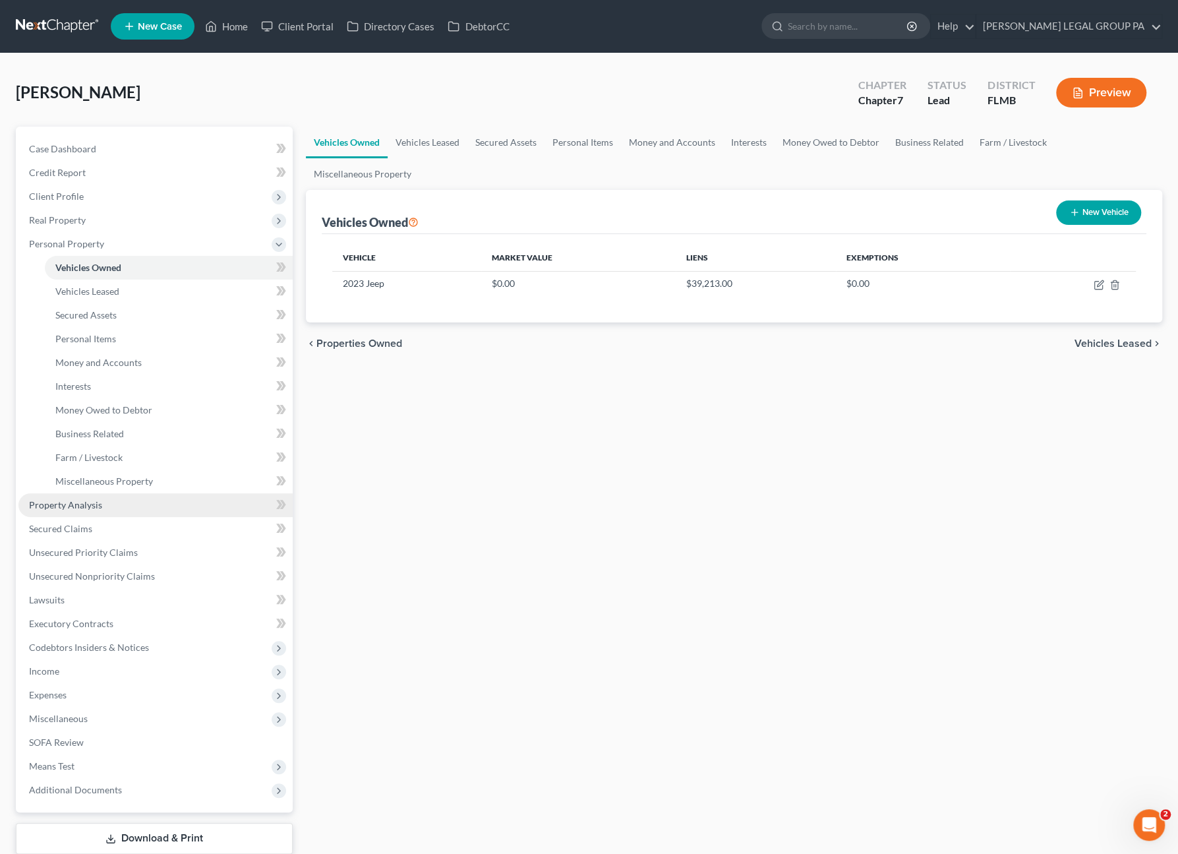
click at [75, 506] on span "Property Analysis" at bounding box center [65, 504] width 73 height 11
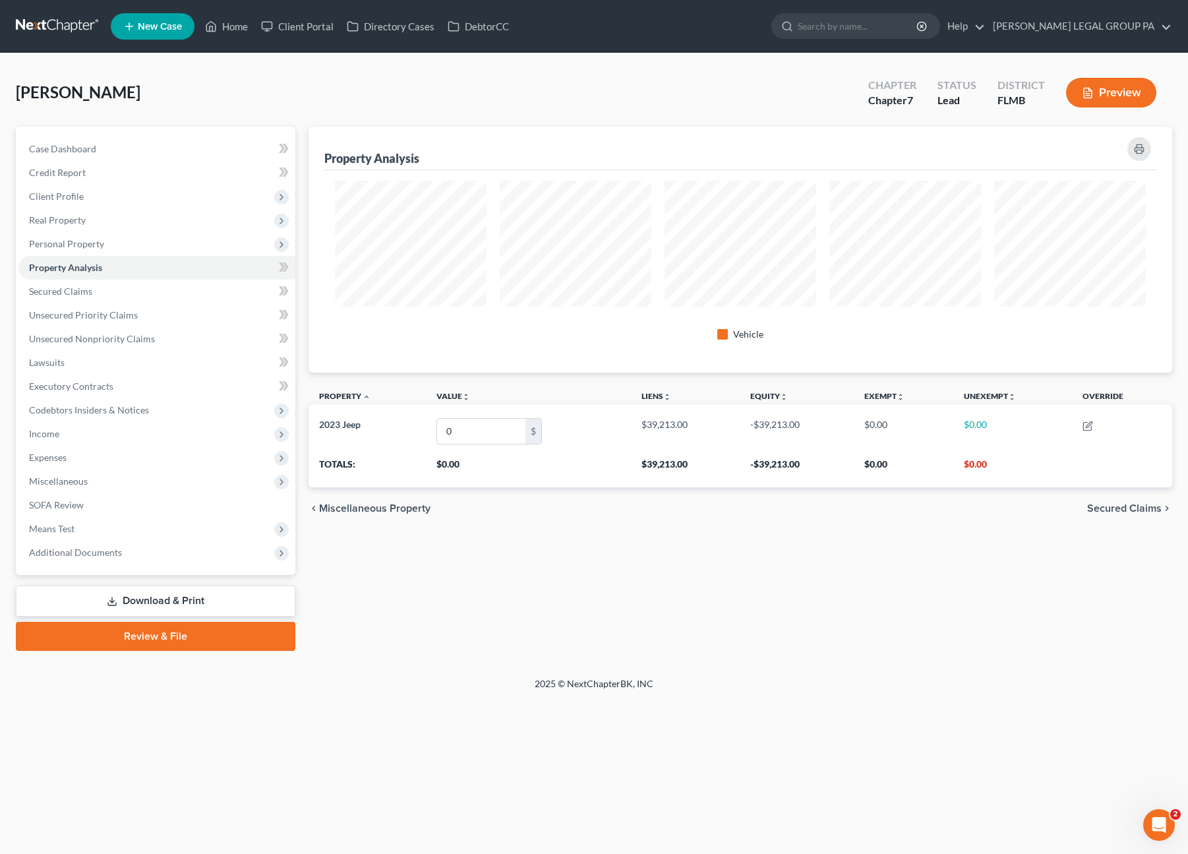
scroll to position [245, 864]
click at [69, 295] on span "Secured Claims" at bounding box center [60, 290] width 63 height 11
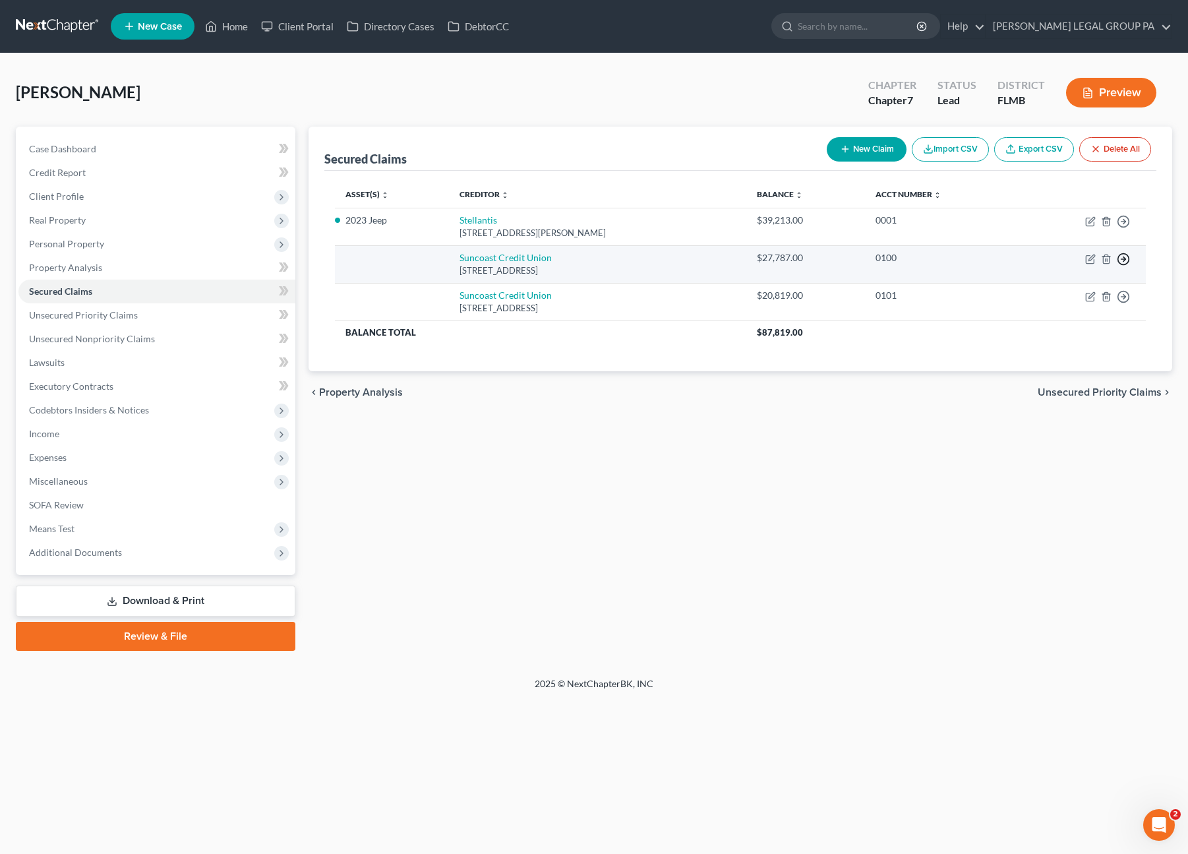
click at [1123, 257] on icon "button" at bounding box center [1123, 258] width 13 height 13
click at [649, 264] on div "[STREET_ADDRESS]" at bounding box center [597, 270] width 276 height 13
click at [1089, 258] on icon "button" at bounding box center [1091, 257] width 6 height 6
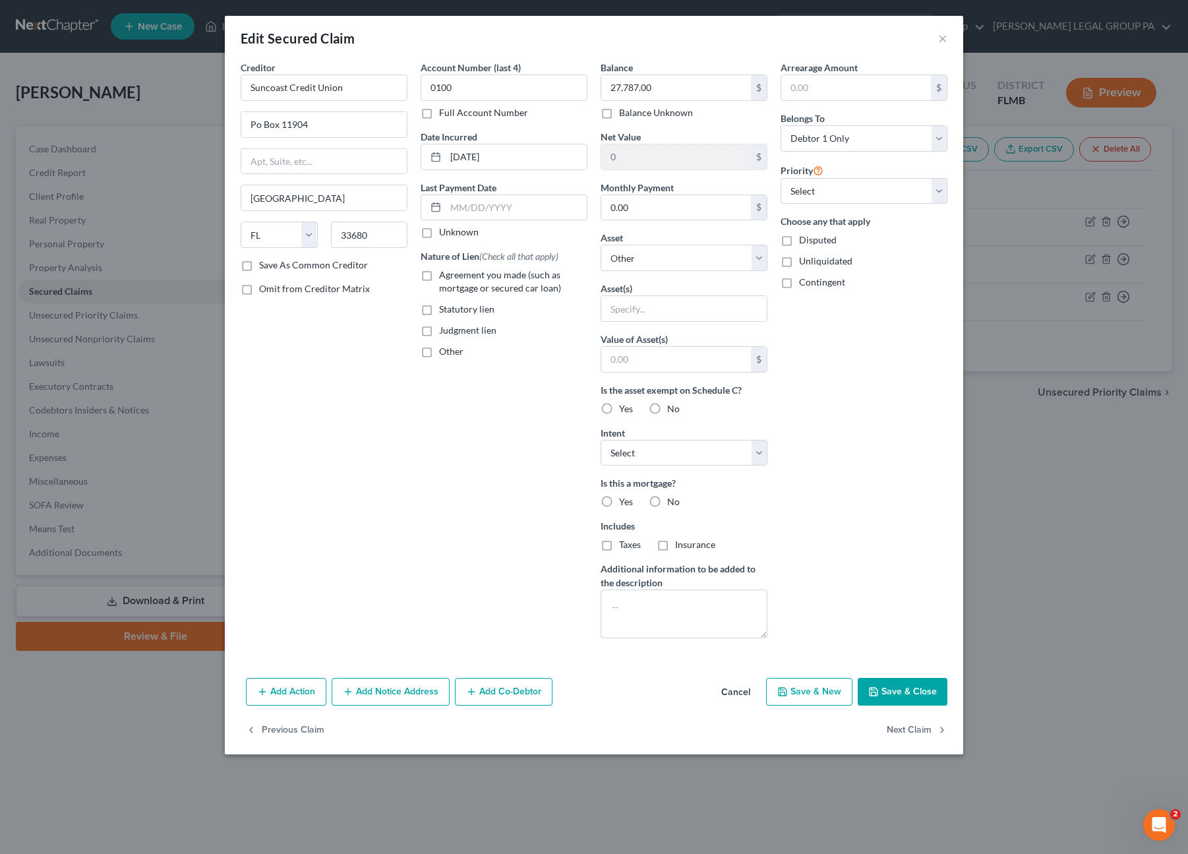
click at [439, 273] on label "Agreement you made (such as mortgage or secured car loan)" at bounding box center [513, 281] width 148 height 26
click at [444, 273] on input "Agreement you made (such as mortgage or secured car loan)" at bounding box center [448, 272] width 9 height 9
click at [270, 689] on button "Add Action" at bounding box center [286, 692] width 80 height 28
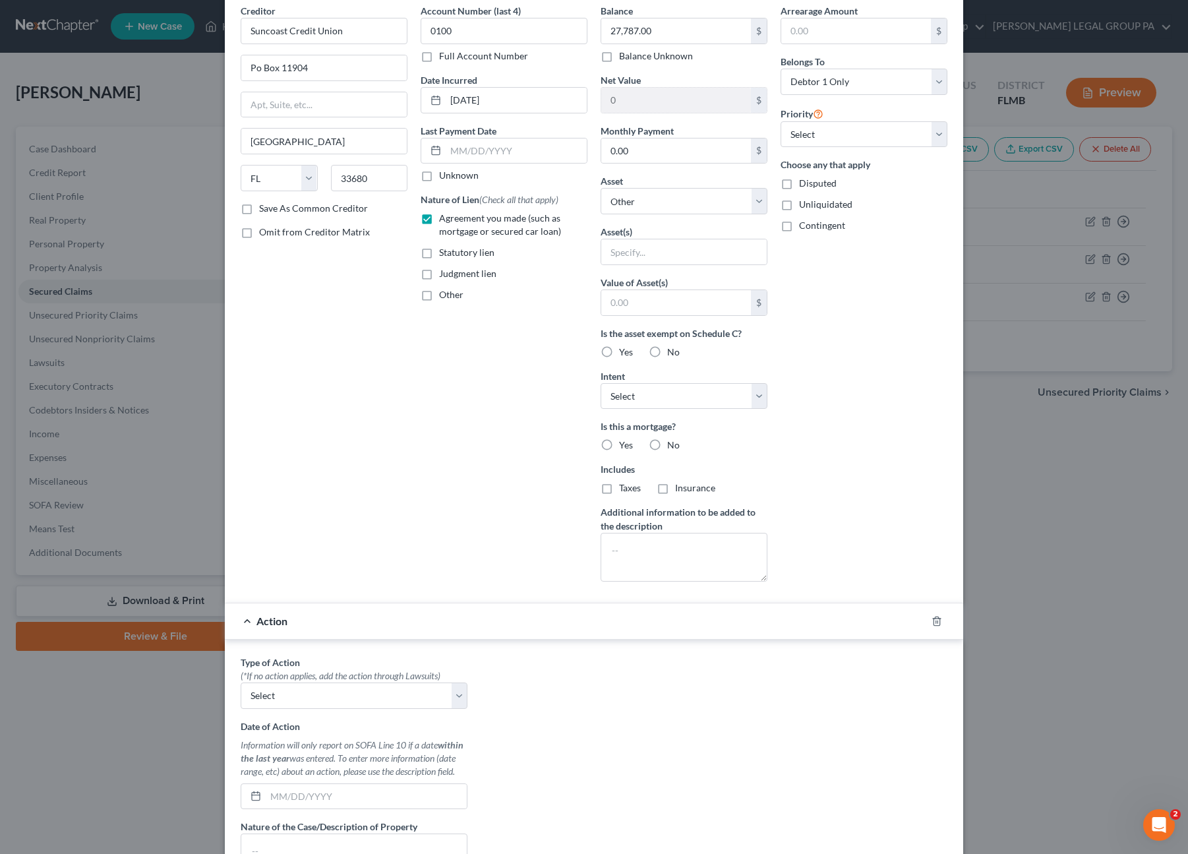
scroll to position [132, 0]
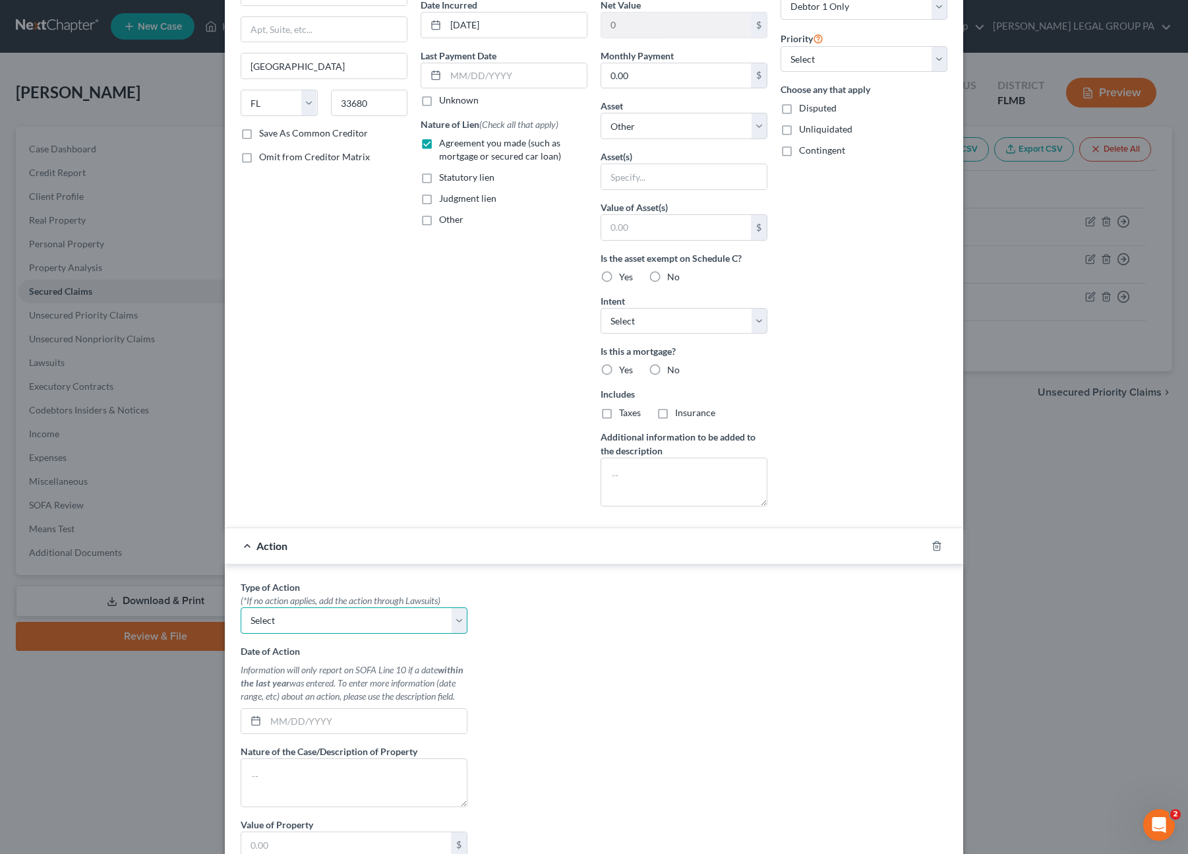
drag, startPoint x: 309, startPoint y: 616, endPoint x: 307, endPoint y: 627, distance: 10.6
click at [309, 616] on select "Select Repossession Garnishment Foreclosure Personal Injury Attached, Seized, O…" at bounding box center [354, 620] width 227 height 26
click at [241, 607] on select "Select Repossession Garnishment Foreclosure Personal Injury Attached, Seized, O…" at bounding box center [354, 620] width 227 height 26
click at [297, 709] on input "text" at bounding box center [366, 721] width 201 height 25
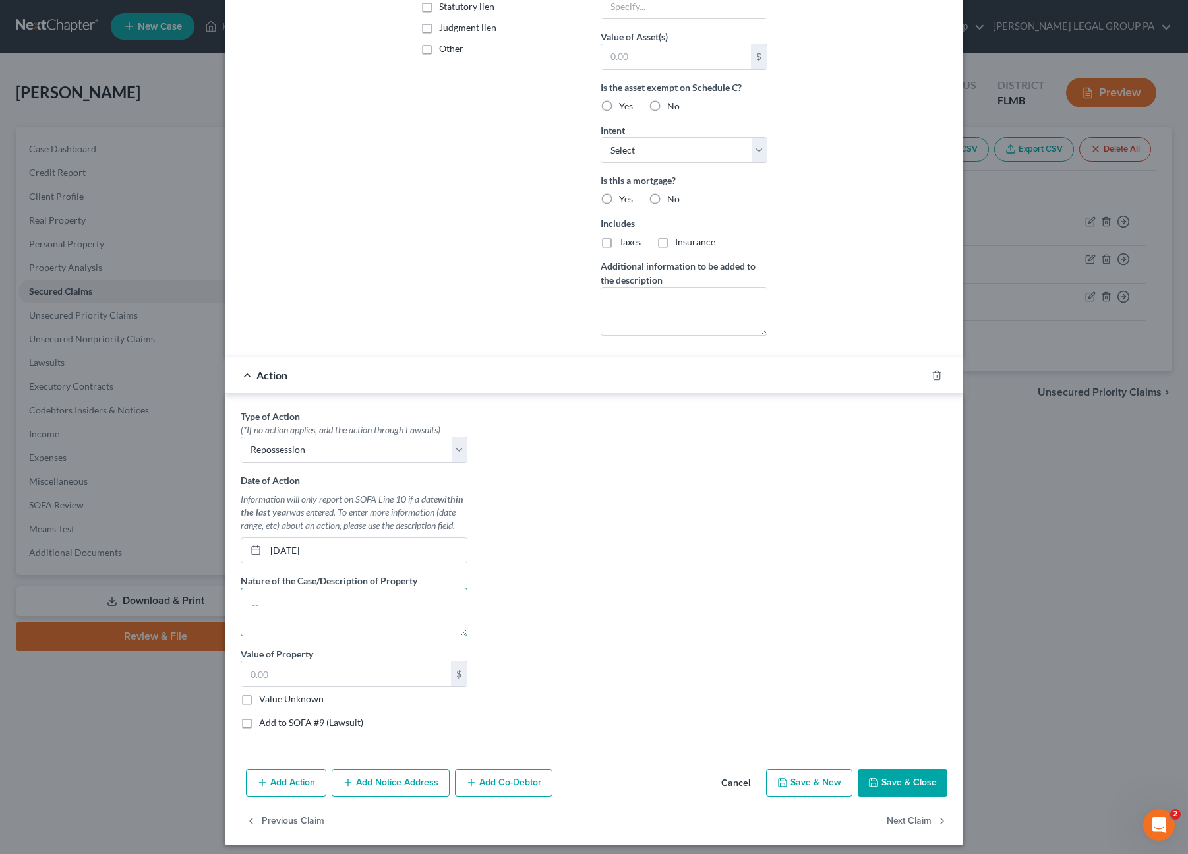
scroll to position [303, 0]
click at [891, 779] on button "Save & Close" at bounding box center [903, 782] width 90 height 28
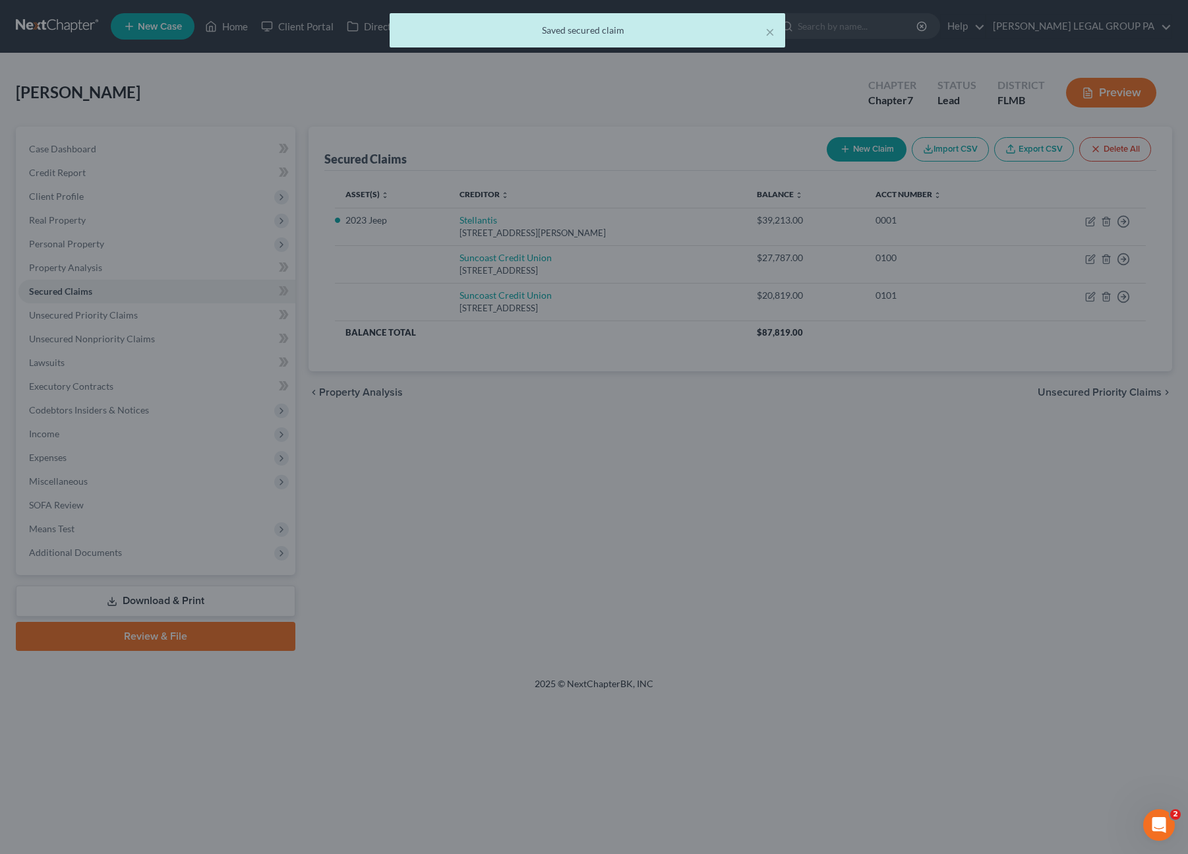
scroll to position [0, 0]
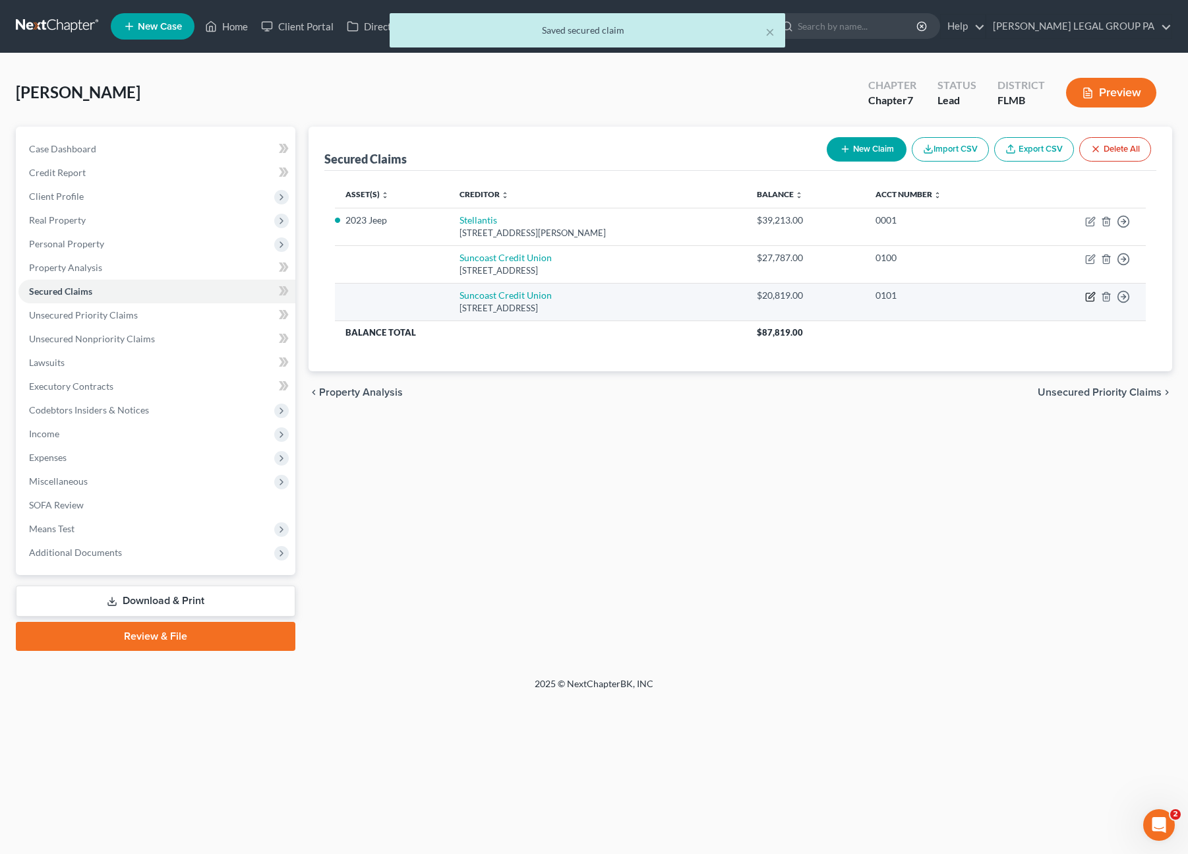
drag, startPoint x: 1098, startPoint y: 289, endPoint x: 1092, endPoint y: 291, distance: 6.7
click at [1094, 290] on td "Move to E Move to F Move to G Move to Notice Only" at bounding box center [1082, 302] width 127 height 38
click at [1092, 291] on icon "button" at bounding box center [1090, 296] width 11 height 11
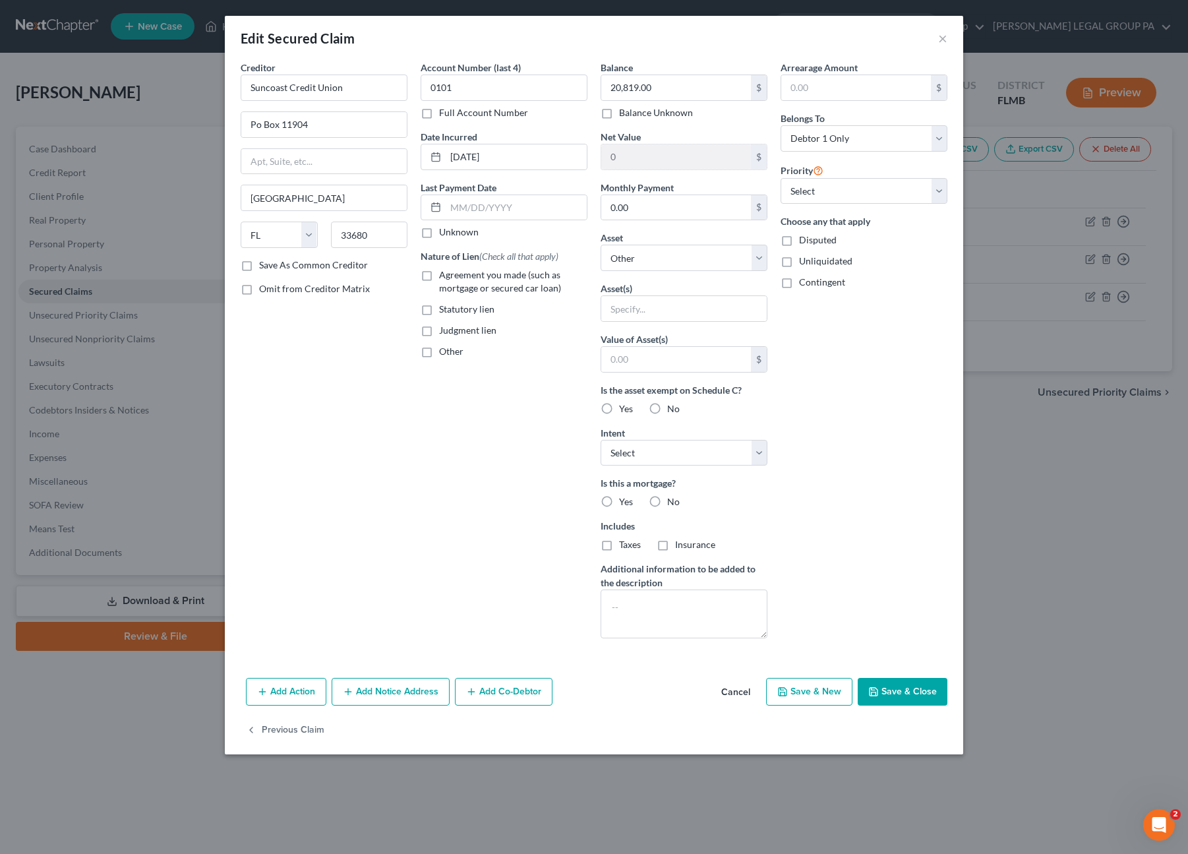
click at [278, 692] on button "Add Action" at bounding box center [286, 692] width 80 height 28
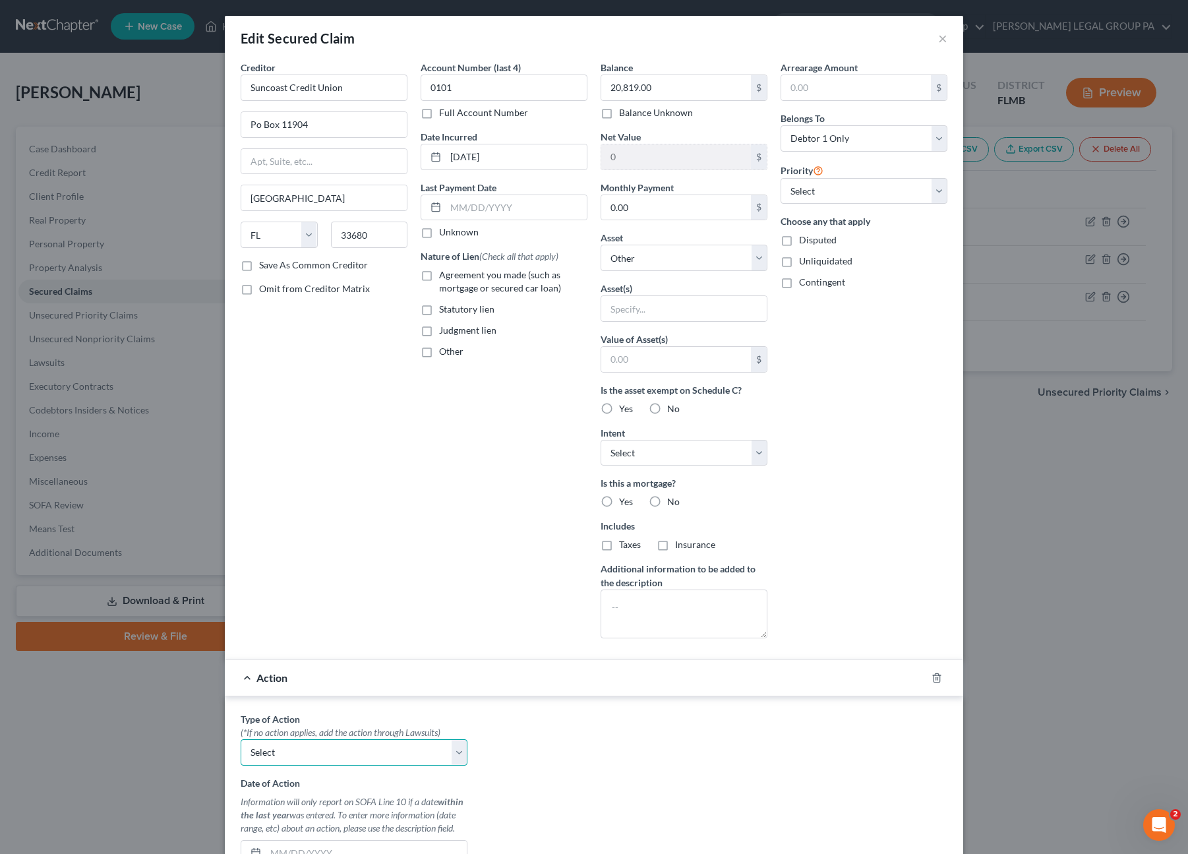
drag, startPoint x: 274, startPoint y: 750, endPoint x: 276, endPoint y: 736, distance: 13.9
click at [274, 750] on select "Select Repossession Garnishment Foreclosure Personal Injury Attached, Seized, O…" at bounding box center [354, 752] width 227 height 26
click at [241, 739] on select "Select Repossession Garnishment Foreclosure Personal Injury Attached, Seized, O…" at bounding box center [354, 752] width 227 height 26
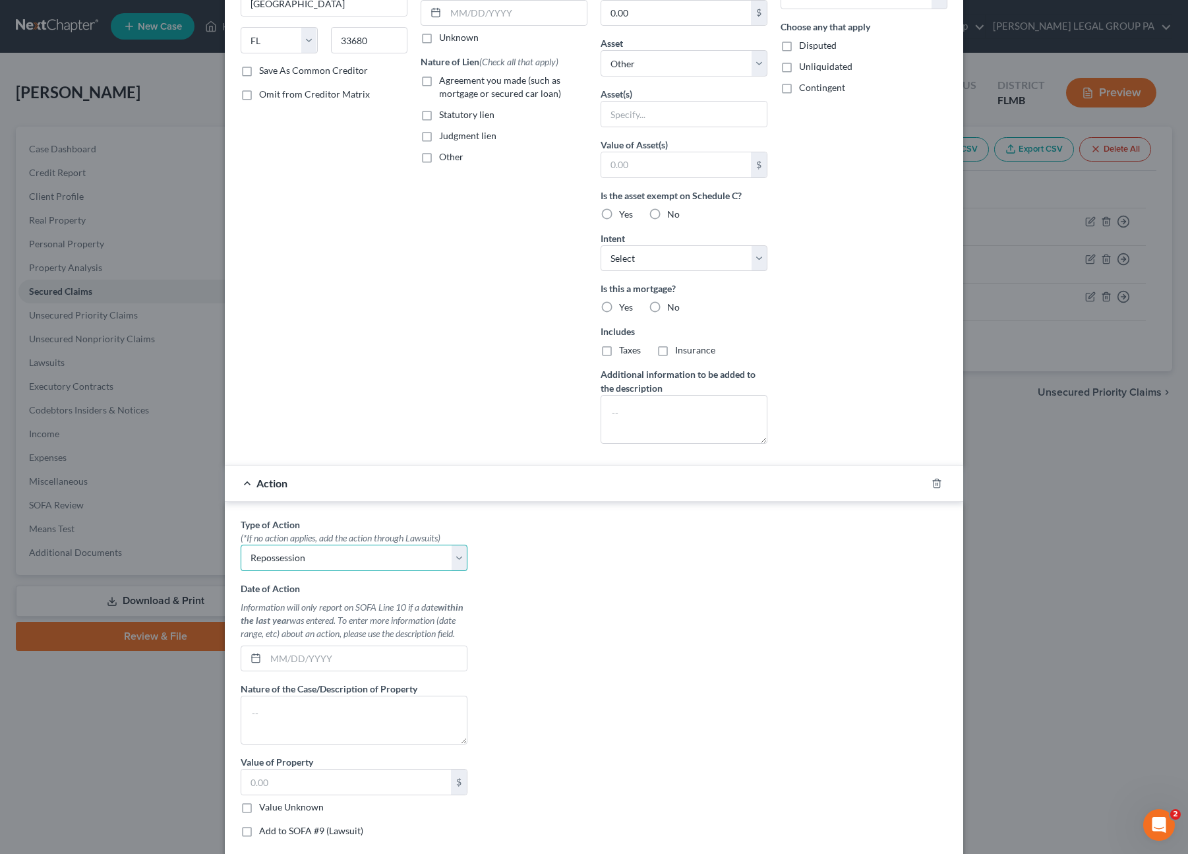
scroll to position [198, 0]
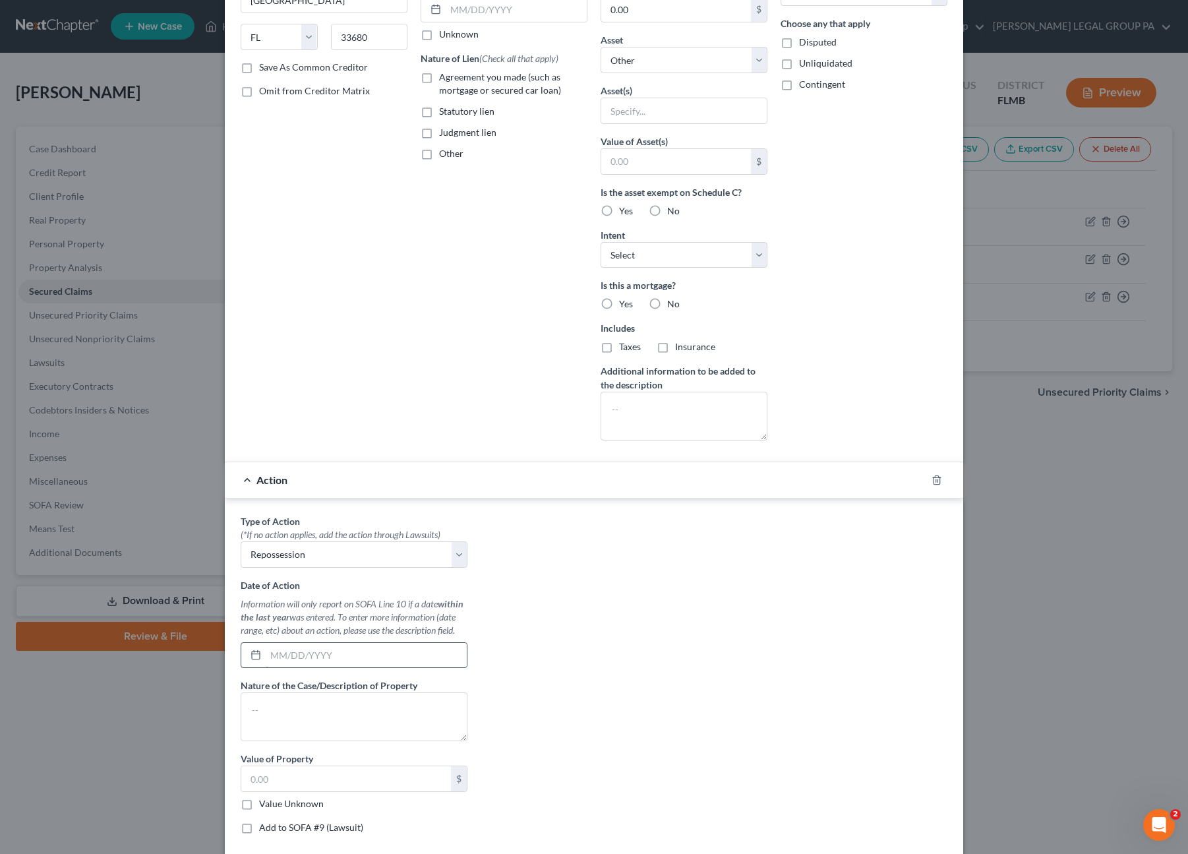
click at [287, 651] on input "text" at bounding box center [366, 655] width 201 height 25
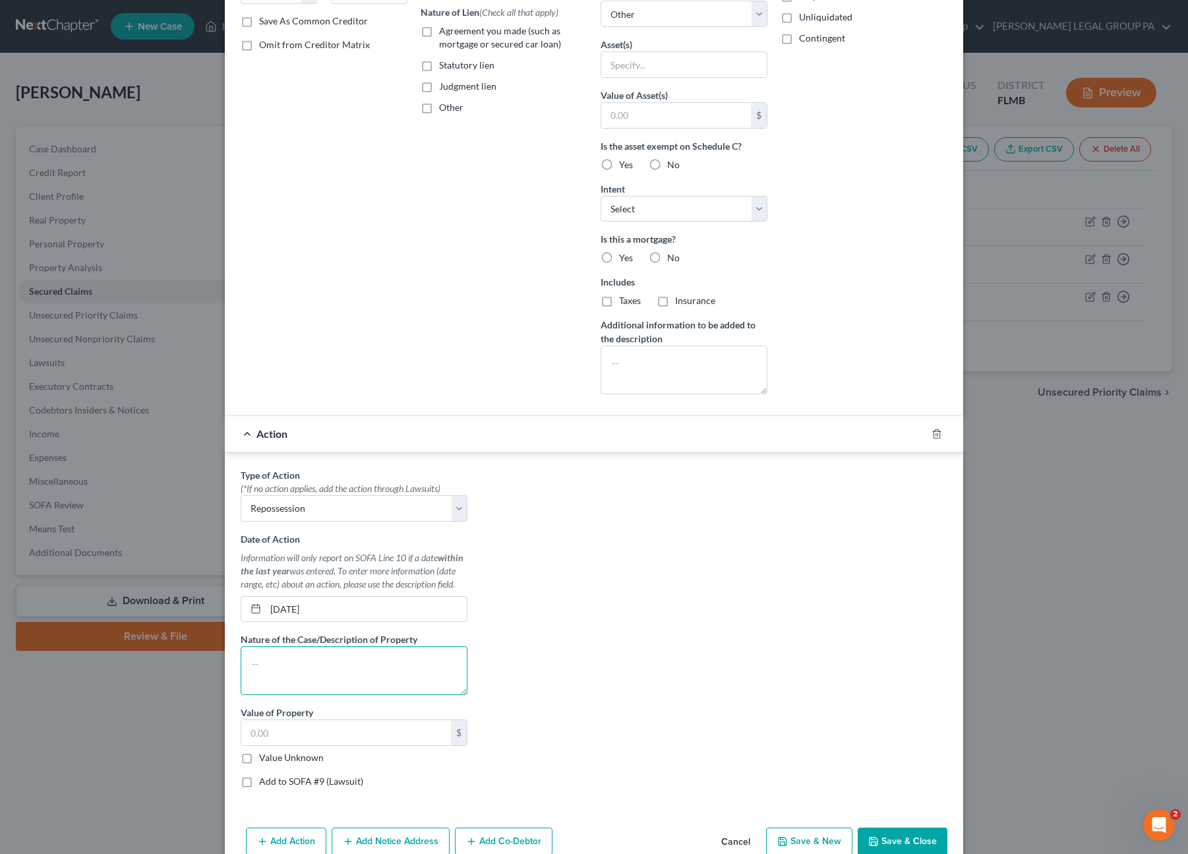
scroll to position [303, 0]
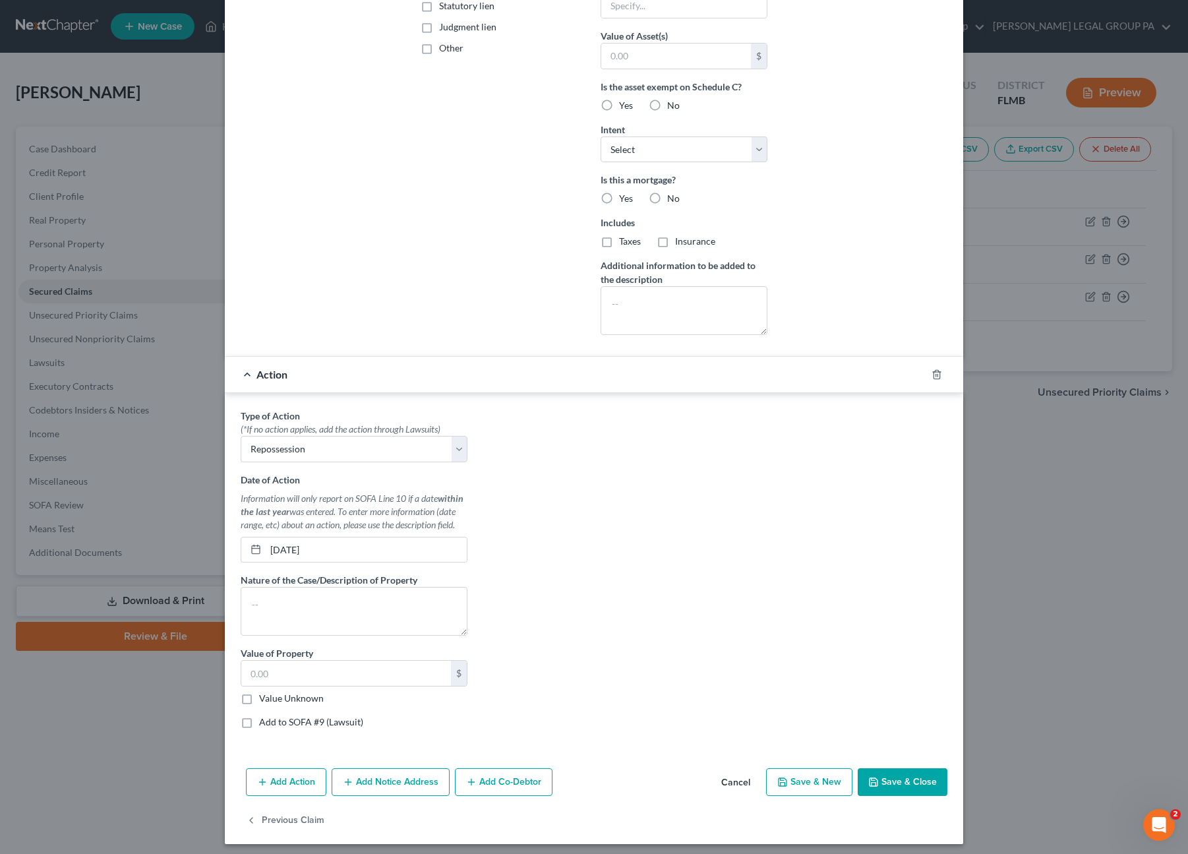
drag, startPoint x: 884, startPoint y: 772, endPoint x: 796, endPoint y: 684, distance: 124.5
click at [885, 772] on button "Save & Close" at bounding box center [903, 782] width 90 height 28
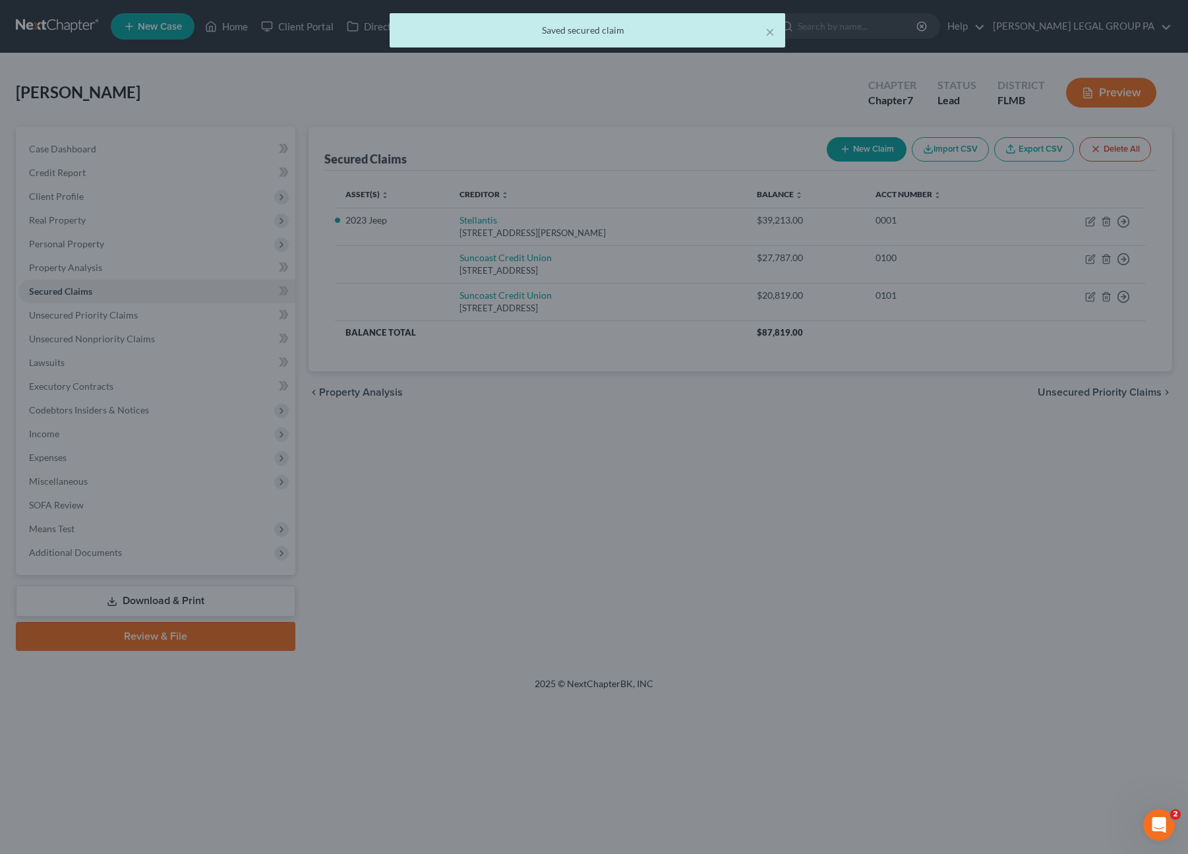
scroll to position [0, 0]
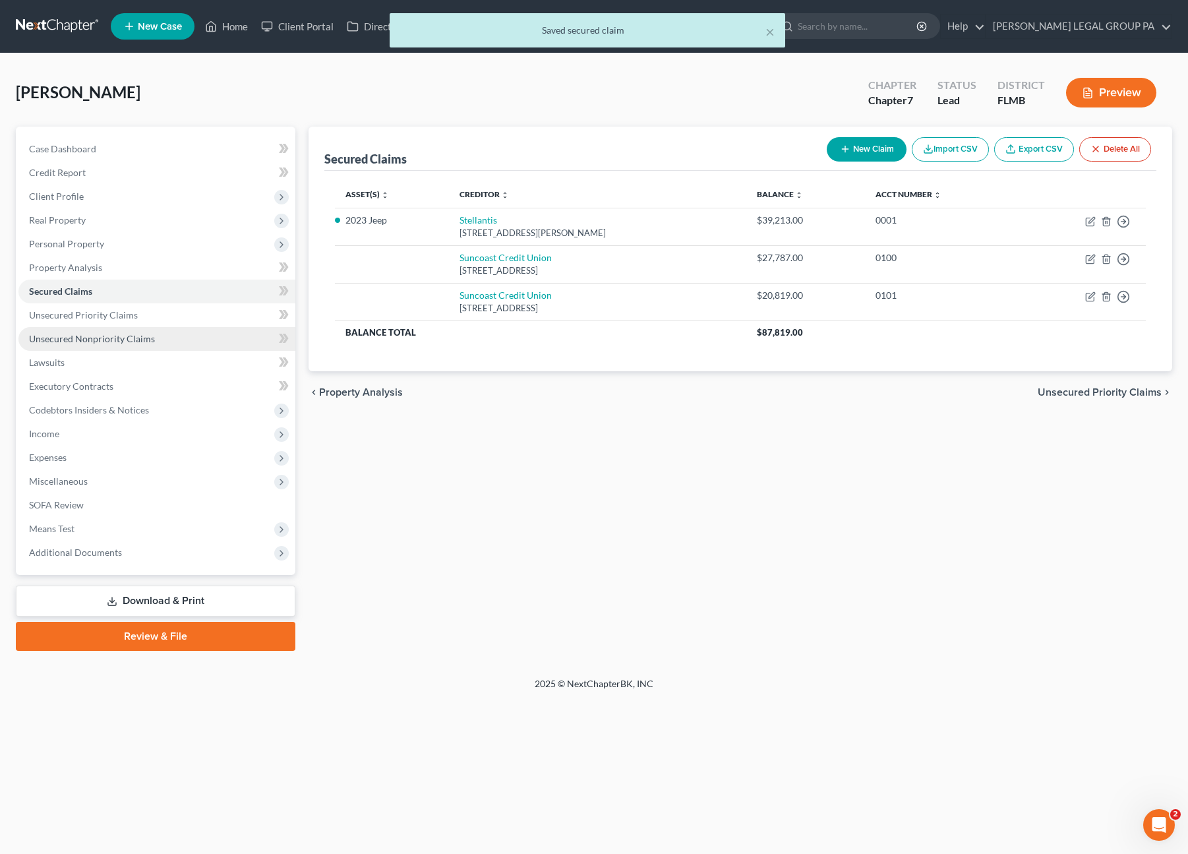
click at [119, 336] on span "Unsecured Nonpriority Claims" at bounding box center [92, 338] width 126 height 11
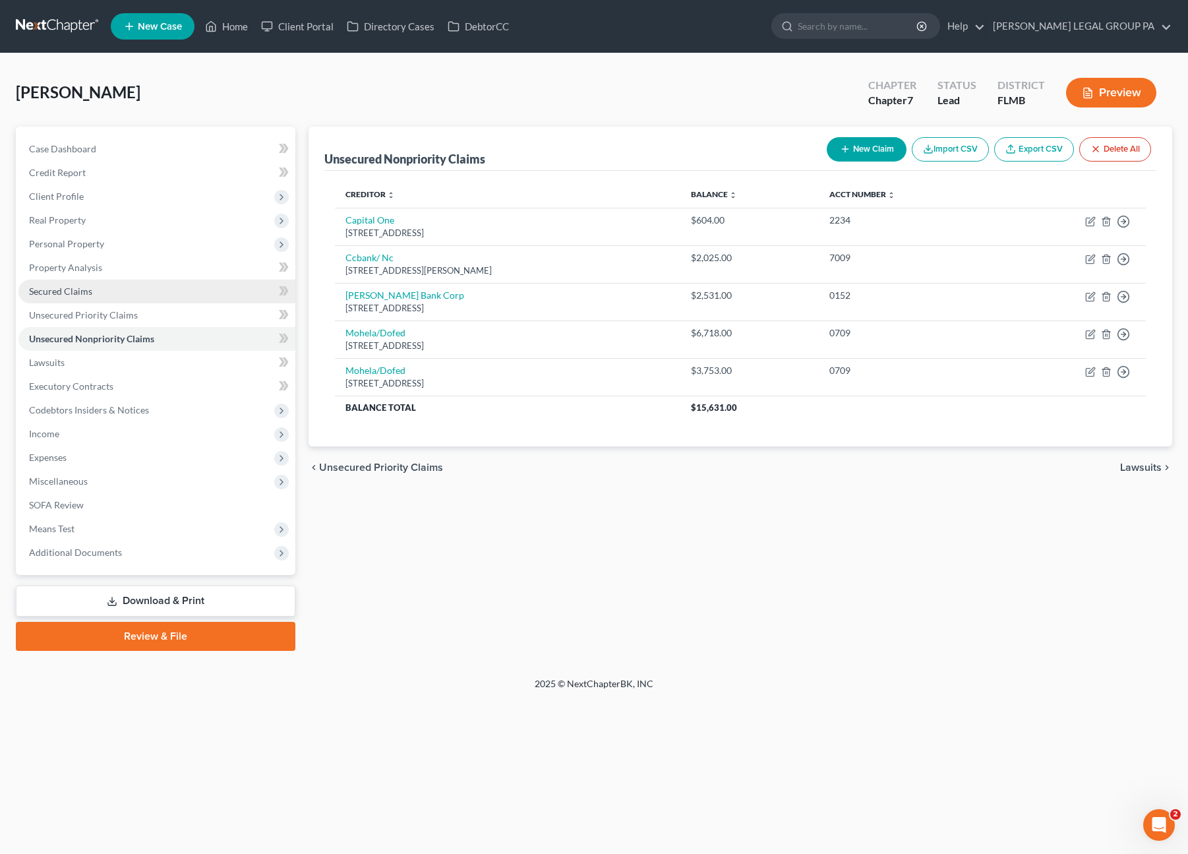
click at [78, 299] on link "Secured Claims" at bounding box center [156, 292] width 277 height 24
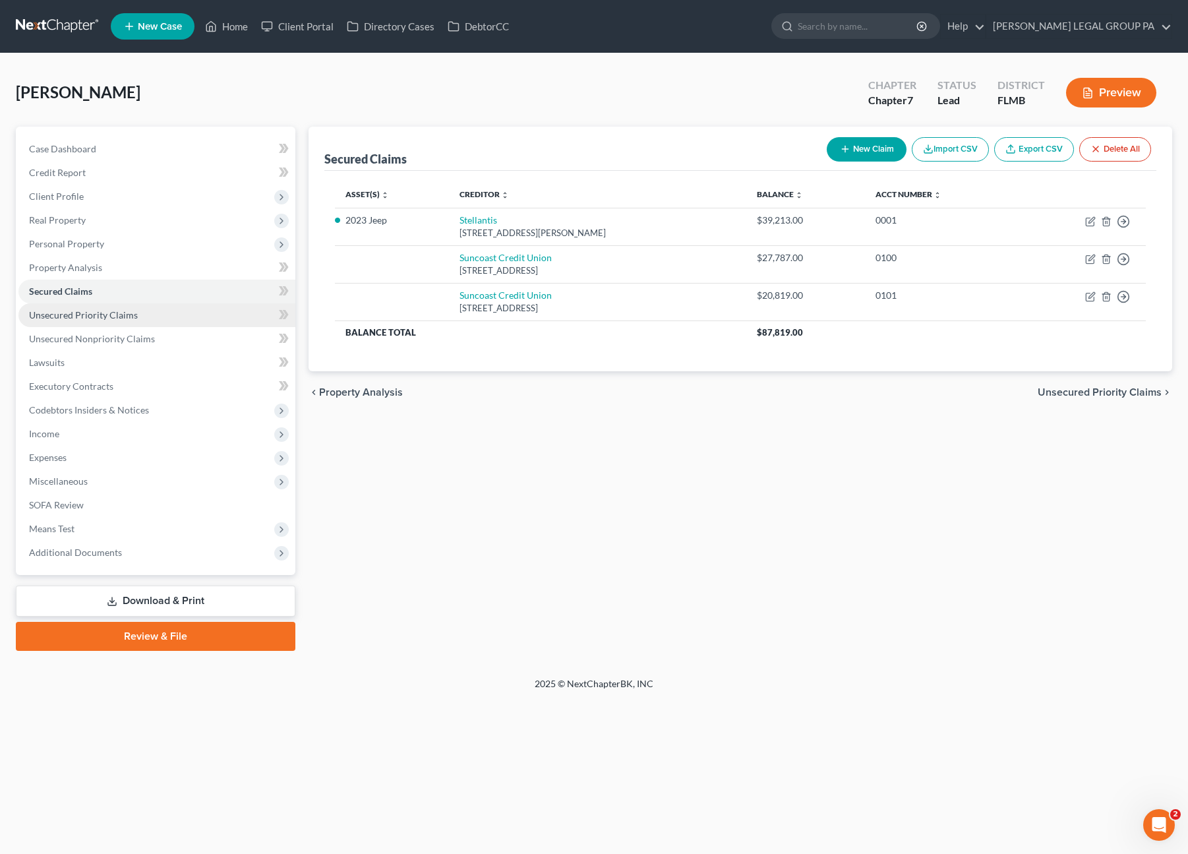
click at [107, 324] on link "Unsecured Priority Claims" at bounding box center [156, 315] width 277 height 24
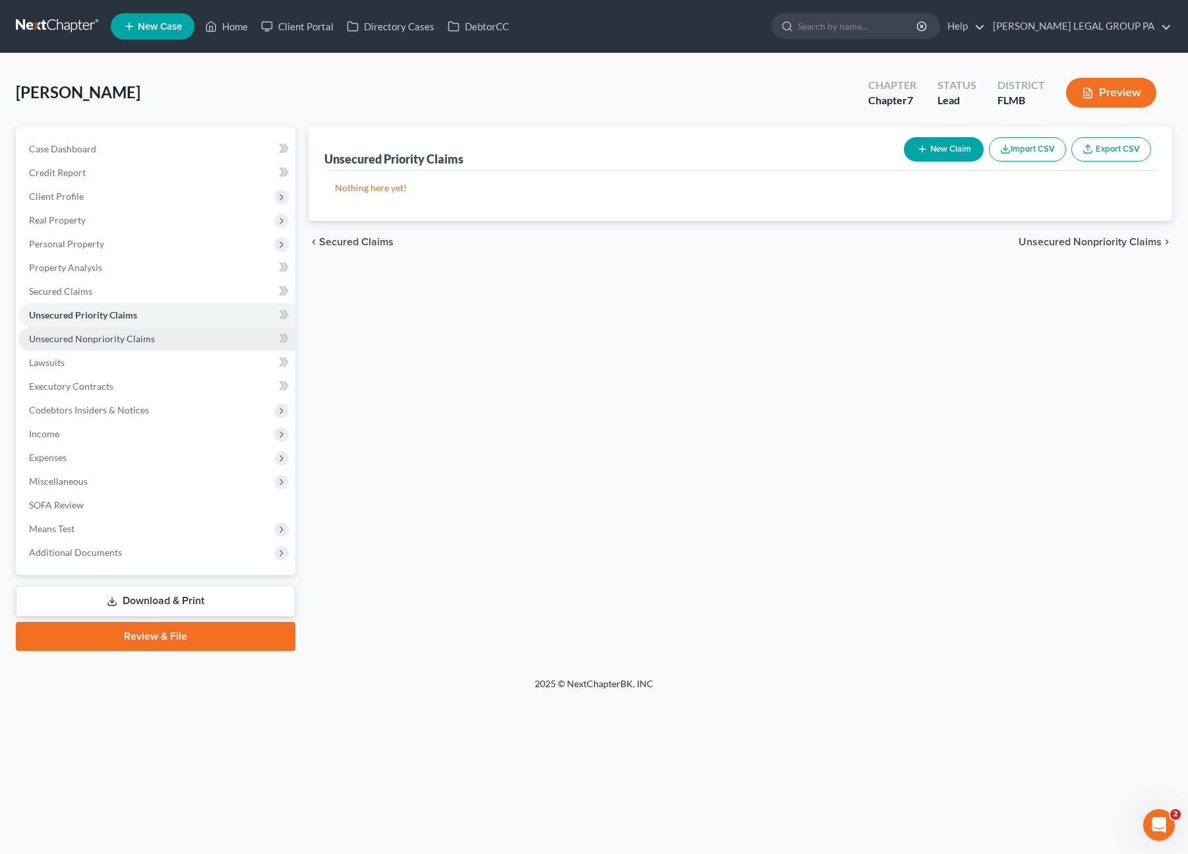
click at [105, 345] on link "Unsecured Nonpriority Claims" at bounding box center [156, 339] width 277 height 24
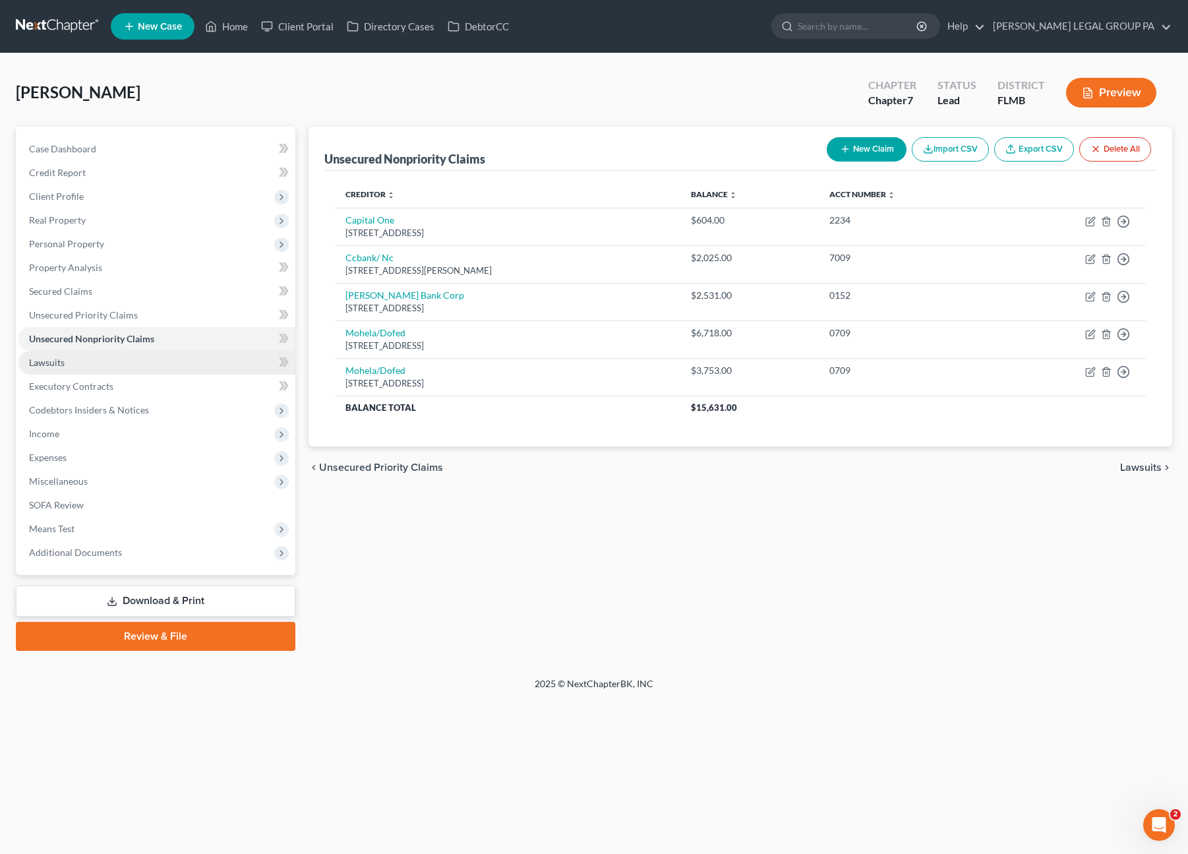
click at [67, 365] on link "Lawsuits" at bounding box center [156, 363] width 277 height 24
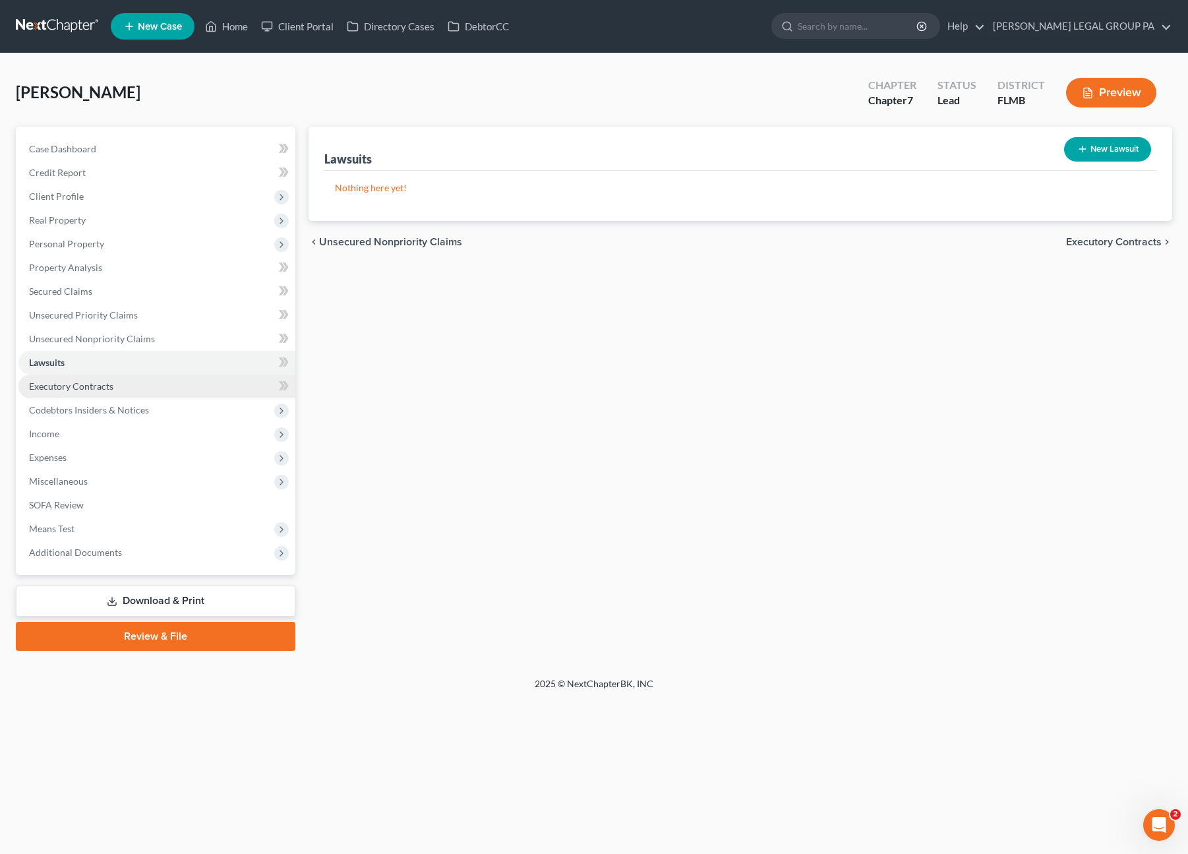
drag, startPoint x: 80, startPoint y: 378, endPoint x: 78, endPoint y: 390, distance: 11.5
click at [80, 378] on link "Executory Contracts" at bounding box center [156, 386] width 277 height 24
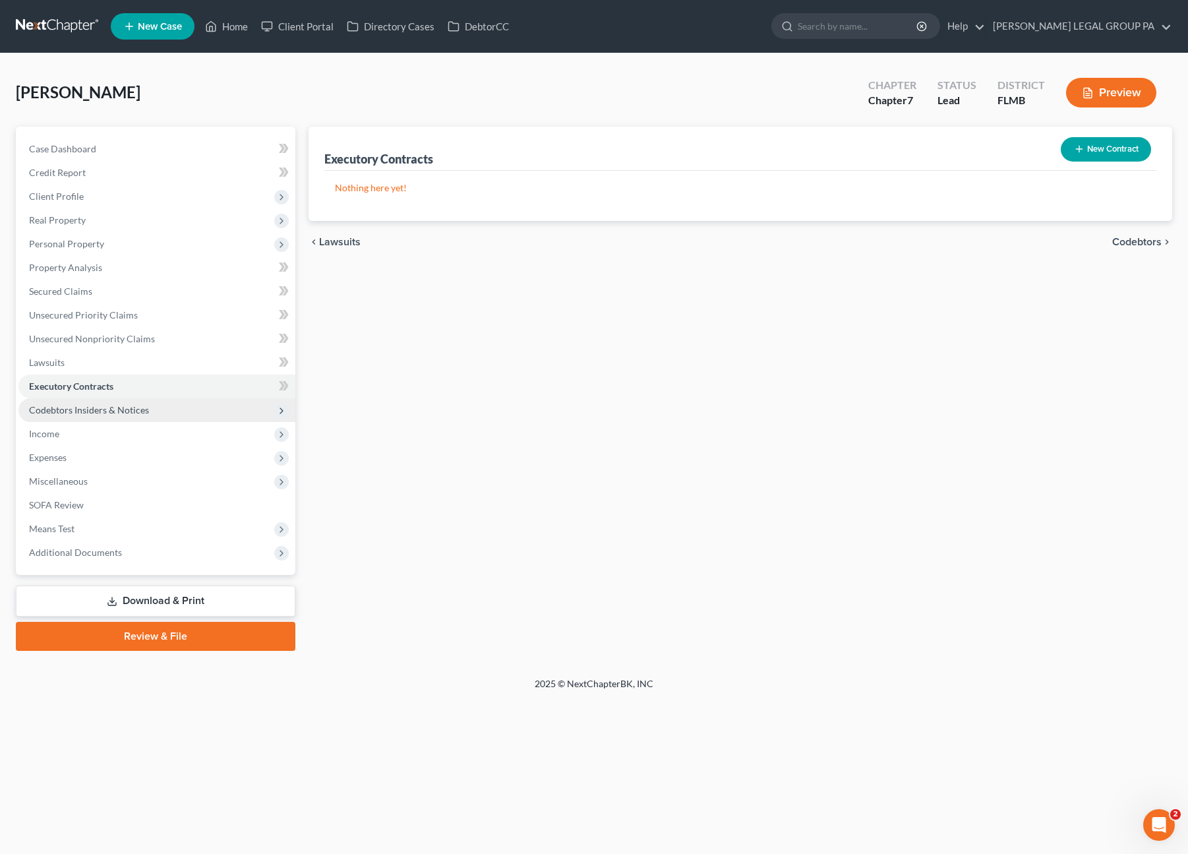
drag, startPoint x: 74, startPoint y: 422, endPoint x: 77, endPoint y: 411, distance: 11.7
click at [74, 422] on span "Income" at bounding box center [156, 434] width 277 height 24
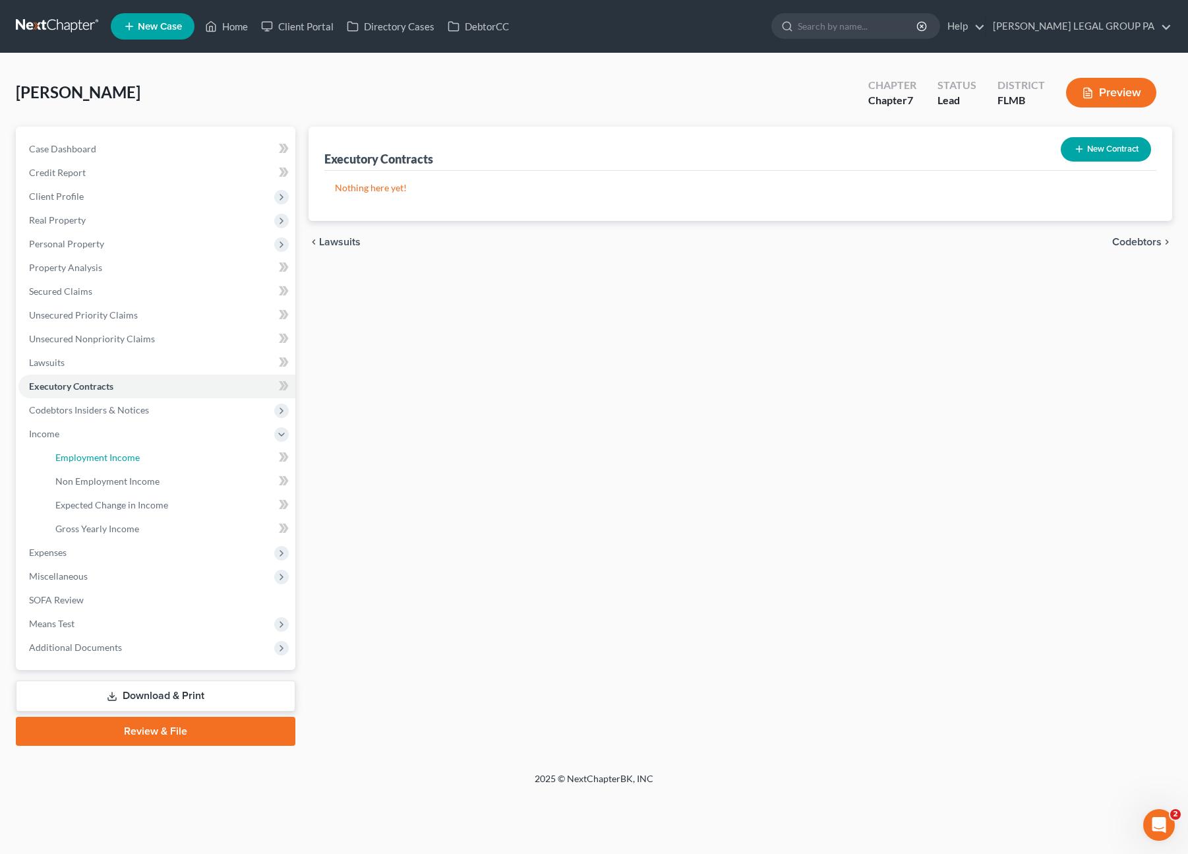
drag, startPoint x: 128, startPoint y: 463, endPoint x: 1148, endPoint y: 471, distance: 1019.9
click at [128, 463] on link "Employment Income" at bounding box center [170, 458] width 251 height 24
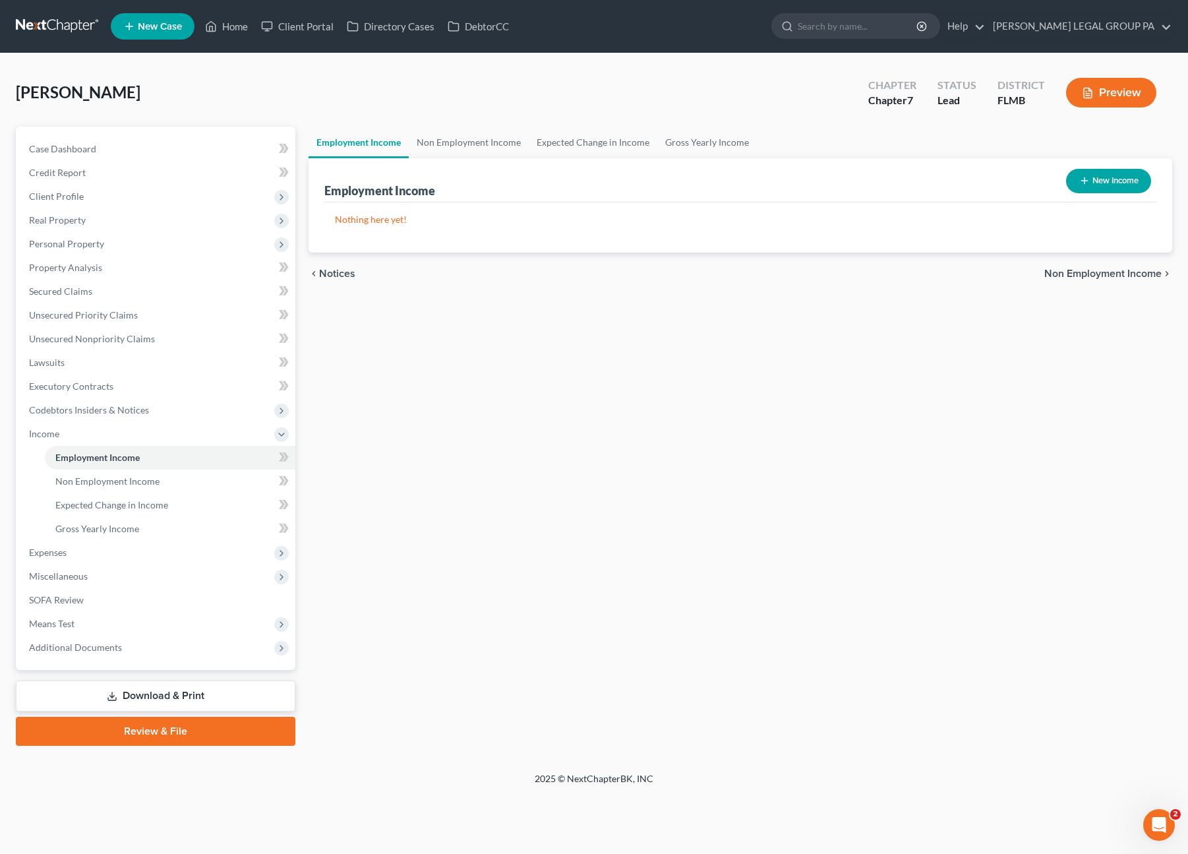
click at [1093, 180] on button "New Income" at bounding box center [1108, 181] width 85 height 24
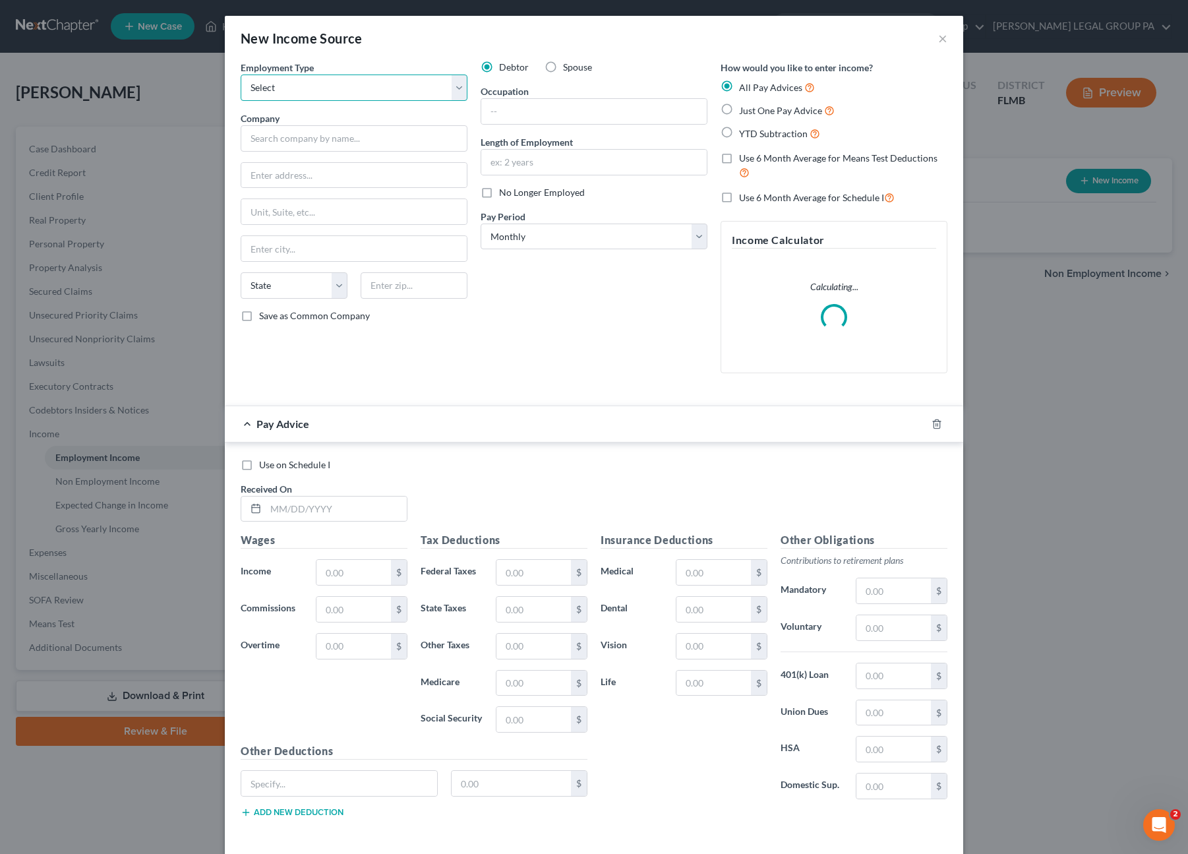
click at [294, 98] on select "Select Full or Part Time Employment Self Employment" at bounding box center [354, 87] width 227 height 26
click at [241, 74] on select "Select Full or Part Time Employment Self Employment" at bounding box center [354, 87] width 227 height 26
drag, startPoint x: 268, startPoint y: 138, endPoint x: 502, endPoint y: 183, distance: 239.1
click at [268, 138] on input "text" at bounding box center [354, 138] width 227 height 26
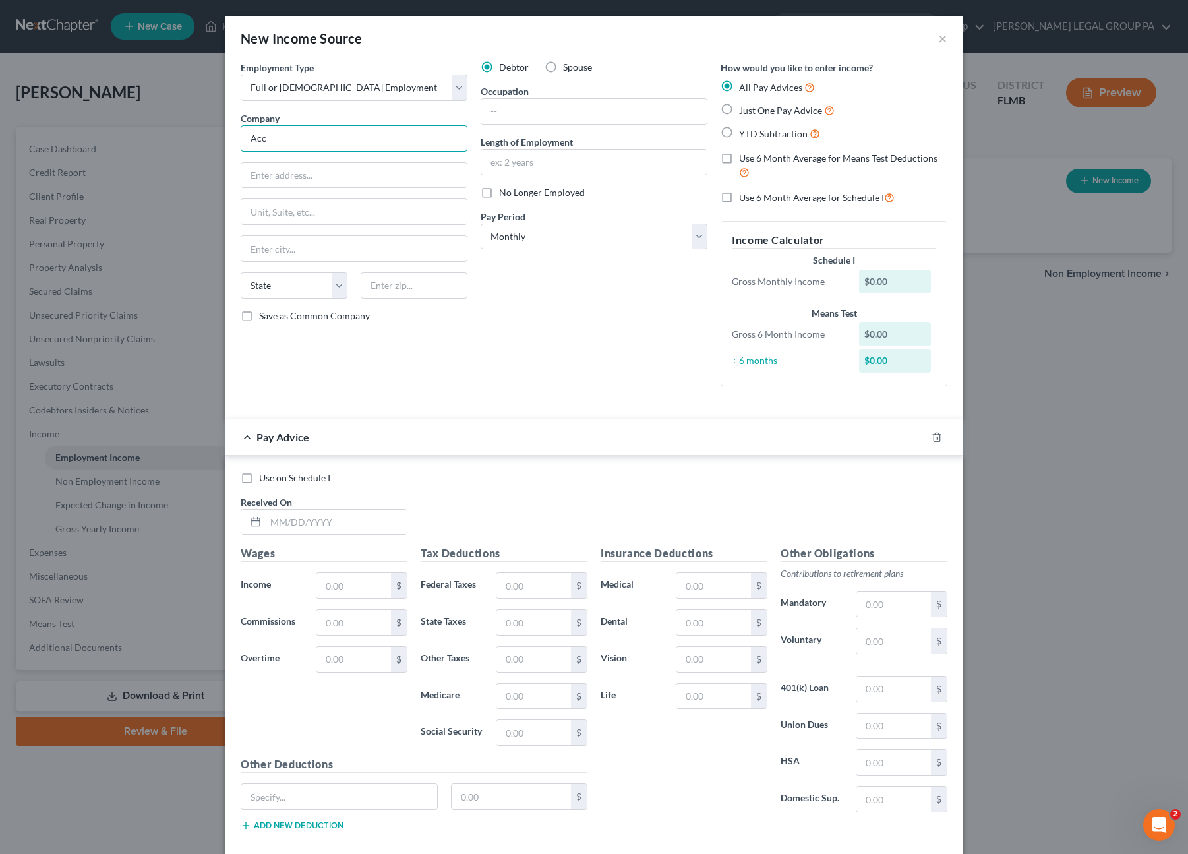
click at [289, 136] on input "Acc" at bounding box center [354, 138] width 227 height 26
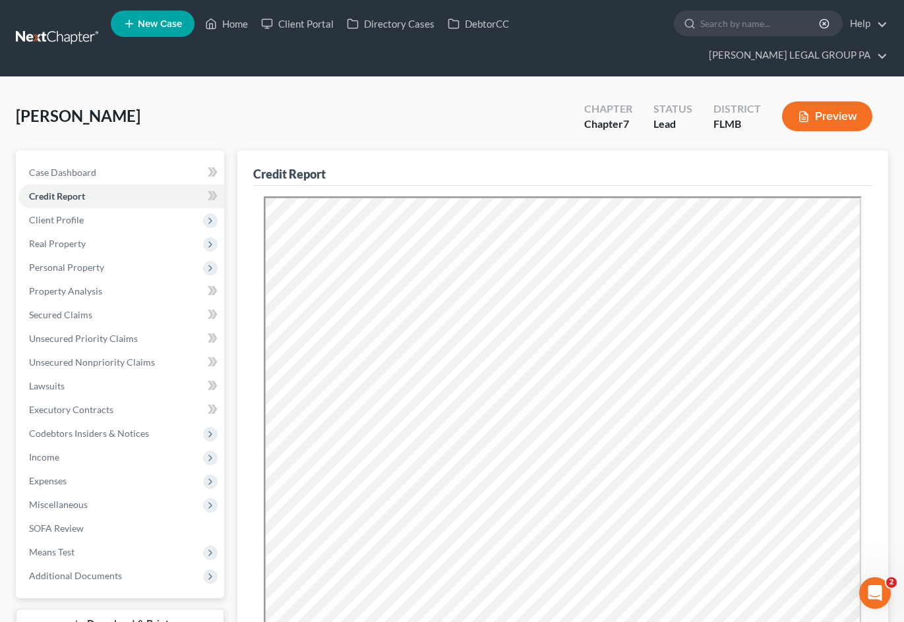
click at [181, 98] on div "Bellamy, Bradley Upgraded Chapter Chapter 7 Status Lead District FLMB Preview" at bounding box center [452, 121] width 872 height 57
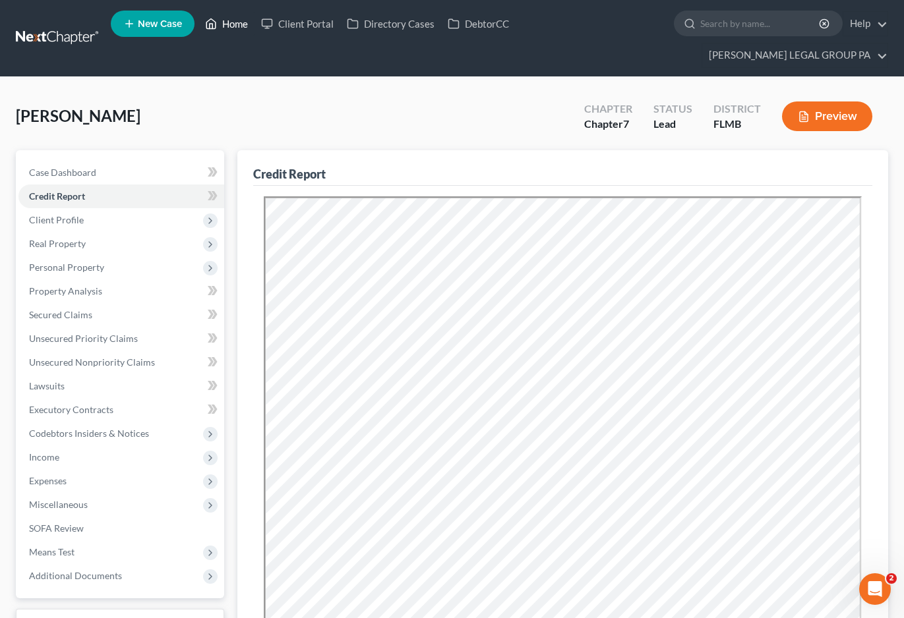
click at [235, 34] on link "Home" at bounding box center [226, 24] width 56 height 24
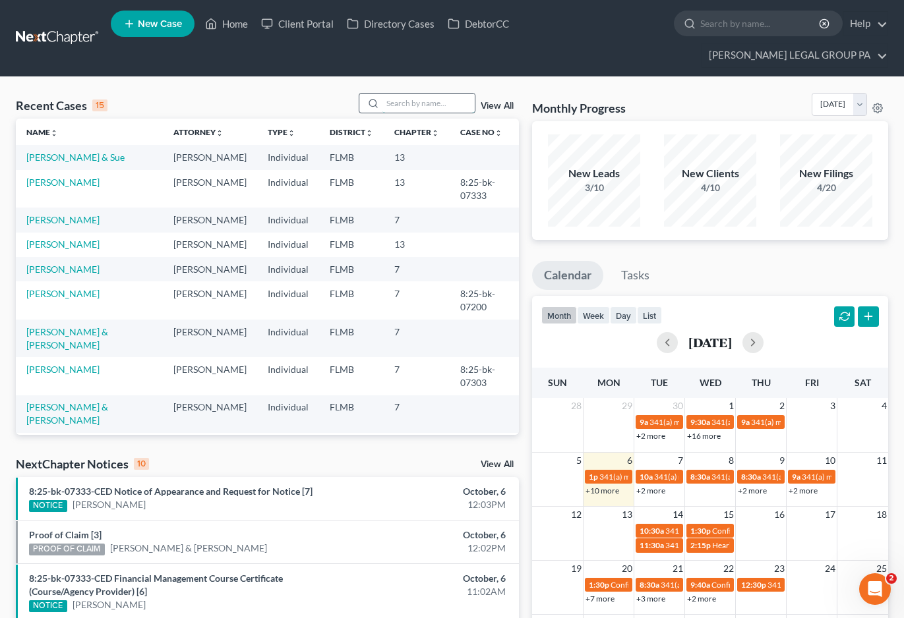
click at [412, 94] on input "search" at bounding box center [428, 103] width 92 height 19
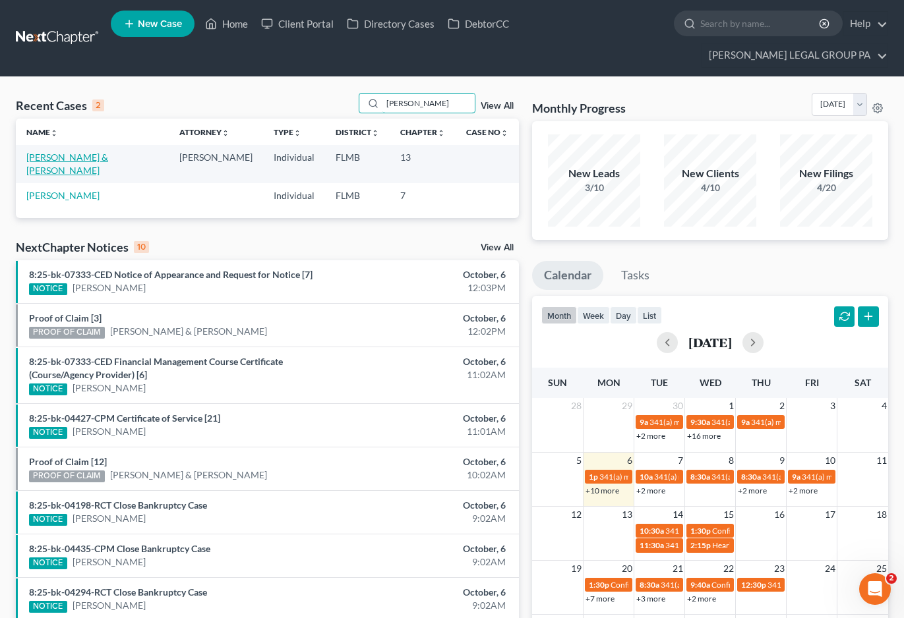
type input "harrell"
click at [88, 152] on link "[PERSON_NAME] & [PERSON_NAME]" at bounding box center [67, 164] width 82 height 24
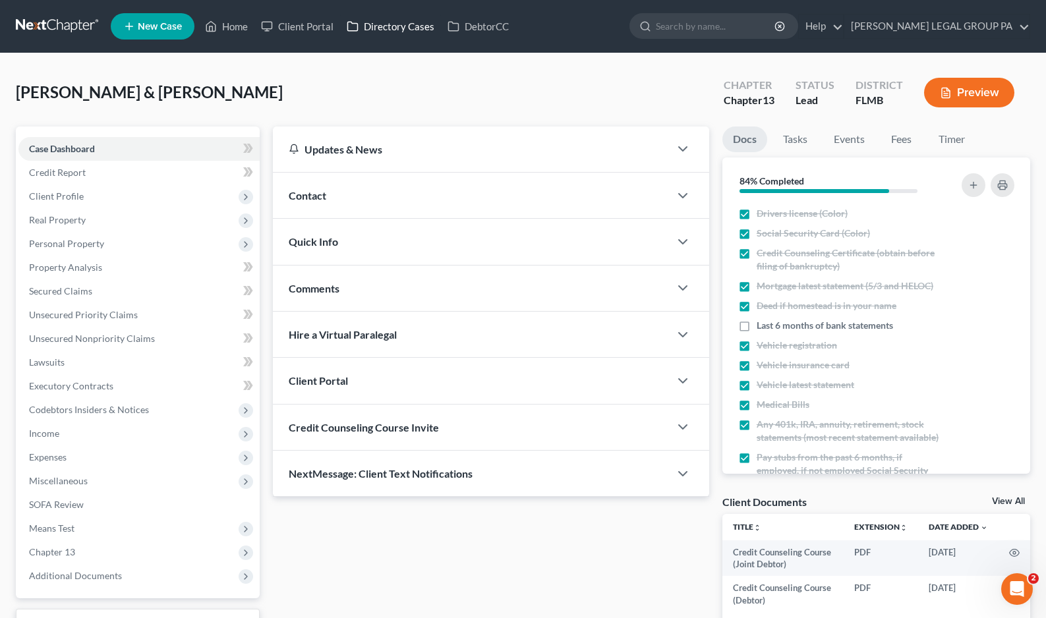
click at [396, 11] on ul "New Case Home Client Portal Directory Cases DebtorCC - No Result - See all resu…" at bounding box center [571, 26] width 920 height 34
click at [317, 26] on link "Client Portal" at bounding box center [297, 27] width 86 height 24
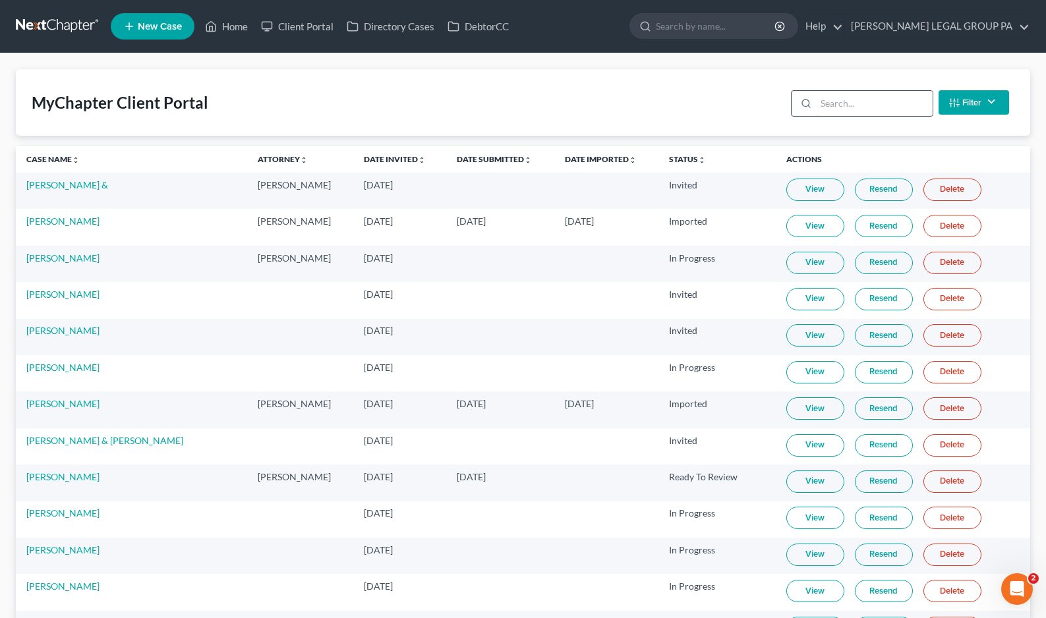
click at [858, 100] on input "search" at bounding box center [874, 103] width 117 height 25
click at [877, 109] on input "search" at bounding box center [874, 103] width 117 height 25
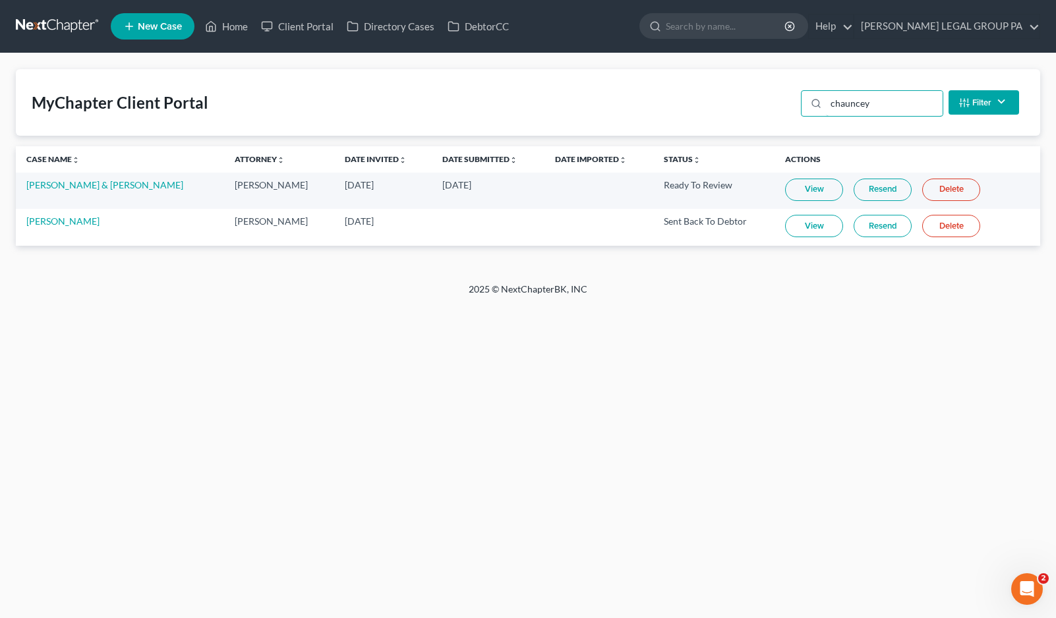
type input "chauncey"
click at [235, 29] on link "Home" at bounding box center [226, 27] width 56 height 24
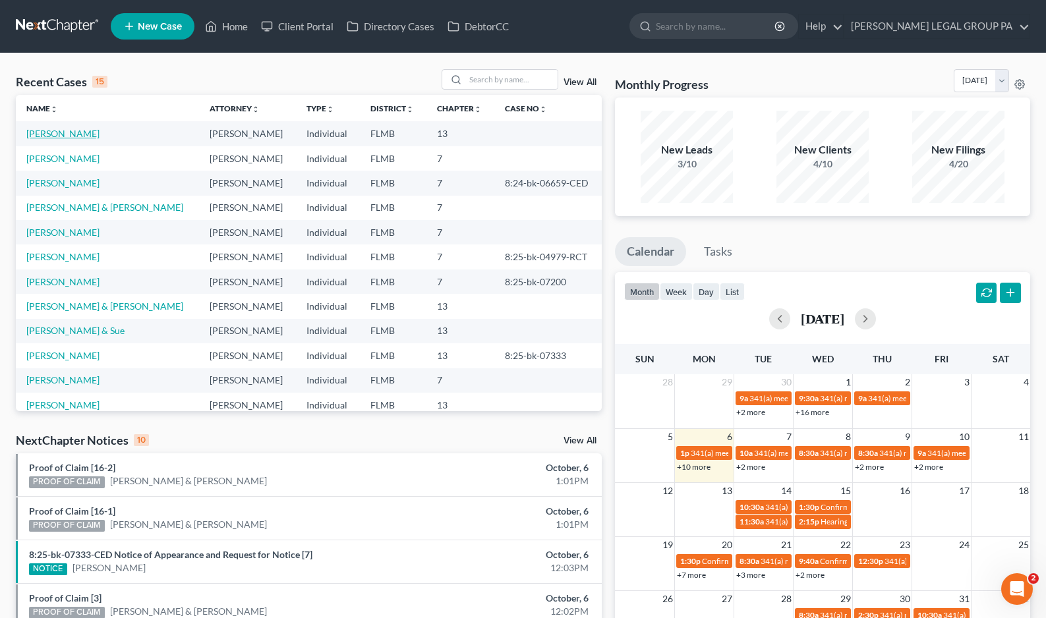
click at [51, 133] on link "[PERSON_NAME]" at bounding box center [62, 133] width 73 height 11
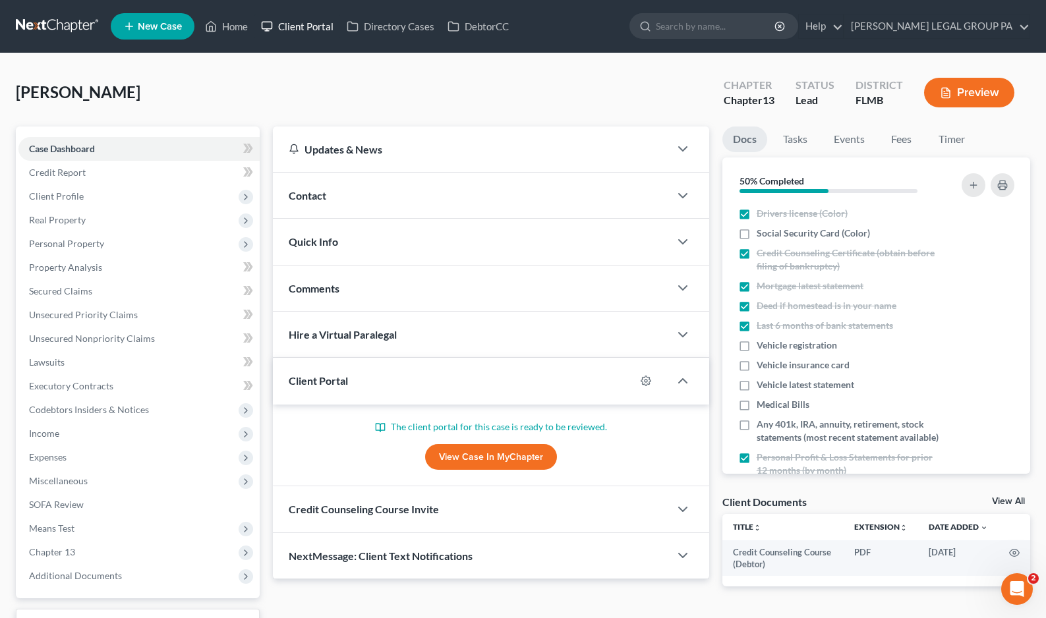
click at [324, 27] on link "Client Portal" at bounding box center [297, 27] width 86 height 24
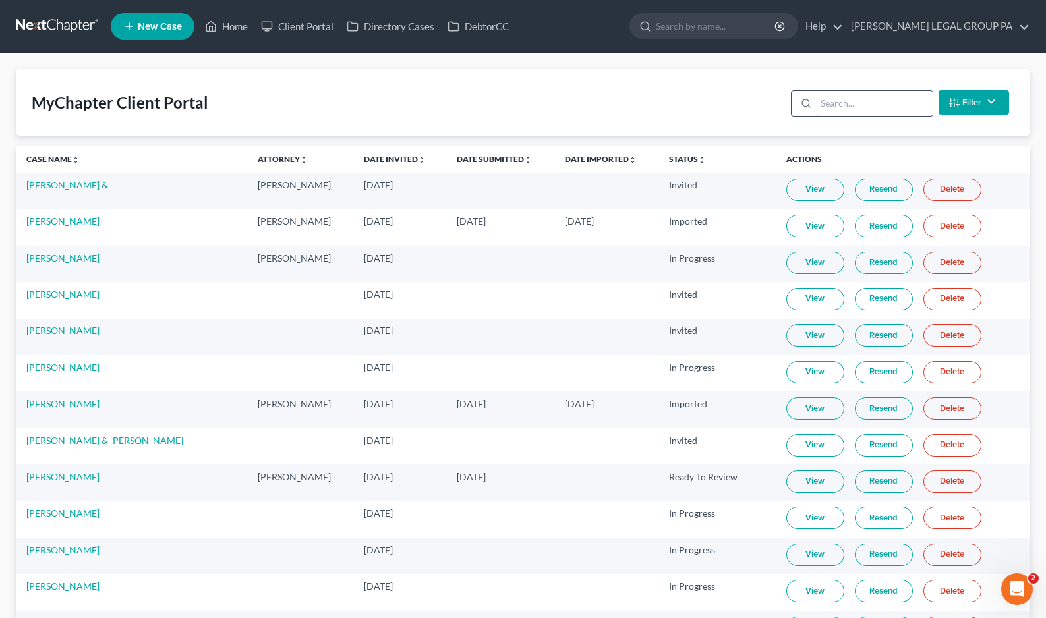
click at [836, 105] on input "search" at bounding box center [874, 103] width 117 height 25
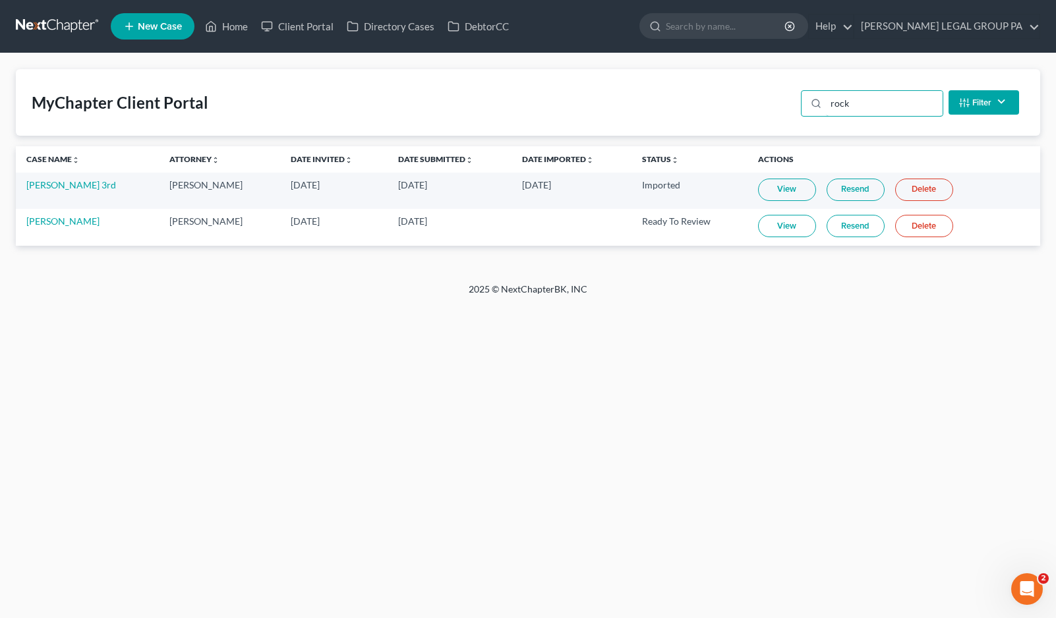
type input "rock"
click at [783, 223] on link "View" at bounding box center [787, 226] width 58 height 22
click at [252, 30] on link "Home" at bounding box center [226, 27] width 56 height 24
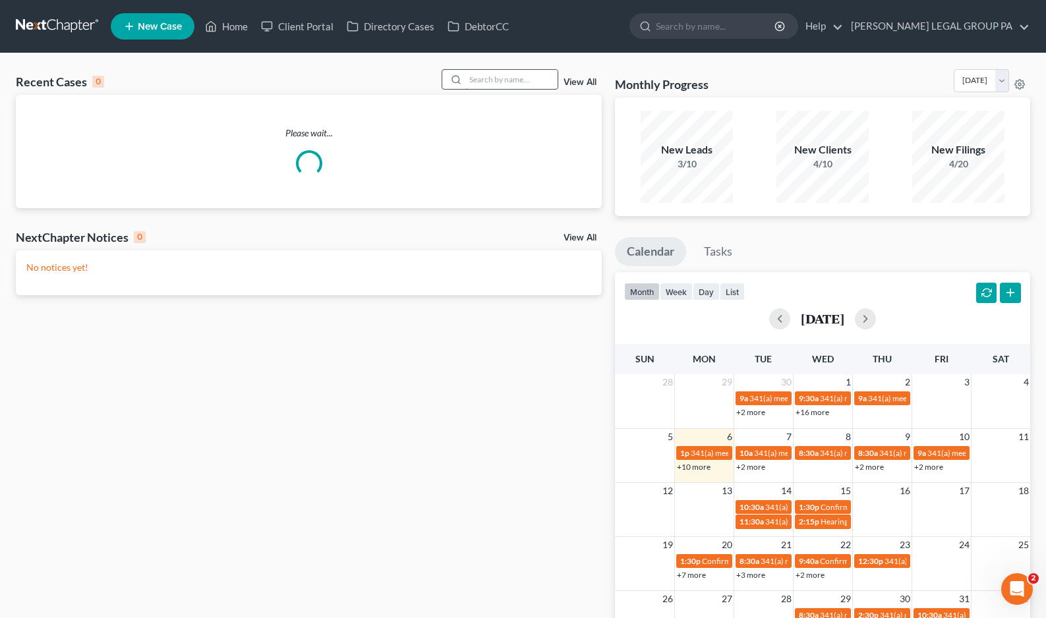
click at [487, 73] on input "search" at bounding box center [511, 79] width 92 height 19
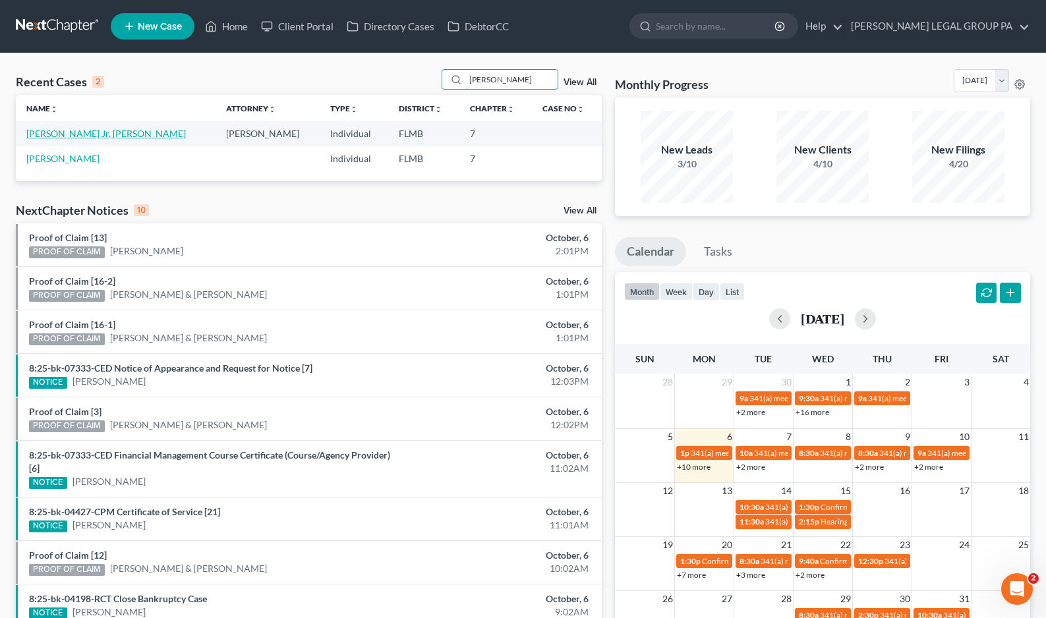
type input "burrage"
click at [75, 138] on link "[PERSON_NAME] Jr, [PERSON_NAME]" at bounding box center [106, 133] width 160 height 11
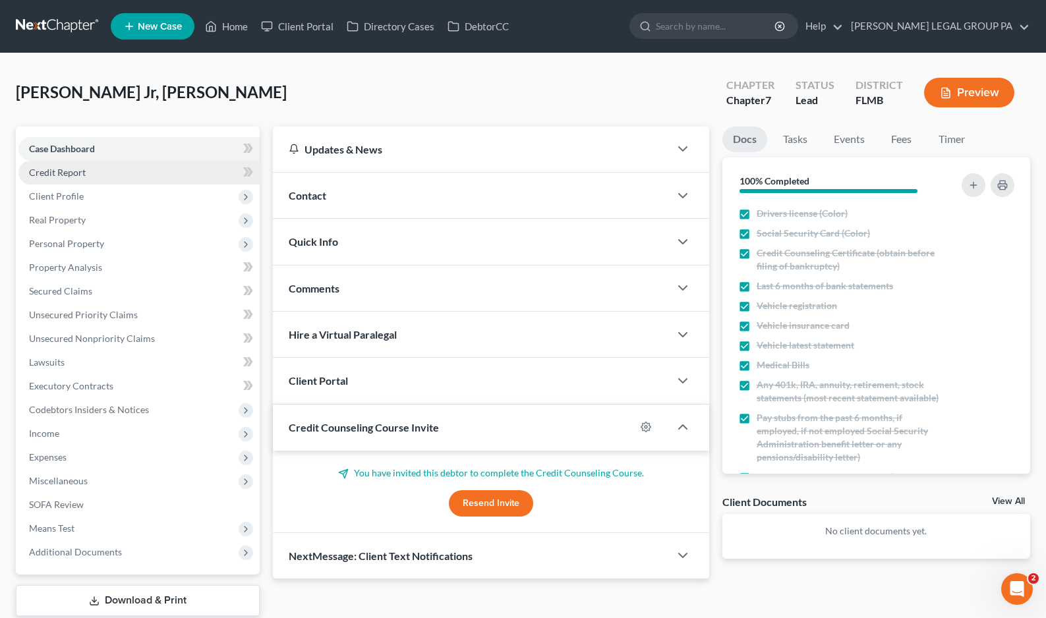
click at [71, 175] on span "Credit Report" at bounding box center [57, 172] width 57 height 11
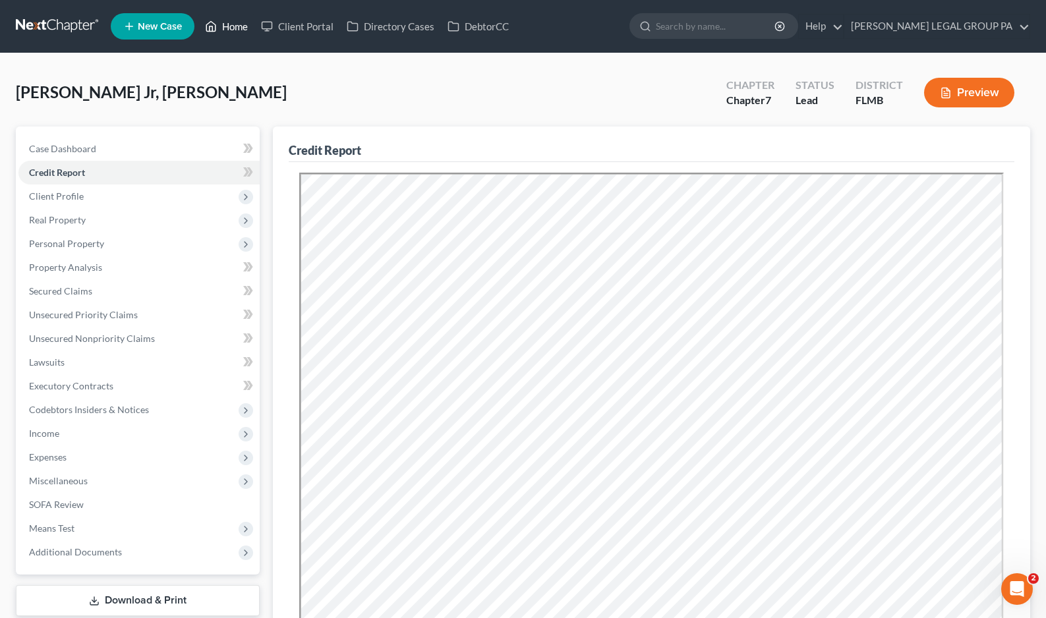
click at [227, 26] on link "Home" at bounding box center [226, 27] width 56 height 24
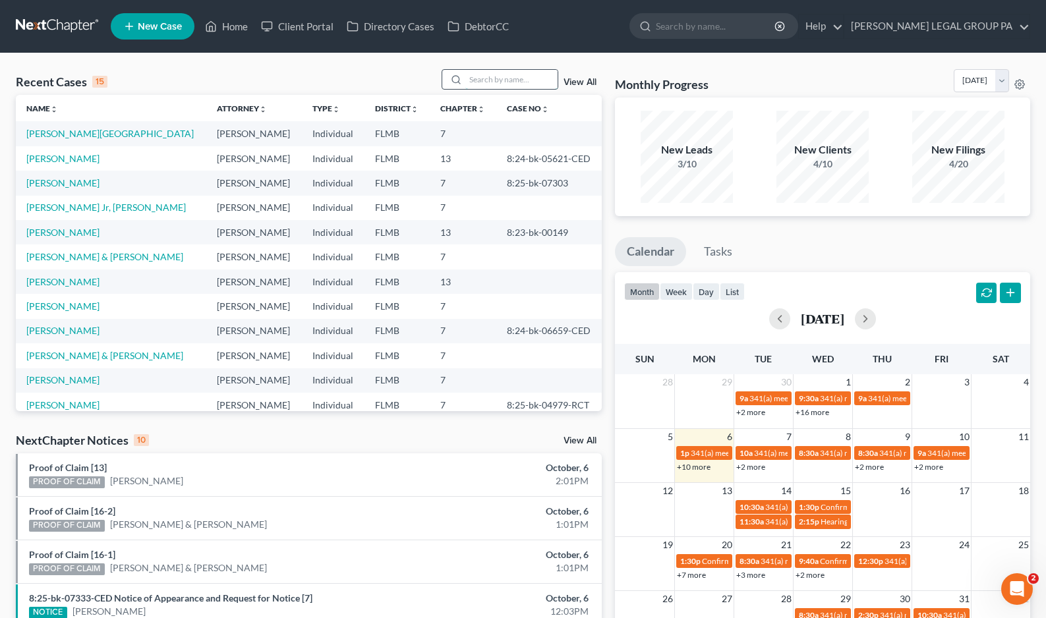
click at [473, 80] on input "search" at bounding box center [511, 79] width 92 height 19
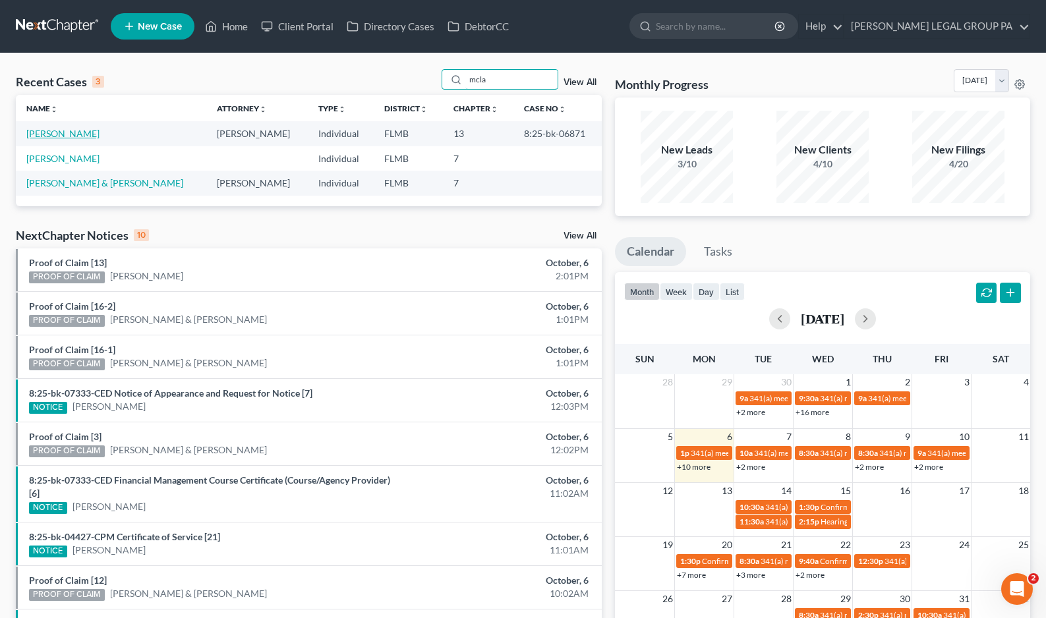
type input "mcla"
click at [56, 134] on link "[PERSON_NAME]" at bounding box center [62, 133] width 73 height 11
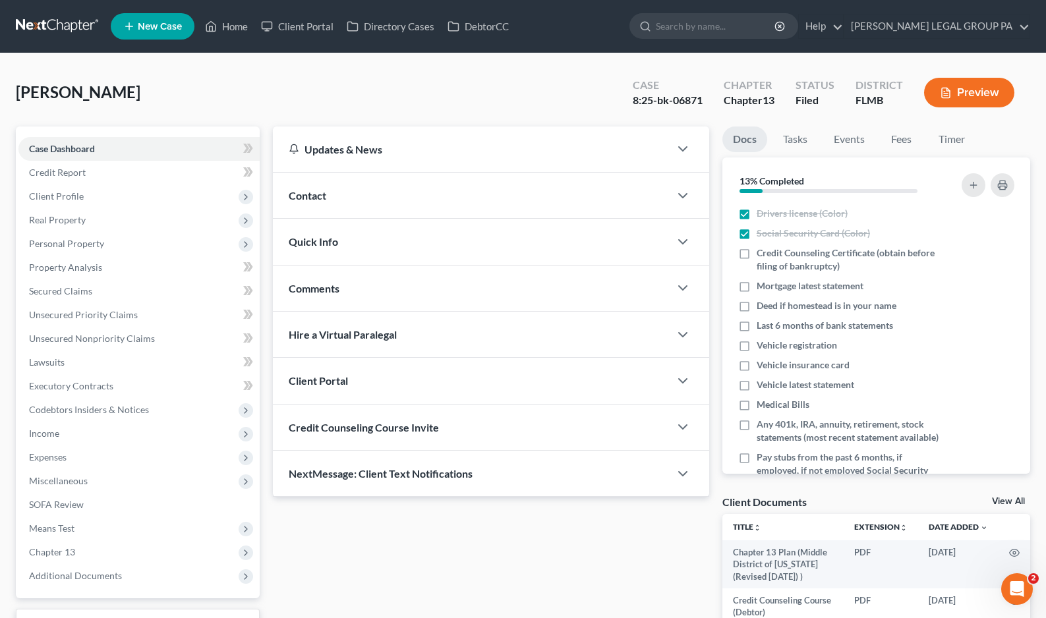
scroll to position [106, 0]
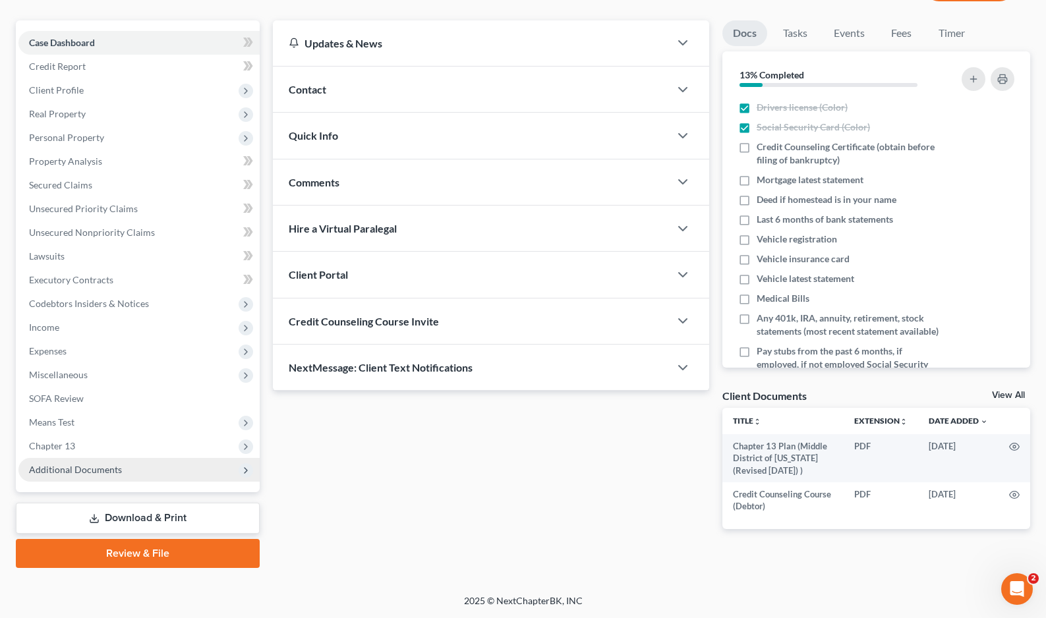
click at [65, 473] on span "Additional Documents" at bounding box center [75, 469] width 93 height 11
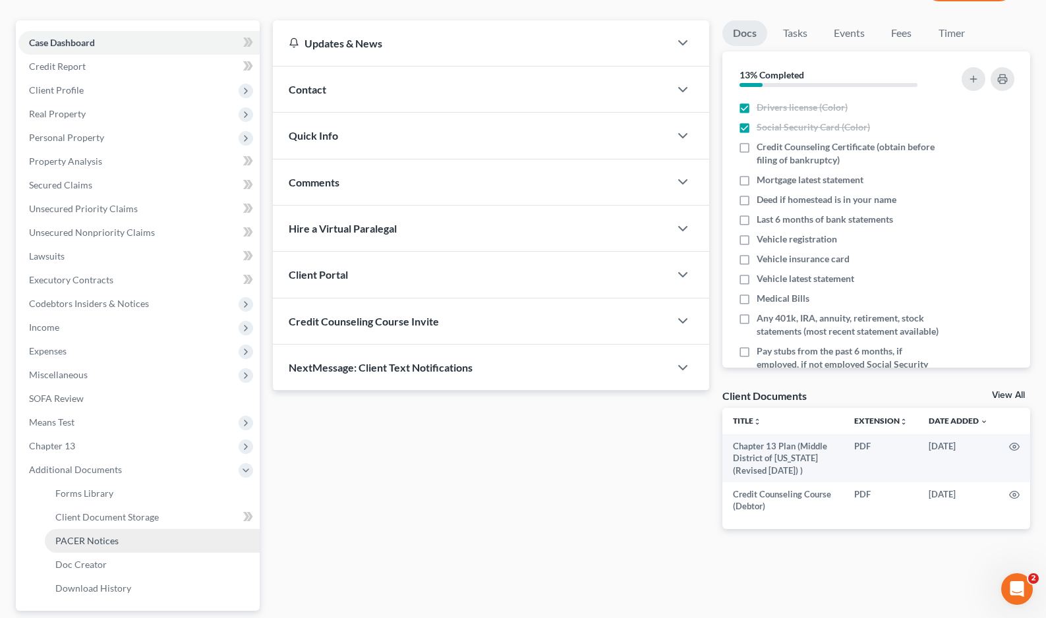
click at [94, 543] on span "PACER Notices" at bounding box center [86, 540] width 63 height 11
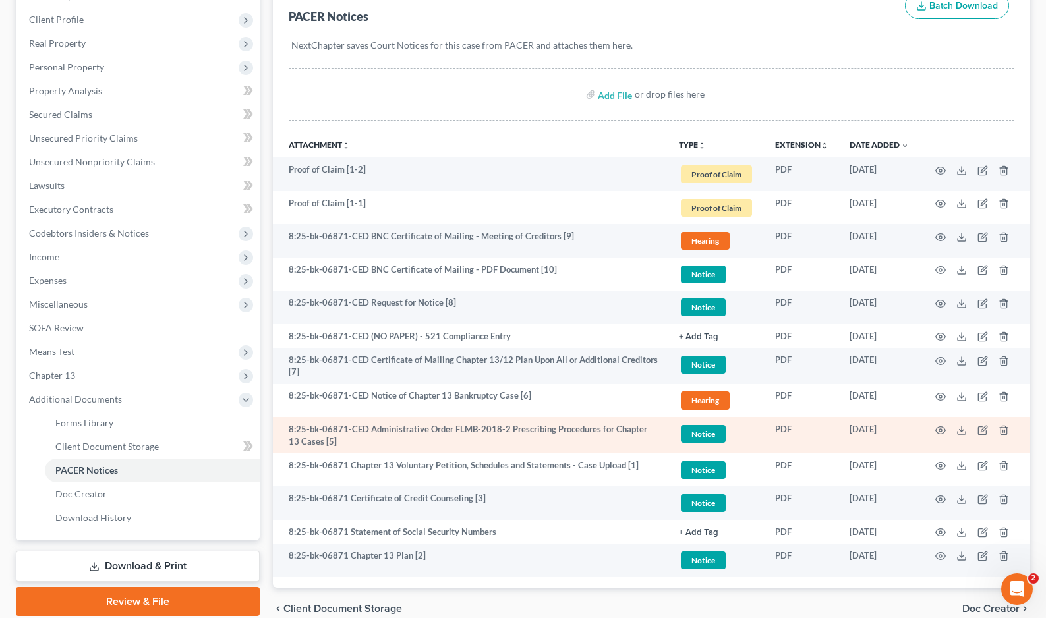
scroll to position [239, 0]
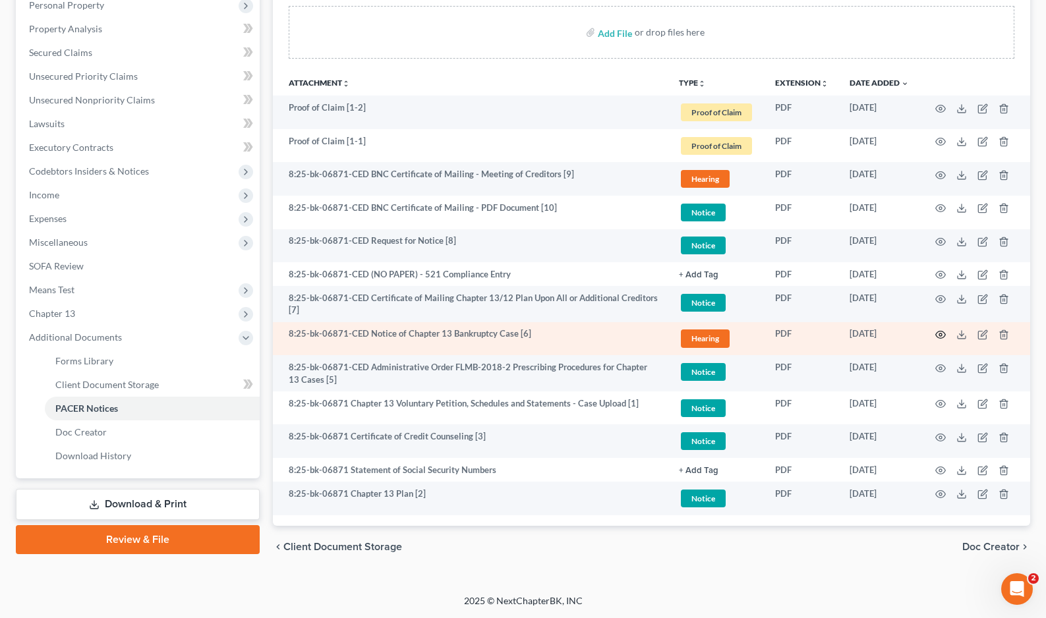
click at [939, 330] on icon "button" at bounding box center [940, 335] width 11 height 11
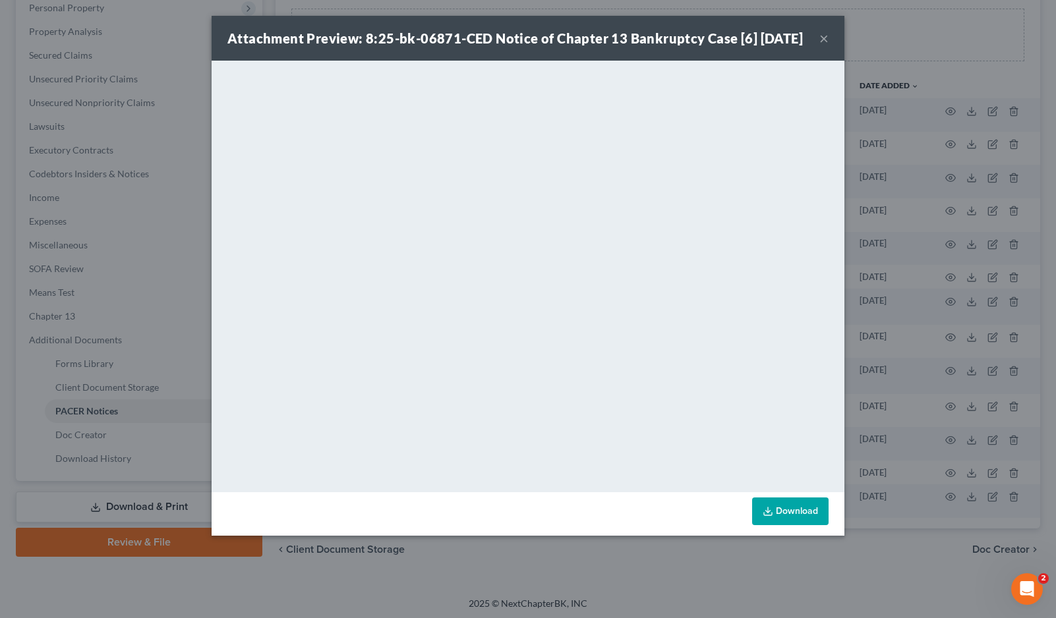
click at [825, 46] on button "×" at bounding box center [823, 38] width 9 height 16
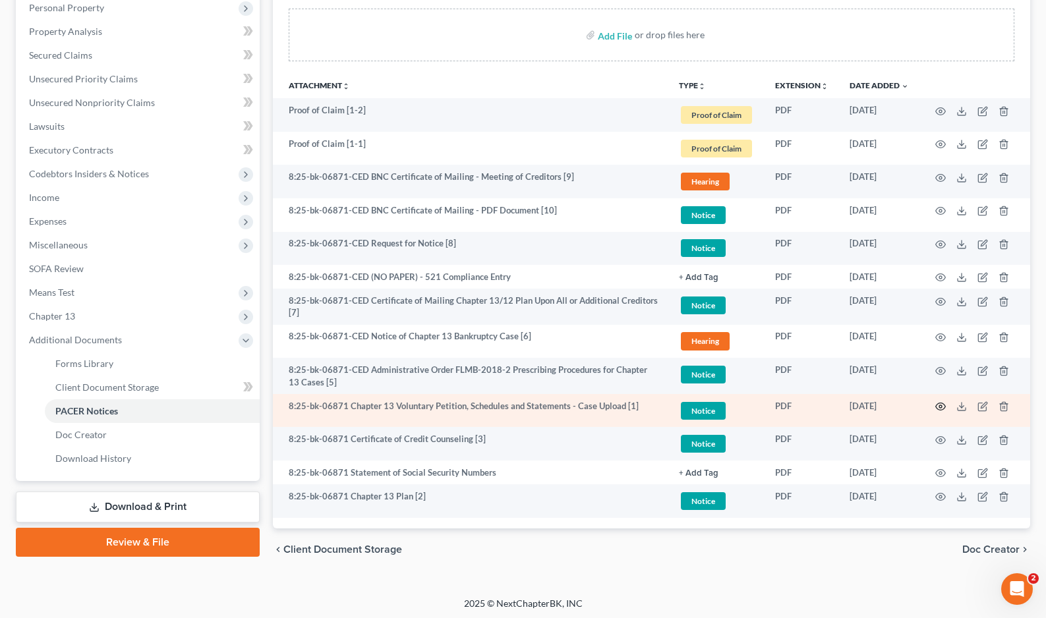
click at [941, 405] on circle "button" at bounding box center [940, 406] width 3 height 3
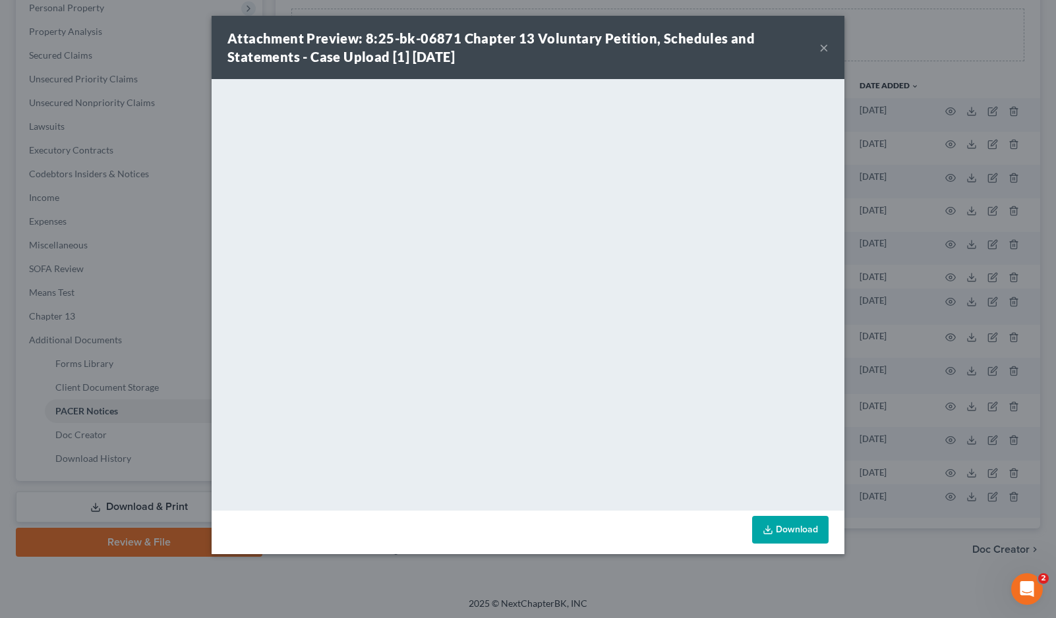
click at [823, 44] on button "×" at bounding box center [823, 48] width 9 height 16
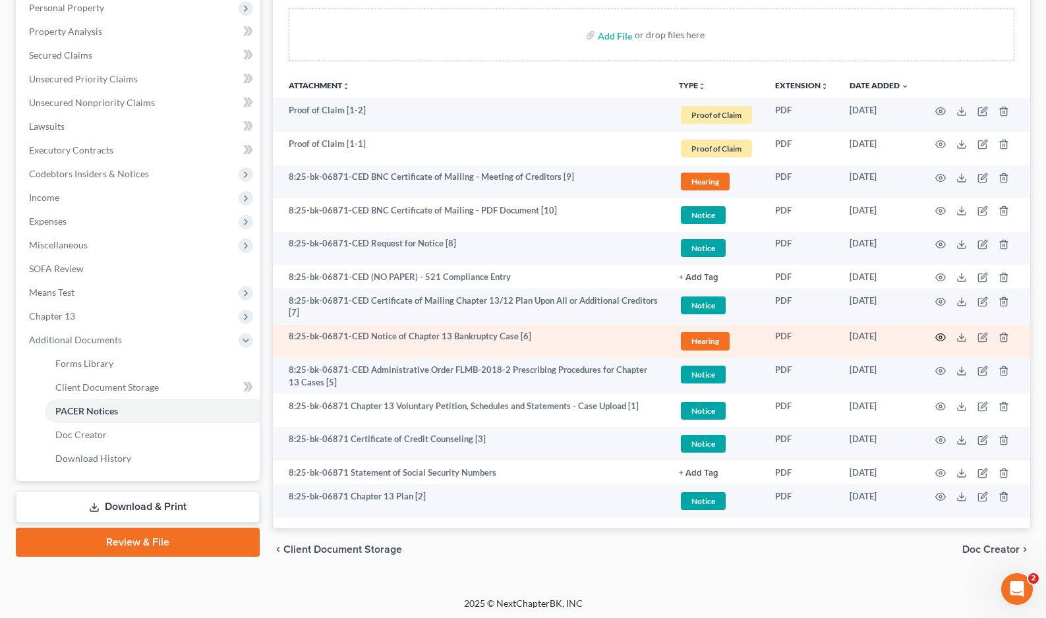
click at [944, 335] on icon "button" at bounding box center [941, 337] width 10 height 7
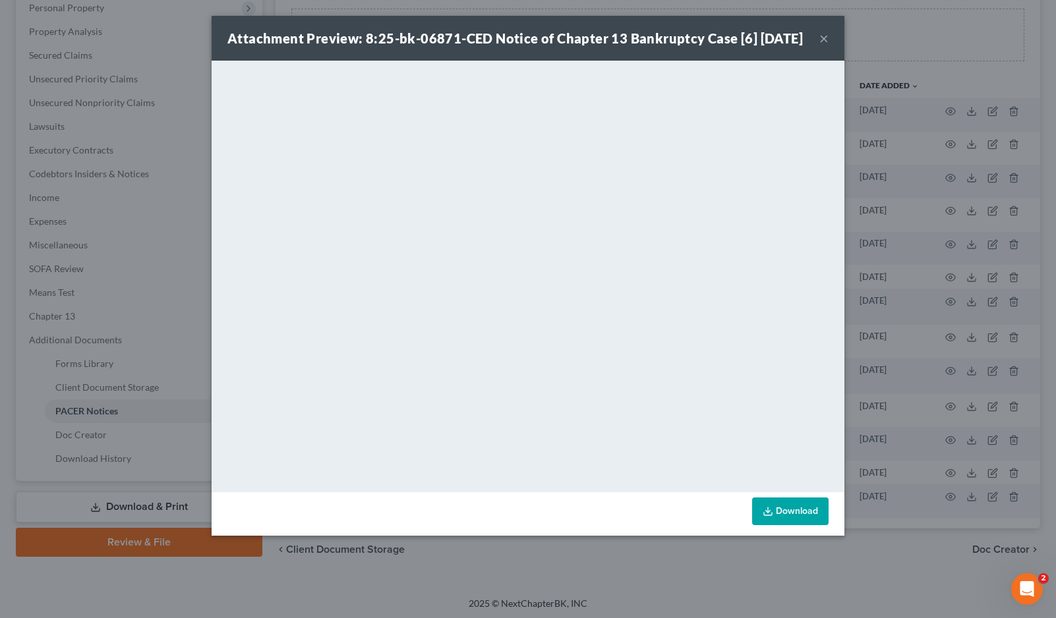
click at [827, 39] on button "×" at bounding box center [823, 38] width 9 height 16
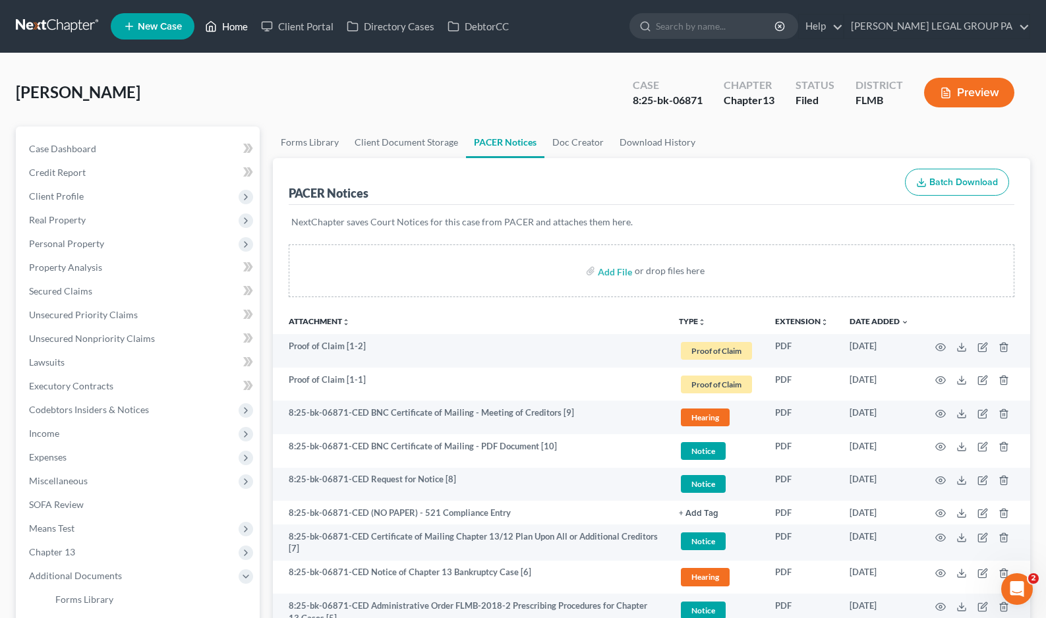
click at [227, 29] on link "Home" at bounding box center [226, 27] width 56 height 24
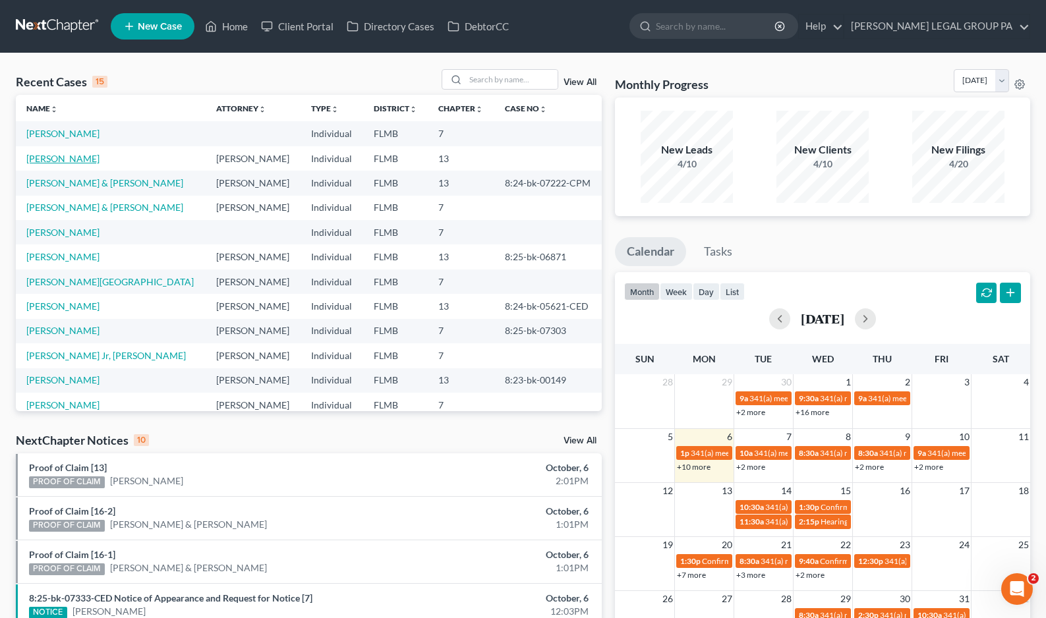
click at [47, 156] on link "[PERSON_NAME]" at bounding box center [62, 158] width 73 height 11
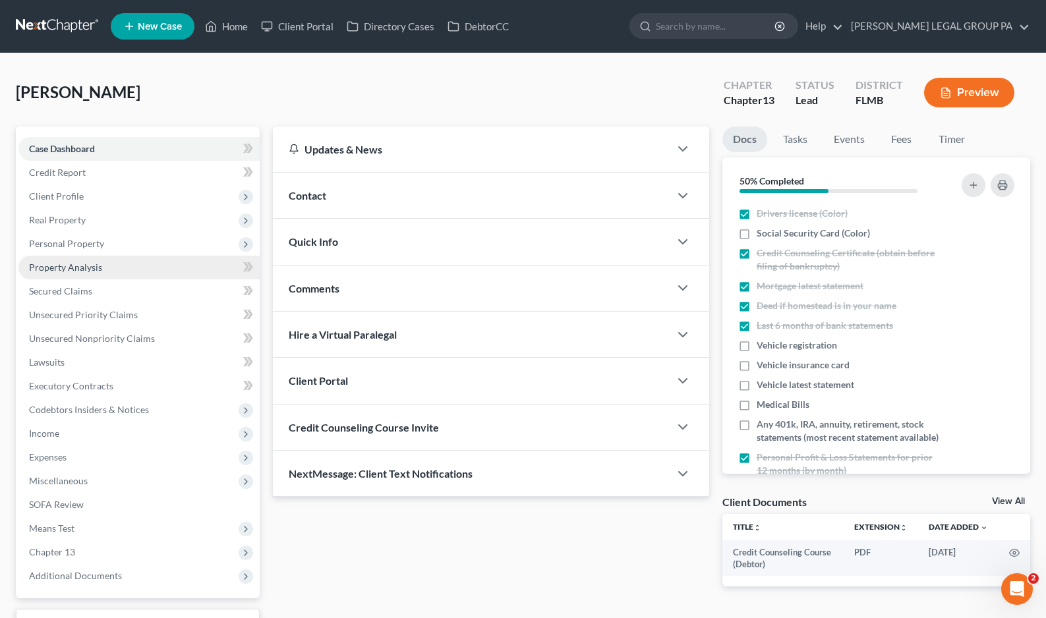
click at [80, 262] on span "Property Analysis" at bounding box center [65, 267] width 73 height 11
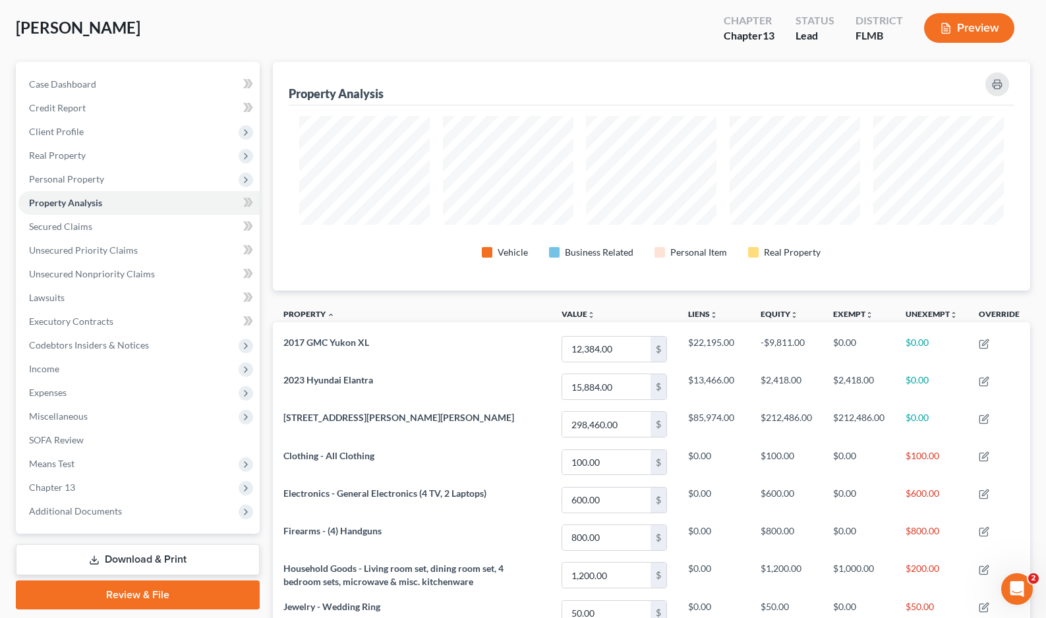
scroll to position [47, 0]
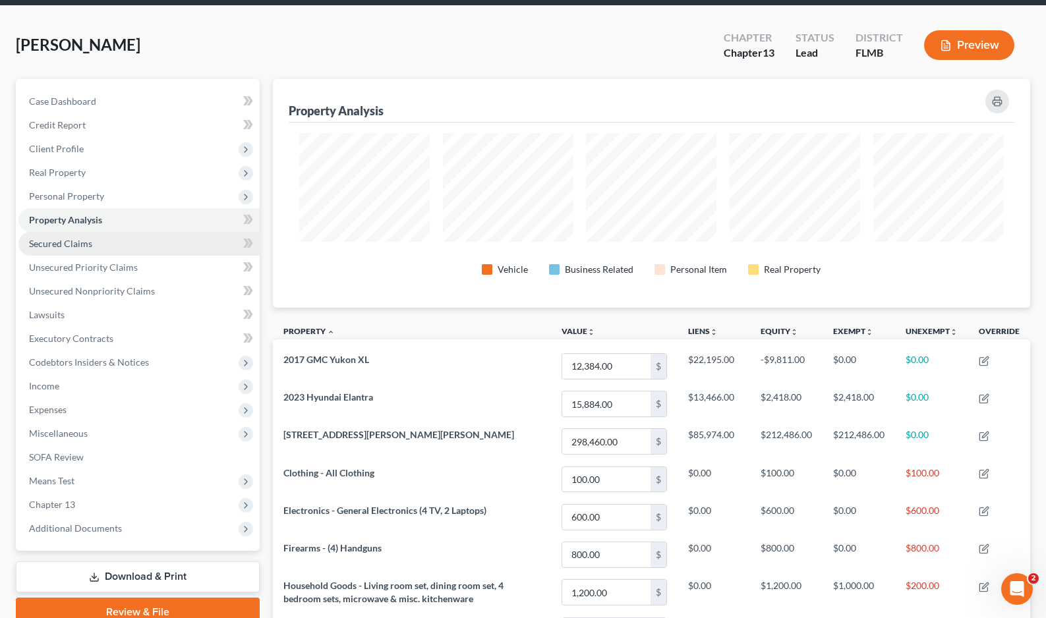
click at [81, 240] on span "Secured Claims" at bounding box center [60, 243] width 63 height 11
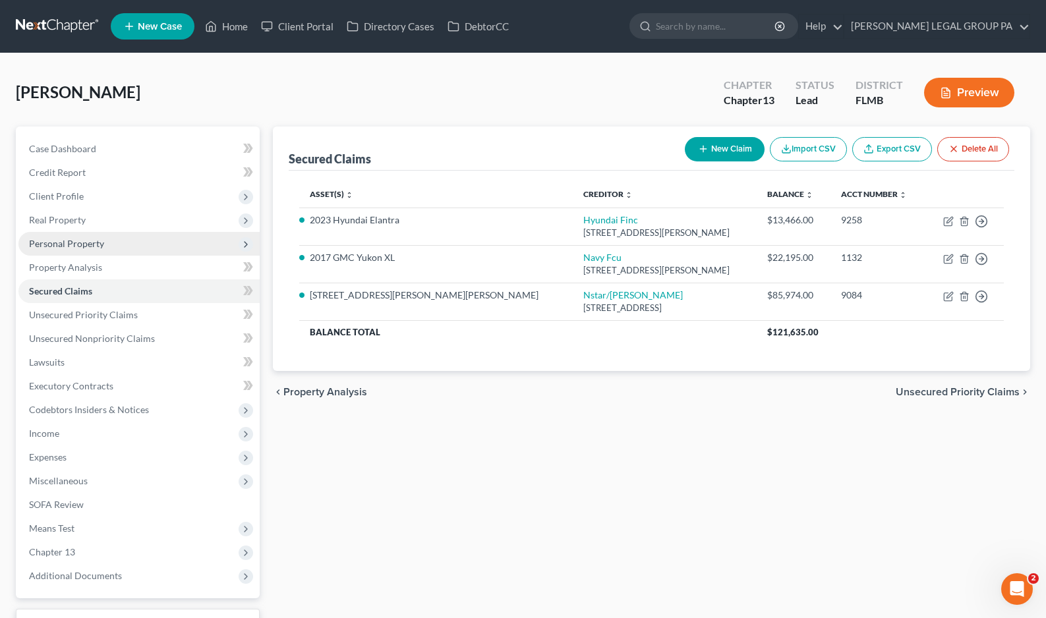
click at [69, 246] on span "Personal Property" at bounding box center [66, 243] width 75 height 11
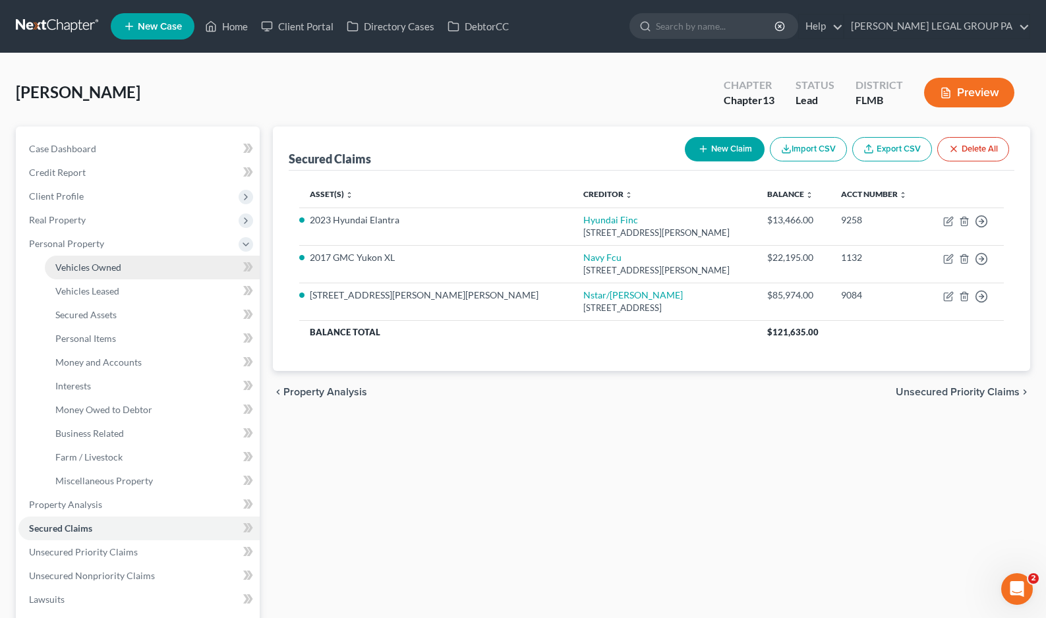
click at [73, 266] on span "Vehicles Owned" at bounding box center [88, 267] width 66 height 11
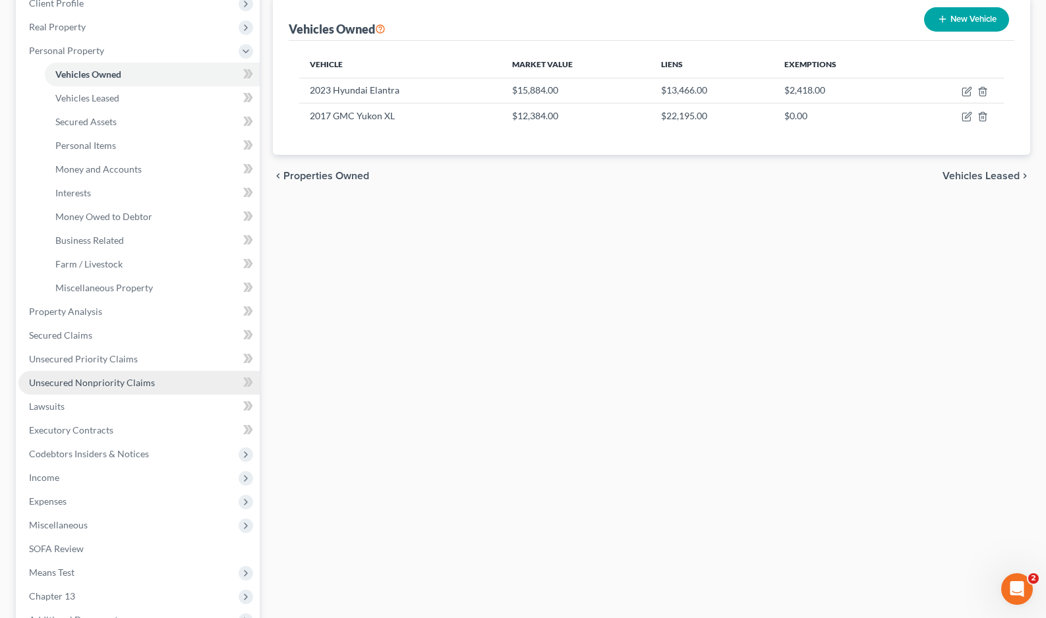
scroll to position [264, 0]
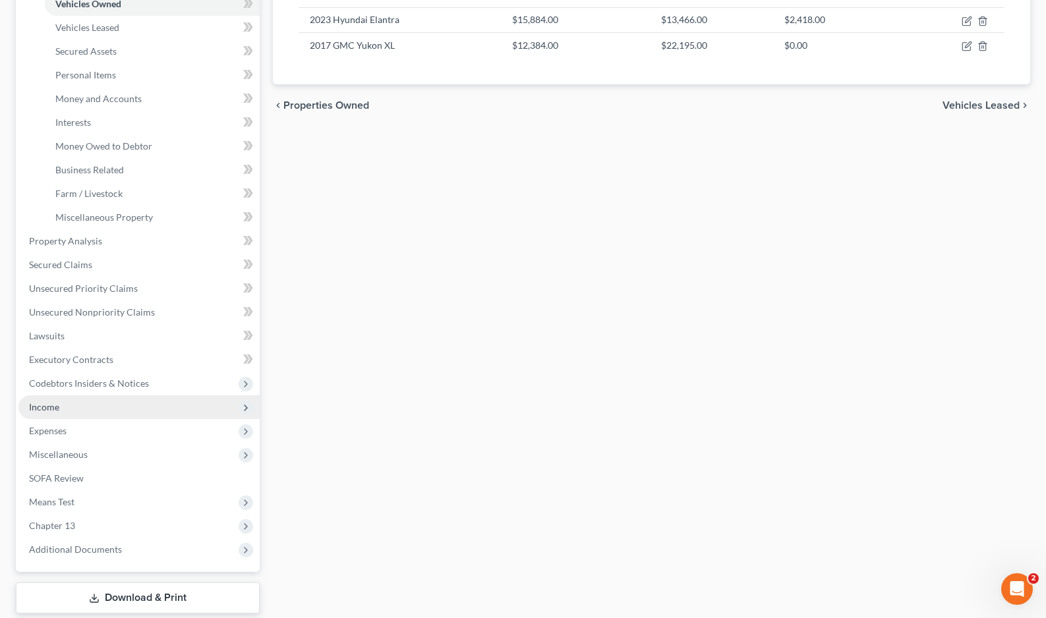
click at [54, 407] on span "Income" at bounding box center [44, 406] width 30 height 11
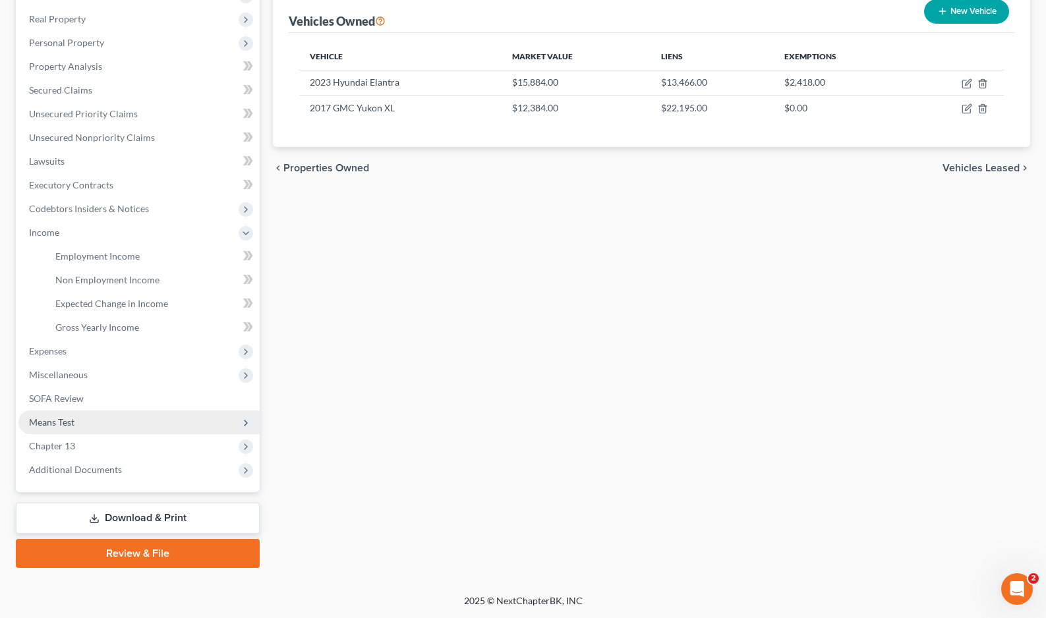
scroll to position [201, 0]
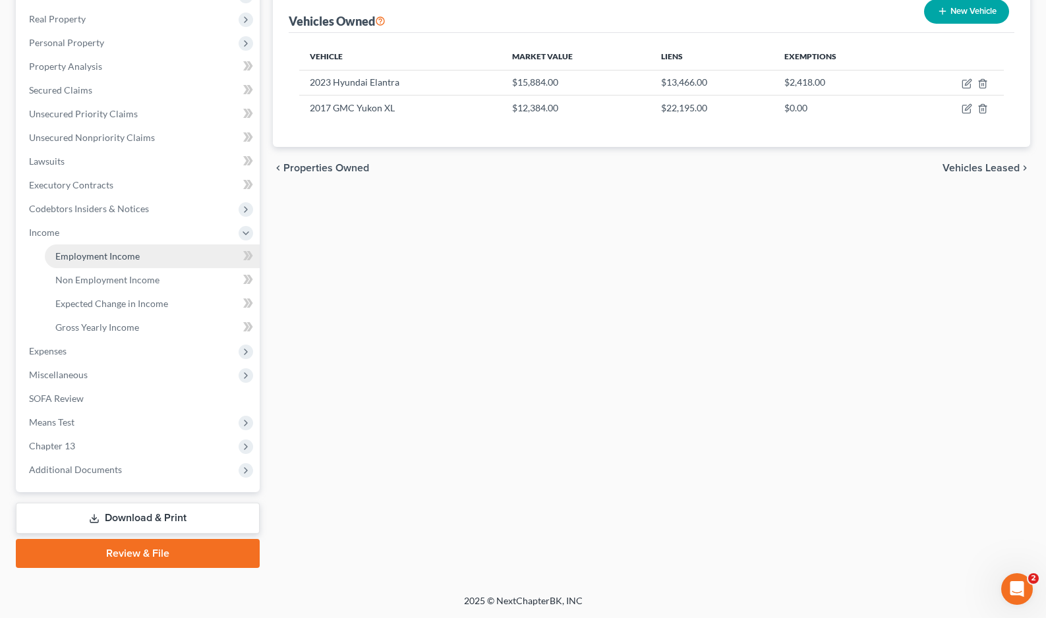
click at [86, 259] on span "Employment Income" at bounding box center [97, 256] width 84 height 11
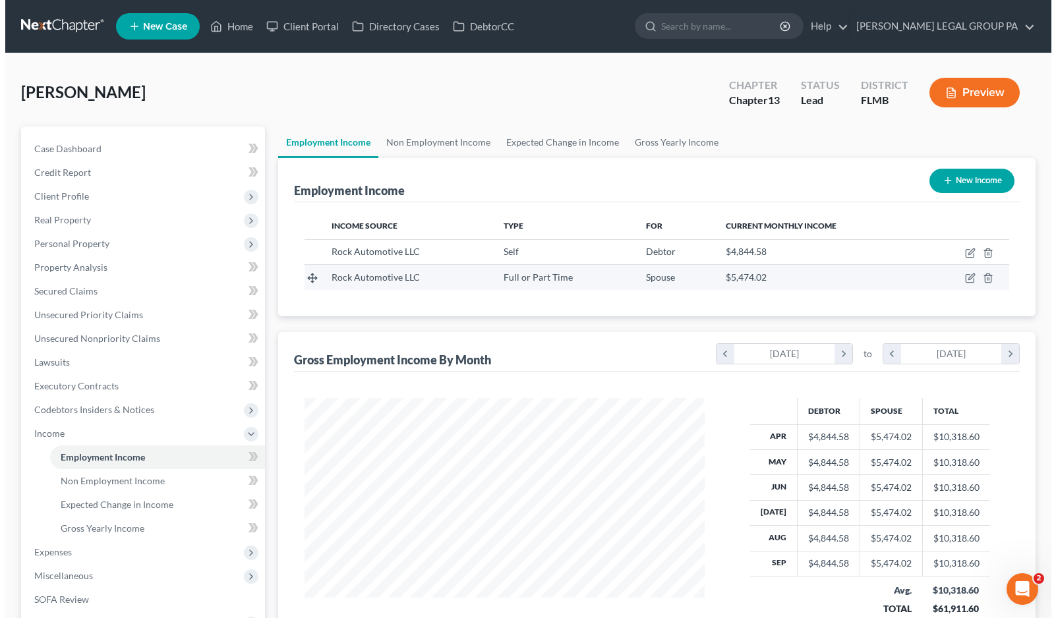
scroll to position [237, 427]
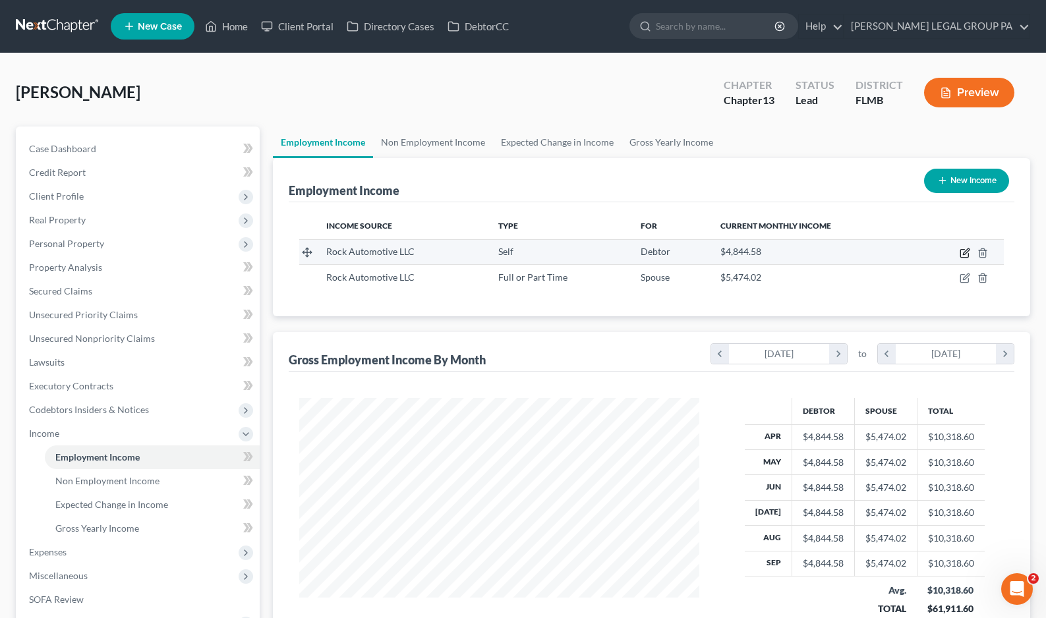
click at [964, 249] on icon "button" at bounding box center [965, 253] width 11 height 11
select select "1"
select select "9"
select select "0"
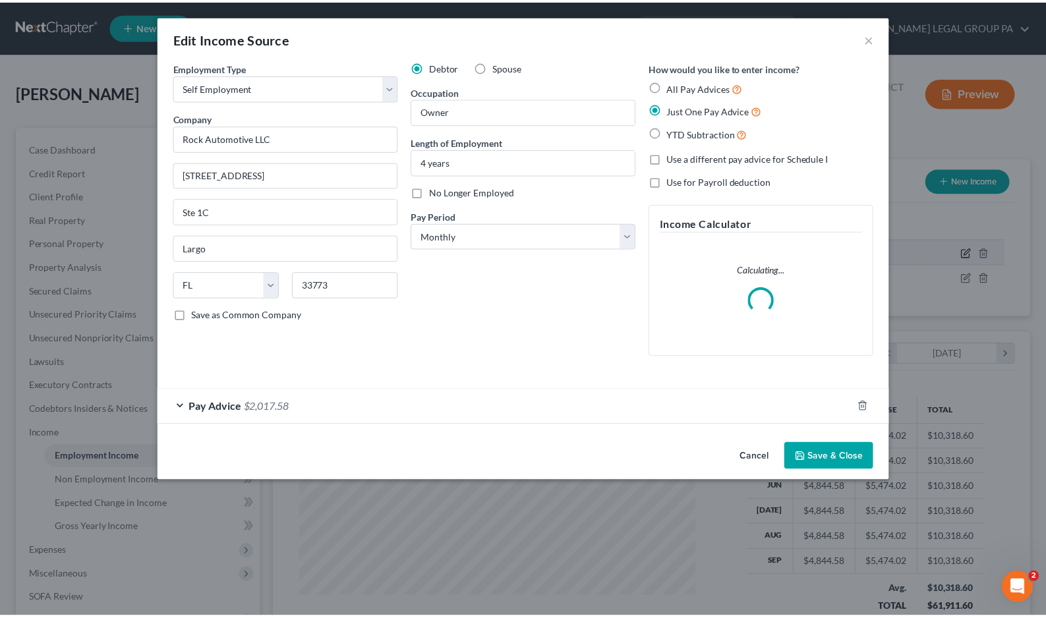
scroll to position [237, 430]
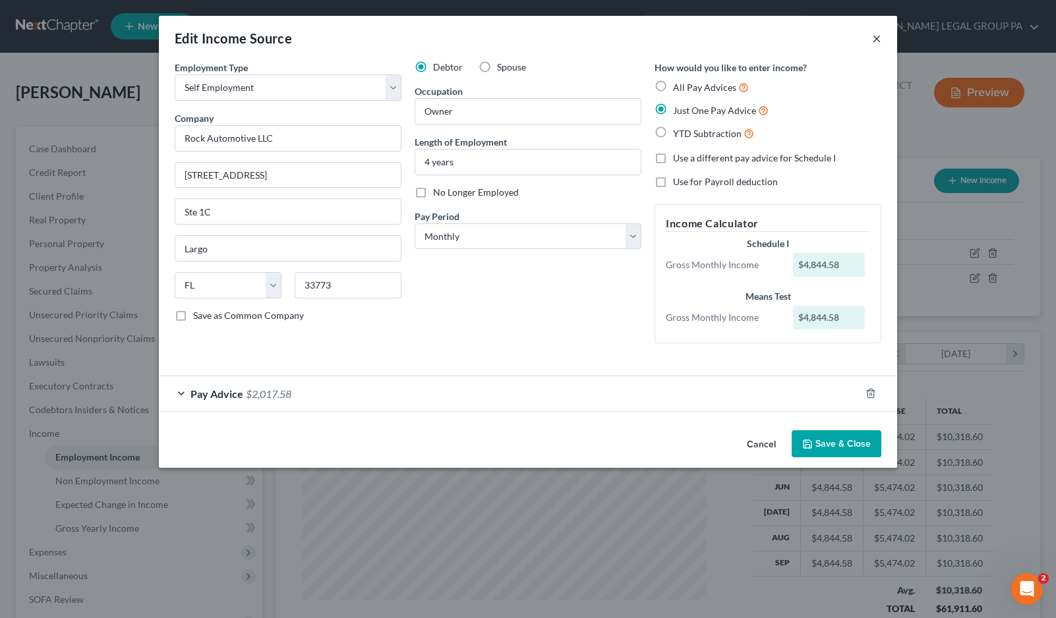
click at [875, 41] on button "×" at bounding box center [876, 38] width 9 height 16
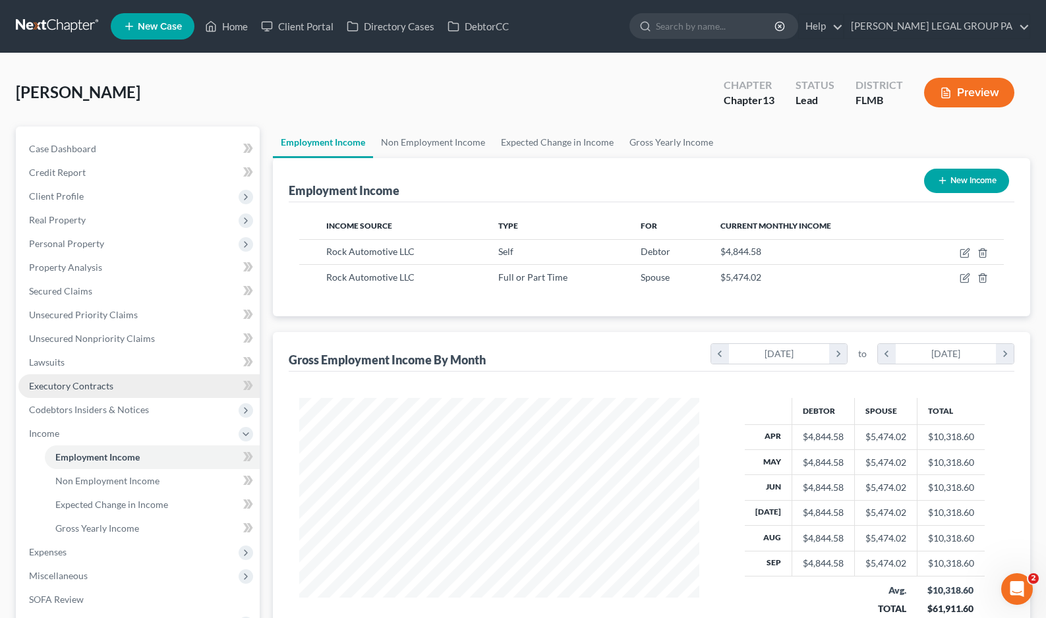
scroll to position [201, 0]
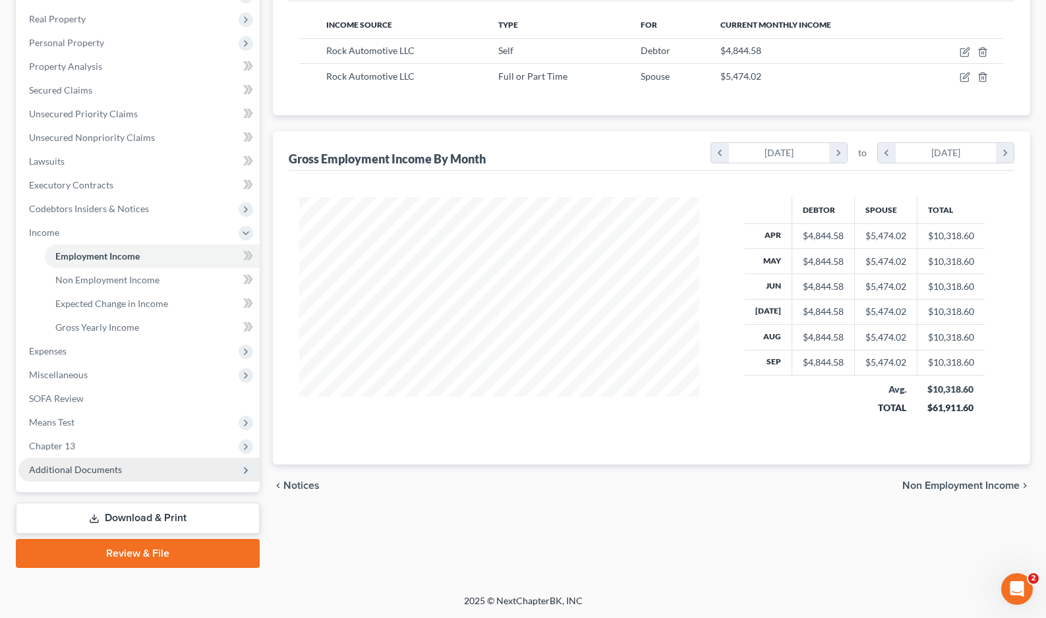
click at [68, 463] on span "Additional Documents" at bounding box center [138, 470] width 241 height 24
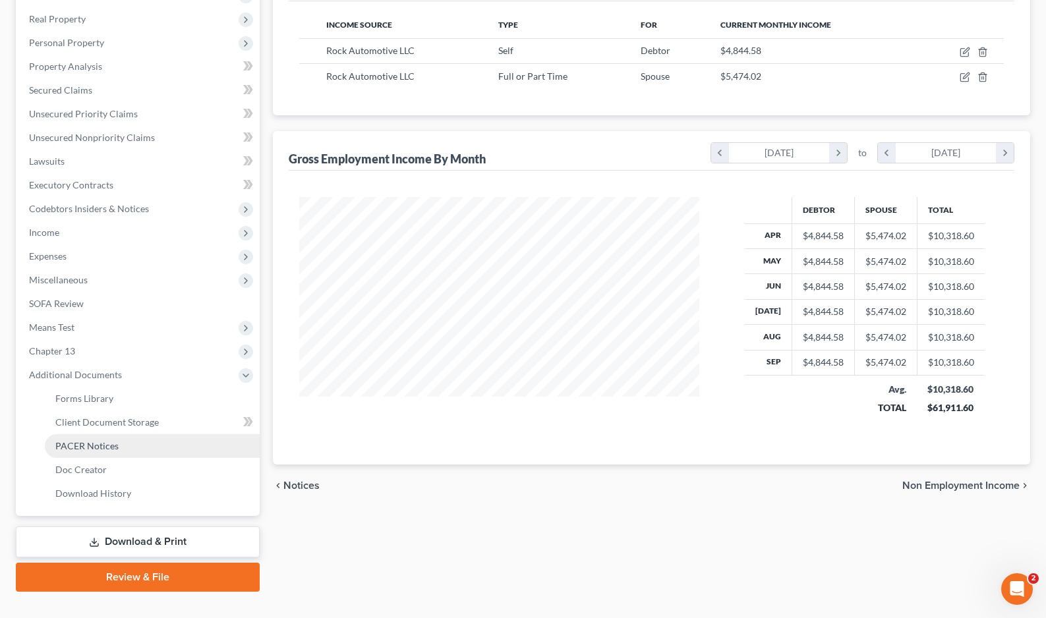
click at [95, 452] on link "PACER Notices" at bounding box center [152, 446] width 215 height 24
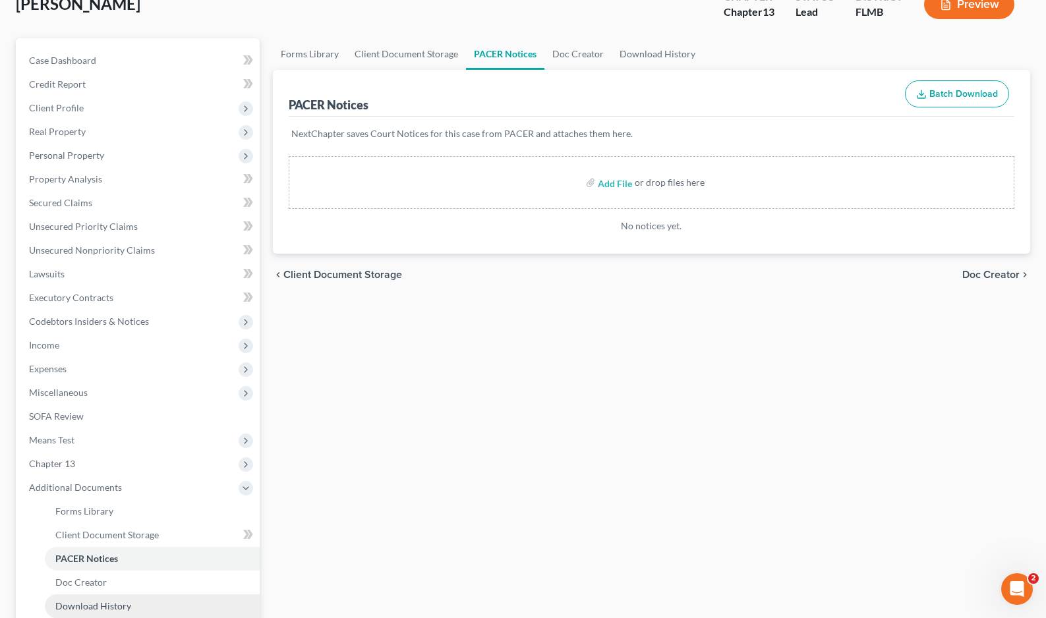
scroll to position [225, 0]
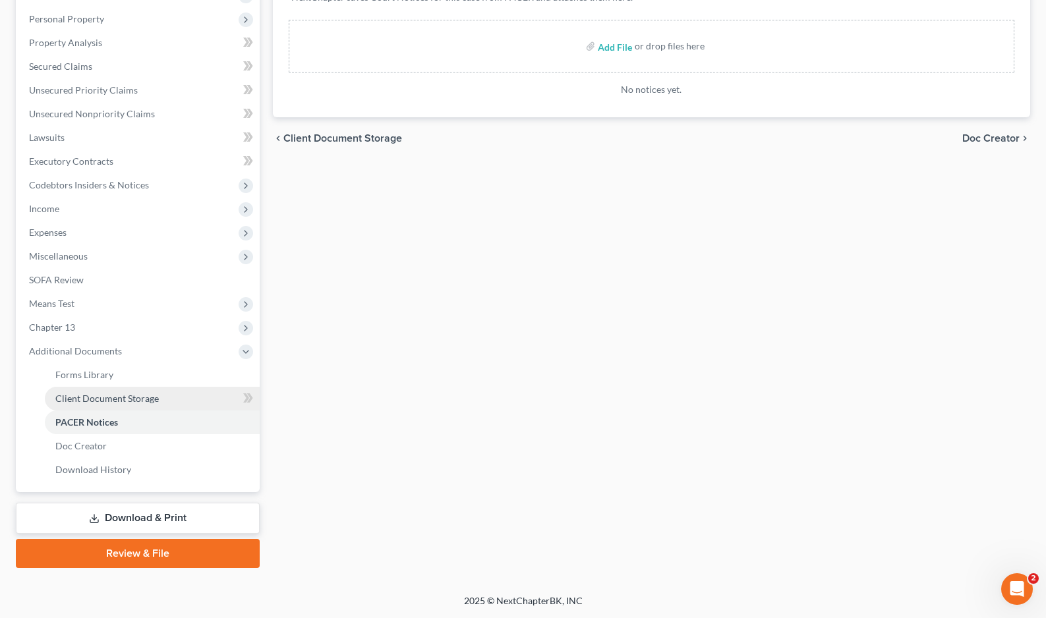
click at [107, 396] on span "Client Document Storage" at bounding box center [107, 398] width 104 height 11
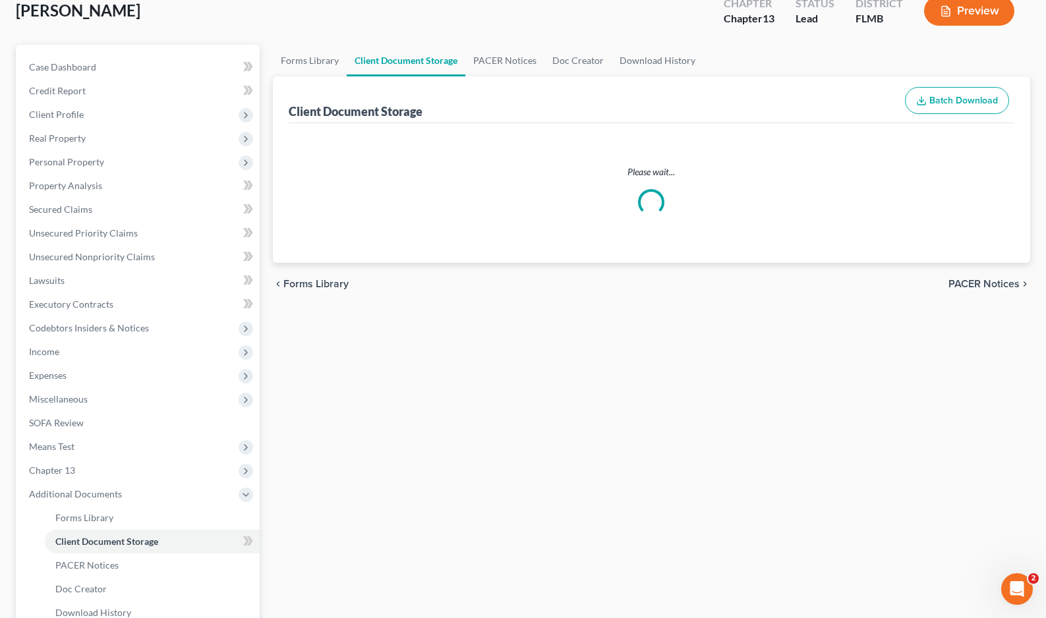
scroll to position [9, 0]
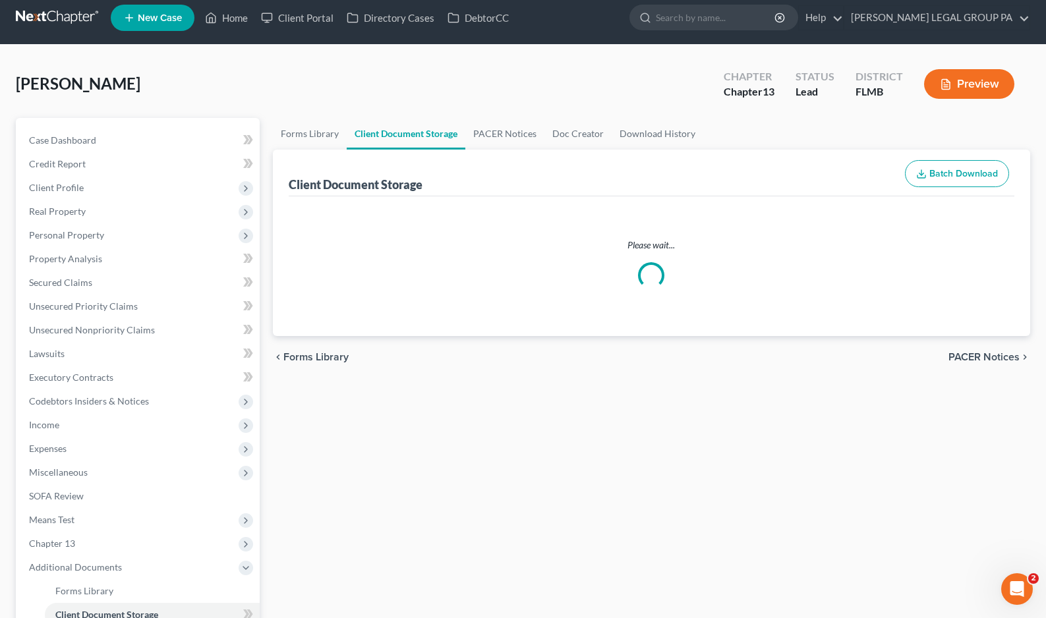
select select "9"
select select "12"
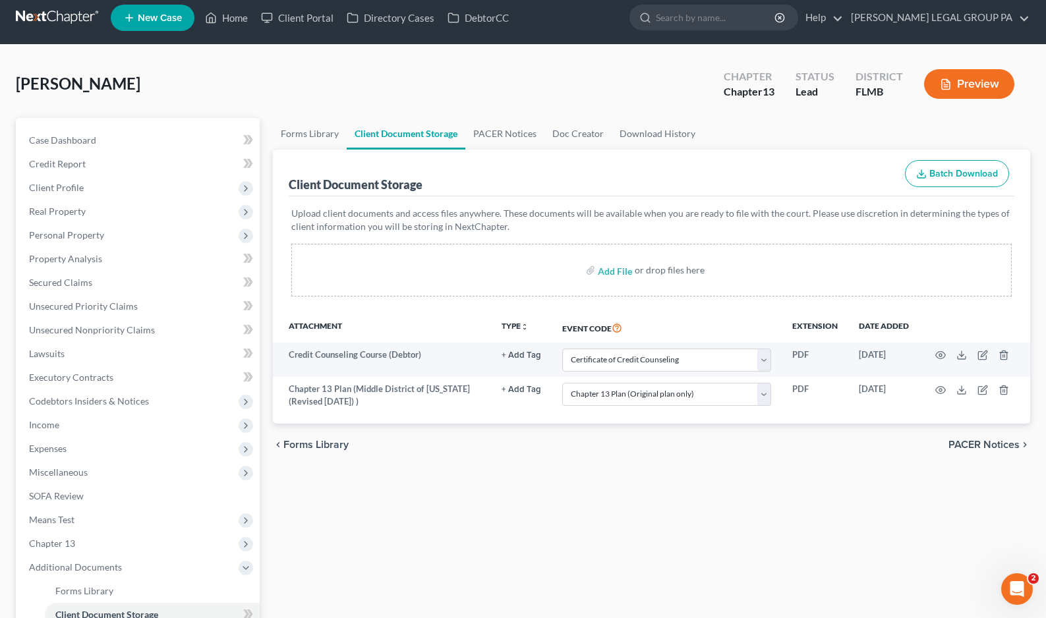
scroll to position [0, 0]
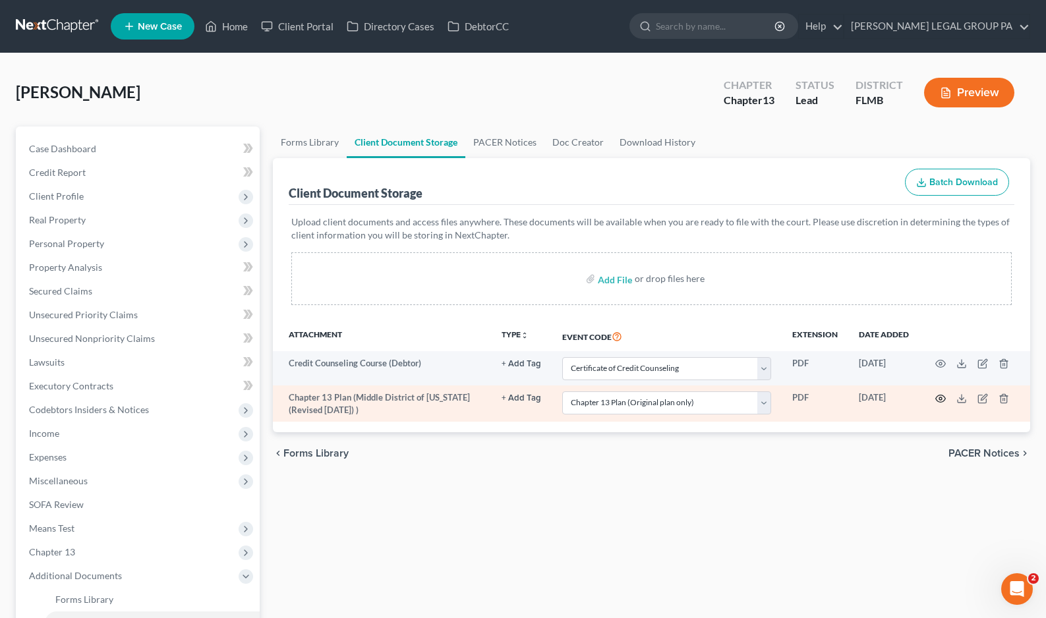
click at [943, 398] on icon "button" at bounding box center [940, 399] width 11 height 11
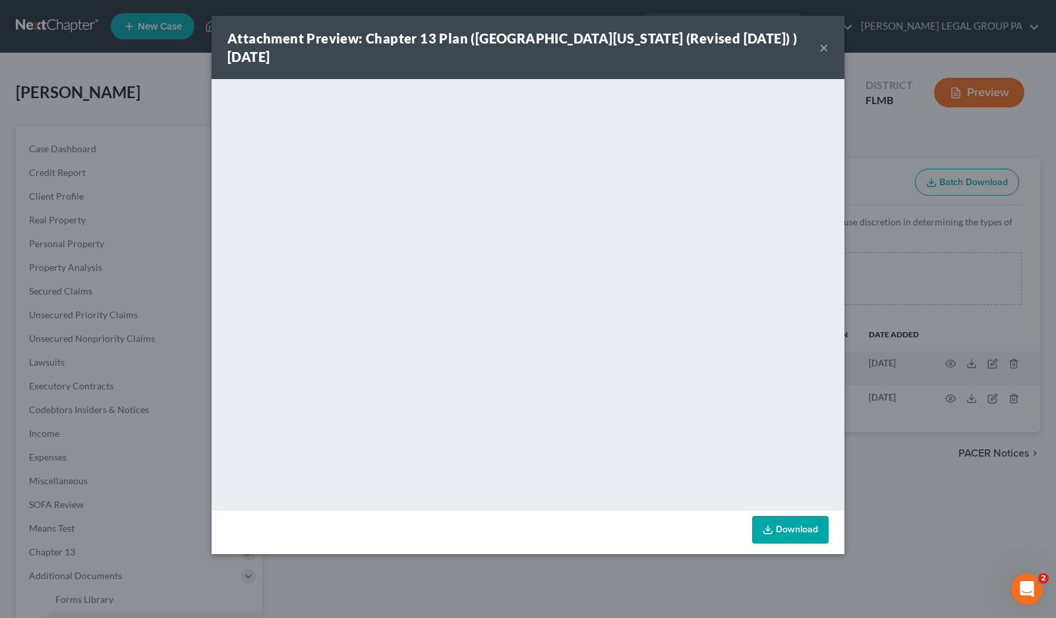
click at [817, 46] on div "Attachment Preview: Chapter 13 Plan (Middle District of Florida (Revised 12/4/2…" at bounding box center [523, 47] width 592 height 37
click at [819, 46] on button "×" at bounding box center [823, 48] width 9 height 16
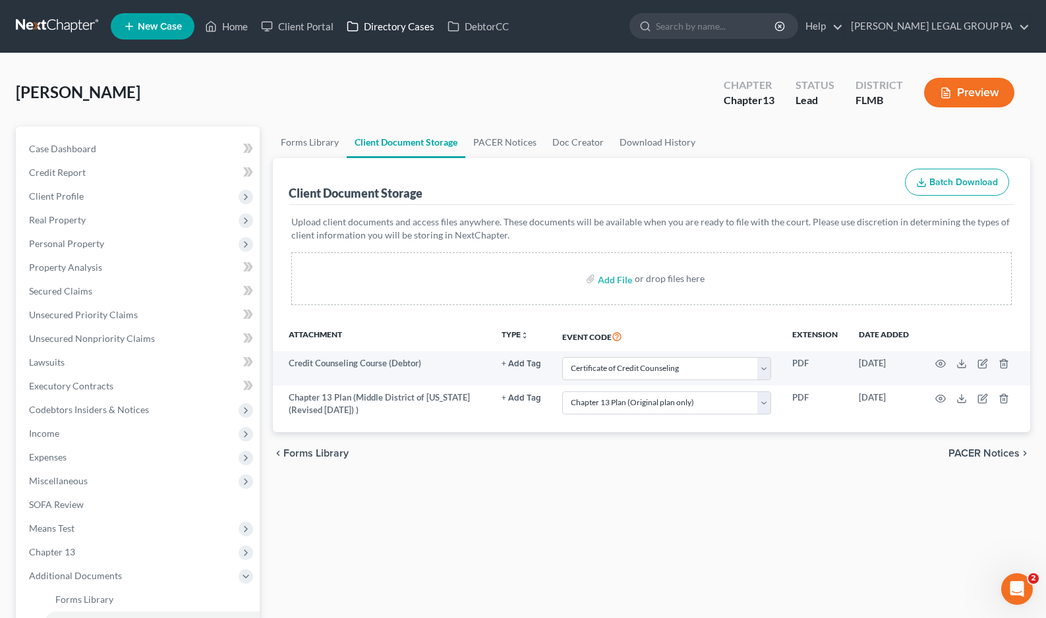
click at [405, 32] on link "Directory Cases" at bounding box center [390, 27] width 101 height 24
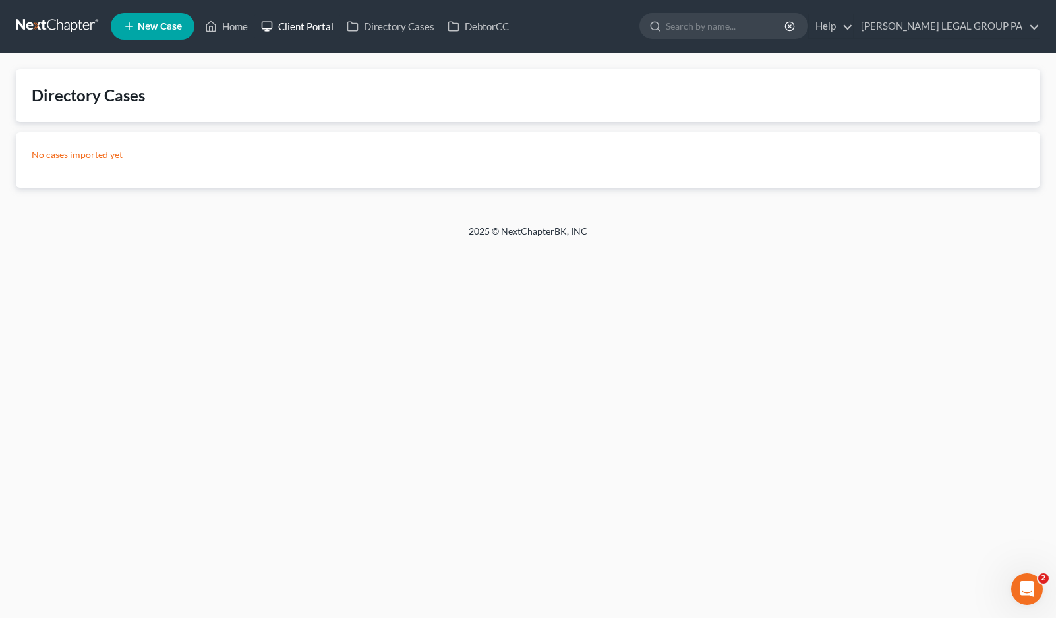
click at [299, 24] on link "Client Portal" at bounding box center [297, 27] width 86 height 24
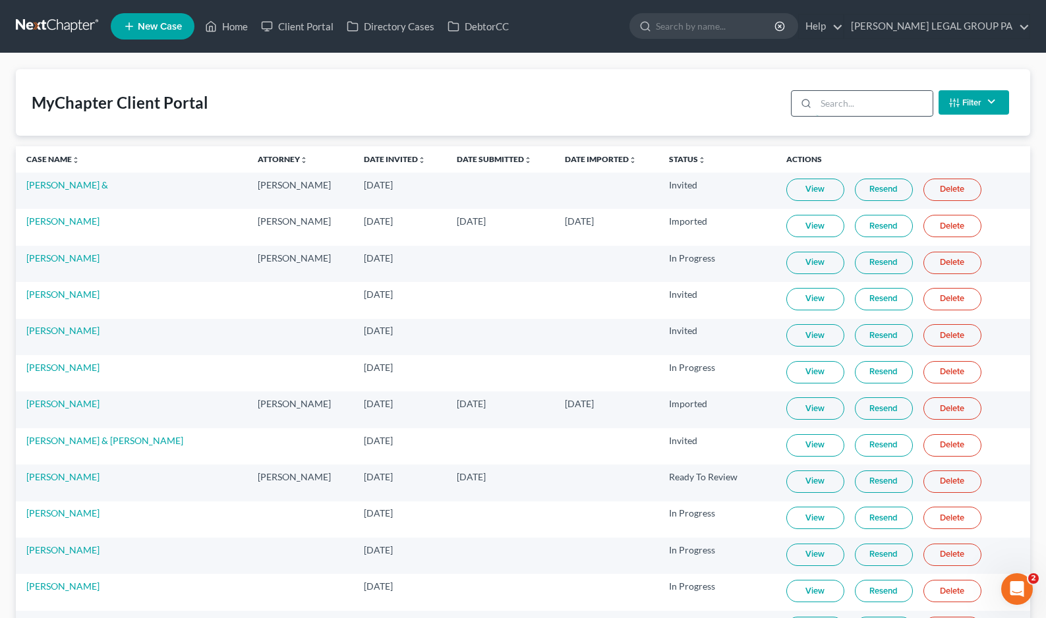
click at [858, 111] on input "search" at bounding box center [874, 103] width 117 height 25
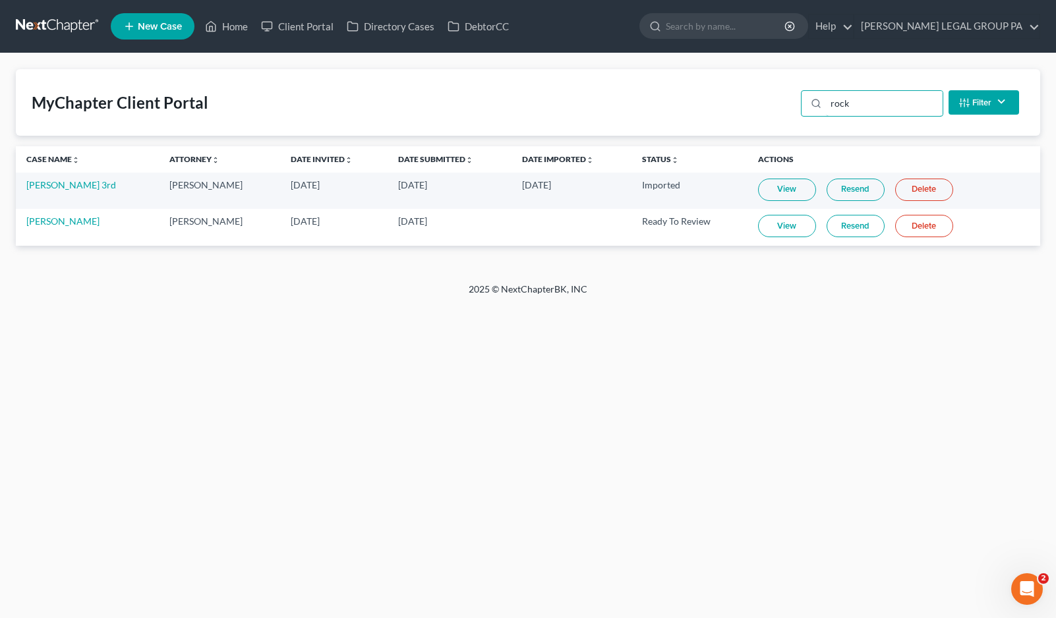
type input "rock"
click at [784, 228] on link "View" at bounding box center [787, 226] width 58 height 22
click at [48, 222] on link "Ian Rock" at bounding box center [62, 221] width 73 height 11
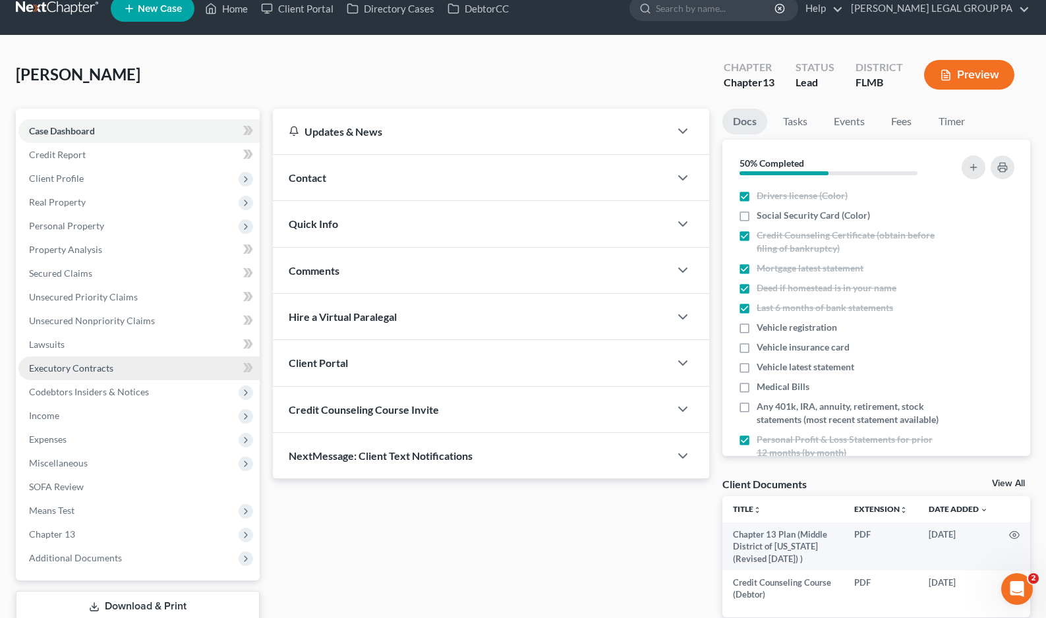
scroll to position [106, 0]
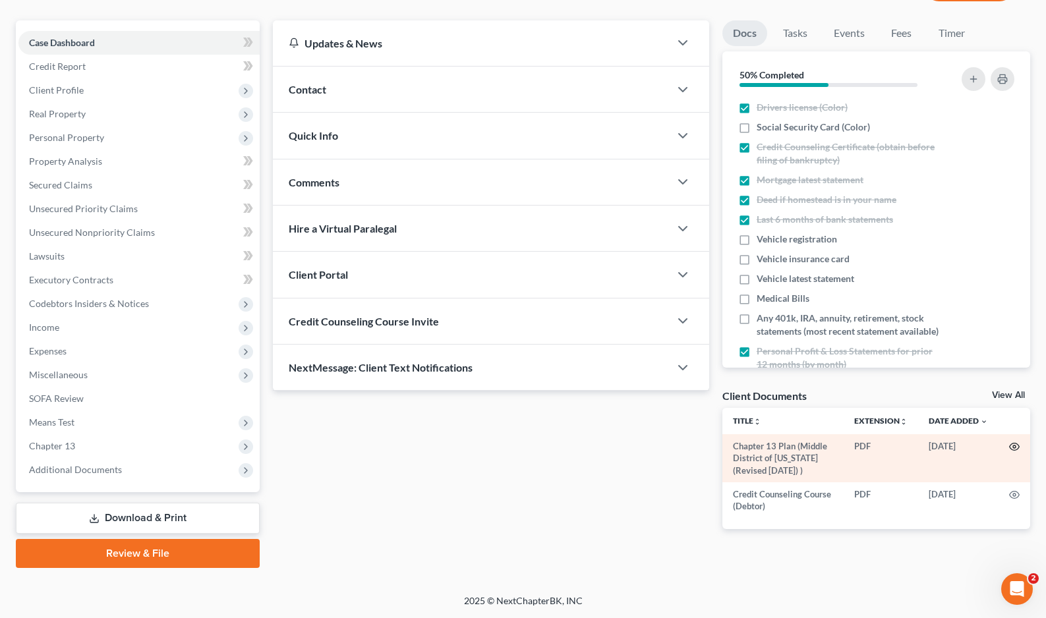
click at [1011, 449] on icon "button" at bounding box center [1014, 447] width 11 height 11
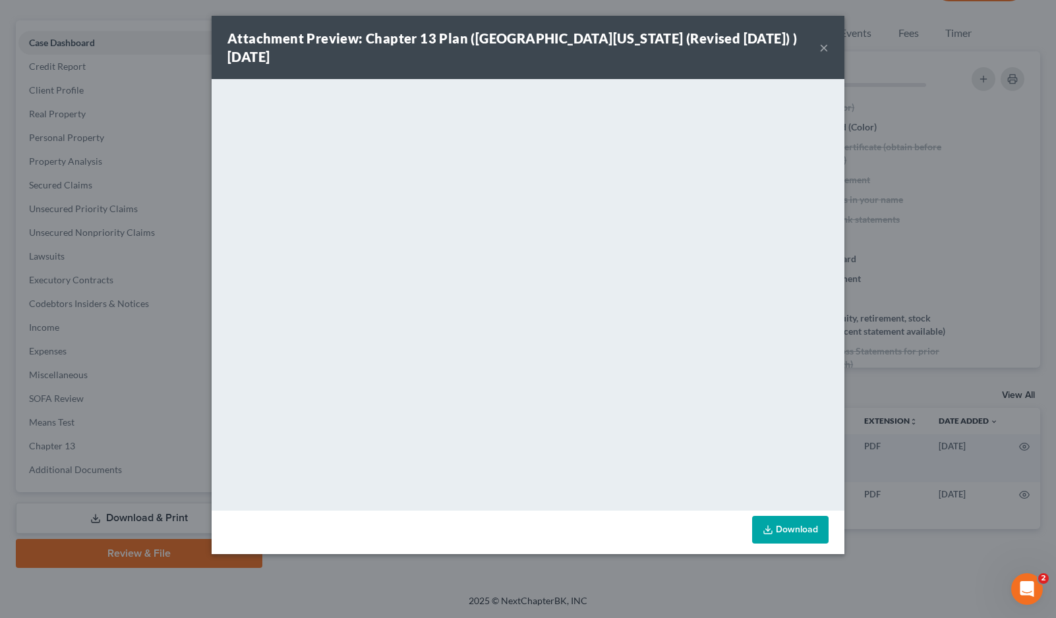
click at [822, 53] on button "×" at bounding box center [823, 48] width 9 height 16
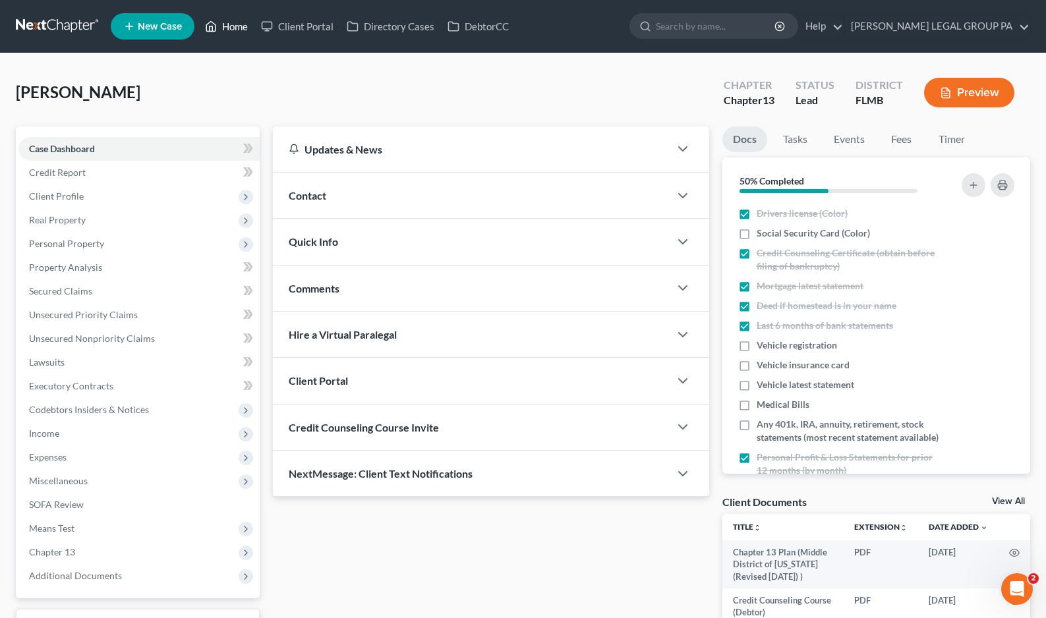
click at [209, 24] on icon at bounding box center [211, 27] width 9 height 10
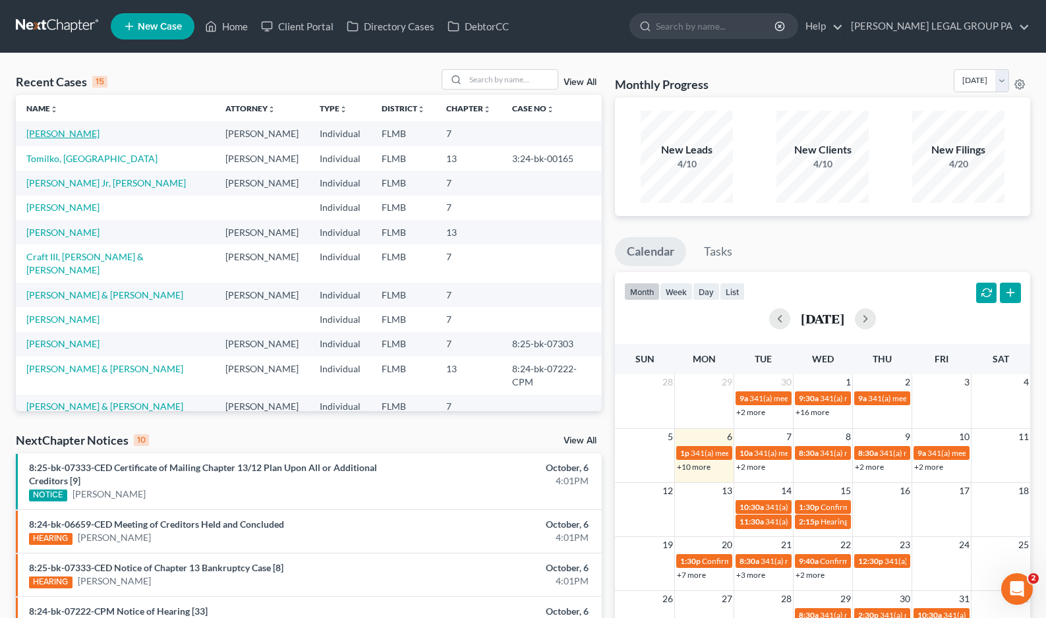
click at [74, 137] on link "[PERSON_NAME]" at bounding box center [62, 133] width 73 height 11
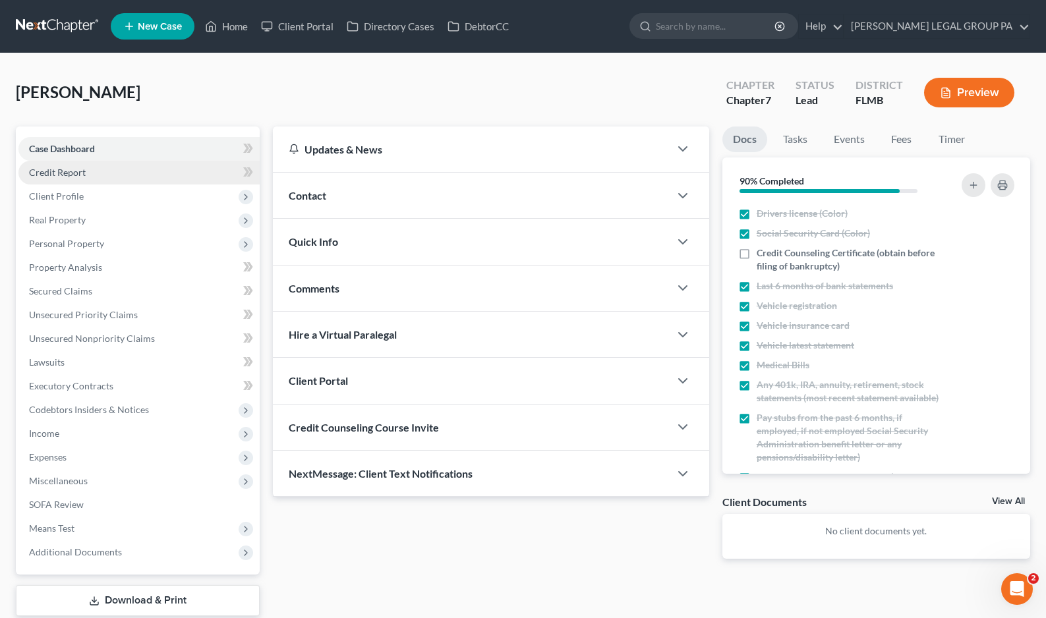
click at [53, 177] on span "Credit Report" at bounding box center [57, 172] width 57 height 11
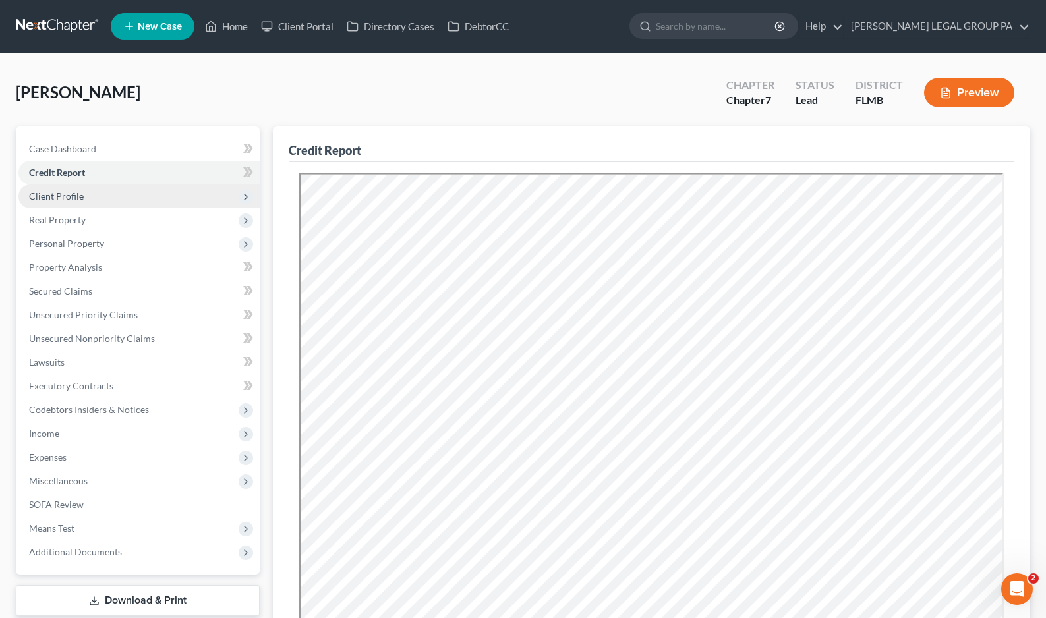
click at [63, 199] on span "Client Profile" at bounding box center [56, 196] width 55 height 11
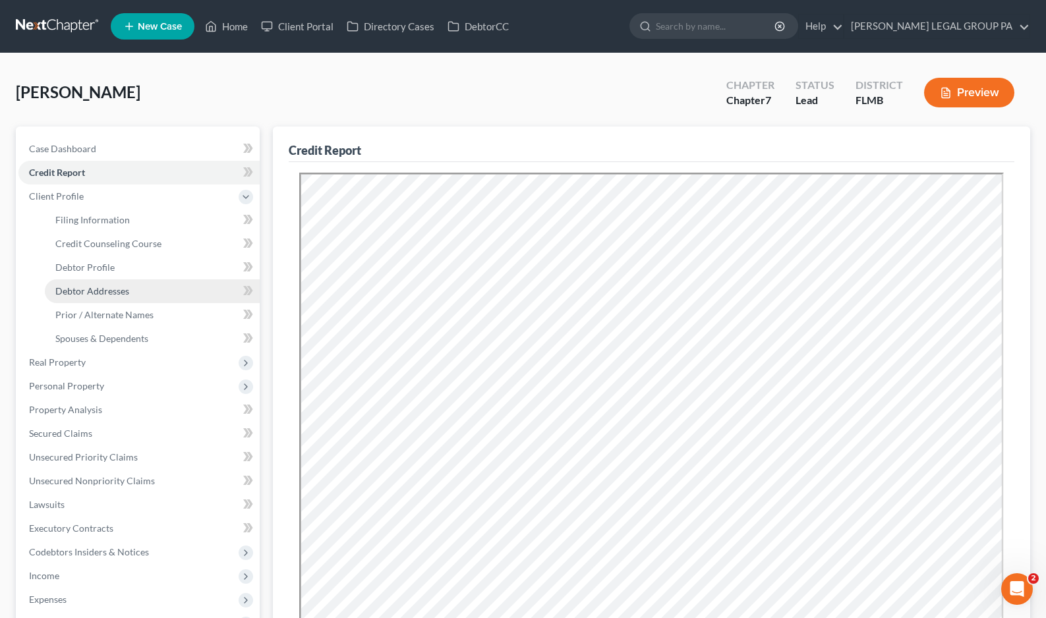
click at [80, 285] on span "Debtor Addresses" at bounding box center [92, 290] width 74 height 11
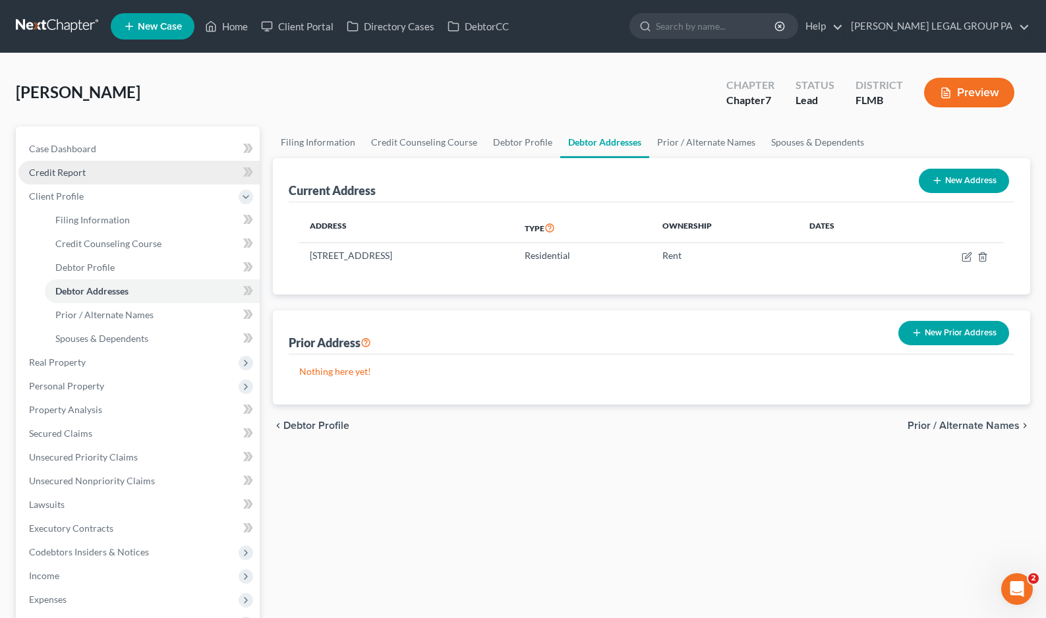
click at [69, 164] on link "Credit Report" at bounding box center [138, 173] width 241 height 24
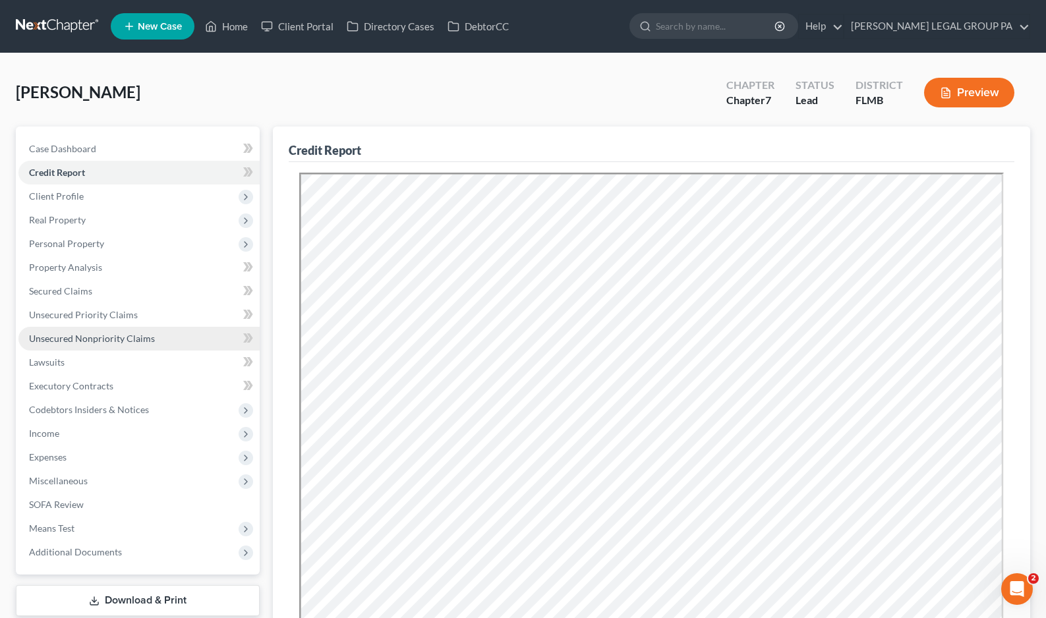
click at [69, 347] on link "Unsecured Nonpriority Claims" at bounding box center [138, 339] width 241 height 24
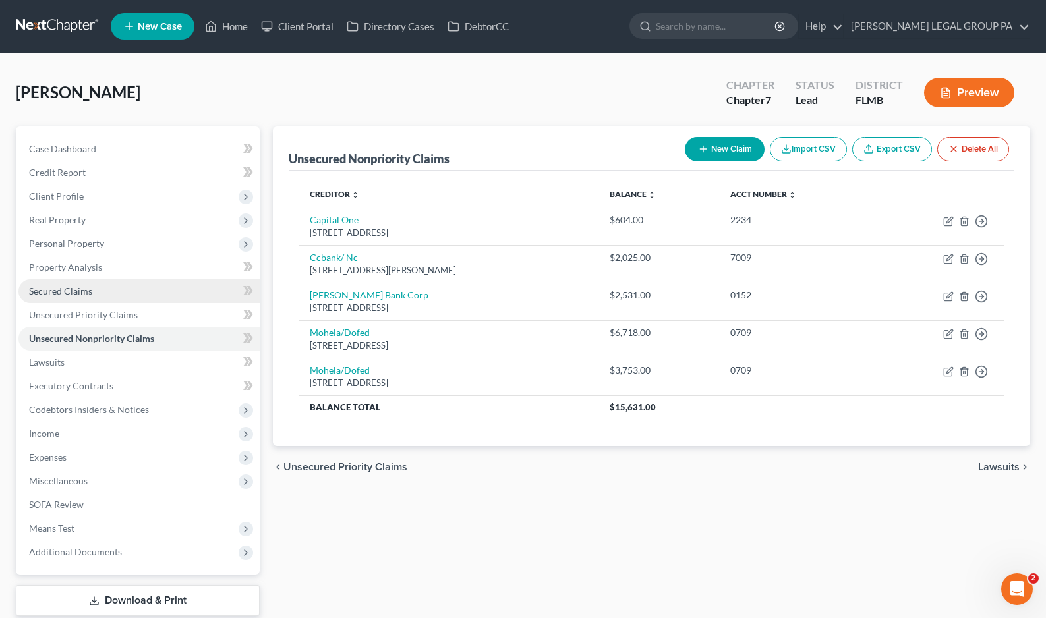
click at [57, 291] on span "Secured Claims" at bounding box center [60, 290] width 63 height 11
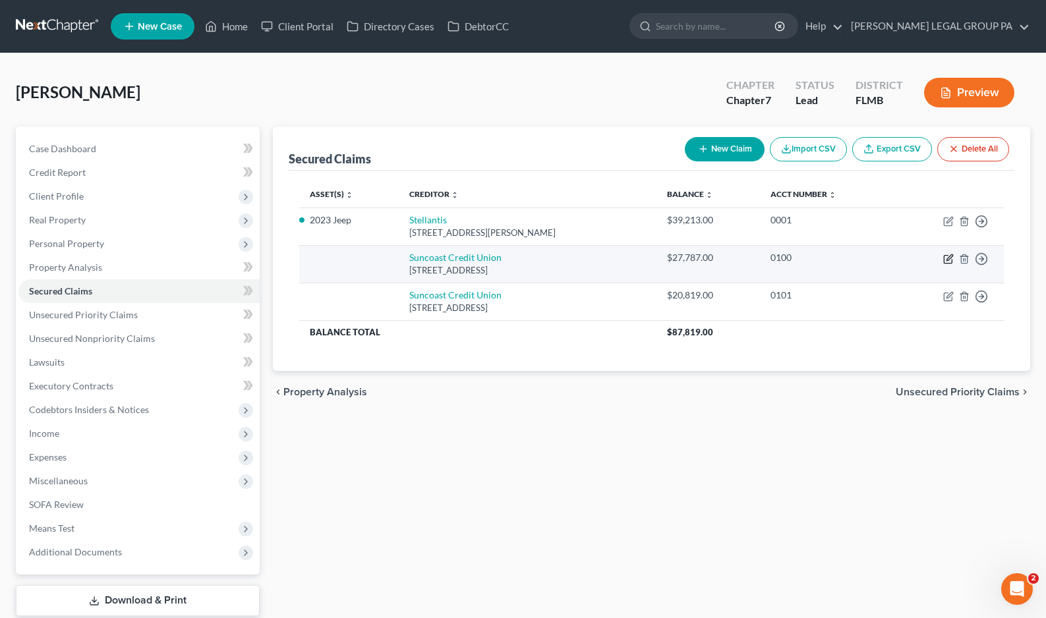
click at [950, 258] on icon "button" at bounding box center [948, 259] width 11 height 11
select select "9"
select select "0"
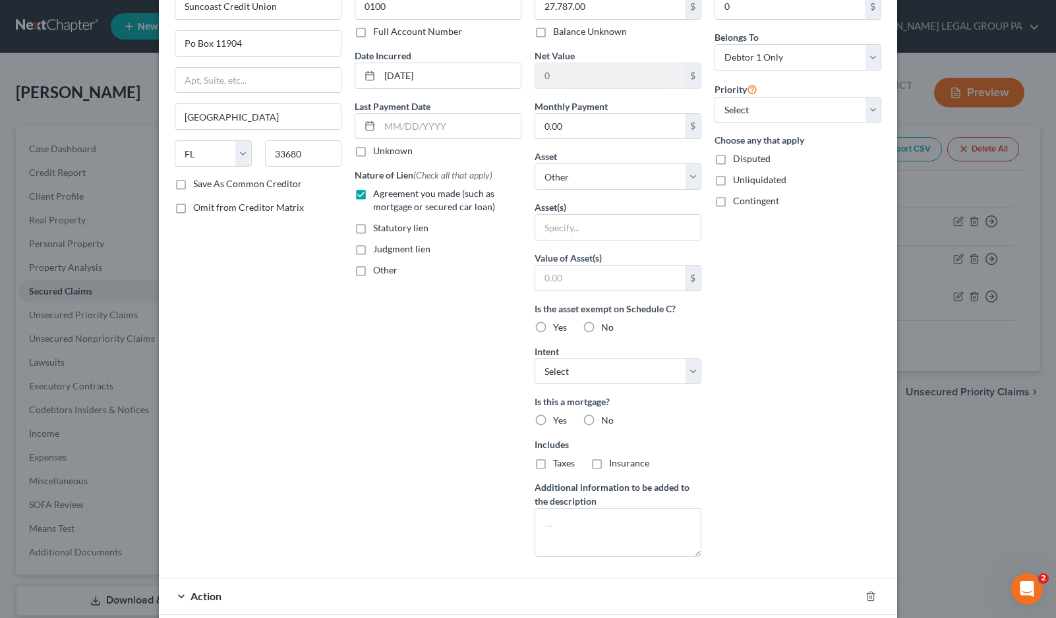
scroll to position [188, 0]
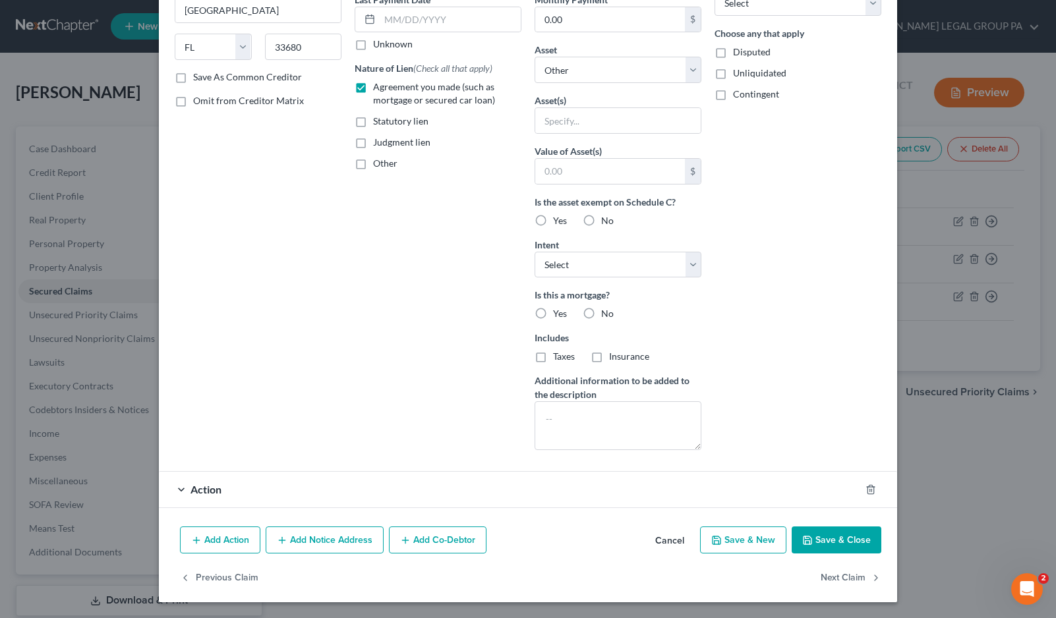
click at [314, 545] on button "Add Notice Address" at bounding box center [325, 541] width 118 height 28
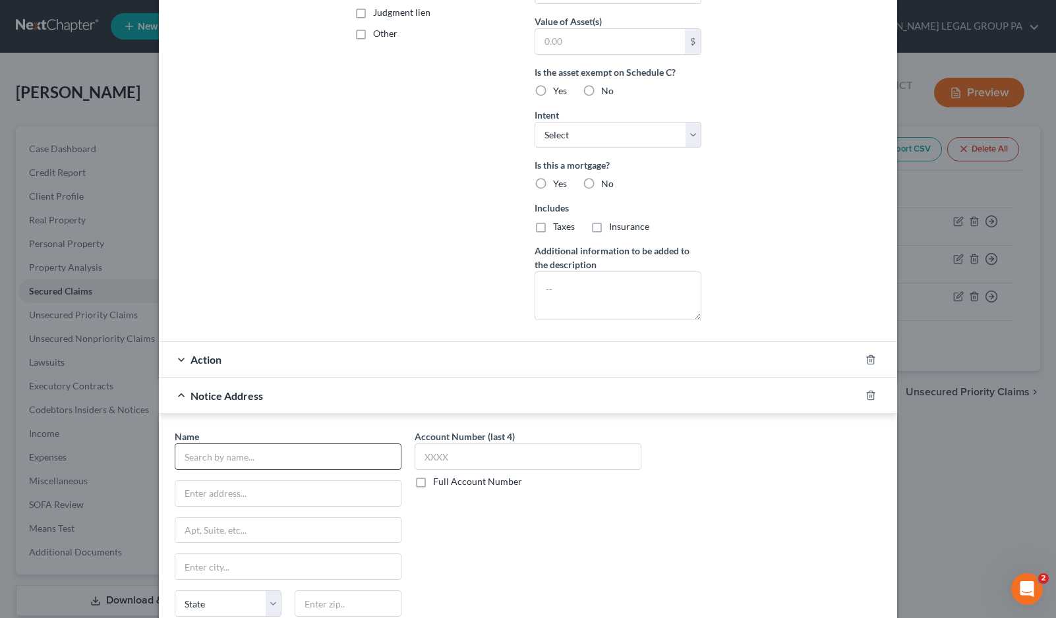
scroll to position [320, 0]
click at [243, 458] on input "text" at bounding box center [288, 455] width 227 height 26
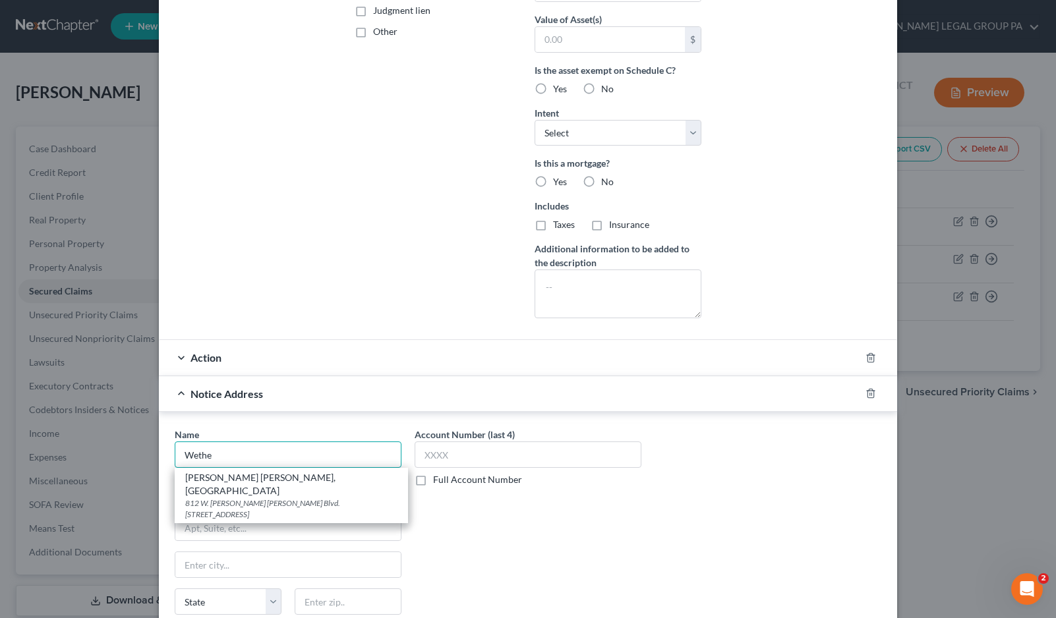
type input "[PERSON_NAME] [PERSON_NAME], [GEOGRAPHIC_DATA]"
type input "812 W. [PERSON_NAME] [PERSON_NAME] Blvd. Ste. 101"
type input "[GEOGRAPHIC_DATA]"
select select "9"
type input "33603"
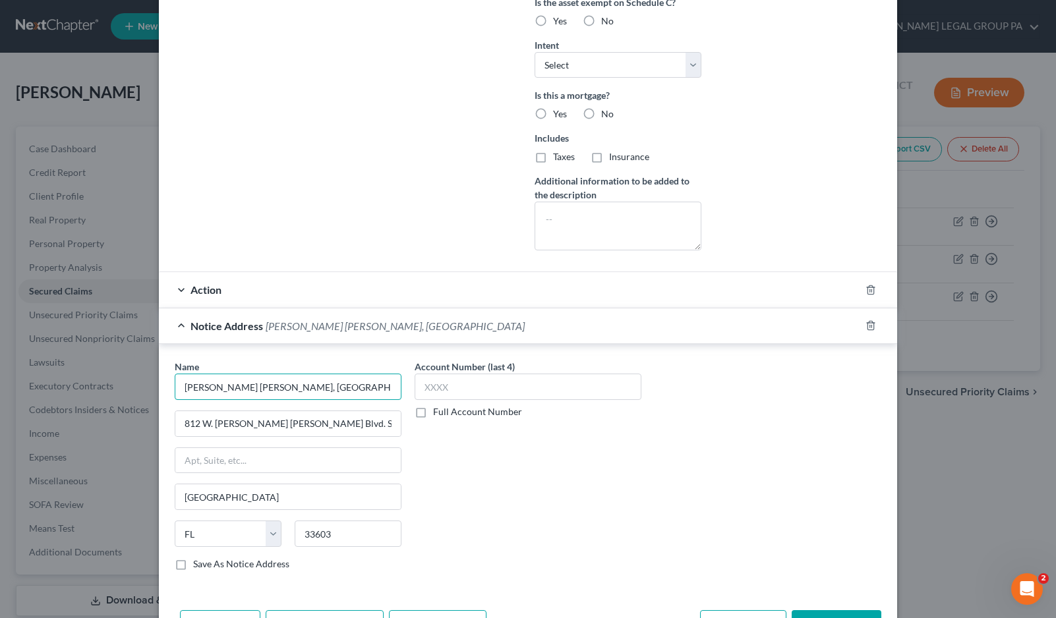
scroll to position [452, 0]
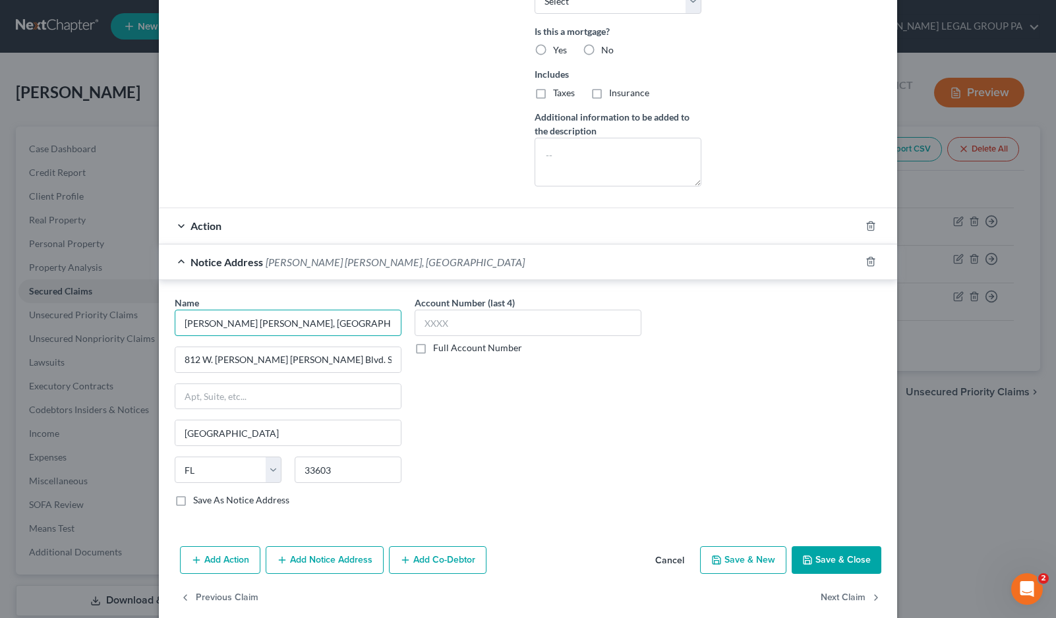
type input "[PERSON_NAME] [PERSON_NAME], [GEOGRAPHIC_DATA]"
click at [845, 555] on button "Save & Close" at bounding box center [837, 561] width 90 height 28
select select
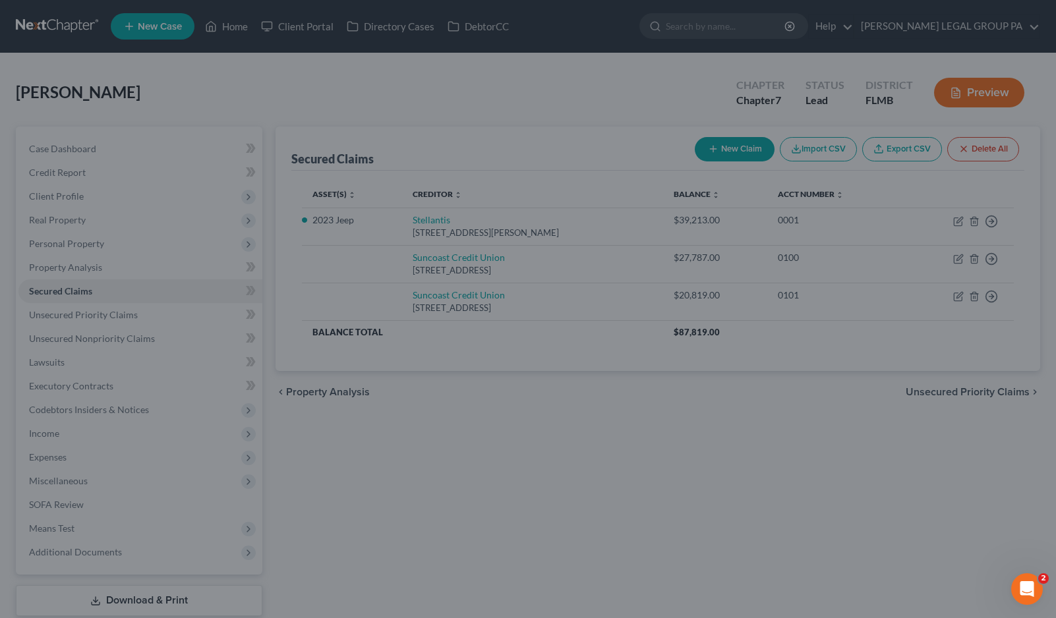
scroll to position [328, 0]
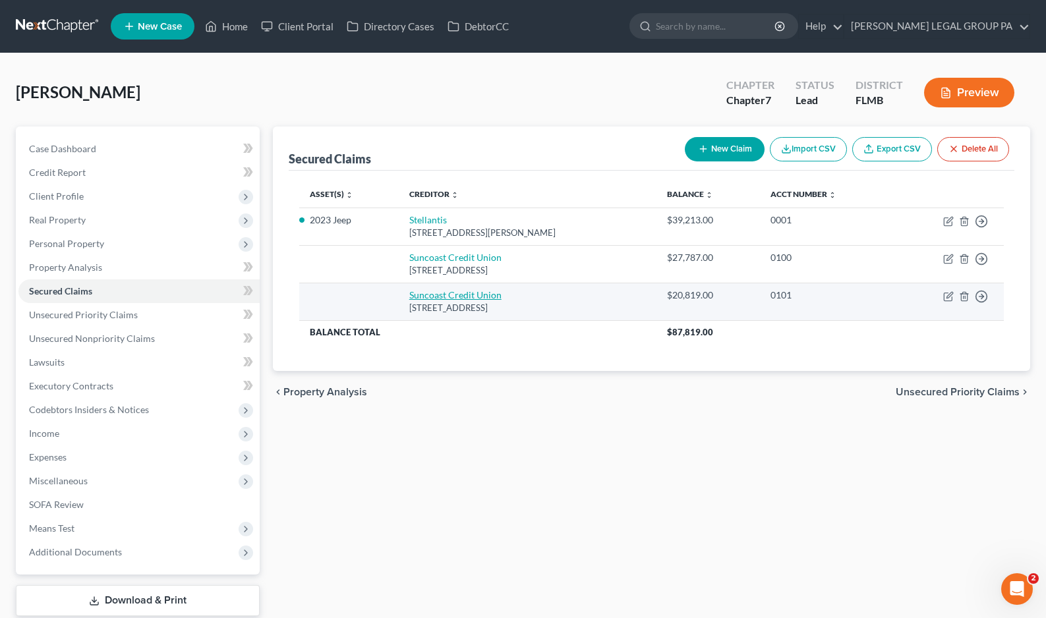
click at [467, 298] on link "Suncoast Credit Union" at bounding box center [455, 294] width 92 height 11
select select "9"
select select "0"
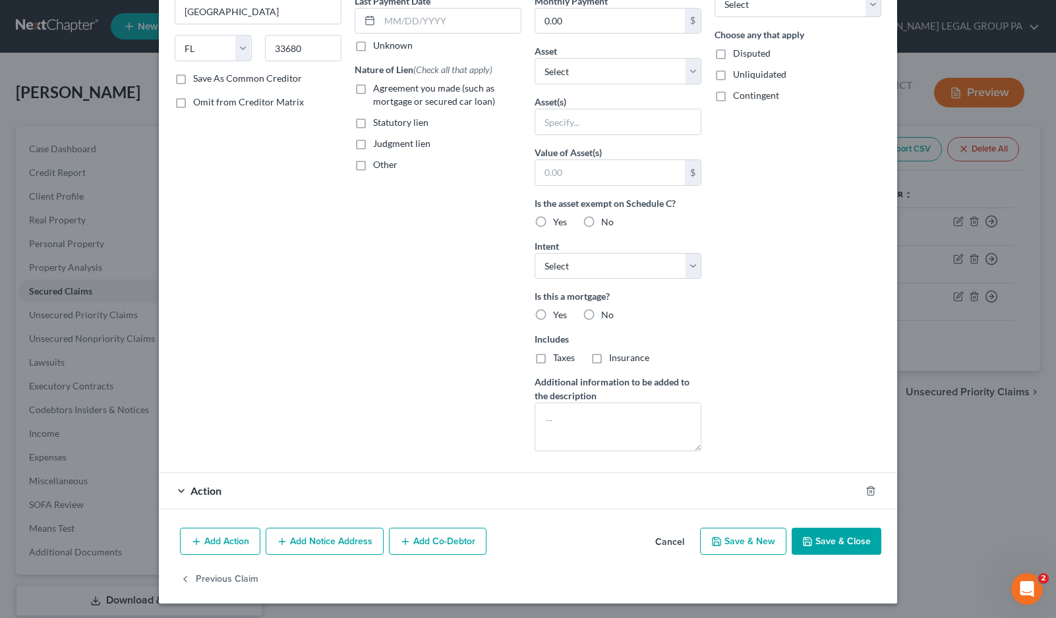
scroll to position [188, 0]
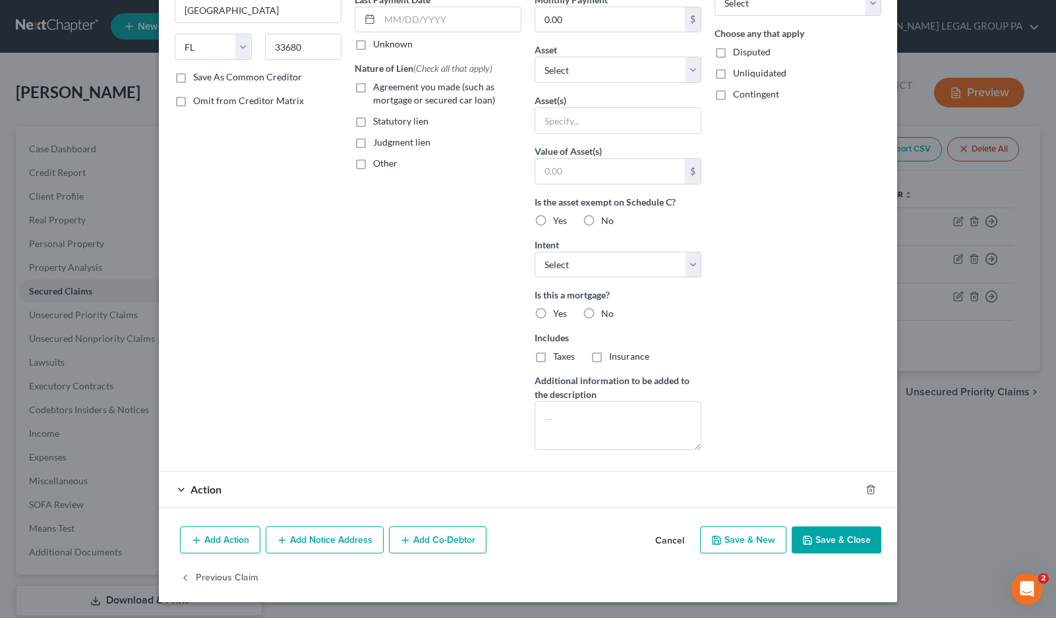
click at [305, 546] on button "Add Notice Address" at bounding box center [325, 541] width 118 height 28
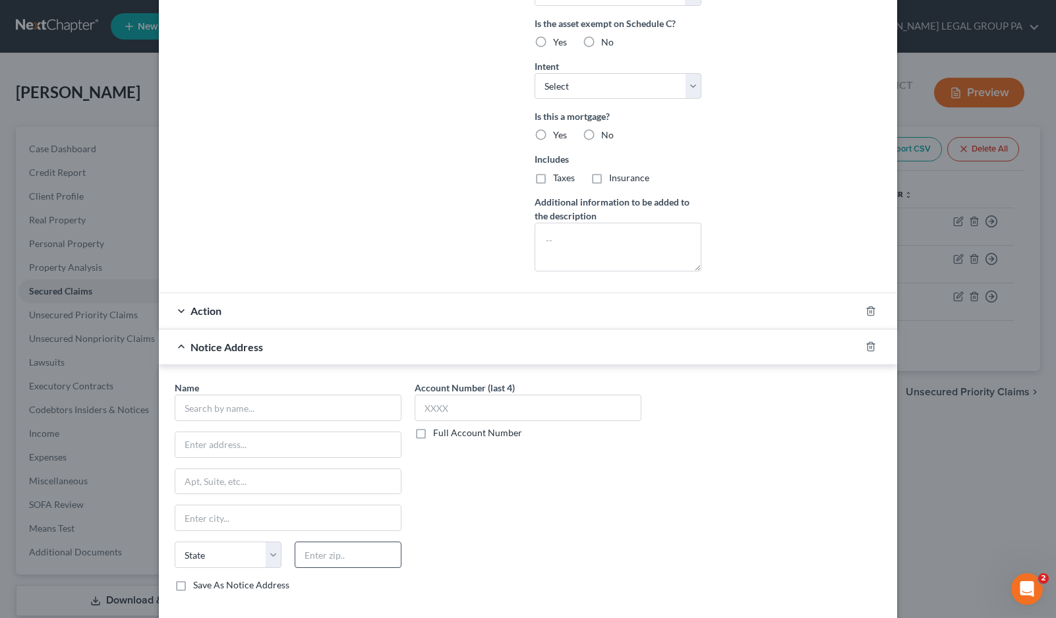
scroll to position [386, 0]
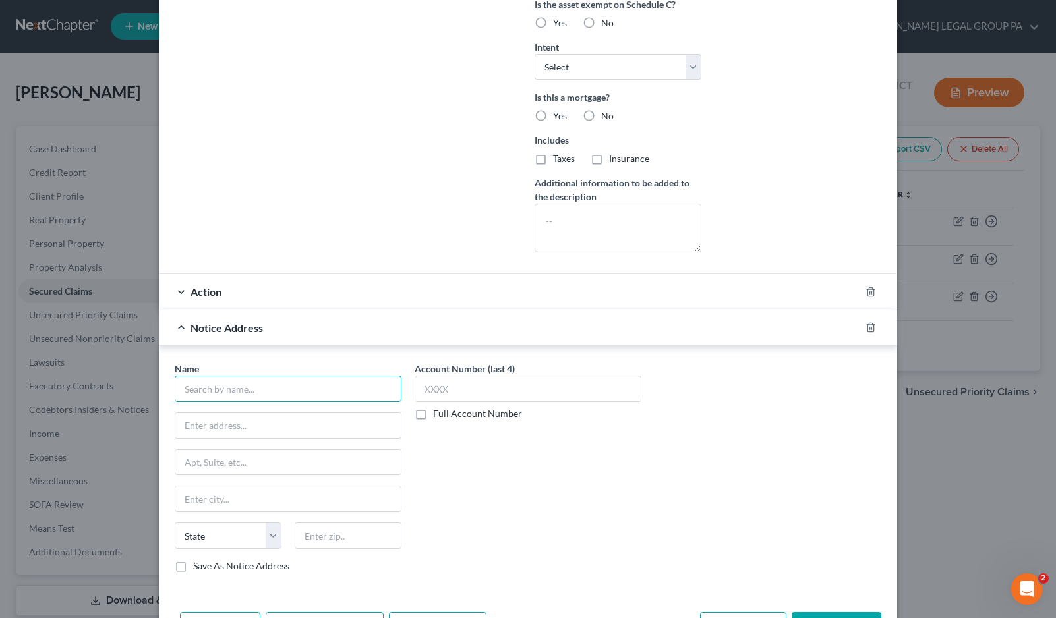
click at [255, 394] on input "text" at bounding box center [288, 389] width 227 height 26
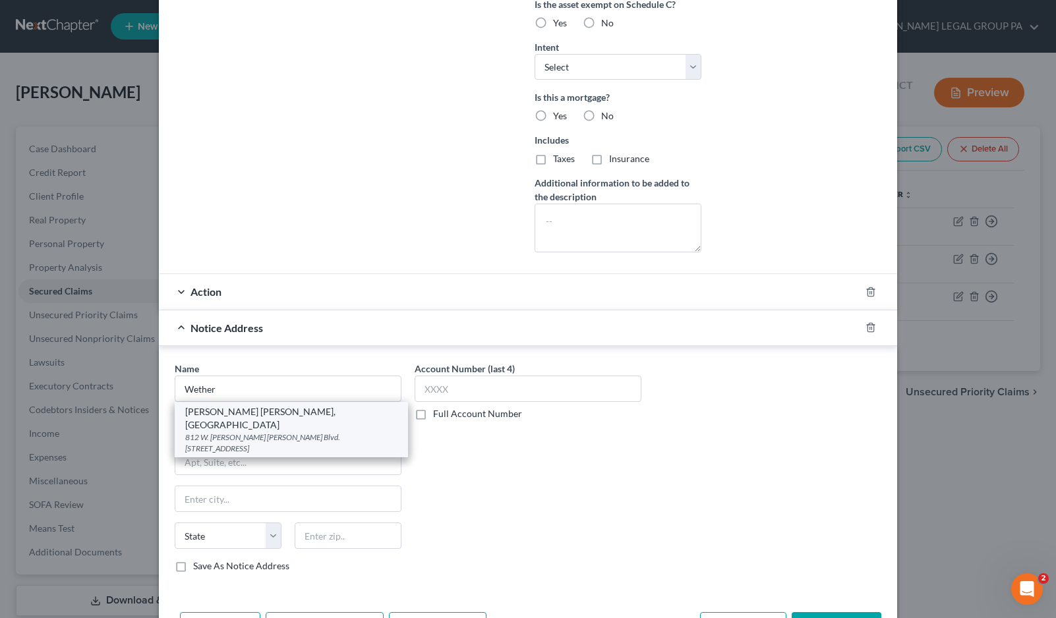
click at [260, 417] on div "[PERSON_NAME] [PERSON_NAME], [GEOGRAPHIC_DATA]" at bounding box center [291, 418] width 212 height 26
type input "[PERSON_NAME] [PERSON_NAME], [GEOGRAPHIC_DATA]"
type input "812 W. [PERSON_NAME] [PERSON_NAME] Blvd. Ste. 101"
type input "[GEOGRAPHIC_DATA]"
select select "9"
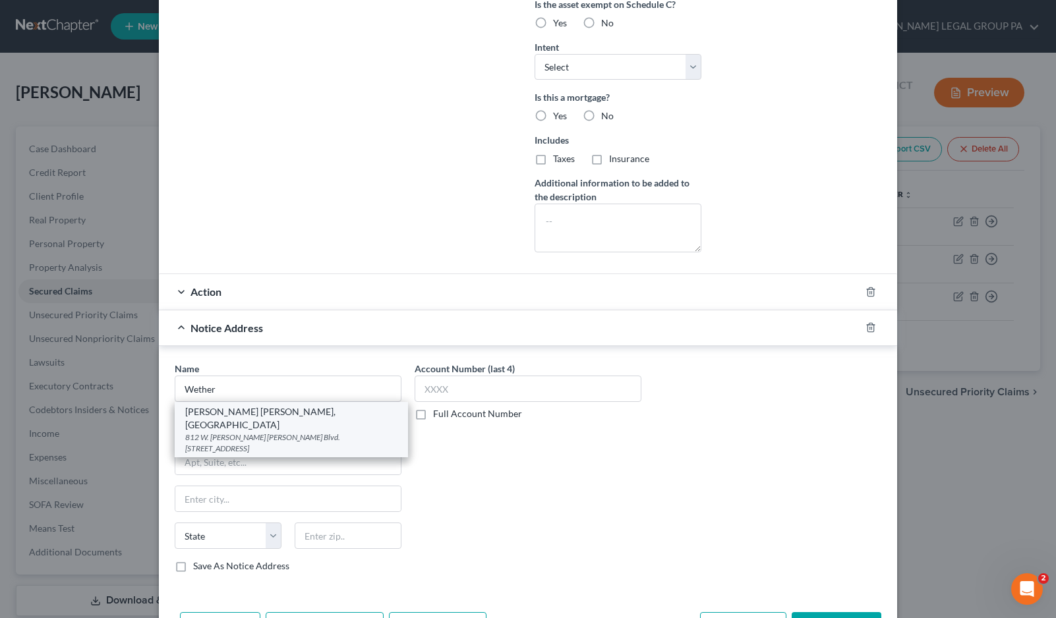
type input "33603"
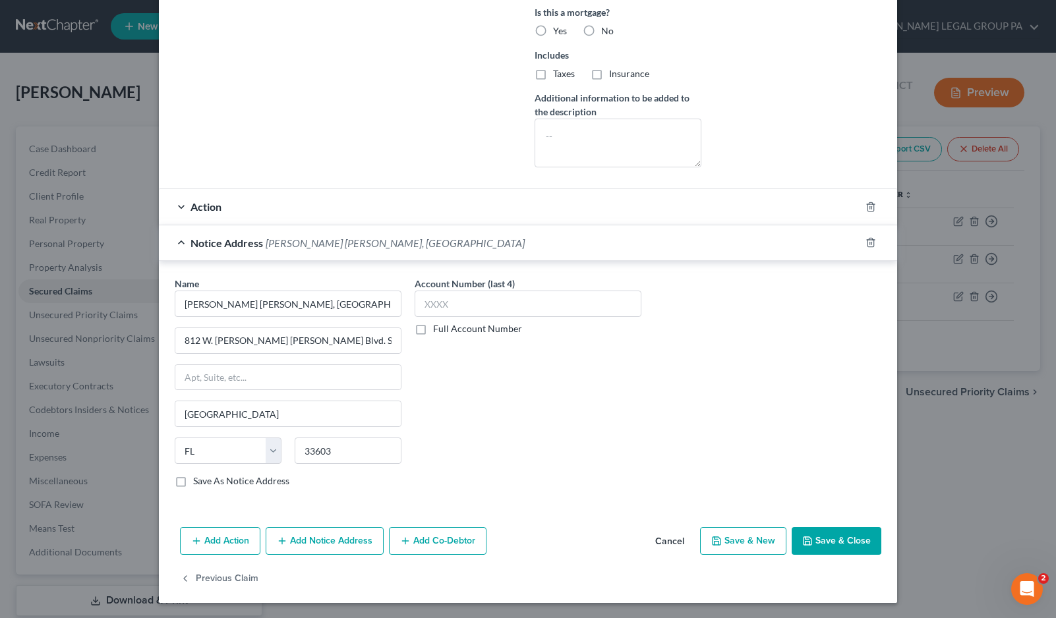
scroll to position [471, 0]
click at [834, 538] on button "Save & Close" at bounding box center [837, 541] width 90 height 28
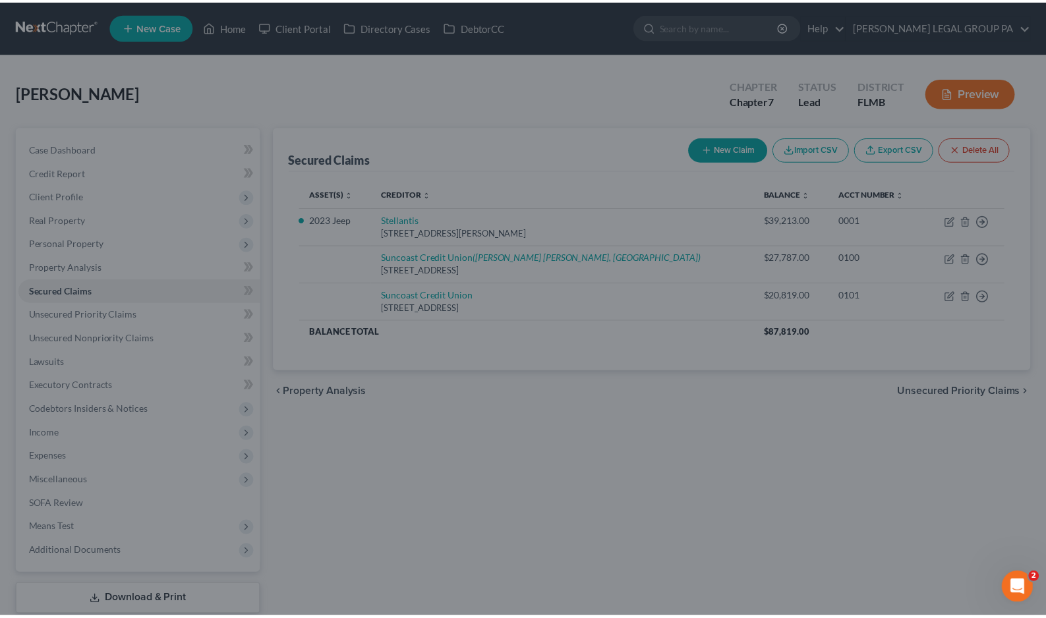
scroll to position [0, 0]
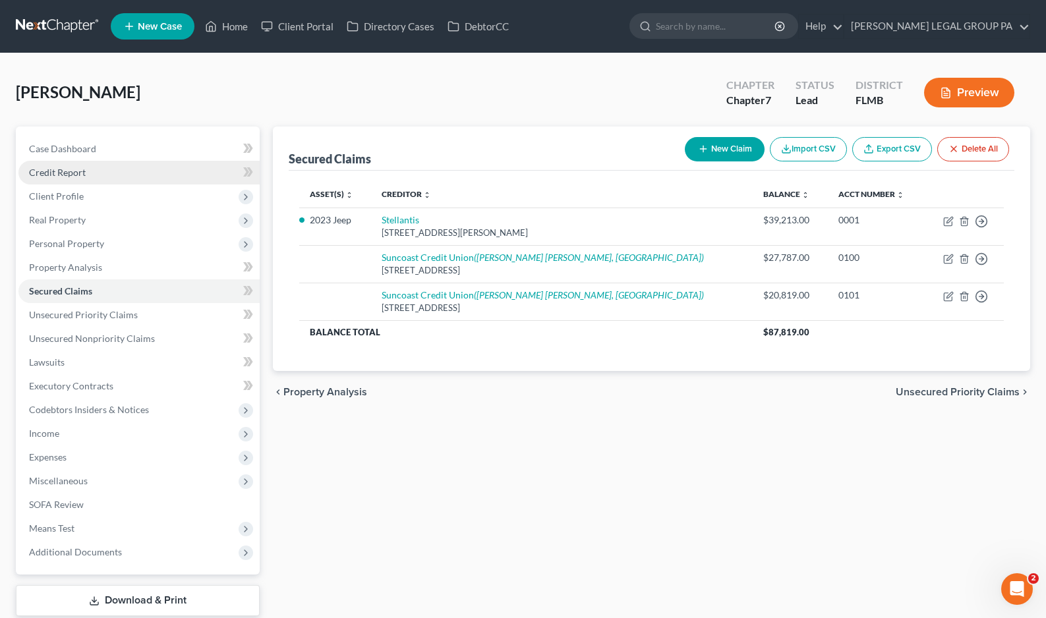
click at [55, 177] on span "Credit Report" at bounding box center [57, 172] width 57 height 11
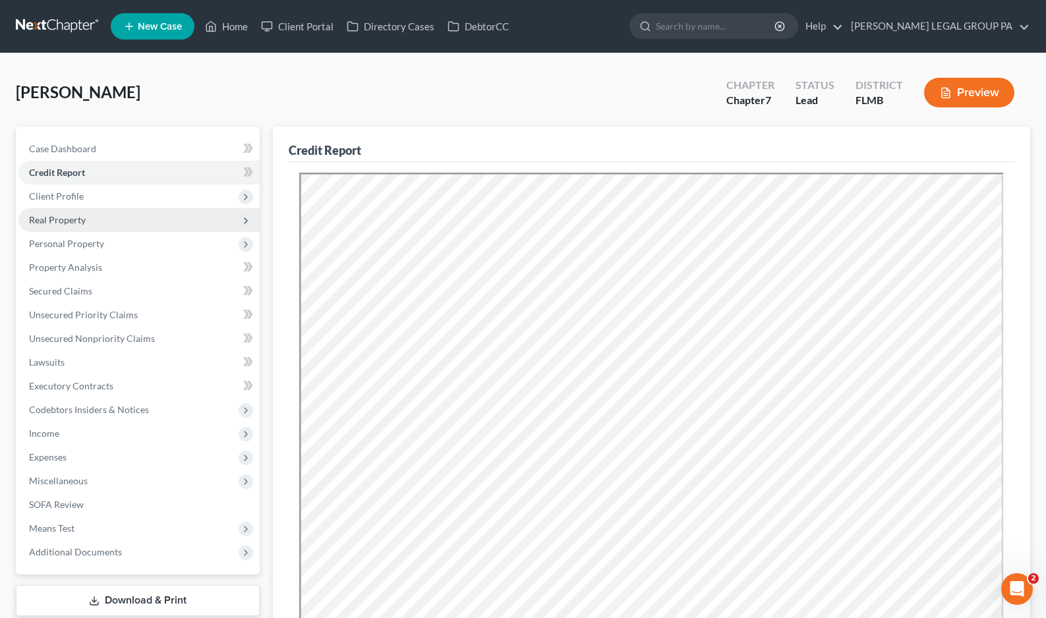
click at [104, 216] on span "Real Property" at bounding box center [138, 220] width 241 height 24
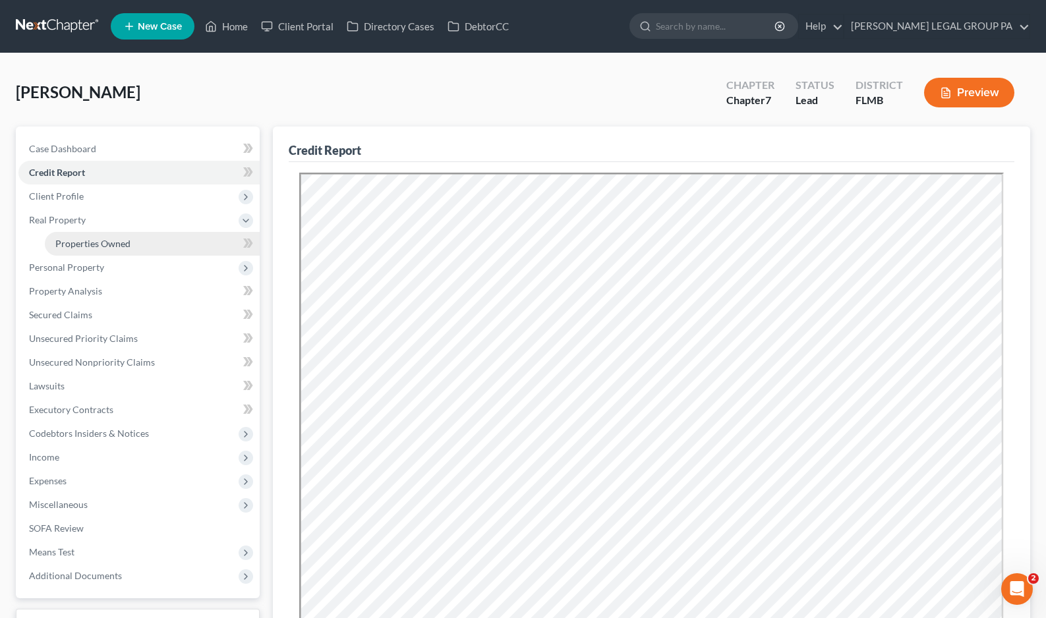
click at [80, 245] on span "Properties Owned" at bounding box center [92, 243] width 75 height 11
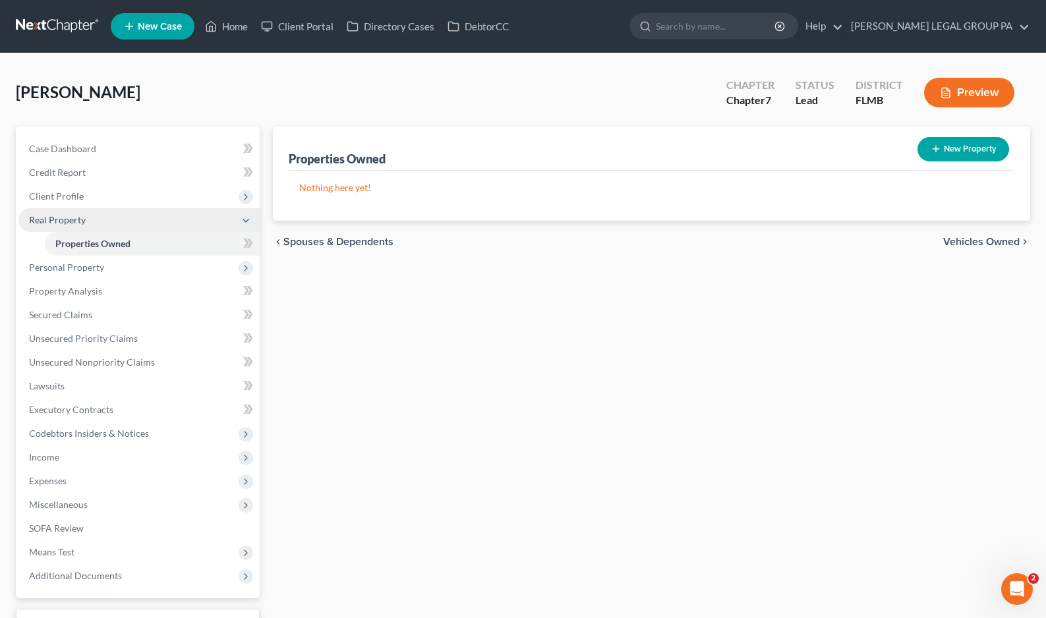
click at [46, 208] on span "Real Property" at bounding box center [138, 220] width 241 height 24
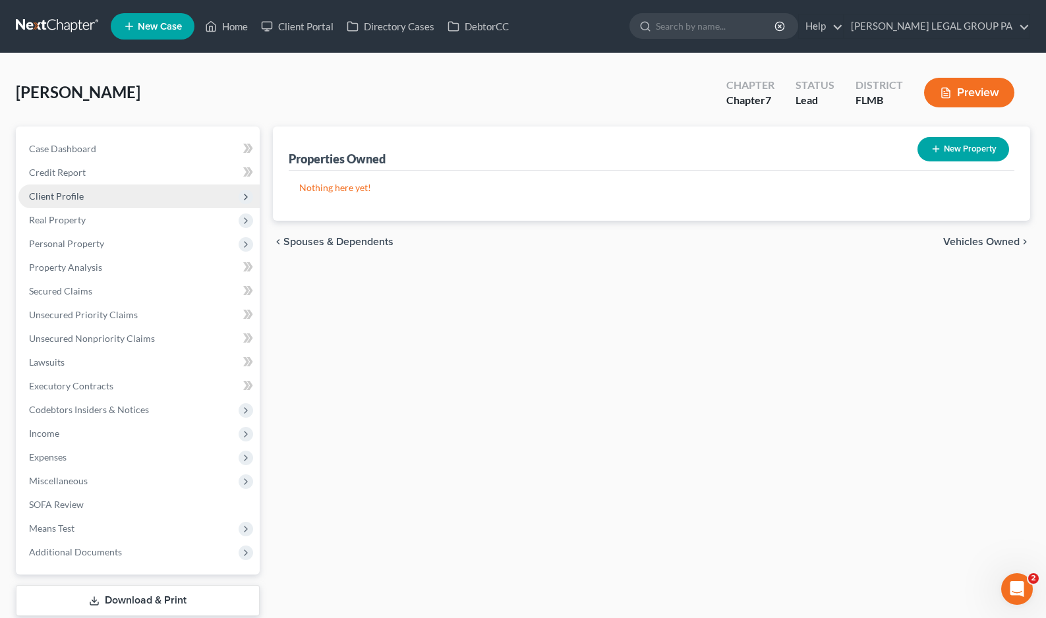
click at [57, 192] on span "Client Profile" at bounding box center [56, 196] width 55 height 11
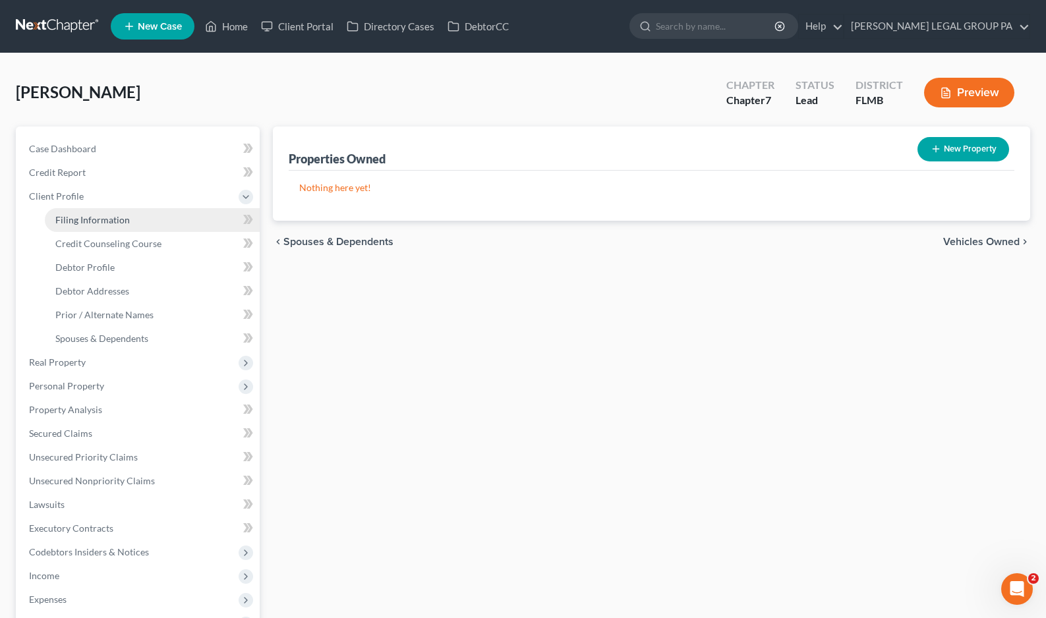
click at [90, 224] on span "Filing Information" at bounding box center [92, 219] width 74 height 11
select select "1"
select select "0"
select select "9"
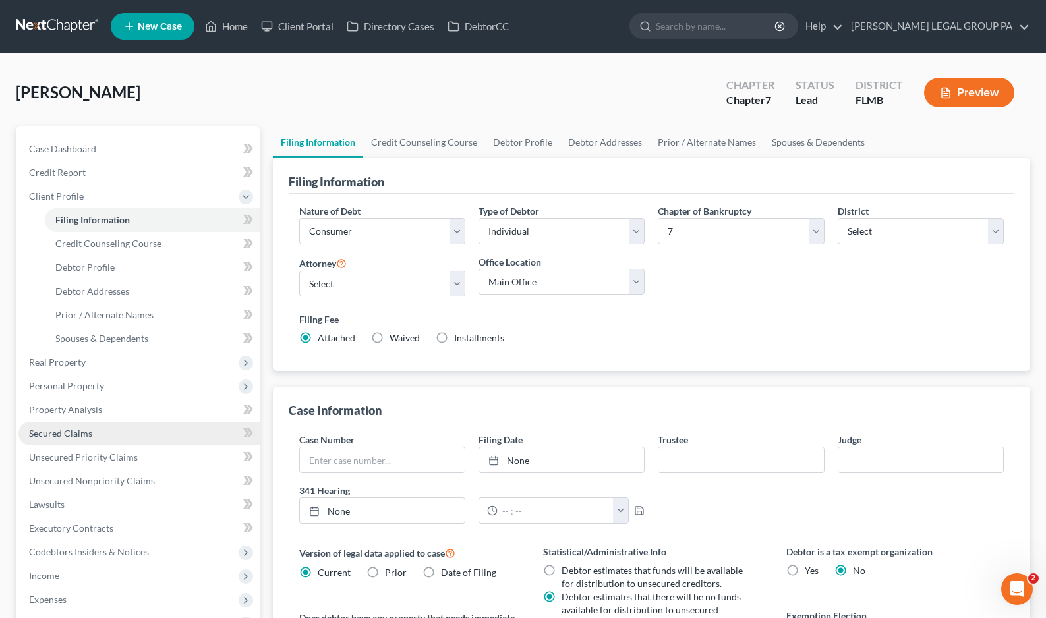
click at [100, 429] on link "Secured Claims" at bounding box center [138, 434] width 241 height 24
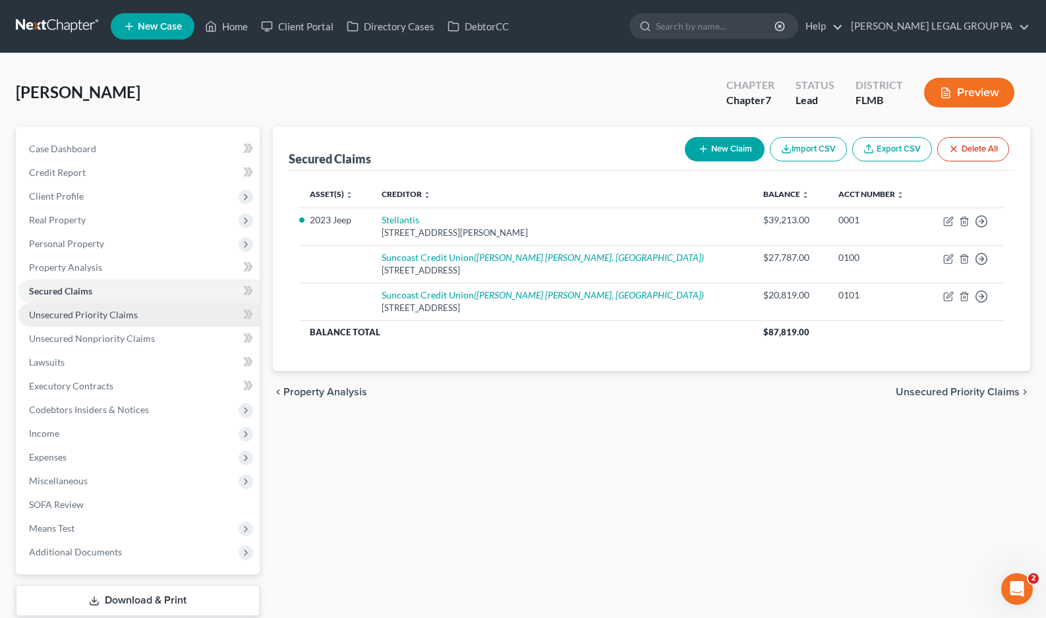
click at [93, 326] on link "Unsecured Priority Claims" at bounding box center [138, 315] width 241 height 24
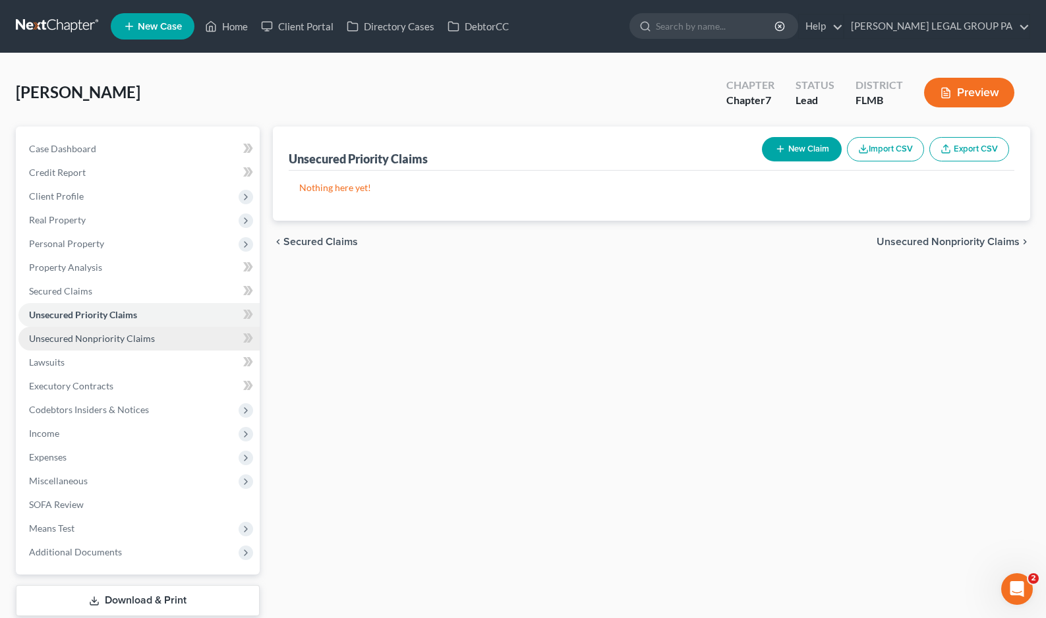
click at [92, 337] on span "Unsecured Nonpriority Claims" at bounding box center [92, 338] width 126 height 11
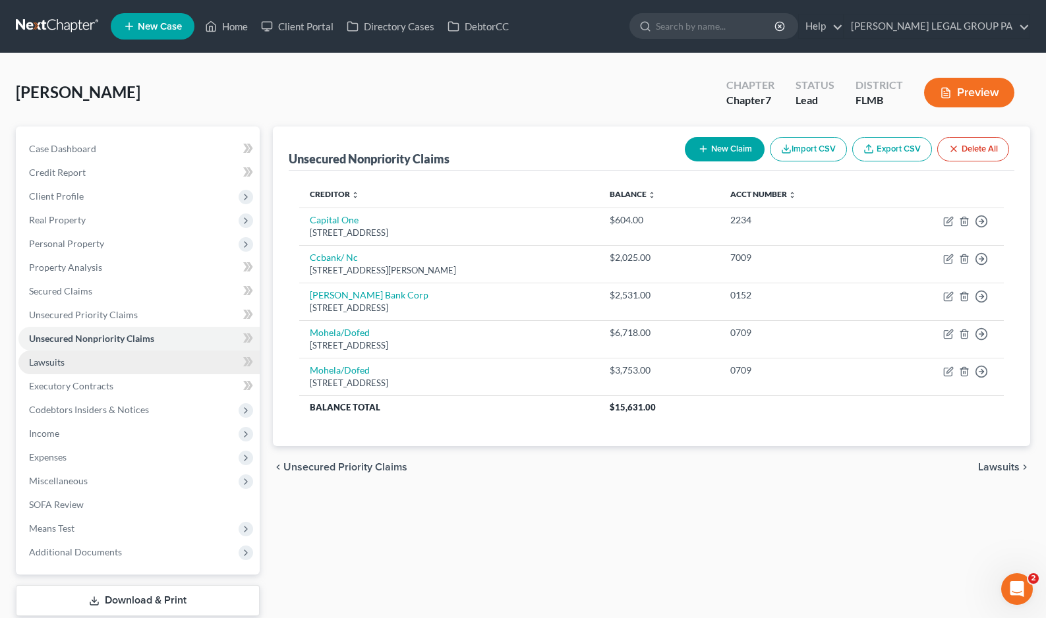
click at [98, 370] on link "Lawsuits" at bounding box center [138, 363] width 241 height 24
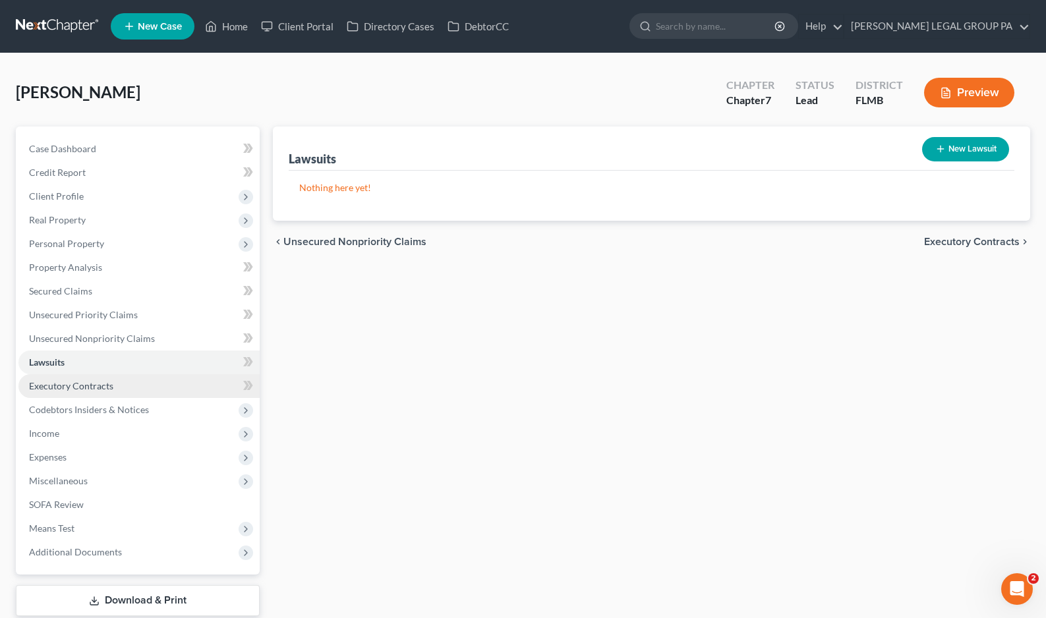
click at [82, 395] on link "Executory Contracts" at bounding box center [138, 386] width 241 height 24
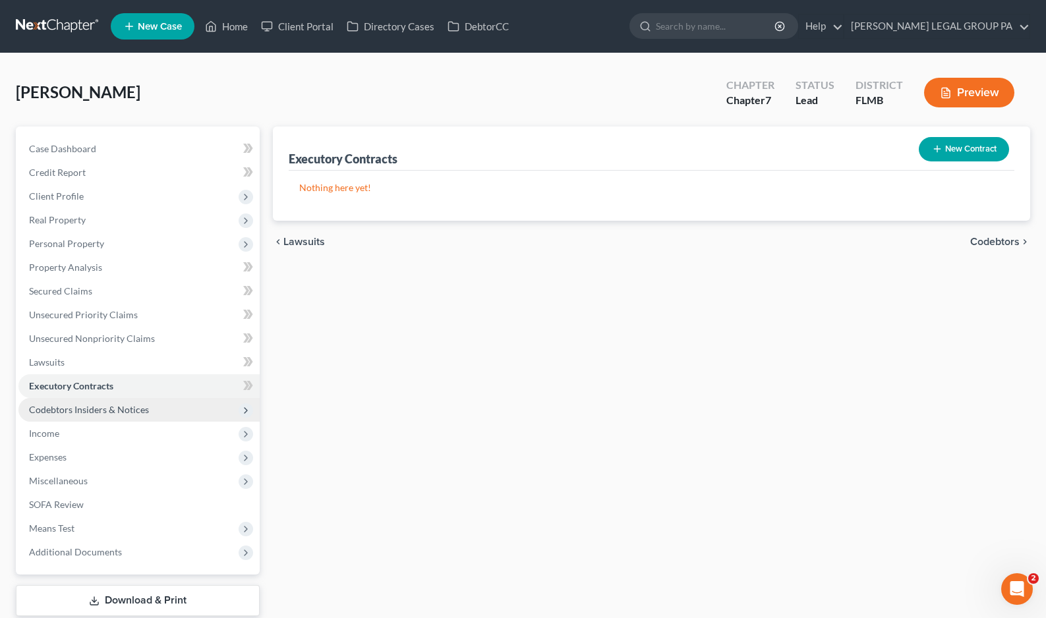
click at [87, 422] on span "Income" at bounding box center [138, 434] width 241 height 24
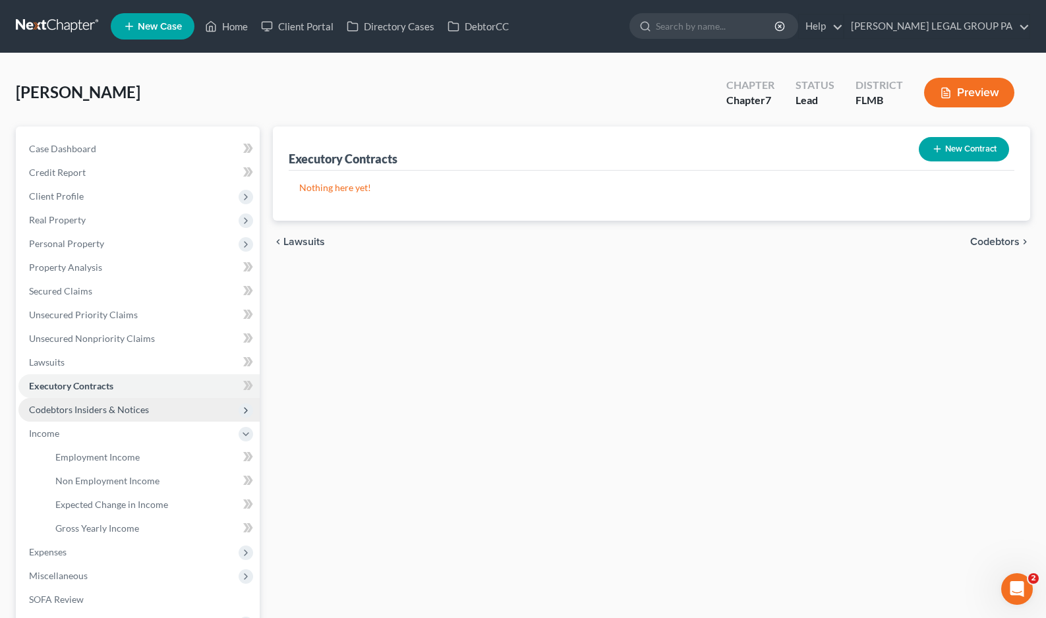
click at [88, 406] on span "Codebtors Insiders & Notices" at bounding box center [89, 409] width 120 height 11
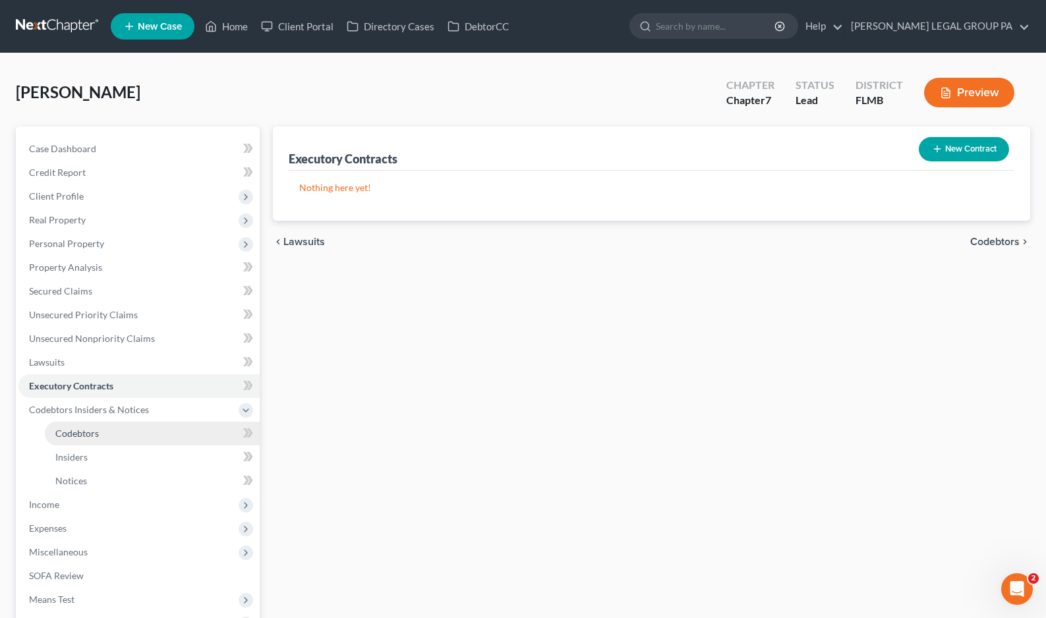
click at [82, 428] on span "Codebtors" at bounding box center [77, 433] width 44 height 11
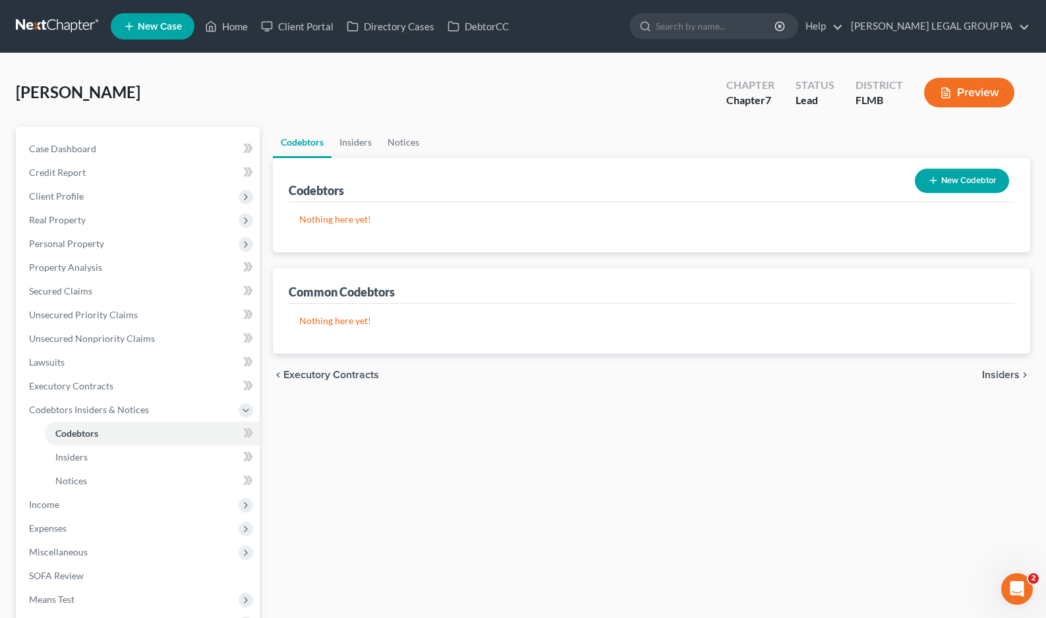
click at [961, 171] on button "New Codebtor" at bounding box center [962, 181] width 94 height 24
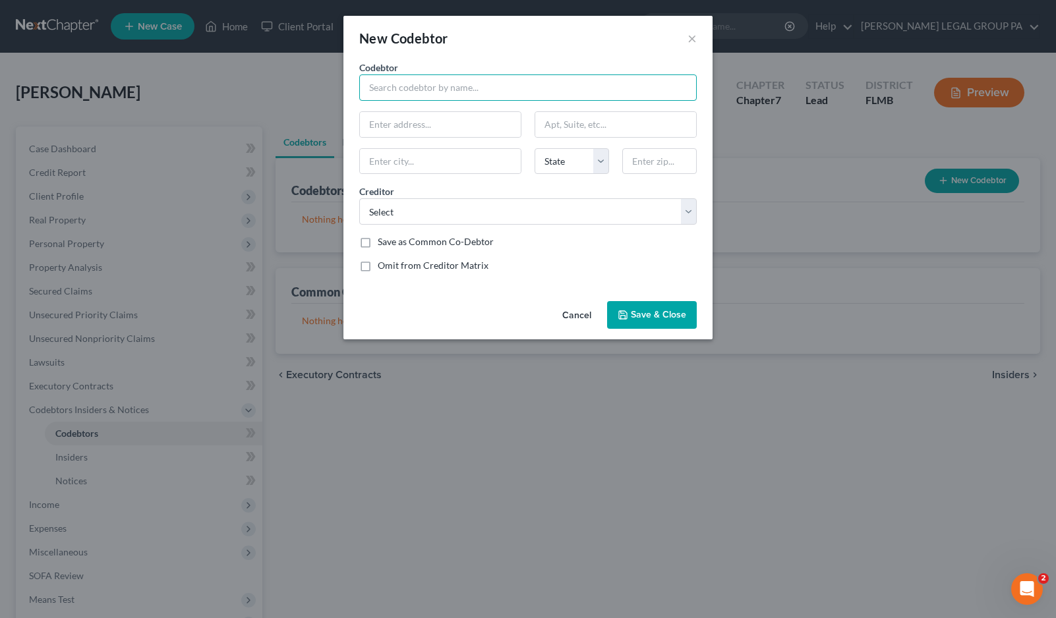
click at [401, 93] on input "text" at bounding box center [528, 87] width 338 height 26
type input "[PERSON_NAME]"
type input "[STREET_ADDRESS]"
type input "34606"
type input "[GEOGRAPHIC_DATA]"
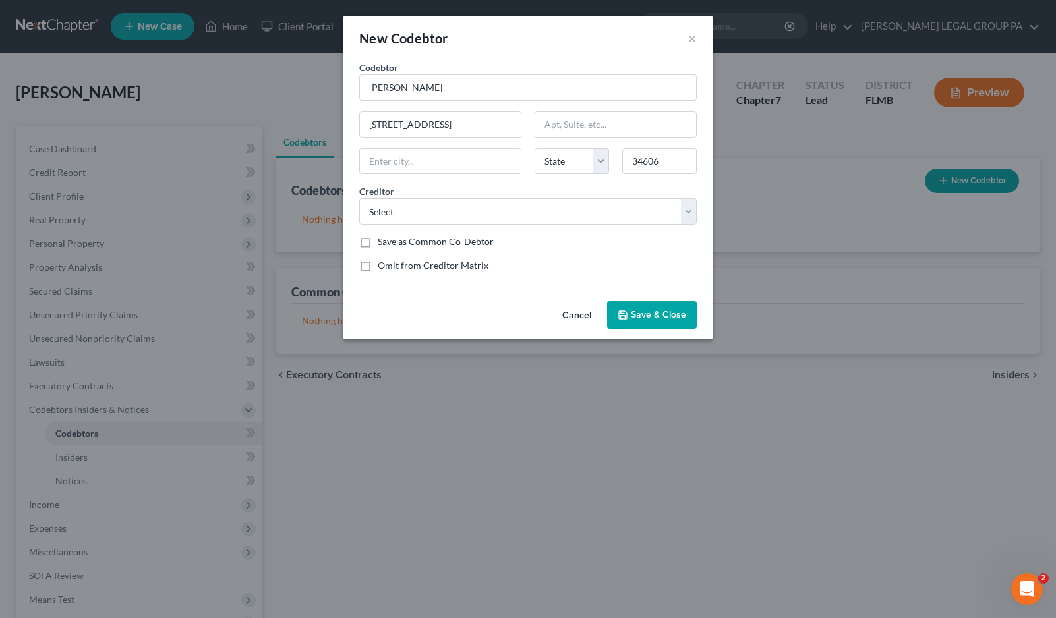
select select "9"
drag, startPoint x: 504, startPoint y: 236, endPoint x: 502, endPoint y: 229, distance: 7.5
click at [504, 236] on div "Save as Common Co-Debtor" at bounding box center [528, 241] width 338 height 13
click at [504, 222] on select "Select Stellantis Suncoast Credit Union Suncoast Credit Union Mohela/Dofed Mohe…" at bounding box center [528, 211] width 338 height 26
select select "1"
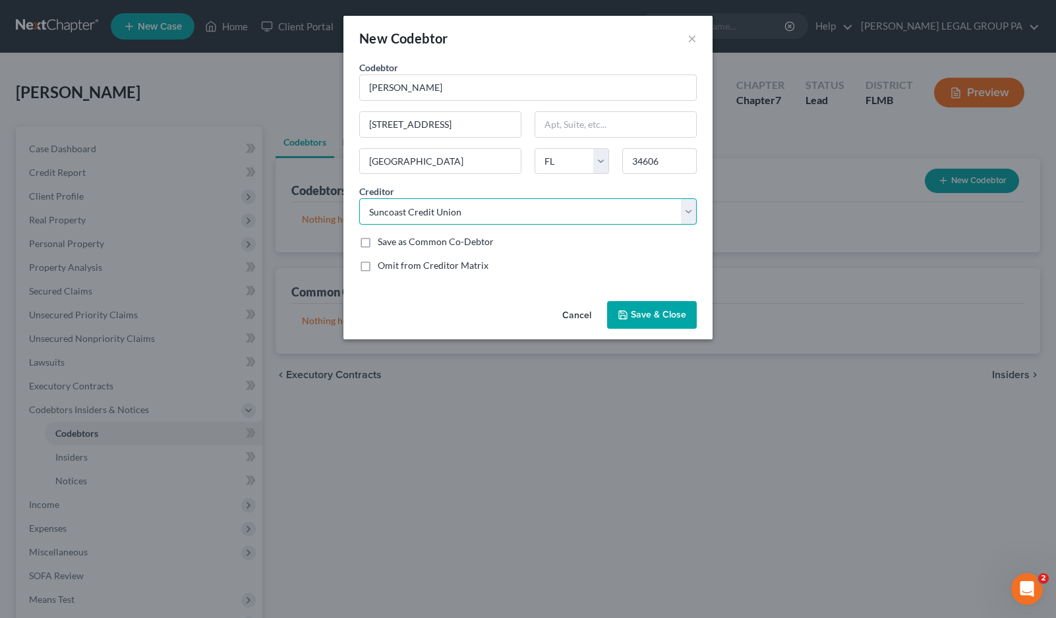
click at [359, 198] on select "Select Stellantis Suncoast Credit Union Suncoast Credit Union Mohela/Dofed Mohe…" at bounding box center [528, 211] width 338 height 26
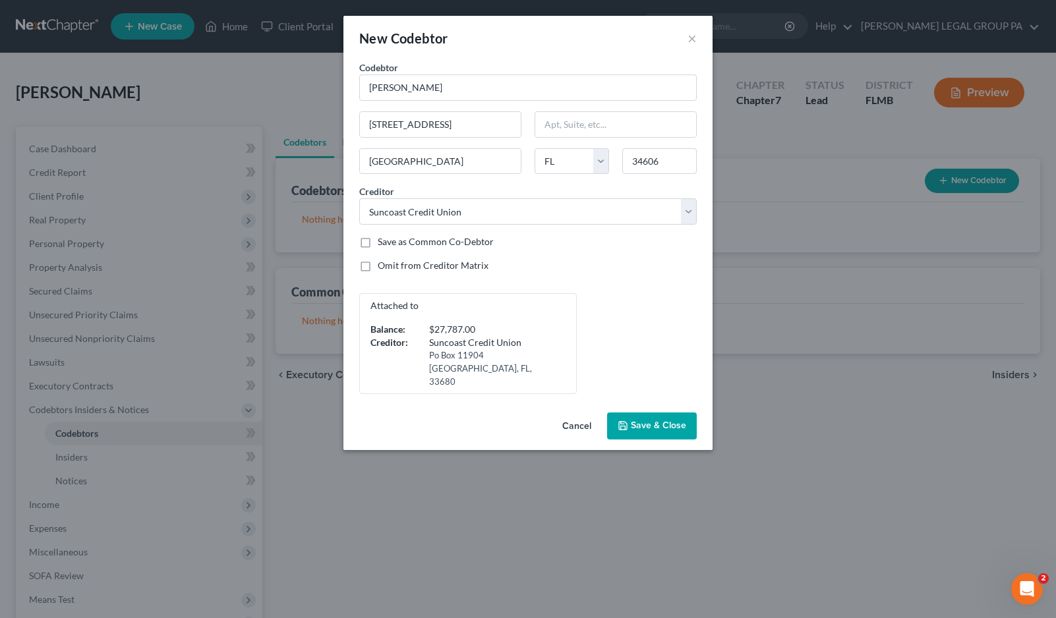
click at [612, 413] on button "Save & Close" at bounding box center [652, 427] width 90 height 28
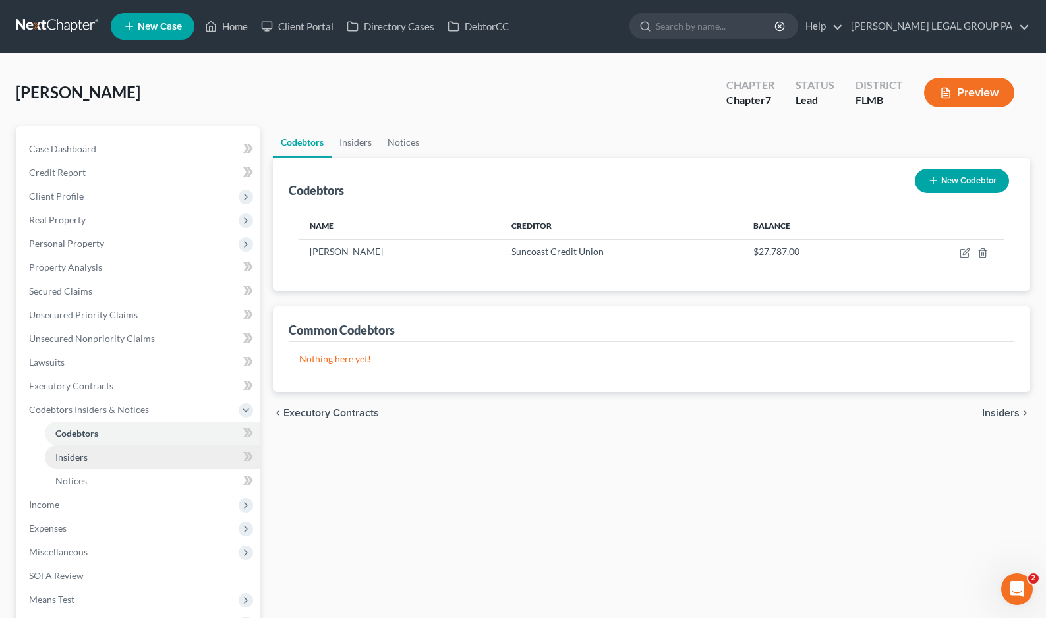
click at [72, 456] on span "Insiders" at bounding box center [71, 457] width 32 height 11
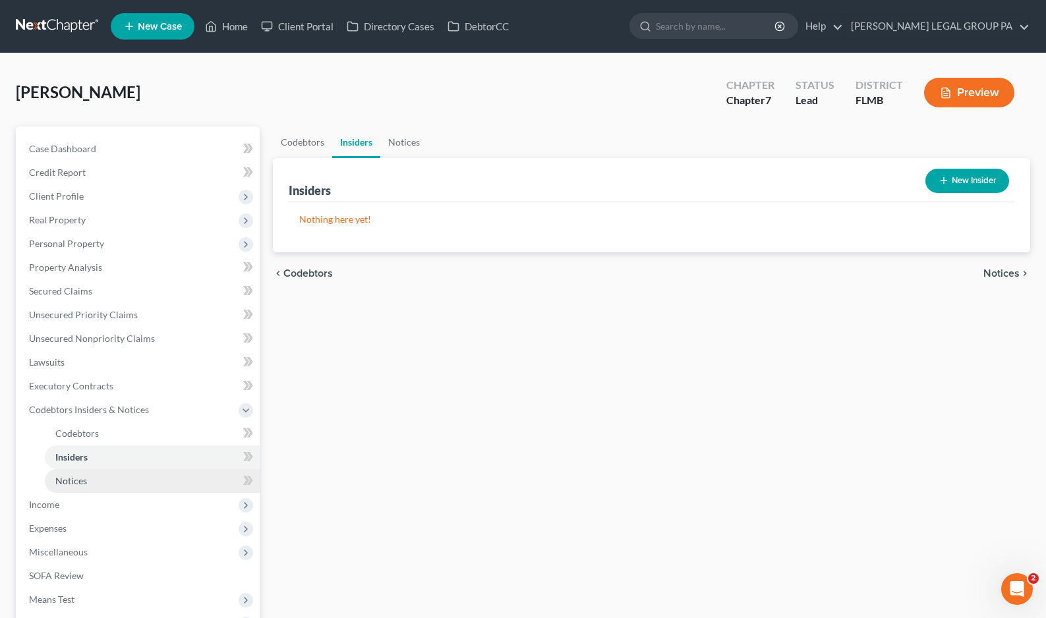
click at [68, 486] on span "Notices" at bounding box center [71, 480] width 32 height 11
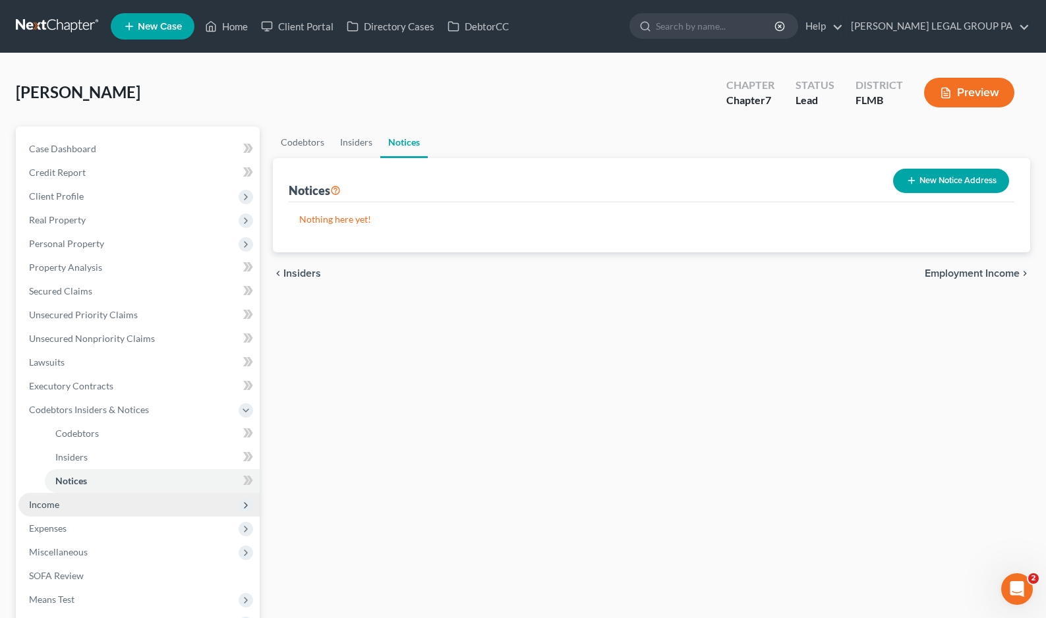
click at [57, 505] on span "Income" at bounding box center [44, 504] width 30 height 11
click at [84, 469] on link "Non Employment Income" at bounding box center [152, 481] width 215 height 24
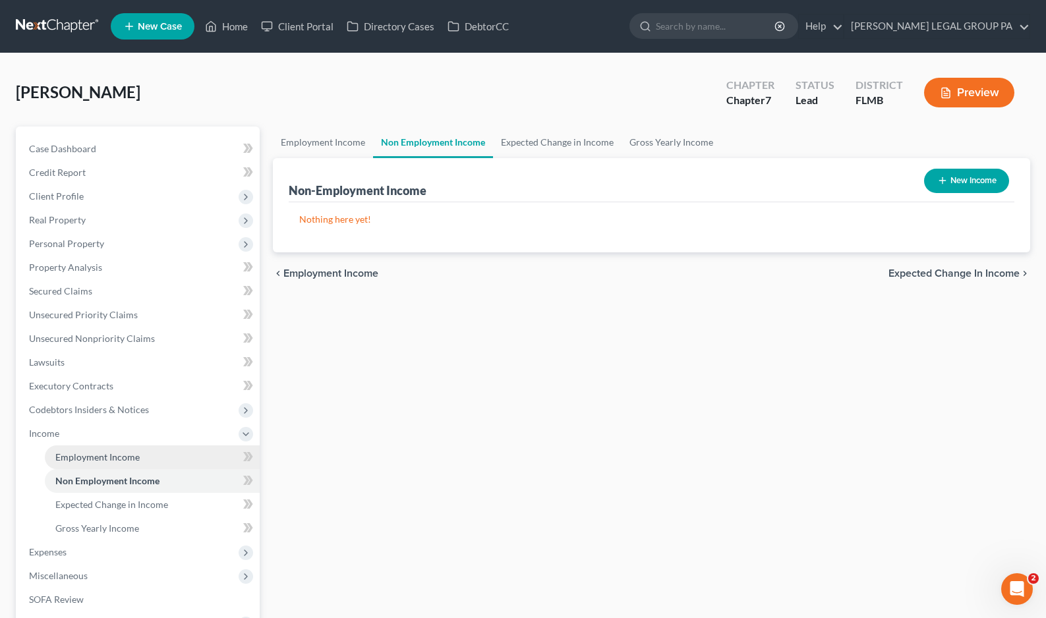
click at [100, 456] on span "Employment Income" at bounding box center [97, 457] width 84 height 11
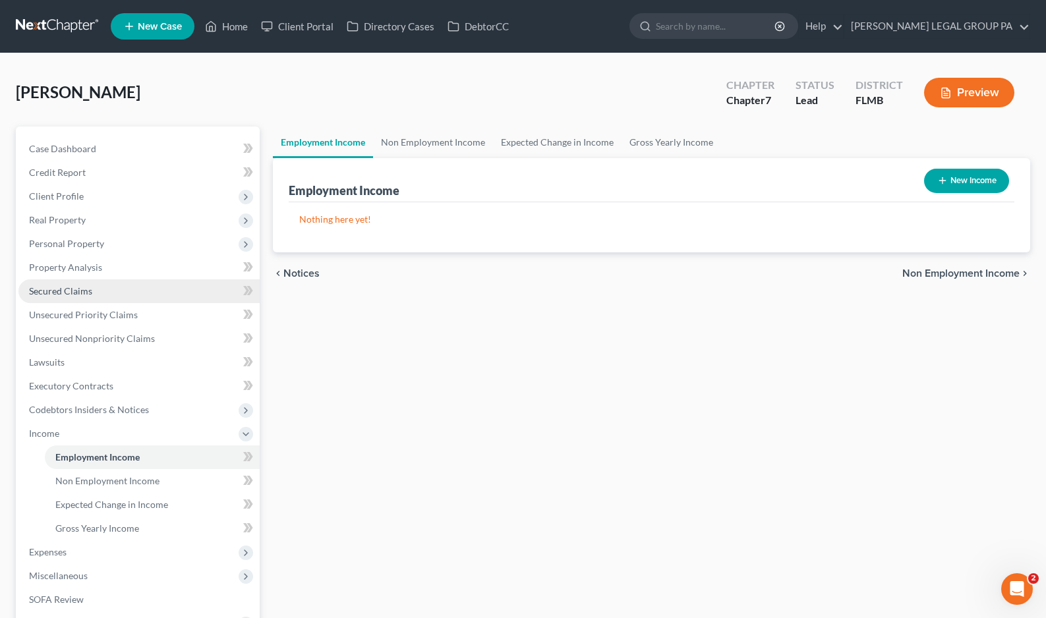
click at [59, 295] on span "Secured Claims" at bounding box center [60, 290] width 63 height 11
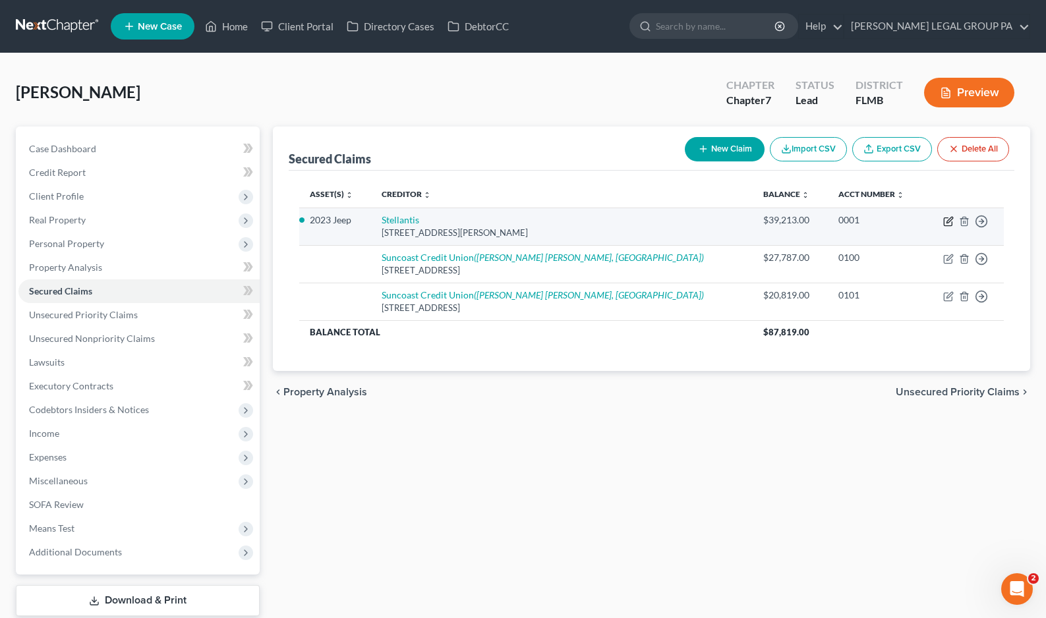
click at [946, 222] on icon "button" at bounding box center [948, 221] width 11 height 11
select select "10"
select select "2"
select select "0"
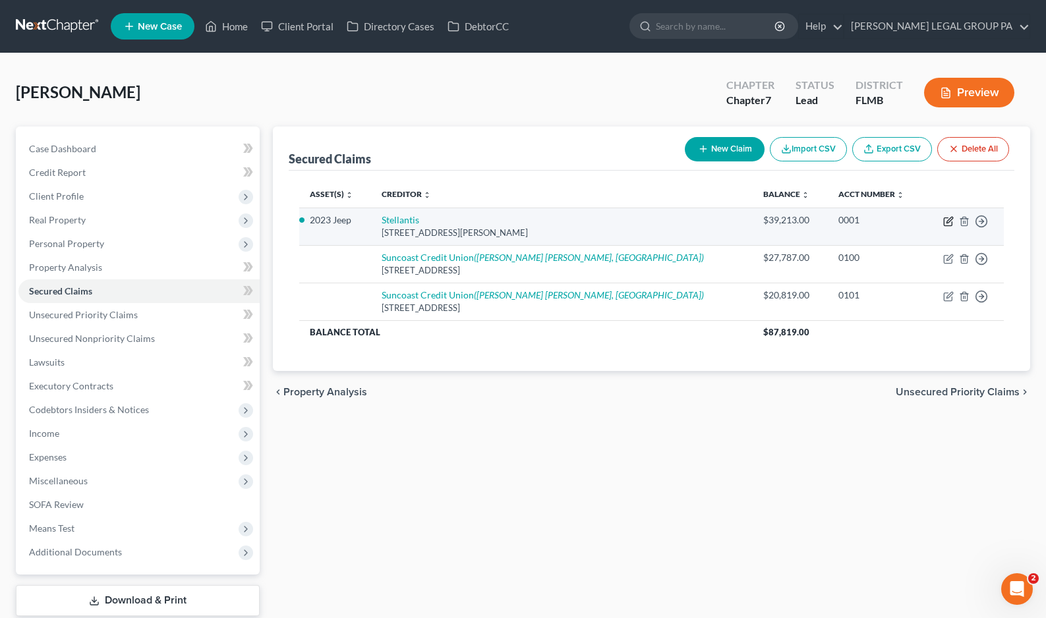
select select "0"
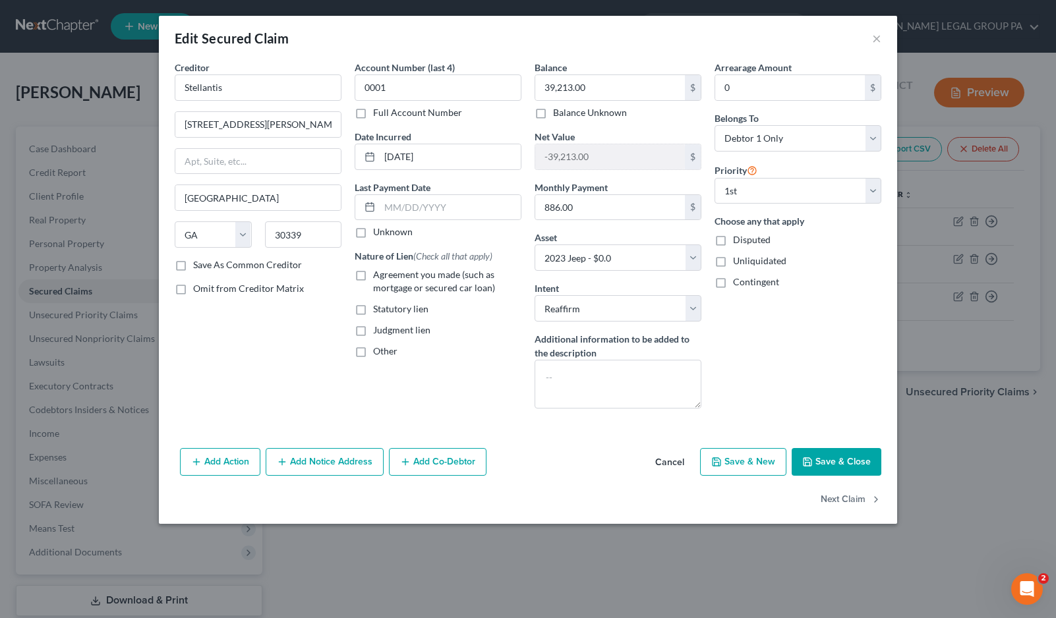
click at [832, 450] on button "Save & Close" at bounding box center [837, 462] width 90 height 28
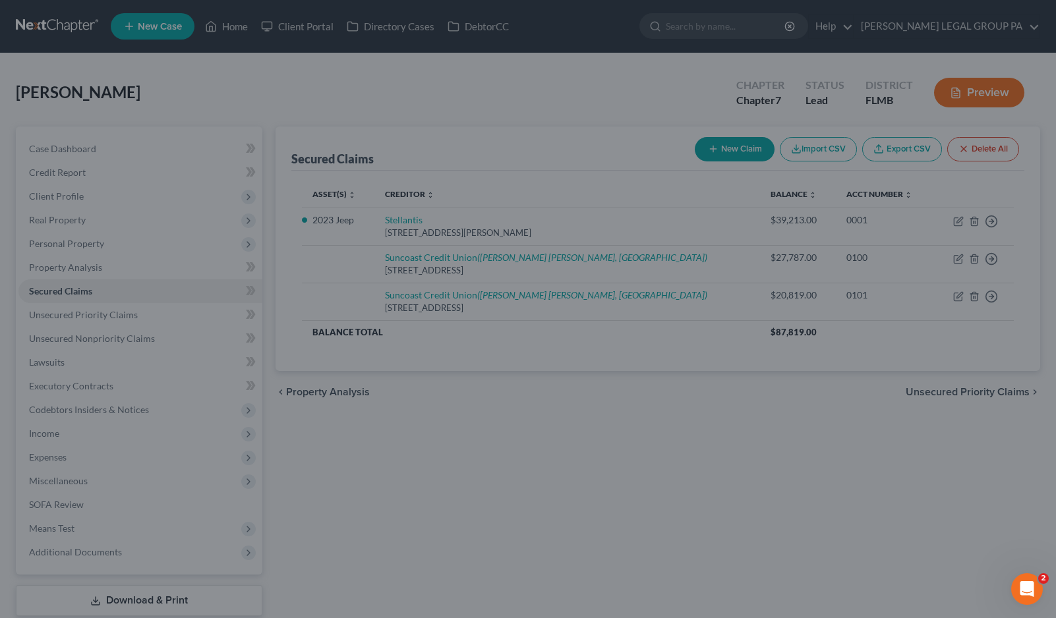
select select "2"
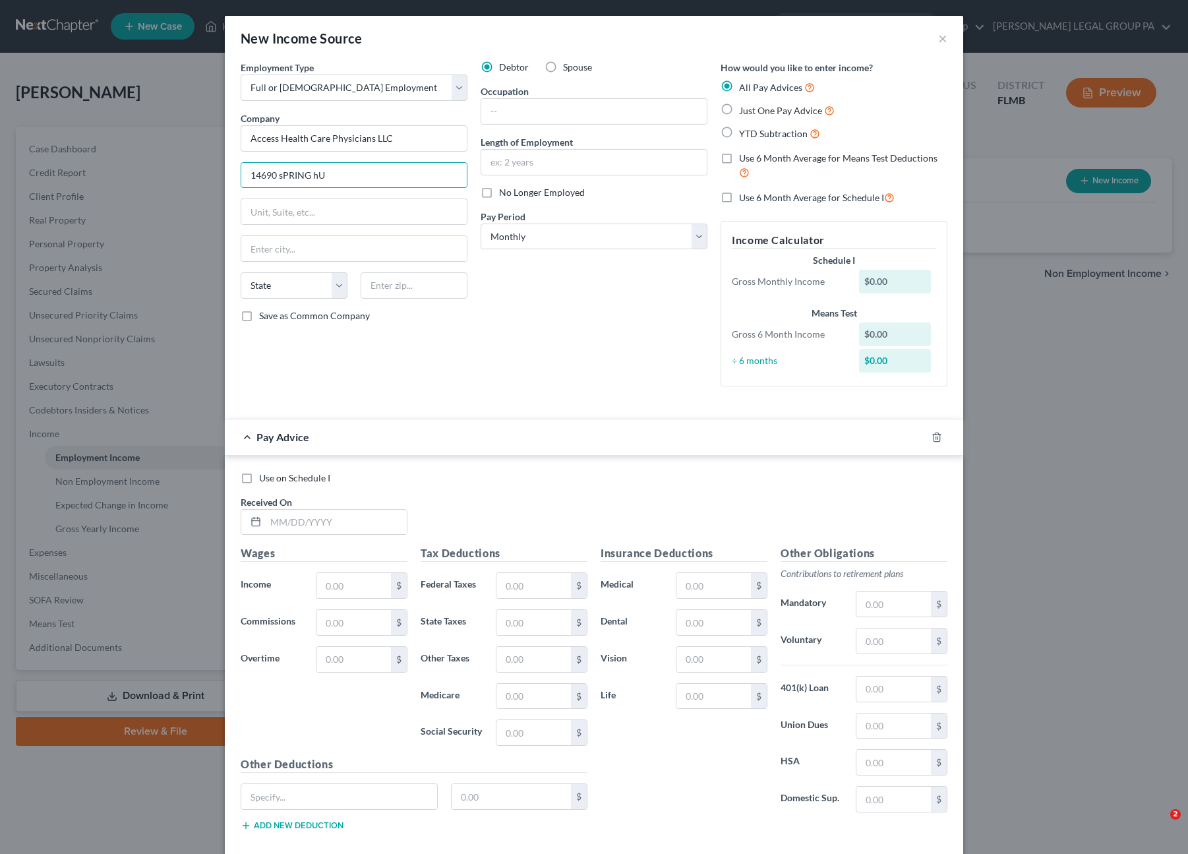
select select "0"
type input "[STREET_ADDRESS]"
type input "Suite 101"
type input "34609"
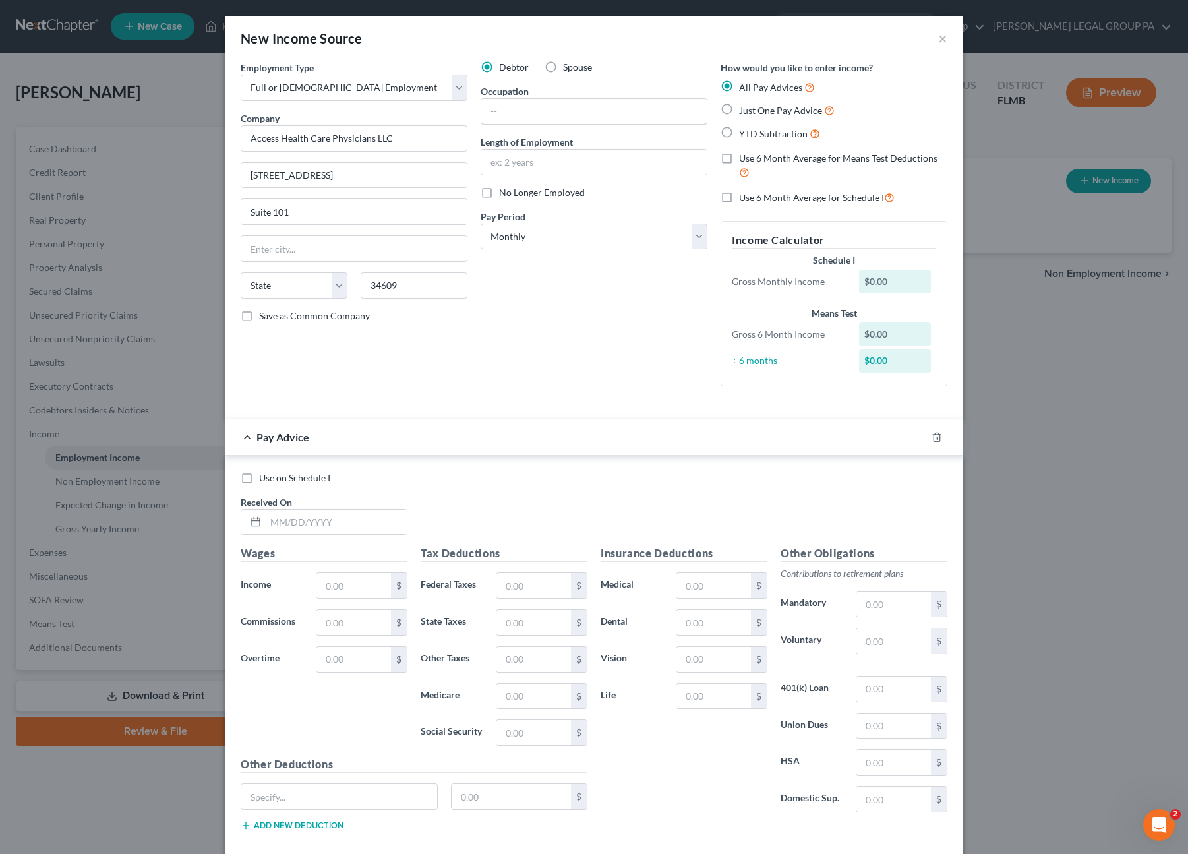
type input "[GEOGRAPHIC_DATA]"
select select "9"
drag, startPoint x: 539, startPoint y: 110, endPoint x: 754, endPoint y: 102, distance: 215.1
click at [539, 110] on input "text" at bounding box center [593, 111] width 225 height 25
drag, startPoint x: 720, startPoint y: 106, endPoint x: 76, endPoint y: 446, distance: 728.4
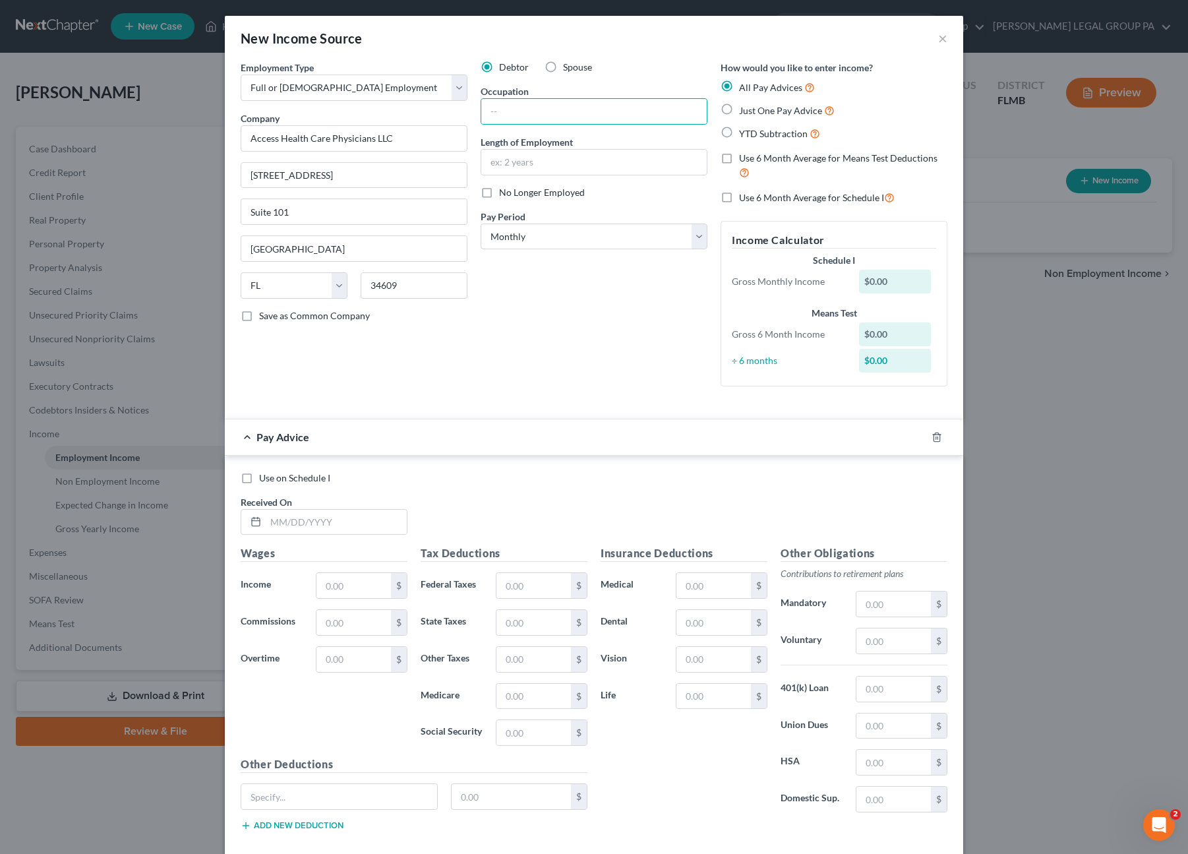
click at [739, 106] on label "Just One Pay Advice" at bounding box center [787, 110] width 96 height 15
click at [744, 106] on input "Just One Pay Advice" at bounding box center [748, 107] width 9 height 9
radio input "true"
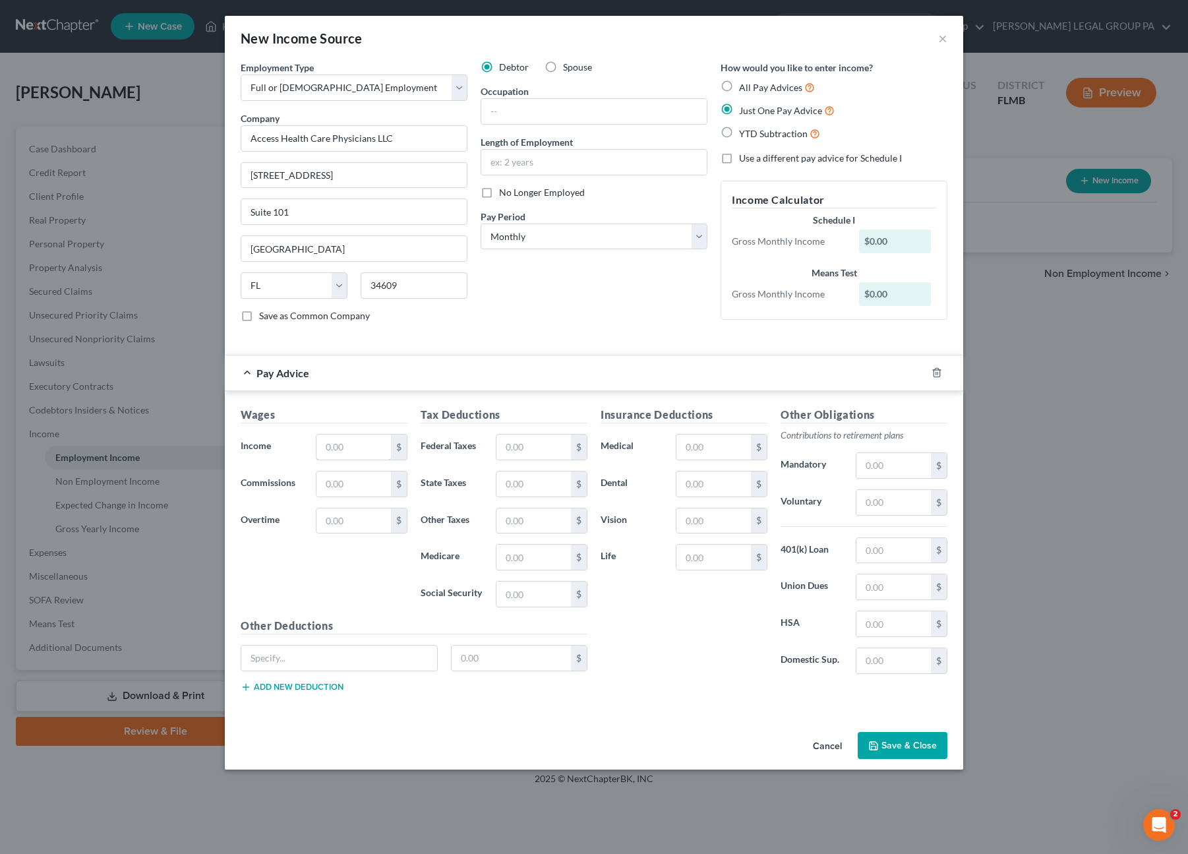
drag, startPoint x: 355, startPoint y: 454, endPoint x: 488, endPoint y: 442, distance: 133.1
click at [355, 454] on input "text" at bounding box center [353, 446] width 74 height 25
type input "3,016.06"
type input "1.62"
click at [541, 452] on input "text" at bounding box center [533, 446] width 74 height 25
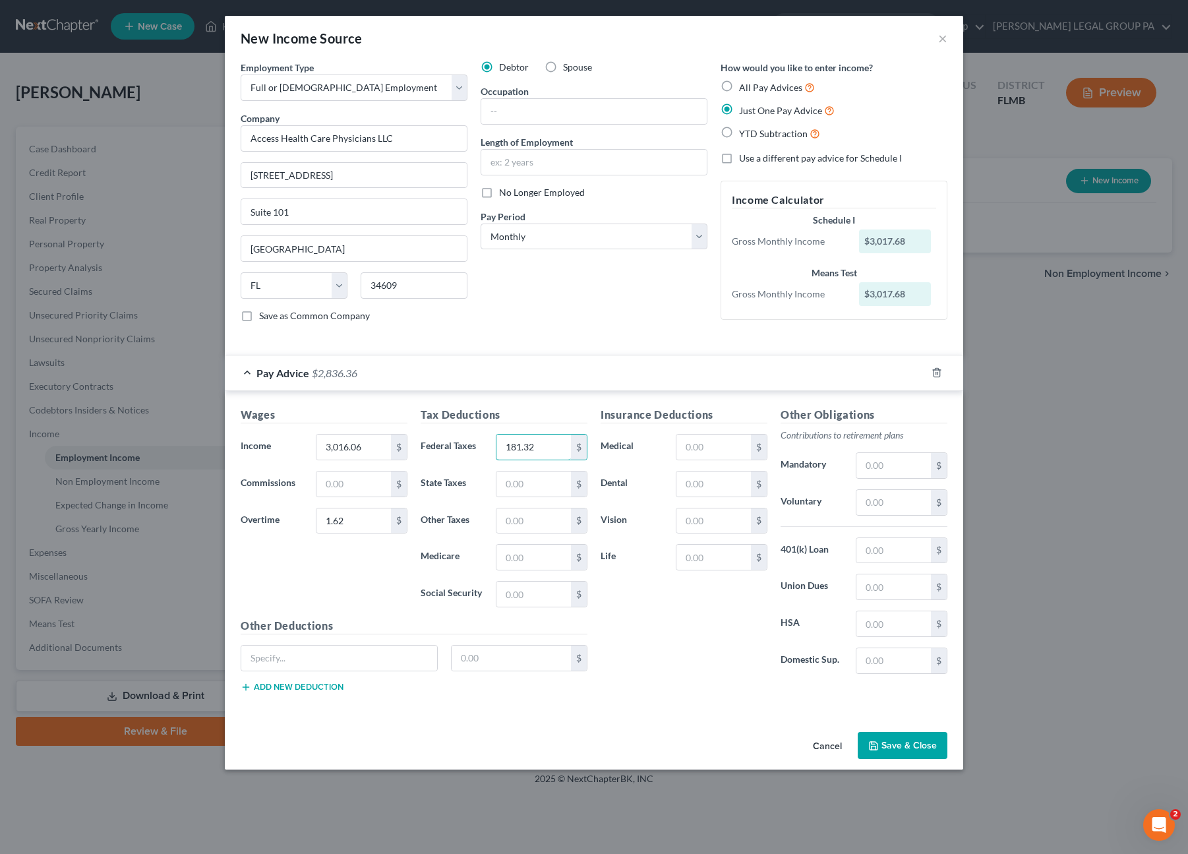
type input "181.32"
type input "42.33"
type input "180.98"
click at [907, 735] on button "Save & Close" at bounding box center [903, 746] width 90 height 28
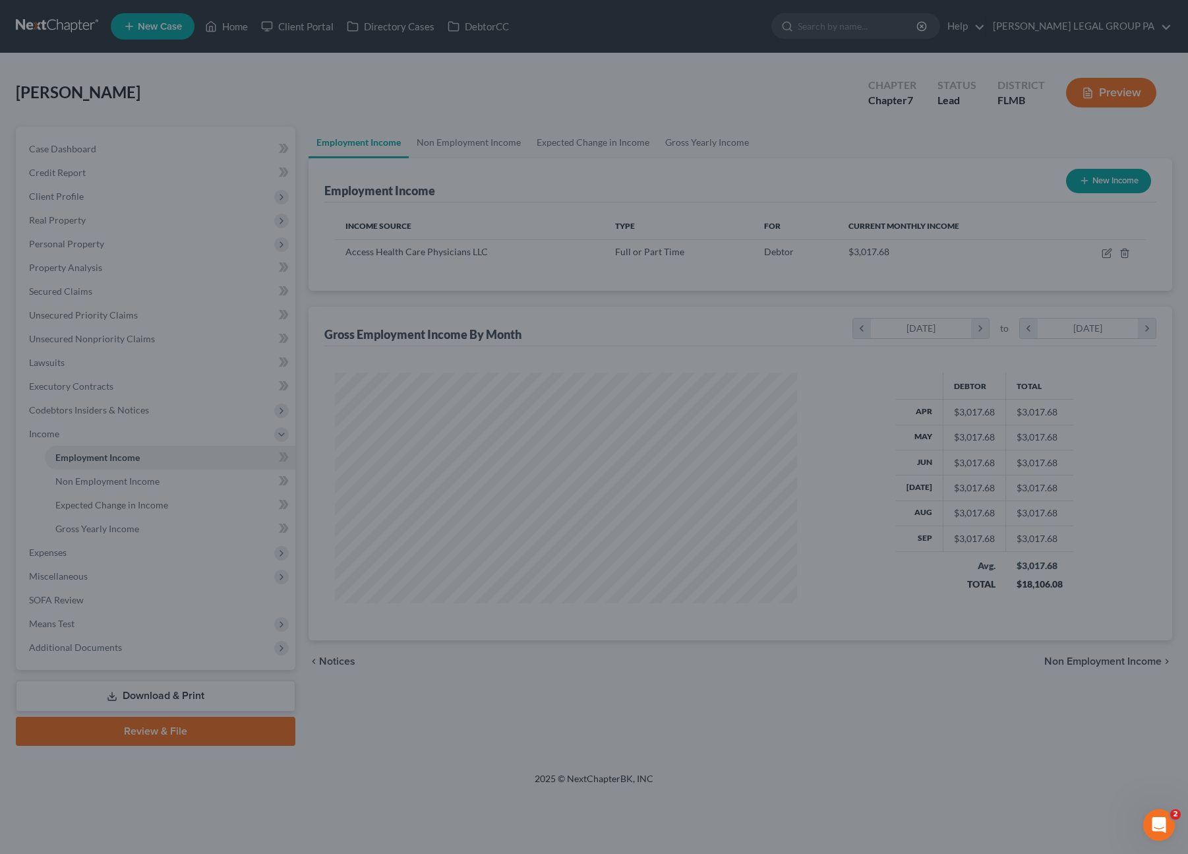
scroll to position [235, 488]
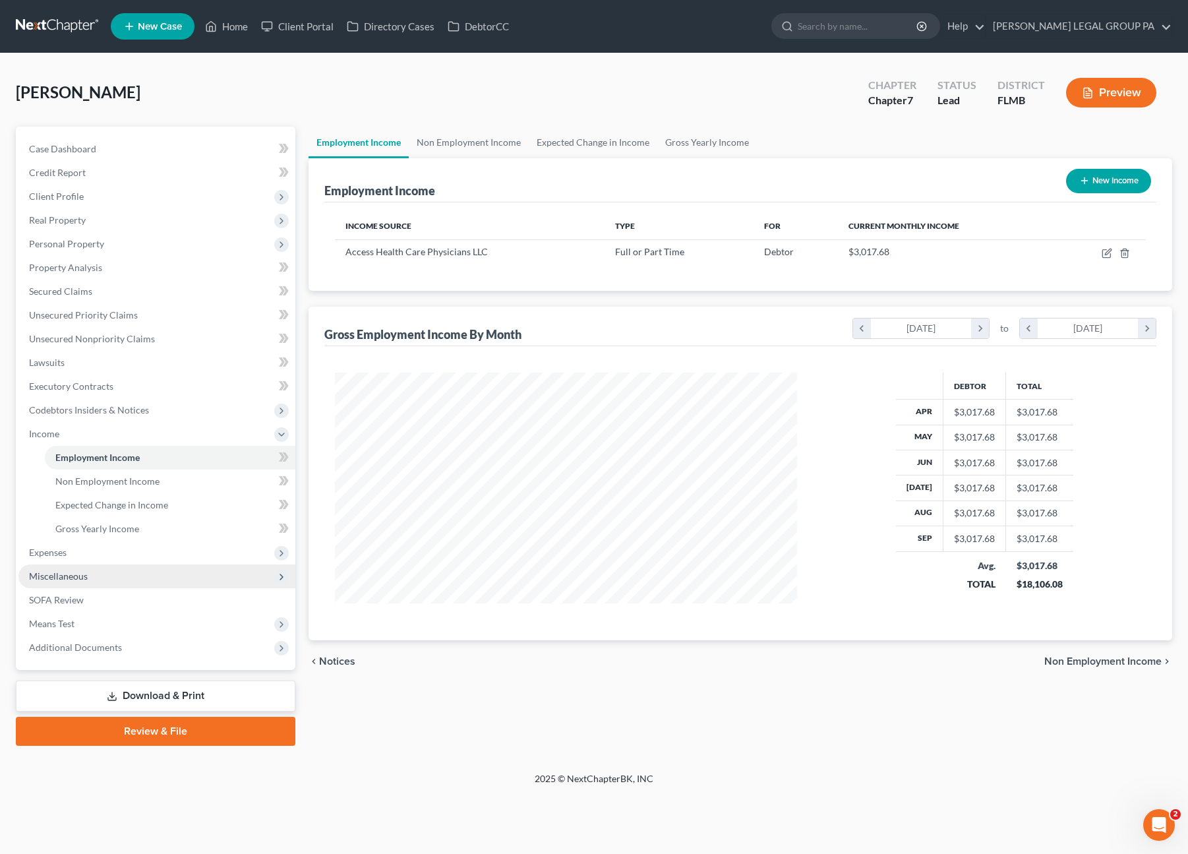
drag, startPoint x: 533, startPoint y: 91, endPoint x: 65, endPoint y: 572, distance: 670.4
click at [533, 91] on div "[PERSON_NAME] Upgraded Chapter Chapter 7 Status Lead District [GEOGRAPHIC_DATA]…" at bounding box center [594, 97] width 1156 height 57
click at [93, 524] on span "Gross Yearly Income" at bounding box center [97, 528] width 84 height 11
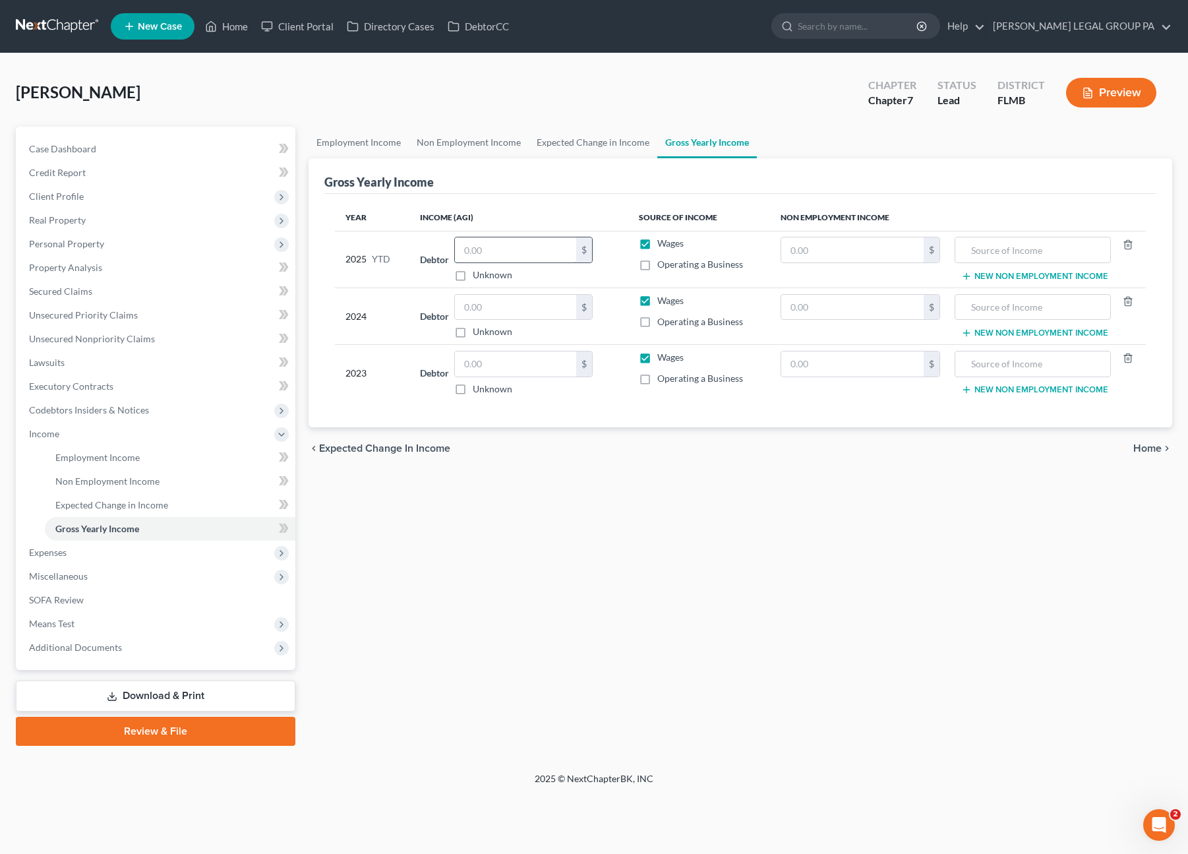
click at [492, 252] on input "text" at bounding box center [515, 249] width 121 height 25
type input "20,259.69"
click at [485, 312] on input "text" at bounding box center [515, 307] width 121 height 25
drag, startPoint x: 479, startPoint y: 313, endPoint x: 492, endPoint y: 314, distance: 13.9
click at [479, 313] on input "text" at bounding box center [515, 307] width 121 height 25
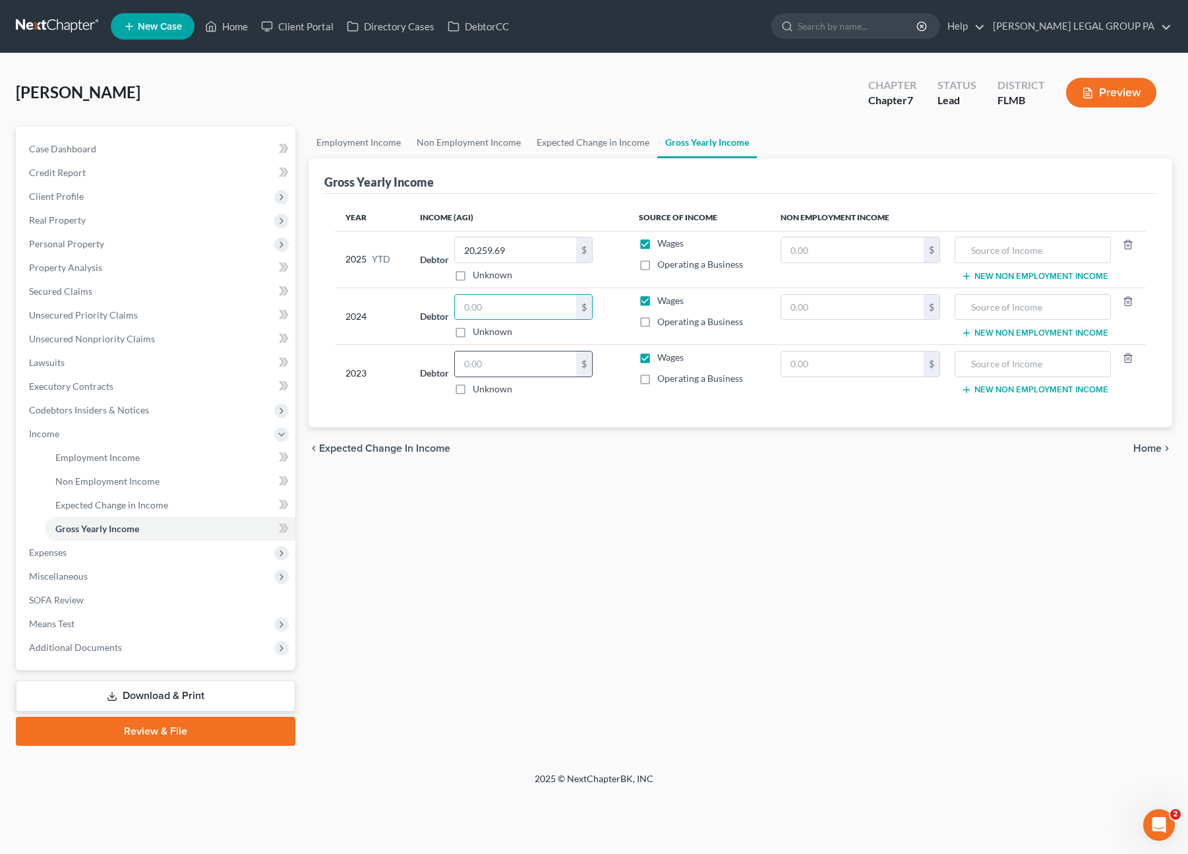
click at [490, 374] on div "$" at bounding box center [523, 364] width 138 height 26
click at [488, 362] on input "text" at bounding box center [515, 363] width 121 height 25
click at [504, 359] on input "text" at bounding box center [515, 363] width 121 height 25
type input "32,172.00"
click at [80, 555] on span "Expenses" at bounding box center [156, 553] width 277 height 24
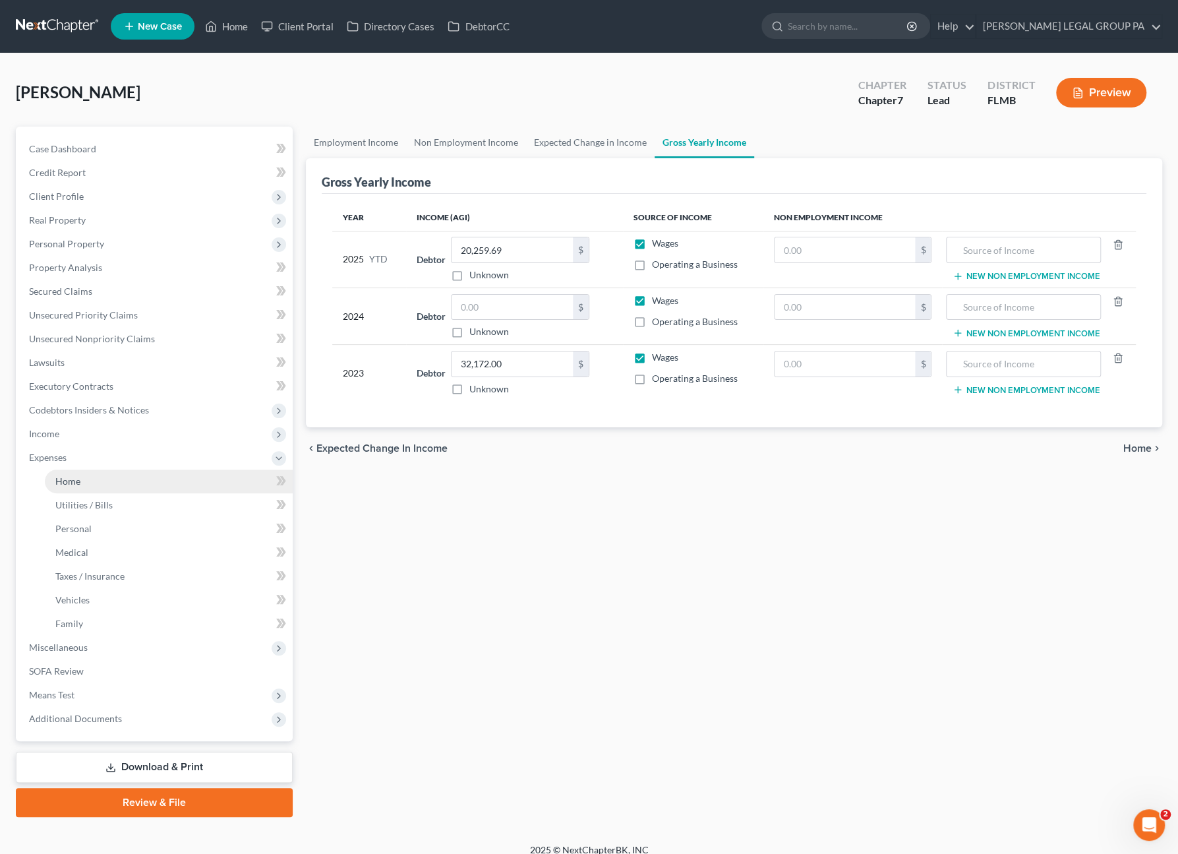
click at [103, 481] on link "Home" at bounding box center [169, 481] width 248 height 24
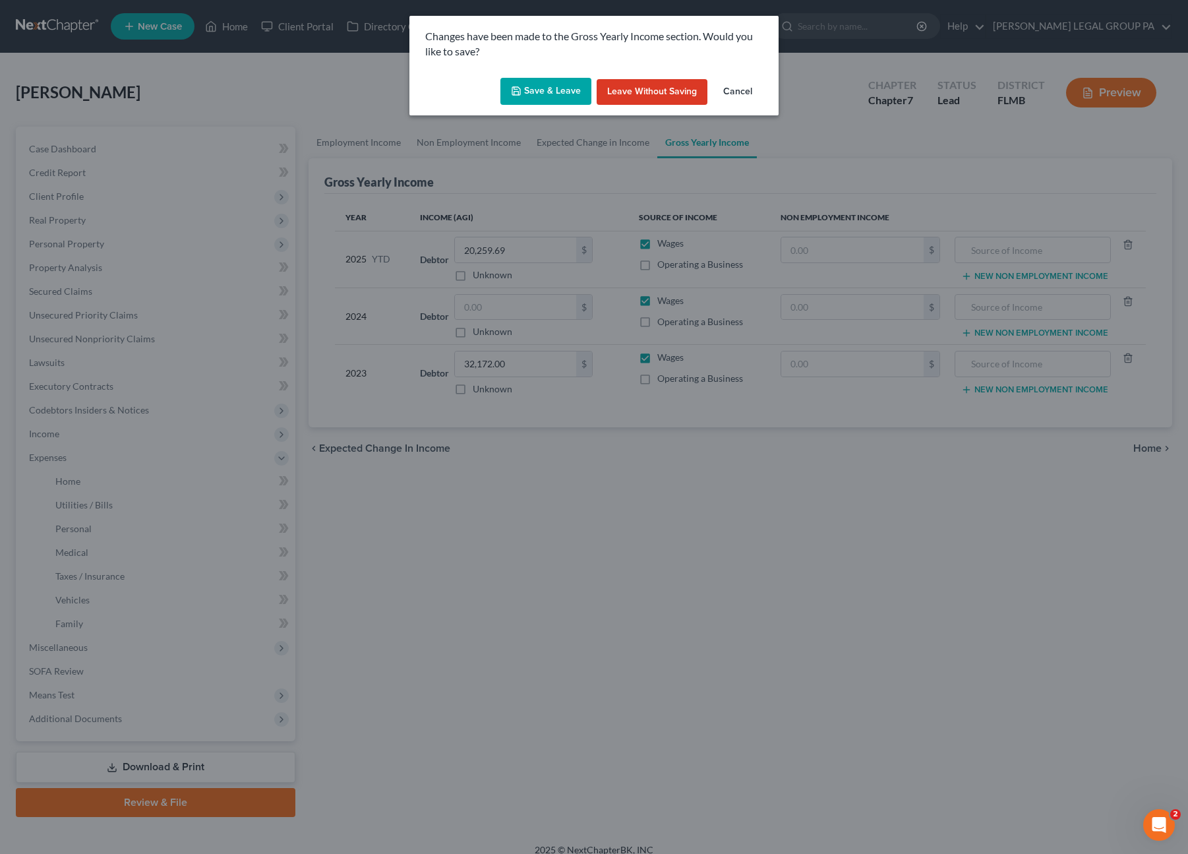
click at [545, 96] on button "Save & Leave" at bounding box center [545, 92] width 91 height 28
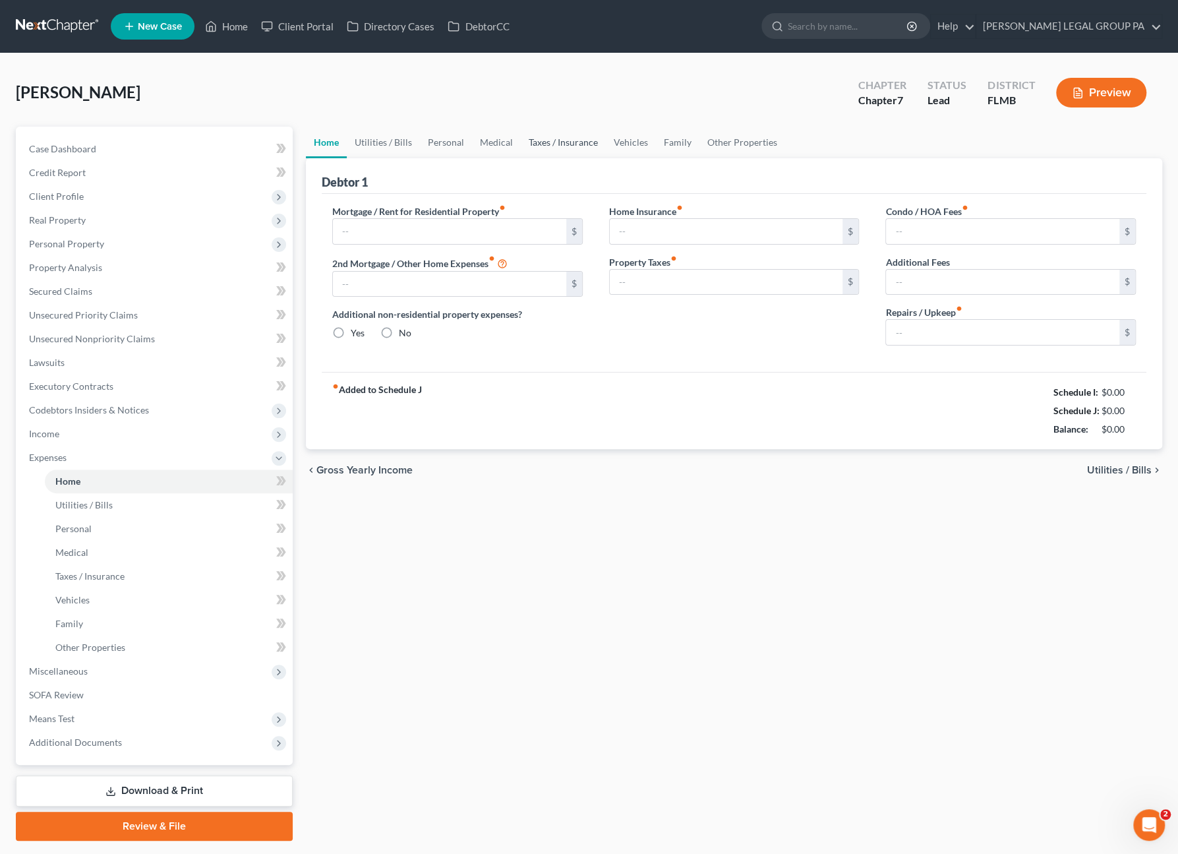
type input "0.00"
radio input "true"
type input "0.00"
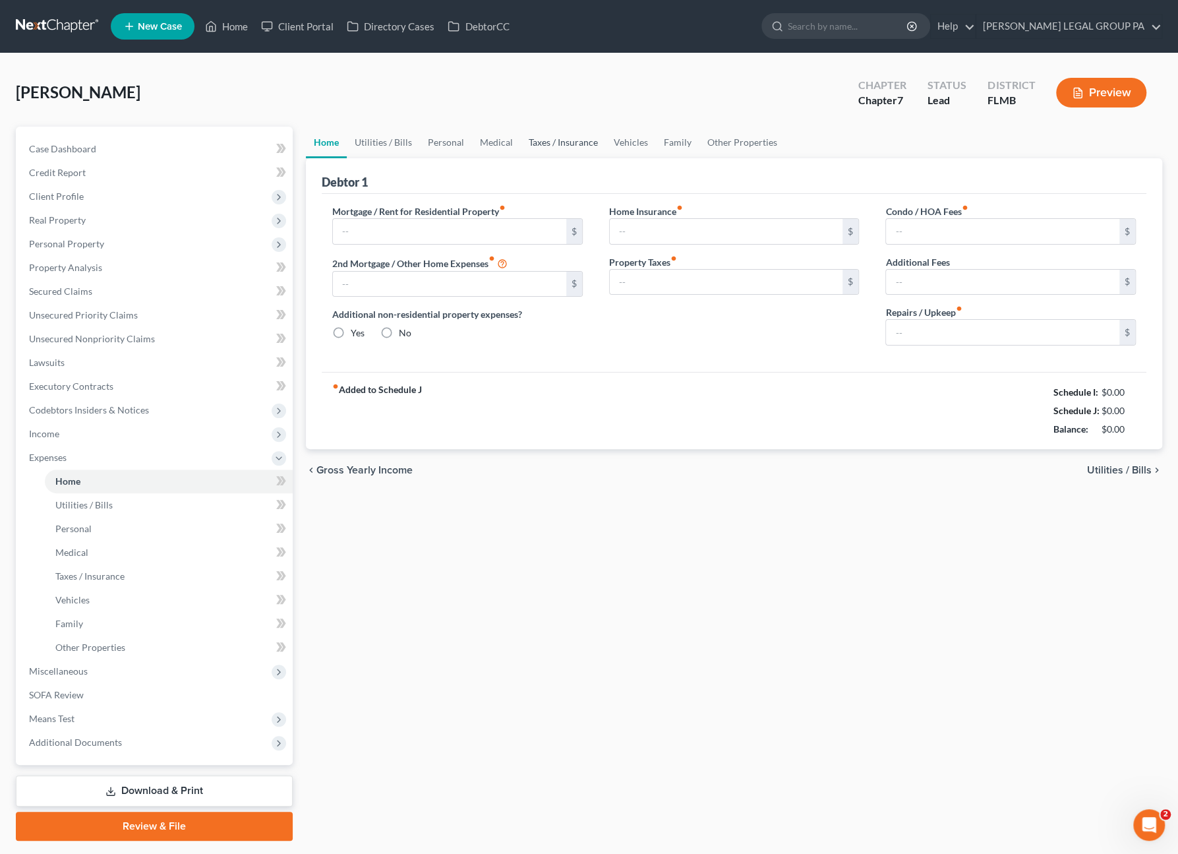
type input "0.00"
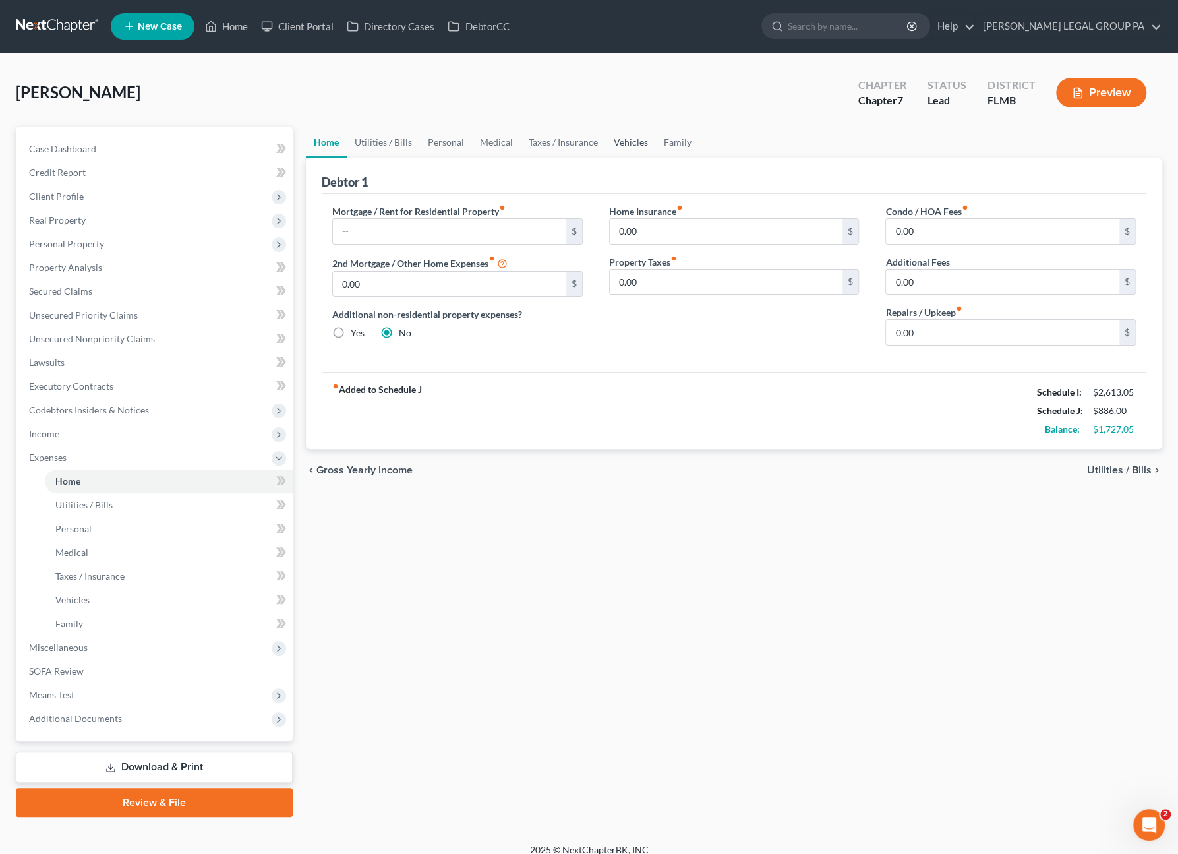
click at [626, 135] on link "Vehicles" at bounding box center [631, 143] width 50 height 32
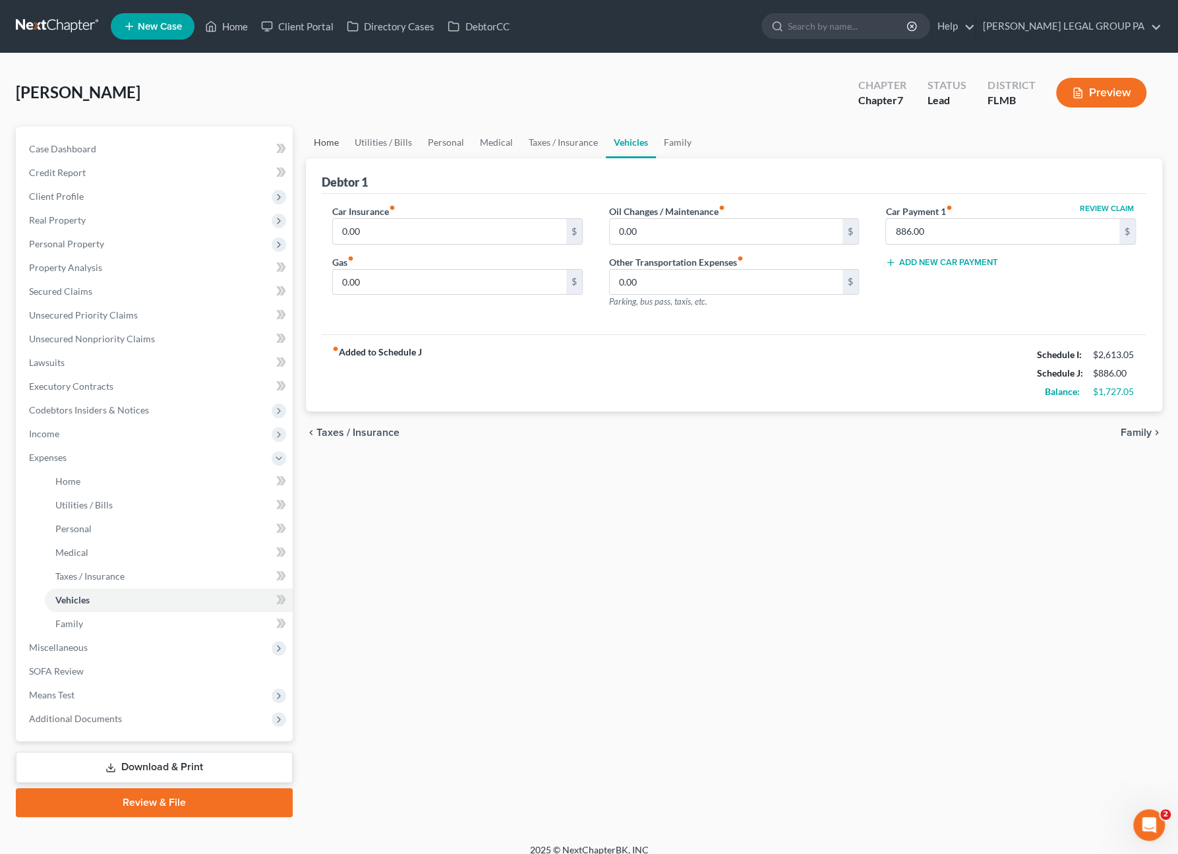
click at [324, 137] on link "Home" at bounding box center [326, 143] width 41 height 32
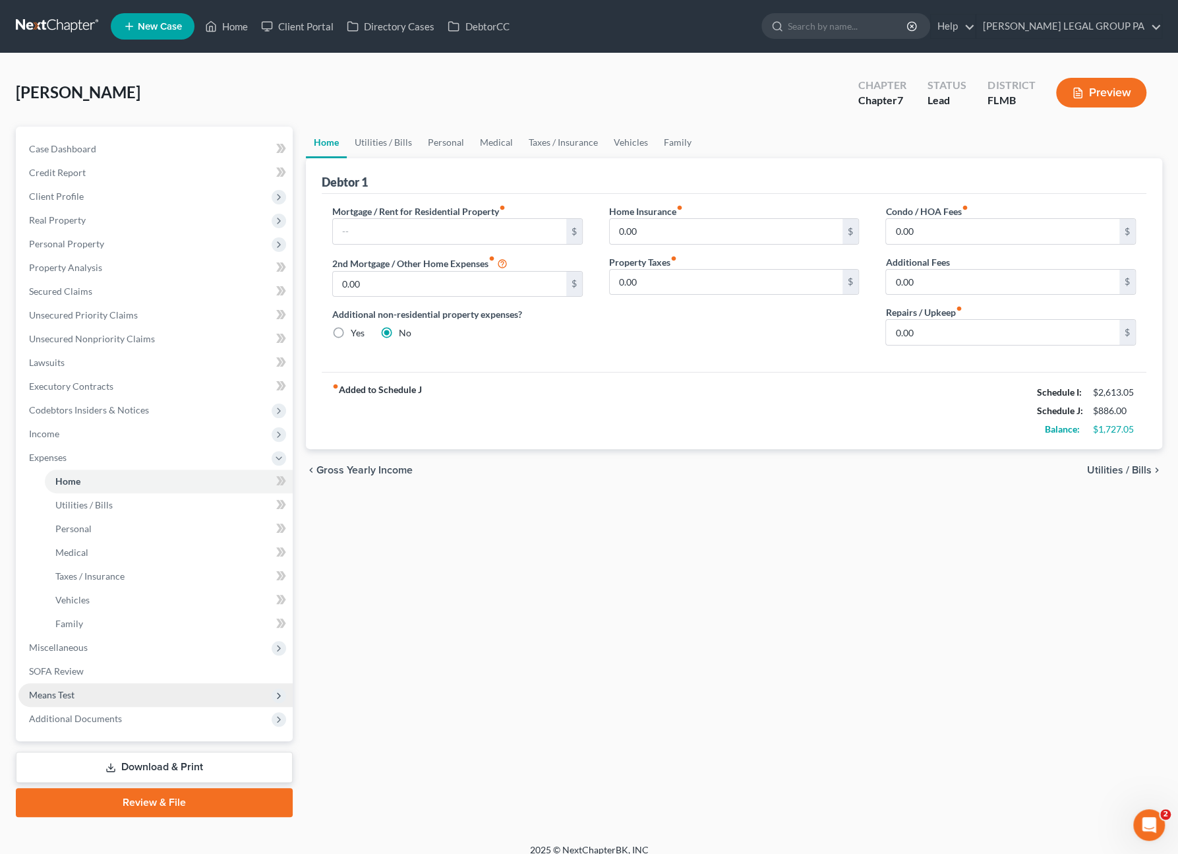
drag, startPoint x: 95, startPoint y: 646, endPoint x: 142, endPoint y: 690, distance: 64.4
click at [95, 646] on span "Miscellaneous" at bounding box center [155, 648] width 274 height 24
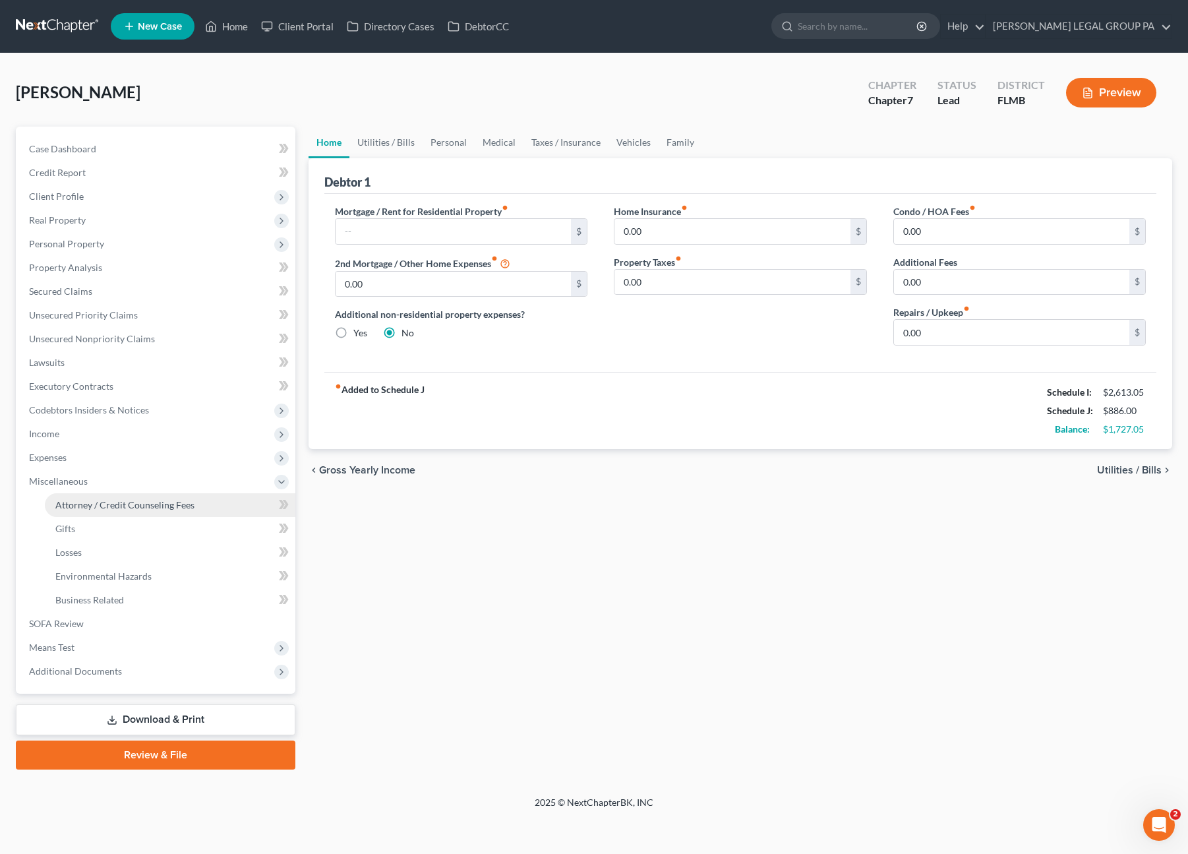
click at [100, 502] on span "Attorney / Credit Counseling Fees" at bounding box center [124, 504] width 139 height 11
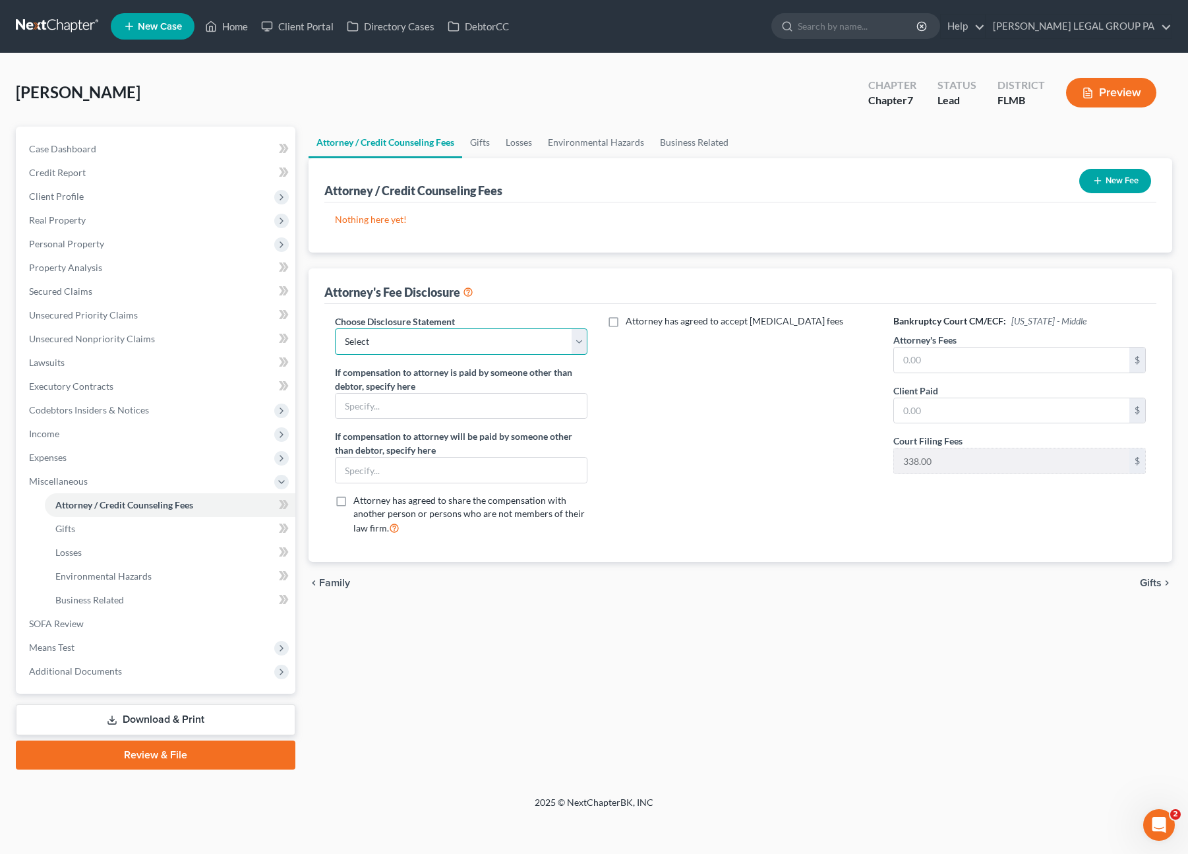
drag, startPoint x: 506, startPoint y: 334, endPoint x: 508, endPoint y: 351, distance: 17.3
click at [506, 334] on select "Select Attorney Compensation Statement" at bounding box center [461, 341] width 253 height 26
select select "0"
click at [335, 328] on select "Select Attorney Compensation Statement" at bounding box center [461, 341] width 253 height 26
click at [960, 359] on input "text" at bounding box center [1012, 359] width 236 height 25
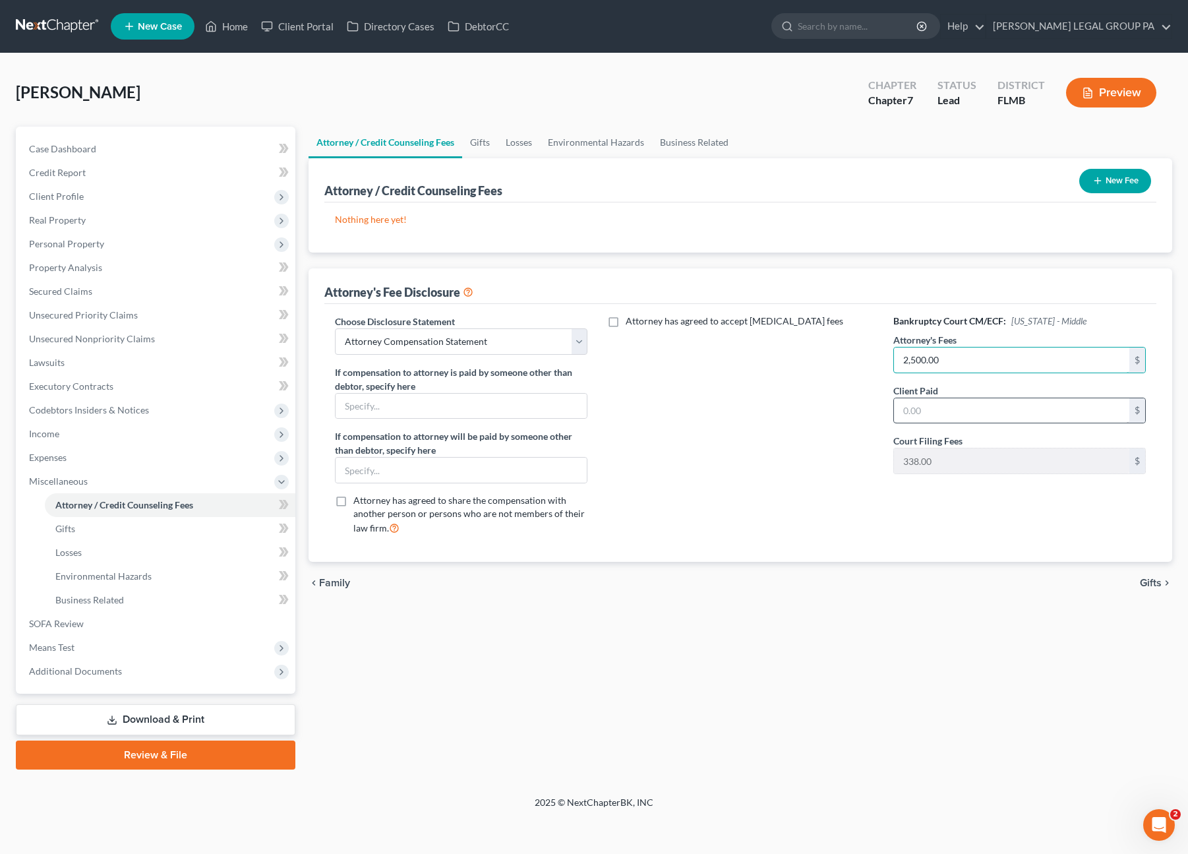
type input "2,500.00"
click at [949, 406] on input "text" at bounding box center [1012, 410] width 236 height 25
type input "2,500.0"
click at [1108, 188] on button "New Fee" at bounding box center [1115, 181] width 72 height 24
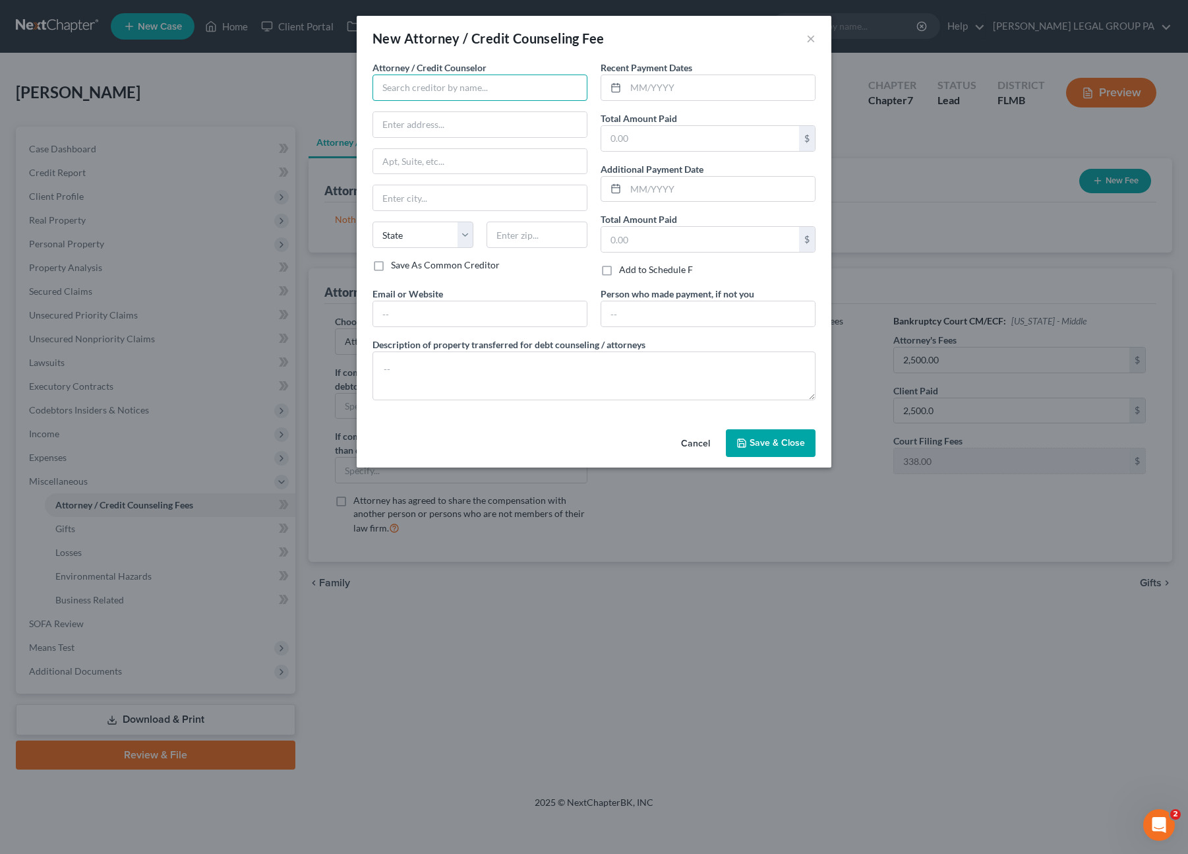
click at [438, 85] on input "text" at bounding box center [479, 87] width 215 height 26
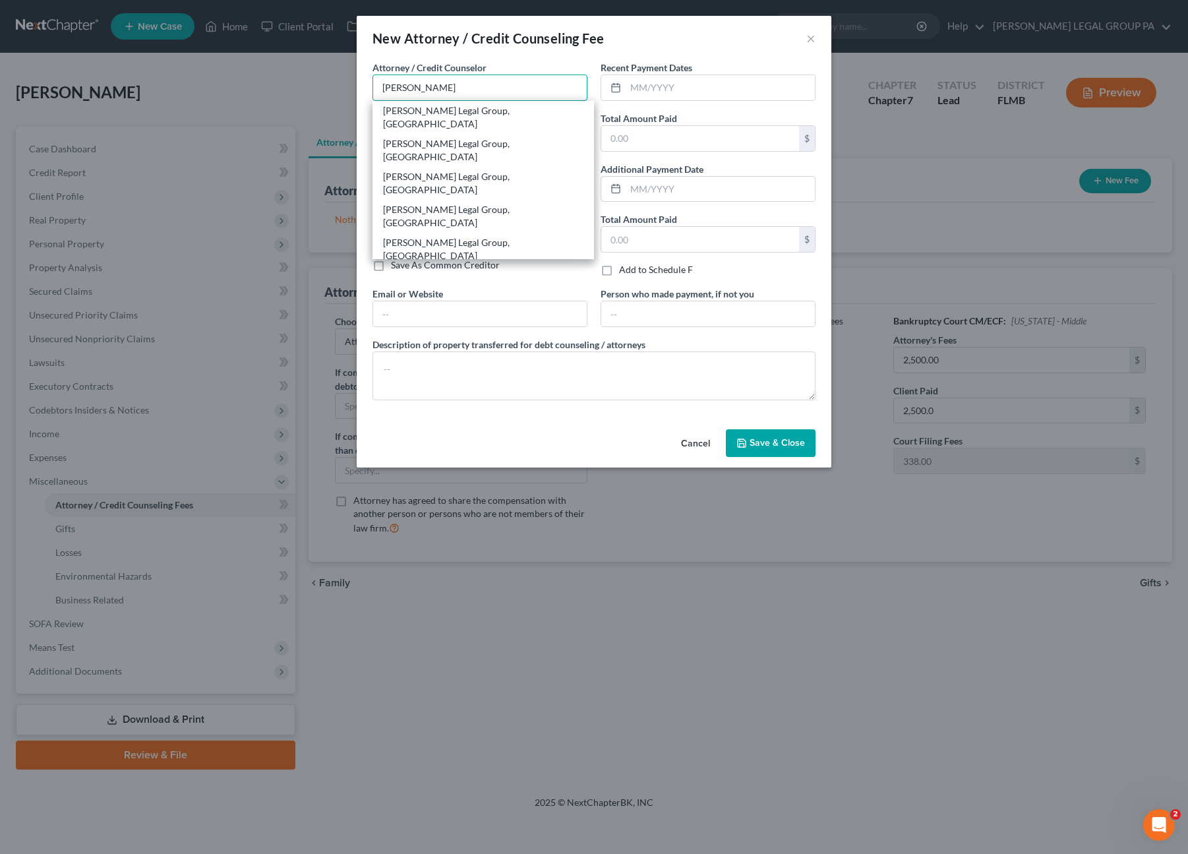
type input "[PERSON_NAME] Legal Group, [GEOGRAPHIC_DATA]"
type input "[STREET_ADDRESS]"
type input "Clearwater"
select select "9"
type input "33763"
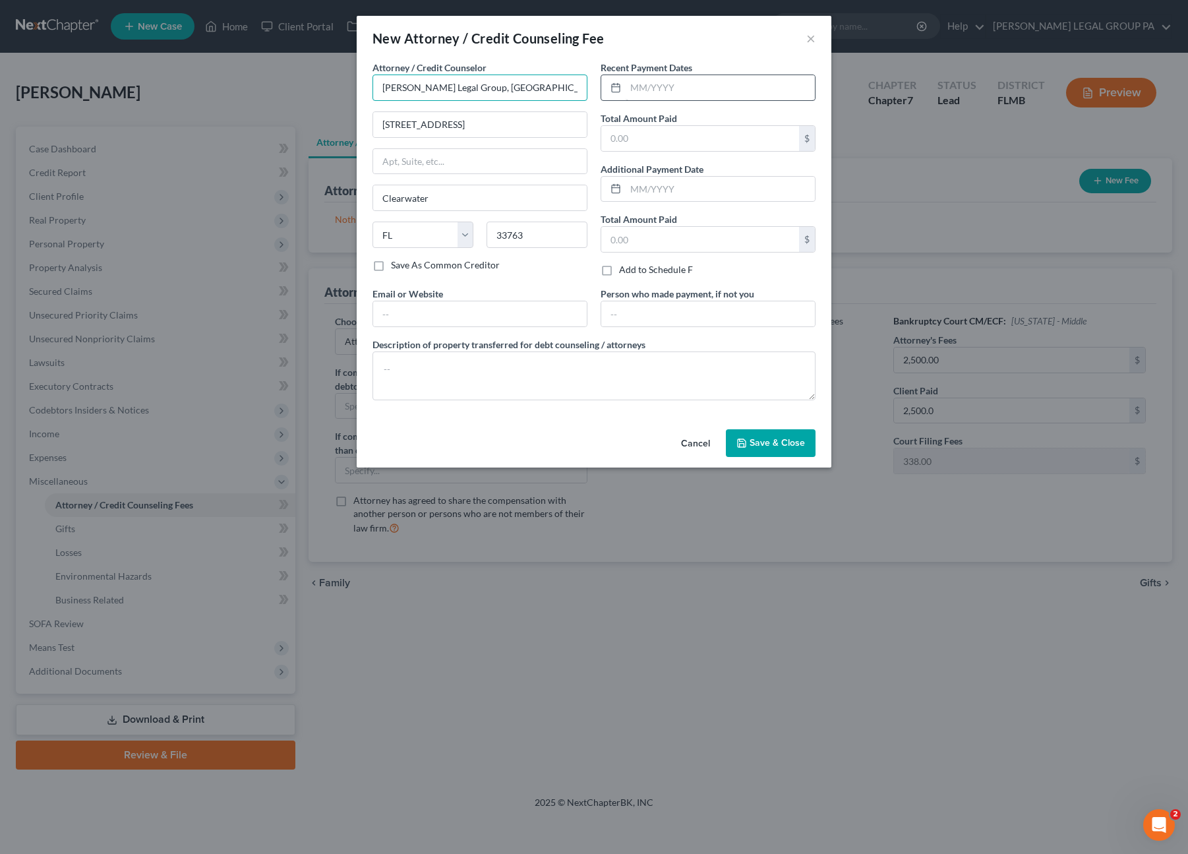
type input "[PERSON_NAME] Legal Group, [GEOGRAPHIC_DATA]"
click at [680, 81] on input "text" at bounding box center [720, 87] width 189 height 25
type input "09/2025"
type input "2,500.00"
drag, startPoint x: 455, startPoint y: 311, endPoint x: 448, endPoint y: 313, distance: 6.9
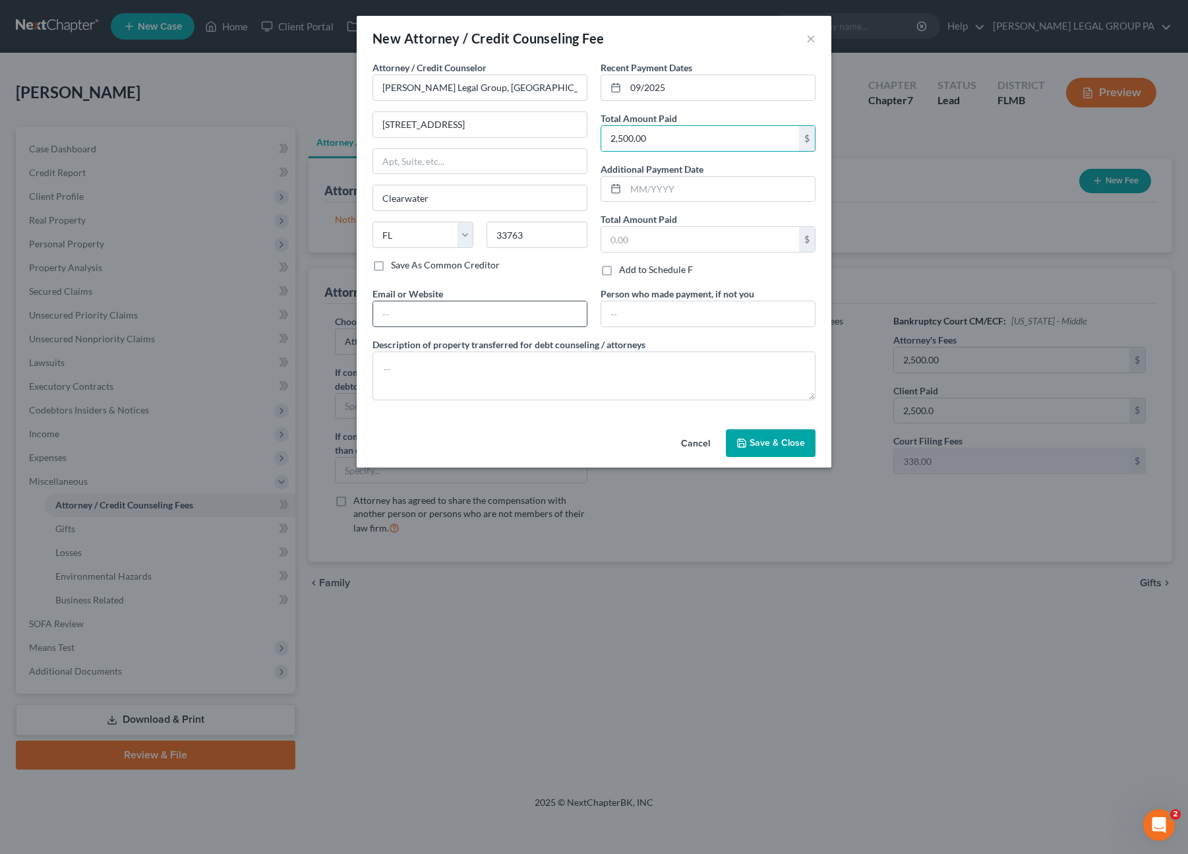
click at [455, 311] on input "text" at bounding box center [480, 313] width 214 height 25
type input "[EMAIL_ADDRESS][DOMAIN_NAME]"
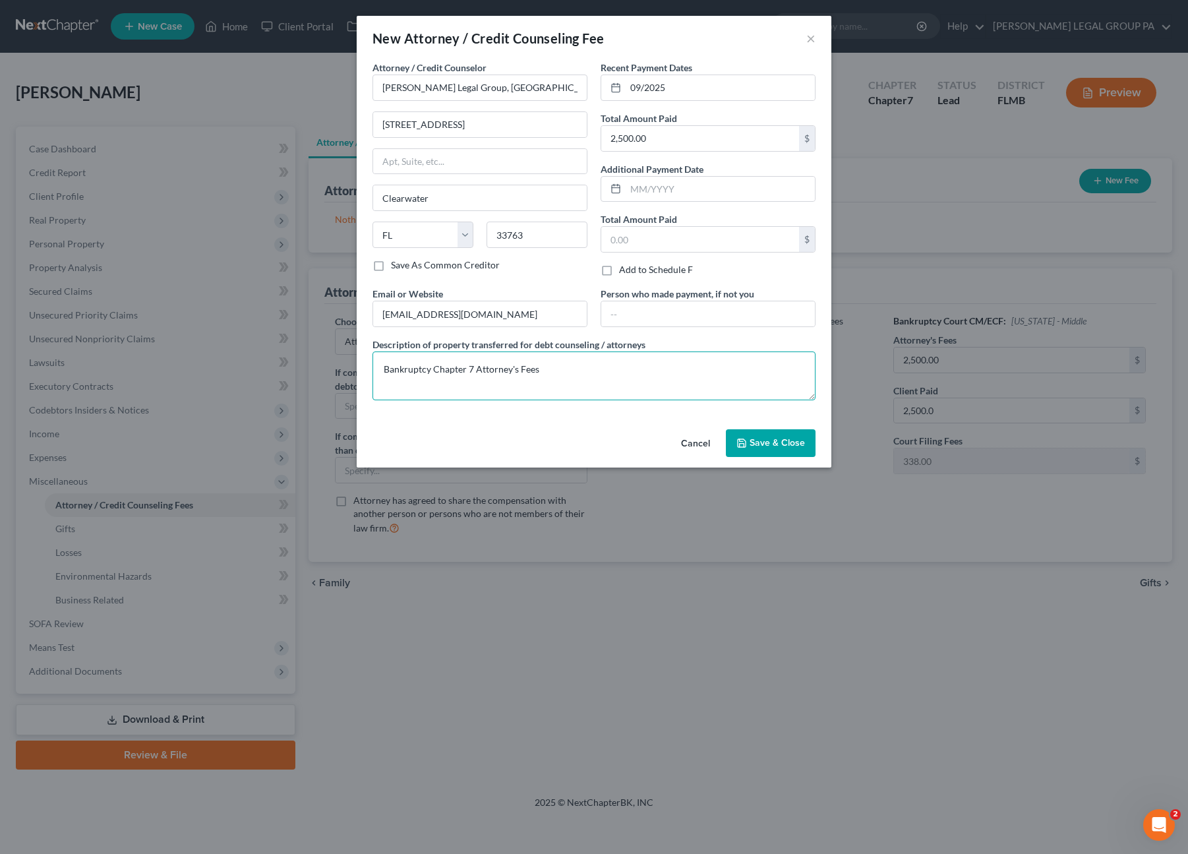
type textarea "Bankruptcy Chapter 7 Attorney's Fees"
click at [750, 450] on button "Save & Close" at bounding box center [771, 443] width 90 height 28
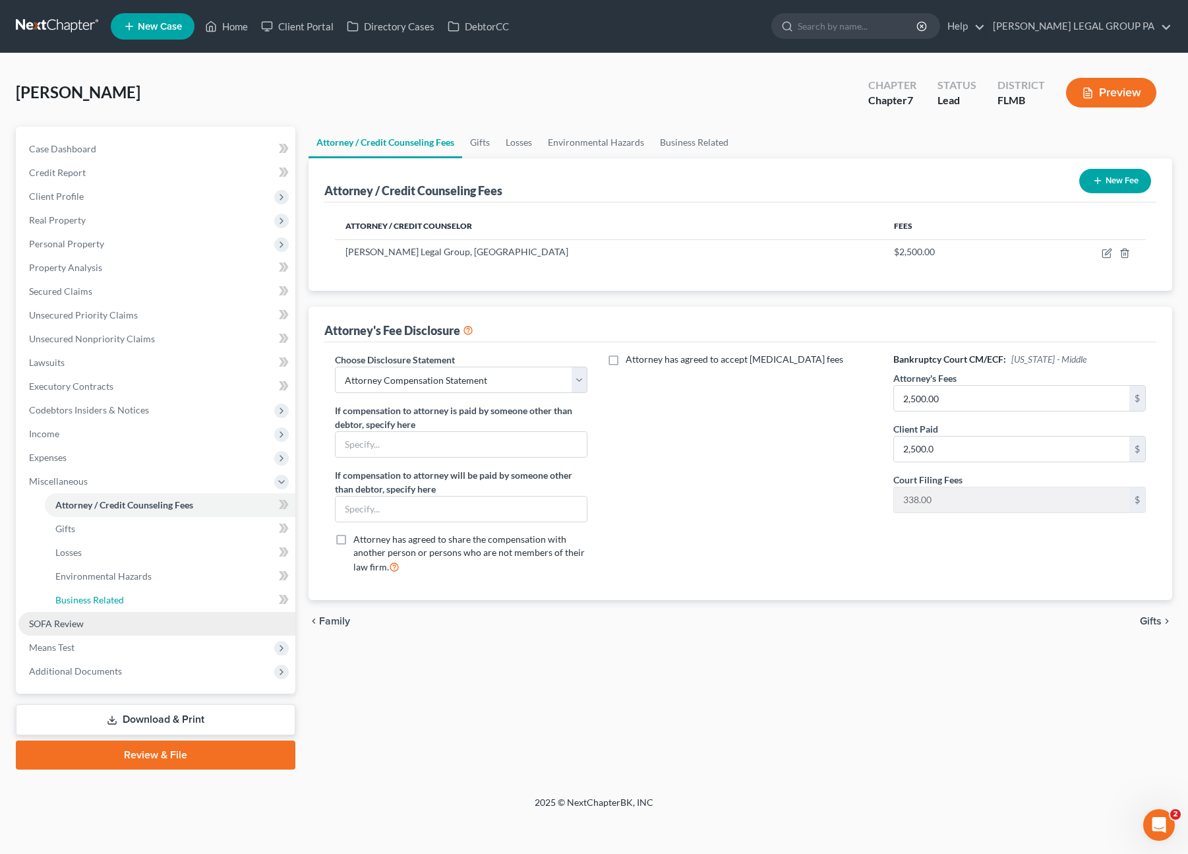
click at [98, 601] on span "Business Related" at bounding box center [89, 599] width 69 height 11
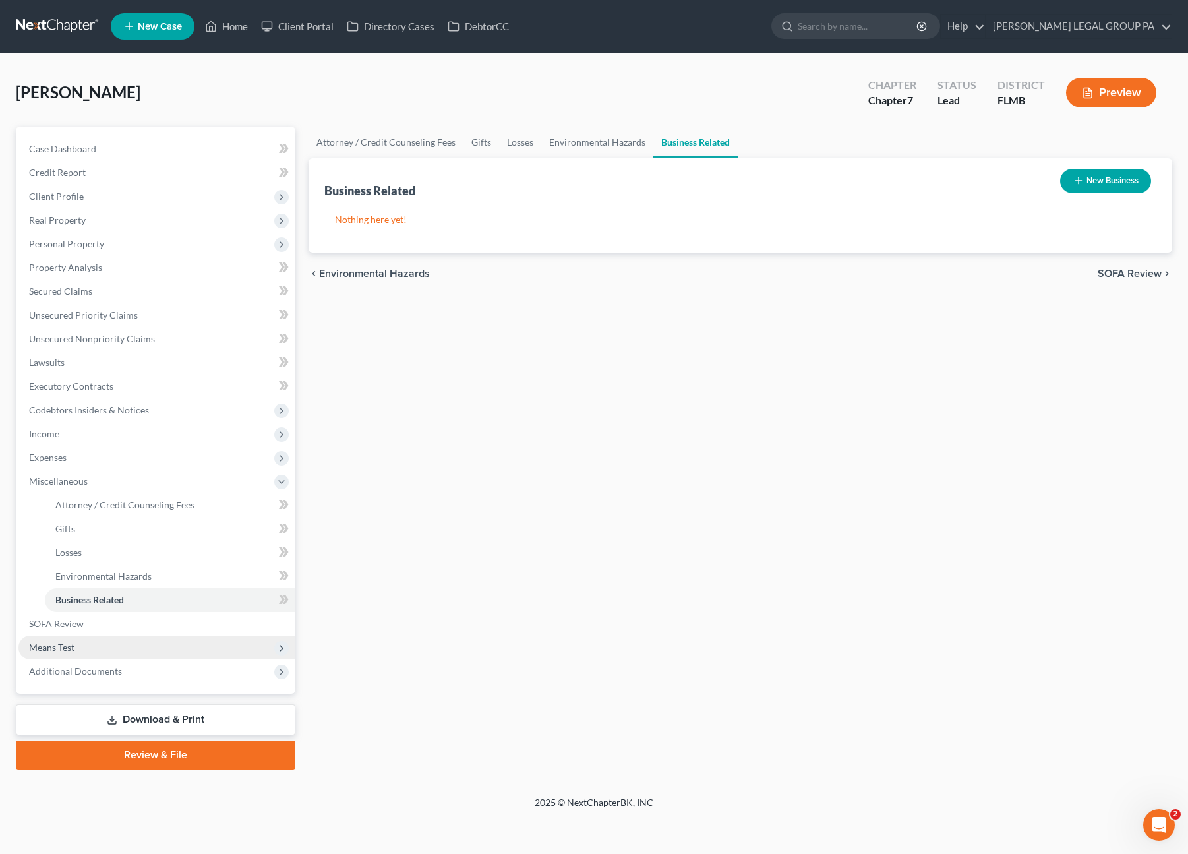
click at [71, 652] on span "Means Test" at bounding box center [156, 648] width 277 height 24
click at [81, 648] on span "Calculation and Presumption" at bounding box center [115, 646] width 120 height 11
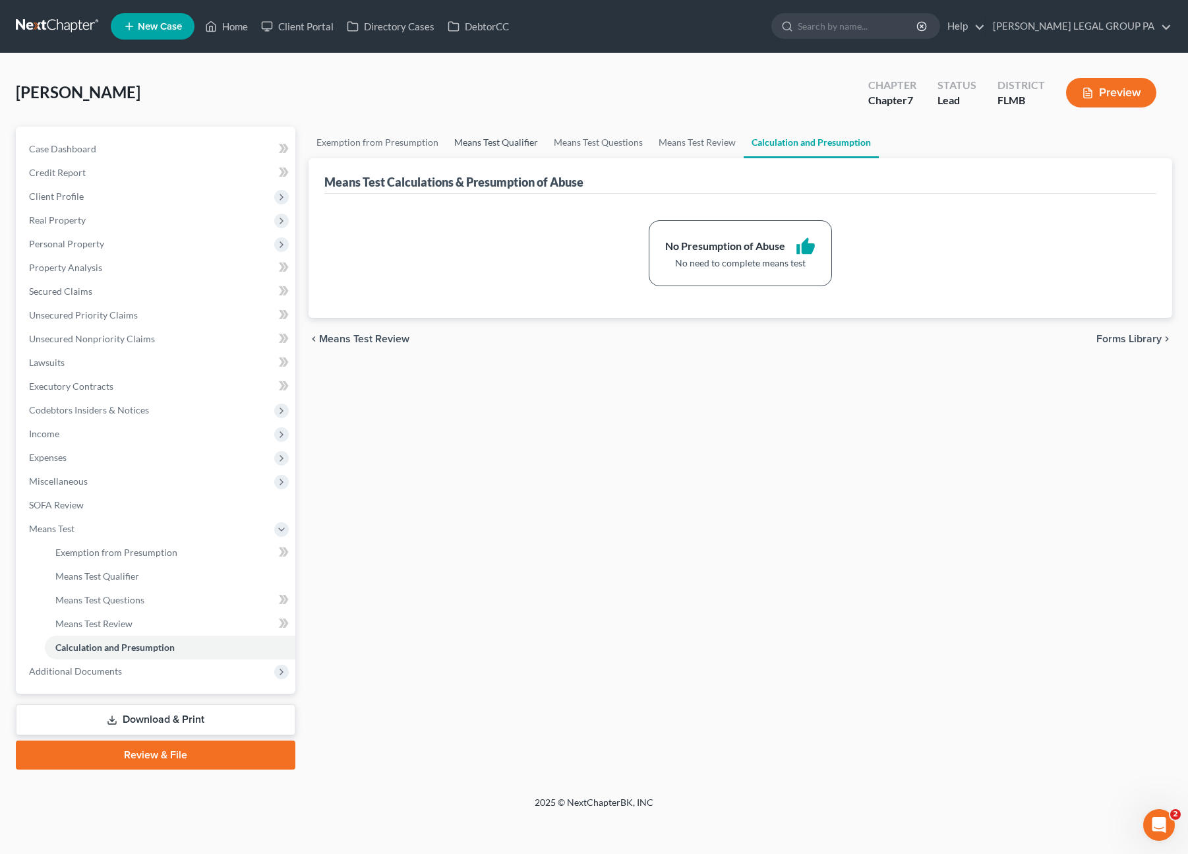
drag, startPoint x: 468, startPoint y: 135, endPoint x: 510, endPoint y: 150, distance: 44.8
click at [468, 135] on link "Means Test Qualifier" at bounding box center [496, 143] width 100 height 32
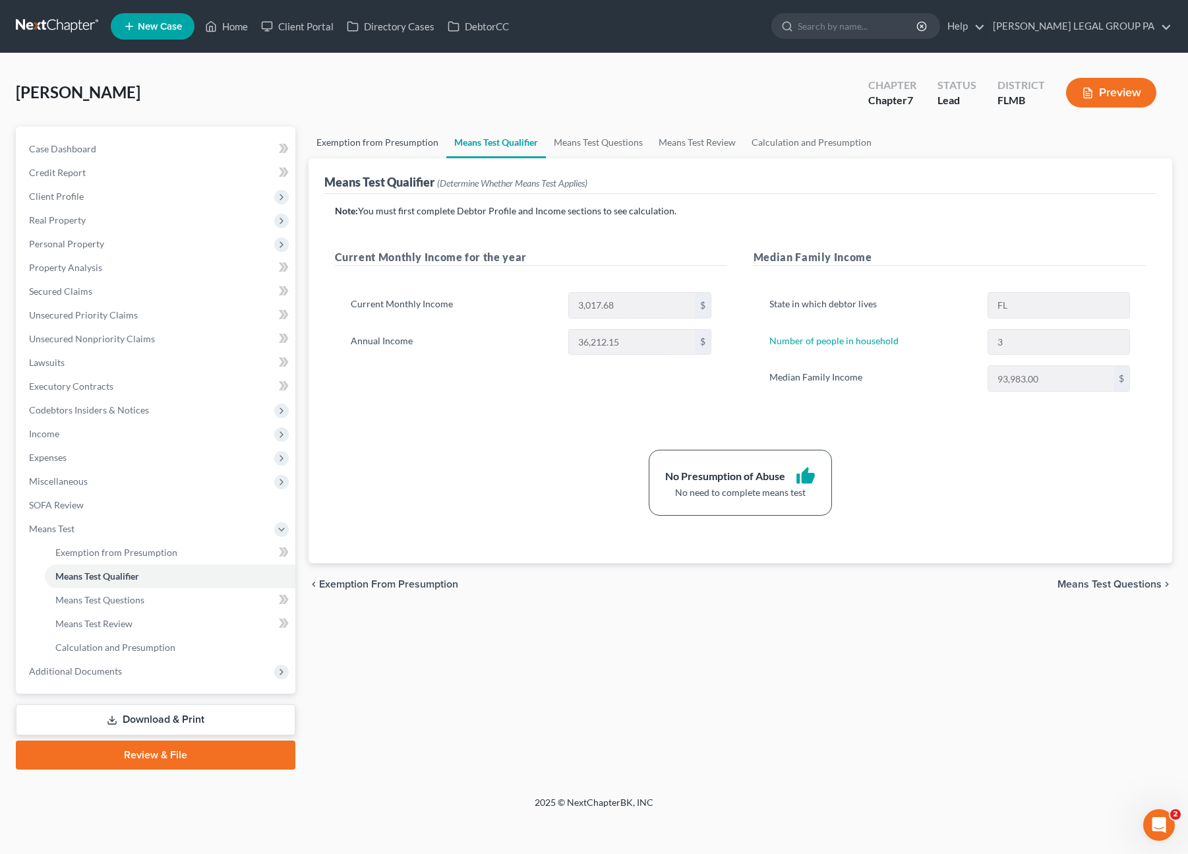
click at [407, 139] on link "Exemption from Presumption" at bounding box center [378, 143] width 138 height 32
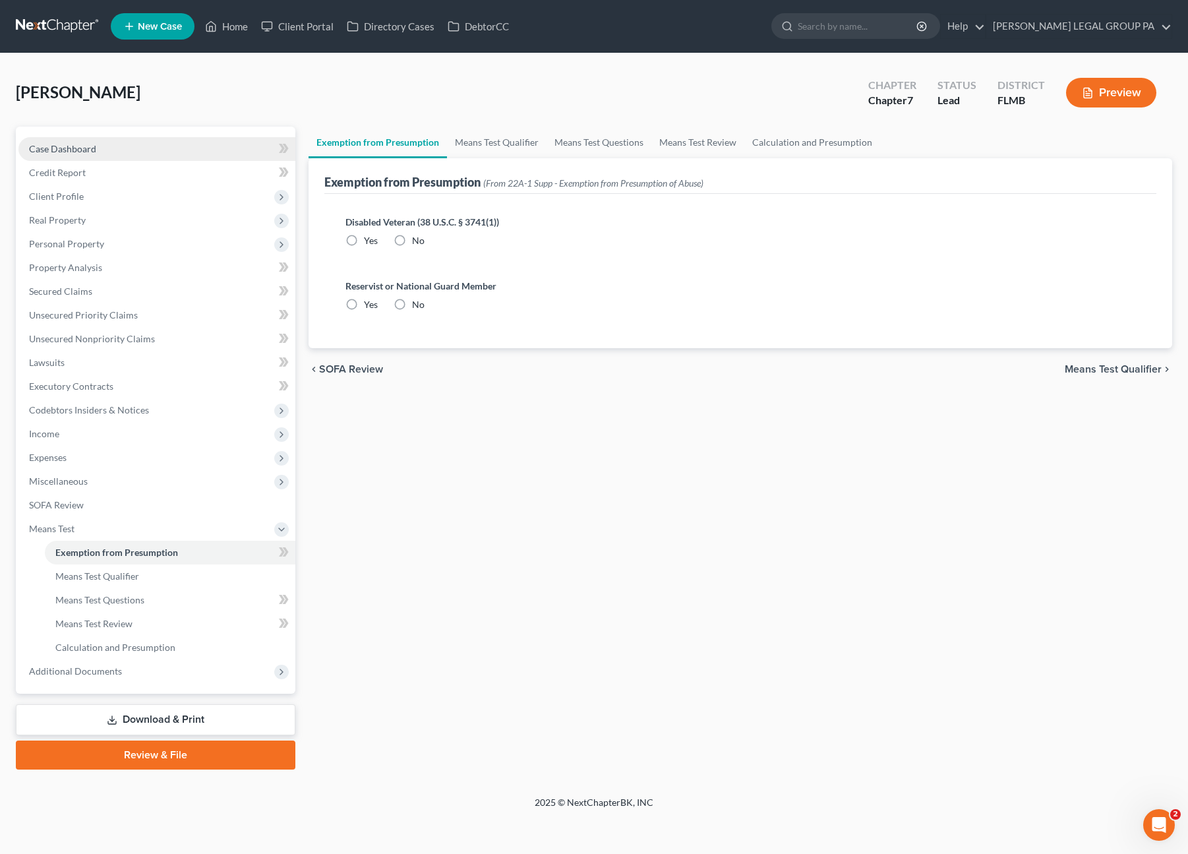
click at [145, 148] on link "Case Dashboard" at bounding box center [156, 149] width 277 height 24
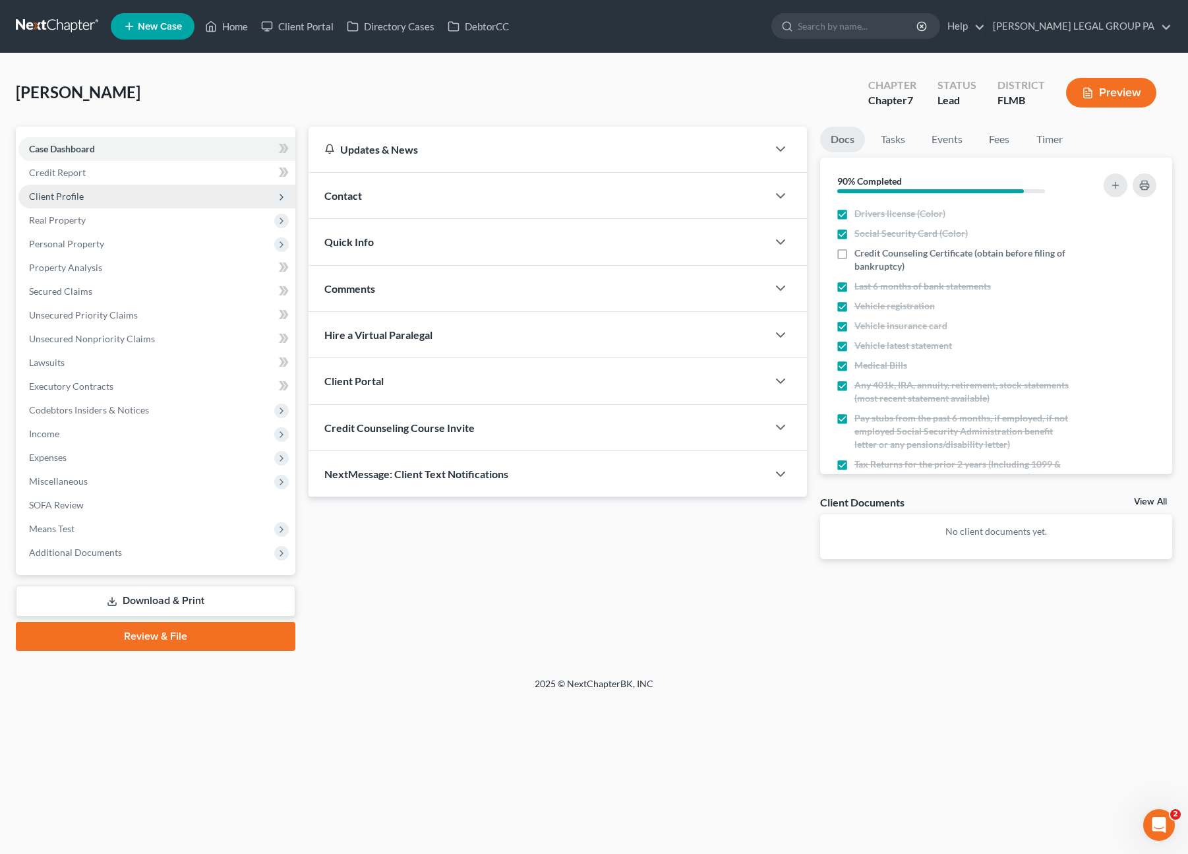
click at [65, 203] on span "Client Profile" at bounding box center [156, 197] width 277 height 24
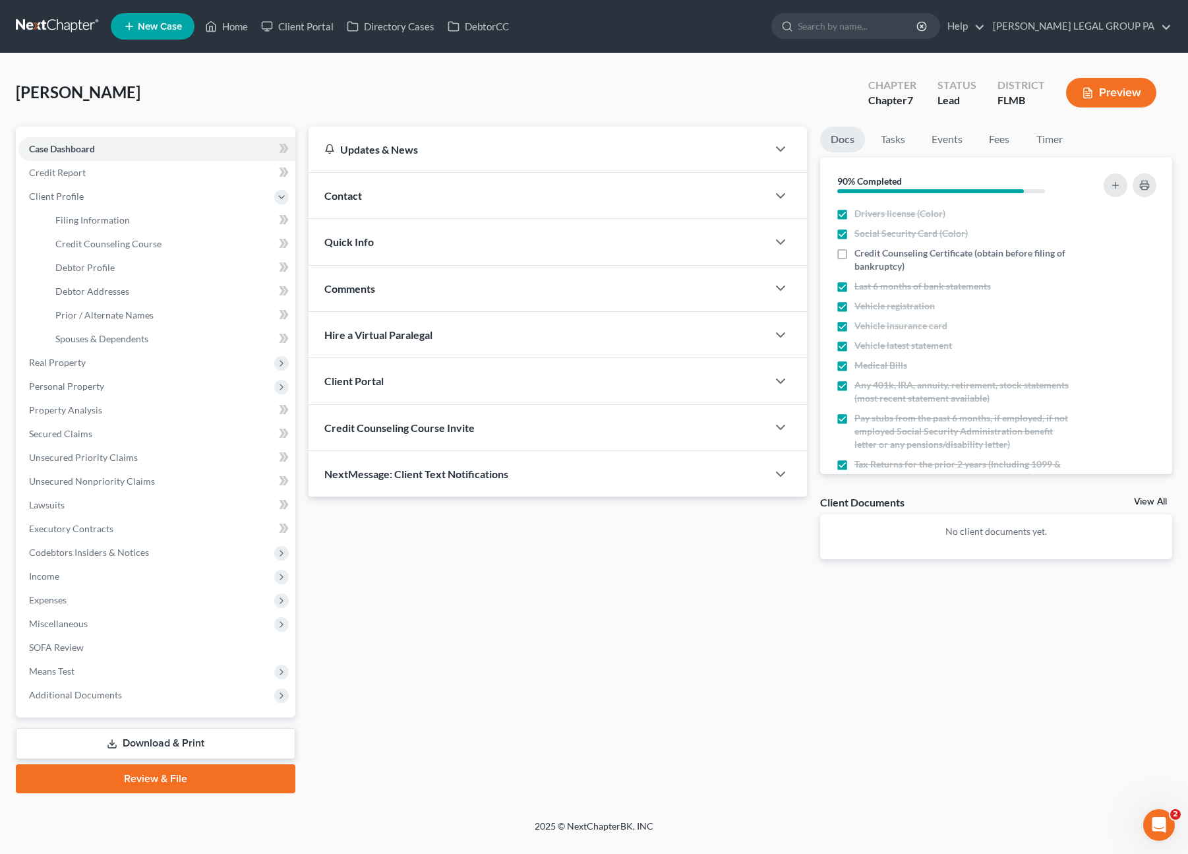
drag, startPoint x: 381, startPoint y: 426, endPoint x: 697, endPoint y: 478, distance: 320.7
click at [381, 426] on span "Credit Counseling Course Invite" at bounding box center [399, 427] width 150 height 13
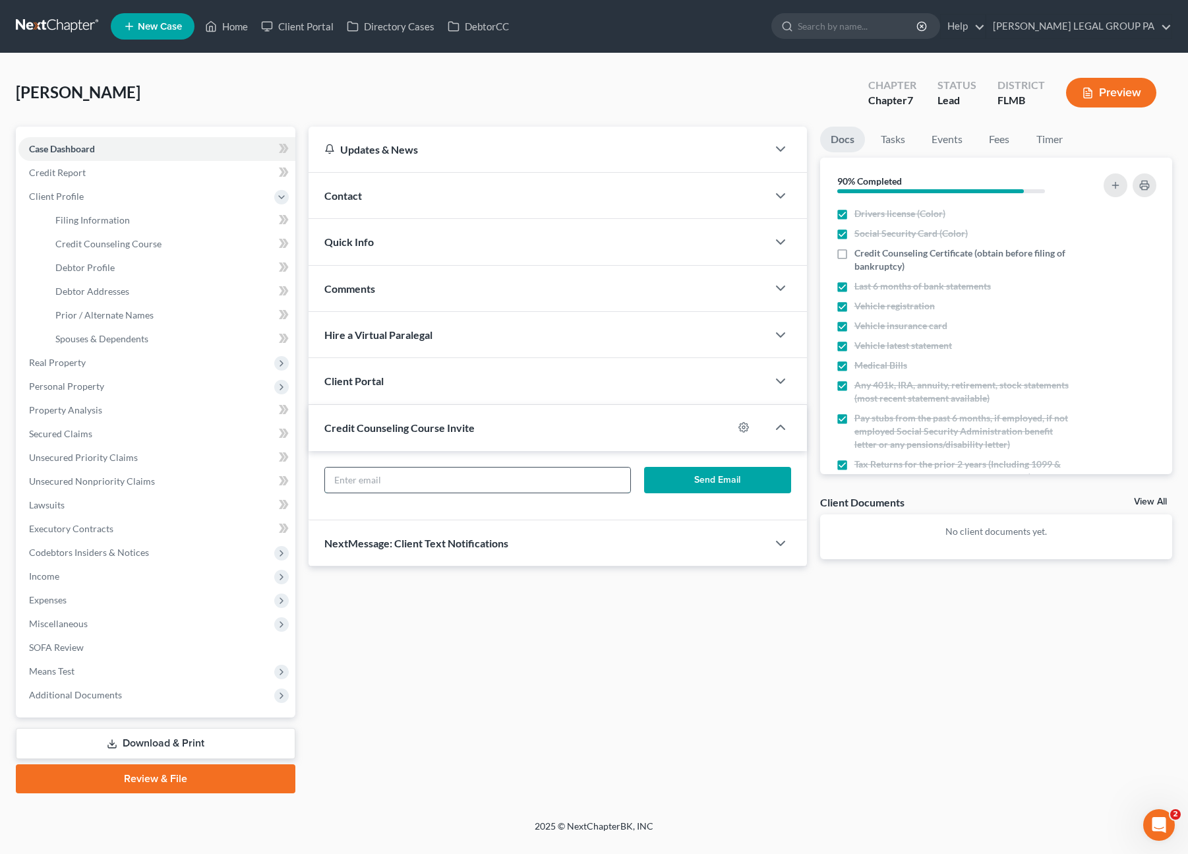
drag, startPoint x: 509, startPoint y: 473, endPoint x: 581, endPoint y: 483, distance: 72.4
click at [509, 473] on input "text" at bounding box center [477, 479] width 305 height 25
paste input "[EMAIL_ADDRESS][DOMAIN_NAME]"
type input "[EMAIL_ADDRESS][DOMAIN_NAME]"
click at [701, 484] on button "Send Email" at bounding box center [717, 480] width 147 height 26
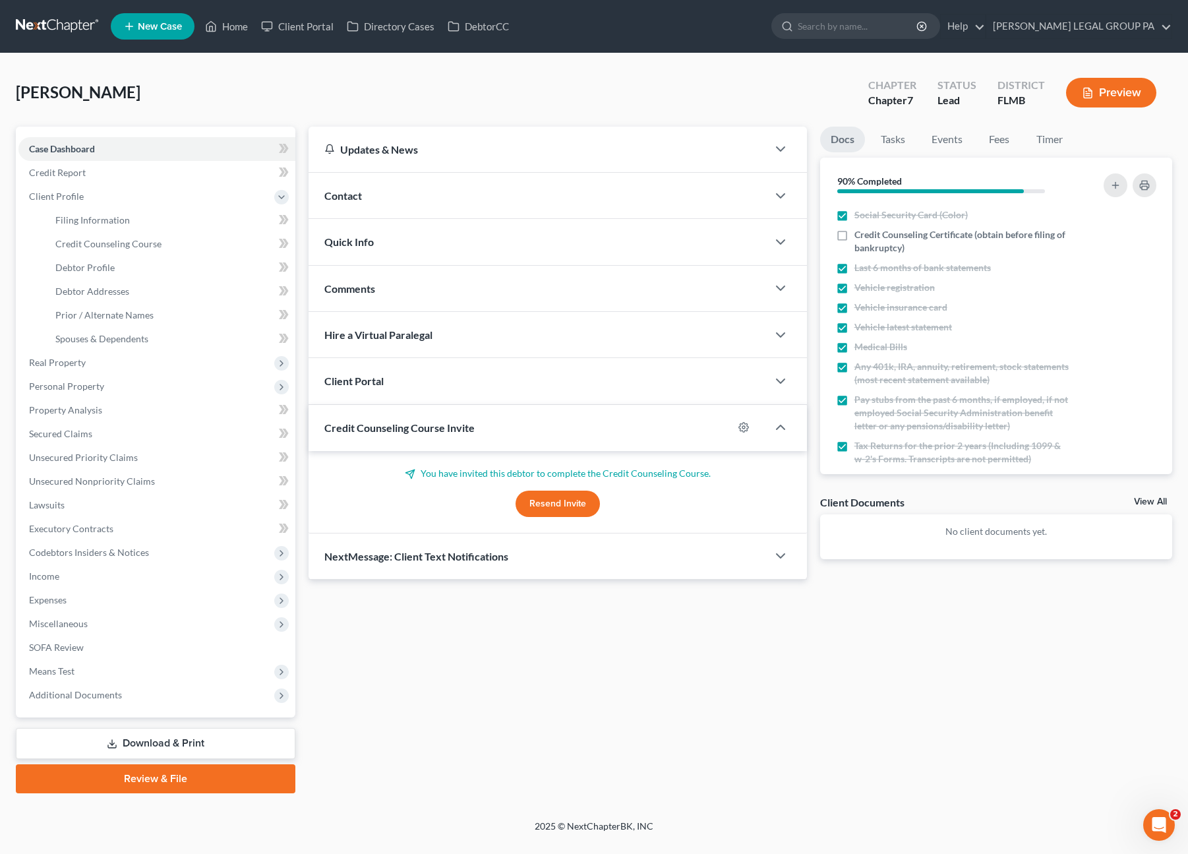
scroll to position [34, 0]
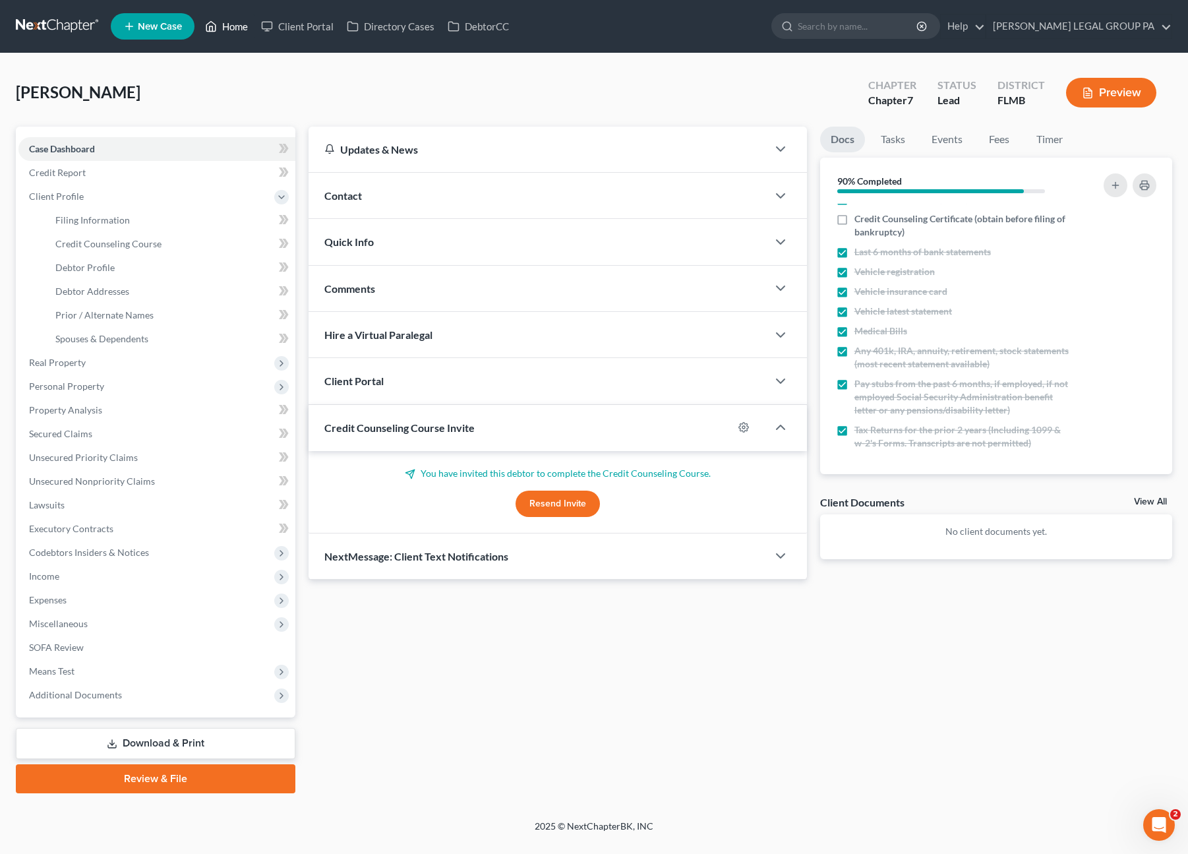
click at [225, 34] on link "Home" at bounding box center [226, 27] width 56 height 24
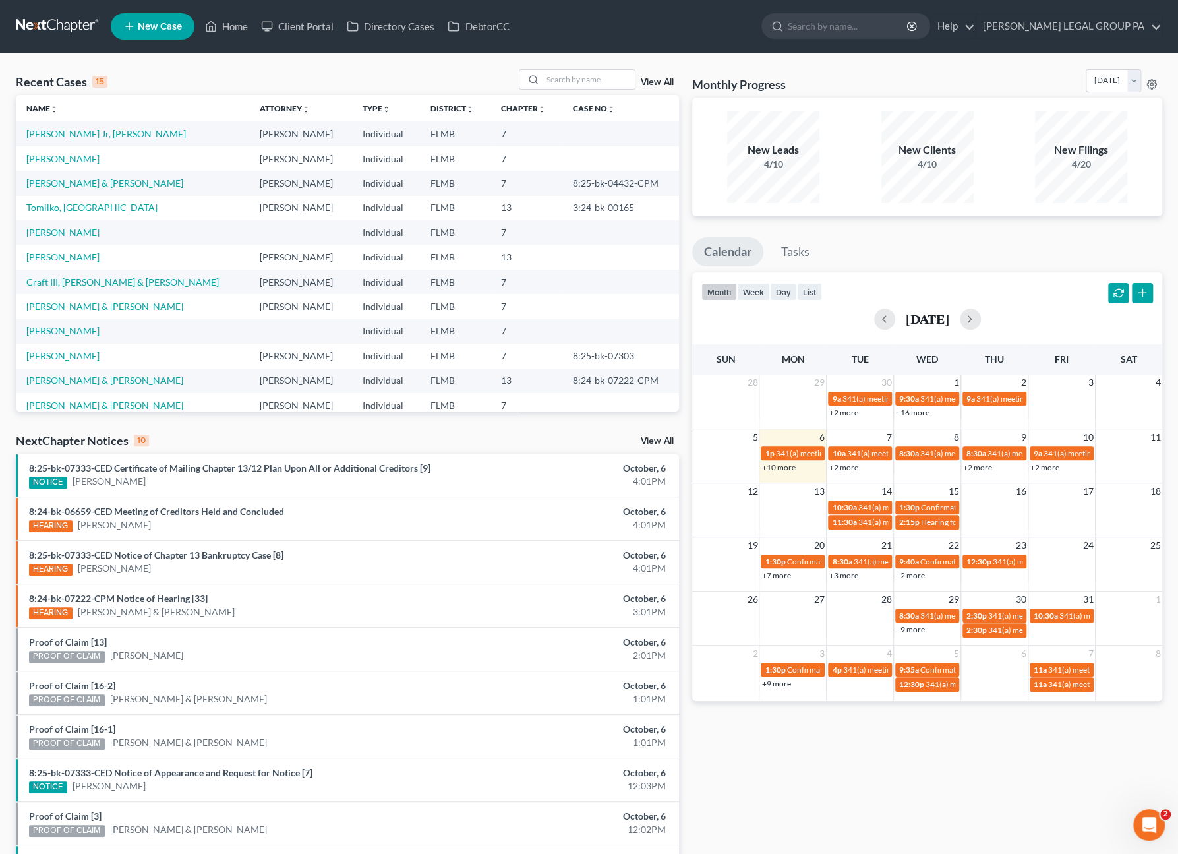
click at [591, 90] on div "Recent Cases 15 View All" at bounding box center [347, 82] width 663 height 26
click at [588, 88] on input "search" at bounding box center [589, 79] width 92 height 19
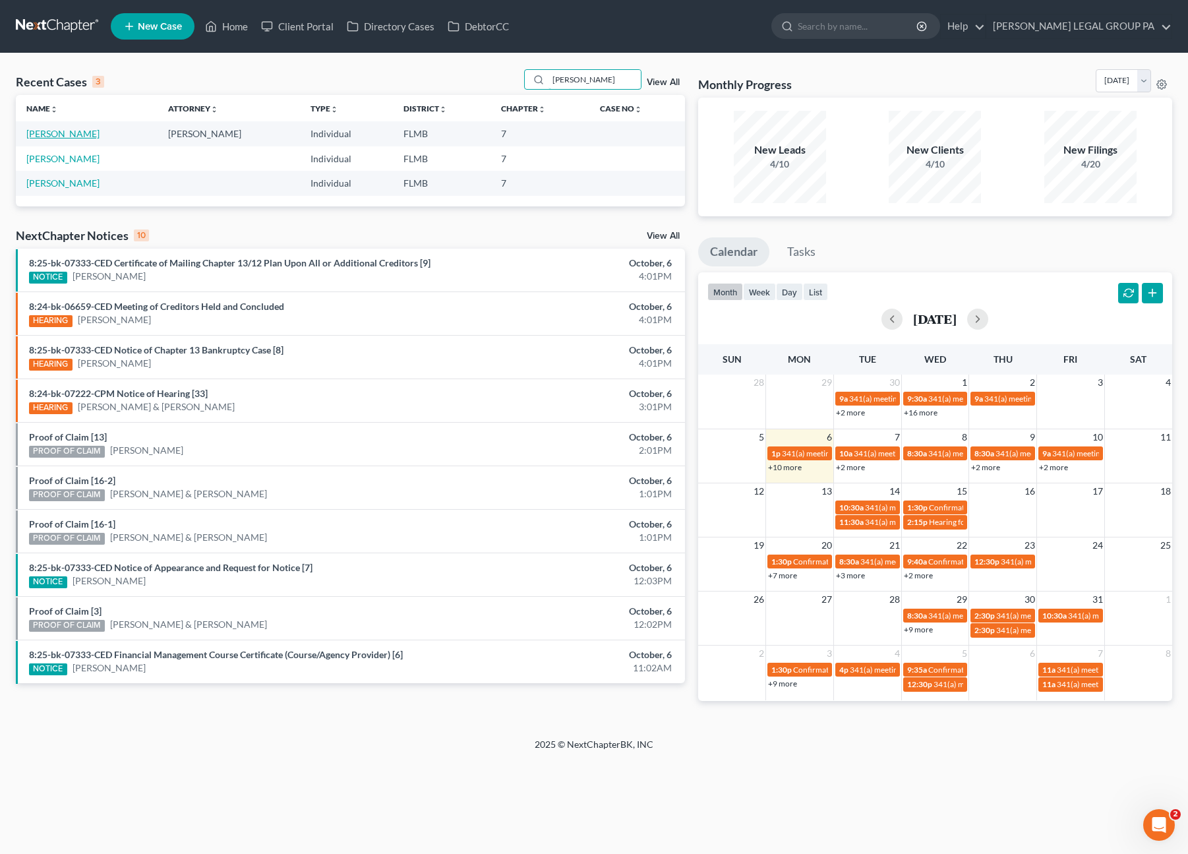
type input "[PERSON_NAME]"
click at [73, 133] on link "[PERSON_NAME]" at bounding box center [62, 133] width 73 height 11
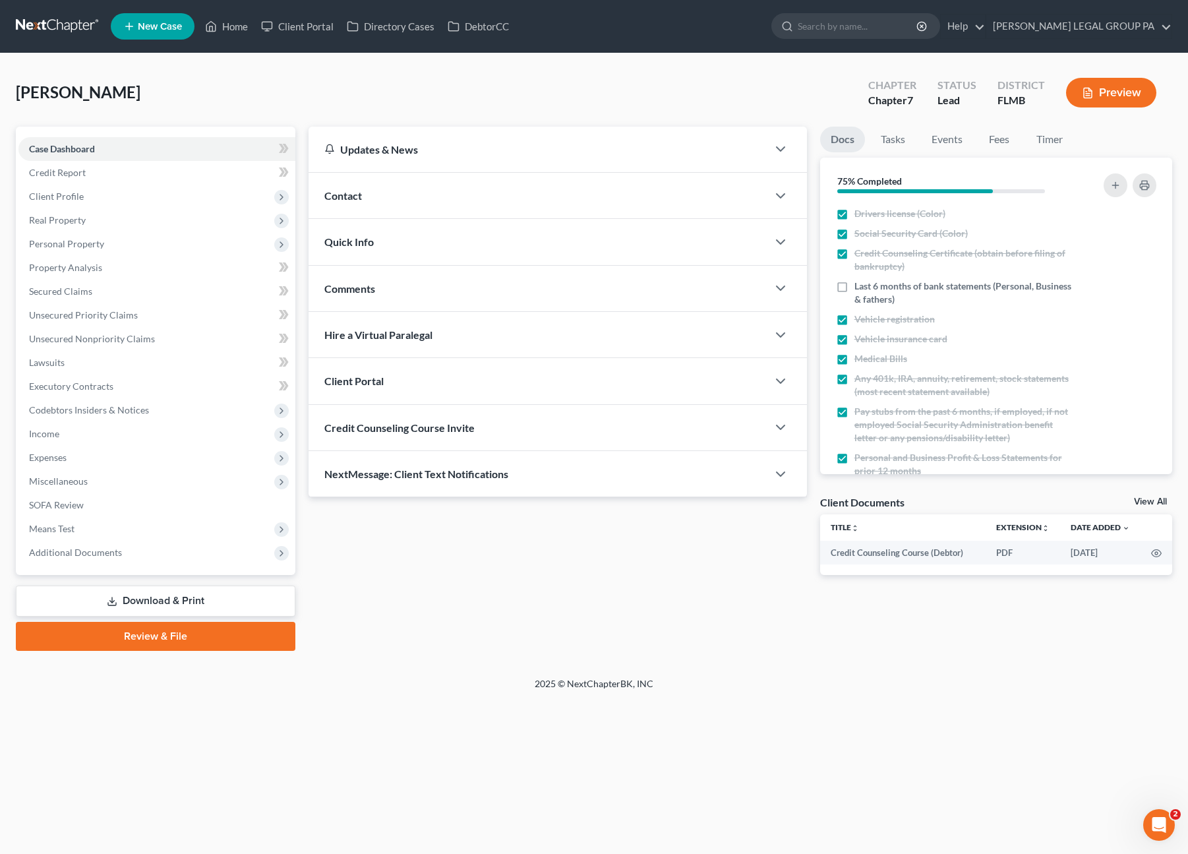
click at [225, 604] on link "Download & Print" at bounding box center [156, 600] width 280 height 31
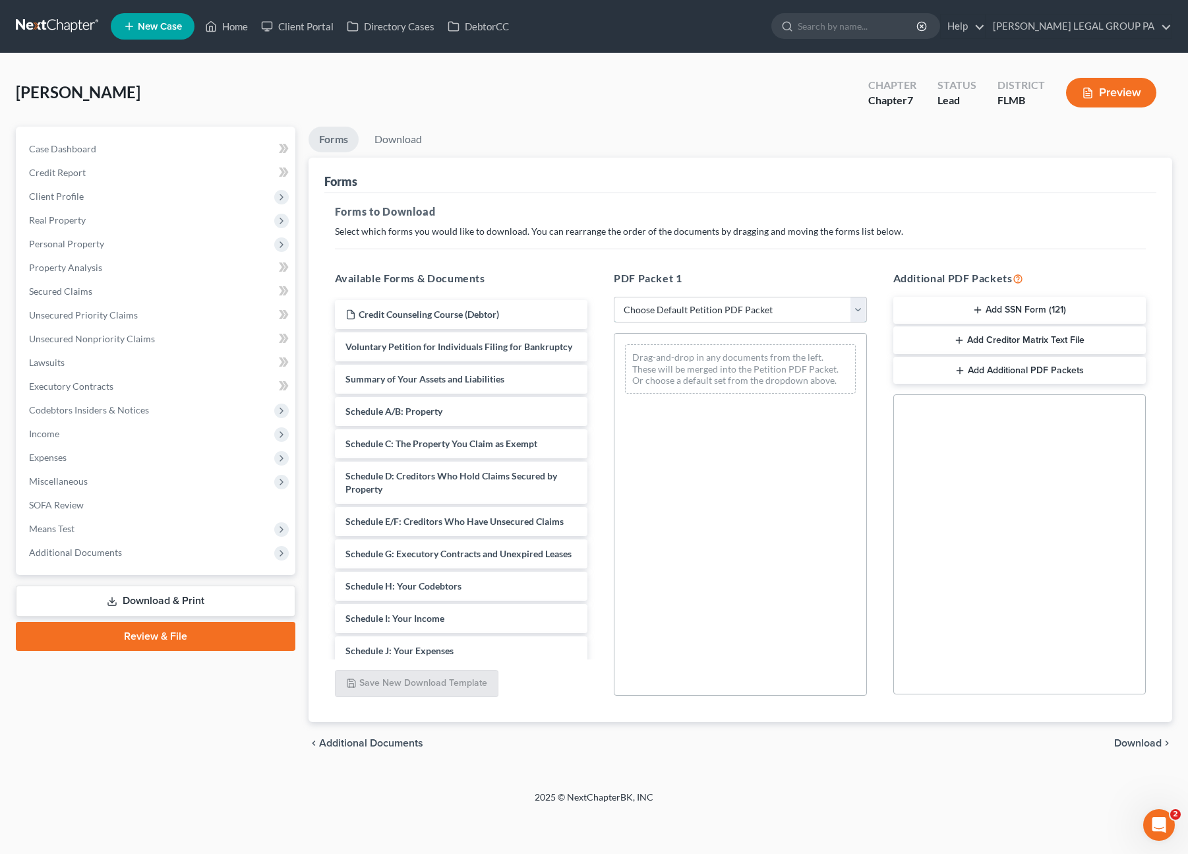
drag, startPoint x: 707, startPoint y: 307, endPoint x: 707, endPoint y: 316, distance: 9.9
click at [707, 307] on select "Choose Default Petition PDF Packet Complete Bankruptcy Petition (all forms and …" at bounding box center [740, 310] width 253 height 26
select select "0"
click at [614, 297] on select "Choose Default Petition PDF Packet Complete Bankruptcy Petition (all forms and …" at bounding box center [740, 310] width 253 height 26
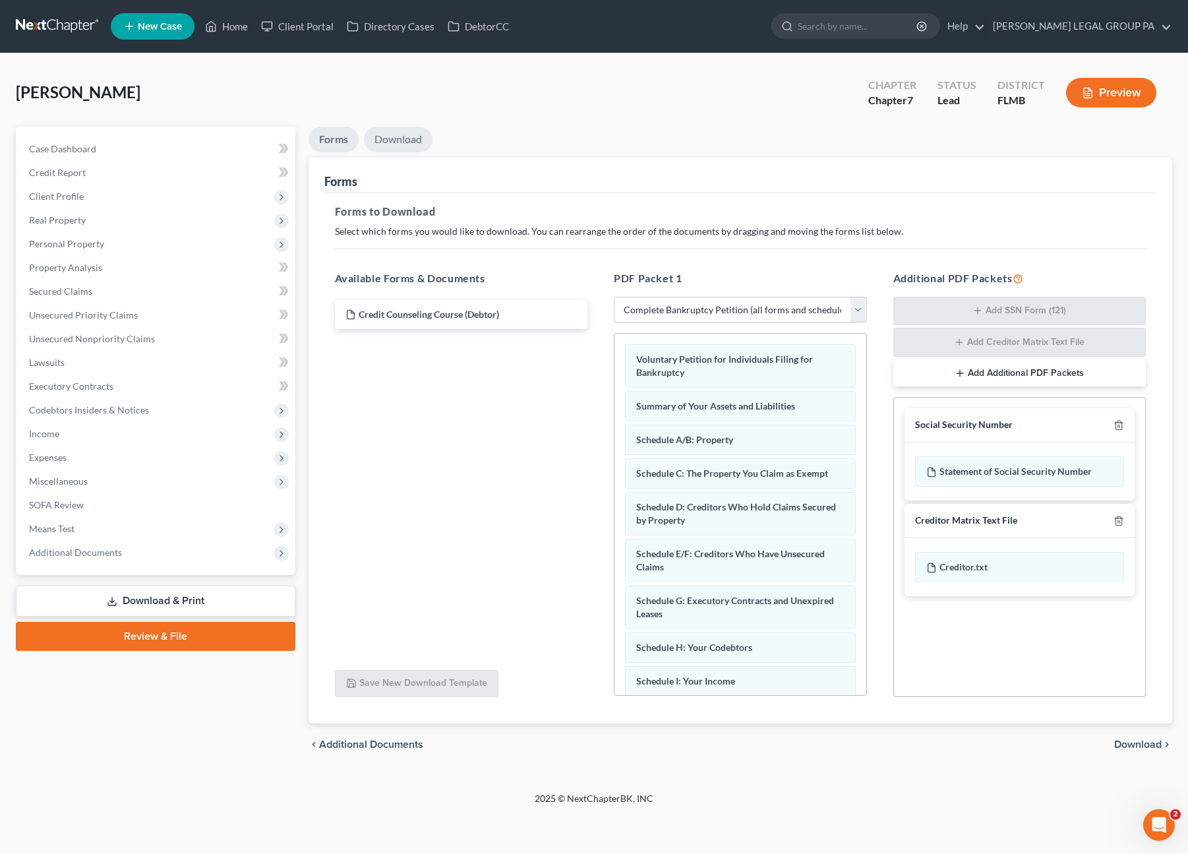
click at [396, 136] on link "Download" at bounding box center [398, 140] width 69 height 26
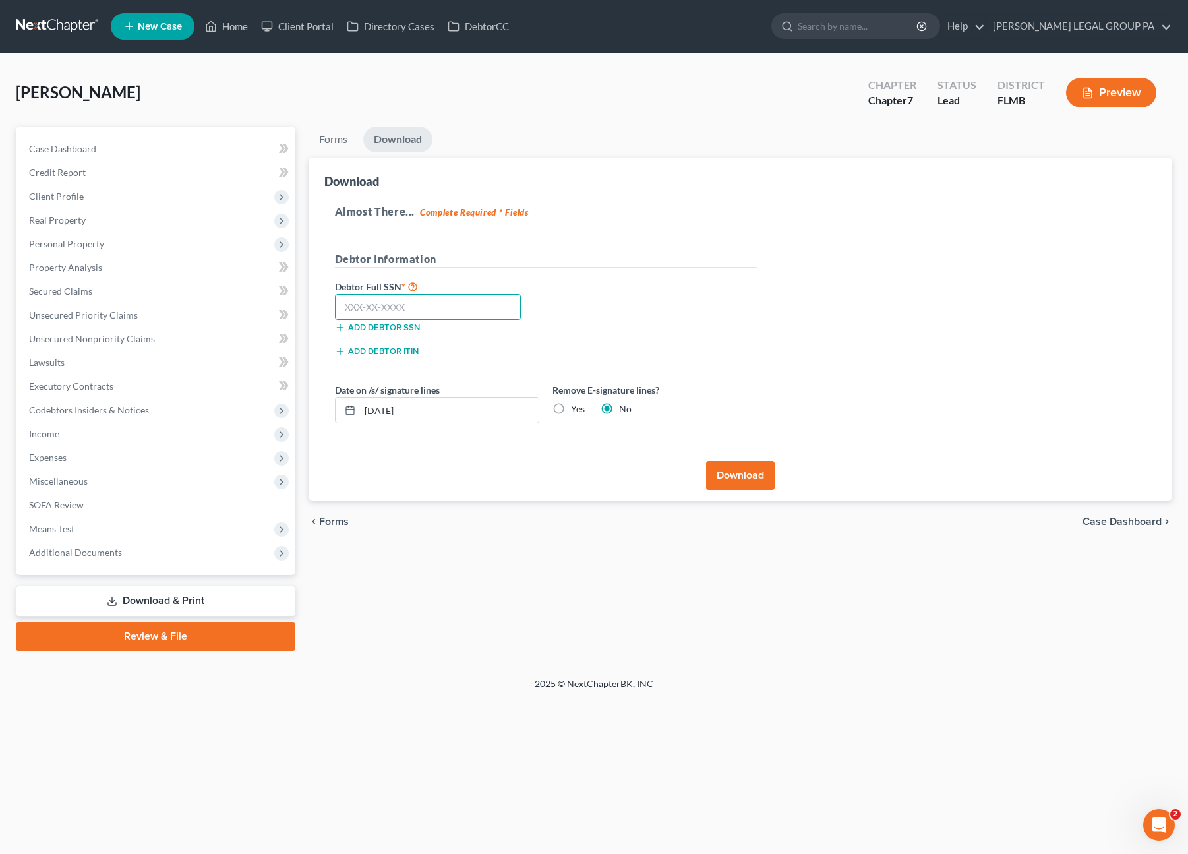
click at [411, 307] on input "text" at bounding box center [428, 307] width 187 height 26
type input "307-76-9568"
click at [732, 469] on button "Download" at bounding box center [740, 475] width 69 height 29
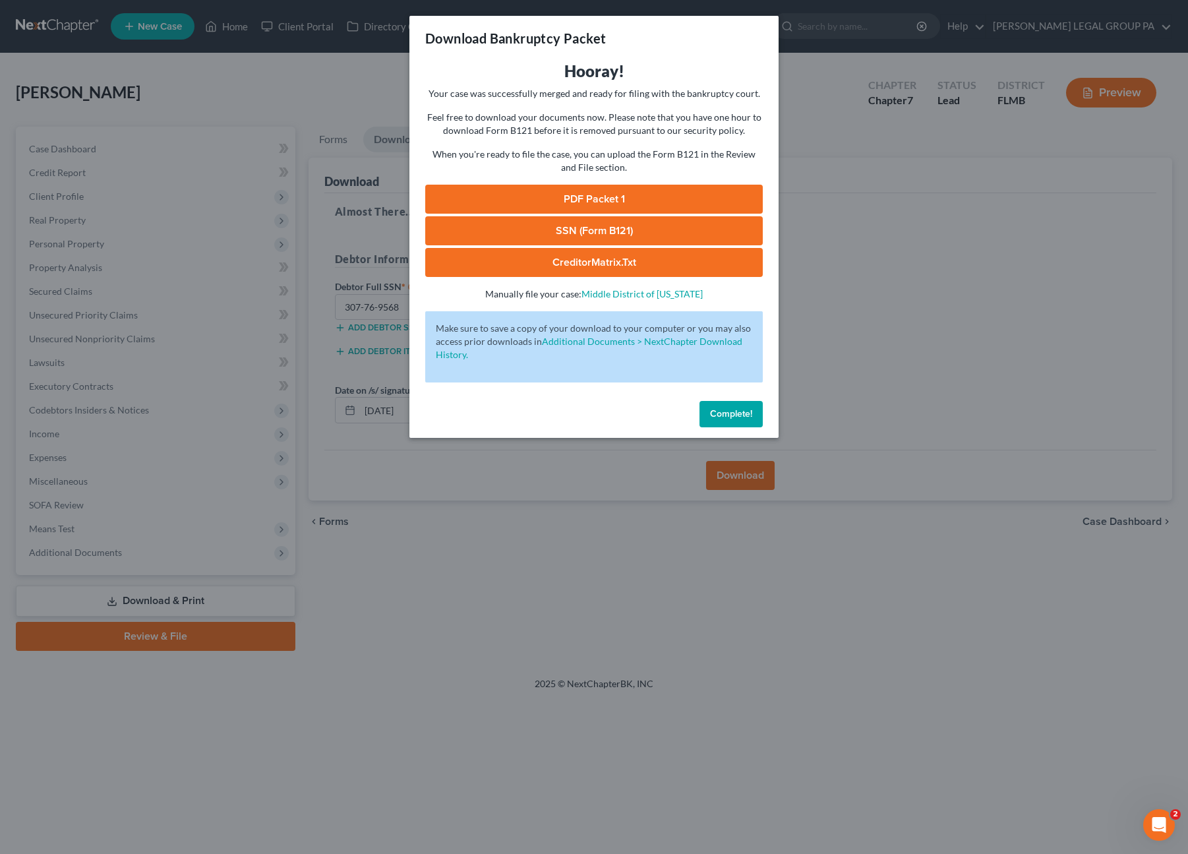
click at [591, 235] on link "SSN (Form B121)" at bounding box center [594, 230] width 338 height 29
click at [614, 200] on link "PDF Packet 1" at bounding box center [594, 199] width 338 height 29
drag, startPoint x: 724, startPoint y: 405, endPoint x: 232, endPoint y: 45, distance: 609.4
click at [724, 405] on button "Complete!" at bounding box center [730, 414] width 63 height 26
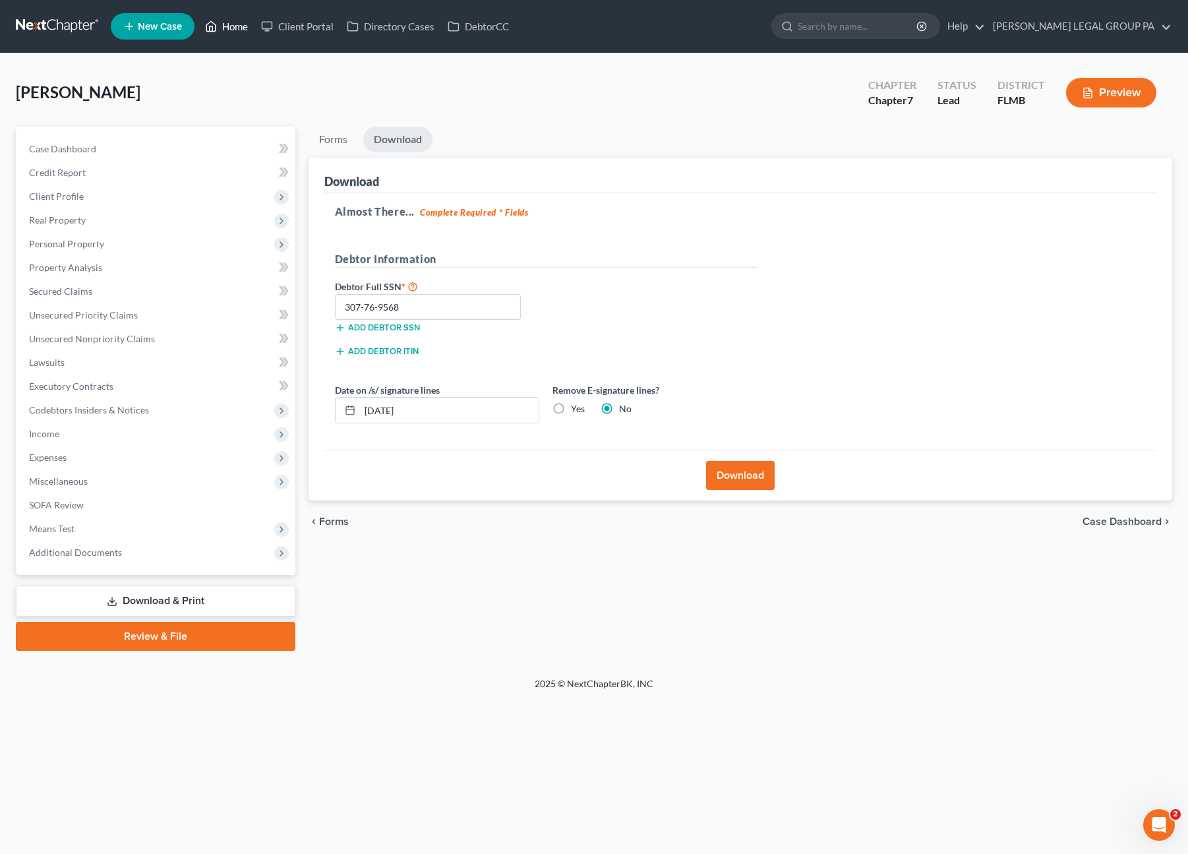
click at [231, 26] on link "Home" at bounding box center [226, 27] width 56 height 24
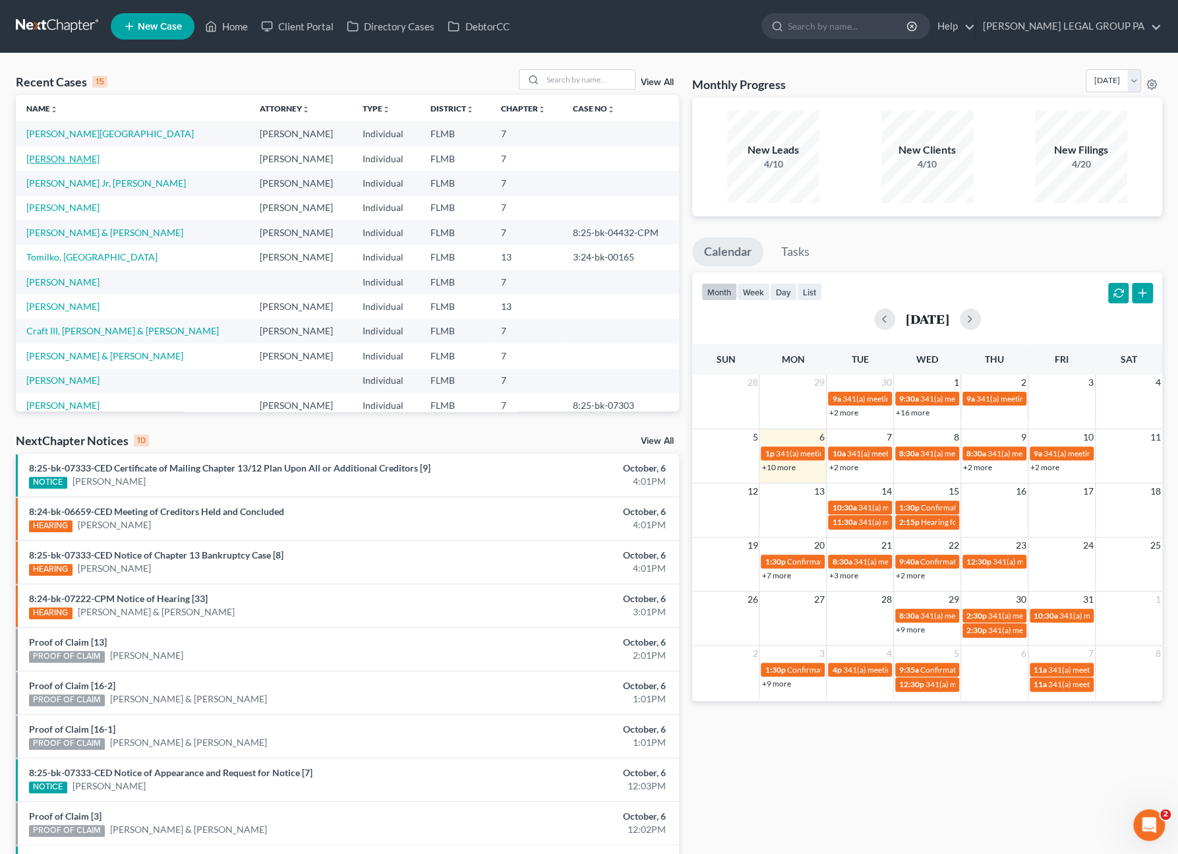
click at [49, 157] on link "[PERSON_NAME]" at bounding box center [62, 158] width 73 height 11
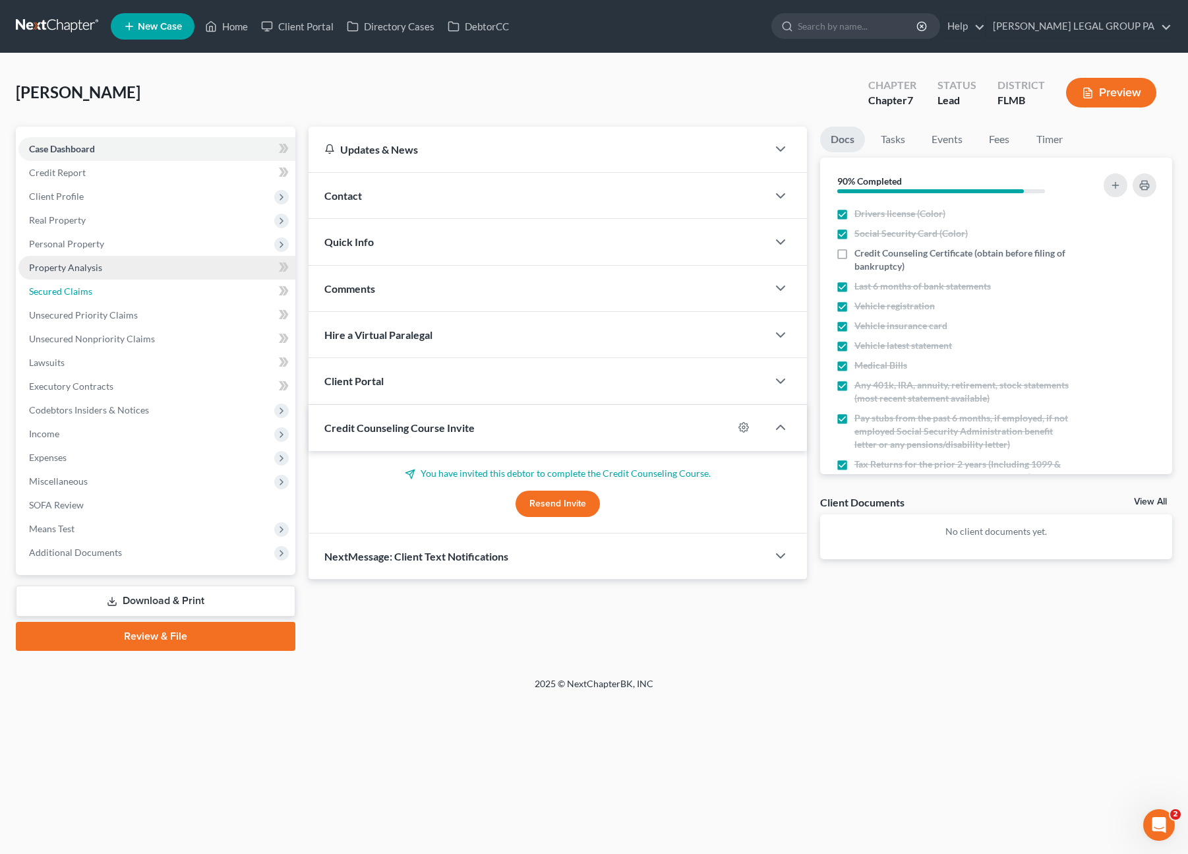
drag, startPoint x: 58, startPoint y: 289, endPoint x: 187, endPoint y: 258, distance: 132.4
click at [58, 289] on span "Secured Claims" at bounding box center [60, 290] width 63 height 11
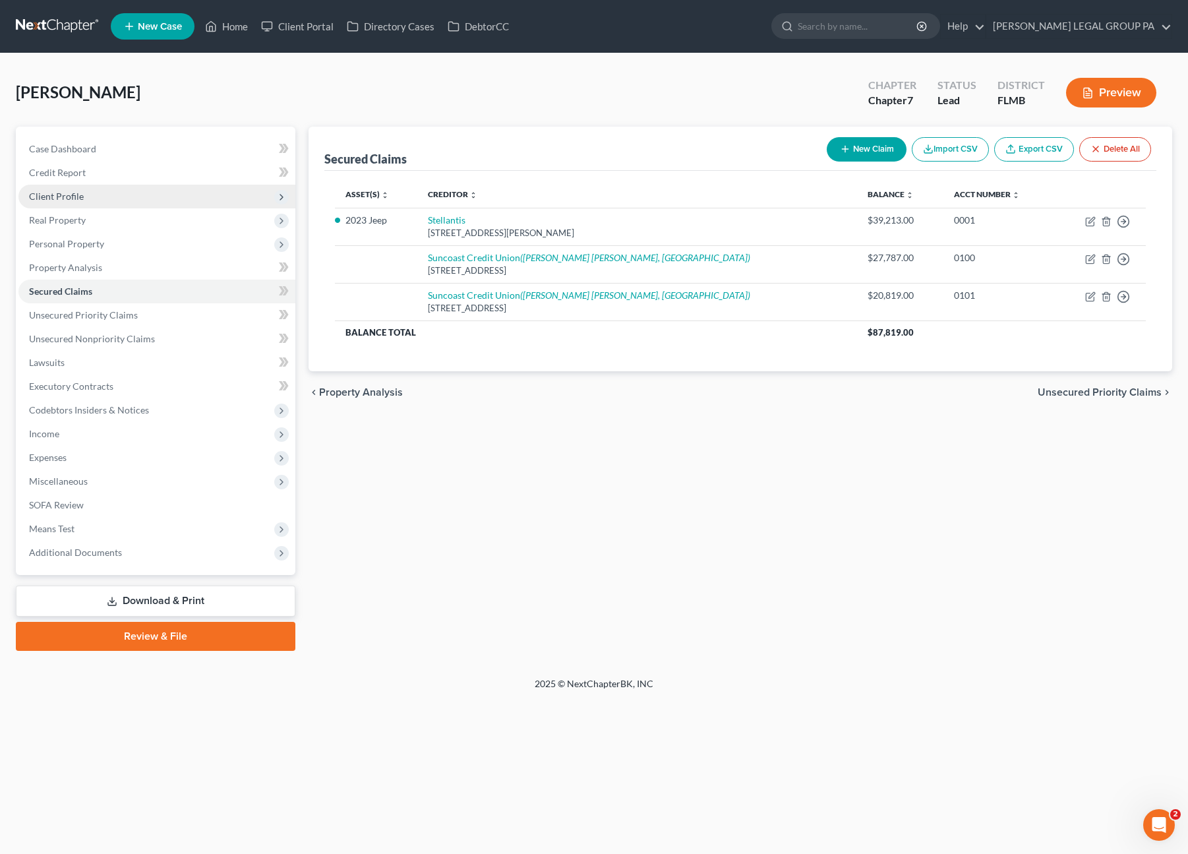
click at [66, 202] on span "Client Profile" at bounding box center [156, 197] width 277 height 24
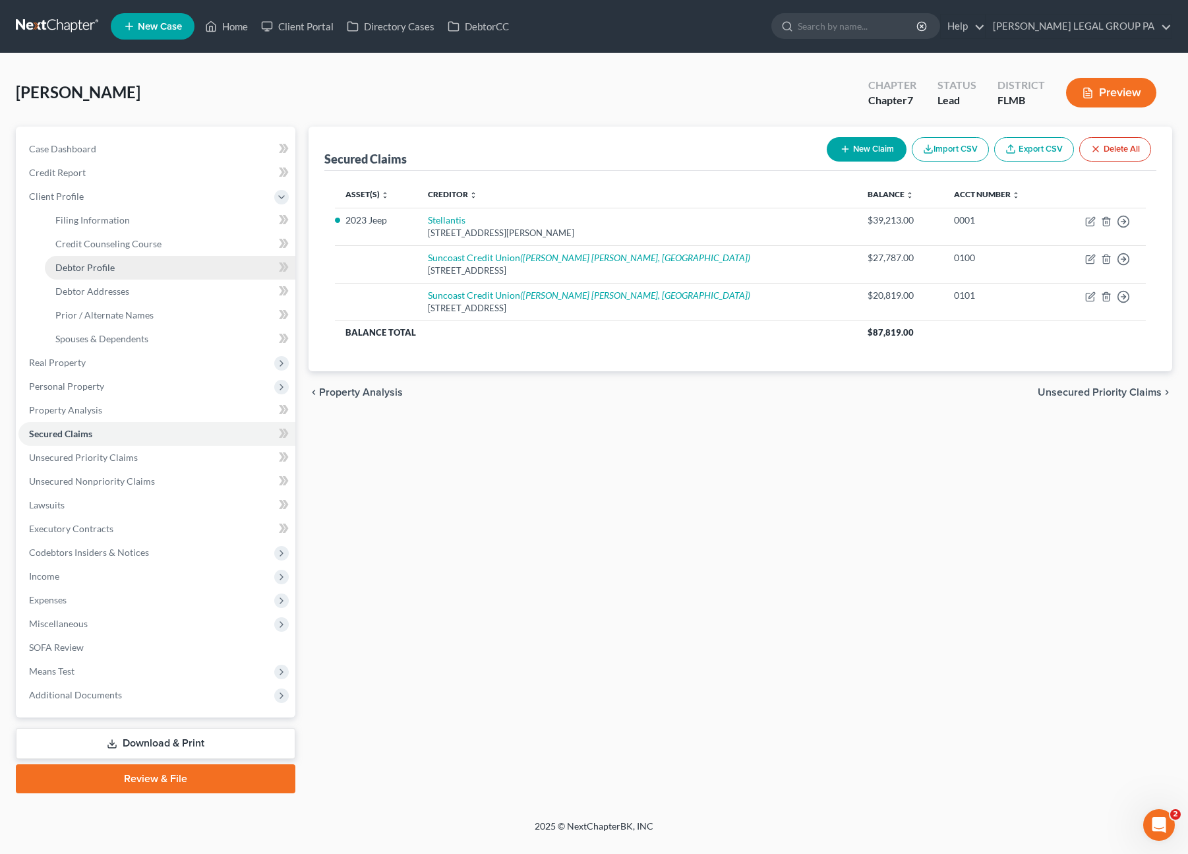
click at [93, 266] on span "Debtor Profile" at bounding box center [84, 267] width 59 height 11
select select "0"
select select "2"
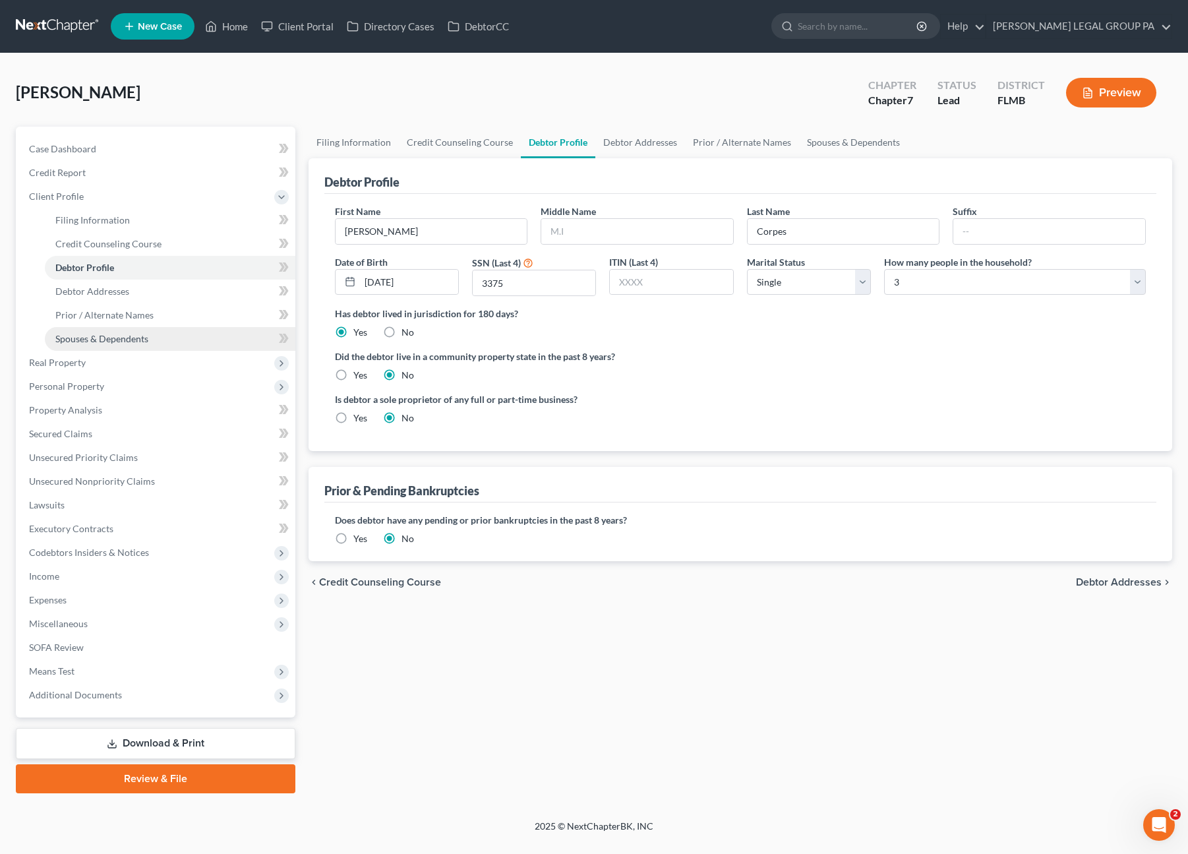
click at [100, 332] on link "Spouses & Dependents" at bounding box center [170, 339] width 251 height 24
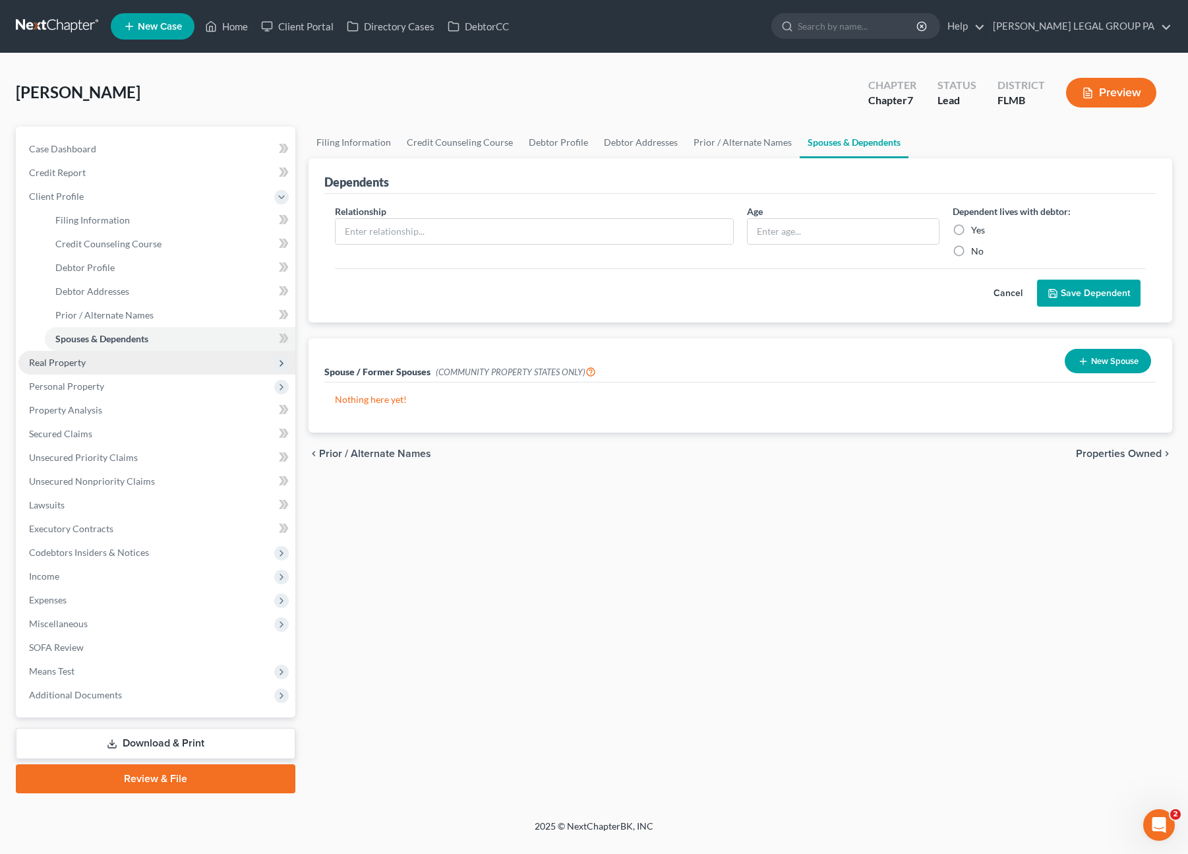
click at [82, 366] on span "Real Property" at bounding box center [57, 362] width 57 height 11
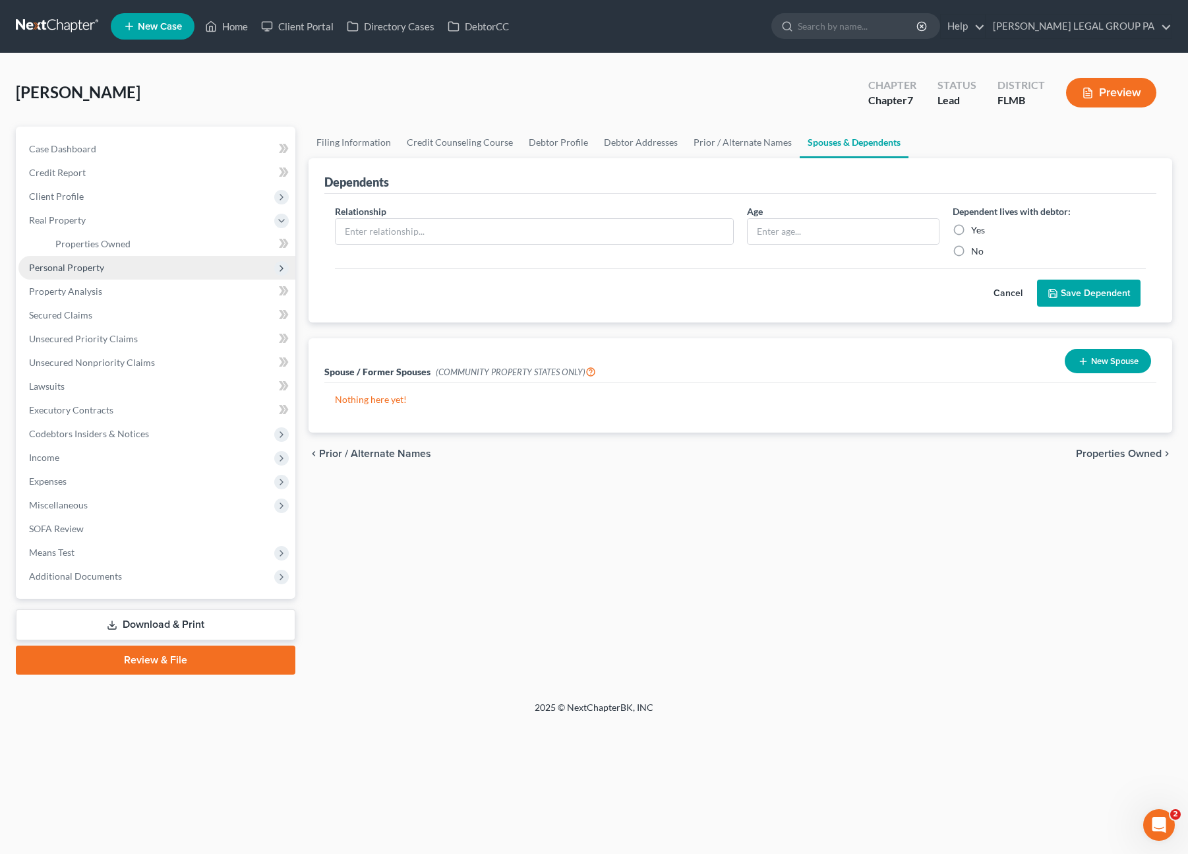
click at [72, 274] on span "Personal Property" at bounding box center [156, 268] width 277 height 24
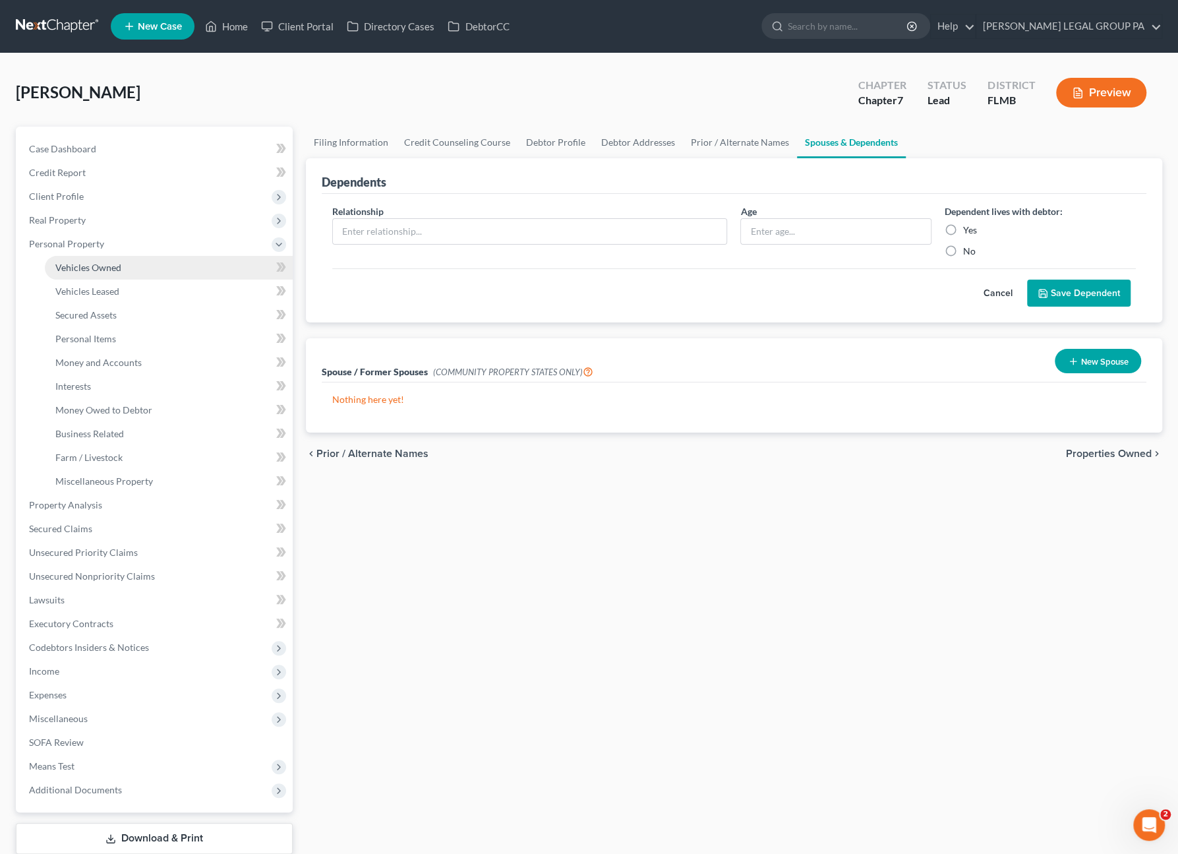
click at [108, 274] on link "Vehicles Owned" at bounding box center [169, 268] width 248 height 24
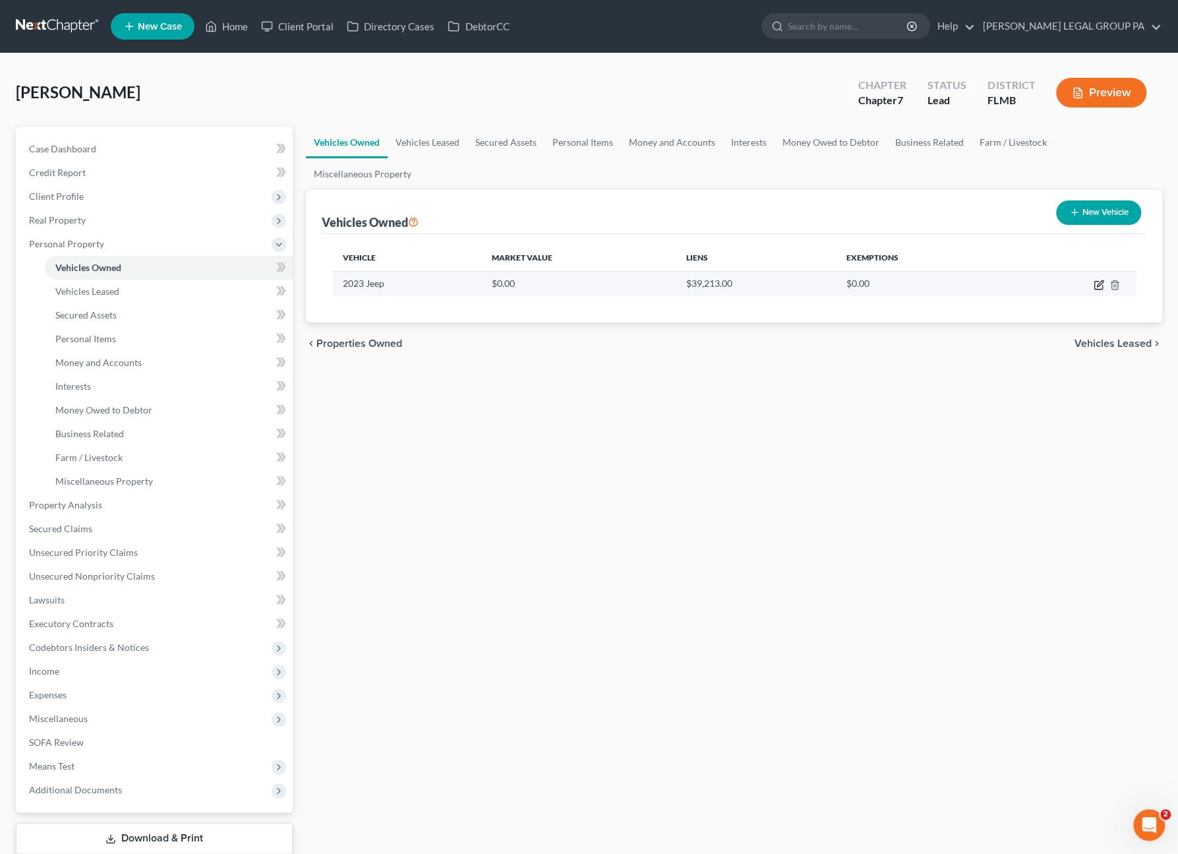
drag, startPoint x: 1097, startPoint y: 281, endPoint x: 937, endPoint y: 274, distance: 160.4
click at [1097, 281] on icon "button" at bounding box center [1099, 285] width 11 height 11
select select "0"
select select "3"
select select "2"
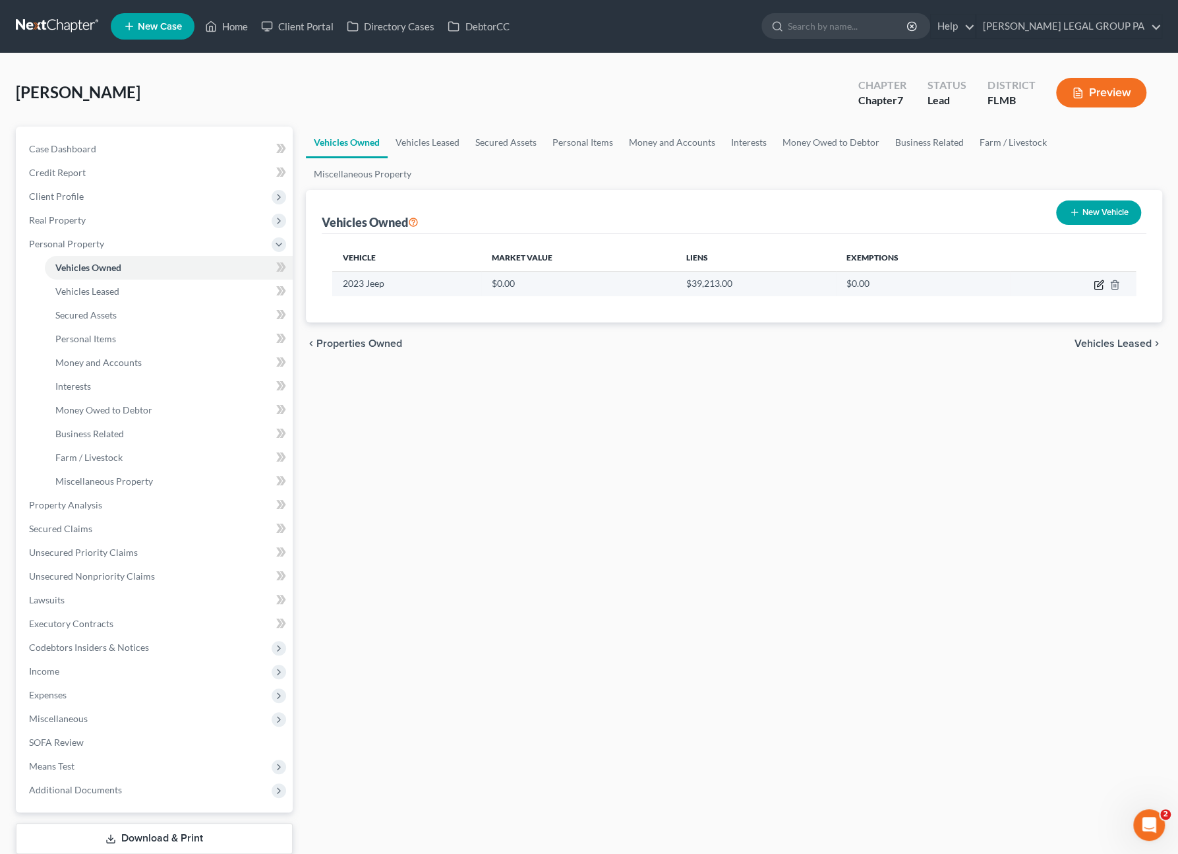
select select "0"
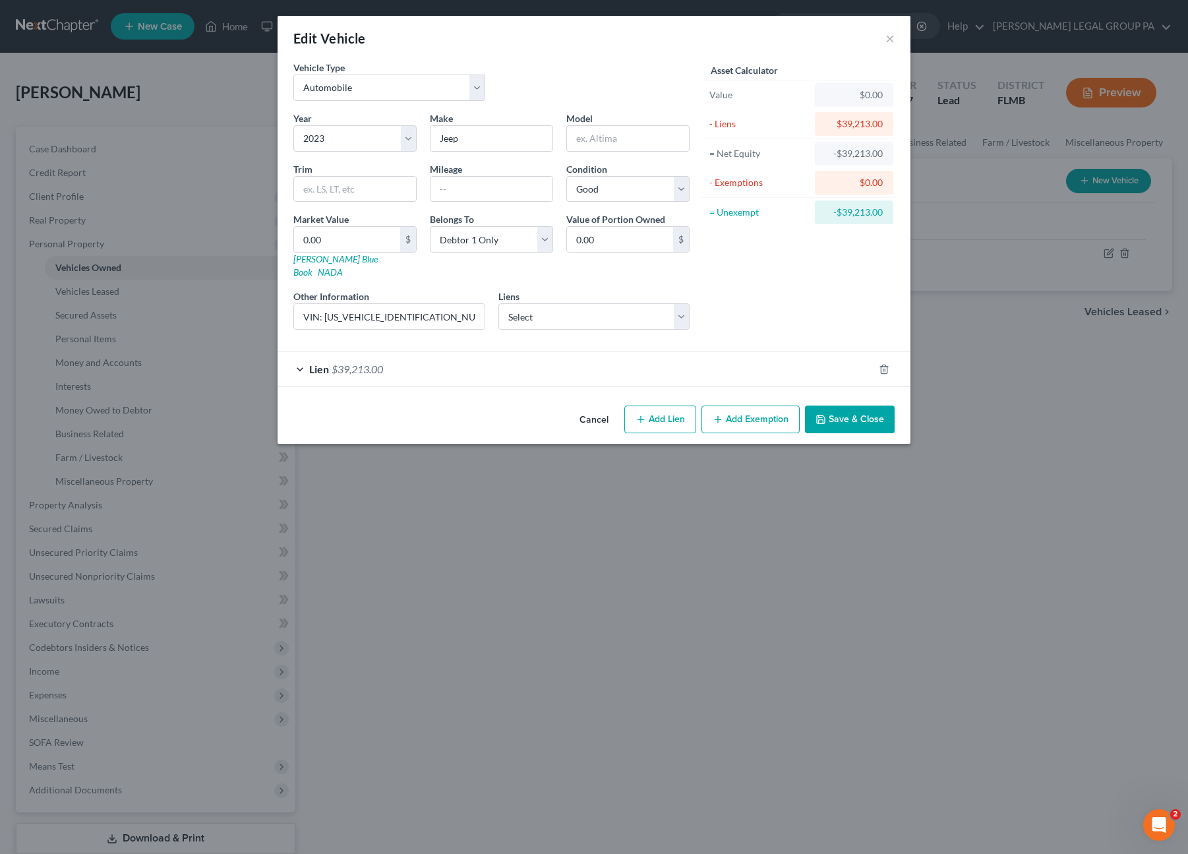
drag, startPoint x: 885, startPoint y: 33, endPoint x: 883, endPoint y: 52, distance: 19.2
click at [886, 34] on div "Edit Vehicle ×" at bounding box center [594, 38] width 633 height 45
click at [889, 38] on button "×" at bounding box center [889, 38] width 9 height 16
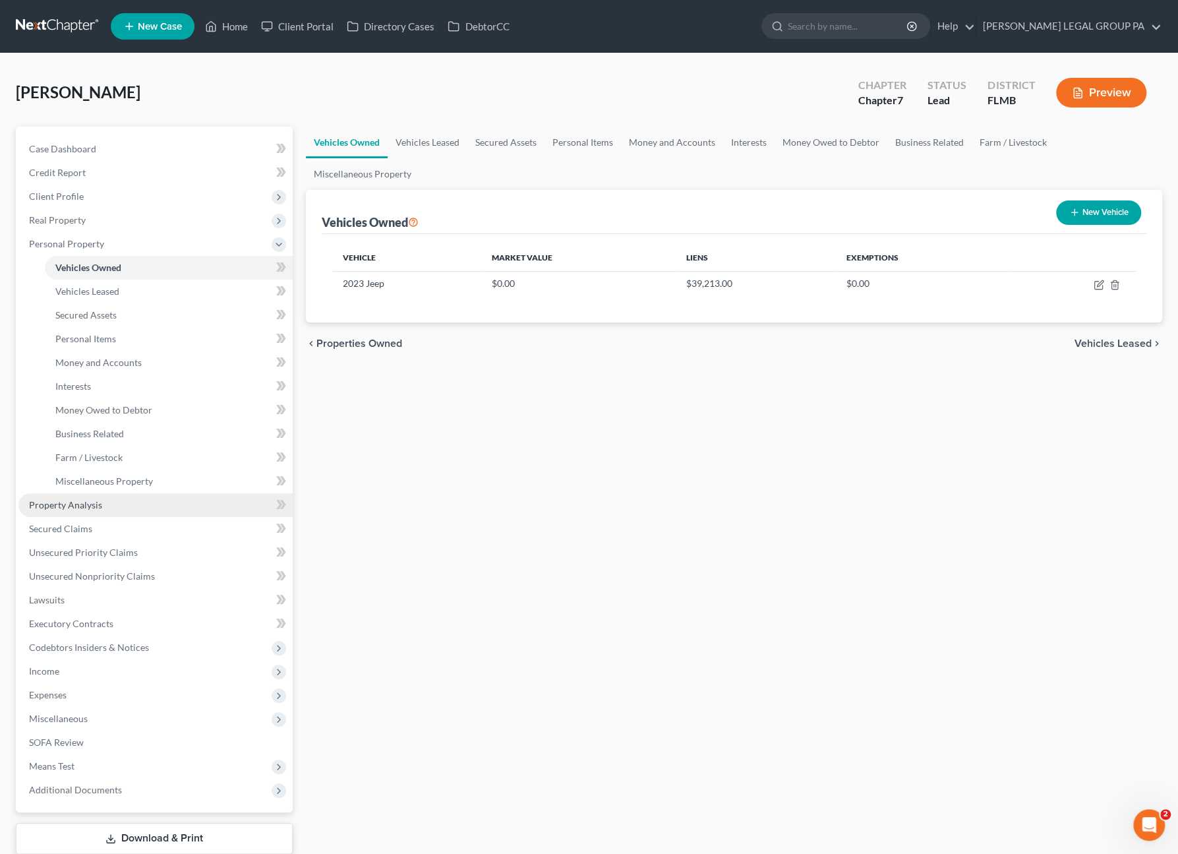
click at [66, 504] on span "Property Analysis" at bounding box center [65, 504] width 73 height 11
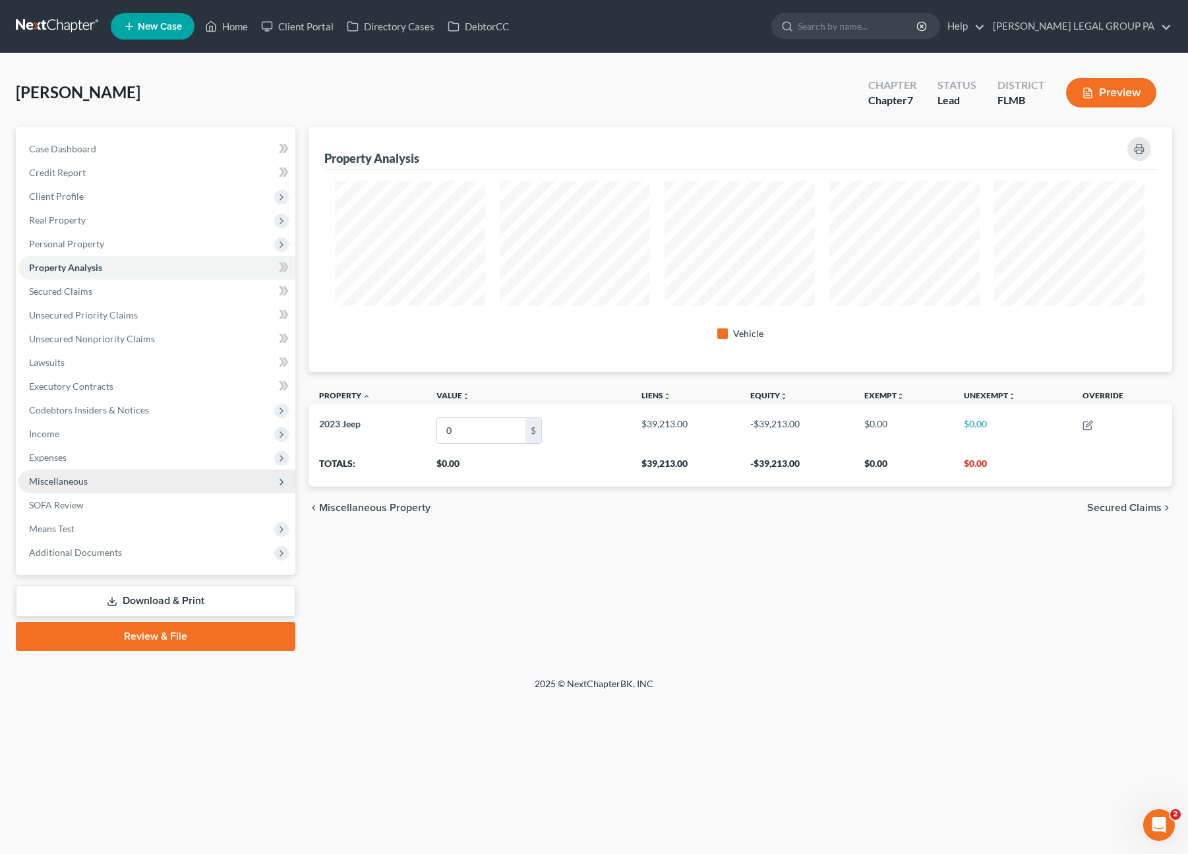
scroll to position [245, 864]
click at [76, 287] on span "Secured Claims" at bounding box center [60, 290] width 63 height 11
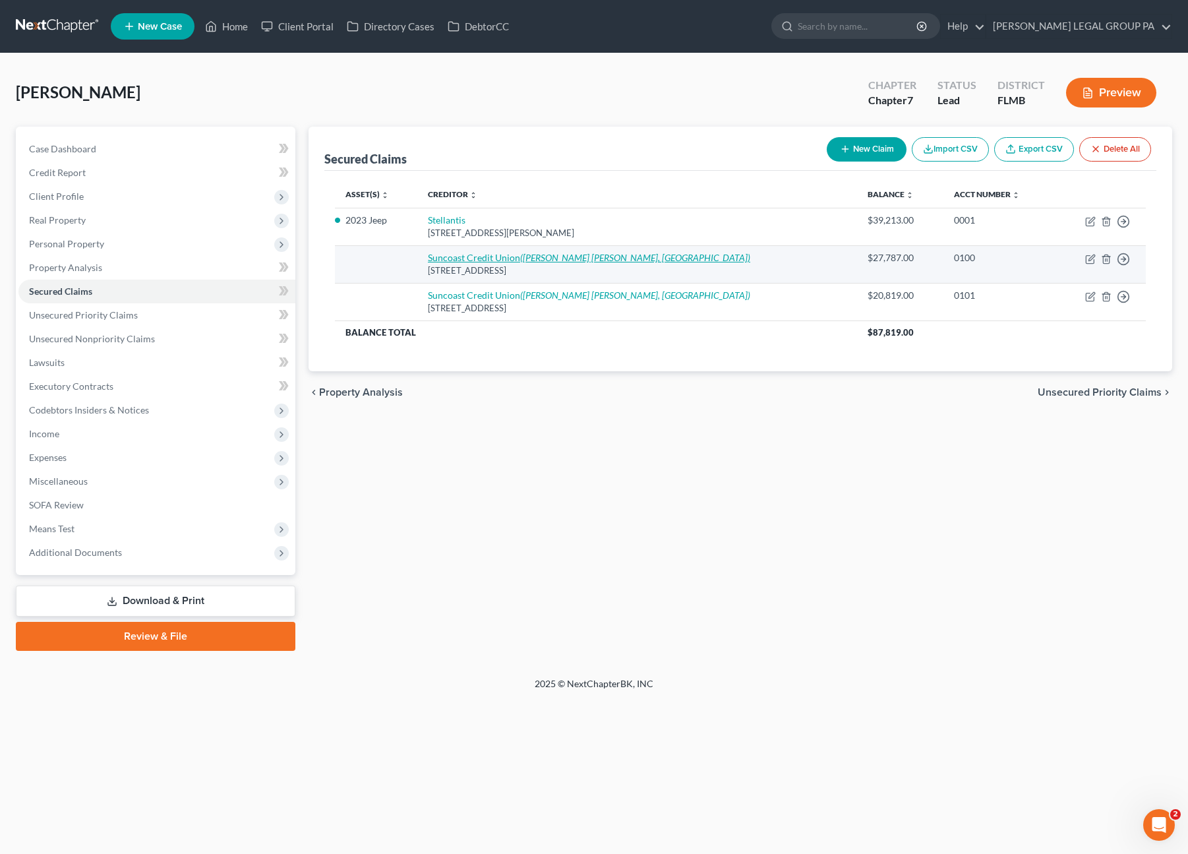
click at [526, 258] on link "Suncoast Credit Union ([PERSON_NAME] [PERSON_NAME], [GEOGRAPHIC_DATA])" at bounding box center [589, 257] width 322 height 11
select select "9"
select select "0"
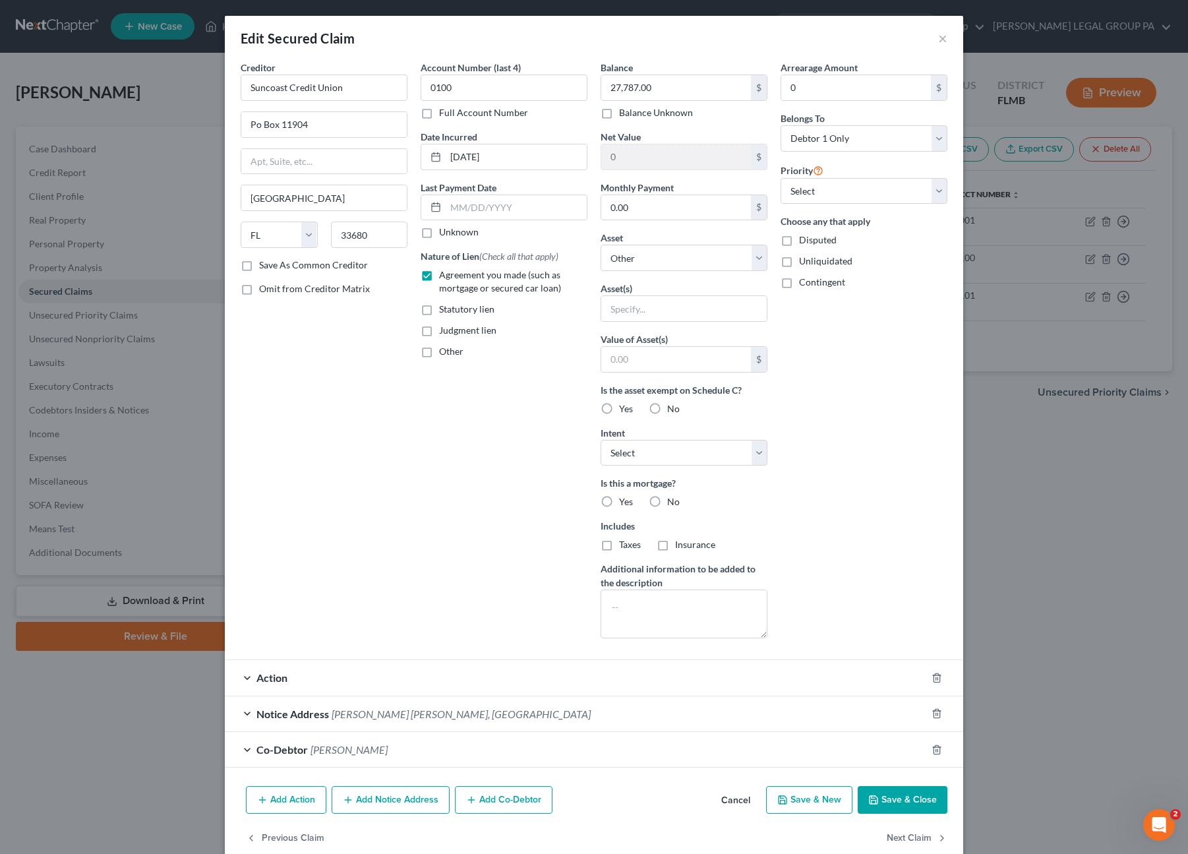
click at [386, 673] on div "Action" at bounding box center [575, 677] width 701 height 35
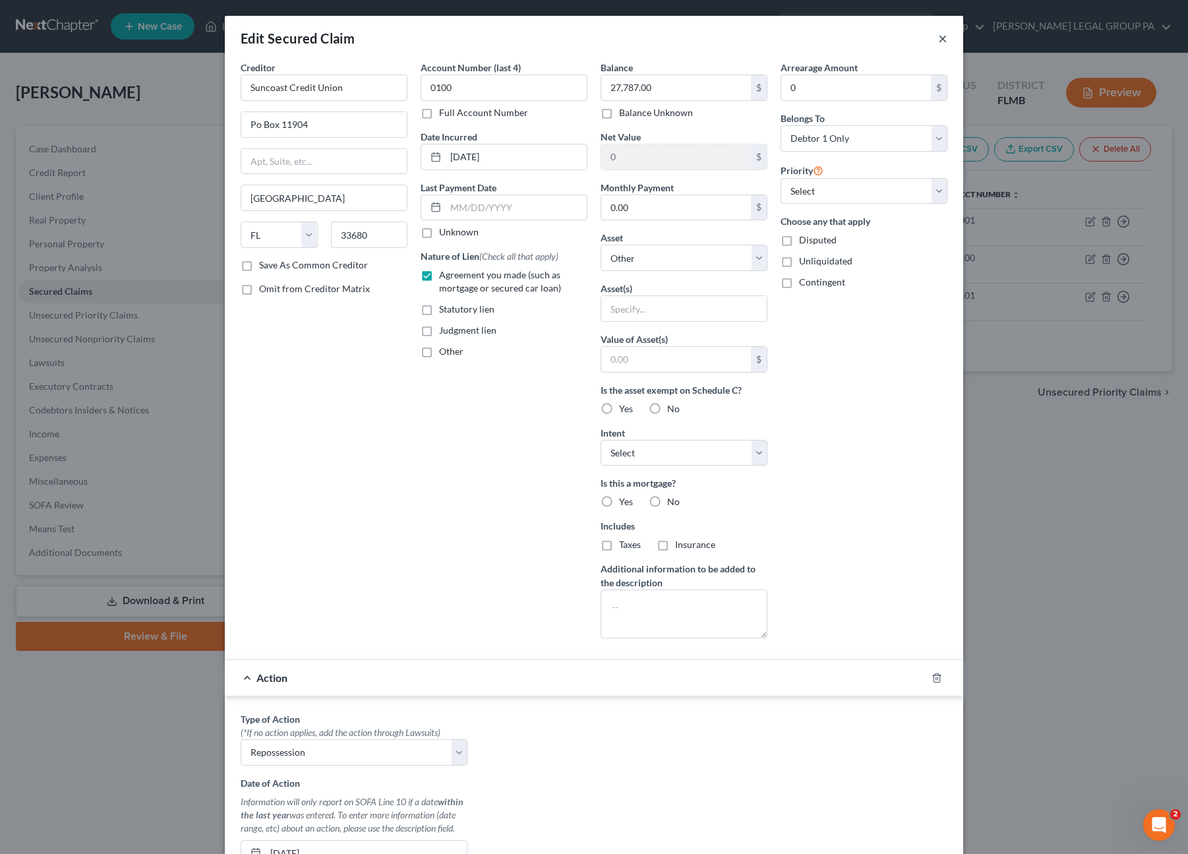
click at [938, 38] on button "×" at bounding box center [942, 38] width 9 height 16
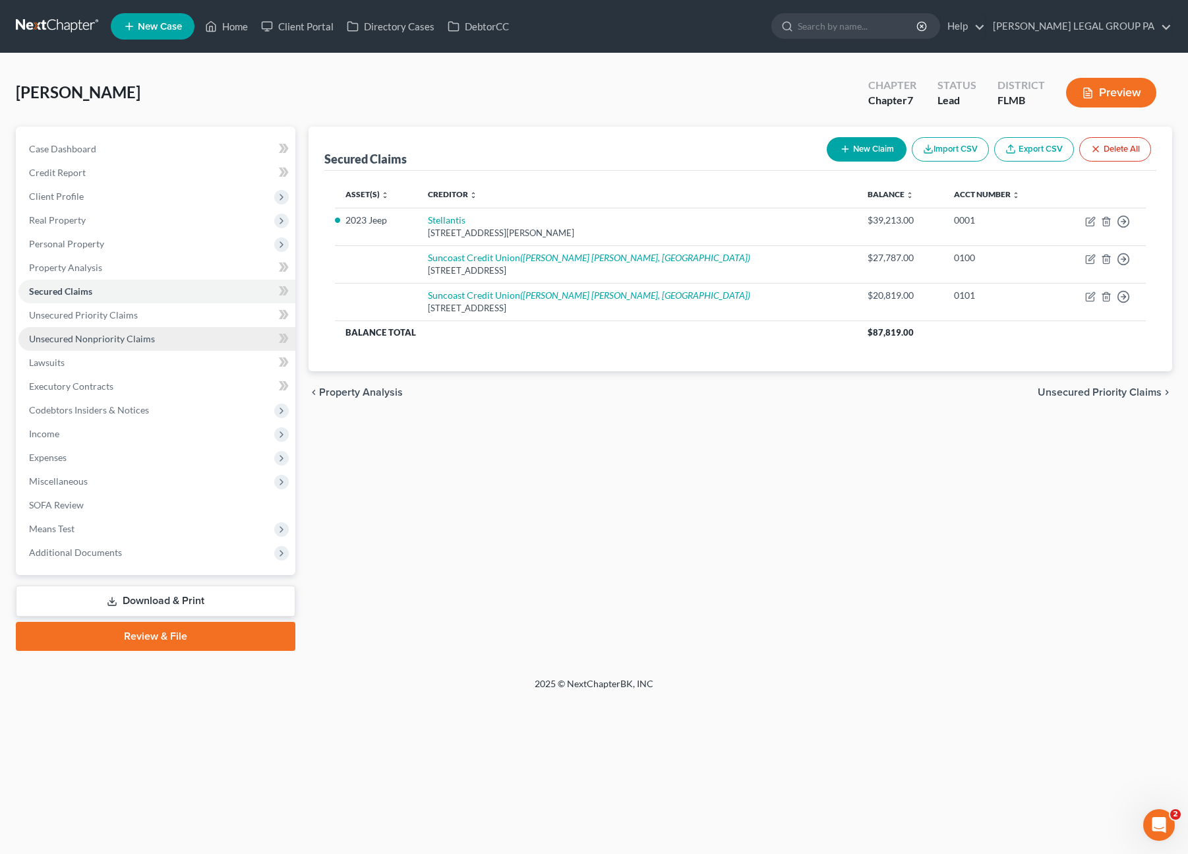
drag, startPoint x: 65, startPoint y: 341, endPoint x: 70, endPoint y: 326, distance: 15.2
click at [65, 341] on span "Unsecured Nonpriority Claims" at bounding box center [92, 338] width 126 height 11
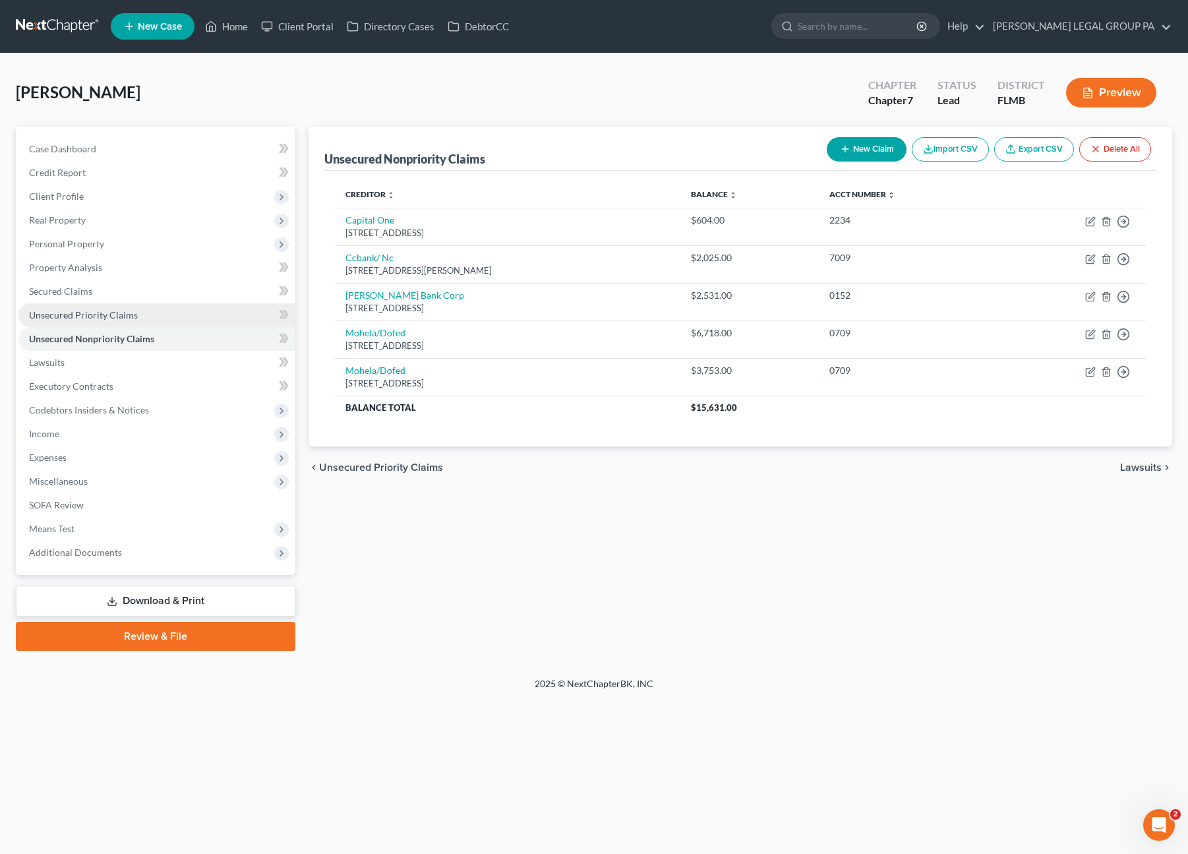
click at [73, 319] on span "Unsecured Priority Claims" at bounding box center [83, 314] width 109 height 11
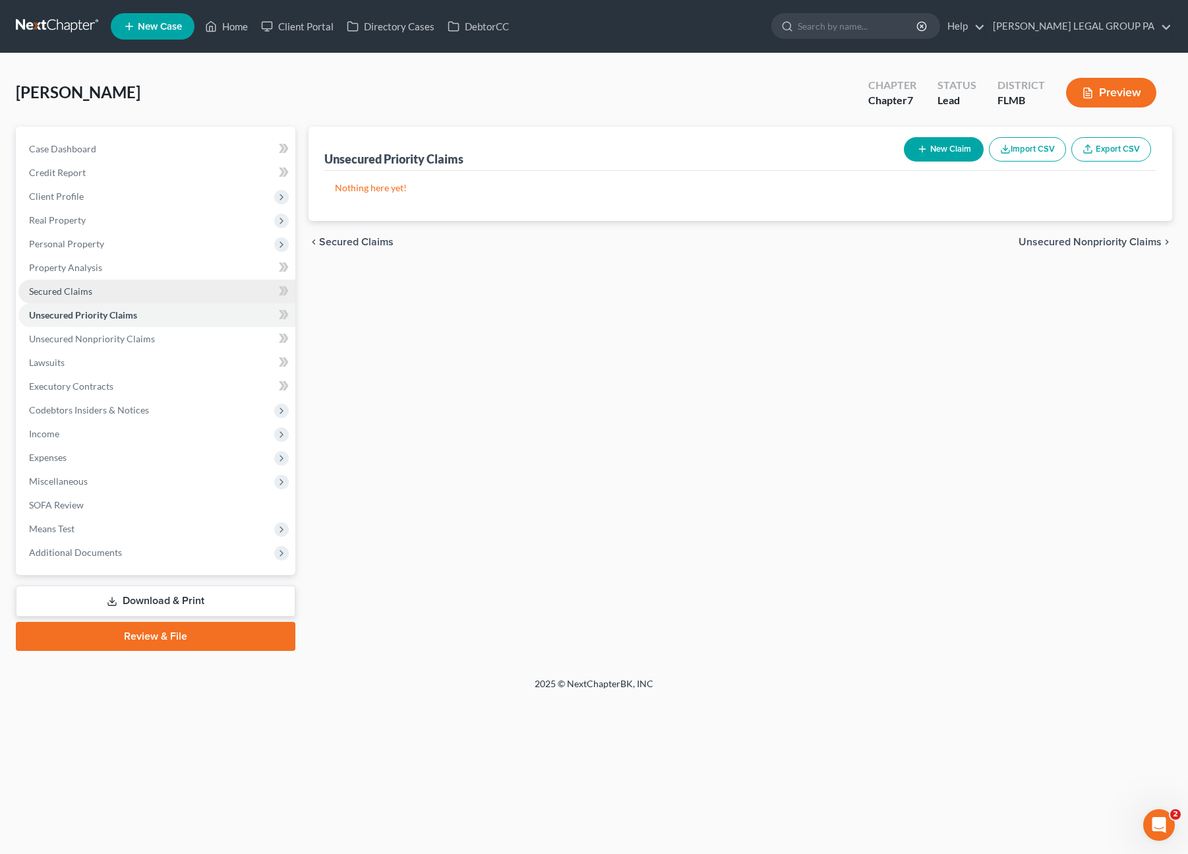
click at [66, 284] on link "Secured Claims" at bounding box center [156, 292] width 277 height 24
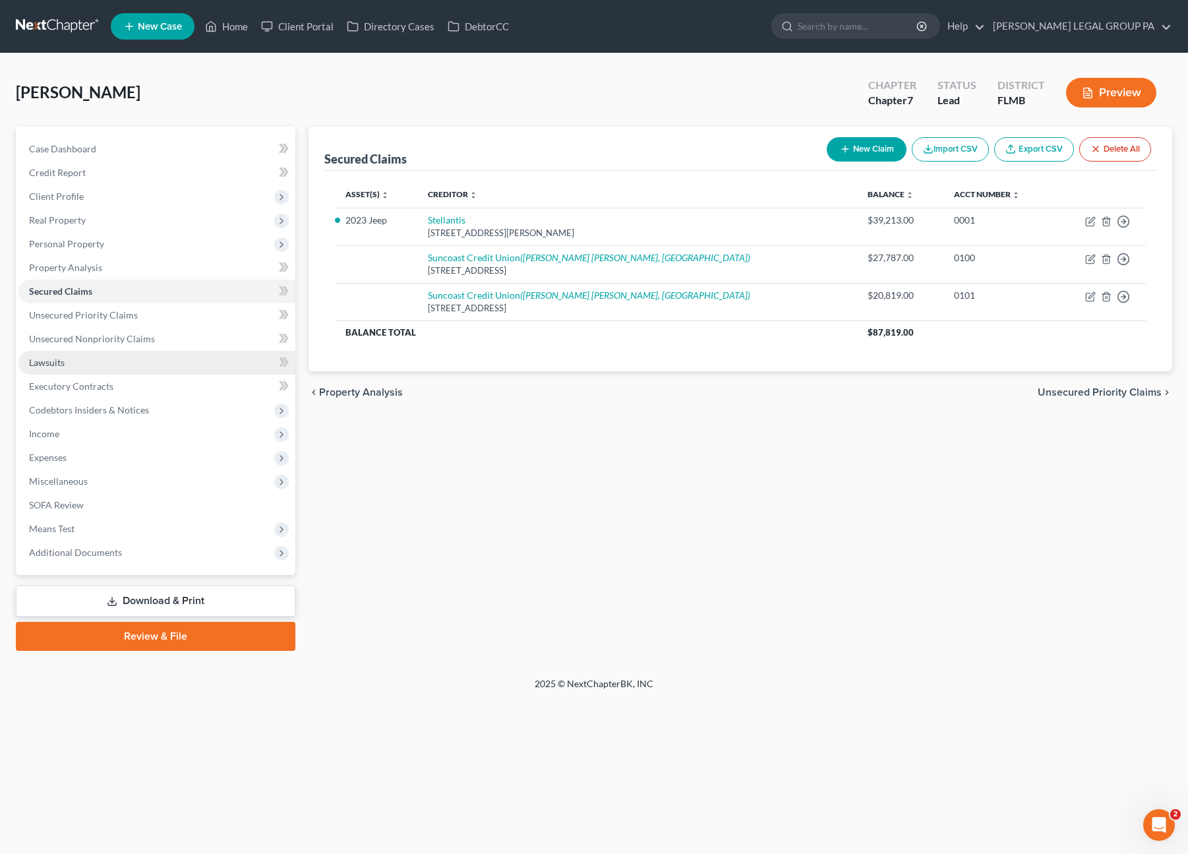
click at [82, 357] on link "Lawsuits" at bounding box center [156, 363] width 277 height 24
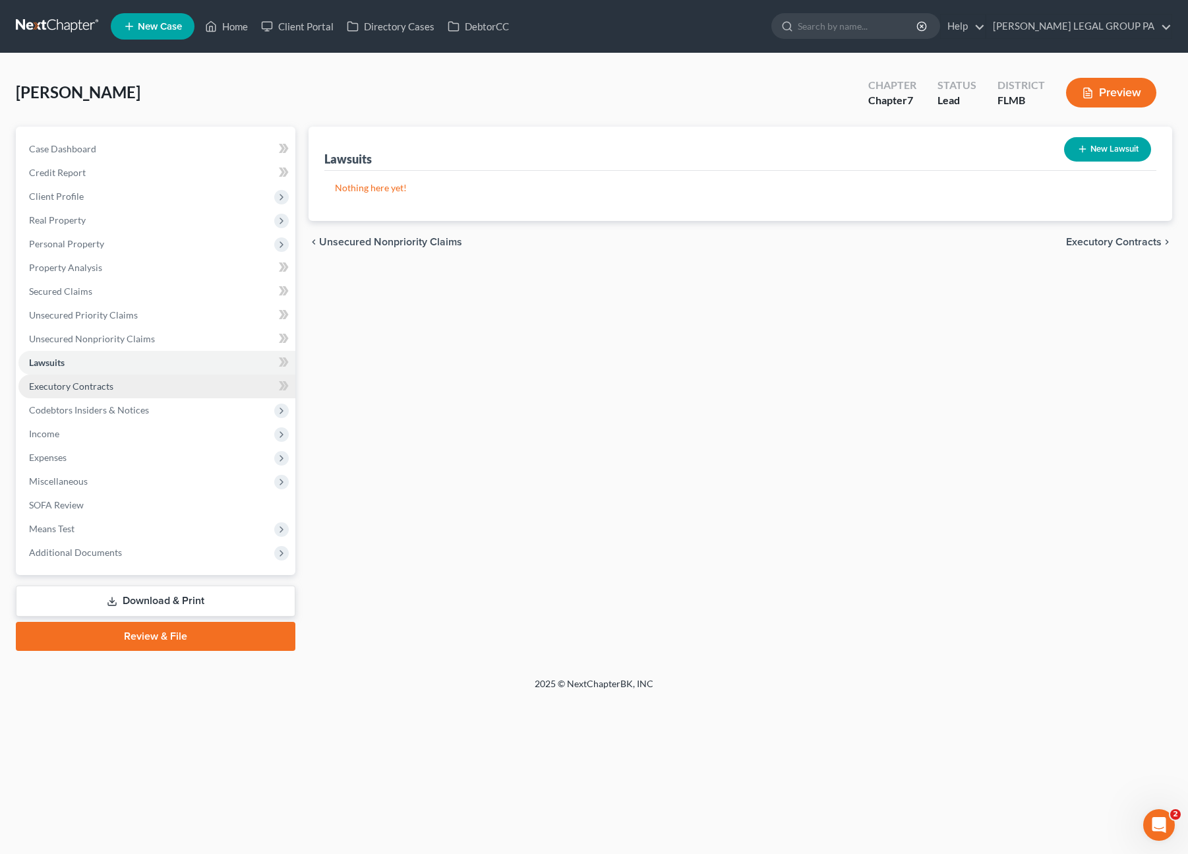
click at [81, 391] on link "Executory Contracts" at bounding box center [156, 386] width 277 height 24
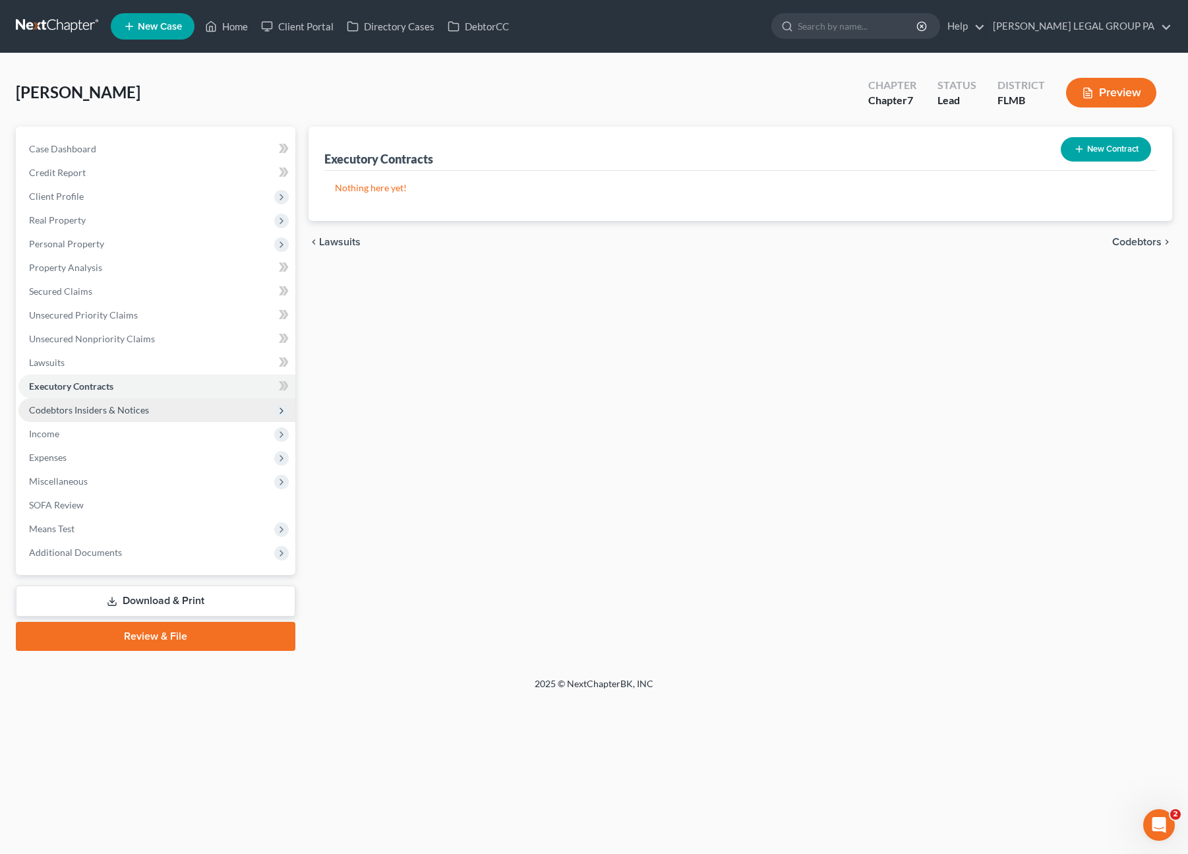
click at [82, 416] on span "Codebtors Insiders & Notices" at bounding box center [156, 410] width 277 height 24
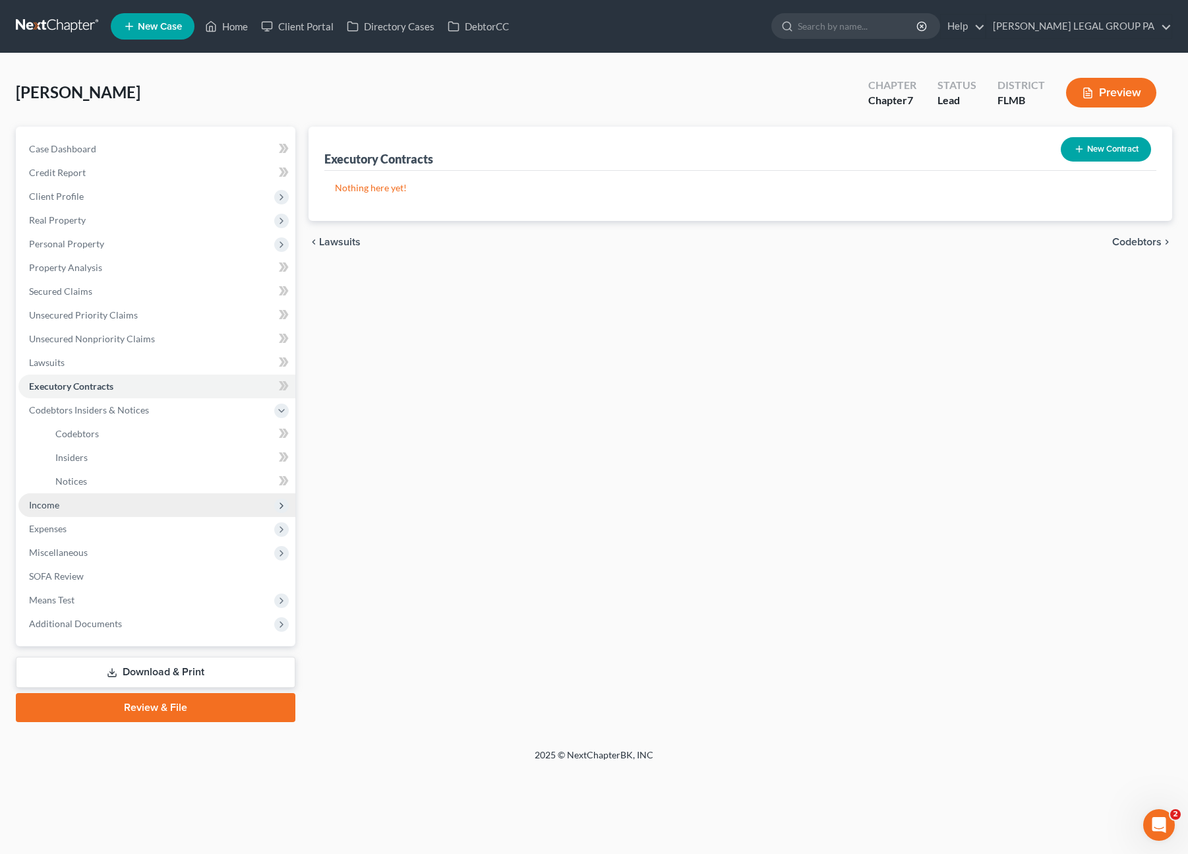
click at [53, 505] on span "Income" at bounding box center [44, 504] width 30 height 11
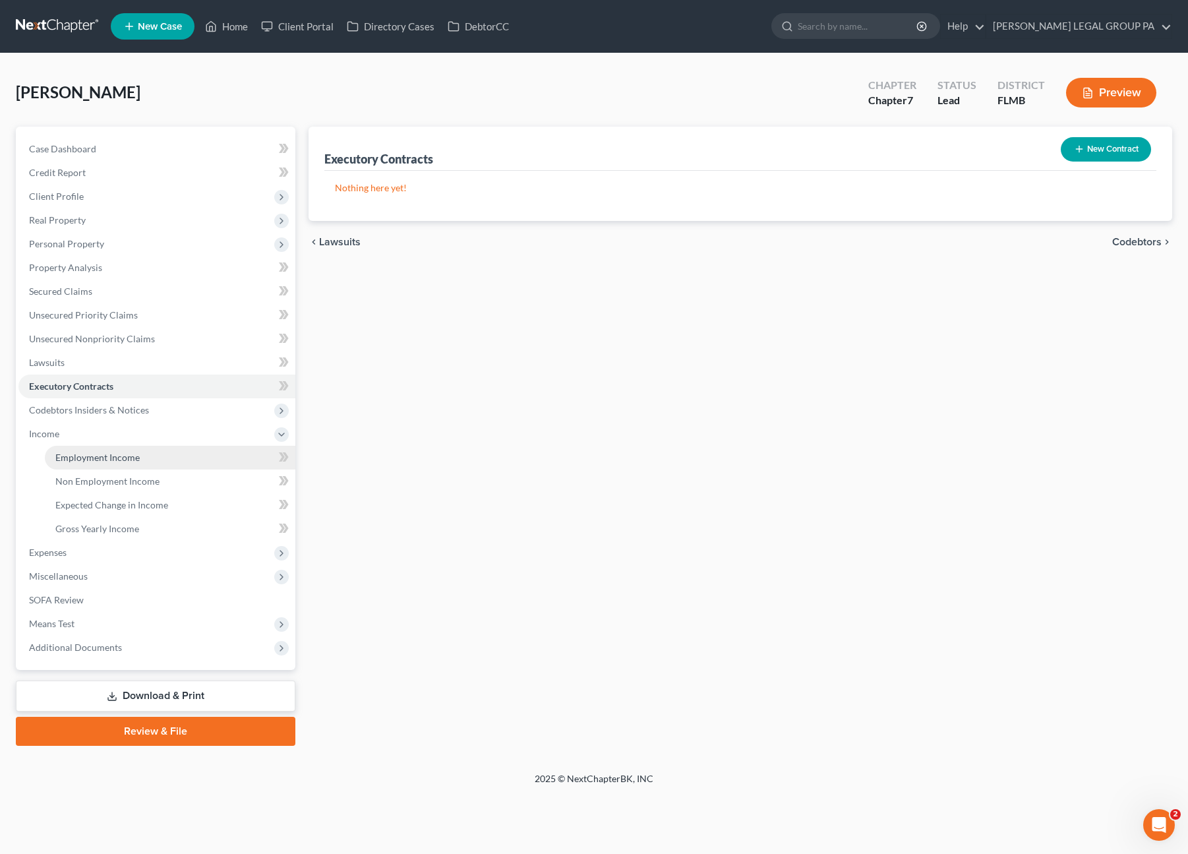
click at [94, 454] on span "Employment Income" at bounding box center [97, 457] width 84 height 11
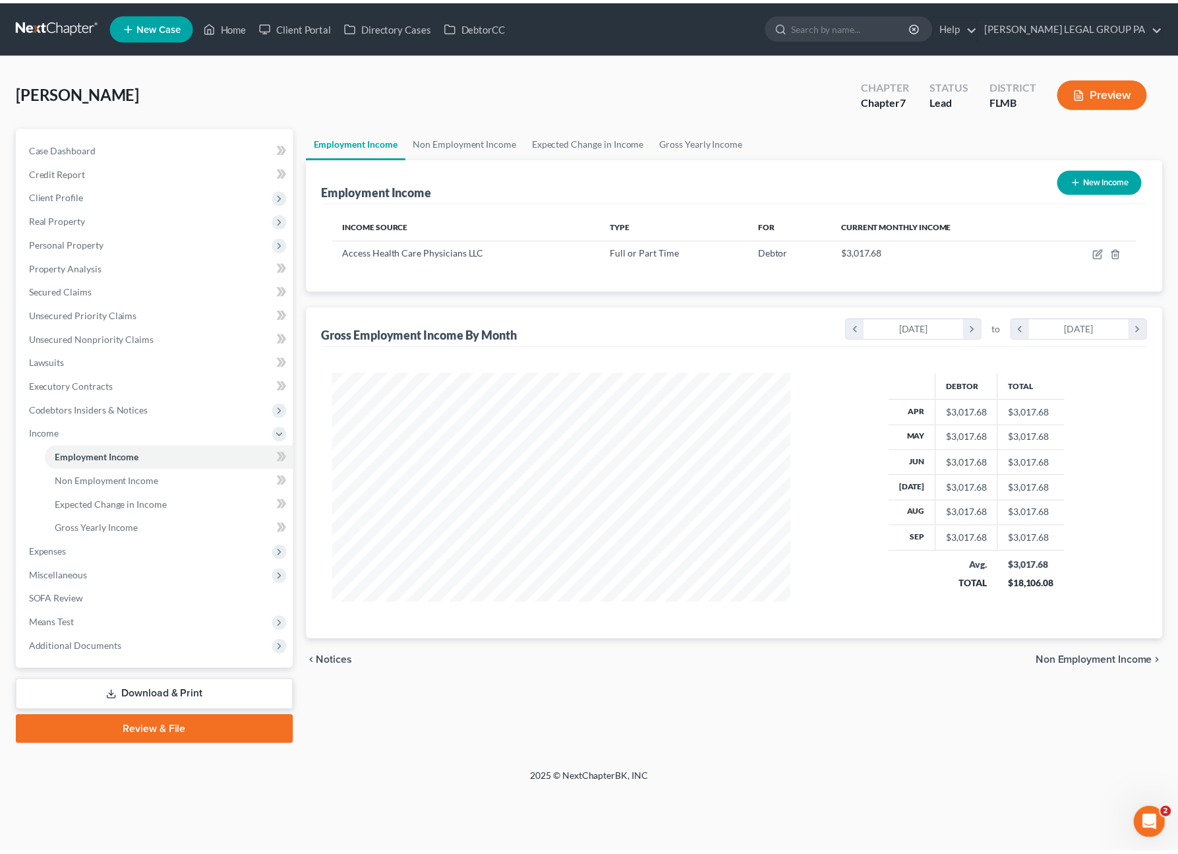
scroll to position [235, 488]
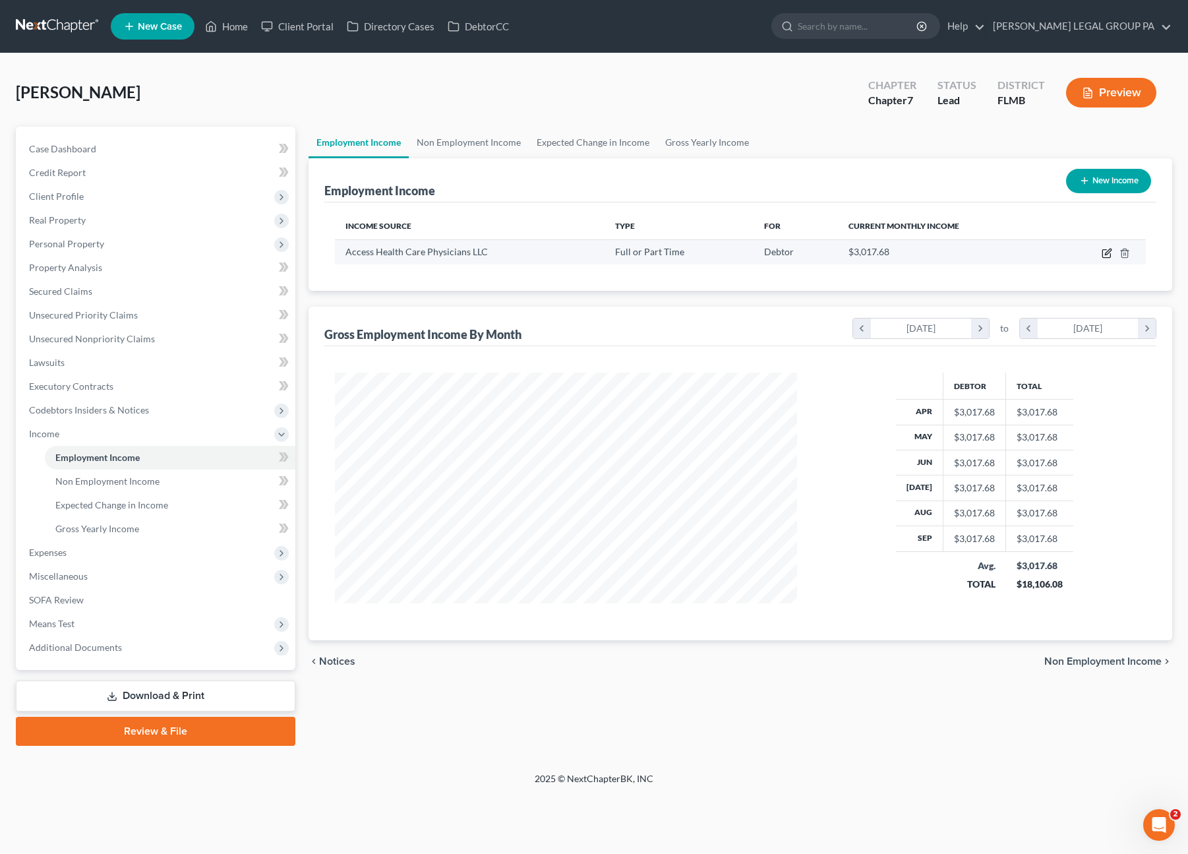
click at [1105, 252] on icon "button" at bounding box center [1108, 252] width 6 height 6
select select "0"
select select "9"
select select "0"
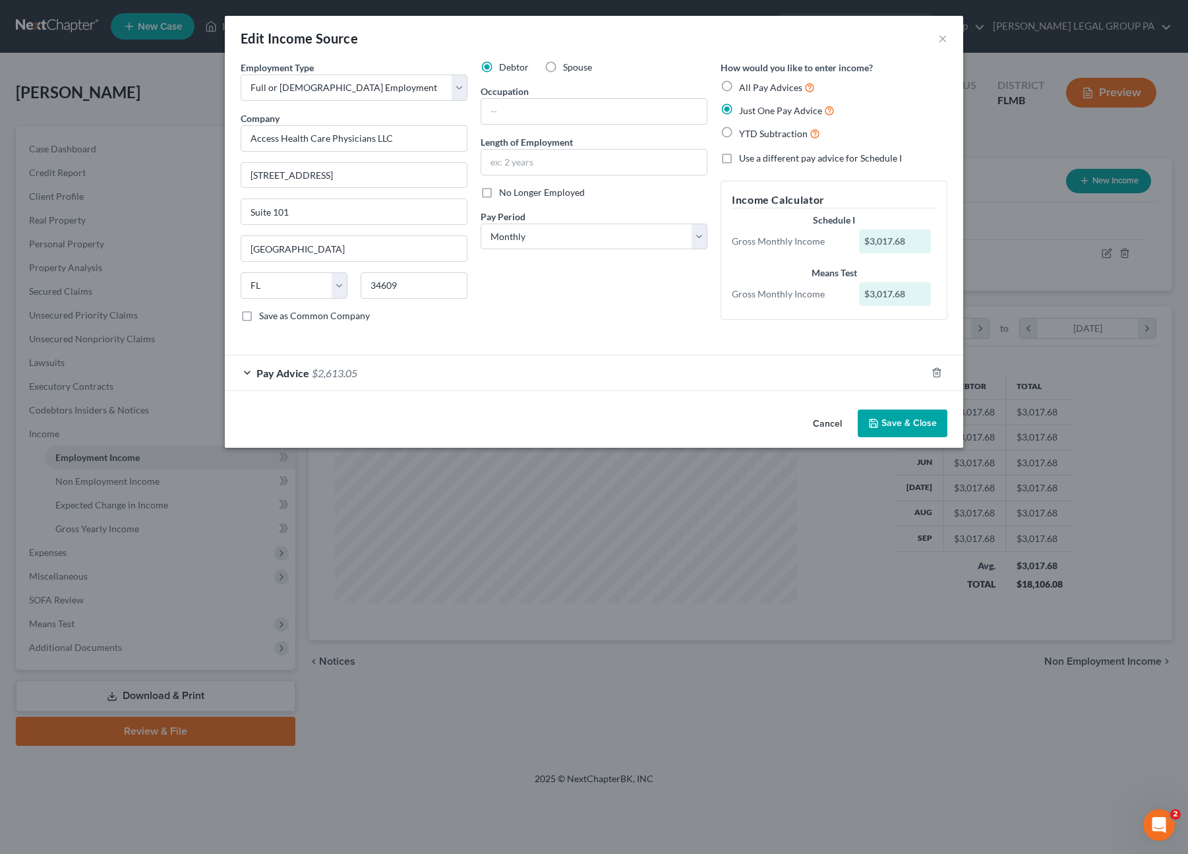
click at [325, 374] on span "$2,613.05" at bounding box center [334, 373] width 45 height 13
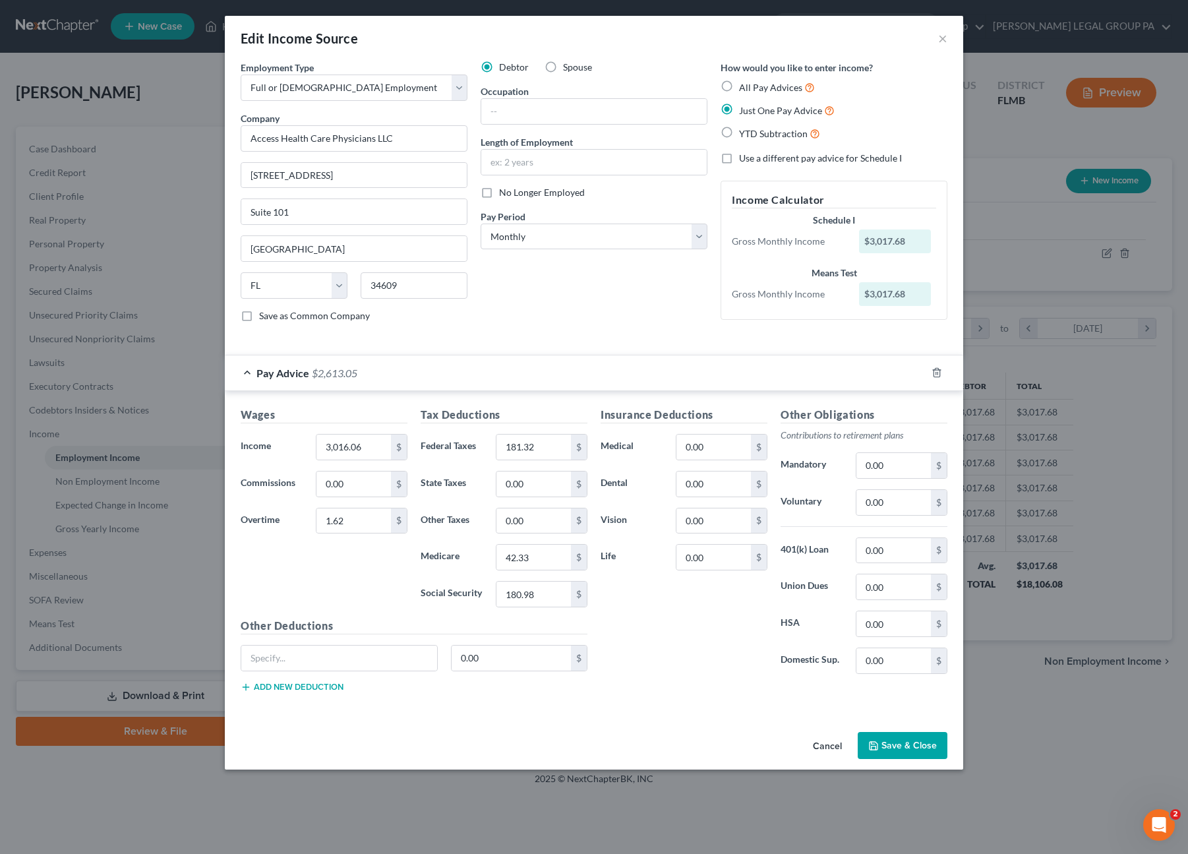
click at [907, 733] on button "Save & Close" at bounding box center [903, 746] width 90 height 28
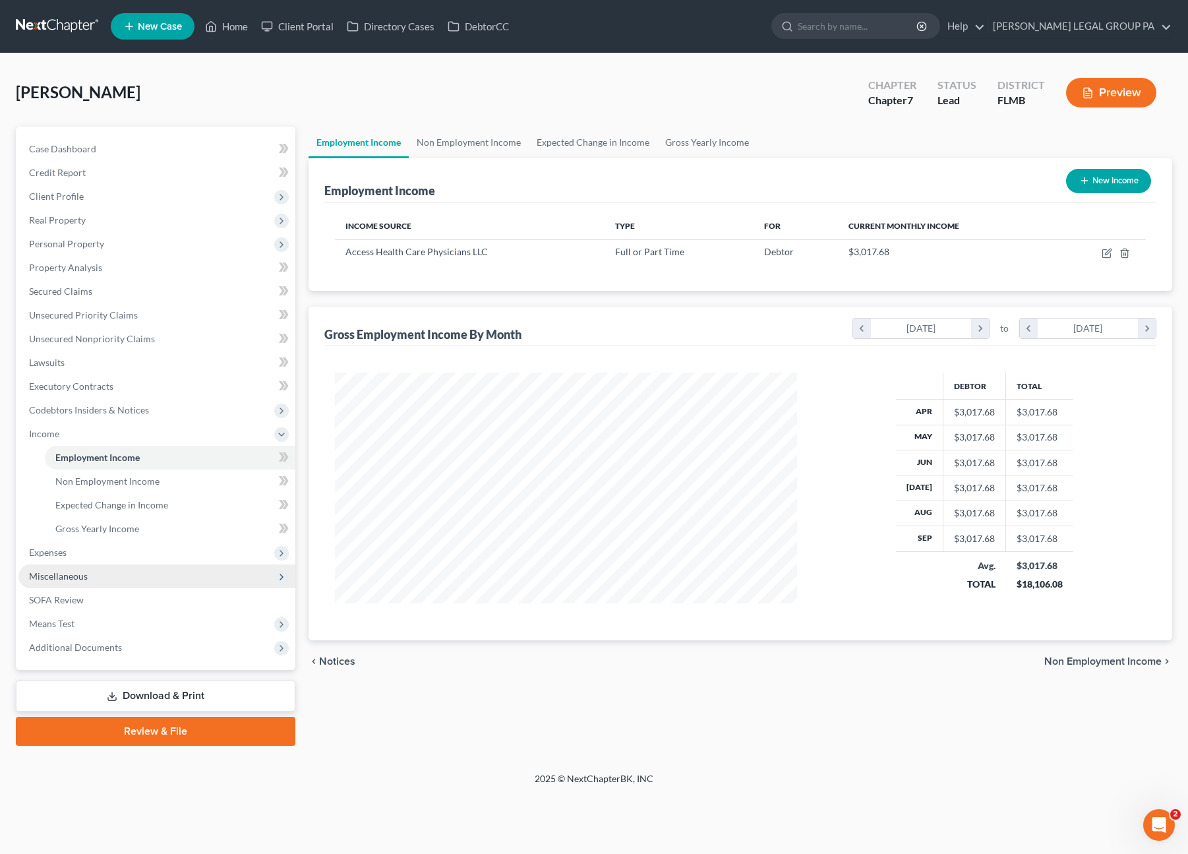
drag, startPoint x: 71, startPoint y: 553, endPoint x: 70, endPoint y: 572, distance: 19.2
click at [71, 553] on span "Expenses" at bounding box center [156, 553] width 277 height 24
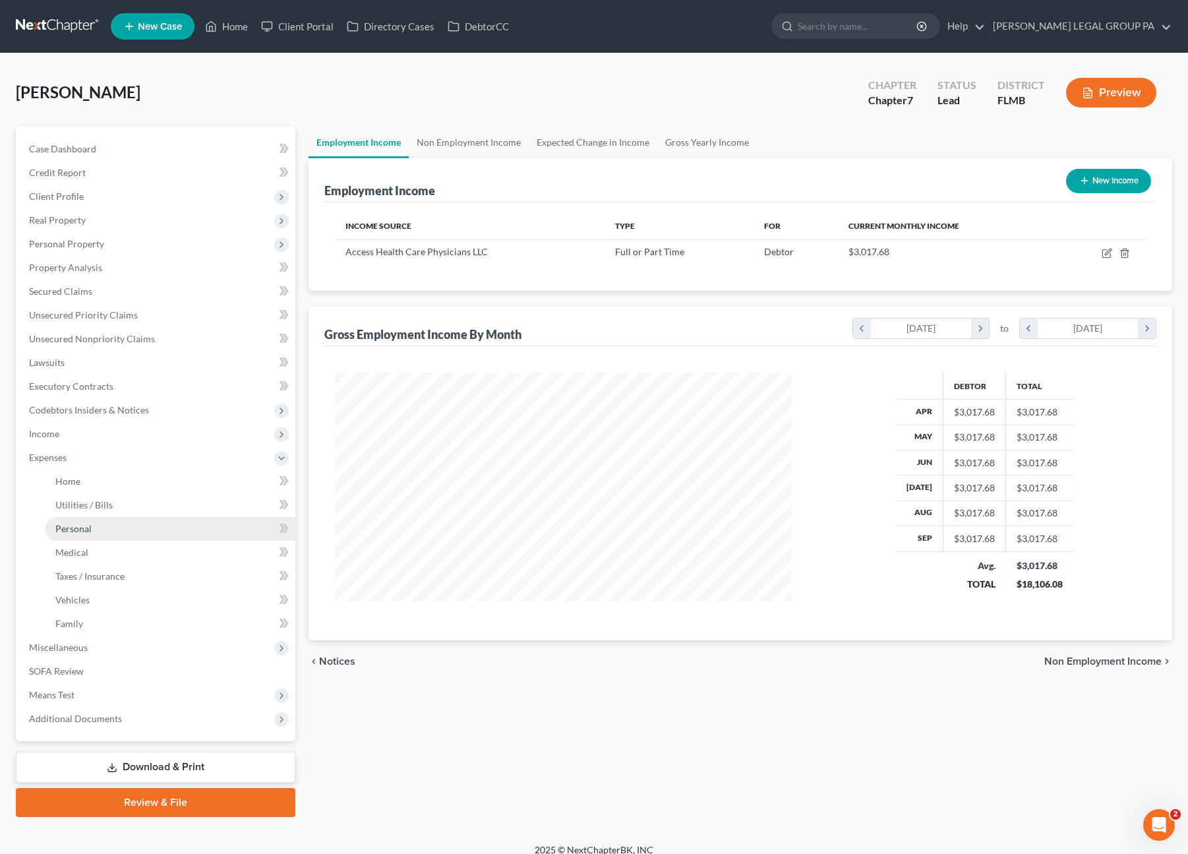
scroll to position [659002, 658753]
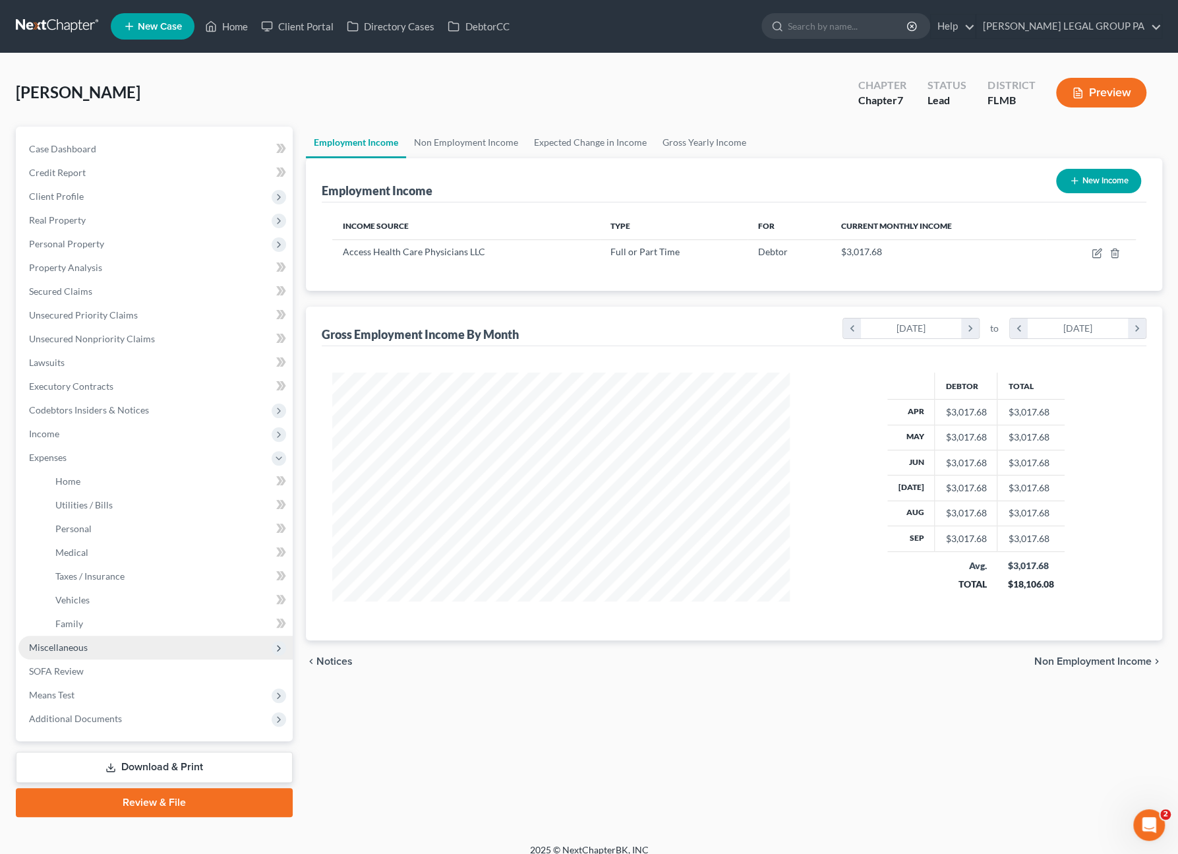
click at [55, 648] on span "Miscellaneous" at bounding box center [58, 646] width 59 height 11
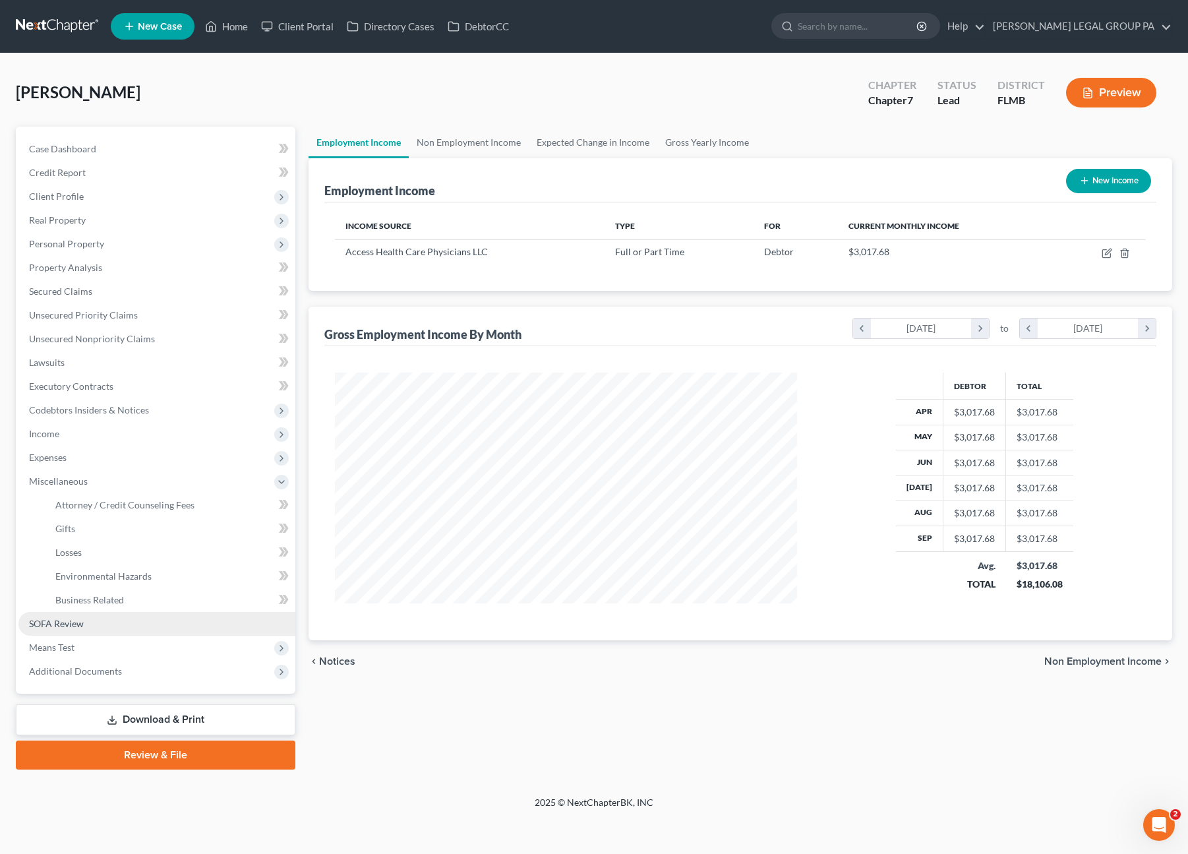
scroll to position [235, 488]
click at [104, 508] on span "Attorney / Credit Counseling Fees" at bounding box center [124, 504] width 139 height 11
select select "0"
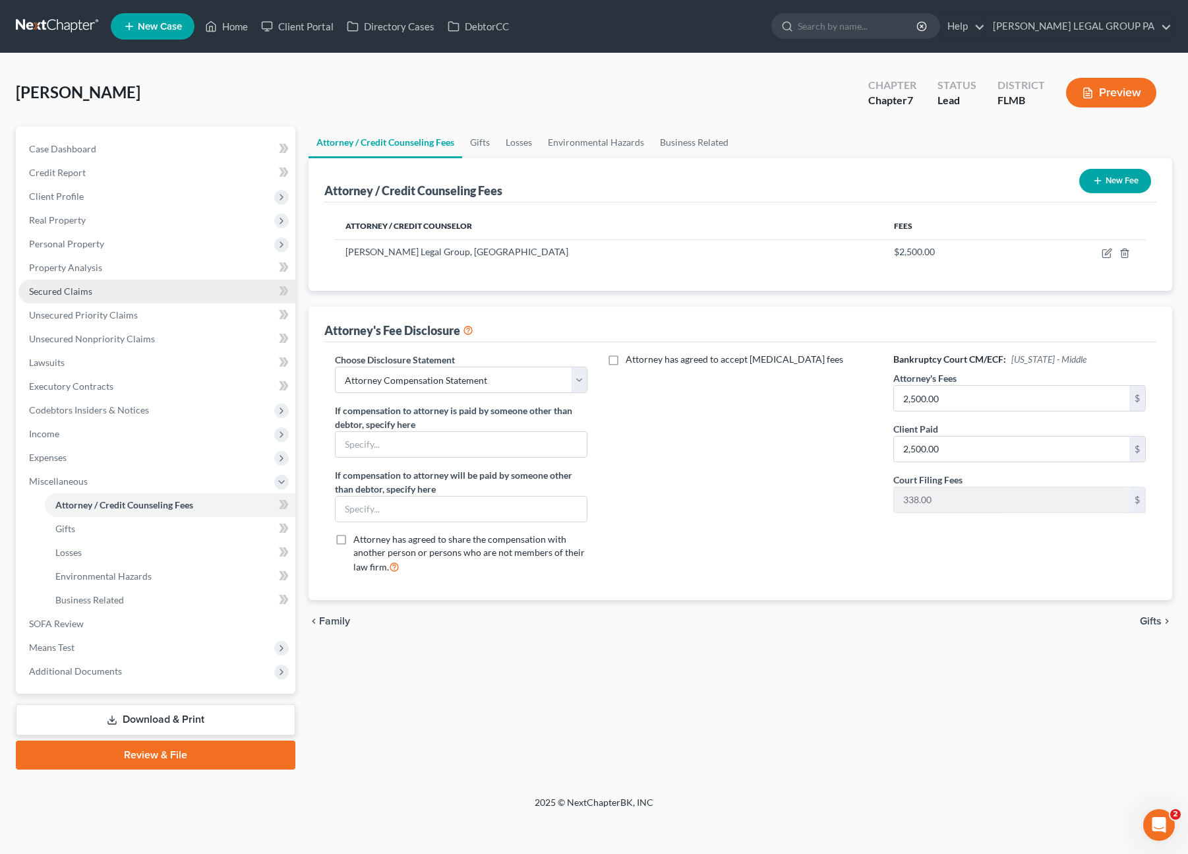
click at [73, 291] on span "Secured Claims" at bounding box center [60, 290] width 63 height 11
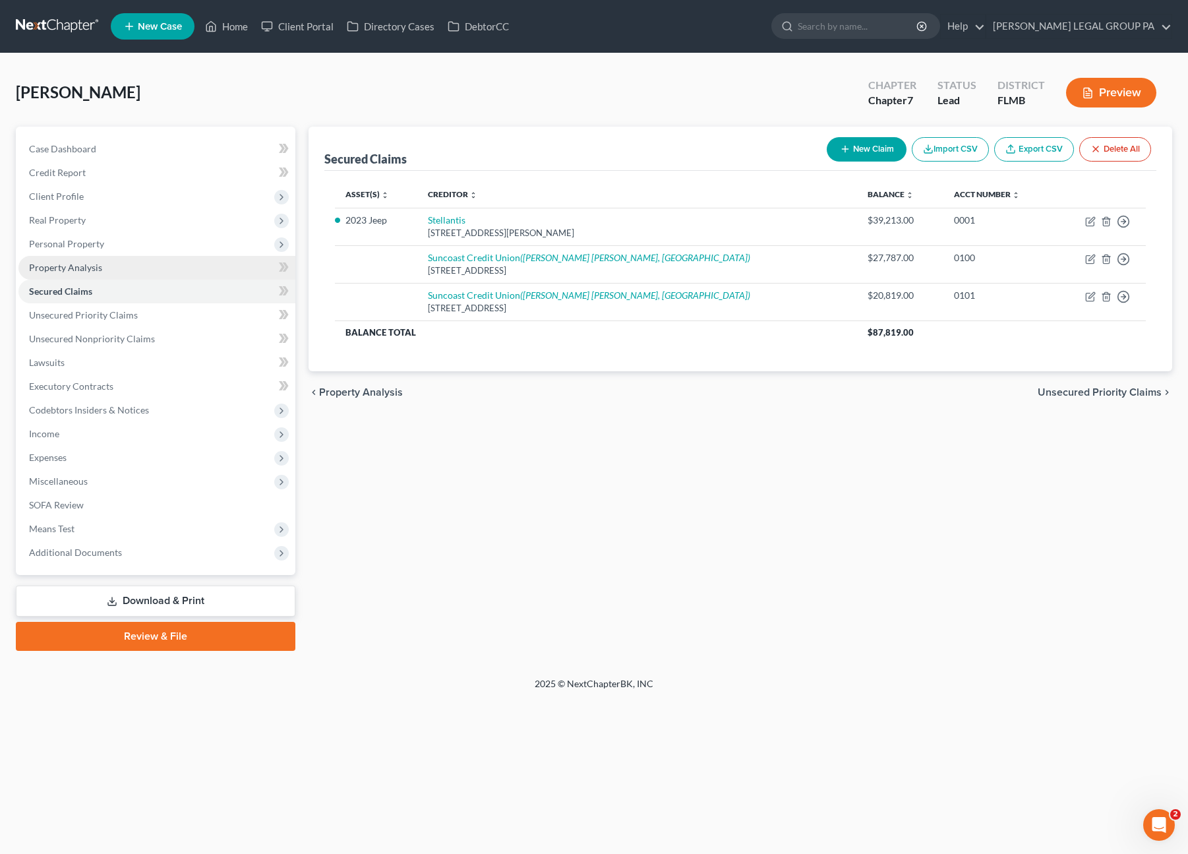
click at [90, 263] on span "Property Analysis" at bounding box center [65, 267] width 73 height 11
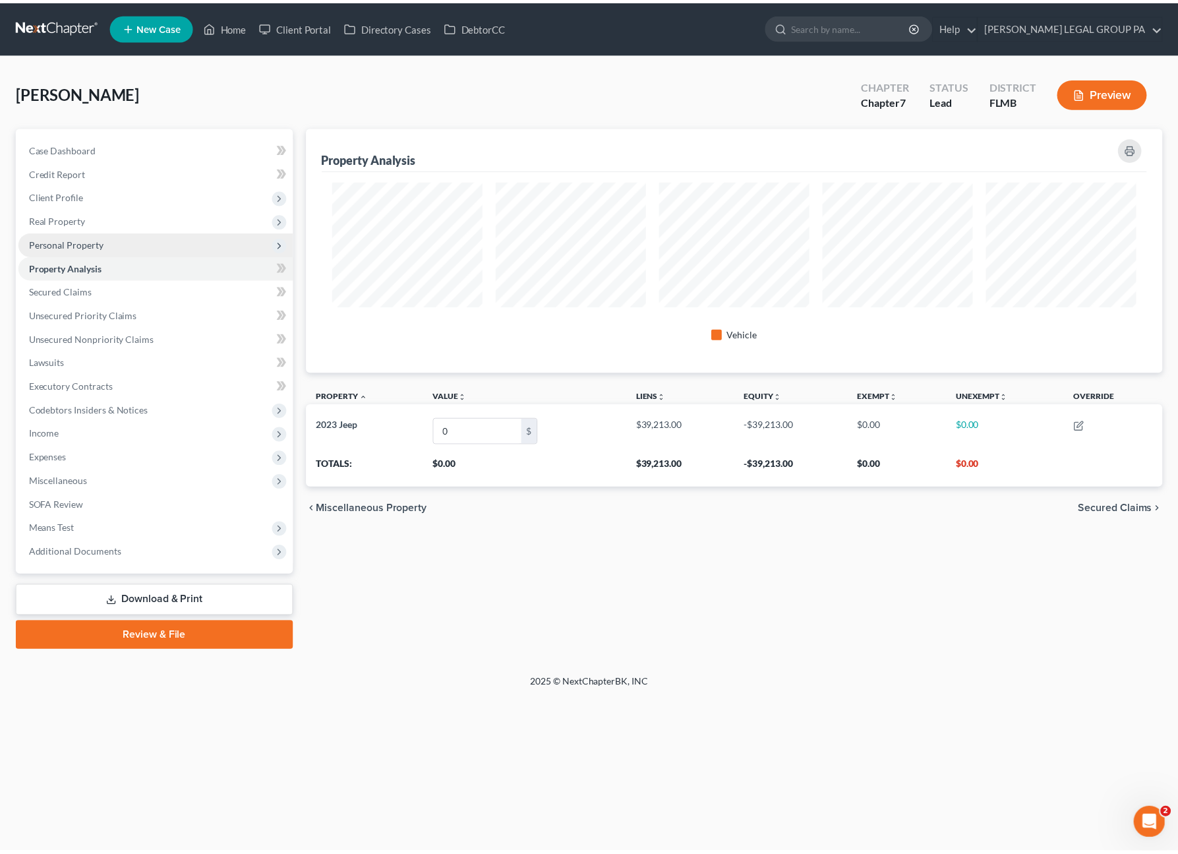
scroll to position [245, 864]
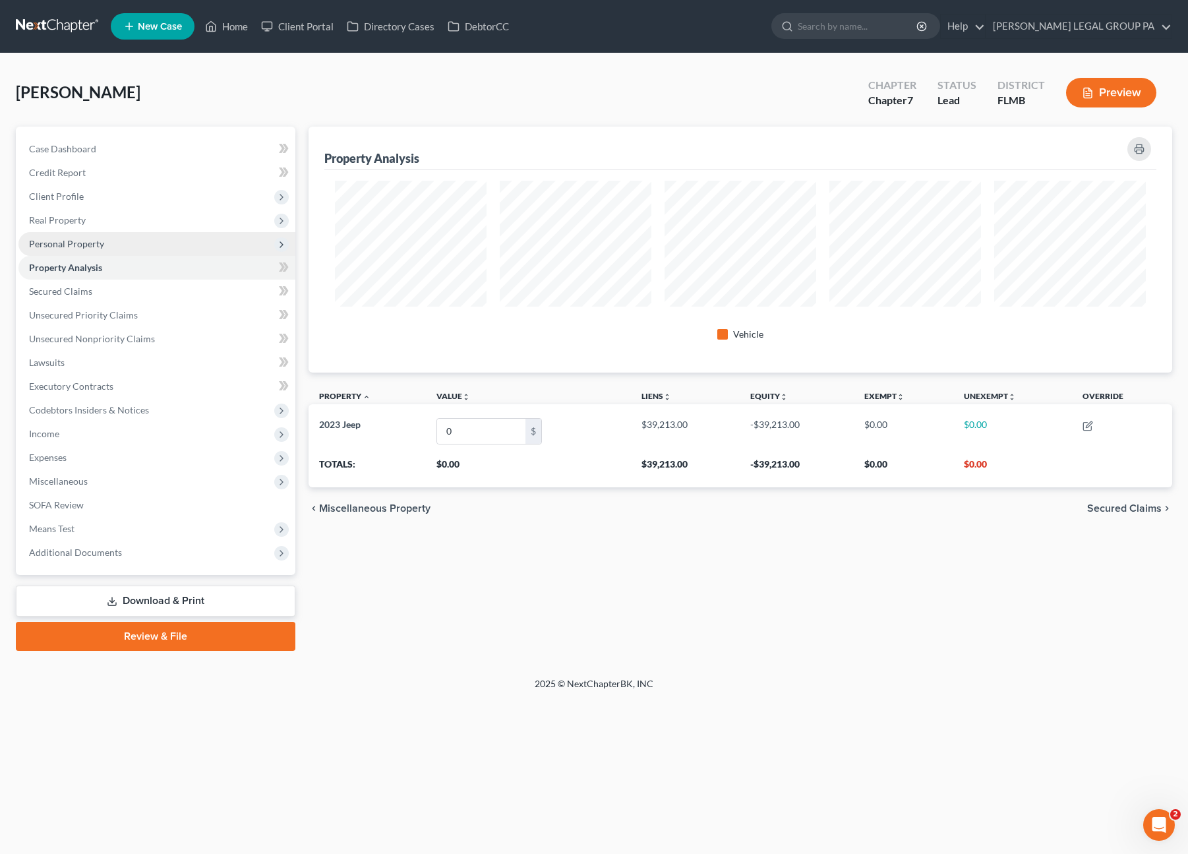
click at [90, 247] on span "Personal Property" at bounding box center [66, 243] width 75 height 11
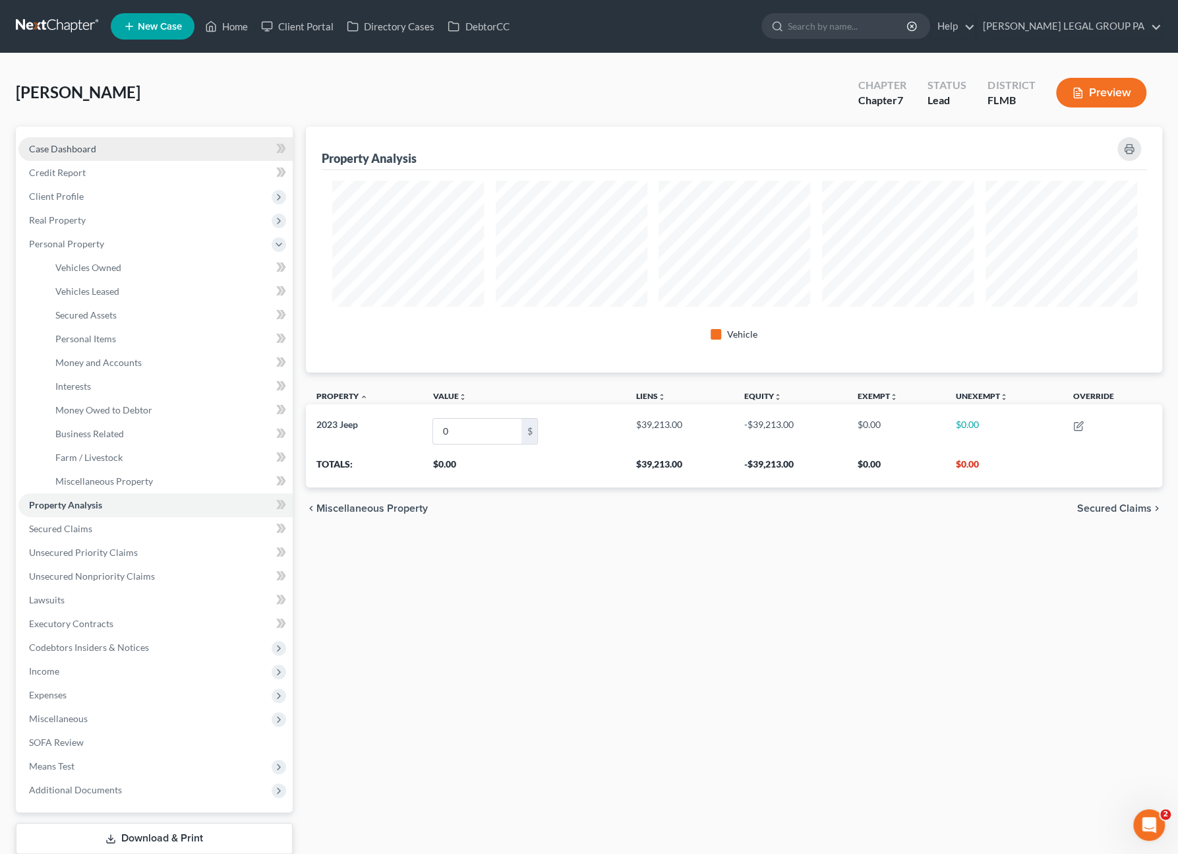
scroll to position [0, 0]
click at [53, 144] on span "Case Dashboard" at bounding box center [62, 148] width 67 height 11
